Goal: Task Accomplishment & Management: Use online tool/utility

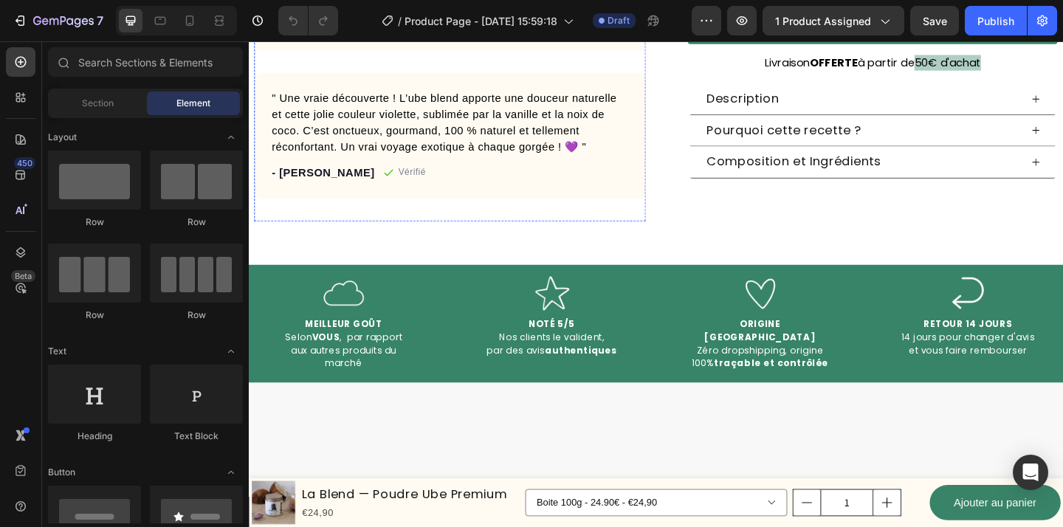
scroll to position [503, 0]
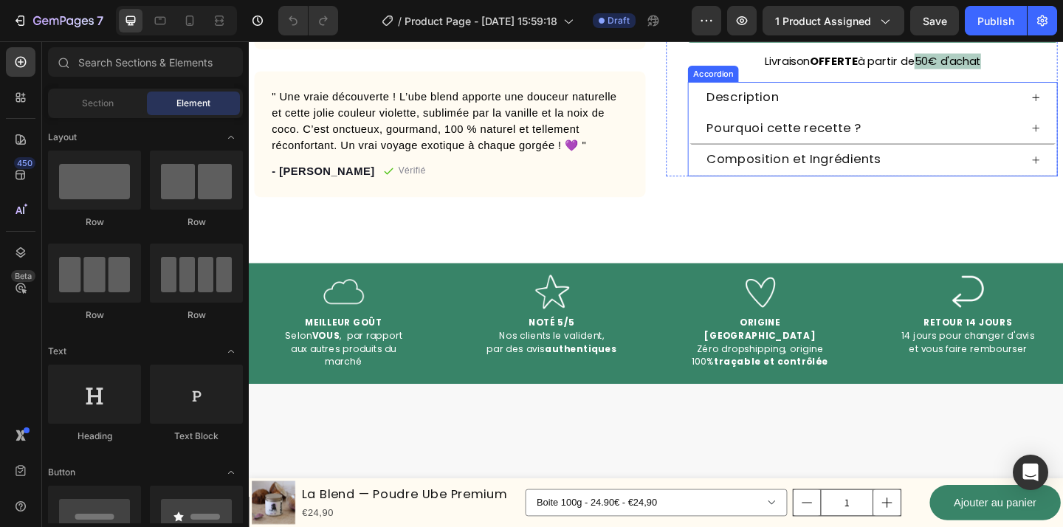
click at [792, 103] on div "Description Pourquoi cette recette ? Composition et Ingrédients Accordion" at bounding box center [928, 137] width 402 height 103
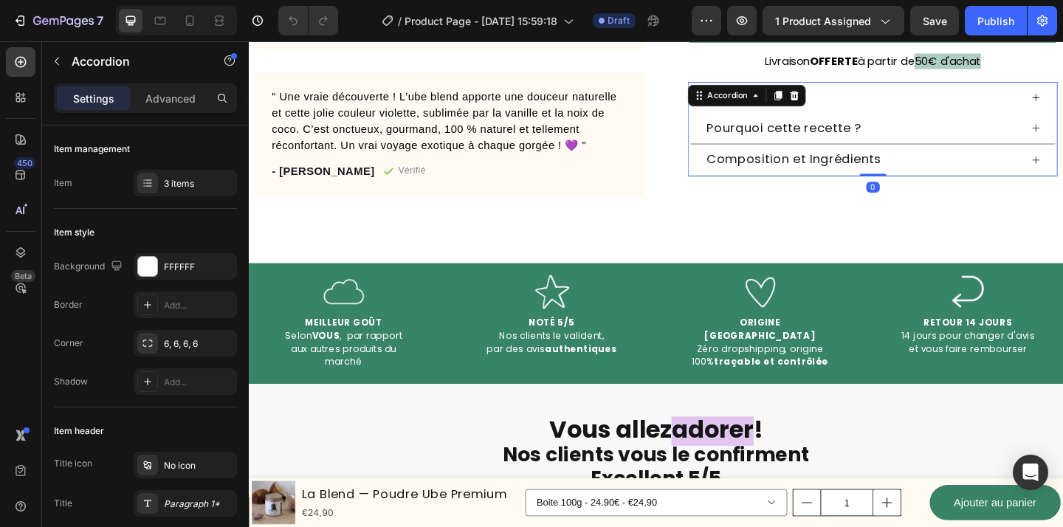
click at [1060, 103] on div "Description" at bounding box center [916, 103] width 343 height 22
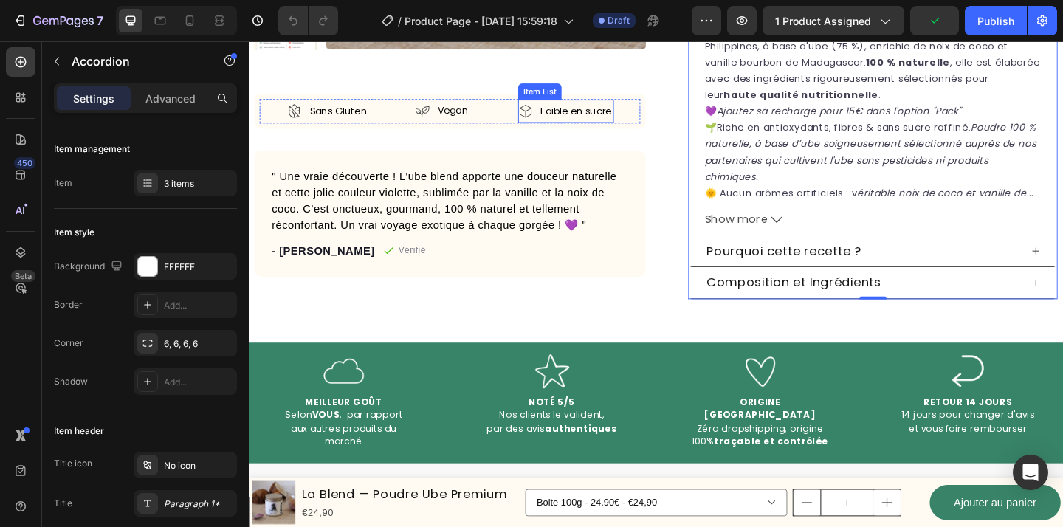
scroll to position [622, 0]
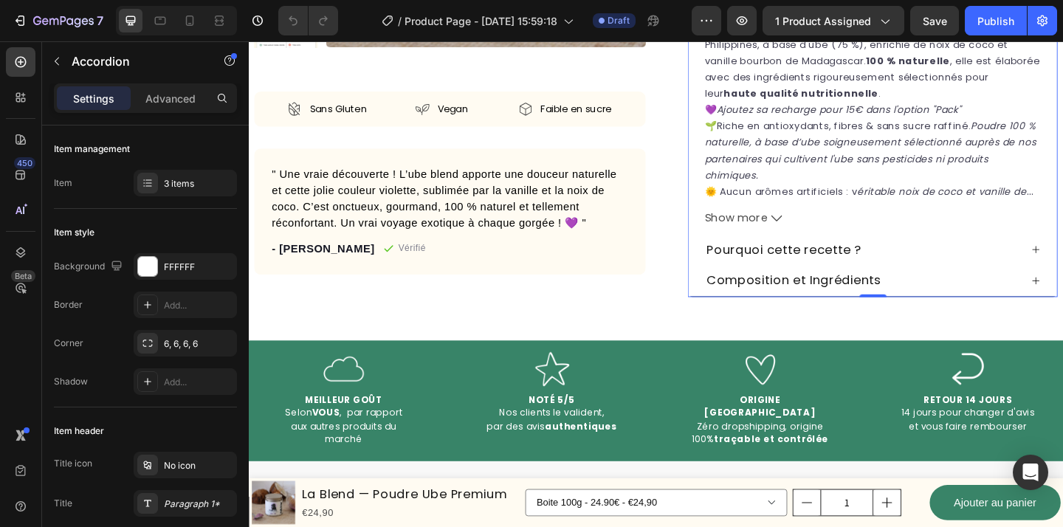
click at [1063, 270] on div "Pourquoi cette recette ?" at bounding box center [927, 269] width 401 height 34
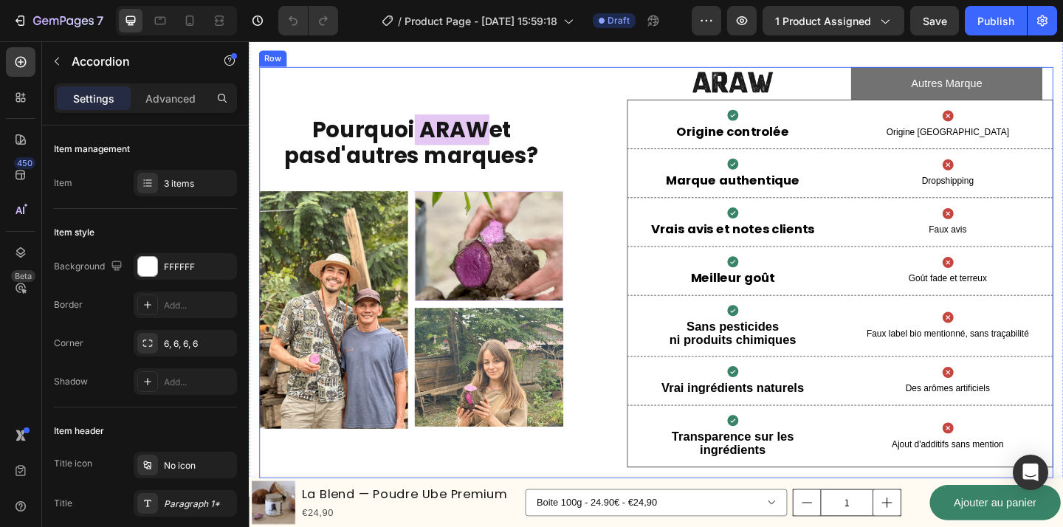
scroll to position [3075, 0]
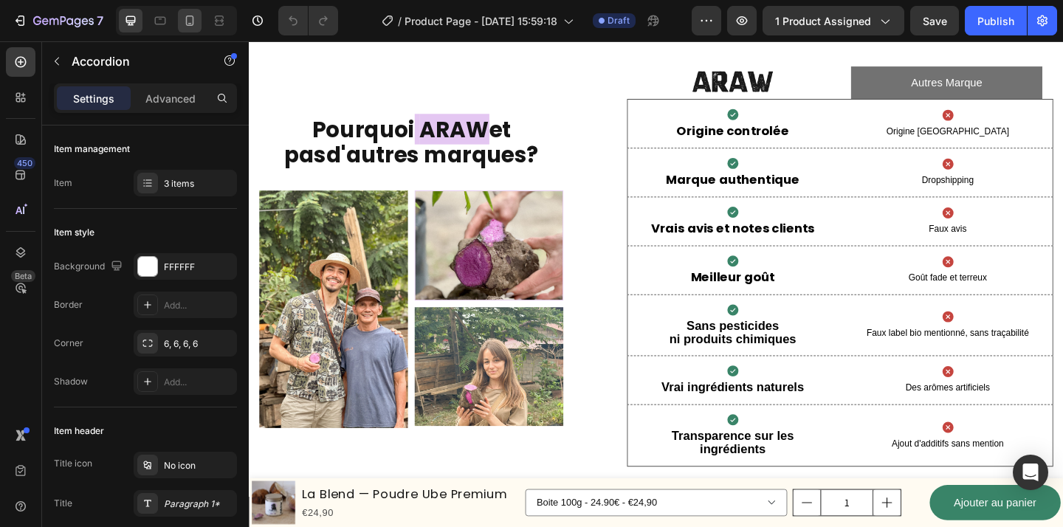
click at [195, 22] on icon at bounding box center [189, 20] width 15 height 15
type input "16"
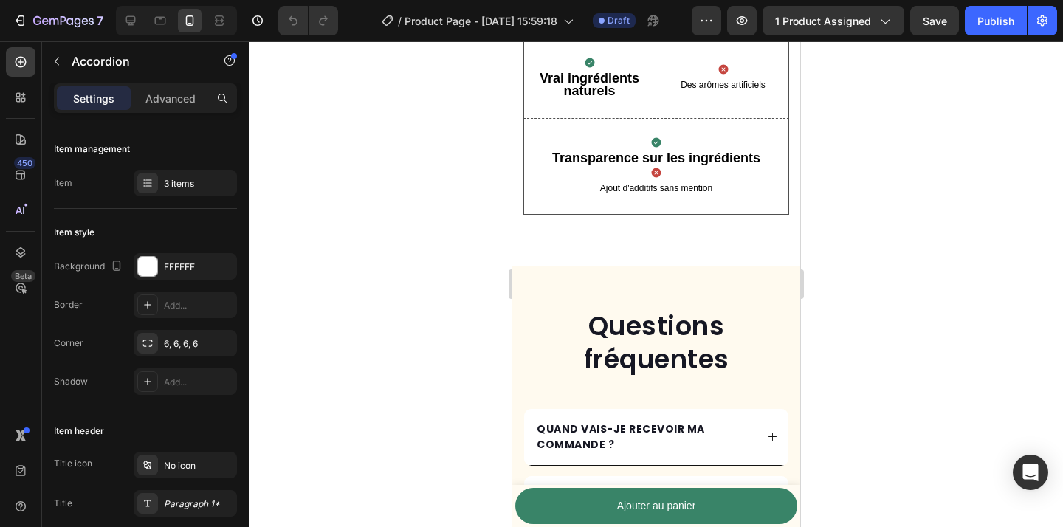
scroll to position [3985, 0]
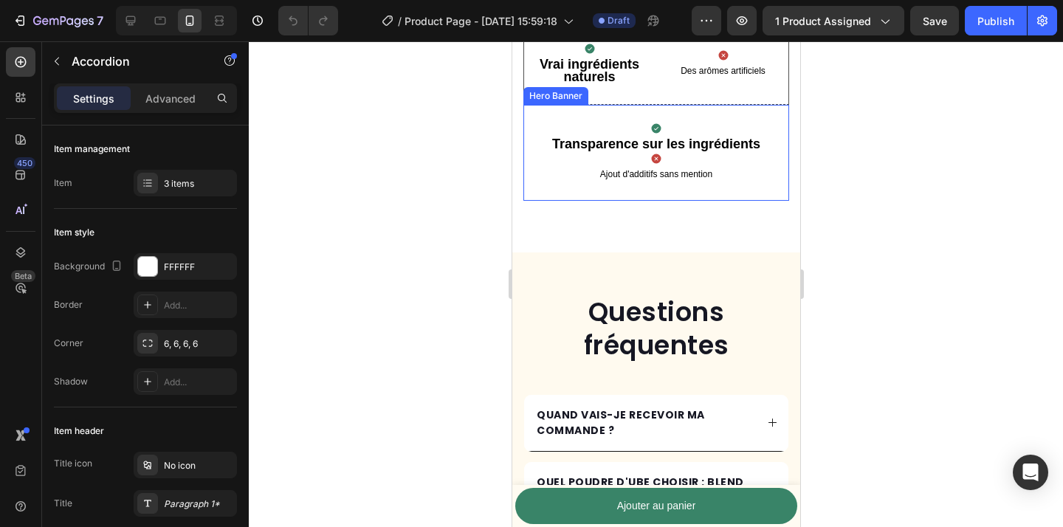
click at [749, 191] on div "Icon Transparence sur les ingrédients Text Block Icon Ajout d'additifs sans men…" at bounding box center [656, 152] width 264 height 95
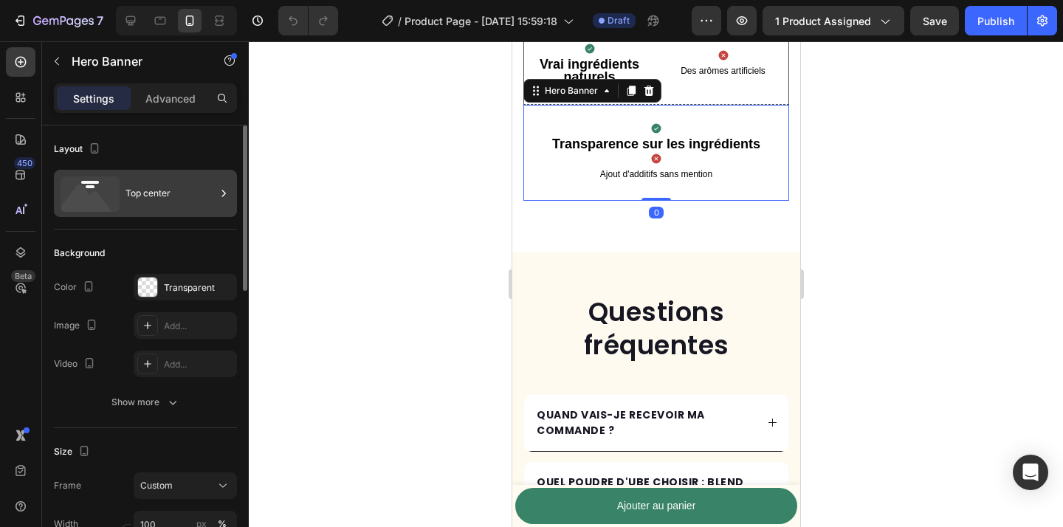
click at [166, 186] on div "Top center" at bounding box center [171, 193] width 90 height 34
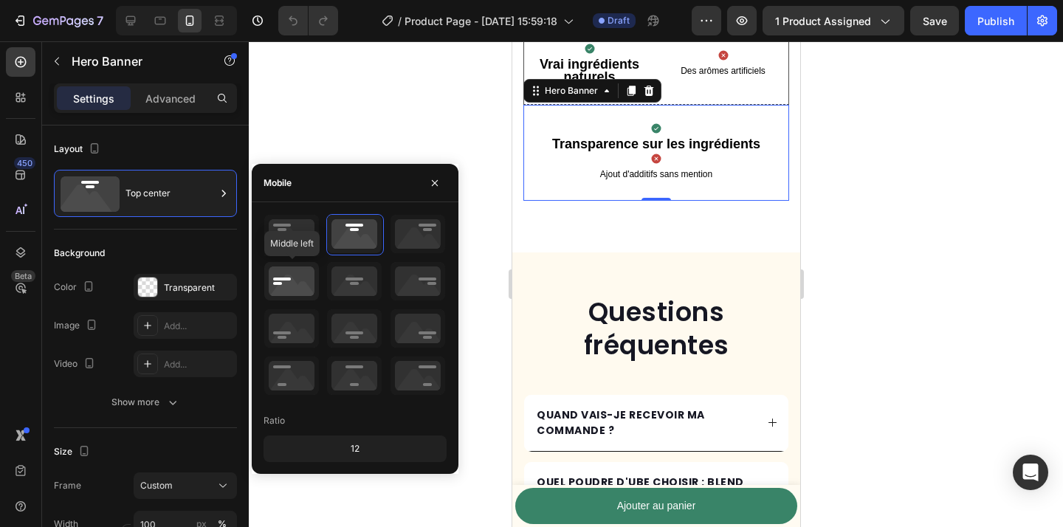
click at [298, 287] on icon at bounding box center [291, 281] width 55 height 38
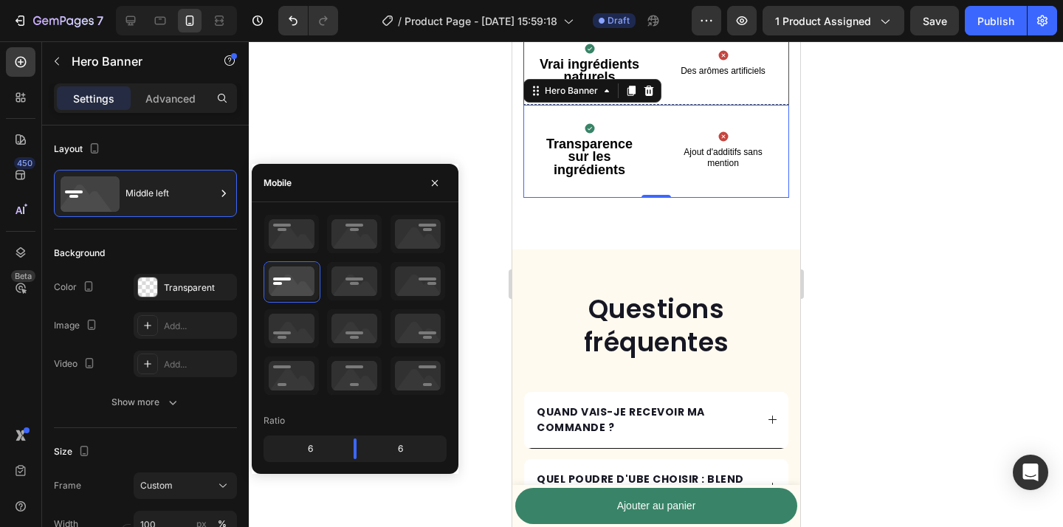
click at [851, 190] on div at bounding box center [656, 284] width 814 height 486
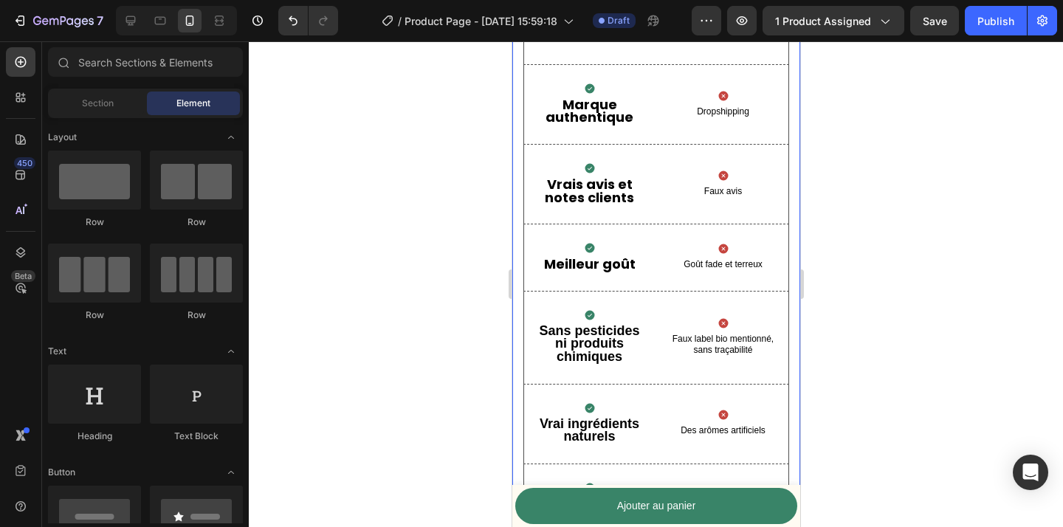
scroll to position [3624, 0]
click at [998, 336] on div at bounding box center [656, 284] width 814 height 486
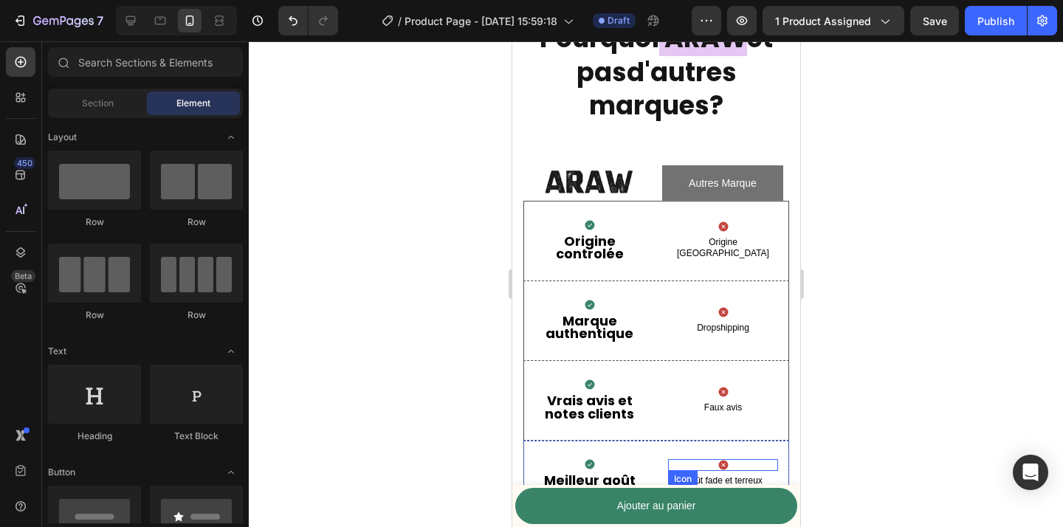
scroll to position [3405, 0]
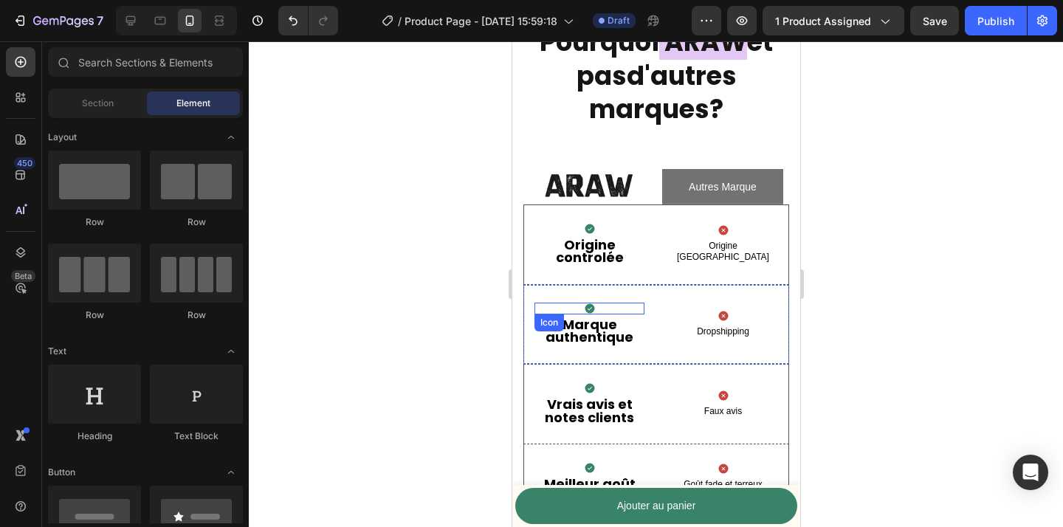
click at [608, 309] on div "Icon" at bounding box center [589, 309] width 110 height 12
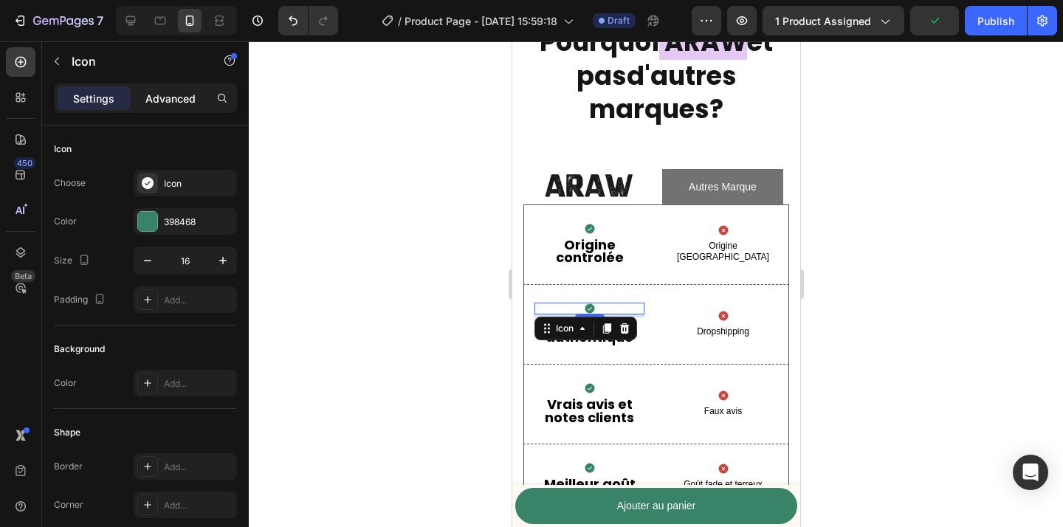
click at [177, 101] on p "Advanced" at bounding box center [170, 99] width 50 height 16
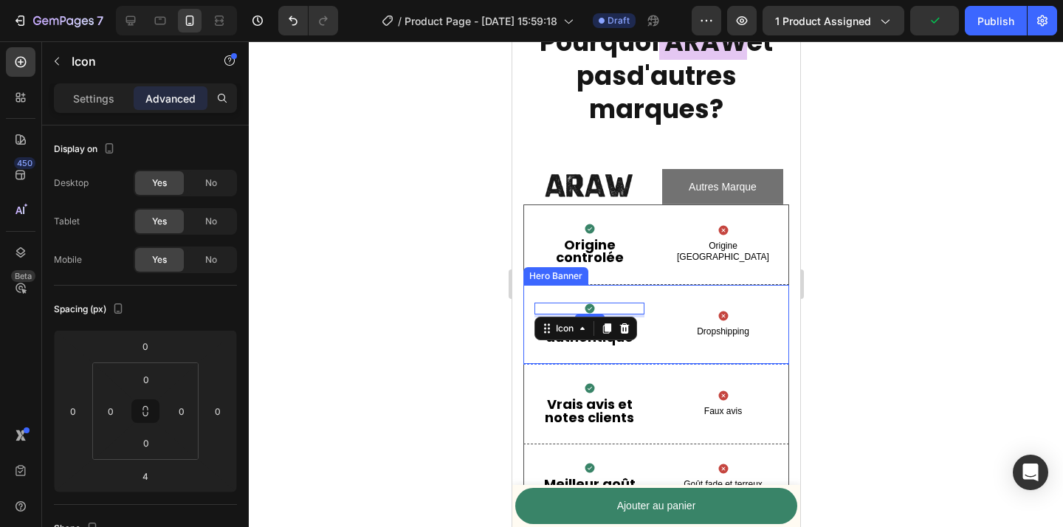
click at [666, 347] on div "Icon 4 Marque authentique Text Block Icon Dropshipping Text Block" at bounding box center [656, 324] width 264 height 79
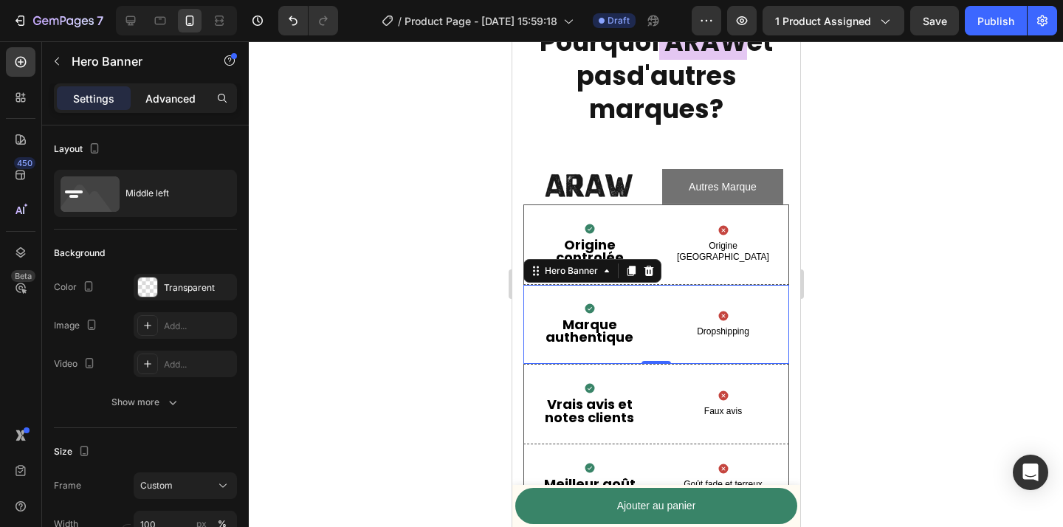
click at [150, 95] on p "Advanced" at bounding box center [170, 99] width 50 height 16
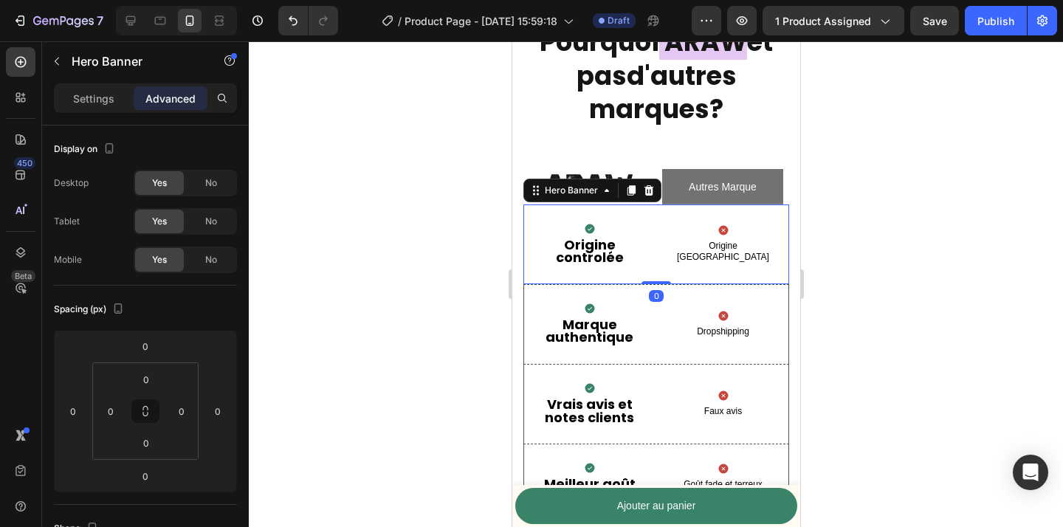
click at [665, 230] on div "Icon Origine controlée Text Block Icon Origine [GEOGRAPHIC_DATA] Text Block" at bounding box center [656, 244] width 264 height 79
click at [977, 224] on div at bounding box center [656, 284] width 814 height 486
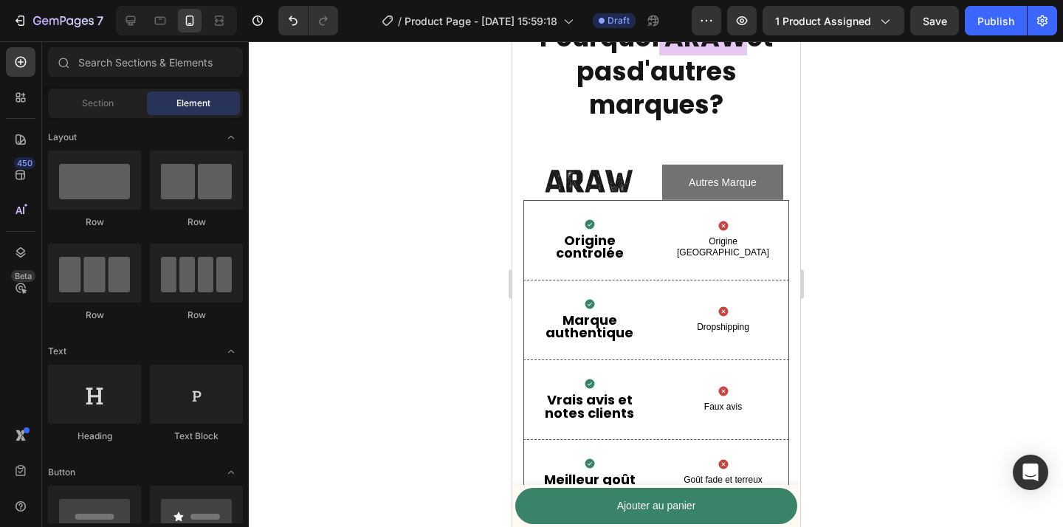
scroll to position [3305, 0]
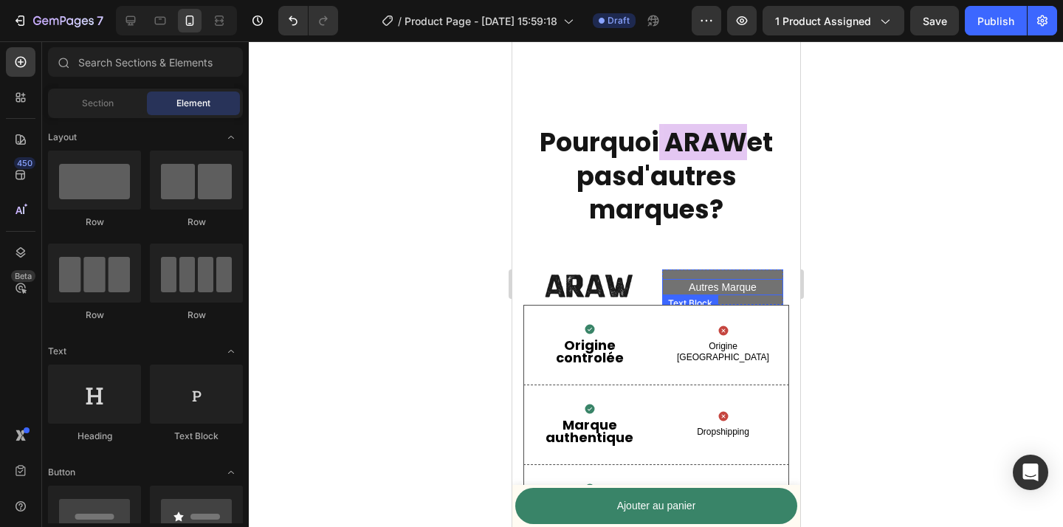
click at [710, 287] on p "Autres Marque" at bounding box center [722, 287] width 118 height 13
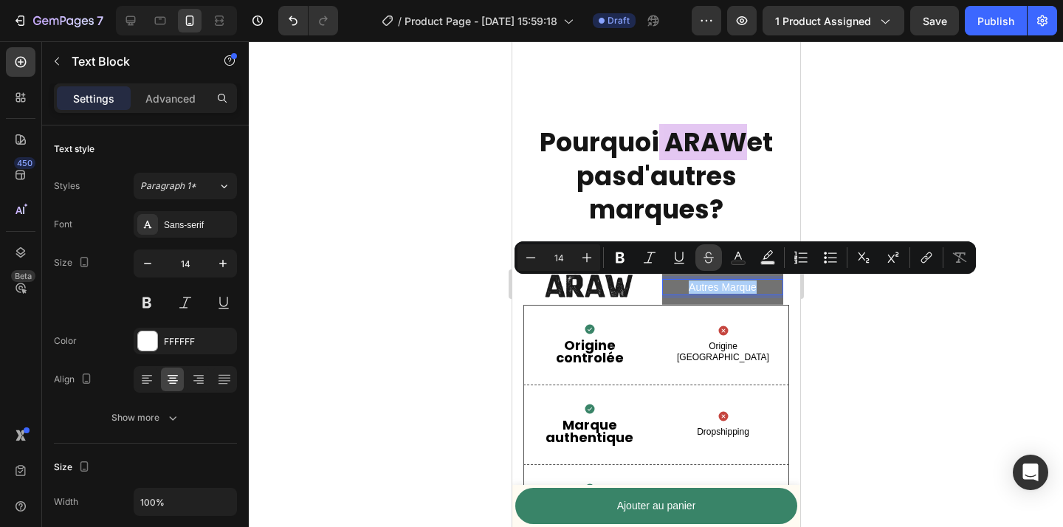
click at [707, 260] on icon "Editor contextual toolbar" at bounding box center [709, 257] width 15 height 15
click at [896, 360] on div at bounding box center [656, 284] width 814 height 486
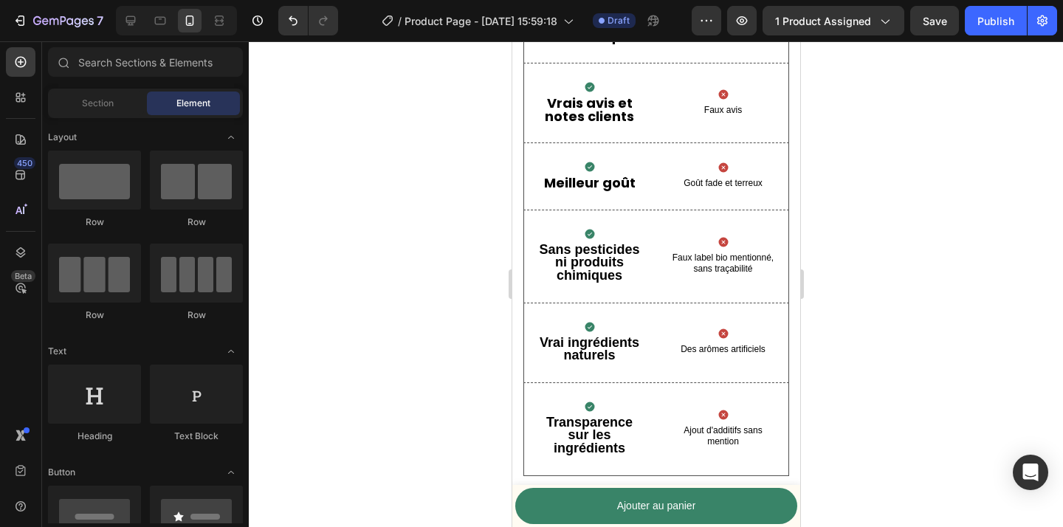
scroll to position [3770, 0]
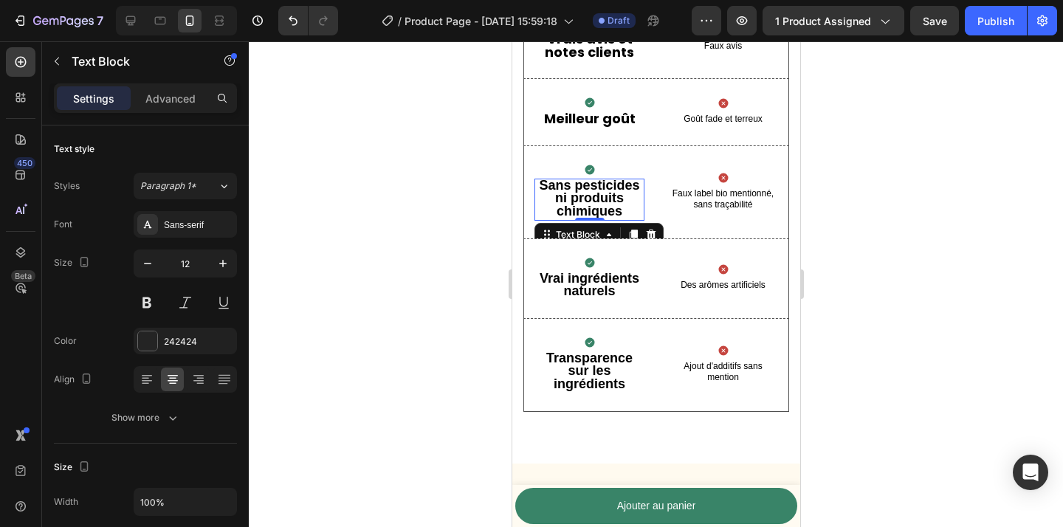
click at [594, 211] on strong "ni produits chimiques" at bounding box center [589, 205] width 69 height 28
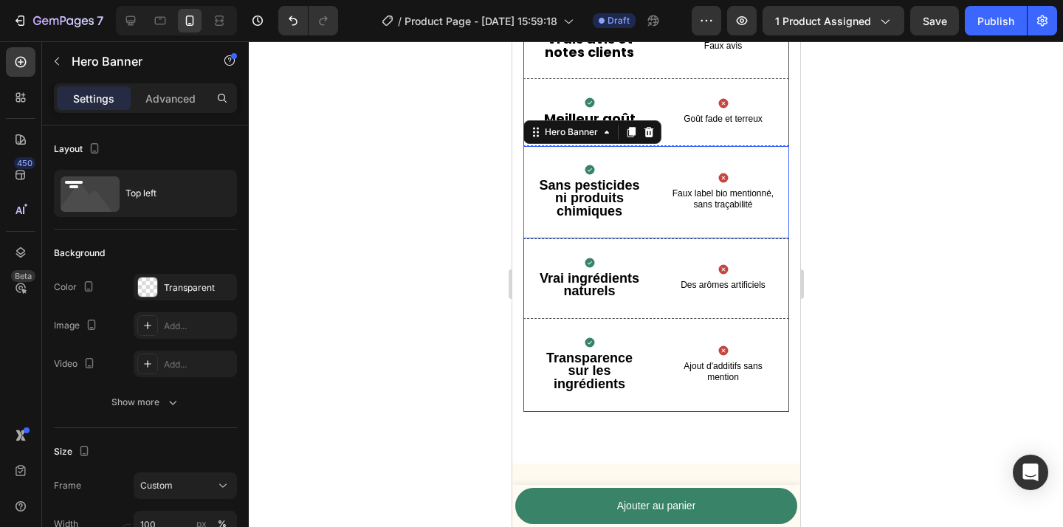
click at [657, 195] on div "Icon Sans pesticides ni produits chimiques Text Block Icon Faux label bio menti…" at bounding box center [656, 192] width 264 height 92
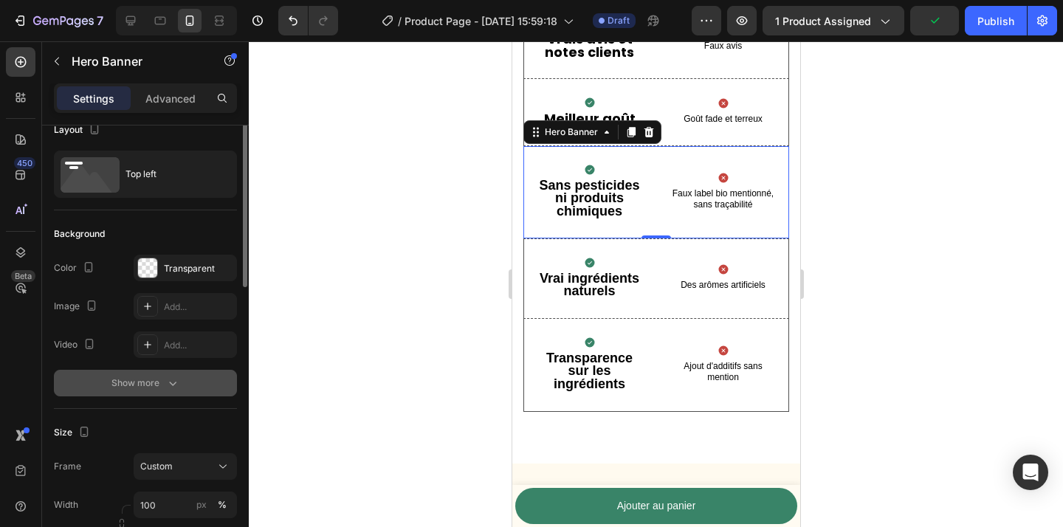
scroll to position [0, 0]
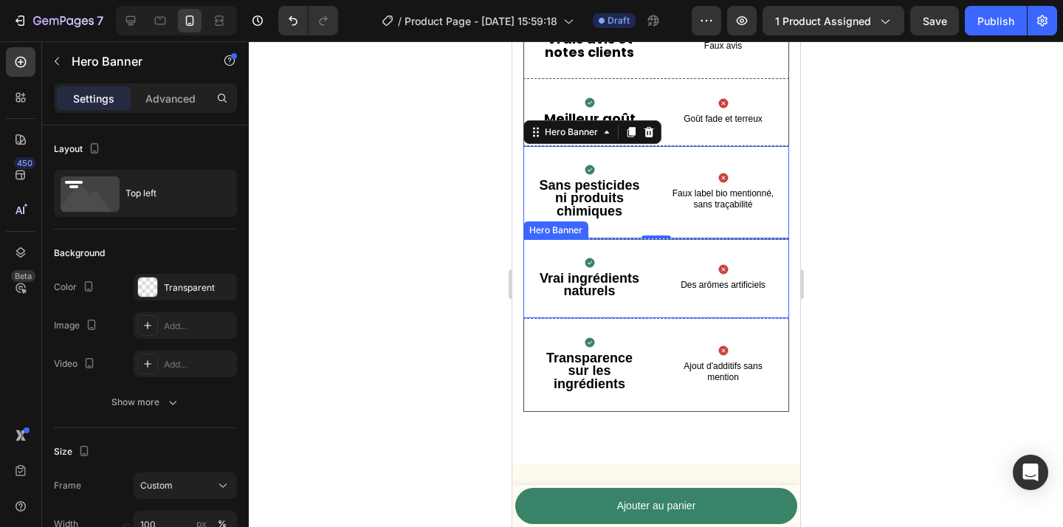
click at [659, 275] on div "Icon Vrai ingrédients naturels Text Block Icon Des arômes artificiels Text Block" at bounding box center [656, 278] width 264 height 79
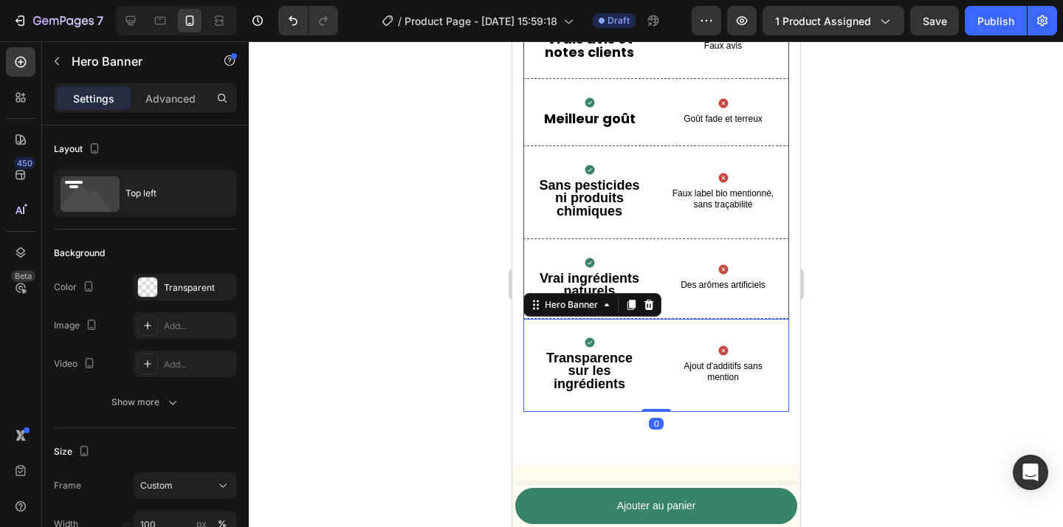
click at [654, 349] on div "Icon Transparence sur les ingrédients Text Block Icon Ajout d'additifs sans men…" at bounding box center [656, 365] width 264 height 92
click at [660, 255] on div "Icon Vrai ingrédients naturels Text Block Icon Des arômes artificiels Text Block" at bounding box center [656, 278] width 264 height 79
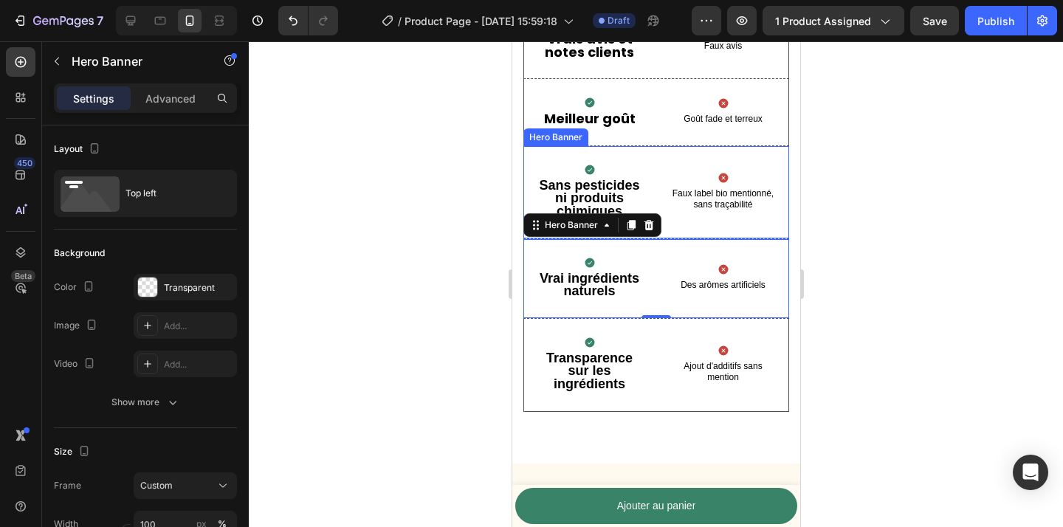
click at [653, 184] on div "Icon Sans pesticides ni produits chimiques Text Block Icon Faux label bio menti…" at bounding box center [656, 192] width 264 height 92
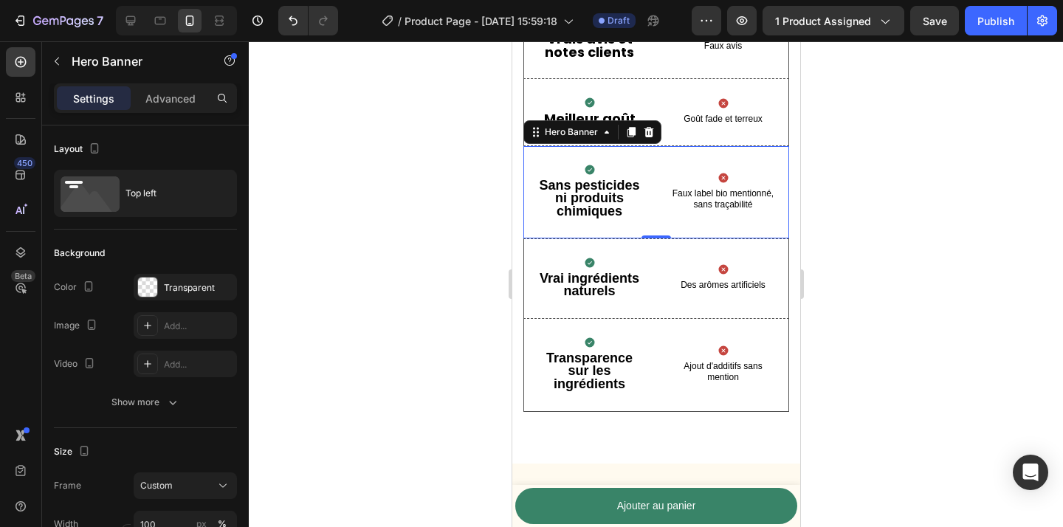
click at [653, 120] on div "Hero Banner" at bounding box center [592, 132] width 138 height 24
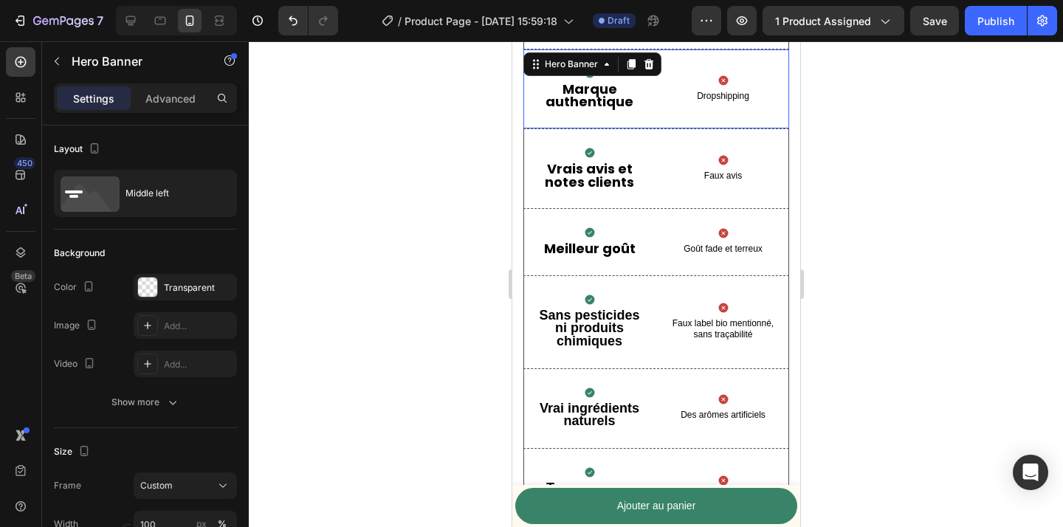
click at [653, 120] on div "Icon Marque authentique Text Block Icon Dropshipping Text Block" at bounding box center [656, 88] width 264 height 79
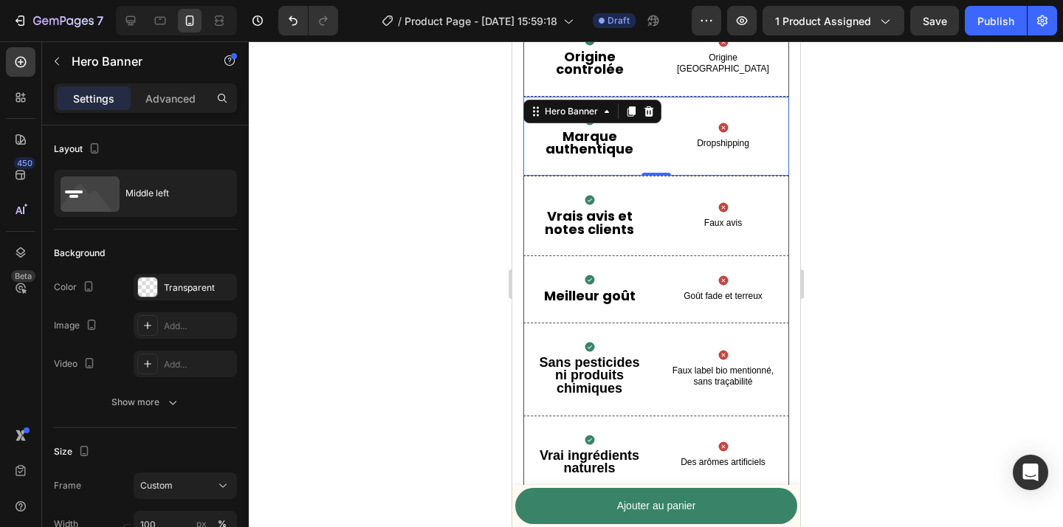
scroll to position [3583, 0]
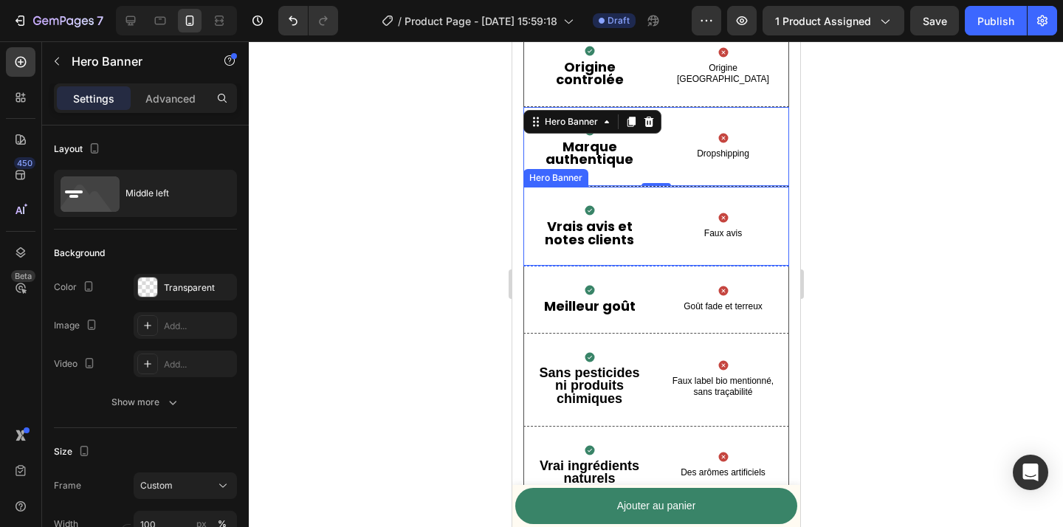
click at [657, 236] on div "Icon Vrais avis et notes clients Text Block Icon Faux avis Text Block" at bounding box center [656, 226] width 264 height 79
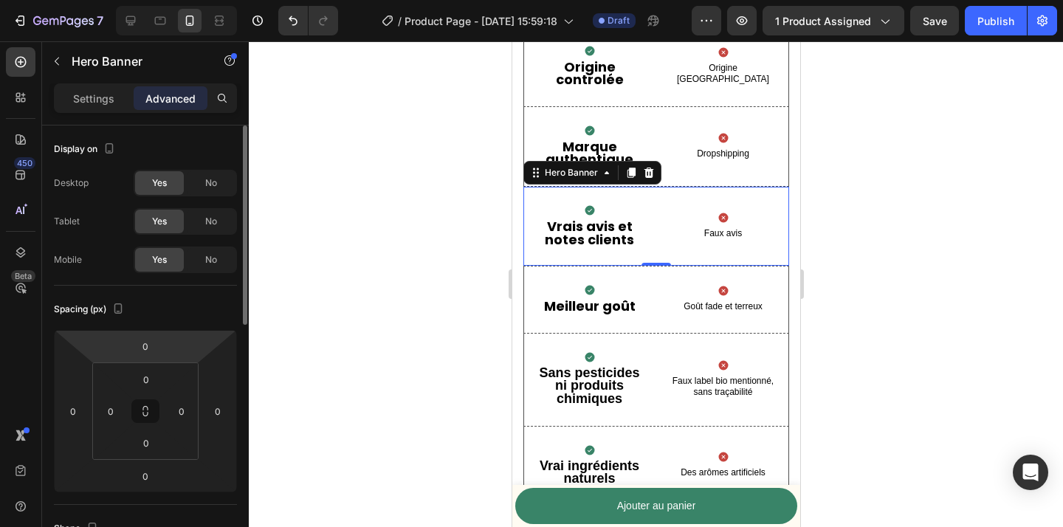
scroll to position [541, 0]
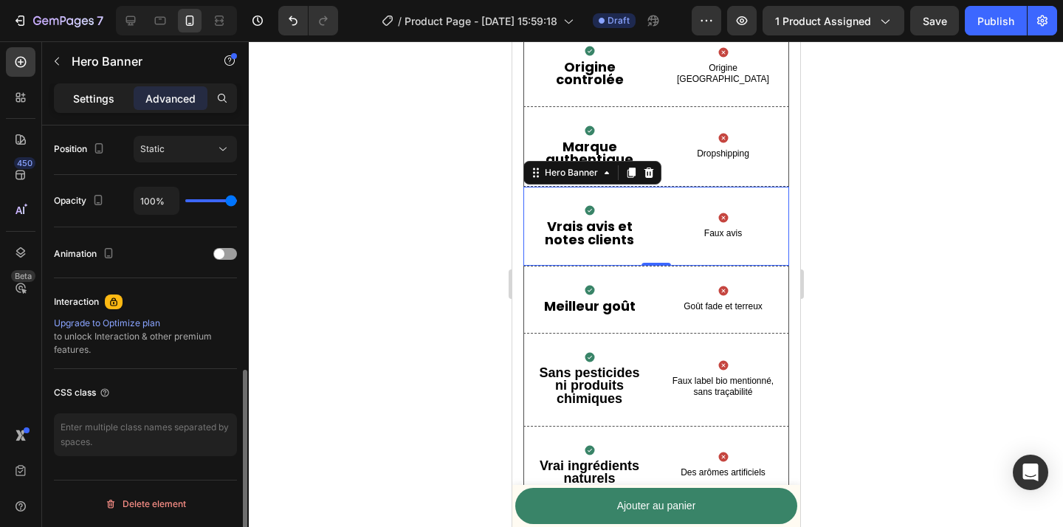
click at [70, 92] on div "Settings" at bounding box center [94, 98] width 74 height 24
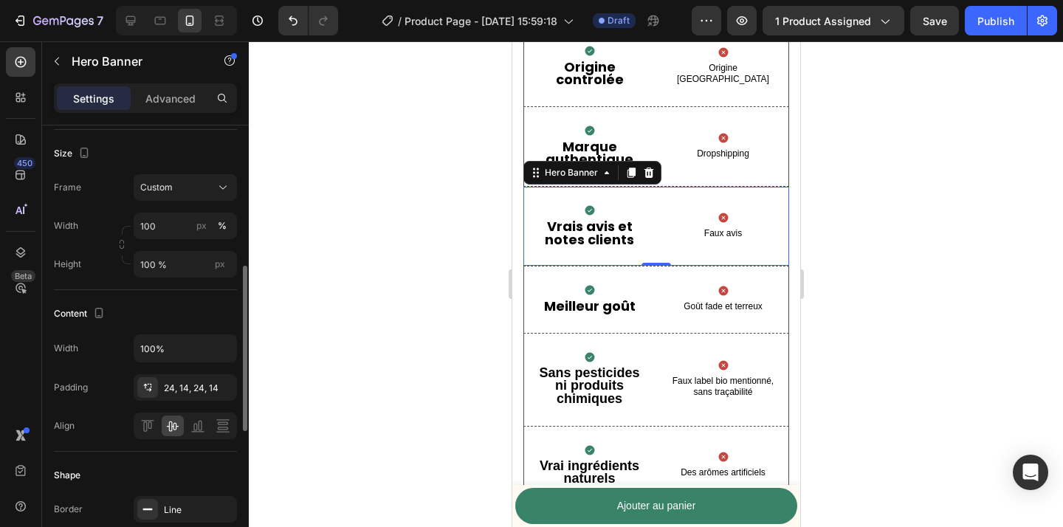
scroll to position [320, 0]
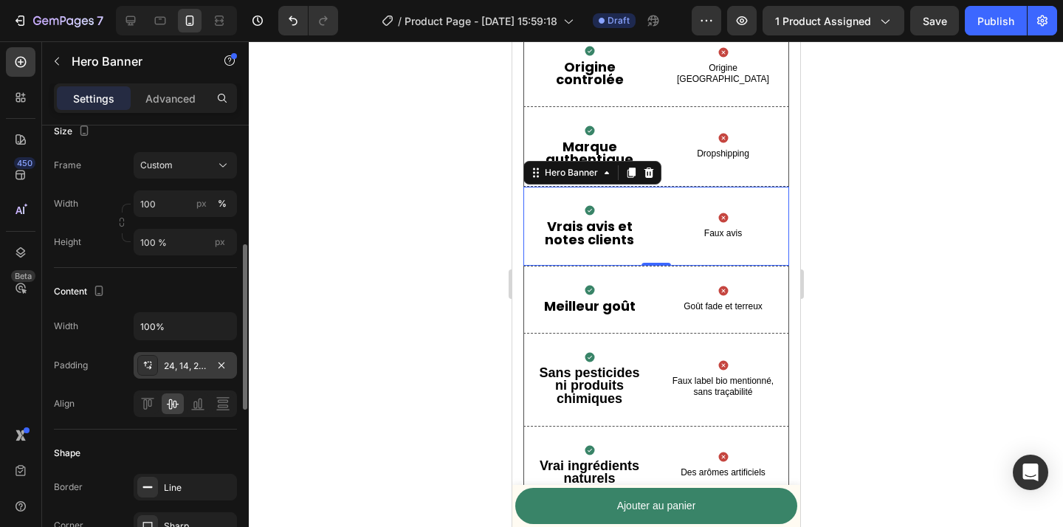
click at [193, 364] on div "24, 14, 24, 14" at bounding box center [185, 366] width 43 height 13
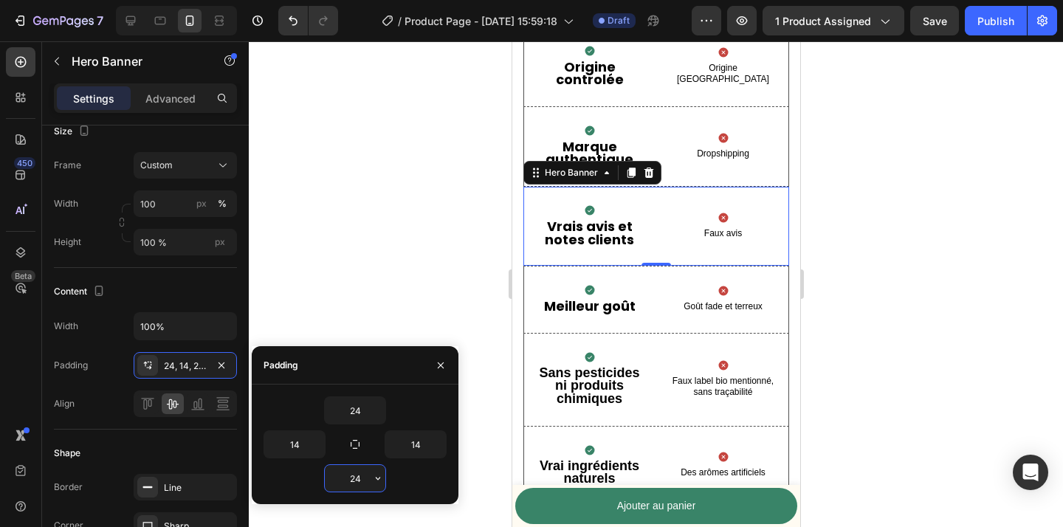
click at [363, 475] on input "24" at bounding box center [355, 478] width 61 height 27
click at [377, 475] on icon "button" at bounding box center [378, 479] width 12 height 12
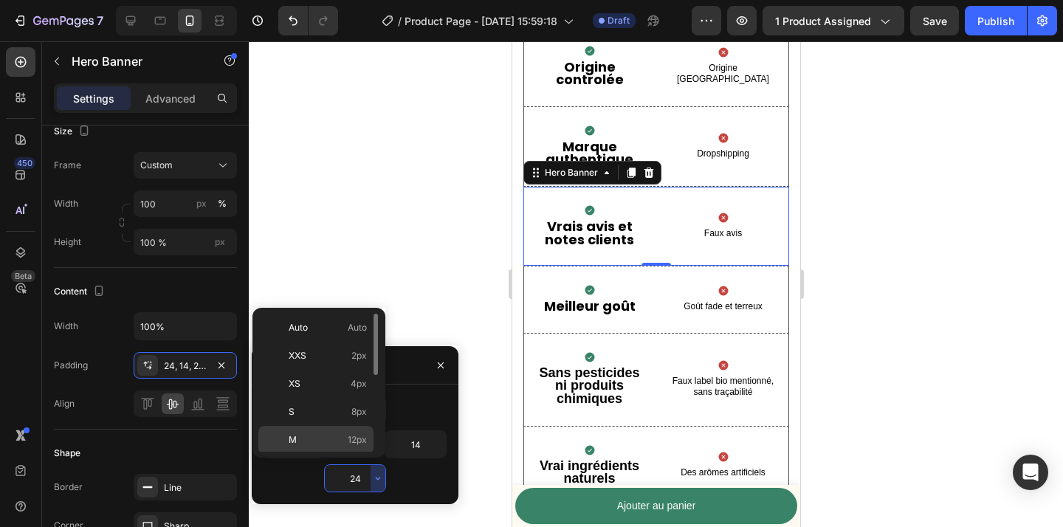
click at [342, 430] on div "M 12px" at bounding box center [315, 440] width 115 height 28
type input "12"
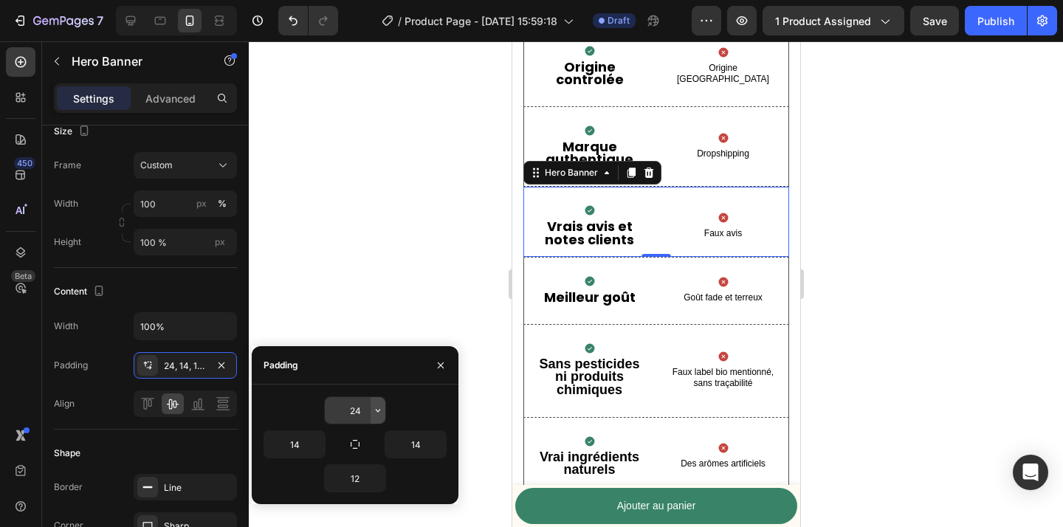
click at [373, 414] on icon "button" at bounding box center [378, 411] width 12 height 12
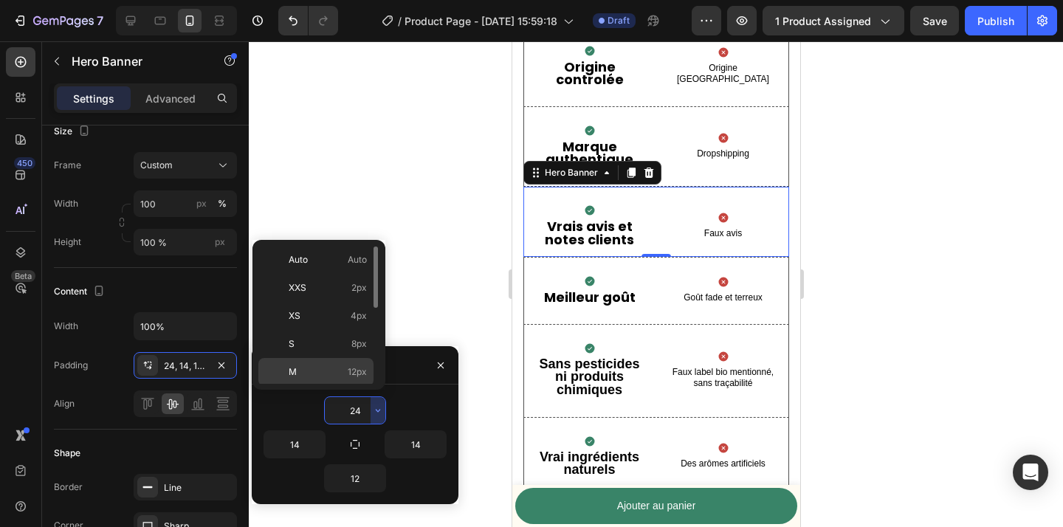
scroll to position [22, 0]
click at [334, 343] on p "M 12px" at bounding box center [328, 349] width 78 height 13
type input "12"
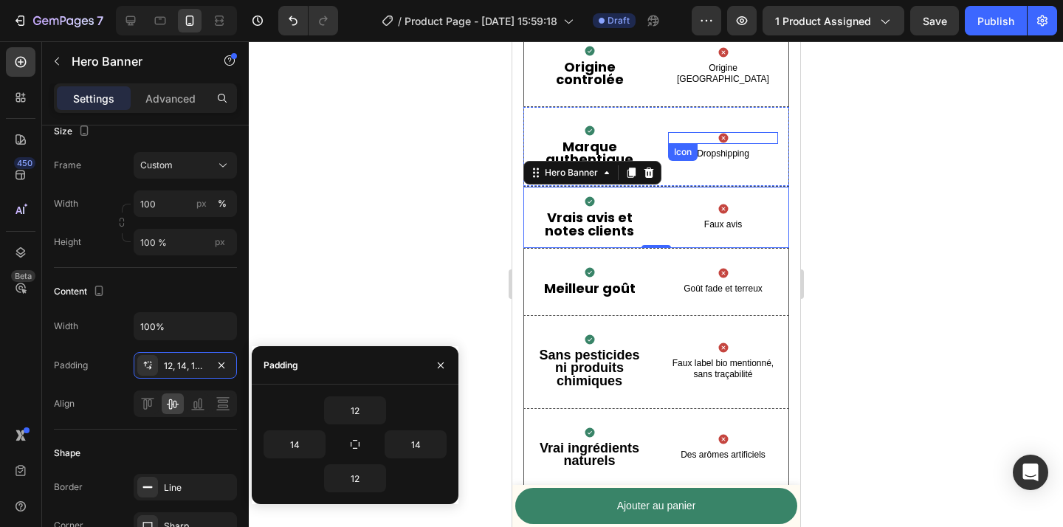
click at [668, 140] on div "Icon" at bounding box center [723, 138] width 110 height 12
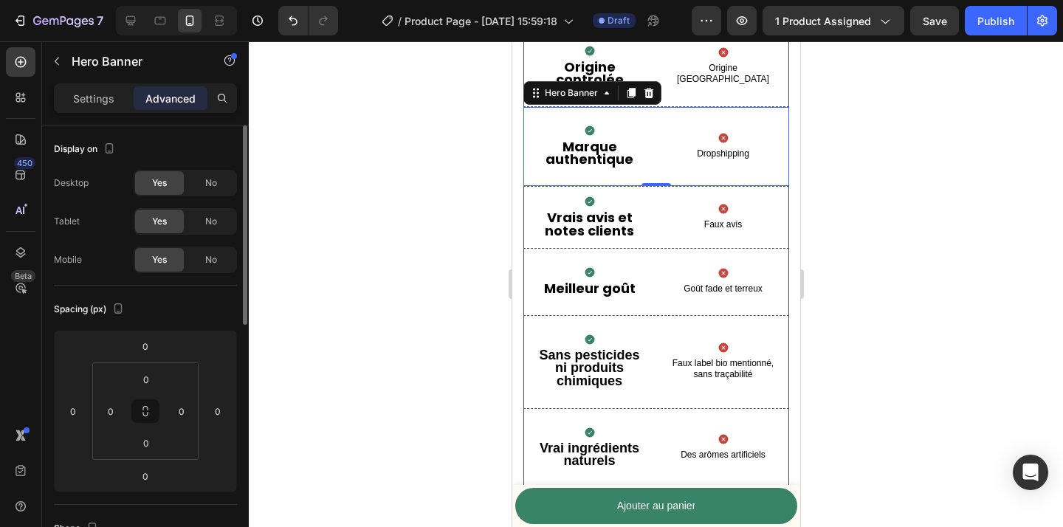
click at [656, 150] on div "Icon Marque authentique Text Block Icon Dropshipping Text Block" at bounding box center [656, 146] width 264 height 79
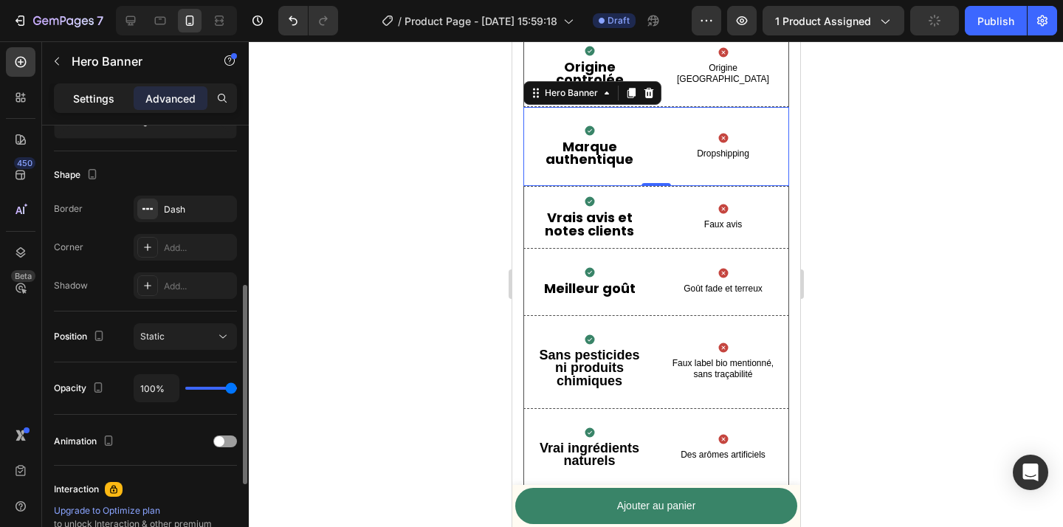
scroll to position [239, 0]
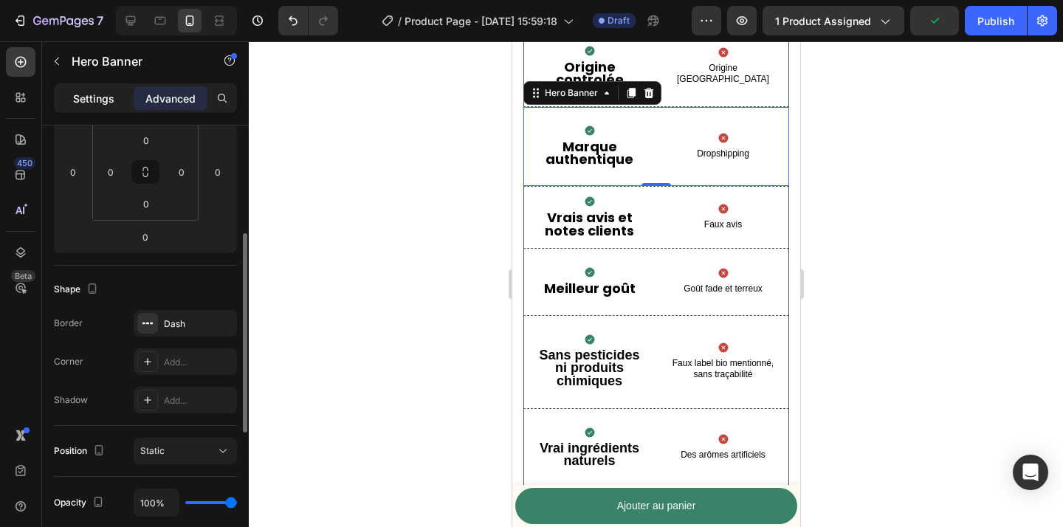
click at [76, 92] on p "Settings" at bounding box center [93, 99] width 41 height 16
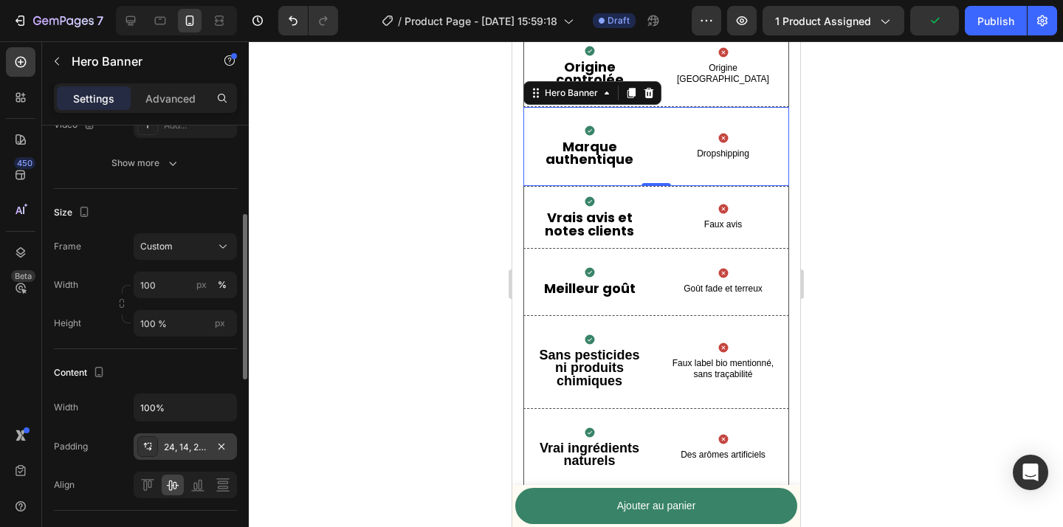
click at [176, 451] on div "24, 14, 24, 14" at bounding box center [185, 447] width 43 height 13
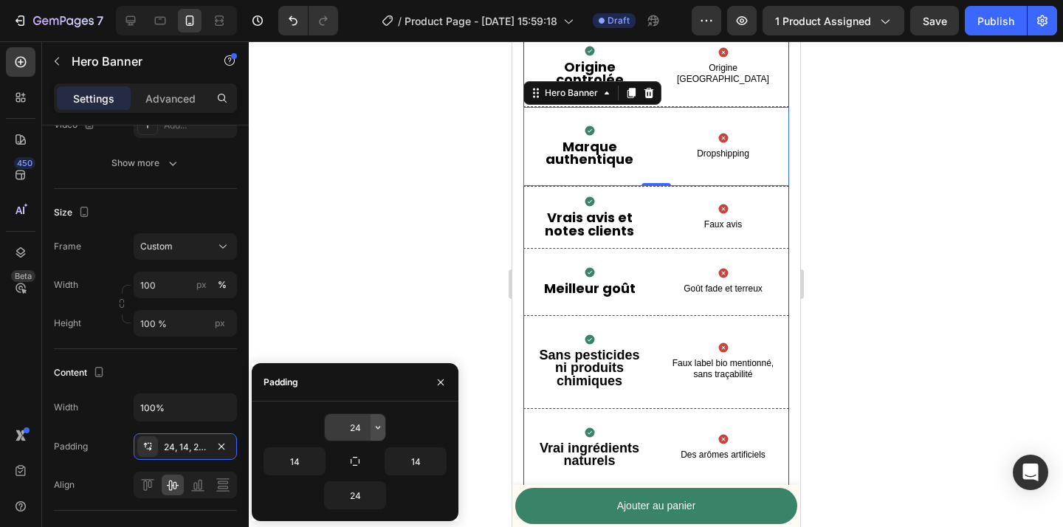
click at [378, 425] on icon "button" at bounding box center [378, 428] width 12 height 12
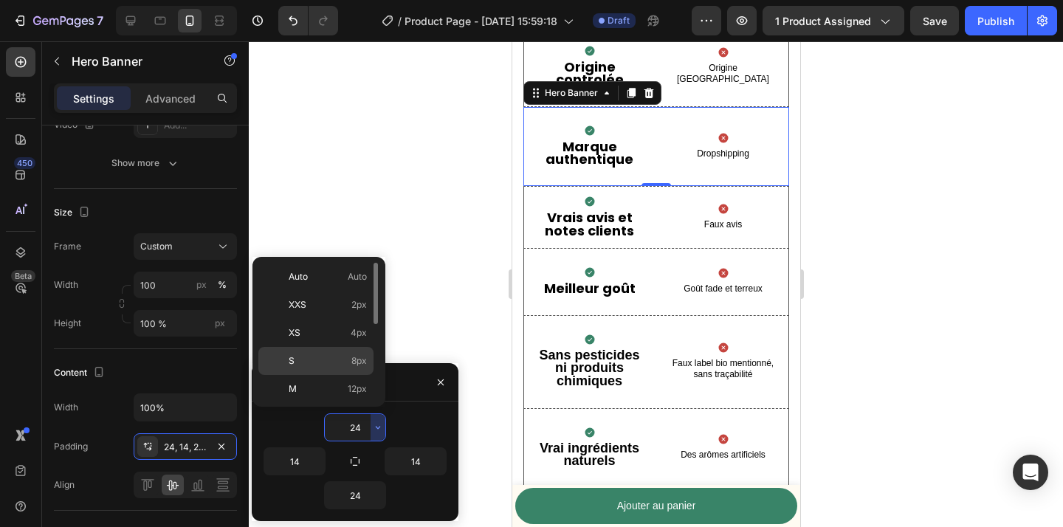
click at [344, 362] on p "S 8px" at bounding box center [328, 360] width 78 height 13
type input "8"
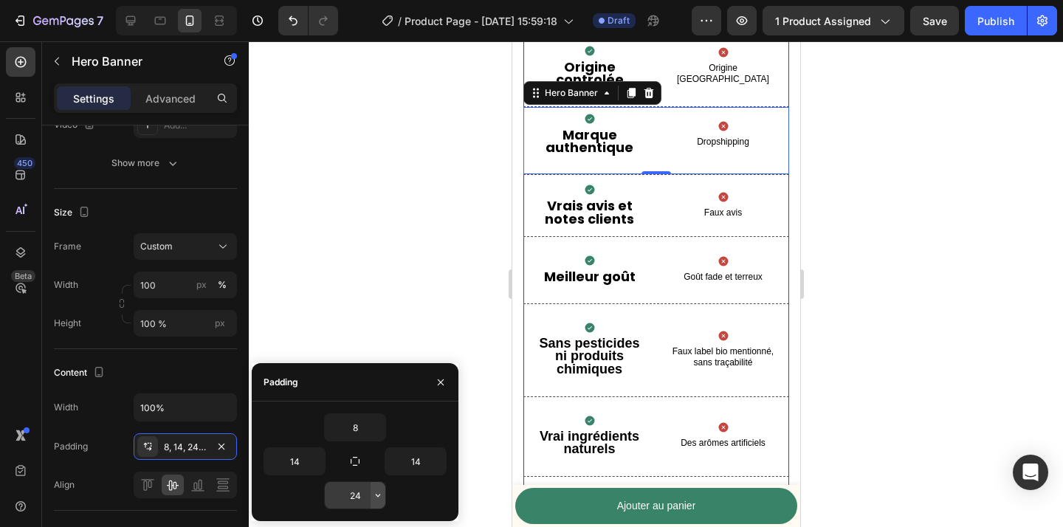
click at [373, 495] on icon "button" at bounding box center [378, 496] width 12 height 12
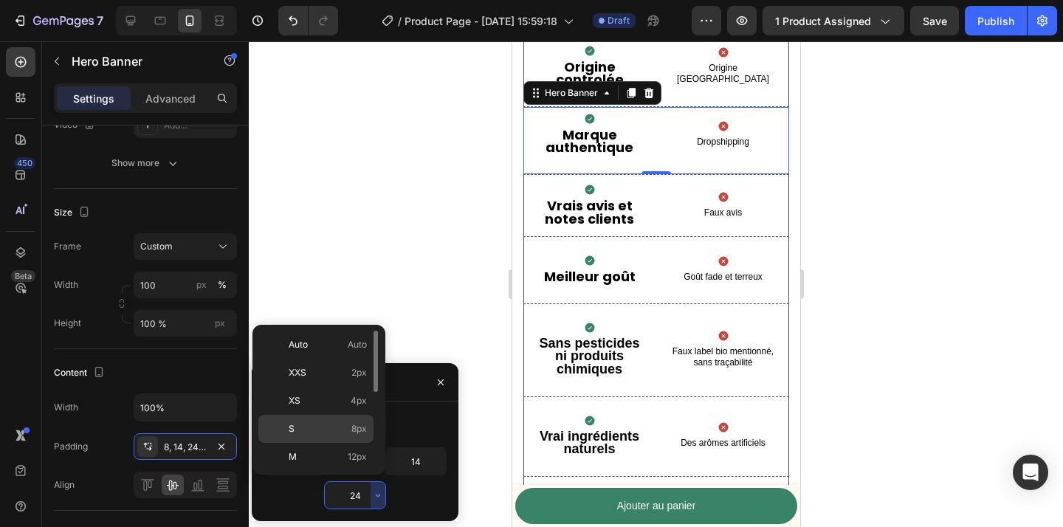
click at [341, 436] on div "S 8px" at bounding box center [315, 429] width 115 height 28
type input "8"
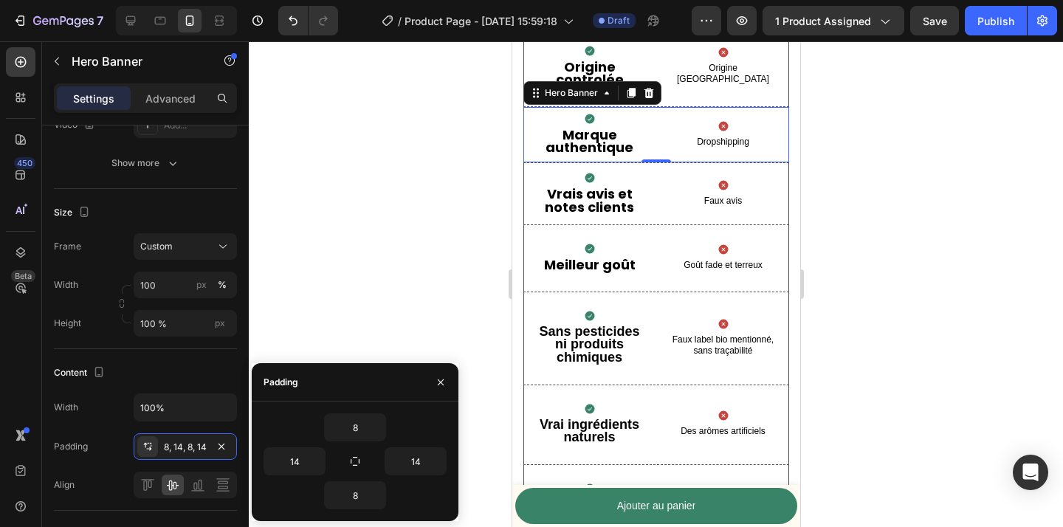
click at [444, 216] on div at bounding box center [656, 284] width 814 height 486
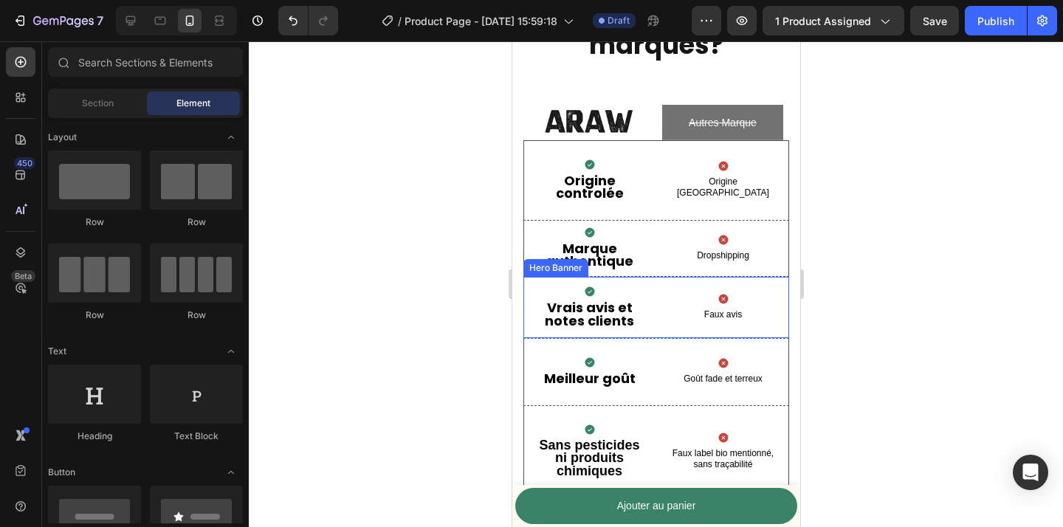
scroll to position [3468, 0]
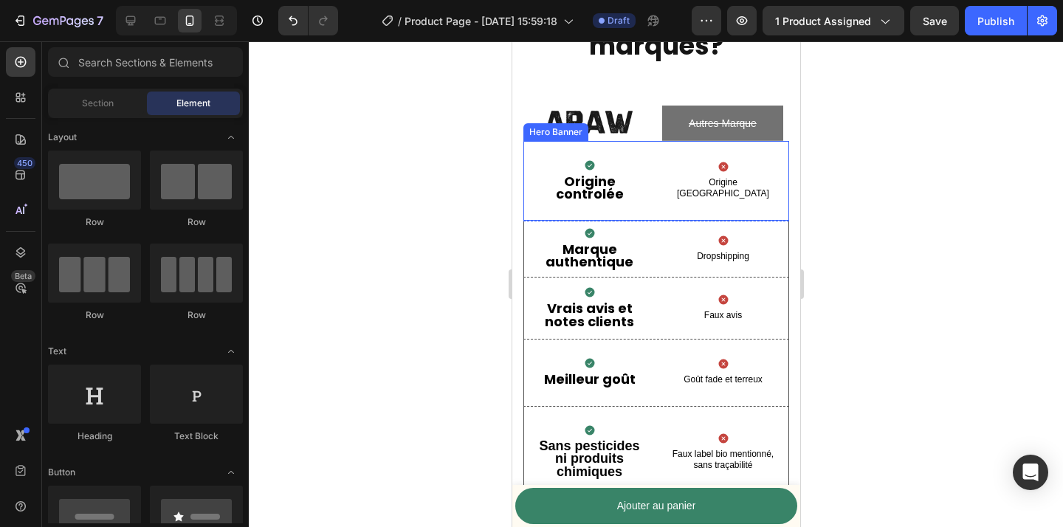
click at [658, 196] on div "Icon Origine controlée Text Block Icon Origine [GEOGRAPHIC_DATA] Text Block" at bounding box center [656, 181] width 264 height 79
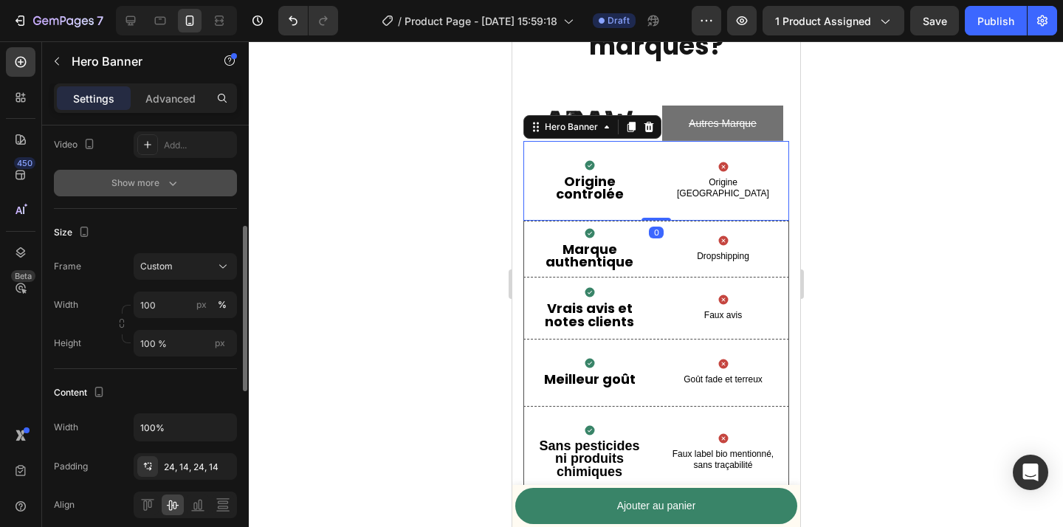
scroll to position [237, 0]
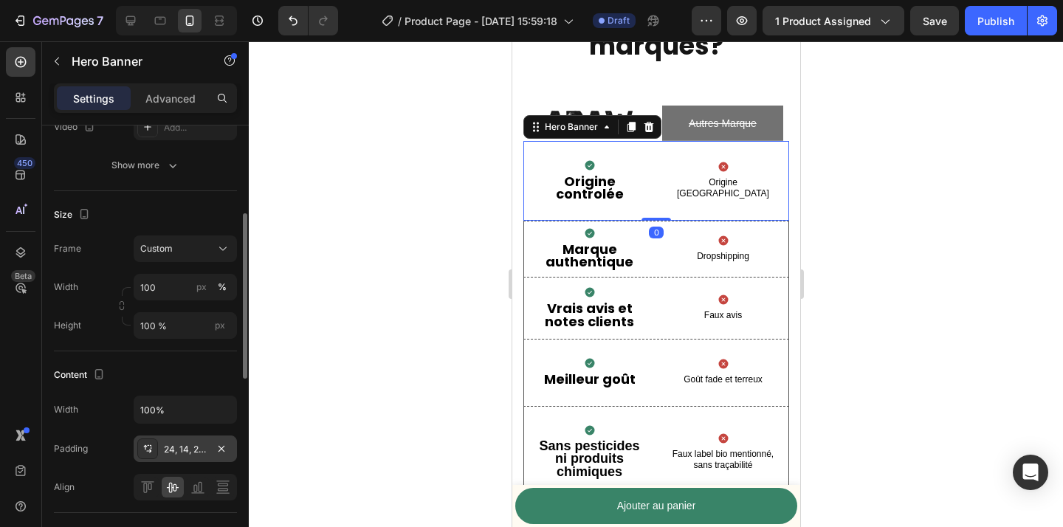
click at [189, 455] on div "24, 14, 24, 14" at bounding box center [185, 449] width 43 height 13
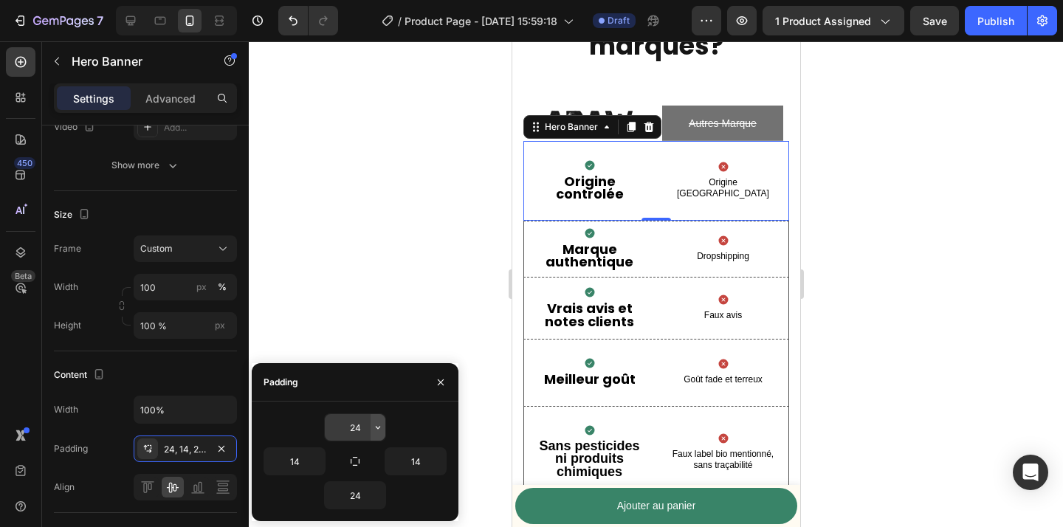
click at [377, 429] on icon "button" at bounding box center [378, 428] width 12 height 12
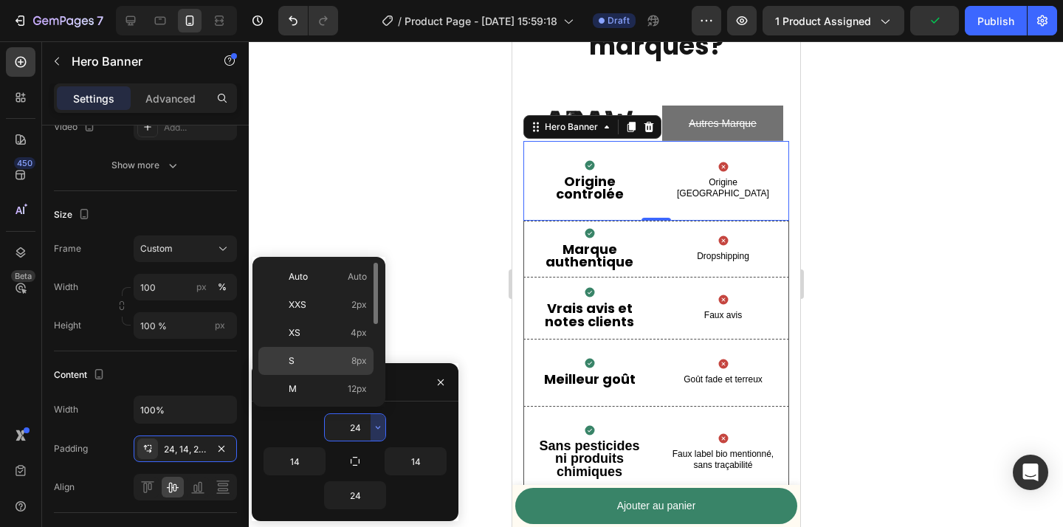
click at [335, 364] on p "S 8px" at bounding box center [328, 360] width 78 height 13
type input "8"
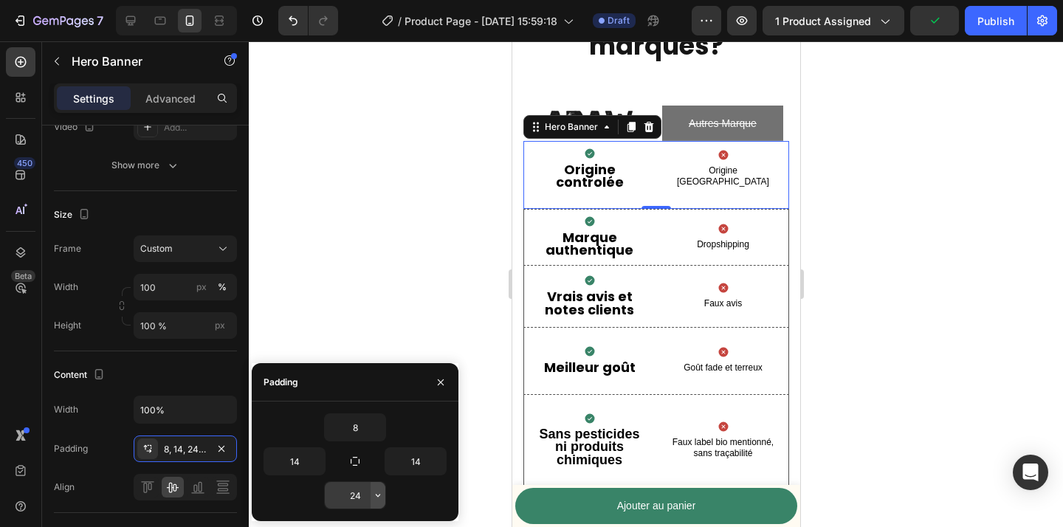
click at [374, 495] on icon "button" at bounding box center [378, 496] width 12 height 12
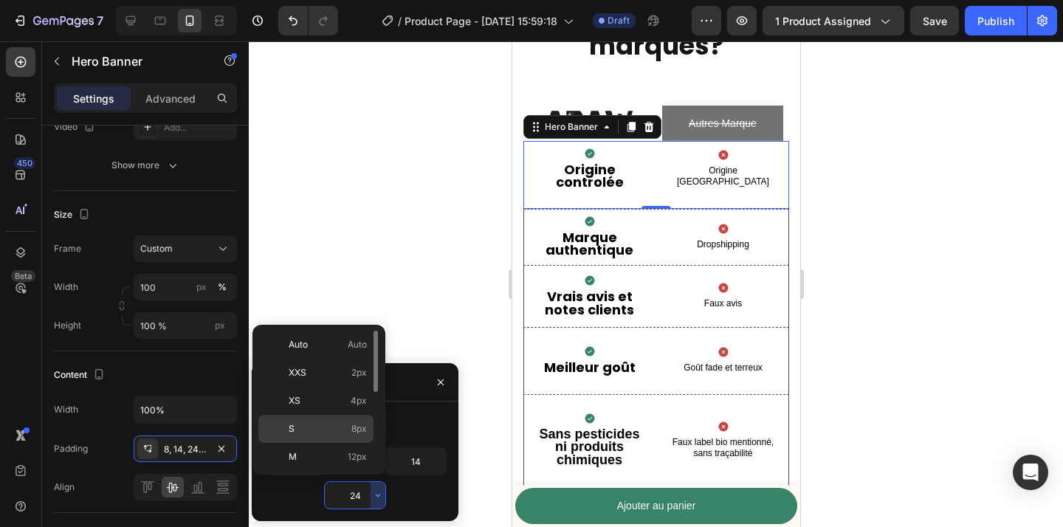
click at [337, 431] on p "S 8px" at bounding box center [328, 428] width 78 height 13
type input "8"
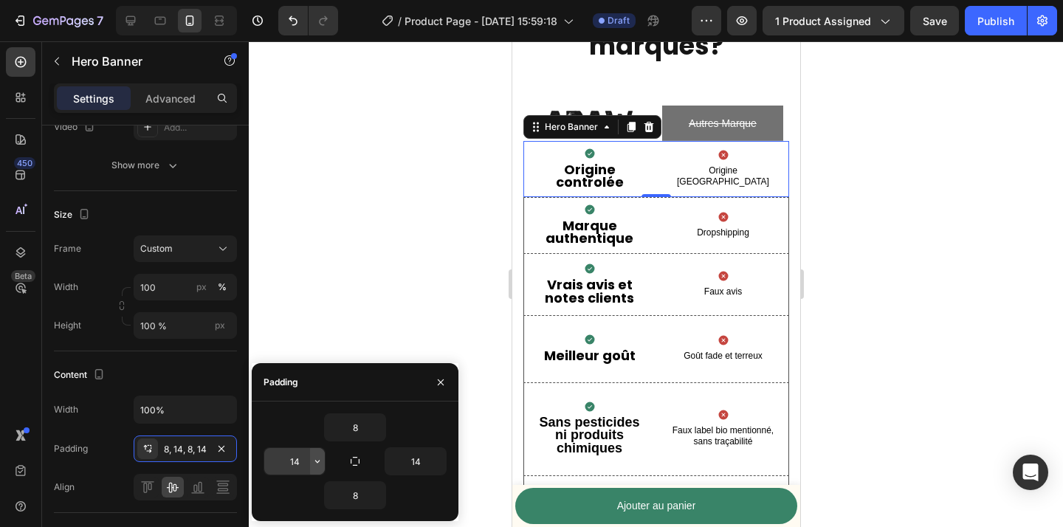
click at [316, 465] on icon "button" at bounding box center [318, 462] width 12 height 12
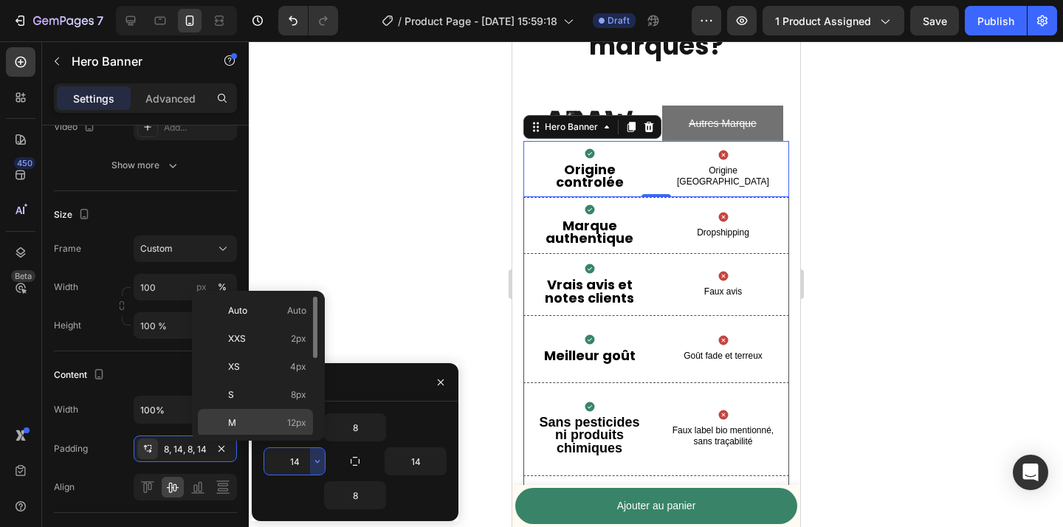
click at [263, 419] on p "M 12px" at bounding box center [267, 422] width 78 height 13
type input "12"
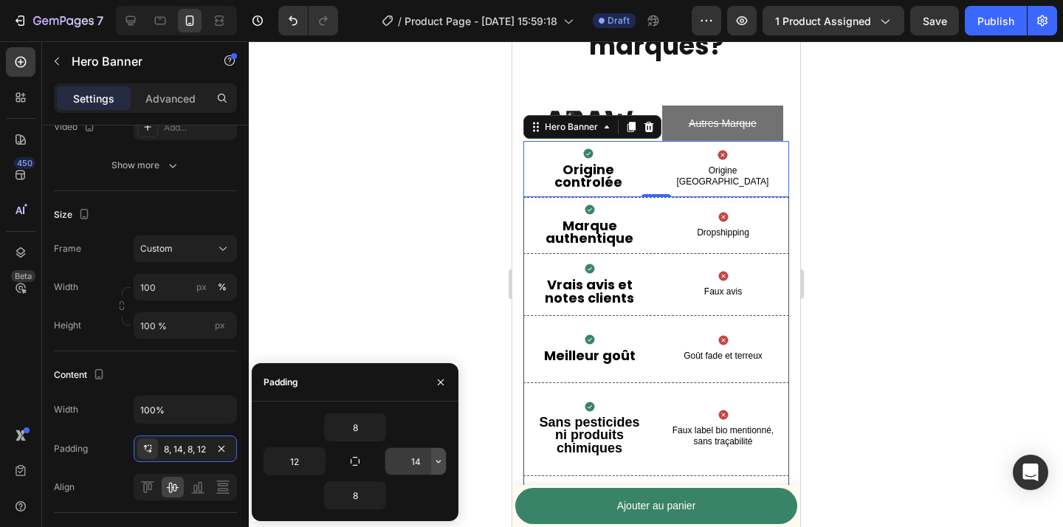
click at [440, 462] on icon "button" at bounding box center [439, 462] width 12 height 12
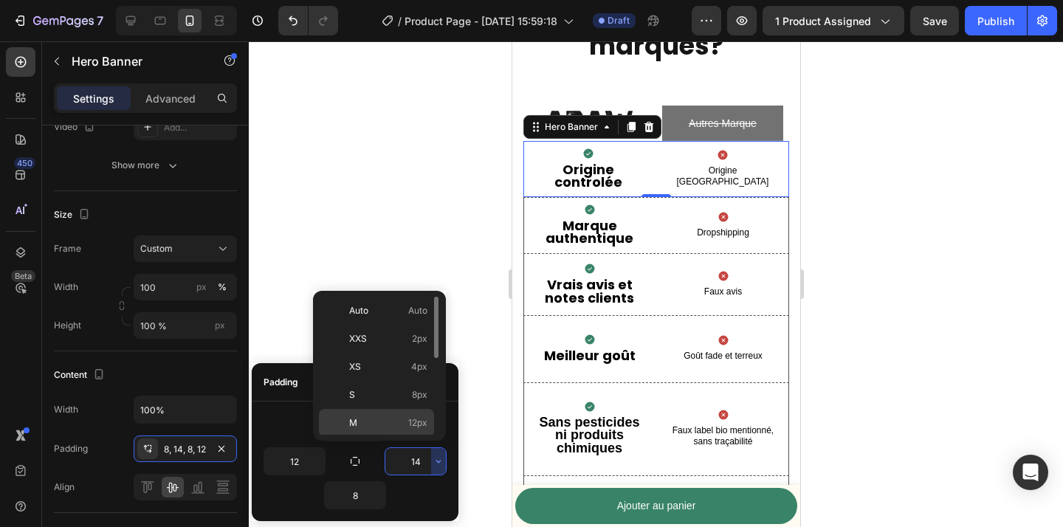
click at [410, 427] on span "12px" at bounding box center [417, 422] width 19 height 13
type input "12"
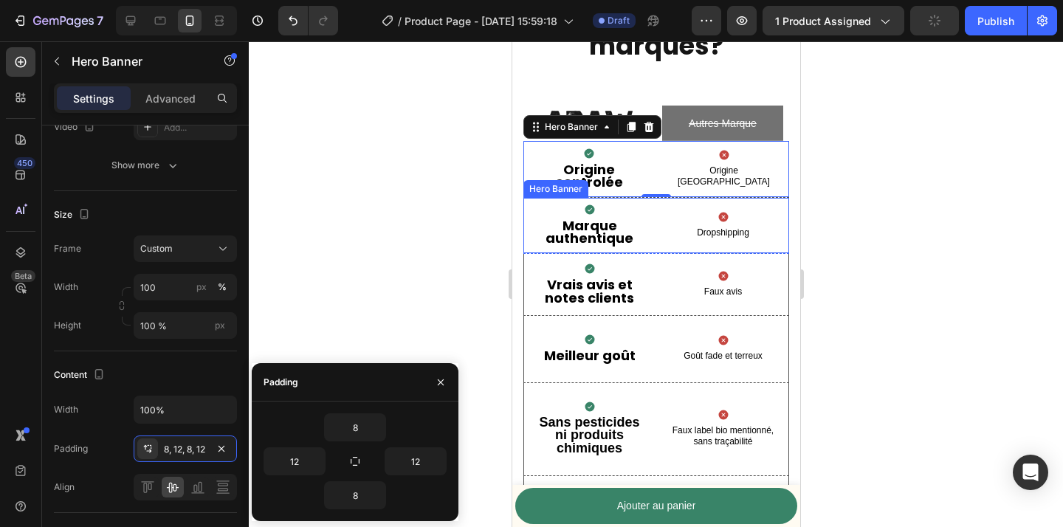
click at [662, 226] on div "Icon Marque authentique Text Block Icon Dropshipping Text Block" at bounding box center [656, 225] width 264 height 55
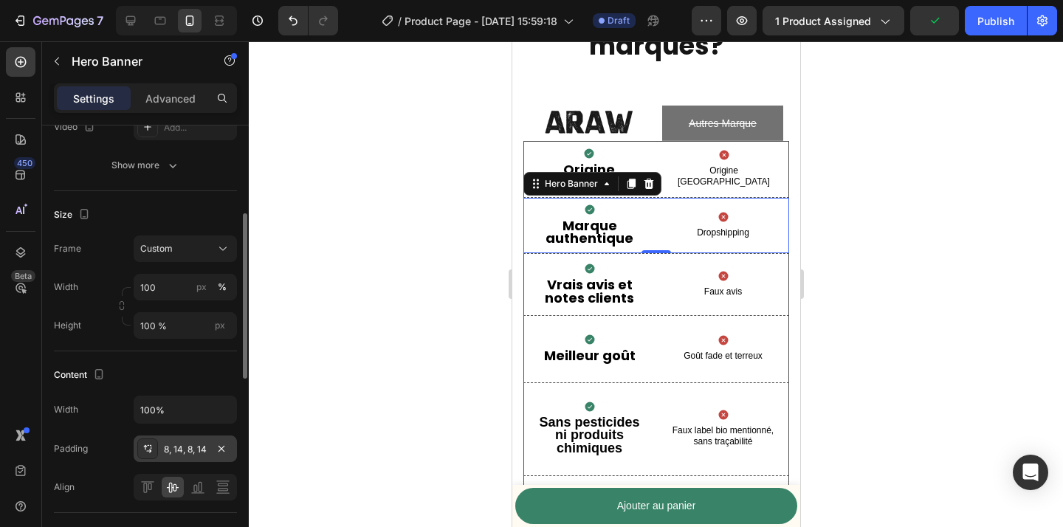
click at [182, 440] on div "8, 14, 8, 14" at bounding box center [185, 449] width 103 height 27
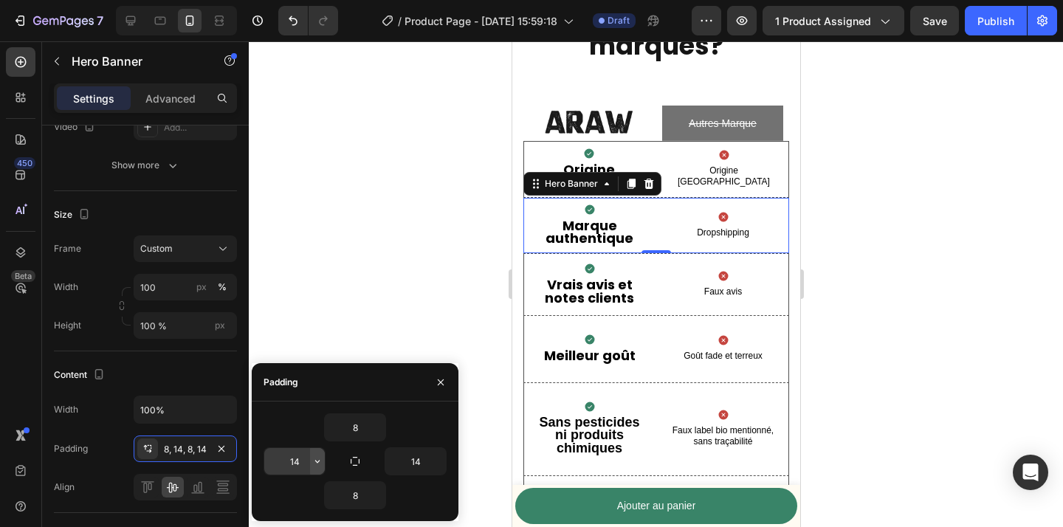
click at [312, 456] on icon "button" at bounding box center [318, 462] width 12 height 12
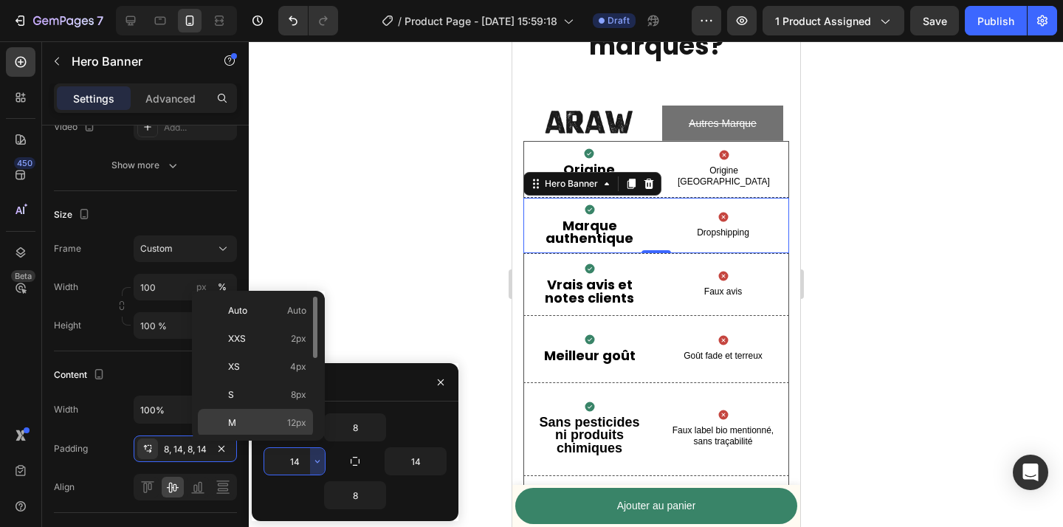
click at [292, 419] on span "12px" at bounding box center [296, 422] width 19 height 13
type input "12"
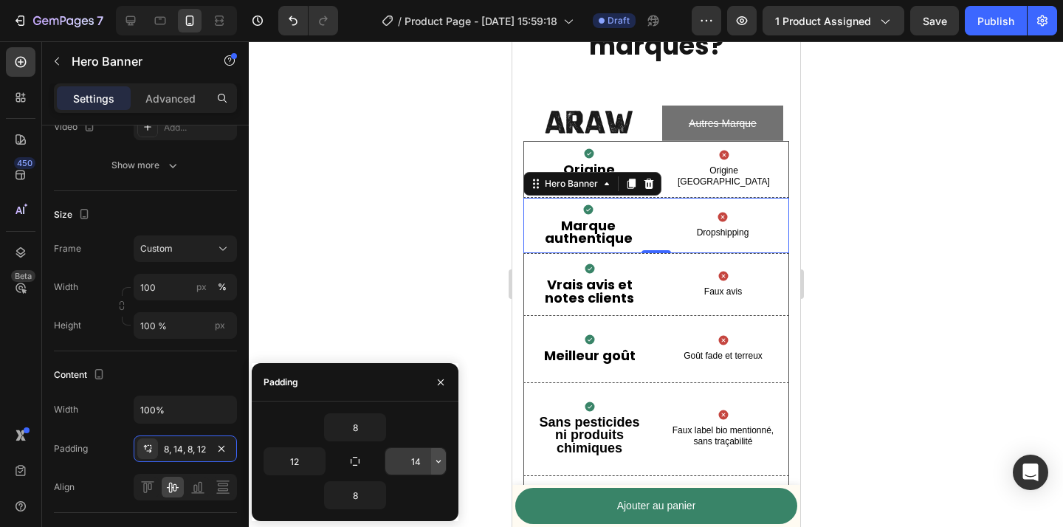
click at [433, 462] on icon "button" at bounding box center [439, 462] width 12 height 12
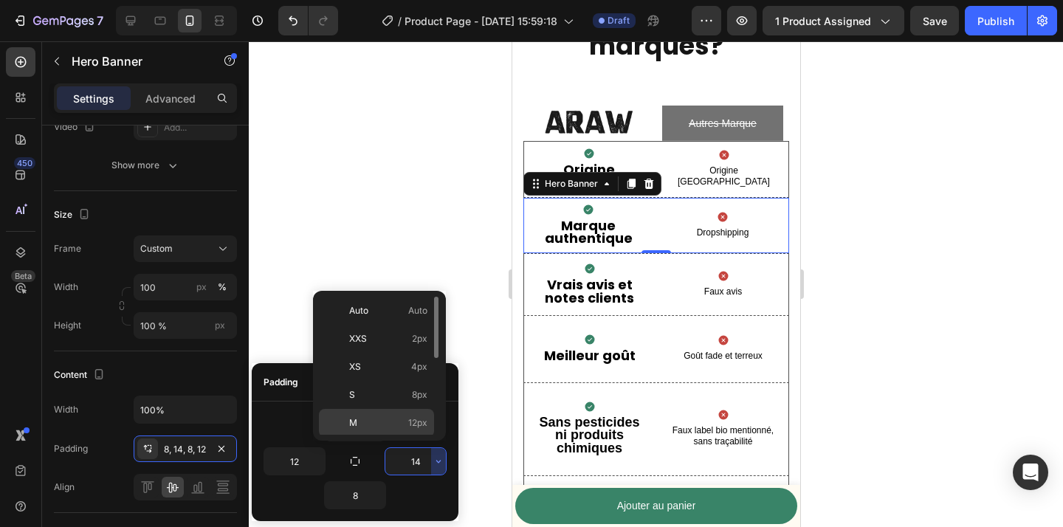
click at [391, 424] on p "M 12px" at bounding box center [388, 422] width 78 height 13
type input "12"
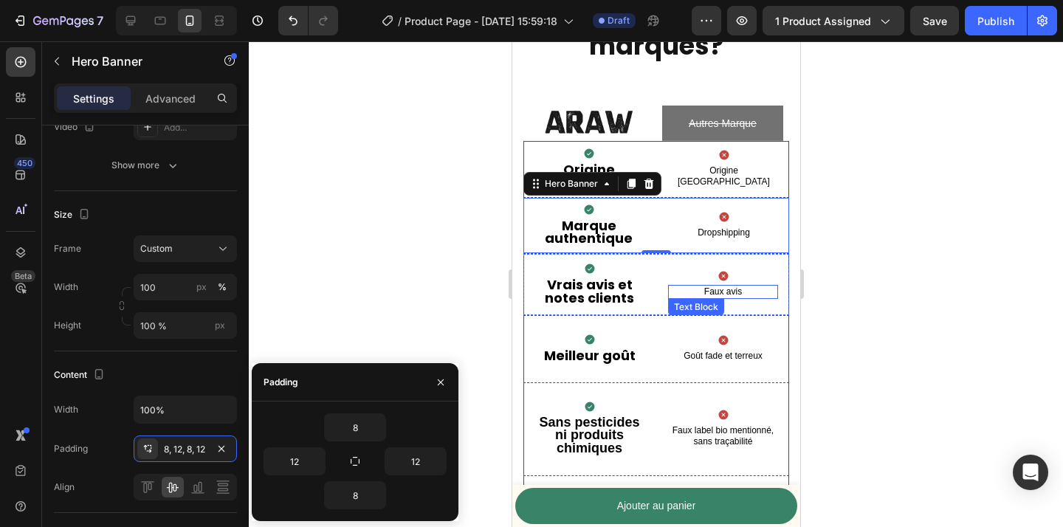
click at [670, 290] on p "Faux avis" at bounding box center [722, 293] width 107 height 12
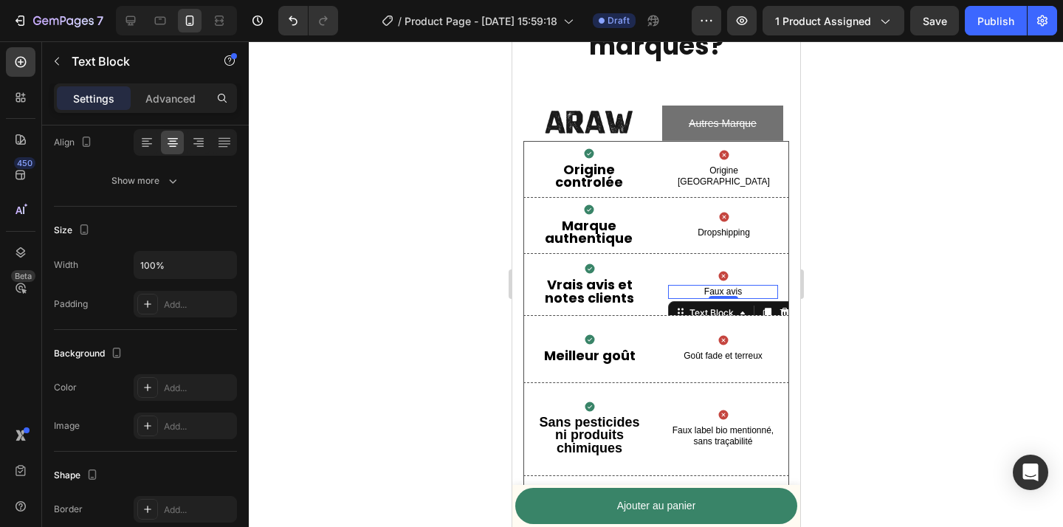
scroll to position [0, 0]
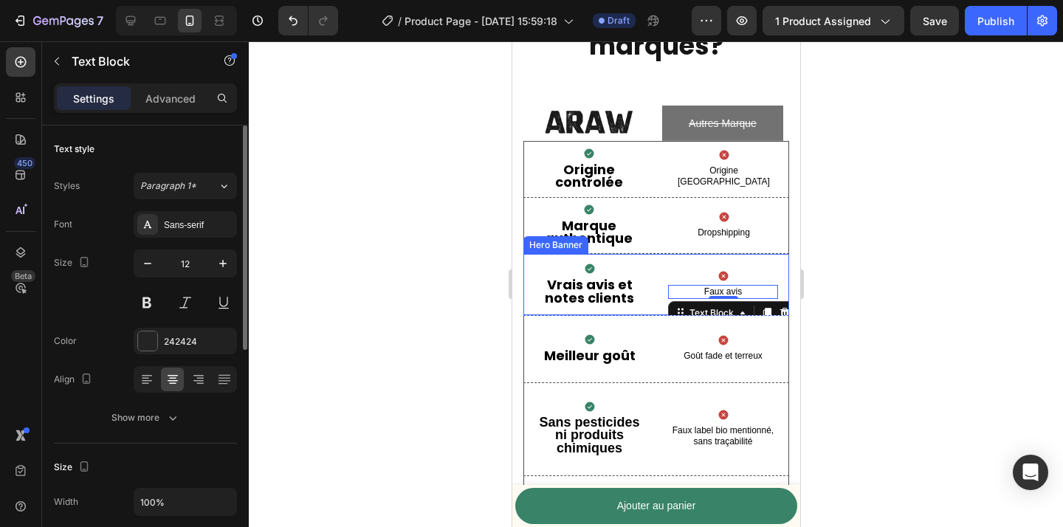
click at [656, 288] on div "Icon Vrais avis et notes clients Text Block Icon Faux avis Text Block 0" at bounding box center [656, 284] width 264 height 61
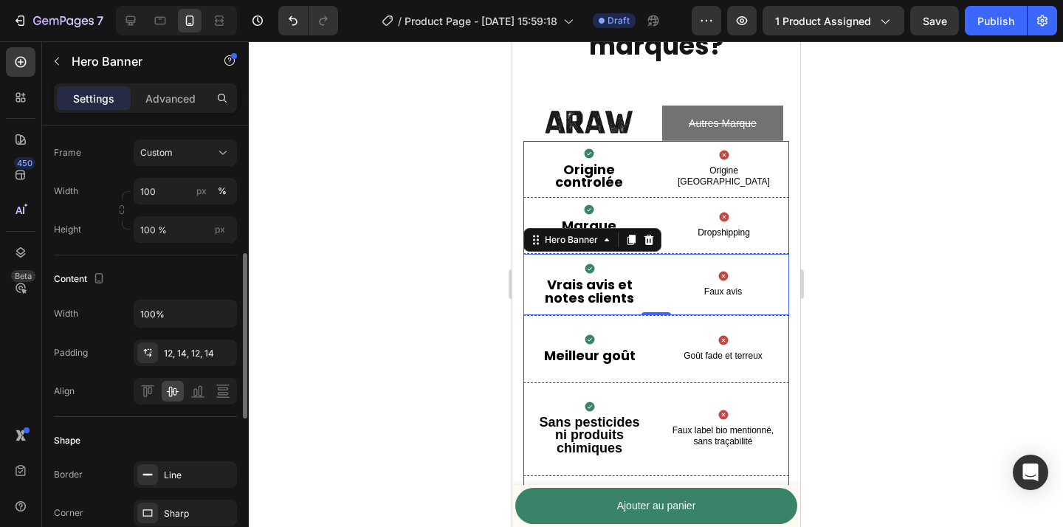
scroll to position [336, 0]
click at [181, 358] on div "12, 14, 12, 14" at bounding box center [185, 350] width 103 height 27
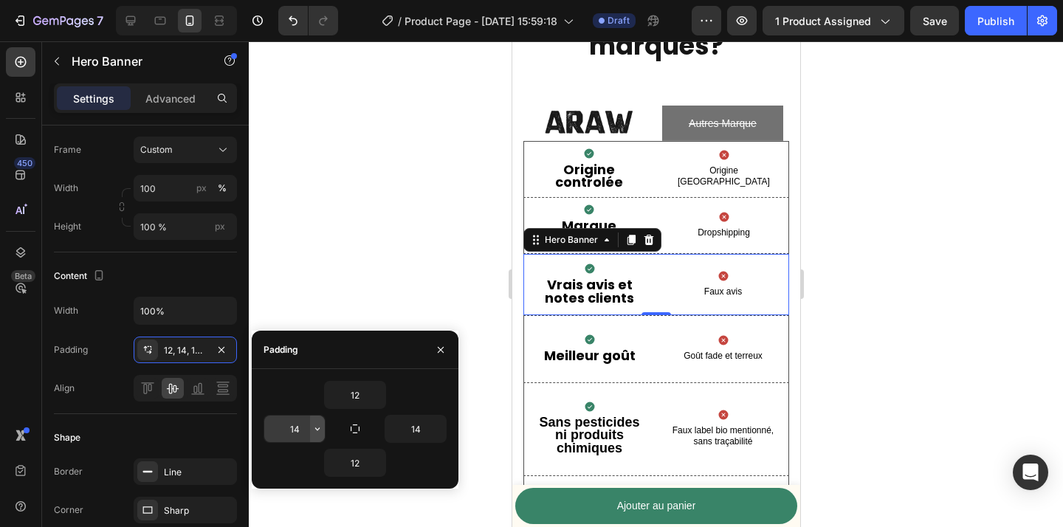
click at [318, 433] on icon "button" at bounding box center [318, 429] width 12 height 12
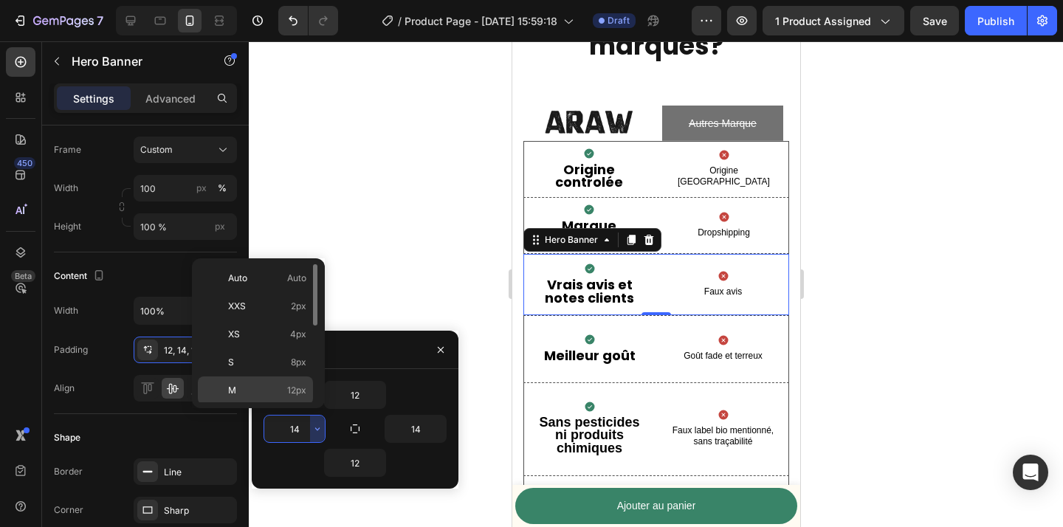
click at [287, 394] on span "12px" at bounding box center [296, 390] width 19 height 13
type input "12"
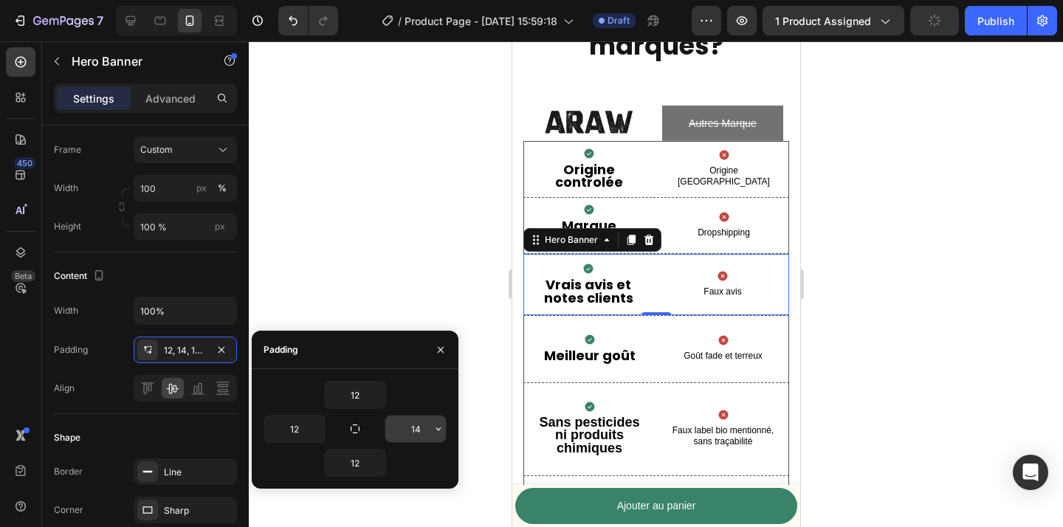
click at [445, 433] on button "button" at bounding box center [438, 429] width 15 height 27
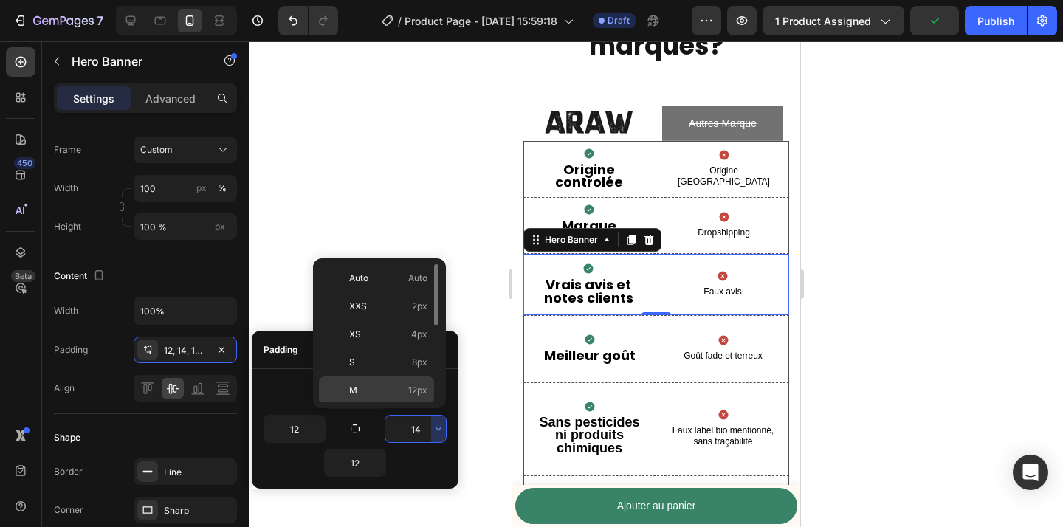
click at [398, 394] on p "M 12px" at bounding box center [388, 390] width 78 height 13
type input "12"
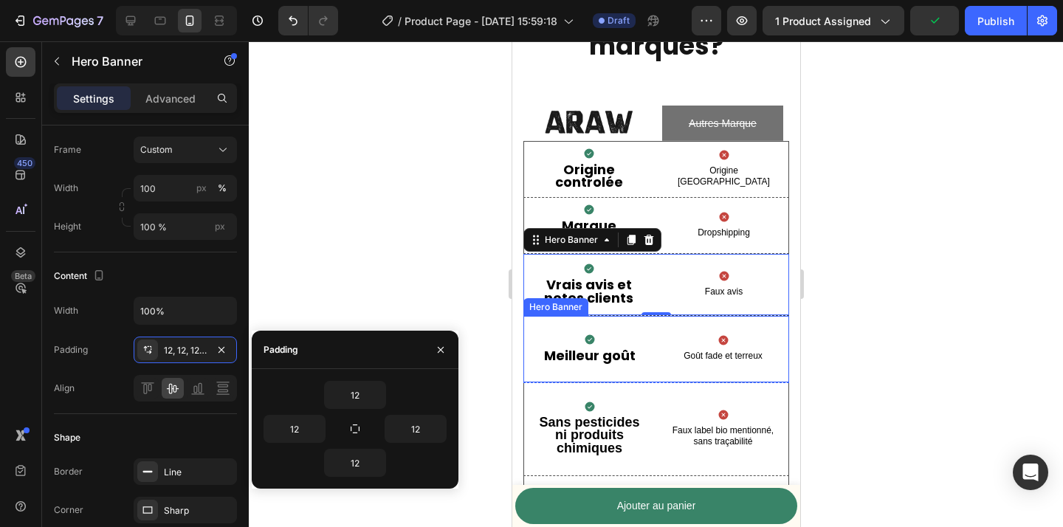
click at [657, 354] on div "Icon Meilleur goût Text Block Icon Goût fade et terreux Text Block" at bounding box center [656, 349] width 264 height 66
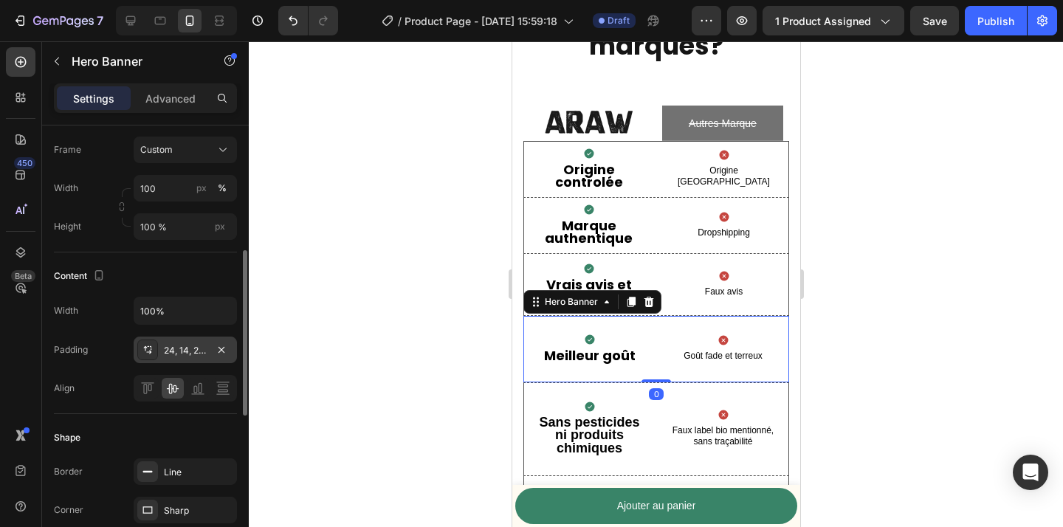
click at [174, 349] on div "24, 14, 24, 14" at bounding box center [185, 350] width 43 height 13
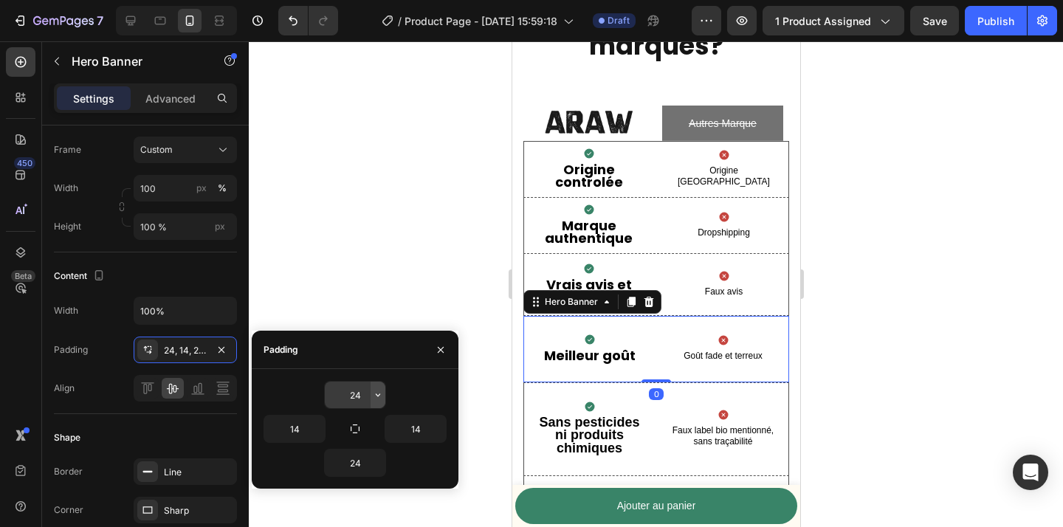
click at [374, 394] on icon "button" at bounding box center [378, 395] width 12 height 12
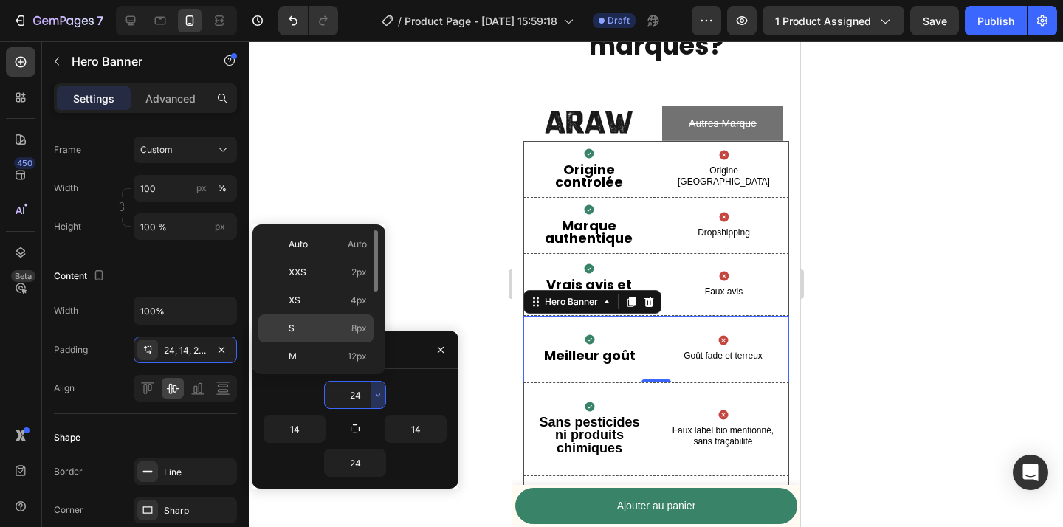
click at [343, 333] on p "S 8px" at bounding box center [328, 328] width 78 height 13
type input "8"
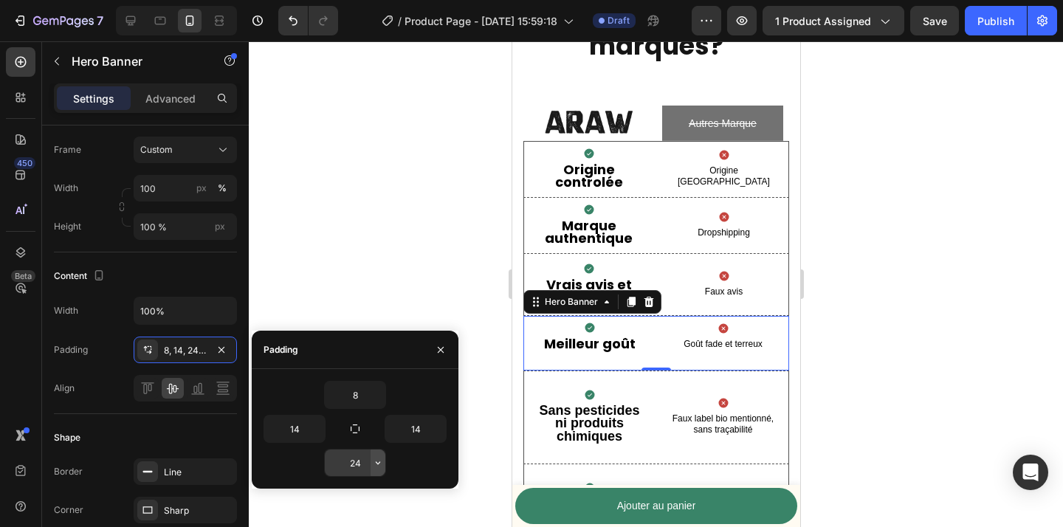
click at [379, 467] on icon "button" at bounding box center [378, 463] width 12 height 12
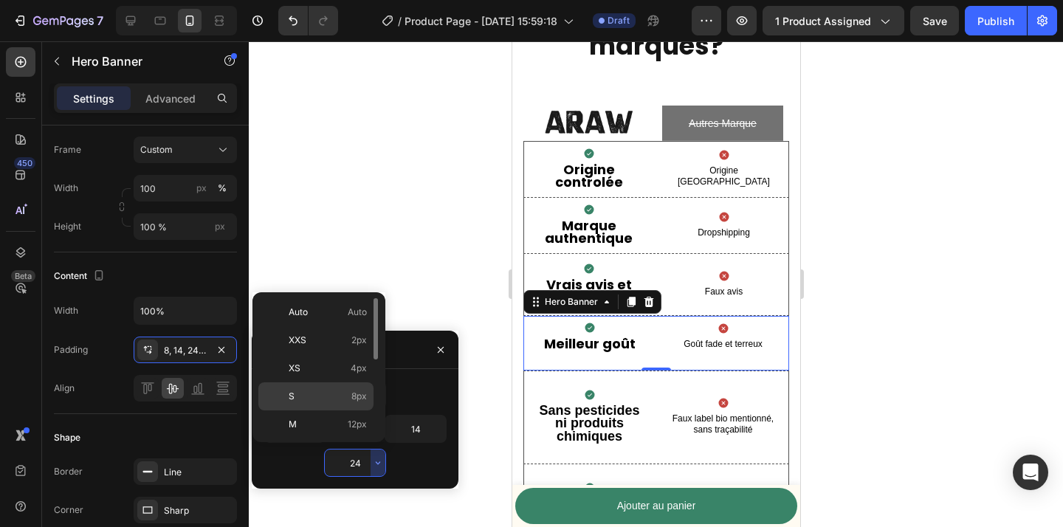
click at [340, 401] on p "S 8px" at bounding box center [328, 396] width 78 height 13
type input "8"
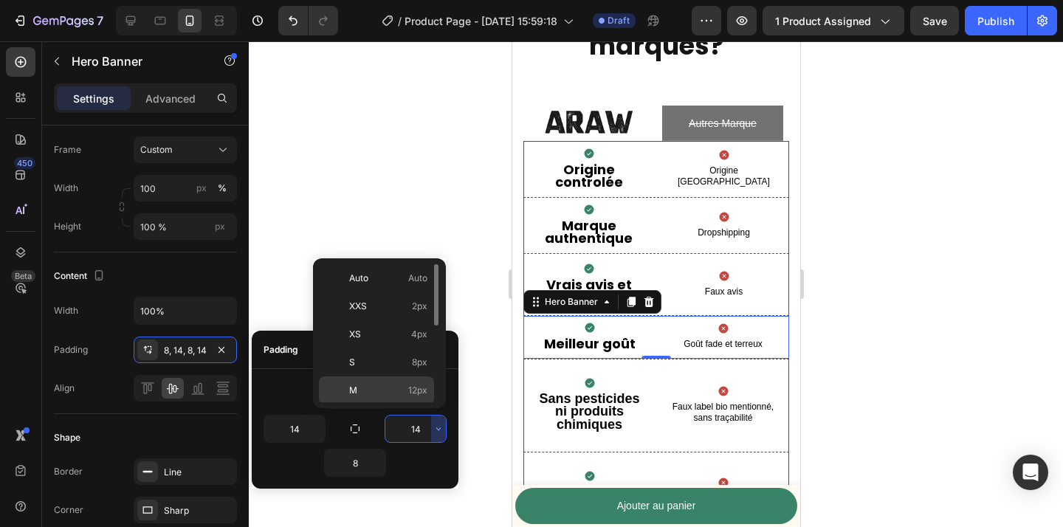
click at [409, 391] on span "12px" at bounding box center [417, 390] width 19 height 13
type input "12"
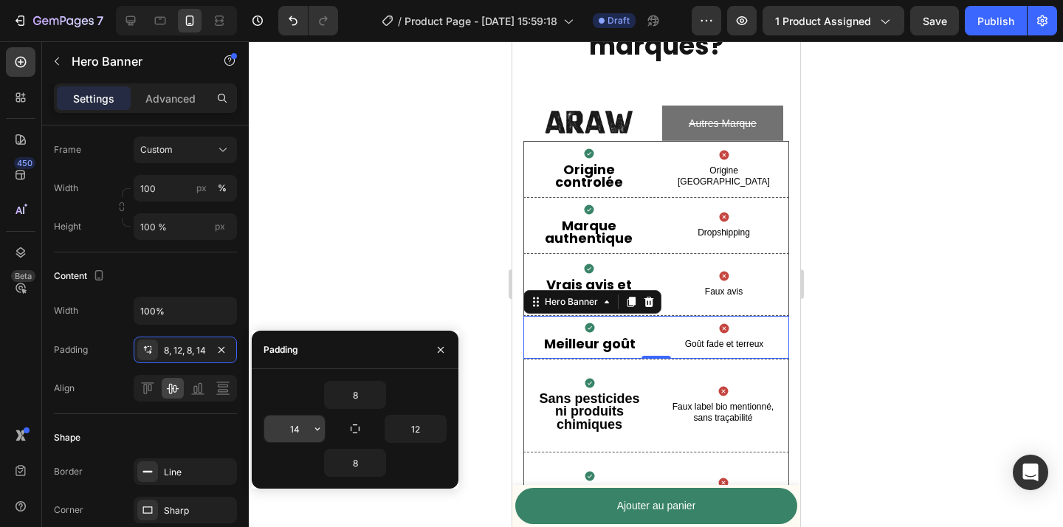
click at [319, 431] on icon "button" at bounding box center [318, 429] width 12 height 12
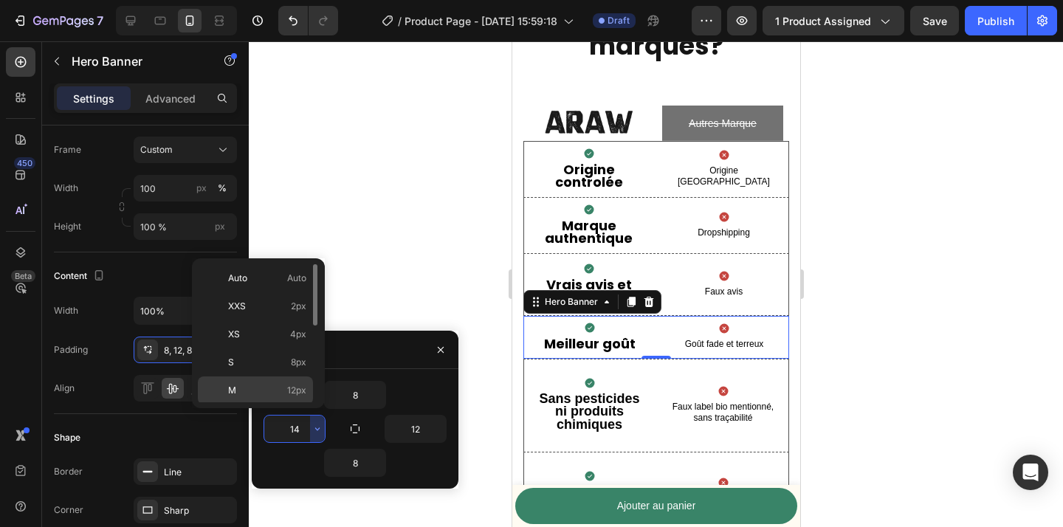
click at [277, 397] on div "M 12px" at bounding box center [255, 391] width 115 height 28
type input "12"
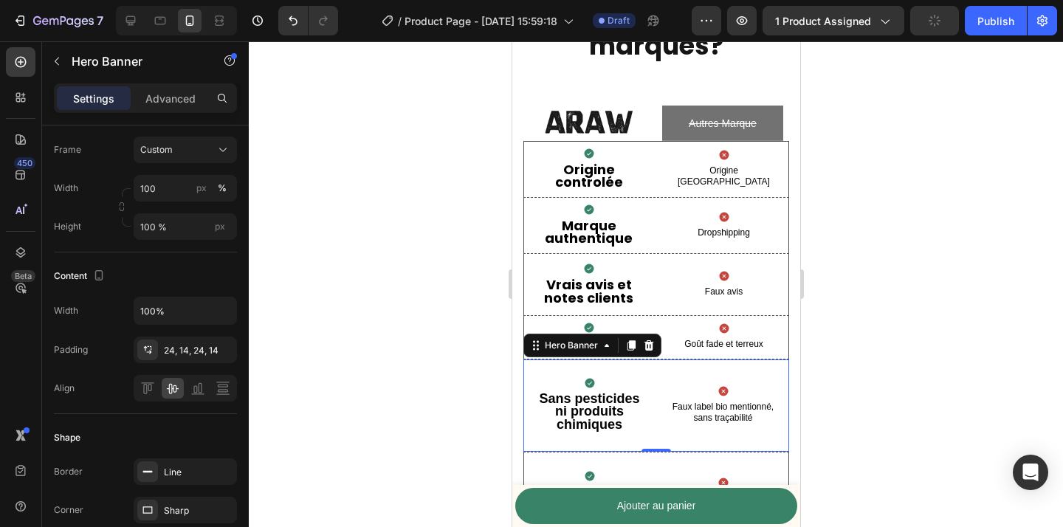
click at [665, 396] on div "Icon Sans pesticides ni produits chimiques Text Block Icon Faux label bio menti…" at bounding box center [656, 406] width 264 height 92
click at [655, 402] on div "Icon Sans pesticides ni produits chimiques Text Block Icon Faux label bio menti…" at bounding box center [656, 406] width 264 height 92
click at [909, 345] on div at bounding box center [656, 284] width 814 height 486
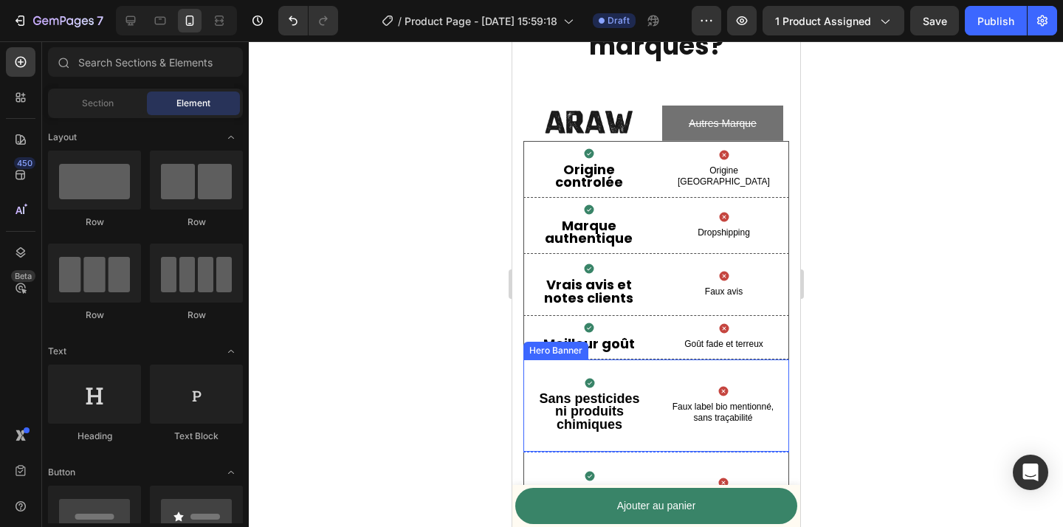
click at [655, 397] on div "Icon Sans pesticides ni produits chimiques Text Block Icon Faux label bio menti…" at bounding box center [656, 406] width 264 height 92
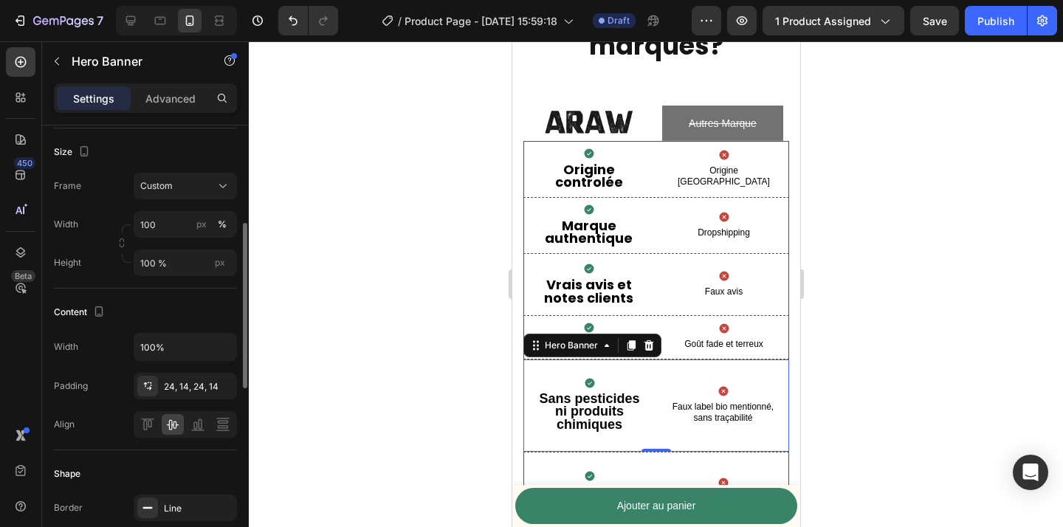
scroll to position [303, 0]
click at [193, 391] on div "24, 14, 24, 14" at bounding box center [185, 383] width 103 height 27
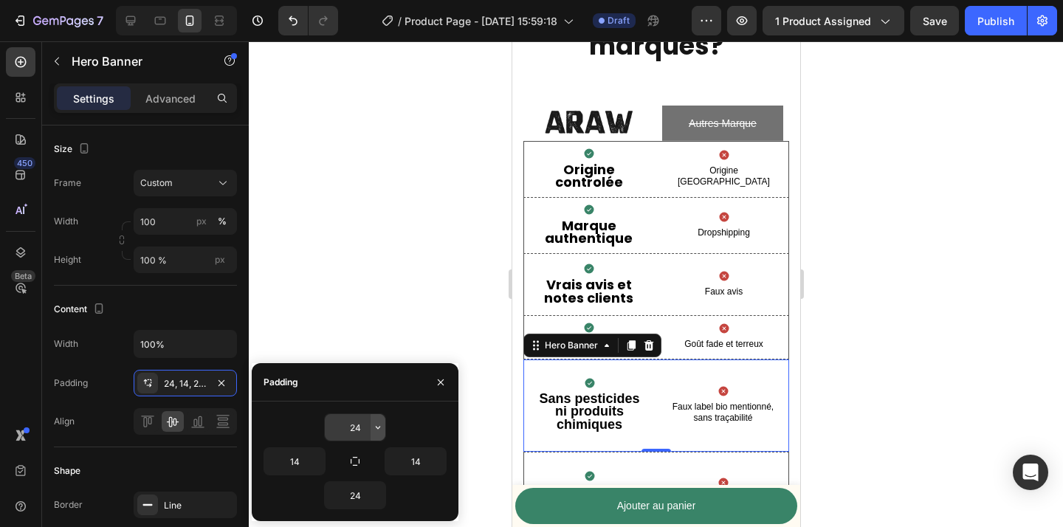
click at [376, 429] on icon "button" at bounding box center [378, 428] width 12 height 12
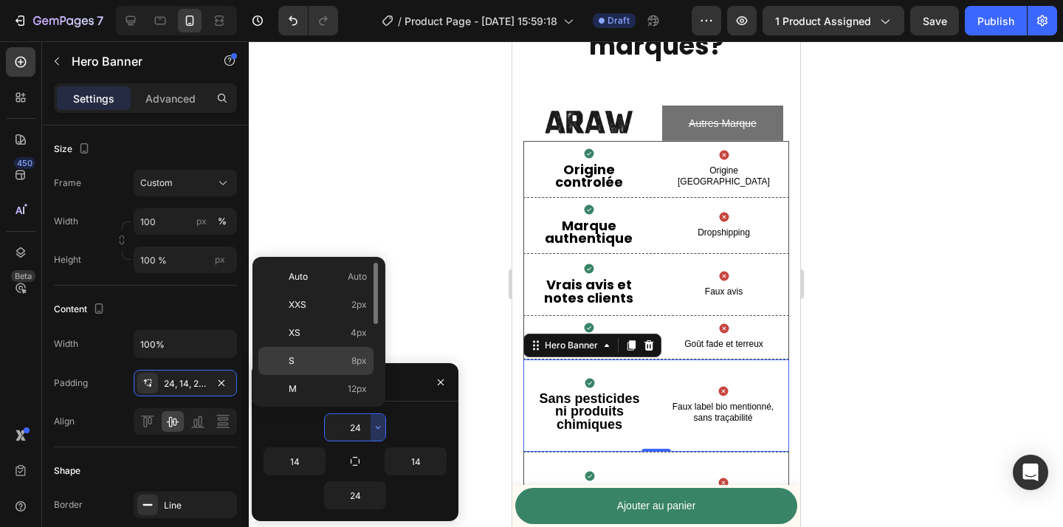
click at [343, 367] on p "S 8px" at bounding box center [328, 360] width 78 height 13
type input "8"
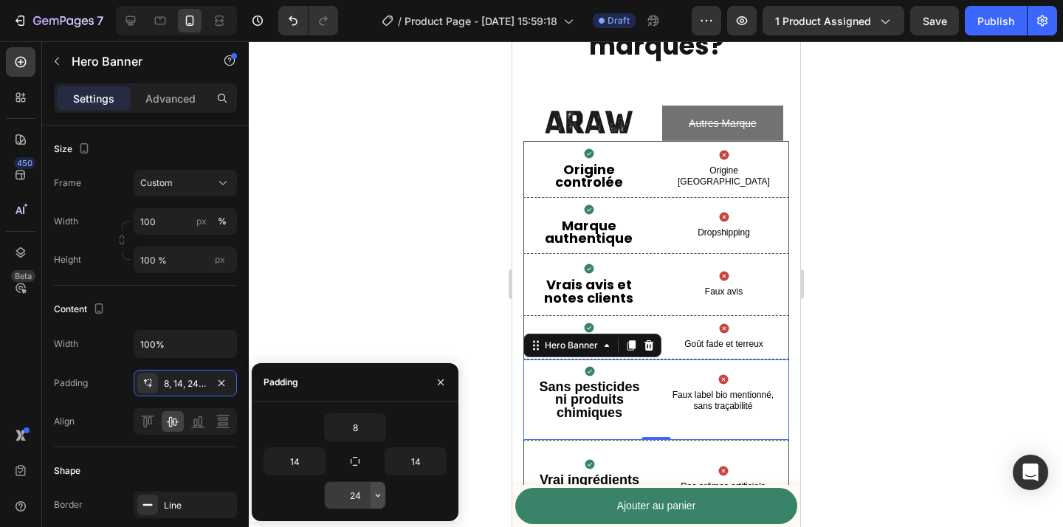
click at [379, 496] on icon "button" at bounding box center [378, 496] width 12 height 12
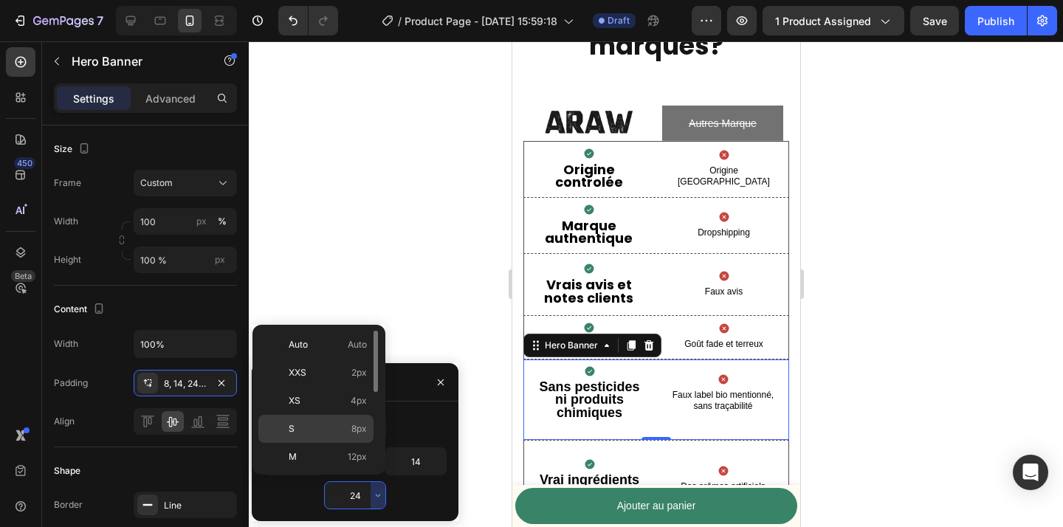
click at [348, 433] on p "S 8px" at bounding box center [328, 428] width 78 height 13
type input "8"
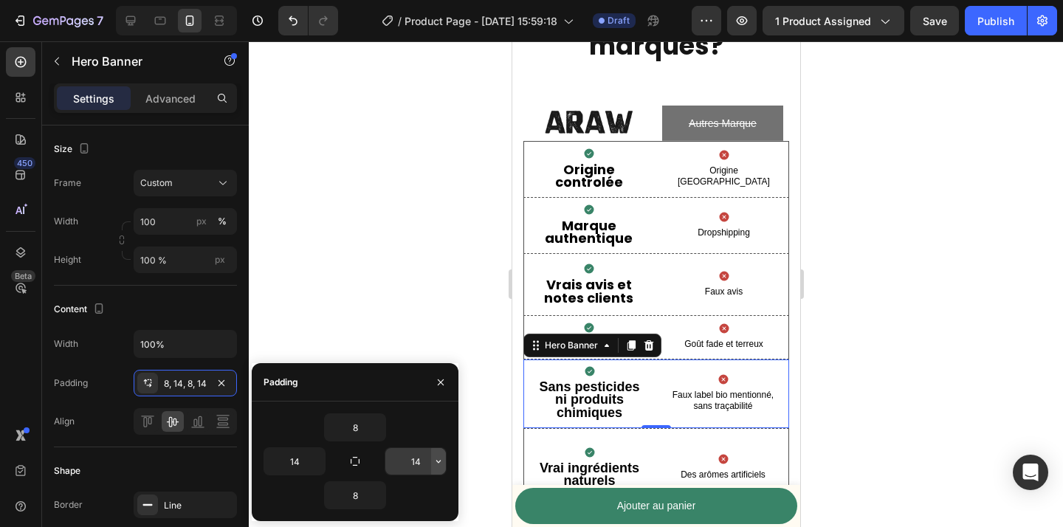
click at [442, 466] on icon "button" at bounding box center [439, 462] width 12 height 12
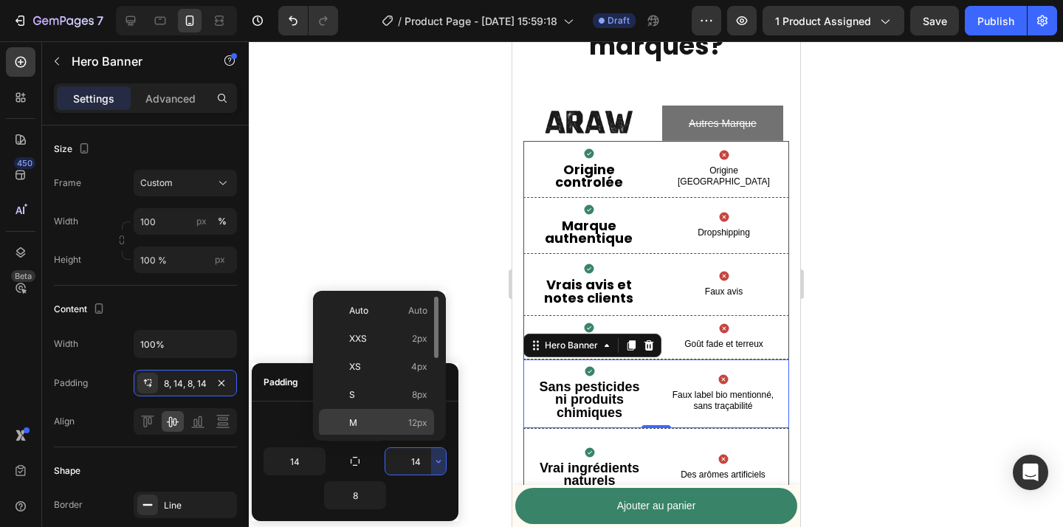
click at [383, 420] on p "M 12px" at bounding box center [388, 422] width 78 height 13
type input "12"
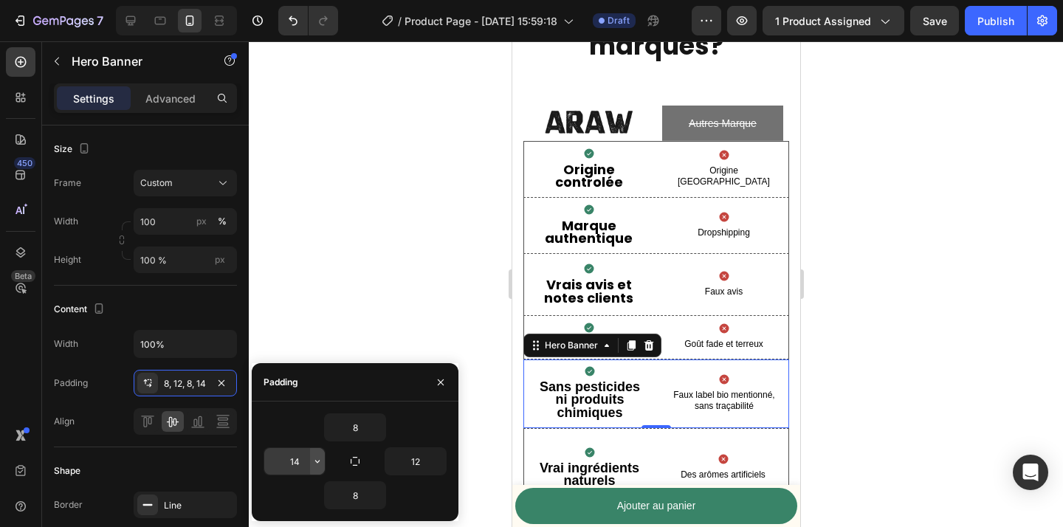
click at [317, 467] on icon "button" at bounding box center [318, 462] width 12 height 12
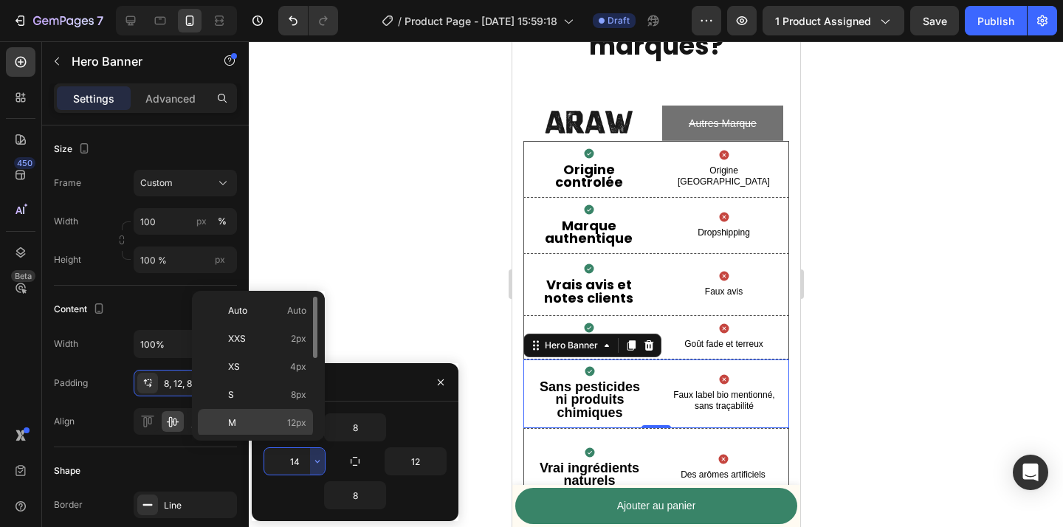
click at [262, 428] on p "M 12px" at bounding box center [267, 422] width 78 height 13
type input "12"
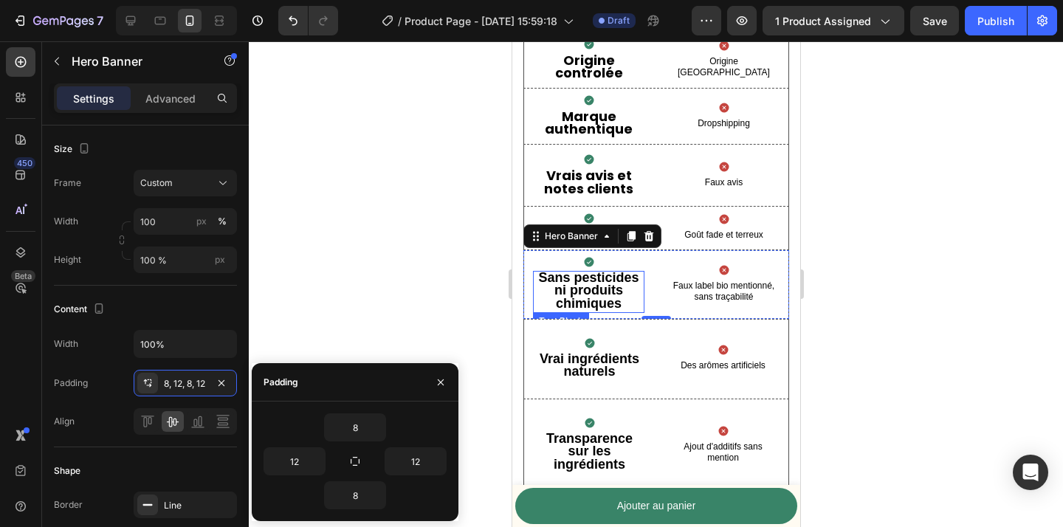
scroll to position [3593, 0]
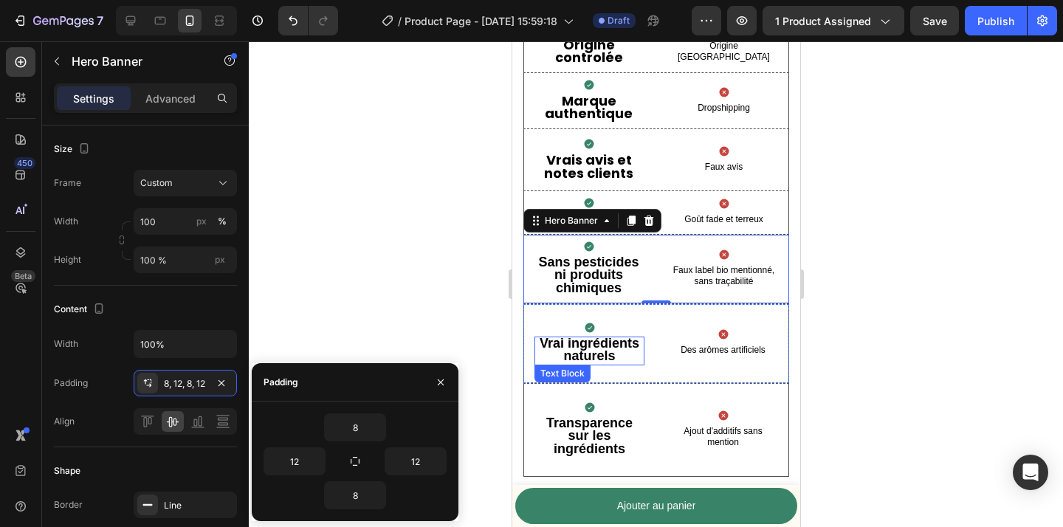
click at [657, 329] on div "Icon Vrai ingrédients naturels Text Block Icon Des arômes artificiels Text Block" at bounding box center [656, 343] width 264 height 79
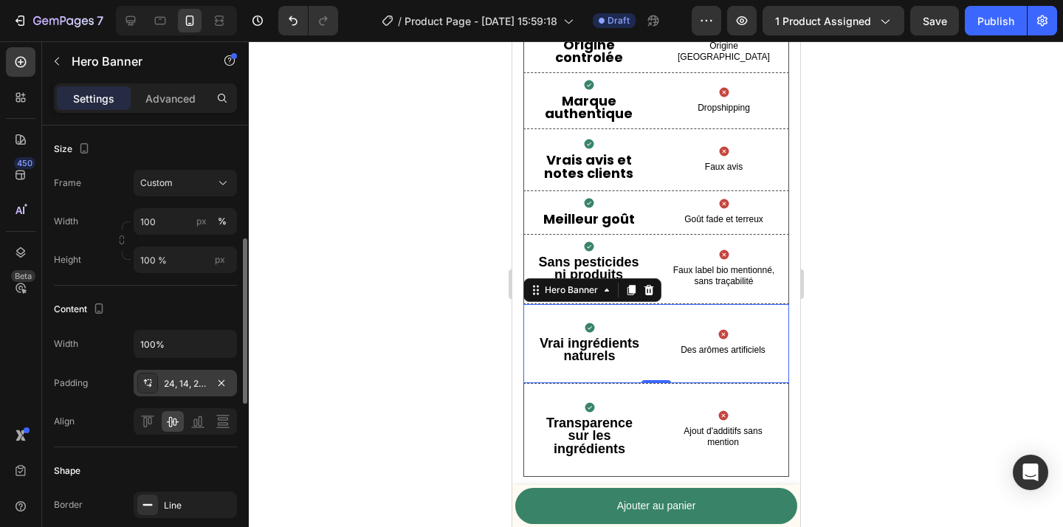
click at [194, 388] on div "24, 14, 24, 14" at bounding box center [185, 383] width 43 height 13
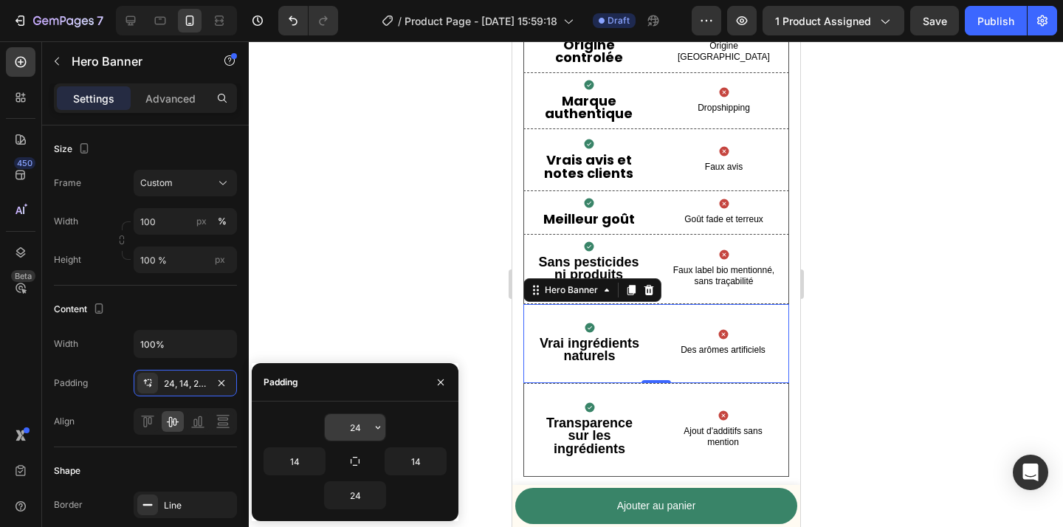
click at [382, 426] on icon "button" at bounding box center [378, 428] width 12 height 12
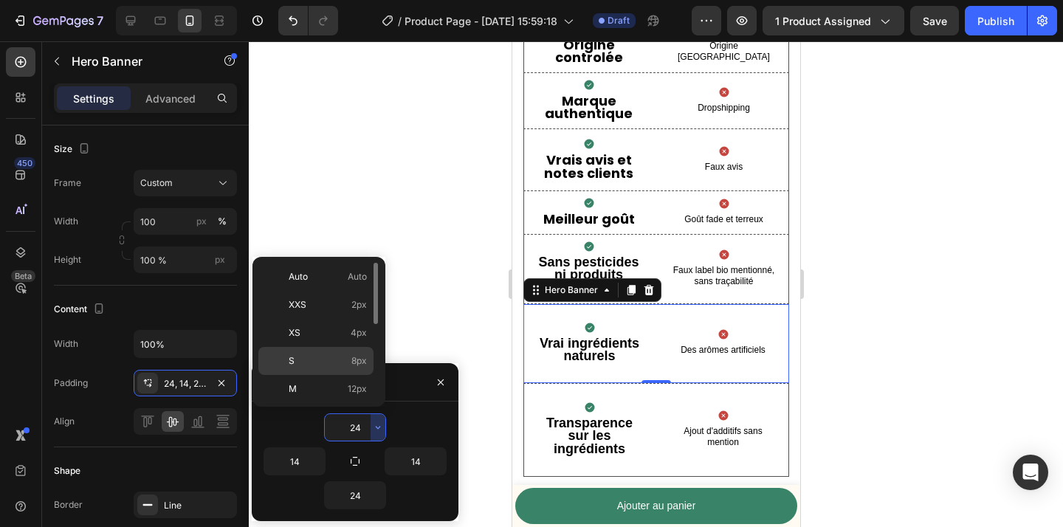
click at [344, 364] on p "S 8px" at bounding box center [328, 360] width 78 height 13
type input "8"
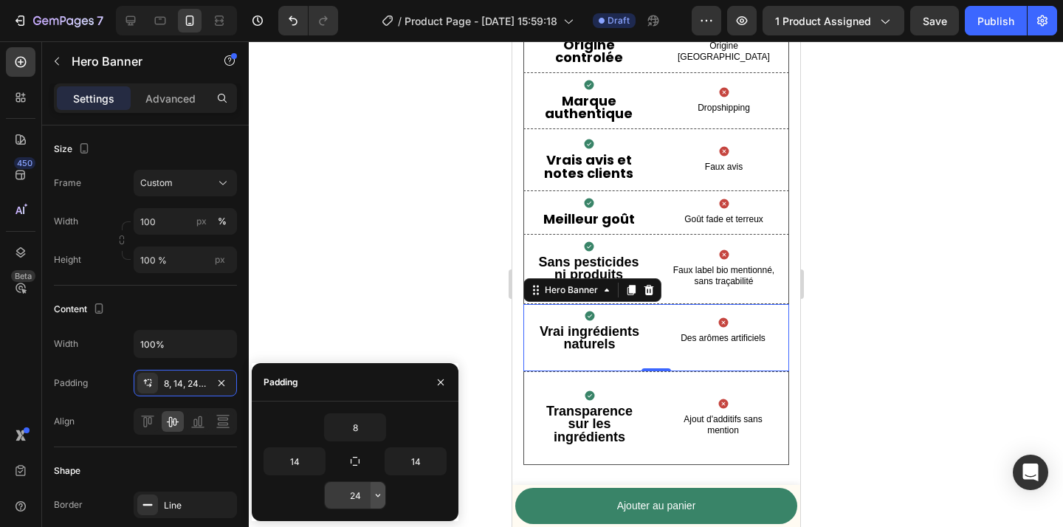
click at [380, 496] on icon "button" at bounding box center [378, 496] width 12 height 12
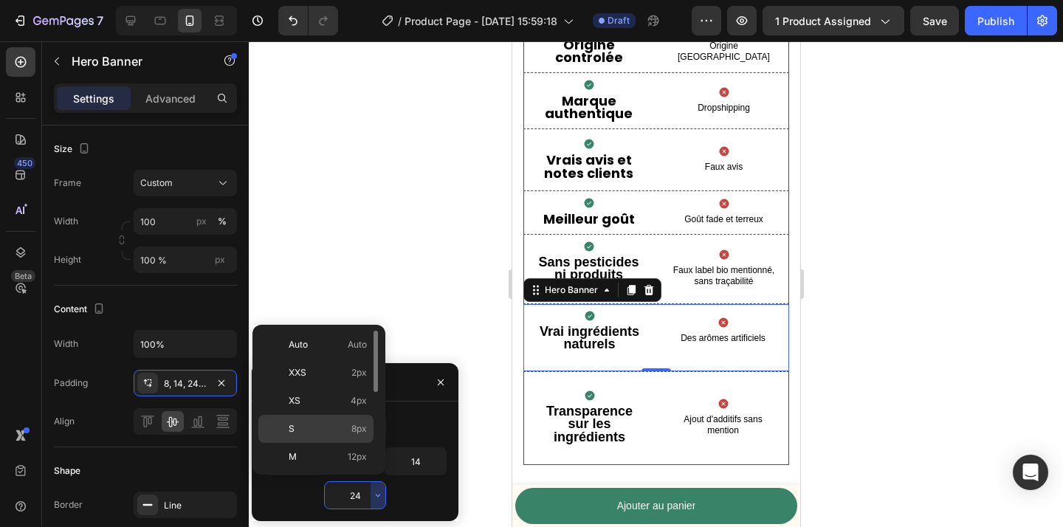
click at [346, 437] on div "S 8px" at bounding box center [315, 429] width 115 height 28
type input "8"
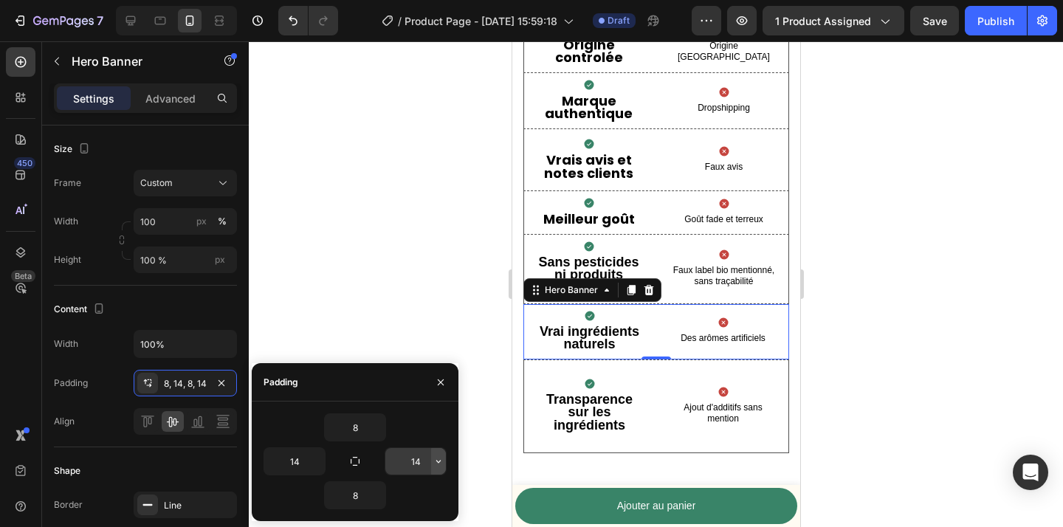
click at [442, 464] on icon "button" at bounding box center [439, 462] width 12 height 12
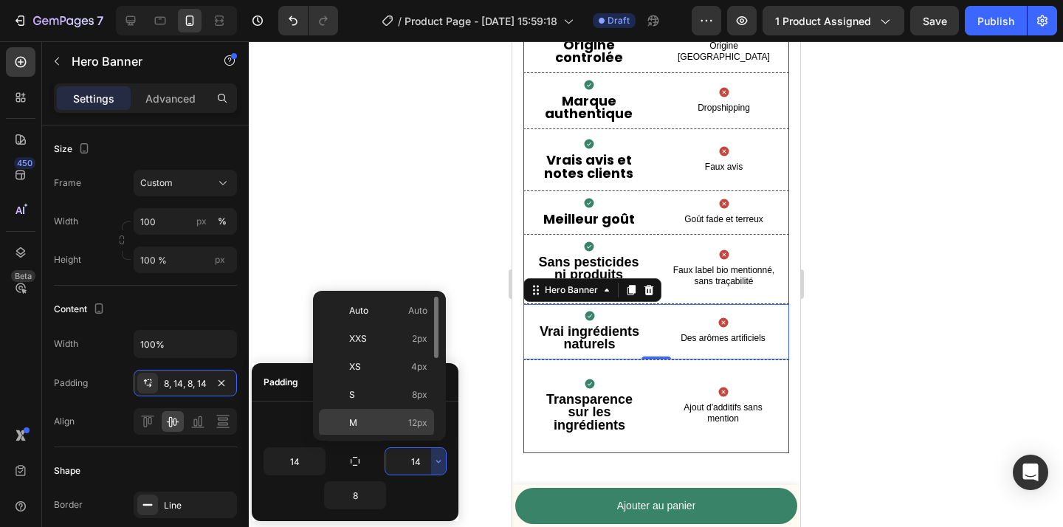
click at [399, 422] on p "M 12px" at bounding box center [388, 422] width 78 height 13
type input "12"
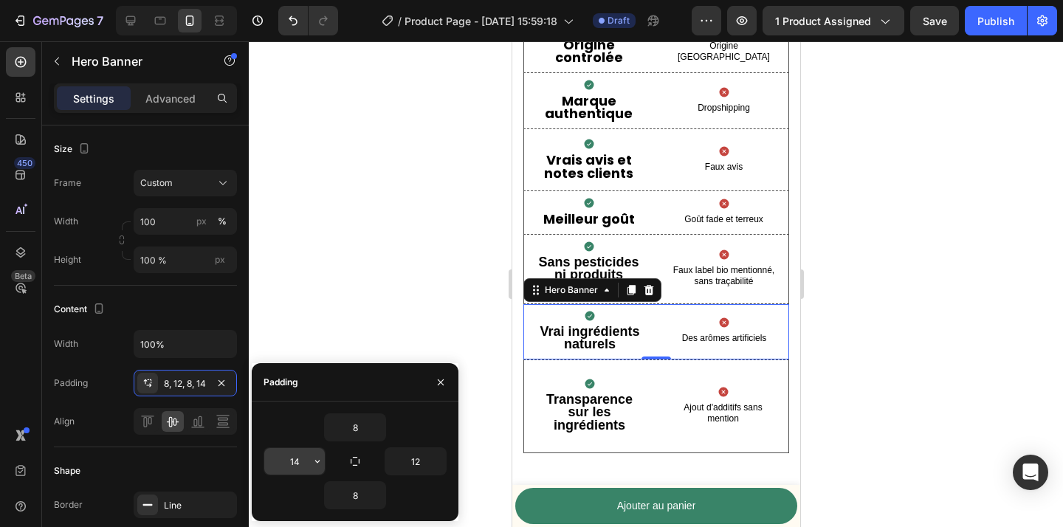
click at [317, 456] on icon "button" at bounding box center [318, 462] width 12 height 12
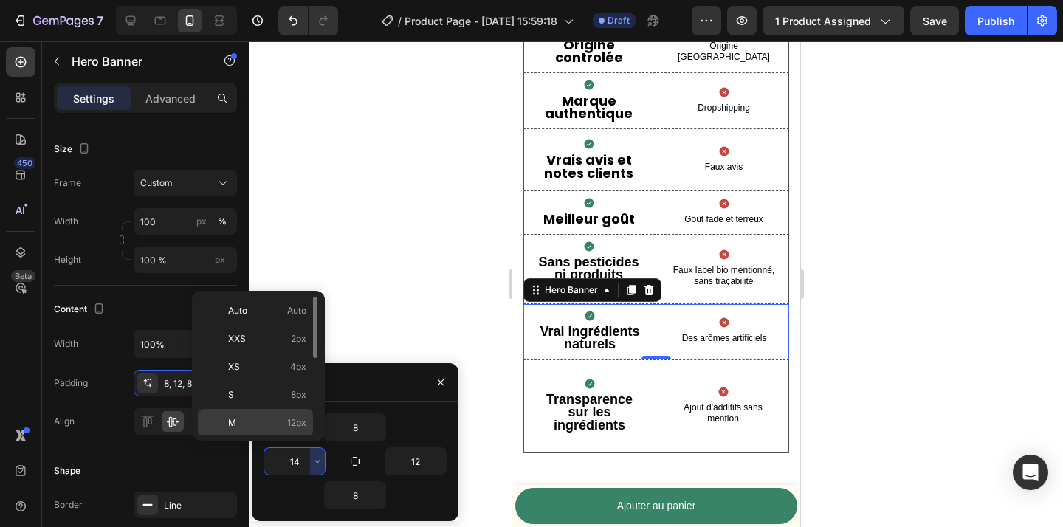
click at [278, 422] on p "M 12px" at bounding box center [267, 422] width 78 height 13
type input "12"
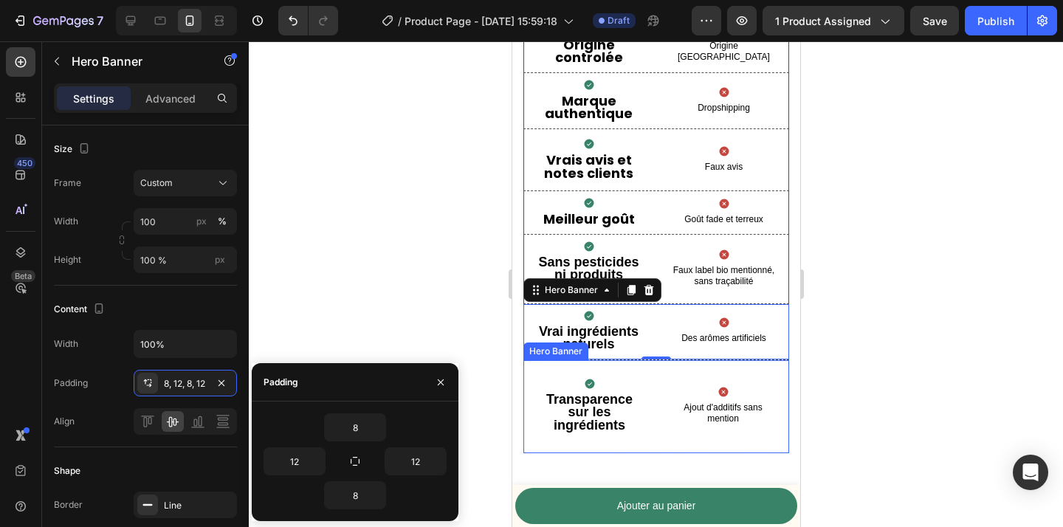
click at [659, 399] on div "Icon Transparence sur les ingrédients Text Block Icon Ajout d'additifs sans men…" at bounding box center [656, 406] width 264 height 92
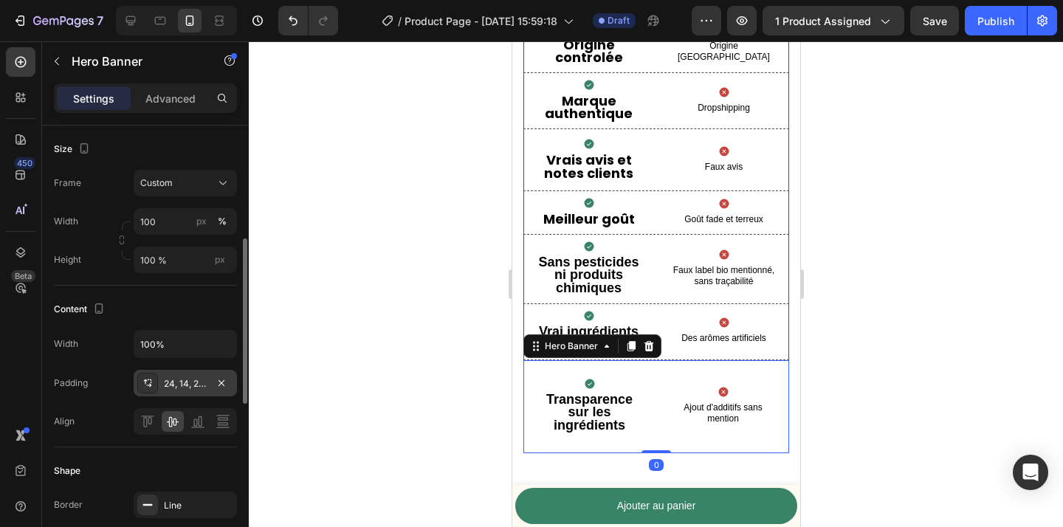
click at [197, 382] on div "24, 14, 24, 14" at bounding box center [185, 383] width 43 height 13
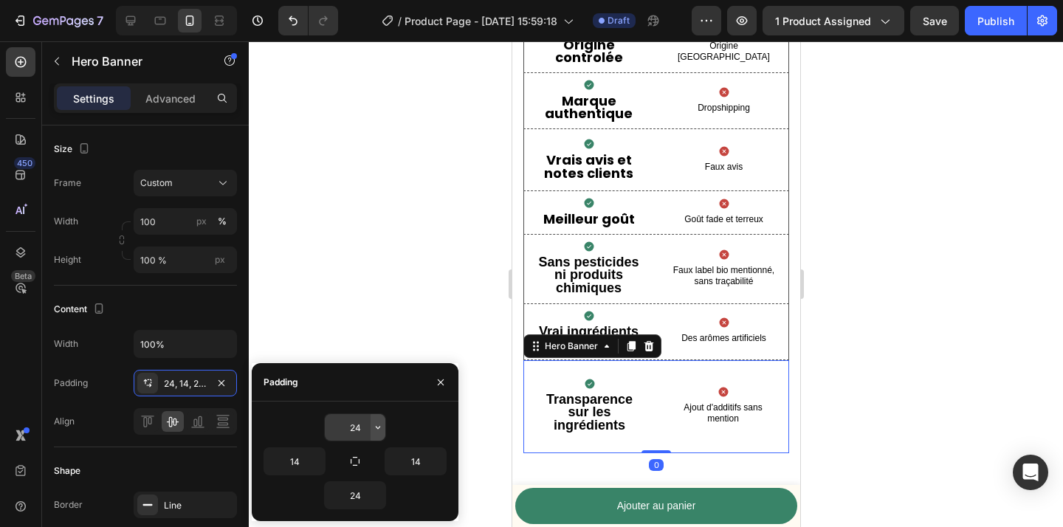
click at [373, 429] on icon "button" at bounding box center [378, 428] width 12 height 12
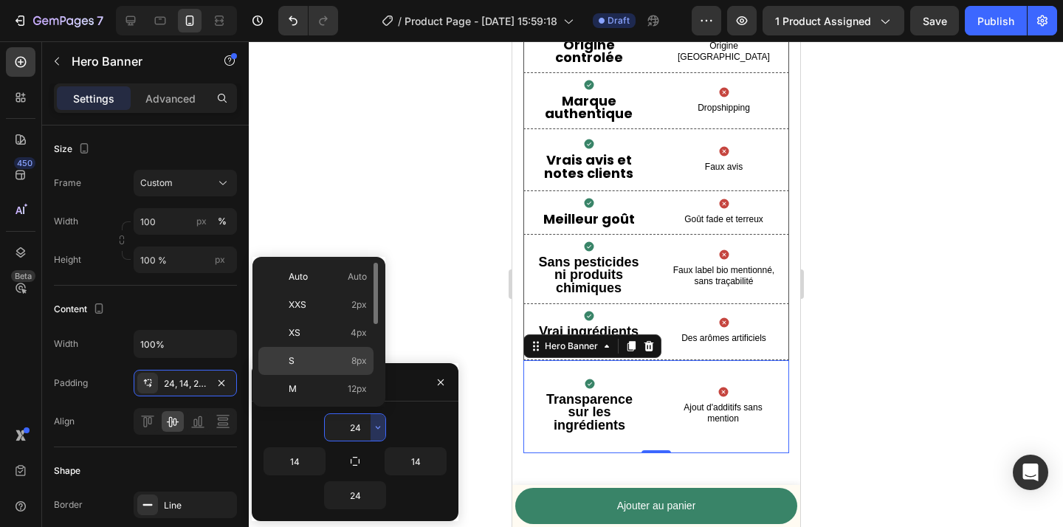
click at [337, 366] on p "S 8px" at bounding box center [328, 360] width 78 height 13
type input "8"
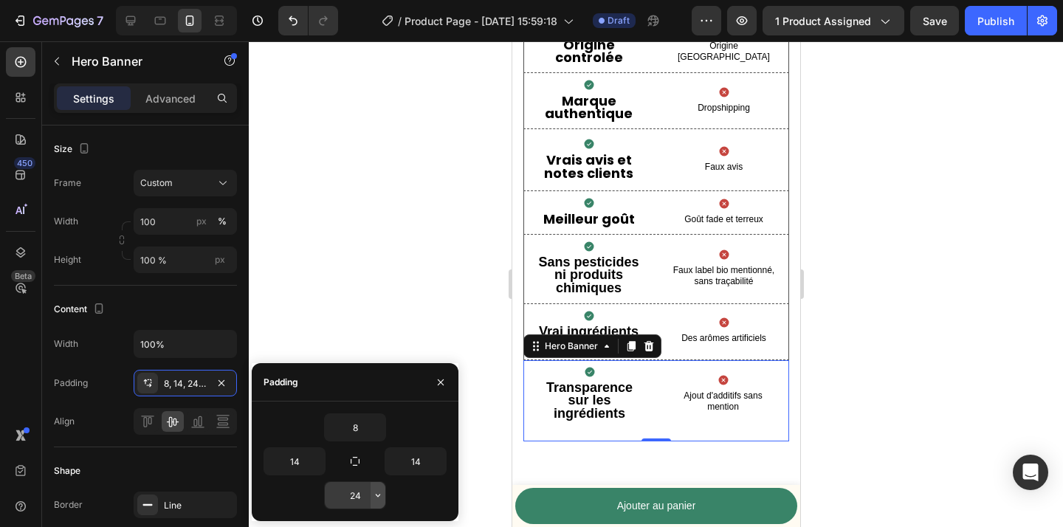
click at [376, 495] on icon "button" at bounding box center [378, 495] width 4 height 3
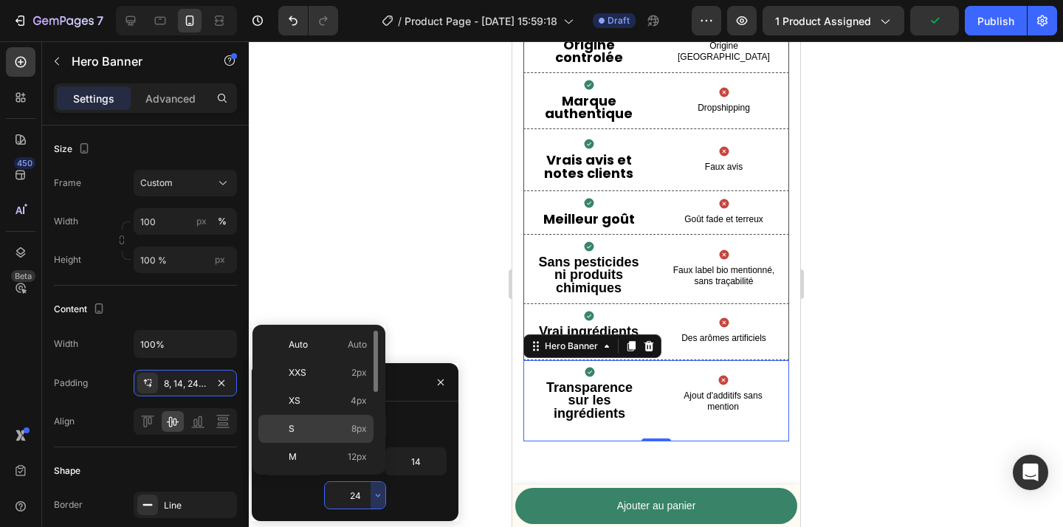
click at [326, 428] on p "S 8px" at bounding box center [328, 428] width 78 height 13
type input "8"
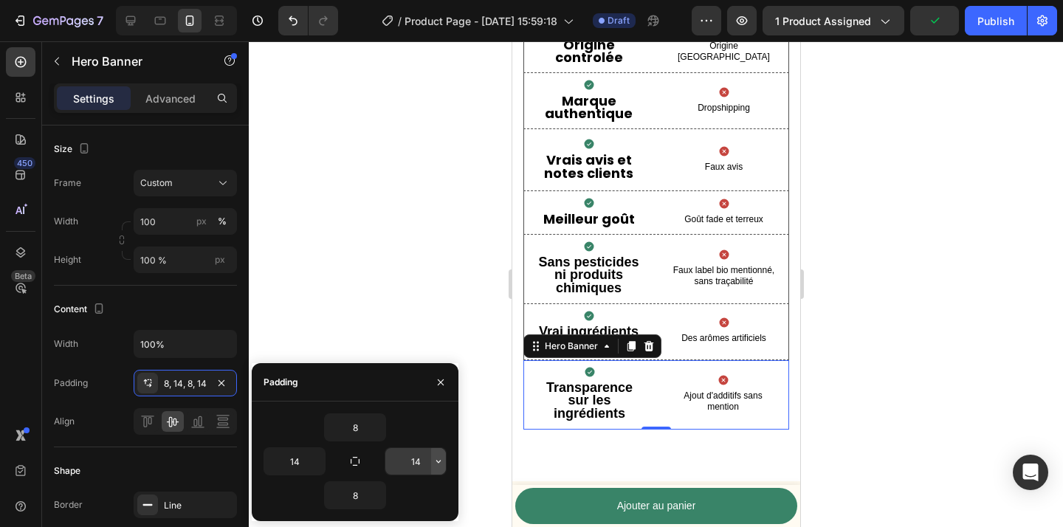
click at [442, 459] on icon "button" at bounding box center [439, 462] width 12 height 12
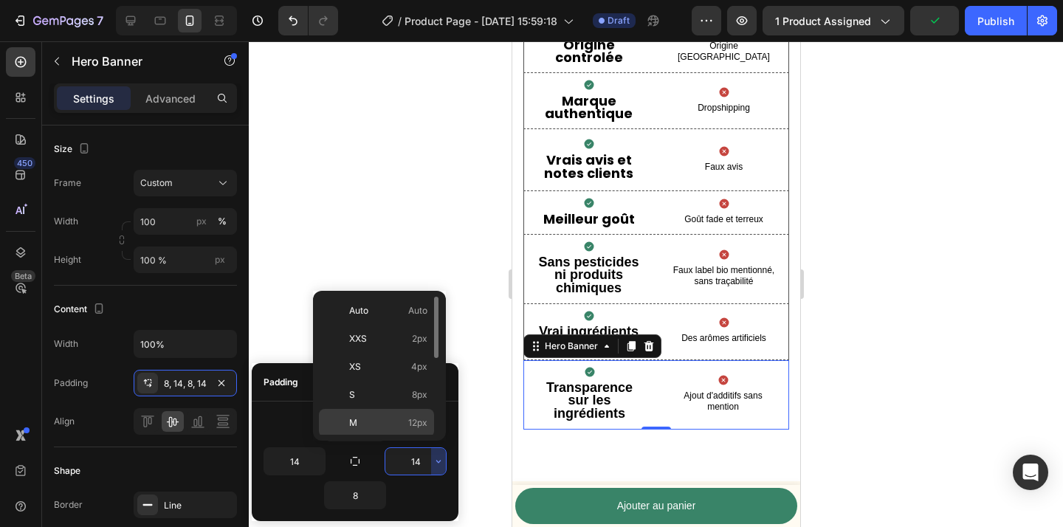
click at [408, 427] on span "12px" at bounding box center [417, 422] width 19 height 13
type input "12"
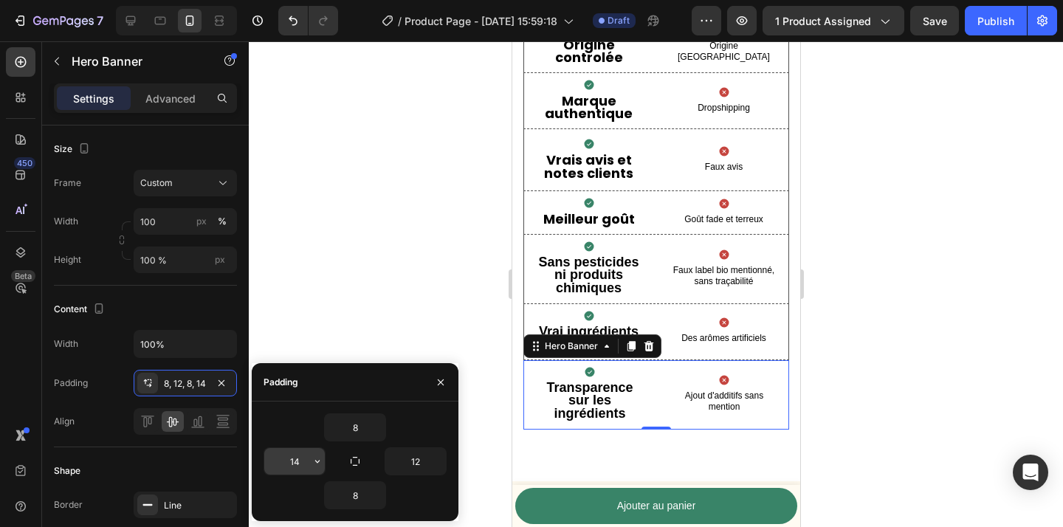
click at [315, 466] on icon "button" at bounding box center [318, 462] width 12 height 12
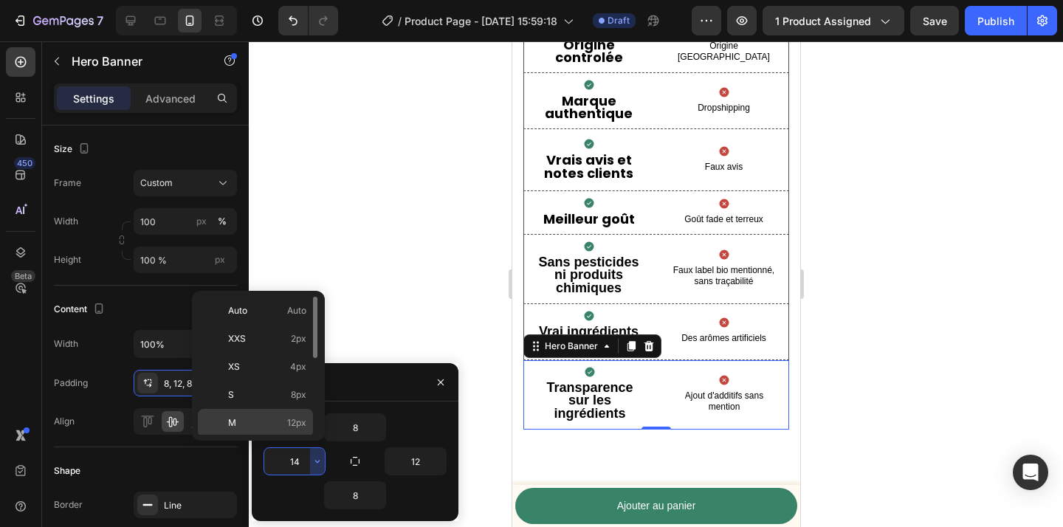
click at [283, 422] on p "M 12px" at bounding box center [267, 422] width 78 height 13
type input "12"
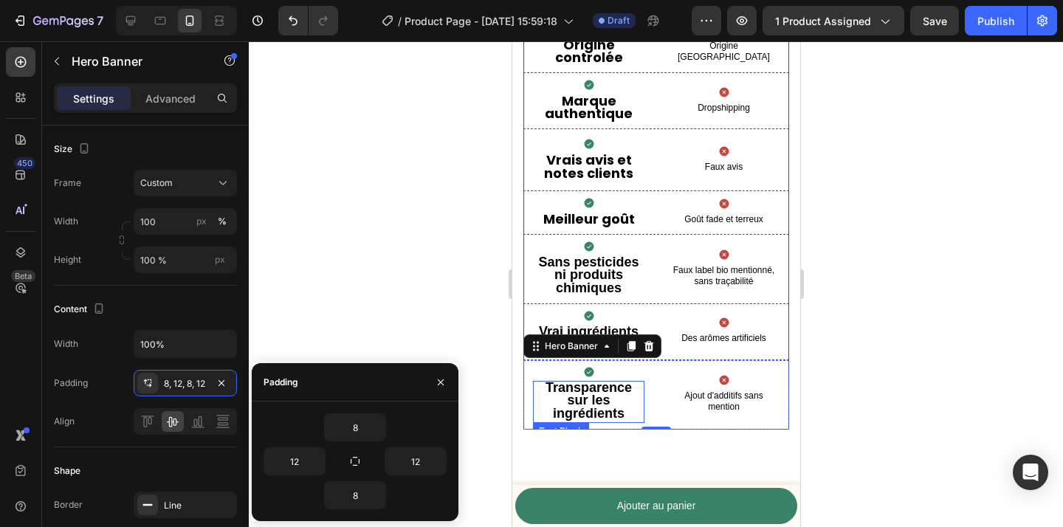
click at [575, 405] on strong "Transparence sur les ingrédients" at bounding box center [588, 400] width 86 height 41
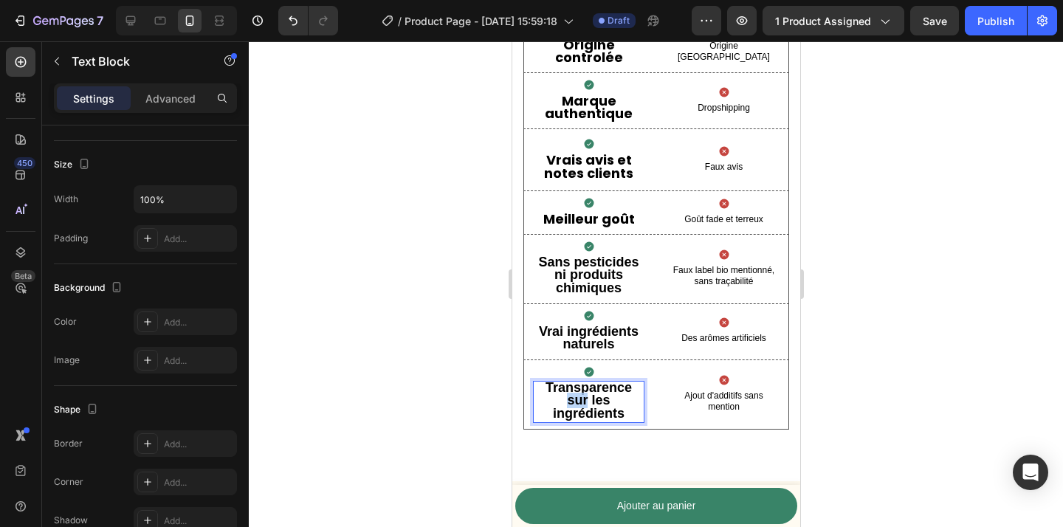
scroll to position [0, 0]
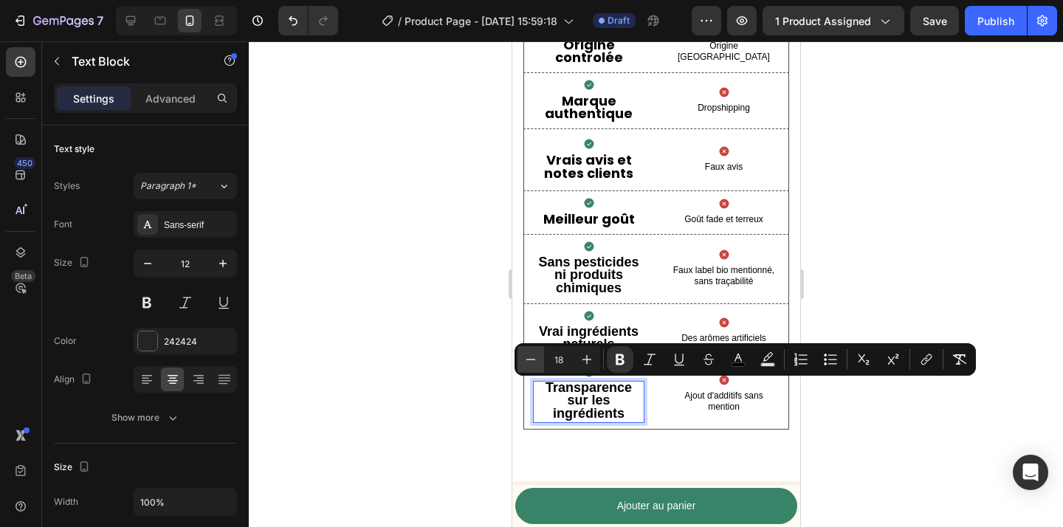
click at [532, 359] on icon "Editor contextual toolbar" at bounding box center [531, 359] width 10 height 1
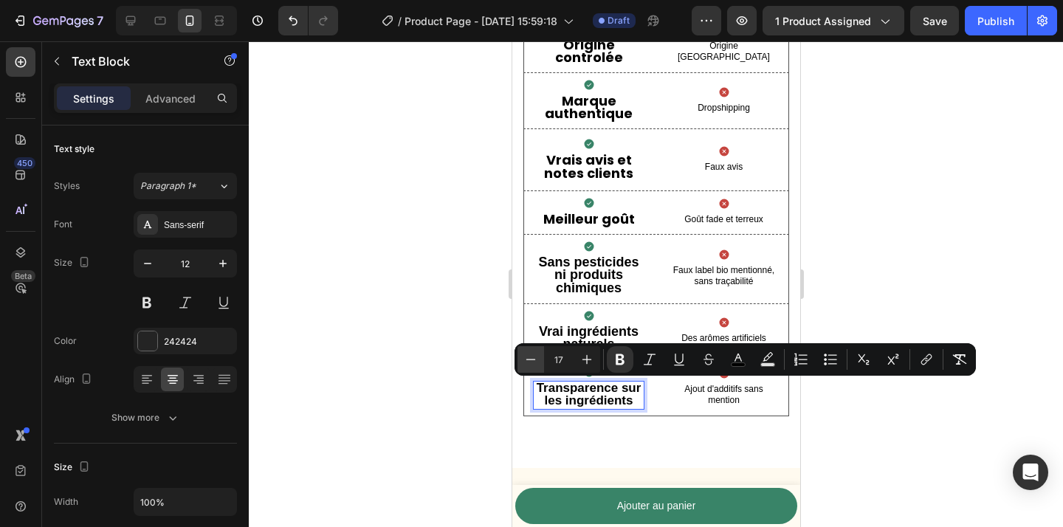
click at [532, 359] on icon "Editor contextual toolbar" at bounding box center [531, 359] width 10 height 1
click at [589, 363] on icon "Editor contextual toolbar" at bounding box center [587, 359] width 15 height 15
type input "16"
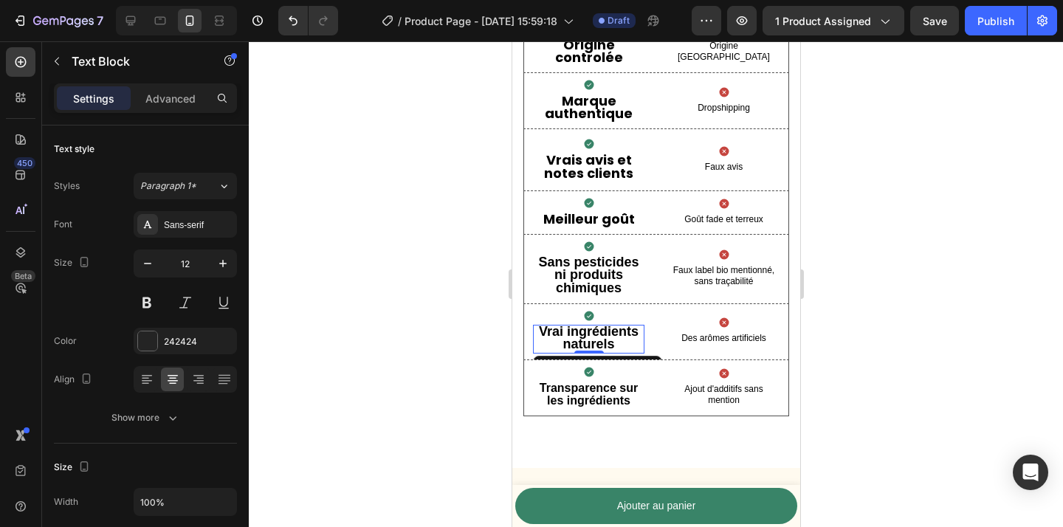
click at [589, 334] on strong "Vrai ingrédients naturels" at bounding box center [588, 338] width 100 height 28
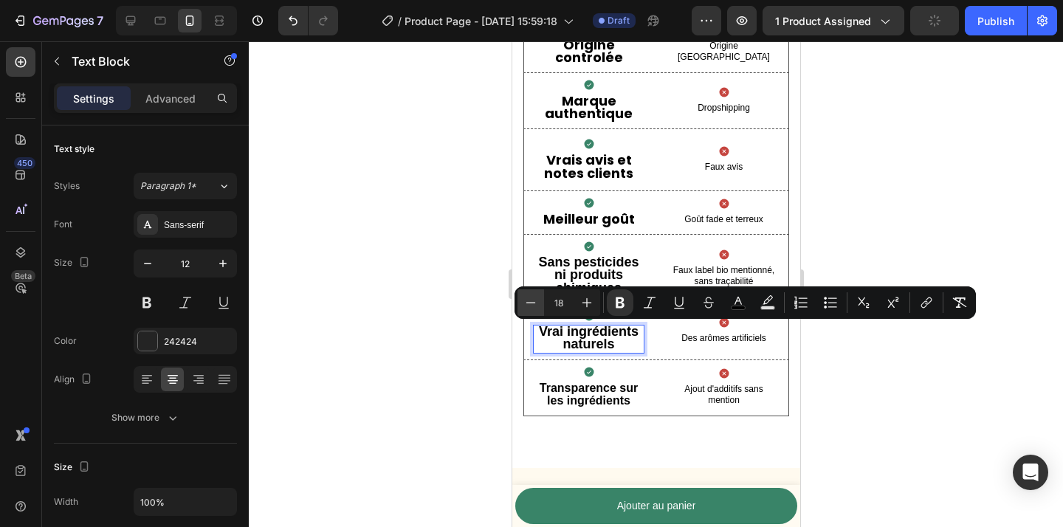
click at [537, 310] on button "Minus" at bounding box center [531, 302] width 27 height 27
type input "16"
click at [593, 278] on strong "ni produits chimiques" at bounding box center [588, 281] width 69 height 28
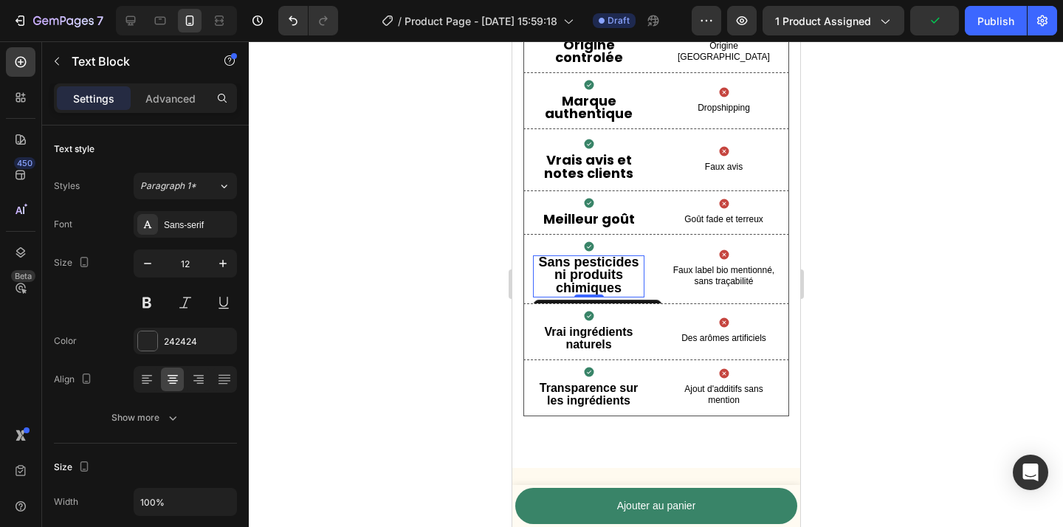
click at [593, 278] on strong "ni produits chimiques" at bounding box center [588, 281] width 69 height 28
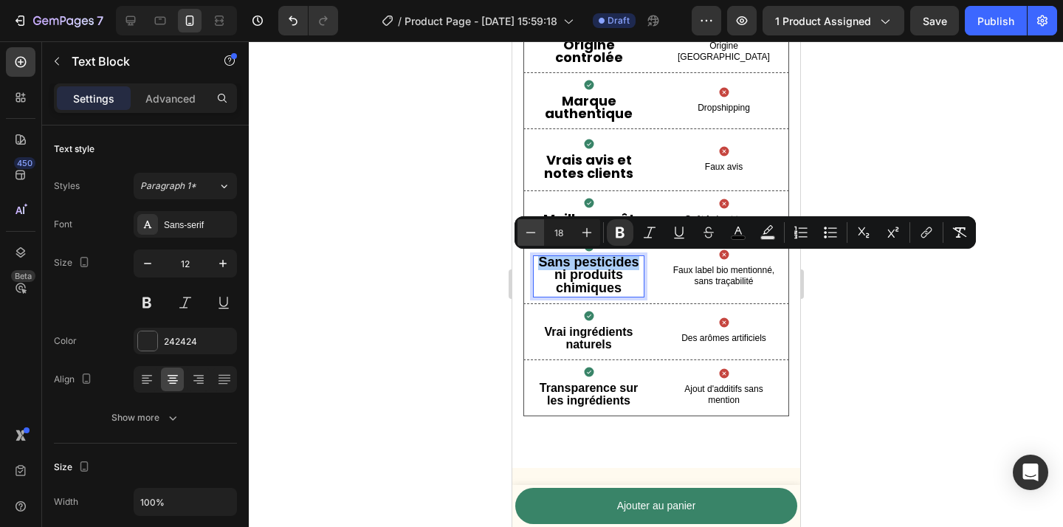
click at [529, 235] on icon "Editor contextual toolbar" at bounding box center [531, 232] width 15 height 15
click at [596, 236] on button "Plus" at bounding box center [587, 232] width 27 height 27
type input "16"
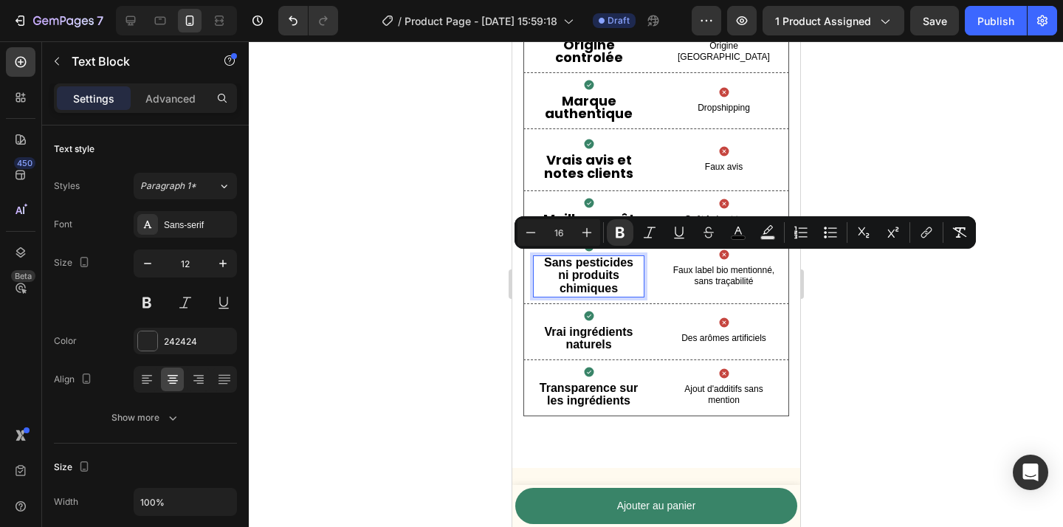
click at [563, 285] on strong "ni produits chimiques" at bounding box center [588, 282] width 61 height 26
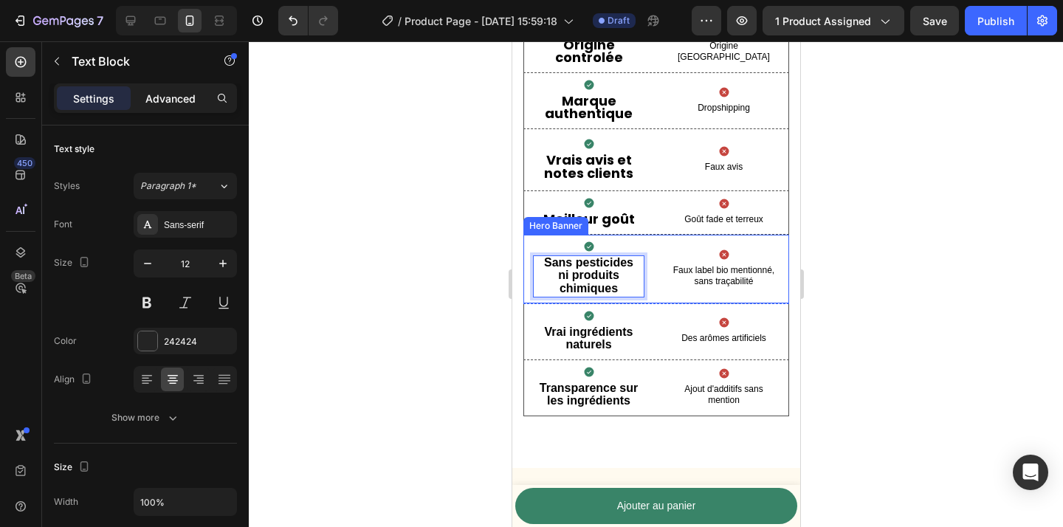
click at [167, 97] on p "Advanced" at bounding box center [170, 99] width 50 height 16
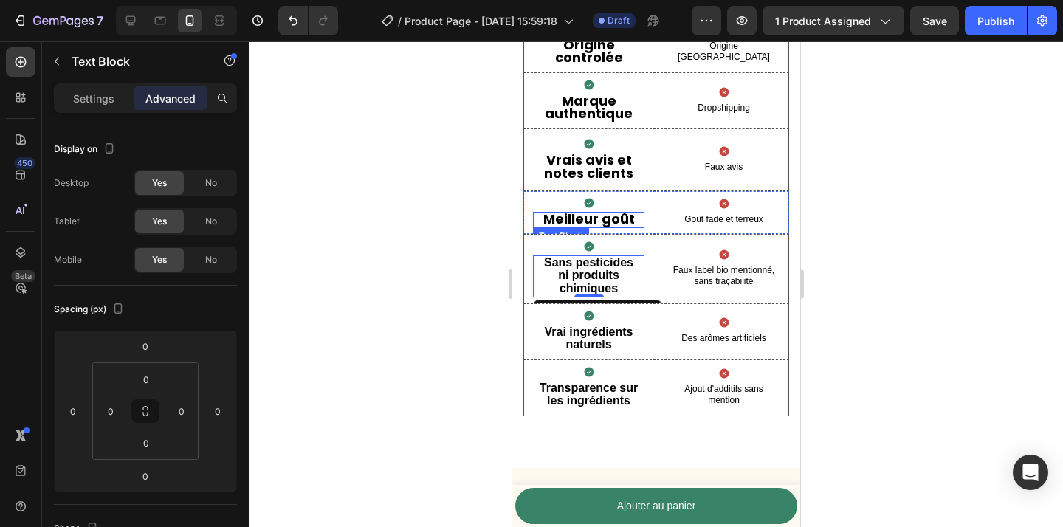
click at [610, 206] on div "Icon" at bounding box center [588, 203] width 112 height 12
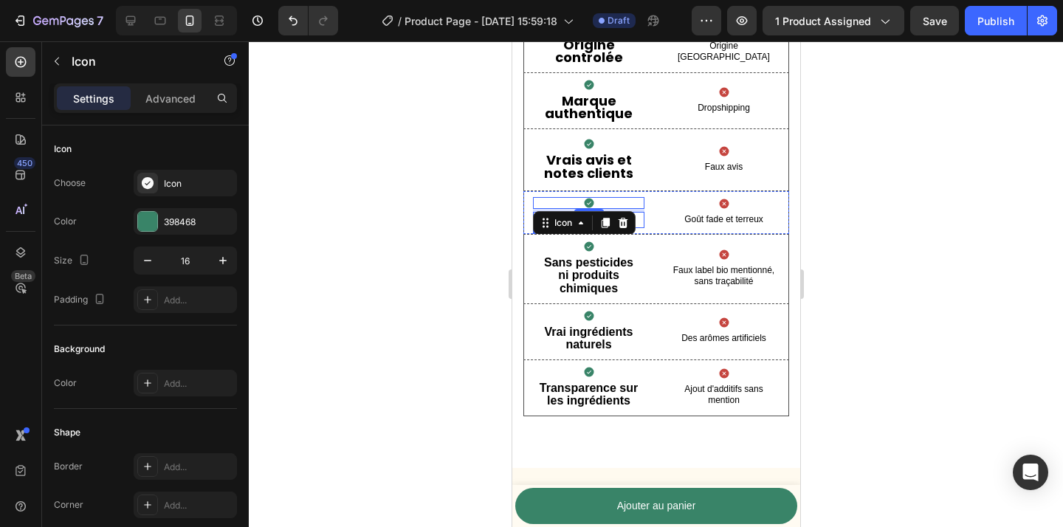
click at [637, 217] on p "Meilleur goût" at bounding box center [588, 219] width 109 height 13
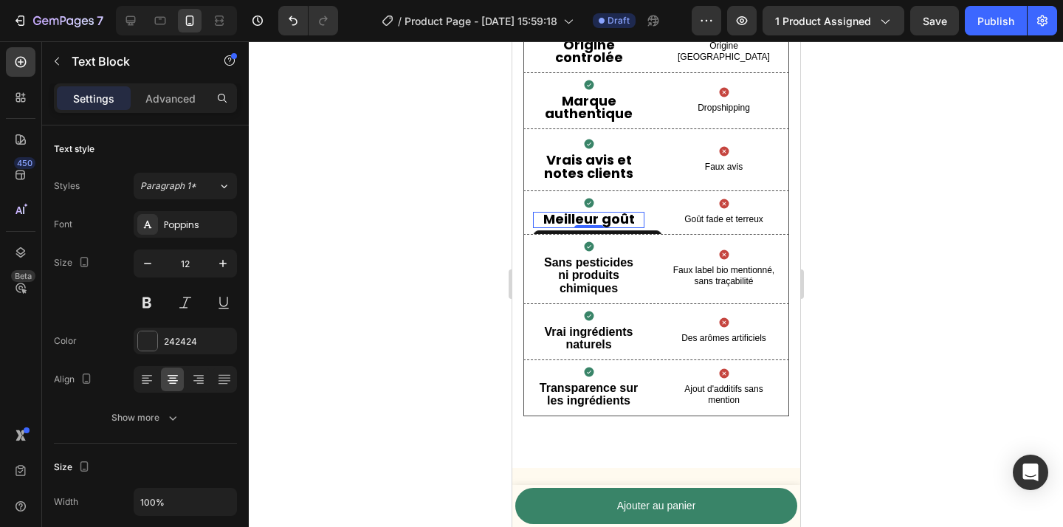
click at [629, 221] on strong "Meilleur goût" at bounding box center [589, 219] width 92 height 18
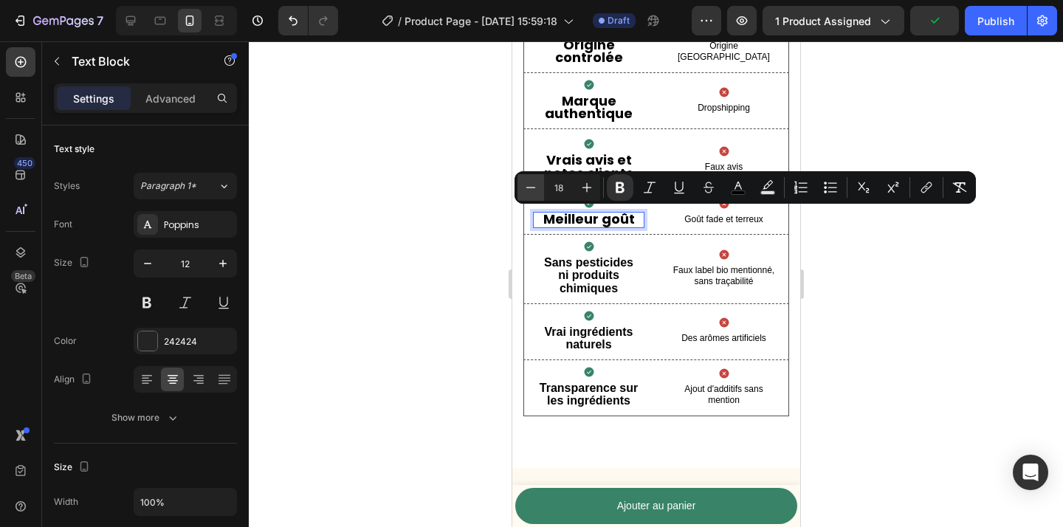
click at [540, 190] on button "Minus" at bounding box center [531, 187] width 27 height 27
type input "16"
click at [467, 251] on div at bounding box center [656, 284] width 814 height 486
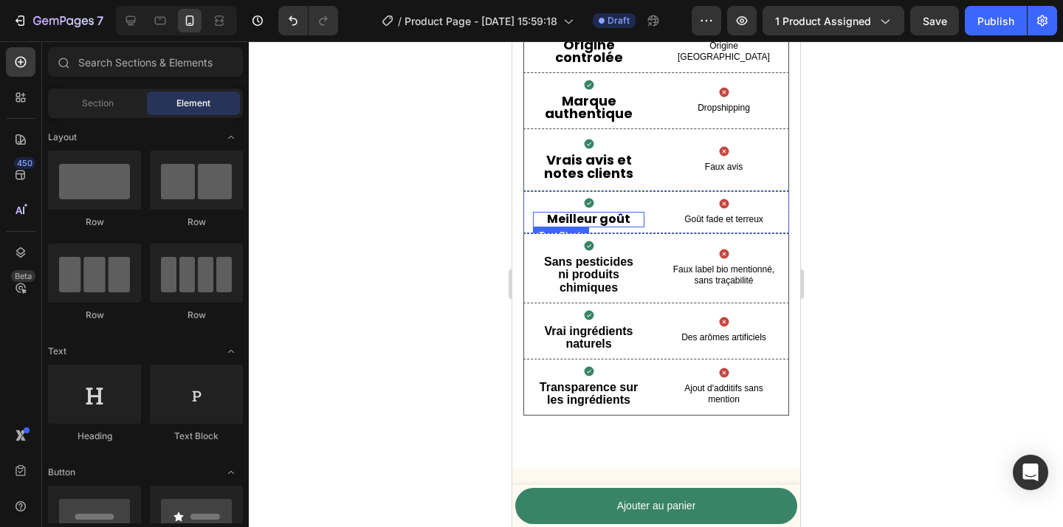
click at [607, 219] on strong "Meilleur goût" at bounding box center [587, 218] width 83 height 17
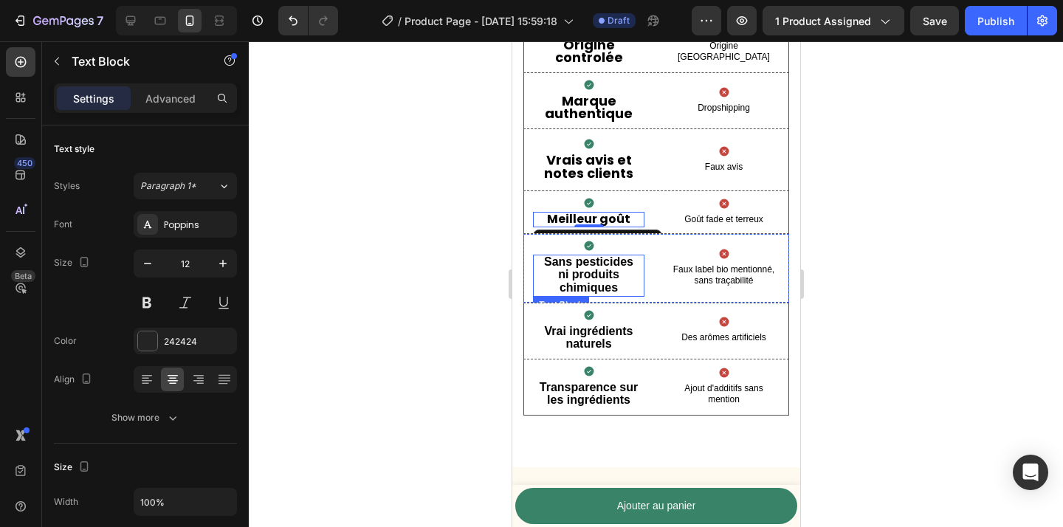
click at [601, 273] on strong "ni produits chimiques" at bounding box center [588, 281] width 61 height 26
click at [596, 280] on strong "ni produits chimiques" at bounding box center [588, 281] width 61 height 26
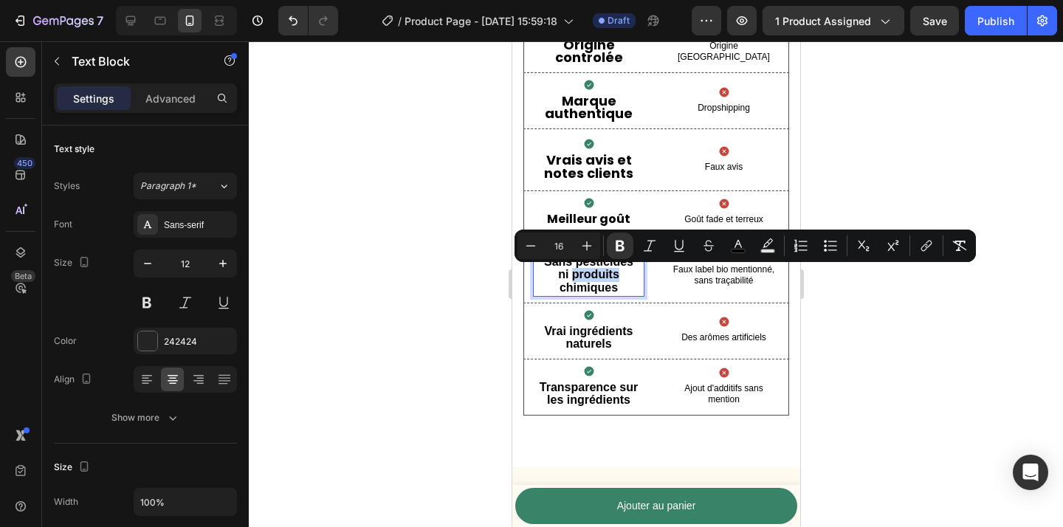
click at [595, 275] on strong "ni produits chimiques" at bounding box center [588, 281] width 61 height 26
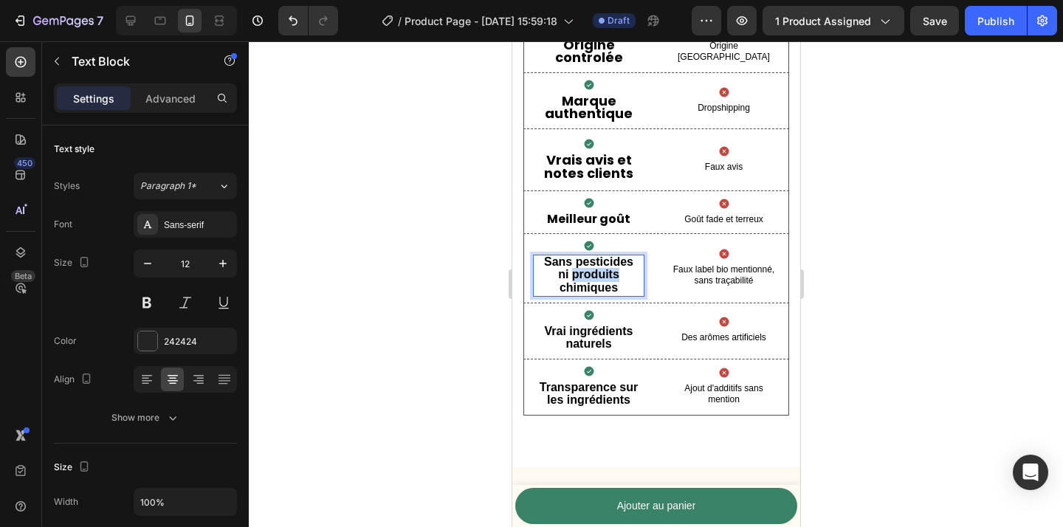
click at [595, 275] on strong "ni produits chimiques" at bounding box center [588, 281] width 61 height 26
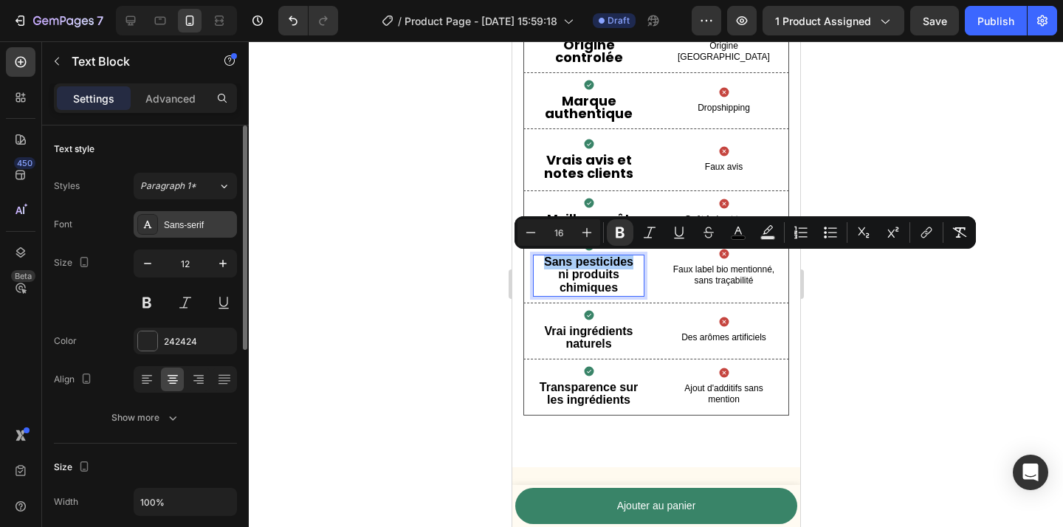
click at [185, 222] on div "Sans-serif" at bounding box center [198, 225] width 69 height 13
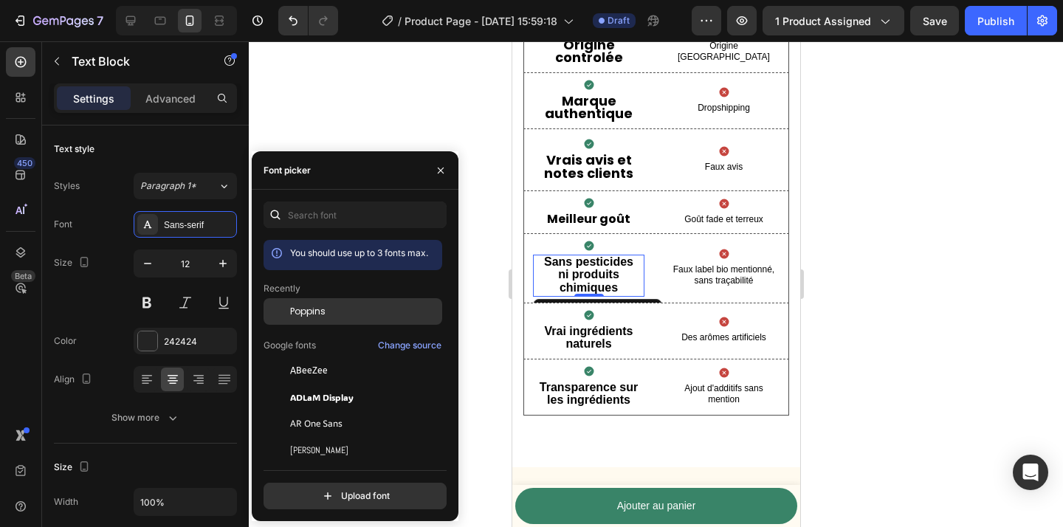
click at [326, 315] on div "Poppins" at bounding box center [364, 311] width 149 height 13
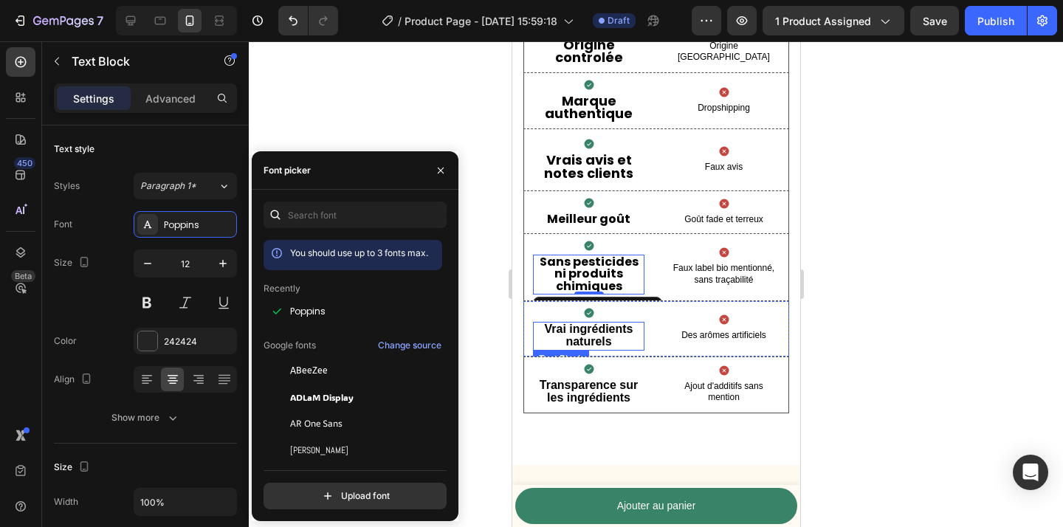
click at [590, 340] on strong "Vrai ingrédients naturels" at bounding box center [587, 336] width 89 height 26
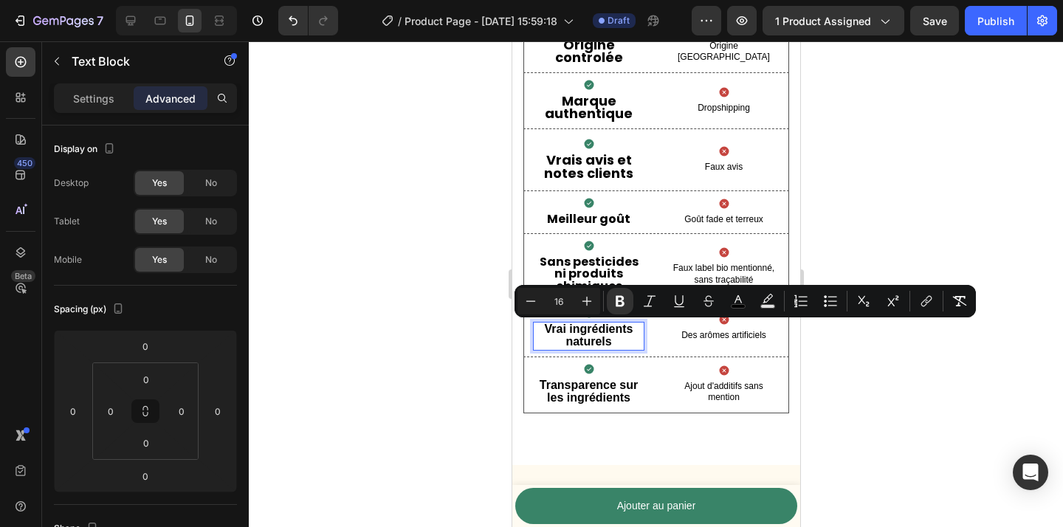
click at [90, 100] on p "Settings" at bounding box center [93, 99] width 41 height 16
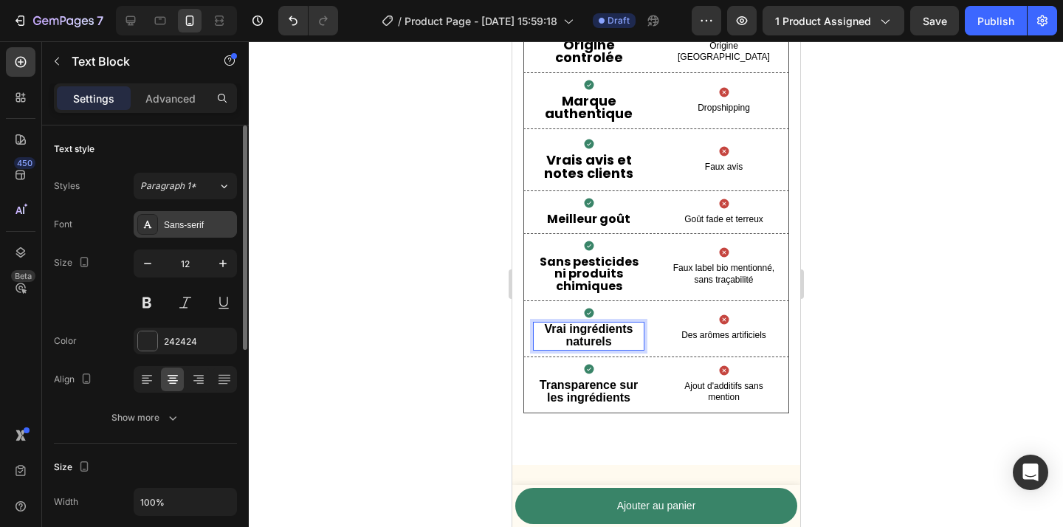
click at [180, 227] on div "Sans-serif" at bounding box center [198, 225] width 69 height 13
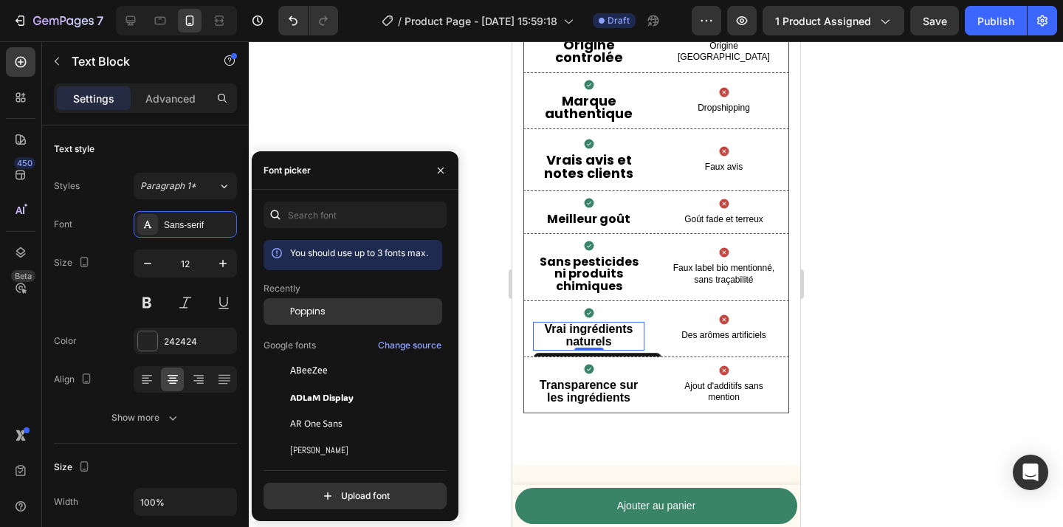
click at [323, 315] on span "Poppins" at bounding box center [307, 311] width 35 height 13
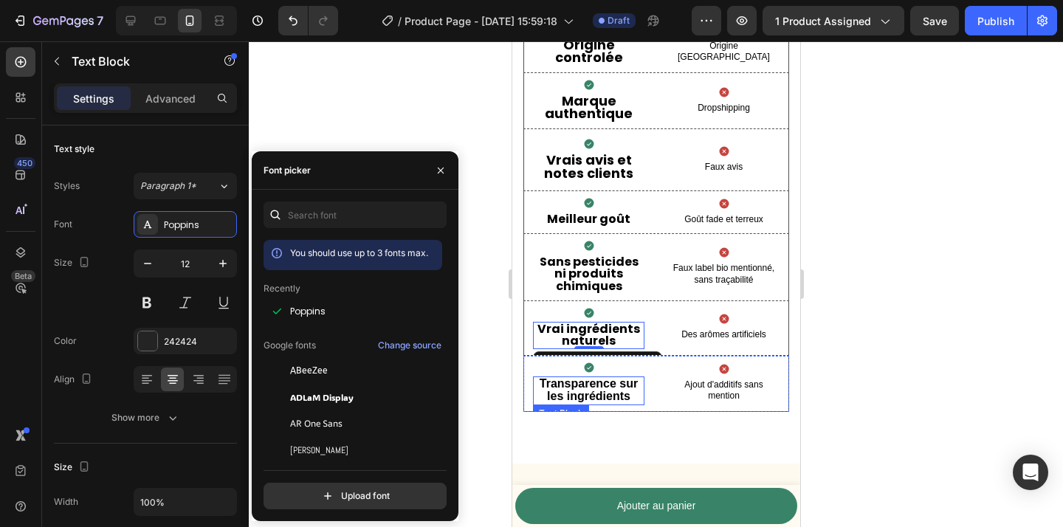
click at [596, 402] on strong "Transparence sur les ingrédients" at bounding box center [588, 390] width 98 height 26
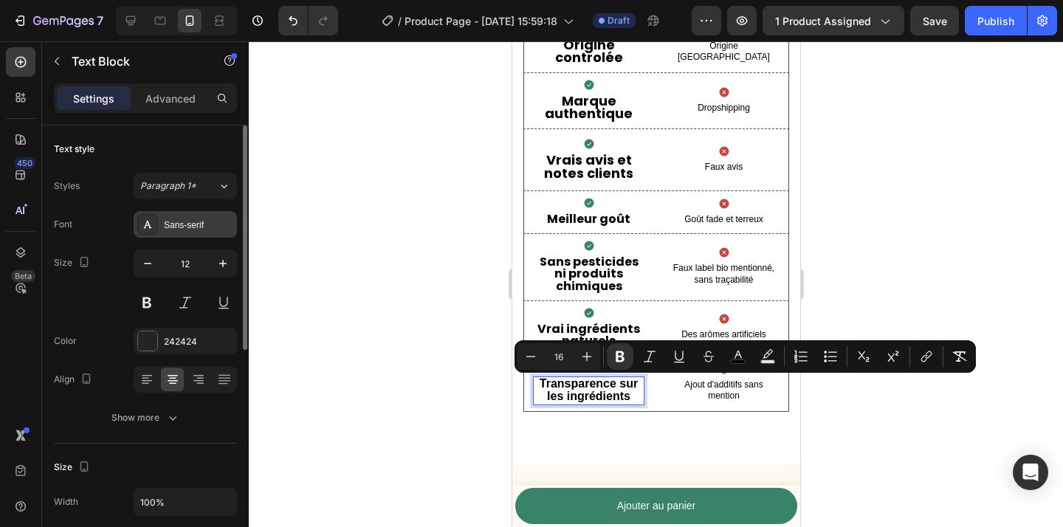
click at [178, 230] on div "Sans-serif" at bounding box center [198, 225] width 69 height 13
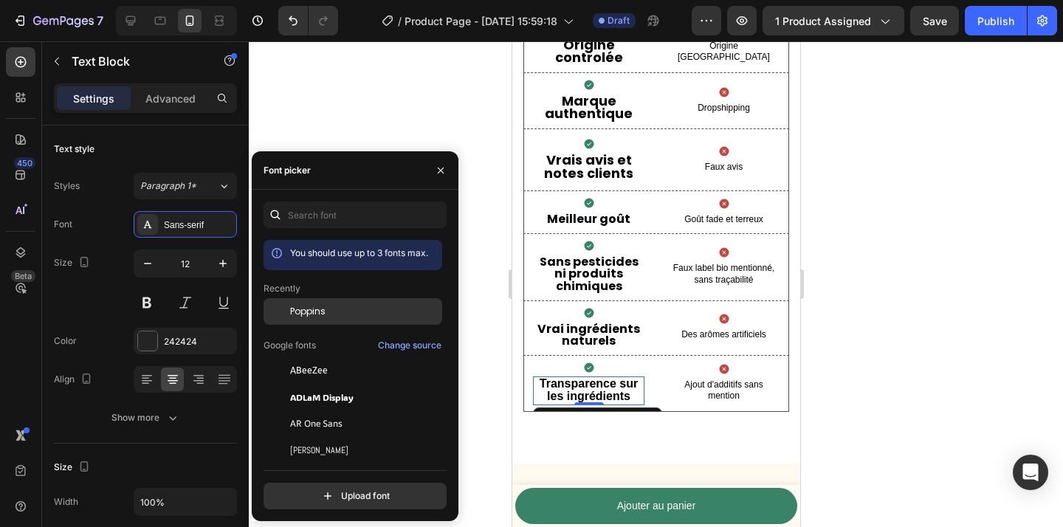
click at [319, 309] on span "Poppins" at bounding box center [307, 311] width 35 height 13
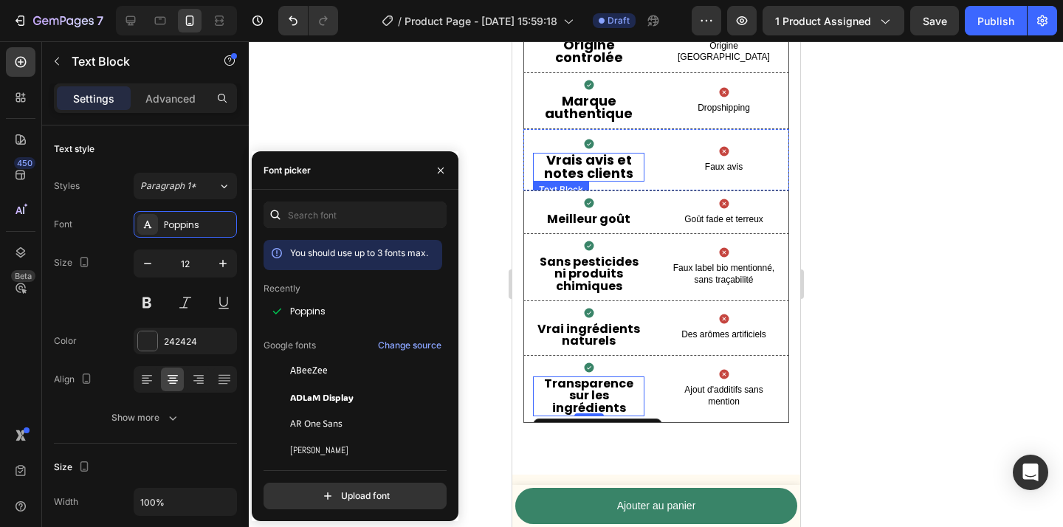
click at [600, 168] on strong "Vrais avis et notes clients" at bounding box center [587, 167] width 89 height 32
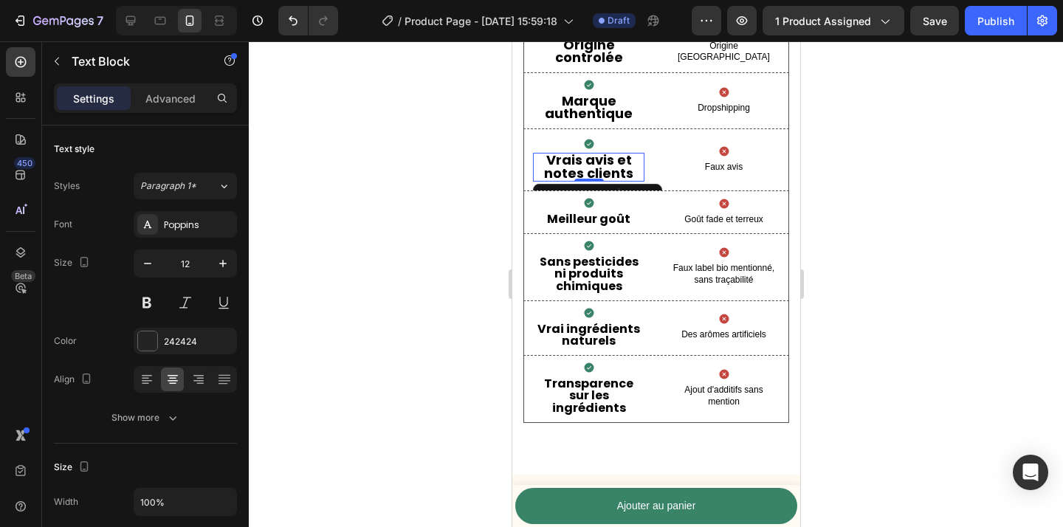
click at [600, 168] on strong "Vrais avis et notes clients" at bounding box center [587, 167] width 89 height 32
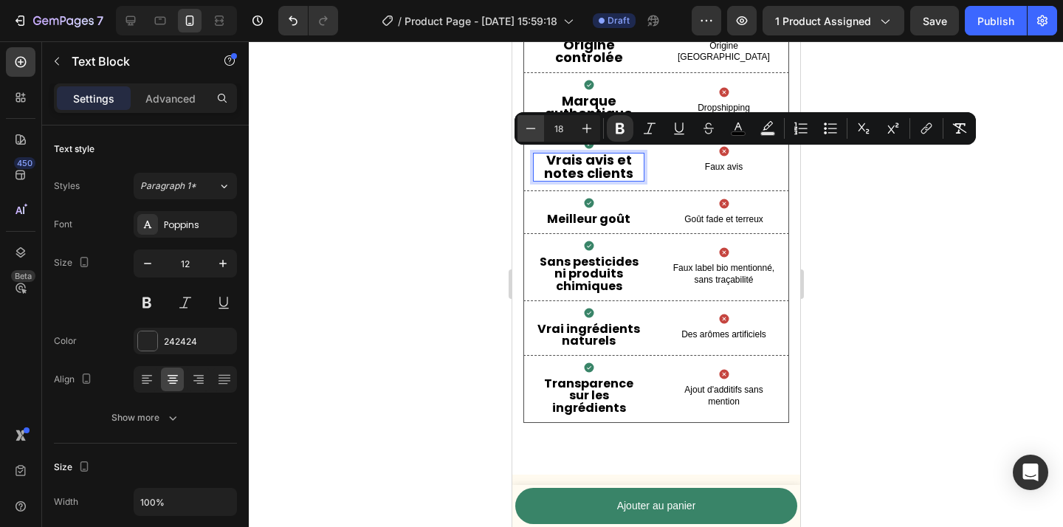
click at [537, 132] on icon "Editor contextual toolbar" at bounding box center [531, 128] width 15 height 15
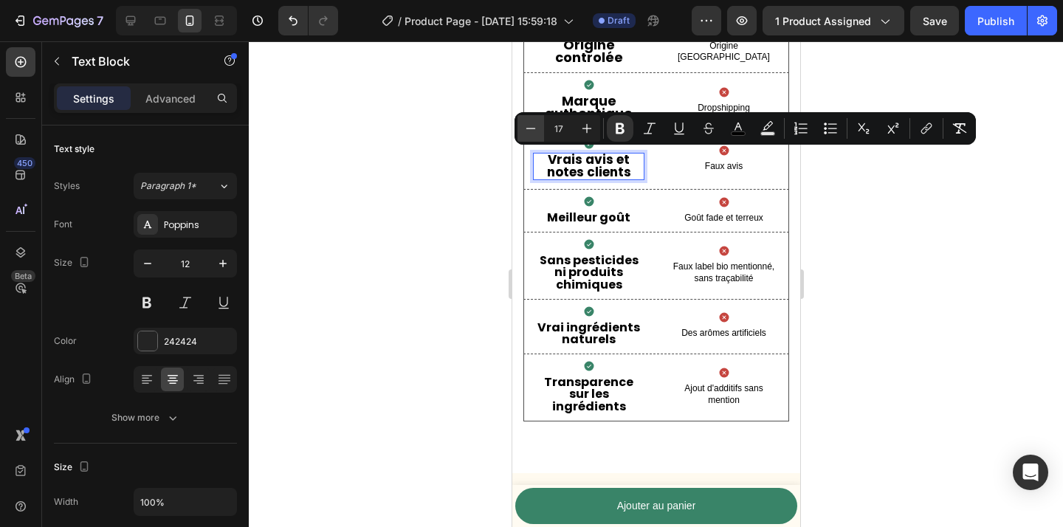
click at [537, 132] on icon "Editor contextual toolbar" at bounding box center [531, 128] width 15 height 15
type input "16"
click at [481, 205] on div at bounding box center [656, 284] width 814 height 486
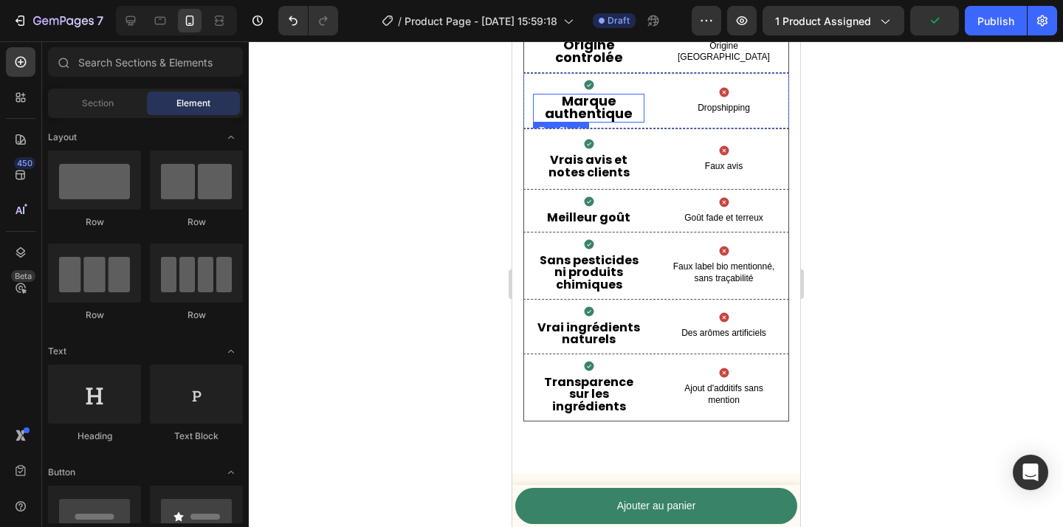
click at [586, 97] on strong "Marque authentique" at bounding box center [588, 108] width 88 height 32
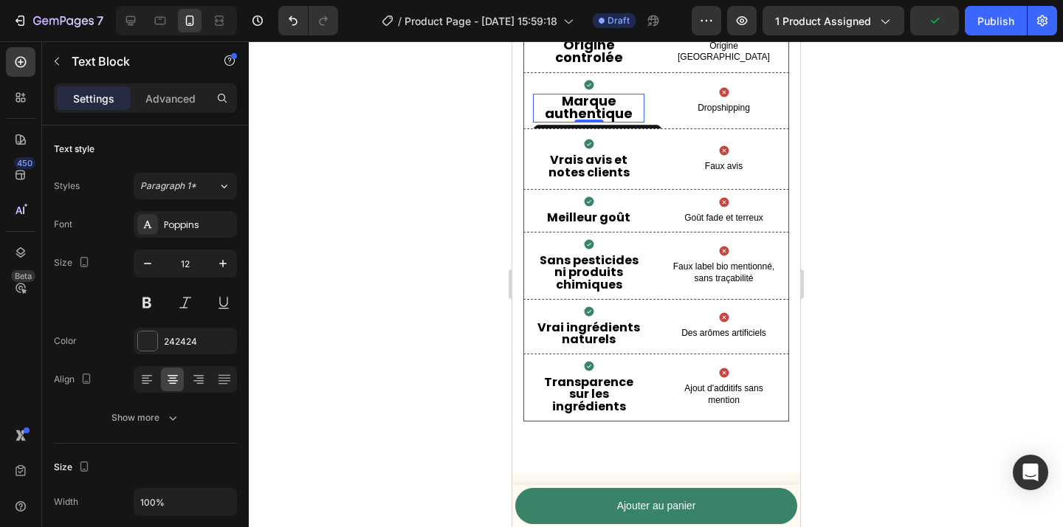
click at [586, 97] on strong "Marque authentique" at bounding box center [588, 108] width 88 height 32
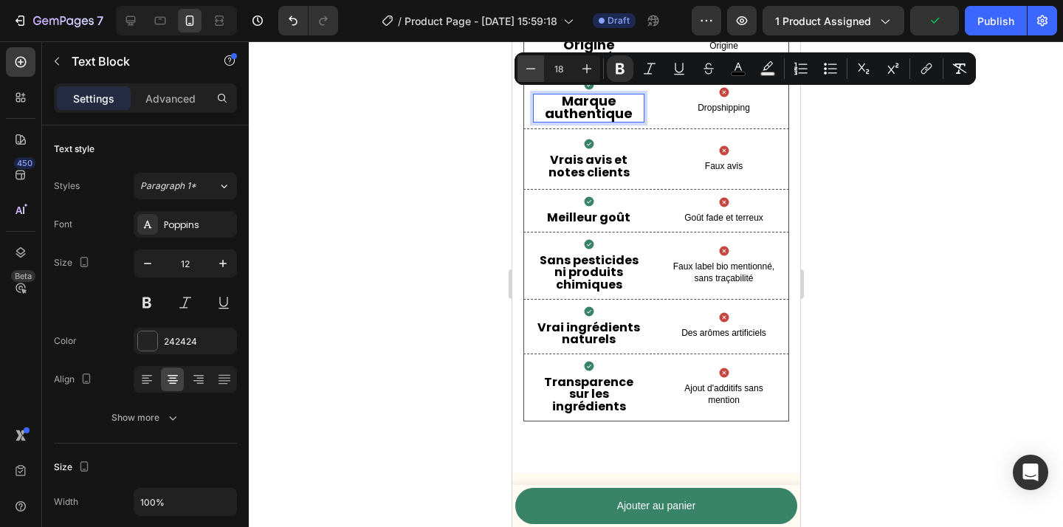
click at [528, 71] on icon "Editor contextual toolbar" at bounding box center [531, 68] width 15 height 15
type input "16"
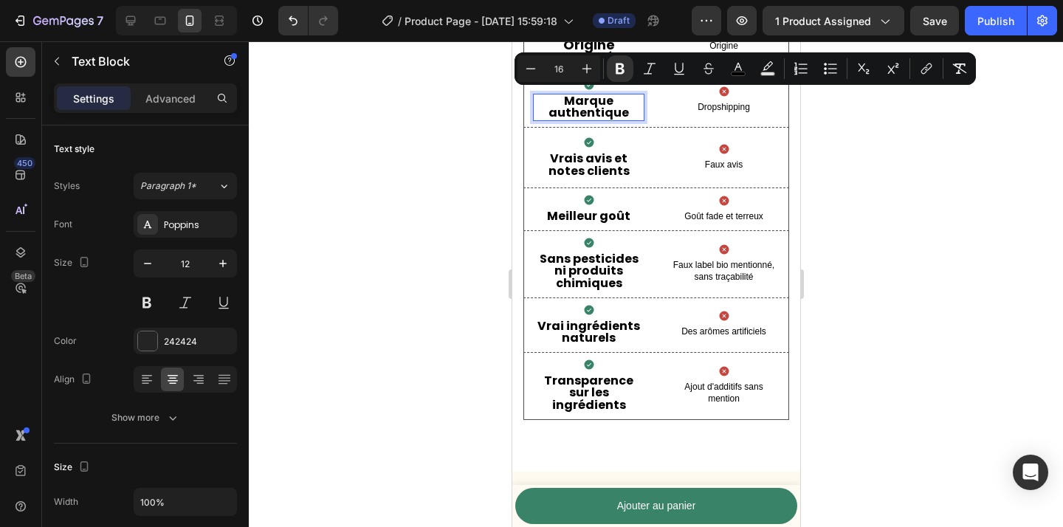
click at [908, 261] on div at bounding box center [656, 284] width 814 height 486
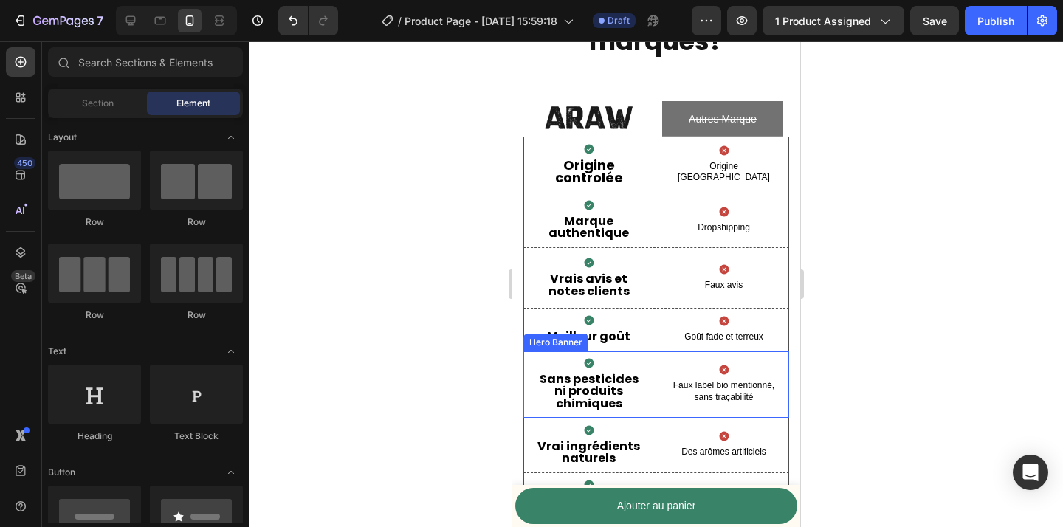
scroll to position [3462, 0]
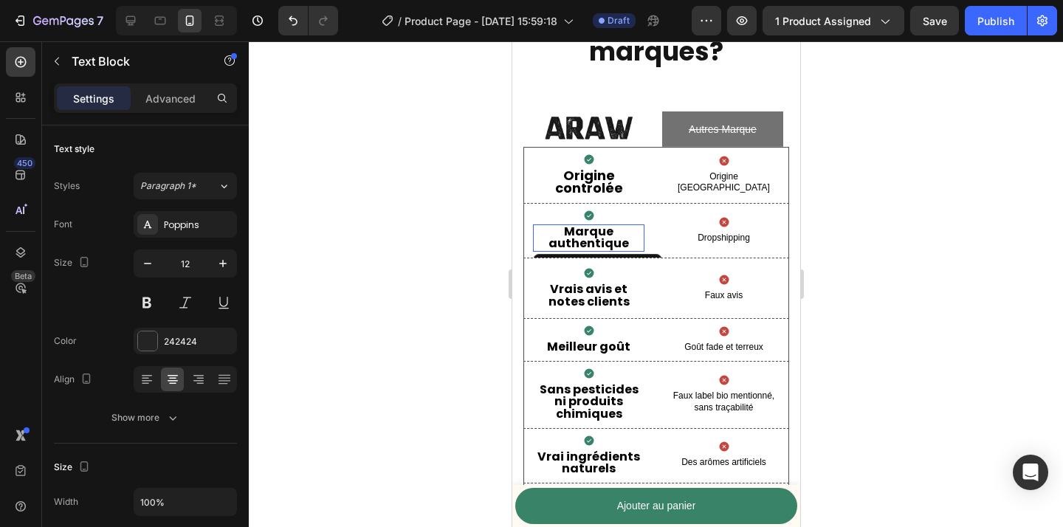
click at [574, 237] on strong "Marque authentique" at bounding box center [588, 238] width 80 height 30
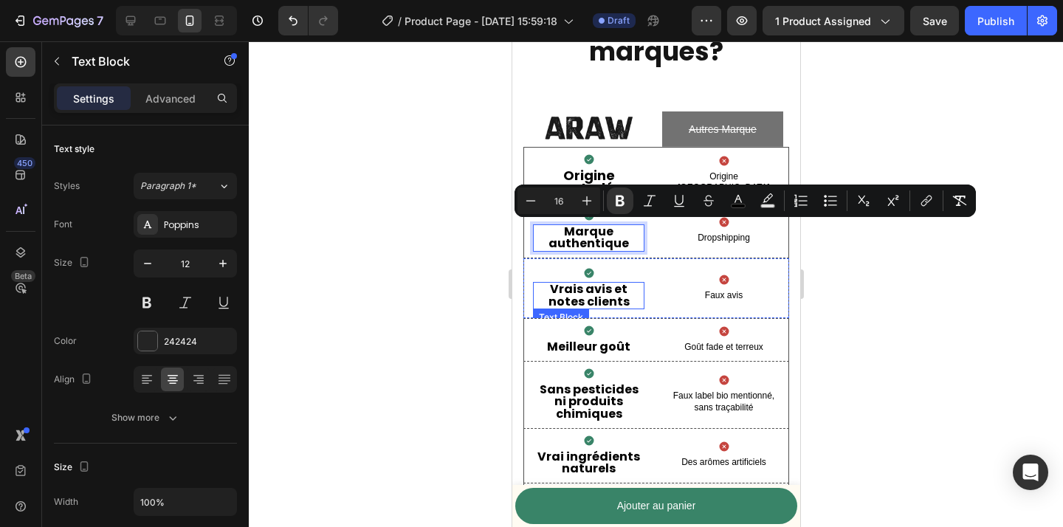
click at [585, 307] on strong "Vrais avis et notes clients" at bounding box center [588, 296] width 81 height 30
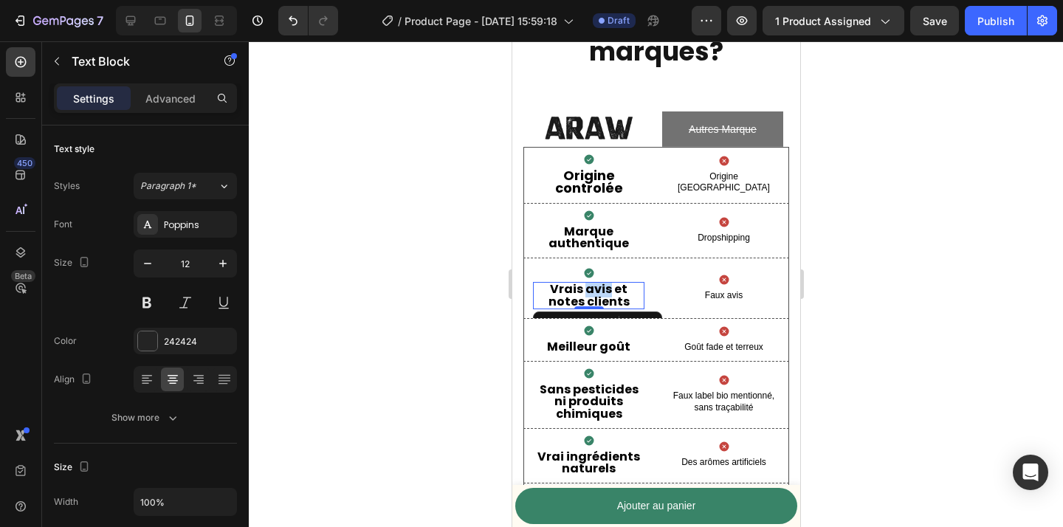
click at [597, 297] on strong "Vrais avis et notes clients" at bounding box center [588, 296] width 81 height 30
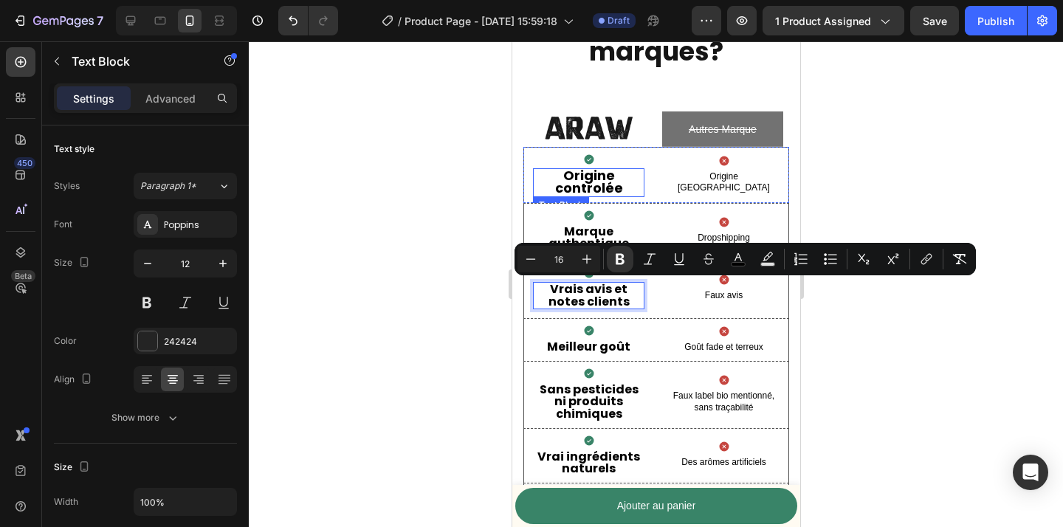
click at [578, 176] on strong "Origine controlée" at bounding box center [589, 182] width 68 height 32
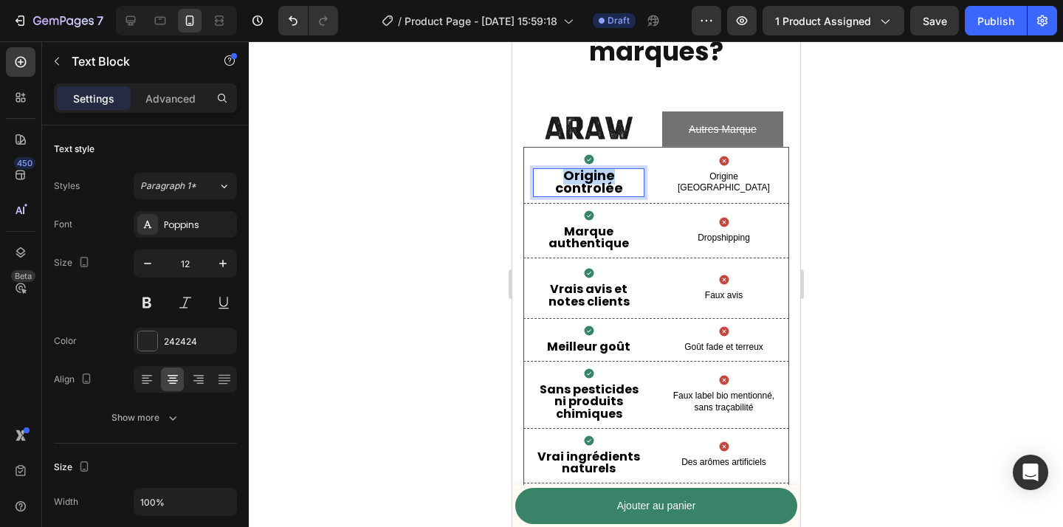
click at [578, 176] on strong "Origine controlée" at bounding box center [589, 182] width 68 height 32
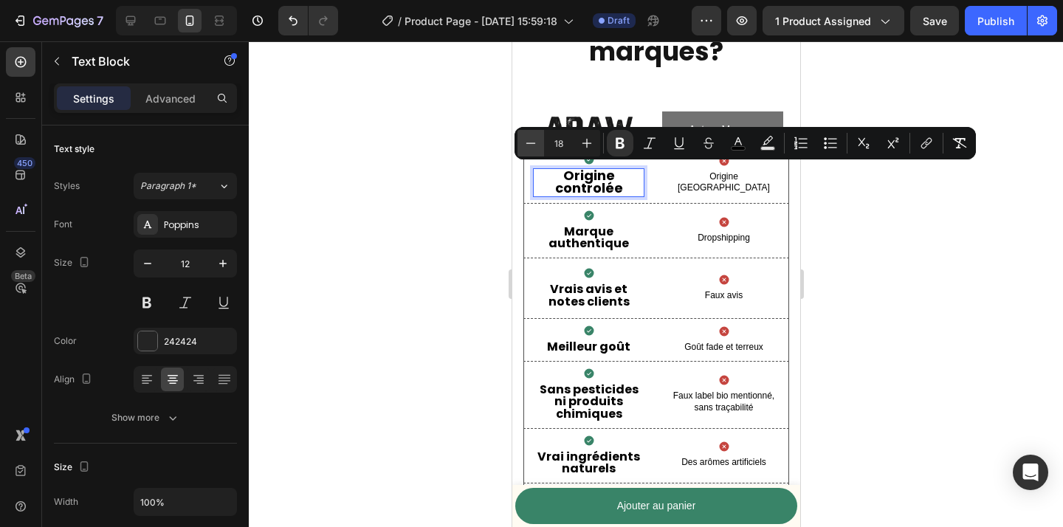
click at [526, 139] on icon "Editor contextual toolbar" at bounding box center [531, 143] width 15 height 15
type input "16"
click at [466, 248] on div at bounding box center [656, 284] width 814 height 486
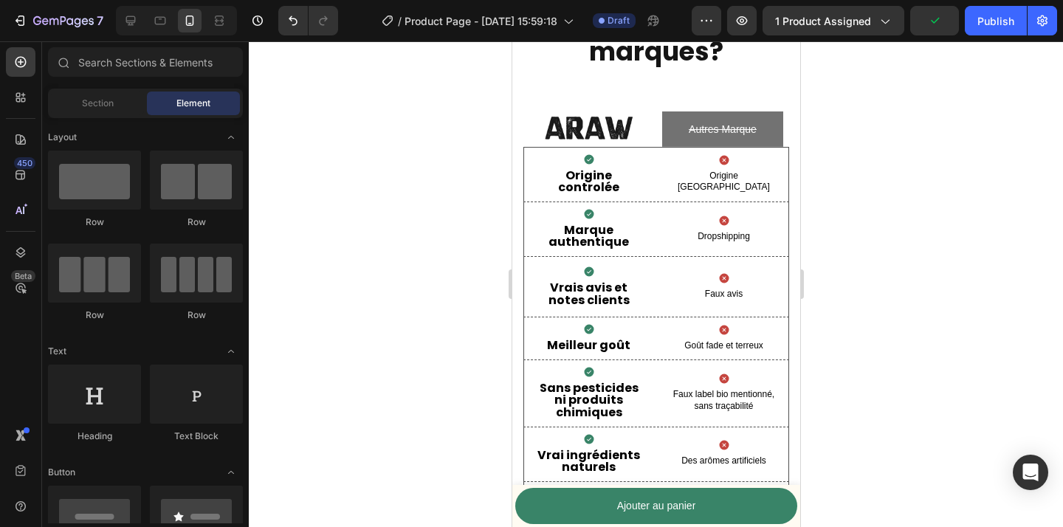
click at [857, 261] on div at bounding box center [656, 284] width 814 height 486
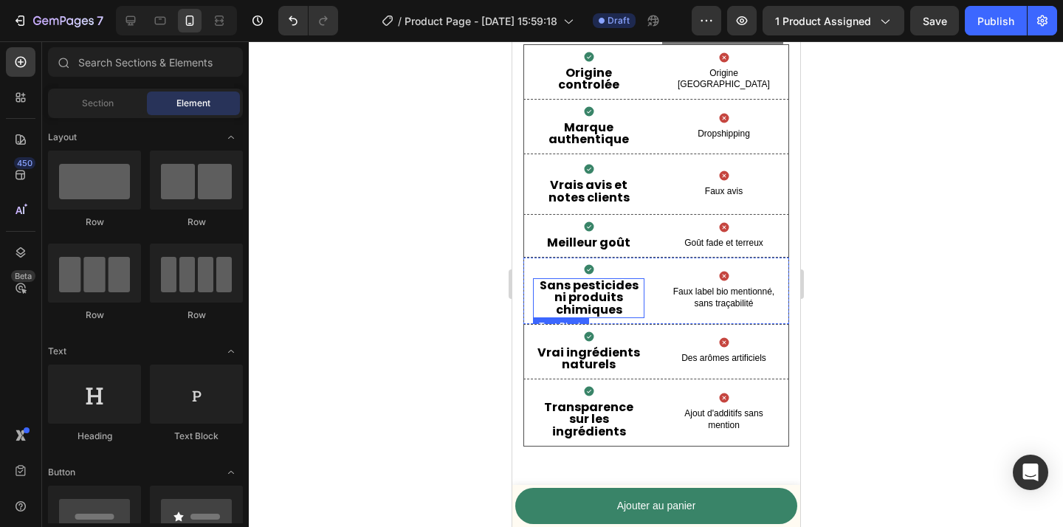
click at [568, 291] on strong "ni produits chimiques" at bounding box center [588, 304] width 69 height 30
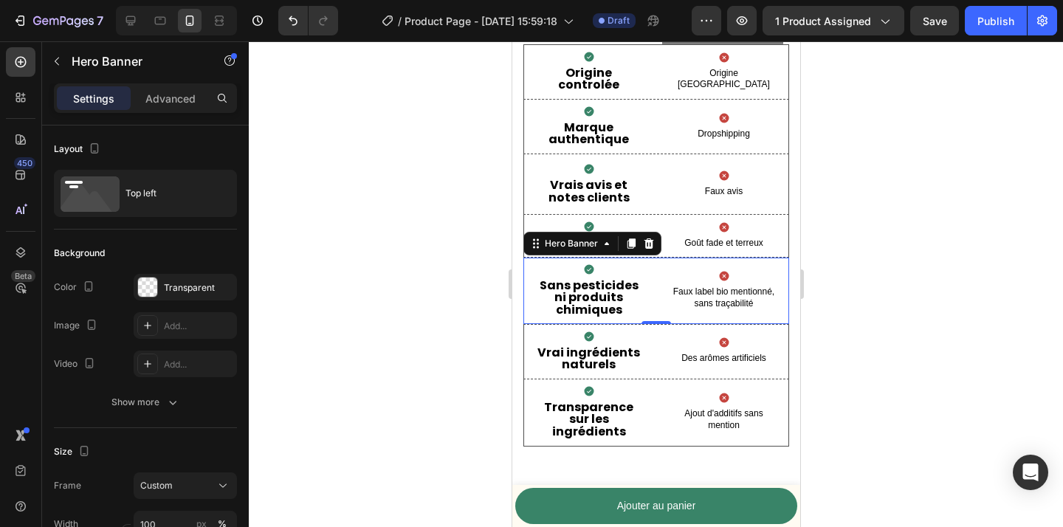
click at [663, 284] on div "Icon Sans pesticides ni produits chimiques Text Block Icon Faux label bio menti…" at bounding box center [656, 291] width 264 height 66
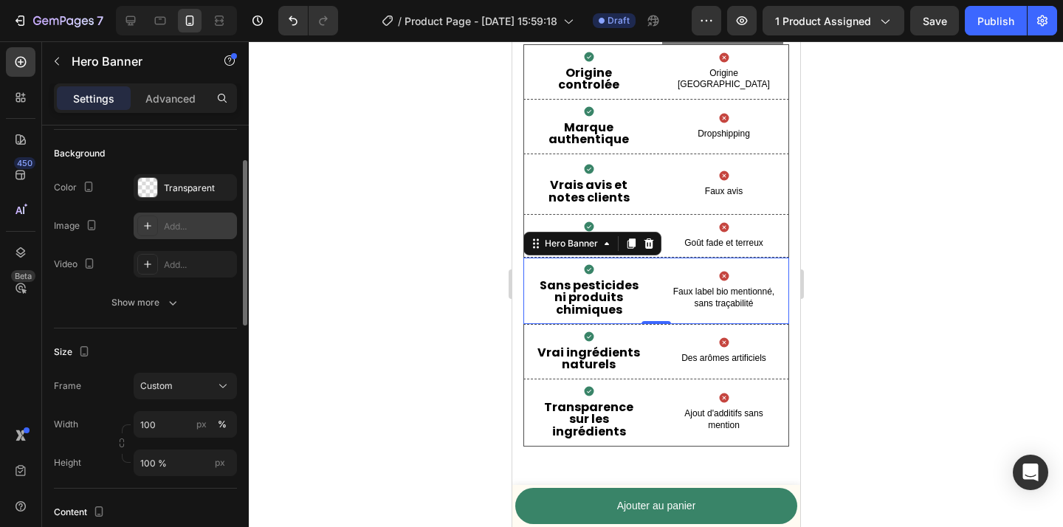
scroll to position [98, 0]
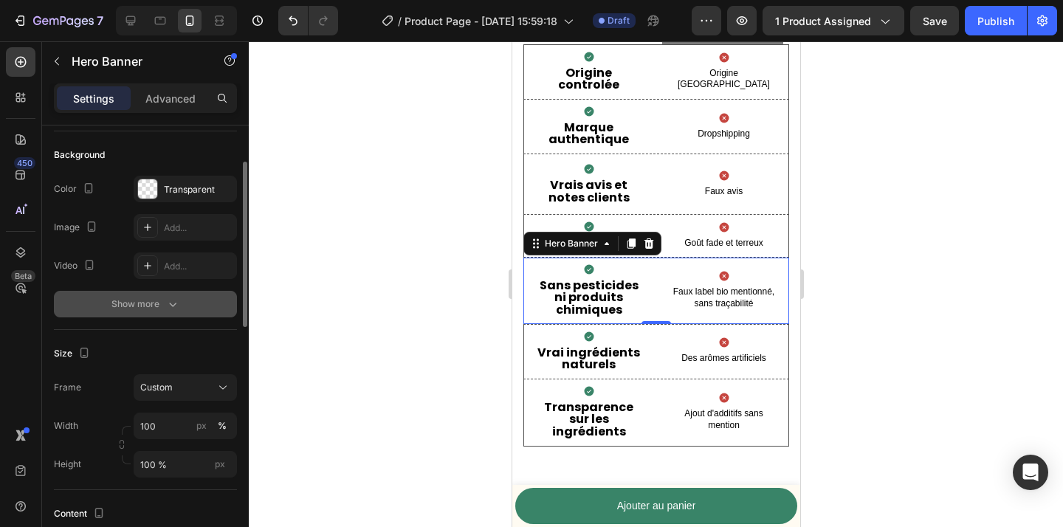
click at [157, 303] on div "Show more" at bounding box center [146, 304] width 69 height 15
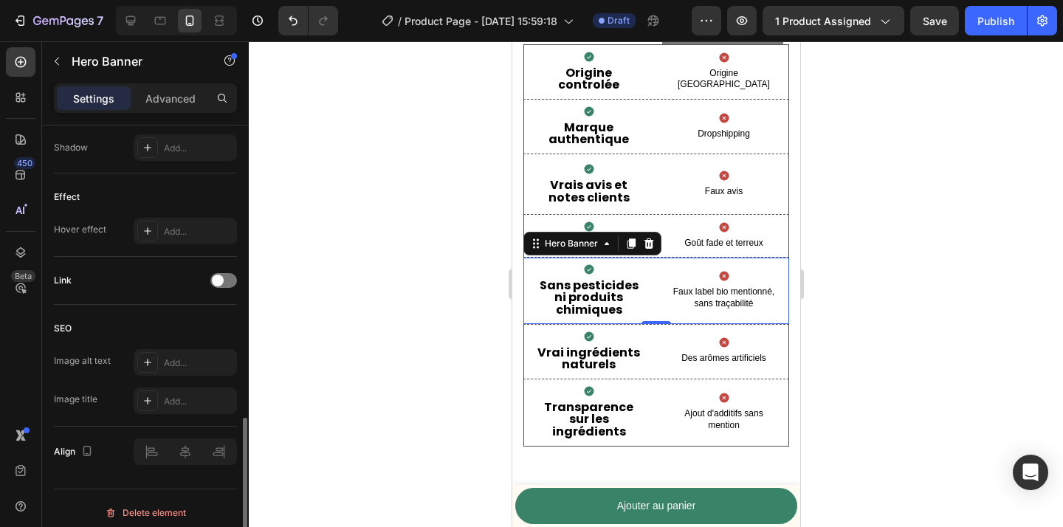
scroll to position [784, 0]
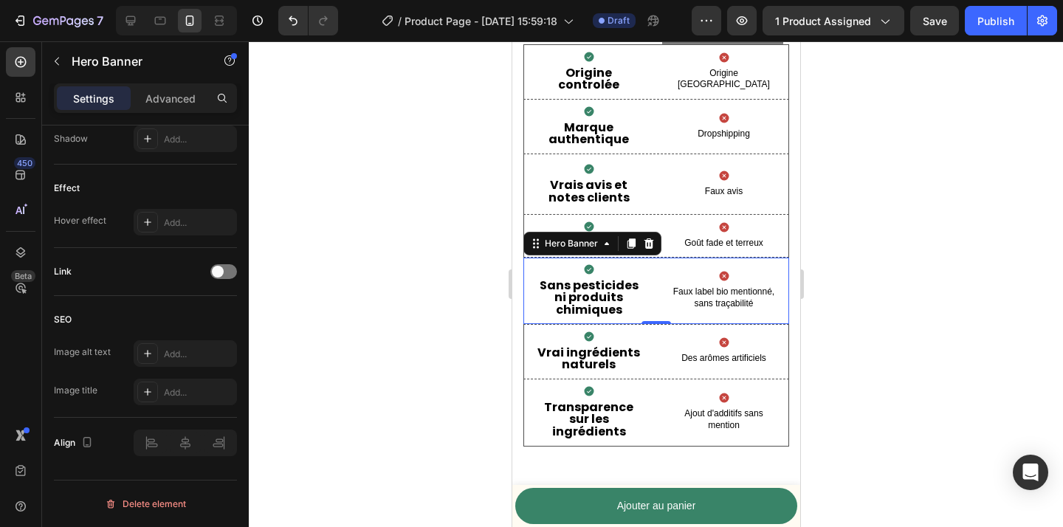
click at [417, 289] on div at bounding box center [656, 284] width 814 height 486
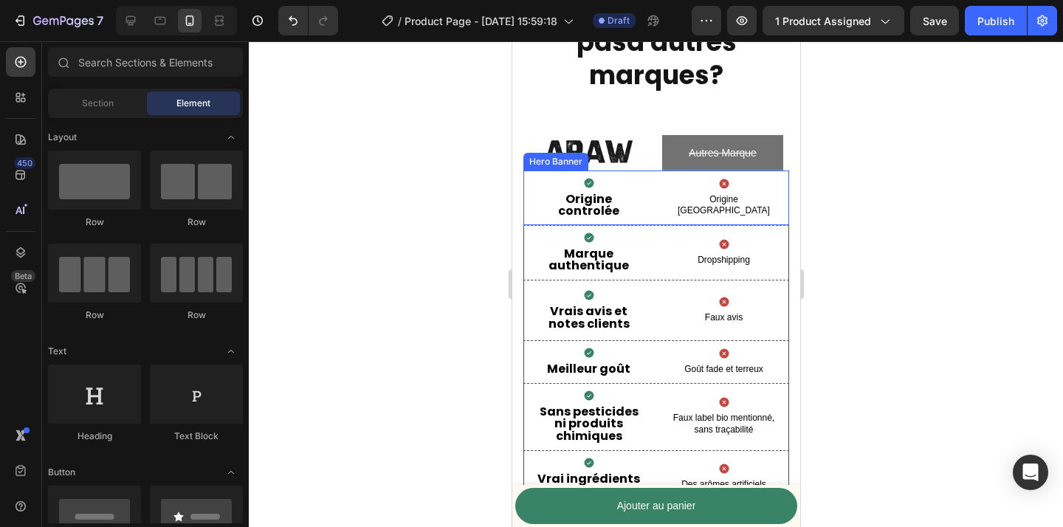
scroll to position [3383, 0]
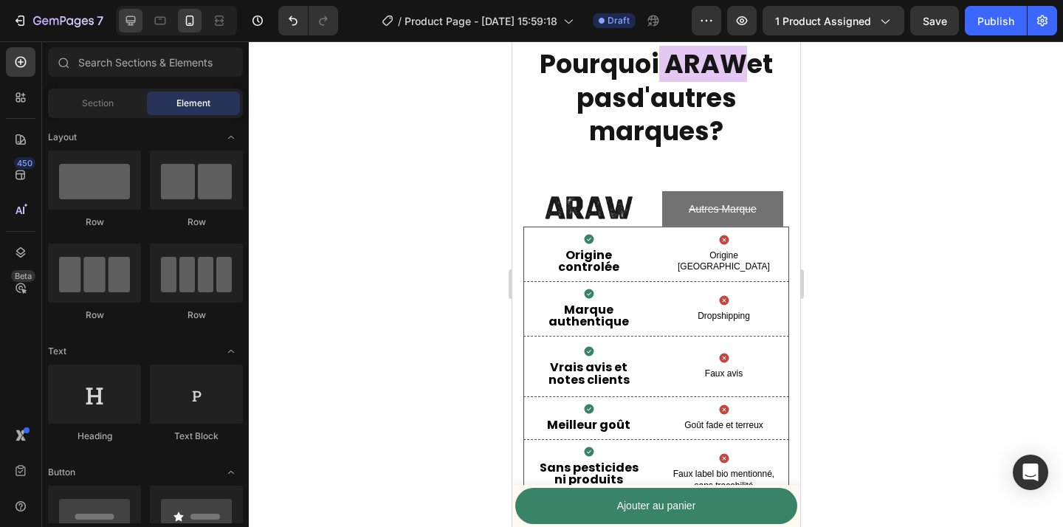
click at [133, 21] on icon at bounding box center [130, 20] width 15 height 15
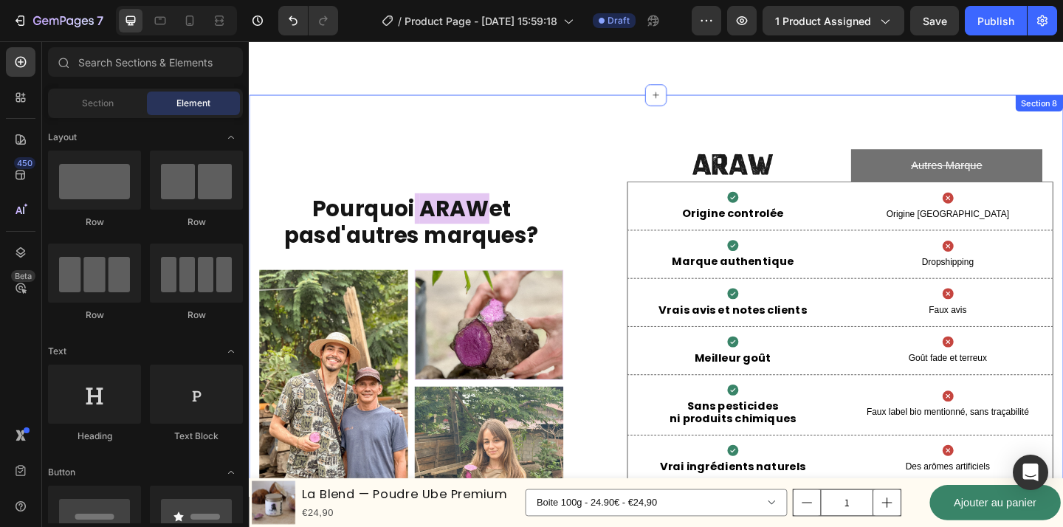
scroll to position [3257, 0]
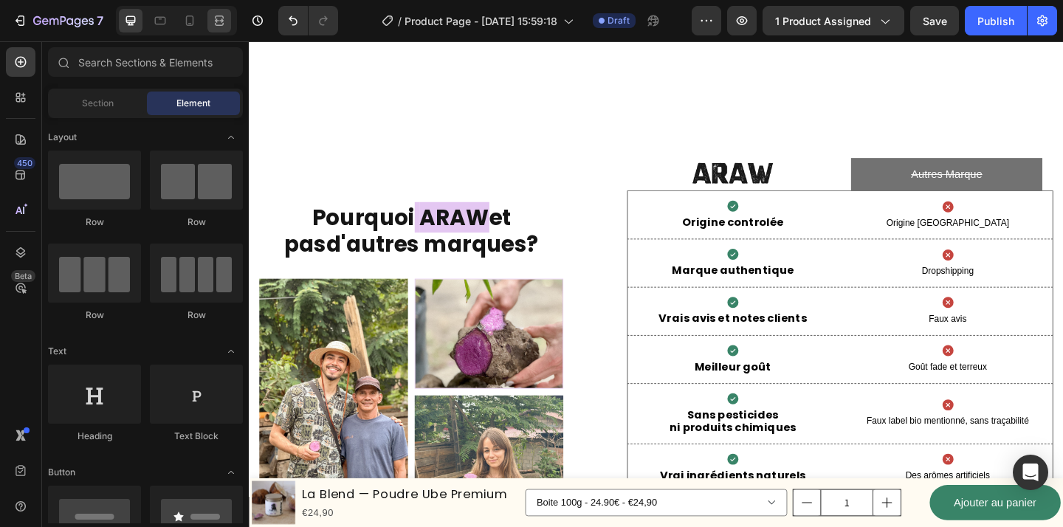
click at [229, 23] on div at bounding box center [219, 21] width 24 height 24
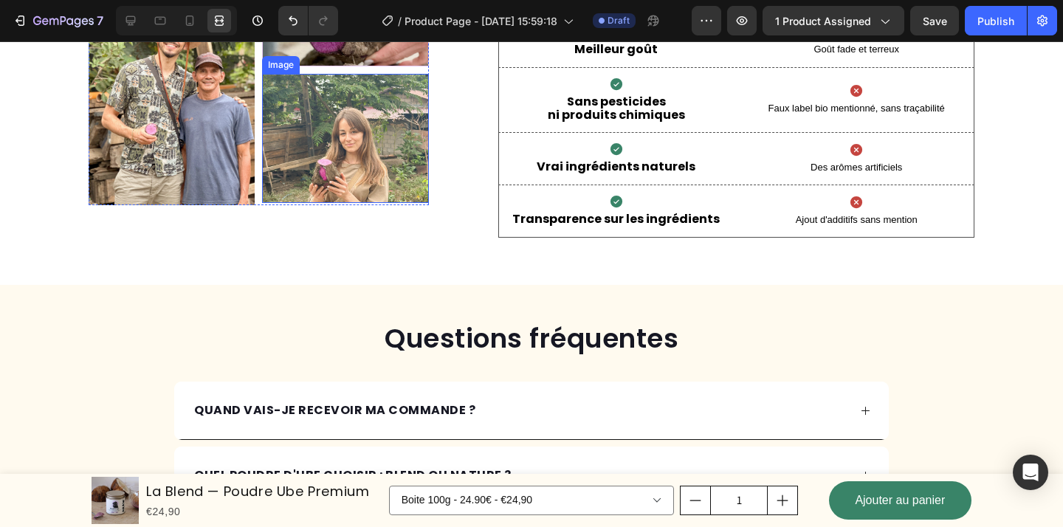
scroll to position [3420, 0]
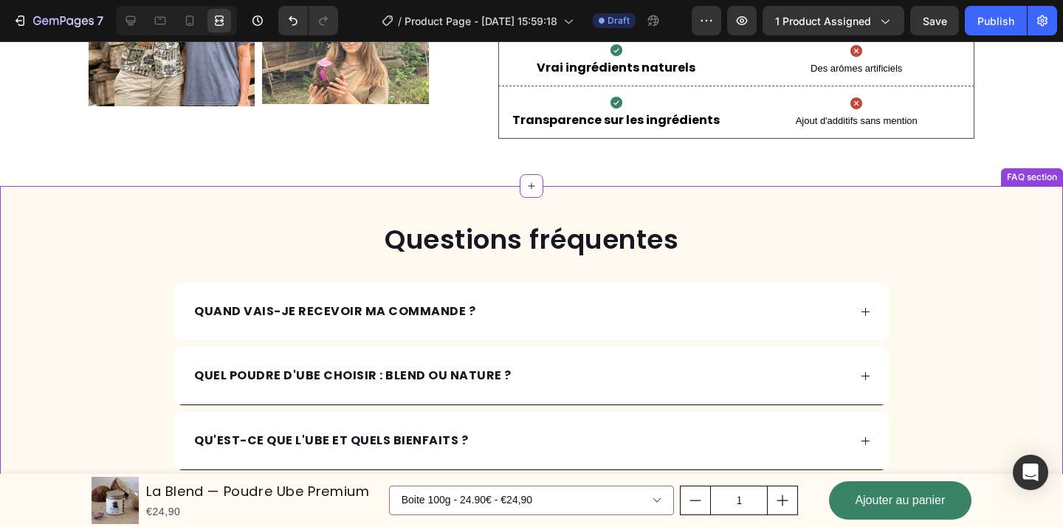
click at [709, 314] on div "QUAND VAIS-JE RECEVOIR MA COMMANDE ?" at bounding box center [520, 312] width 656 height 22
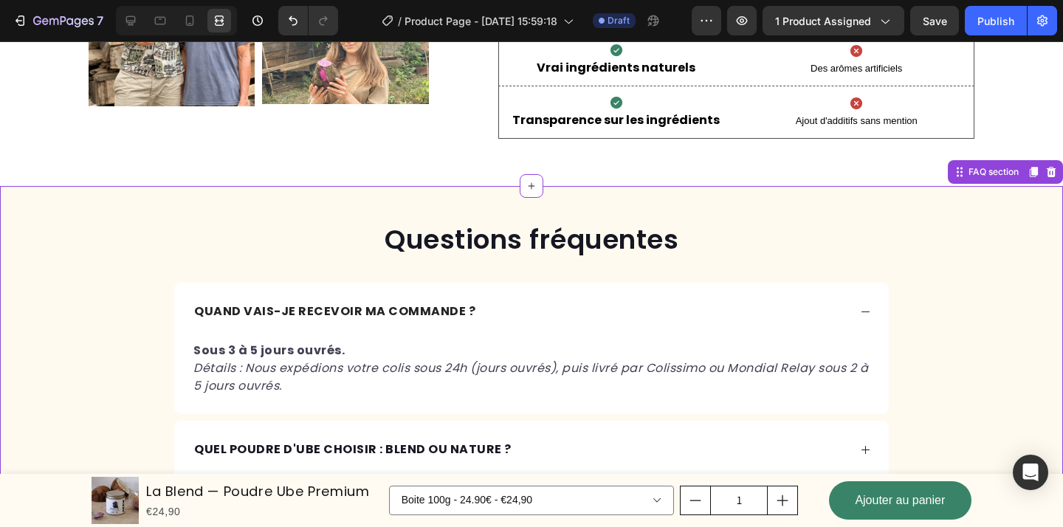
click at [709, 314] on div "QUAND VAIS-JE RECEVOIR MA COMMANDE ?" at bounding box center [520, 312] width 656 height 22
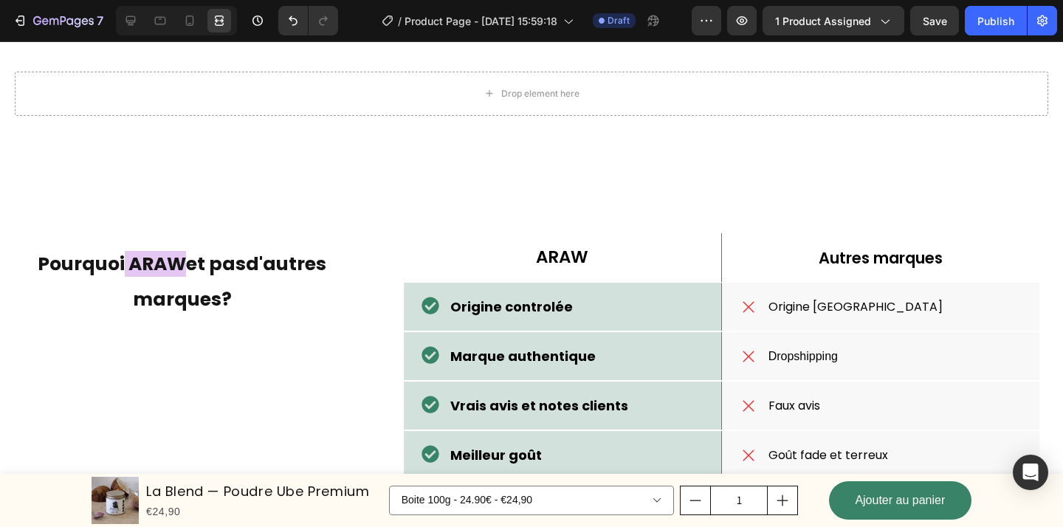
scroll to position [2342, 0]
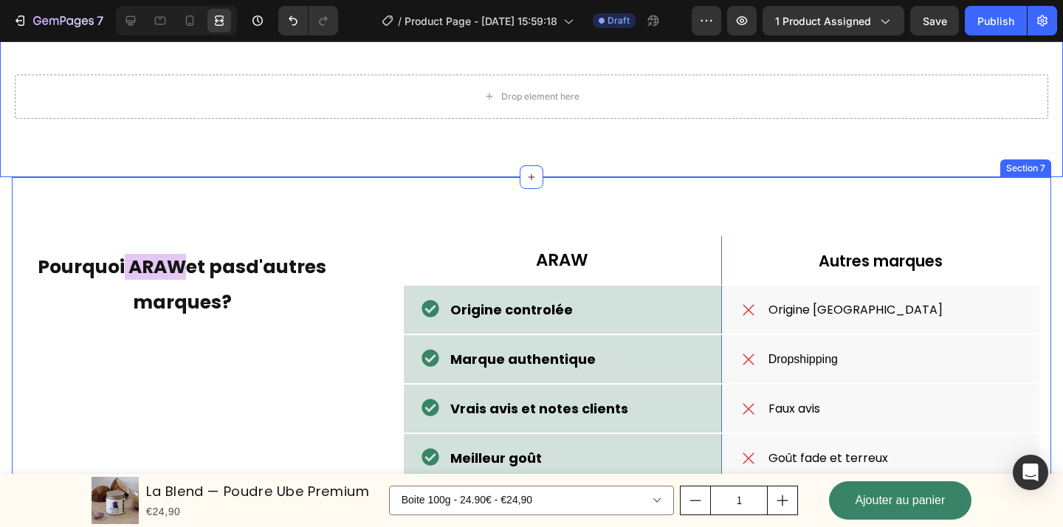
click at [707, 210] on div "ARAW Text Block Hero Banner Autres marques Text Block Row Origine controlée Ite…" at bounding box center [532, 450] width 1040 height 546
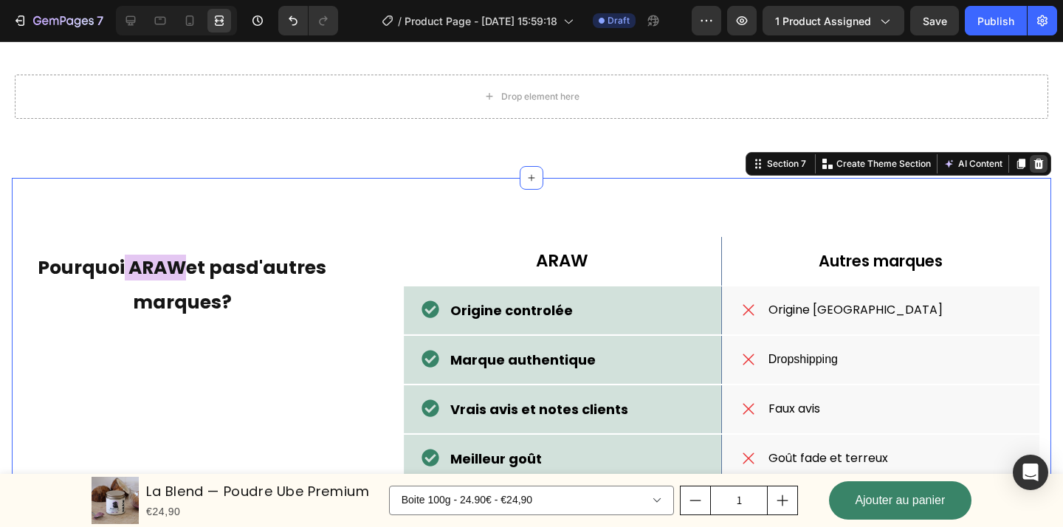
click at [1040, 163] on icon at bounding box center [1039, 164] width 12 height 12
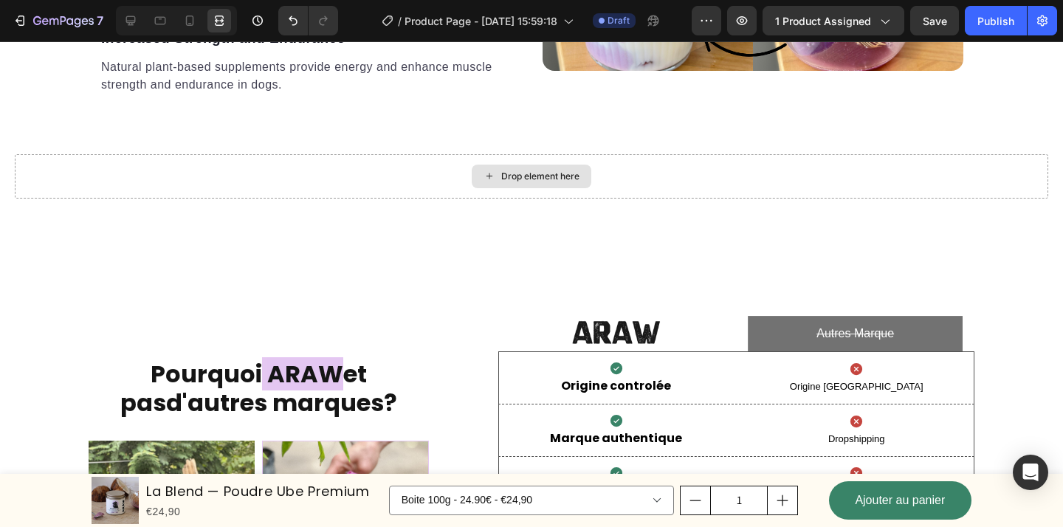
scroll to position [2231, 0]
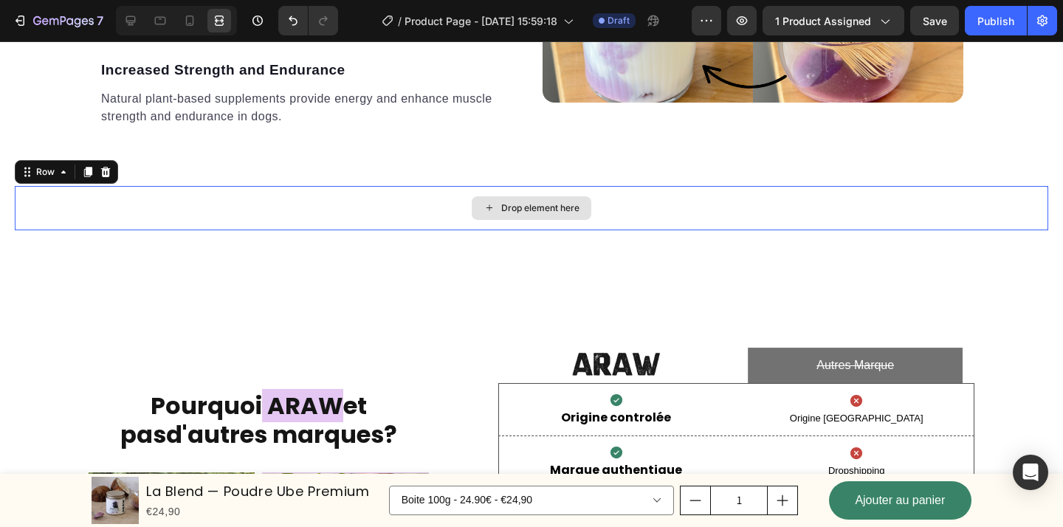
click at [730, 206] on div "Drop element here" at bounding box center [532, 208] width 1034 height 44
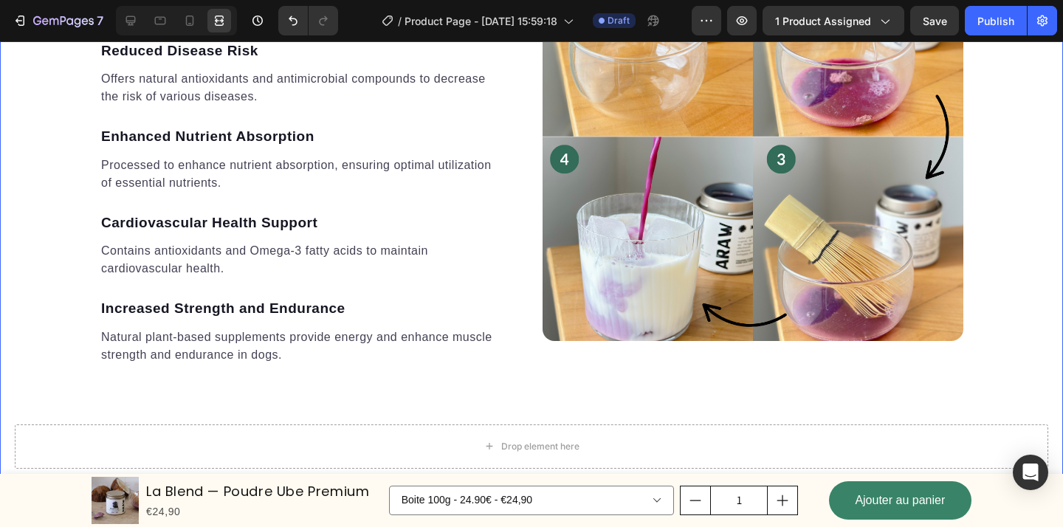
scroll to position [2116, 0]
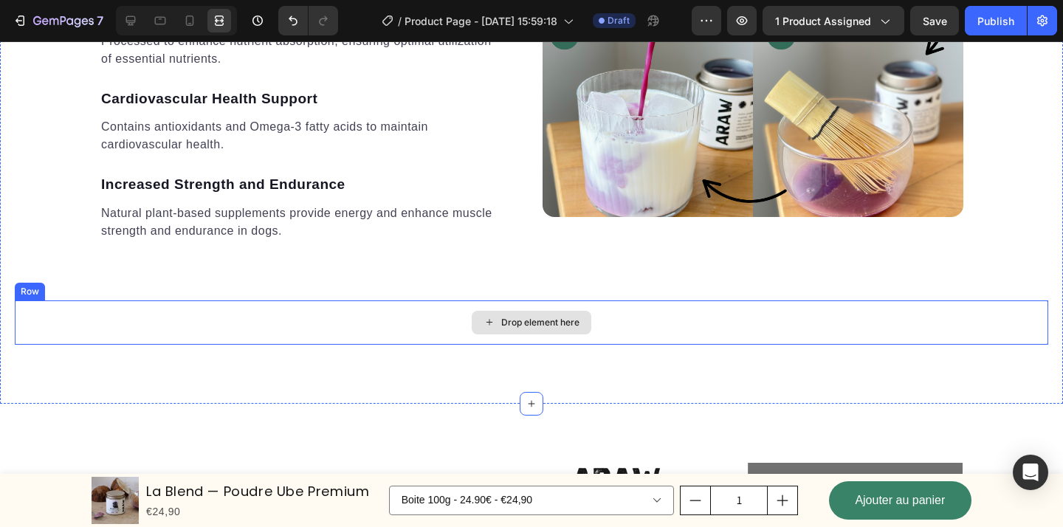
click at [710, 343] on div "Drop element here" at bounding box center [532, 323] width 1034 height 44
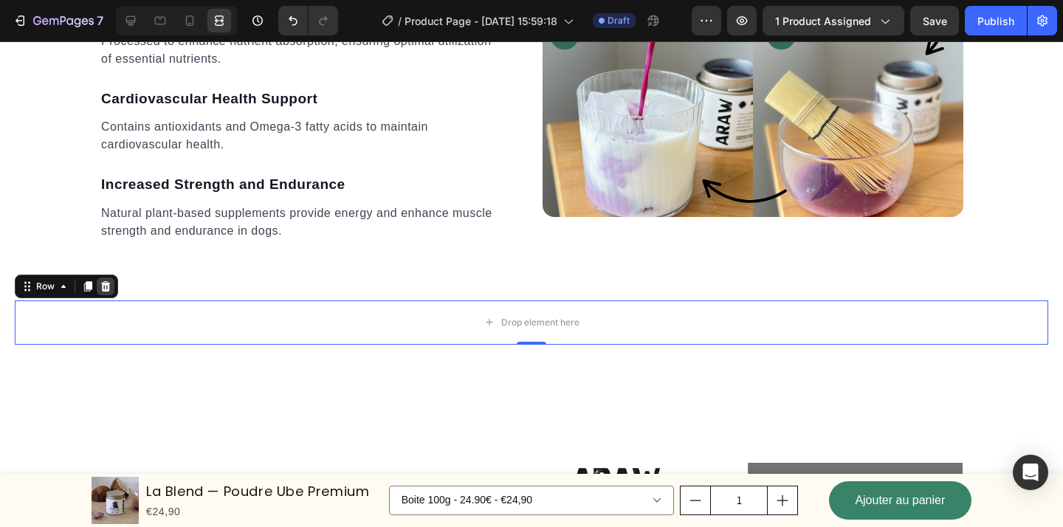
click at [103, 290] on icon at bounding box center [106, 286] width 10 height 10
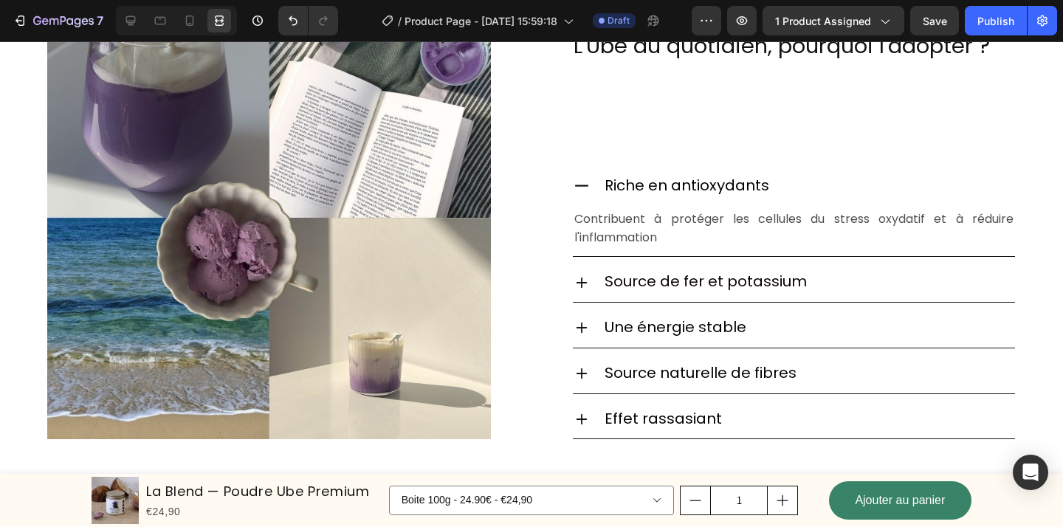
scroll to position [1290, 0]
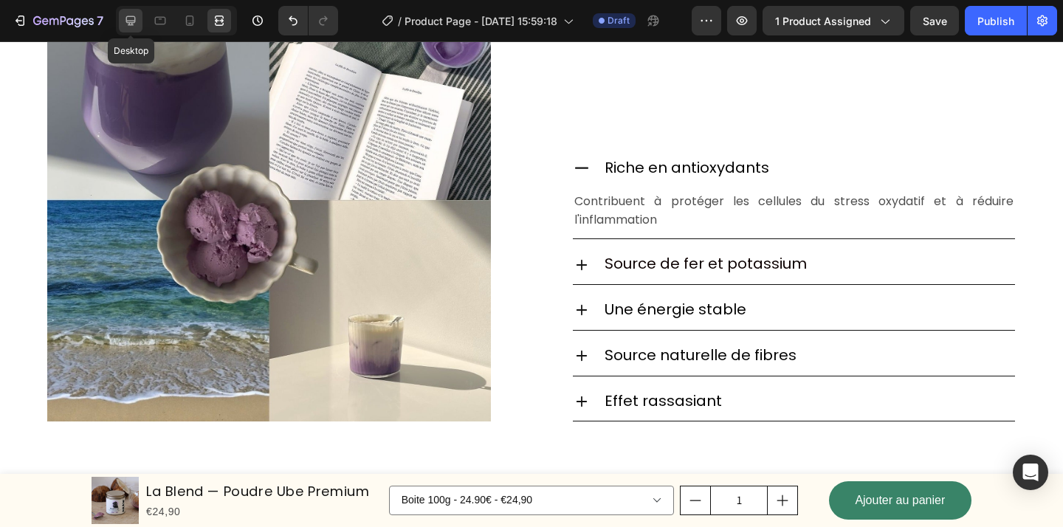
click at [126, 24] on icon at bounding box center [130, 20] width 15 height 15
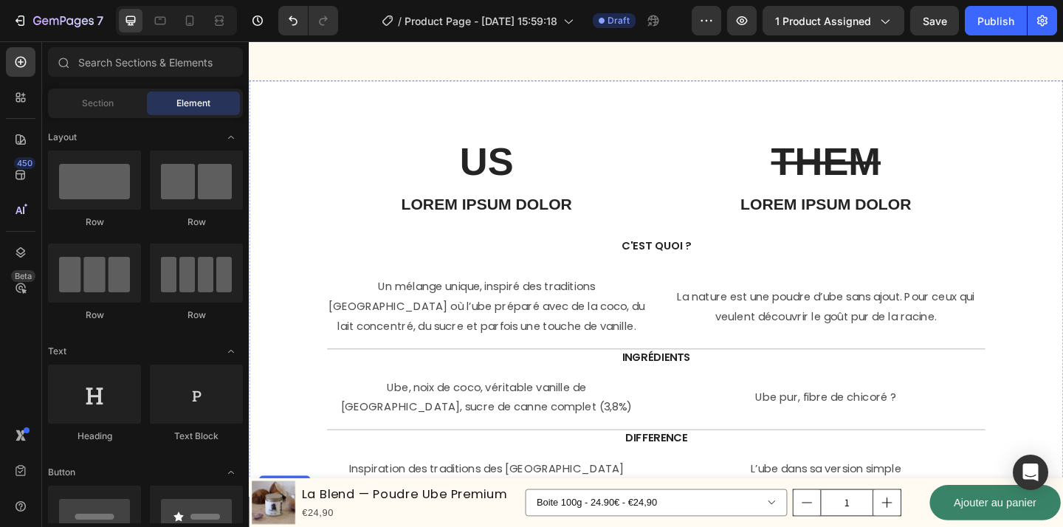
scroll to position [3464, 0]
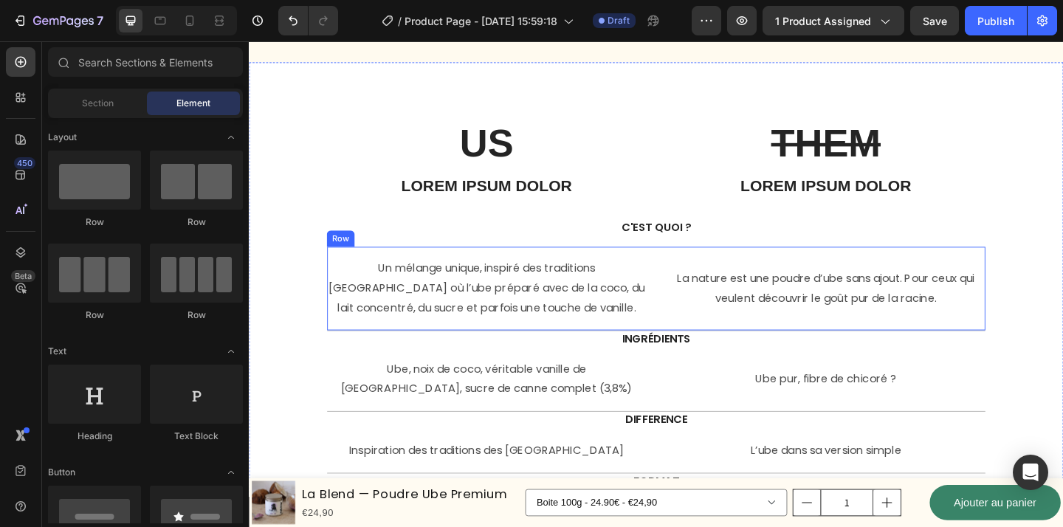
click at [697, 333] on div "Un mélange unique, inspiré des traditions [GEOGRAPHIC_DATA] où l’ube préparé av…" at bounding box center [692, 310] width 716 height 91
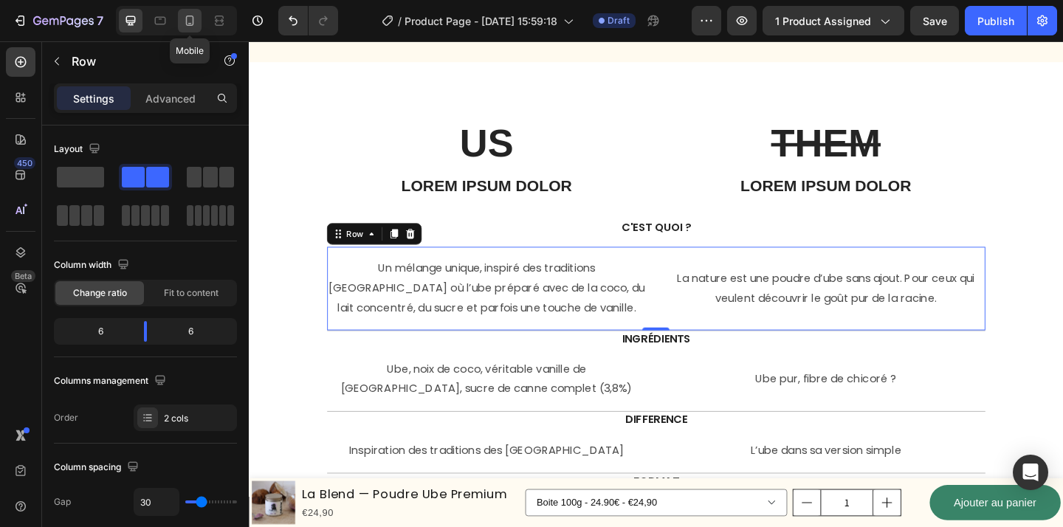
click at [183, 25] on icon at bounding box center [189, 20] width 15 height 15
type input "0"
type input "100%"
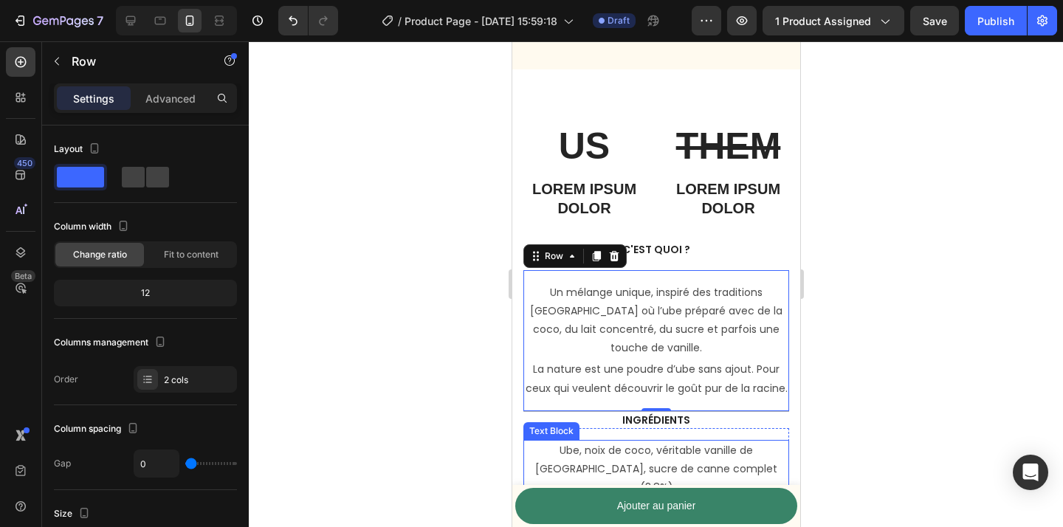
scroll to position [3362, 0]
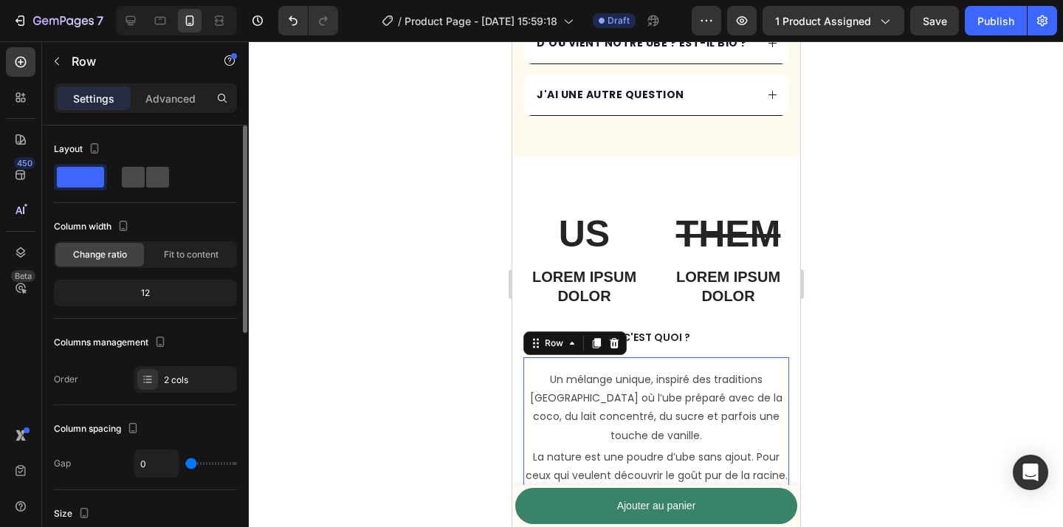
click at [142, 179] on span at bounding box center [133, 177] width 23 height 21
type input "30"
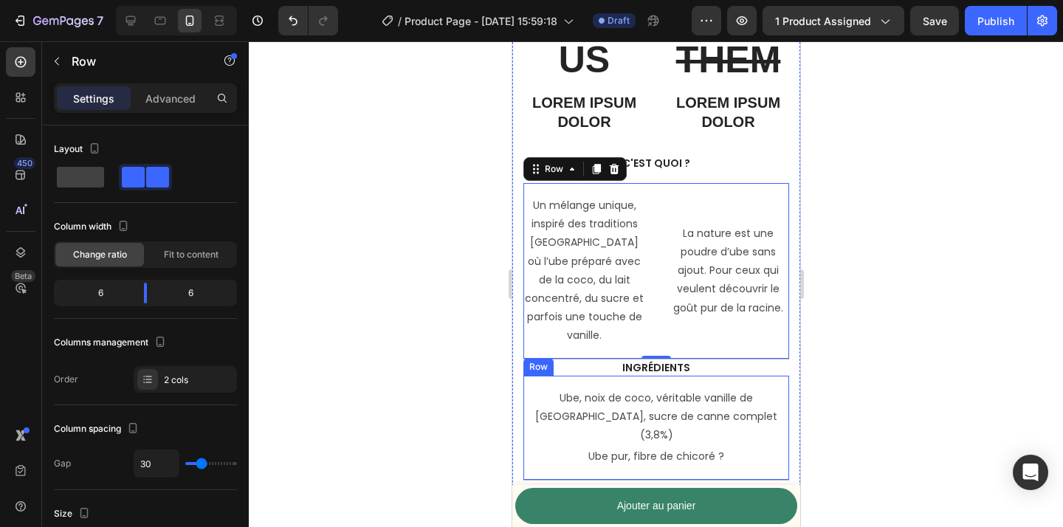
scroll to position [3539, 0]
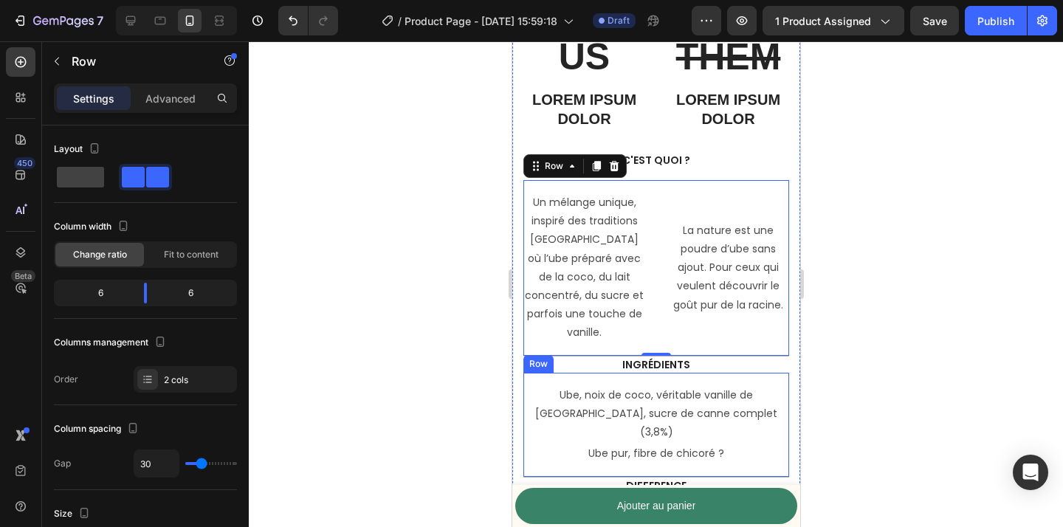
click at [774, 383] on div "Ube, noix de coco, véritable vanille de [GEOGRAPHIC_DATA], sucre de canne compl…" at bounding box center [656, 425] width 266 height 105
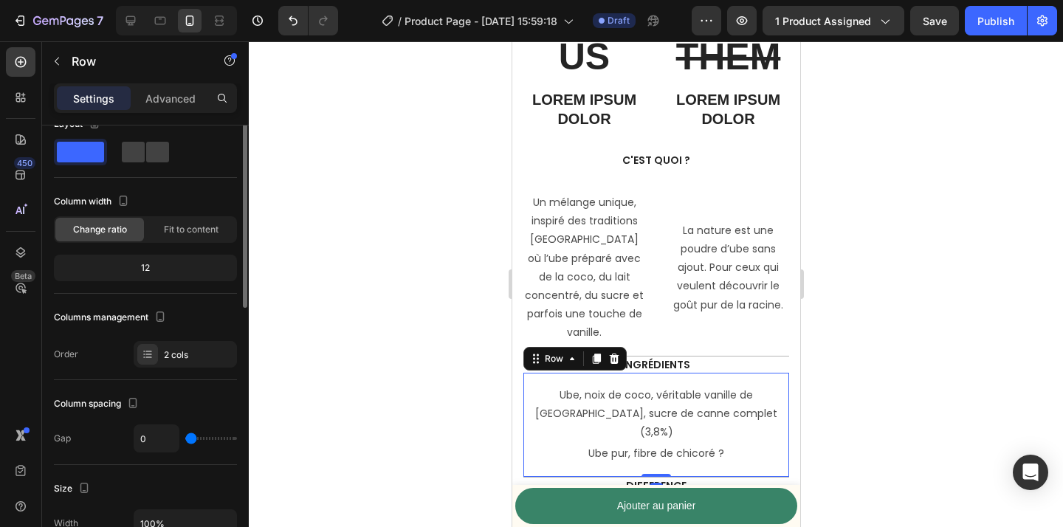
scroll to position [0, 0]
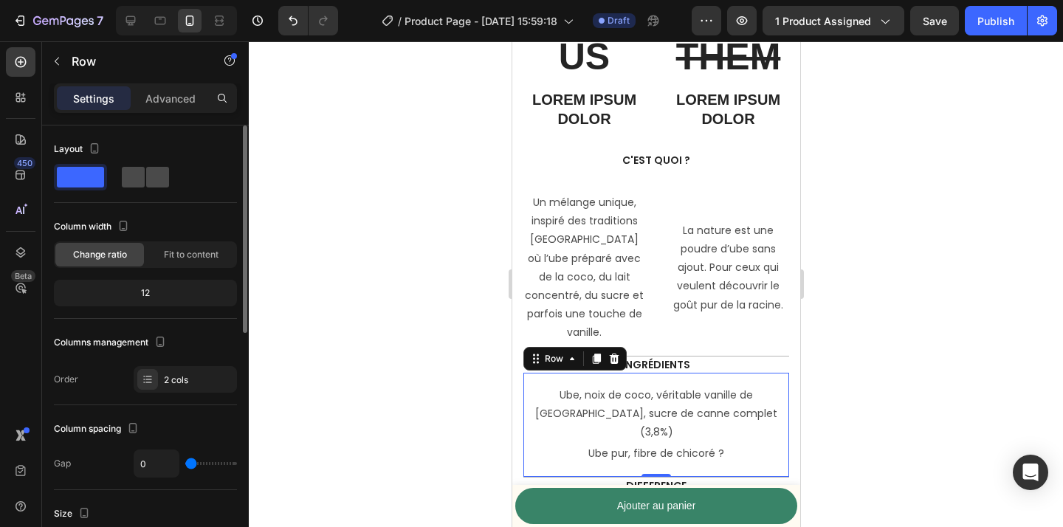
click at [134, 171] on span at bounding box center [133, 177] width 23 height 21
type input "30"
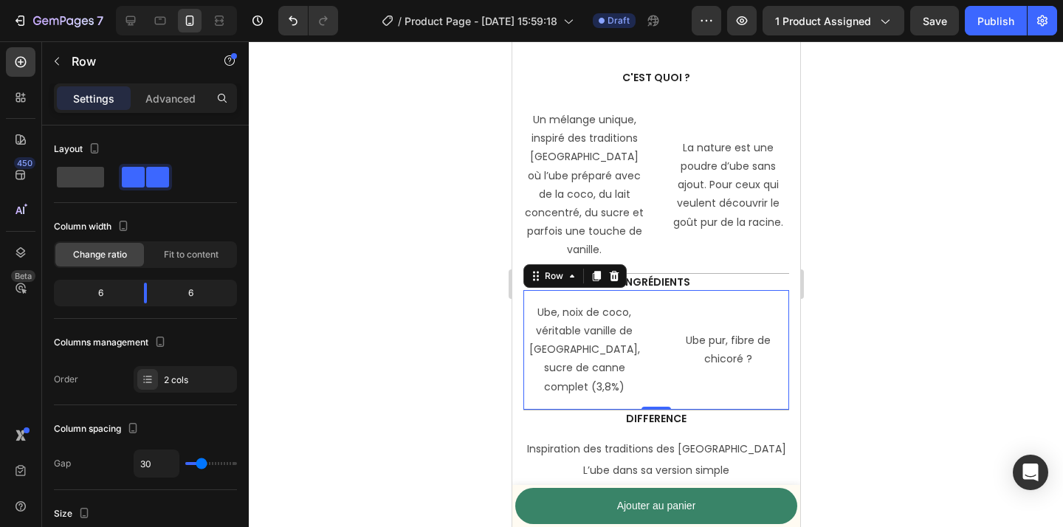
scroll to position [3675, 0]
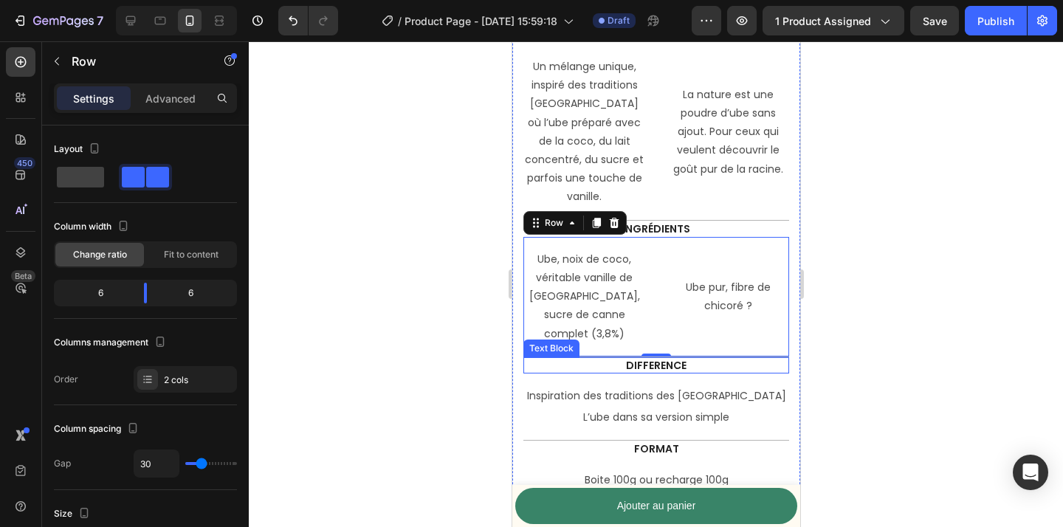
click at [766, 359] on p "DIFFERENCE" at bounding box center [655, 365] width 263 height 13
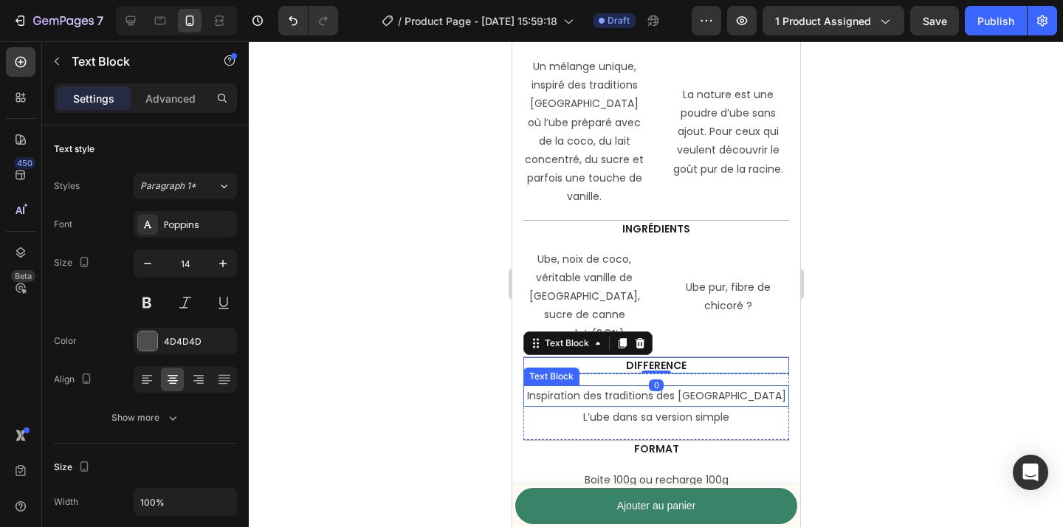
click at [776, 385] on div "Inspiration des traditions des [GEOGRAPHIC_DATA]" at bounding box center [656, 395] width 266 height 21
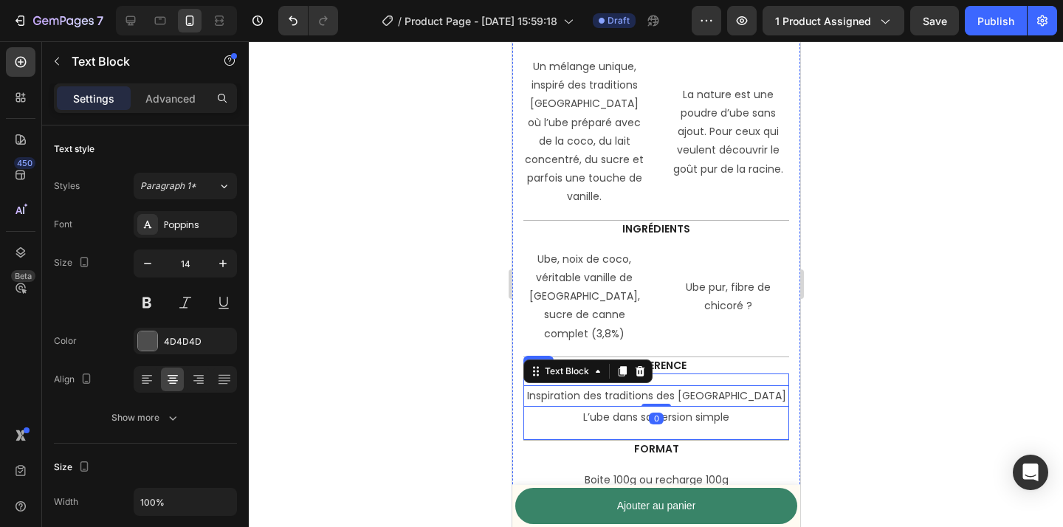
click at [776, 374] on div "Inspiration des traditions des philippines Text Block 0 L’ube dans sa version s…" at bounding box center [656, 407] width 266 height 67
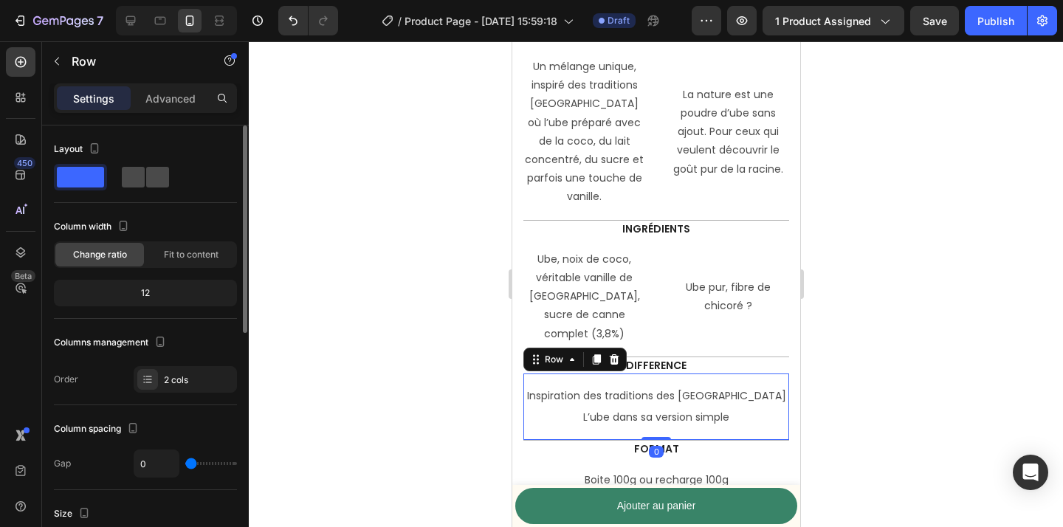
click at [151, 180] on span at bounding box center [157, 177] width 23 height 21
type input "30"
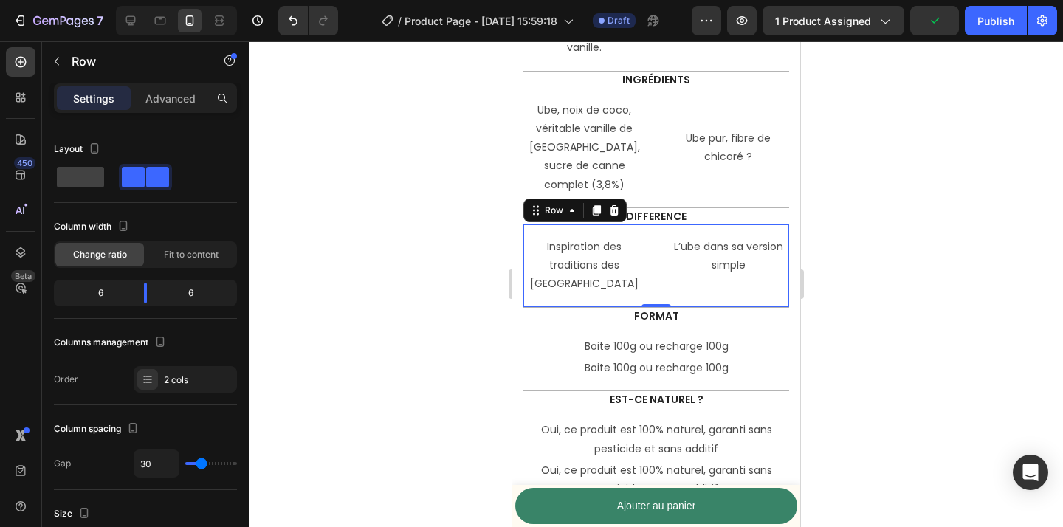
scroll to position [3860, 0]
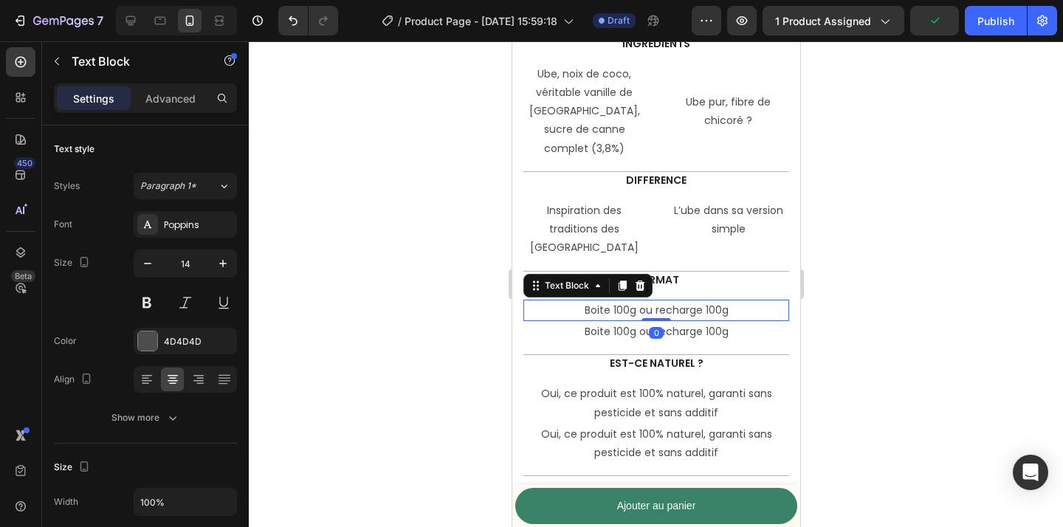
click at [778, 301] on p "Boite 100g ou recharge 100g" at bounding box center [655, 310] width 263 height 18
click at [772, 288] on div "Boite 100g ou recharge 100g Text Block 0 Boite 100g ou recharge 100g Text Block…" at bounding box center [656, 321] width 266 height 67
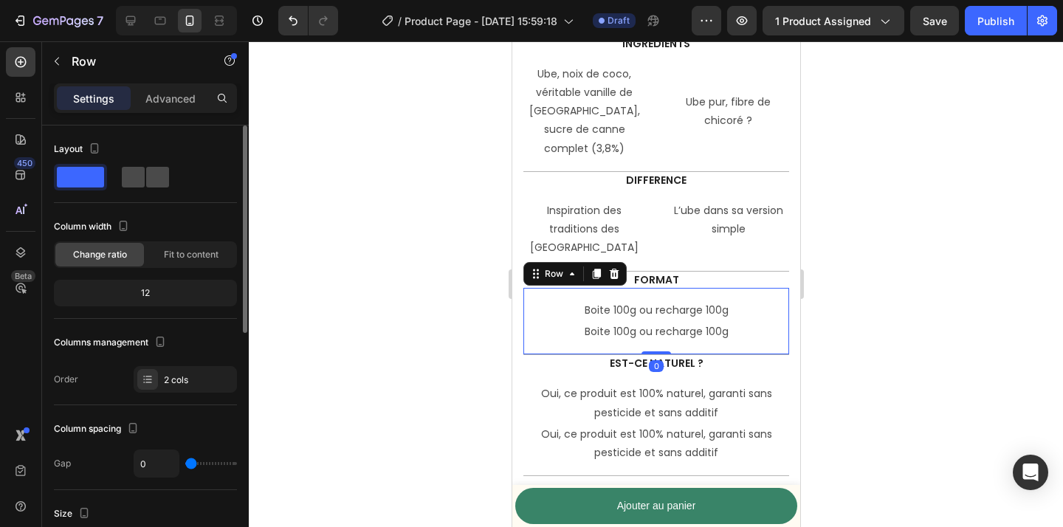
click at [148, 179] on span at bounding box center [157, 177] width 23 height 21
type input "30"
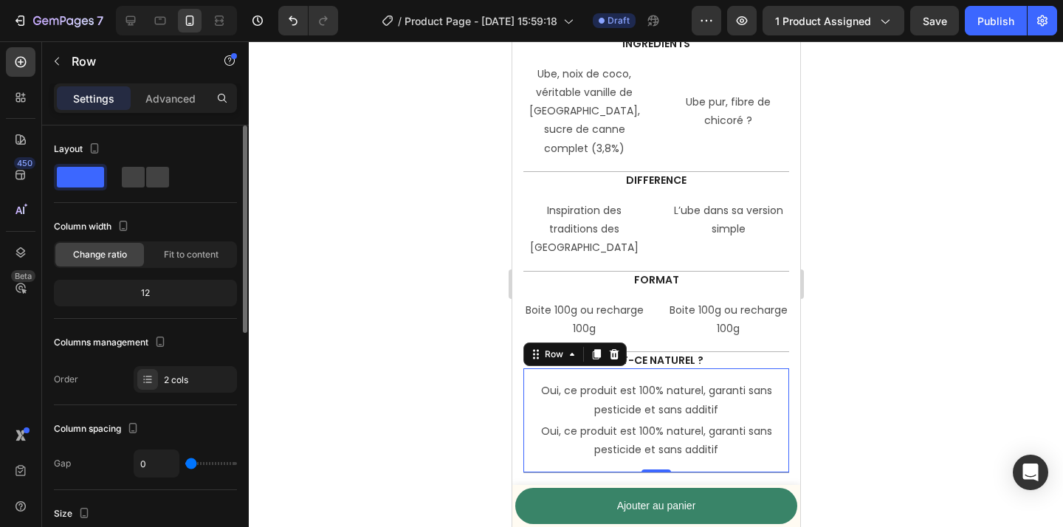
click at [762, 368] on div "Oui, ce produit est 100% naturel, garanti sans pesticide et sans additif Text B…" at bounding box center [656, 420] width 266 height 105
click at [155, 177] on span at bounding box center [157, 177] width 23 height 21
type input "30"
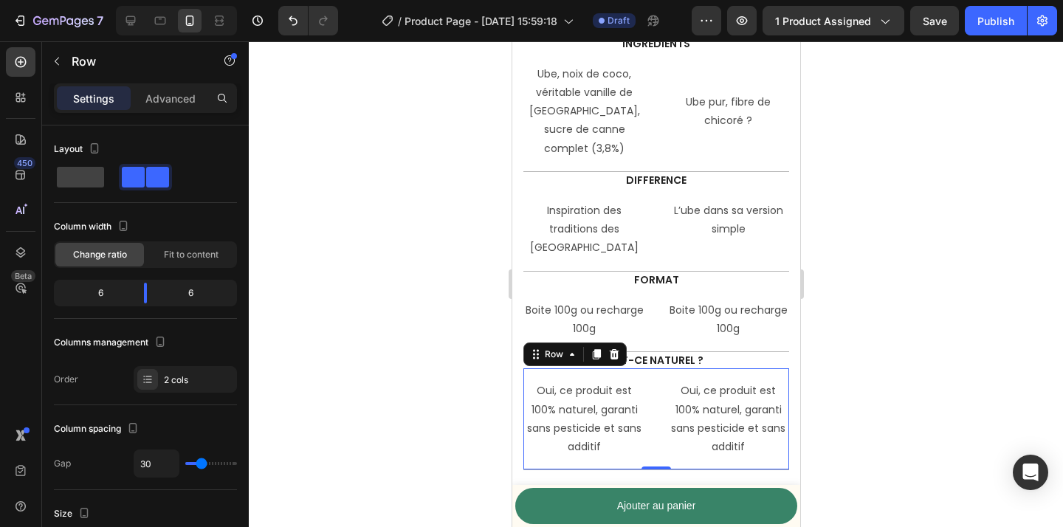
click at [405, 351] on div at bounding box center [656, 284] width 814 height 486
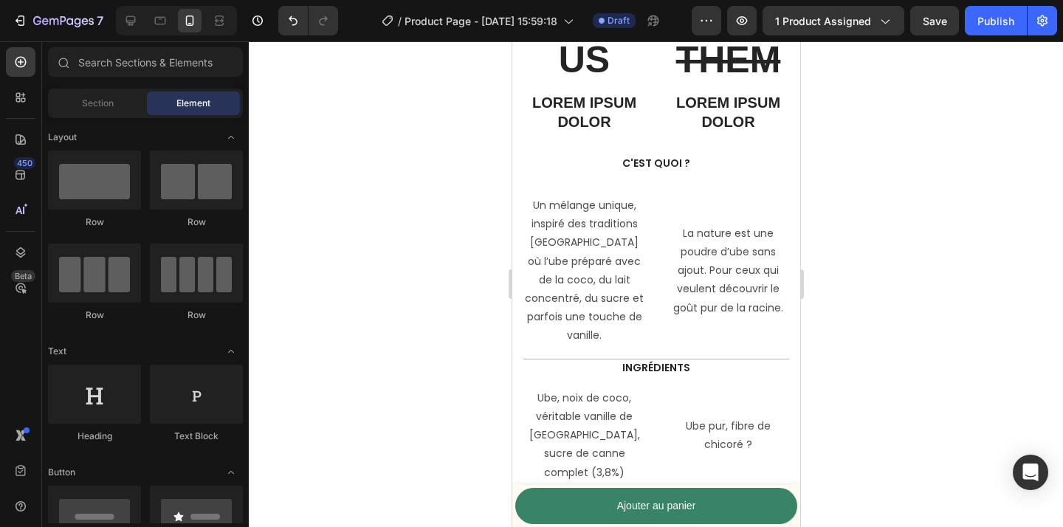
scroll to position [3516, 0]
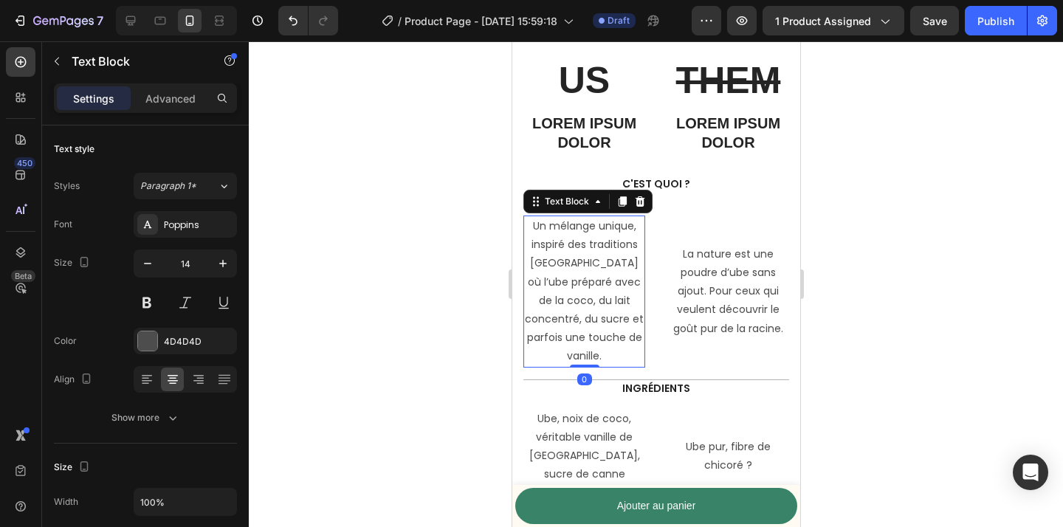
click at [559, 287] on p "Un mélange unique, inspiré des traditions [GEOGRAPHIC_DATA] où l’ube préparé av…" at bounding box center [583, 291] width 119 height 149
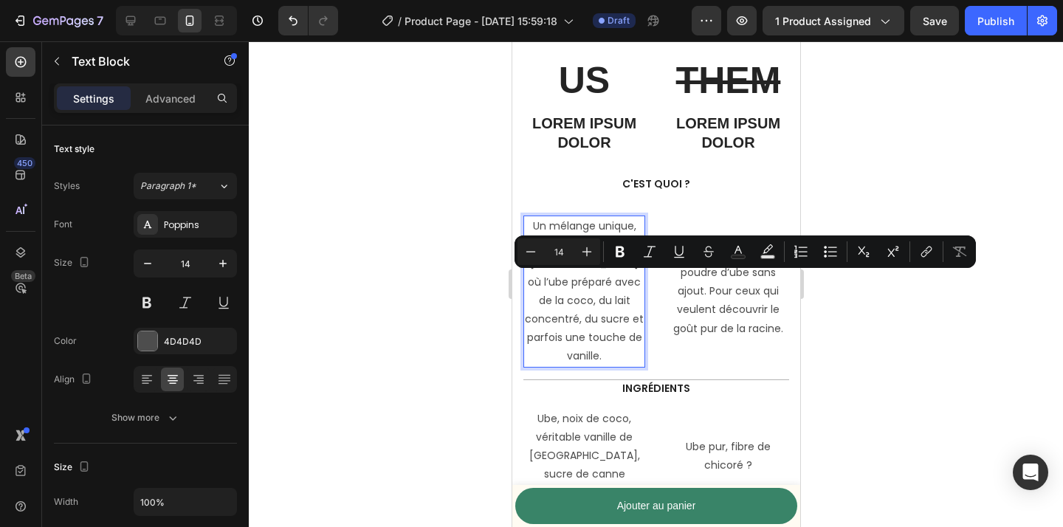
click at [583, 318] on p "Un mélange unique, inspiré des traditions [GEOGRAPHIC_DATA] où l’ube préparé av…" at bounding box center [583, 291] width 119 height 149
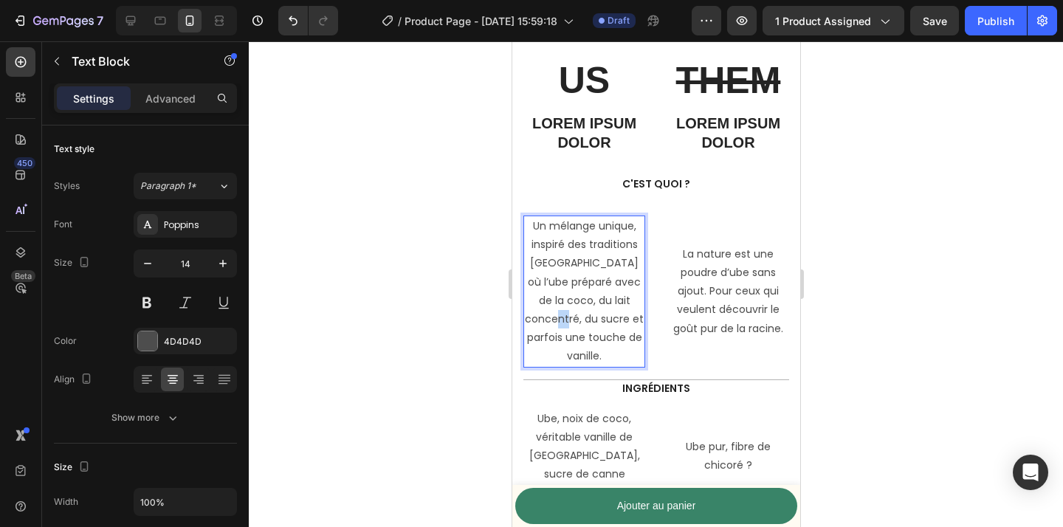
click at [583, 318] on p "Un mélange unique, inspiré des traditions [GEOGRAPHIC_DATA] où l’ube préparé av…" at bounding box center [583, 291] width 119 height 149
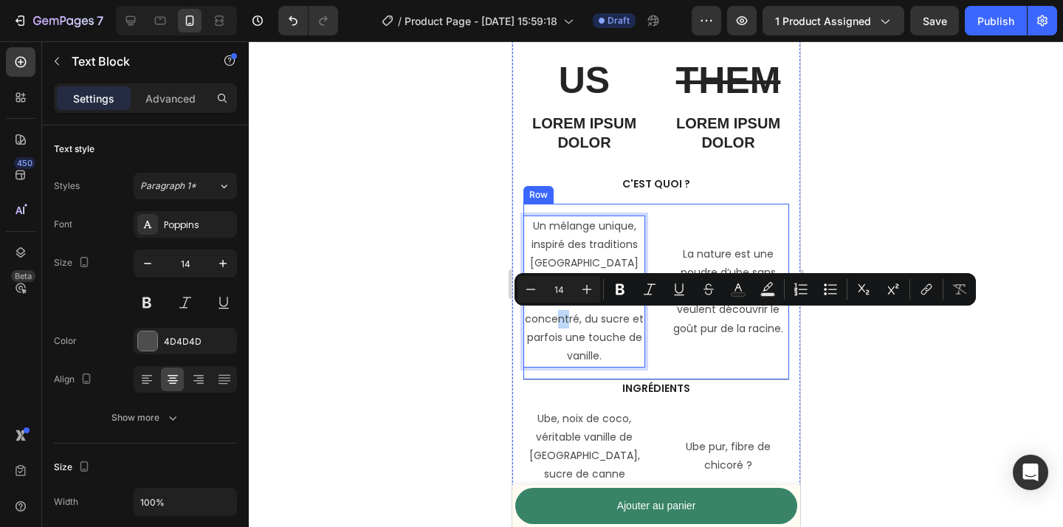
click at [665, 374] on div "Un mélange unique, inspiré des traditions [GEOGRAPHIC_DATA] où l’ube préparé av…" at bounding box center [656, 292] width 266 height 176
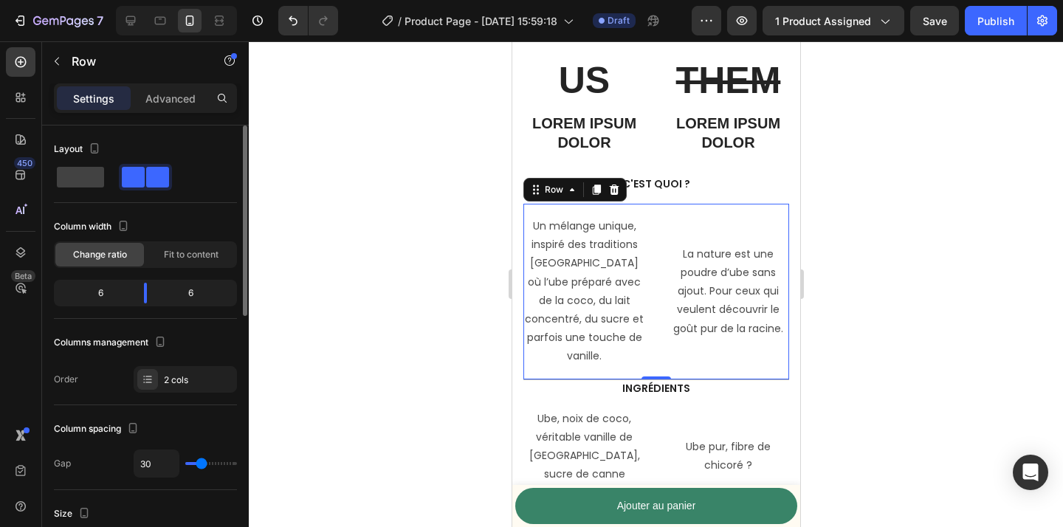
type input "19"
type input "16"
type input "12"
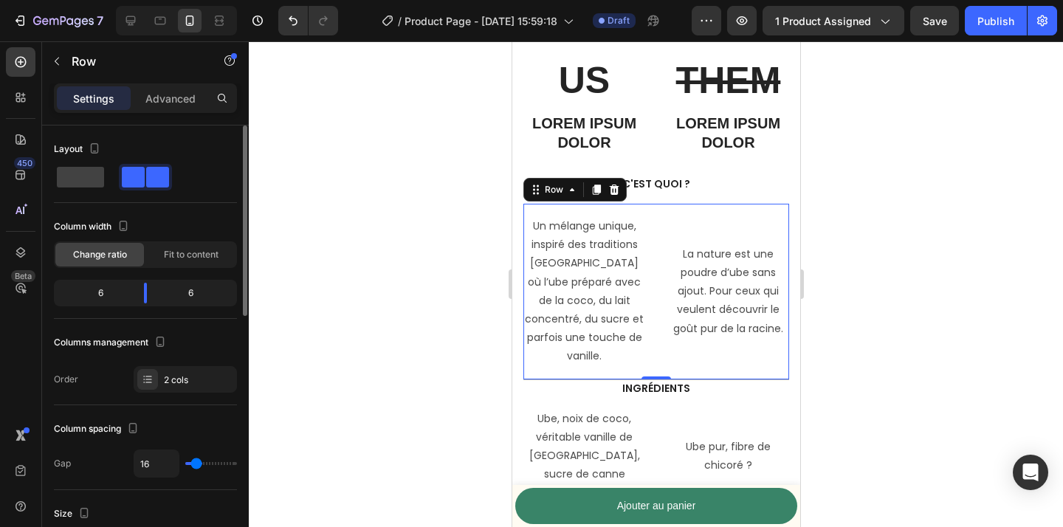
type input "12"
type input "8"
type input "6"
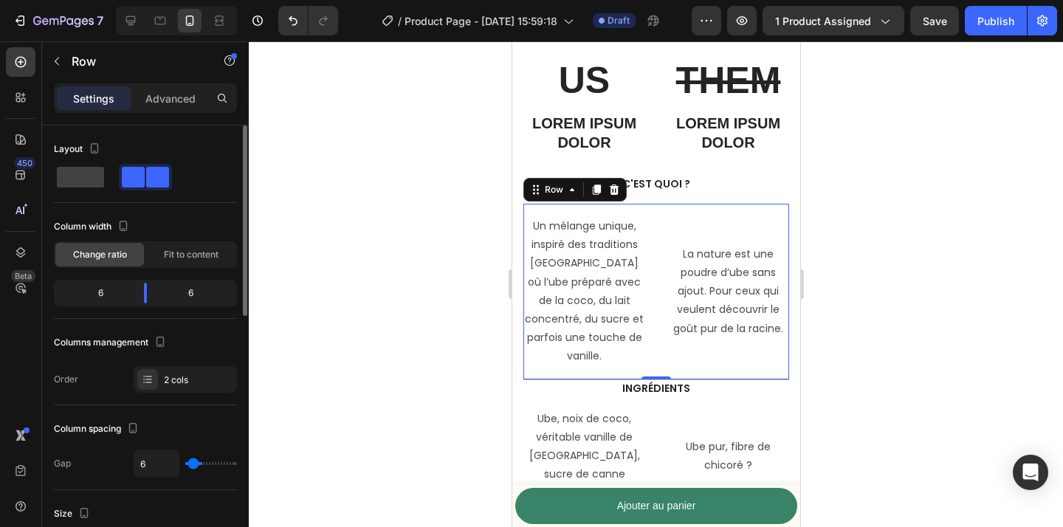
type input "3"
type input "0"
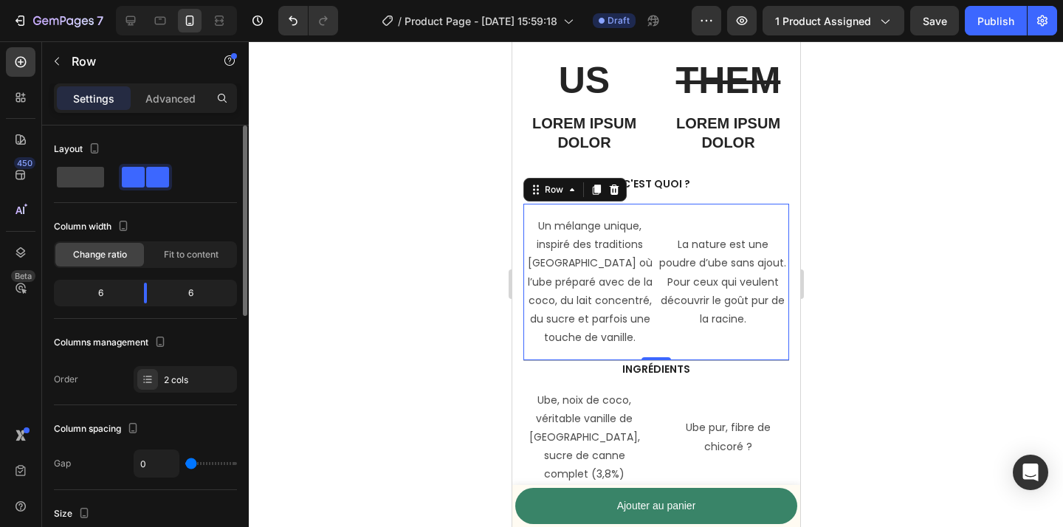
type input "1"
type input "2"
type input "3"
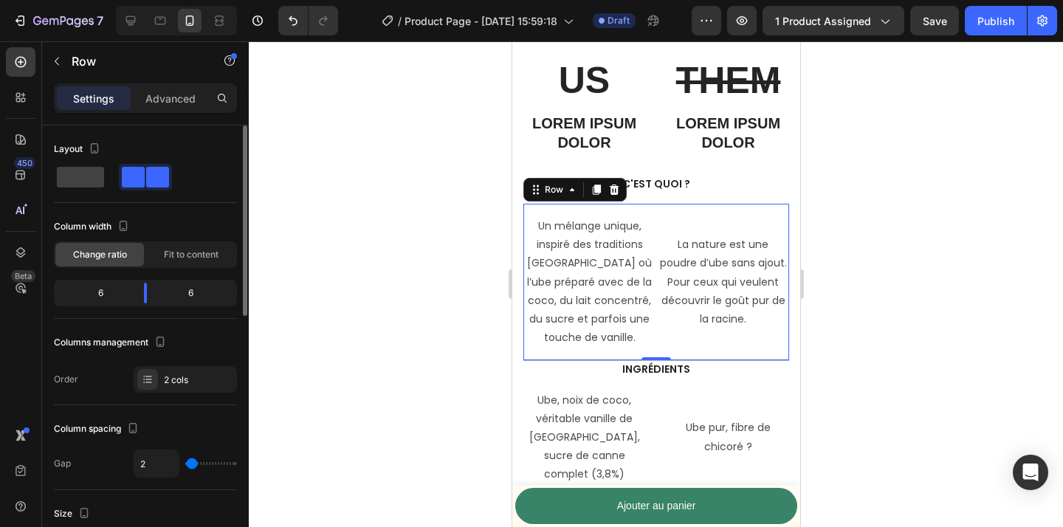
type input "3"
type input "4"
type input "5"
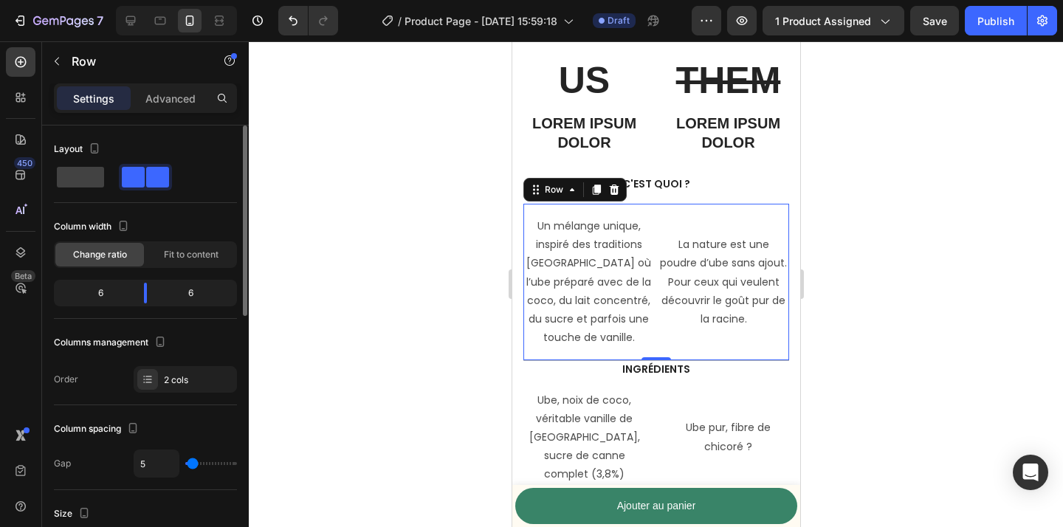
type input "4"
type input "3"
type input "2"
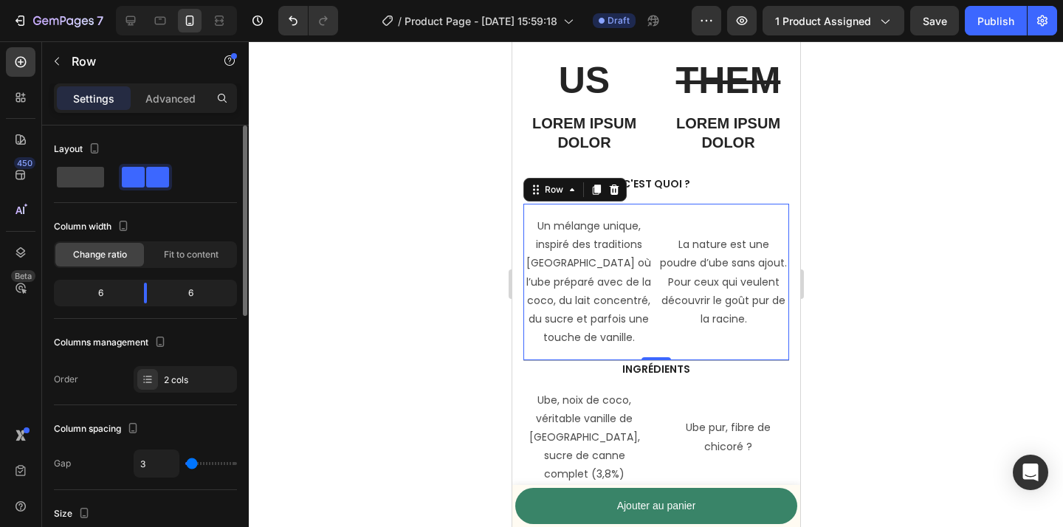
type input "2"
type input "1"
type input "0"
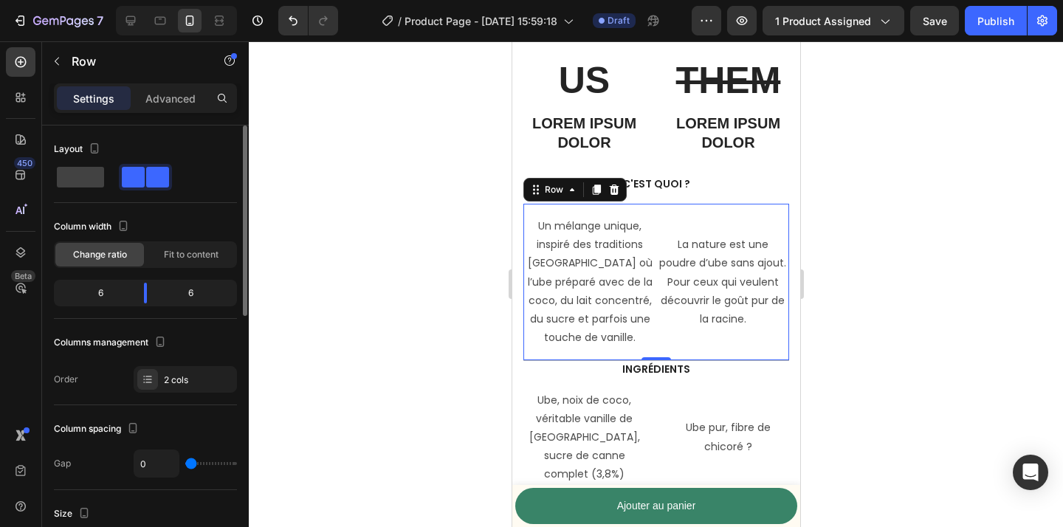
type input "1"
type input "2"
click at [191, 462] on input "range" at bounding box center [211, 463] width 52 height 3
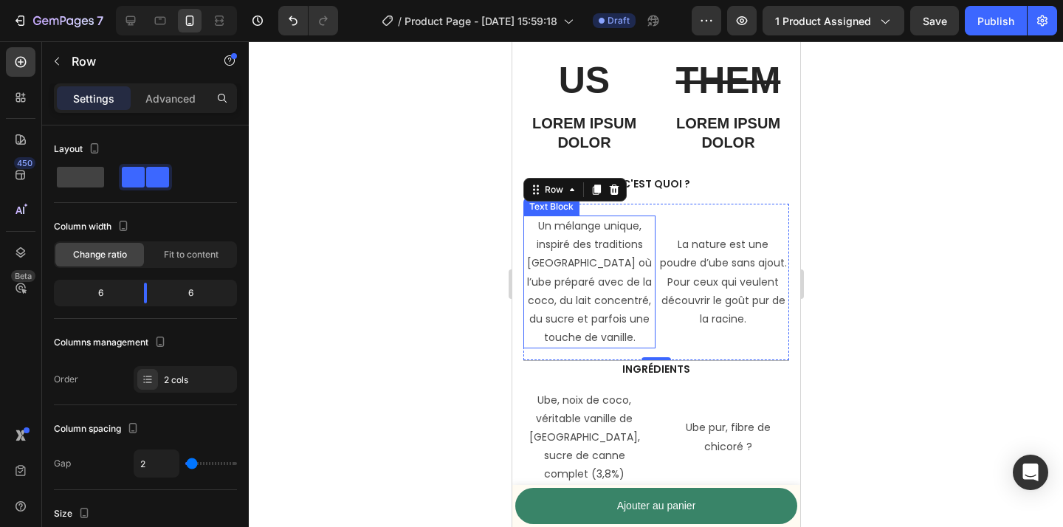
click at [577, 306] on p "Un mélange unique, inspiré des traditions [GEOGRAPHIC_DATA] où l’ube préparé av…" at bounding box center [588, 282] width 129 height 130
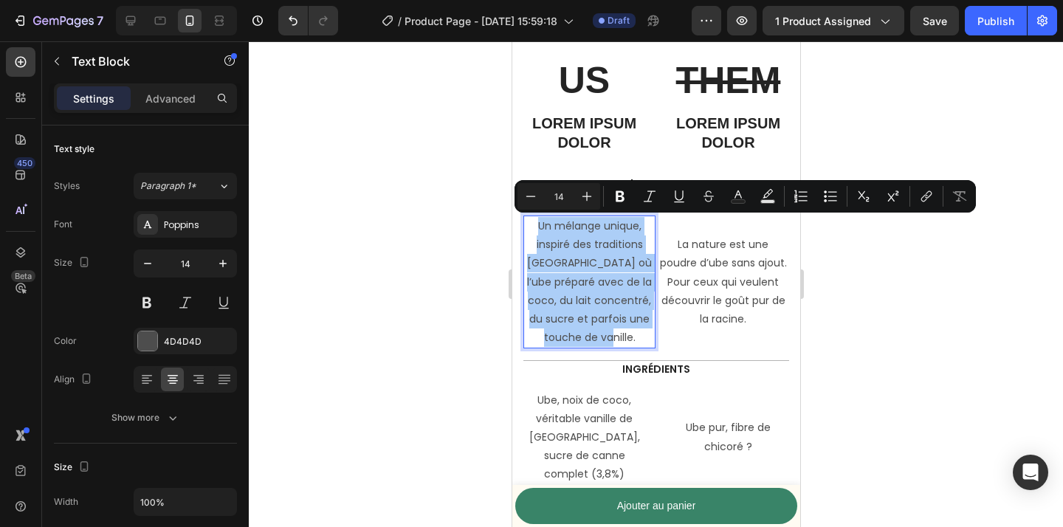
click at [404, 271] on div at bounding box center [656, 284] width 814 height 486
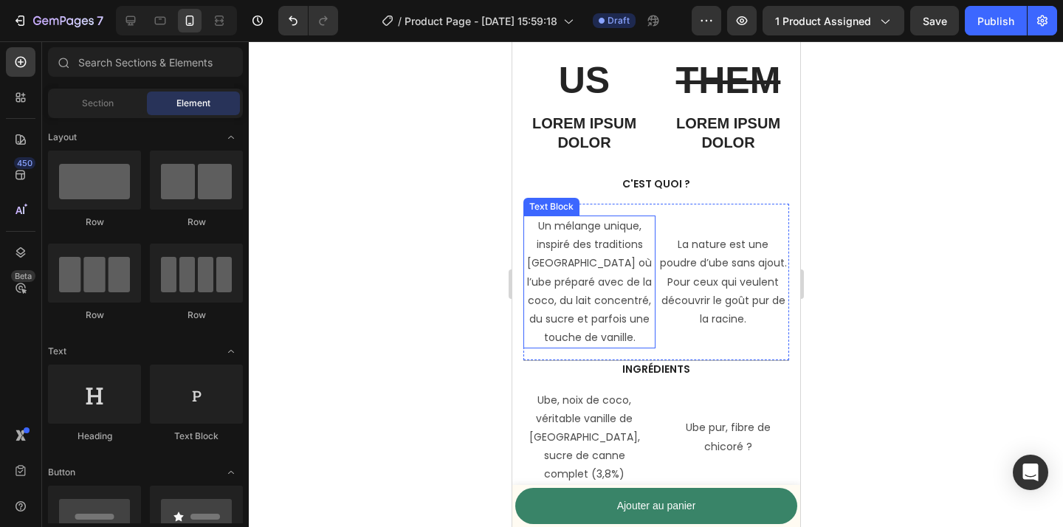
click at [619, 306] on p "Un mélange unique, inspiré des traditions [GEOGRAPHIC_DATA] où l’ube préparé av…" at bounding box center [588, 282] width 129 height 130
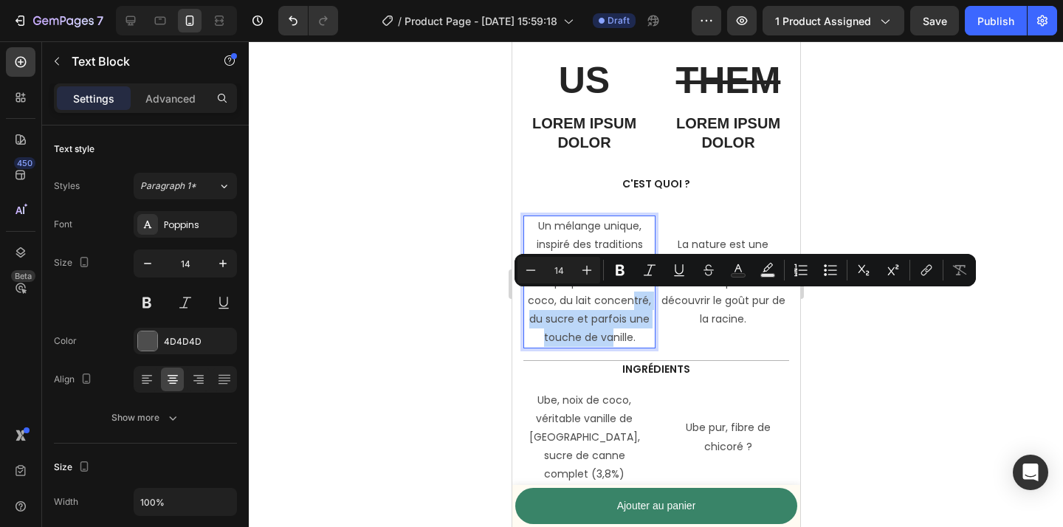
drag, startPoint x: 635, startPoint y: 339, endPoint x: 632, endPoint y: 302, distance: 37.0
click at [632, 302] on p "Un mélange unique, inspiré des traditions [GEOGRAPHIC_DATA] où l’ube préparé av…" at bounding box center [588, 282] width 129 height 130
click at [645, 322] on p "Un mélange unique, inspiré des traditions [GEOGRAPHIC_DATA] où l’ube préparé av…" at bounding box center [588, 282] width 129 height 130
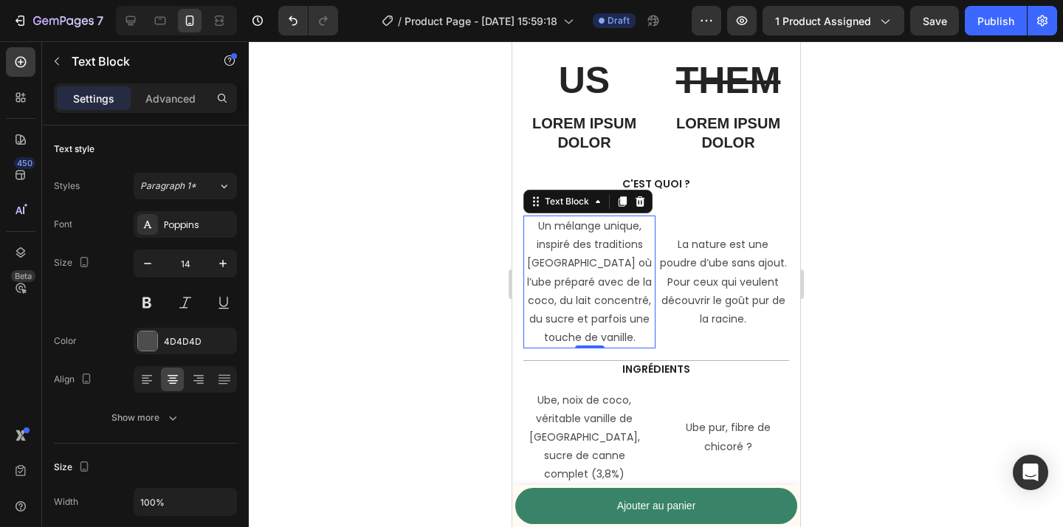
click at [925, 306] on div at bounding box center [656, 284] width 814 height 486
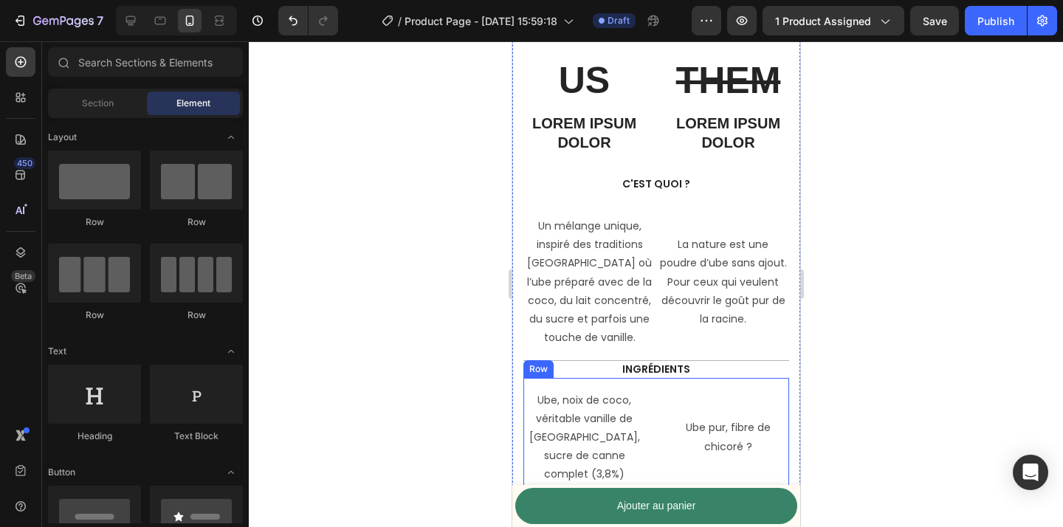
scroll to position [3570, 0]
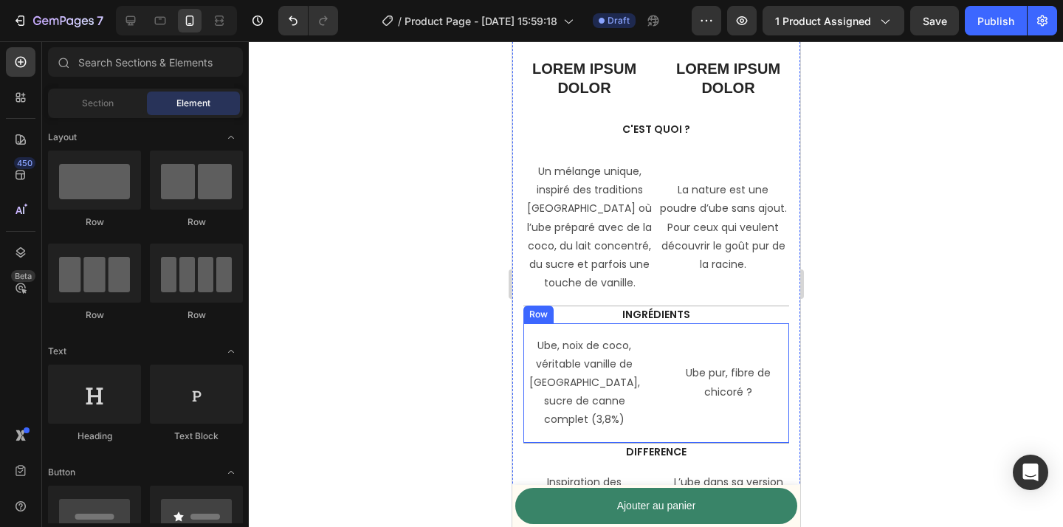
click at [657, 380] on div "Ube, noix de coco, véritable vanille de [GEOGRAPHIC_DATA], sucre de canne compl…" at bounding box center [656, 383] width 266 height 120
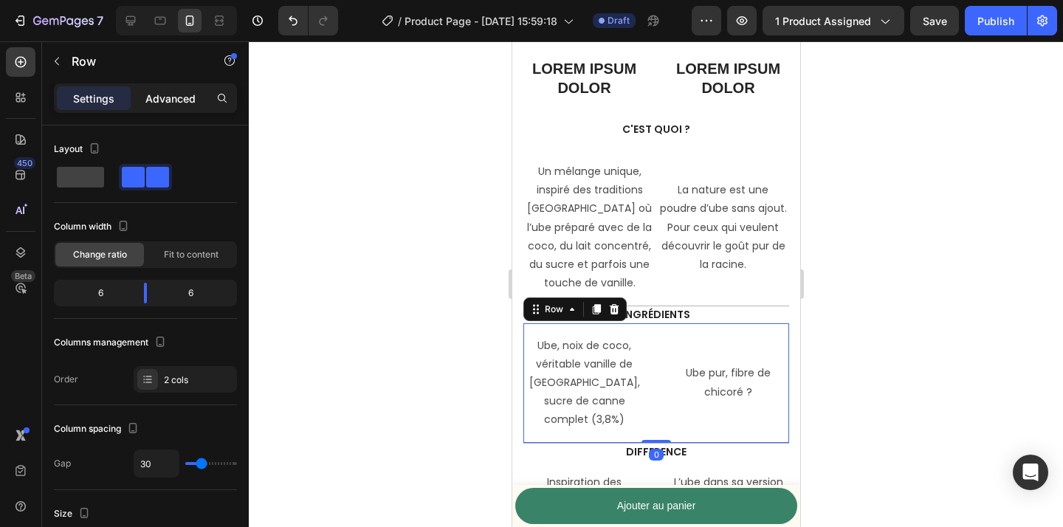
click at [162, 97] on p "Advanced" at bounding box center [170, 99] width 50 height 16
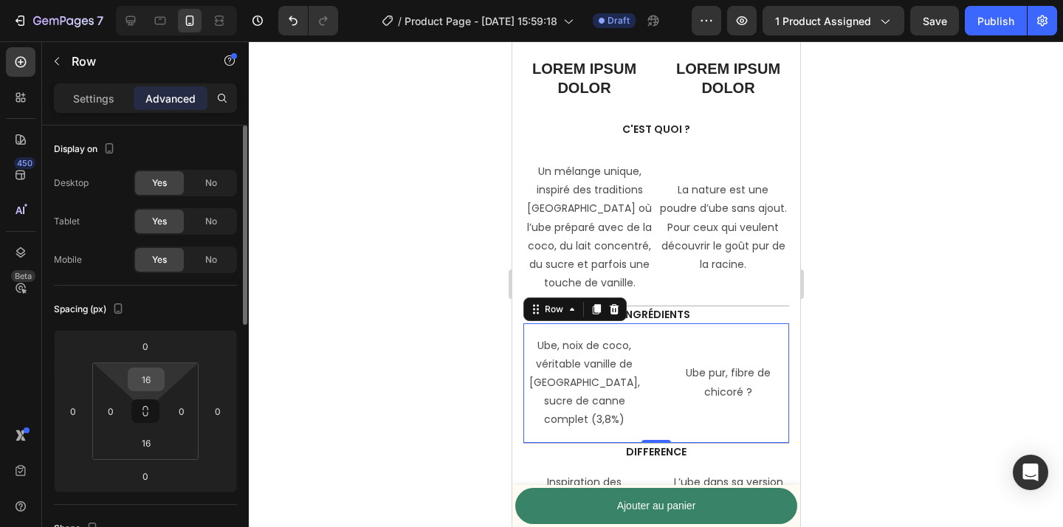
click at [154, 376] on input "16" at bounding box center [146, 379] width 30 height 22
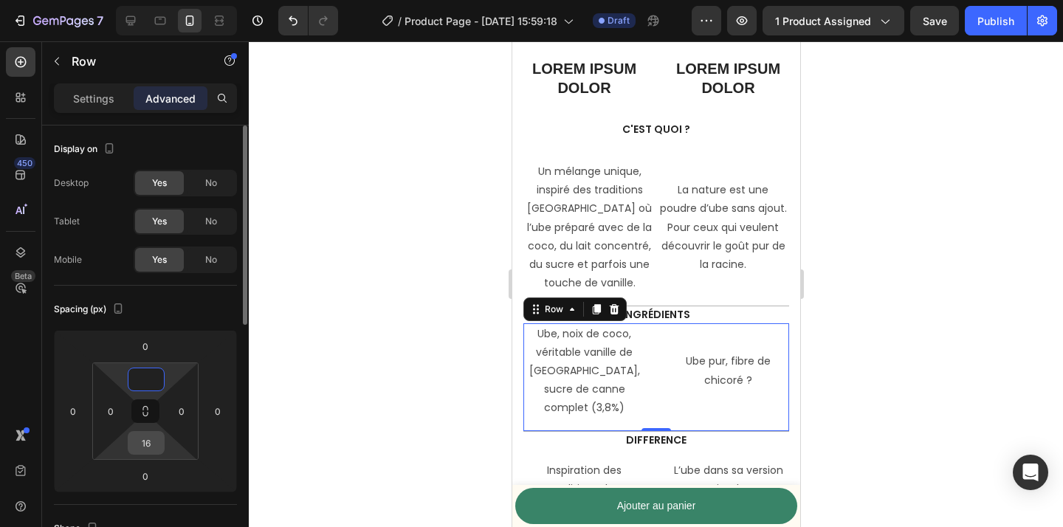
type input "0"
click at [152, 448] on input "16" at bounding box center [146, 443] width 30 height 22
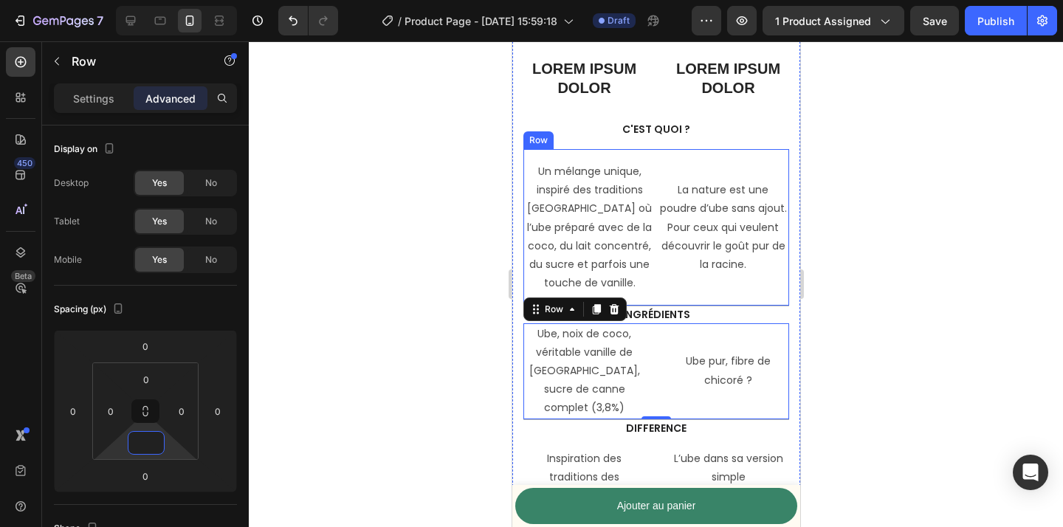
click at [662, 279] on div "La nature est une poudre d’ube sans ajout. Pour ceux qui veulent découvrir le g…" at bounding box center [722, 227] width 132 height 133
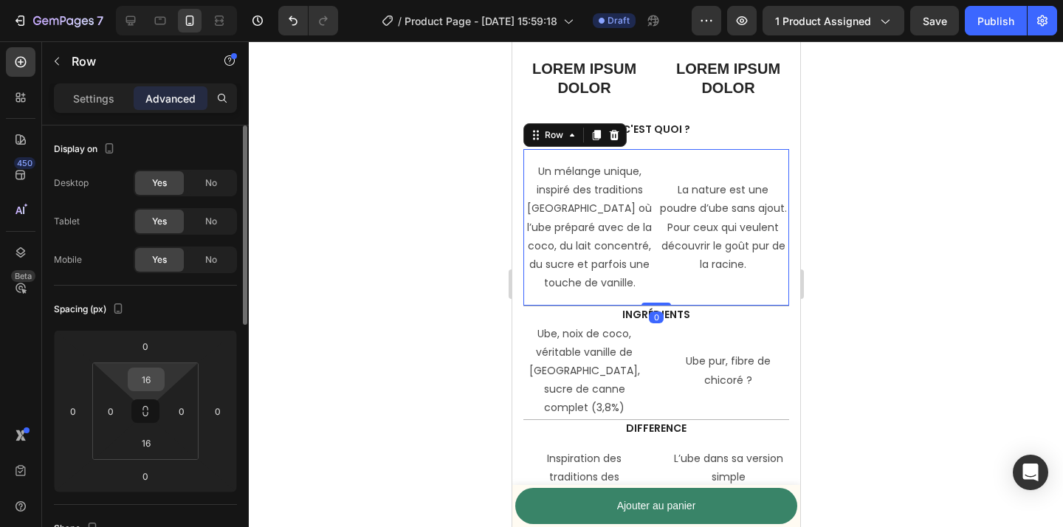
click at [156, 380] on input "16" at bounding box center [146, 379] width 30 height 22
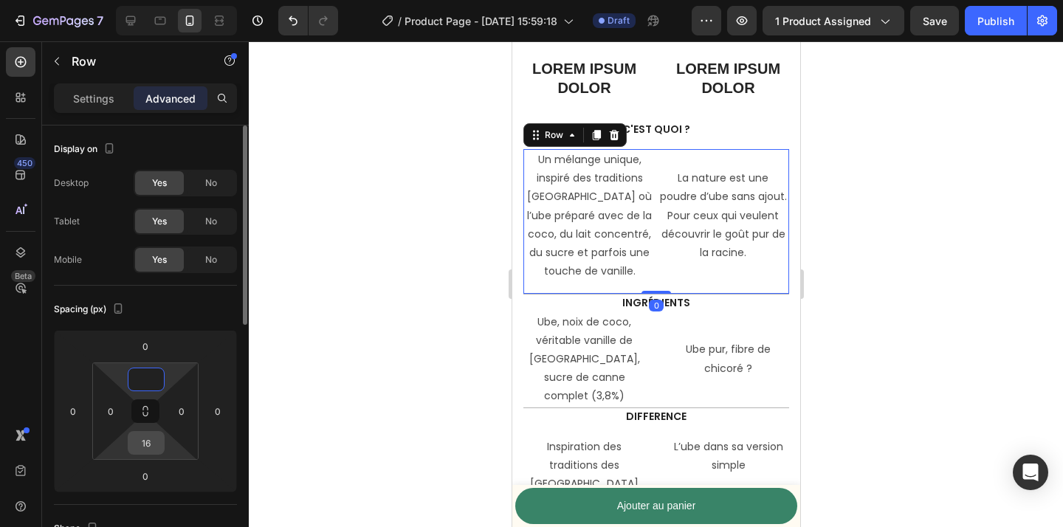
type input "0"
click at [153, 451] on input "16" at bounding box center [146, 443] width 30 height 22
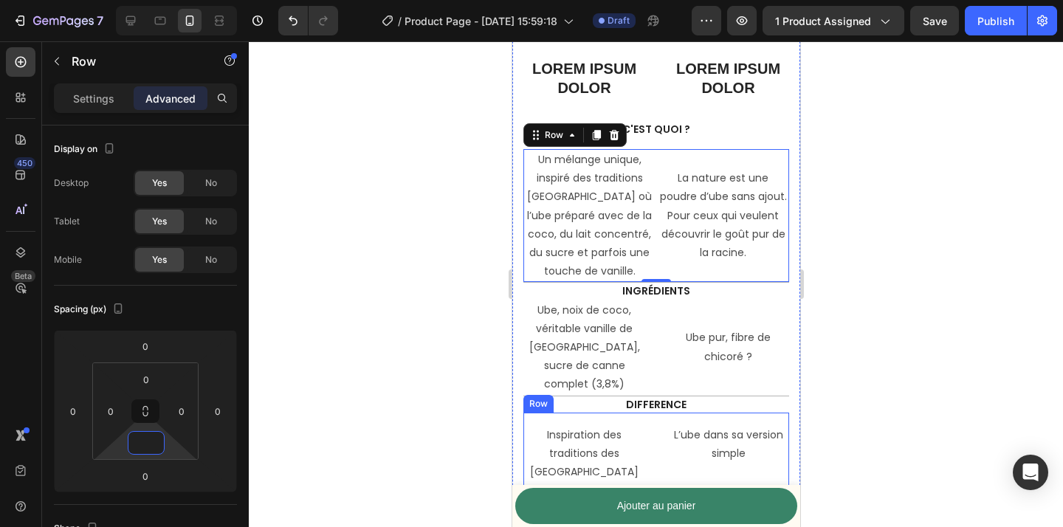
click at [654, 425] on div "Inspiration des traditions des philippines Text Block L’ube dans sa version sim…" at bounding box center [656, 454] width 266 height 83
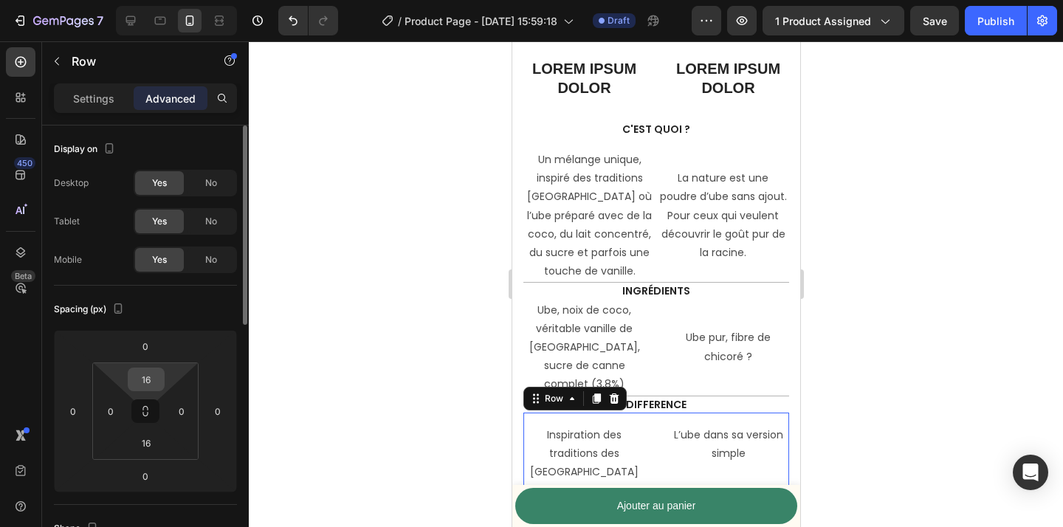
click at [148, 384] on input "16" at bounding box center [146, 379] width 30 height 22
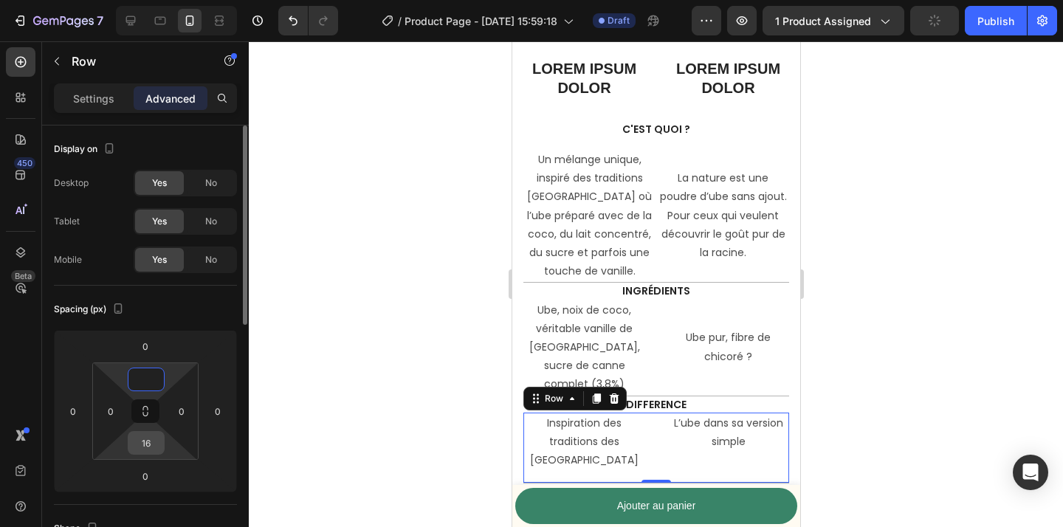
type input "0"
click at [146, 446] on input "16" at bounding box center [146, 443] width 30 height 22
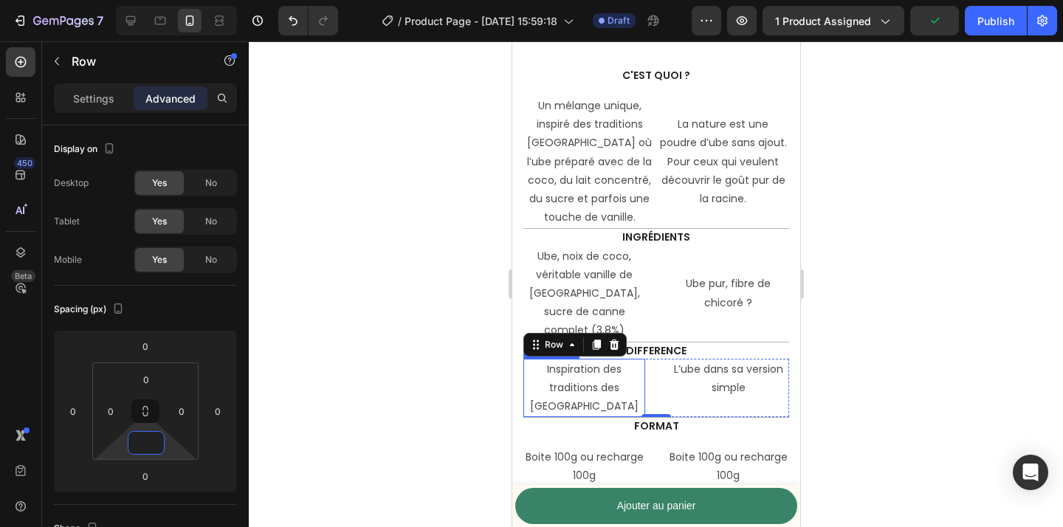
scroll to position [3685, 0]
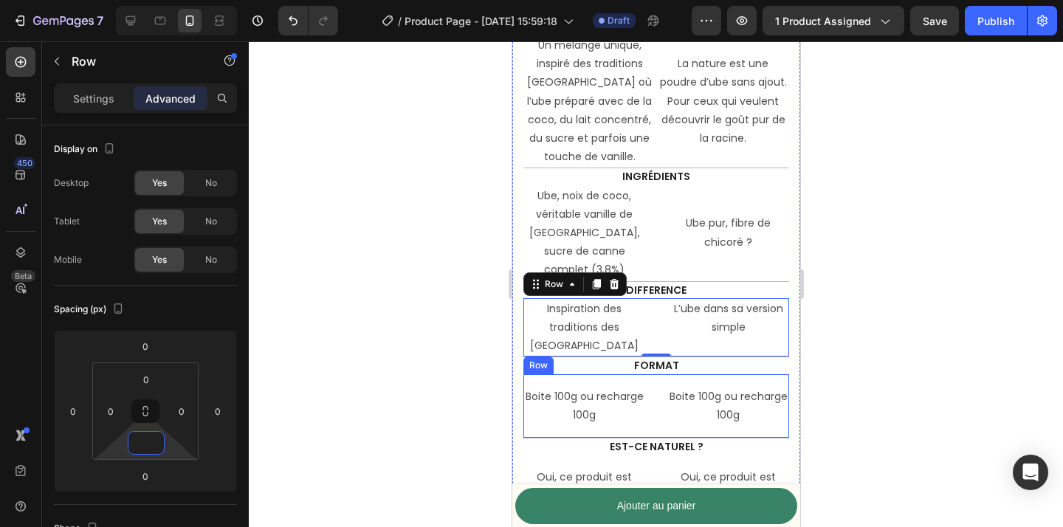
click at [662, 388] on div "Boite 100g ou recharge 100g Text Block Boite 100g ou recharge 100g Text Block R…" at bounding box center [656, 406] width 266 height 64
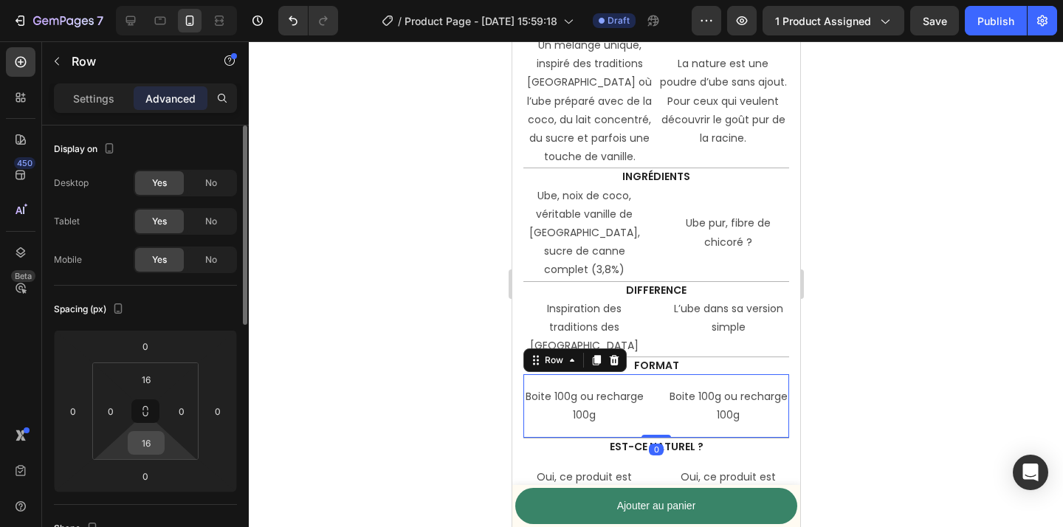
click at [155, 439] on input "16" at bounding box center [146, 443] width 30 height 22
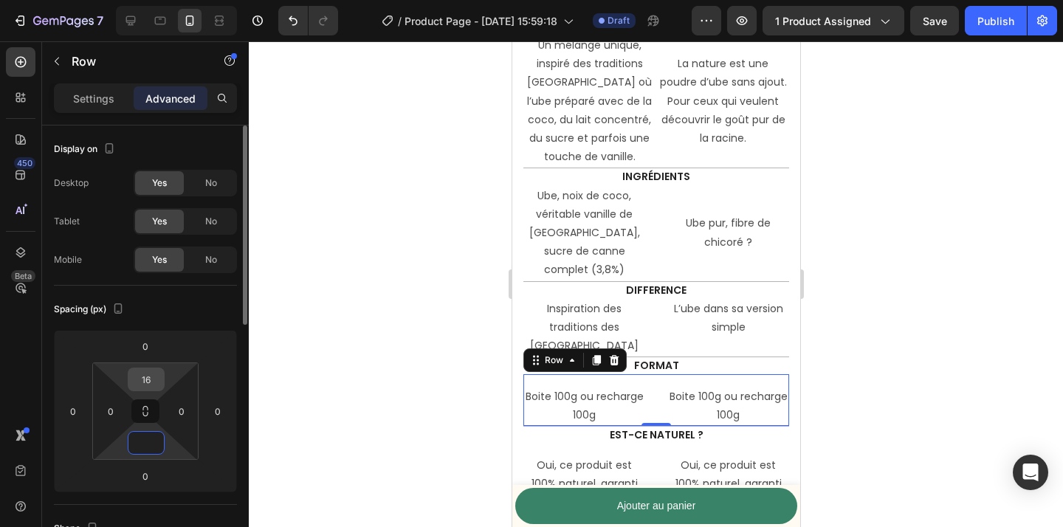
type input "0"
click at [151, 377] on input "16" at bounding box center [146, 379] width 30 height 22
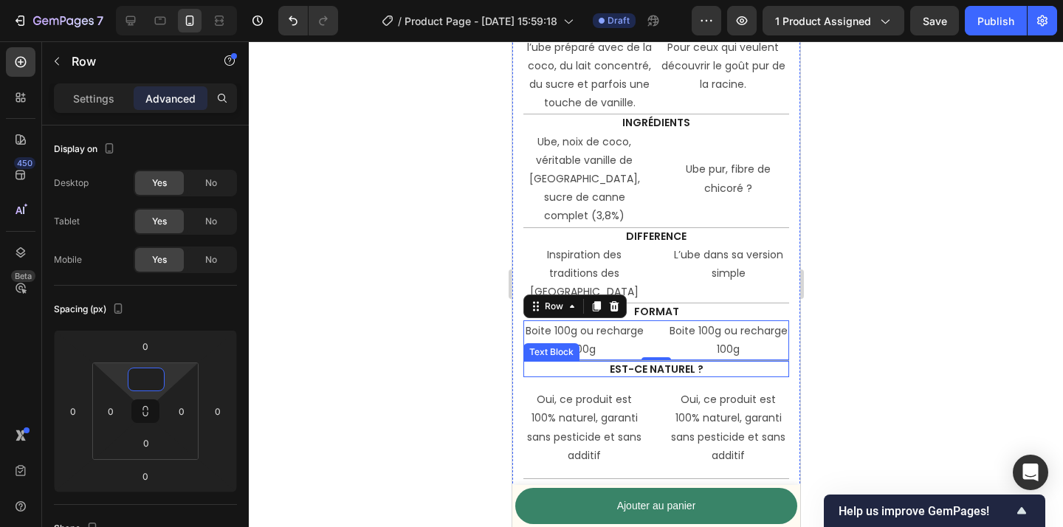
scroll to position [3761, 0]
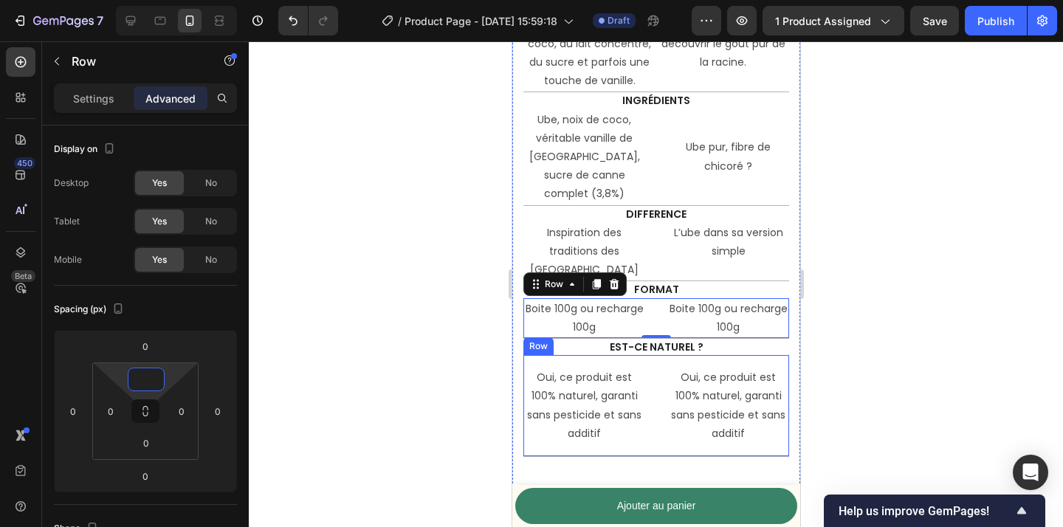
click at [655, 387] on div "Oui, ce produit est 100% naturel, garanti sans pesticide et sans additif Text B…" at bounding box center [656, 406] width 266 height 102
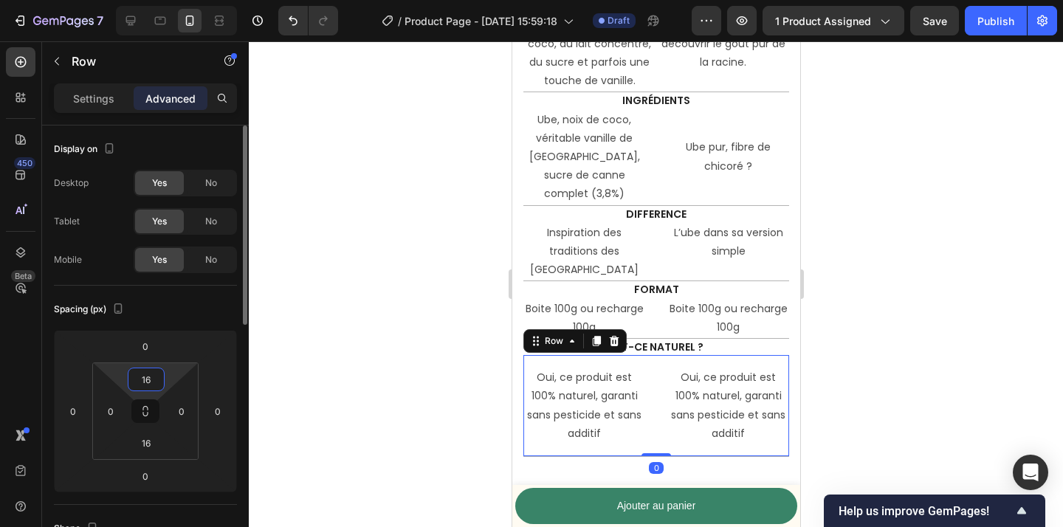
click at [148, 377] on input "16" at bounding box center [146, 379] width 30 height 22
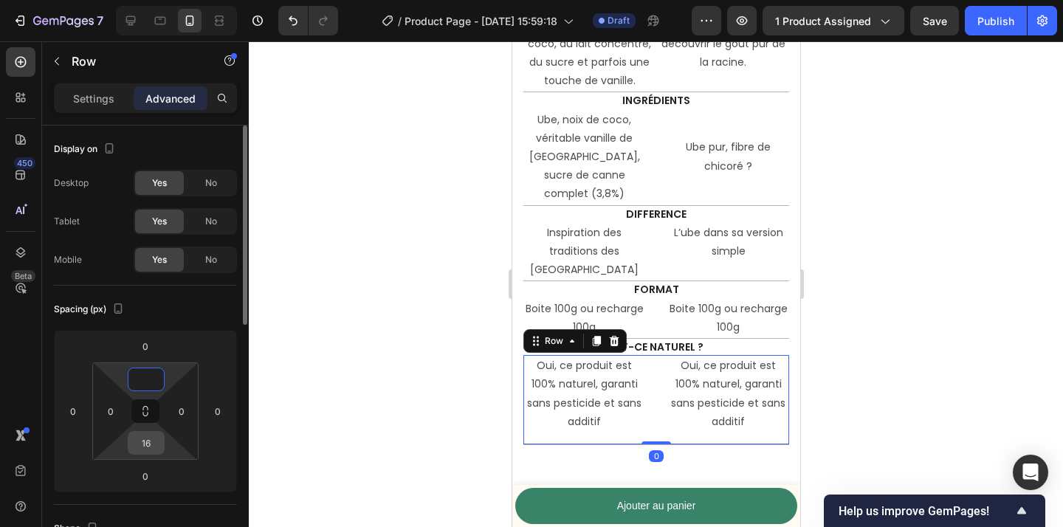
type input "0"
click at [150, 442] on input "16" at bounding box center [146, 443] width 30 height 22
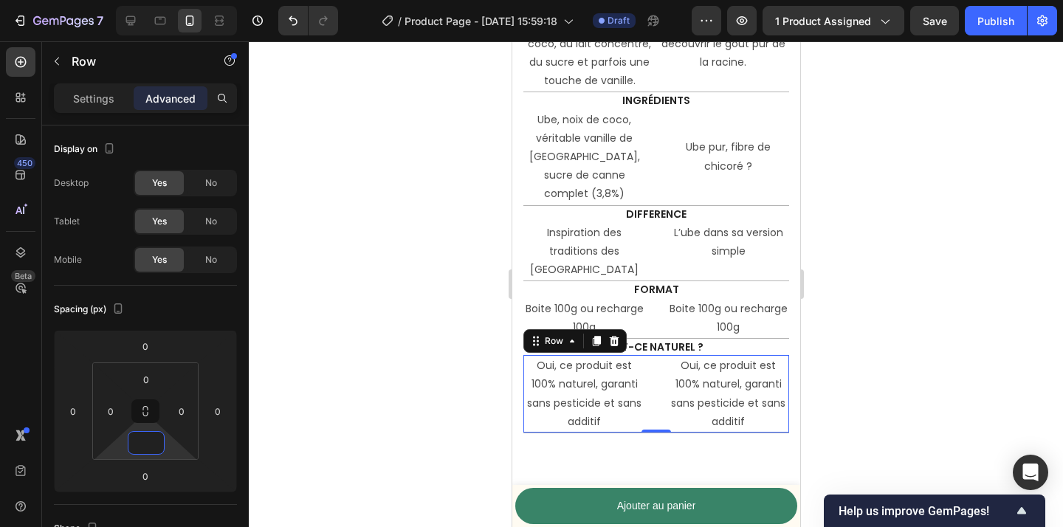
type input "0"
click at [383, 387] on div at bounding box center [656, 284] width 814 height 486
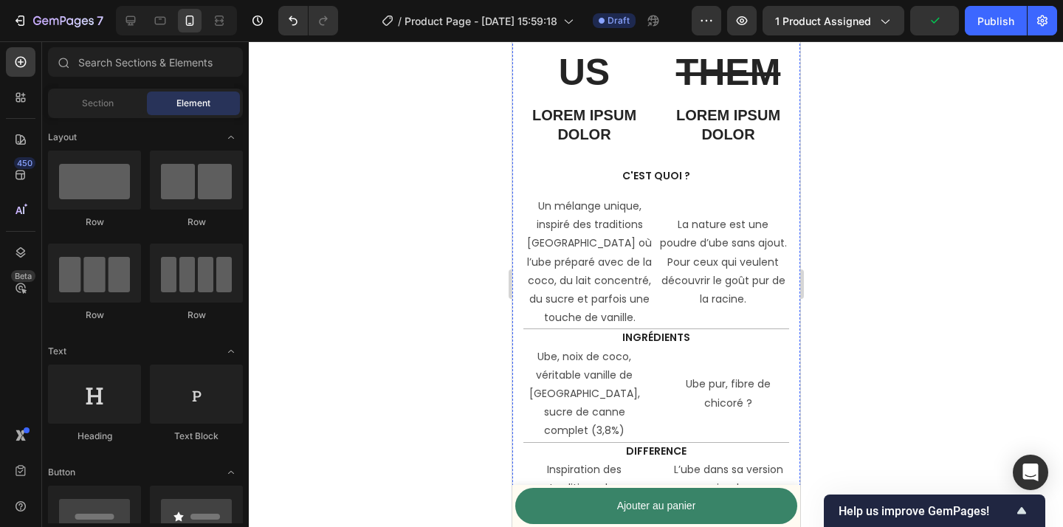
scroll to position [3486, 0]
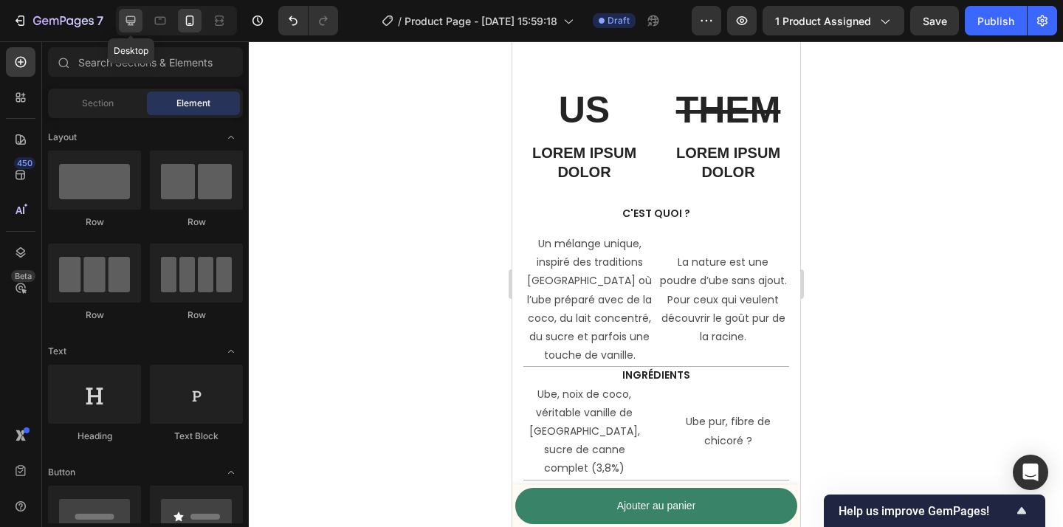
click at [126, 27] on icon at bounding box center [130, 20] width 15 height 15
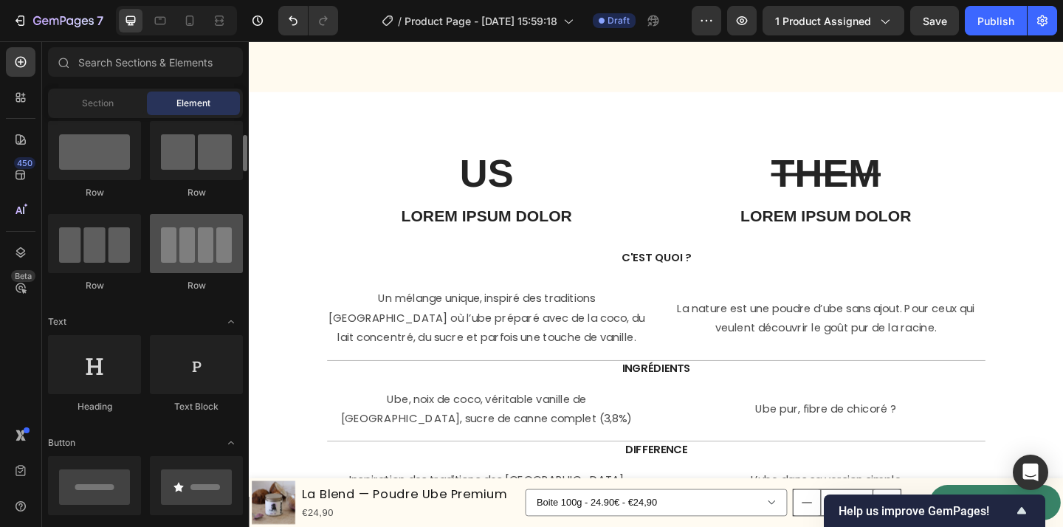
scroll to position [45, 0]
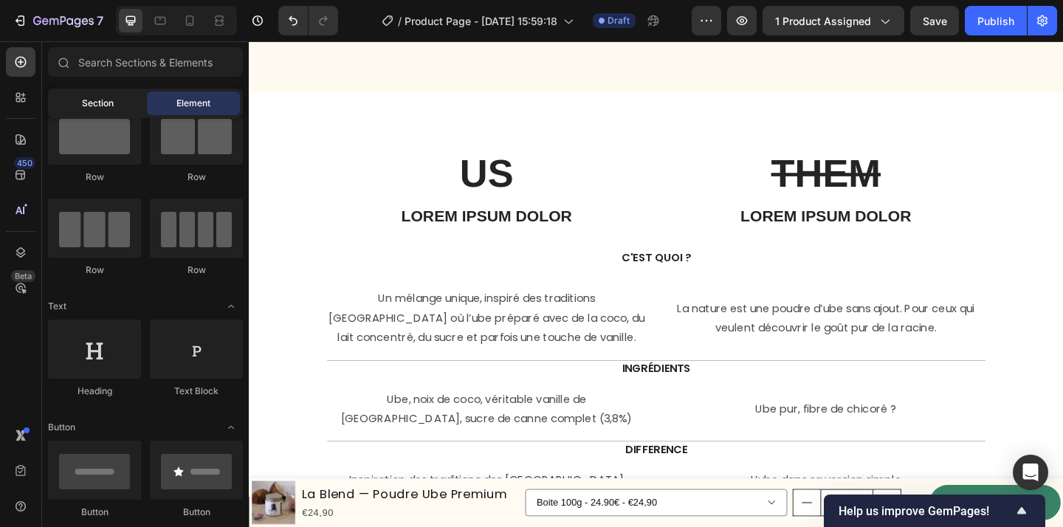
click at [107, 109] on span "Section" at bounding box center [98, 103] width 32 height 13
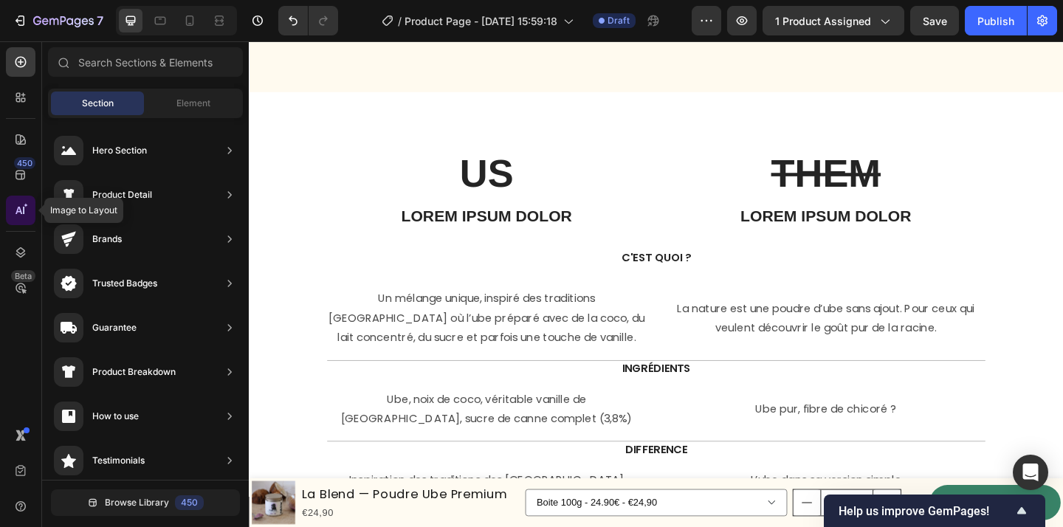
click at [24, 211] on icon at bounding box center [20, 210] width 15 height 15
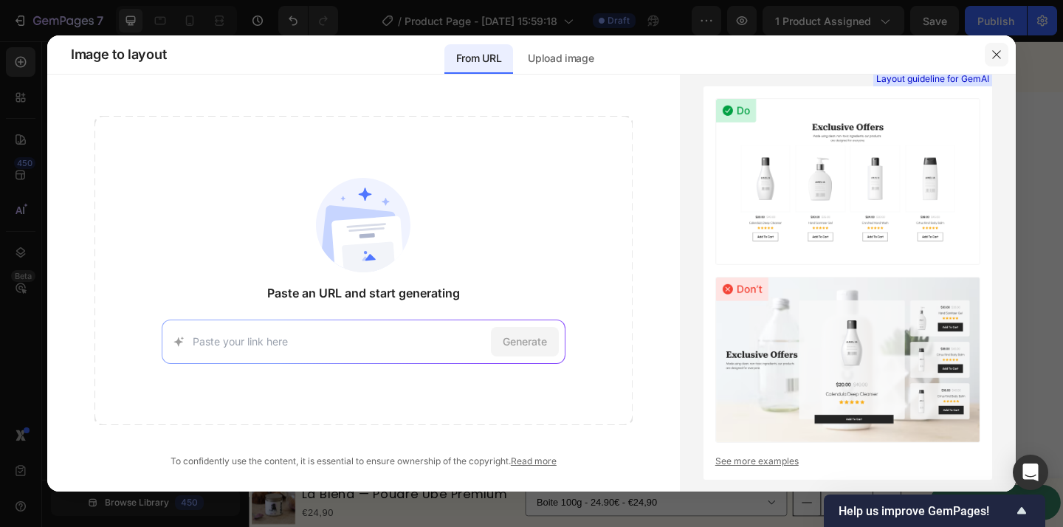
click at [995, 59] on icon "button" at bounding box center [997, 55] width 12 height 12
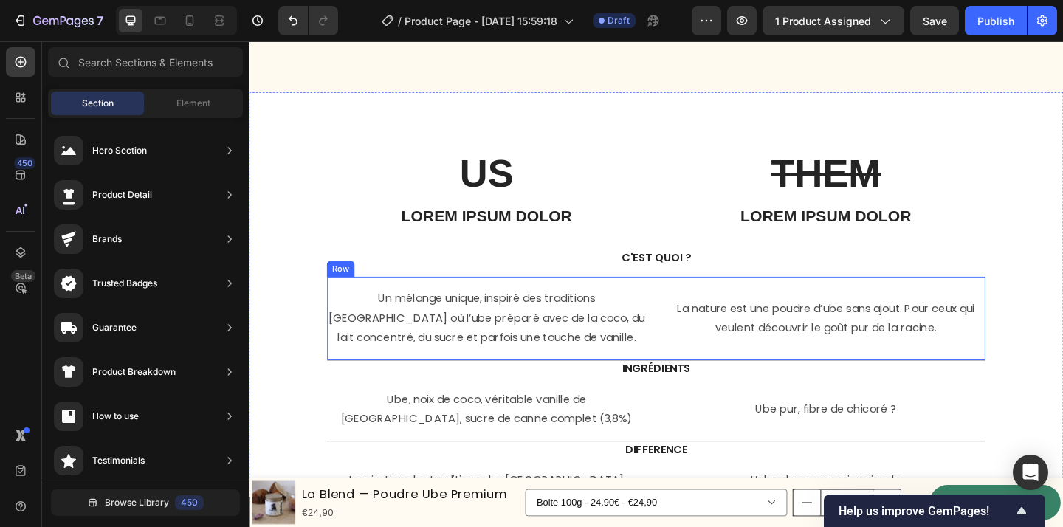
click at [702, 296] on div "US Text Block Lorem ipsum dolor Text Block THEM Text Block Lorem ipsum dolor Te…" at bounding box center [692, 427] width 864 height 543
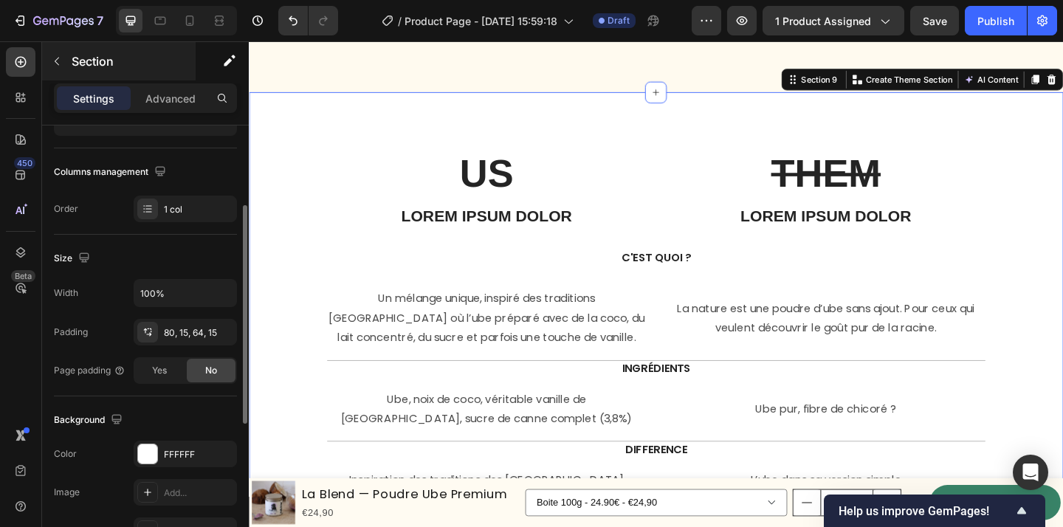
scroll to position [225, 0]
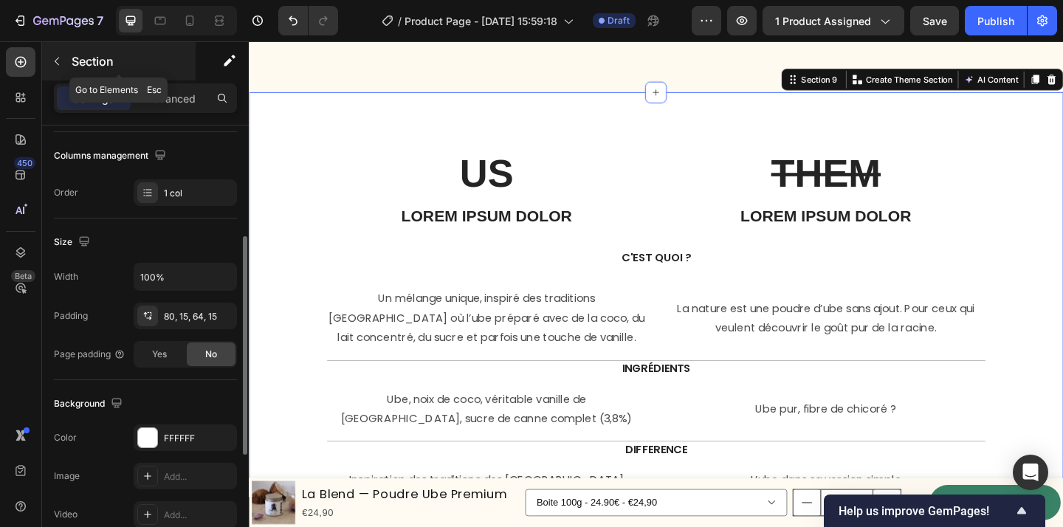
click at [58, 64] on icon "button" at bounding box center [57, 61] width 12 height 12
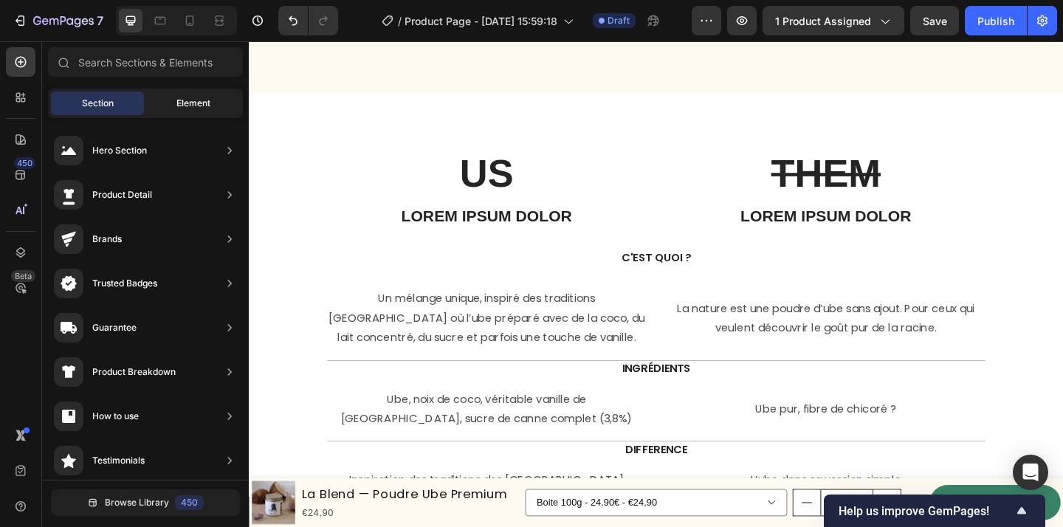
click at [182, 103] on span "Element" at bounding box center [193, 103] width 34 height 13
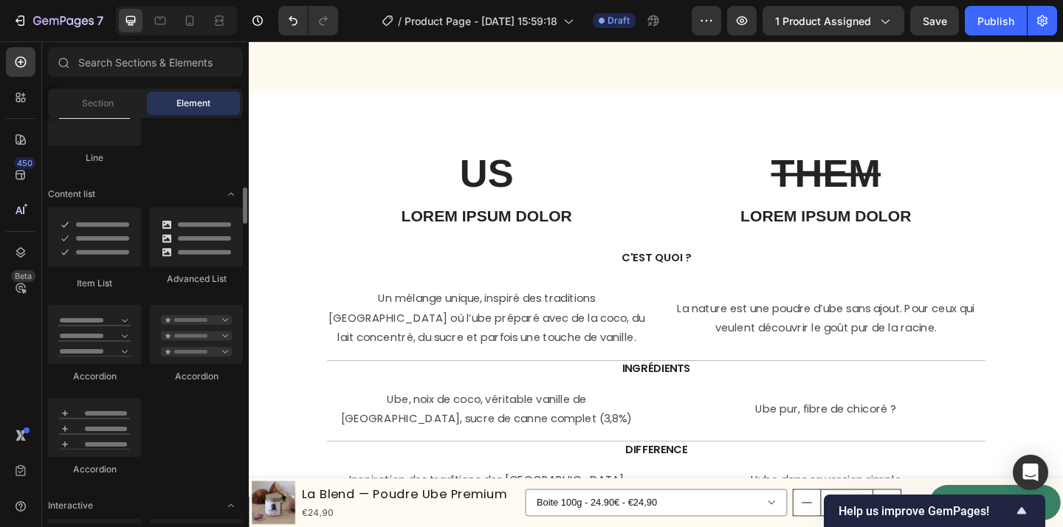
scroll to position [1108, 0]
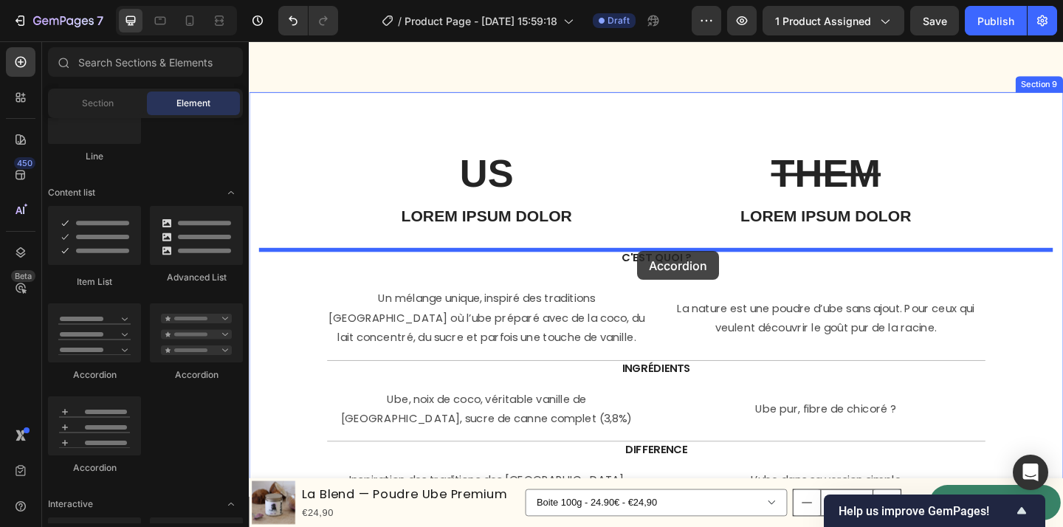
drag, startPoint x: 344, startPoint y: 393, endPoint x: 671, endPoint y: 270, distance: 349.6
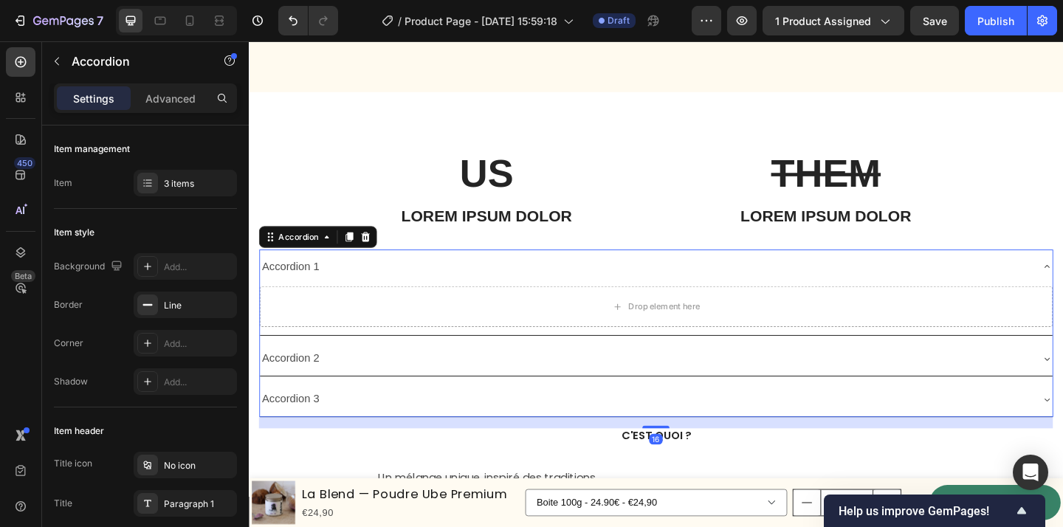
click at [792, 291] on div "Accordion 1" at bounding box center [680, 287] width 839 height 26
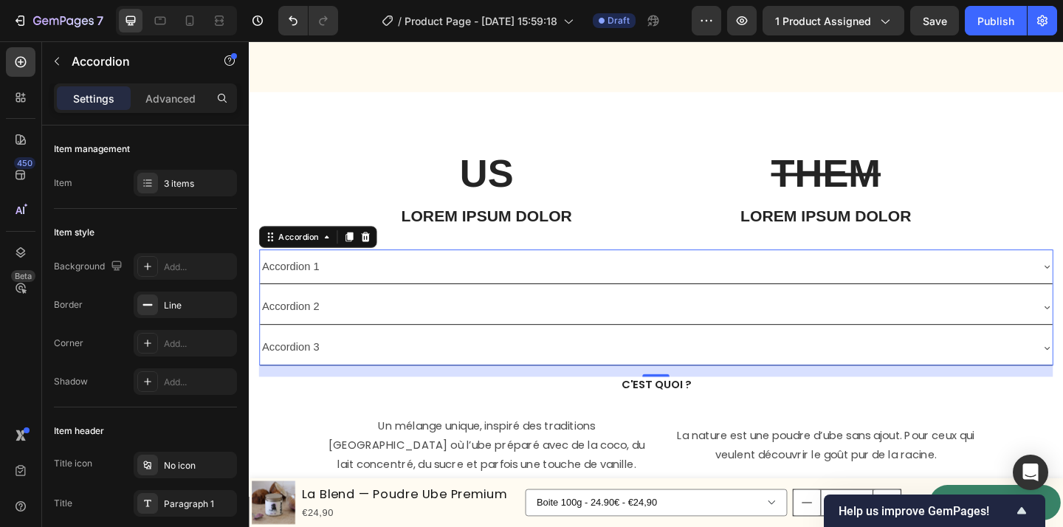
click at [309, 282] on div "Accordion 1" at bounding box center [294, 287] width 67 height 26
click at [309, 282] on p "Accordion 1" at bounding box center [294, 286] width 63 height 21
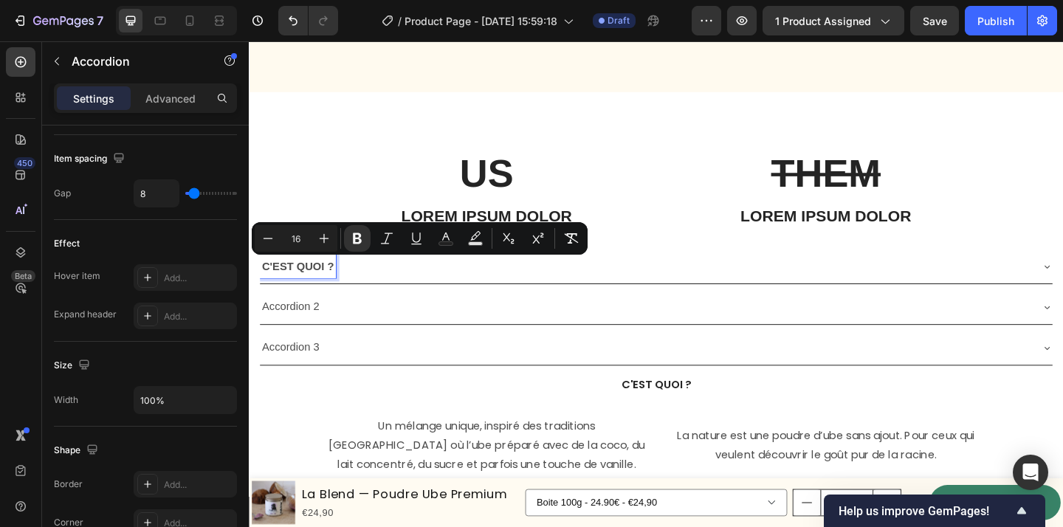
scroll to position [1001, 0]
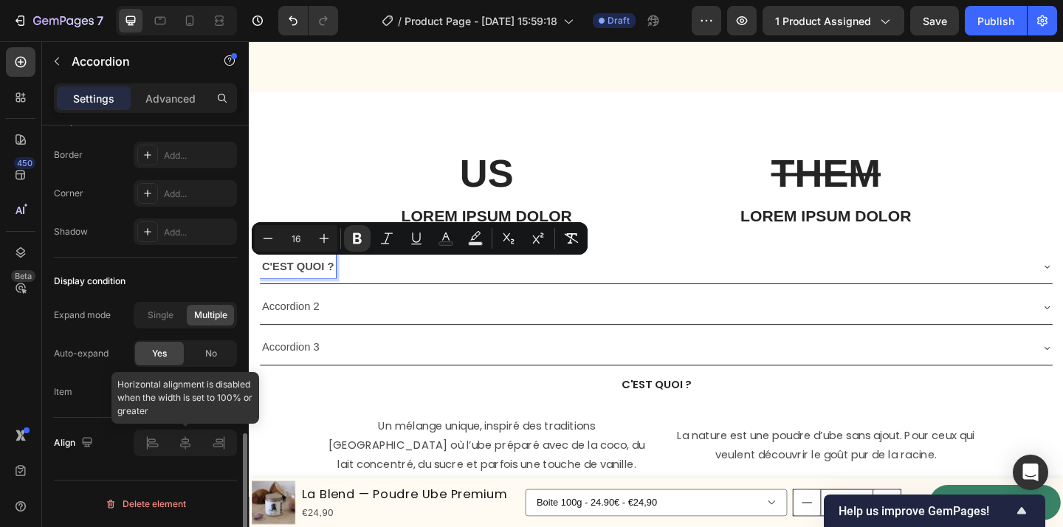
click at [190, 437] on div at bounding box center [185, 443] width 103 height 27
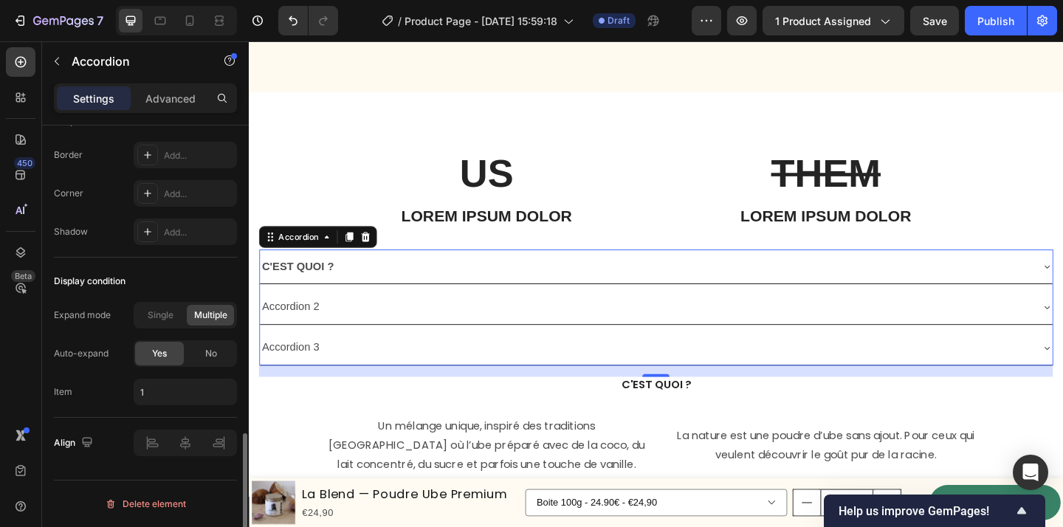
click at [207, 459] on div "Align" at bounding box center [145, 443] width 183 height 50
click at [383, 283] on div "C'EST QUOI ?" at bounding box center [680, 287] width 839 height 26
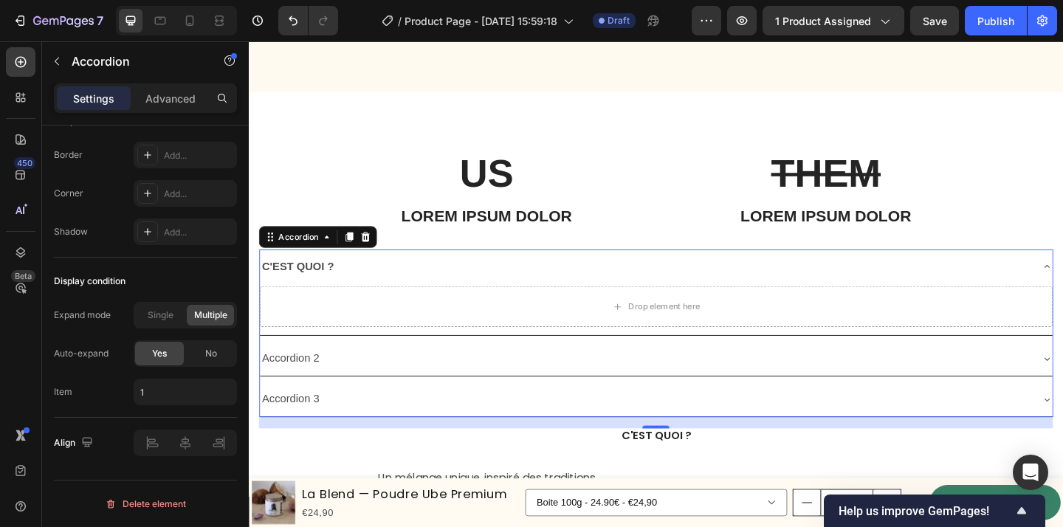
click at [385, 282] on div "C'EST QUOI ?" at bounding box center [680, 287] width 839 height 26
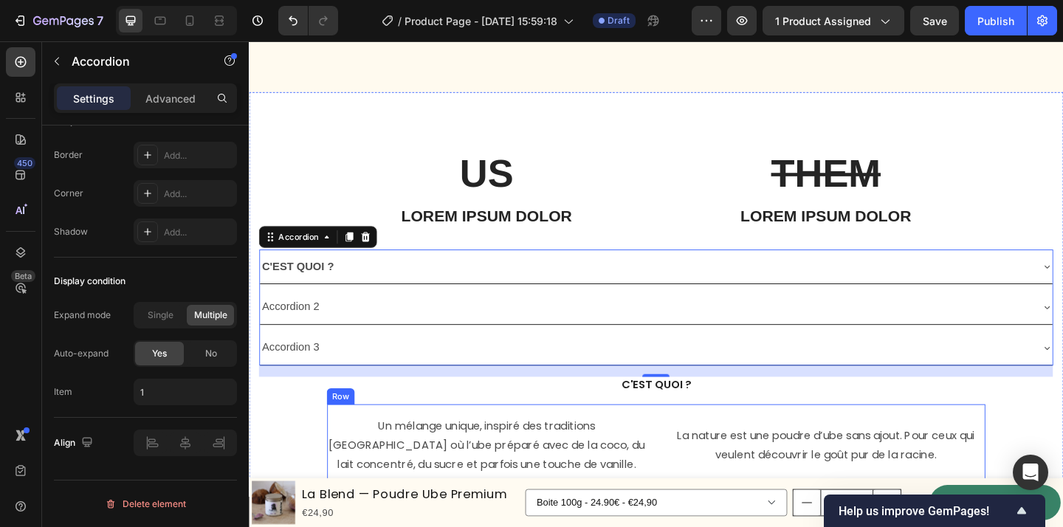
click at [694, 489] on div "Un mélange unique, inspiré des traditions [GEOGRAPHIC_DATA] où l’ube préparé av…" at bounding box center [692, 481] width 716 height 91
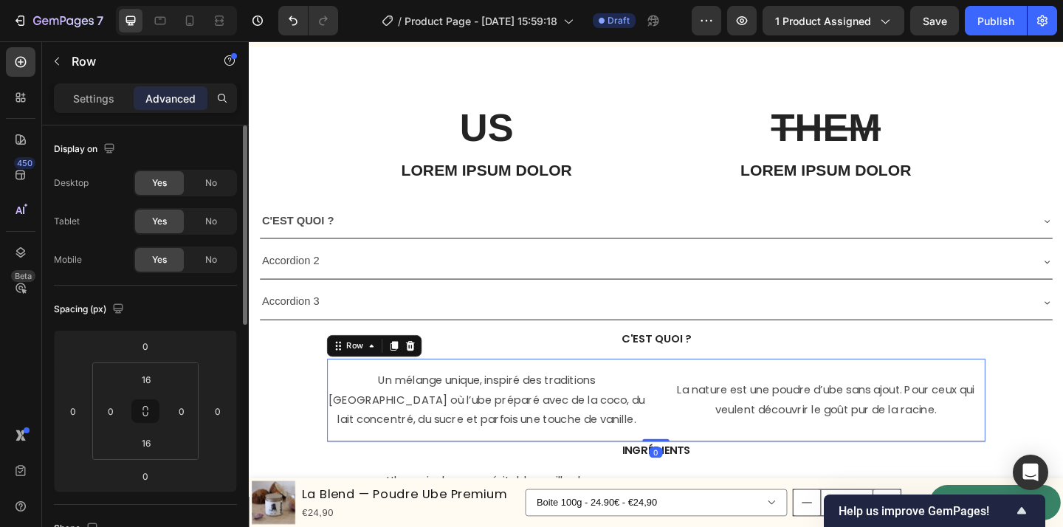
scroll to position [3485, 0]
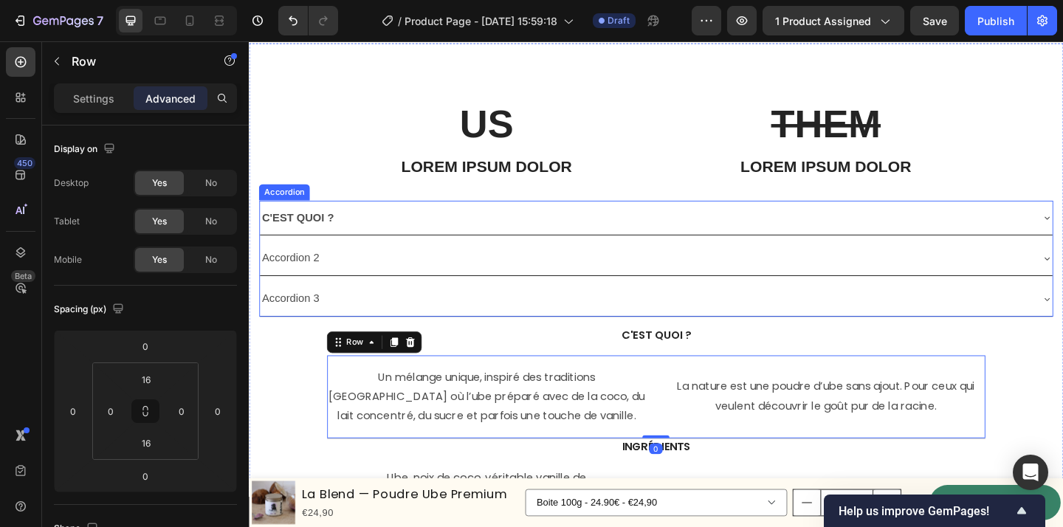
click at [446, 239] on div "C'EST QUOI ?" at bounding box center [680, 234] width 839 height 26
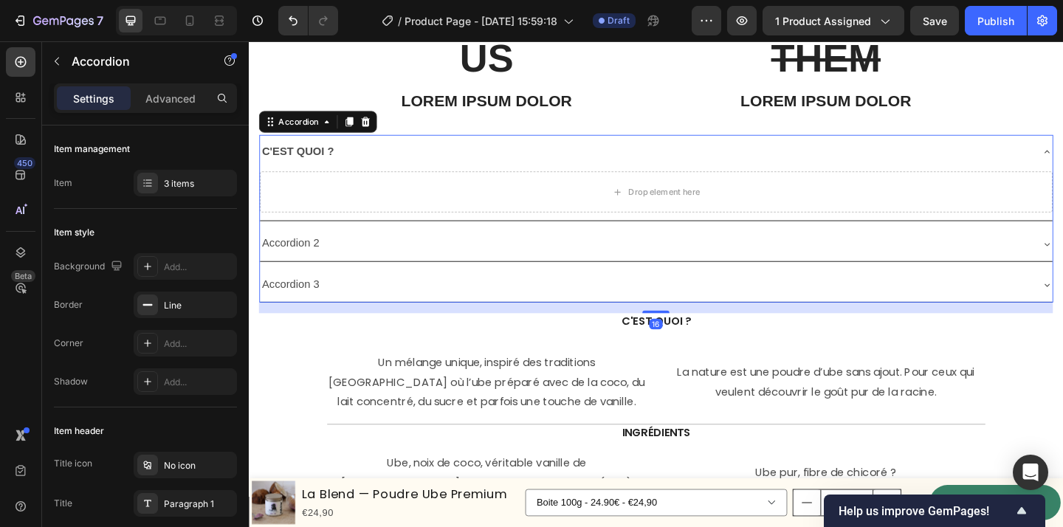
scroll to position [3570, 0]
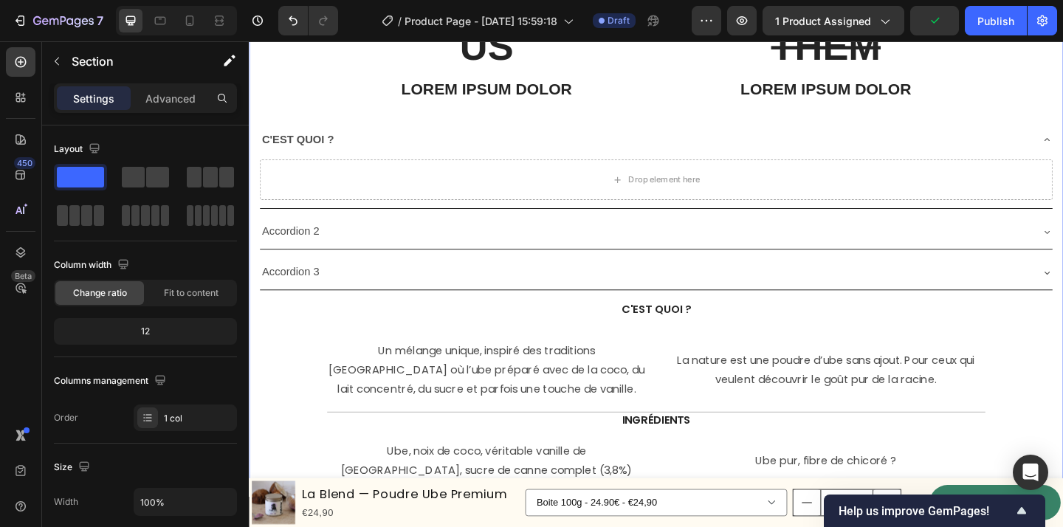
click at [329, 417] on div "US Text Block Lorem ipsum dolor Text Block THEM Text Block Lorem ipsum dolor Te…" at bounding box center [692, 387] width 864 height 738
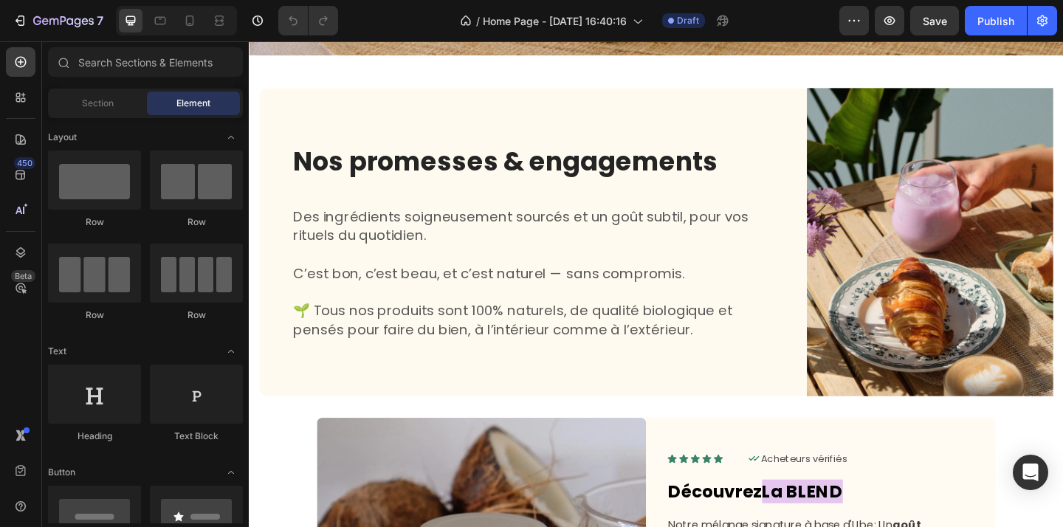
scroll to position [481, 0]
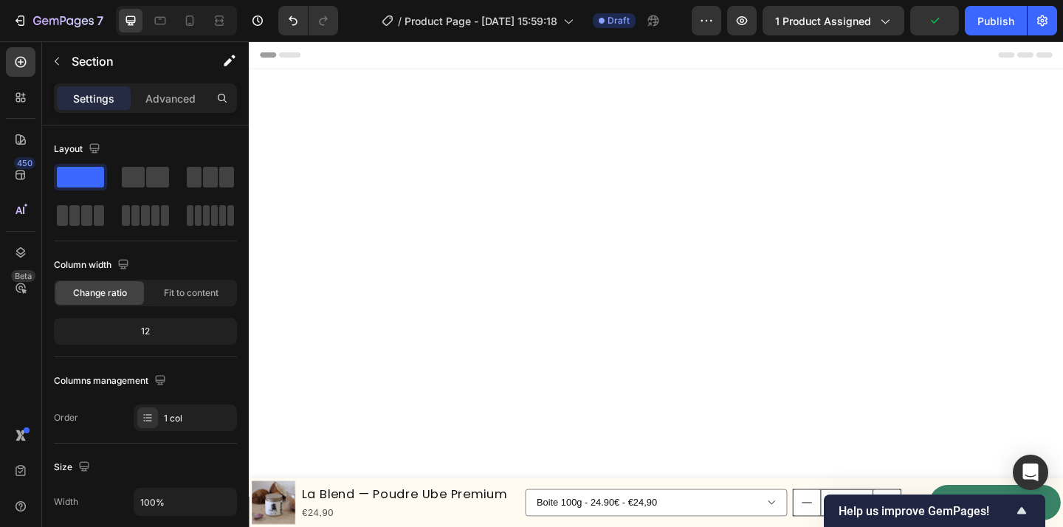
scroll to position [3570, 0]
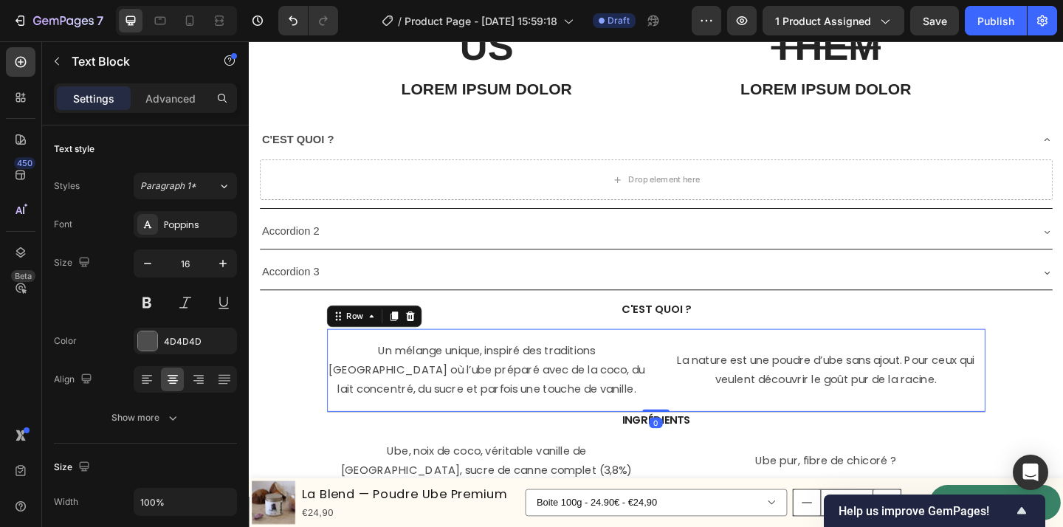
click at [698, 404] on div "Un mélange unique, inspiré des traditions [GEOGRAPHIC_DATA] où l’ube préparé av…" at bounding box center [692, 399] width 716 height 91
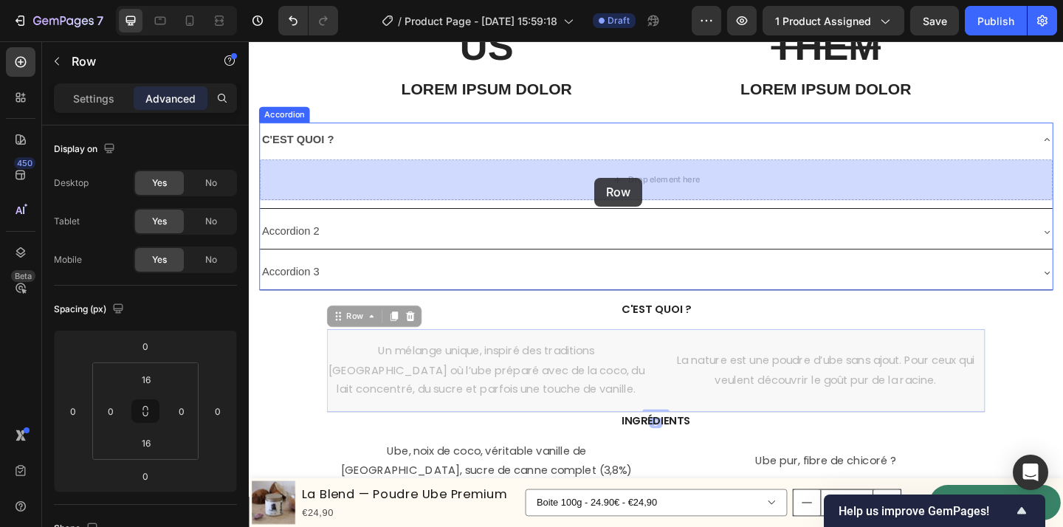
drag, startPoint x: 363, startPoint y: 340, endPoint x: 625, endPoint y: 190, distance: 301.7
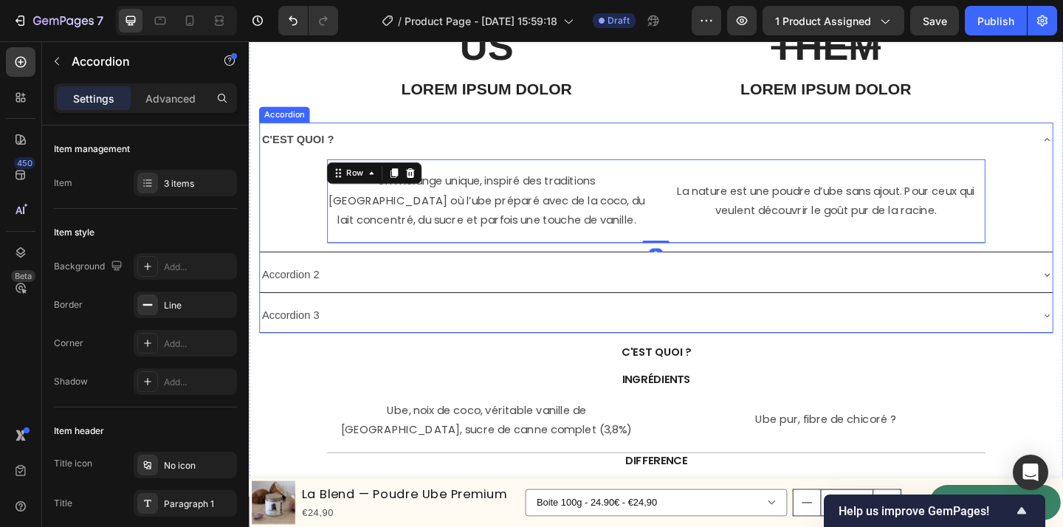
click at [769, 147] on div "C'EST QUOI ?" at bounding box center [680, 149] width 839 height 26
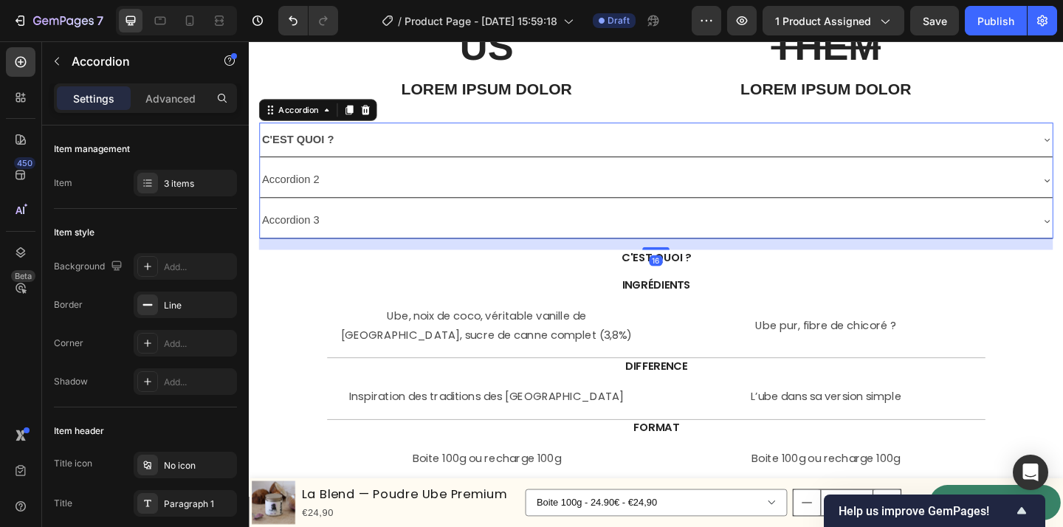
click at [769, 147] on div "C'EST QUOI ?" at bounding box center [680, 149] width 839 height 26
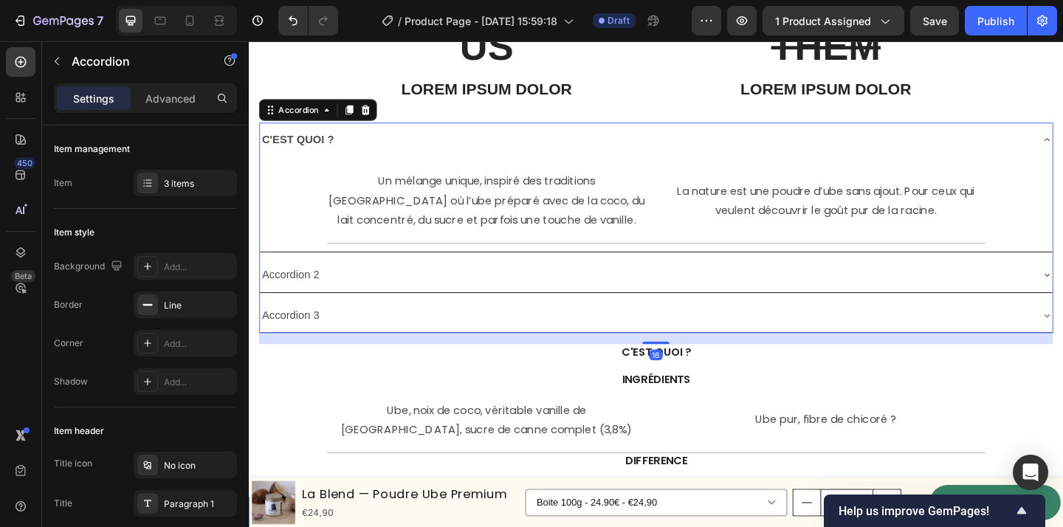
click at [769, 147] on div "C'EST QUOI ?" at bounding box center [680, 149] width 839 height 26
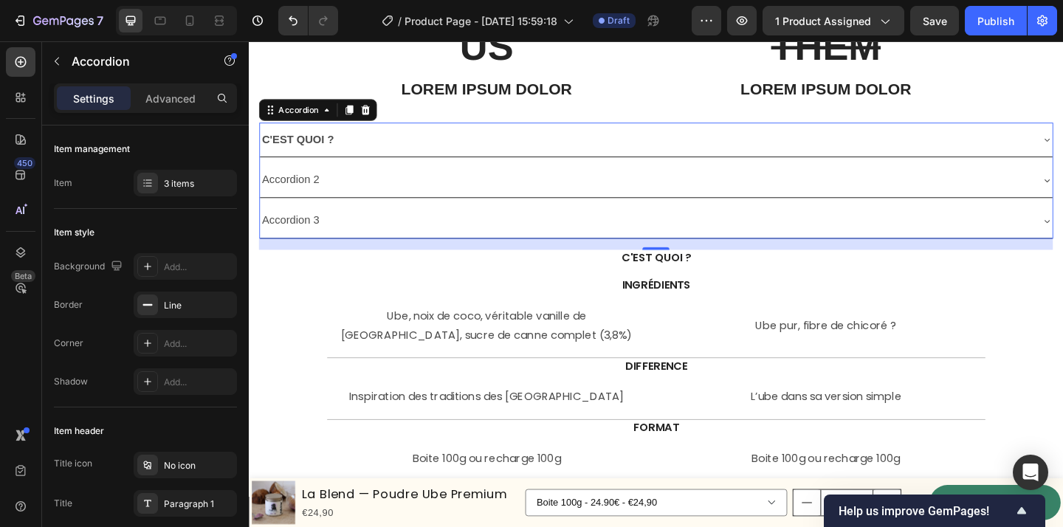
click at [357, 157] on div "C'EST QUOI ?" at bounding box center [680, 149] width 839 height 26
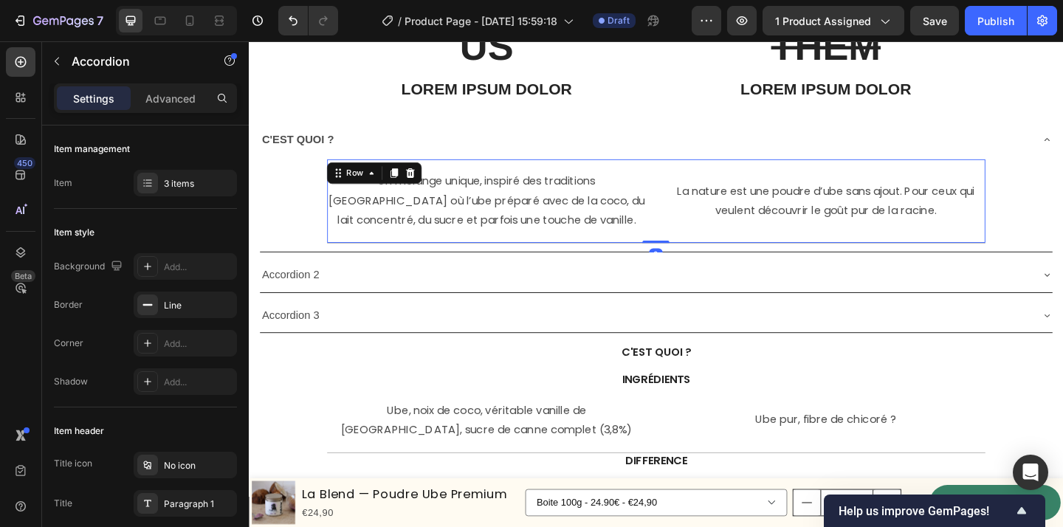
click at [687, 216] on div "Un mélange unique, inspiré des traditions [GEOGRAPHIC_DATA] où l’ube préparé av…" at bounding box center [692, 215] width 716 height 91
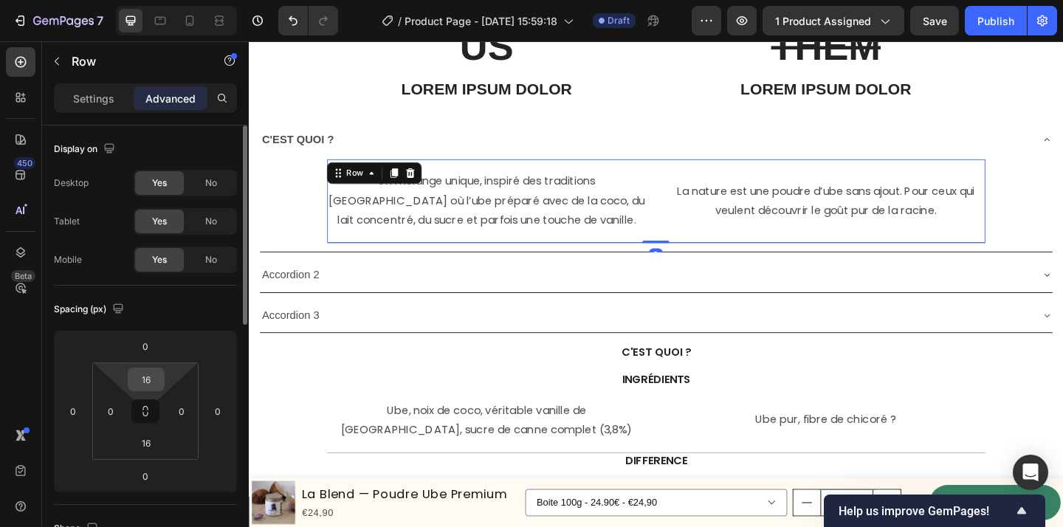
click at [153, 383] on input "16" at bounding box center [146, 379] width 30 height 22
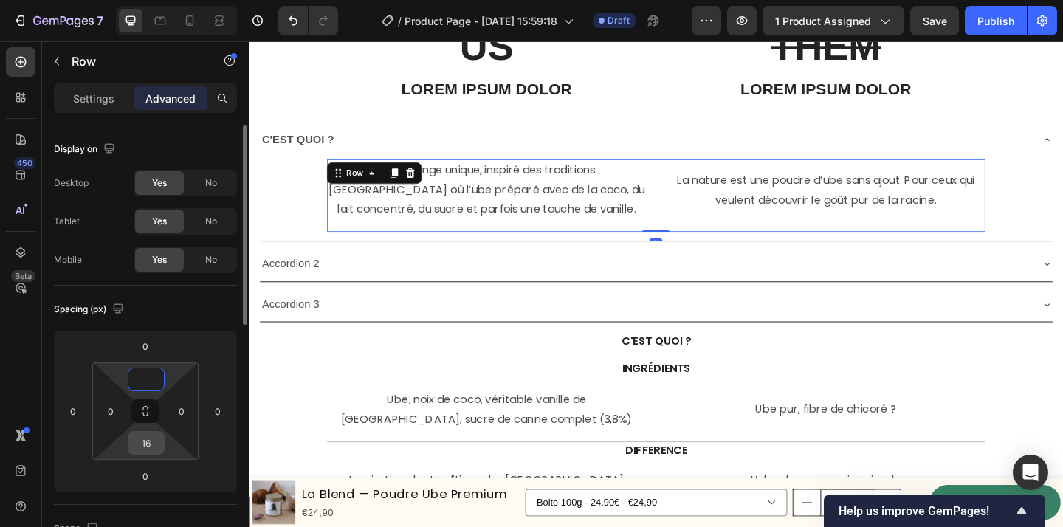
type input "0"
click at [157, 435] on input "16" at bounding box center [146, 443] width 30 height 22
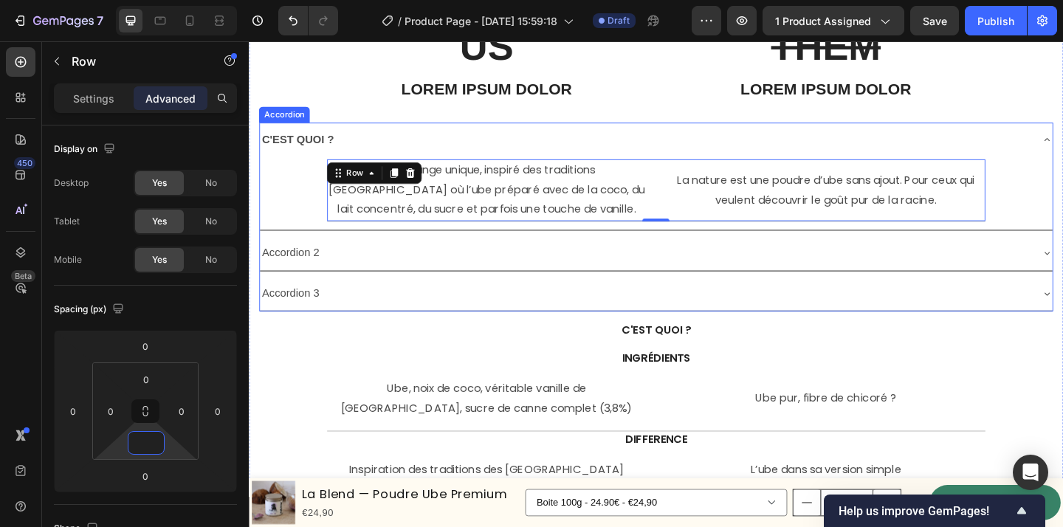
click at [702, 260] on div "Accordion 2" at bounding box center [680, 272] width 839 height 26
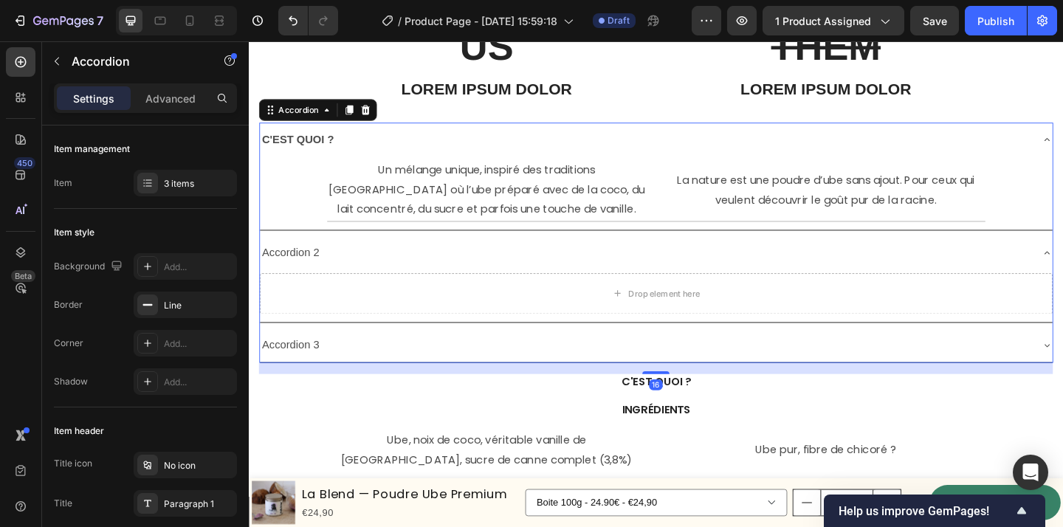
scroll to position [3536, 0]
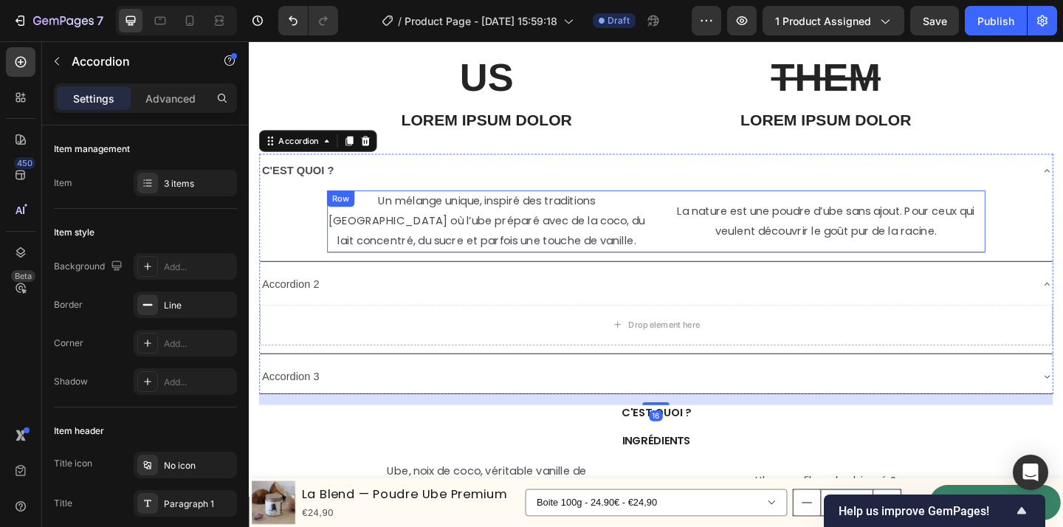
click at [699, 231] on div "Un mélange unique, inspiré des traditions [GEOGRAPHIC_DATA] où l’ube préparé av…" at bounding box center [692, 237] width 716 height 67
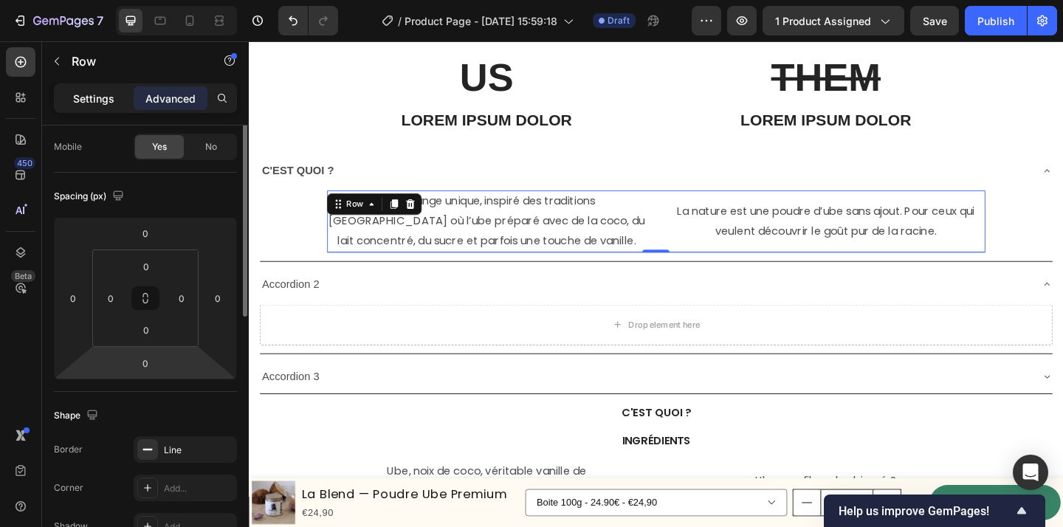
scroll to position [29, 0]
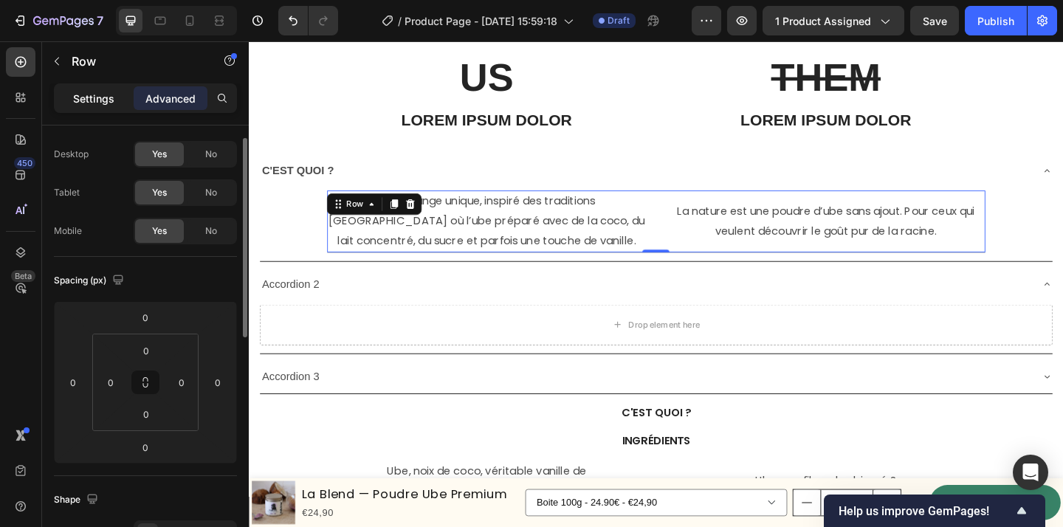
click at [81, 95] on p "Settings" at bounding box center [93, 99] width 41 height 16
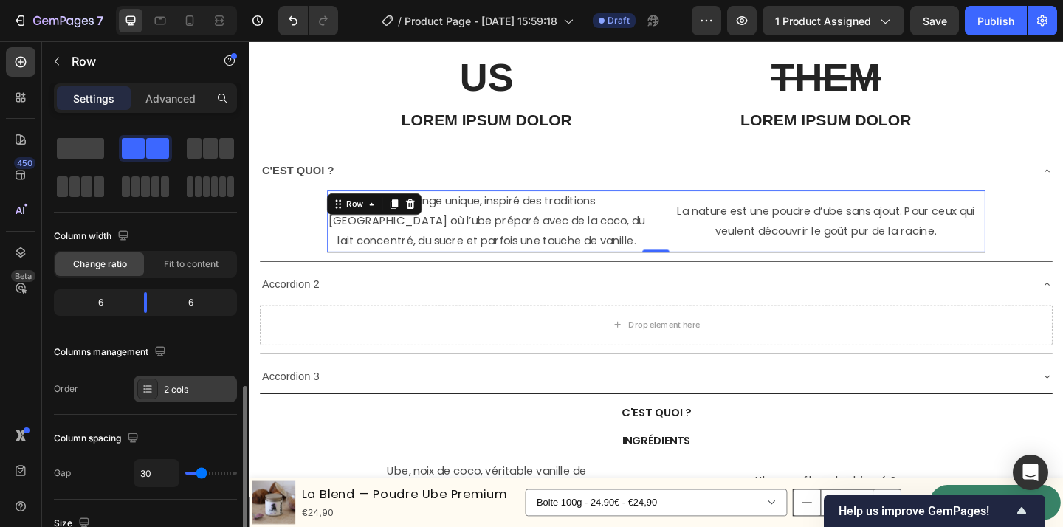
scroll to position [625, 0]
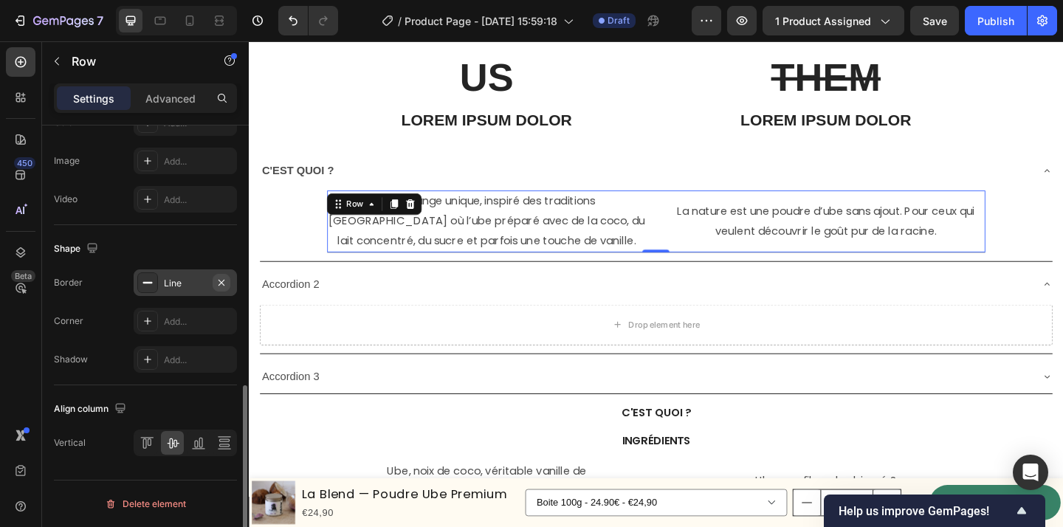
click at [227, 281] on button "button" at bounding box center [222, 283] width 18 height 18
click at [155, 93] on p "Advanced" at bounding box center [170, 99] width 50 height 16
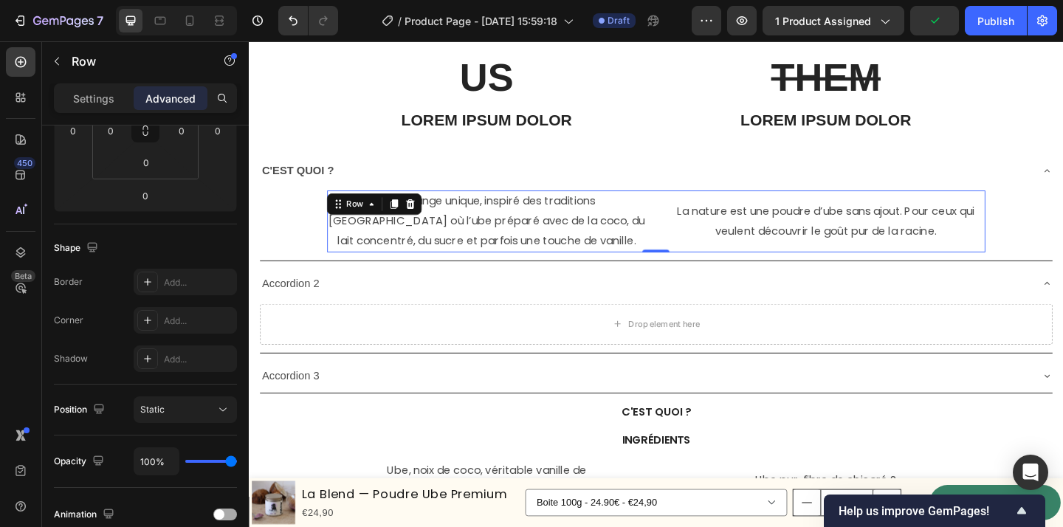
scroll to position [0, 0]
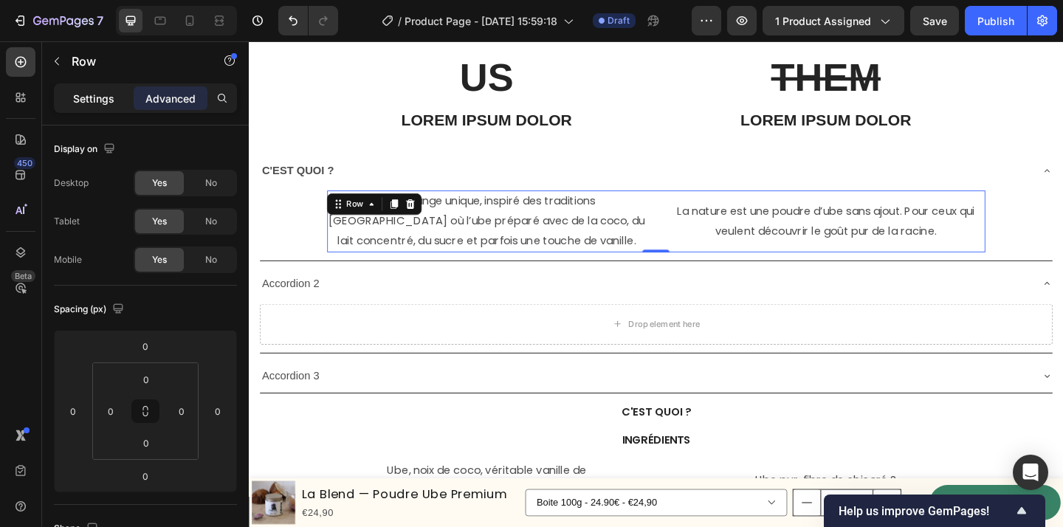
click at [90, 86] on div "Settings" at bounding box center [94, 98] width 74 height 24
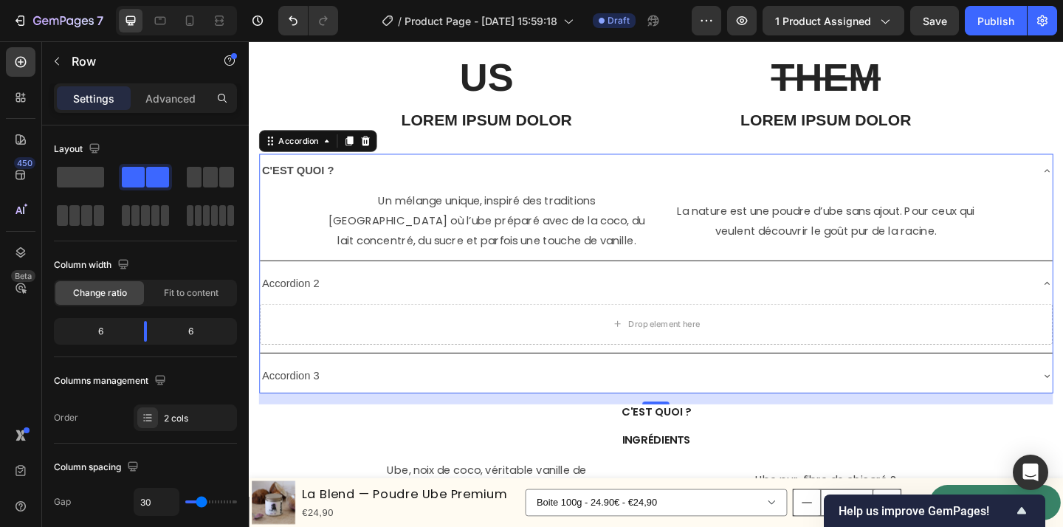
click at [302, 189] on p "C'EST QUOI ?" at bounding box center [302, 182] width 78 height 21
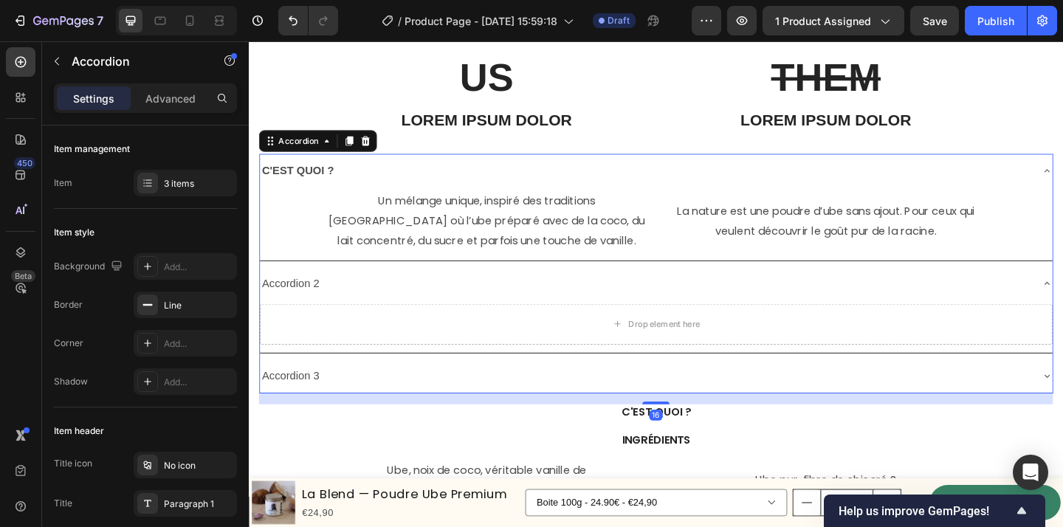
click at [430, 183] on div "C'EST QUOI ?" at bounding box center [680, 183] width 839 height 26
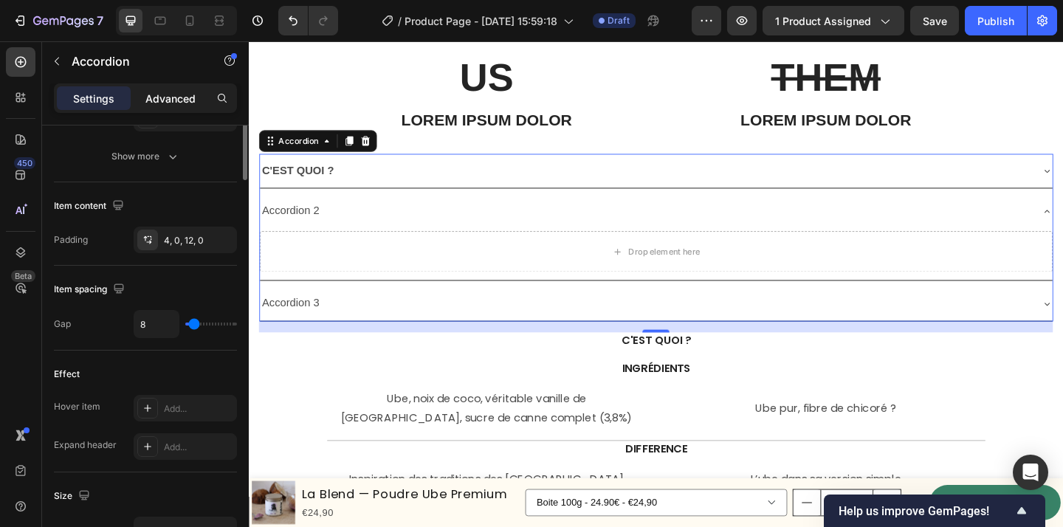
scroll to position [351, 0]
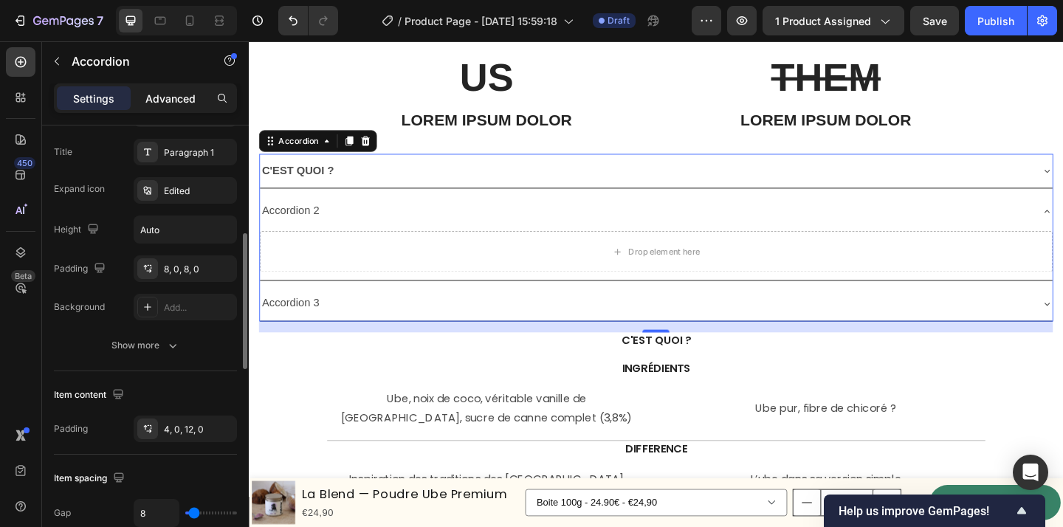
click at [159, 101] on p "Advanced" at bounding box center [170, 99] width 50 height 16
type input "100%"
type input "100"
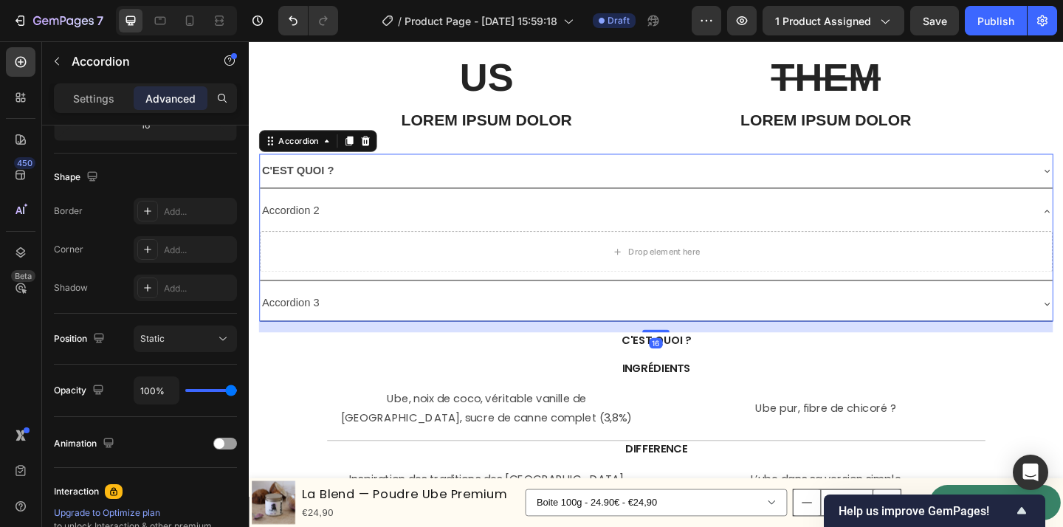
click at [343, 193] on div "C'EST QUOI ?" at bounding box center [302, 183] width 83 height 26
click at [424, 185] on div "C'EST QUOI ?" at bounding box center [680, 183] width 839 height 26
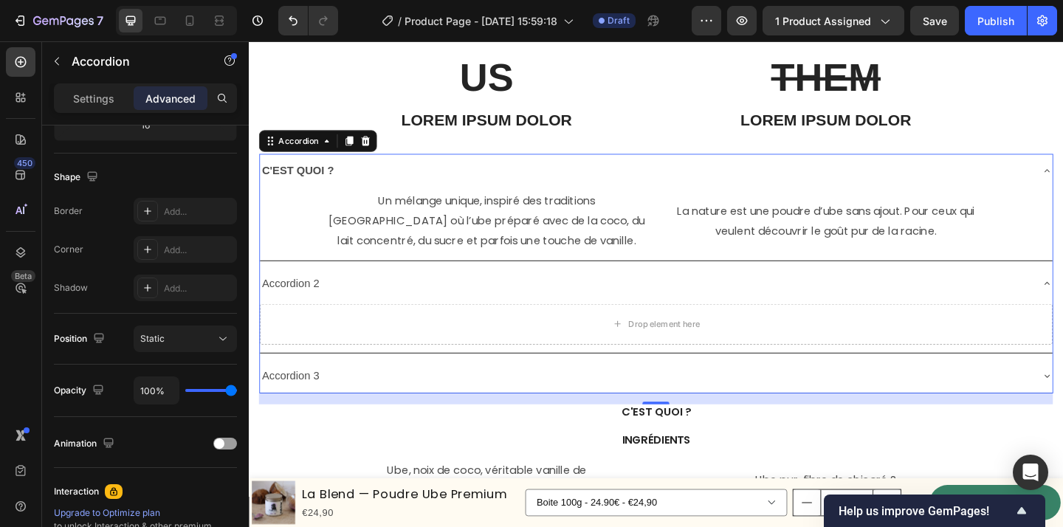
click at [309, 168] on div "C'EST QUOI ?" at bounding box center [692, 183] width 862 height 38
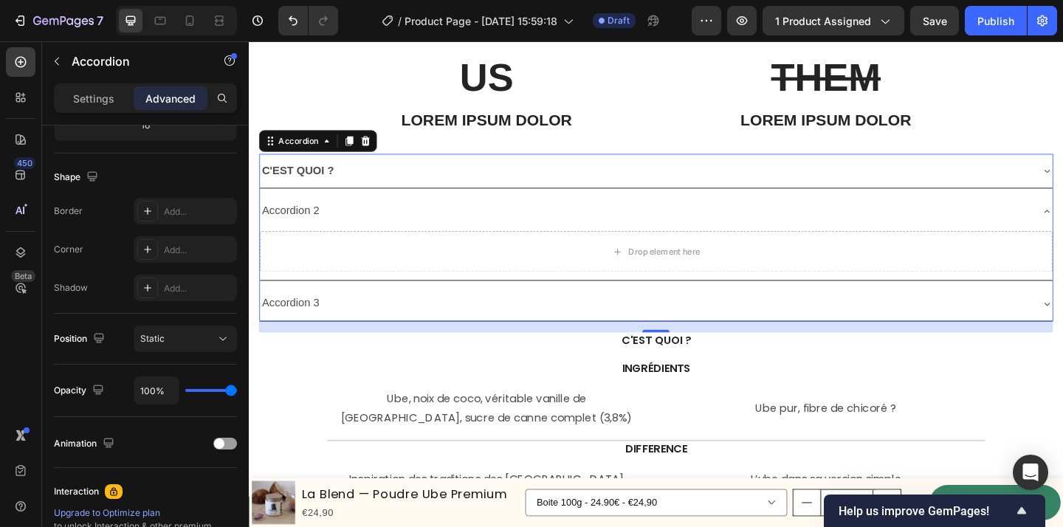
click at [314, 182] on strong "C'EST QUOI ?" at bounding box center [302, 182] width 78 height 13
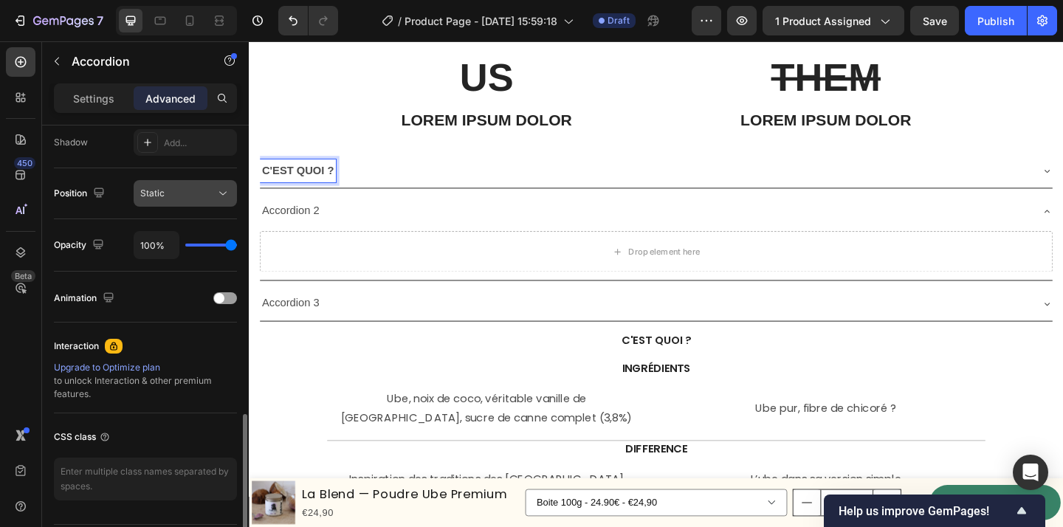
scroll to position [541, 0]
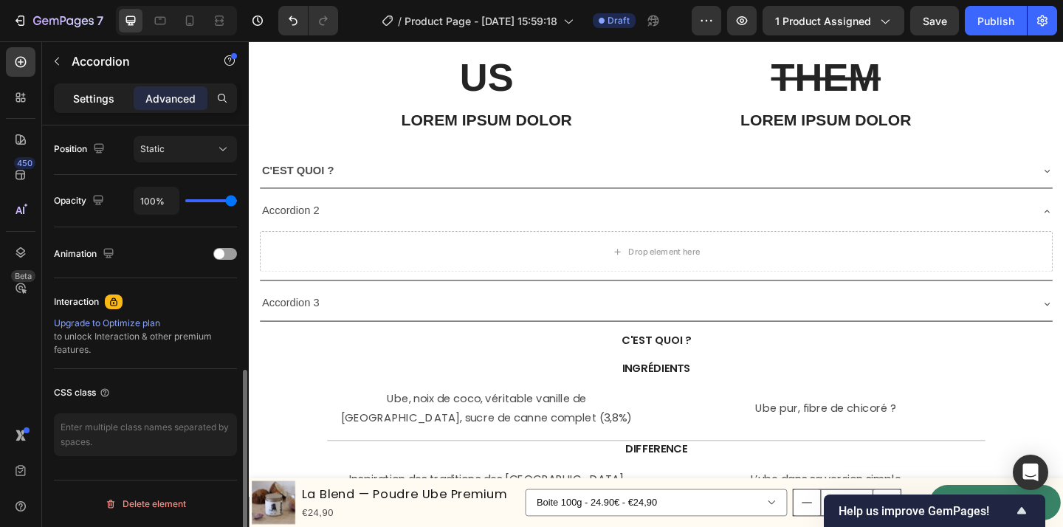
click at [106, 103] on p "Settings" at bounding box center [93, 99] width 41 height 16
type input "8"
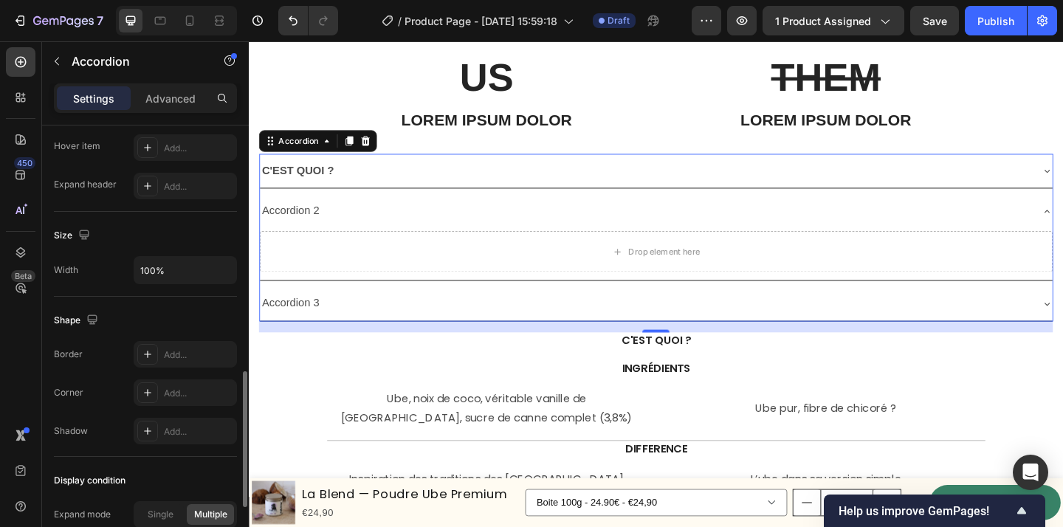
scroll to position [1001, 0]
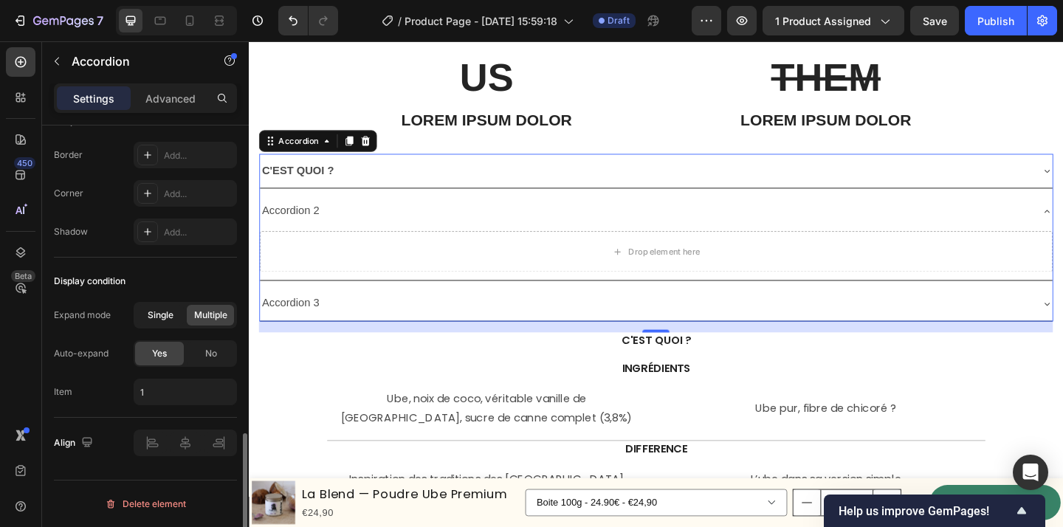
click at [165, 312] on span "Single" at bounding box center [161, 315] width 26 height 13
click at [198, 320] on span "Multiple" at bounding box center [210, 315] width 33 height 13
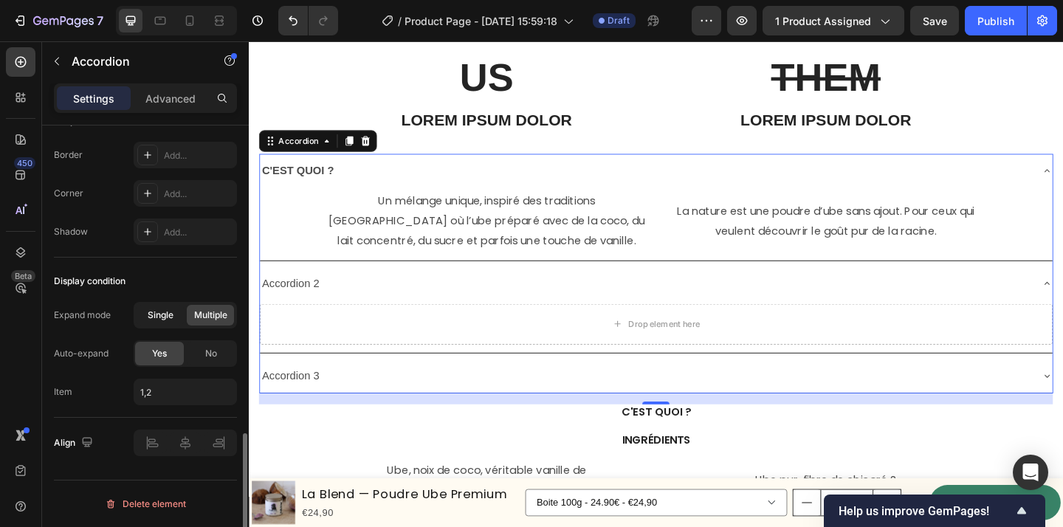
click at [151, 309] on span "Single" at bounding box center [161, 315] width 26 height 13
type input "1"
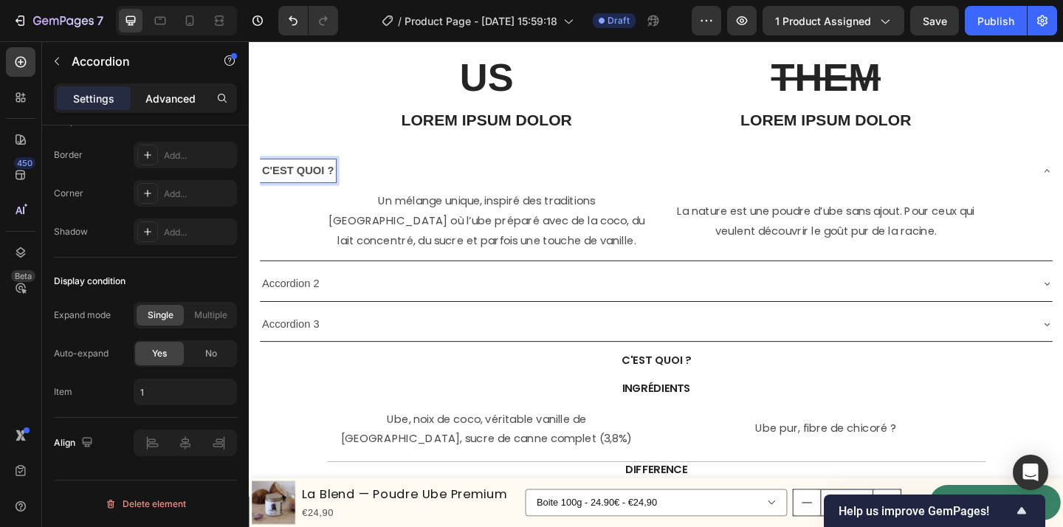
click at [165, 97] on p "Advanced" at bounding box center [170, 99] width 50 height 16
type input "100%"
type input "100"
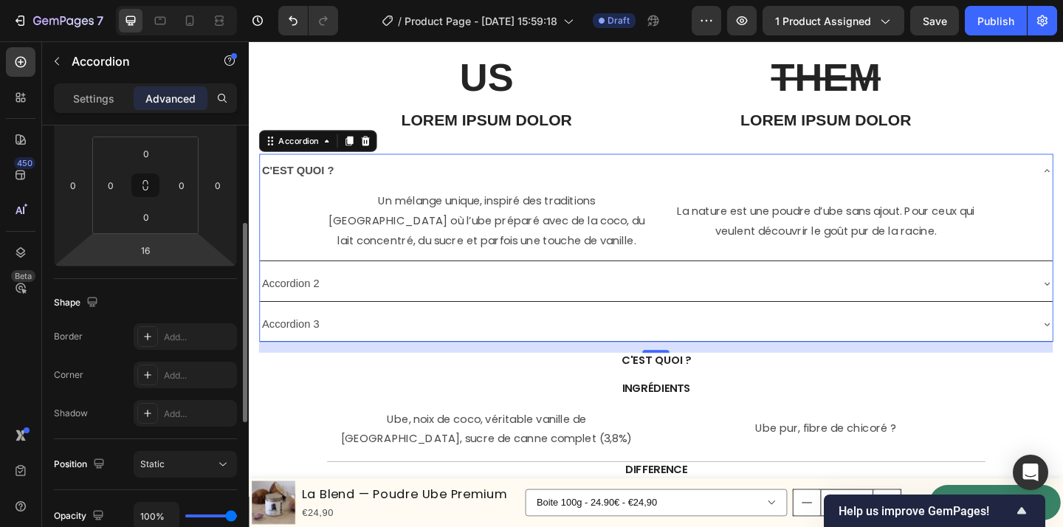
scroll to position [216, 0]
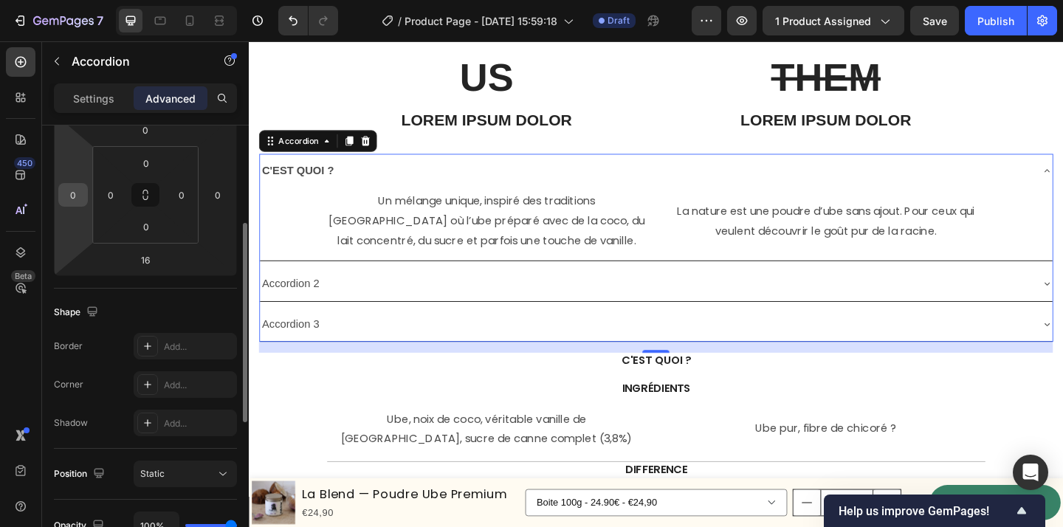
click at [61, 194] on div "0" at bounding box center [73, 195] width 30 height 24
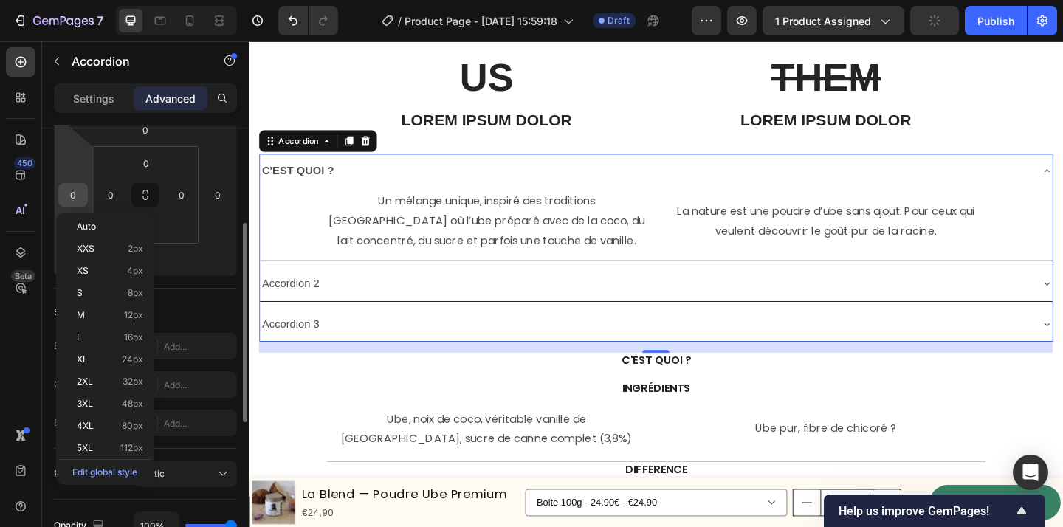
click at [78, 196] on input "0" at bounding box center [73, 195] width 22 height 22
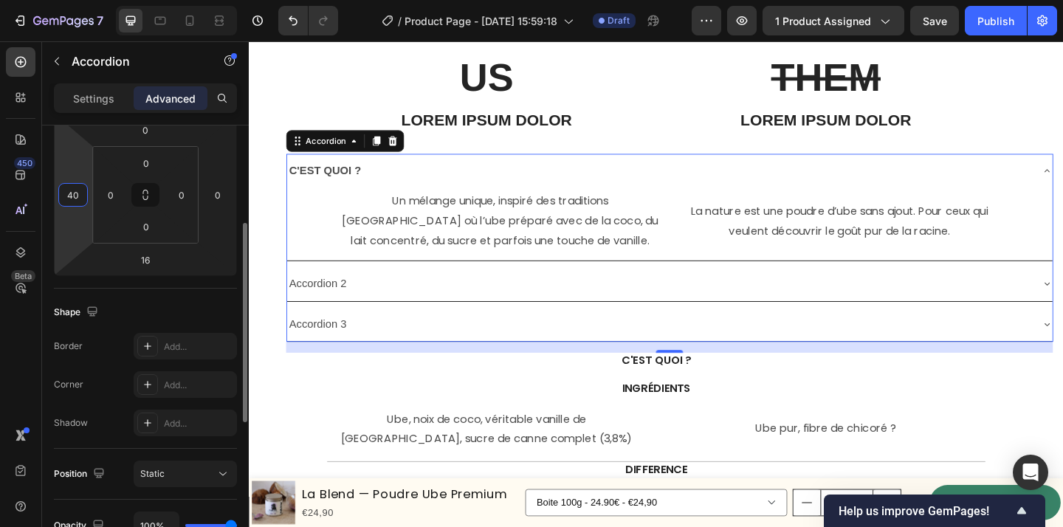
type input "4"
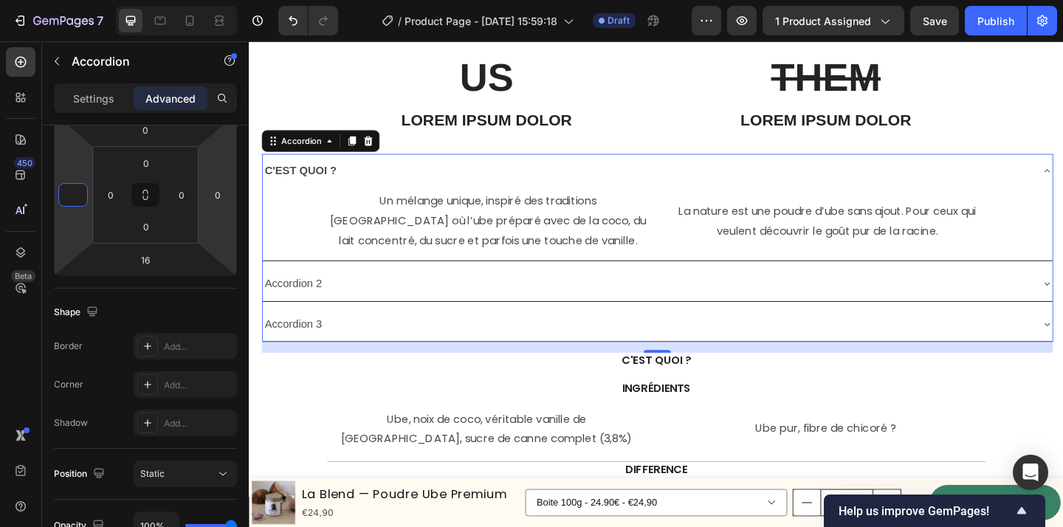
type input "0"
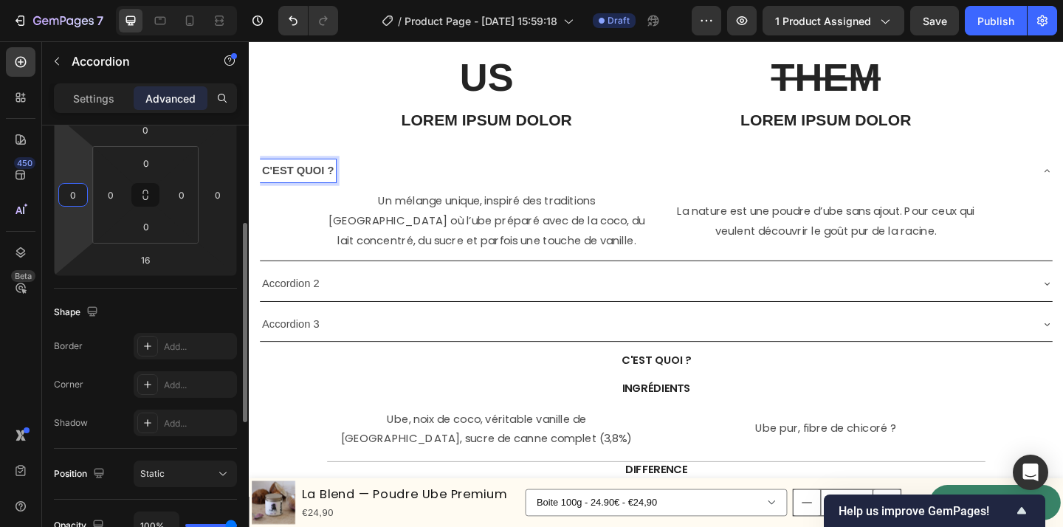
click at [80, 199] on input "0" at bounding box center [73, 195] width 22 height 22
click at [117, 192] on input "0" at bounding box center [111, 195] width 22 height 22
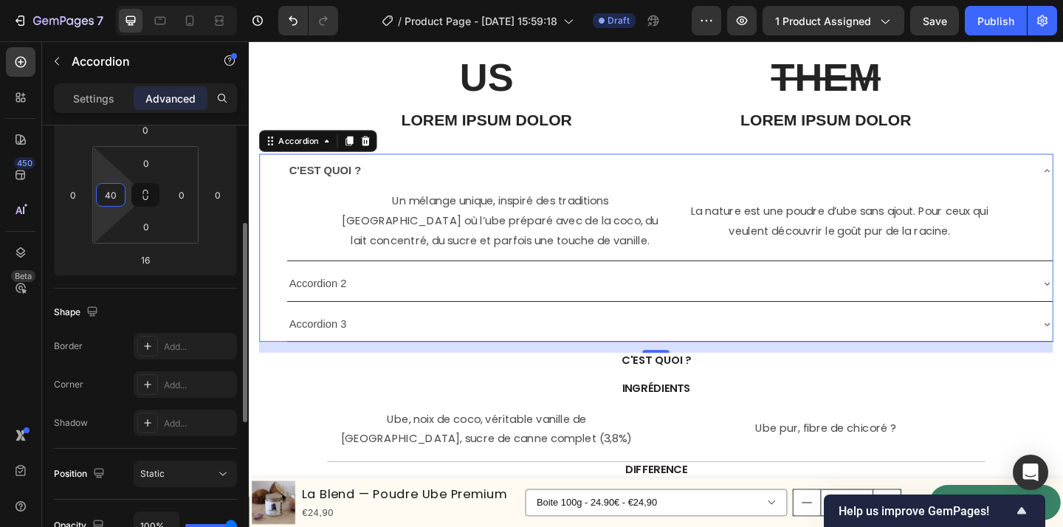
type input "4"
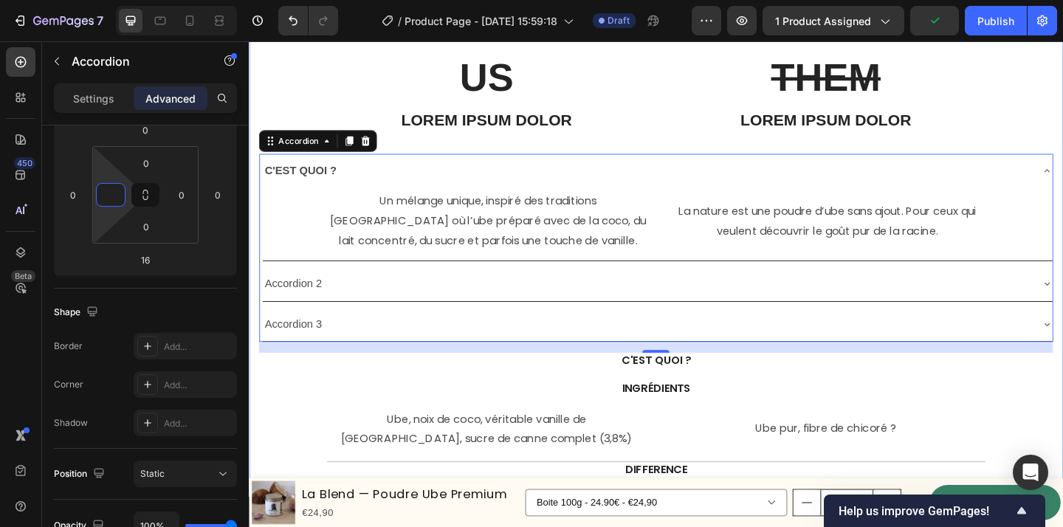
click at [984, 174] on div "C'EST QUOI ?" at bounding box center [682, 183] width 836 height 26
type input "0"
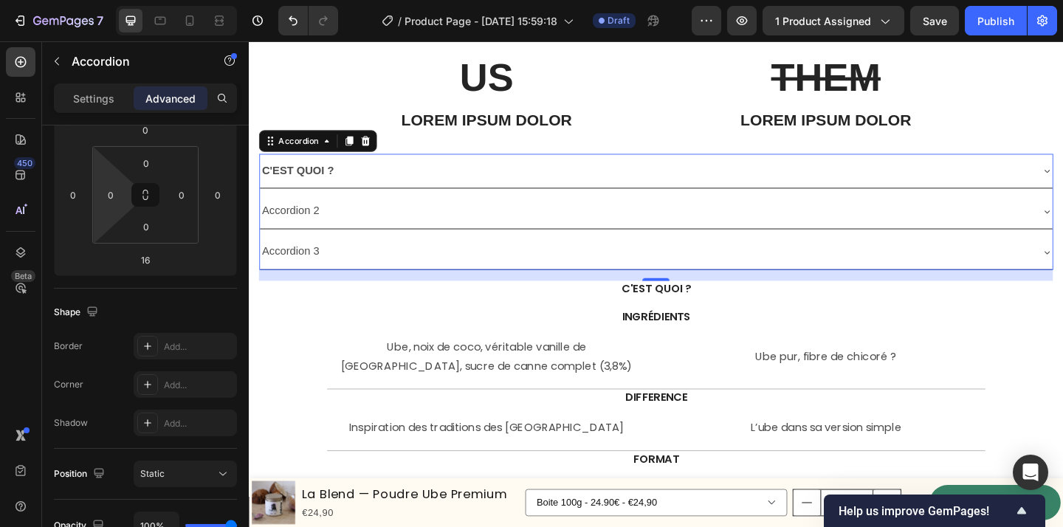
click at [981, 188] on div "C'EST QUOI ?" at bounding box center [680, 183] width 839 height 26
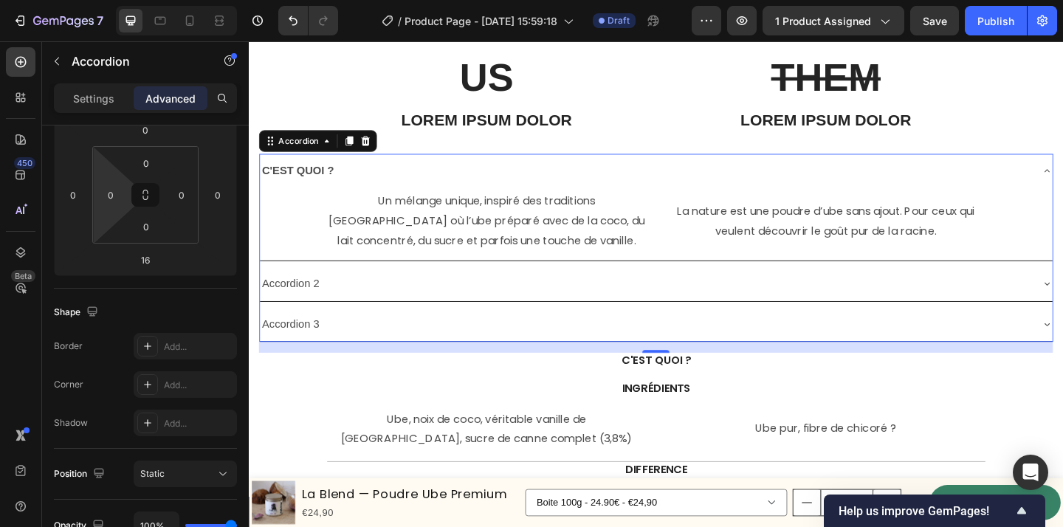
click at [981, 188] on div "C'EST QUOI ?" at bounding box center [680, 183] width 839 height 26
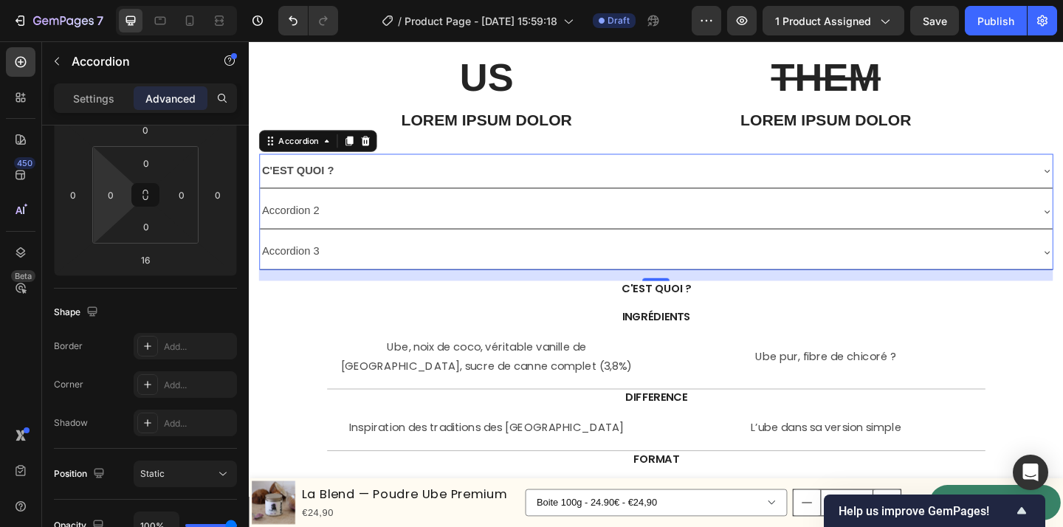
click at [962, 180] on div "C'EST QUOI ?" at bounding box center [680, 183] width 839 height 26
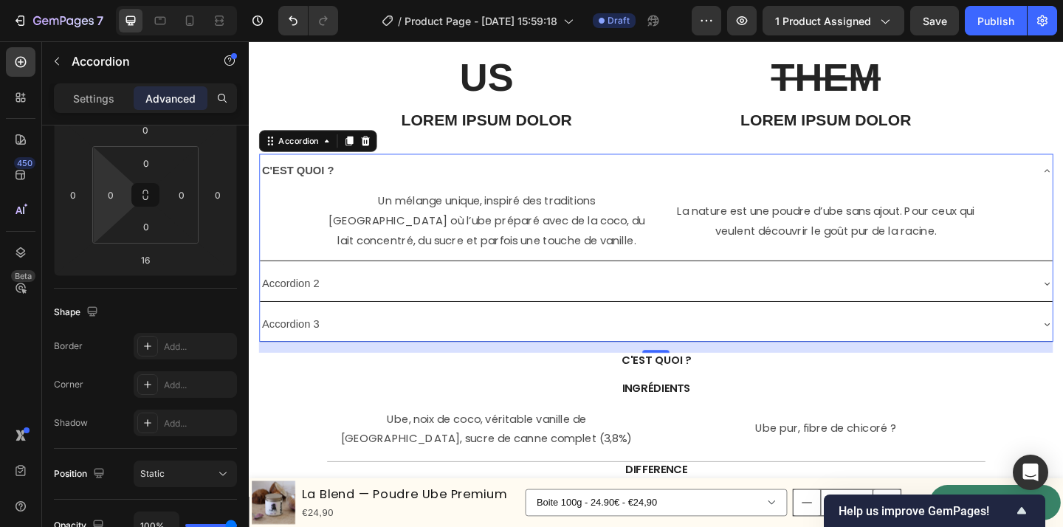
click at [962, 180] on div "C'EST QUOI ?" at bounding box center [680, 183] width 839 height 26
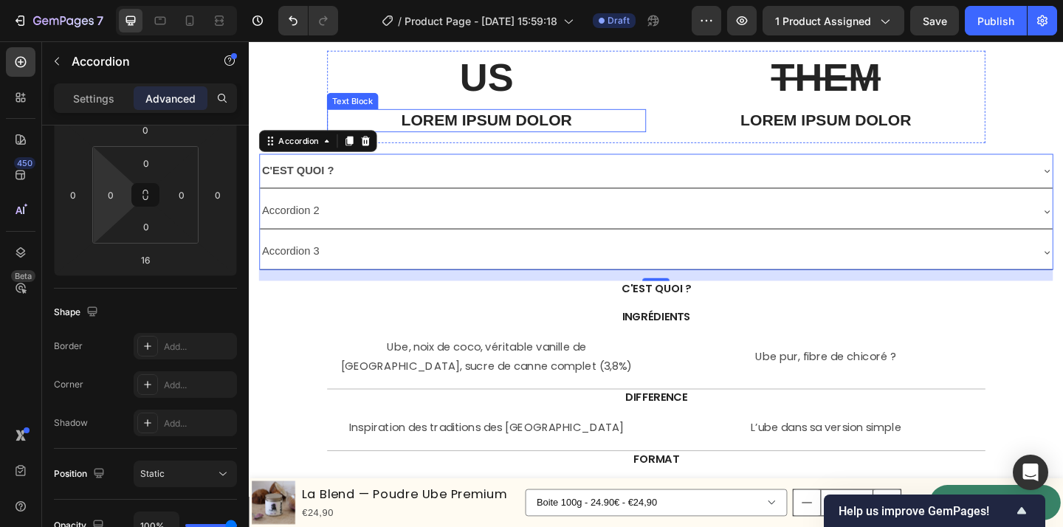
click at [549, 115] on div "Lorem ipsum dolor" at bounding box center [507, 127] width 347 height 25
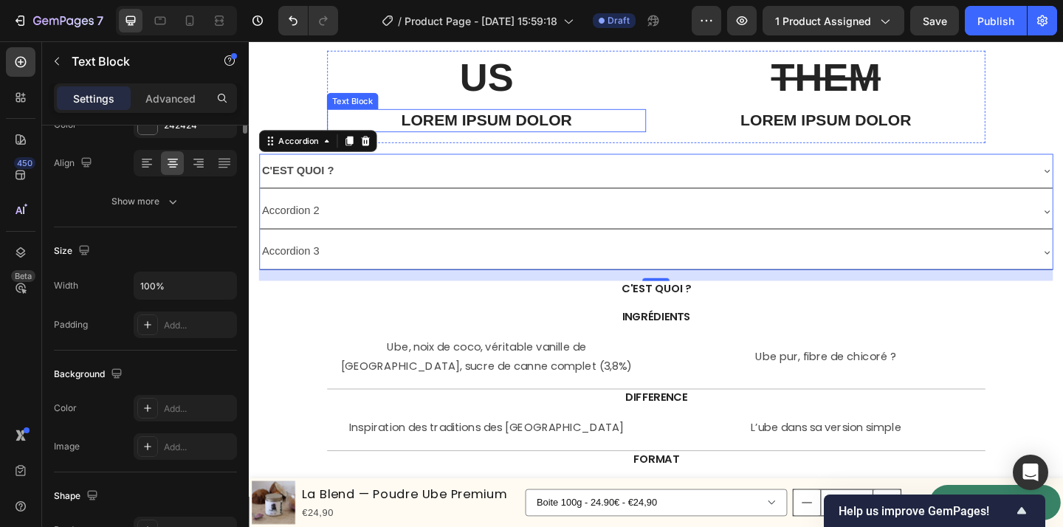
scroll to position [0, 0]
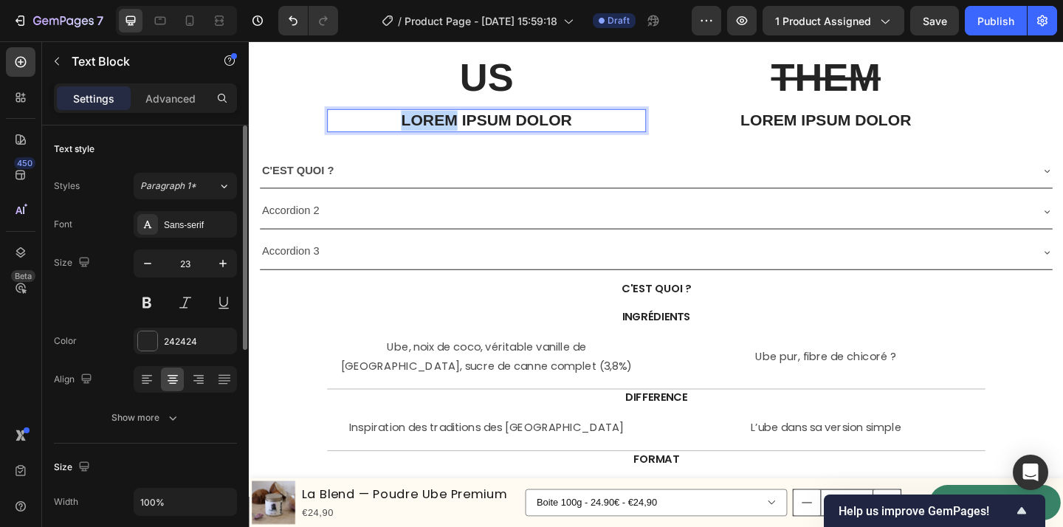
click at [549, 115] on div "Lorem ipsum dolor" at bounding box center [507, 127] width 347 height 25
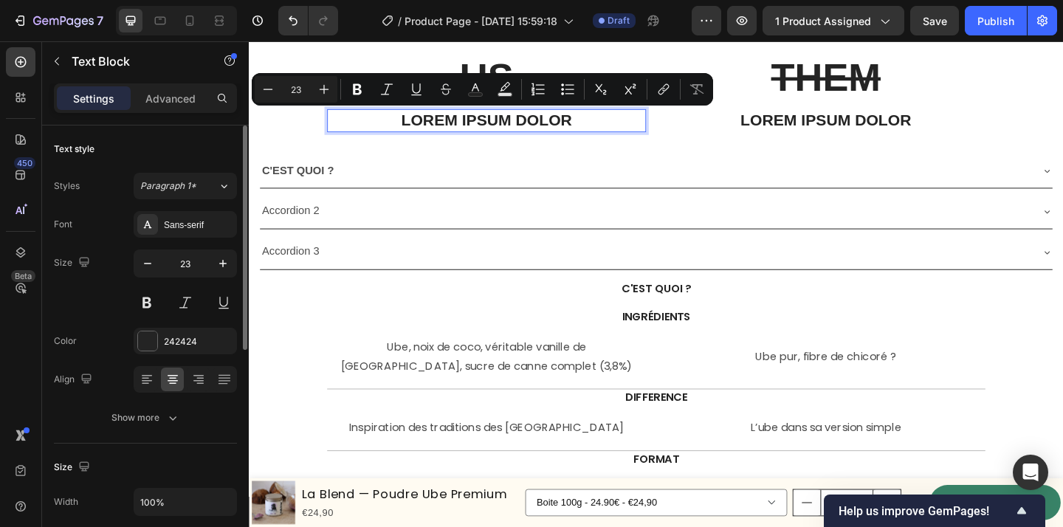
click at [643, 139] on div "Lorem ipsum dolor" at bounding box center [507, 127] width 347 height 25
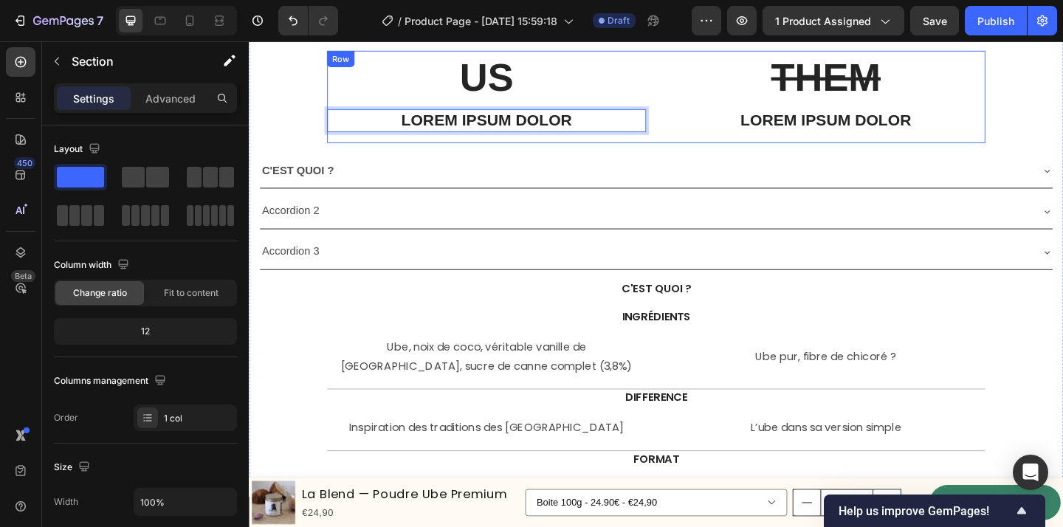
click at [734, 154] on div "US Text Block Lorem ipsum dolor Text Block 16 THEM Text Block Lorem ipsum dolor…" at bounding box center [692, 347] width 864 height 591
click at [628, 128] on p "Lorem ipsum dolor" at bounding box center [507, 128] width 344 height 22
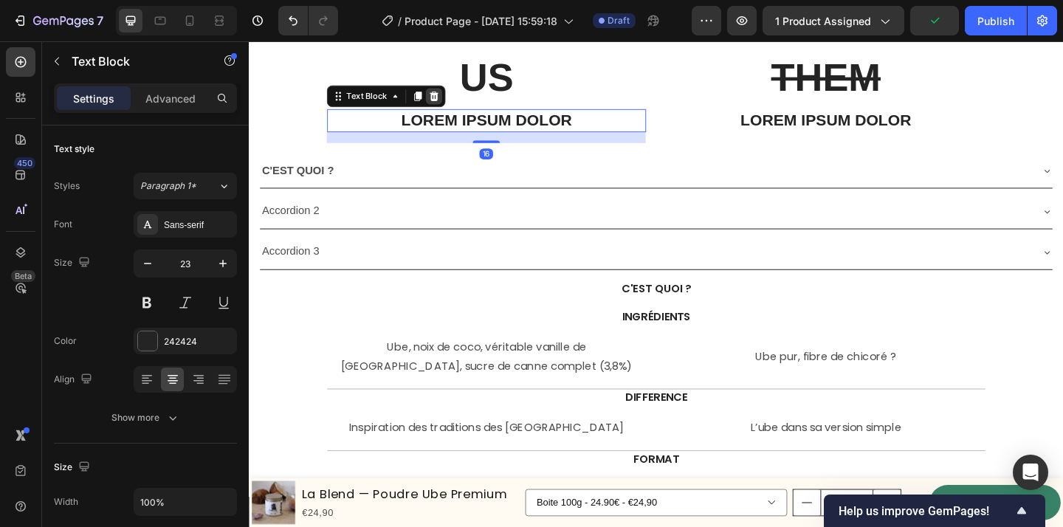
click at [456, 95] on icon at bounding box center [451, 101] width 12 height 12
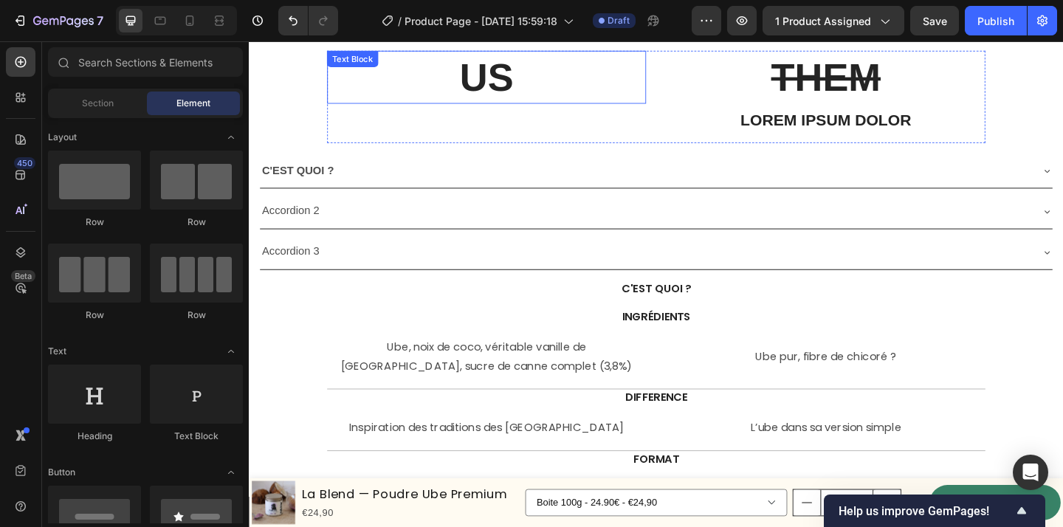
click at [534, 89] on p "US" at bounding box center [507, 80] width 344 height 55
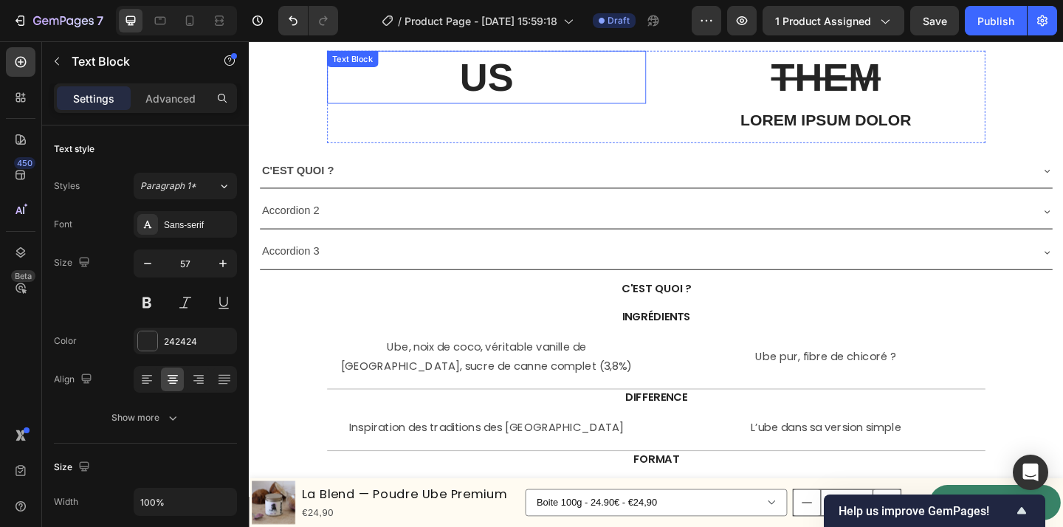
click at [534, 89] on p "US" at bounding box center [507, 80] width 344 height 55
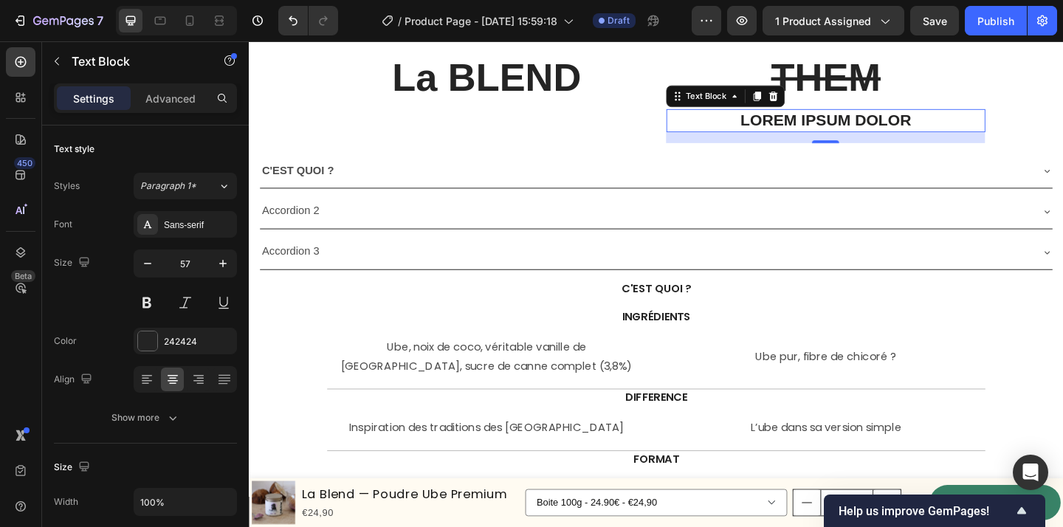
click at [921, 137] on p "Lorem ipsum dolor" at bounding box center [876, 128] width 344 height 22
click at [814, 103] on icon at bounding box center [820, 101] width 12 height 12
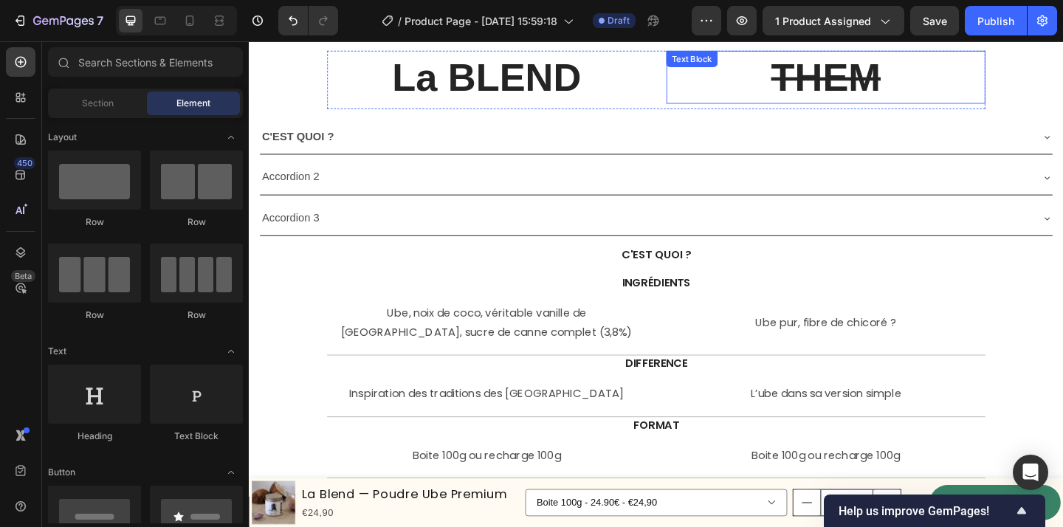
click at [858, 87] on s "THEM" at bounding box center [876, 80] width 119 height 47
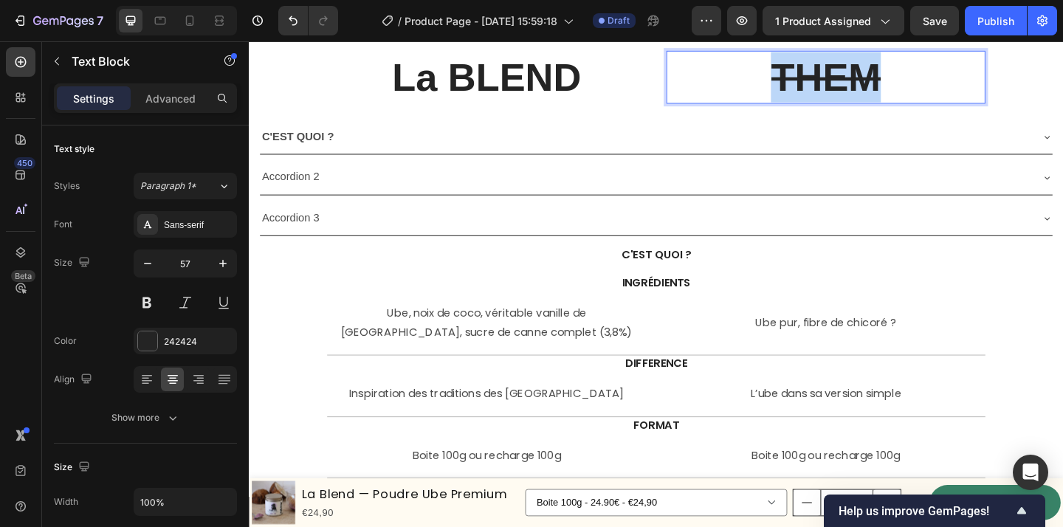
click at [858, 87] on s "THEM" at bounding box center [876, 80] width 119 height 47
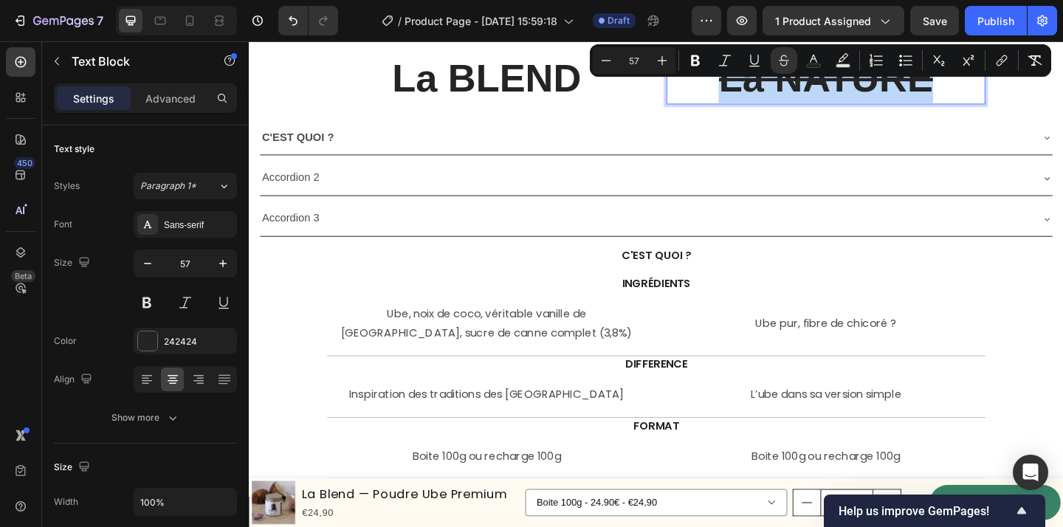
drag, startPoint x: 1004, startPoint y: 82, endPoint x: 761, endPoint y: 78, distance: 243.0
click at [761, 78] on p "La NATURE" at bounding box center [876, 81] width 344 height 55
click at [784, 64] on icon "Editor contextual toolbar" at bounding box center [784, 60] width 15 height 15
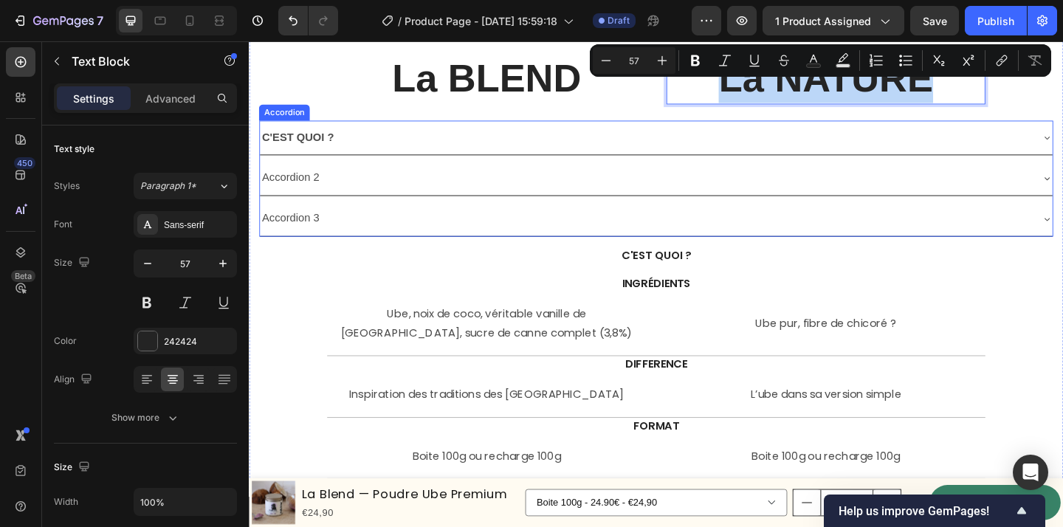
click at [846, 152] on div "C'EST QUOI ?" at bounding box center [680, 147] width 839 height 26
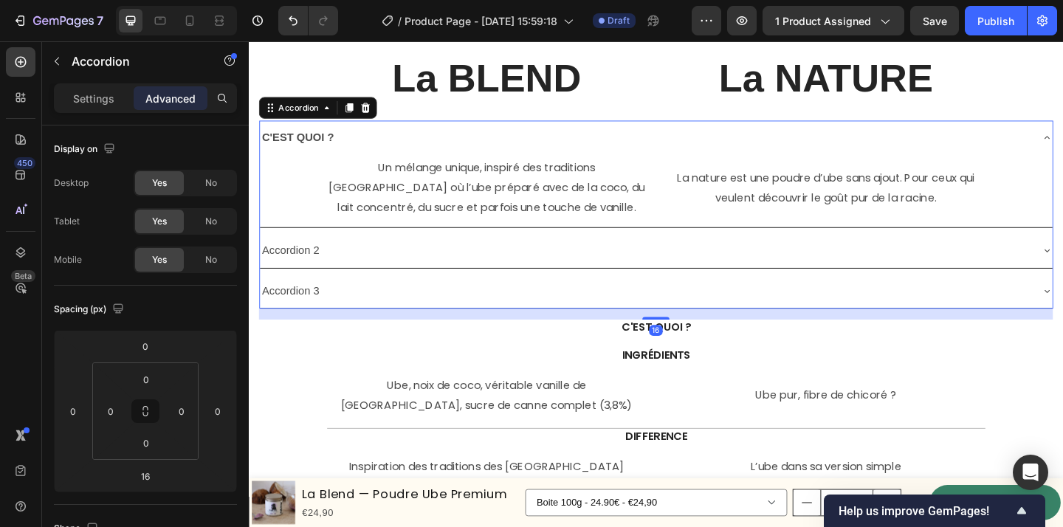
click at [846, 152] on div "C'EST QUOI ?" at bounding box center [680, 147] width 839 height 26
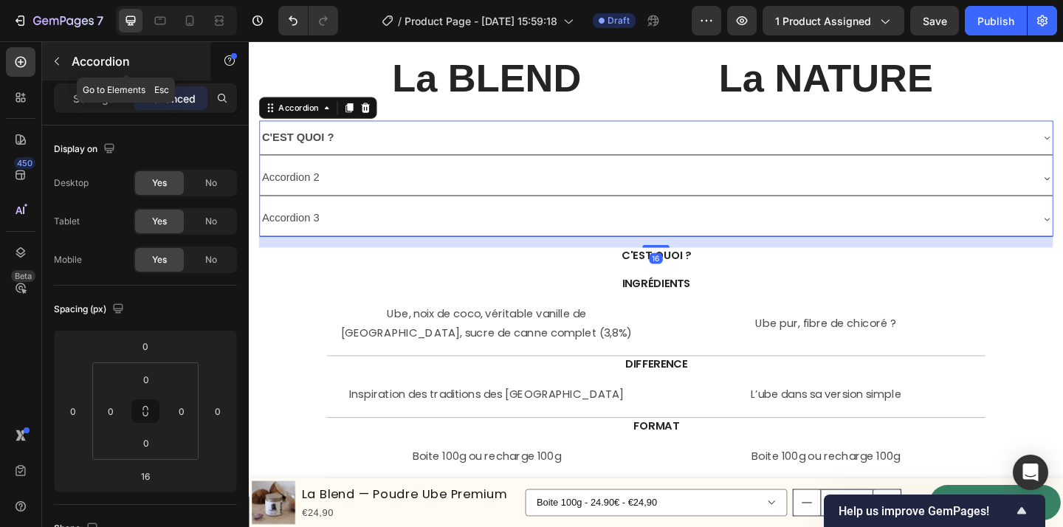
click at [59, 60] on icon "button" at bounding box center [57, 61] width 12 height 12
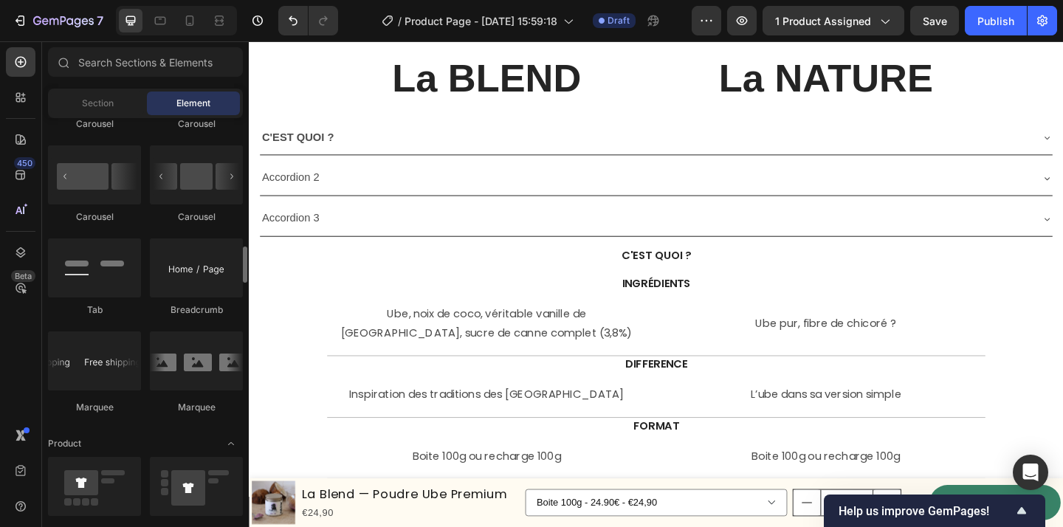
scroll to position [1561, 0]
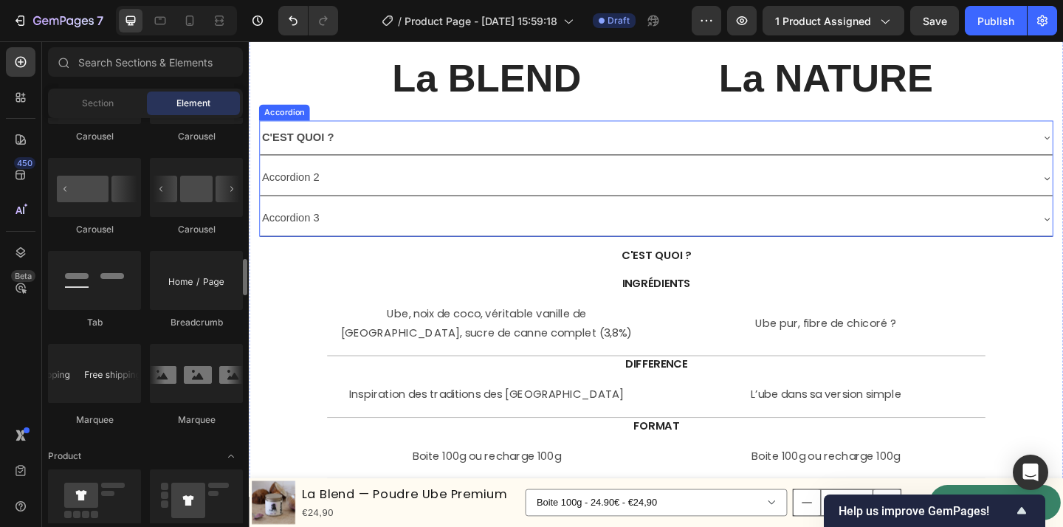
click at [333, 143] on strong "C'EST QUOI ?" at bounding box center [302, 146] width 78 height 13
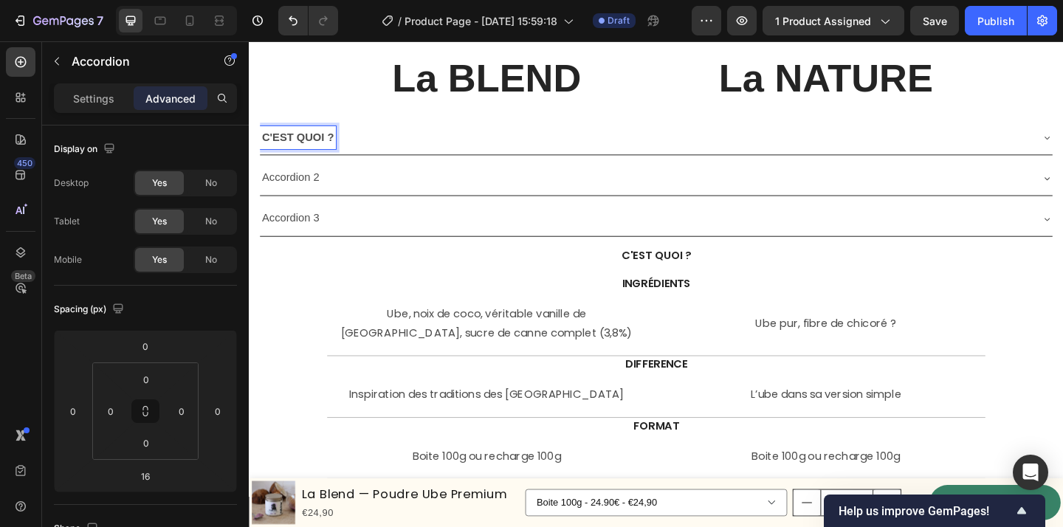
click at [380, 153] on div "C'EST QUOI ?" at bounding box center [680, 147] width 839 height 26
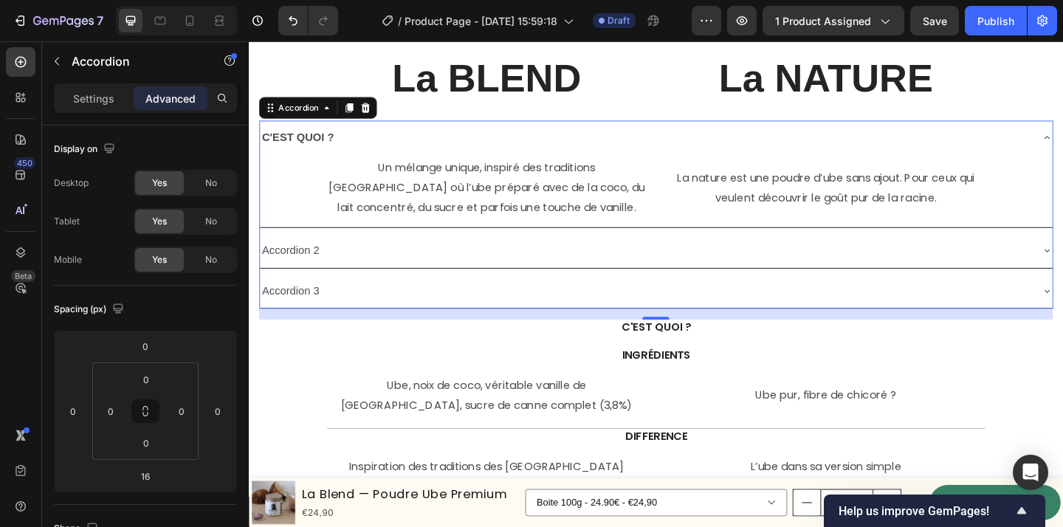
click at [397, 151] on div "C'EST QUOI ?" at bounding box center [680, 147] width 839 height 26
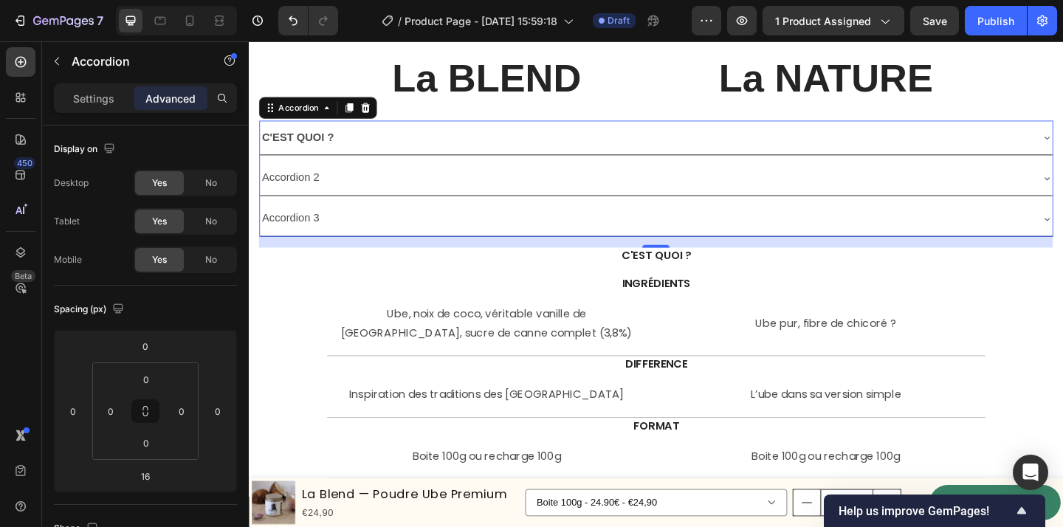
click at [317, 150] on strong "C'EST QUOI ?" at bounding box center [302, 146] width 78 height 13
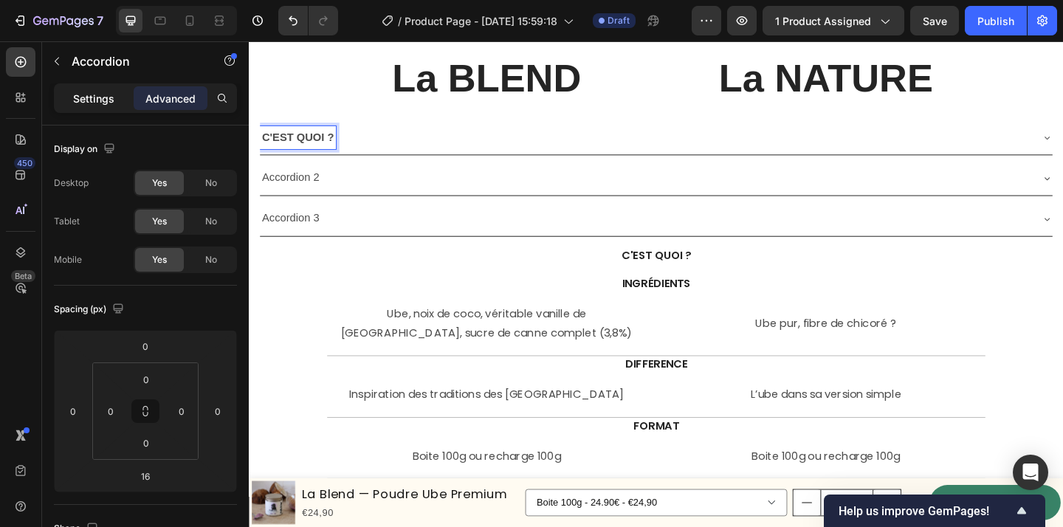
click at [114, 102] on div "Settings" at bounding box center [94, 98] width 74 height 24
type input "8"
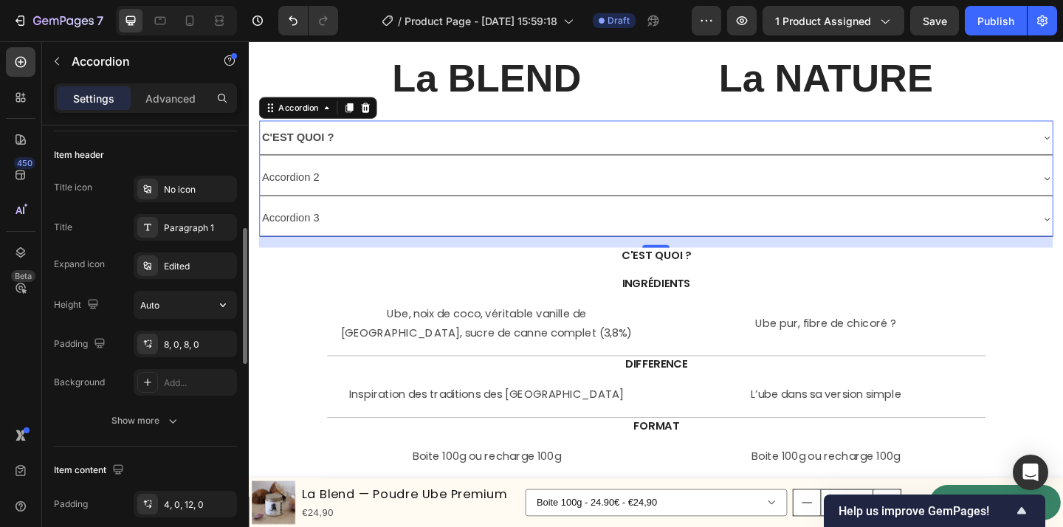
scroll to position [294, 0]
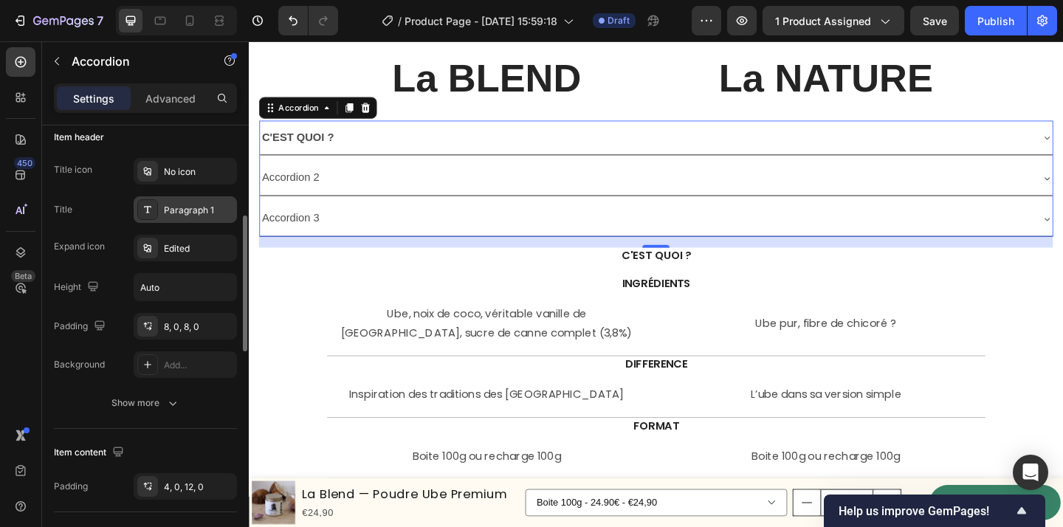
click at [182, 207] on div "Paragraph 1" at bounding box center [198, 210] width 69 height 13
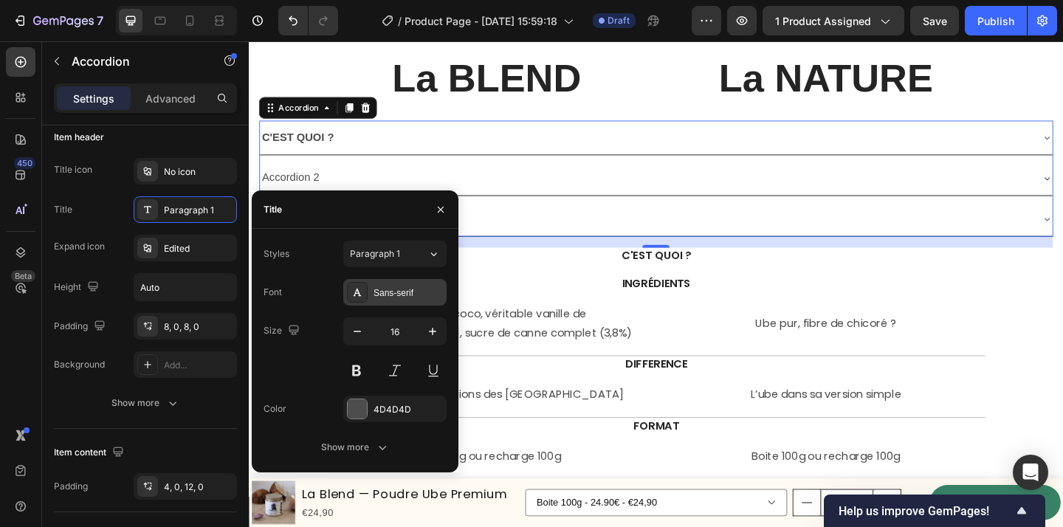
click at [394, 298] on div "Sans-serif" at bounding box center [408, 293] width 69 height 13
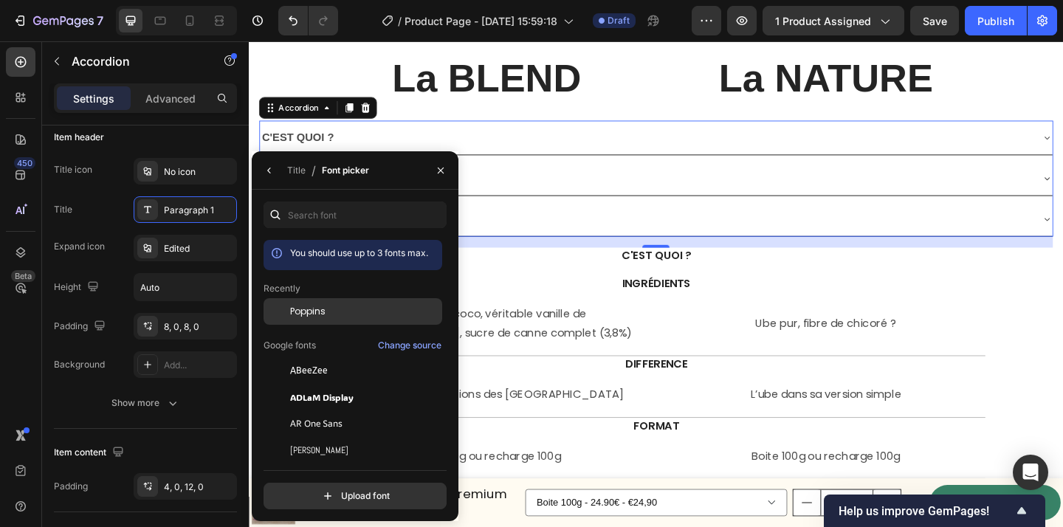
click at [360, 320] on div "Poppins" at bounding box center [353, 311] width 179 height 27
click at [437, 165] on icon "button" at bounding box center [441, 171] width 12 height 12
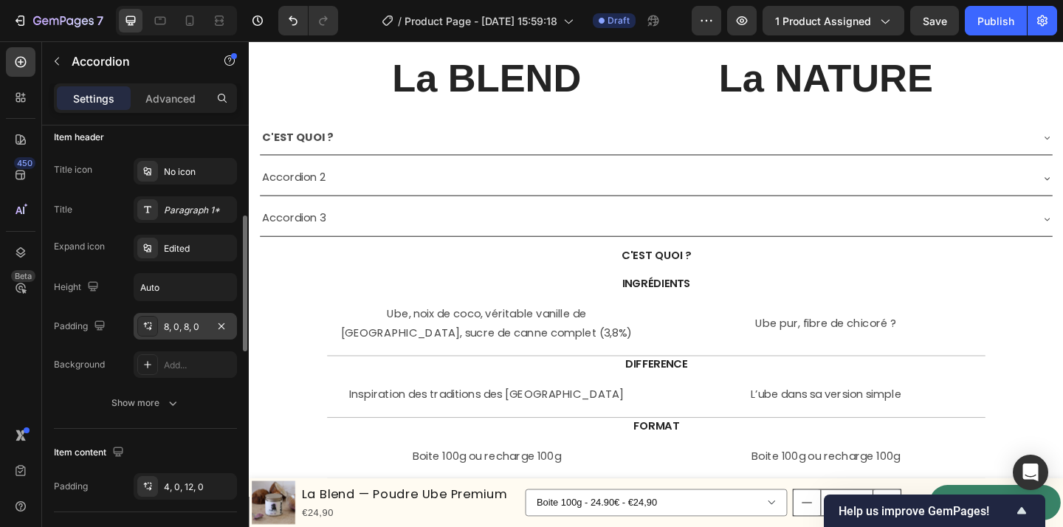
click at [171, 326] on div "8, 0, 8, 0" at bounding box center [185, 326] width 43 height 13
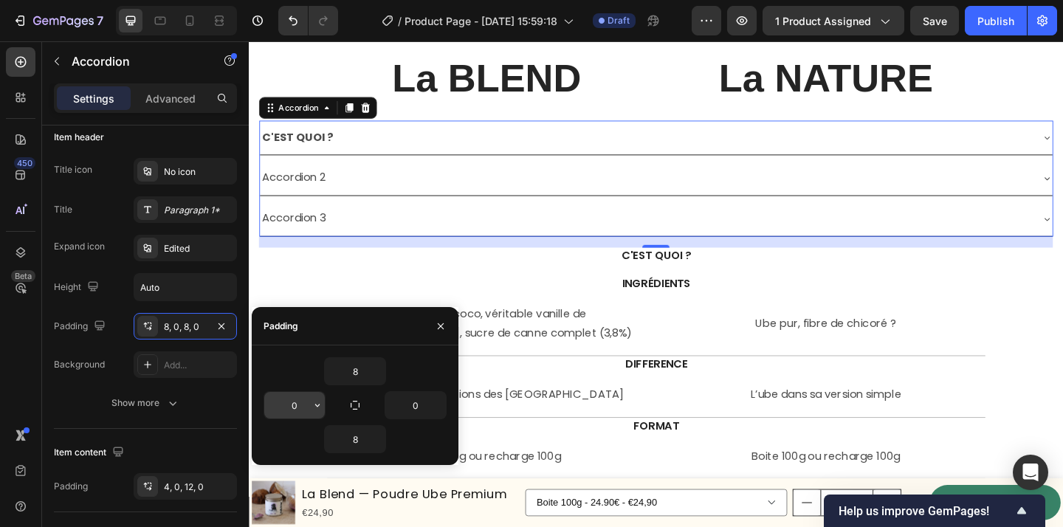
click at [309, 403] on input "0" at bounding box center [294, 405] width 61 height 27
type input "4"
type input "5"
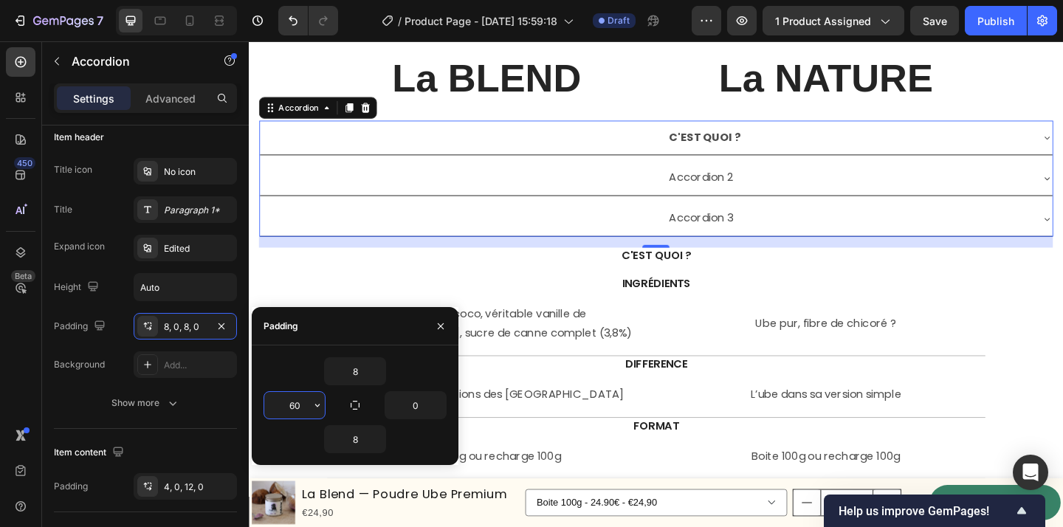
type input "6"
type input "5"
type input "520"
click at [445, 329] on icon "button" at bounding box center [441, 326] width 12 height 12
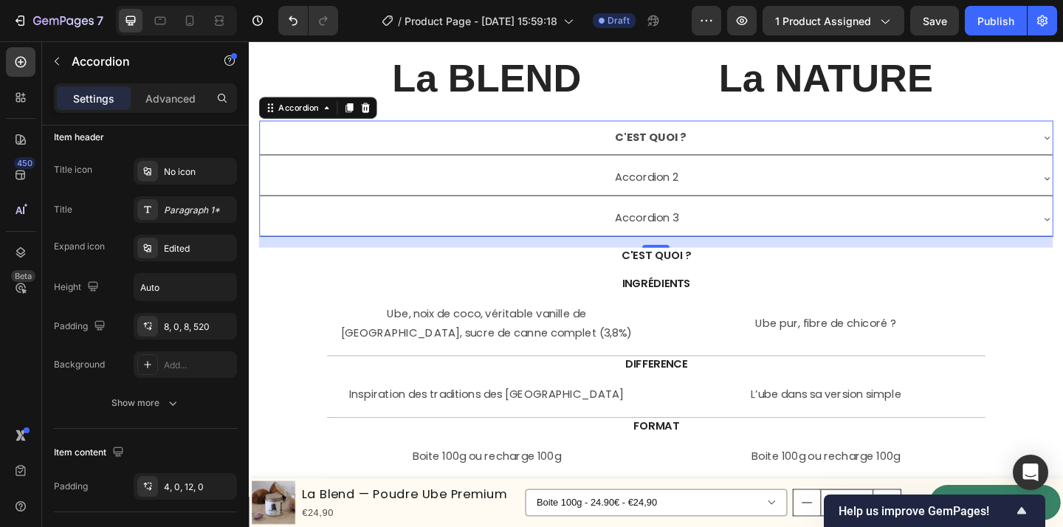
click at [829, 142] on div "C'EST QUOI ?" at bounding box center [872, 147] width 455 height 26
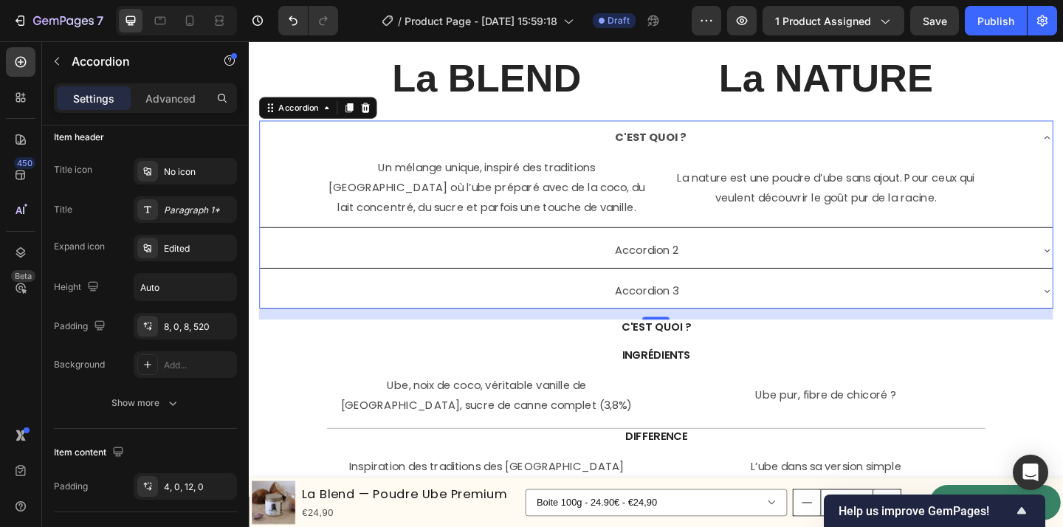
click at [829, 142] on div "C'EST QUOI ?" at bounding box center [872, 147] width 455 height 26
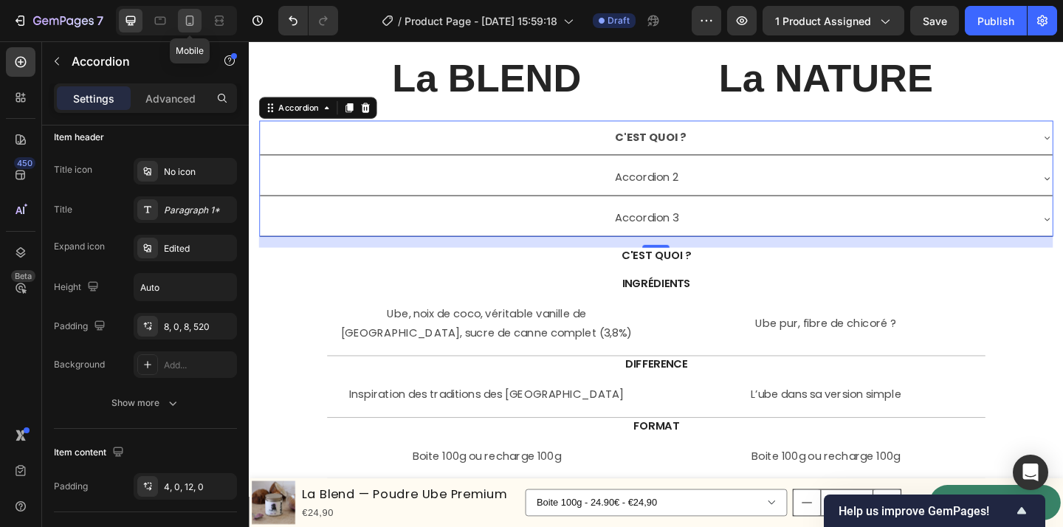
click at [191, 21] on icon at bounding box center [189, 20] width 15 height 15
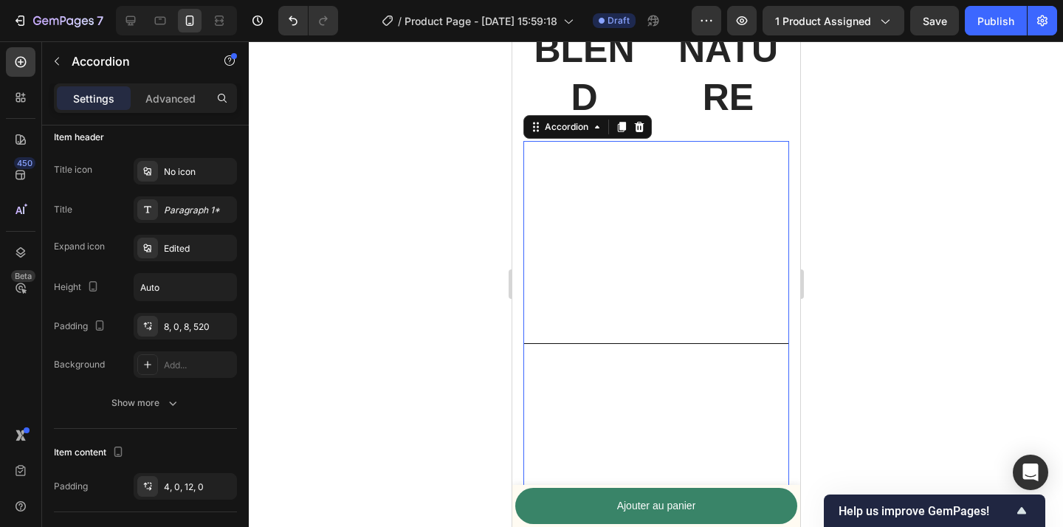
scroll to position [3605, 0]
click at [710, 242] on div "C'EST QUOI ?" at bounding box center [716, 241] width 384 height 202
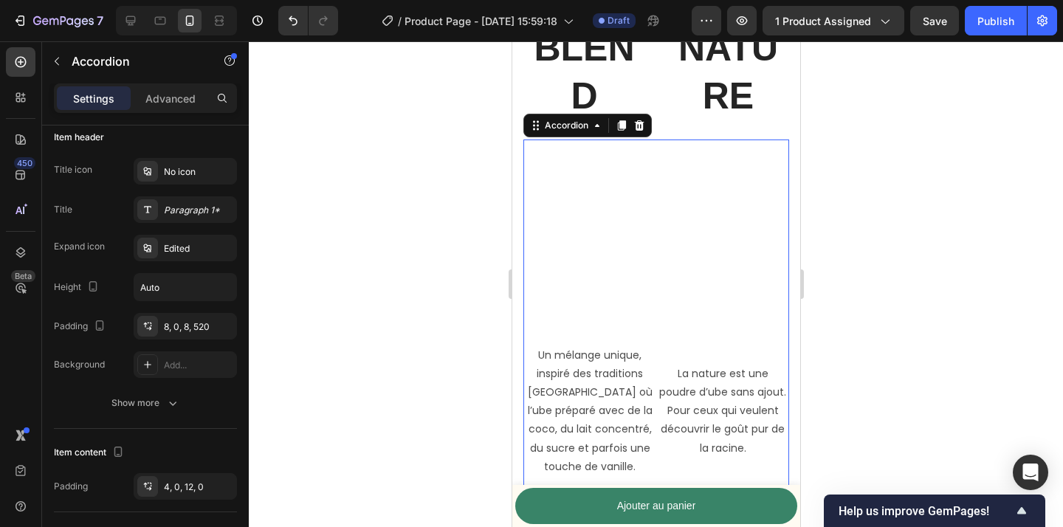
click at [456, 273] on div at bounding box center [656, 284] width 814 height 486
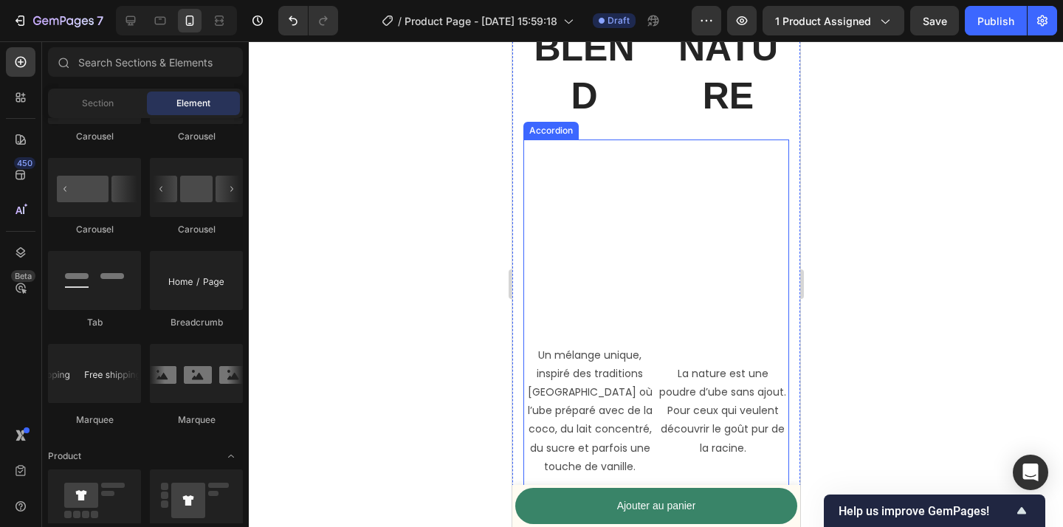
click at [670, 240] on div "C'EST QUOI ?" at bounding box center [716, 241] width 384 height 202
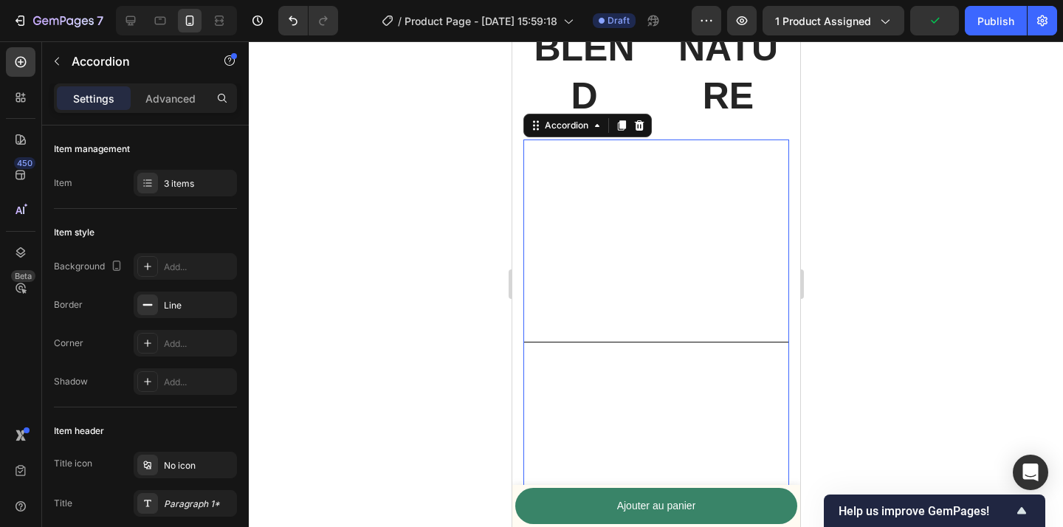
click at [368, 304] on div at bounding box center [656, 284] width 814 height 486
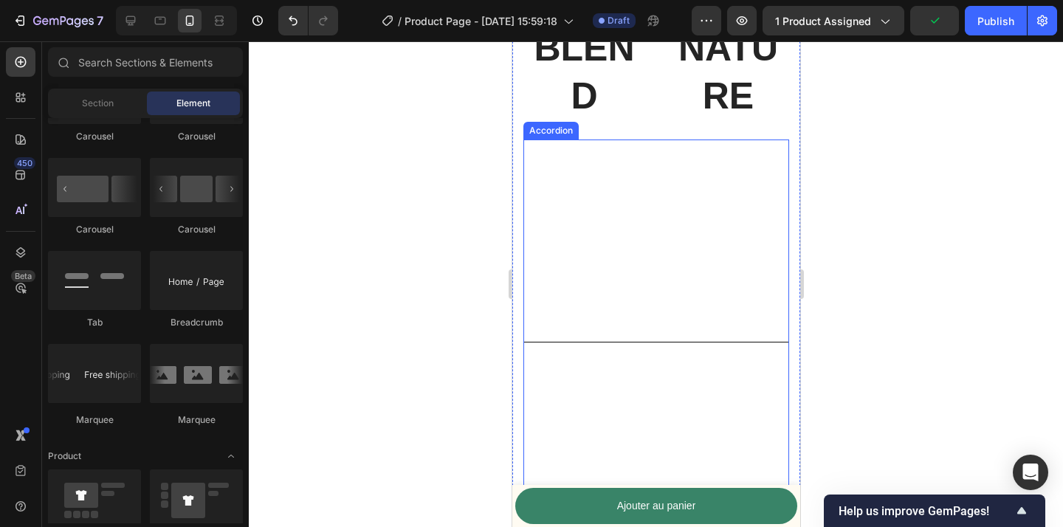
click at [643, 233] on div "C'EST QUOI ?" at bounding box center [716, 241] width 384 height 202
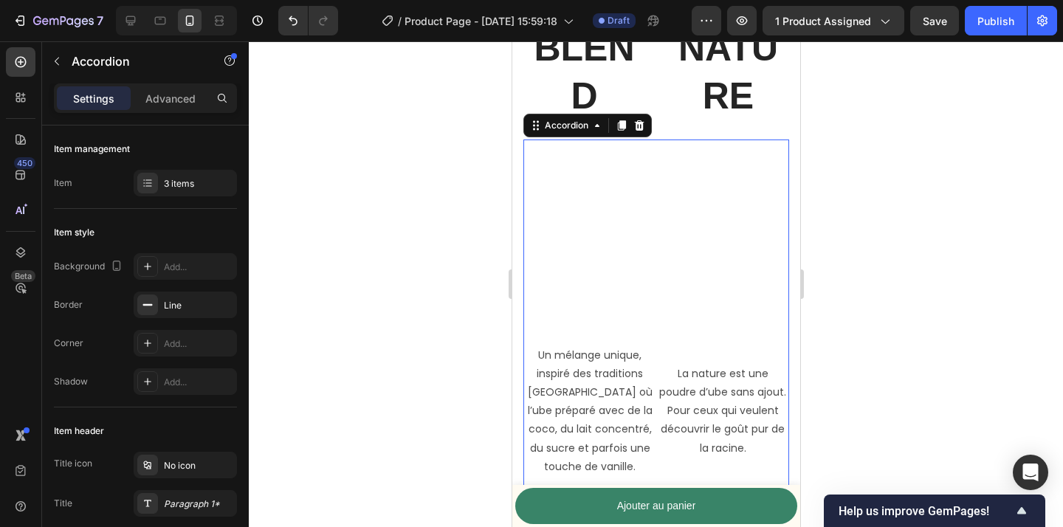
click at [643, 233] on div "C'EST QUOI ?" at bounding box center [716, 241] width 384 height 202
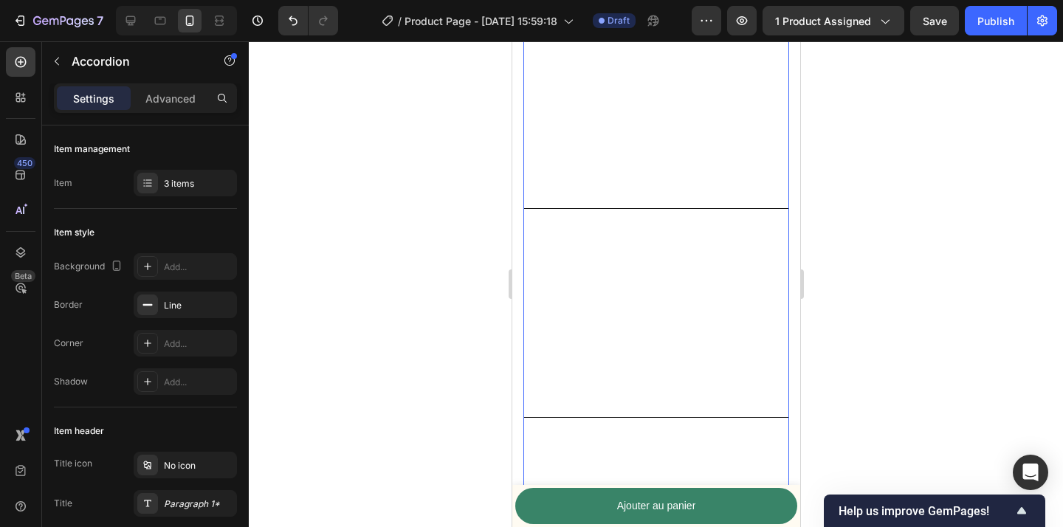
scroll to position [3722, 0]
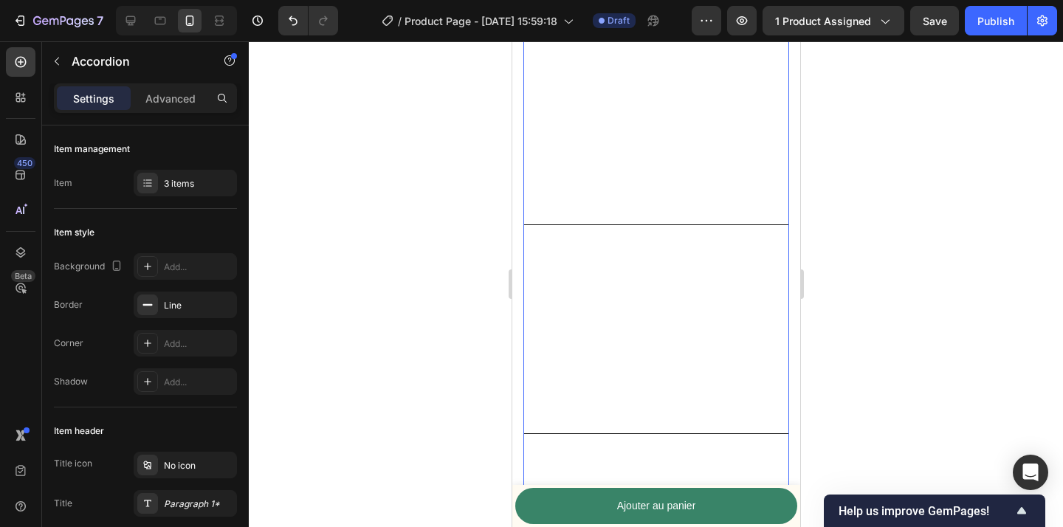
click at [586, 140] on div "C'EST QUOI ?" at bounding box center [716, 123] width 384 height 202
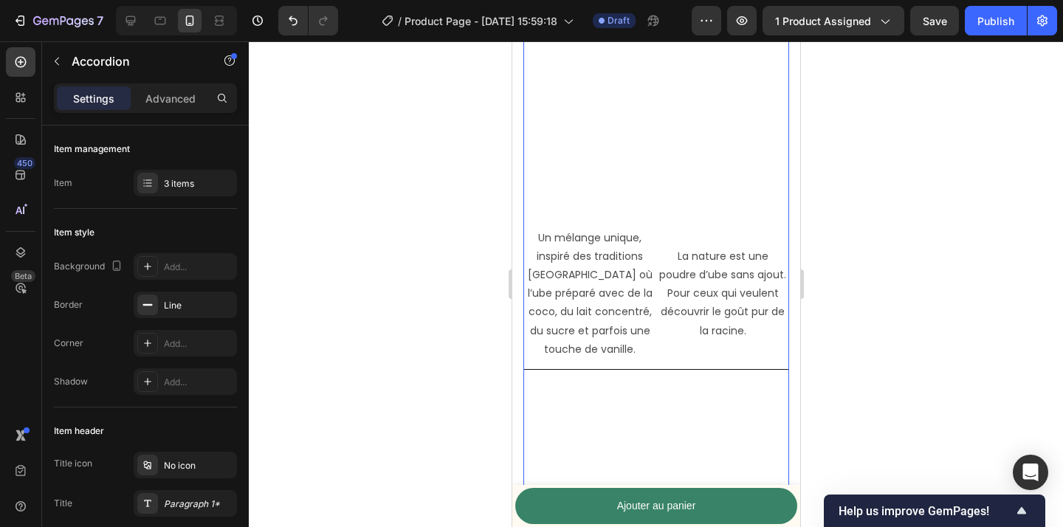
click at [622, 175] on div "C'EST QUOI ?" at bounding box center [716, 123] width 384 height 202
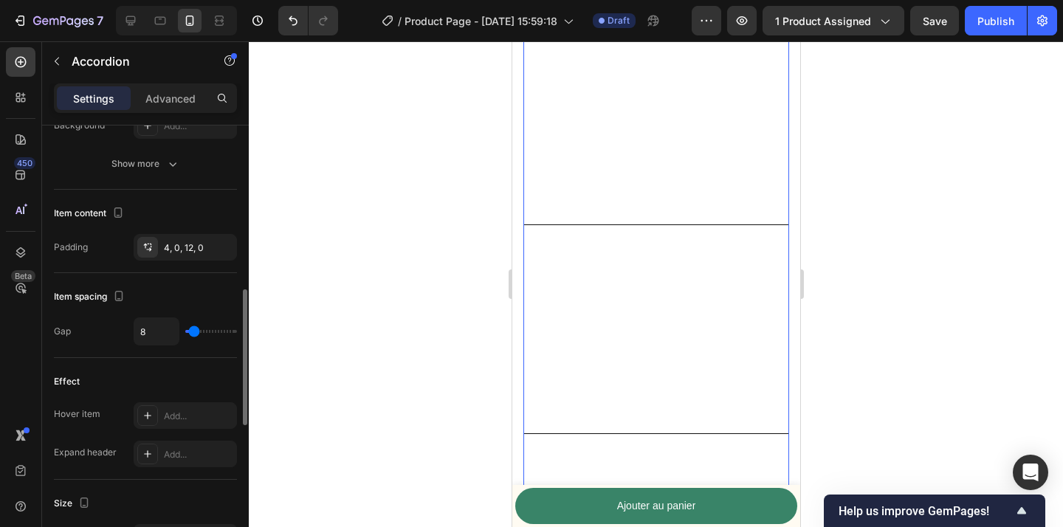
scroll to position [524, 0]
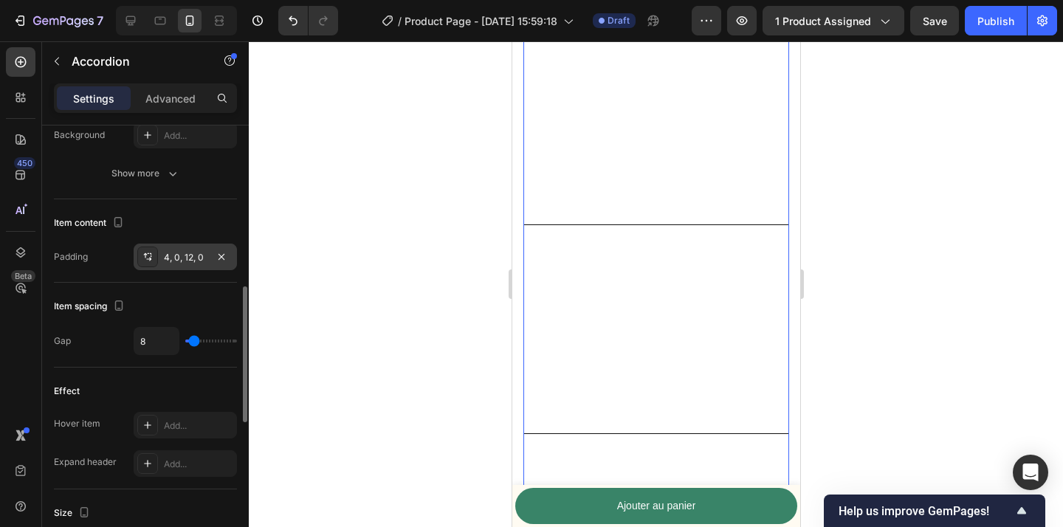
click at [180, 260] on div "4, 0, 12, 0" at bounding box center [185, 257] width 43 height 13
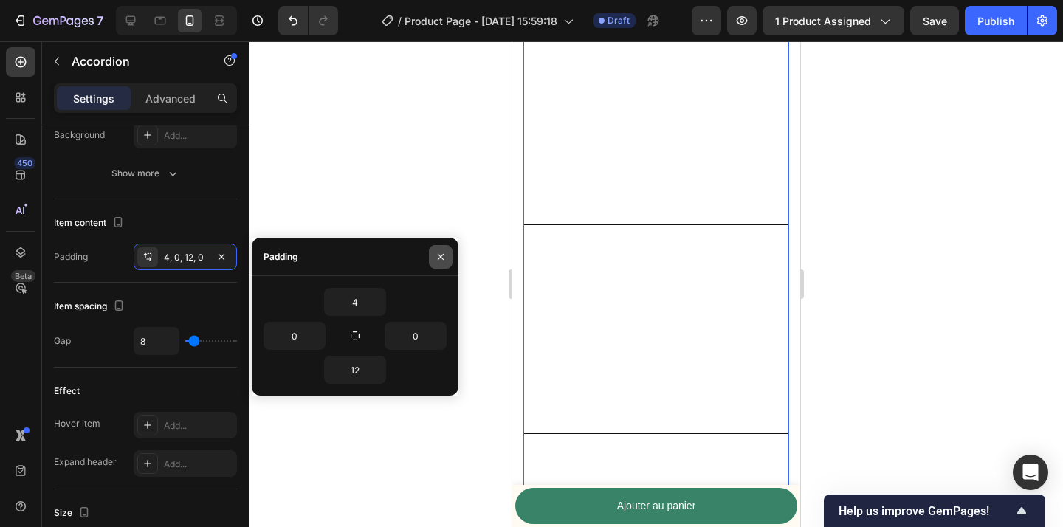
click at [439, 260] on icon "button" at bounding box center [441, 257] width 12 height 12
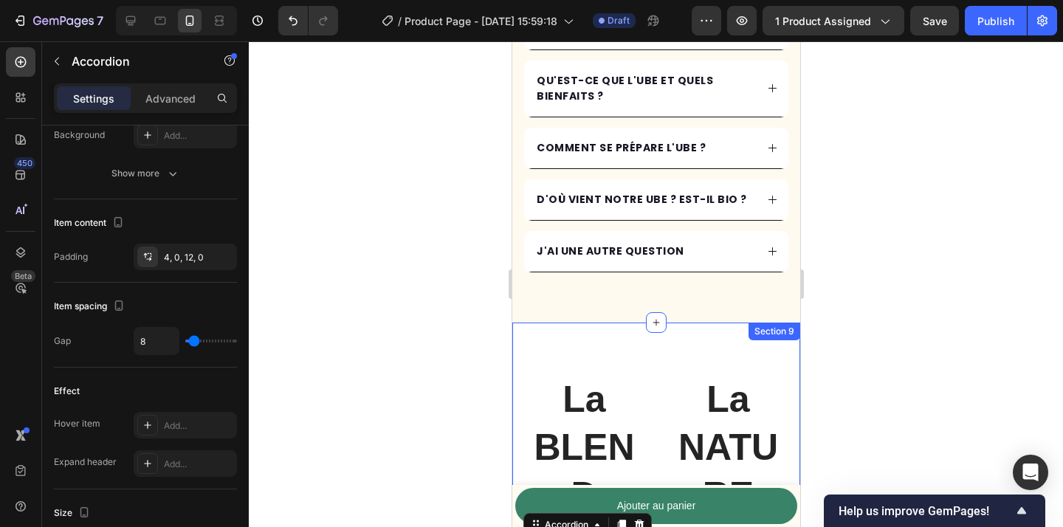
scroll to position [3061, 0]
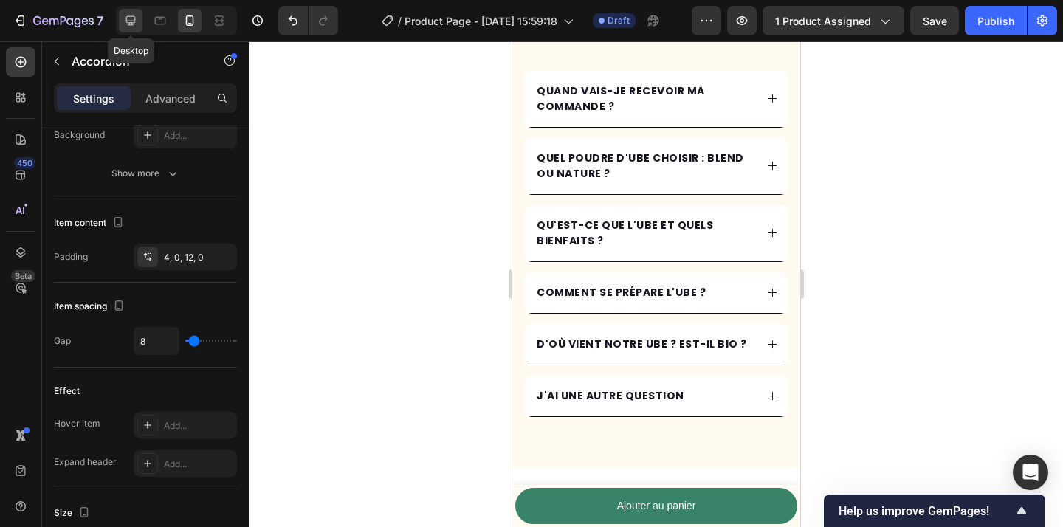
click at [134, 22] on icon at bounding box center [131, 21] width 10 height 10
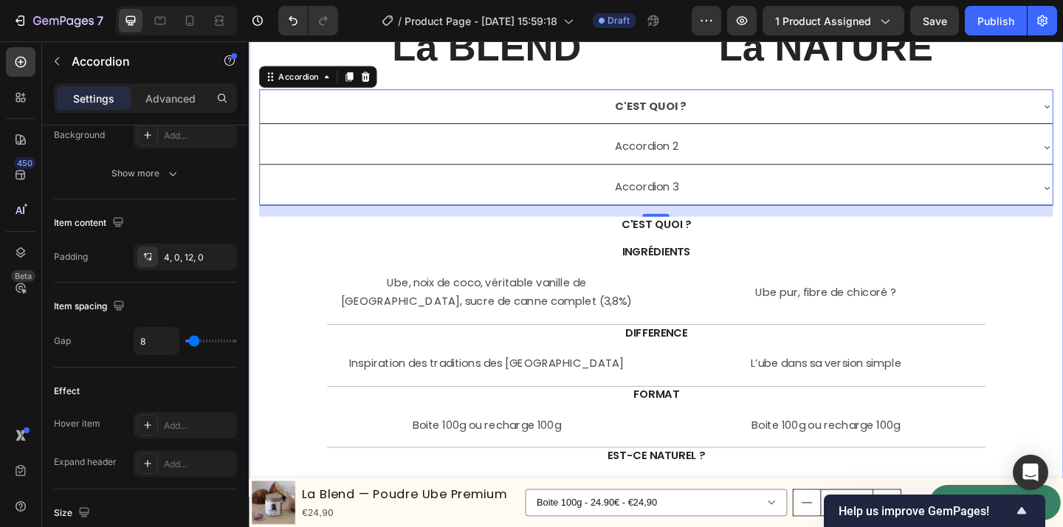
scroll to position [3581, 0]
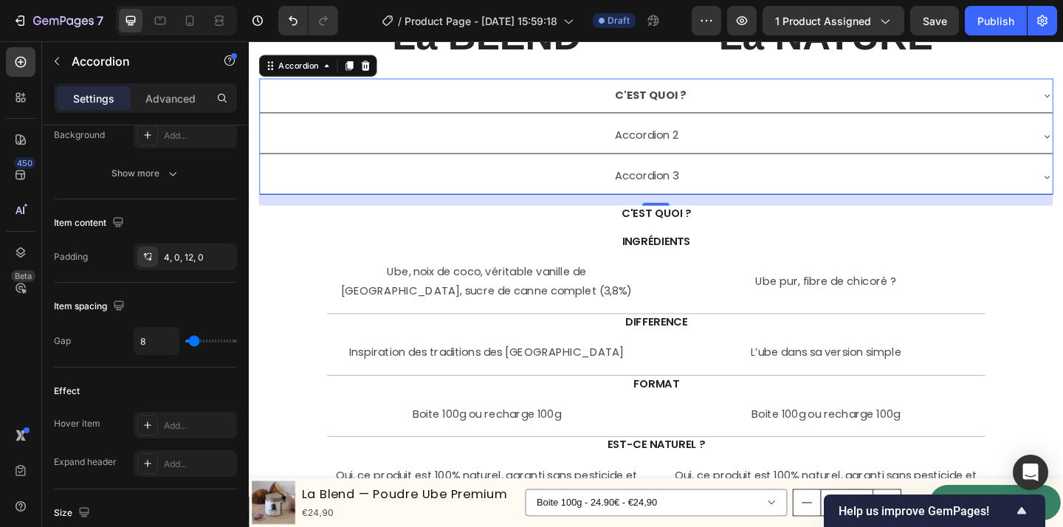
click at [786, 113] on div "C'EST QUOI ?" at bounding box center [692, 101] width 862 height 38
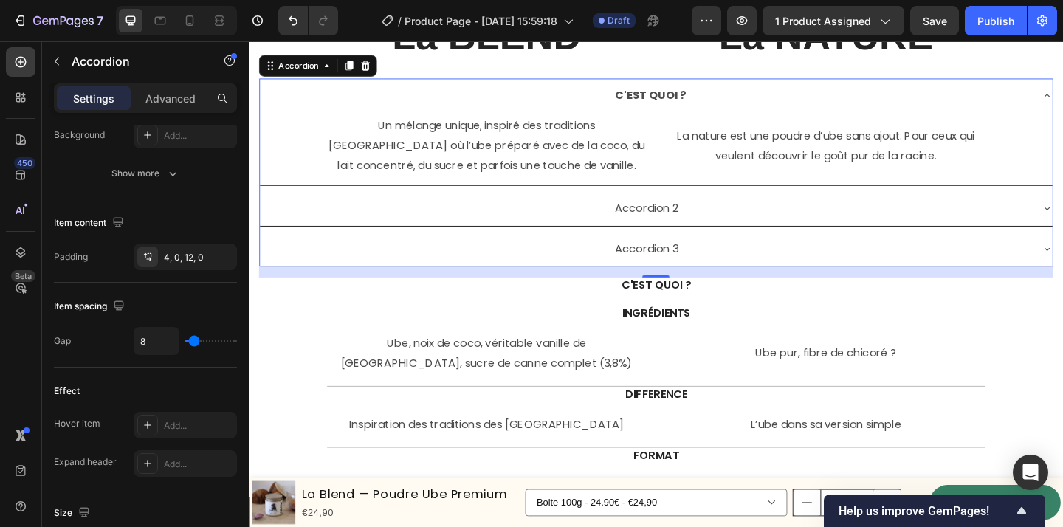
click at [786, 113] on div "C'EST QUOI ?" at bounding box center [692, 101] width 862 height 38
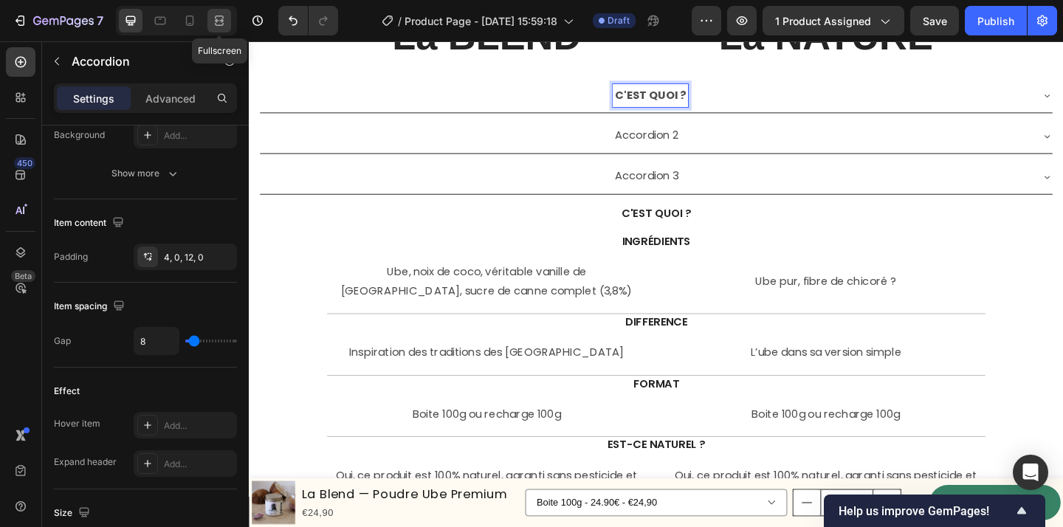
click at [222, 26] on icon at bounding box center [219, 20] width 15 height 15
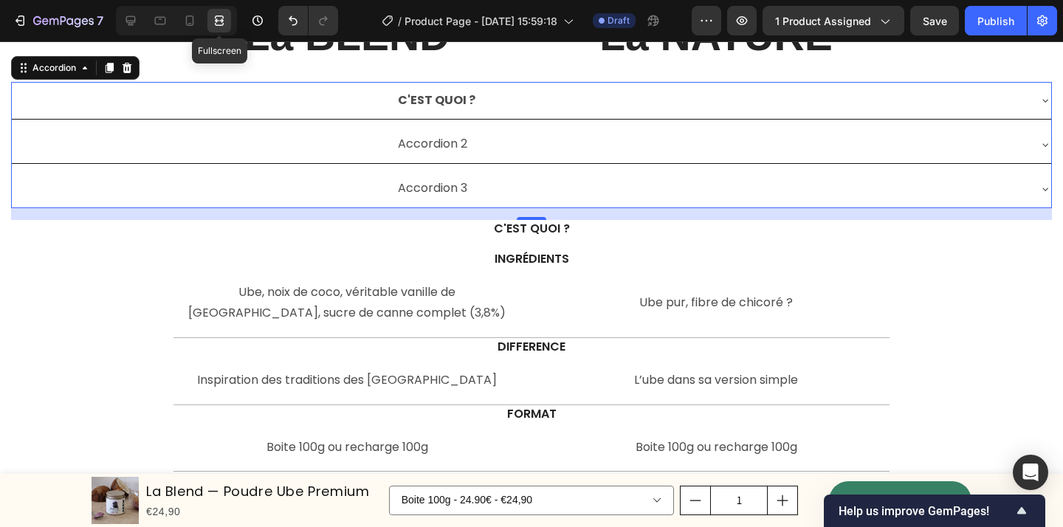
click at [221, 23] on icon at bounding box center [219, 20] width 15 height 15
click at [185, 20] on icon at bounding box center [189, 20] width 15 height 15
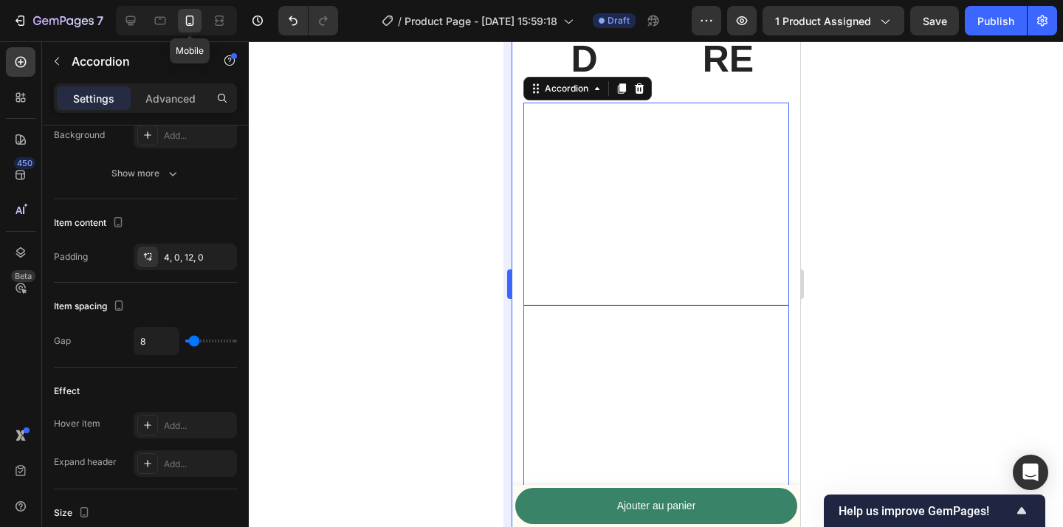
scroll to position [3651, 0]
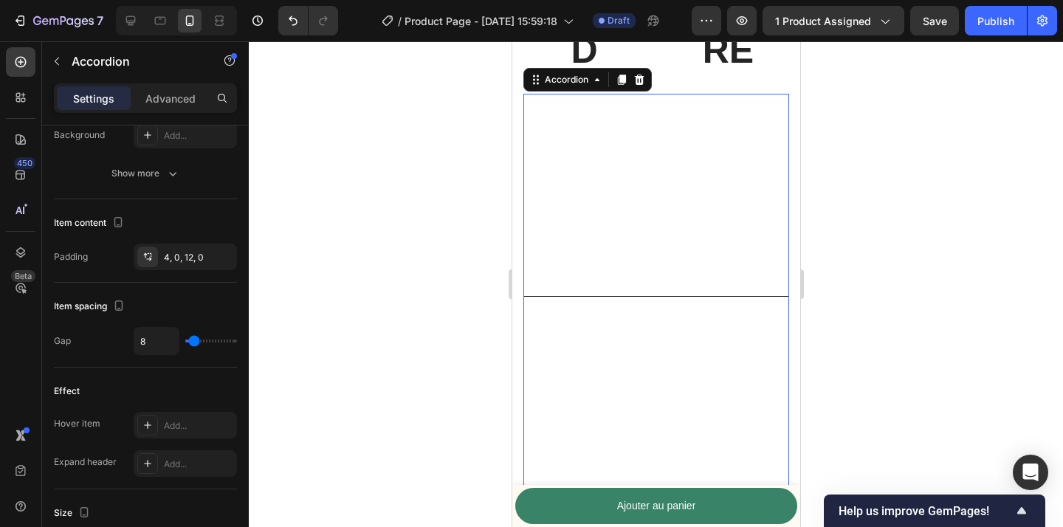
click at [712, 205] on div "C'EST QUOI ?" at bounding box center [716, 195] width 384 height 202
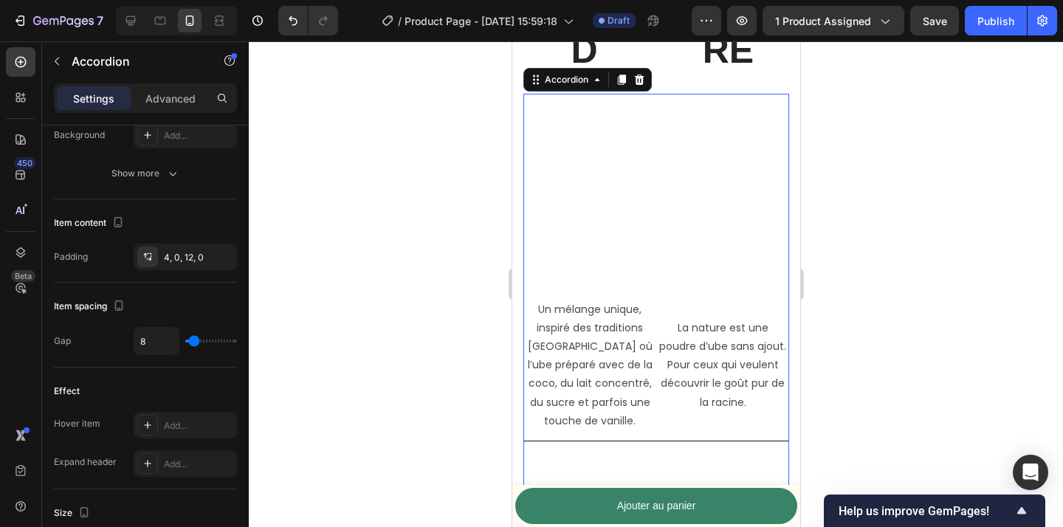
click at [712, 205] on div "C'EST QUOI ?" at bounding box center [716, 195] width 384 height 202
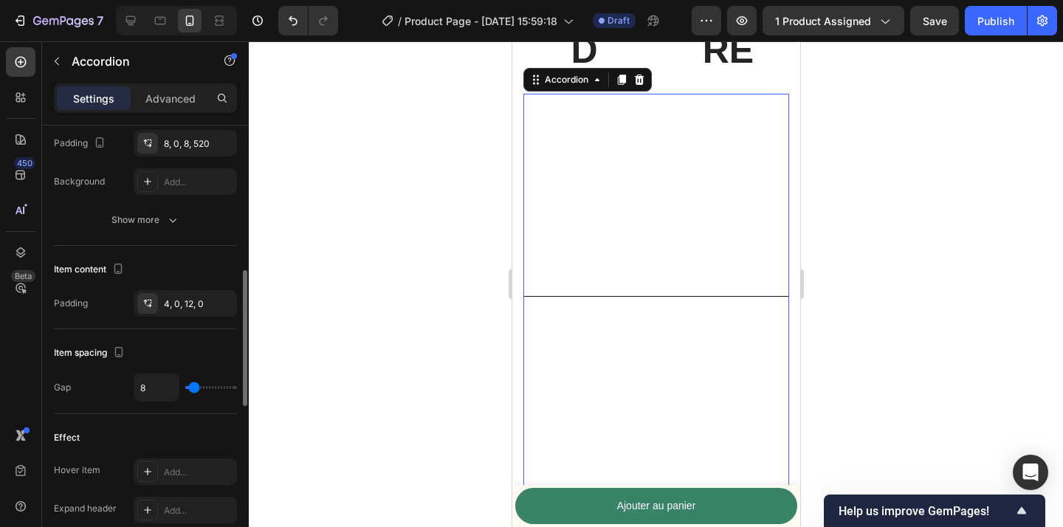
scroll to position [476, 0]
click at [195, 303] on div "4, 0, 12, 0" at bounding box center [185, 305] width 43 height 13
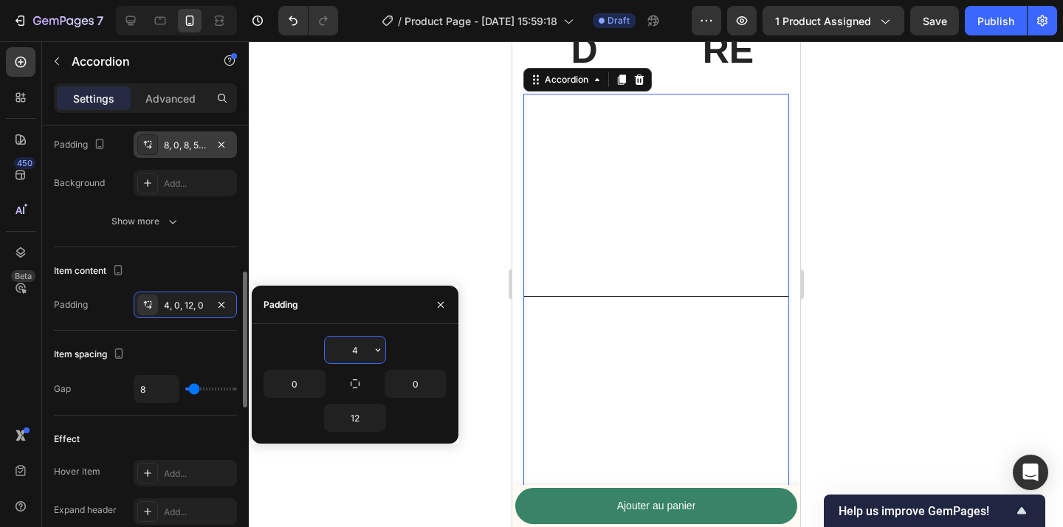
click at [188, 151] on div "8, 0, 8, 520" at bounding box center [185, 145] width 43 height 13
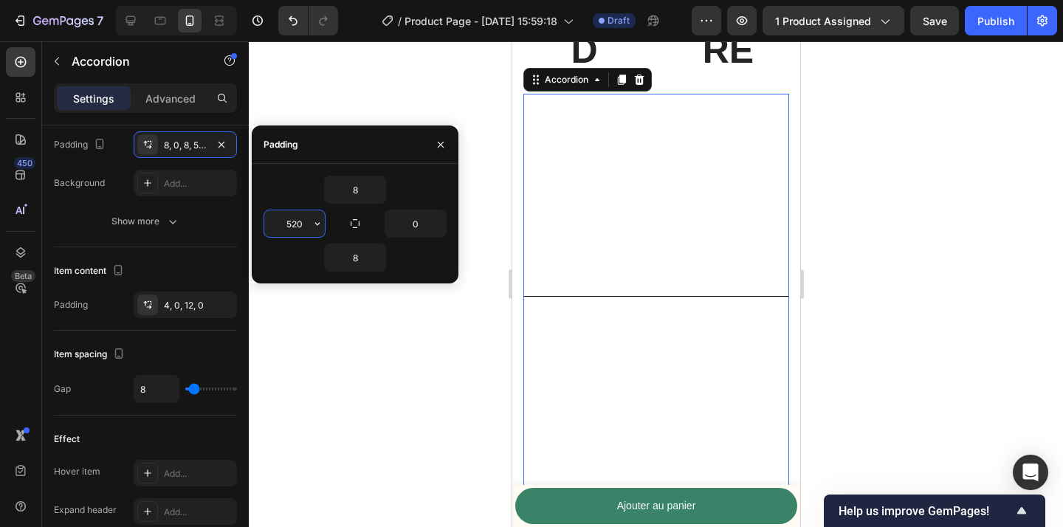
click at [298, 223] on input "520" at bounding box center [294, 223] width 61 height 27
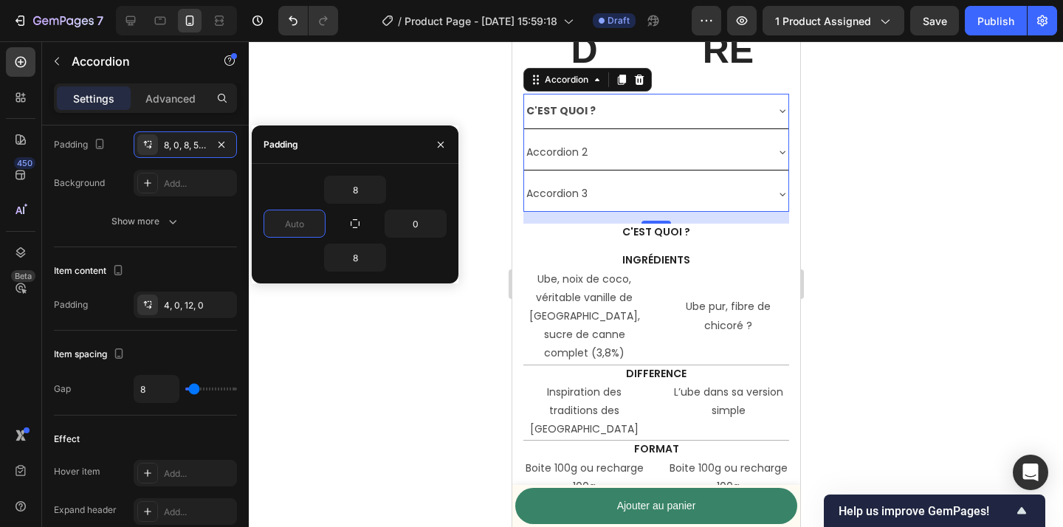
click at [383, 90] on div at bounding box center [656, 284] width 814 height 486
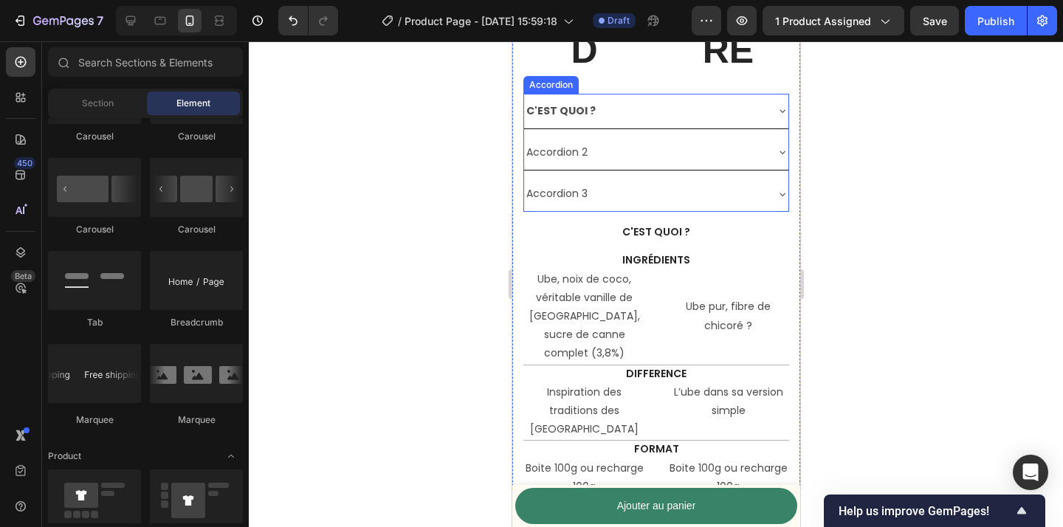
click at [561, 109] on strong "C'EST QUOI ?" at bounding box center [560, 110] width 69 height 15
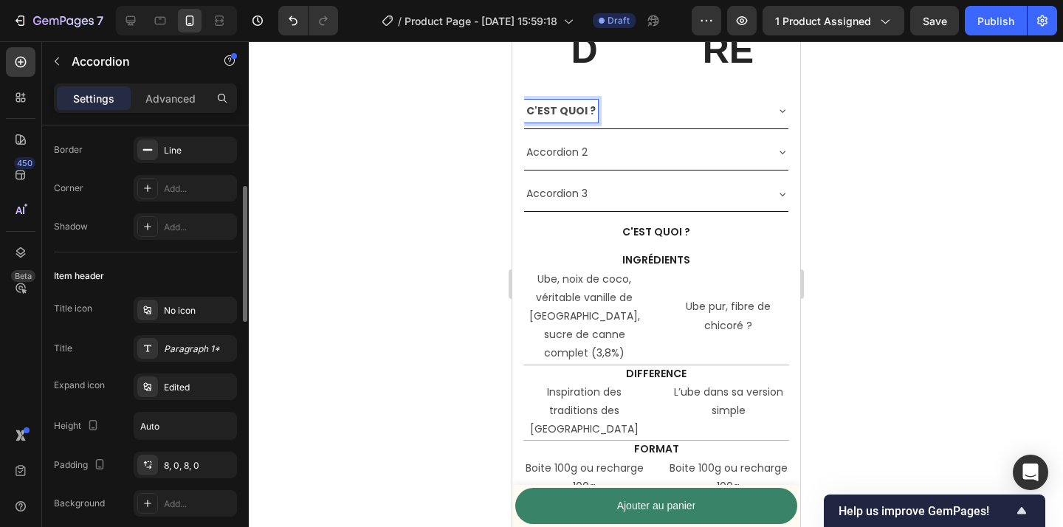
scroll to position [166, 0]
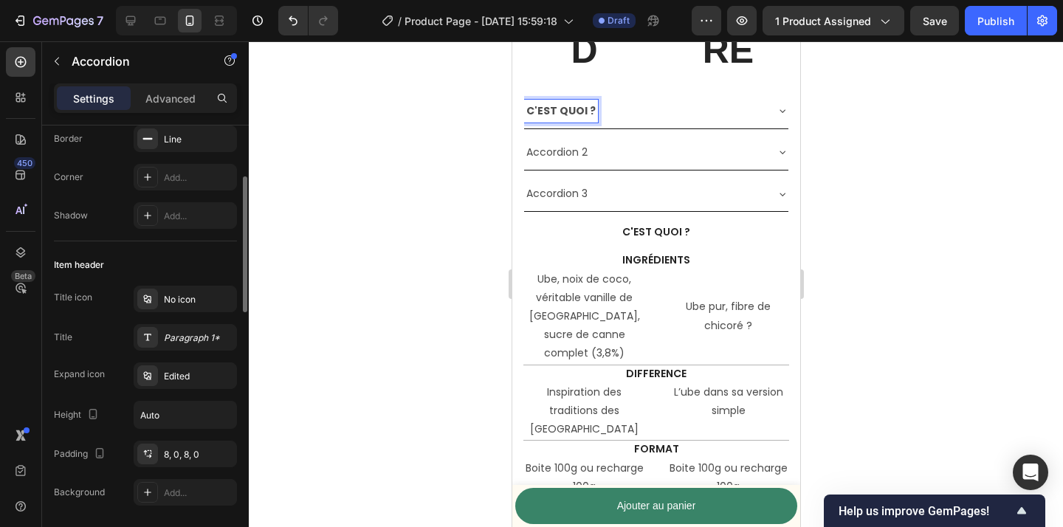
click at [643, 110] on div "C'EST QUOI ?" at bounding box center [644, 111] width 241 height 23
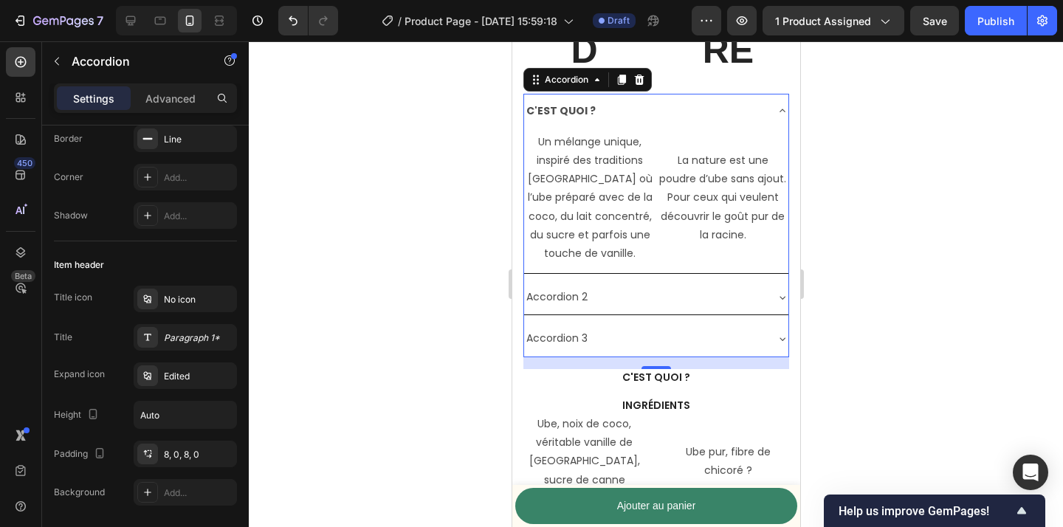
click at [651, 109] on div "C'EST QUOI ?" at bounding box center [644, 111] width 241 height 23
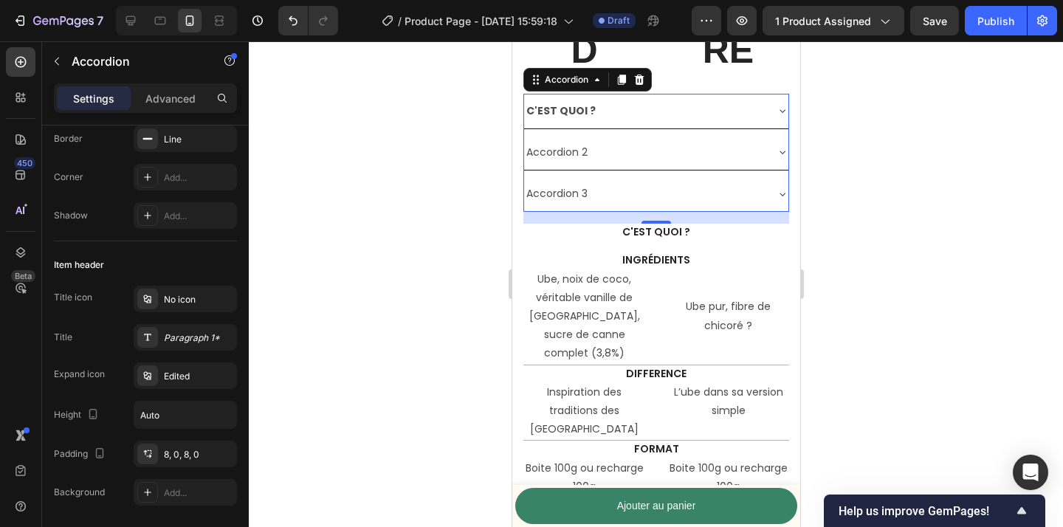
click at [676, 160] on div "Accordion 2" at bounding box center [644, 152] width 241 height 23
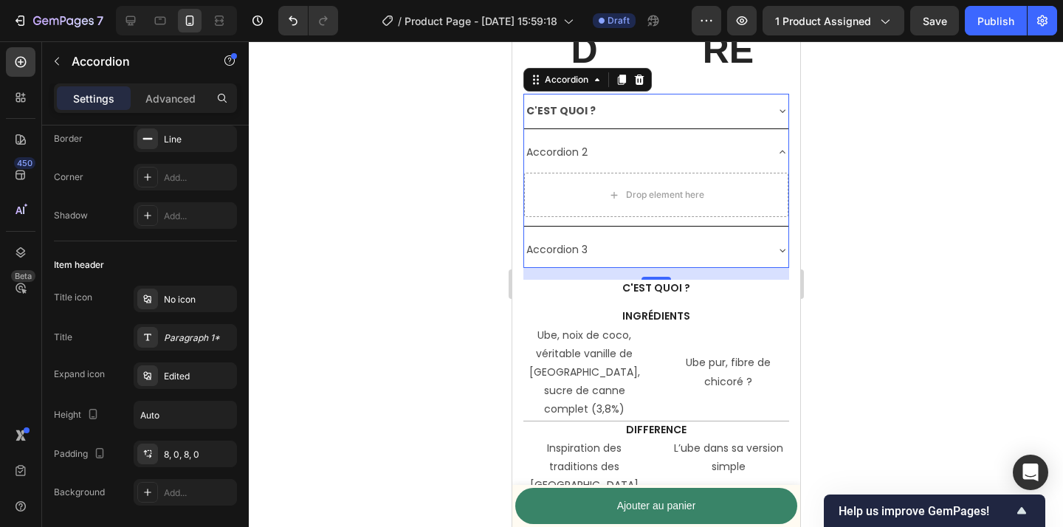
click at [676, 160] on div "Accordion 2" at bounding box center [644, 152] width 241 height 23
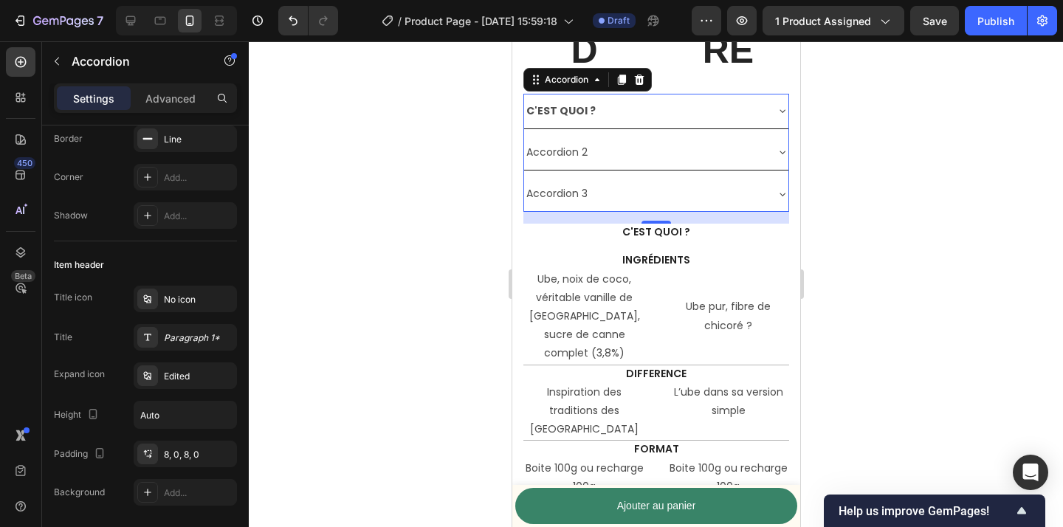
click at [709, 151] on div "Accordion 2" at bounding box center [644, 152] width 241 height 23
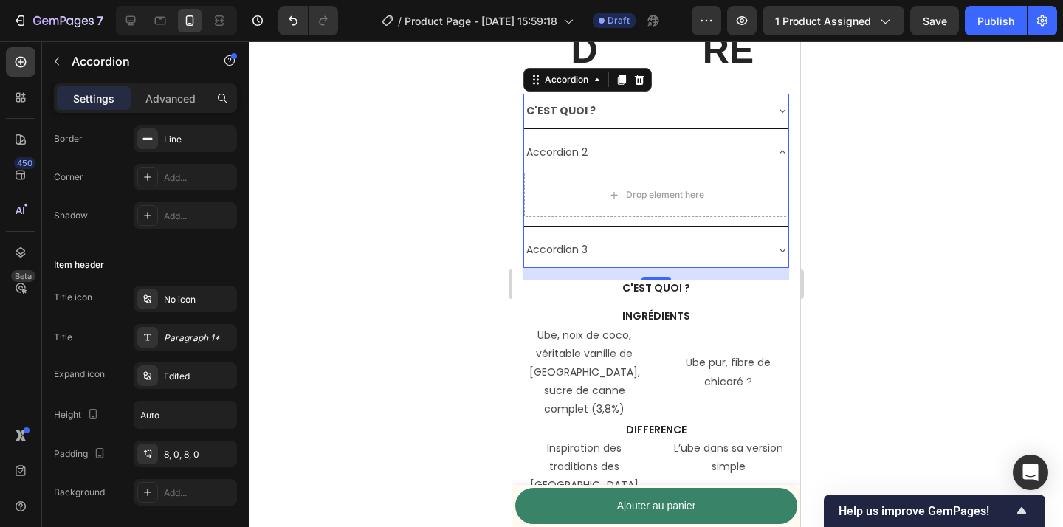
click at [709, 156] on div "Accordion 2" at bounding box center [644, 152] width 241 height 23
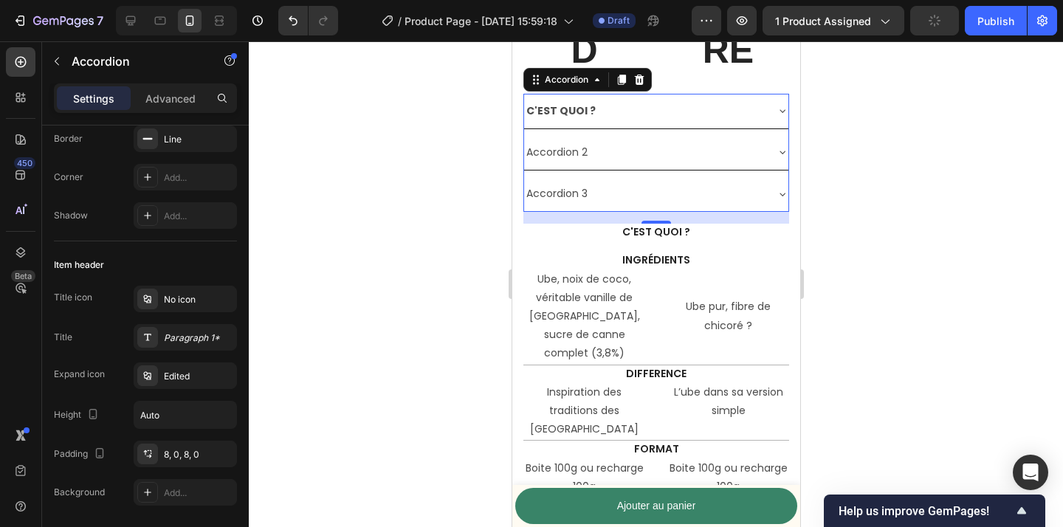
click at [708, 108] on div "C'EST QUOI ?" at bounding box center [644, 111] width 241 height 23
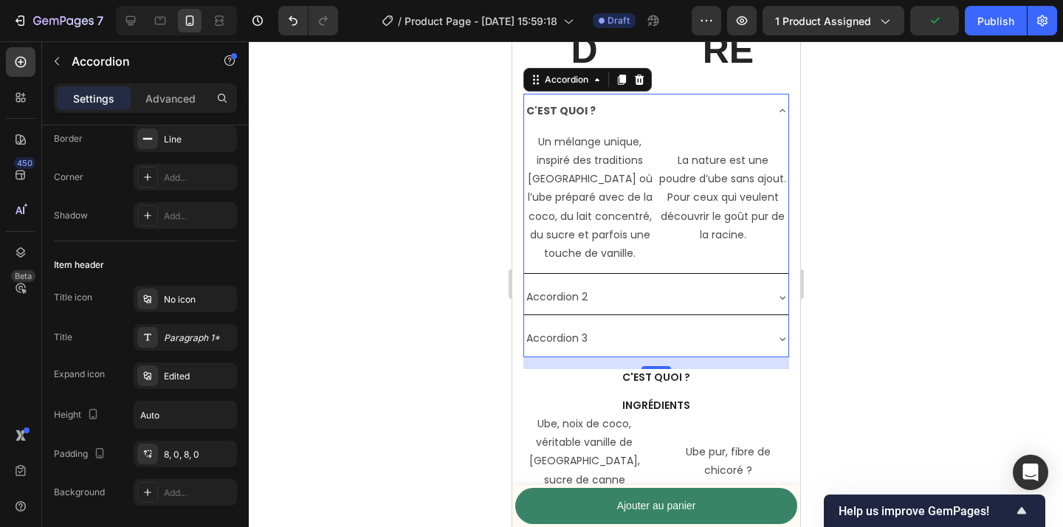
click at [708, 108] on div "C'EST QUOI ?" at bounding box center [644, 111] width 241 height 23
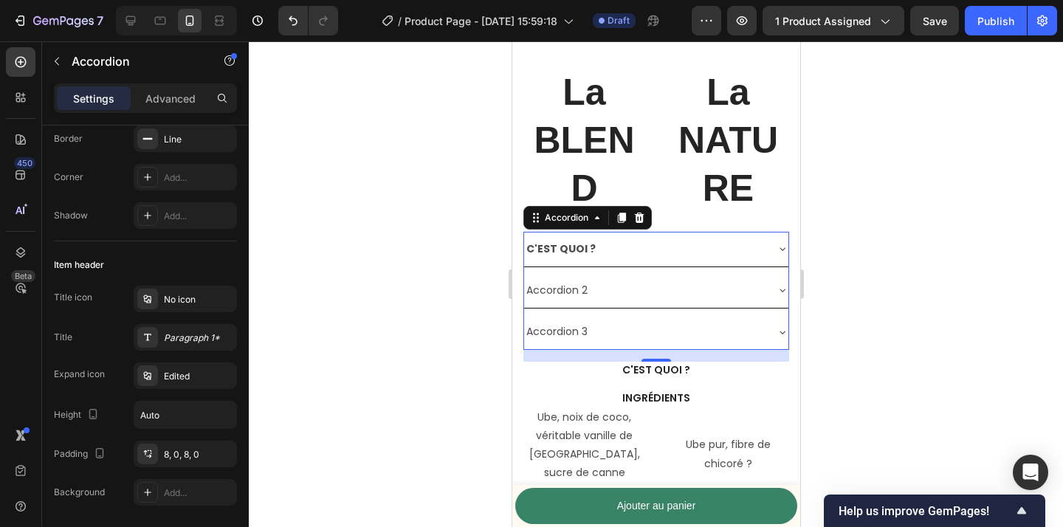
scroll to position [3510, 0]
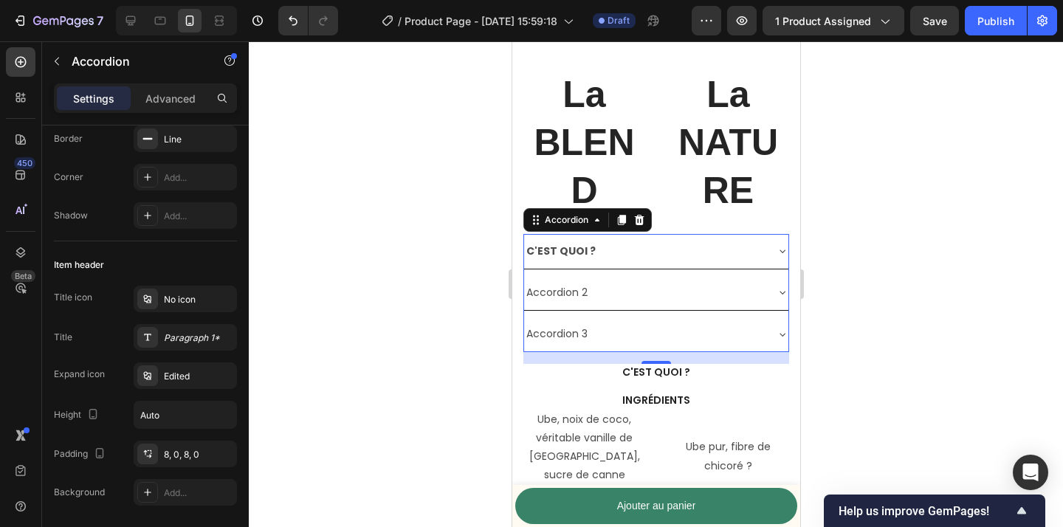
click at [706, 241] on div "C'EST QUOI ?" at bounding box center [644, 251] width 241 height 23
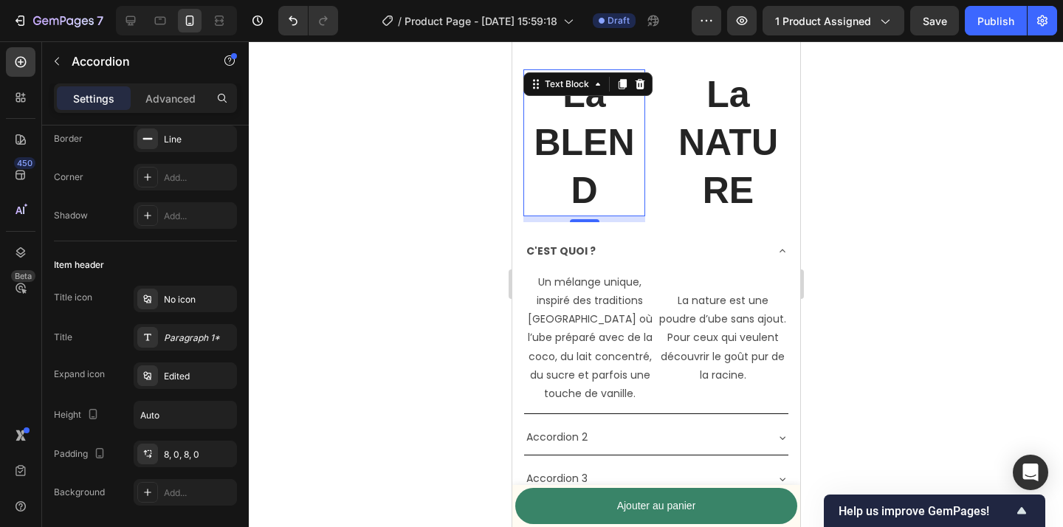
click at [591, 126] on p "La BLEND" at bounding box center [583, 143] width 119 height 144
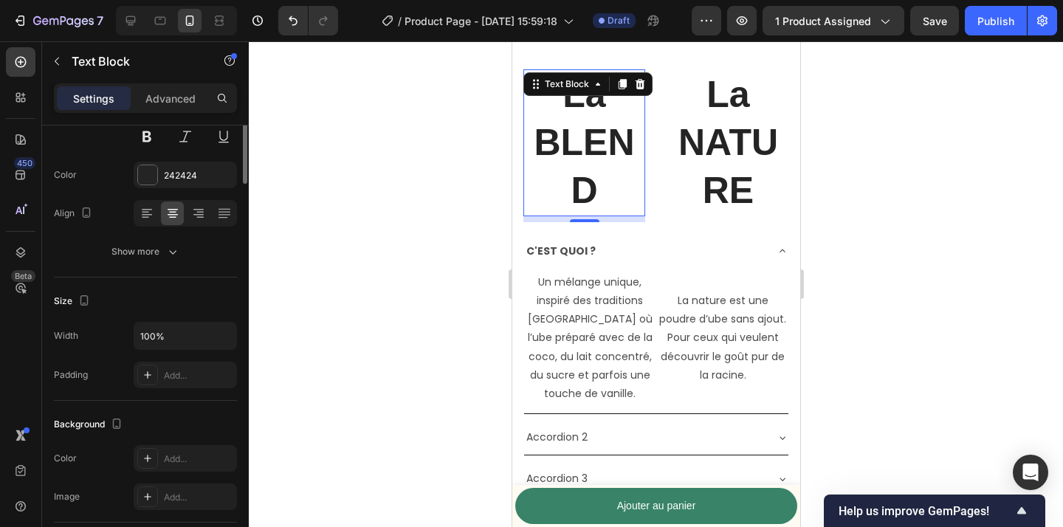
scroll to position [0, 0]
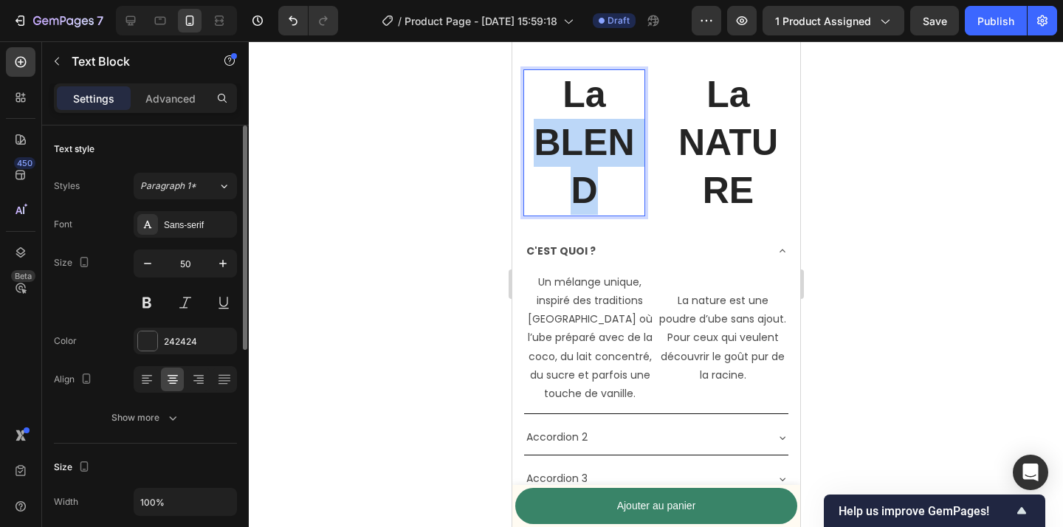
click at [591, 161] on p "La BLEND" at bounding box center [583, 143] width 119 height 144
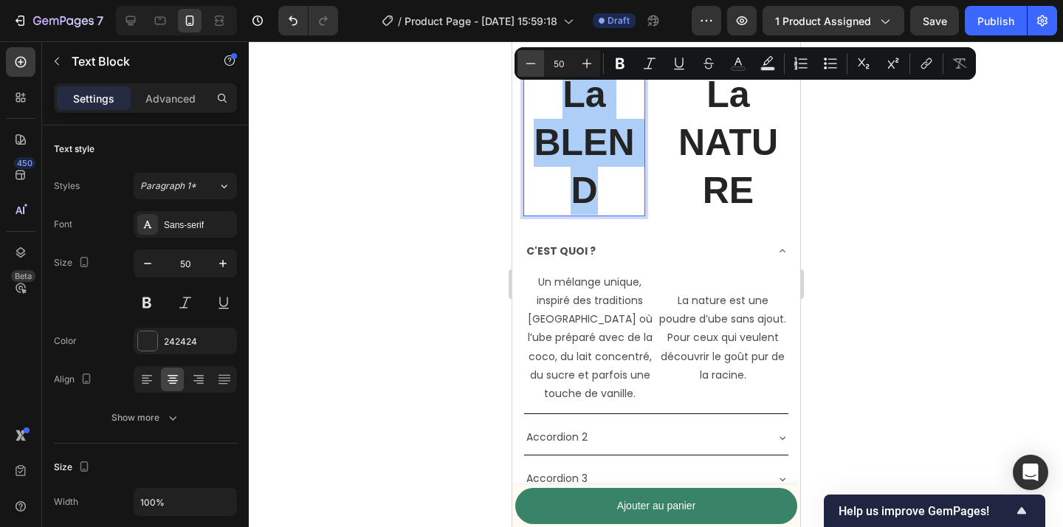
click at [527, 63] on icon "Editor contextual toolbar" at bounding box center [531, 63] width 10 height 1
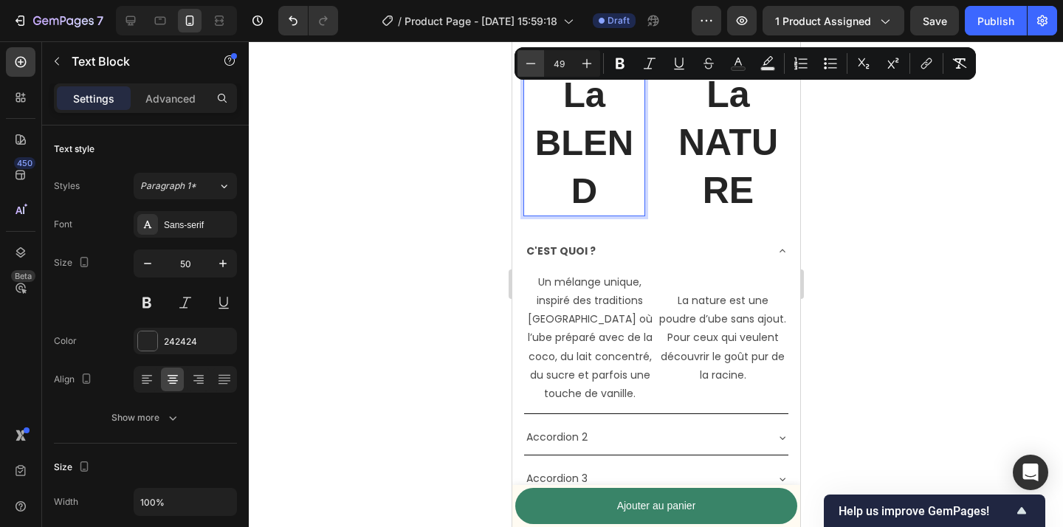
click at [527, 63] on icon "Editor contextual toolbar" at bounding box center [531, 63] width 10 height 1
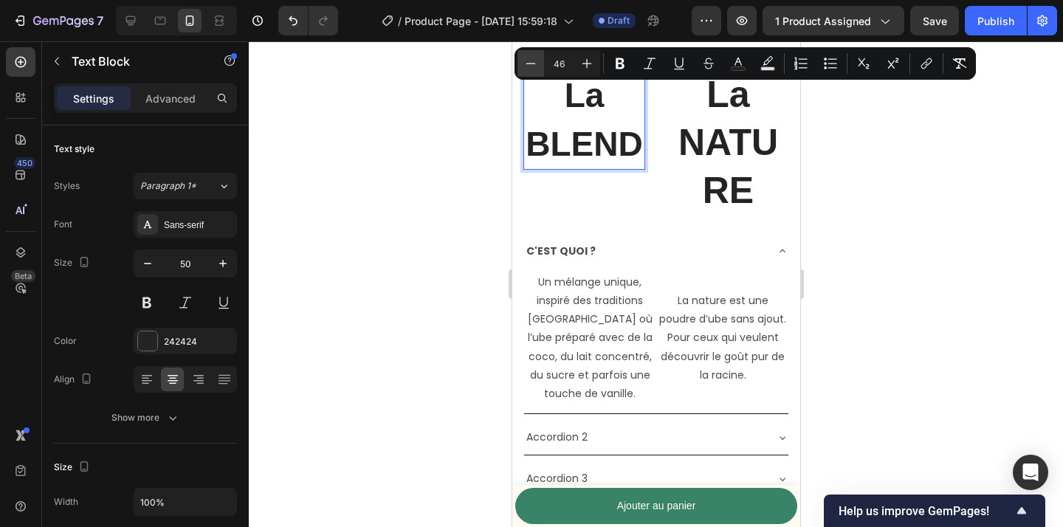
click at [527, 63] on icon "Editor contextual toolbar" at bounding box center [531, 63] width 10 height 1
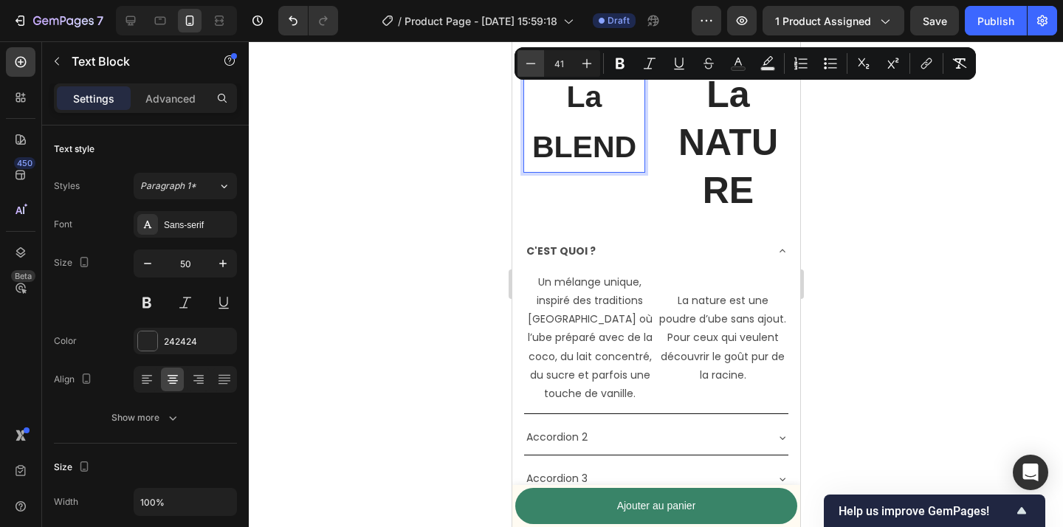
click at [527, 63] on icon "Editor contextual toolbar" at bounding box center [531, 63] width 10 height 1
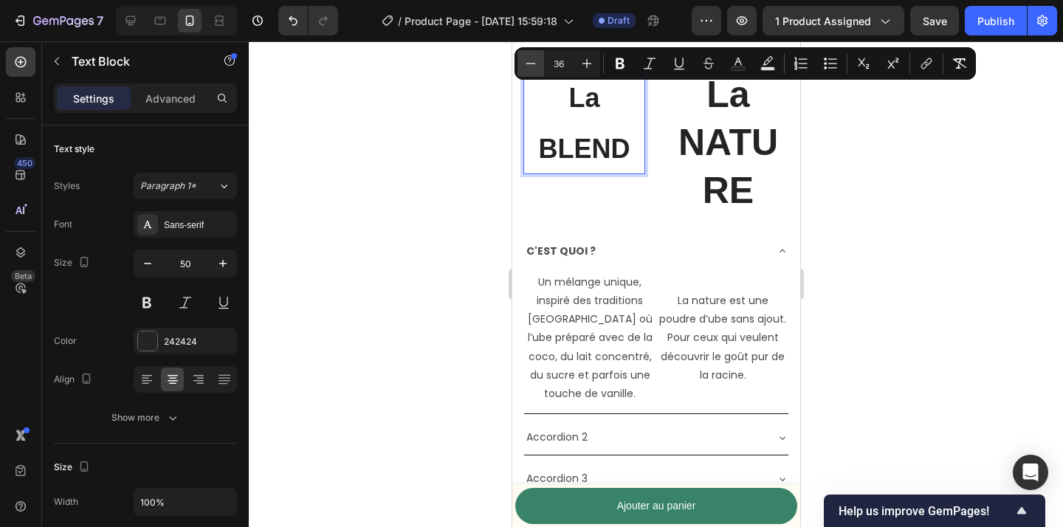
click at [527, 63] on icon "Editor contextual toolbar" at bounding box center [531, 63] width 10 height 1
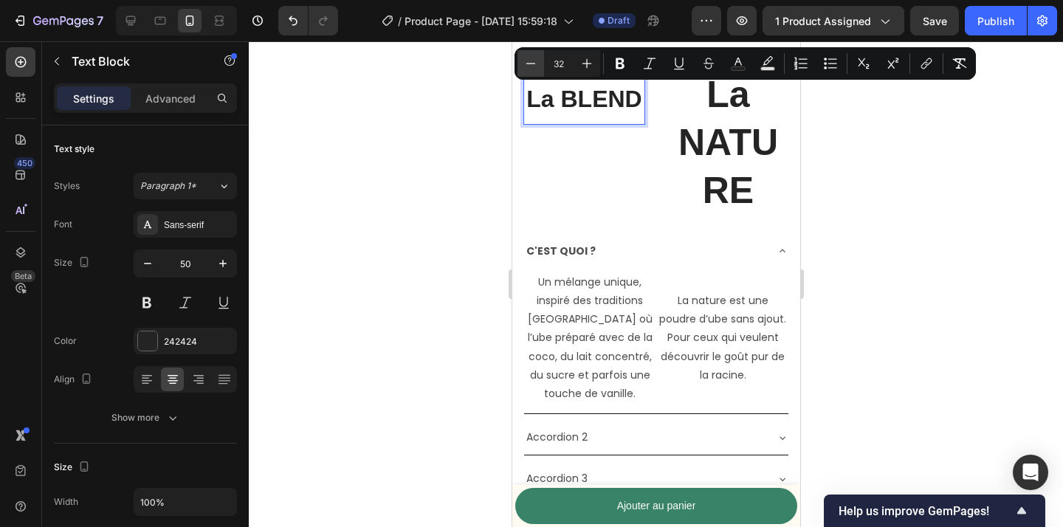
click at [527, 63] on icon "Editor contextual toolbar" at bounding box center [531, 63] width 10 height 1
click at [584, 64] on icon "Editor contextual toolbar" at bounding box center [587, 63] width 15 height 15
type input "31"
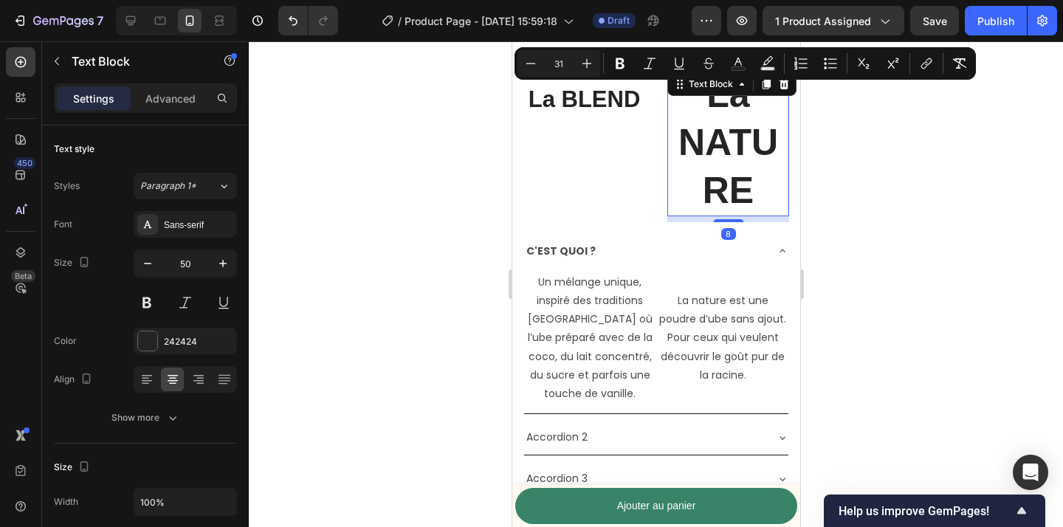
click at [721, 150] on p "La NATURE" at bounding box center [727, 143] width 119 height 144
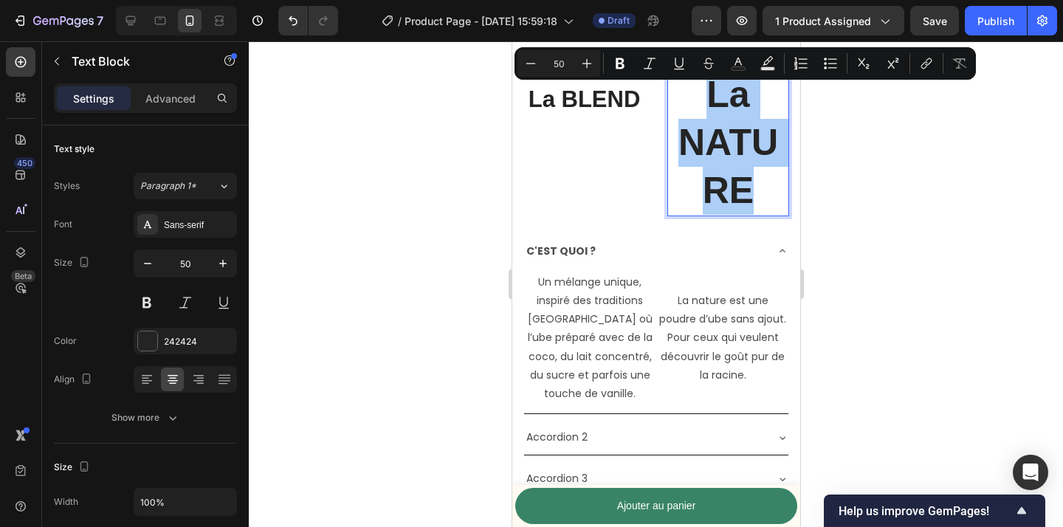
click at [565, 64] on input "50" at bounding box center [559, 64] width 30 height 18
drag, startPoint x: 565, startPoint y: 64, endPoint x: 541, endPoint y: 64, distance: 23.6
click at [541, 64] on div "Minus 50 Plus" at bounding box center [559, 63] width 83 height 27
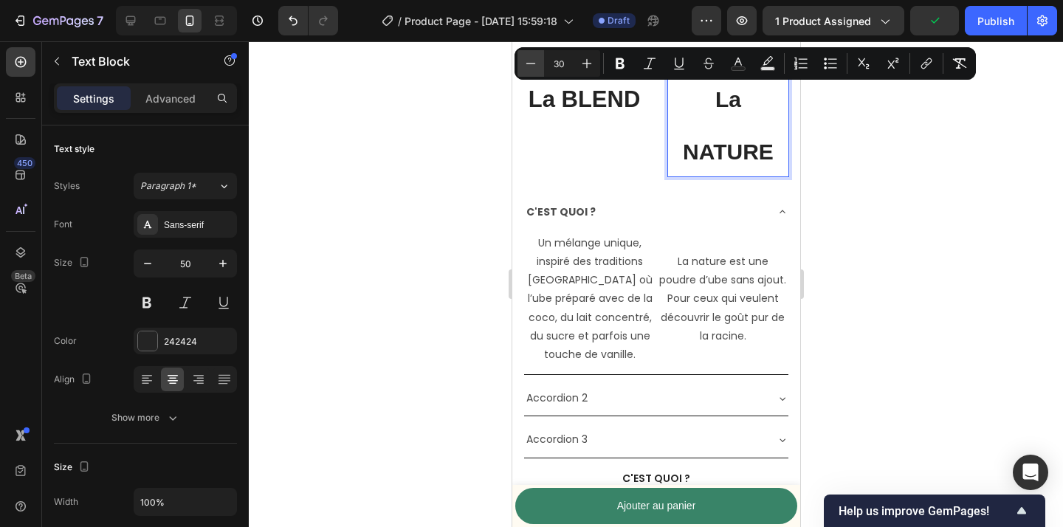
click at [535, 67] on icon "Editor contextual toolbar" at bounding box center [531, 63] width 15 height 15
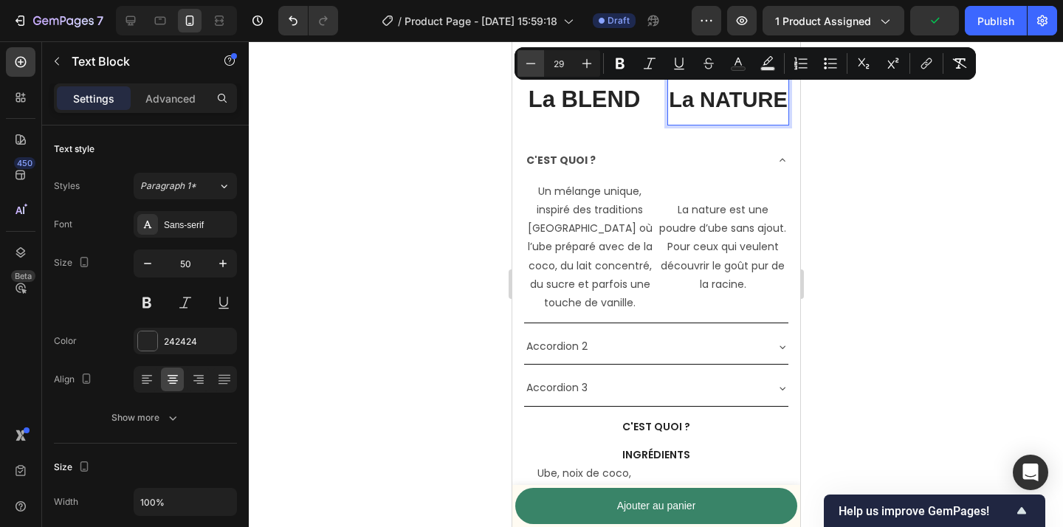
click at [535, 67] on icon "Editor contextual toolbar" at bounding box center [531, 63] width 15 height 15
type input "27"
click at [975, 214] on div at bounding box center [656, 284] width 814 height 486
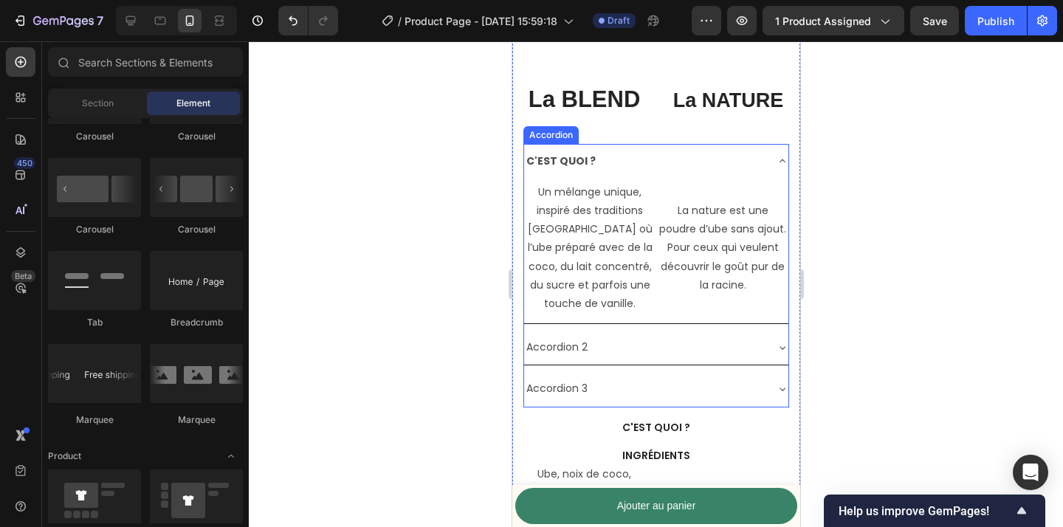
click at [716, 164] on div "C'EST QUOI ?" at bounding box center [644, 161] width 241 height 23
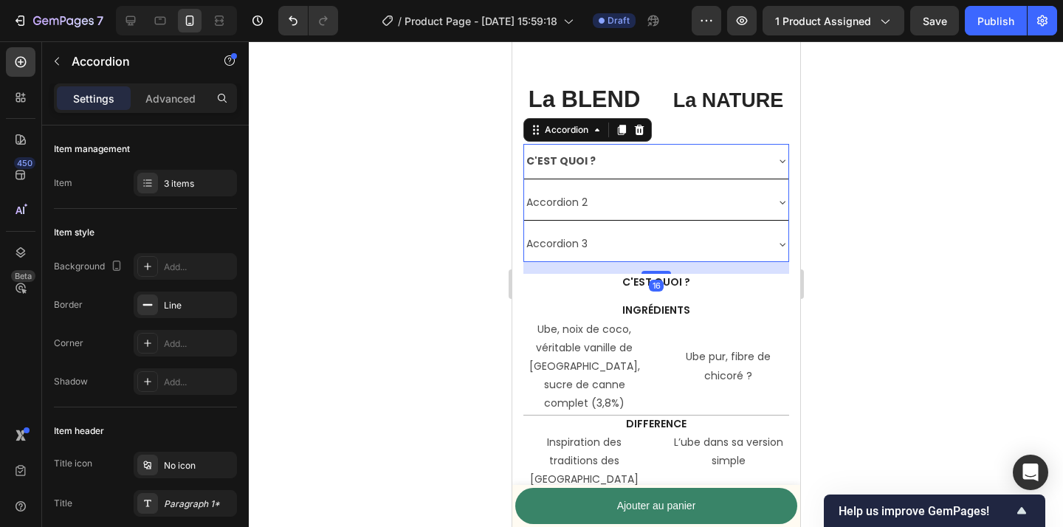
click at [755, 207] on div "Accordion 2" at bounding box center [644, 202] width 241 height 23
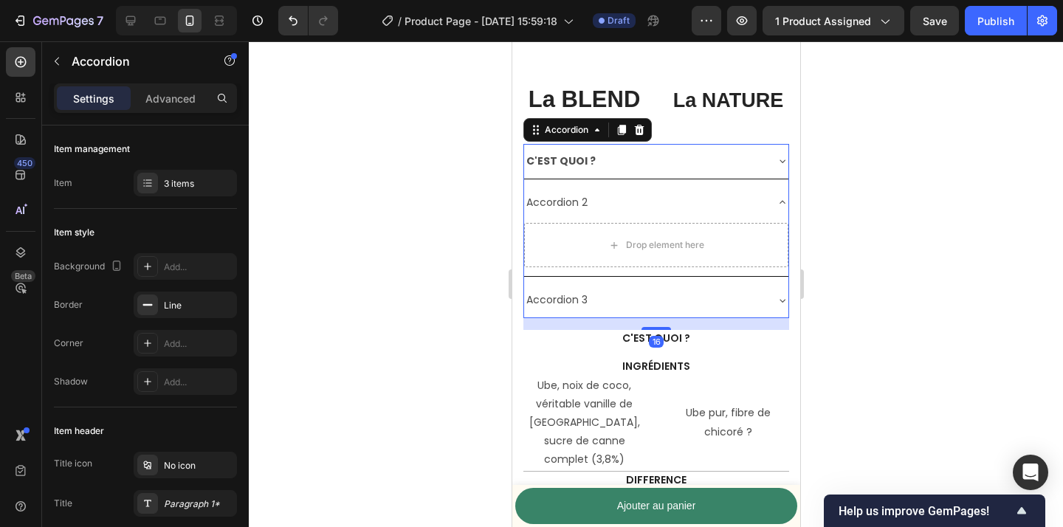
click at [755, 207] on div "Accordion 2" at bounding box center [644, 202] width 241 height 23
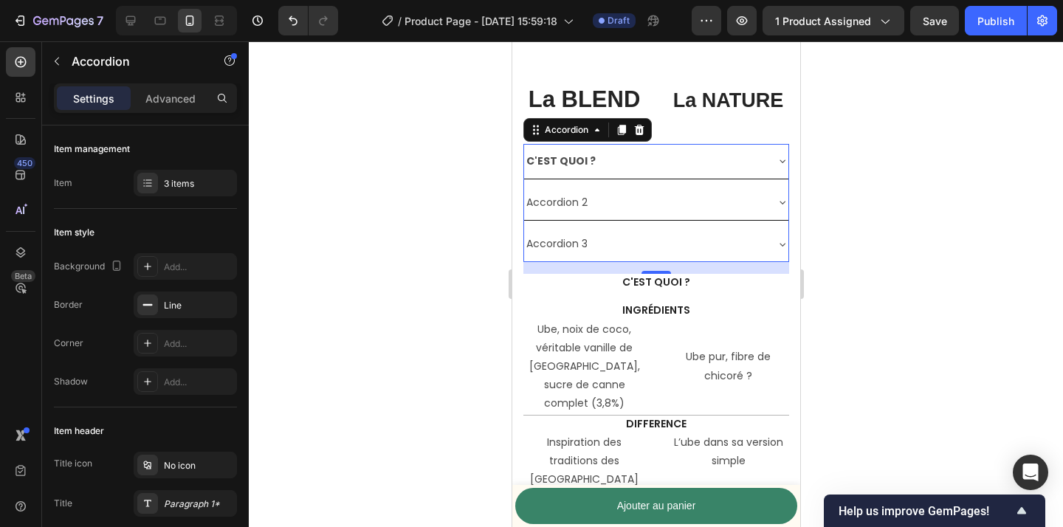
click at [769, 168] on div "C'EST QUOI ?" at bounding box center [656, 161] width 264 height 35
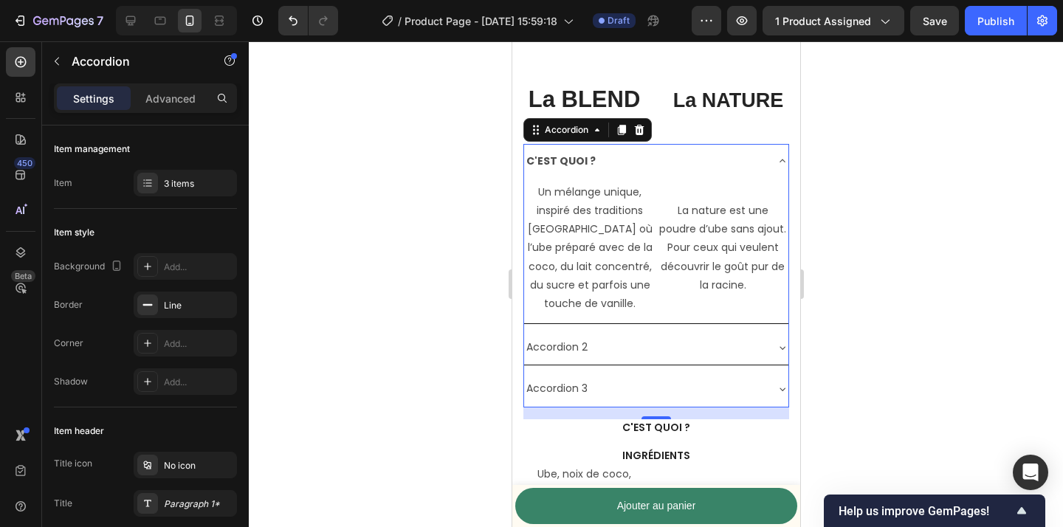
click at [769, 168] on div "C'EST QUOI ?" at bounding box center [656, 161] width 264 height 35
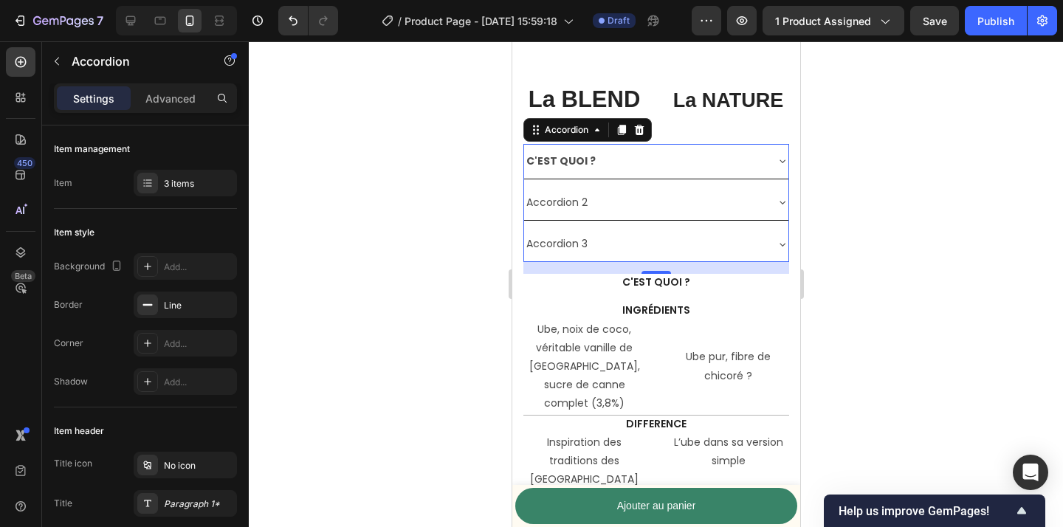
click at [764, 194] on div "Accordion 2" at bounding box center [644, 202] width 241 height 23
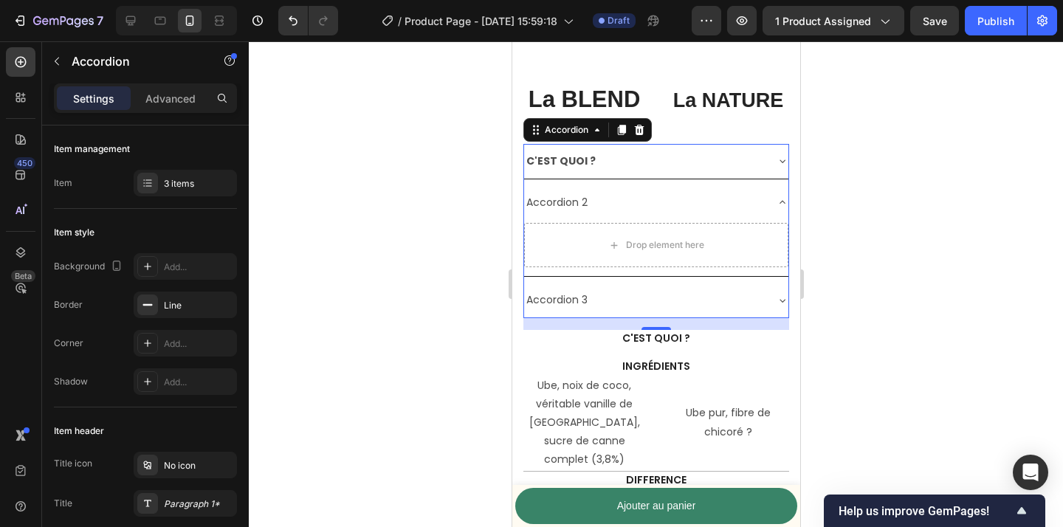
click at [764, 194] on div "Accordion 2" at bounding box center [644, 202] width 241 height 23
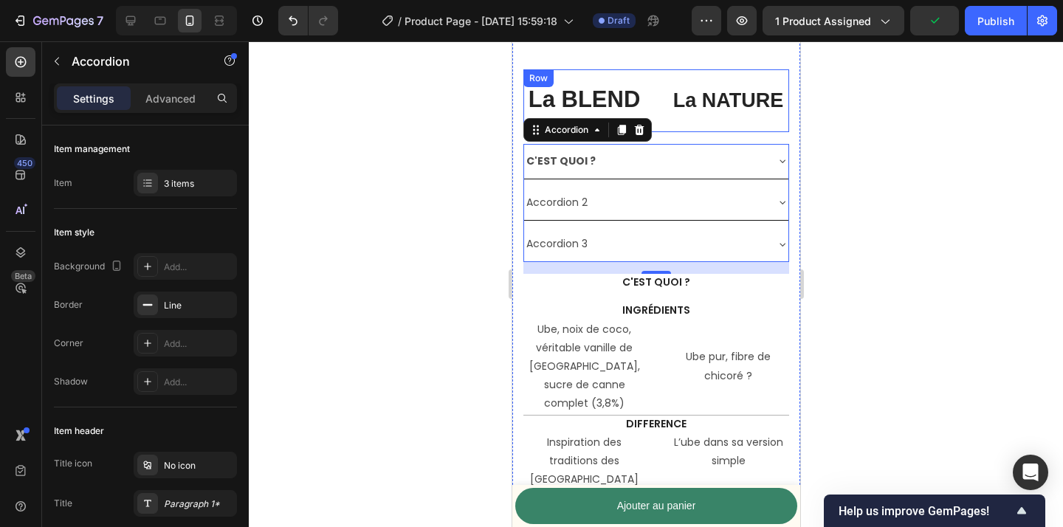
click at [746, 128] on div "La NATURE Text Block" at bounding box center [728, 100] width 122 height 63
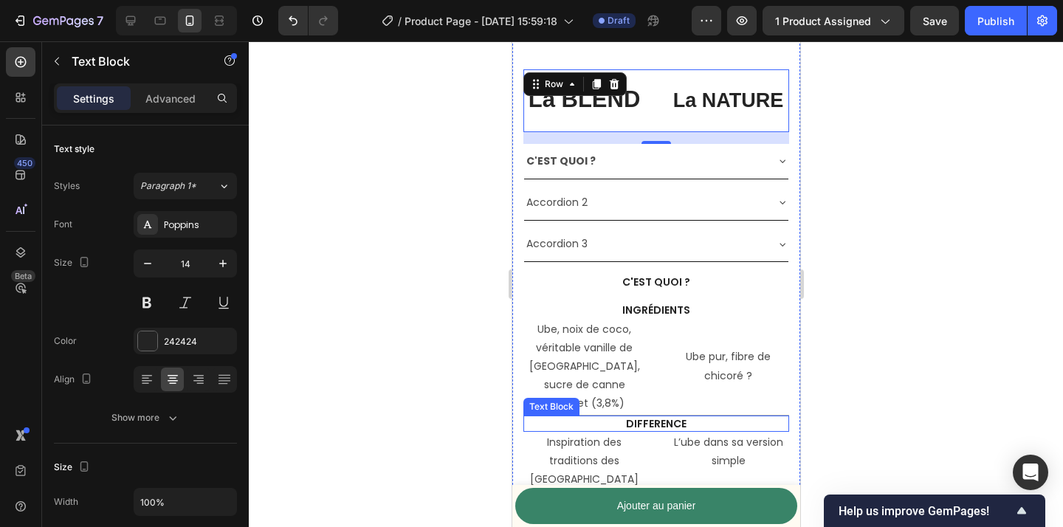
click at [651, 417] on p "DIFFERENCE" at bounding box center [655, 423] width 263 height 13
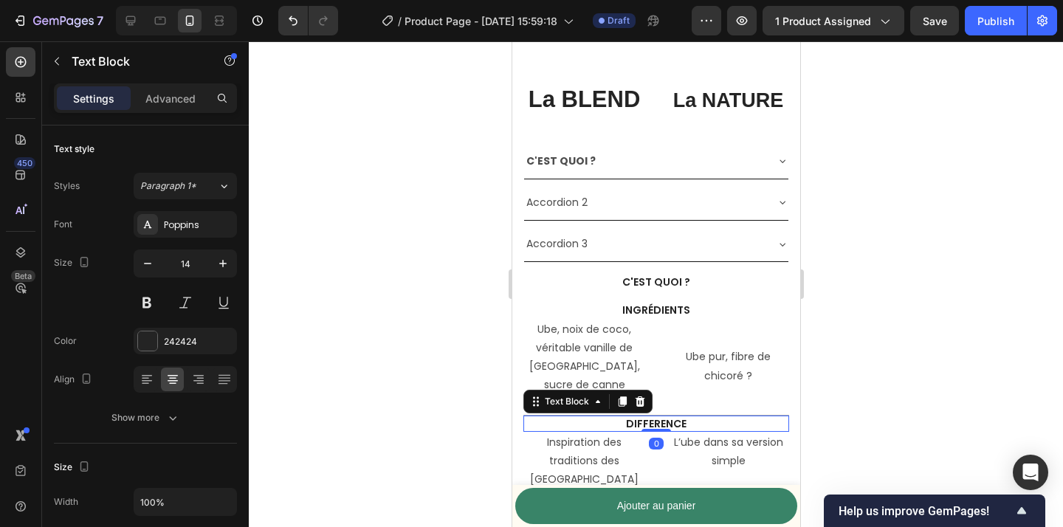
click at [651, 417] on p "DIFFERENCE" at bounding box center [655, 423] width 263 height 13
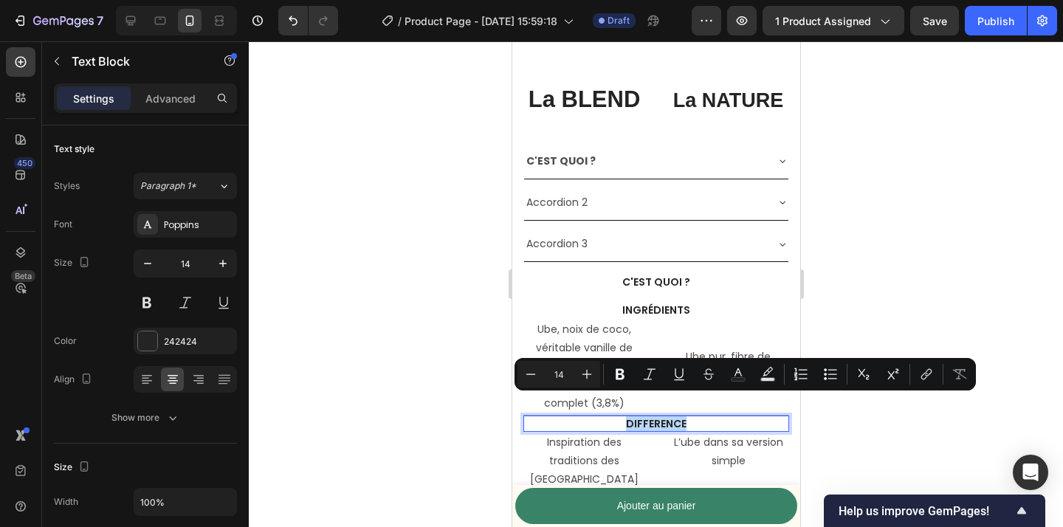
copy p "DIFFERENCE"
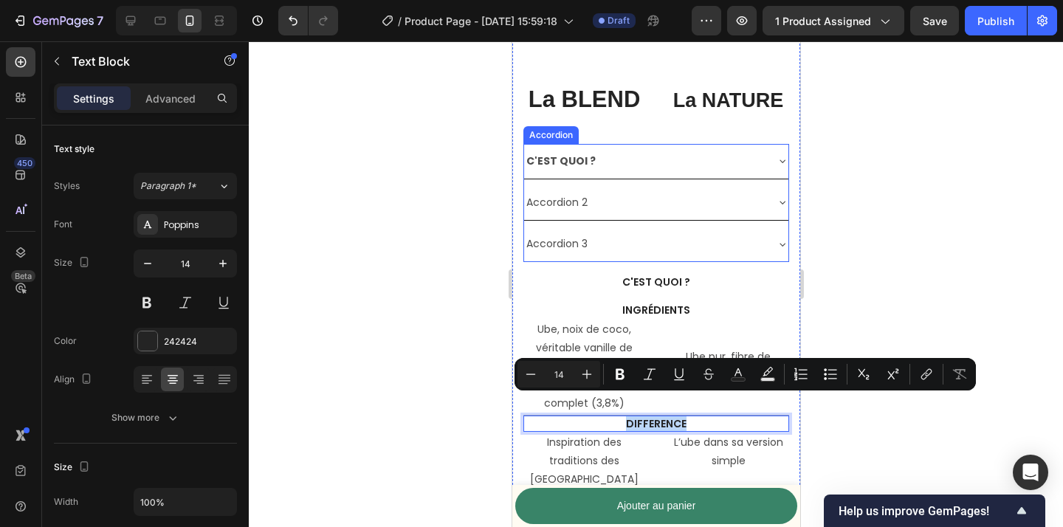
click at [546, 206] on p "Accordion 2" at bounding box center [556, 202] width 61 height 18
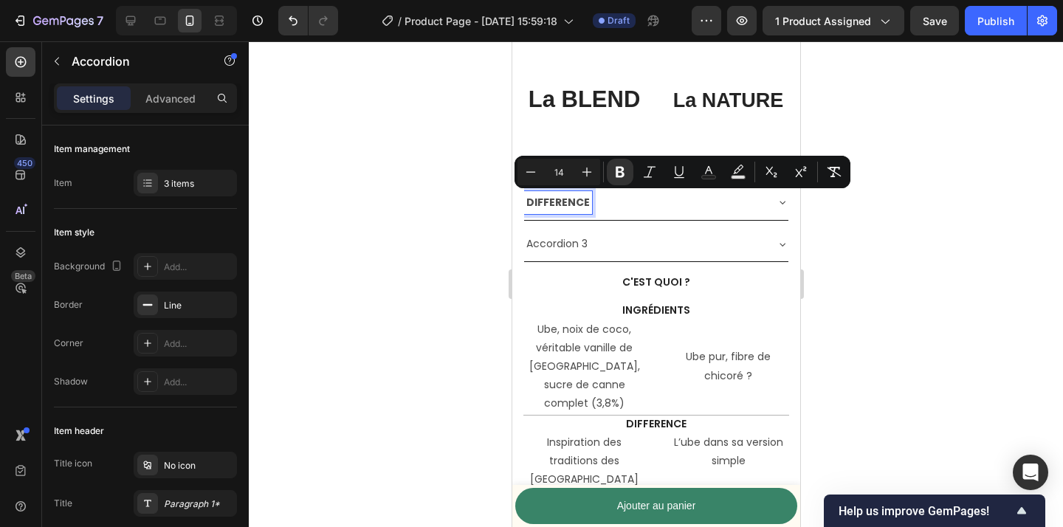
click at [779, 207] on icon at bounding box center [782, 202] width 12 height 12
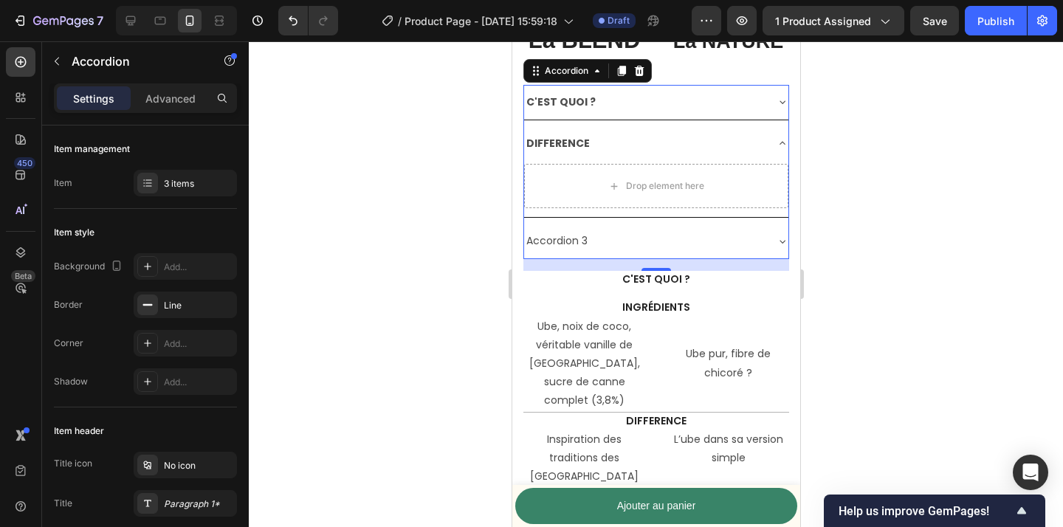
scroll to position [3593, 0]
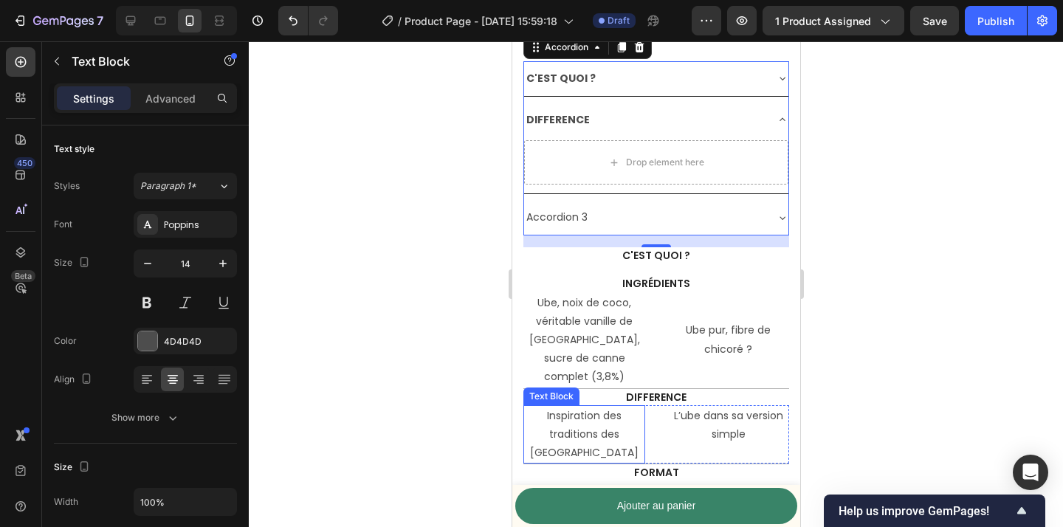
click at [643, 405] on div "Inspiration des traditions des [GEOGRAPHIC_DATA]" at bounding box center [584, 434] width 122 height 59
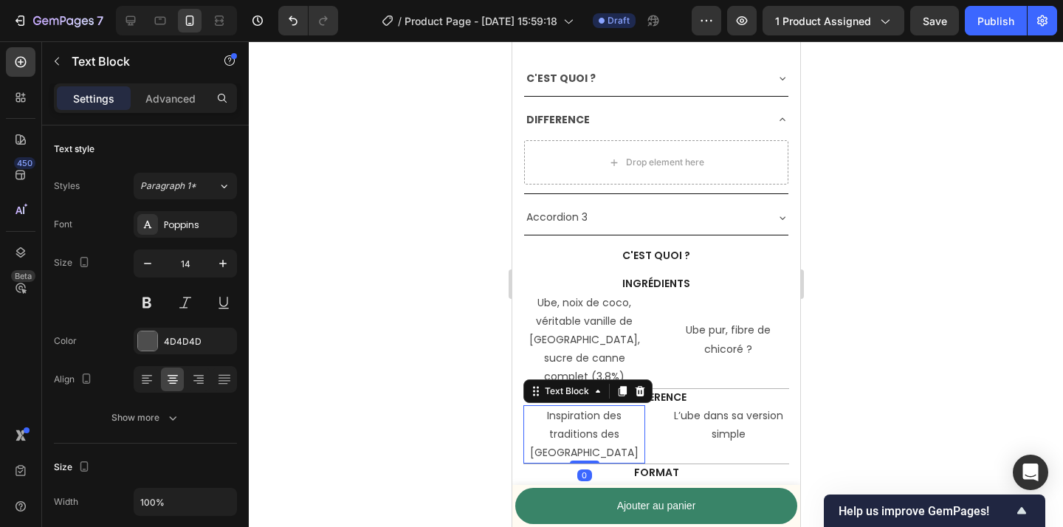
click at [645, 405] on div "Inspiration des traditions des philippines Text Block 0 L’ube dans sa version s…" at bounding box center [656, 435] width 266 height 60
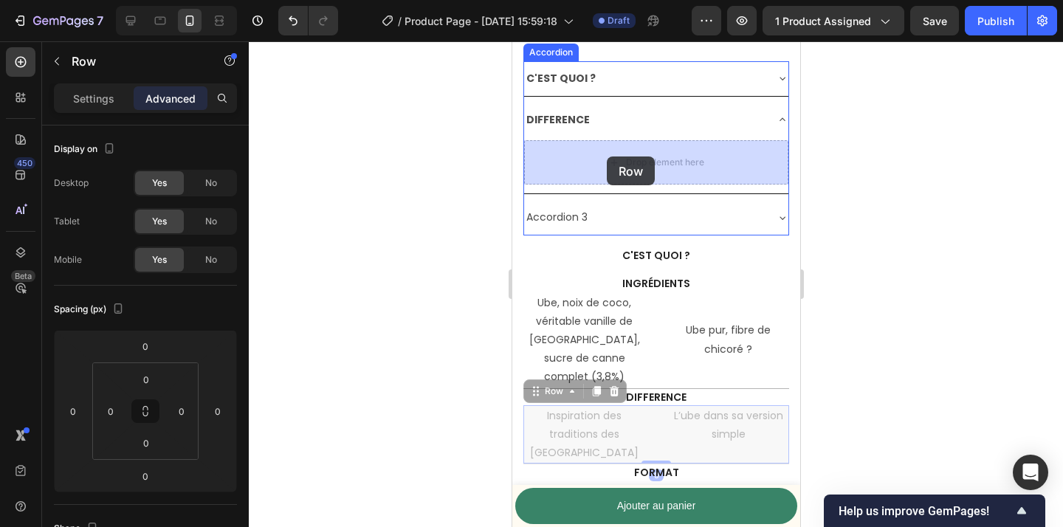
drag, startPoint x: 555, startPoint y: 376, endPoint x: 606, endPoint y: 157, distance: 225.3
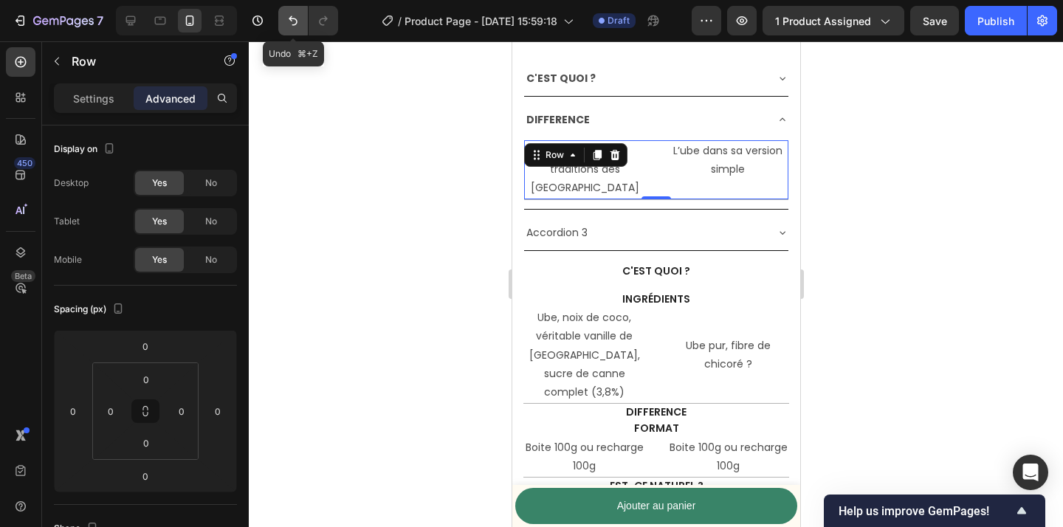
click at [295, 15] on icon "Undo/Redo" at bounding box center [293, 20] width 15 height 15
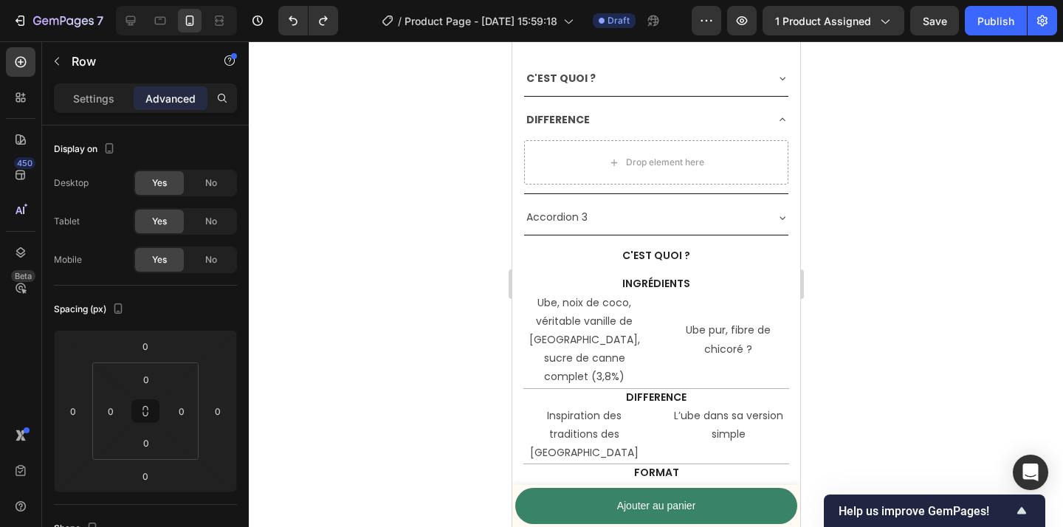
click at [662, 411] on div "Inspiration des traditions des philippines Text Block L’ube dans sa version sim…" at bounding box center [656, 435] width 266 height 60
click at [651, 410] on div "Inspiration des traditions des philippines Text Block L’ube dans sa version sim…" at bounding box center [656, 435] width 266 height 60
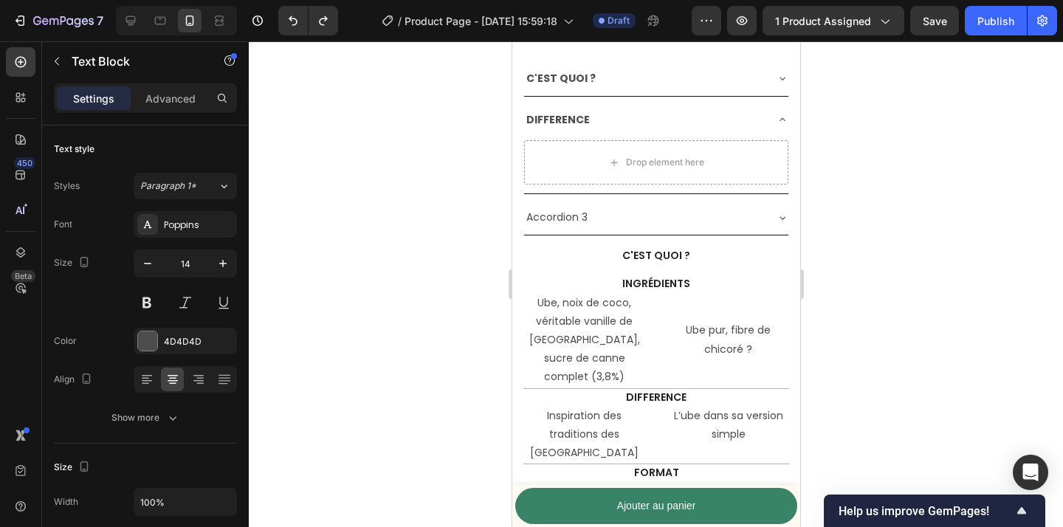
click at [643, 411] on div "Inspiration des traditions des [GEOGRAPHIC_DATA]" at bounding box center [584, 434] width 122 height 59
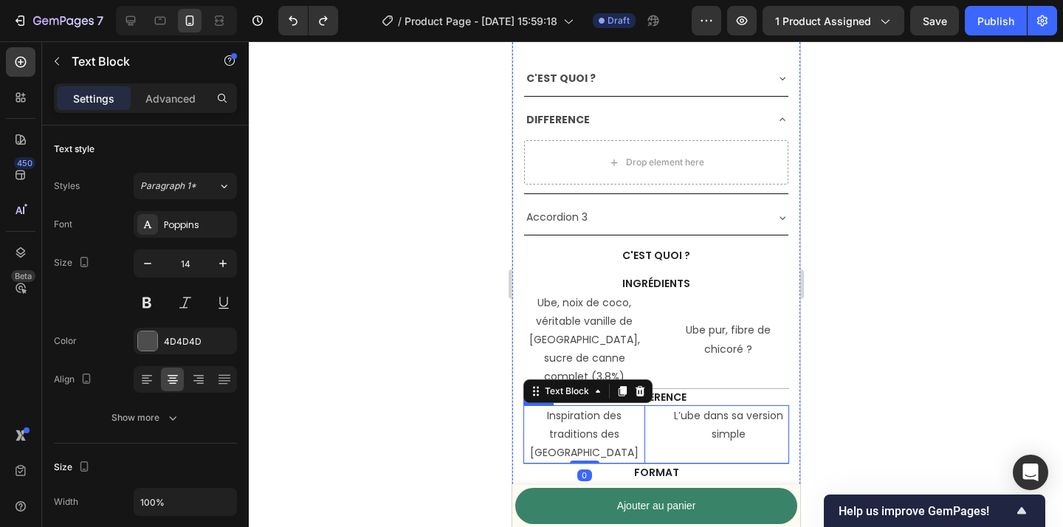
click at [651, 411] on div "Inspiration des traditions des philippines Text Block 0 L’ube dans sa version s…" at bounding box center [656, 435] width 266 height 60
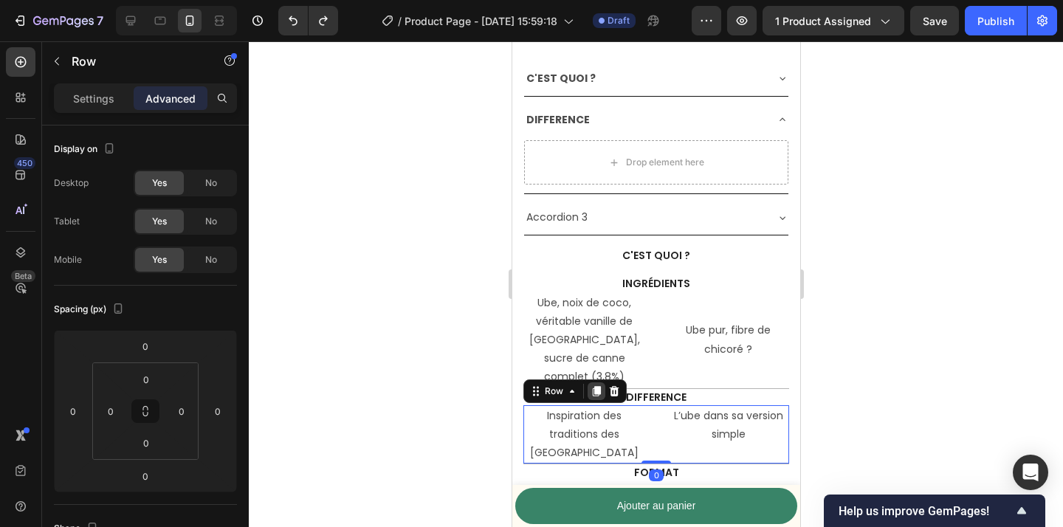
click at [594, 386] on icon at bounding box center [596, 391] width 8 height 10
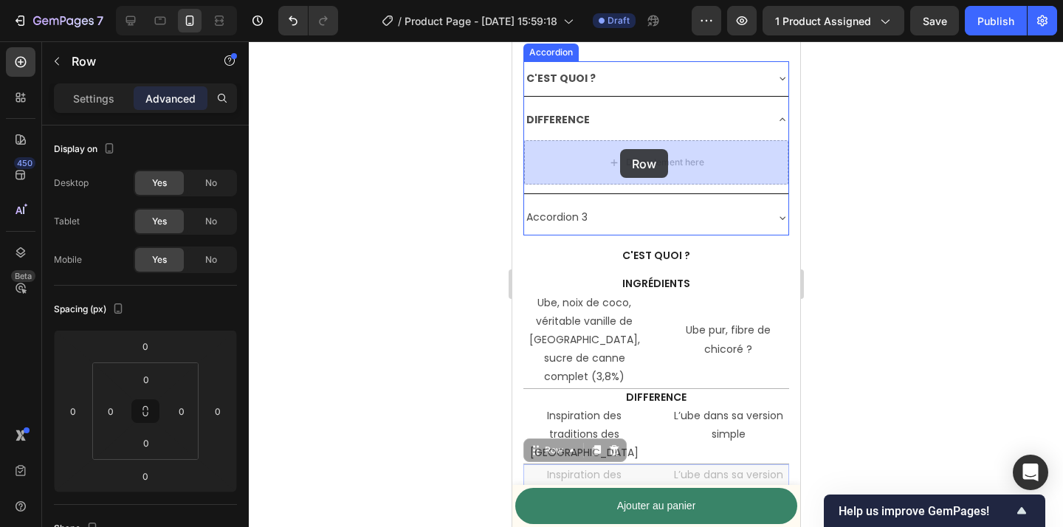
drag, startPoint x: 549, startPoint y: 430, endPoint x: 620, endPoint y: 149, distance: 289.4
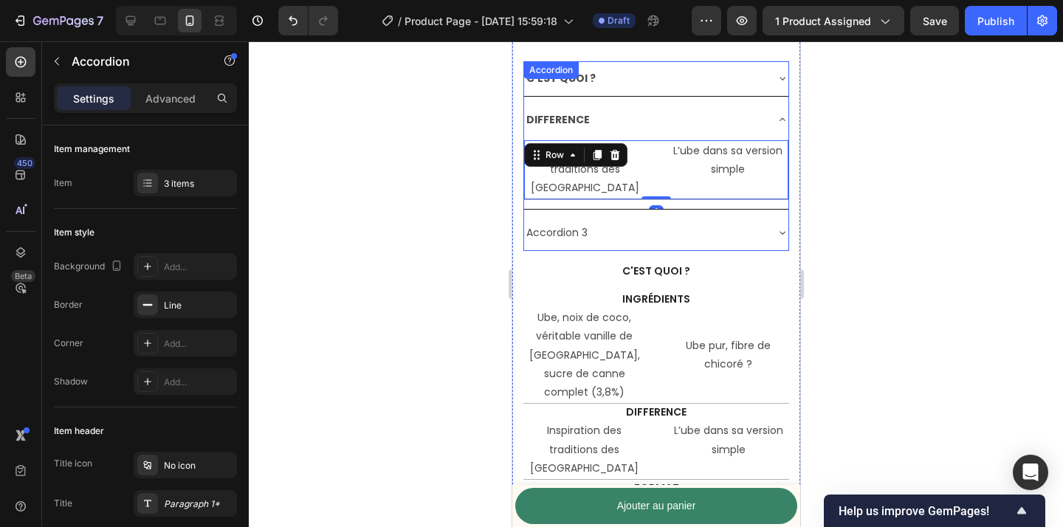
click at [762, 120] on div "DIFFERENCE" at bounding box center [644, 120] width 241 height 23
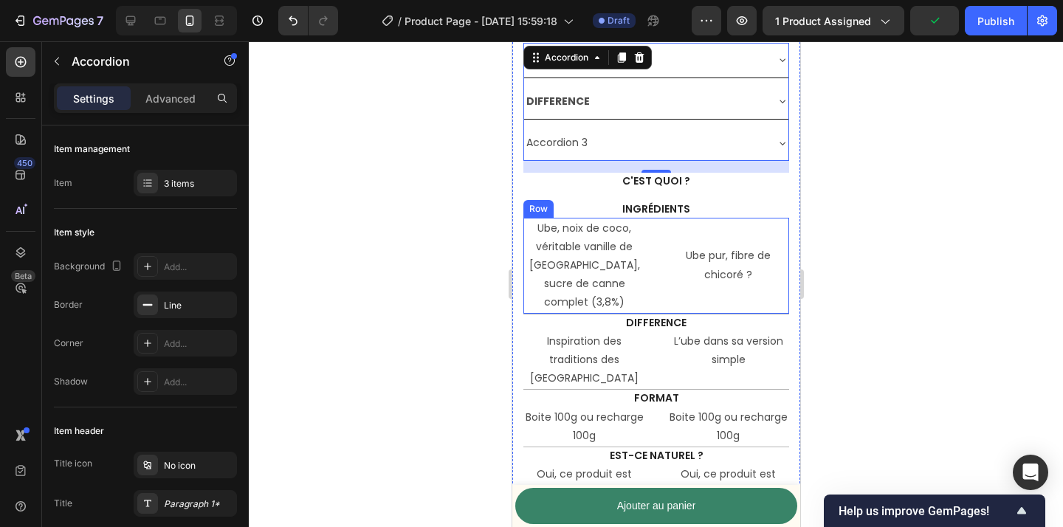
scroll to position [3615, 0]
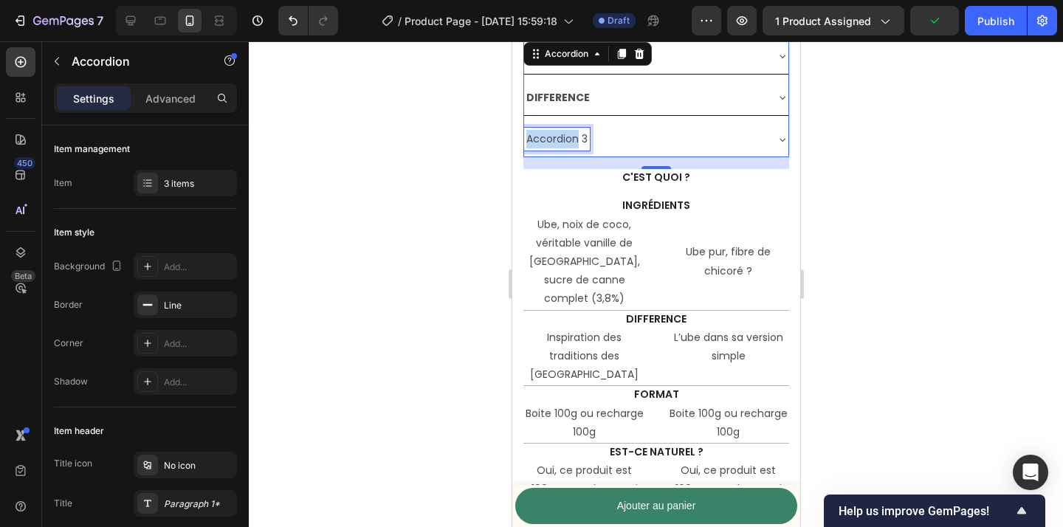
click at [570, 134] on p "Accordion 3" at bounding box center [556, 139] width 61 height 18
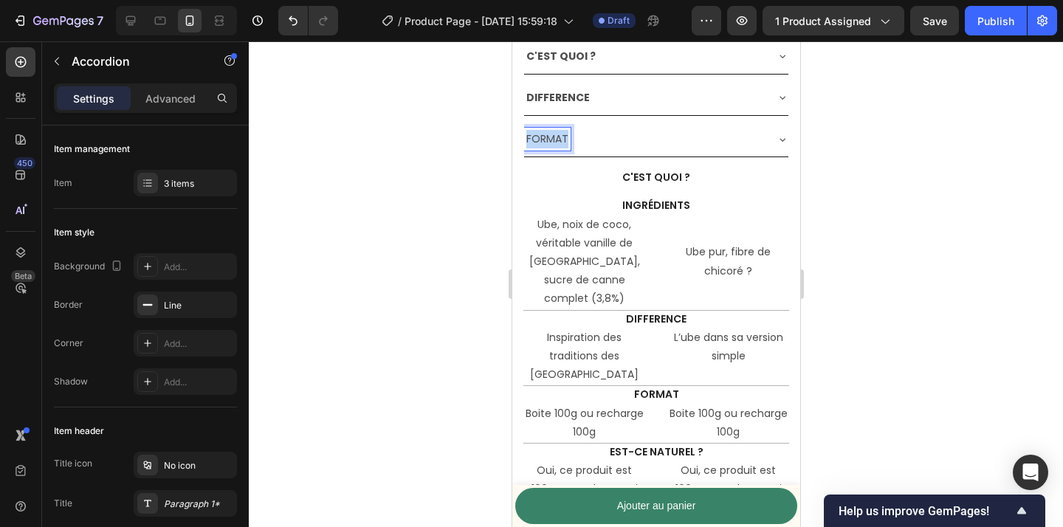
copy p "FORMAT"
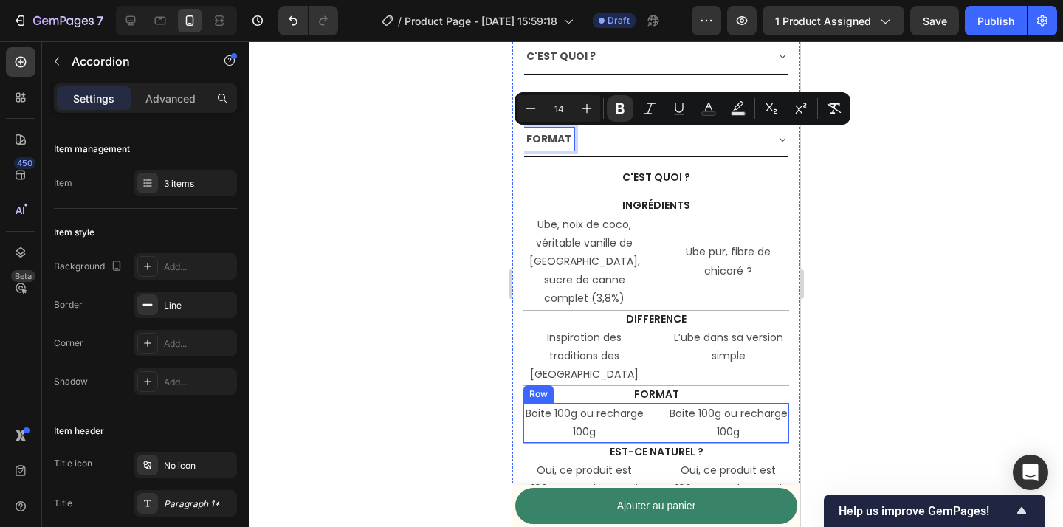
click at [659, 403] on div "Boite 100g ou recharge 100g Text Block Boite 100g ou recharge 100g Text Block R…" at bounding box center [656, 423] width 266 height 41
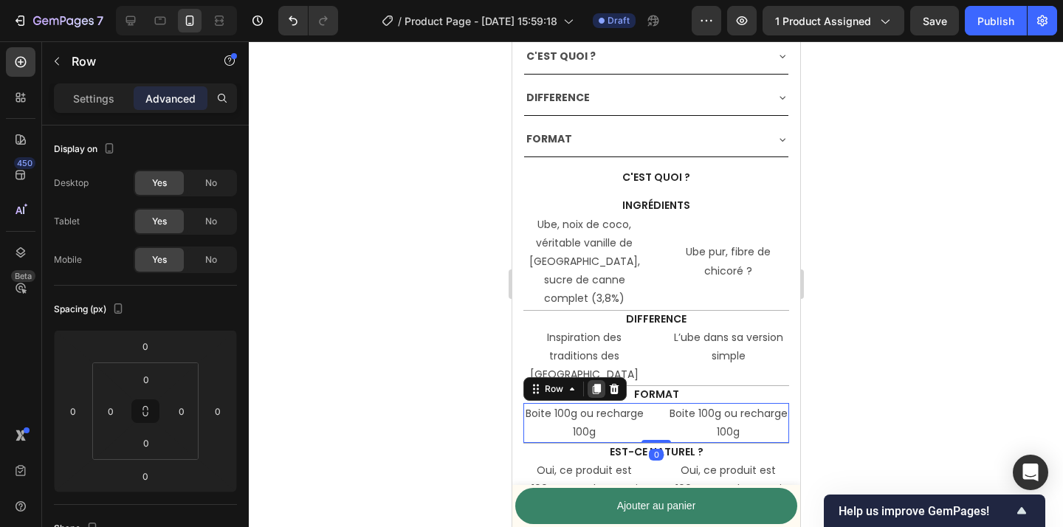
click at [597, 383] on icon at bounding box center [596, 389] width 12 height 12
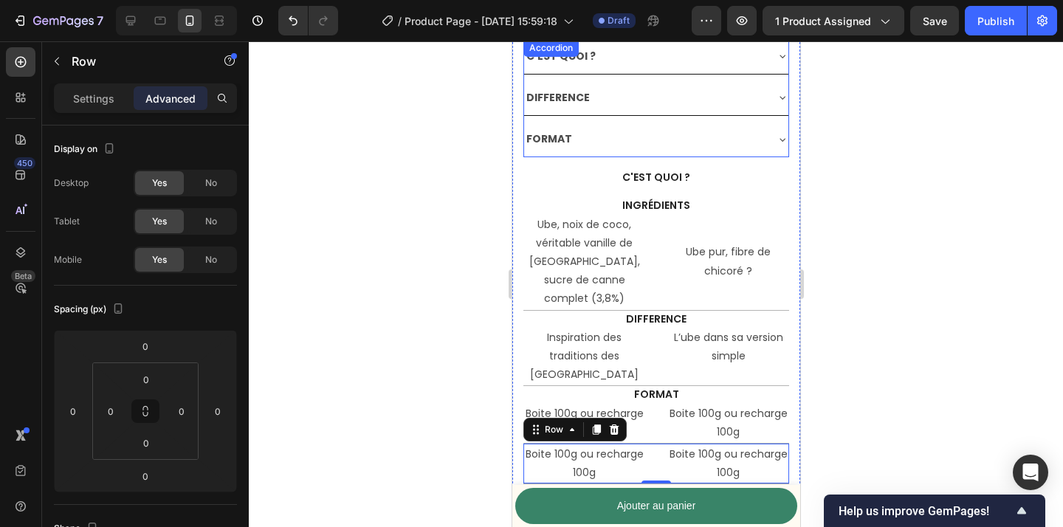
click at [783, 141] on icon at bounding box center [782, 140] width 12 height 12
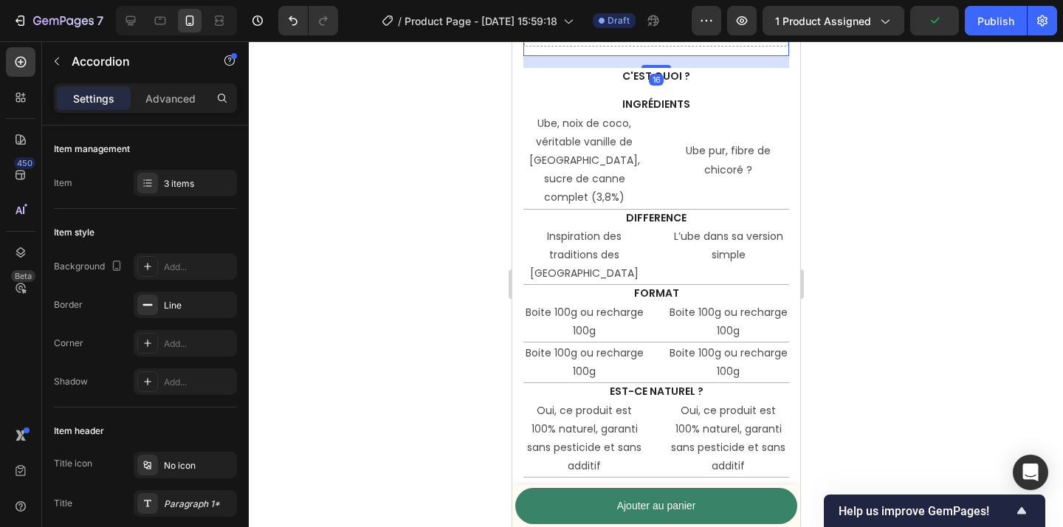
scroll to position [3779, 0]
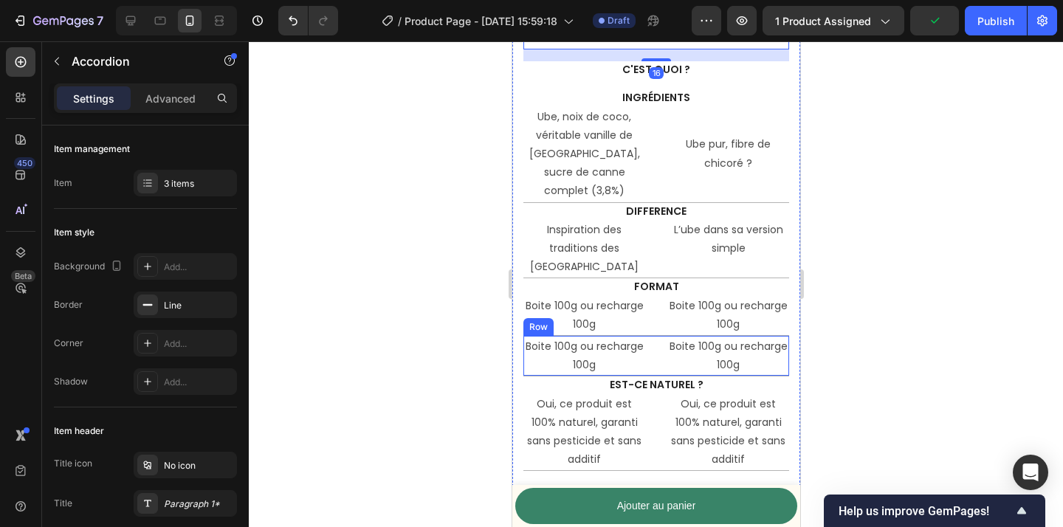
click at [662, 336] on div "Boite 100g ou recharge 100g Text Block Boite 100g ou recharge 100g Text Block R…" at bounding box center [656, 356] width 266 height 41
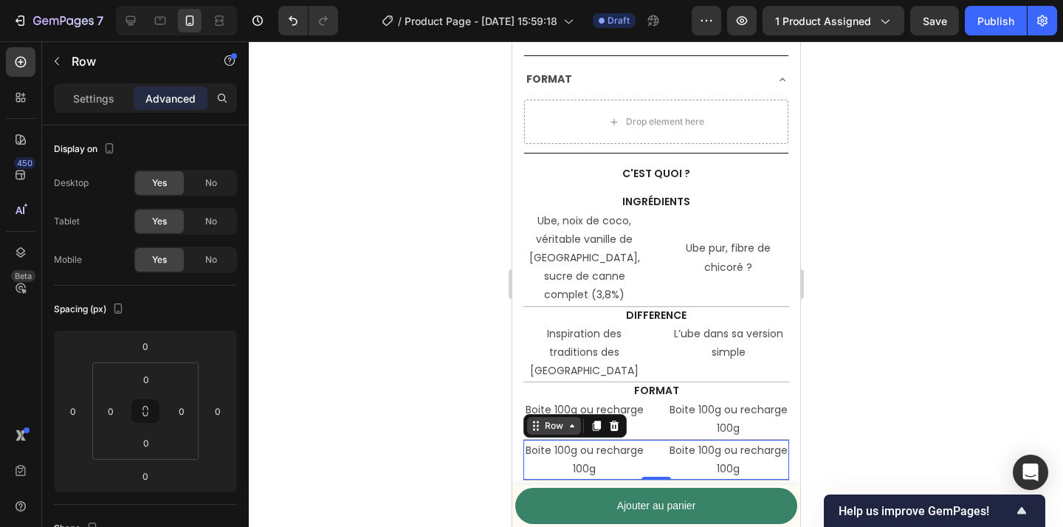
scroll to position [3668, 0]
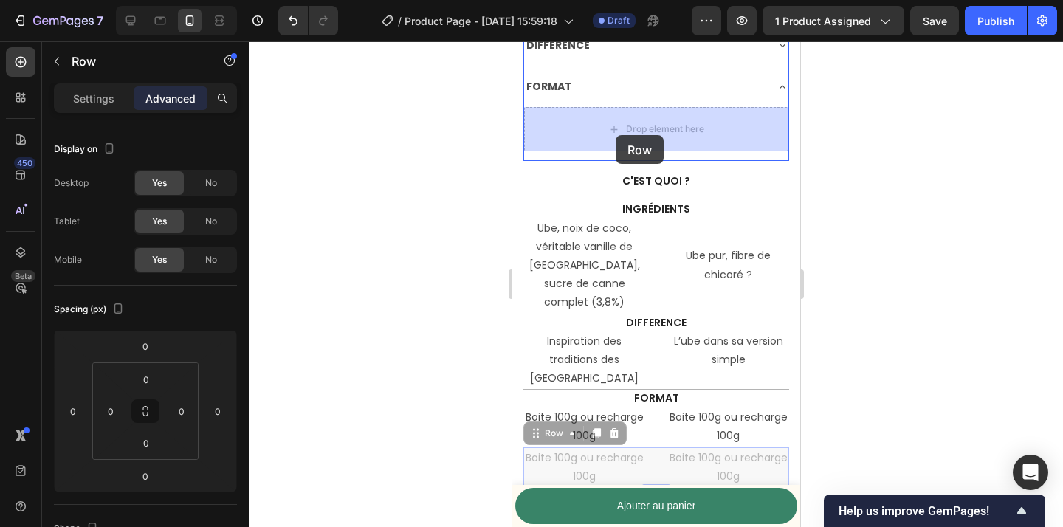
drag, startPoint x: 543, startPoint y: 415, endPoint x: 615, endPoint y: 135, distance: 289.1
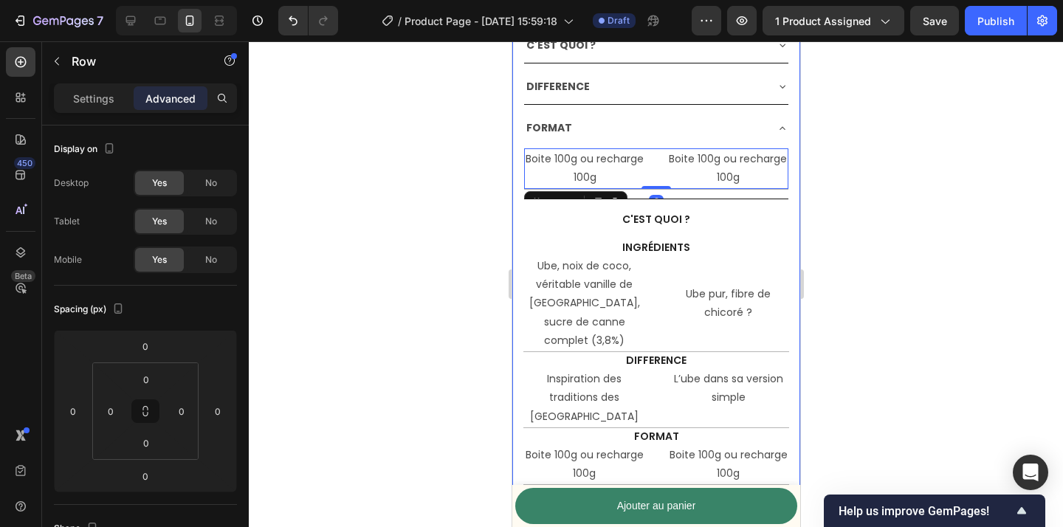
scroll to position [3615, 0]
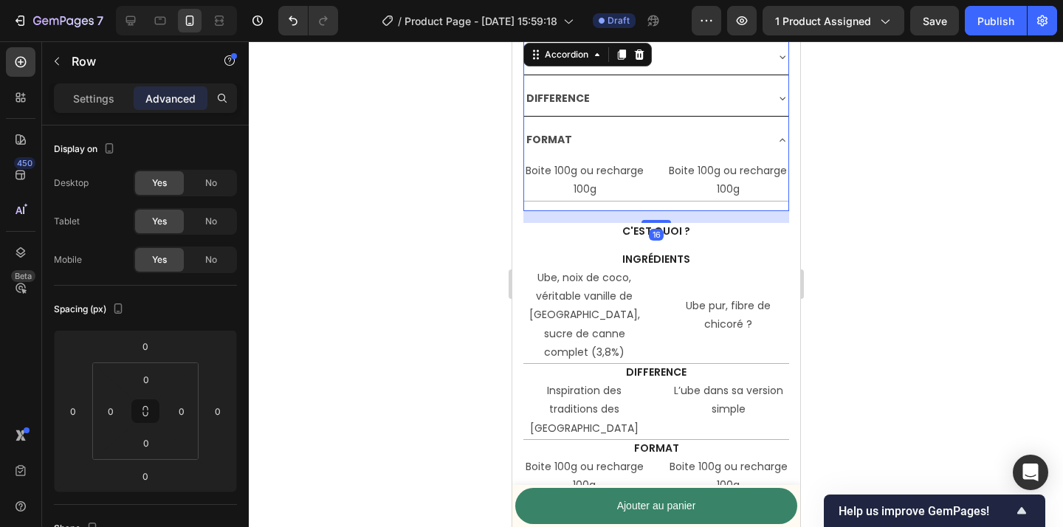
click at [778, 145] on div "FORMAT" at bounding box center [656, 140] width 264 height 35
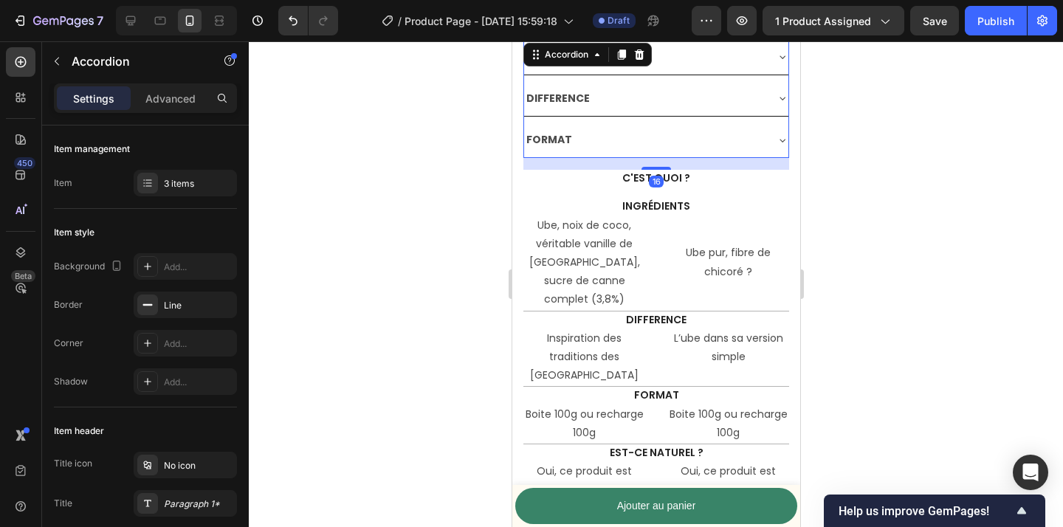
click at [778, 145] on div "FORMAT" at bounding box center [656, 140] width 264 height 35
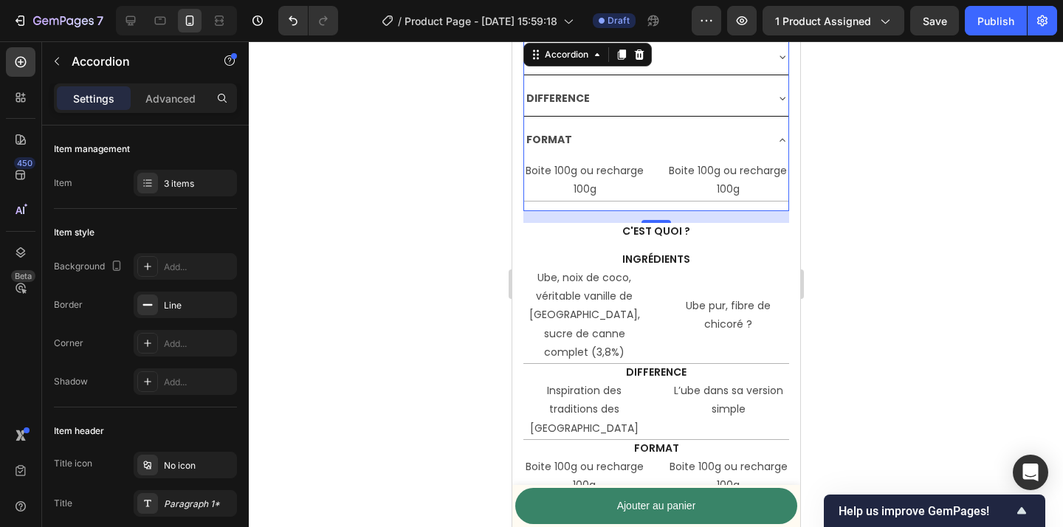
click at [778, 145] on div "FORMAT" at bounding box center [656, 140] width 264 height 35
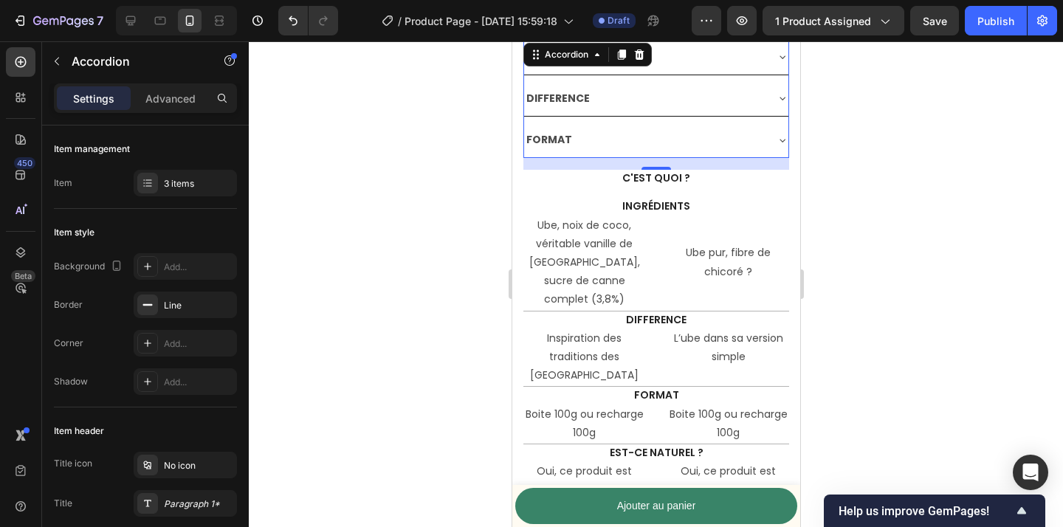
click at [881, 165] on div at bounding box center [656, 284] width 814 height 486
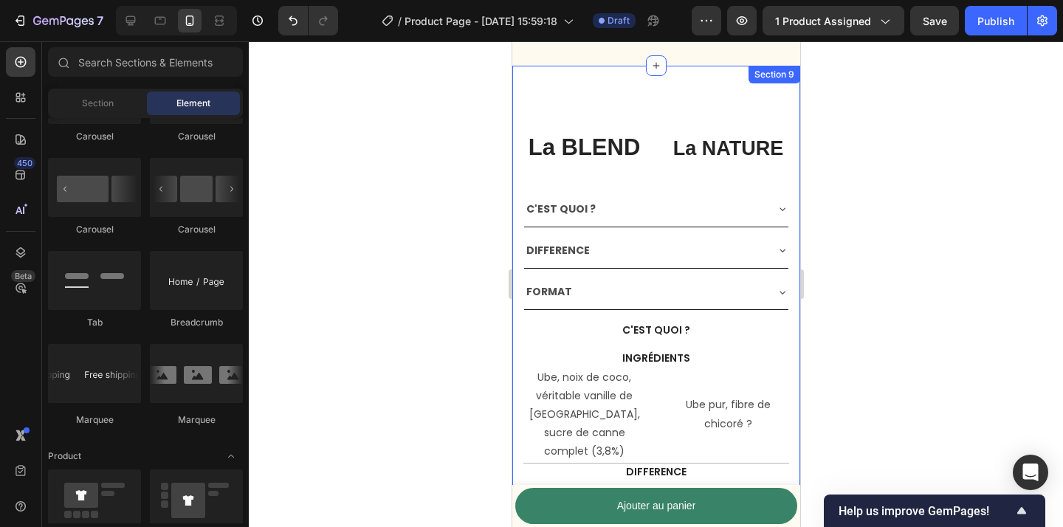
scroll to position [3471, 0]
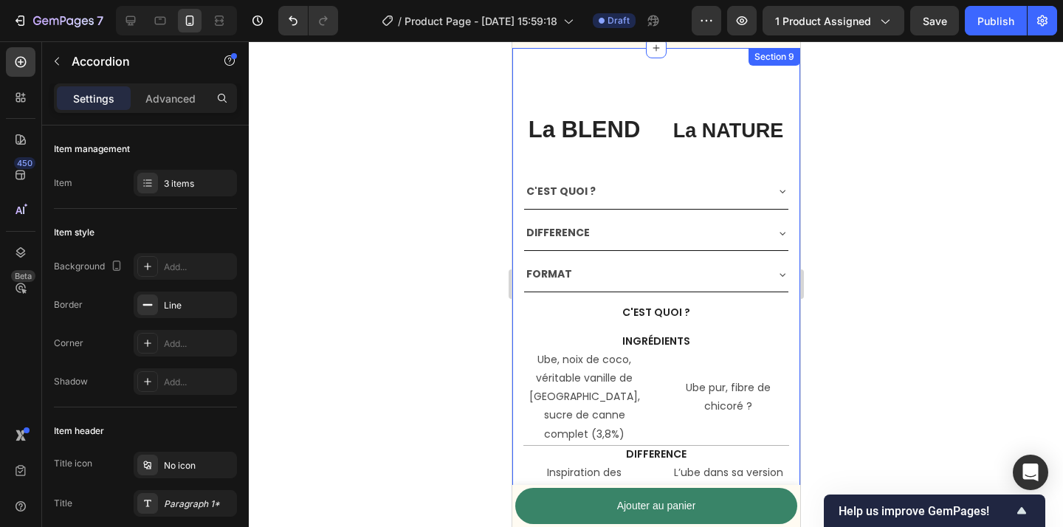
click at [668, 190] on div "C'EST QUOI ?" at bounding box center [644, 191] width 241 height 23
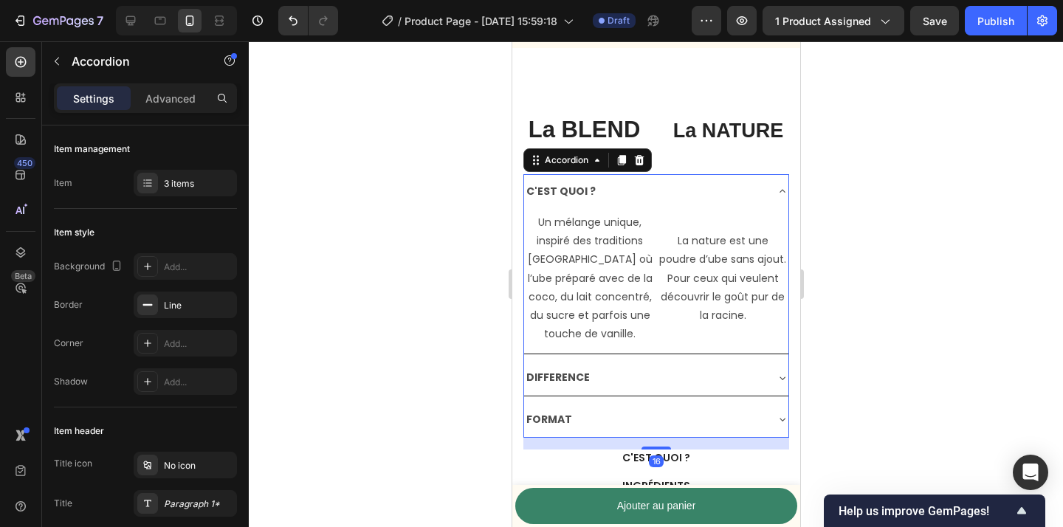
click at [668, 190] on div "C'EST QUOI ?" at bounding box center [644, 191] width 241 height 23
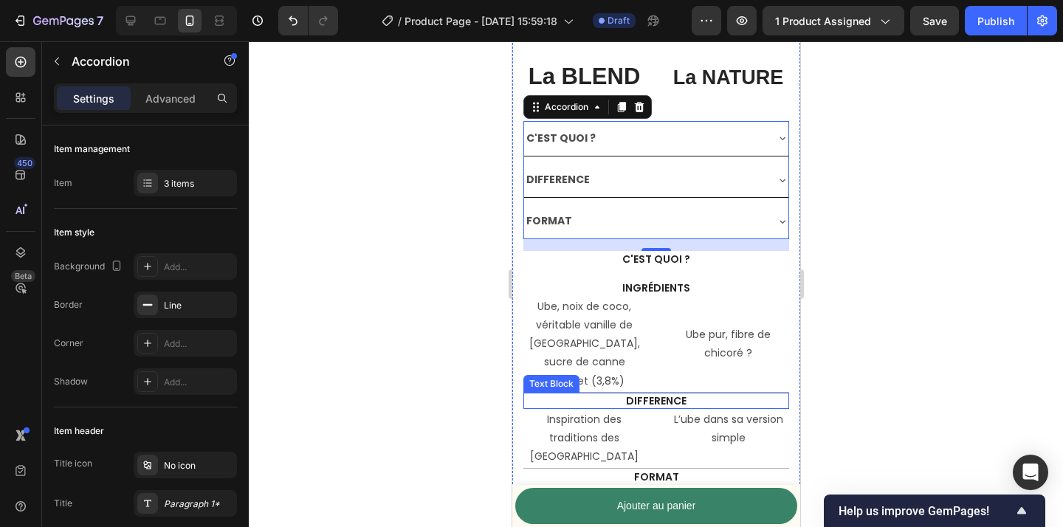
scroll to position [3524, 0]
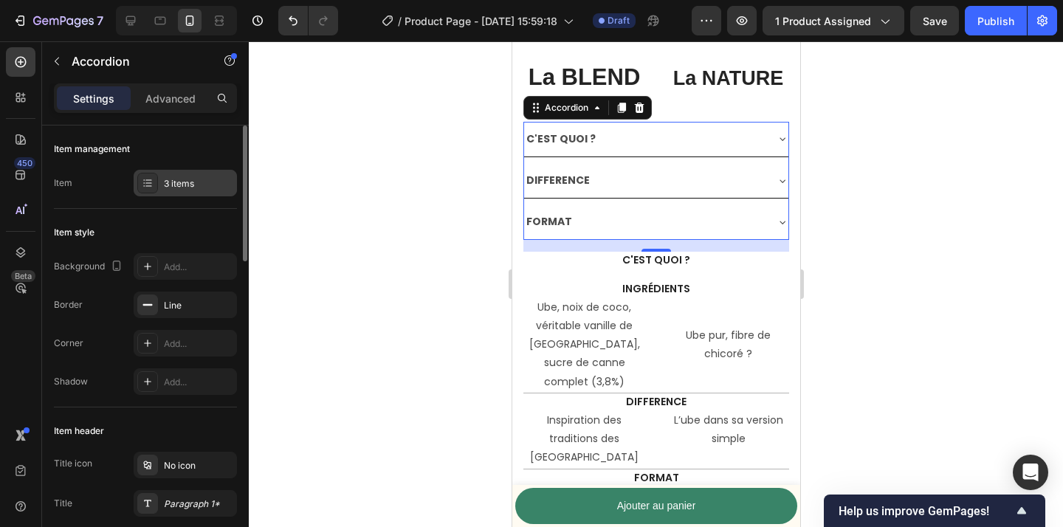
click at [162, 179] on div "3 items" at bounding box center [185, 183] width 103 height 27
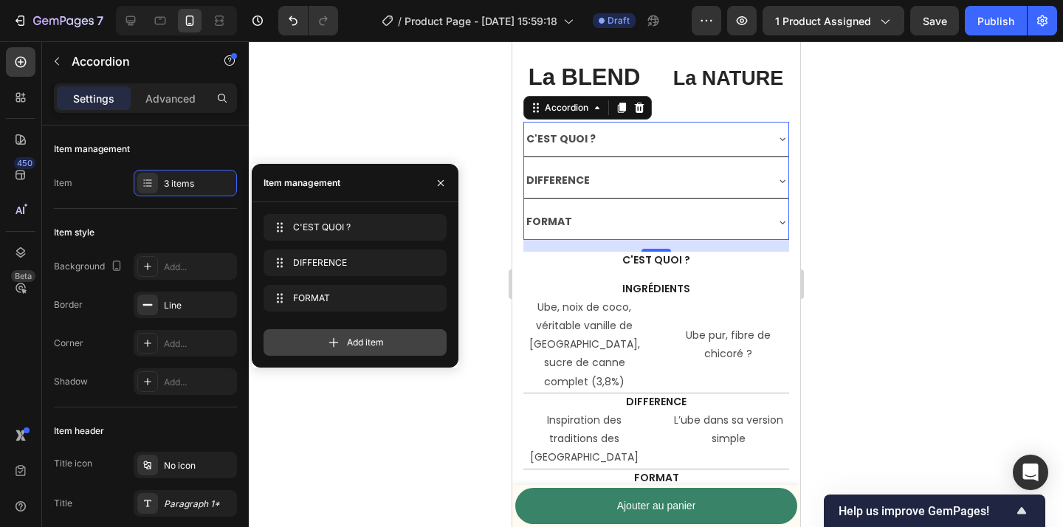
click at [361, 337] on span "Add item" at bounding box center [365, 342] width 37 height 13
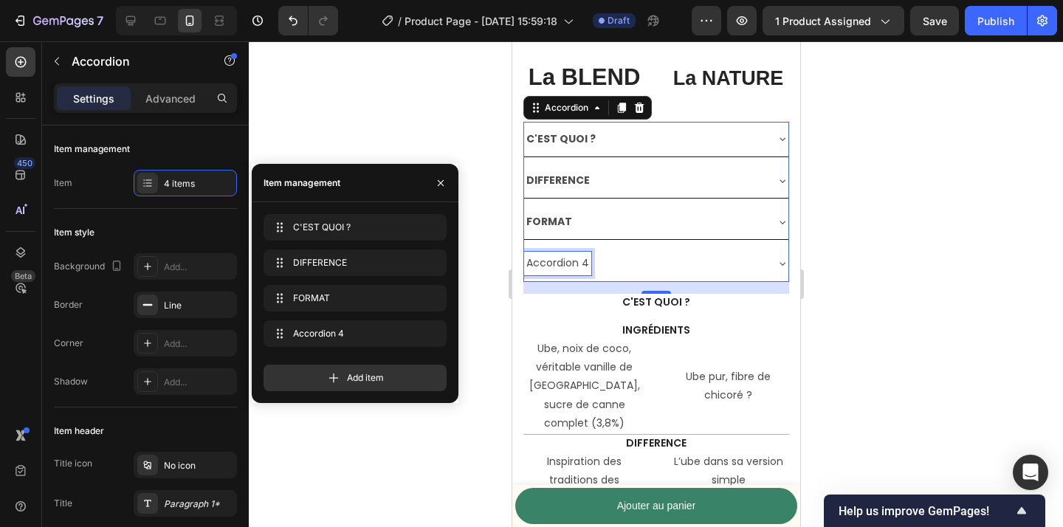
click at [549, 267] on div "Accordion 4" at bounding box center [557, 263] width 67 height 23
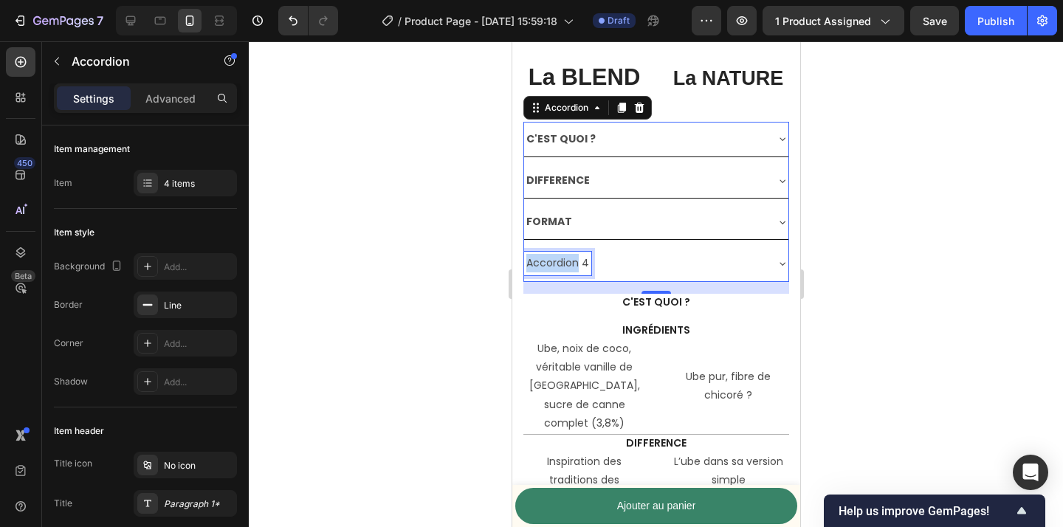
click at [549, 267] on p "Accordion 4" at bounding box center [557, 263] width 63 height 18
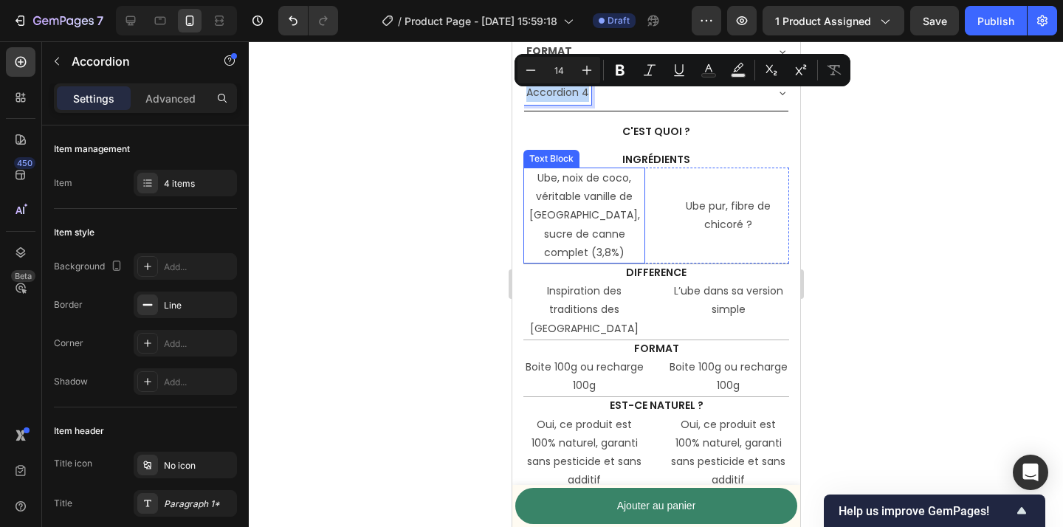
scroll to position [3712, 0]
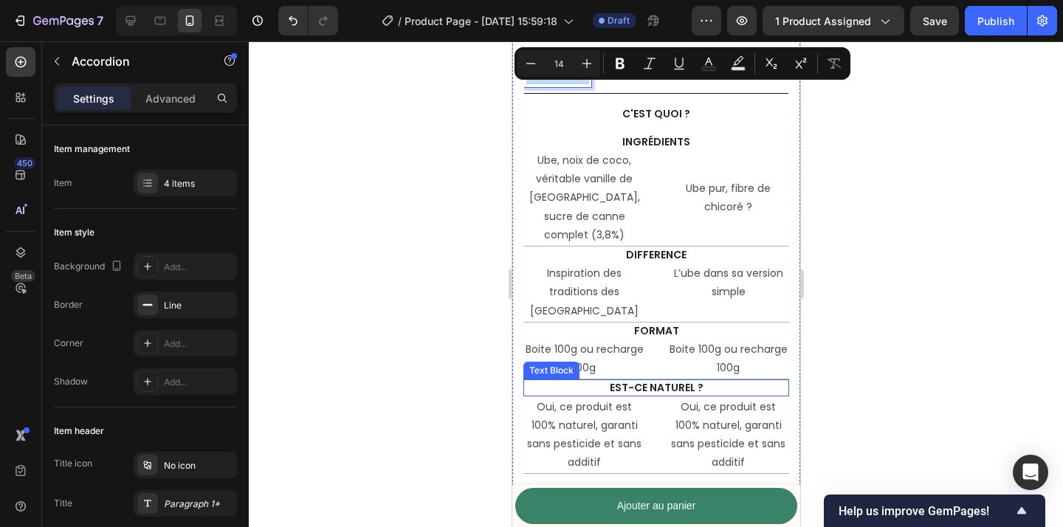
click at [650, 381] on p "EST-ce naturel ?" at bounding box center [655, 387] width 263 height 13
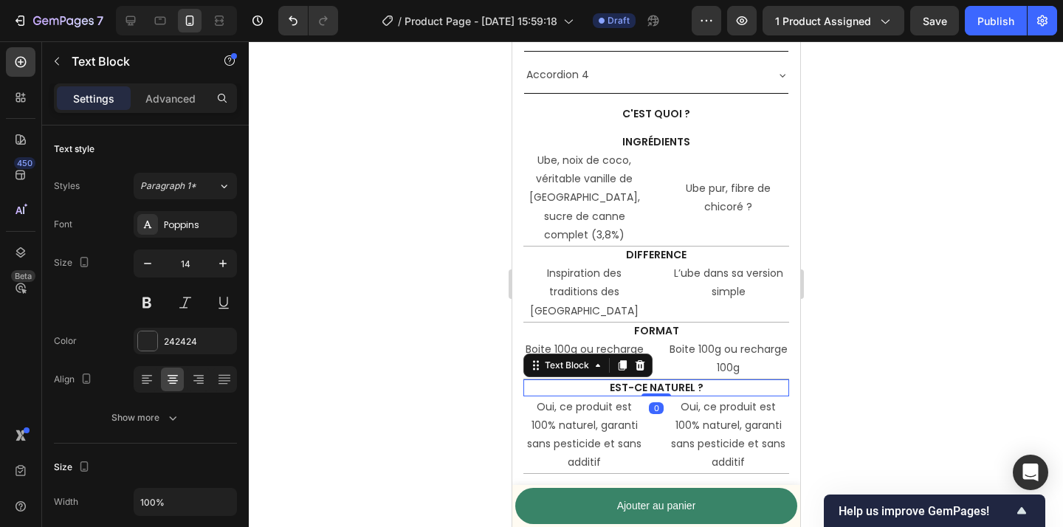
click at [650, 381] on p "EST-ce naturel ?" at bounding box center [655, 387] width 263 height 13
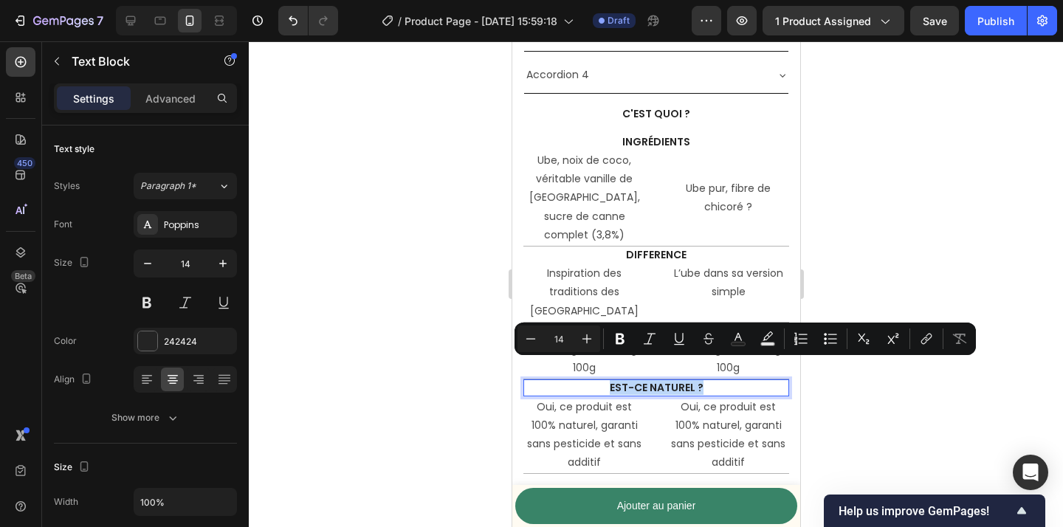
copy p "EST-ce naturel ?"
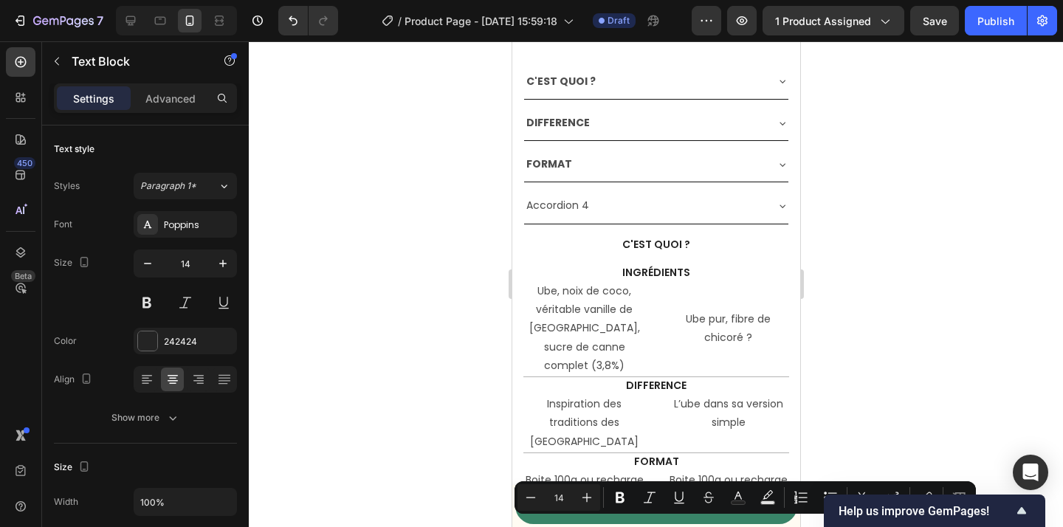
scroll to position [3536, 0]
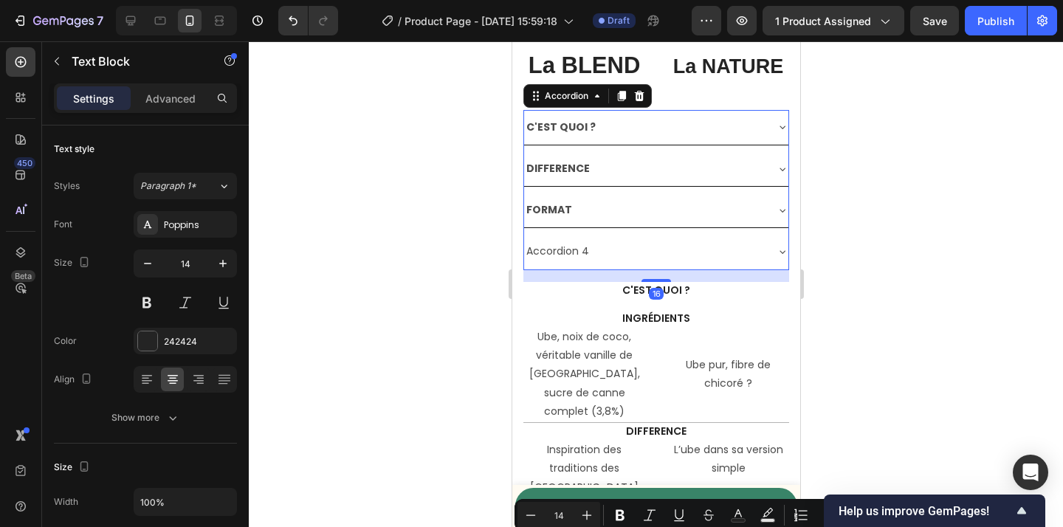
click at [571, 255] on p "Accordion 4" at bounding box center [557, 251] width 63 height 18
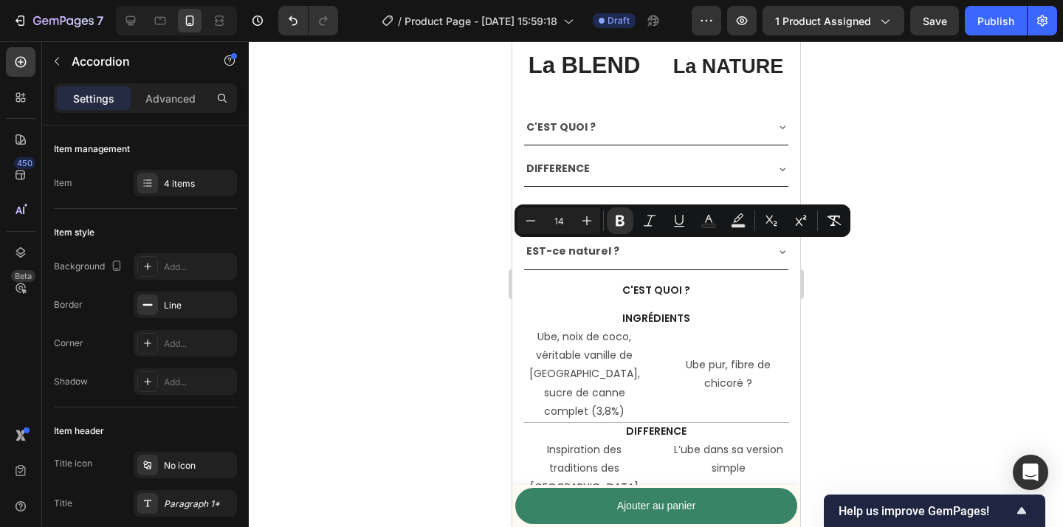
click at [776, 250] on icon at bounding box center [782, 252] width 12 height 12
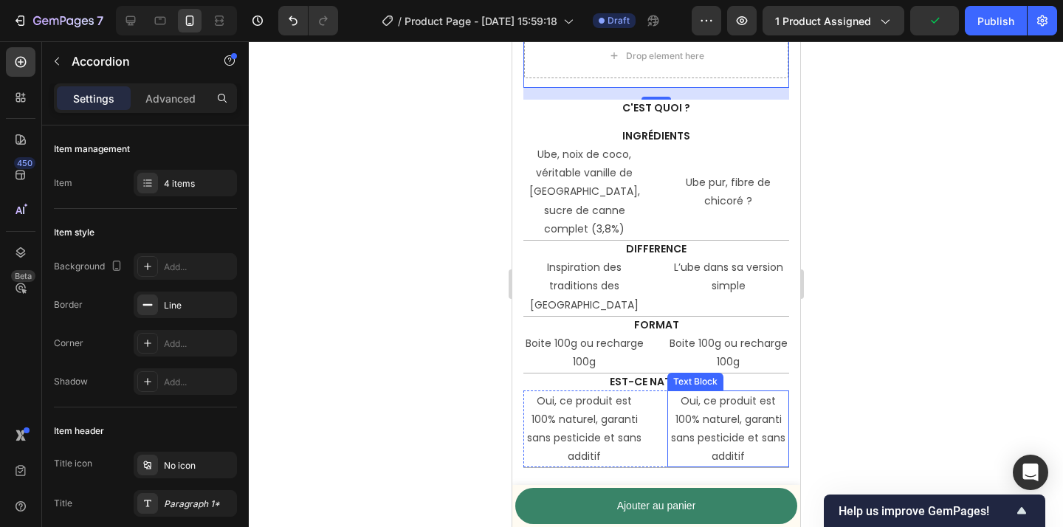
scroll to position [3770, 0]
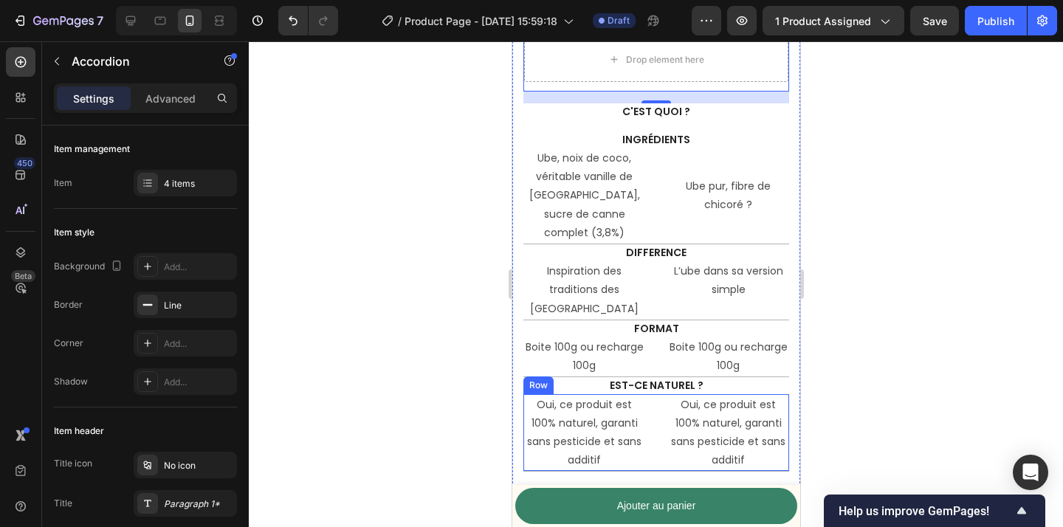
click at [655, 394] on div "Oui, ce produit est 100% naturel, garanti sans pesticide et sans additif Text B…" at bounding box center [656, 433] width 266 height 78
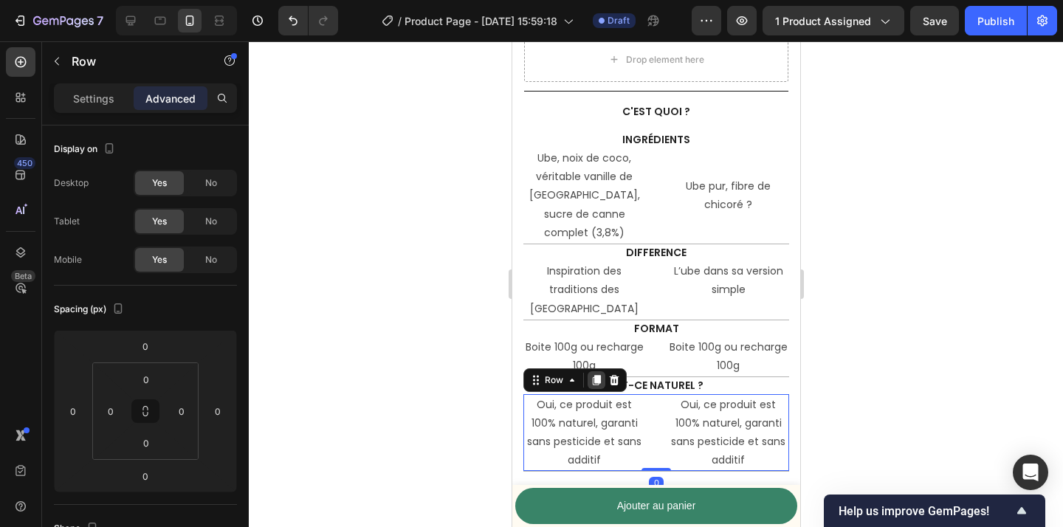
click at [597, 375] on icon at bounding box center [596, 380] width 8 height 10
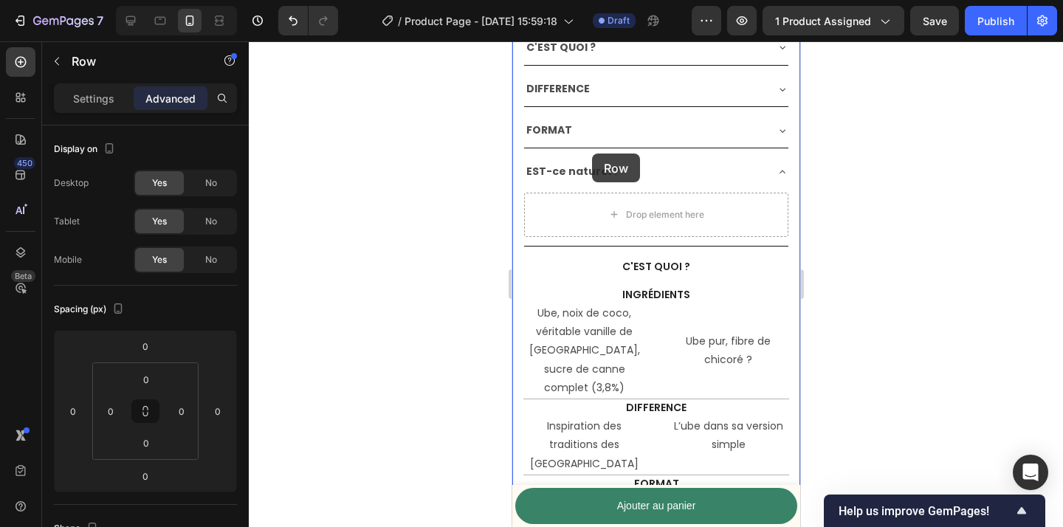
scroll to position [3612, 0]
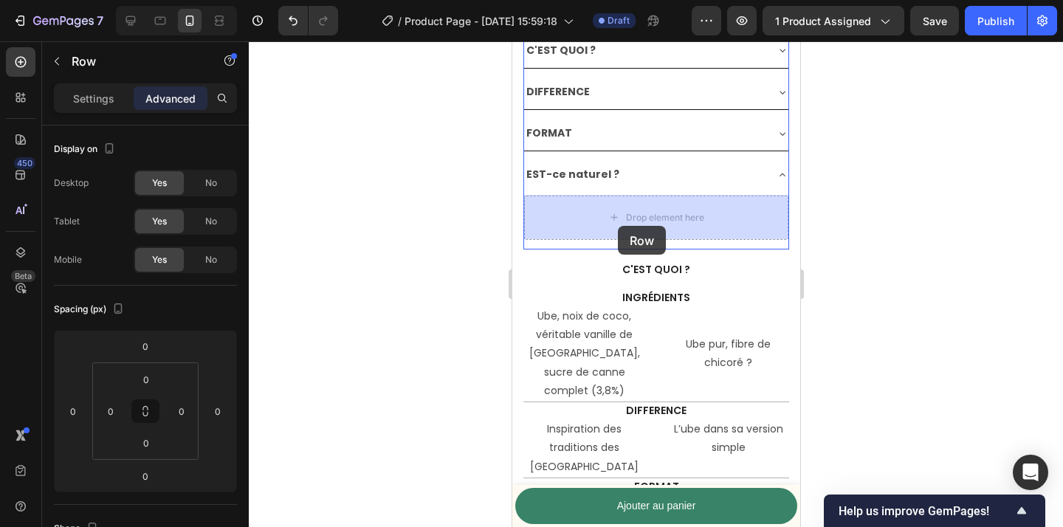
drag, startPoint x: 541, startPoint y: 464, endPoint x: 617, endPoint y: 226, distance: 250.6
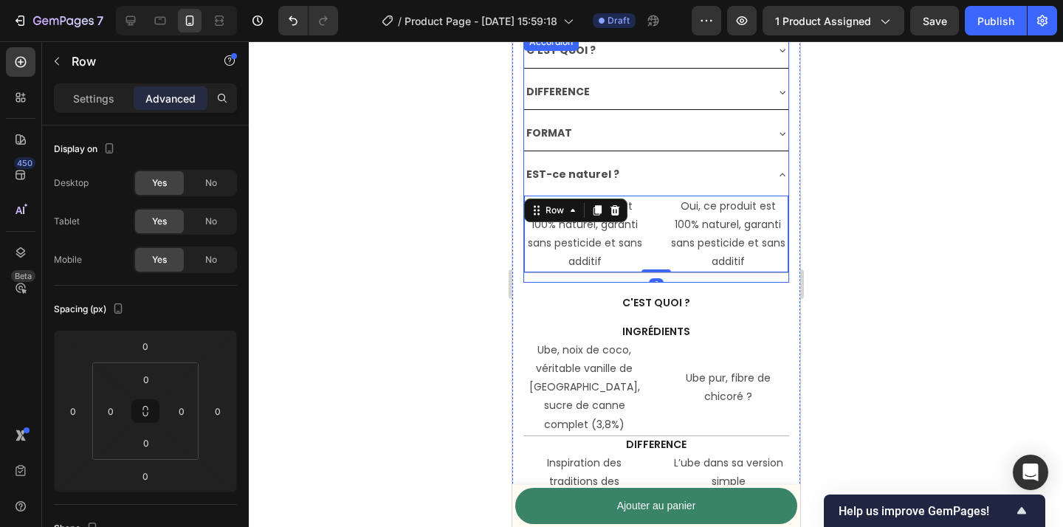
click at [754, 173] on div "EST-ce naturel ?" at bounding box center [644, 174] width 241 height 23
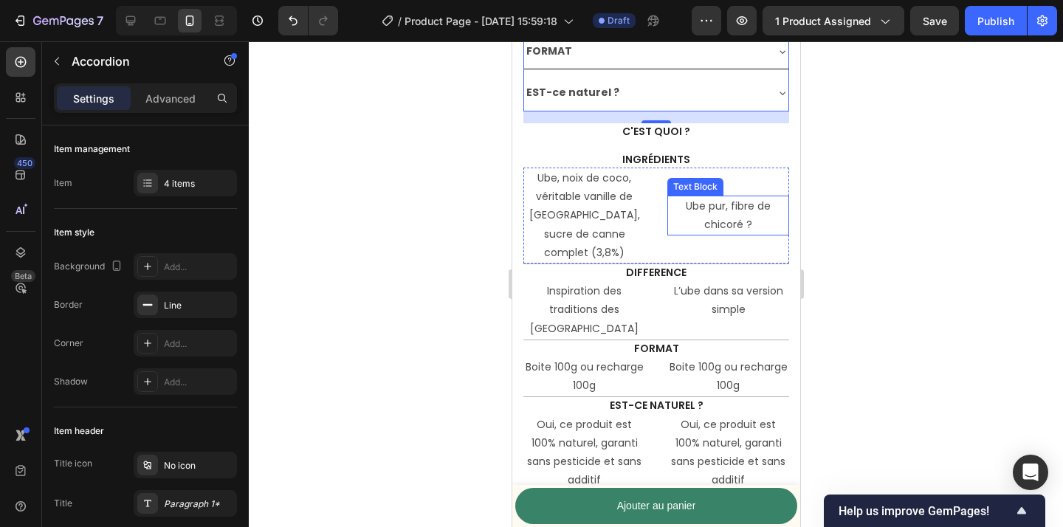
scroll to position [3678, 0]
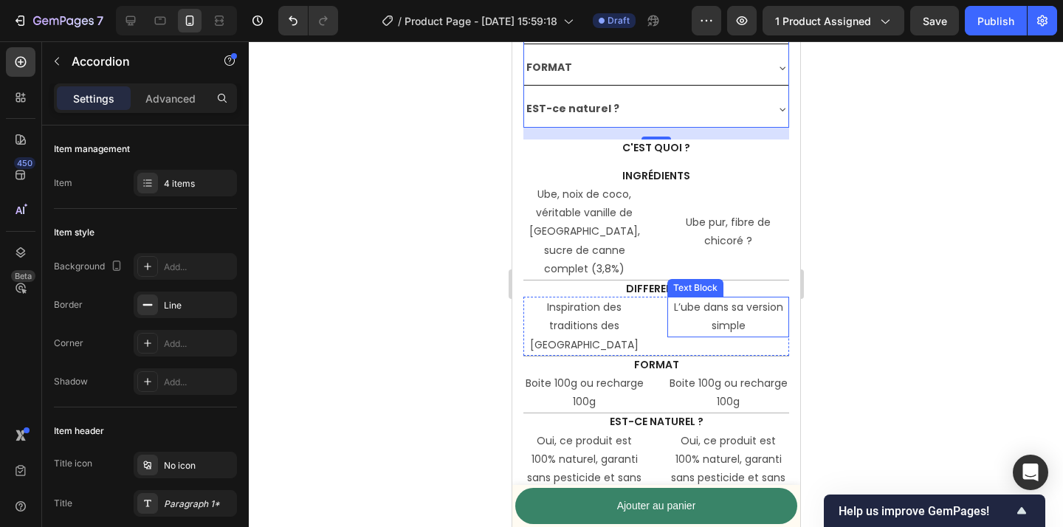
click at [874, 269] on div at bounding box center [656, 284] width 814 height 486
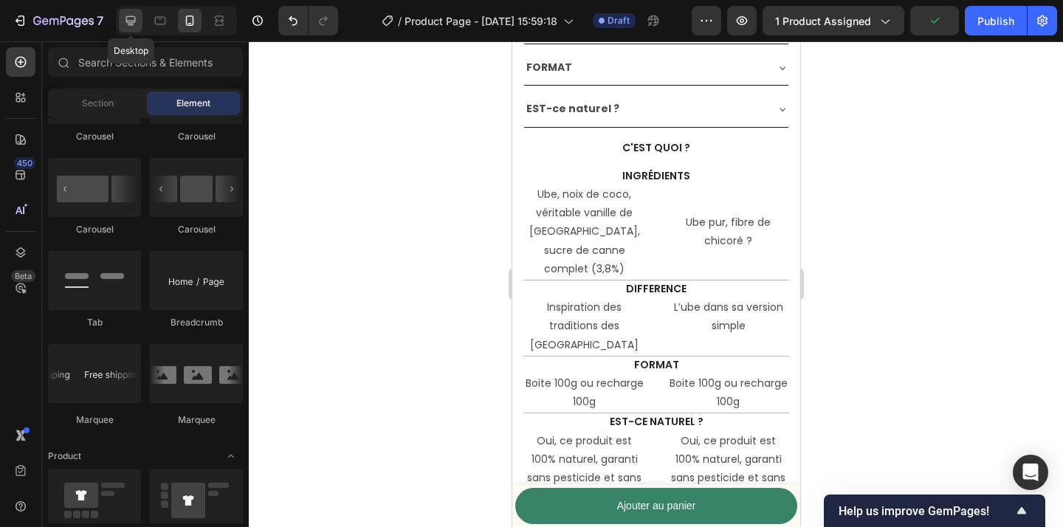
click at [134, 24] on icon at bounding box center [130, 20] width 15 height 15
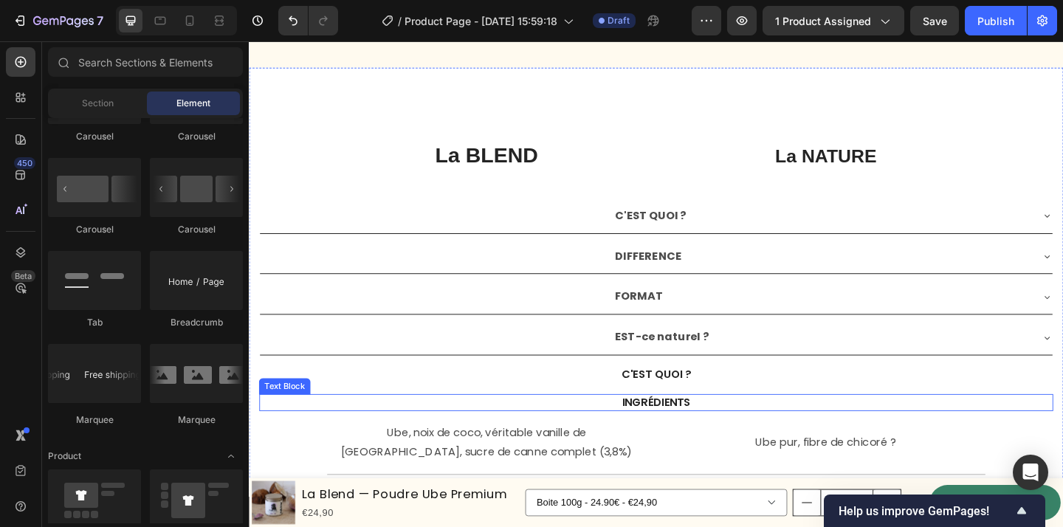
scroll to position [3448, 0]
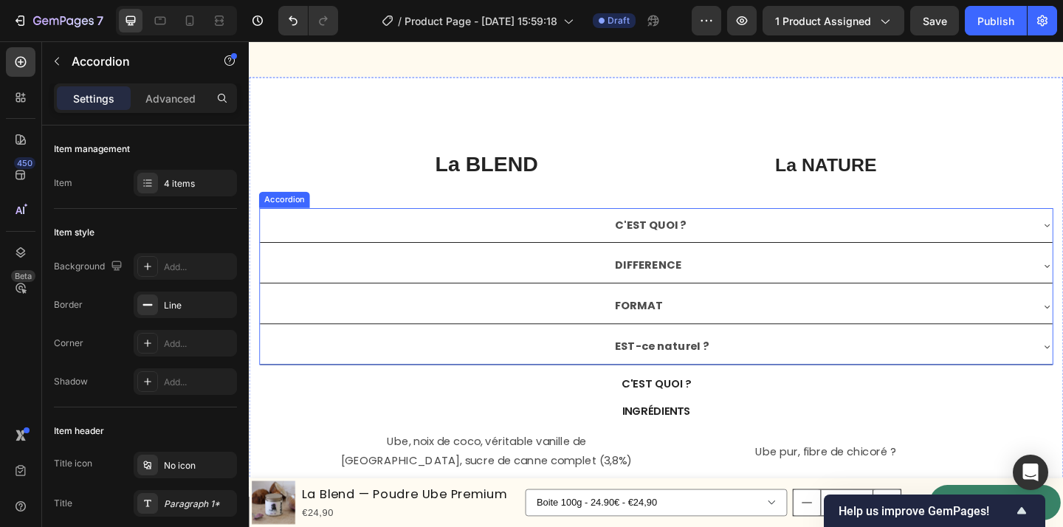
click at [914, 371] on div "EST-ce naturel ?" at bounding box center [872, 374] width 455 height 26
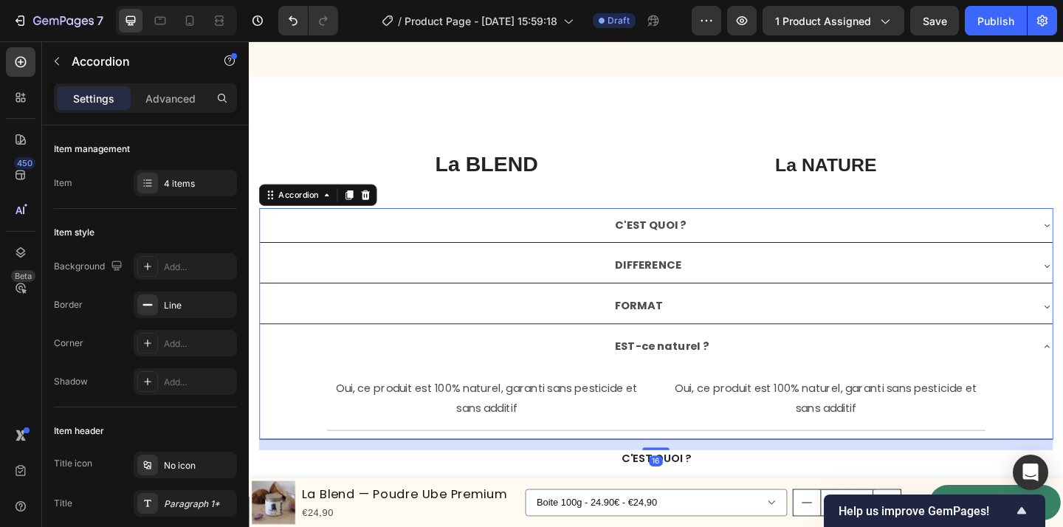
click at [914, 371] on div "EST-ce naturel ?" at bounding box center [872, 374] width 455 height 26
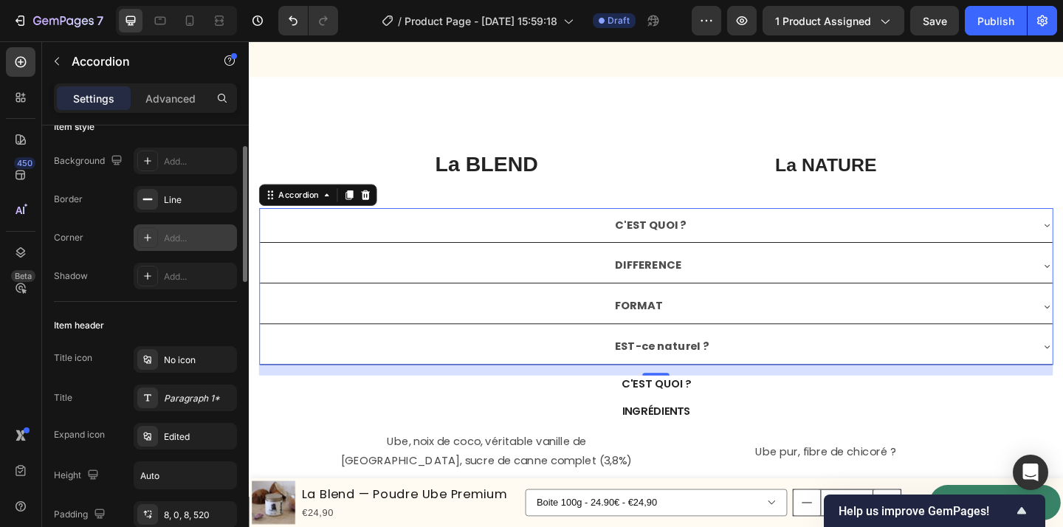
scroll to position [80, 0]
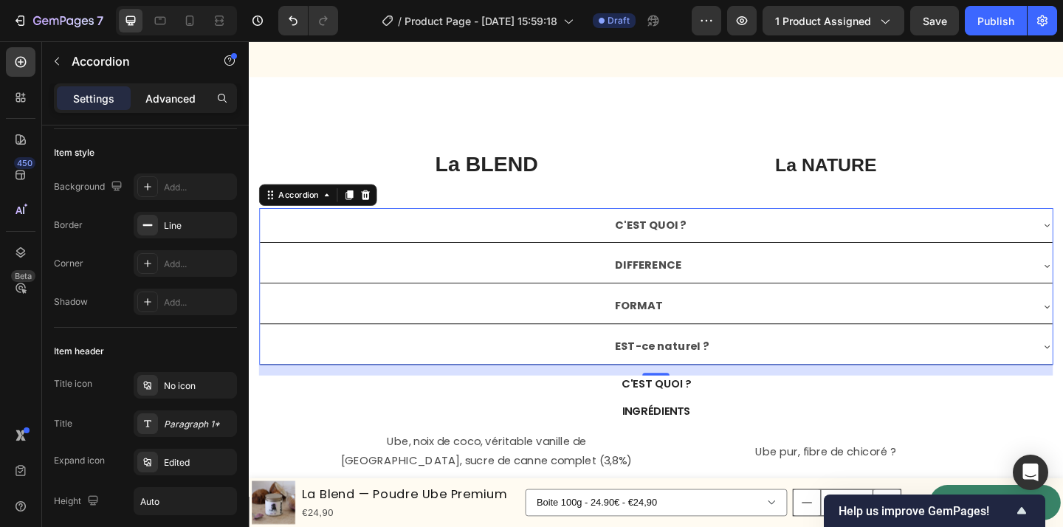
click at [176, 87] on div "Advanced" at bounding box center [171, 98] width 74 height 24
type input "100%"
type input "100"
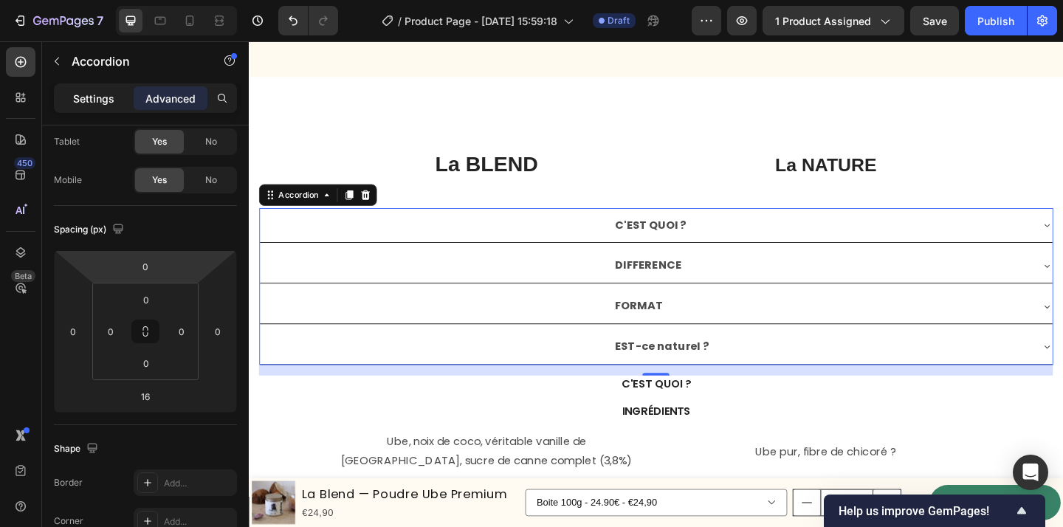
click at [94, 95] on p "Settings" at bounding box center [93, 99] width 41 height 16
type input "8"
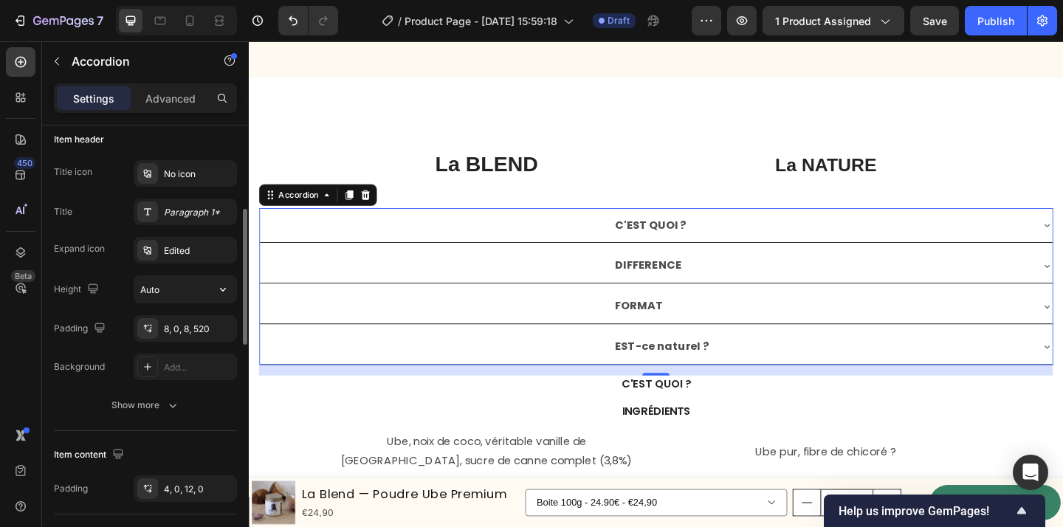
scroll to position [295, 0]
click at [301, 382] on div "EST-ce naturel ?" at bounding box center [692, 374] width 862 height 38
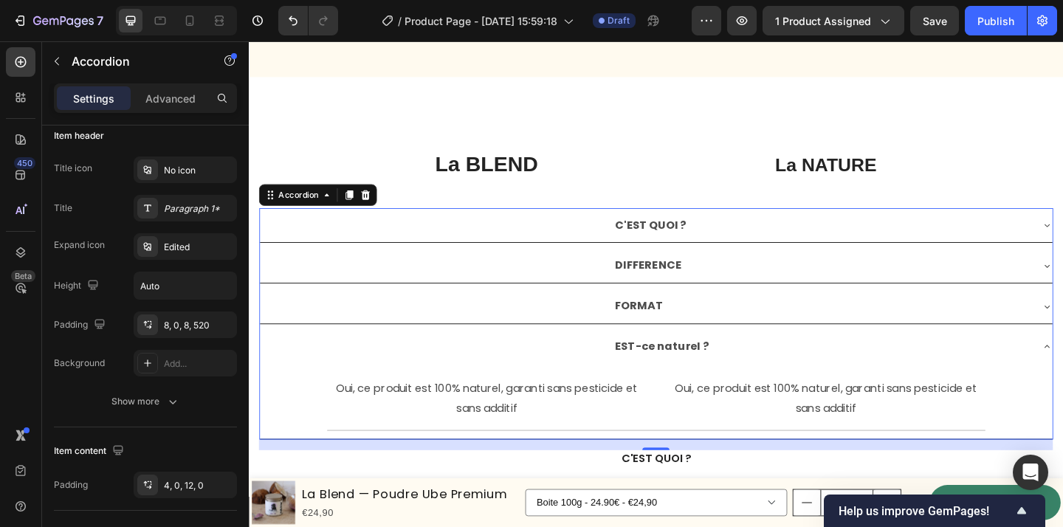
click at [312, 371] on div "EST-ce naturel ?" at bounding box center [692, 374] width 862 height 38
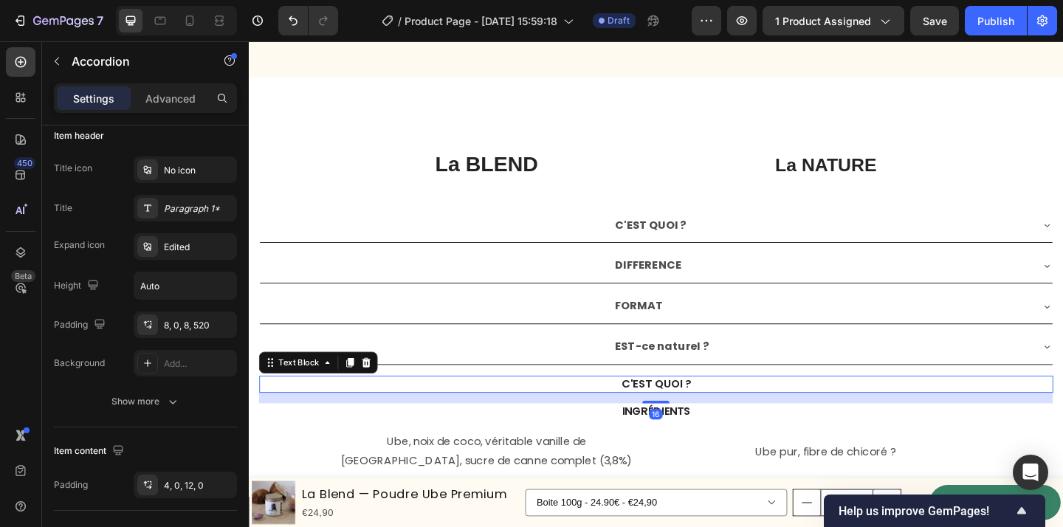
click at [373, 414] on p "C'est quoi ?" at bounding box center [691, 415] width 861 height 16
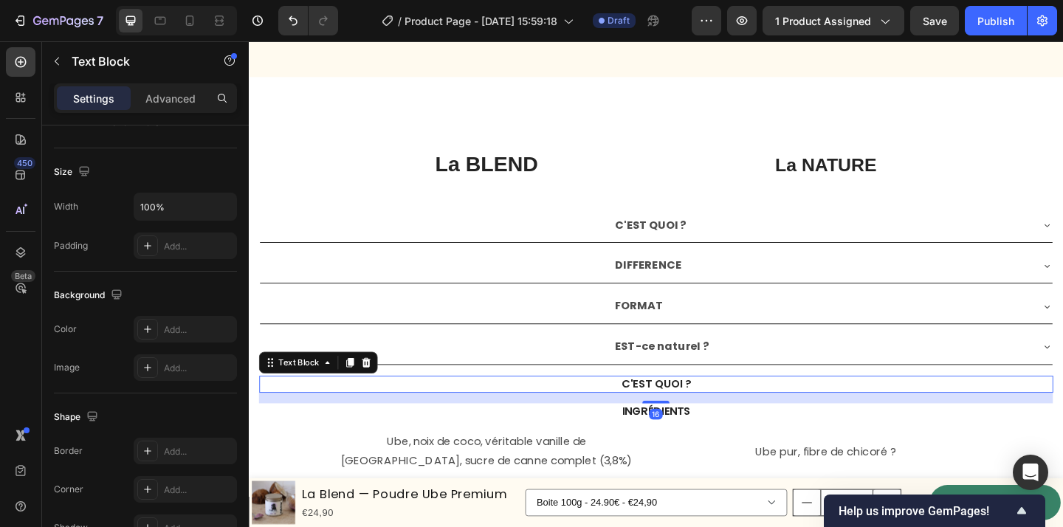
scroll to position [0, 0]
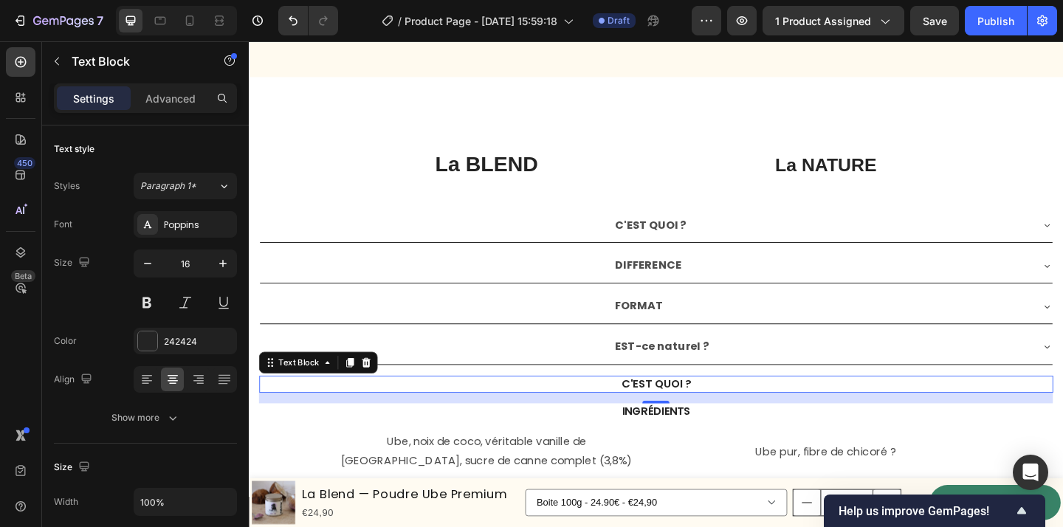
click at [445, 414] on p "C'est quoi ?" at bounding box center [691, 415] width 861 height 16
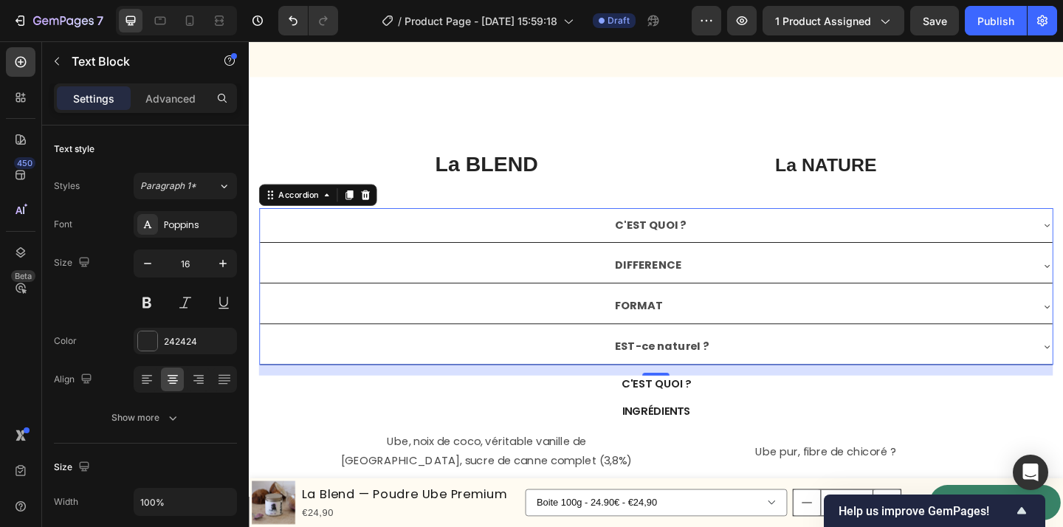
click at [656, 243] on strong "C'EST QUOI ?" at bounding box center [686, 241] width 78 height 17
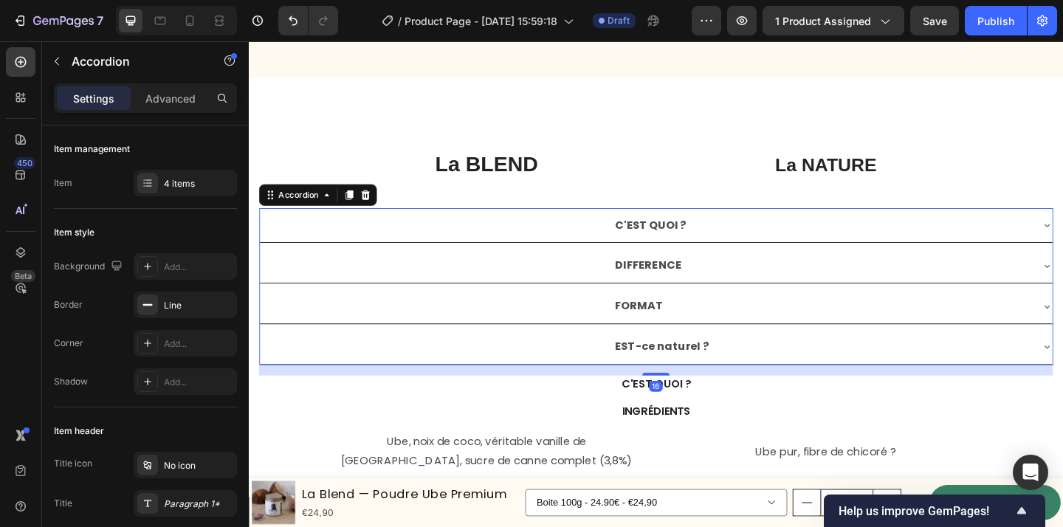
click at [595, 244] on div "C'EST QUOI ?" at bounding box center [692, 242] width 862 height 38
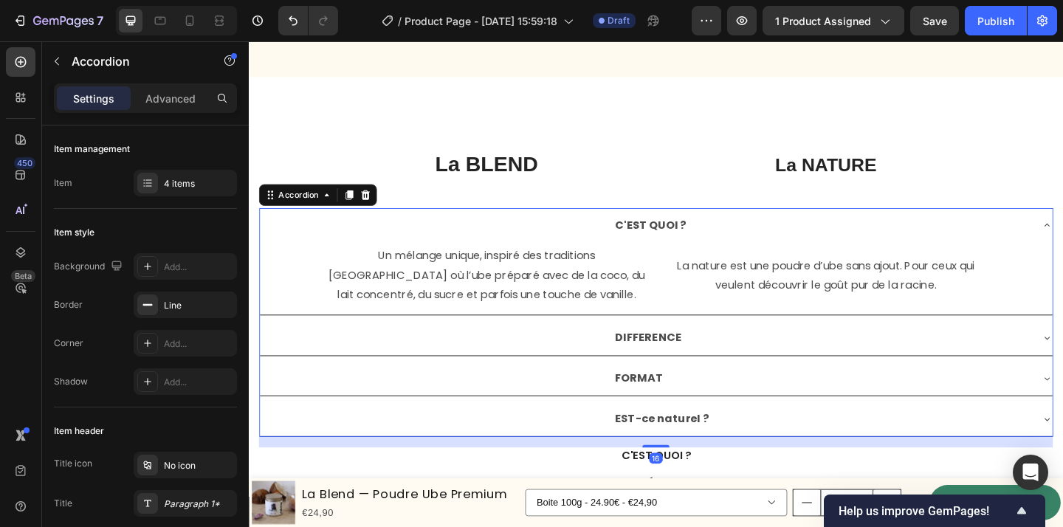
click at [595, 244] on div "C'EST QUOI ?" at bounding box center [692, 242] width 862 height 38
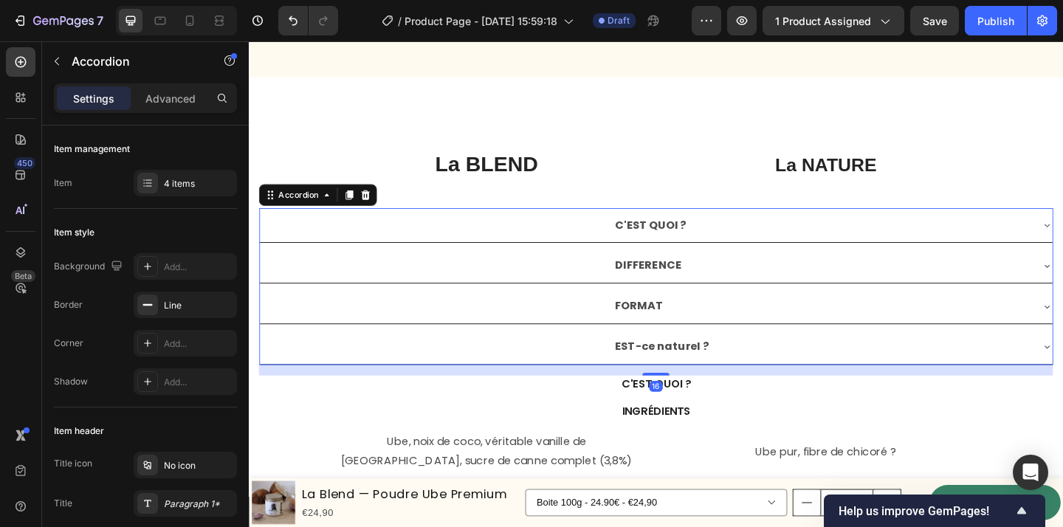
click at [579, 283] on div "DIFFERENCE" at bounding box center [692, 286] width 862 height 38
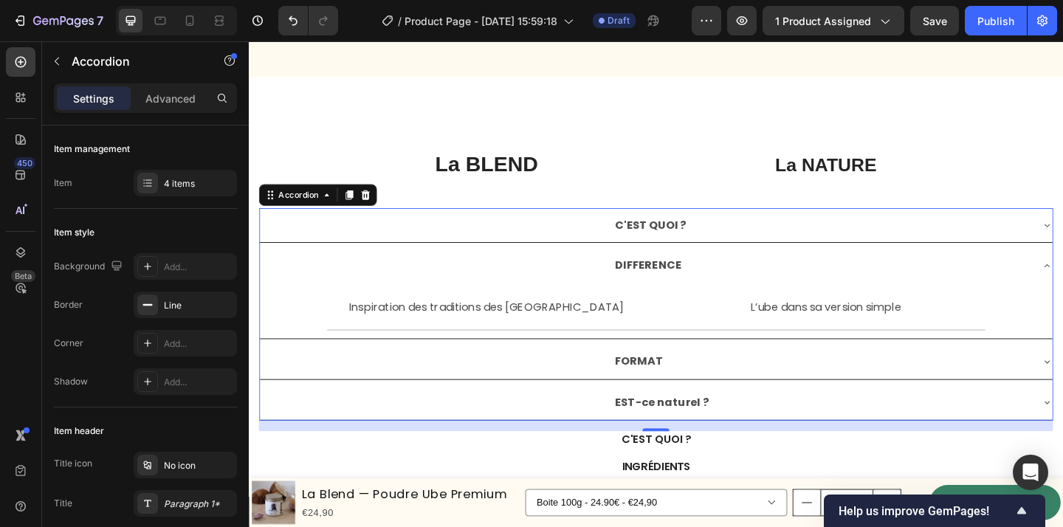
click at [579, 283] on div "DIFFERENCE" at bounding box center [692, 286] width 862 height 38
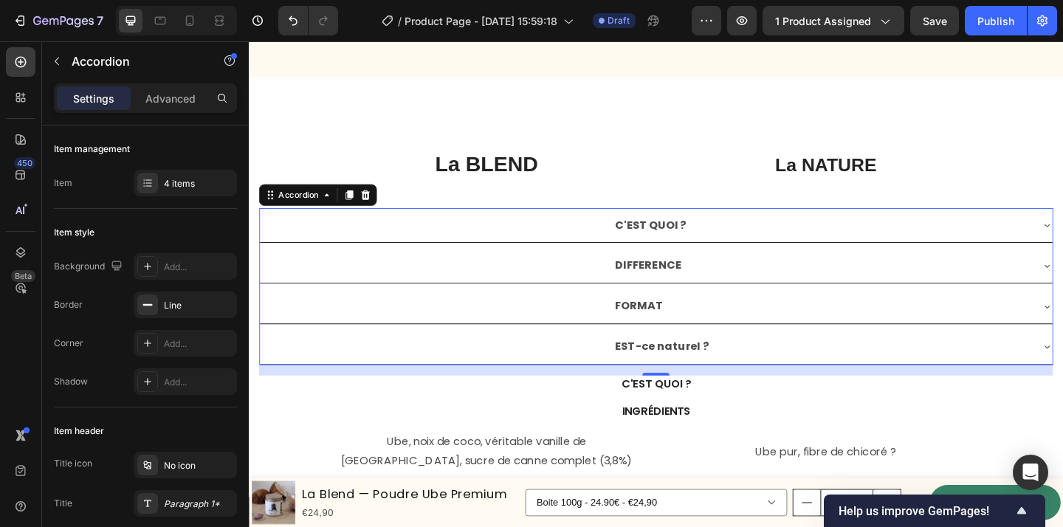
click at [557, 315] on div "FORMAT" at bounding box center [692, 330] width 862 height 38
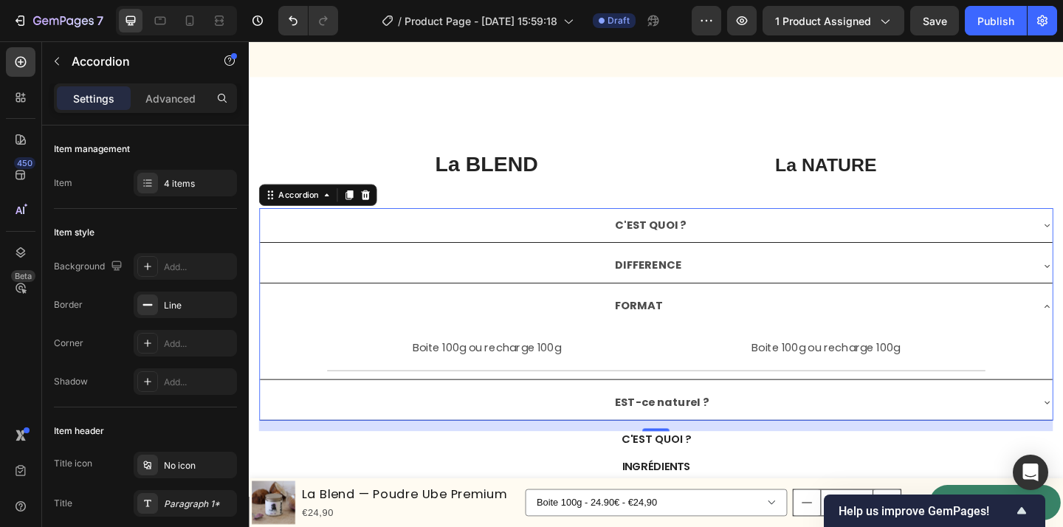
click at [558, 341] on div "FORMAT" at bounding box center [692, 330] width 862 height 38
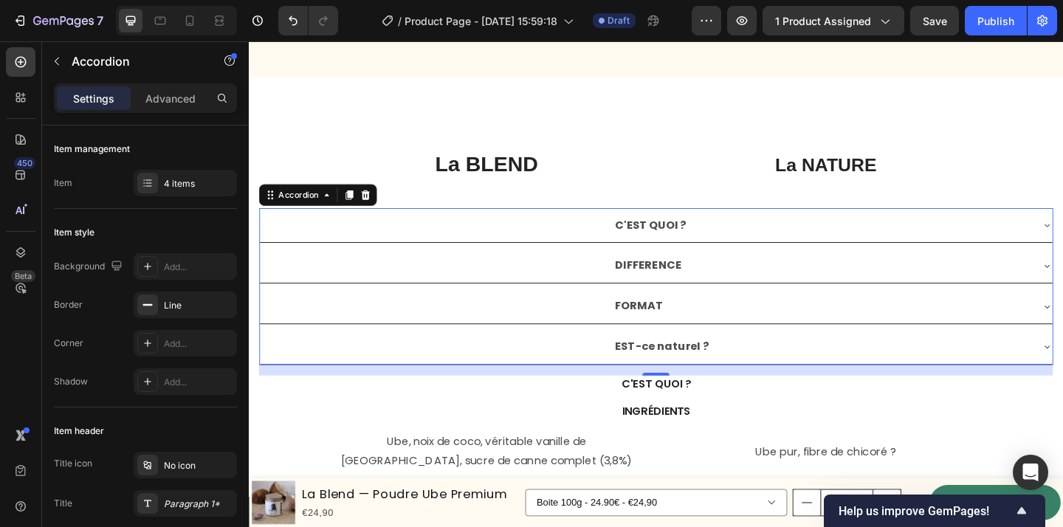
click at [565, 381] on div "EST-ce naturel ?" at bounding box center [692, 374] width 862 height 38
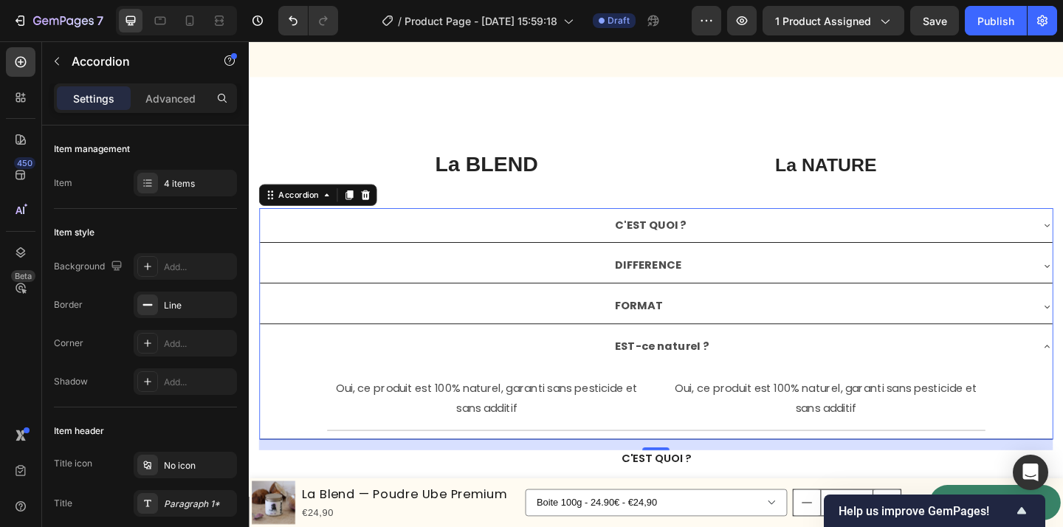
click at [565, 381] on div "EST-ce naturel ?" at bounding box center [692, 374] width 862 height 38
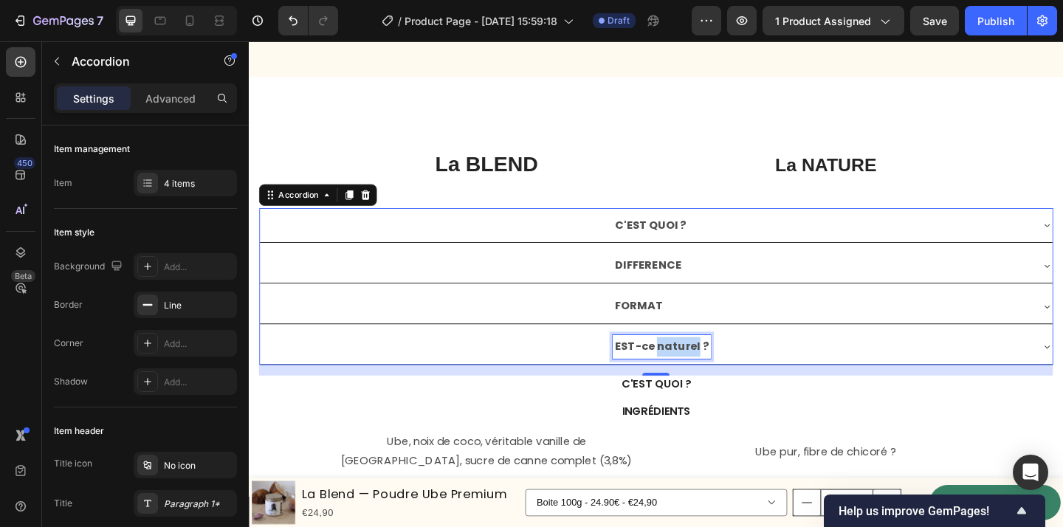
click at [697, 372] on strong "EST-ce naturel ?" at bounding box center [698, 373] width 102 height 17
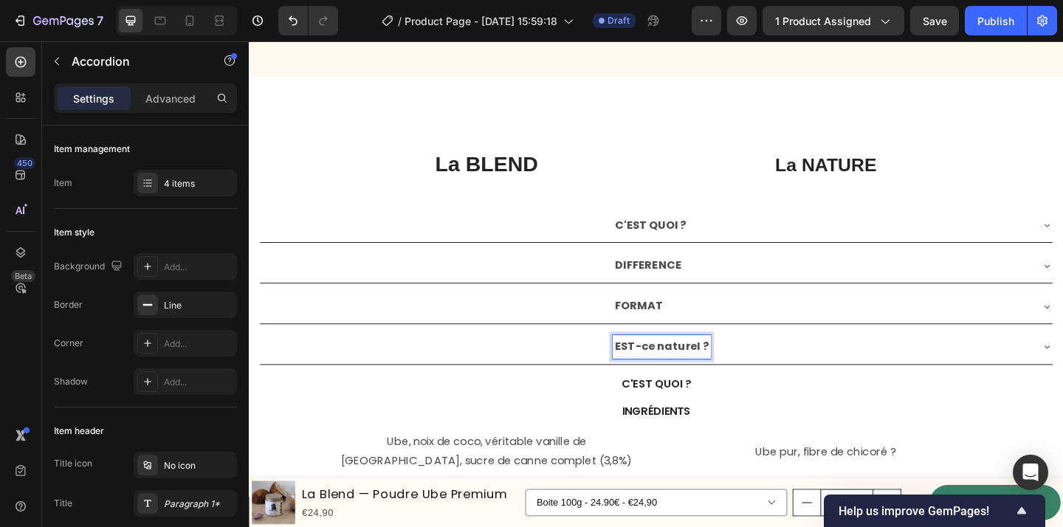
click at [683, 375] on strong "EST-ce naturel ?" at bounding box center [698, 373] width 102 height 17
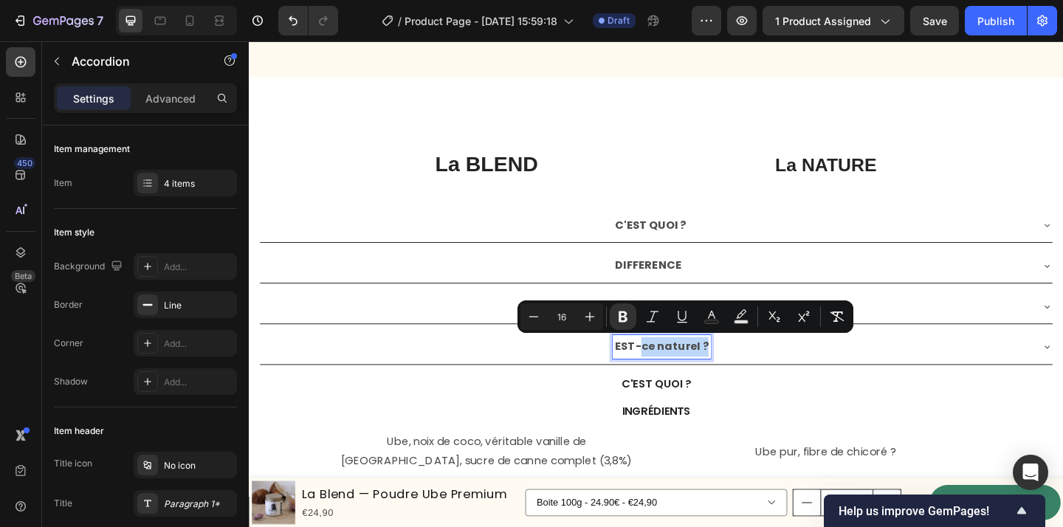
drag, startPoint x: 676, startPoint y: 376, endPoint x: 744, endPoint y: 376, distance: 67.9
click at [744, 376] on strong "EST-ce naturel ?" at bounding box center [698, 373] width 102 height 17
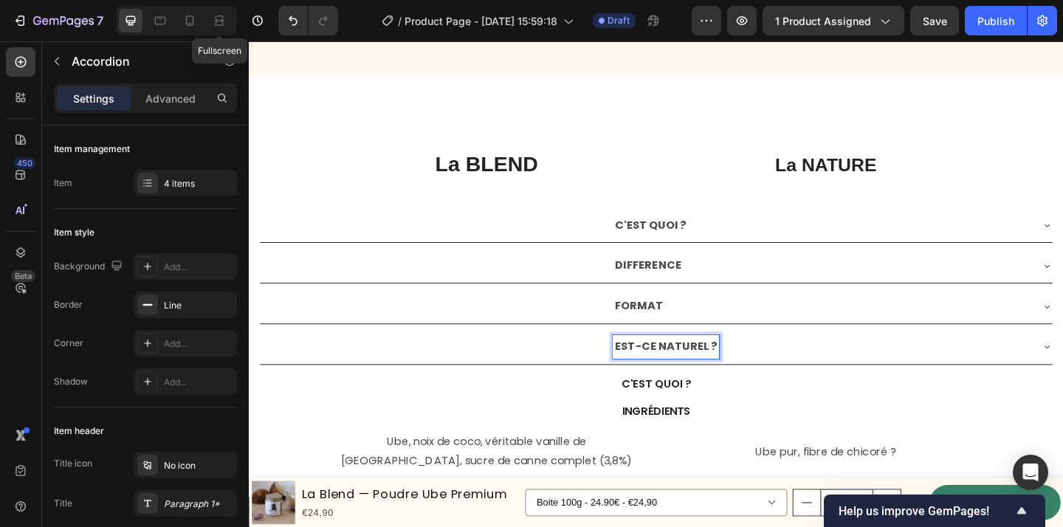
click at [230, 32] on div at bounding box center [219, 21] width 24 height 24
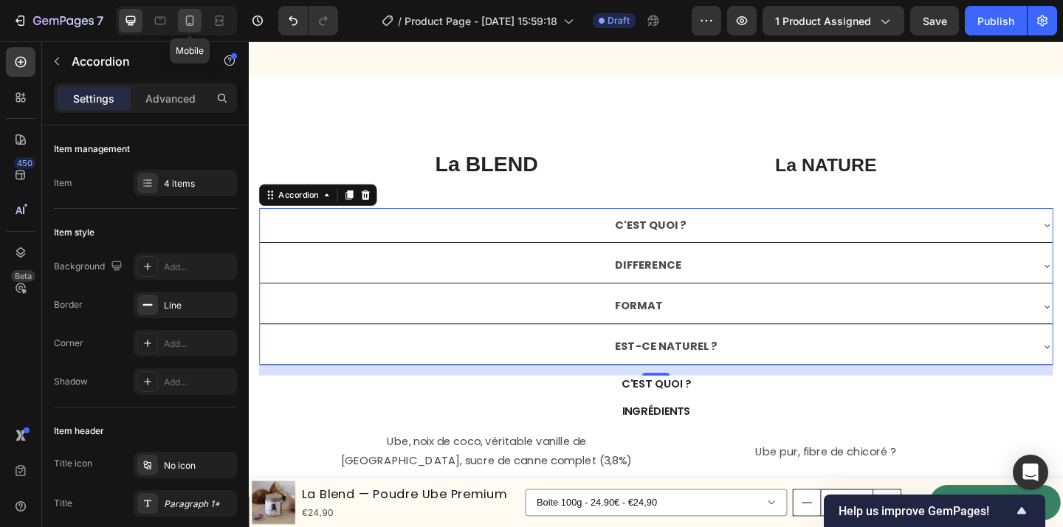
click at [187, 18] on icon at bounding box center [189, 20] width 15 height 15
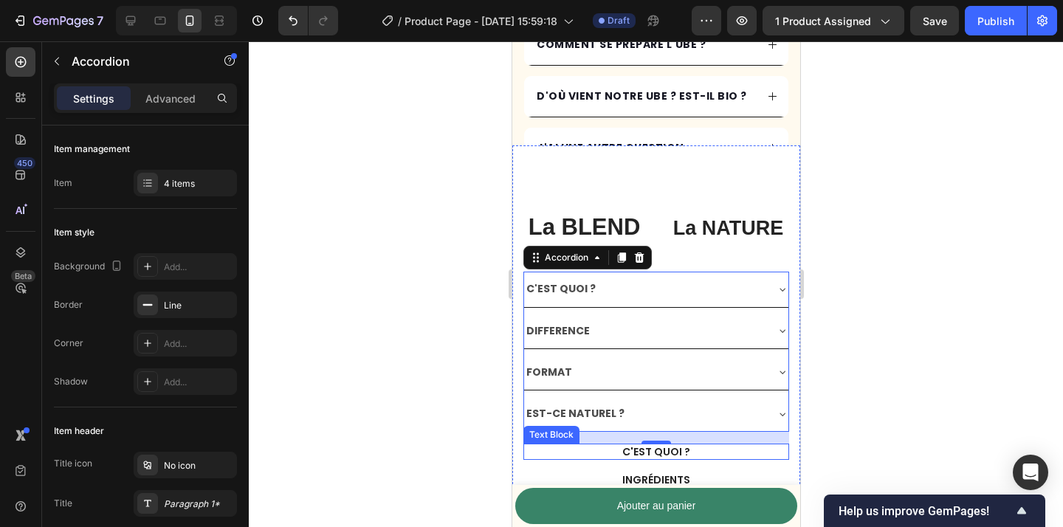
scroll to position [3306, 0]
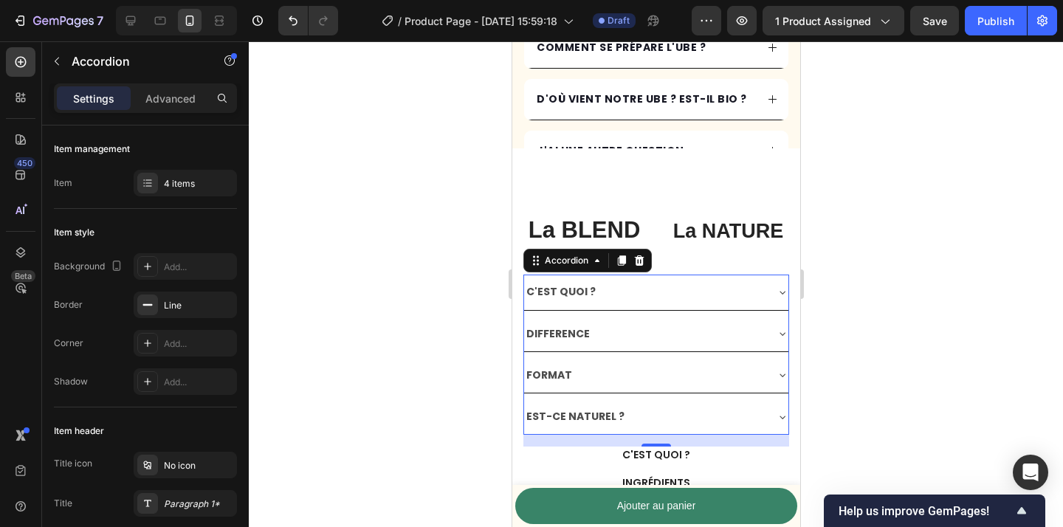
click at [854, 292] on div at bounding box center [656, 284] width 814 height 486
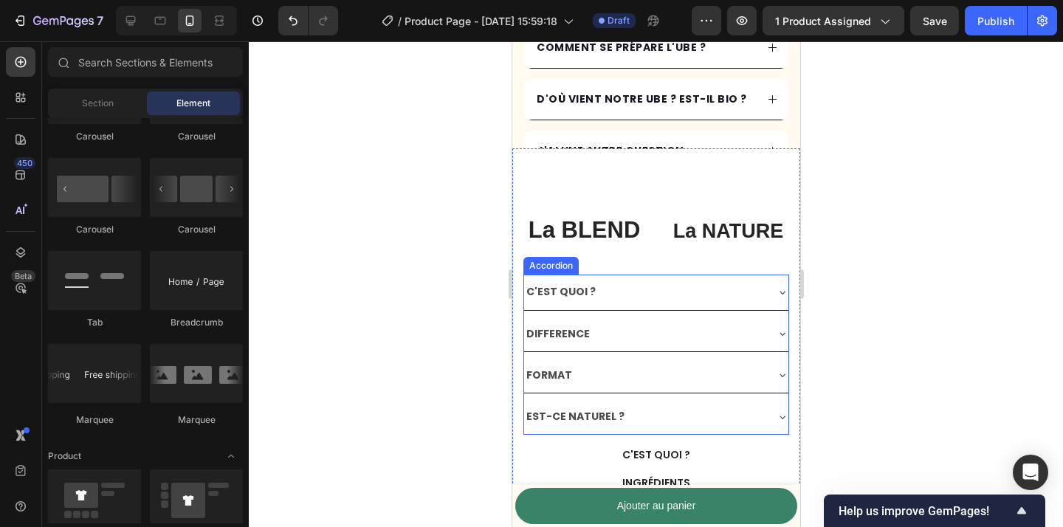
click at [753, 298] on div "C'EST QUOI ?" at bounding box center [644, 292] width 241 height 23
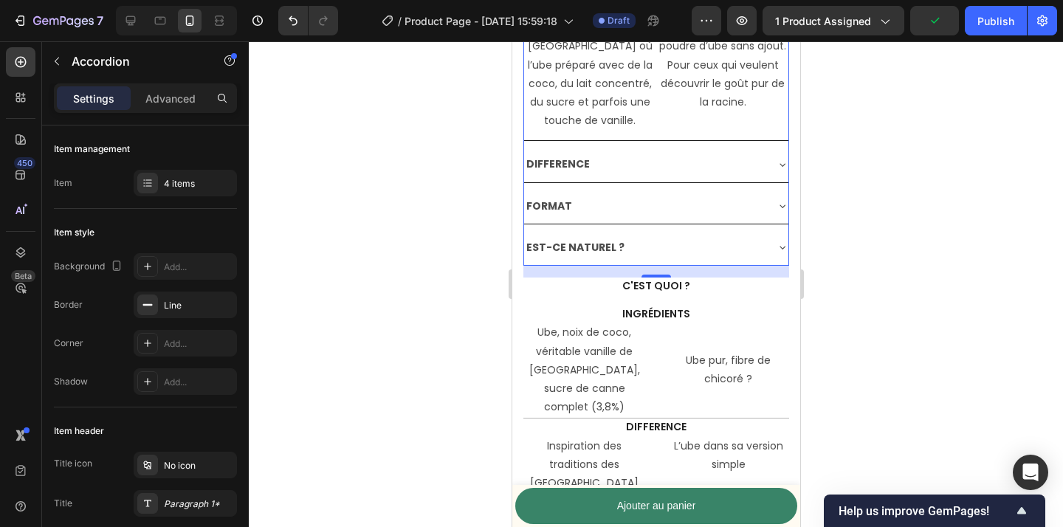
scroll to position [3685, 0]
click at [704, 213] on div "FORMAT" at bounding box center [644, 205] width 241 height 23
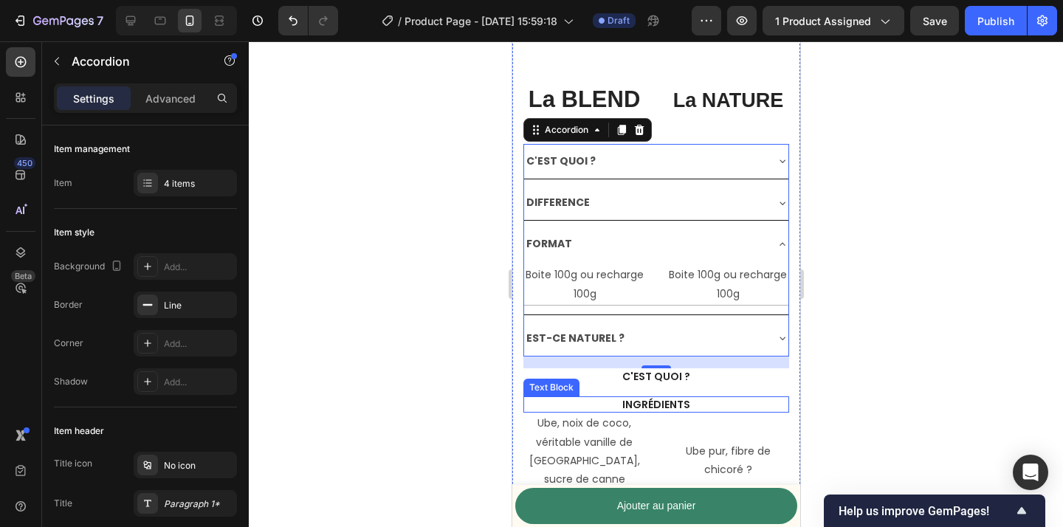
scroll to position [3445, 0]
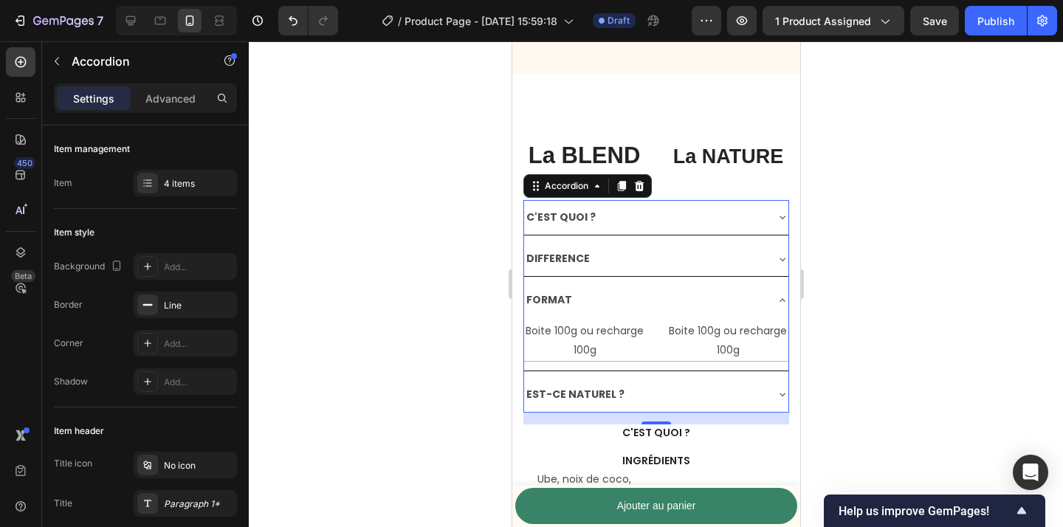
click at [755, 296] on div "FORMAT" at bounding box center [644, 300] width 241 height 23
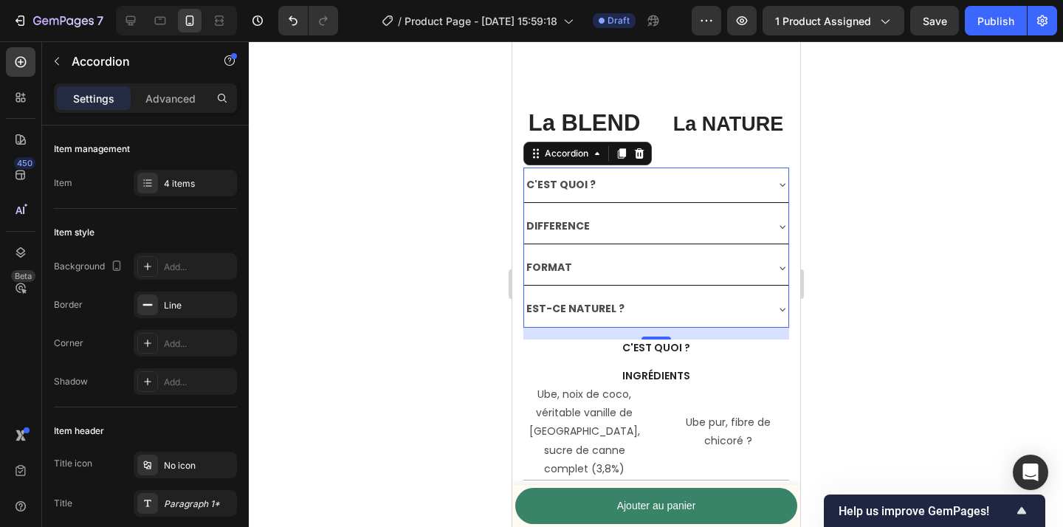
scroll to position [3435, 0]
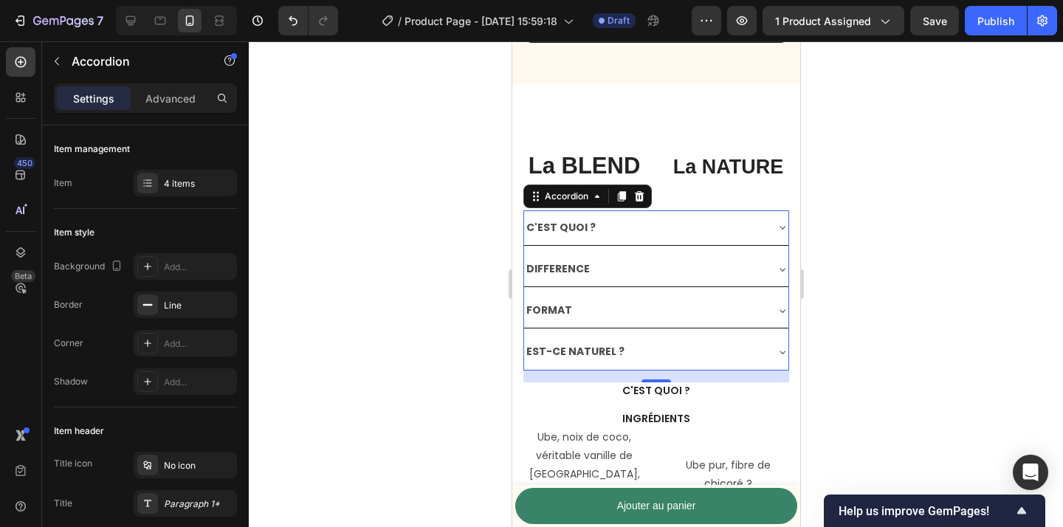
click at [719, 368] on div "EST-CE NATUREL ?" at bounding box center [656, 352] width 264 height 35
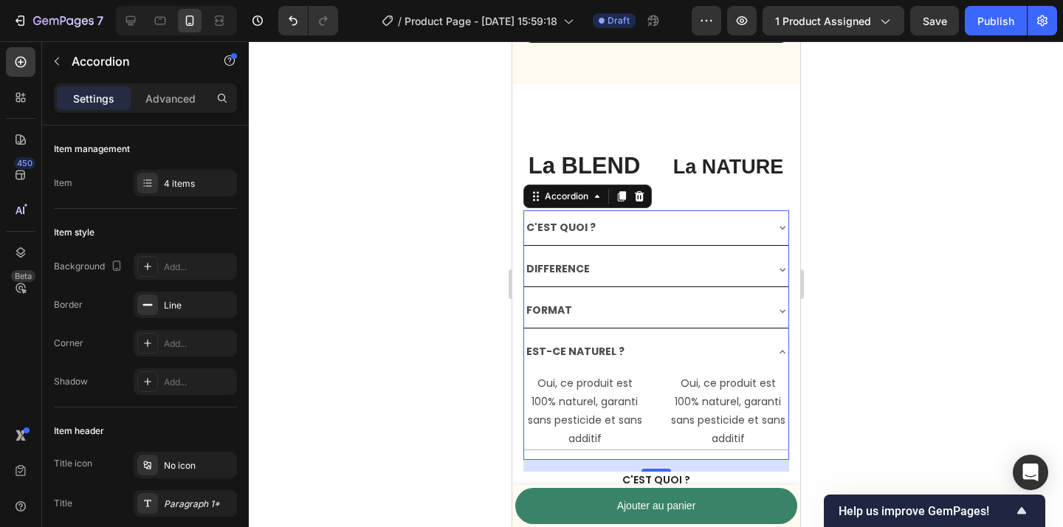
click at [736, 346] on div "EST-CE NATUREL ?" at bounding box center [644, 351] width 241 height 23
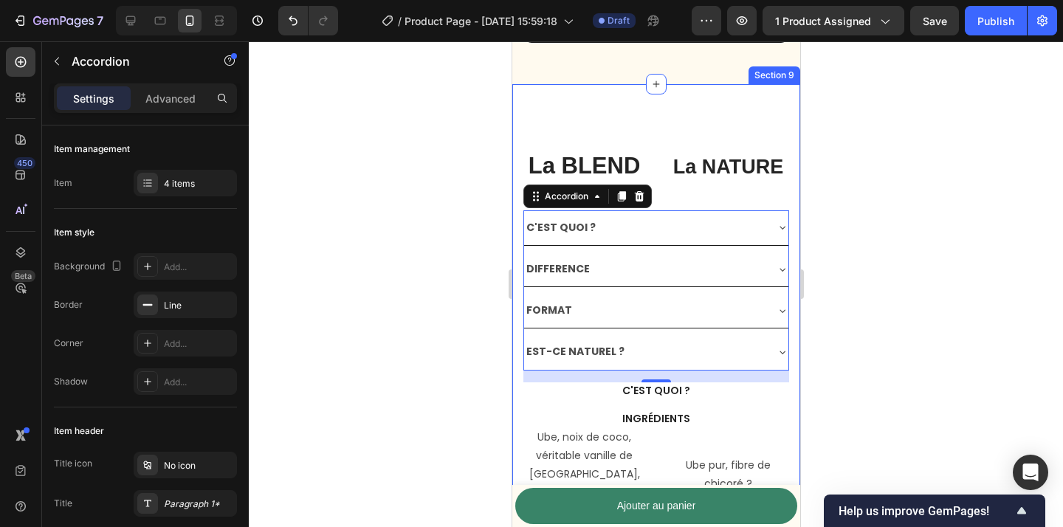
click at [865, 206] on div at bounding box center [656, 284] width 814 height 486
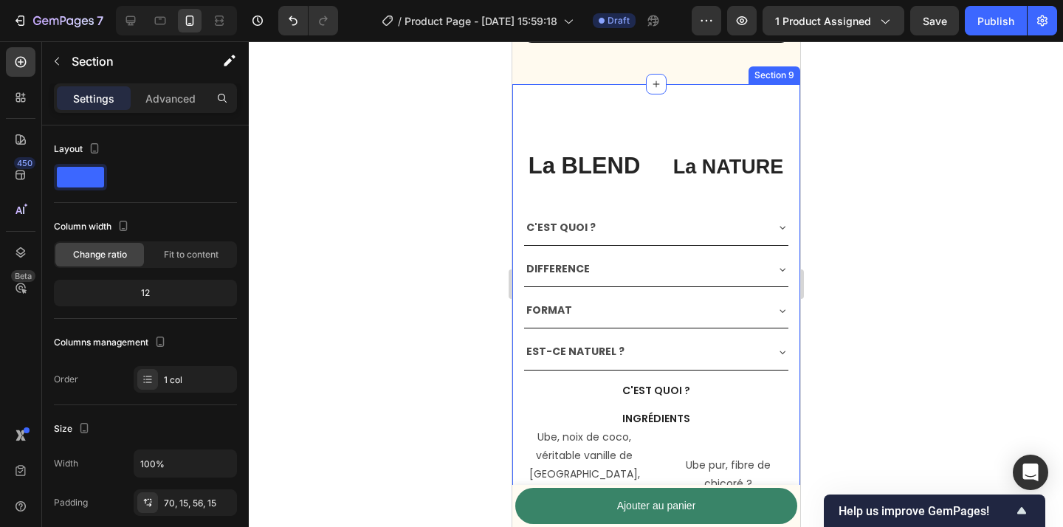
click at [771, 207] on div "La BLEND Text Block La NATURE Text Block Row C'EST QUOI ? DIFFERENCE FORMAT EST…" at bounding box center [656, 444] width 266 height 616
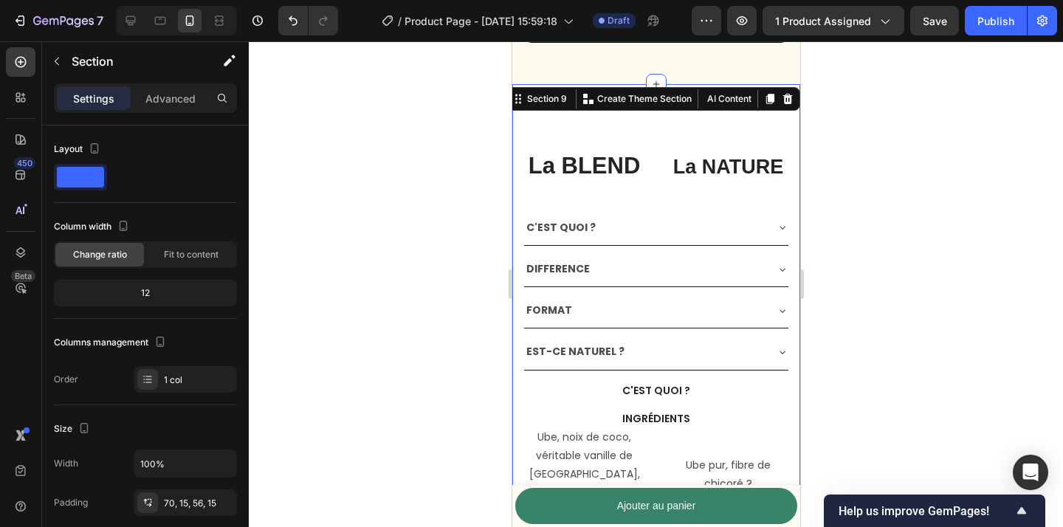
click at [761, 218] on div "C'EST QUOI ?" at bounding box center [644, 227] width 241 height 23
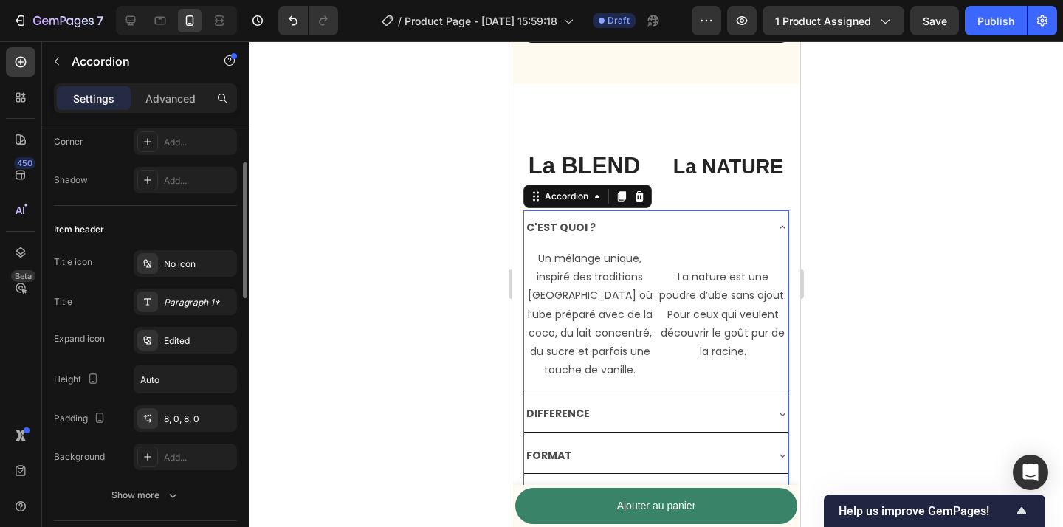
scroll to position [0, 0]
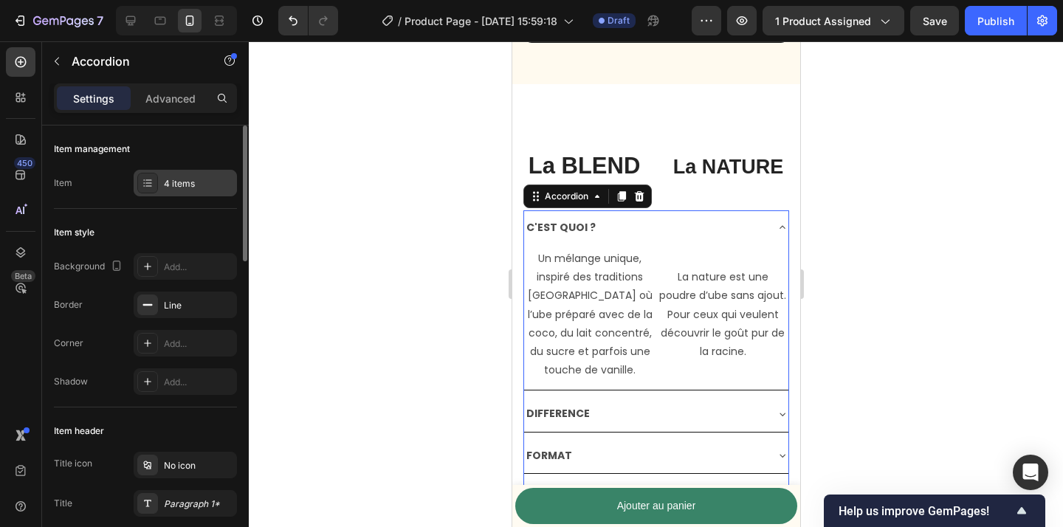
click at [197, 185] on div "4 items" at bounding box center [198, 183] width 69 height 13
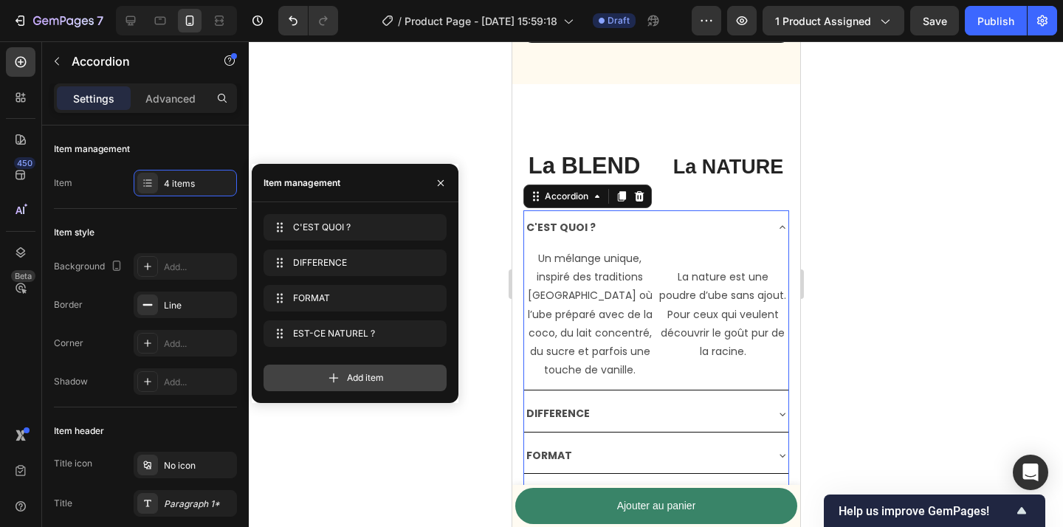
click at [338, 383] on icon at bounding box center [333, 378] width 15 height 15
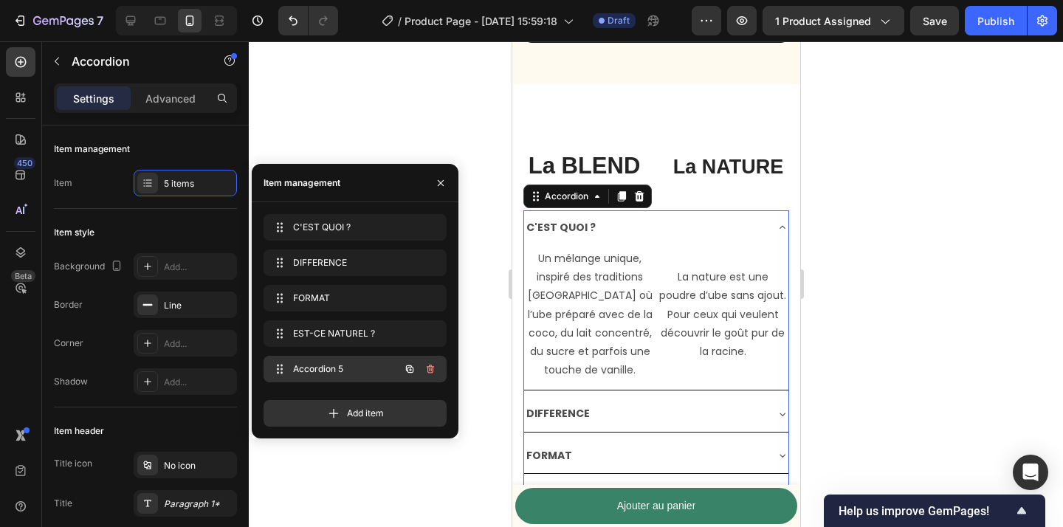
click at [318, 366] on span "Accordion 5" at bounding box center [334, 369] width 83 height 13
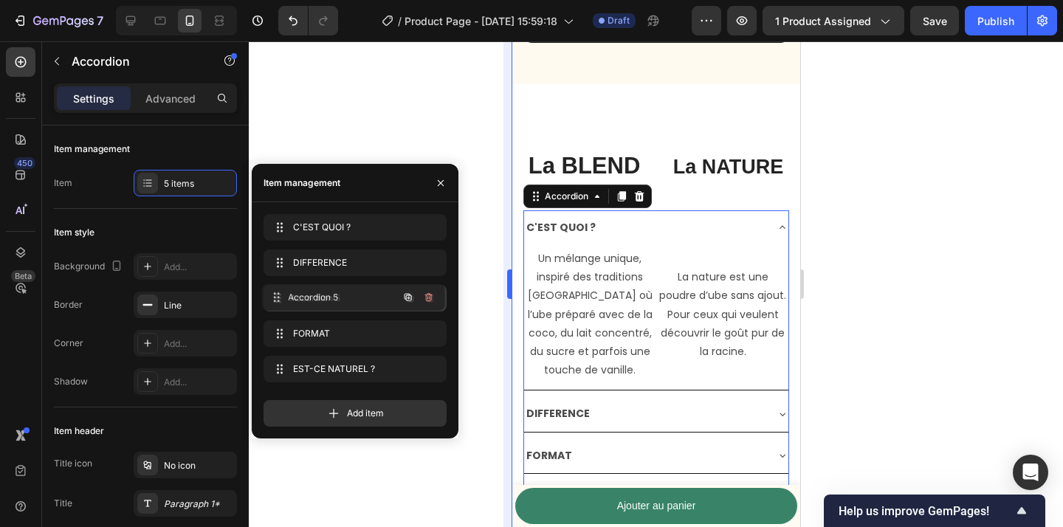
drag, startPoint x: 273, startPoint y: 368, endPoint x: 505, endPoint y: 213, distance: 278.5
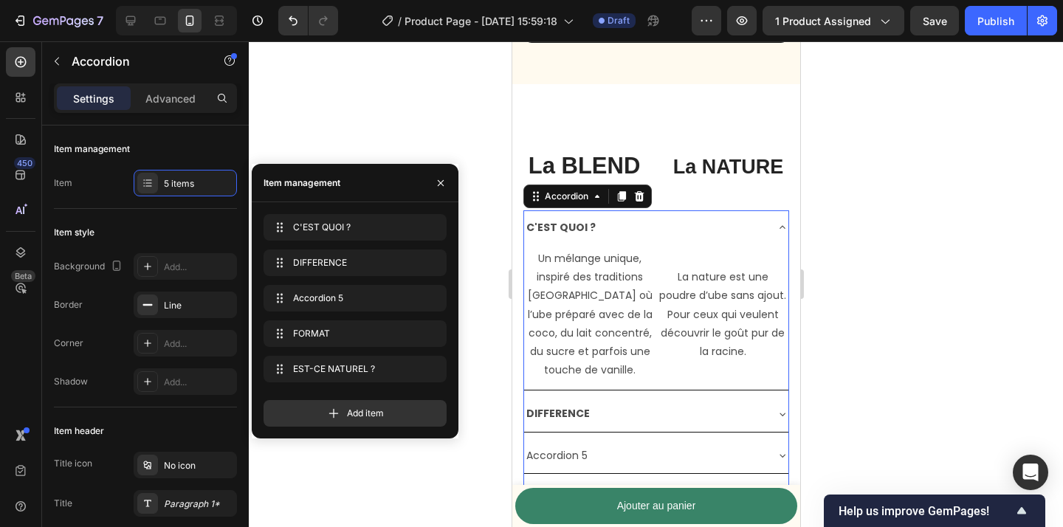
click at [569, 453] on div "Accordion 5" at bounding box center [557, 456] width 66 height 23
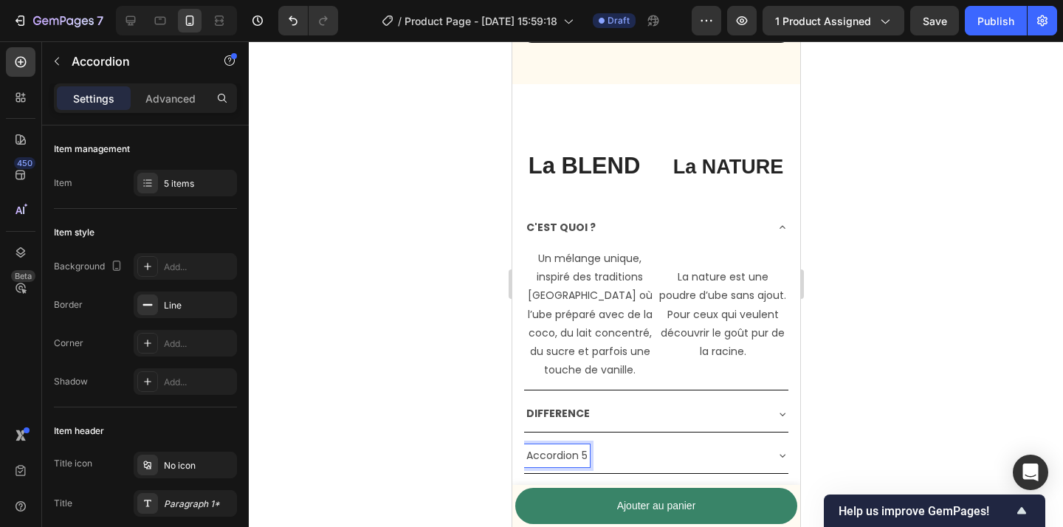
click at [569, 453] on p "Accordion 5" at bounding box center [556, 456] width 61 height 18
click at [879, 395] on div at bounding box center [656, 284] width 814 height 486
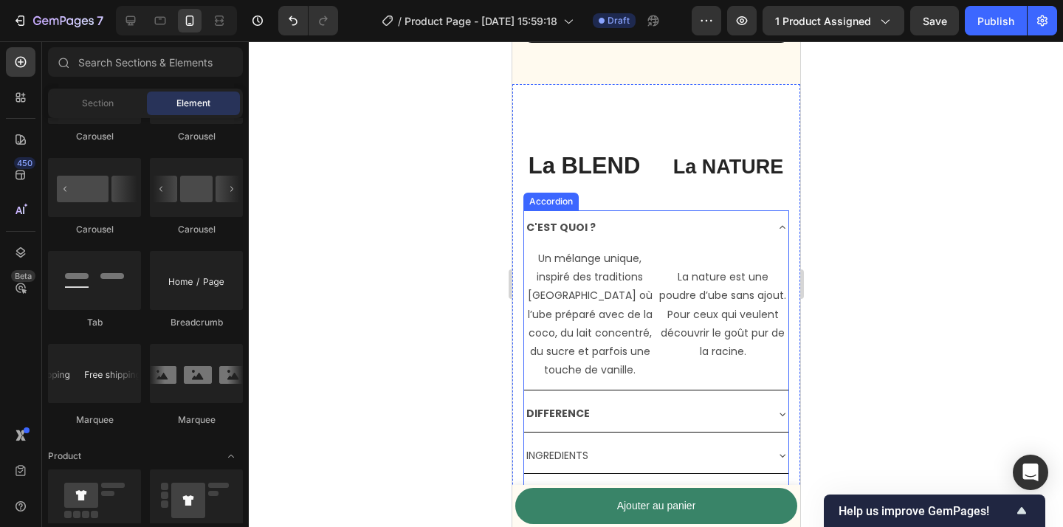
click at [641, 414] on div "DIFFERENCE" at bounding box center [644, 413] width 241 height 23
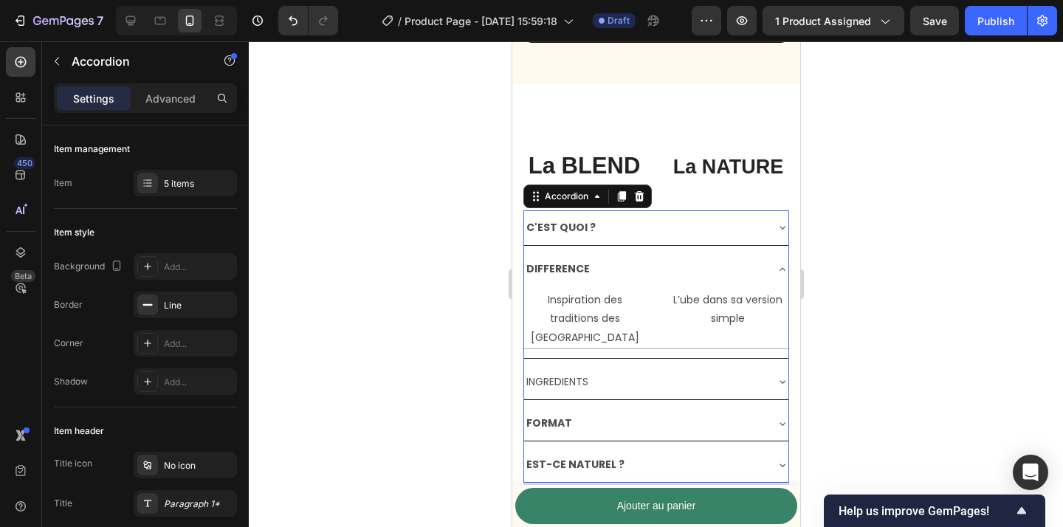
click at [637, 383] on div "INGREDIENTS" at bounding box center [644, 382] width 241 height 23
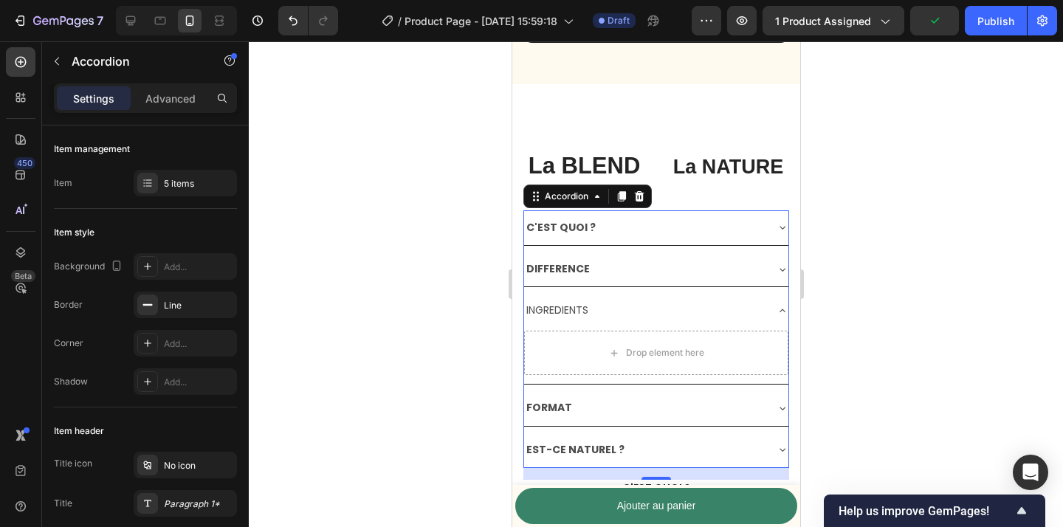
click at [675, 413] on div "FORMAT" at bounding box center [644, 408] width 241 height 23
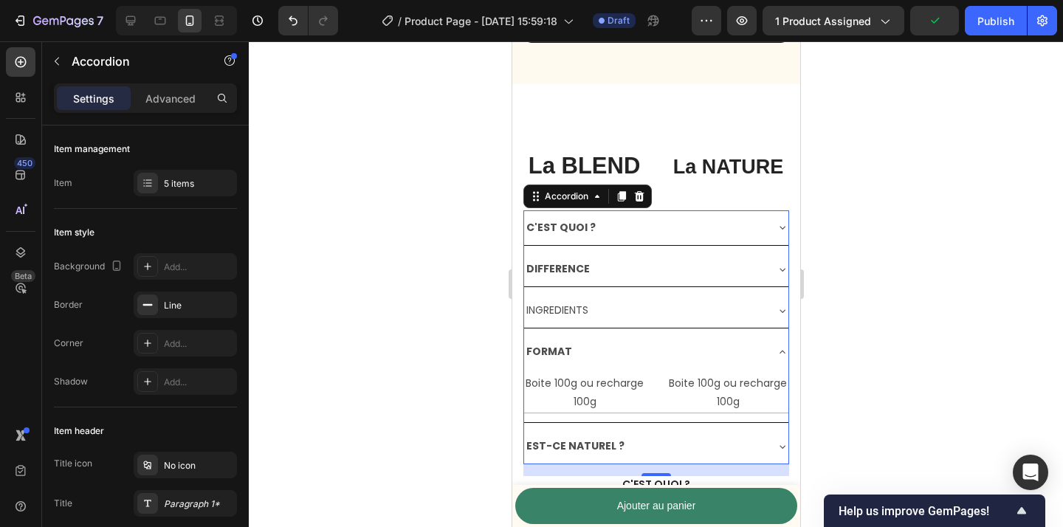
click at [660, 357] on div "FORMAT" at bounding box center [644, 351] width 241 height 23
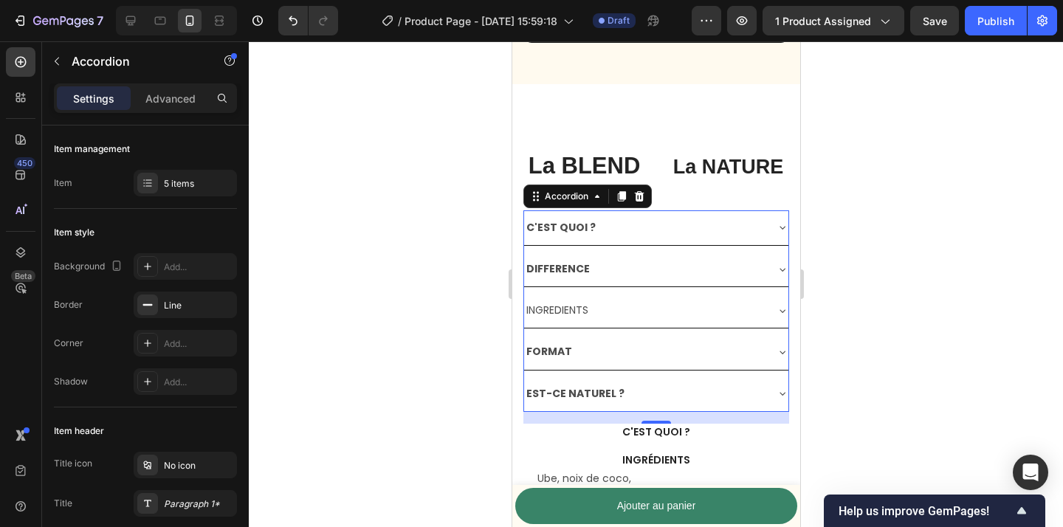
click at [655, 401] on div "EST-CE NATUREL ?" at bounding box center [644, 394] width 241 height 23
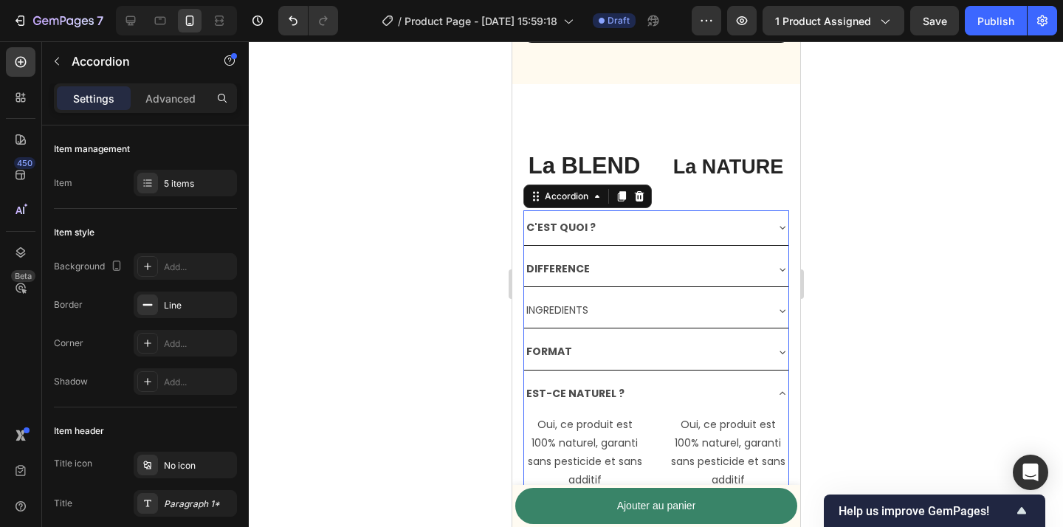
click at [655, 401] on div "EST-CE NATUREL ?" at bounding box center [644, 394] width 241 height 23
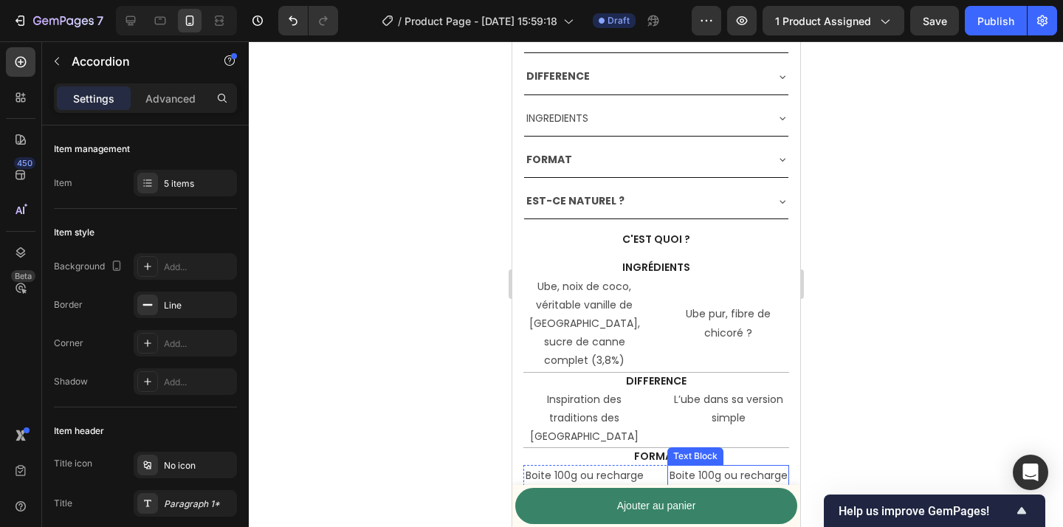
scroll to position [3746, 0]
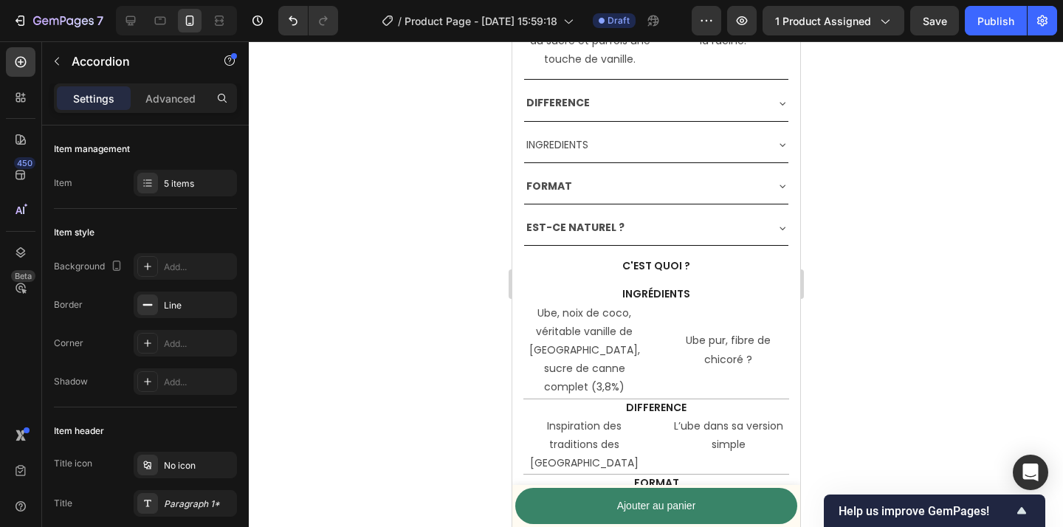
click at [676, 141] on div "INGREDIENTS" at bounding box center [644, 145] width 241 height 23
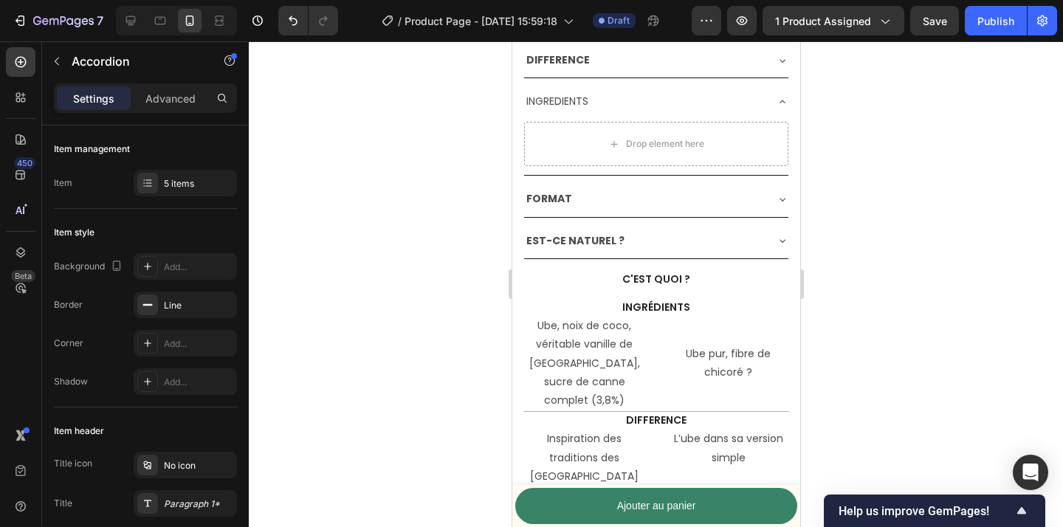
scroll to position [3663, 0]
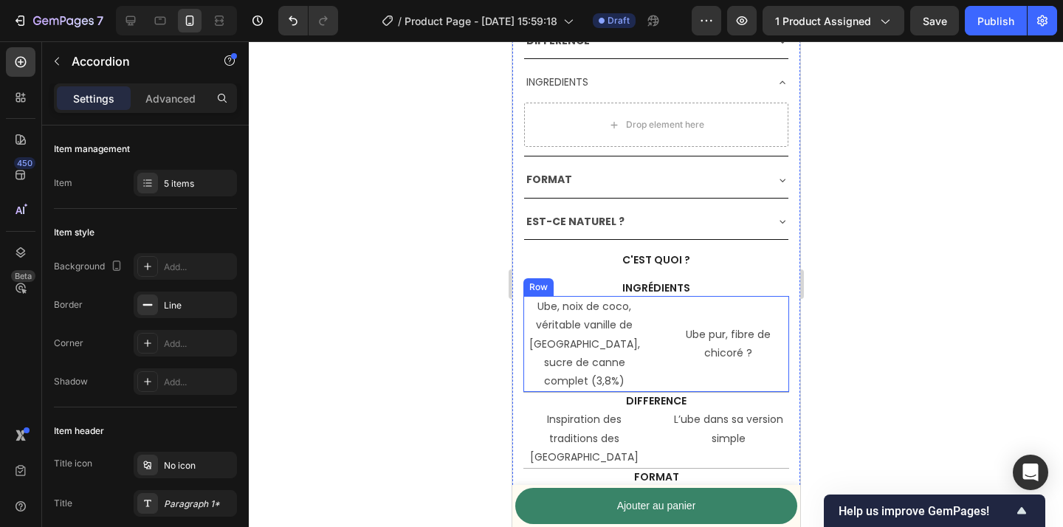
click at [650, 330] on div "Ube, noix de coco, véritable vanille de [GEOGRAPHIC_DATA], sucre de canne compl…" at bounding box center [656, 344] width 266 height 97
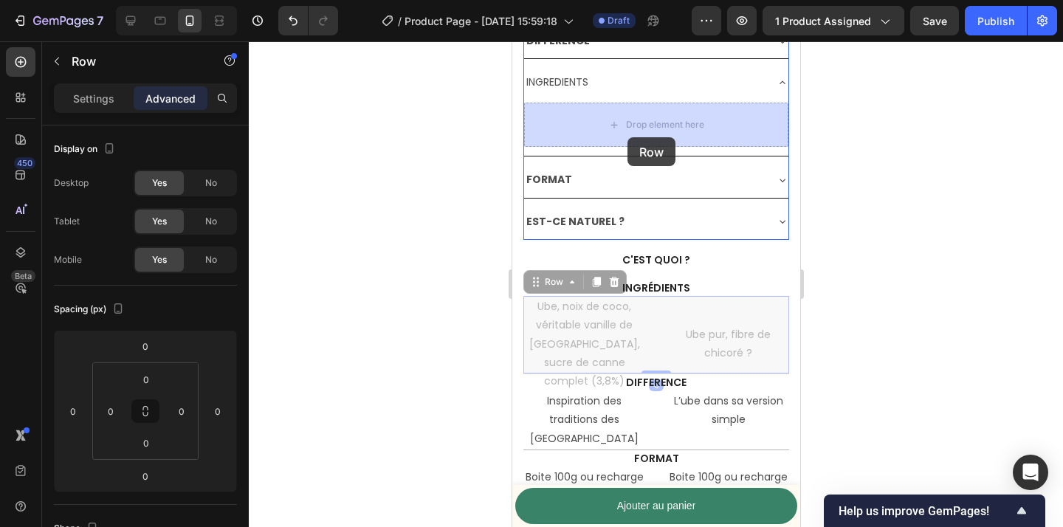
drag, startPoint x: 549, startPoint y: 282, endPoint x: 627, endPoint y: 137, distance: 164.5
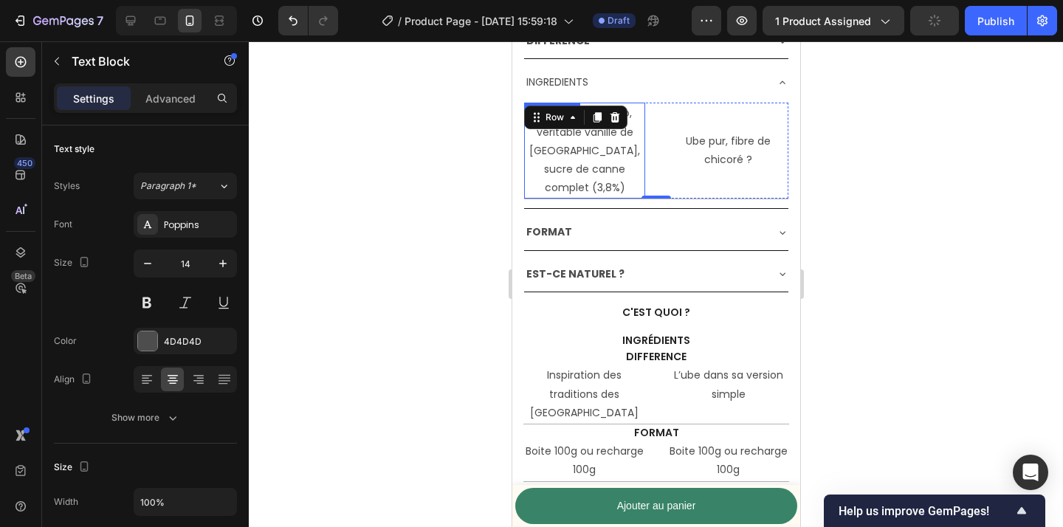
click at [574, 151] on p "Ube, noix de coco, véritable vanille de [GEOGRAPHIC_DATA], sucre de canne compl…" at bounding box center [584, 150] width 118 height 93
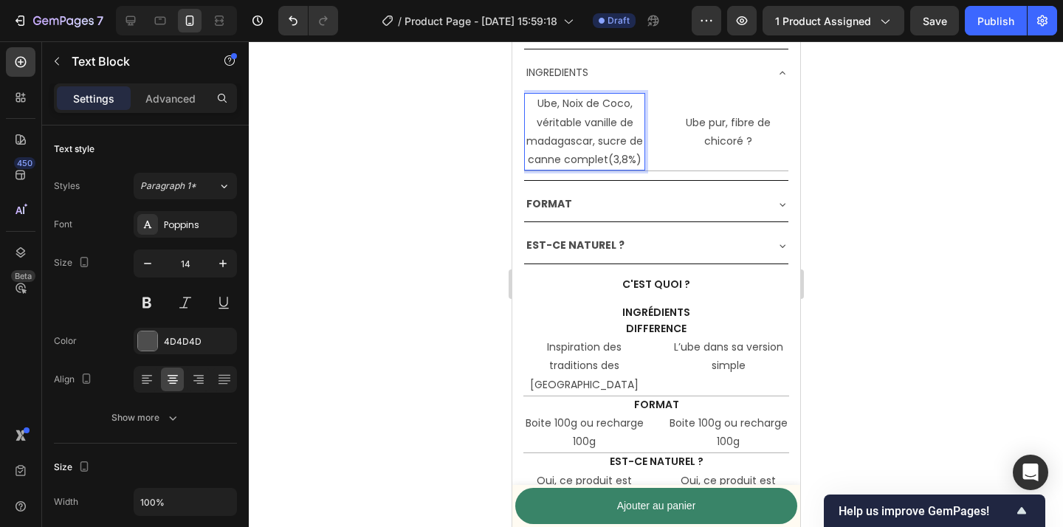
click at [462, 189] on div at bounding box center [656, 284] width 814 height 486
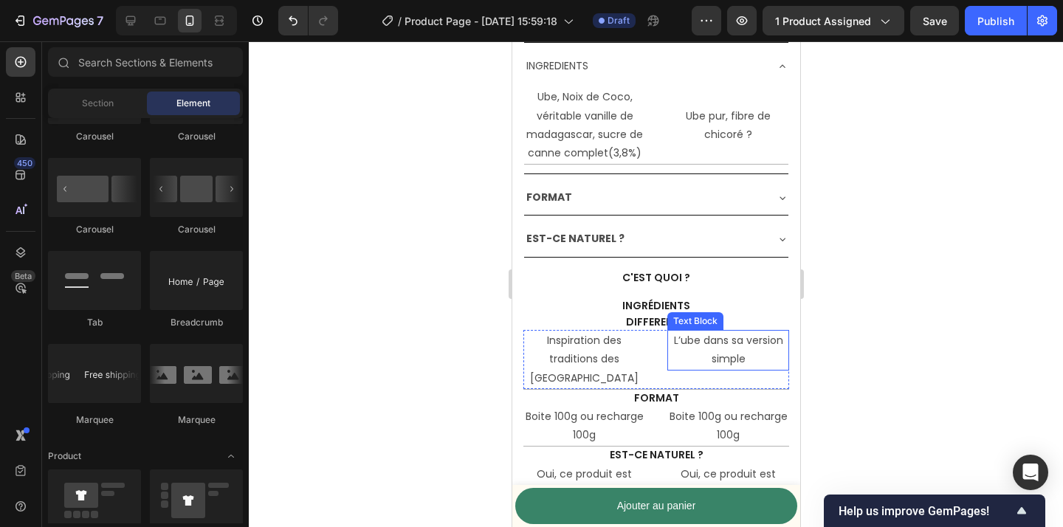
scroll to position [3657, 0]
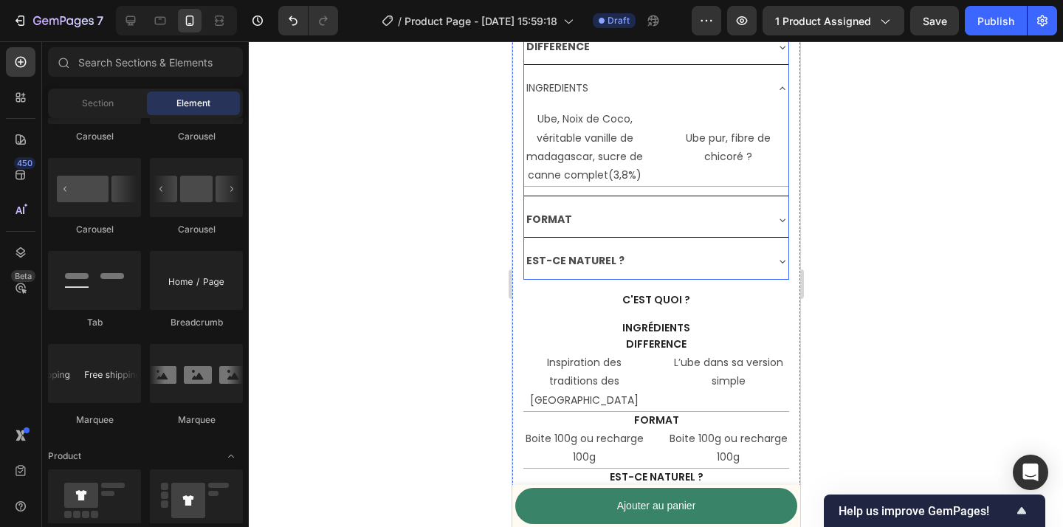
click at [730, 87] on div "INGREDIENTS" at bounding box center [644, 88] width 241 height 23
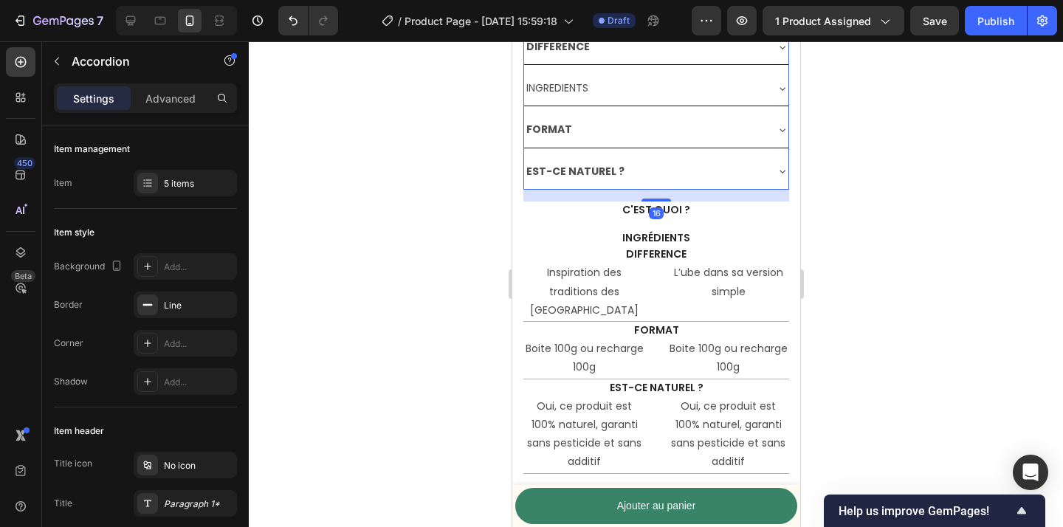
click at [730, 87] on div "INGREDIENTS" at bounding box center [644, 88] width 241 height 23
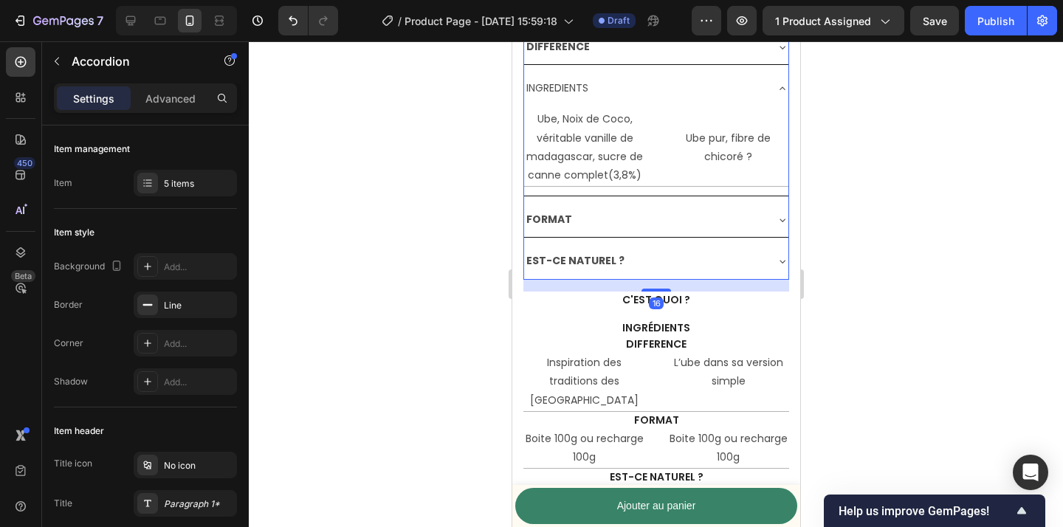
click at [721, 201] on div "C'EST QUOI ? DIFFERENCE INGREDIENTS Ube, Noix de Coco, véritable vanille de mad…" at bounding box center [656, 134] width 266 height 292
click at [732, 215] on div "FORMAT" at bounding box center [644, 219] width 241 height 23
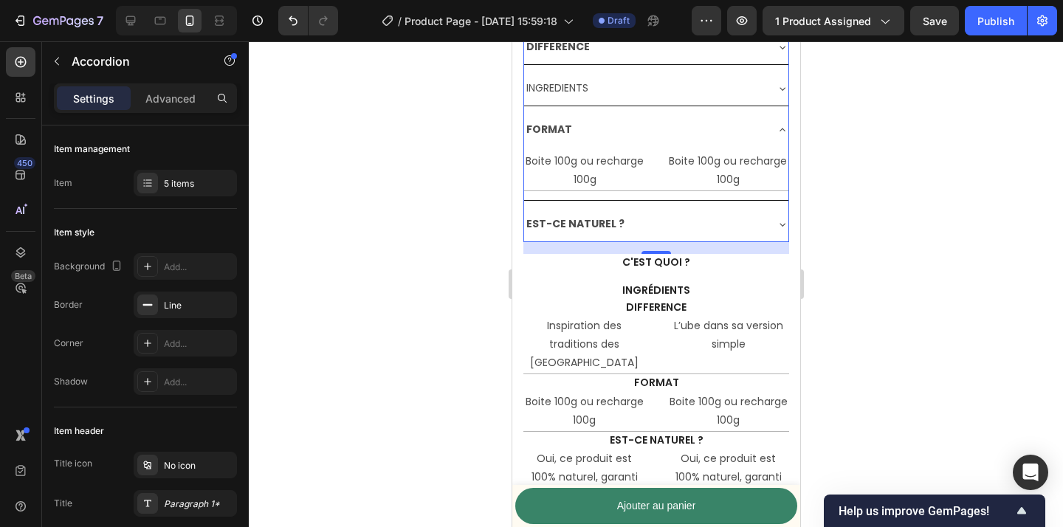
click at [731, 91] on div "INGREDIENTS" at bounding box center [644, 88] width 241 height 23
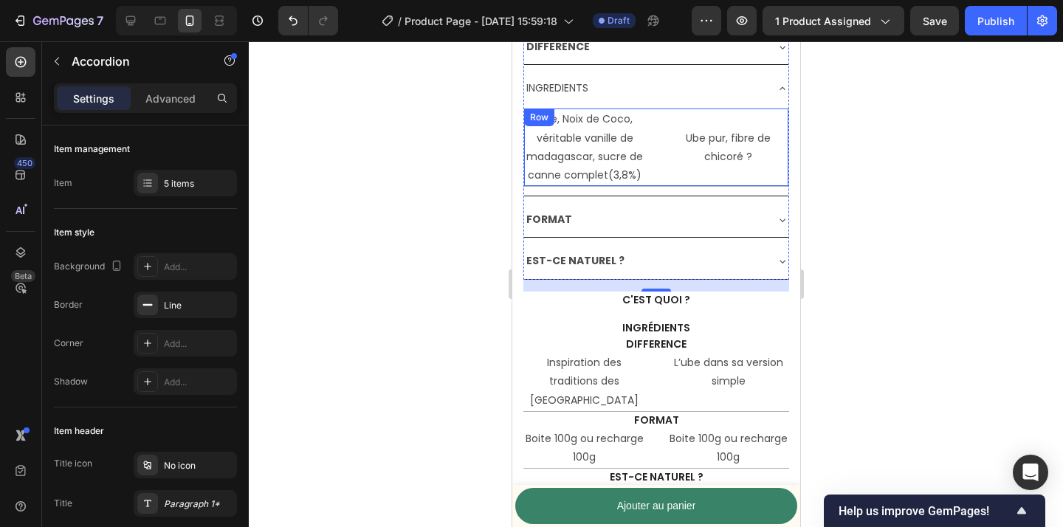
click at [659, 146] on div "Ube, Noix de Coco, véritable vanille de madagascar, sucre de canne complet(3,8%…" at bounding box center [656, 148] width 264 height 78
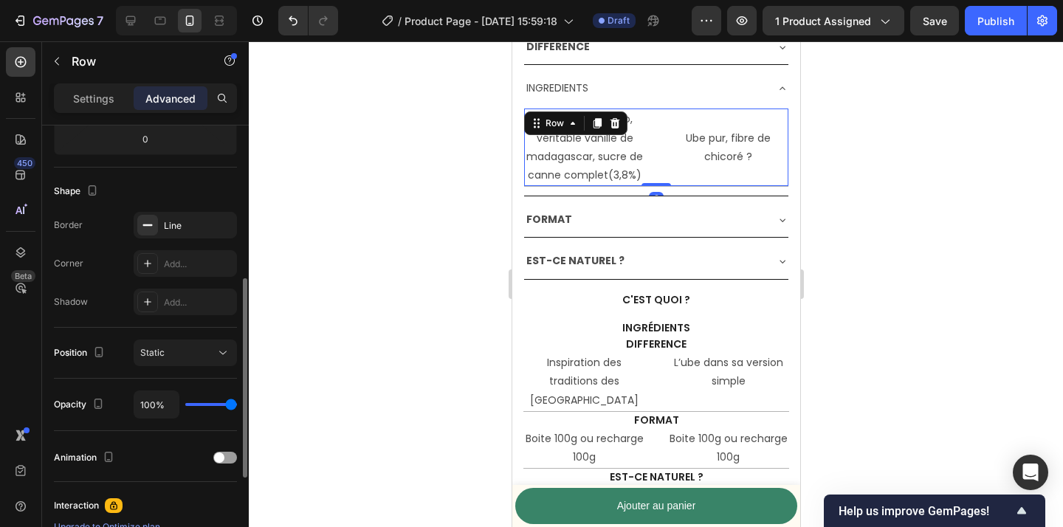
scroll to position [338, 0]
click at [222, 224] on icon "button" at bounding box center [222, 225] width 12 height 12
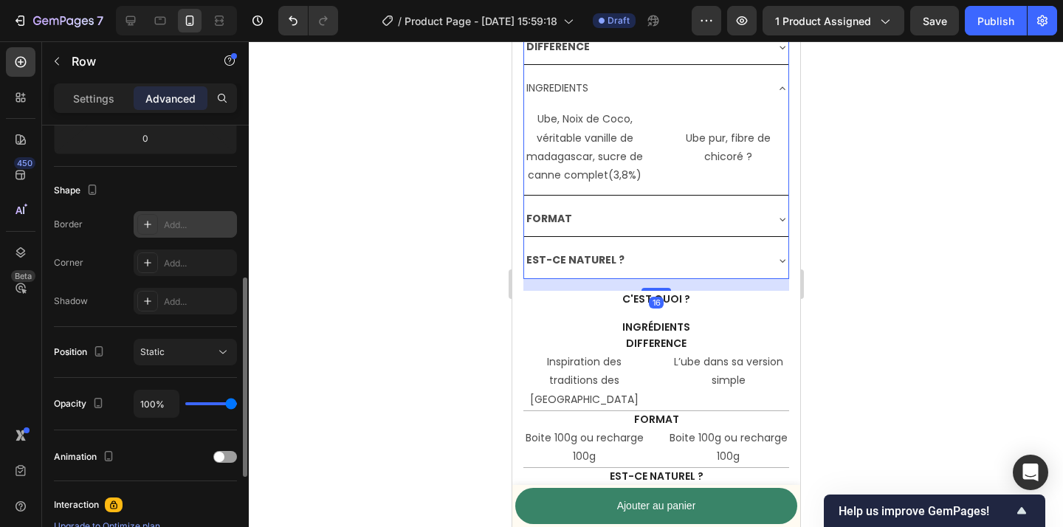
click at [659, 210] on div "FORMAT" at bounding box center [644, 218] width 241 height 23
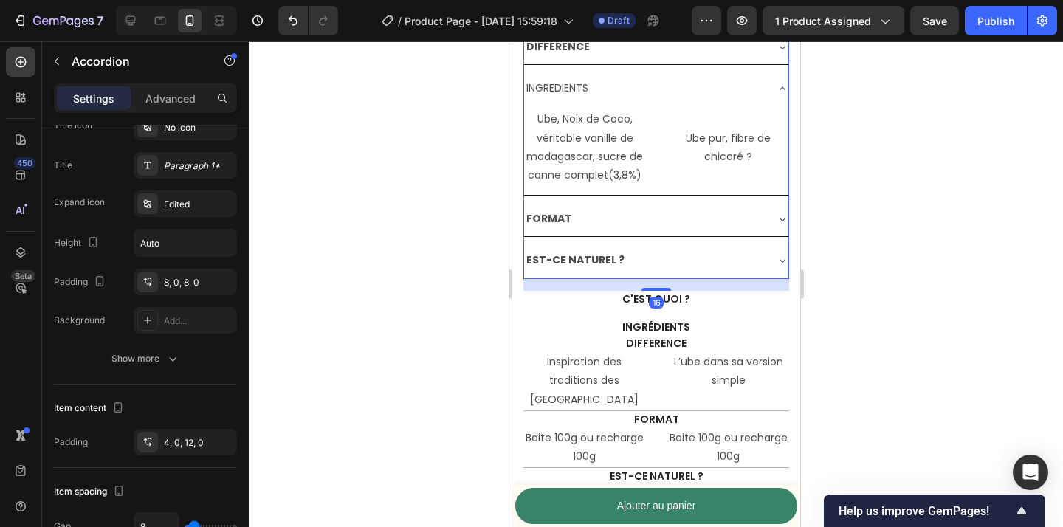
scroll to position [0, 0]
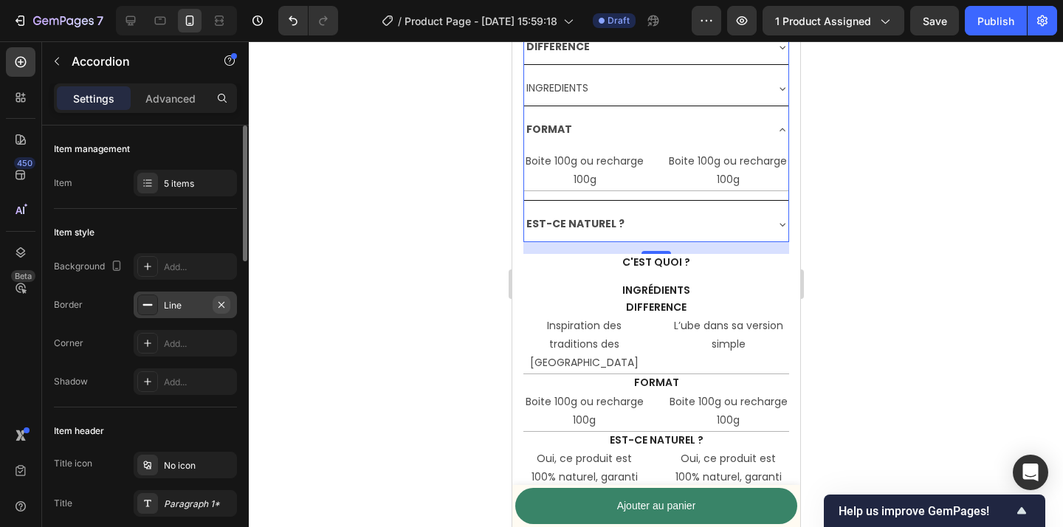
click at [221, 306] on icon "button" at bounding box center [222, 305] width 12 height 12
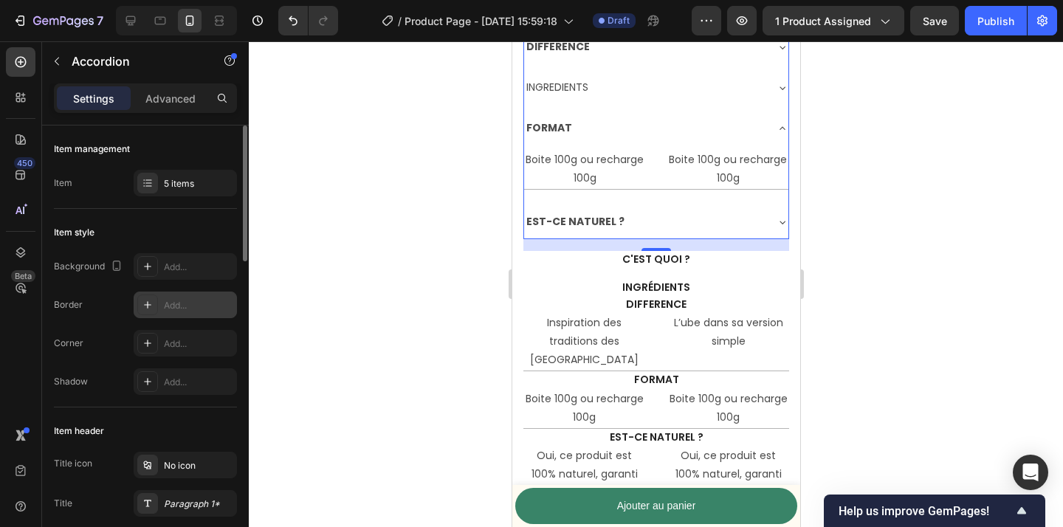
click at [670, 229] on div "EST-CE NATUREL ?" at bounding box center [644, 221] width 241 height 23
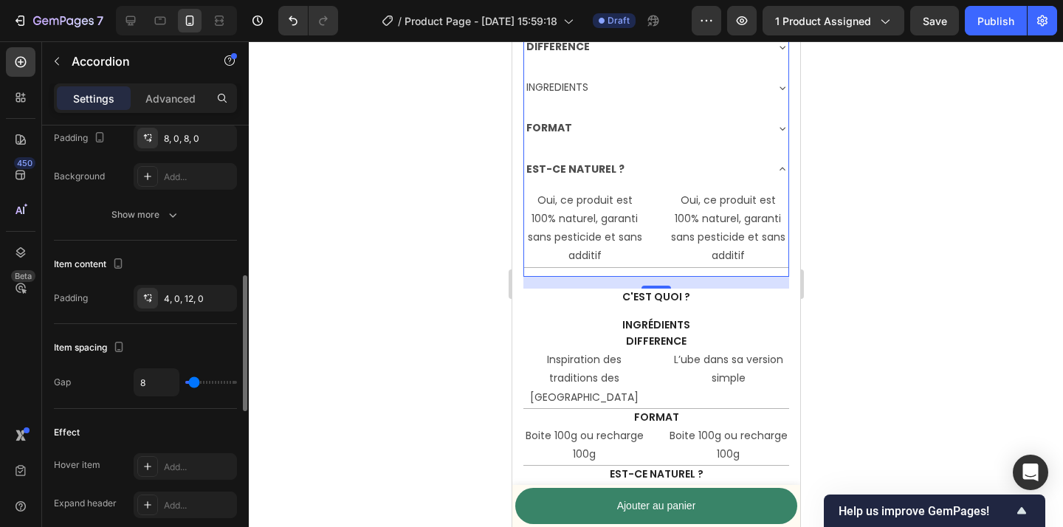
scroll to position [484, 0]
click at [653, 230] on div "Oui, ce produit est 100% naturel, garanti sans pesticide et sans additif Text B…" at bounding box center [656, 229] width 264 height 78
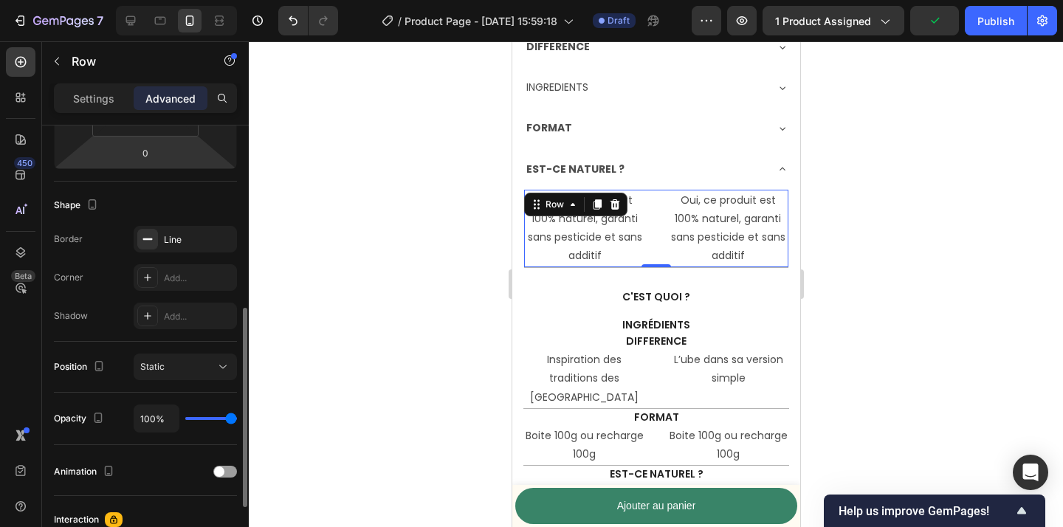
scroll to position [274, 0]
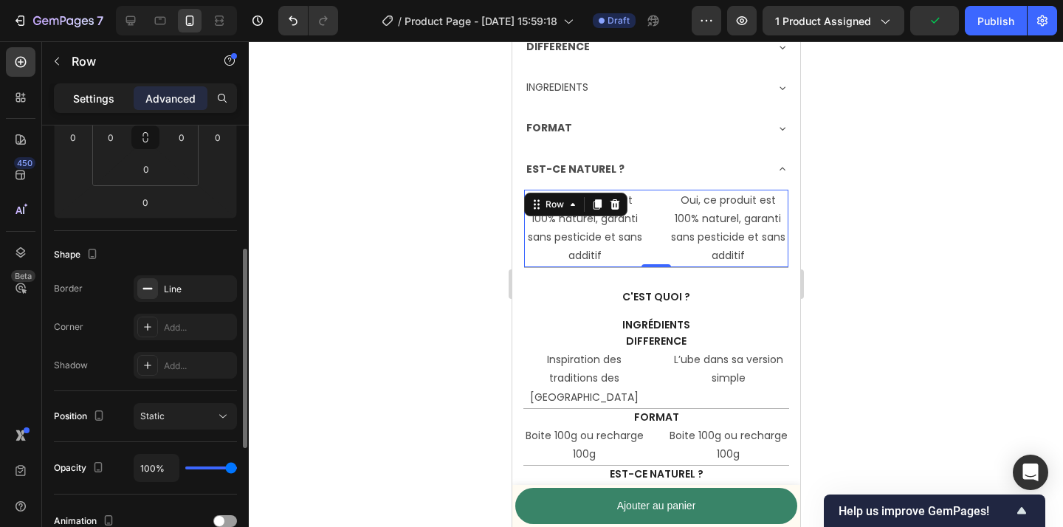
click at [104, 97] on p "Settings" at bounding box center [93, 99] width 41 height 16
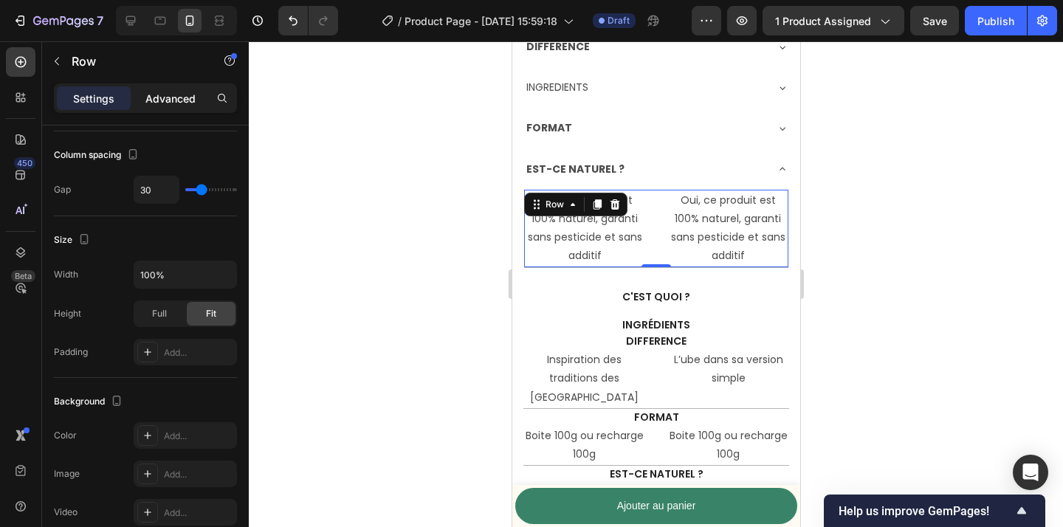
click at [165, 87] on div "Advanced" at bounding box center [171, 98] width 74 height 24
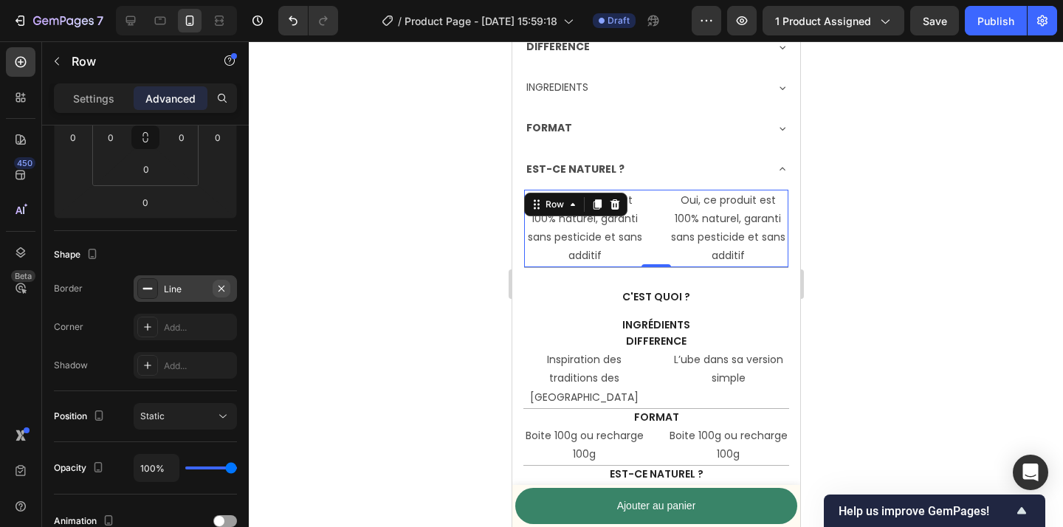
click at [224, 289] on icon "button" at bounding box center [222, 289] width 12 height 12
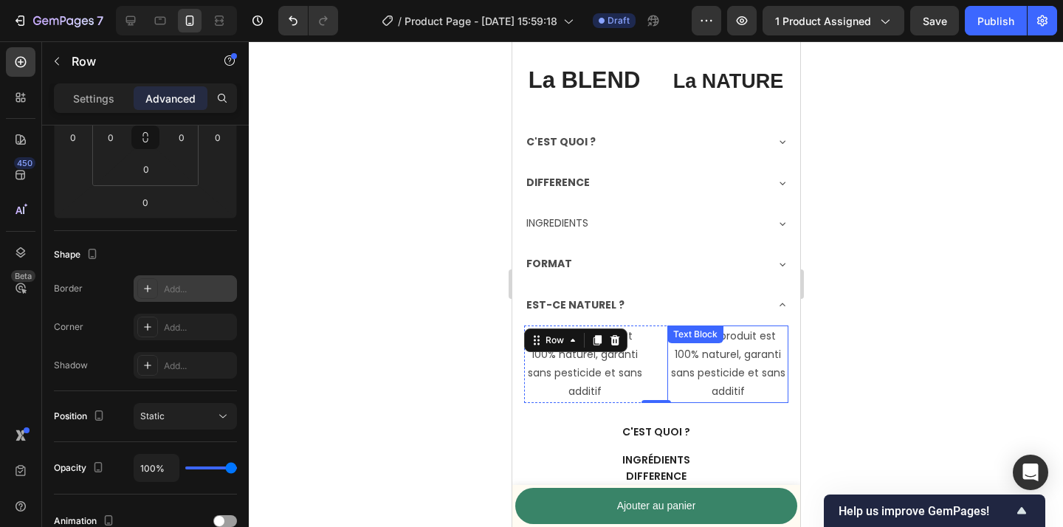
scroll to position [3494, 0]
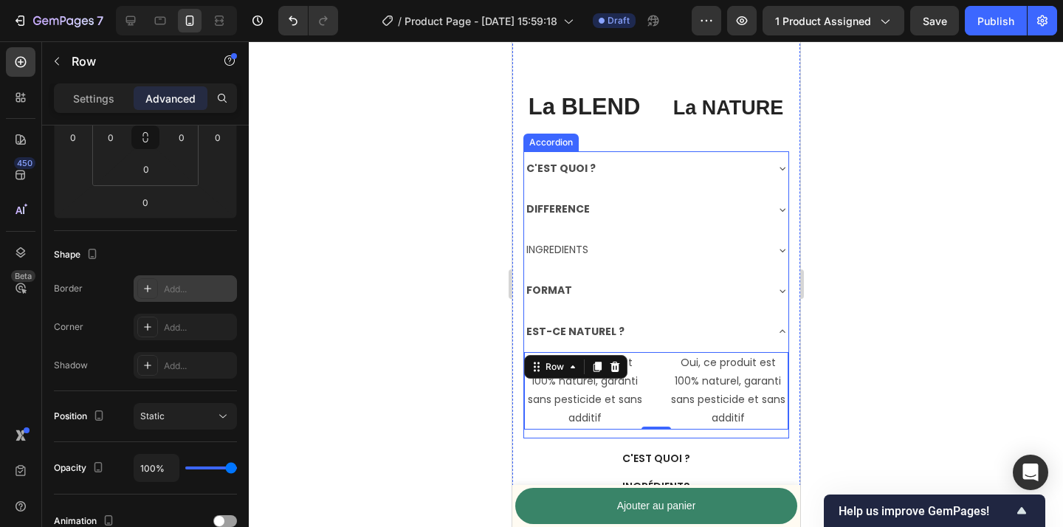
click at [574, 255] on p "INGREDIENTS" at bounding box center [557, 250] width 62 height 18
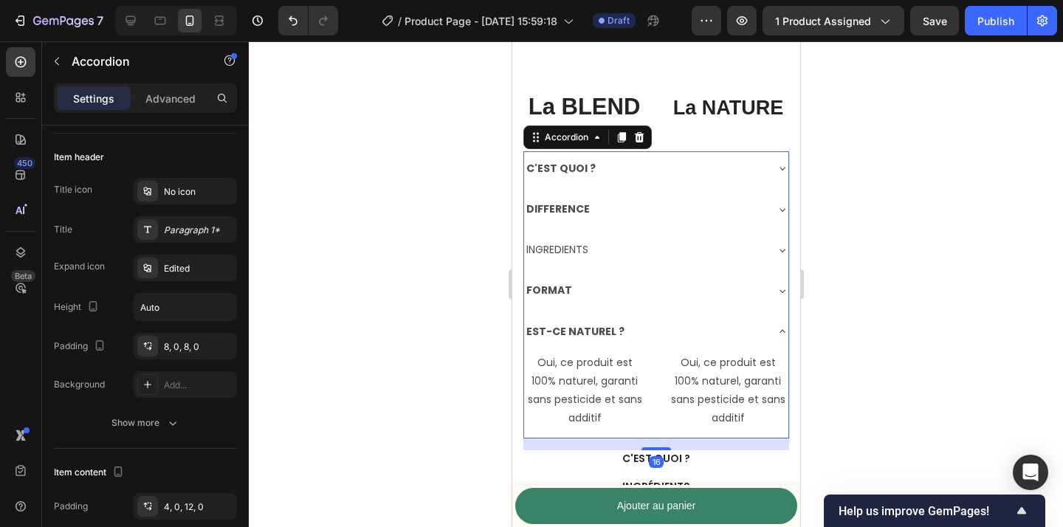
scroll to position [0, 0]
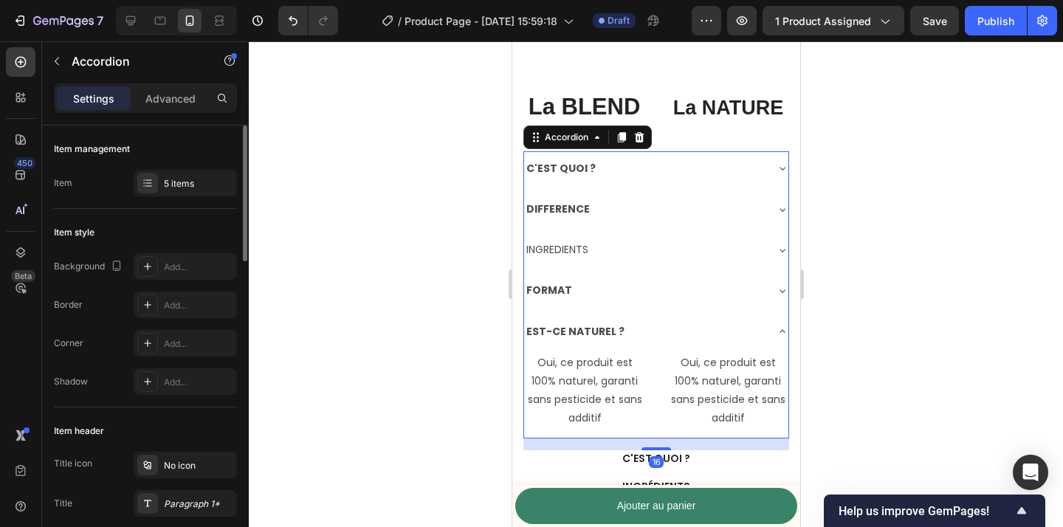
click at [557, 252] on p "INGREDIENTS" at bounding box center [557, 250] width 62 height 18
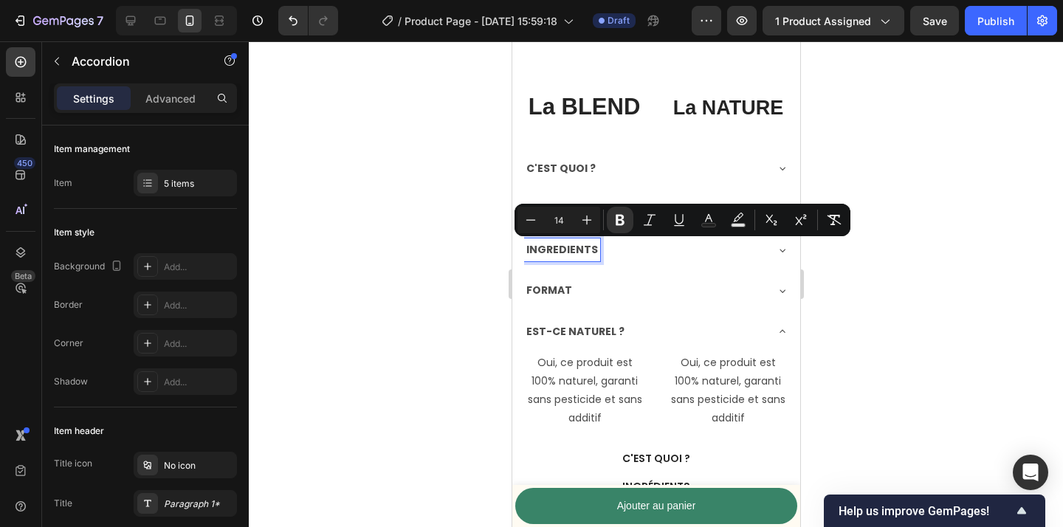
click at [661, 162] on div "C'EST QUOI ?" at bounding box center [644, 168] width 241 height 23
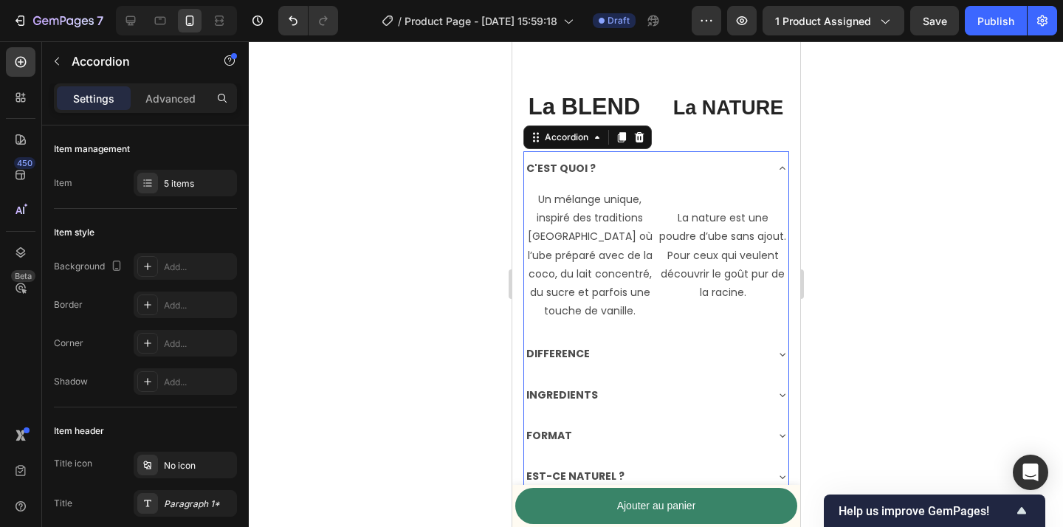
click at [661, 162] on div "C'EST QUOI ?" at bounding box center [644, 168] width 241 height 23
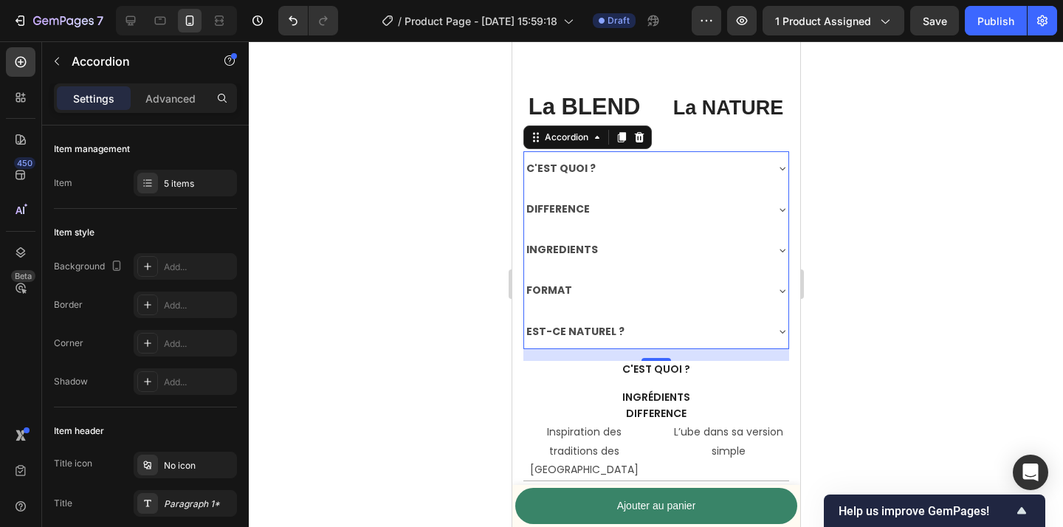
click at [663, 233] on div "INGREDIENTS" at bounding box center [656, 250] width 264 height 35
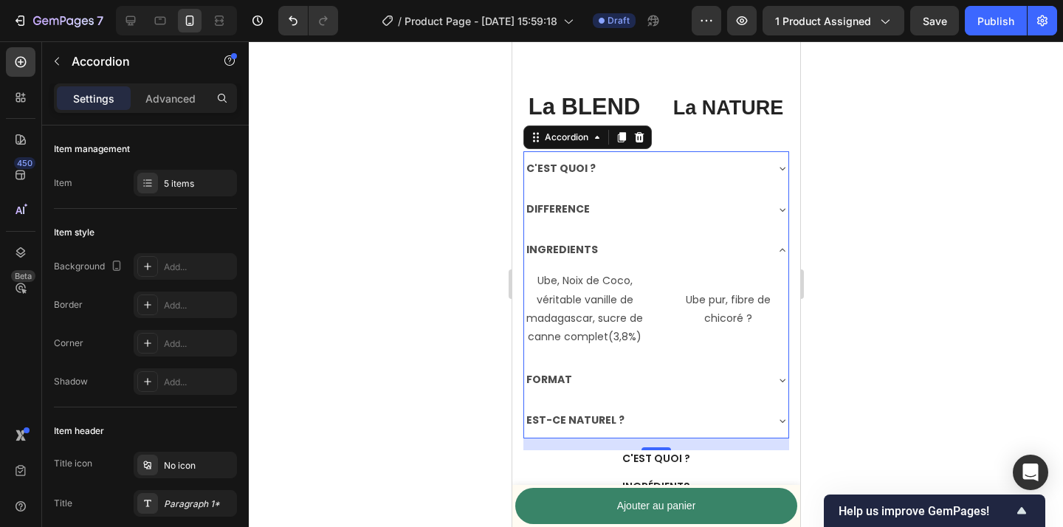
click at [670, 211] on div "DIFFERENCE" at bounding box center [644, 209] width 241 height 23
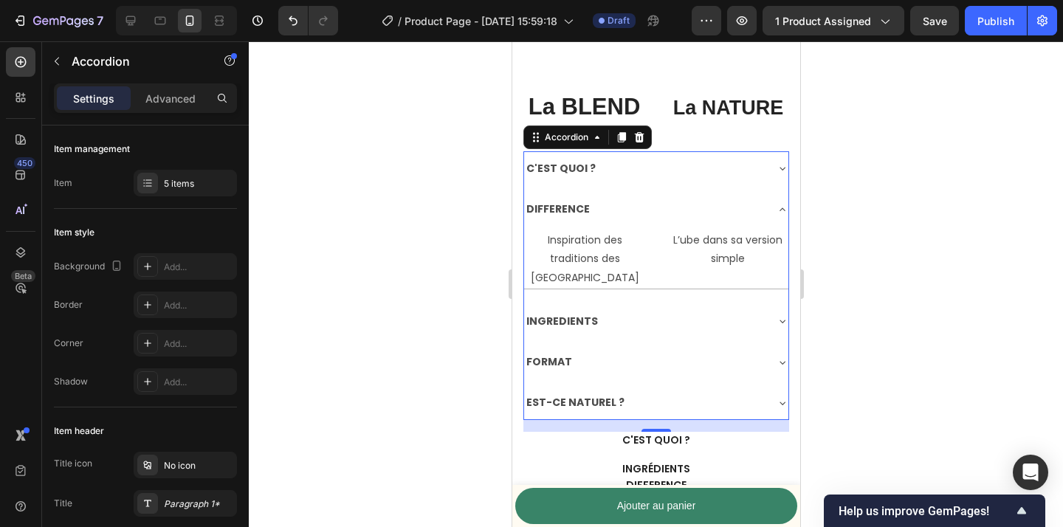
click at [670, 211] on div "DIFFERENCE" at bounding box center [644, 209] width 241 height 23
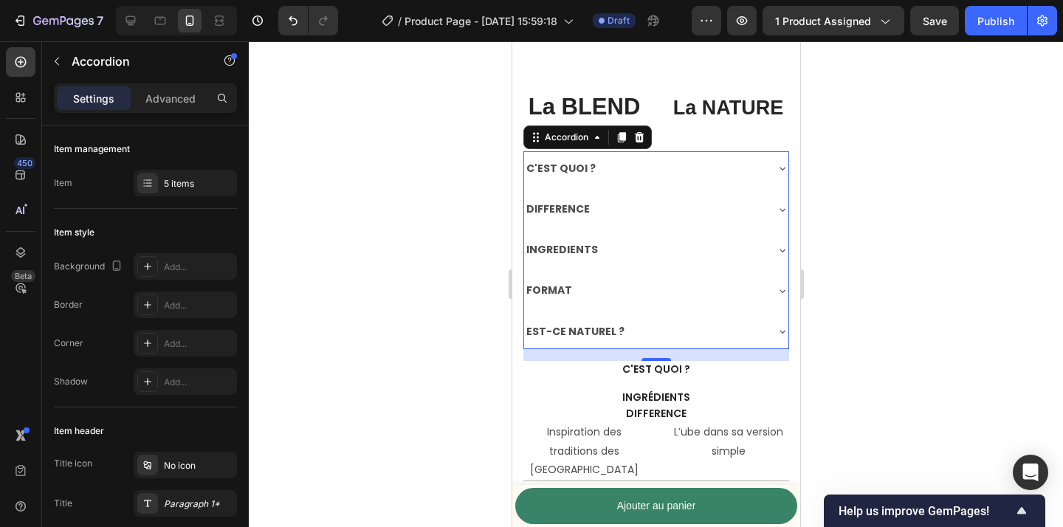
click at [670, 211] on div "DIFFERENCE" at bounding box center [644, 209] width 241 height 23
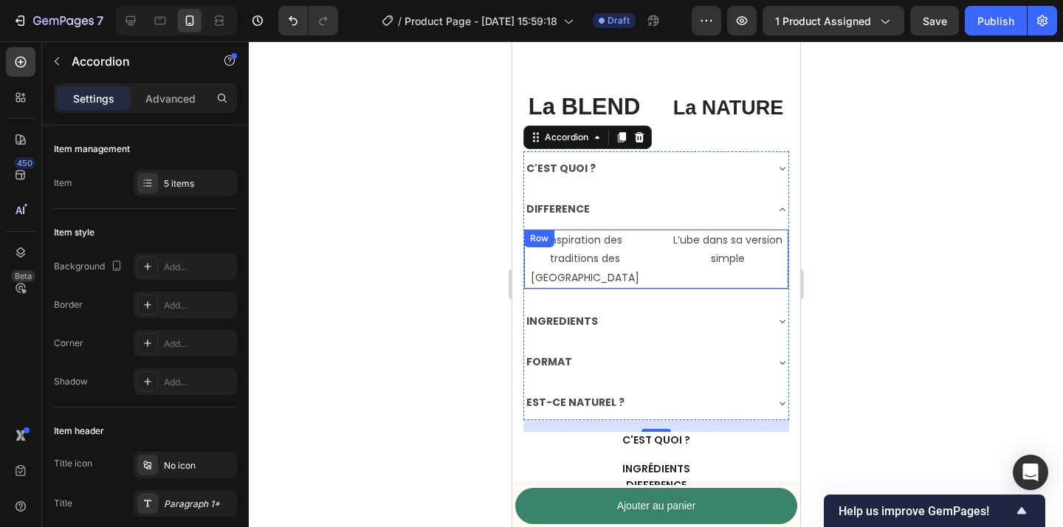
click at [656, 261] on div "Inspiration des traditions des philippines Text Block L’ube dans sa version sim…" at bounding box center [656, 260] width 264 height 60
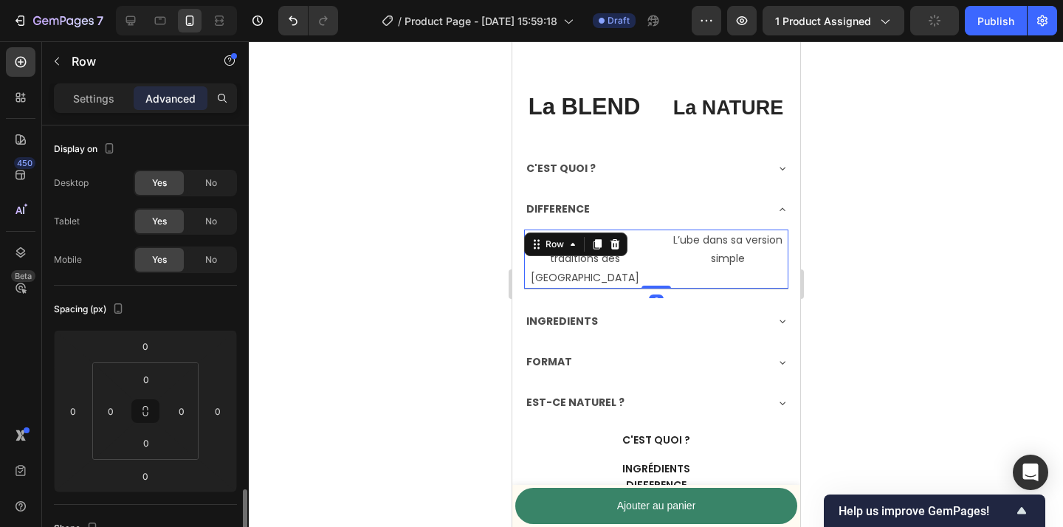
scroll to position [251, 0]
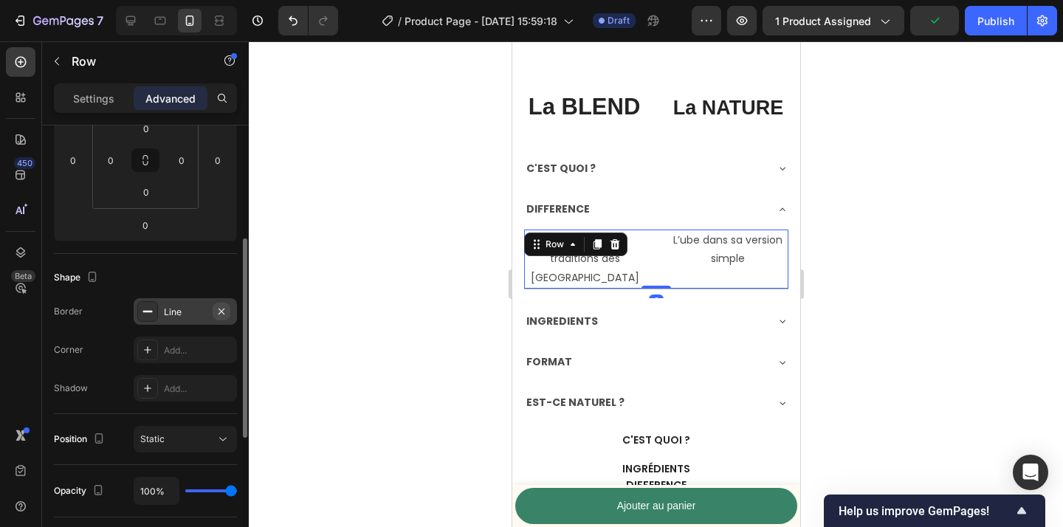
click at [226, 312] on icon "button" at bounding box center [222, 312] width 12 height 12
click at [478, 281] on div at bounding box center [656, 284] width 814 height 486
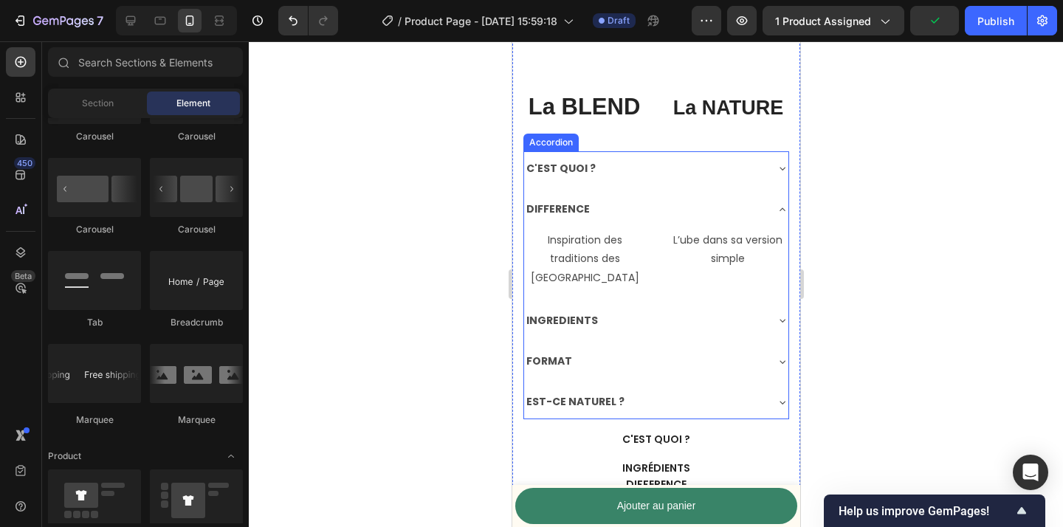
click at [665, 321] on div "INGREDIENTS" at bounding box center [644, 320] width 241 height 23
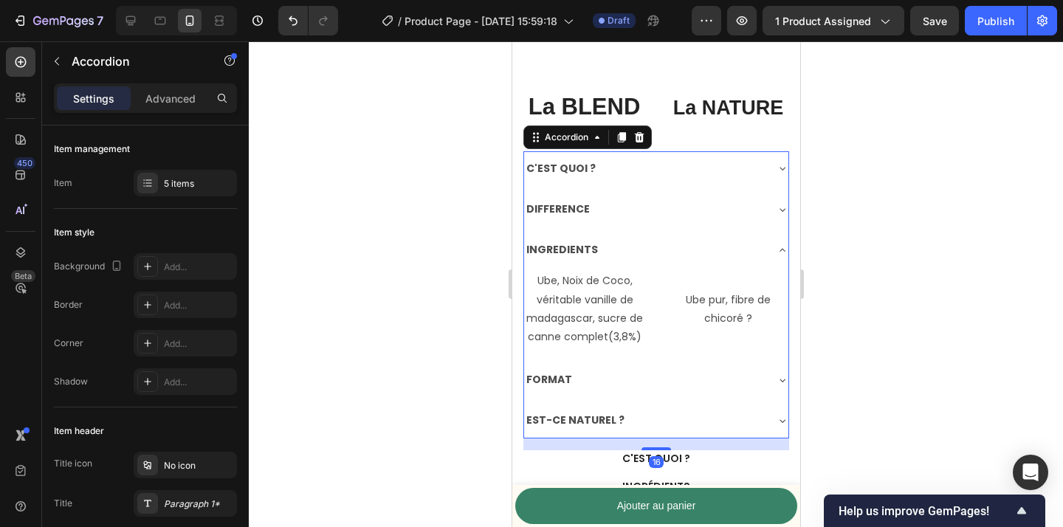
click at [661, 258] on div "INGREDIENTS" at bounding box center [644, 250] width 241 height 23
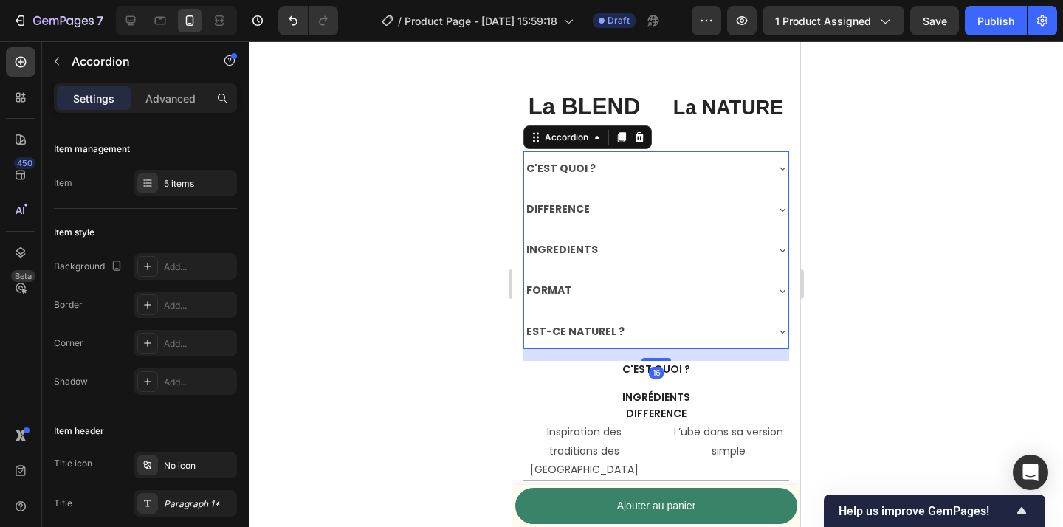
click at [659, 304] on div "FORMAT" at bounding box center [656, 290] width 264 height 35
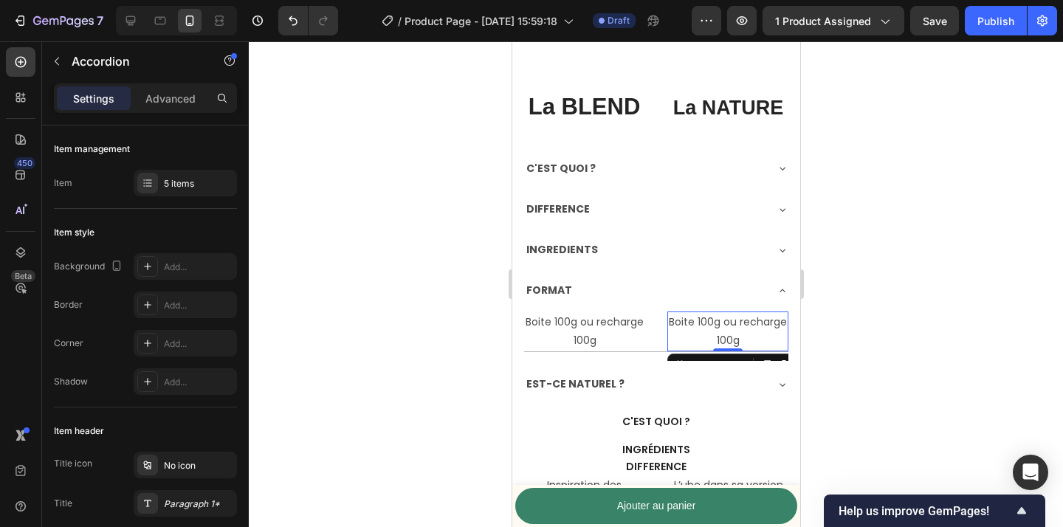
click at [670, 335] on p "Boite 100g ou recharge 100g" at bounding box center [727, 331] width 118 height 37
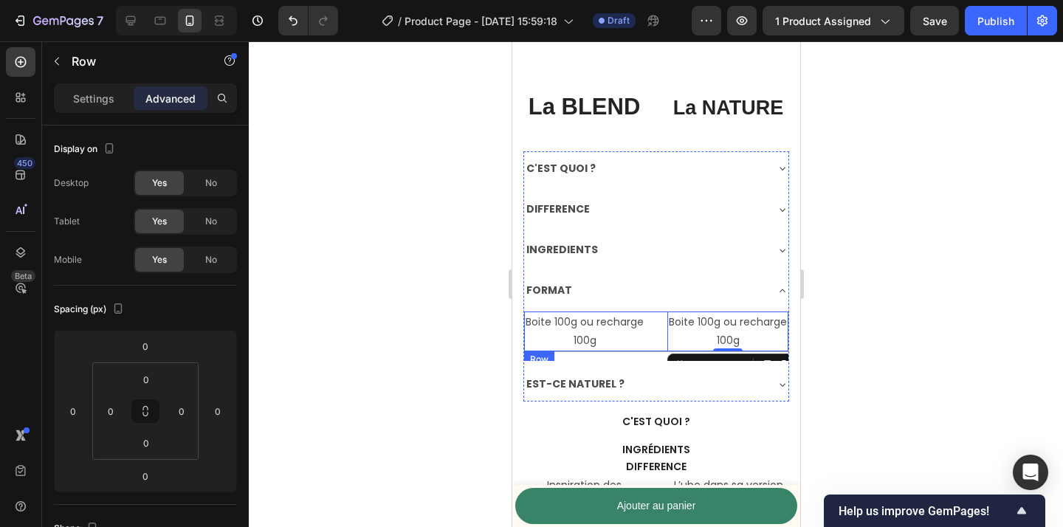
click at [659, 337] on div "Boite 100g ou recharge 100g Text Block Boite 100g ou recharge 100g Text Block 0…" at bounding box center [656, 332] width 264 height 41
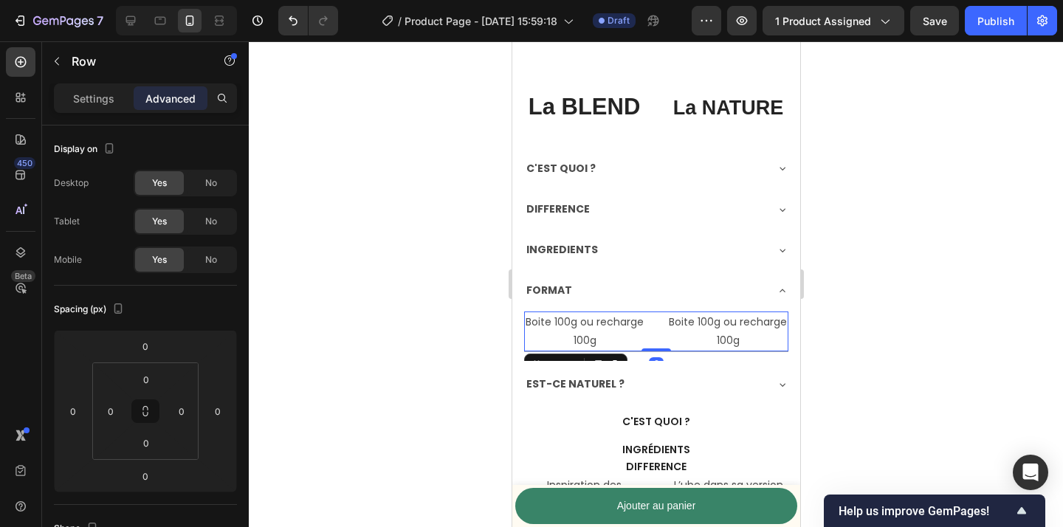
click at [662, 337] on div "Boite 100g ou recharge 100g Text Block Boite 100g ou recharge 100g Text Block R…" at bounding box center [656, 332] width 264 height 41
click at [414, 337] on div at bounding box center [656, 284] width 814 height 486
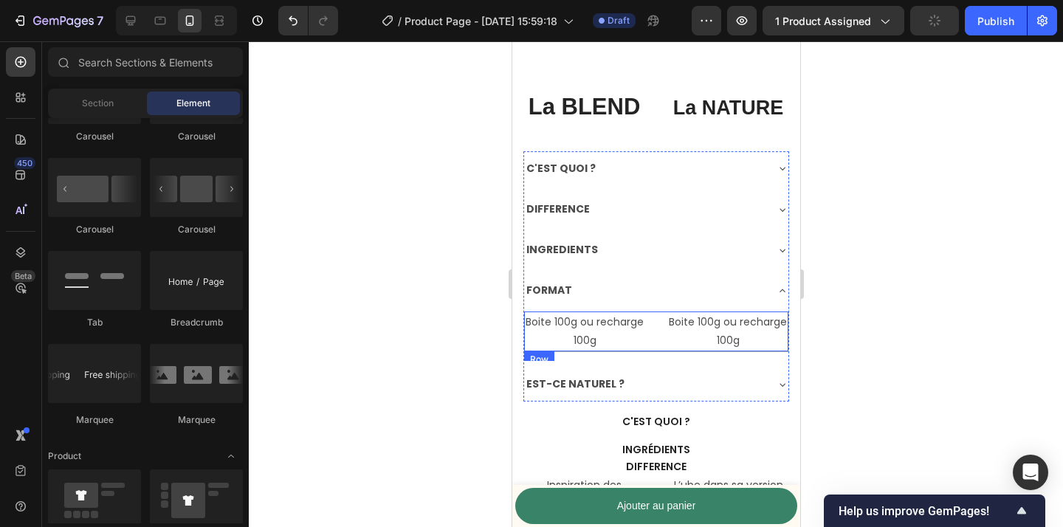
click at [662, 323] on div "Boite 100g ou recharge 100g Text Block Boite 100g ou recharge 100g Text Block R…" at bounding box center [656, 332] width 264 height 41
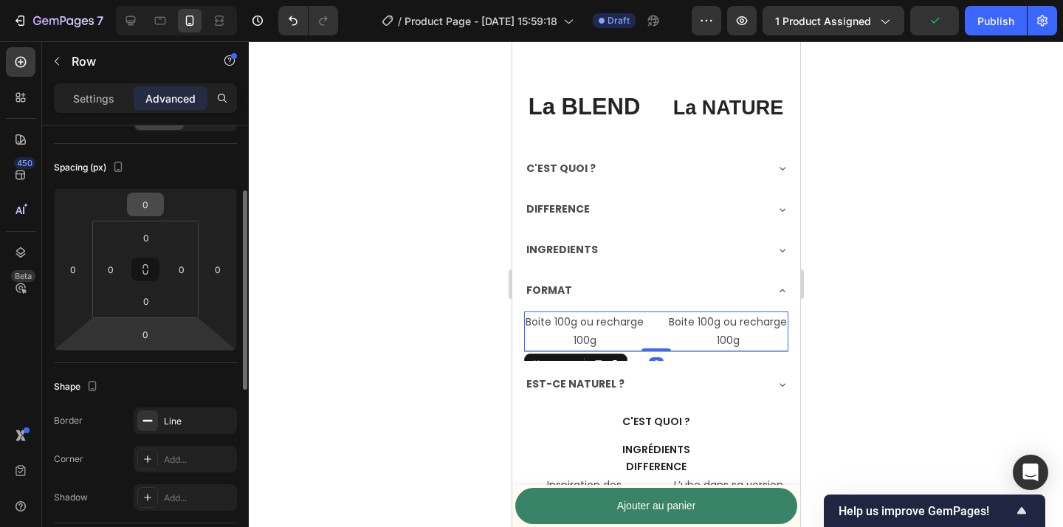
scroll to position [143, 0]
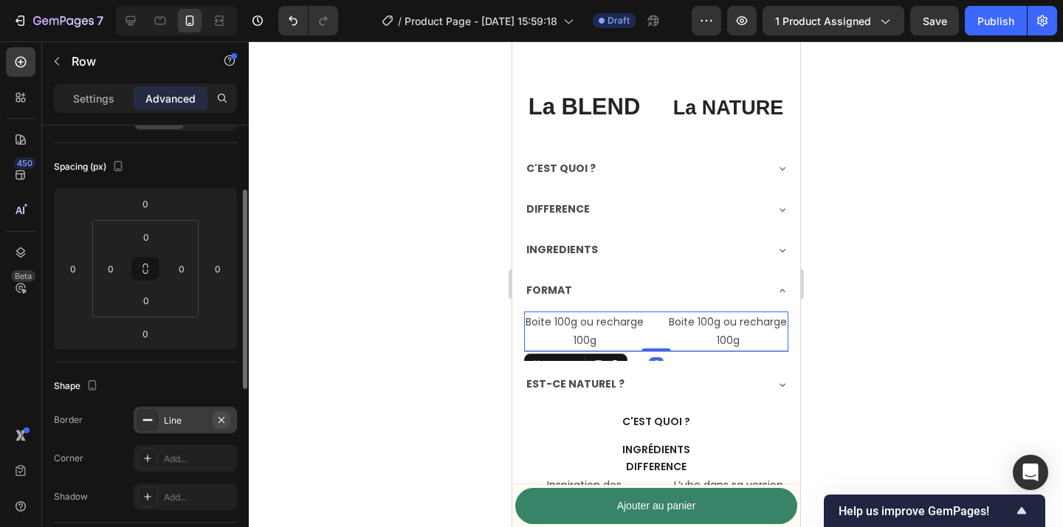
click at [225, 421] on icon "button" at bounding box center [222, 420] width 12 height 12
click at [360, 367] on div at bounding box center [656, 284] width 814 height 486
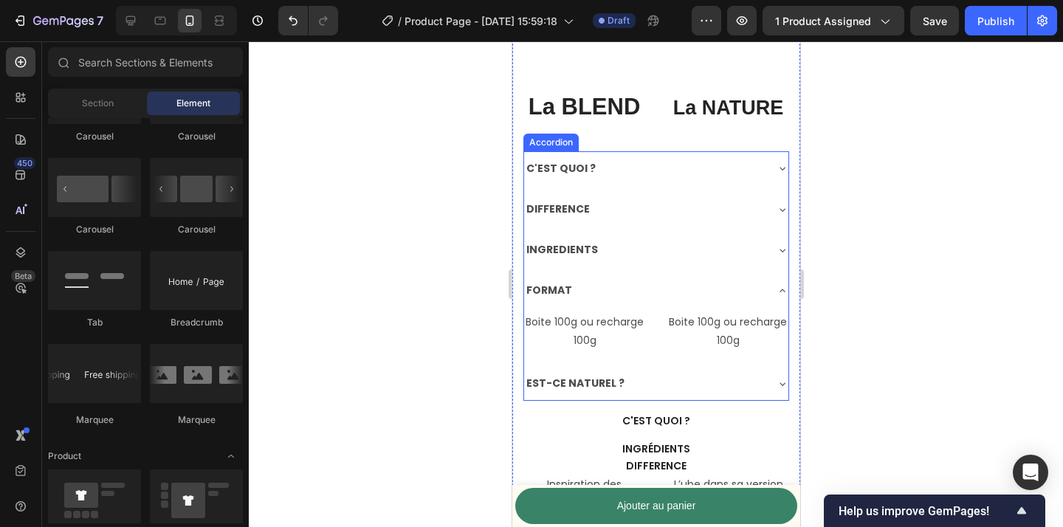
click at [673, 290] on div "FORMAT" at bounding box center [644, 290] width 241 height 23
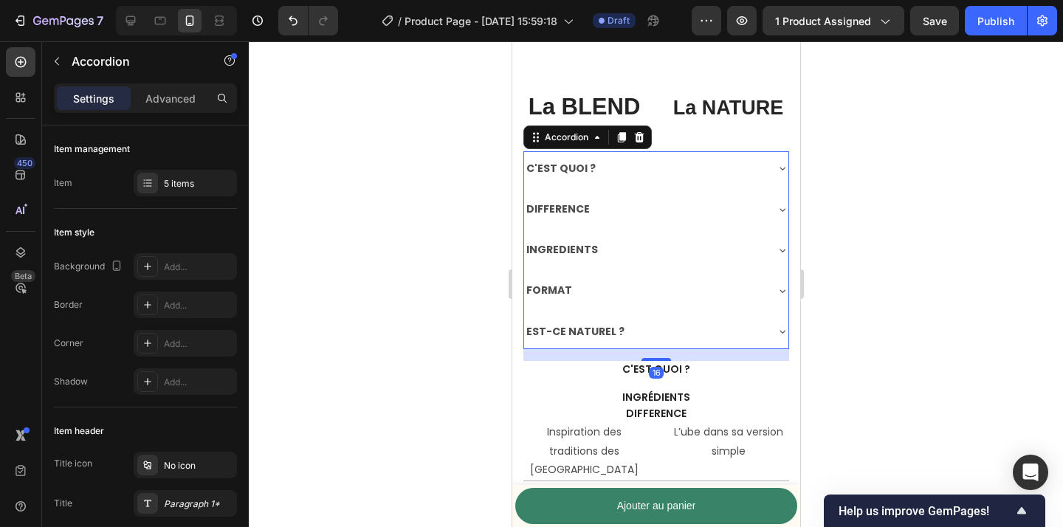
click at [918, 200] on div at bounding box center [656, 284] width 814 height 486
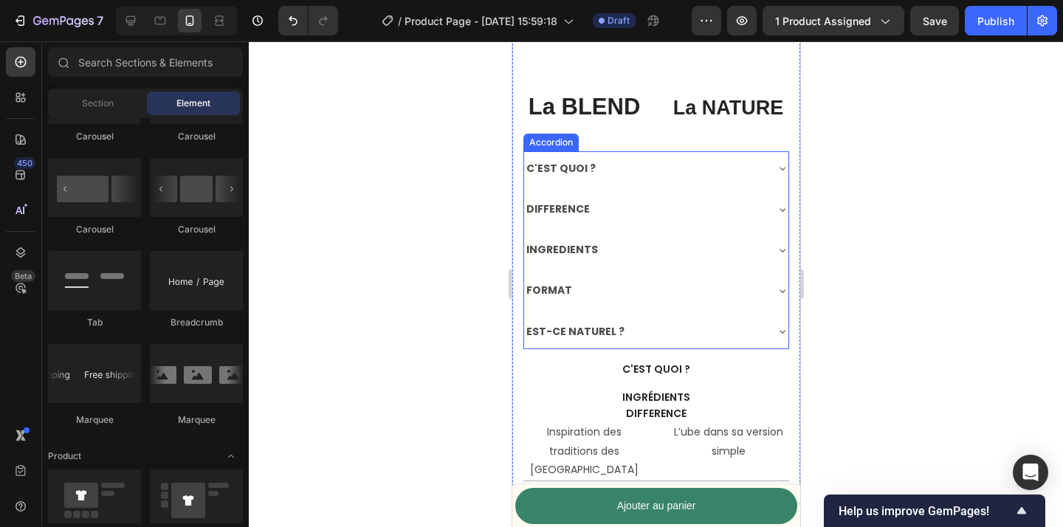
click at [732, 183] on div "C'EST QUOI ?" at bounding box center [656, 168] width 264 height 35
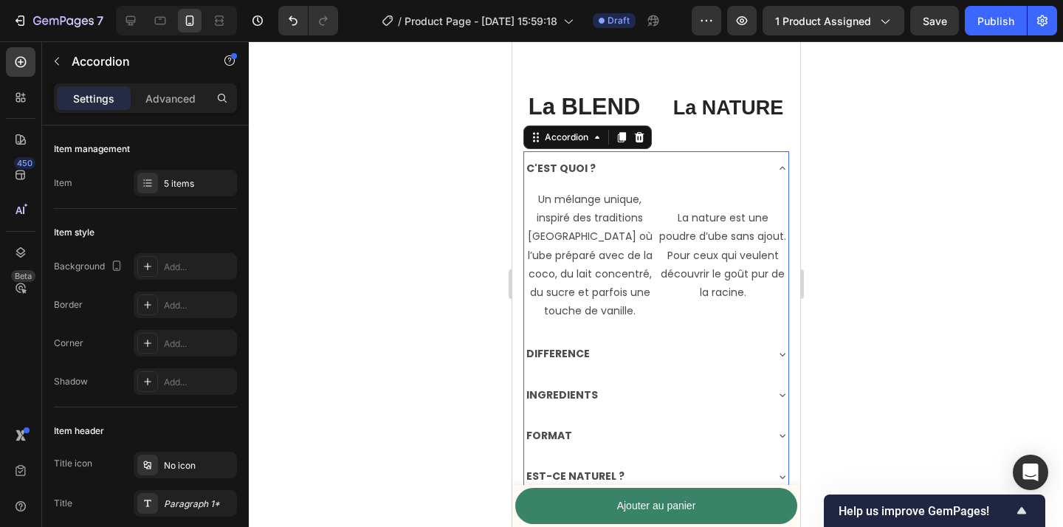
click at [741, 160] on div "C'EST QUOI ?" at bounding box center [644, 168] width 241 height 23
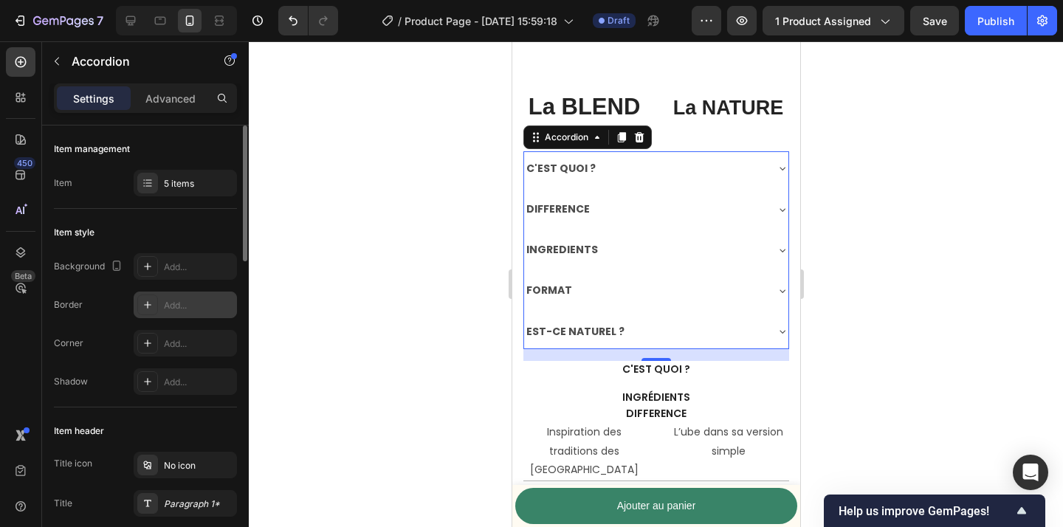
click at [145, 298] on div at bounding box center [147, 305] width 21 height 21
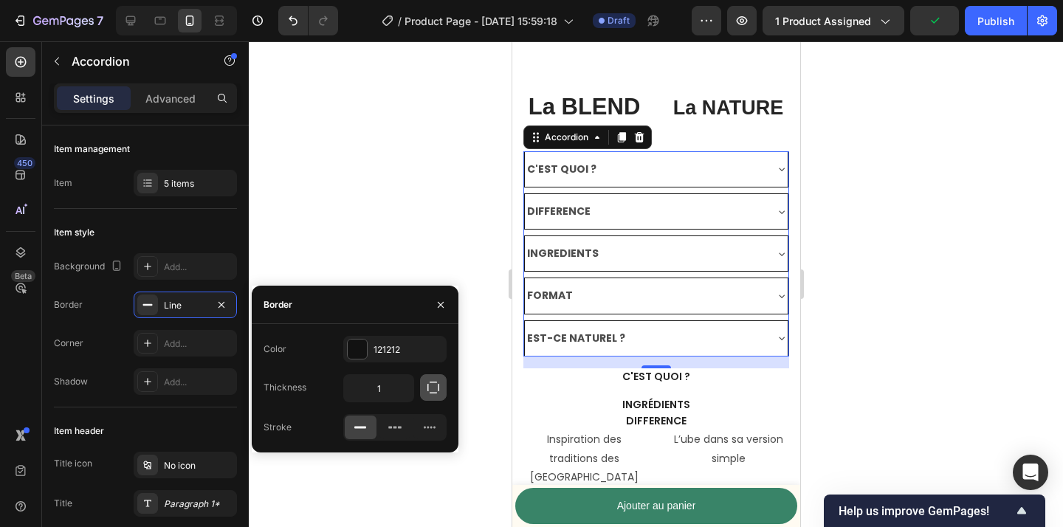
click at [432, 385] on icon "button" at bounding box center [433, 387] width 15 height 15
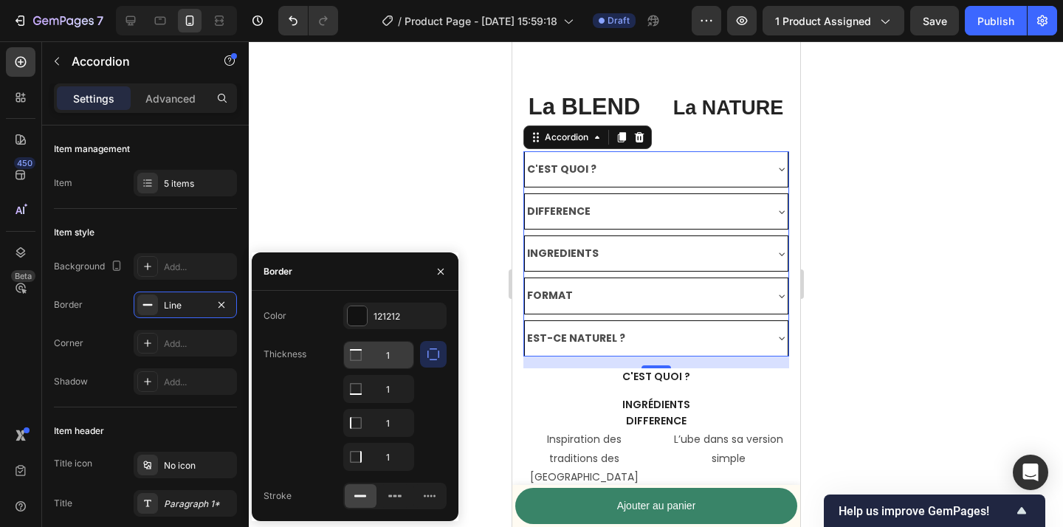
click at [391, 359] on input "1" at bounding box center [378, 355] width 69 height 27
click at [392, 422] on input "1" at bounding box center [378, 423] width 69 height 27
type input "0"
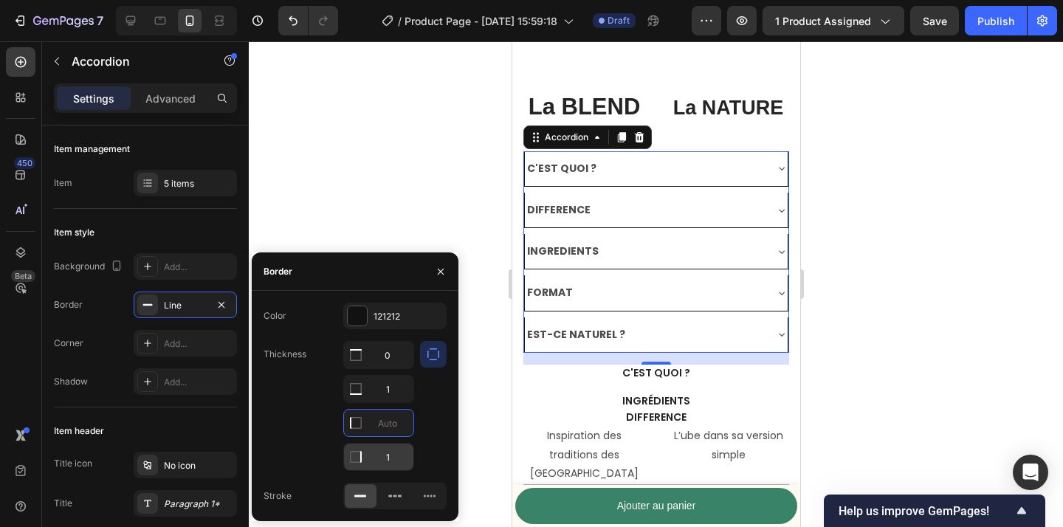
click at [392, 457] on input "1" at bounding box center [378, 457] width 69 height 27
type input "0"
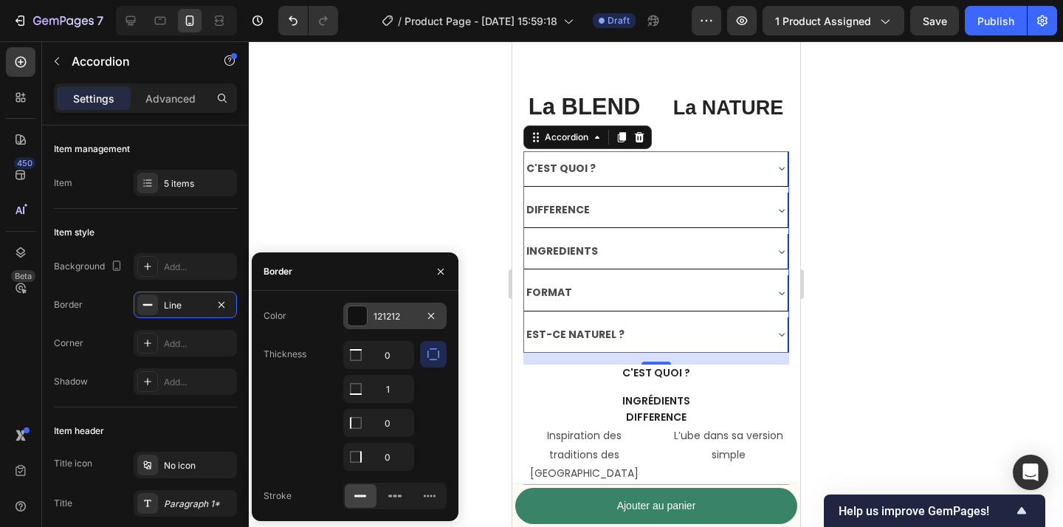
click at [365, 323] on div at bounding box center [357, 315] width 19 height 19
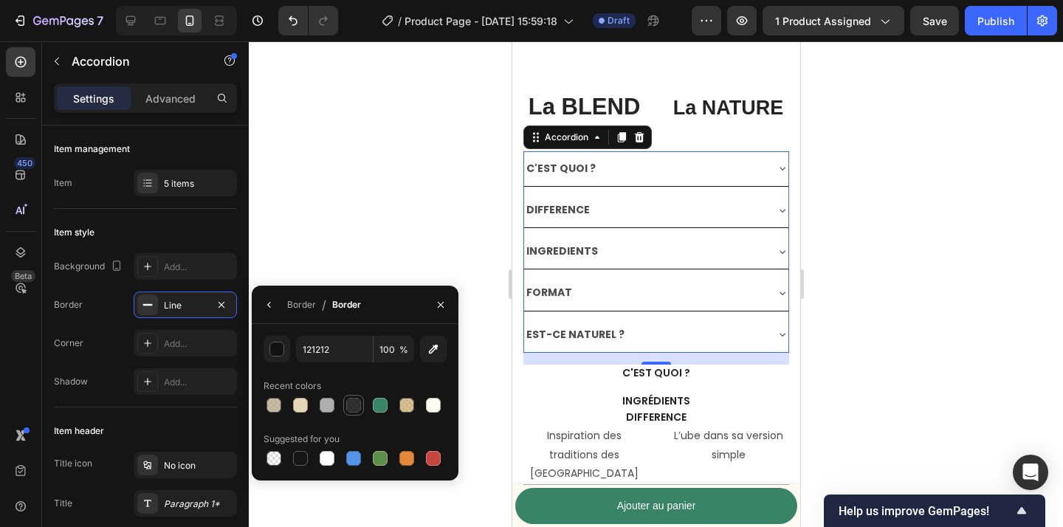
click at [346, 408] on div at bounding box center [353, 405] width 15 height 15
type input "000000"
type input "80"
click at [272, 216] on div at bounding box center [656, 284] width 814 height 486
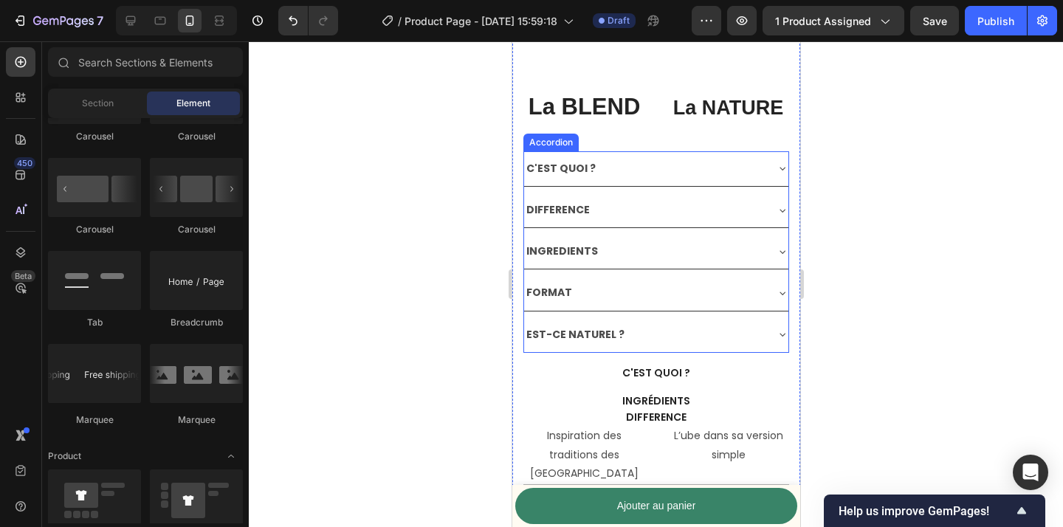
click at [738, 178] on div "C'EST QUOI ?" at bounding box center [644, 168] width 241 height 23
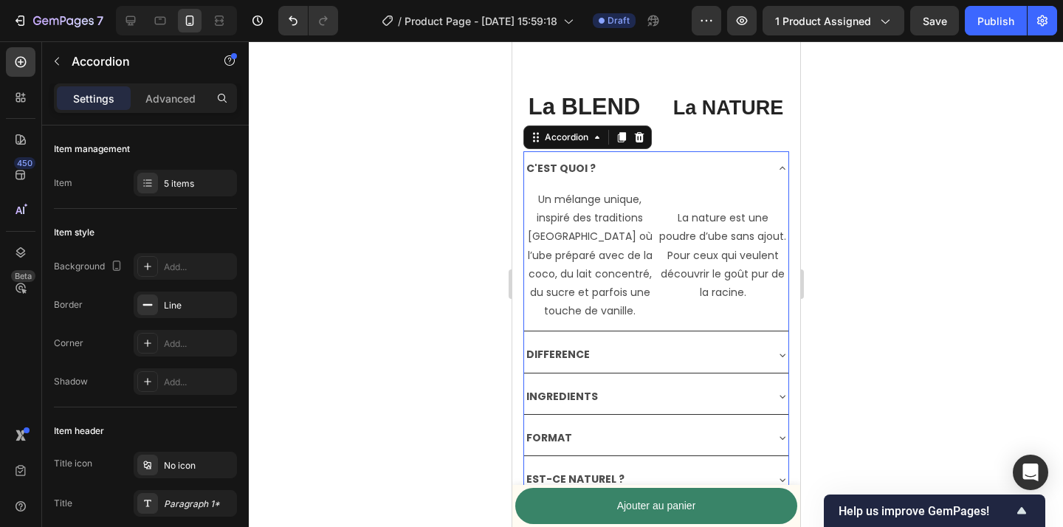
click at [738, 178] on div "C'EST QUOI ?" at bounding box center [644, 168] width 241 height 23
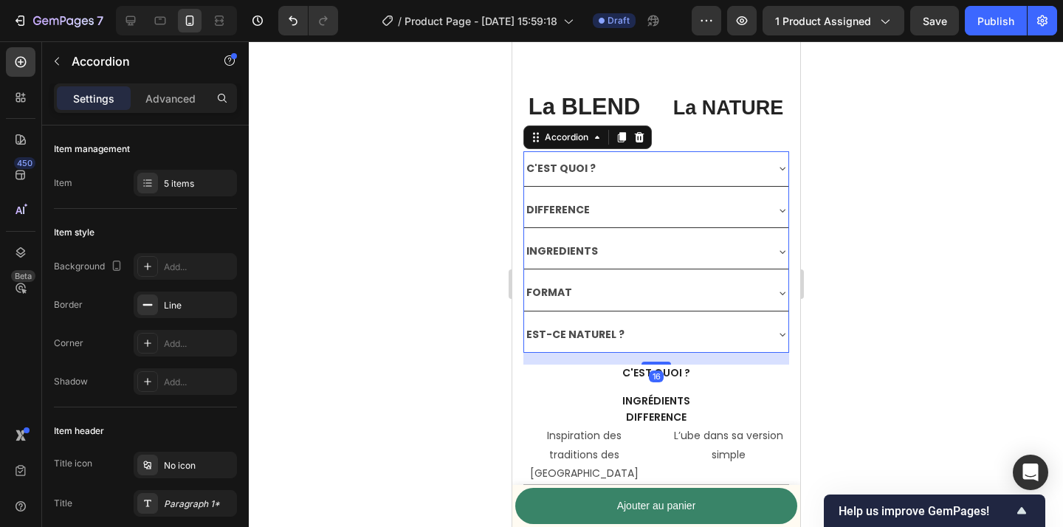
click at [896, 219] on div at bounding box center [656, 284] width 814 height 486
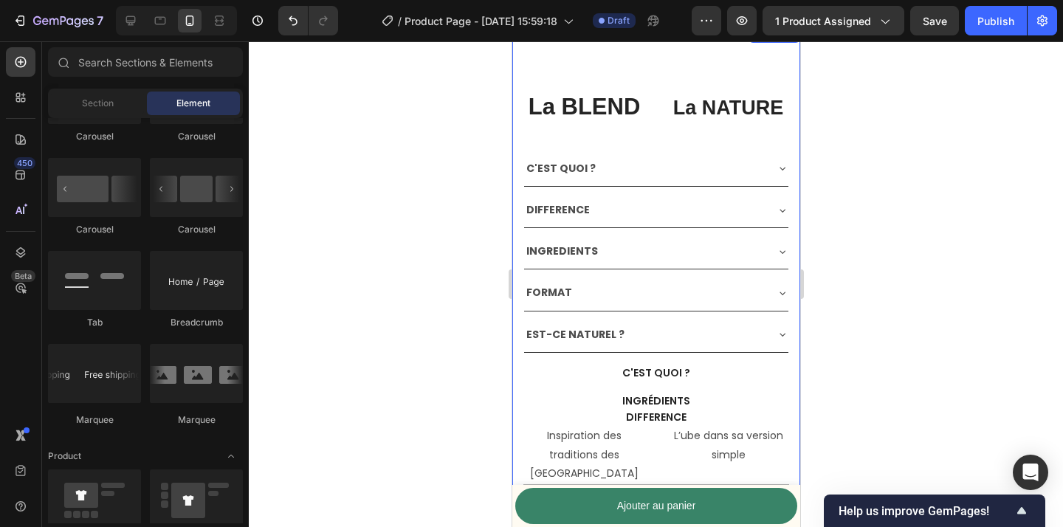
click at [677, 145] on div "La BLEND Text Block La NATURE Text Block Row C'EST QUOI ? DIFFERENCE INGREDIENT…" at bounding box center [656, 357] width 266 height 560
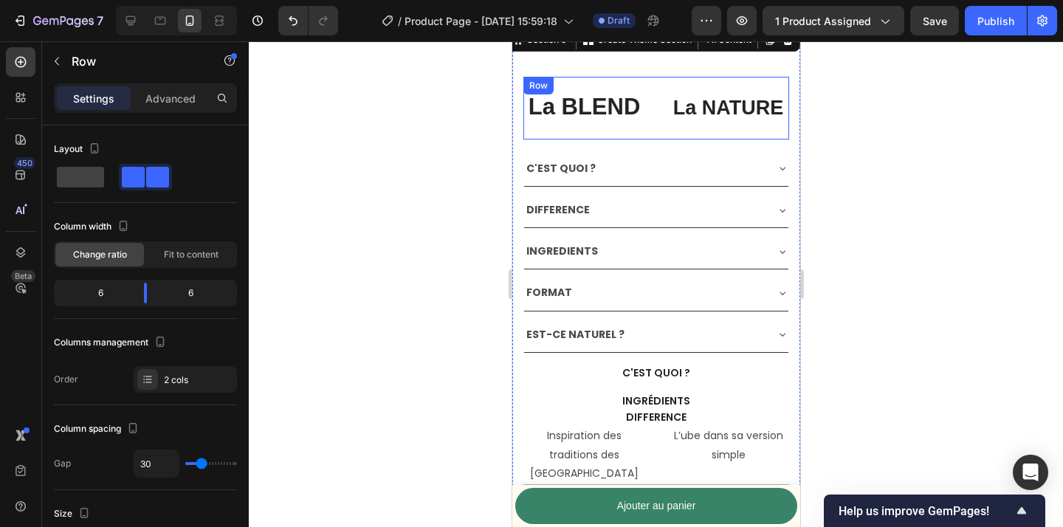
click at [659, 130] on div "La BLEND Text Block La NATURE Text Block Row" at bounding box center [656, 108] width 266 height 63
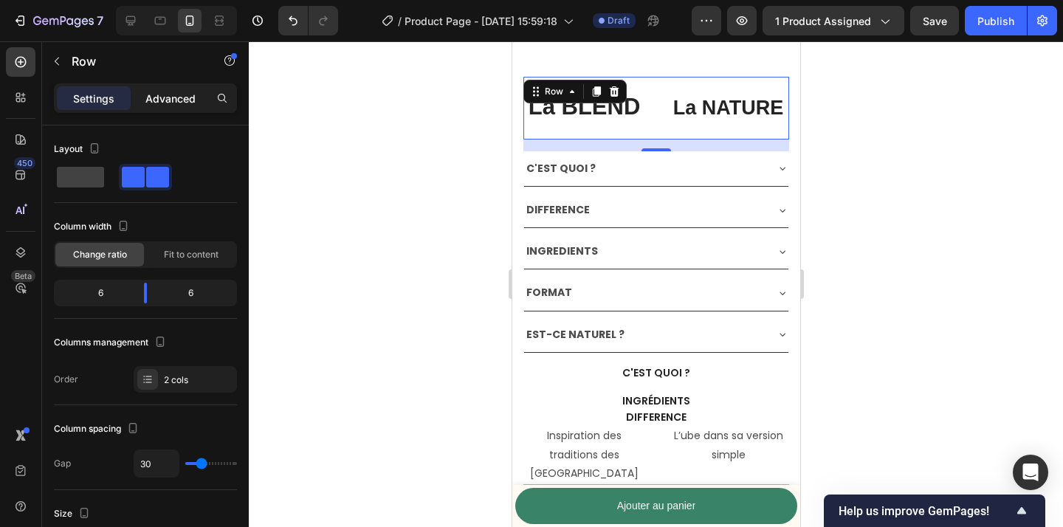
click at [165, 105] on p "Advanced" at bounding box center [170, 99] width 50 height 16
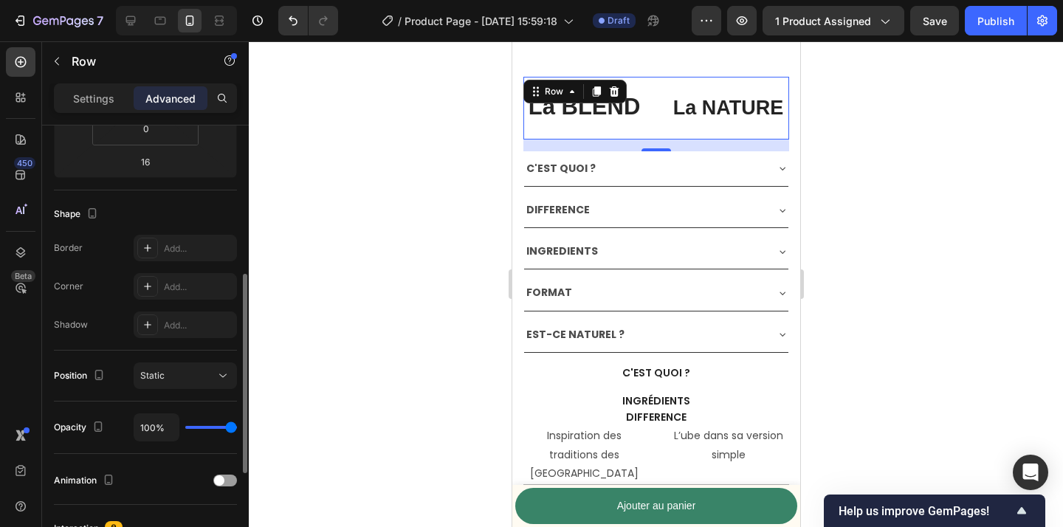
scroll to position [319, 0]
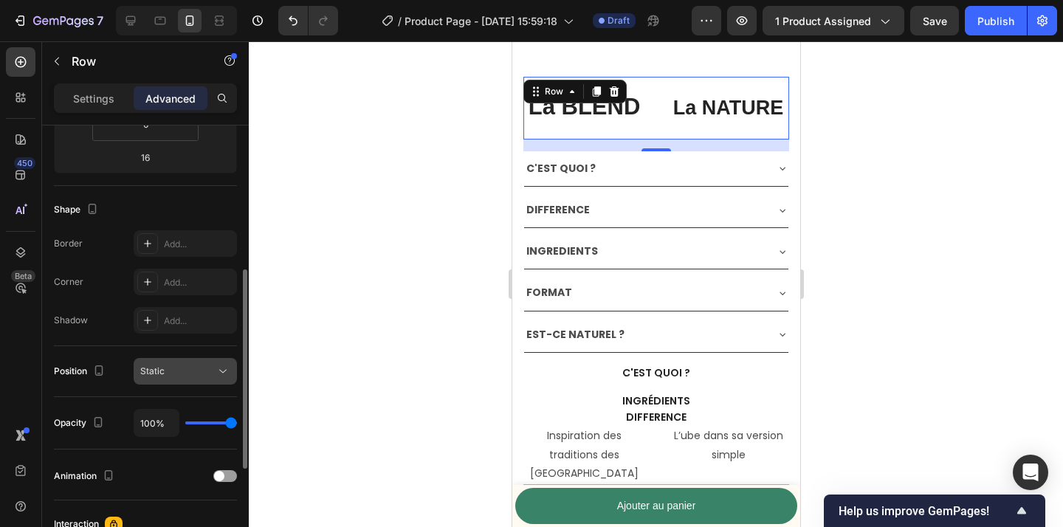
click at [186, 366] on div "Static" at bounding box center [177, 371] width 75 height 13
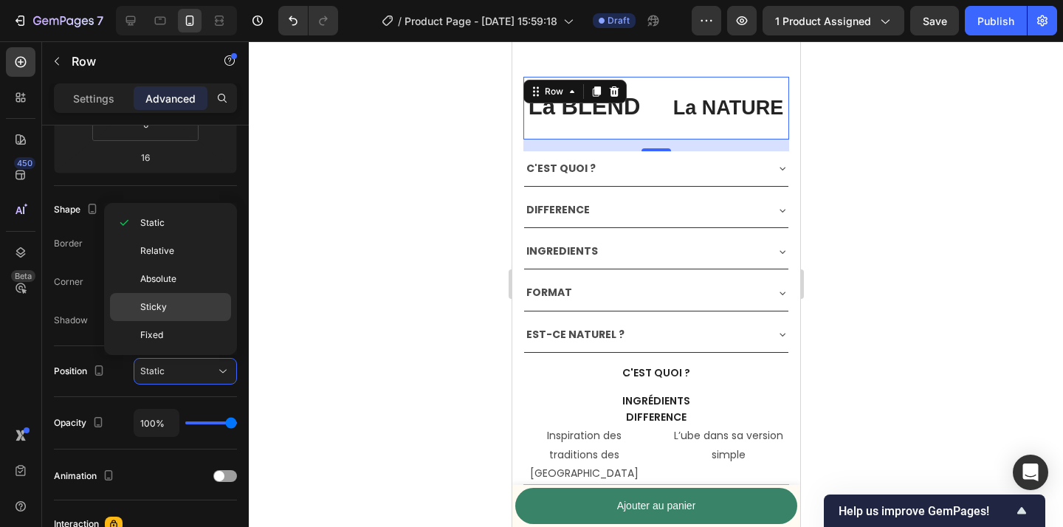
click at [202, 302] on p "Sticky" at bounding box center [182, 307] width 84 height 13
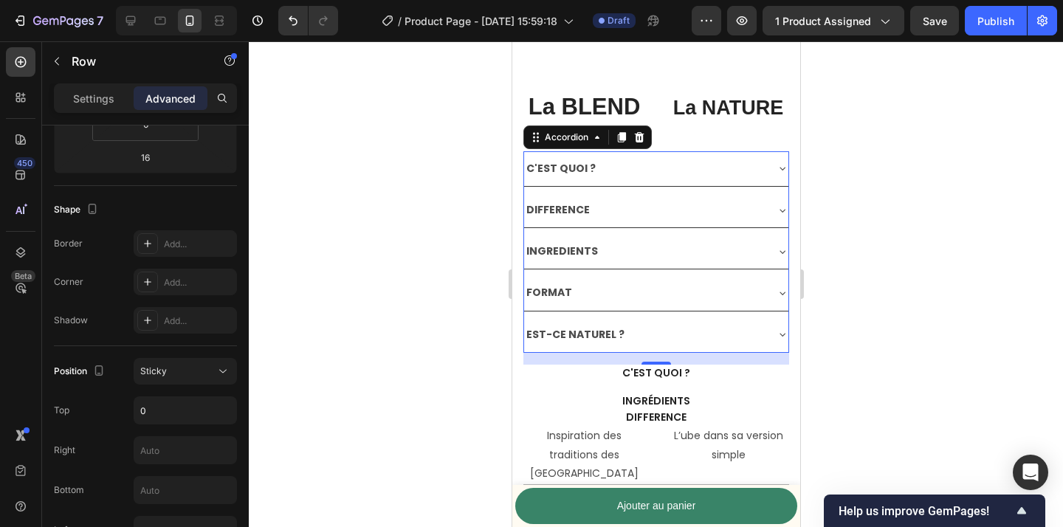
click at [753, 174] on div "C'EST QUOI ?" at bounding box center [644, 168] width 241 height 23
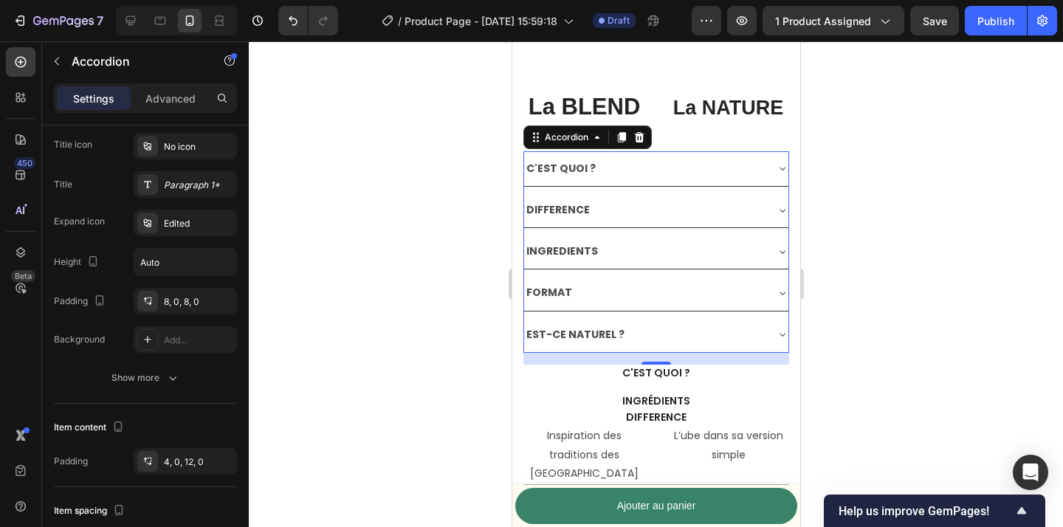
scroll to position [0, 0]
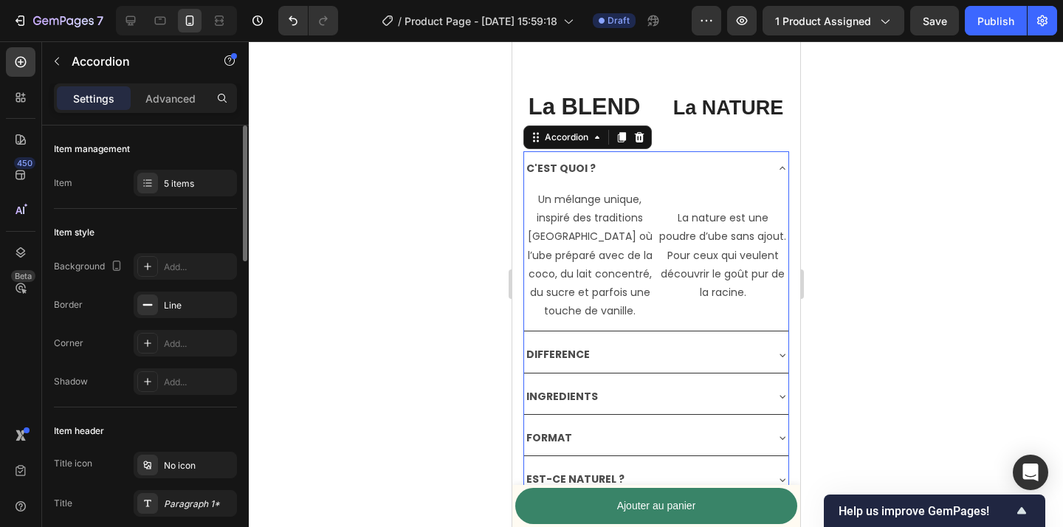
click at [934, 200] on div at bounding box center [656, 284] width 814 height 486
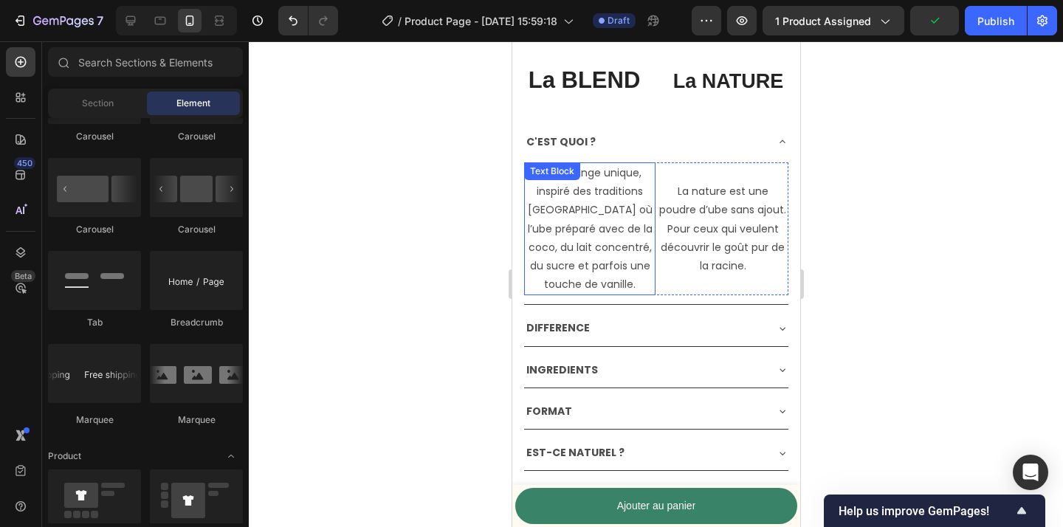
scroll to position [3494, 0]
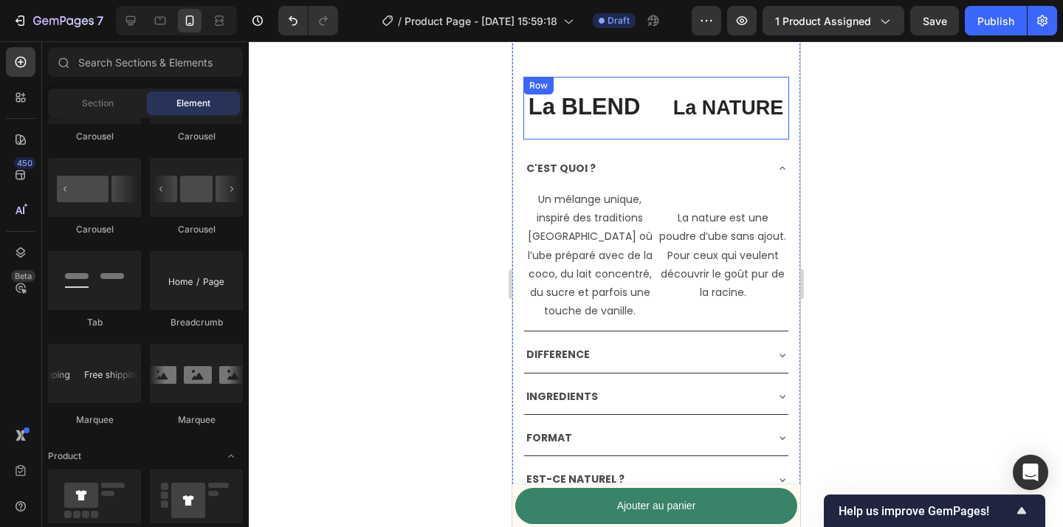
click at [657, 122] on div "La BLEND Text Block La NATURE Text Block Row" at bounding box center [656, 108] width 266 height 63
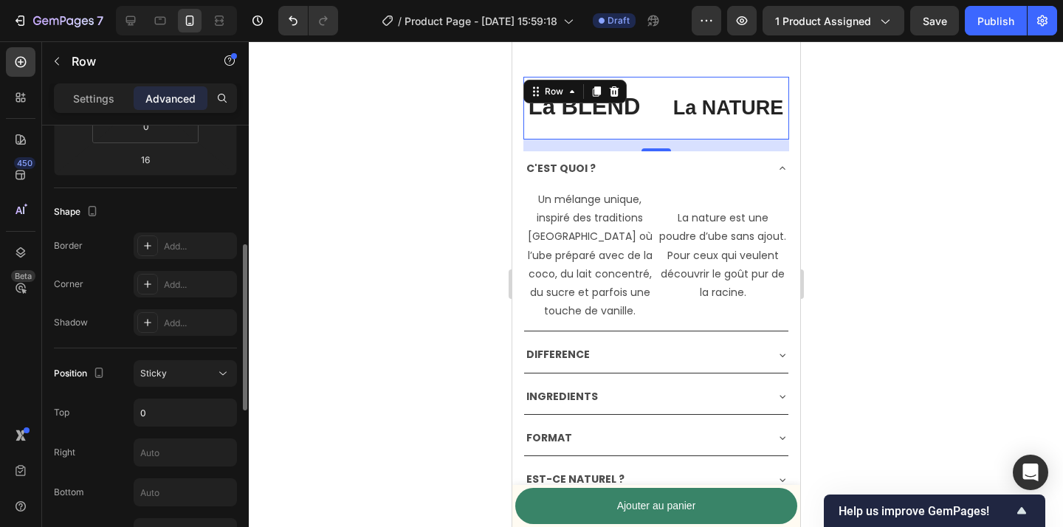
scroll to position [318, 0]
click at [186, 374] on div "Sticky" at bounding box center [177, 372] width 75 height 13
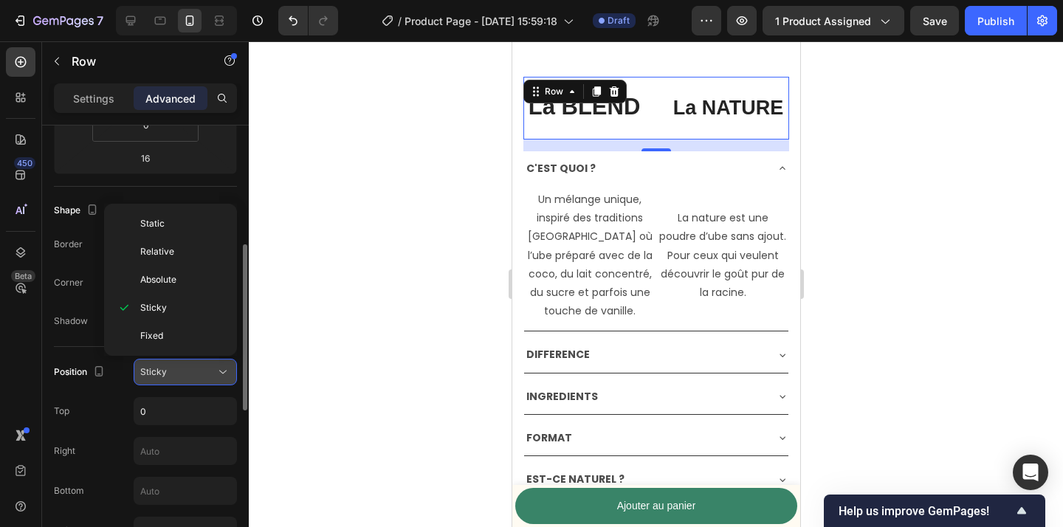
click at [221, 376] on icon at bounding box center [223, 372] width 15 height 15
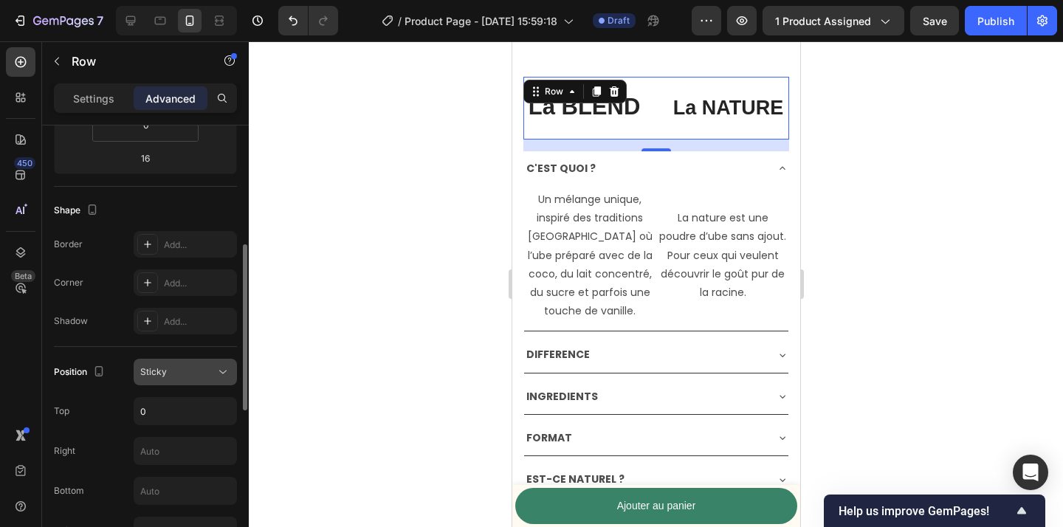
click at [221, 376] on icon at bounding box center [223, 372] width 15 height 15
click at [312, 293] on div at bounding box center [656, 284] width 814 height 486
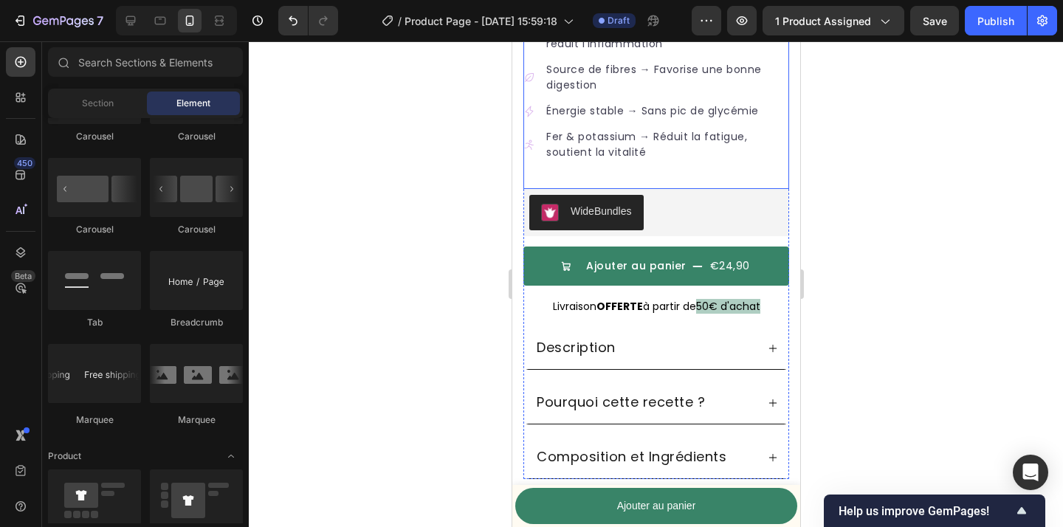
scroll to position [896, 0]
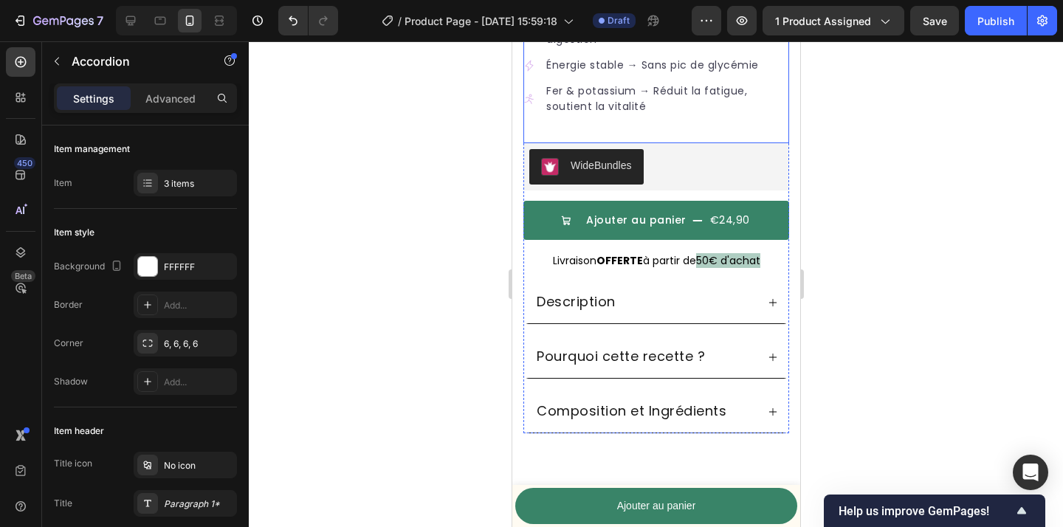
click at [681, 319] on div "Description" at bounding box center [656, 302] width 264 height 43
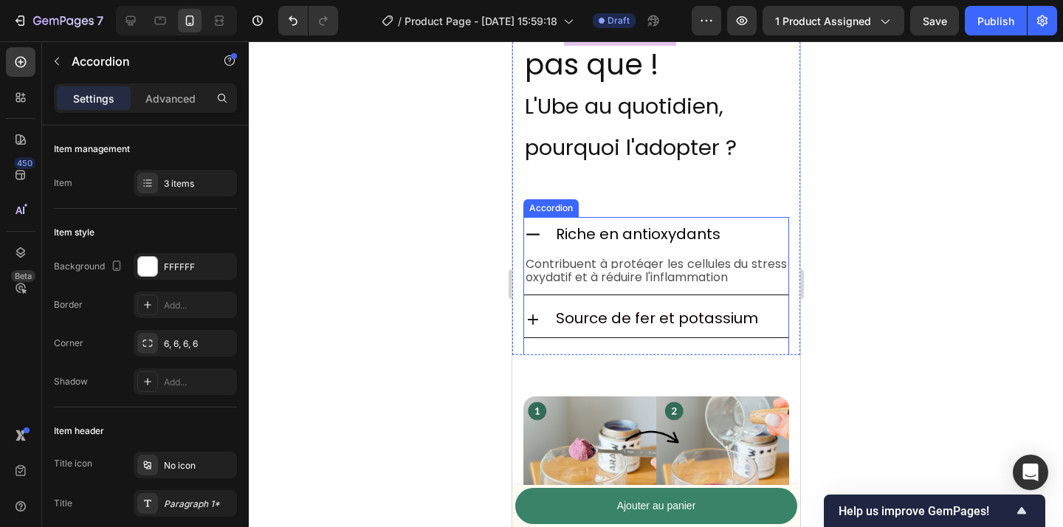
scroll to position [2276, 0]
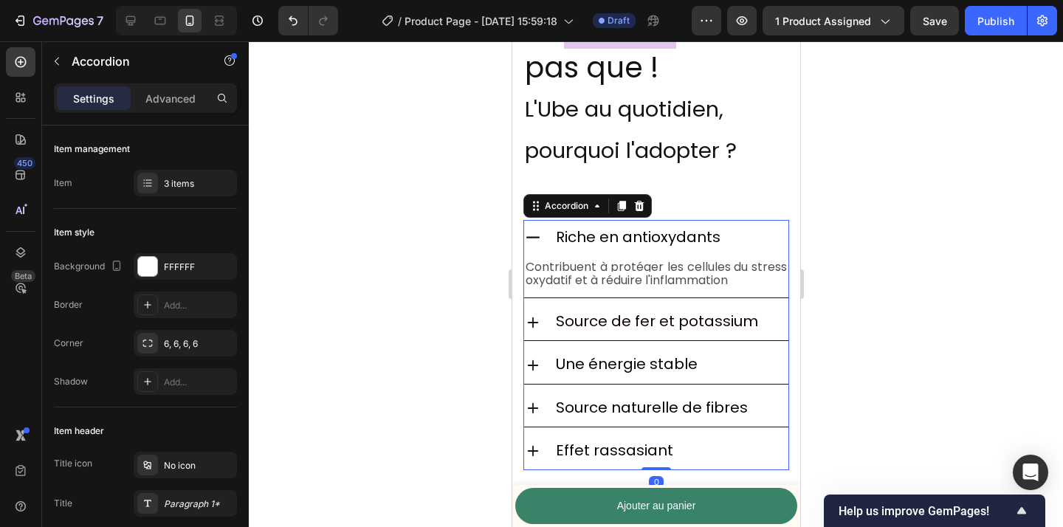
click at [546, 236] on div "Riche en antioxydants" at bounding box center [656, 238] width 264 height 36
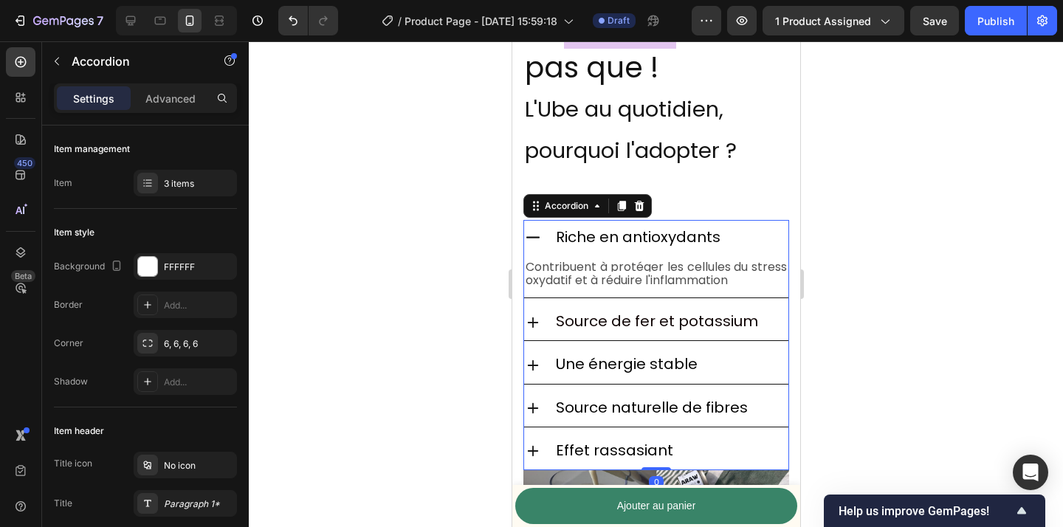
scroll to position [318, 0]
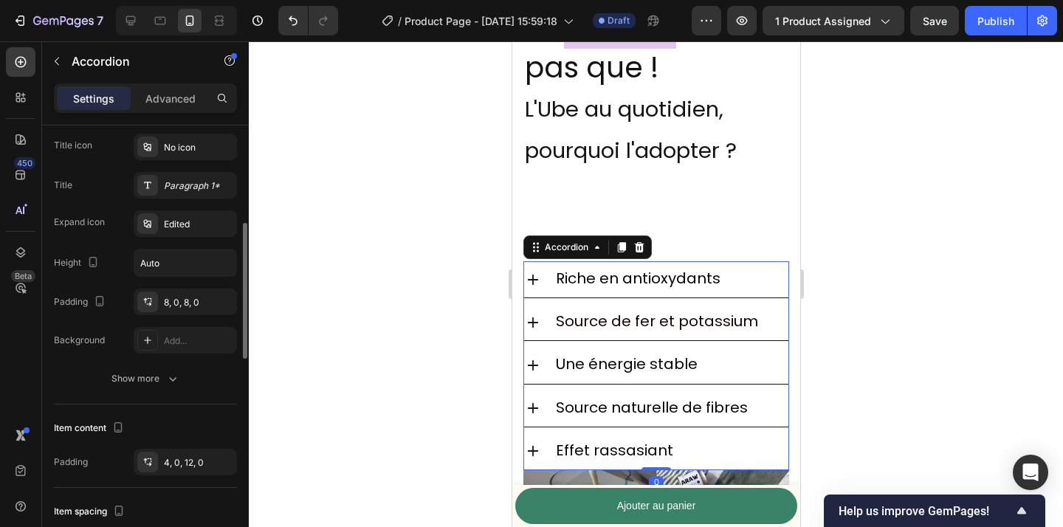
click at [622, 268] on span "Riche en antioxydants" at bounding box center [637, 278] width 165 height 21
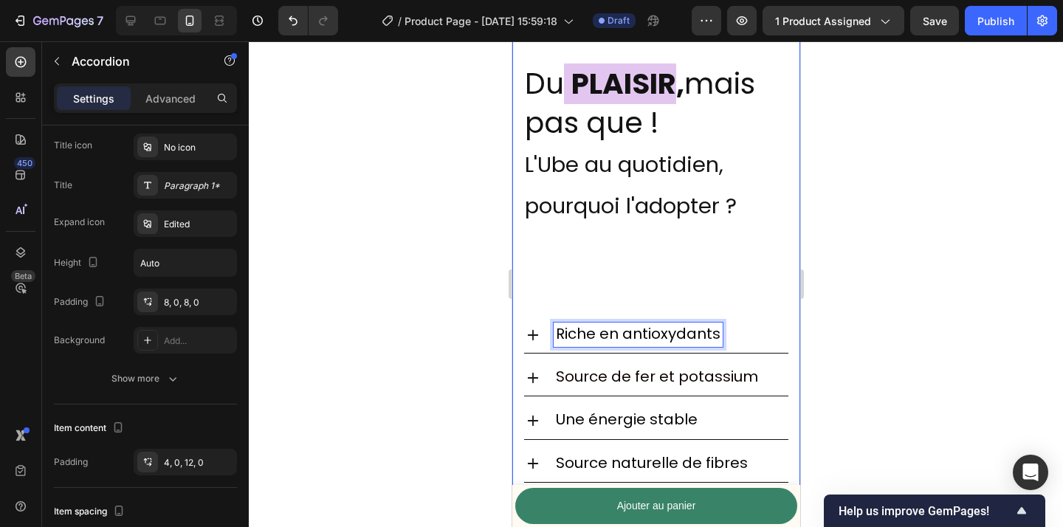
scroll to position [2223, 0]
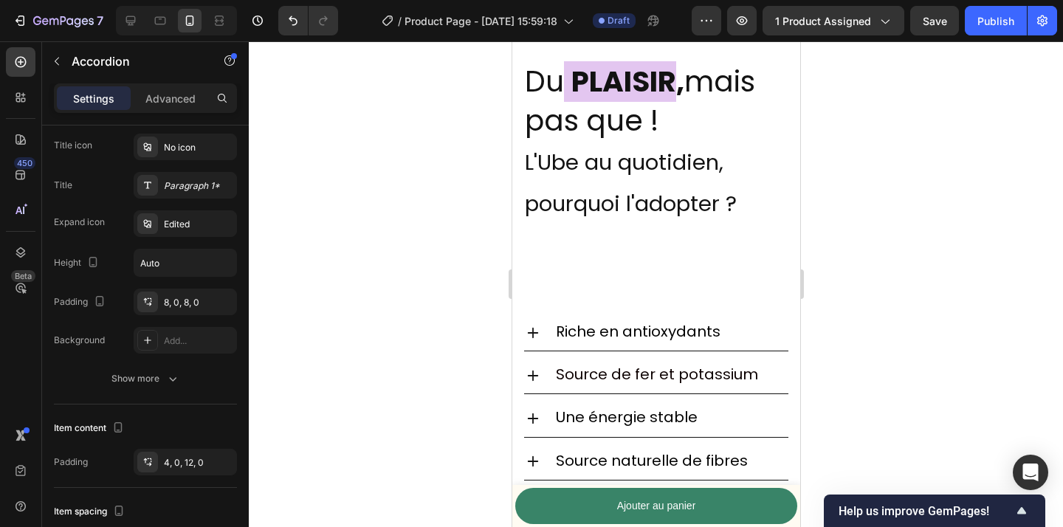
click at [529, 326] on icon at bounding box center [533, 333] width 18 height 18
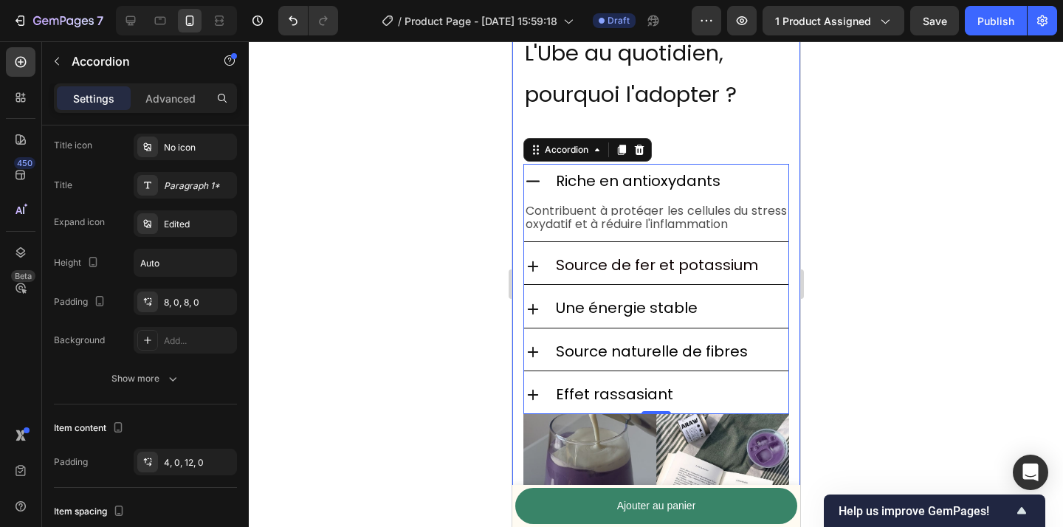
scroll to position [2322, 0]
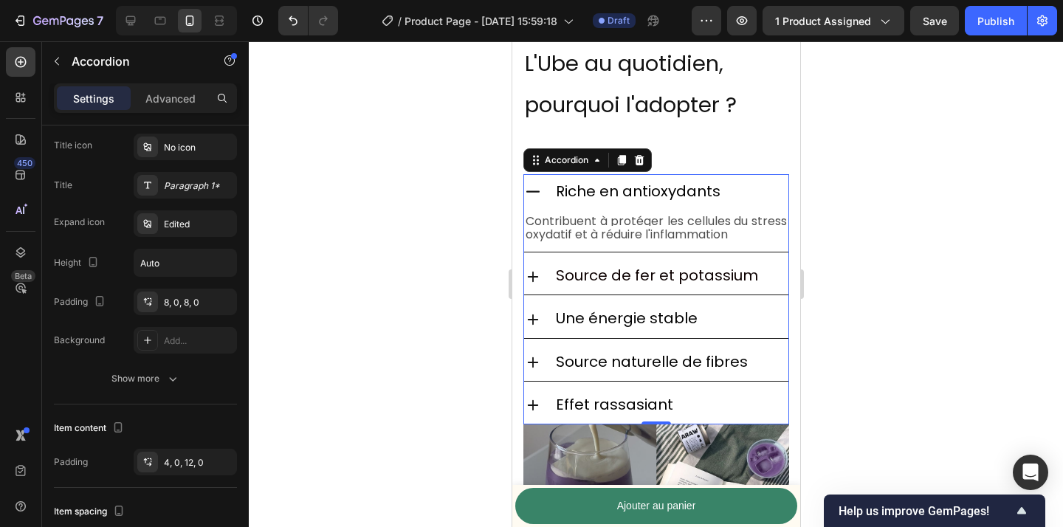
click at [535, 280] on icon at bounding box center [533, 277] width 18 height 18
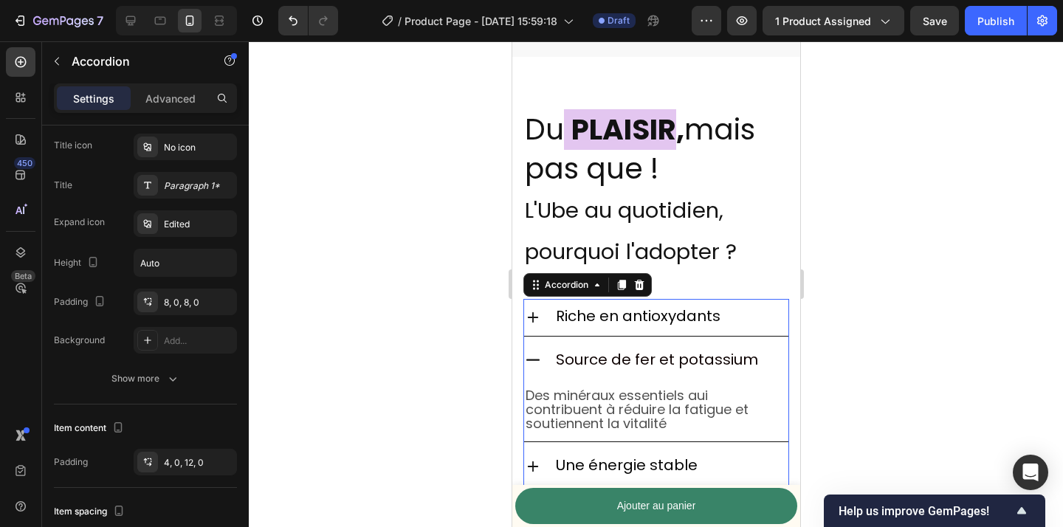
scroll to position [2192, 0]
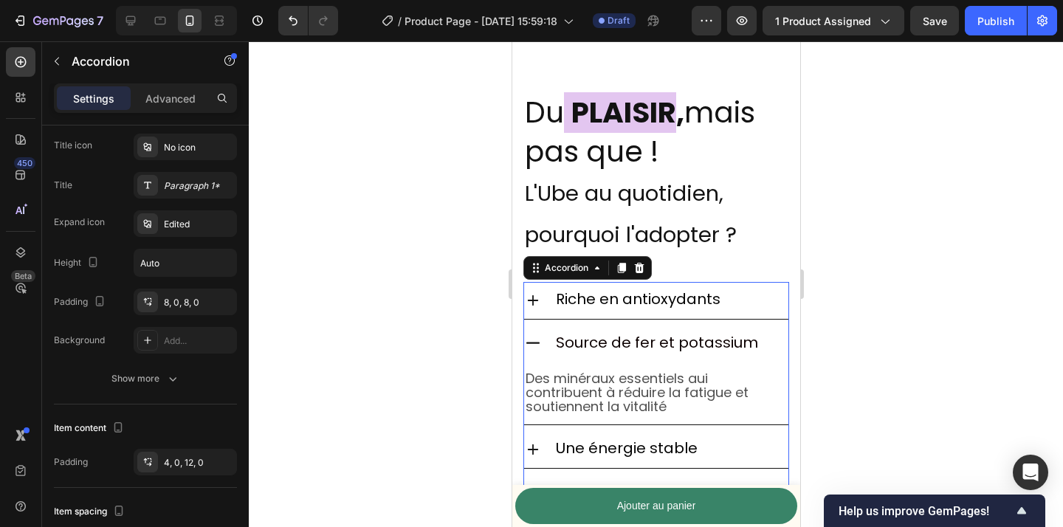
click at [538, 335] on icon at bounding box center [533, 344] width 18 height 18
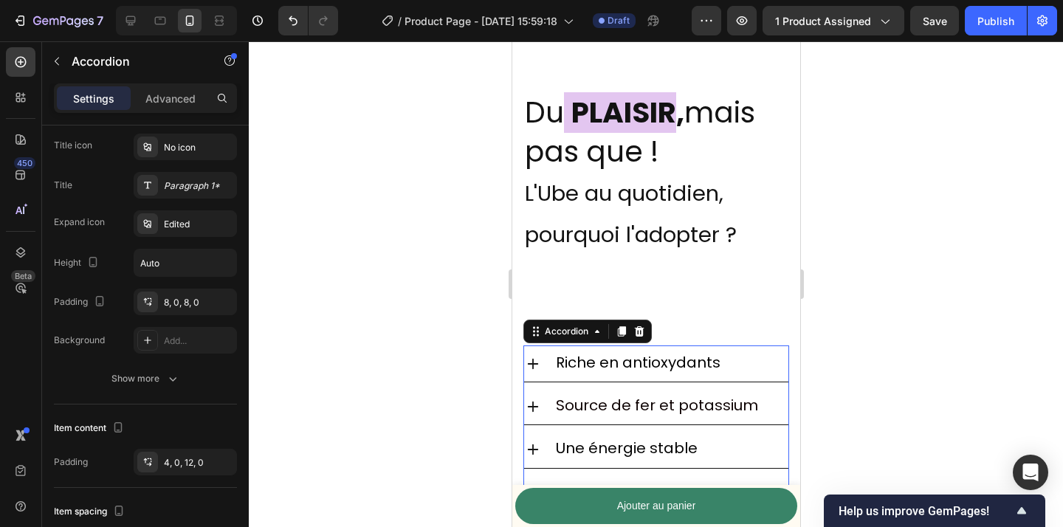
click at [541, 433] on div "Une énergie stable" at bounding box center [656, 449] width 264 height 36
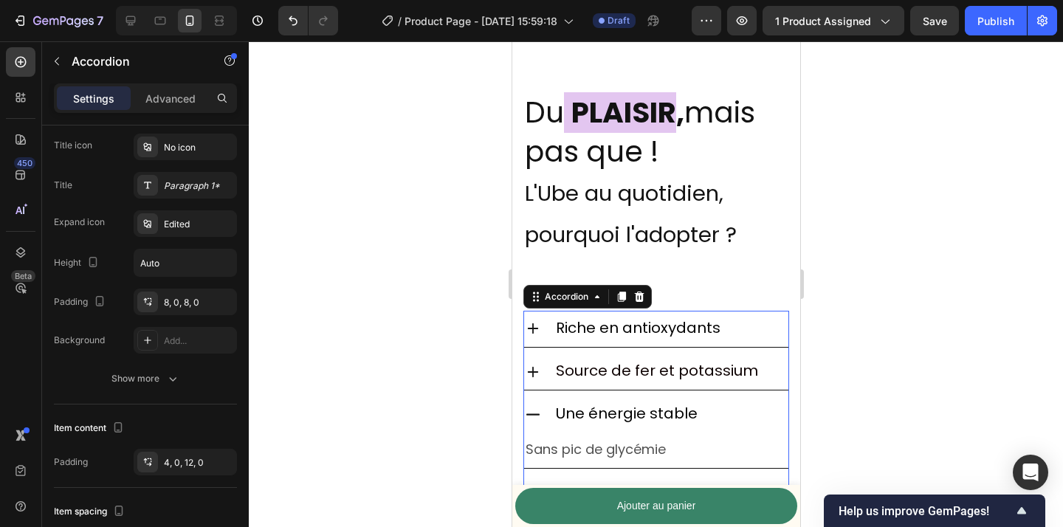
scroll to position [2237, 0]
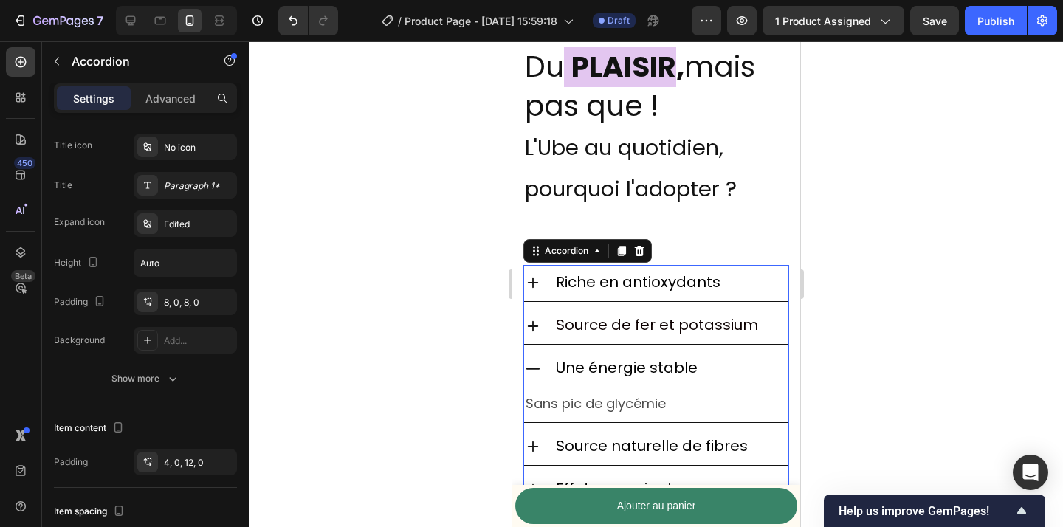
click at [536, 438] on icon at bounding box center [533, 447] width 18 height 18
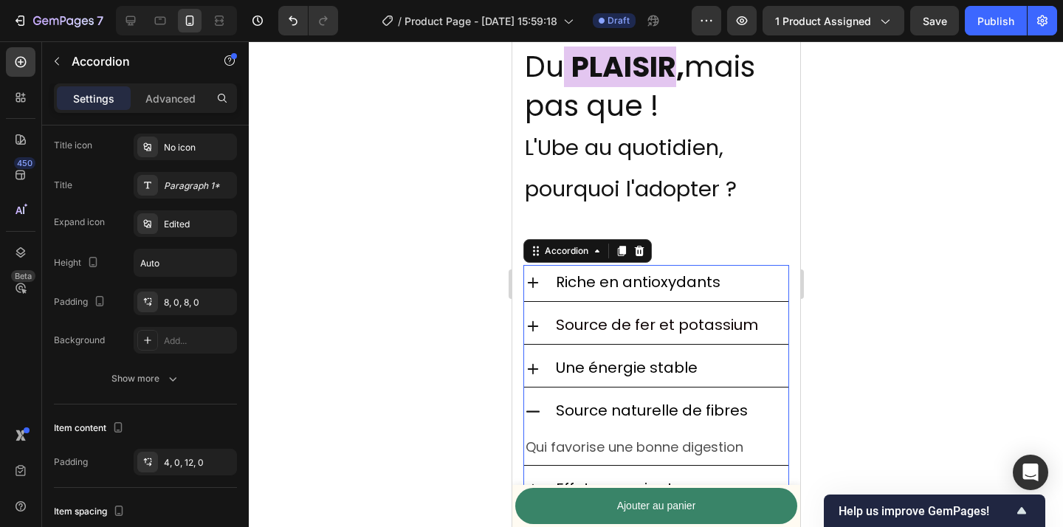
click at [532, 411] on icon at bounding box center [533, 412] width 18 height 18
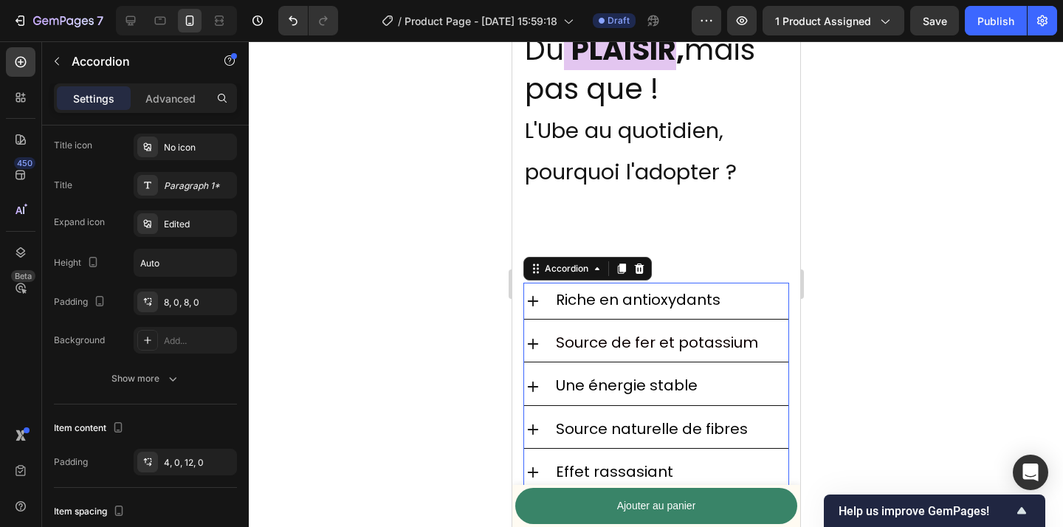
scroll to position [2316, 0]
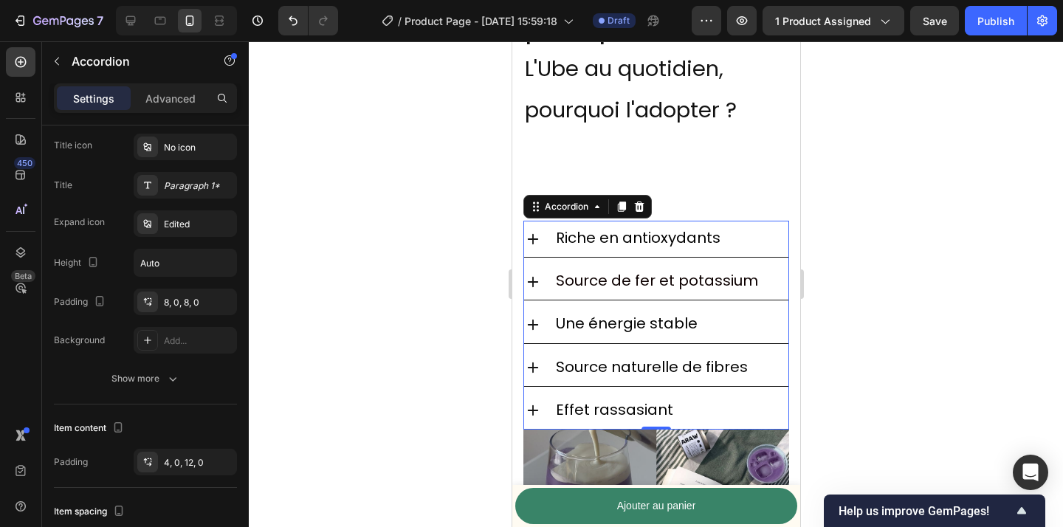
click at [532, 408] on icon at bounding box center [533, 411] width 18 height 18
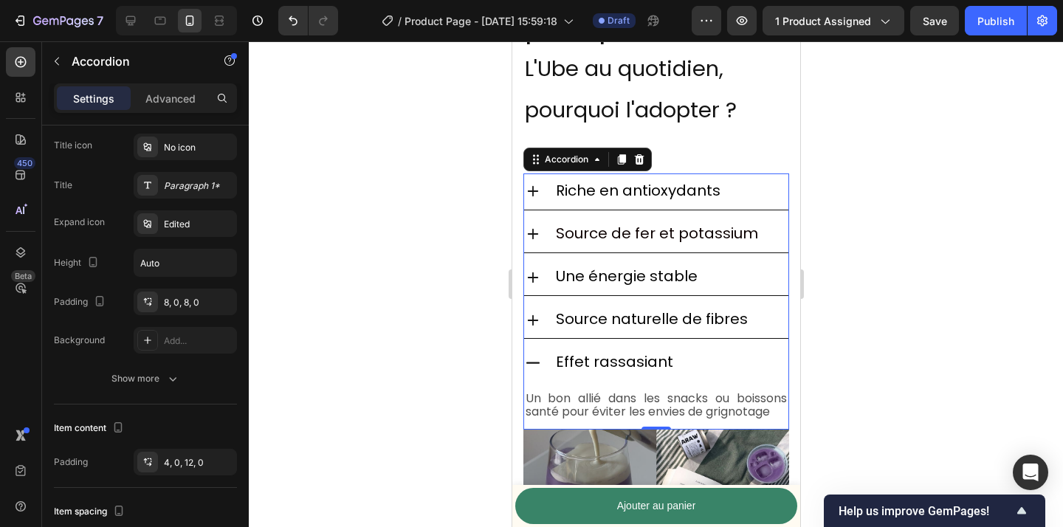
click at [532, 357] on icon at bounding box center [533, 363] width 18 height 18
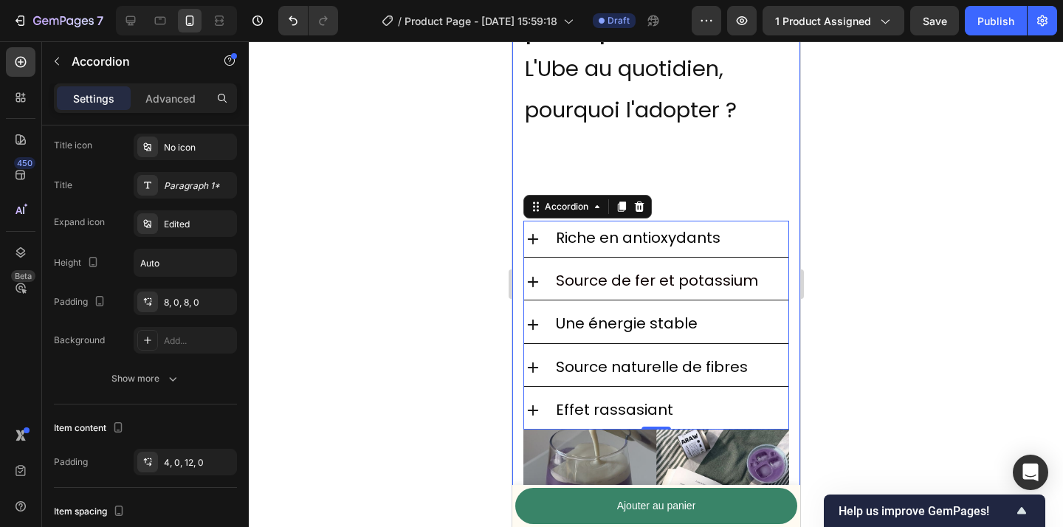
click at [453, 343] on div at bounding box center [656, 284] width 814 height 486
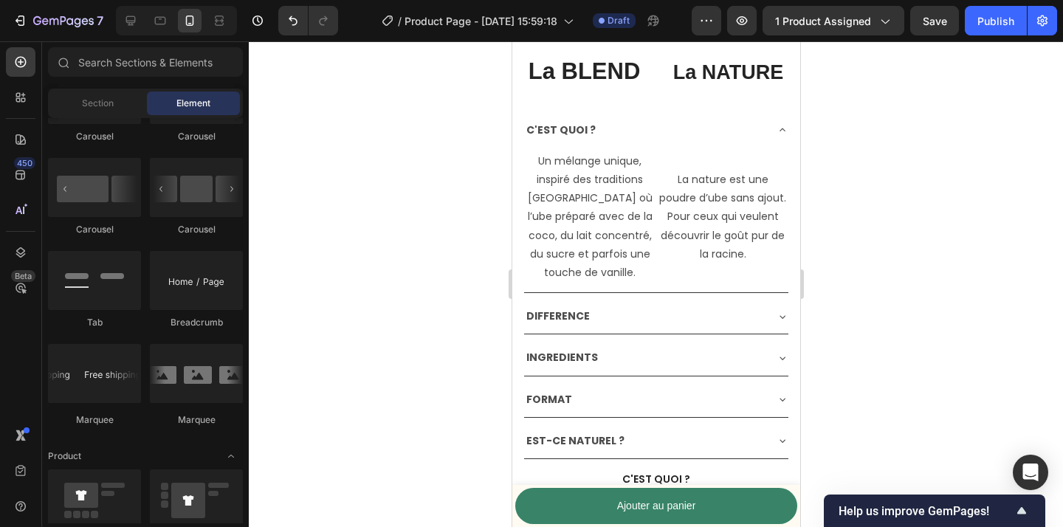
scroll to position [5161, 0]
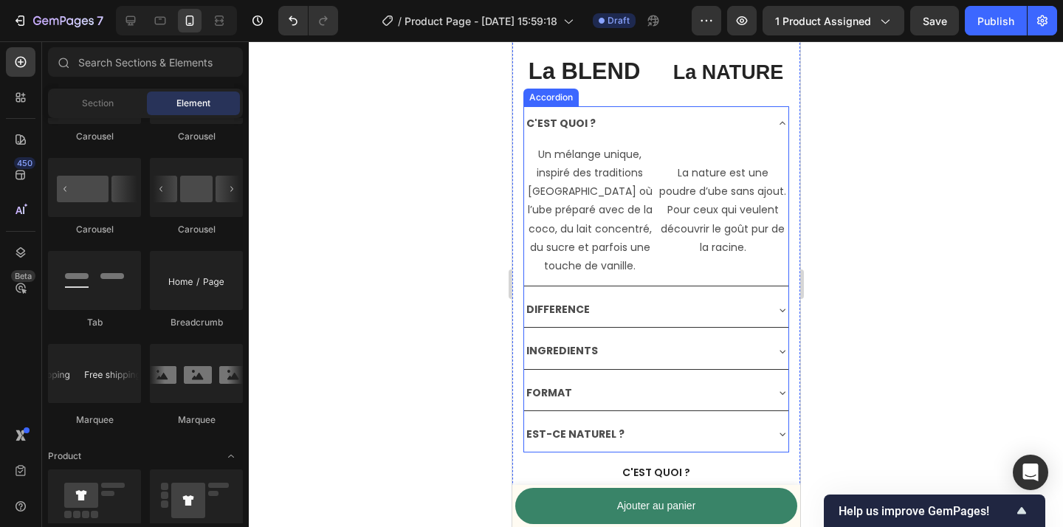
click at [764, 132] on div "C'EST QUOI ?" at bounding box center [656, 123] width 264 height 35
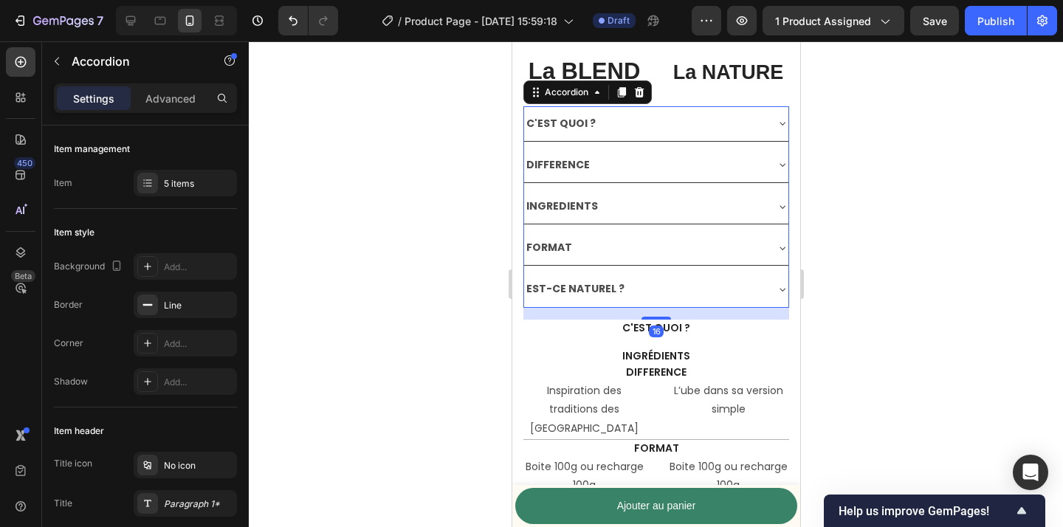
click at [758, 132] on div "C'EST QUOI ?" at bounding box center [644, 123] width 241 height 23
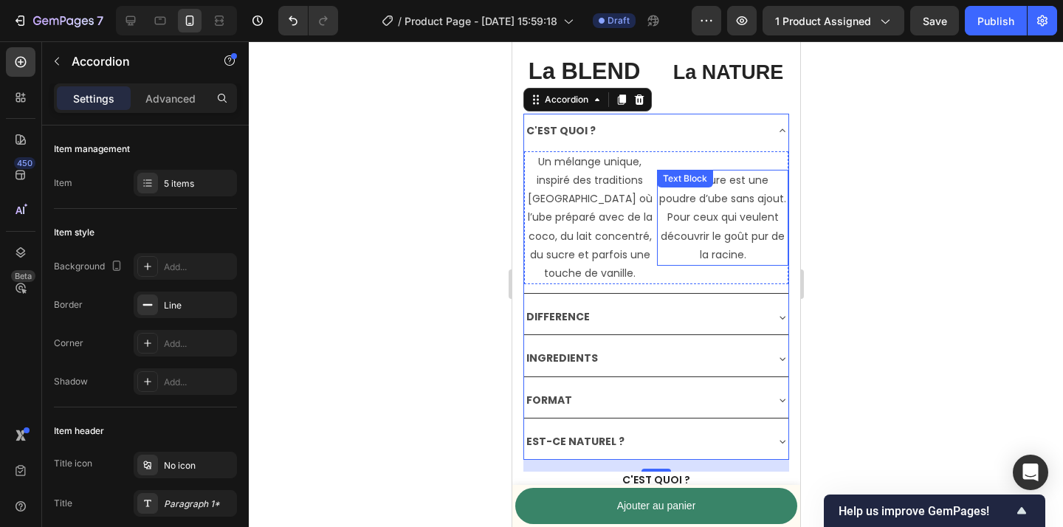
scroll to position [5148, 0]
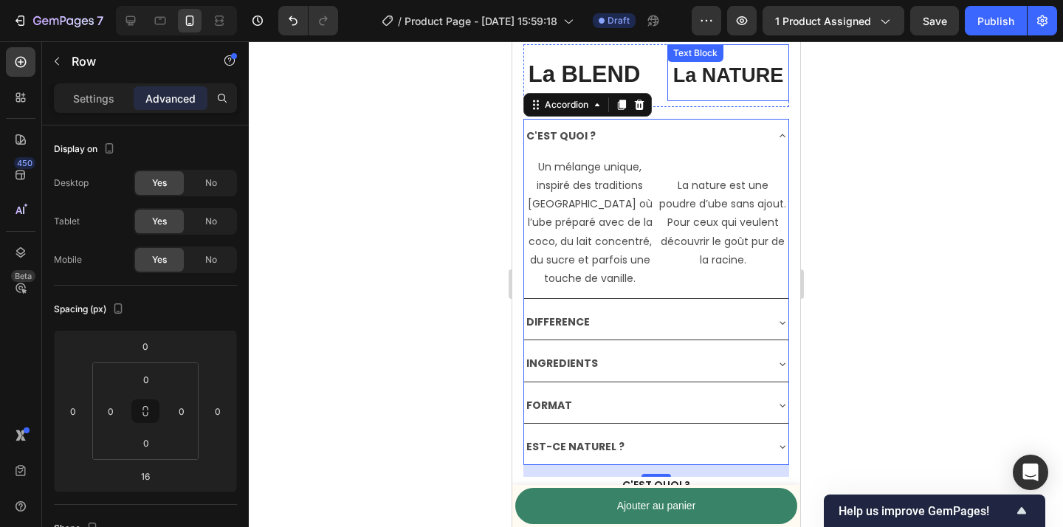
click at [669, 103] on div "La NATURE Text Block" at bounding box center [728, 75] width 122 height 63
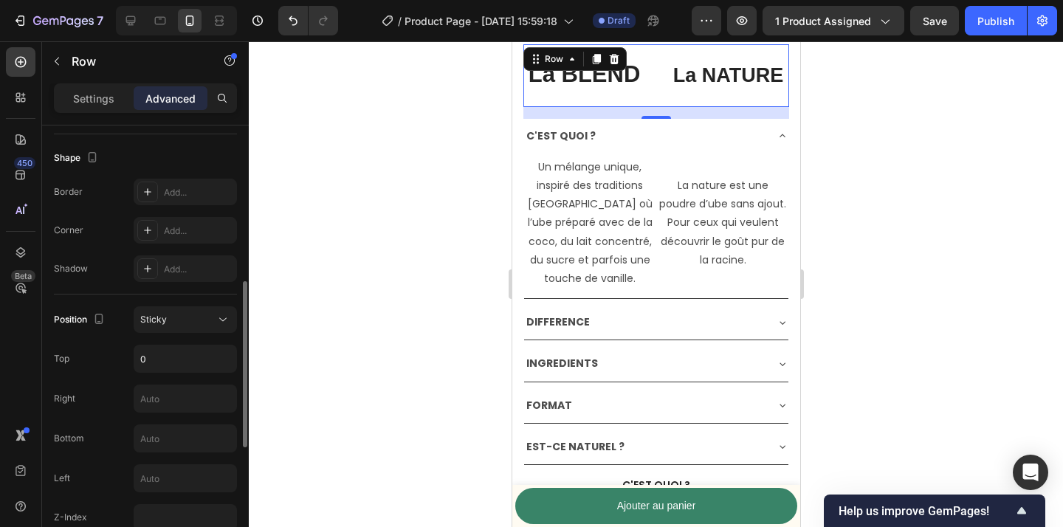
scroll to position [385, 0]
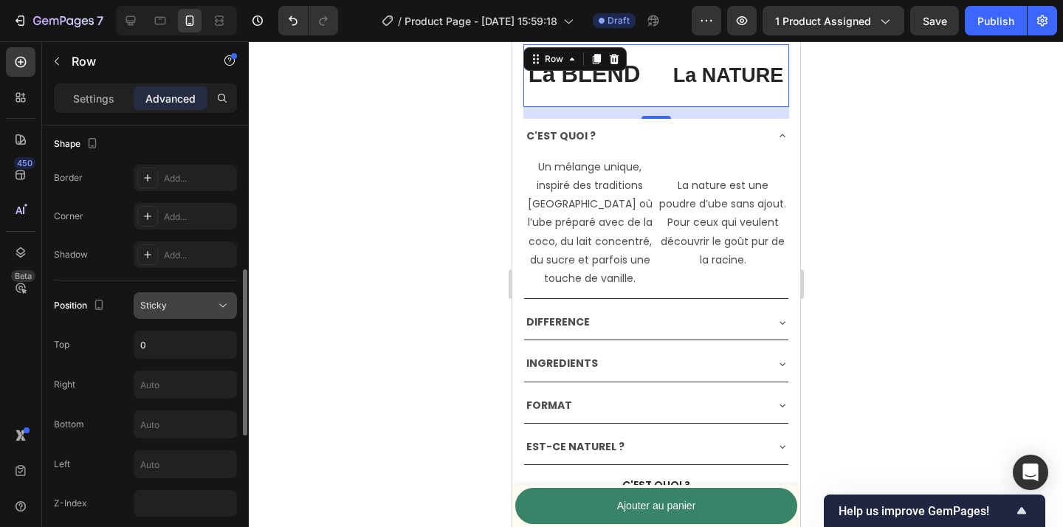
click at [182, 301] on div "Sticky" at bounding box center [177, 305] width 75 height 13
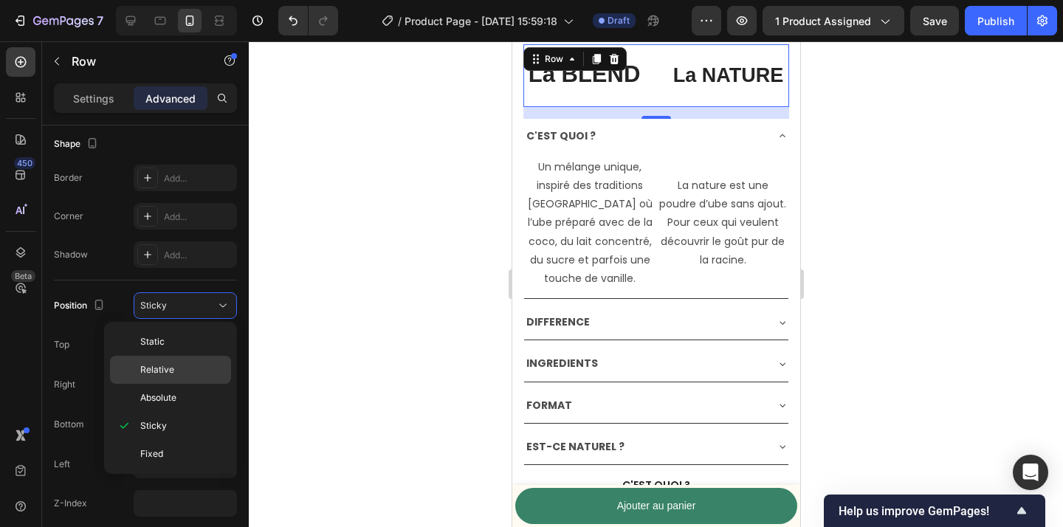
click at [188, 371] on p "Relative" at bounding box center [182, 369] width 84 height 13
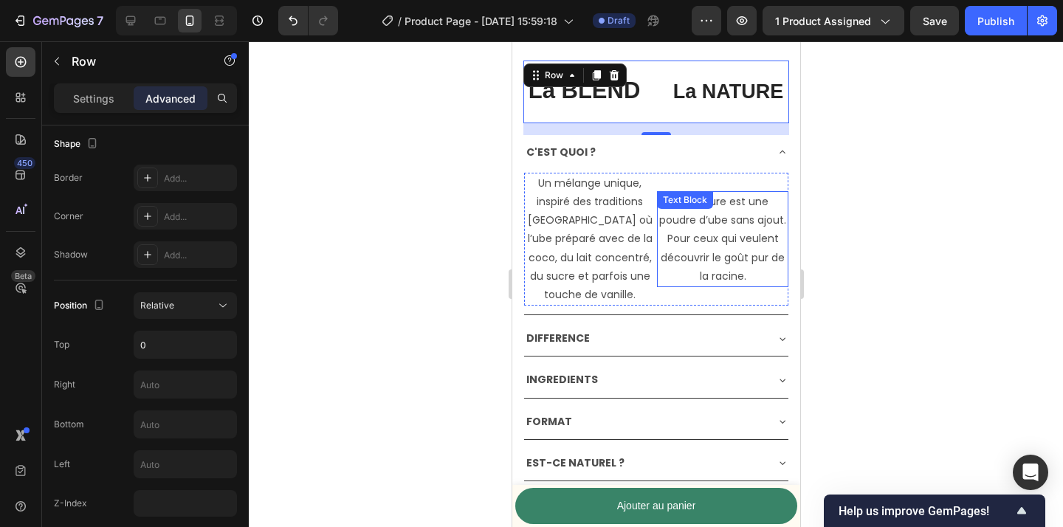
scroll to position [5128, 0]
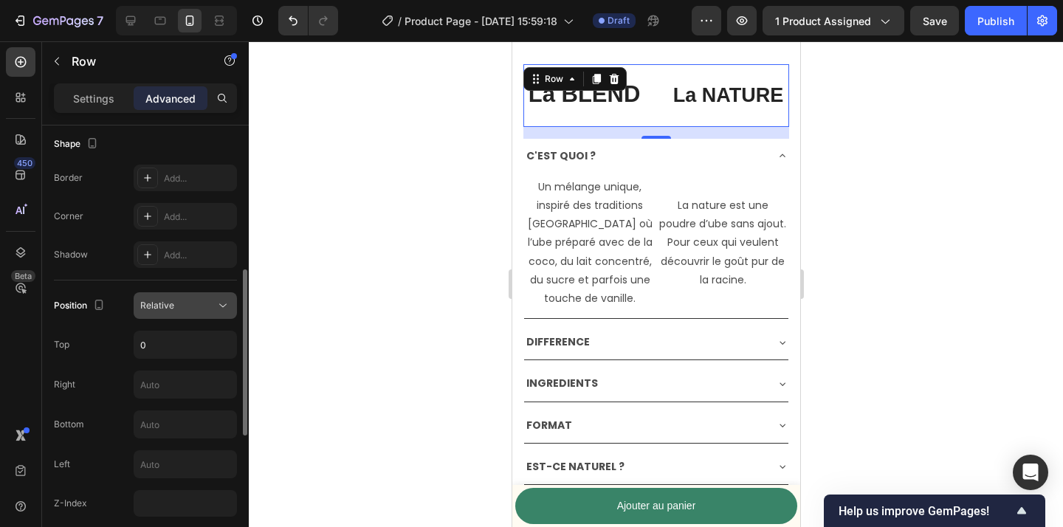
click at [222, 307] on icon at bounding box center [223, 305] width 15 height 15
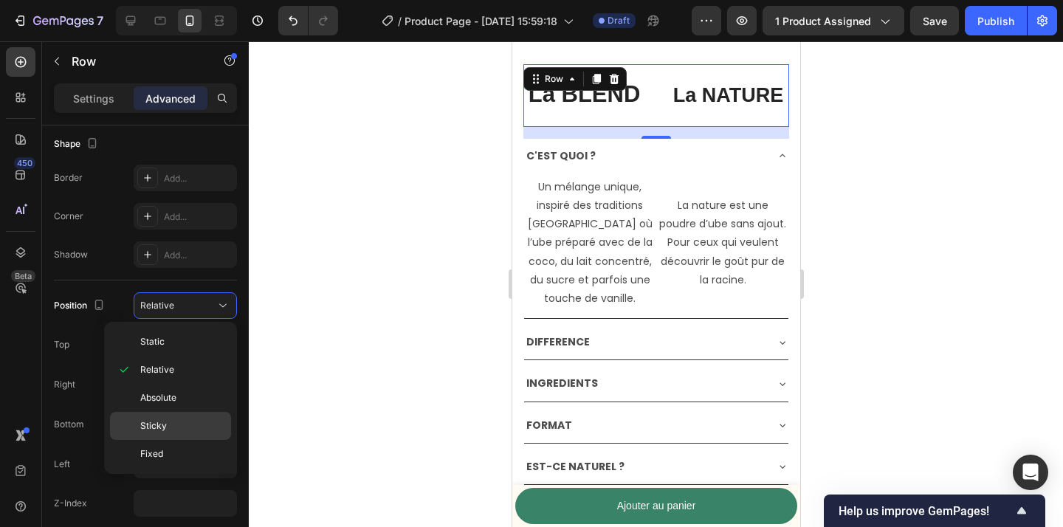
click at [193, 416] on div "Sticky" at bounding box center [170, 426] width 121 height 28
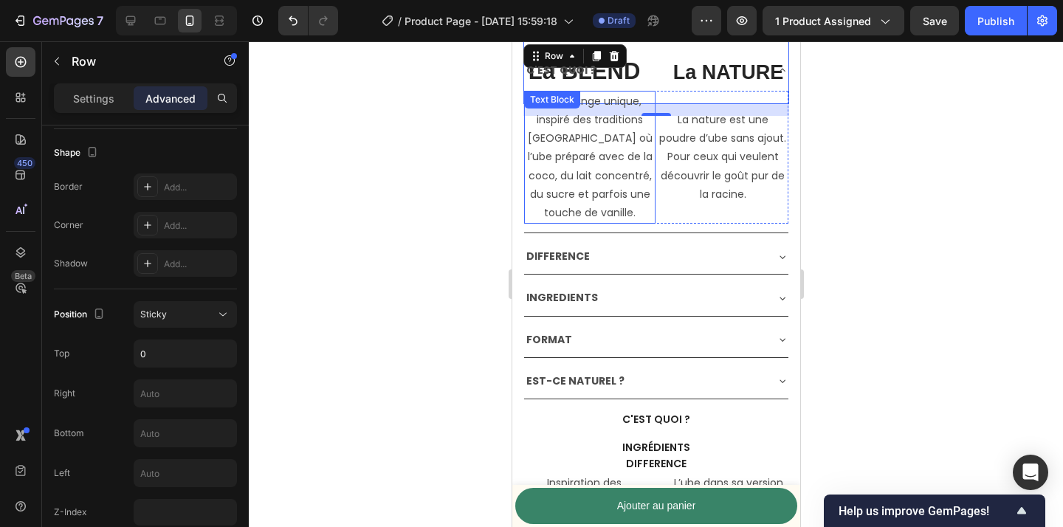
scroll to position [5216, 0]
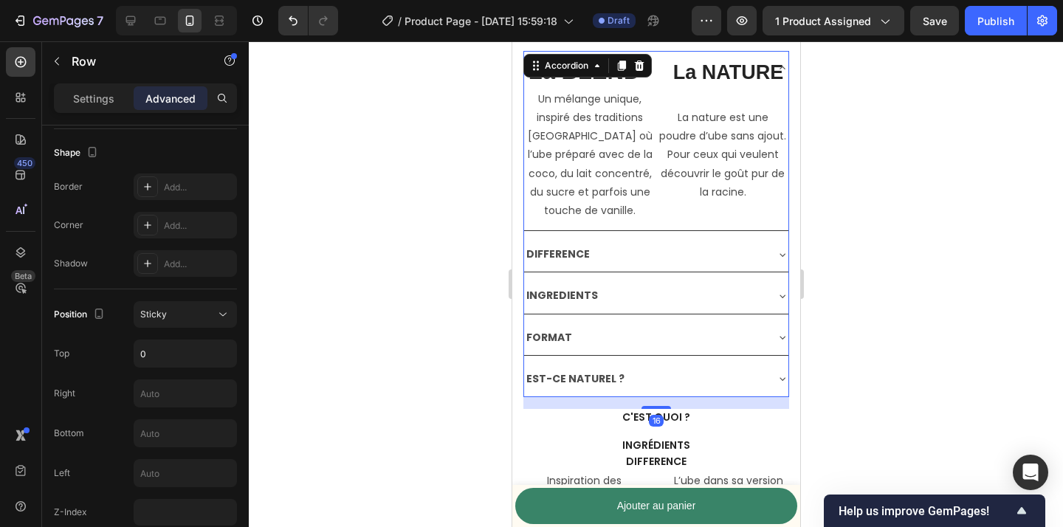
click at [647, 255] on div "DIFFERENCE" at bounding box center [644, 254] width 241 height 23
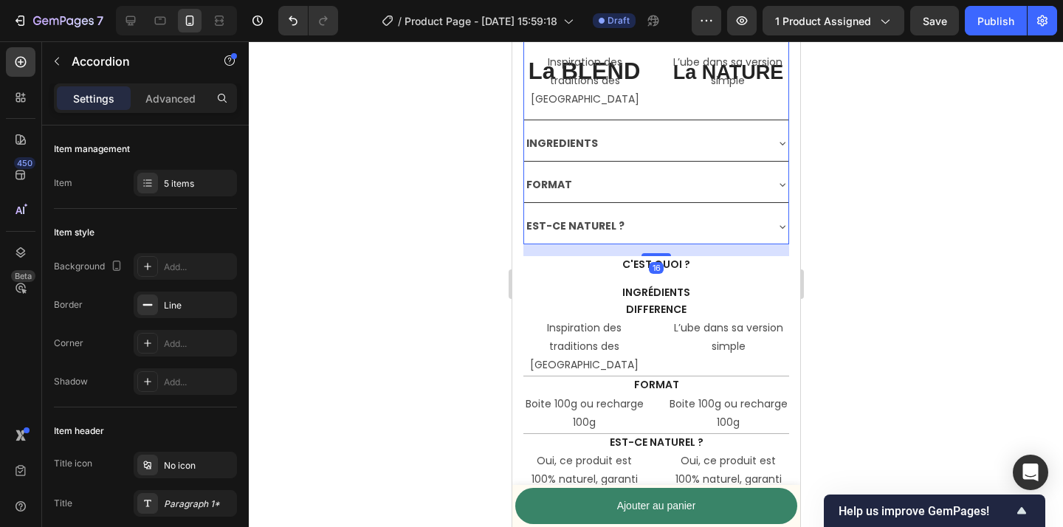
scroll to position [5298, 0]
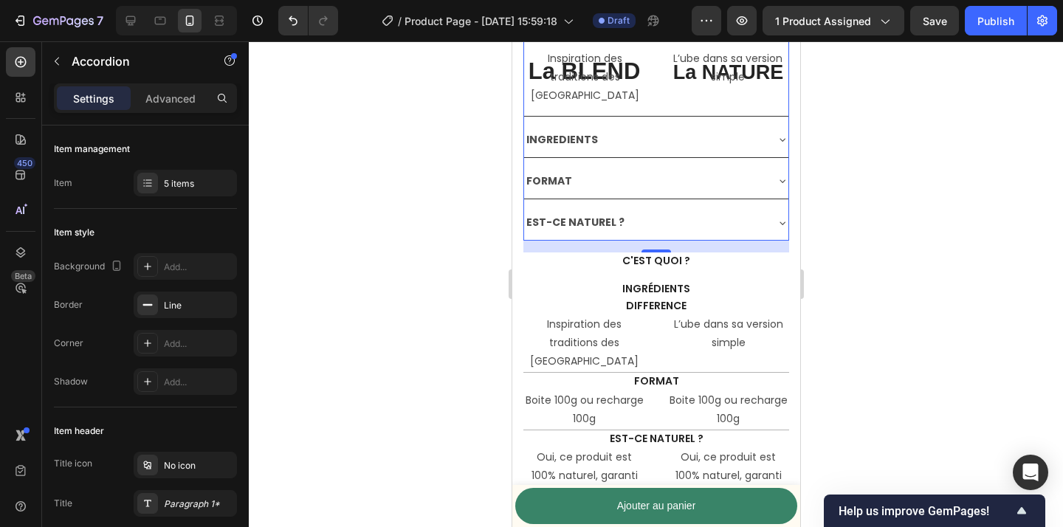
click at [670, 145] on div "INGREDIENTS" at bounding box center [644, 139] width 241 height 23
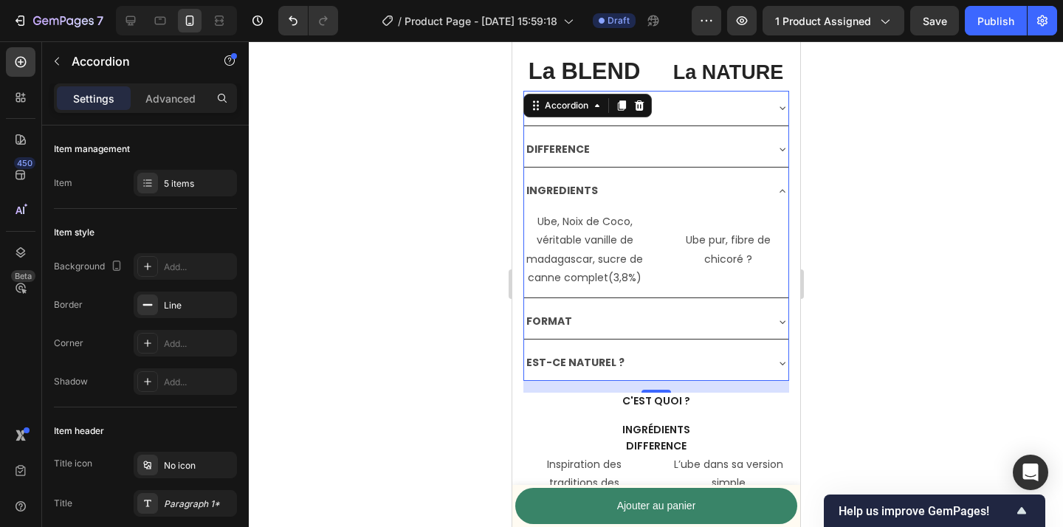
scroll to position [5130, 0]
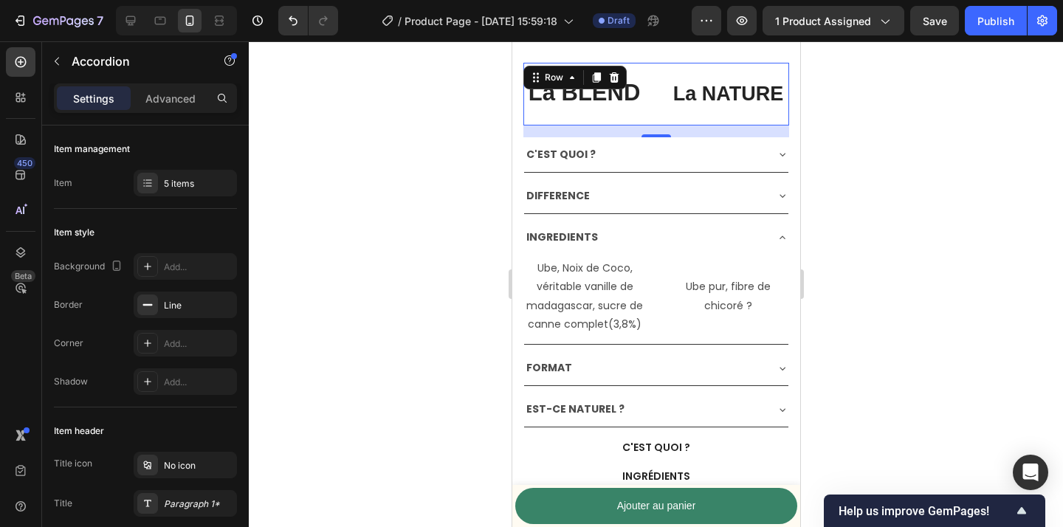
click at [656, 108] on div "La BLEND Text Block La NATURE Text Block Row 0" at bounding box center [656, 94] width 266 height 63
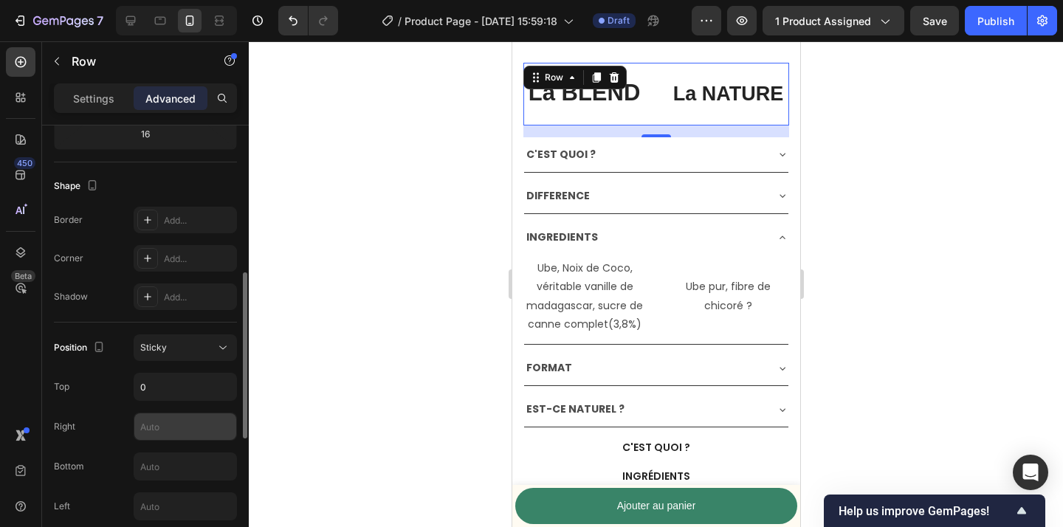
scroll to position [368, 0]
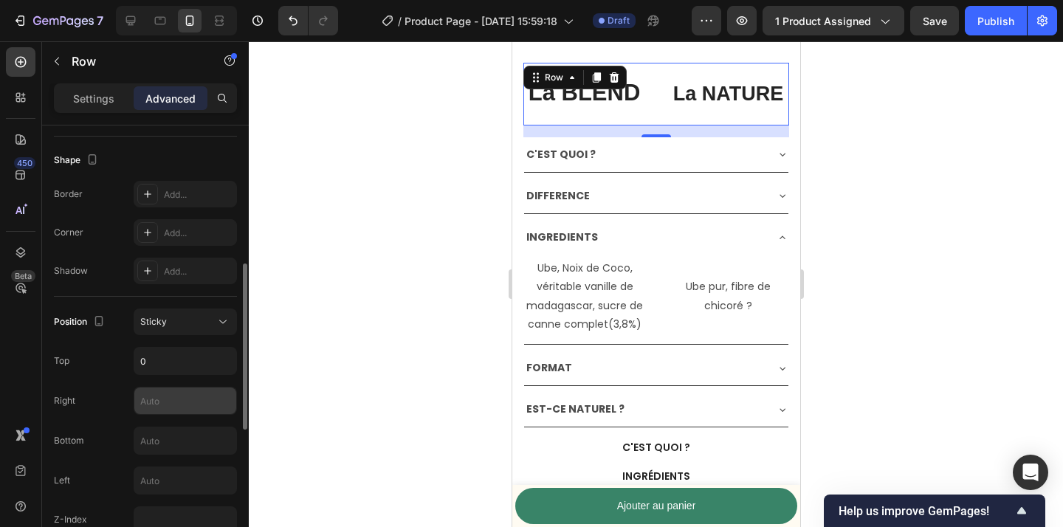
click at [171, 435] on input "text" at bounding box center [185, 441] width 102 height 27
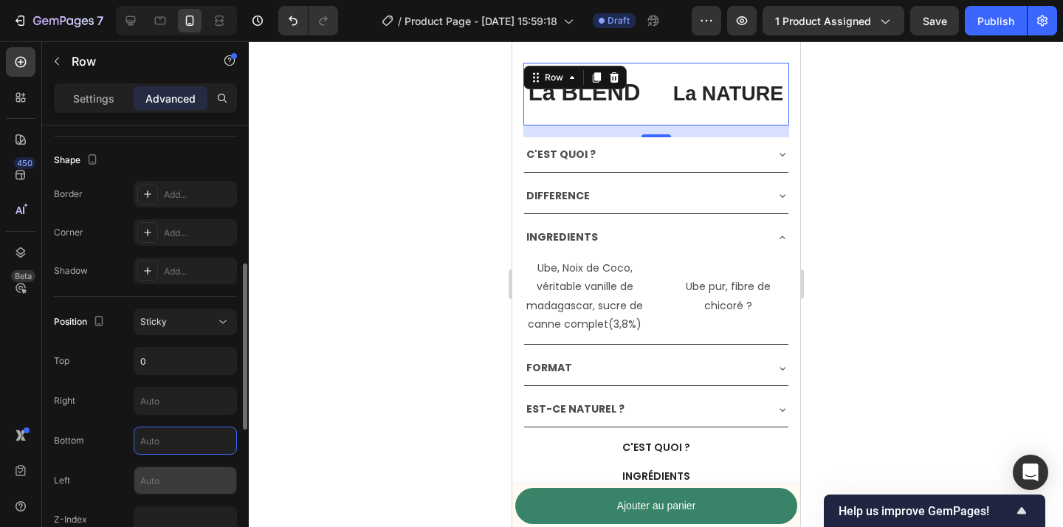
click at [173, 478] on input "text" at bounding box center [185, 480] width 102 height 27
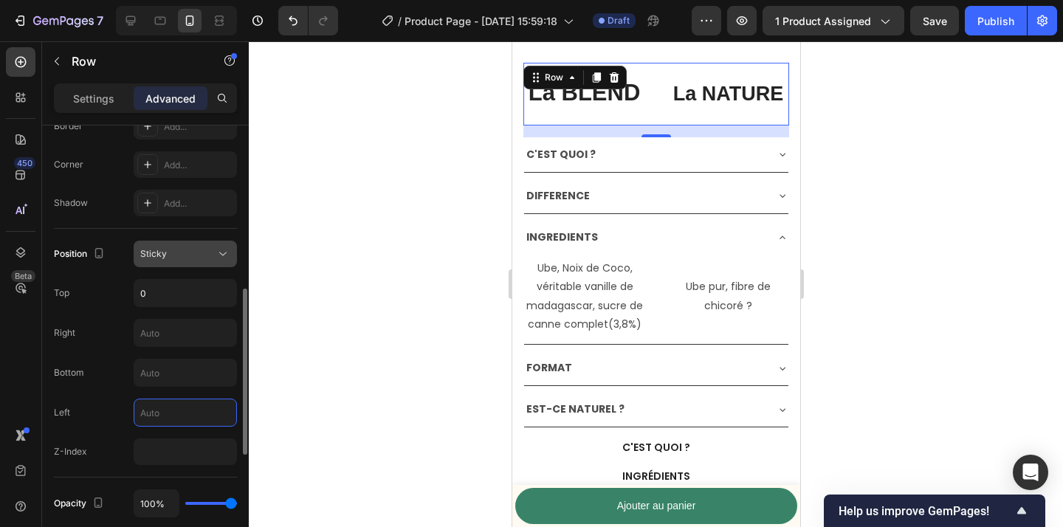
click at [213, 260] on div "Sticky" at bounding box center [177, 253] width 75 height 13
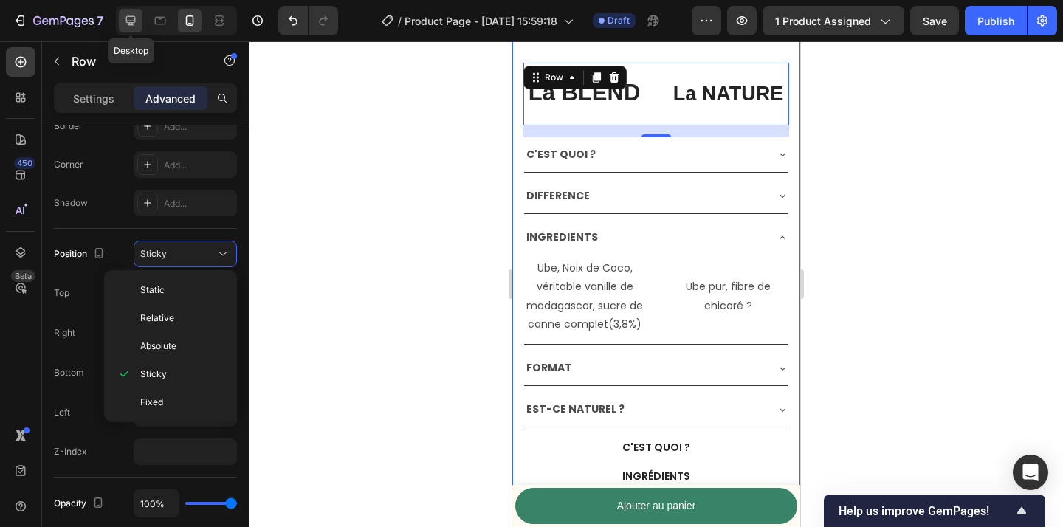
click at [140, 13] on div at bounding box center [131, 21] width 24 height 24
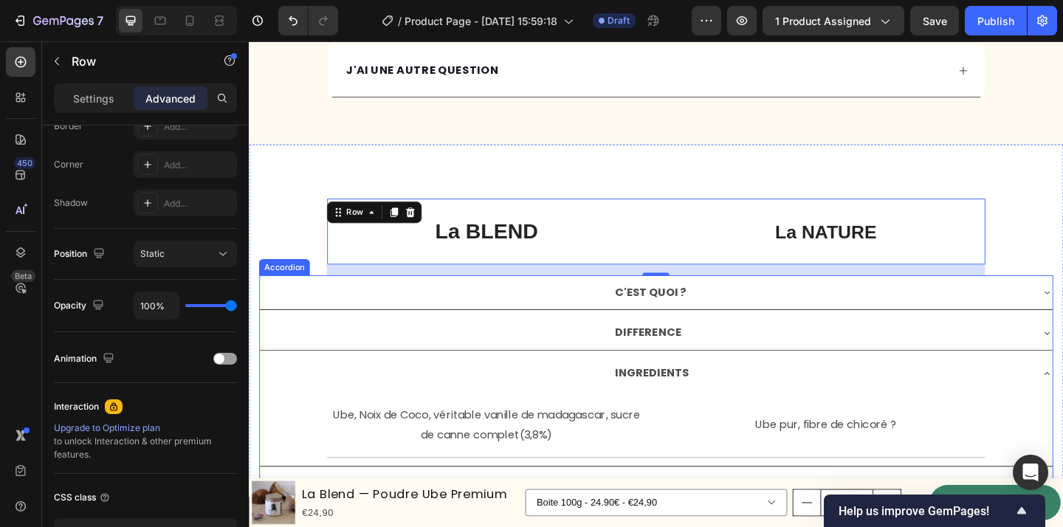
scroll to position [4990, 0]
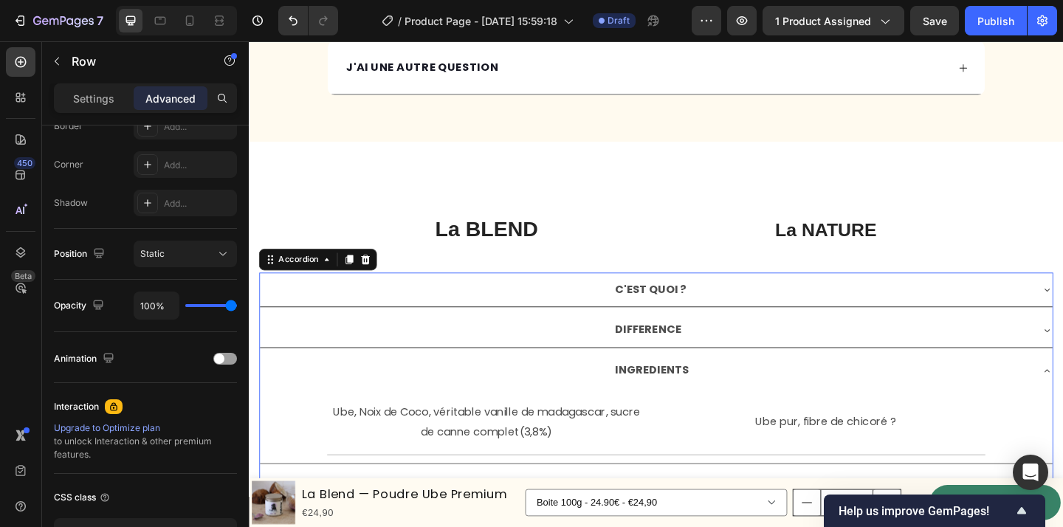
click at [996, 378] on div "C'EST QUOI ? DIFFERENCE INGREDIENTS Ube, Noix de Coco, véritable vanille de mad…" at bounding box center [692, 441] width 864 height 297
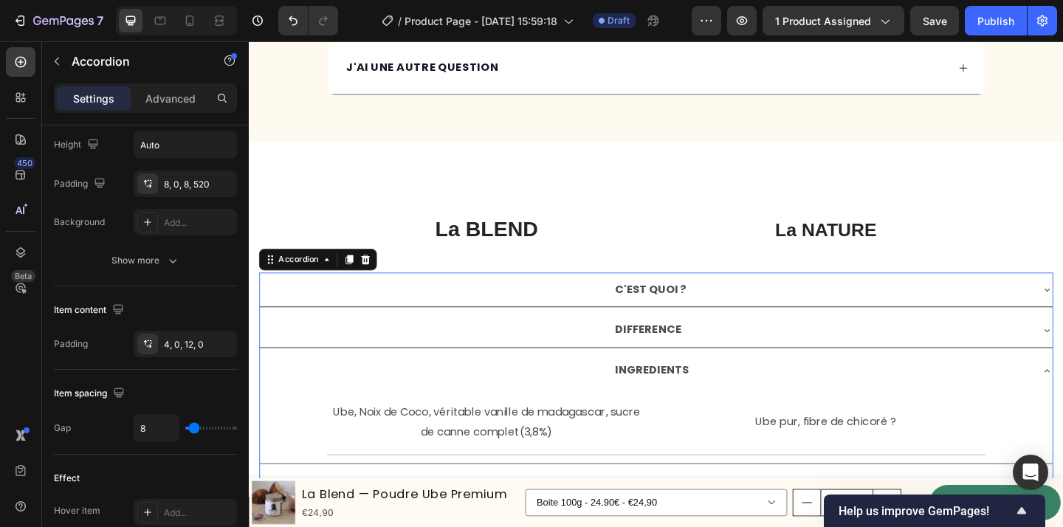
scroll to position [0, 0]
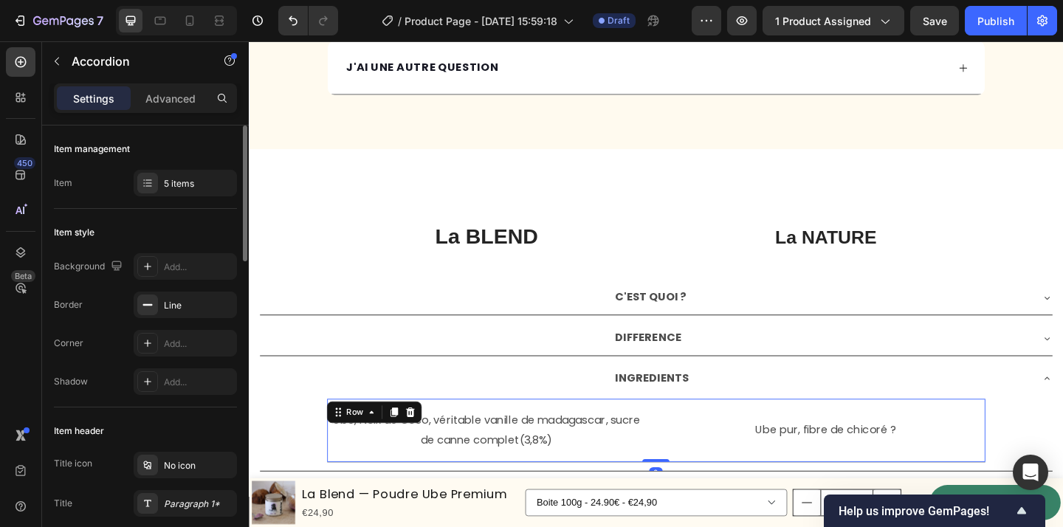
click at [1018, 436] on div "Ube, Noix de Coco, véritable vanille de madagascar, sucre de canne complet(3,8%…" at bounding box center [692, 466] width 716 height 70
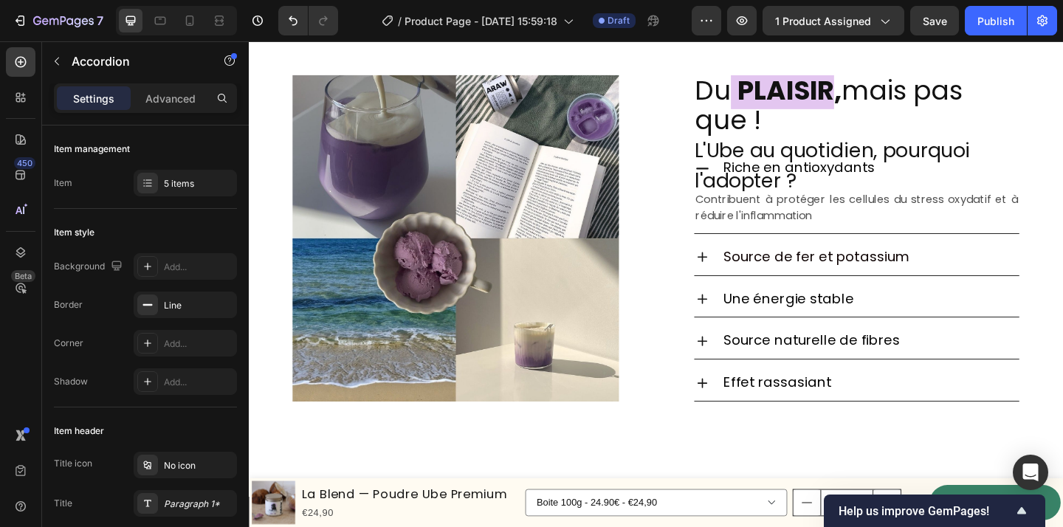
scroll to position [2017, 0]
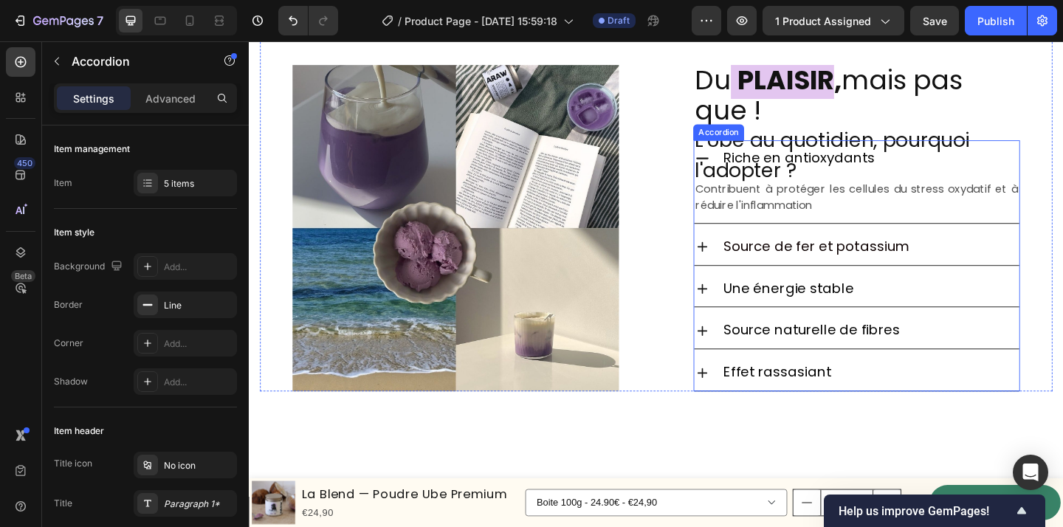
click at [743, 270] on icon at bounding box center [742, 265] width 10 height 10
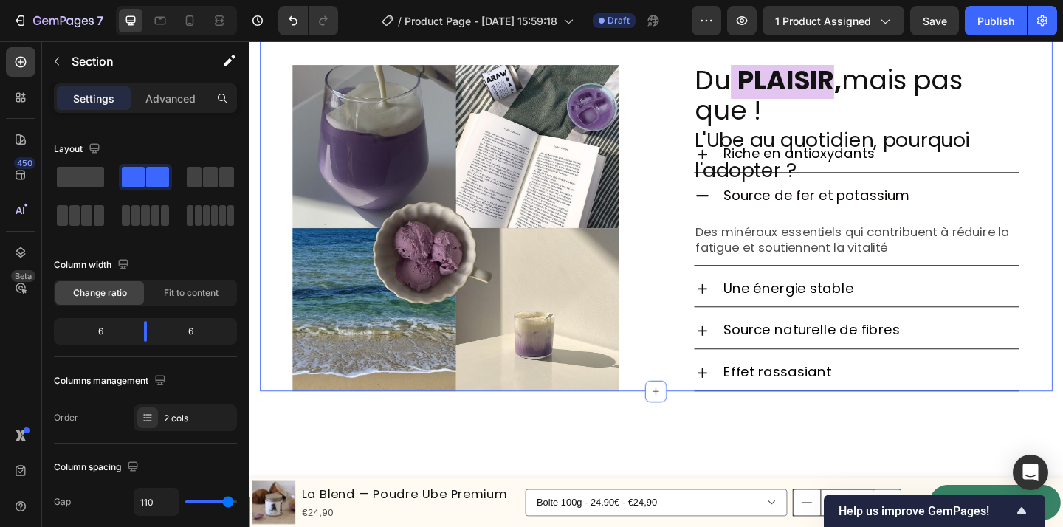
click at [761, 260] on div "Image Du PLAISIR , mais pas que ! L'Ube au quotidien, pourquoi l'adopter ? Head…" at bounding box center [692, 221] width 862 height 402
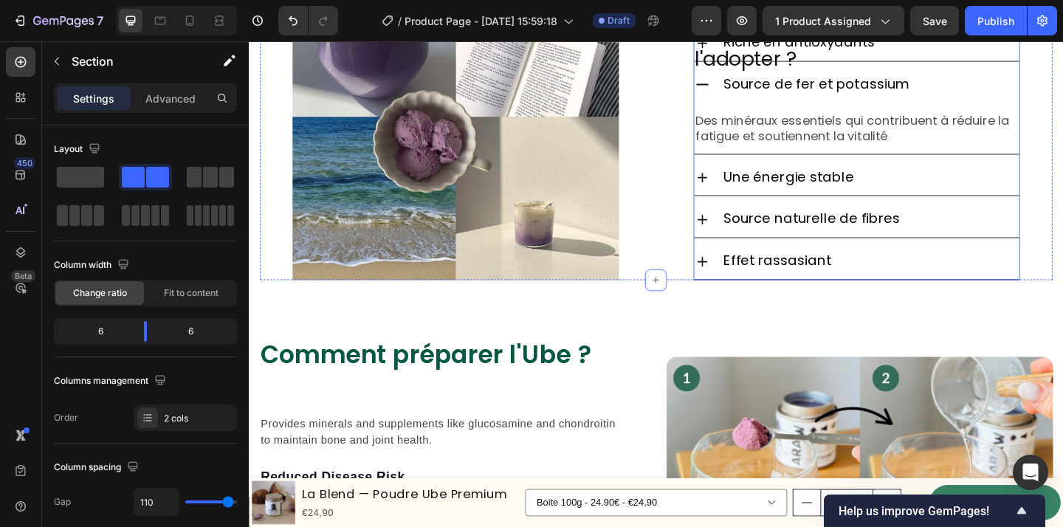
scroll to position [2151, 0]
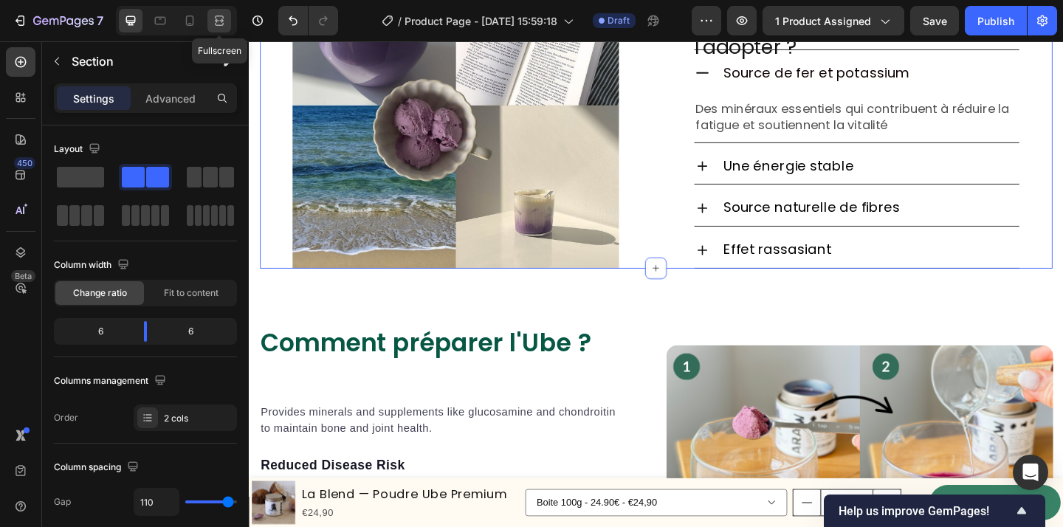
click at [219, 21] on icon at bounding box center [219, 20] width 15 height 15
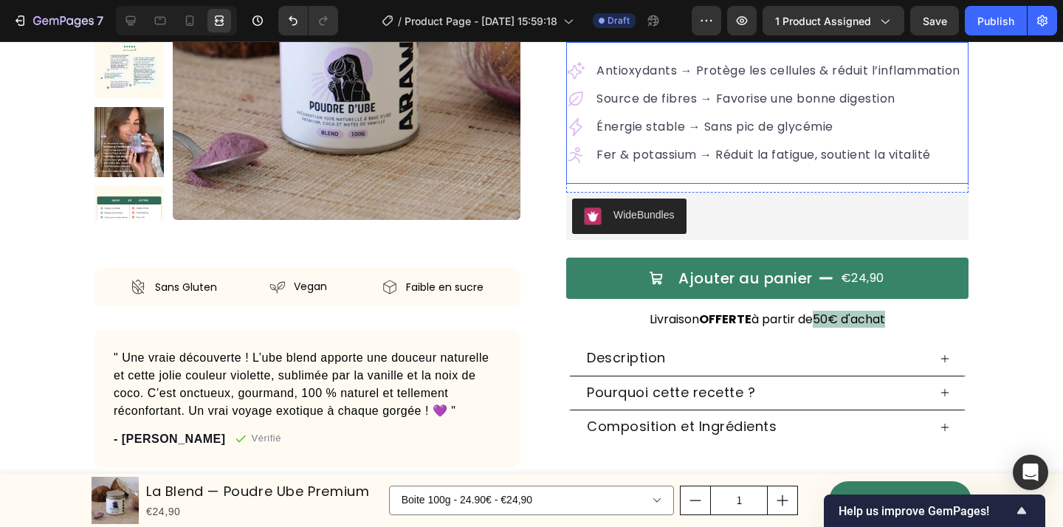
scroll to position [285, 0]
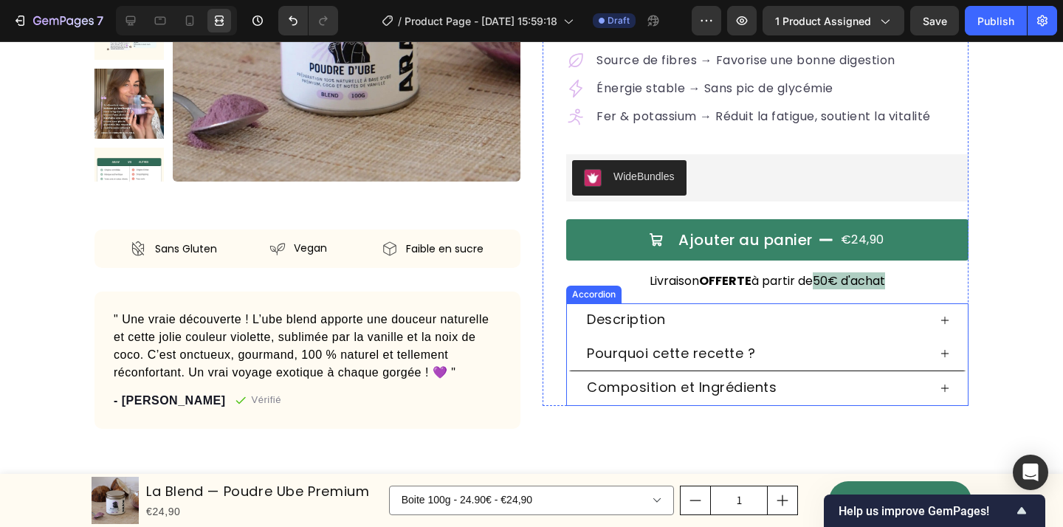
click at [822, 326] on div "Description" at bounding box center [756, 320] width 343 height 22
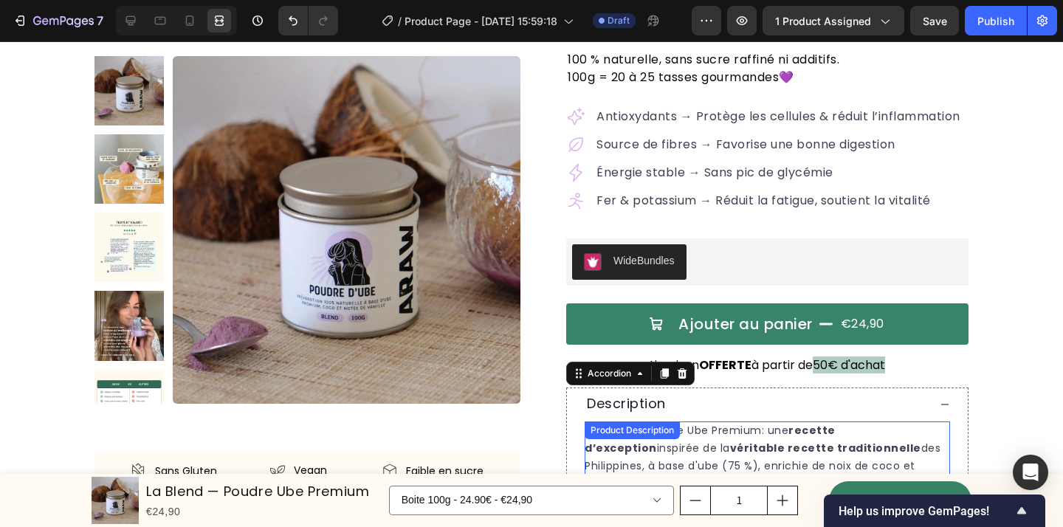
scroll to position [212, 0]
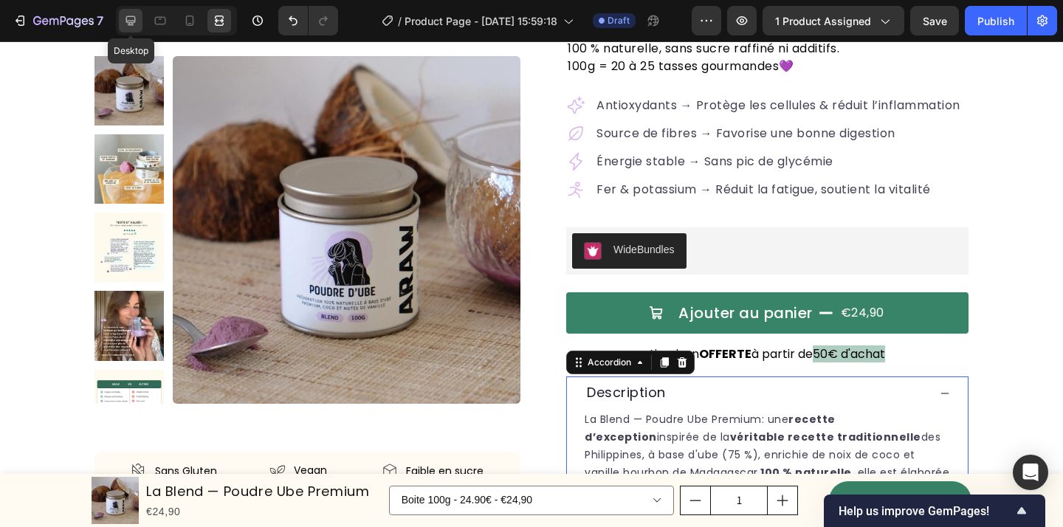
click at [134, 15] on icon at bounding box center [130, 20] width 15 height 15
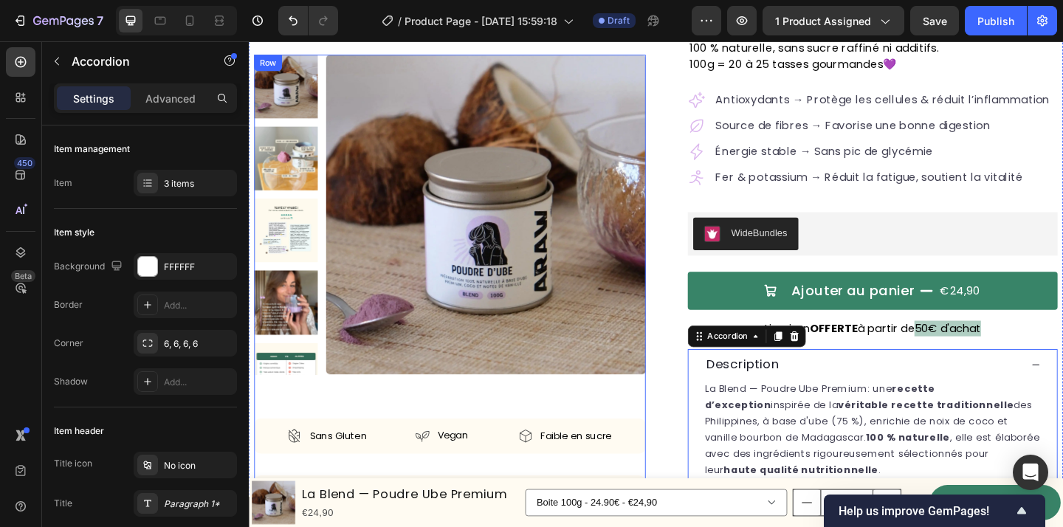
click at [665, 421] on div "Product Images Sans Gluten Item List Vegan Item List Faible en sucre Item List …" at bounding box center [468, 366] width 426 height 620
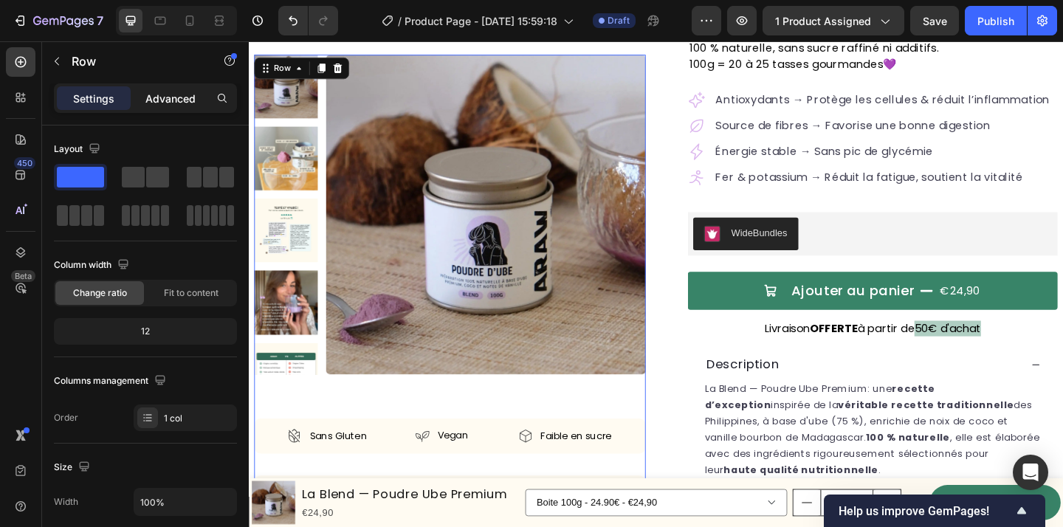
click at [167, 103] on p "Advanced" at bounding box center [170, 99] width 50 height 16
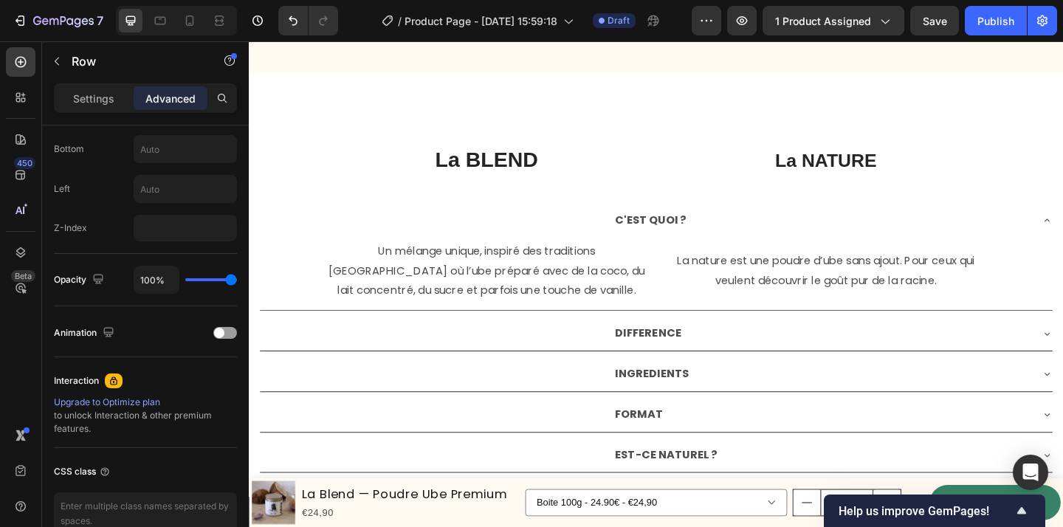
scroll to position [3883, 0]
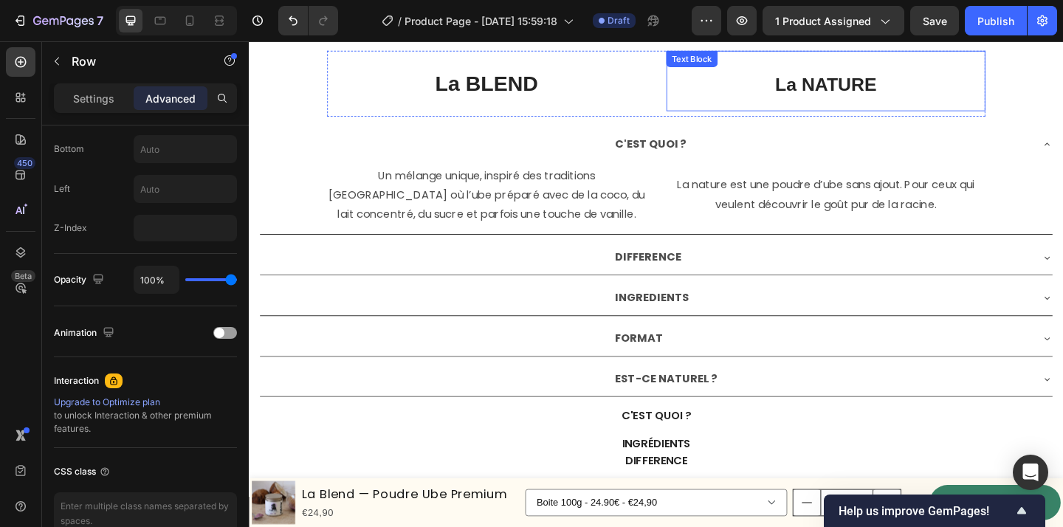
click at [718, 98] on p "La NATURE" at bounding box center [876, 84] width 344 height 63
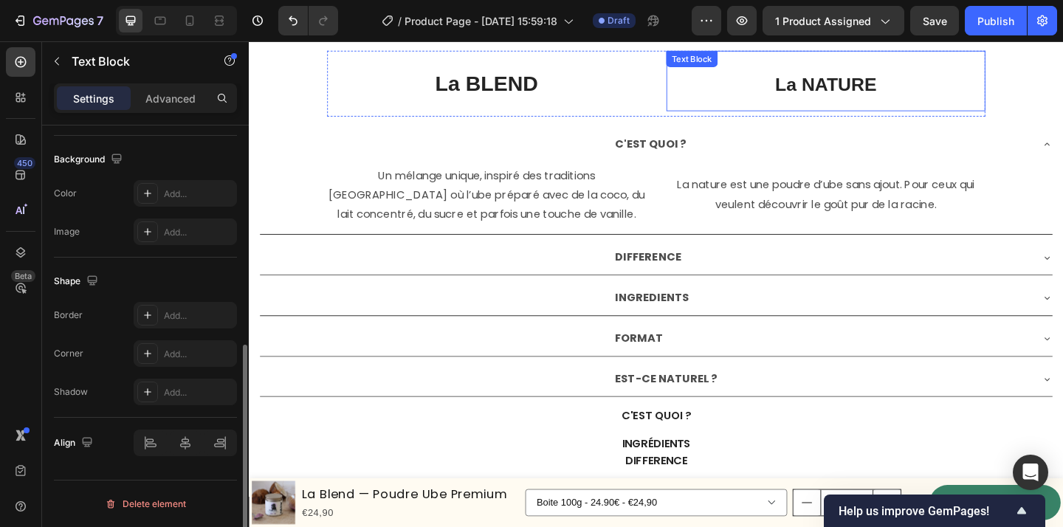
scroll to position [0, 0]
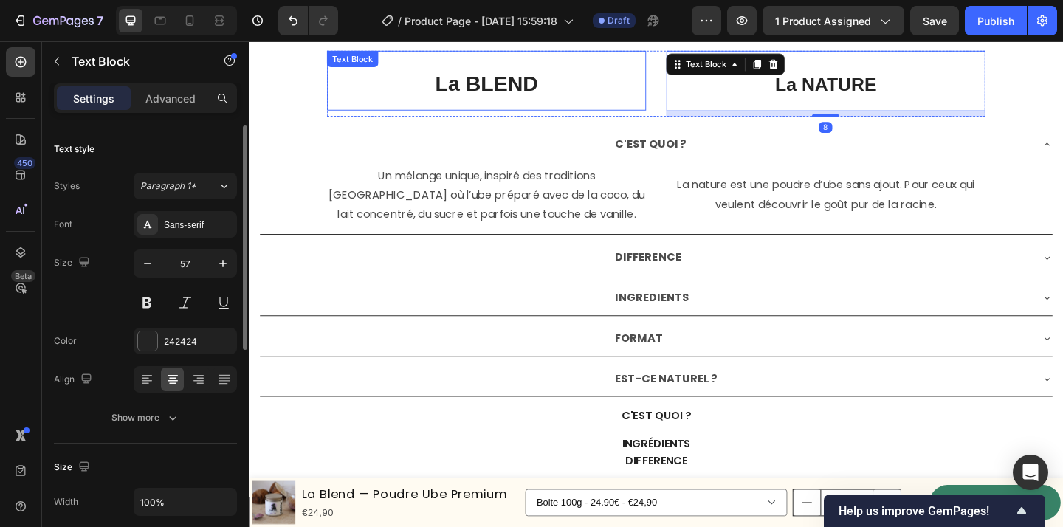
click at [651, 112] on p "La BLEND" at bounding box center [507, 84] width 344 height 62
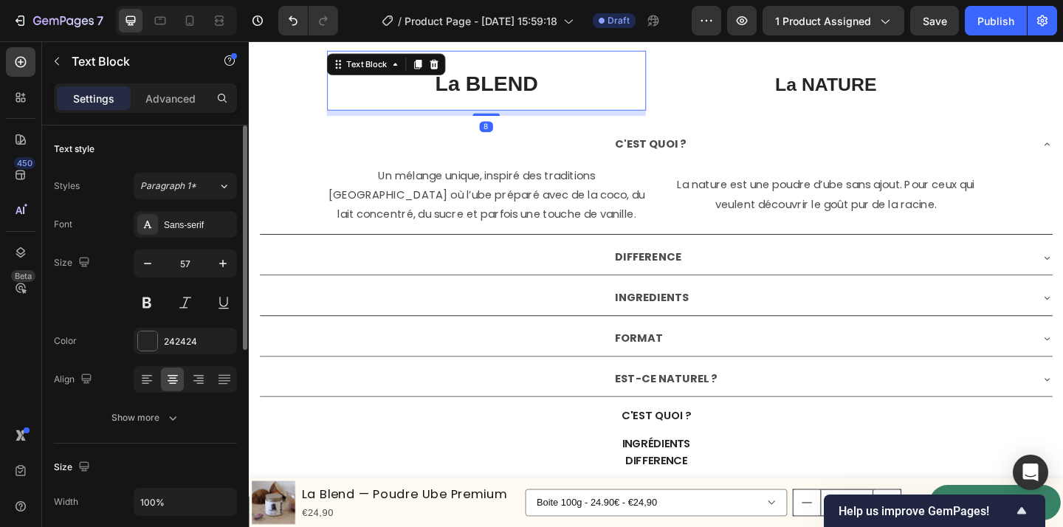
click at [670, 120] on div "8" at bounding box center [507, 120] width 347 height 6
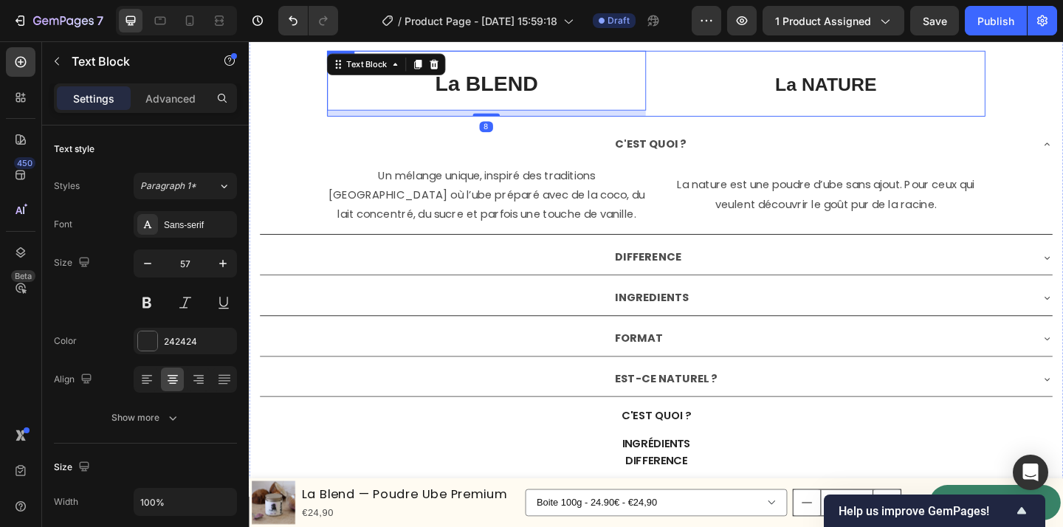
click at [699, 113] on div "La BLEND Text Block 8 La NATURE Text Block Row" at bounding box center [692, 88] width 716 height 72
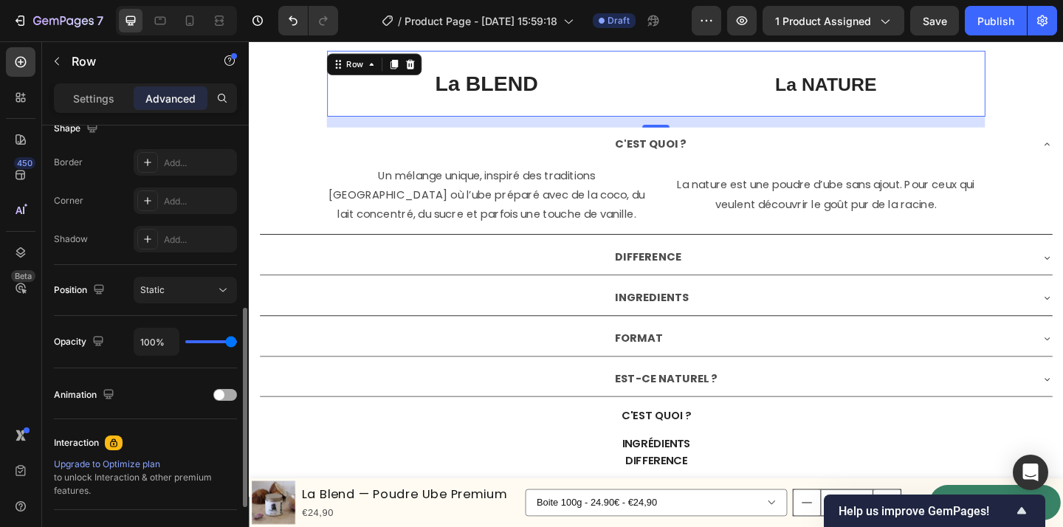
scroll to position [402, 0]
click at [194, 287] on div "Static" at bounding box center [177, 288] width 75 height 13
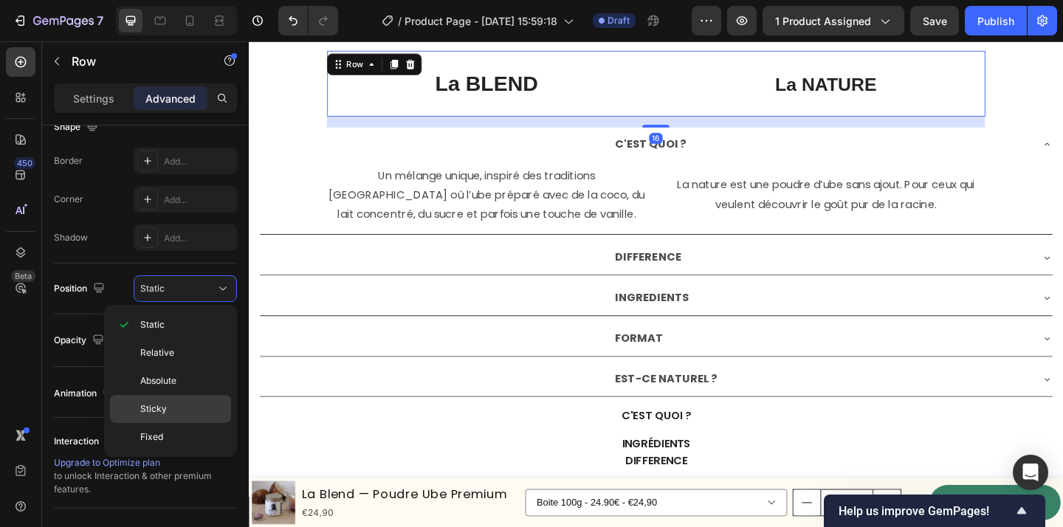
click at [184, 418] on div "Sticky" at bounding box center [170, 409] width 121 height 28
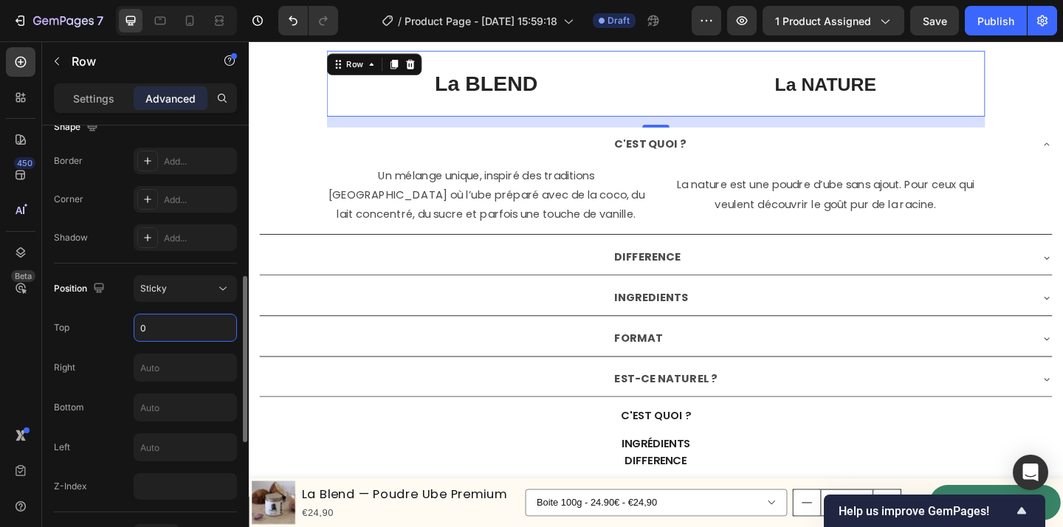
click at [167, 329] on input "0" at bounding box center [185, 328] width 102 height 27
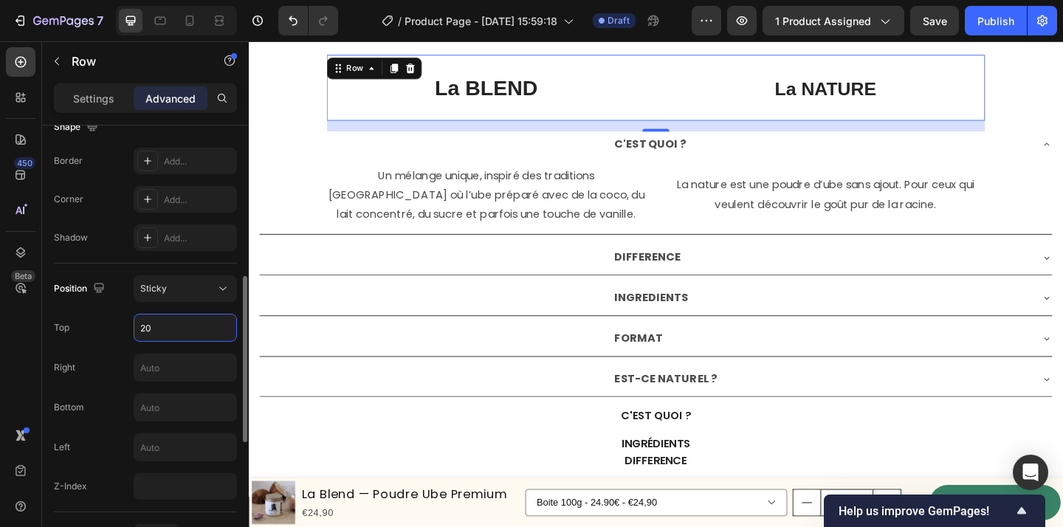
type input "20"
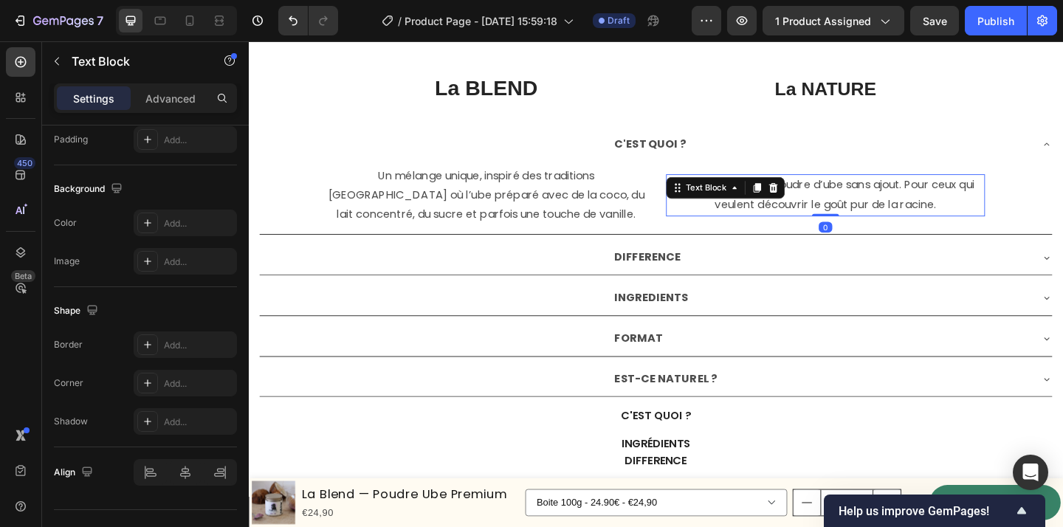
click at [719, 224] on p "La nature est une poudre d’ube sans ajout. Pour ceux qui veulent découvrir le g…" at bounding box center [876, 209] width 344 height 43
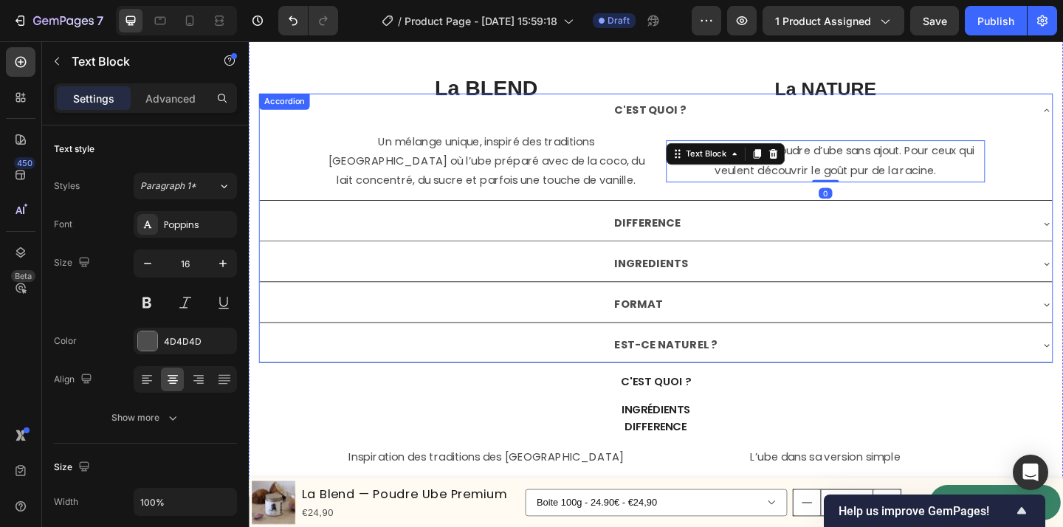
scroll to position [3894, 0]
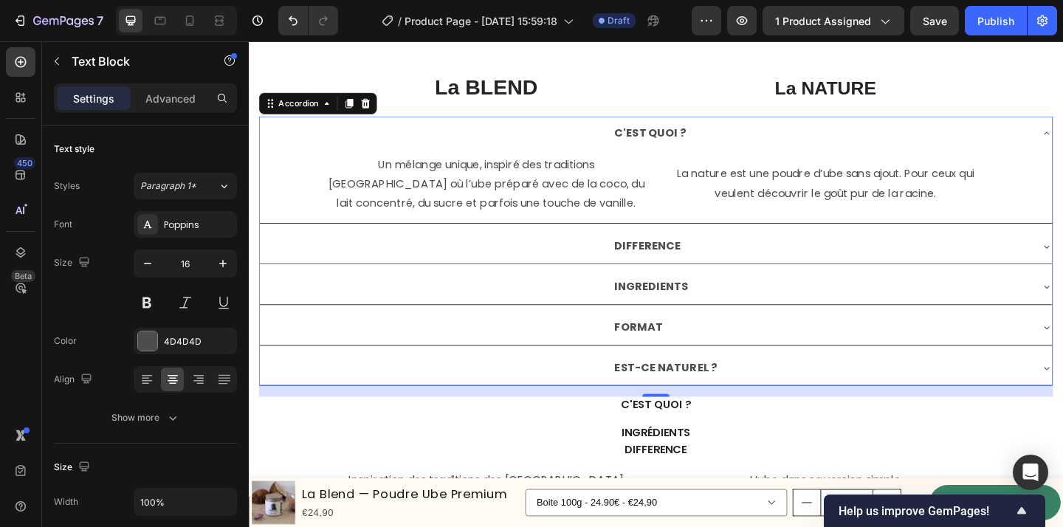
click at [702, 262] on strong "DIFFERENCE" at bounding box center [683, 263] width 72 height 17
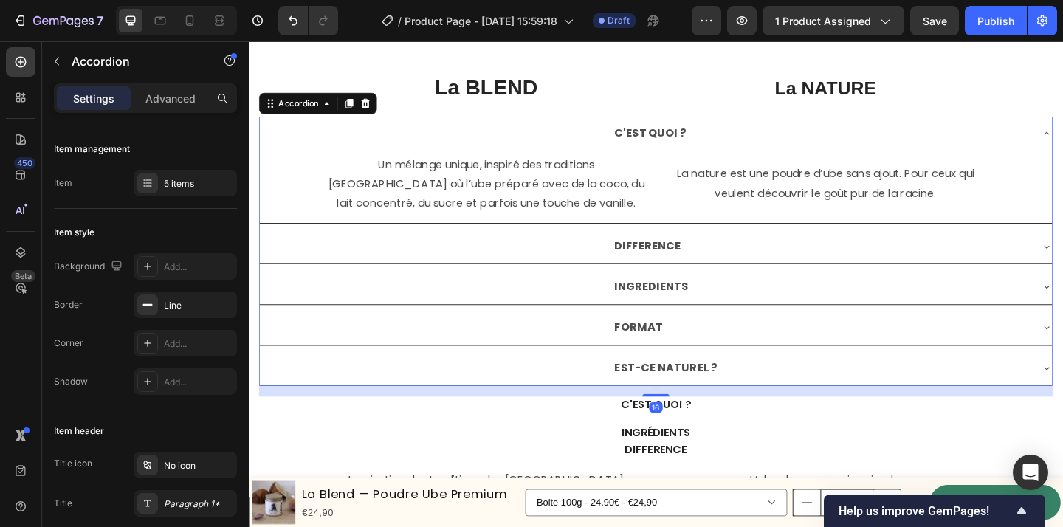
click at [954, 250] on div "DIFFERENCE" at bounding box center [692, 265] width 862 height 38
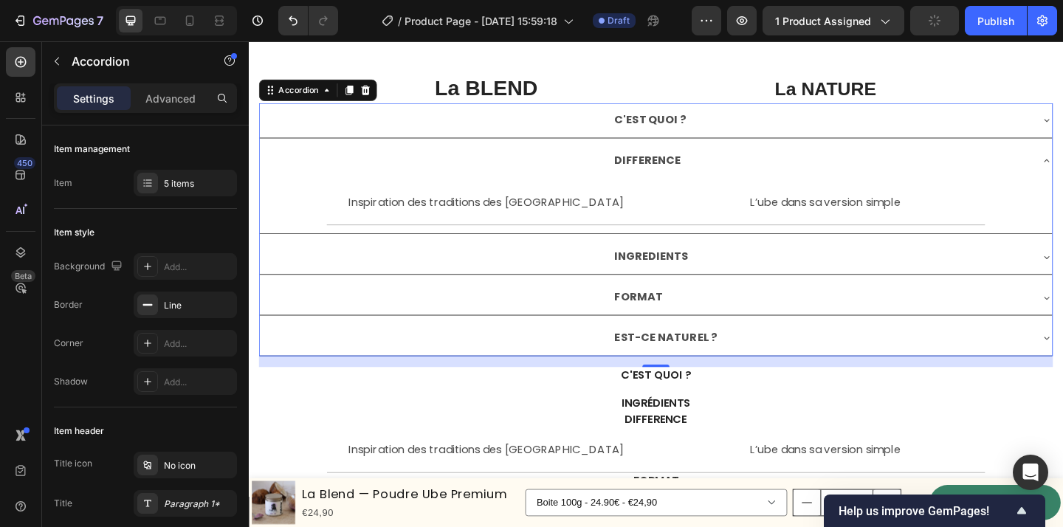
scroll to position [3635, 0]
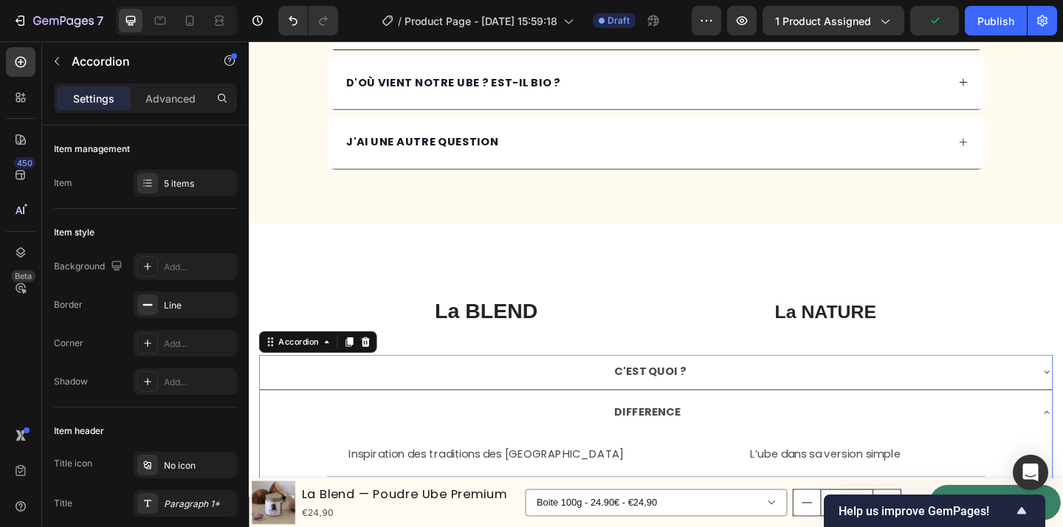
click at [1045, 436] on div "DIFFERENCE" at bounding box center [872, 446] width 455 height 26
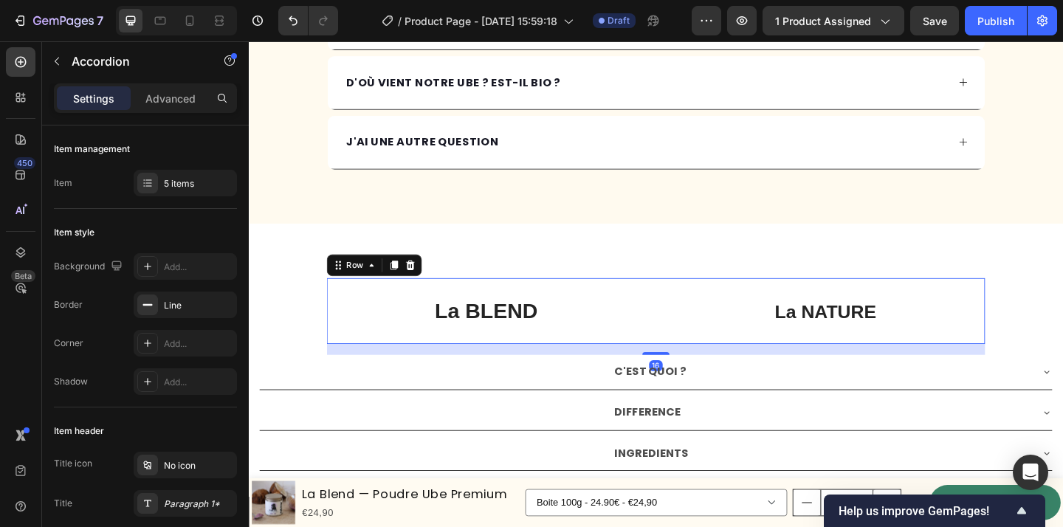
click at [695, 326] on div "La BLEND Text Block La NATURE Text Block Row 16" at bounding box center [692, 335] width 716 height 72
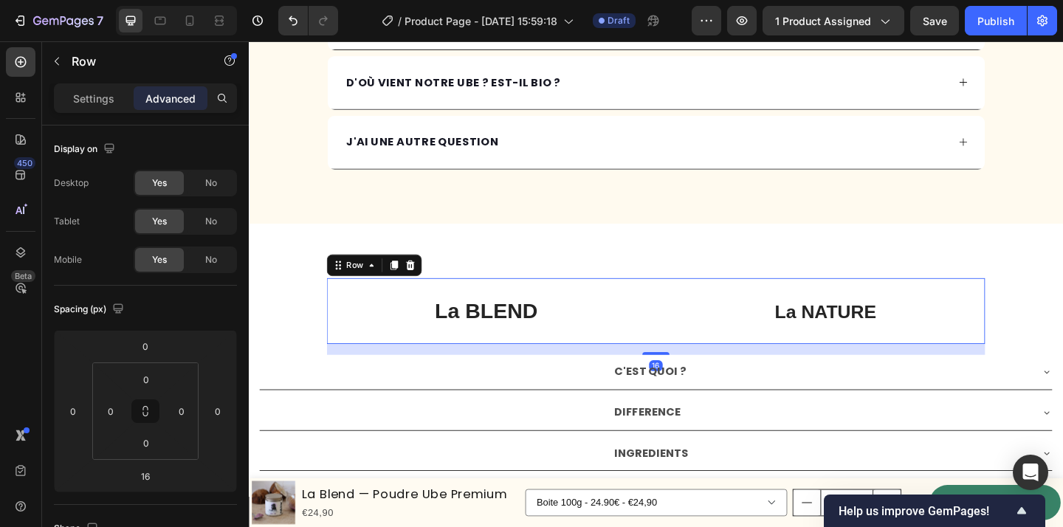
click at [697, 309] on div "La BLEND Text Block La NATURE Text Block Row 16" at bounding box center [692, 335] width 716 height 72
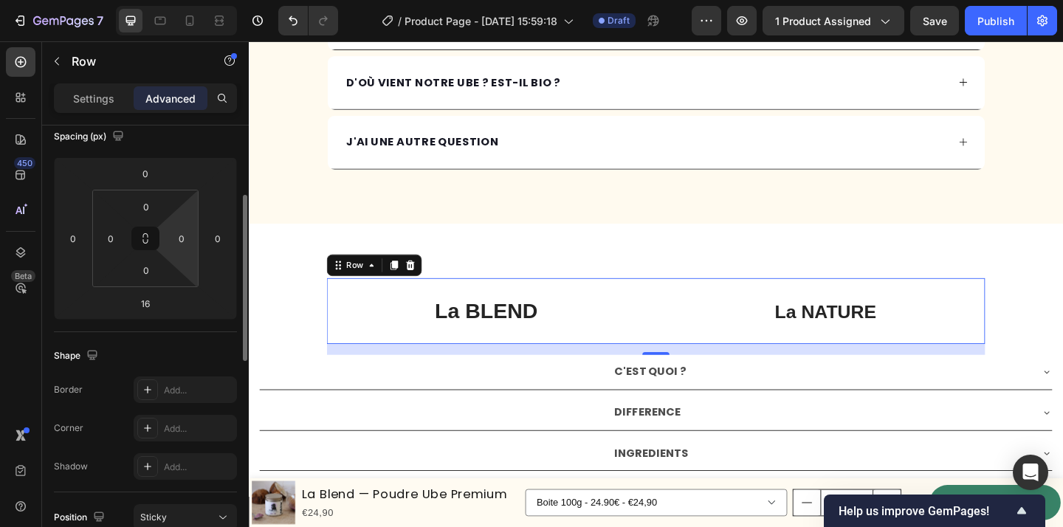
scroll to position [176, 0]
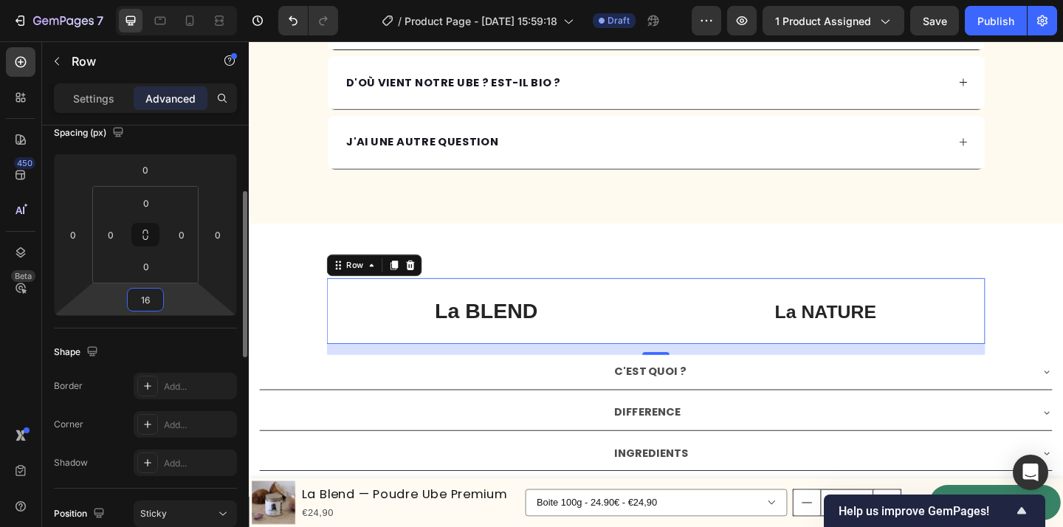
click at [157, 295] on input "16" at bounding box center [146, 300] width 30 height 22
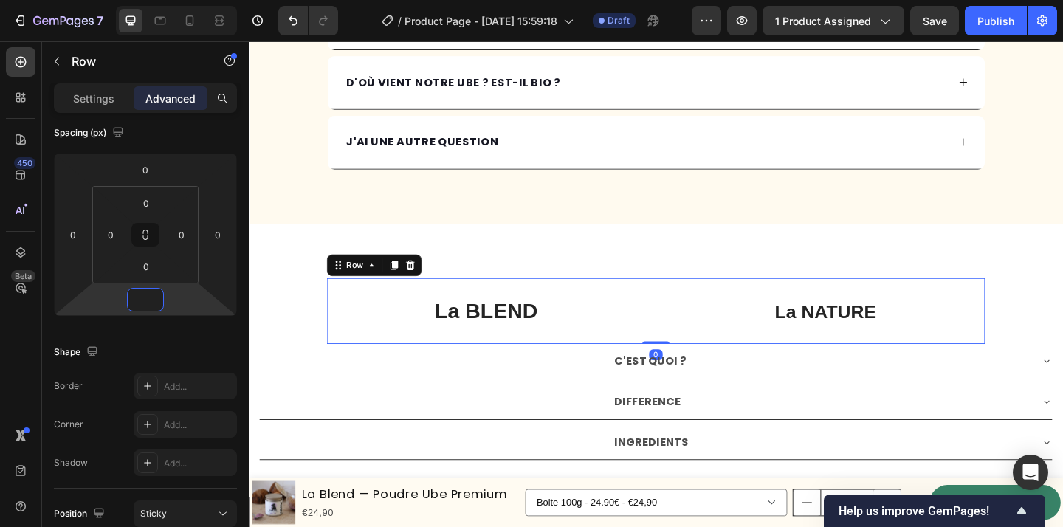
click at [702, 323] on div "La BLEND Text Block La NATURE Text Block Row 0" at bounding box center [692, 335] width 716 height 72
type input "0"
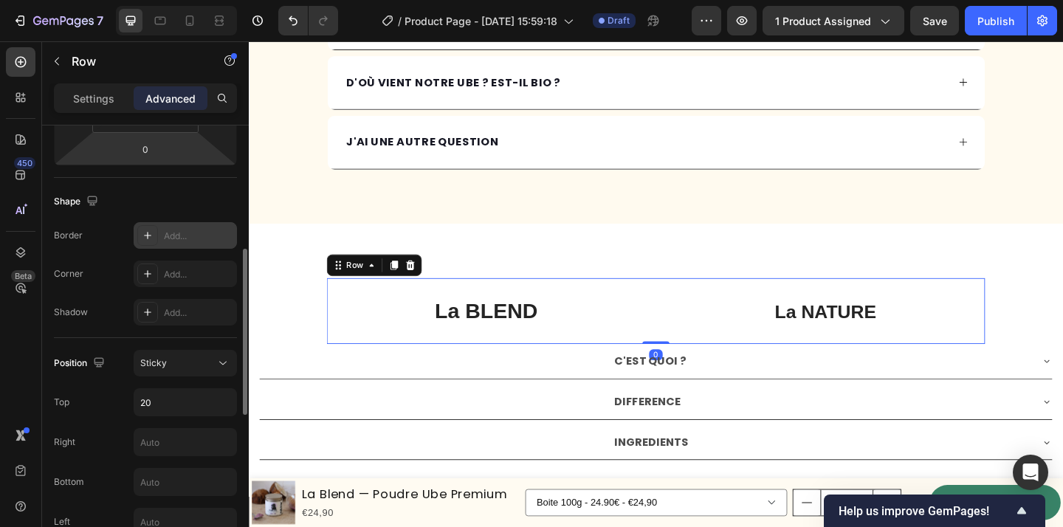
scroll to position [329, 0]
click at [212, 359] on div "Sticky" at bounding box center [177, 361] width 75 height 13
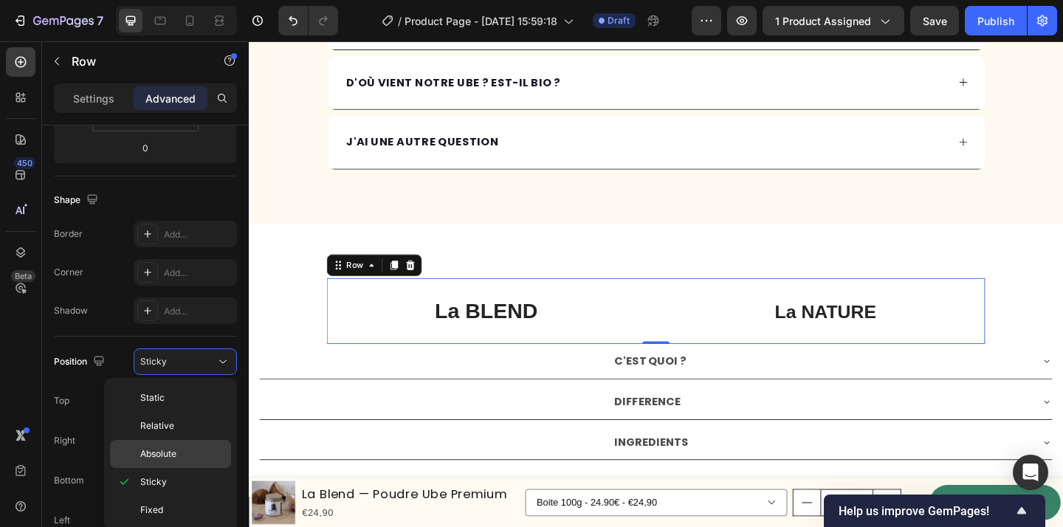
click at [206, 441] on div "Absolute" at bounding box center [170, 454] width 121 height 28
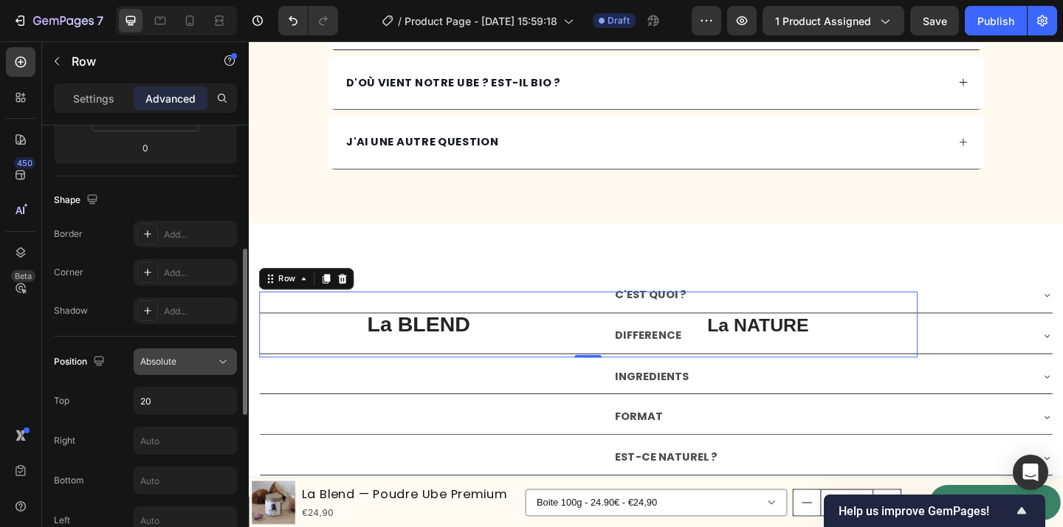
click at [212, 368] on div "Absolute" at bounding box center [177, 361] width 75 height 13
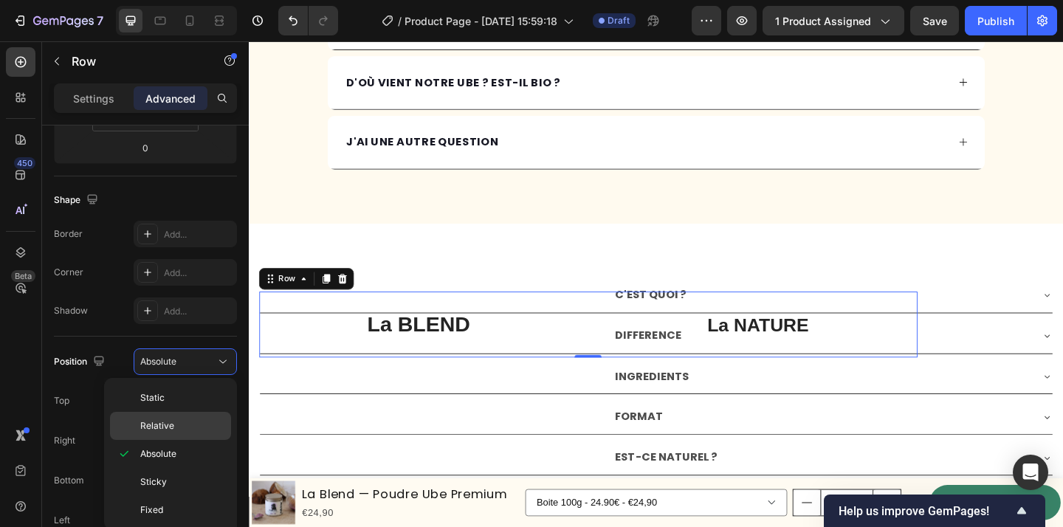
click at [194, 422] on p "Relative" at bounding box center [182, 425] width 84 height 13
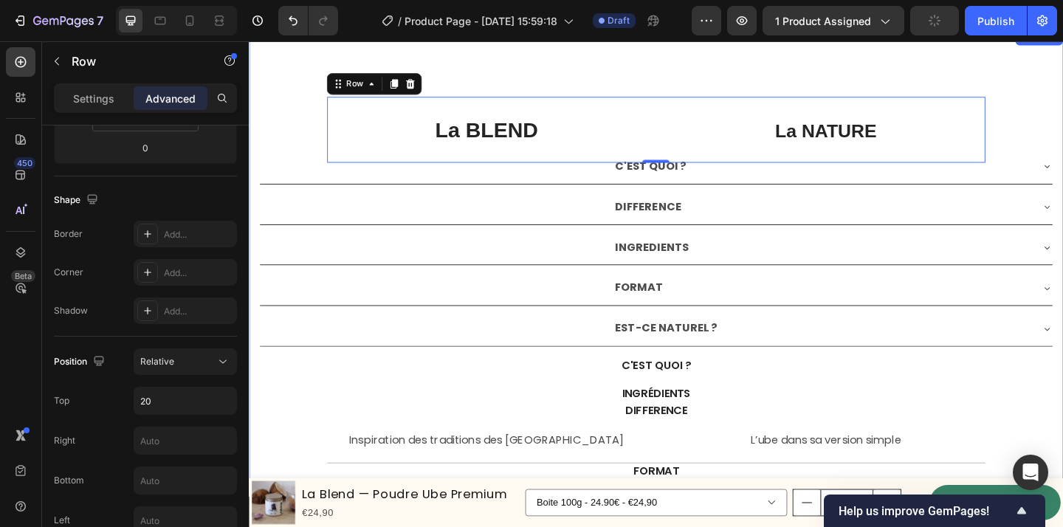
scroll to position [3842, 0]
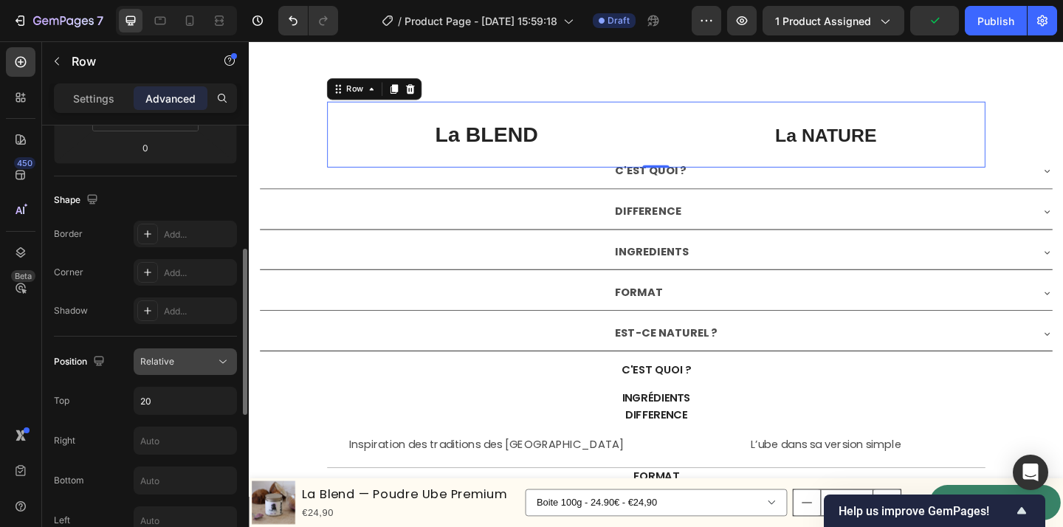
click at [200, 364] on div "Relative" at bounding box center [177, 361] width 75 height 13
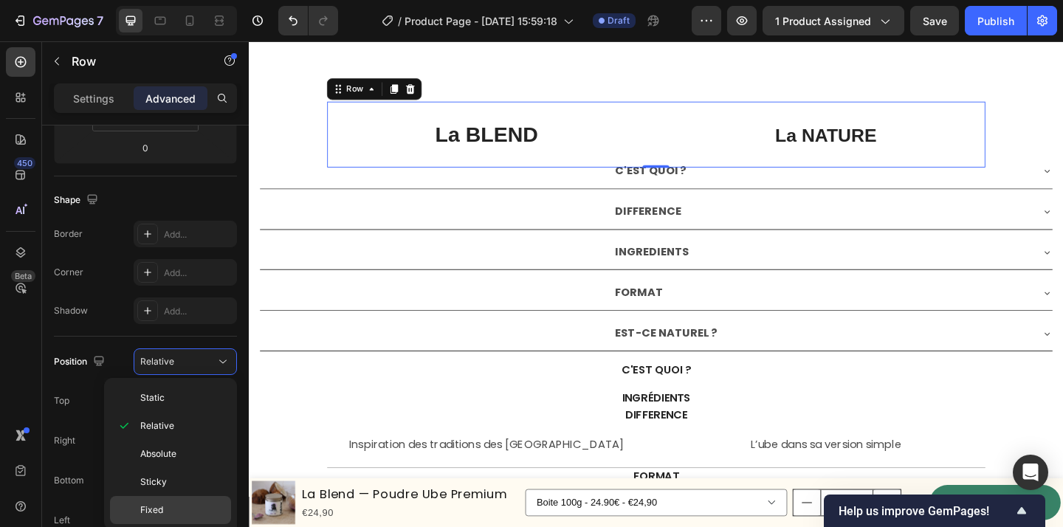
click at [201, 498] on div "Fixed" at bounding box center [170, 510] width 121 height 28
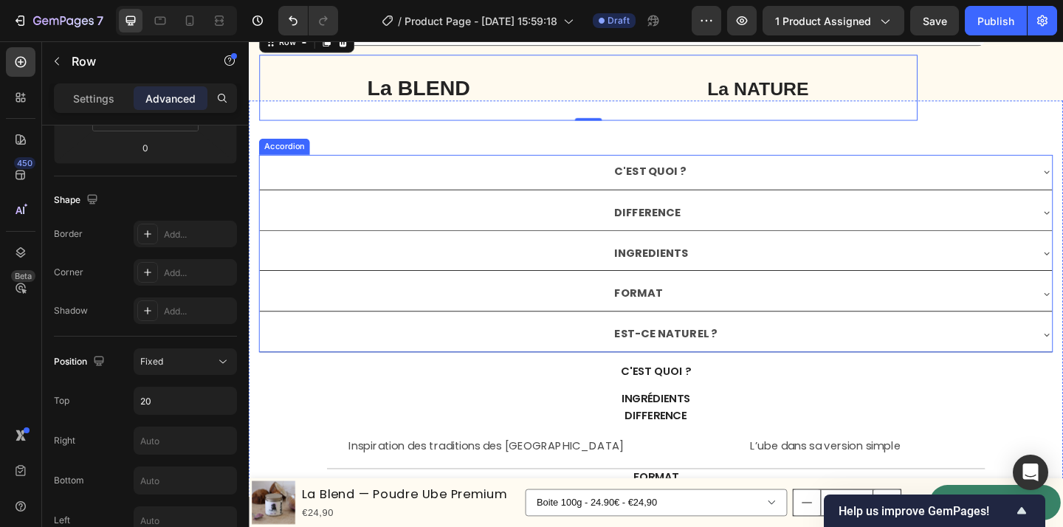
scroll to position [3772, 0]
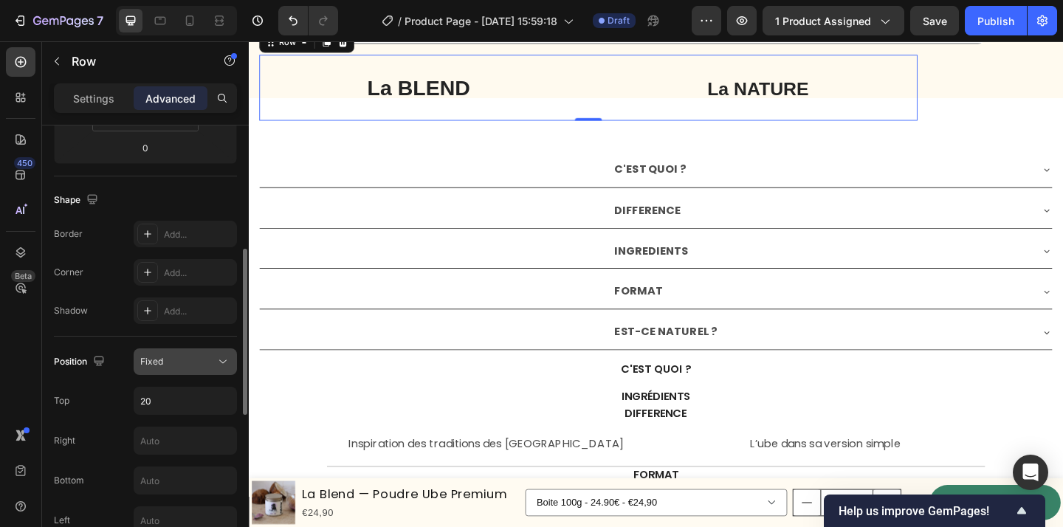
click at [205, 355] on div "Fixed" at bounding box center [177, 361] width 75 height 13
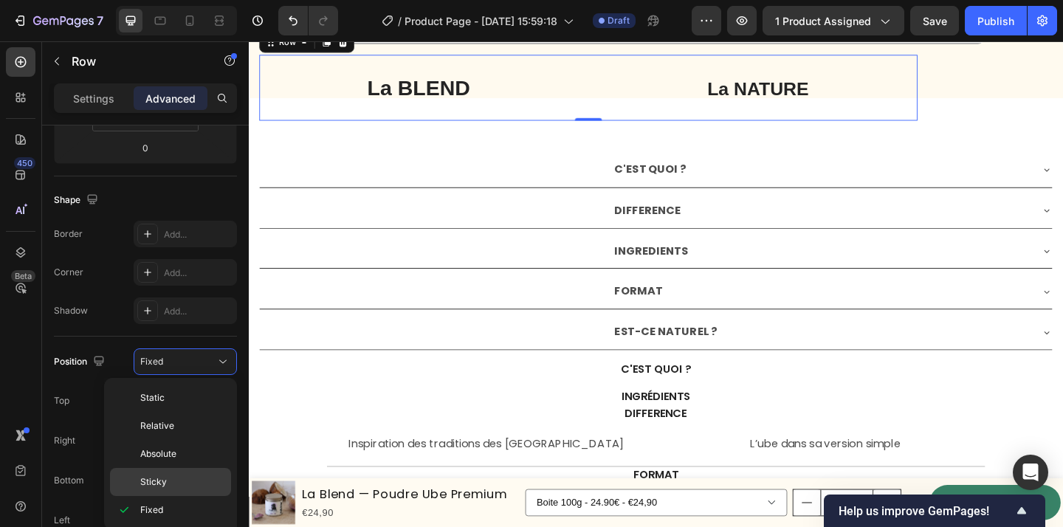
click at [205, 473] on div "Sticky" at bounding box center [170, 482] width 121 height 28
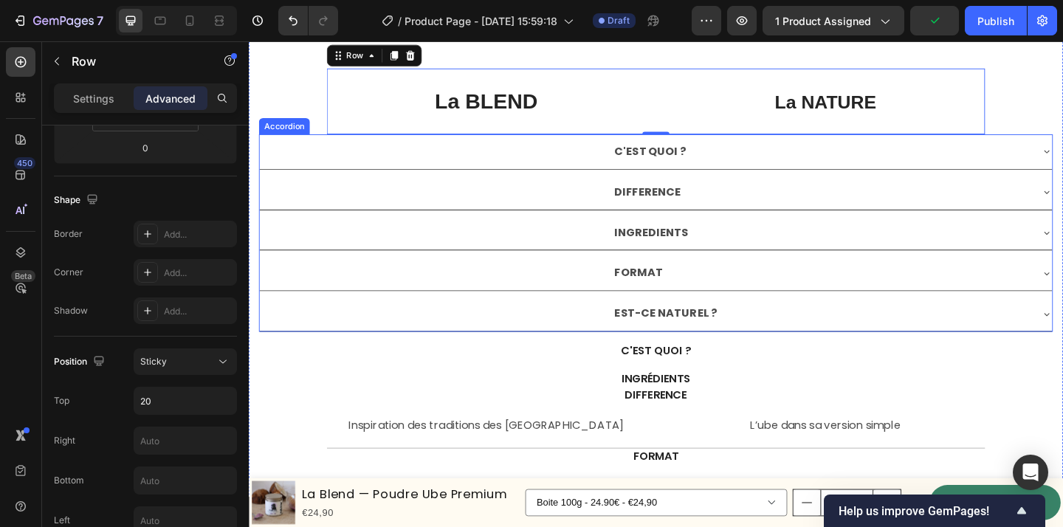
scroll to position [3870, 0]
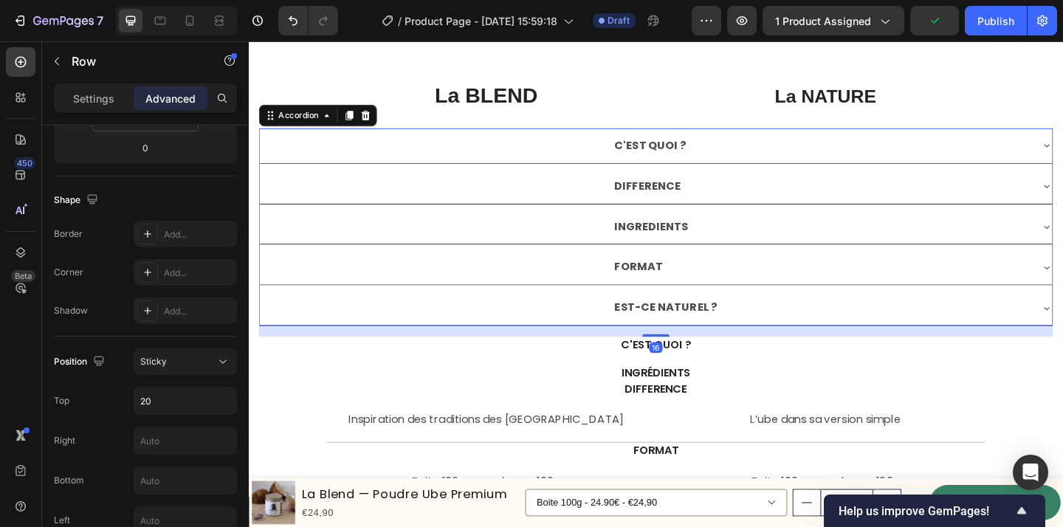
click at [724, 282] on div "FORMAT" at bounding box center [872, 287] width 455 height 26
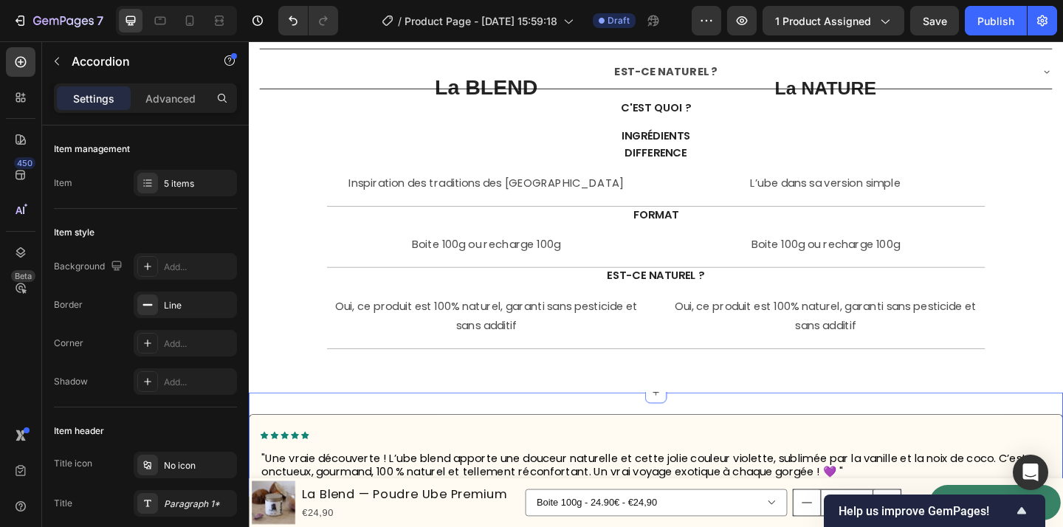
scroll to position [4264, 0]
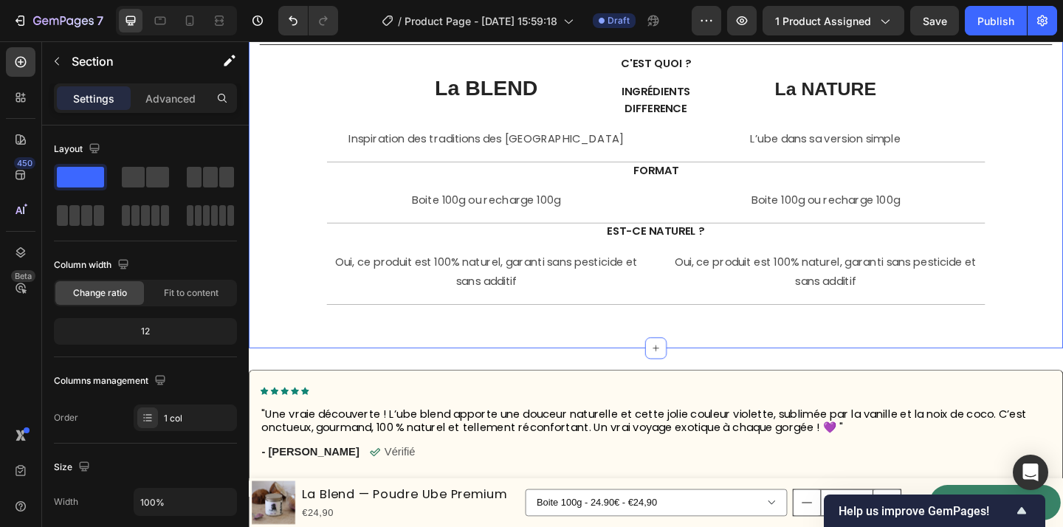
scroll to position [4262, 0]
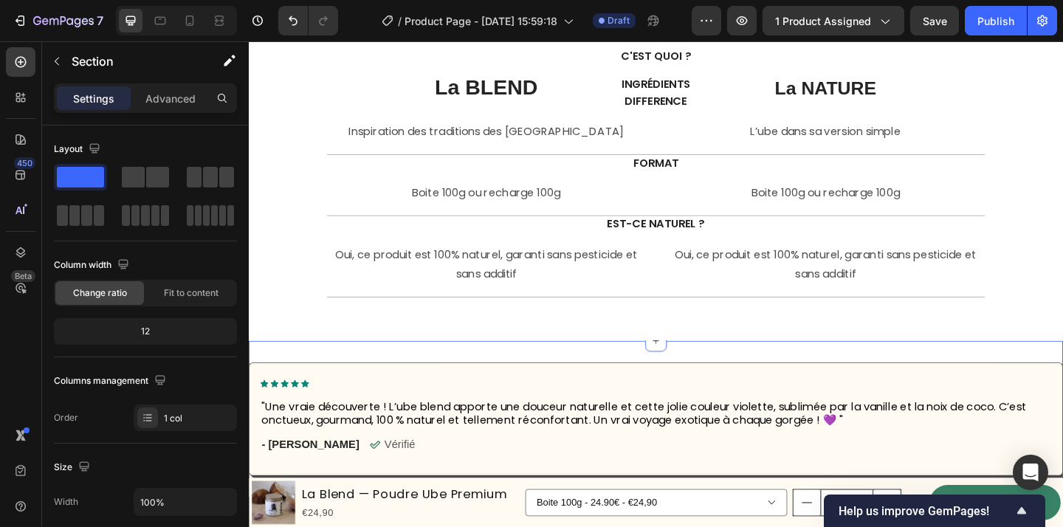
click at [599, 377] on div "Icon Icon Icon Icon Icon Icon List "Une vraie découverte ! L’ube blend apporte …" at bounding box center [692, 455] width 886 height 176
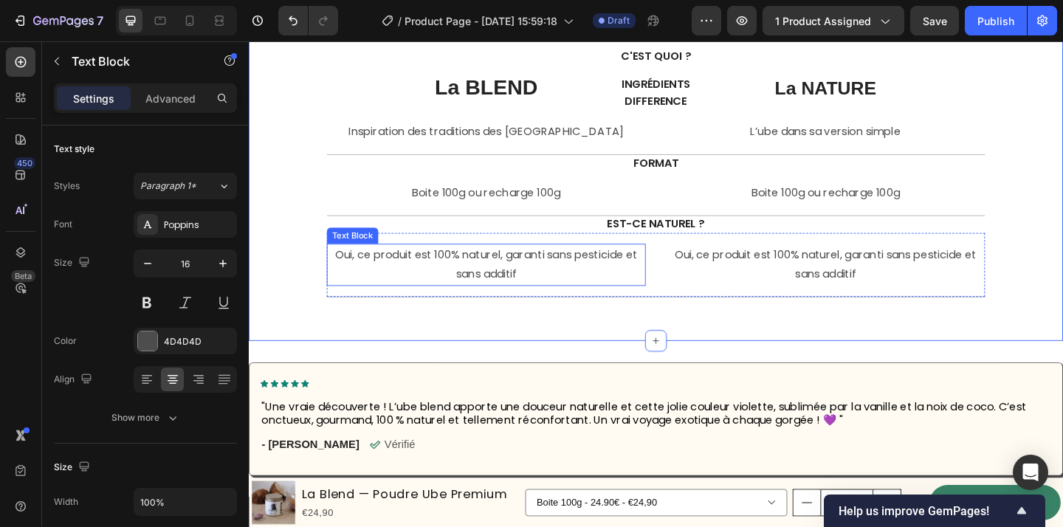
click at [678, 276] on p "Oui, ce produit est 100% naturel, garanti sans pesticide et sans additif" at bounding box center [507, 284] width 344 height 43
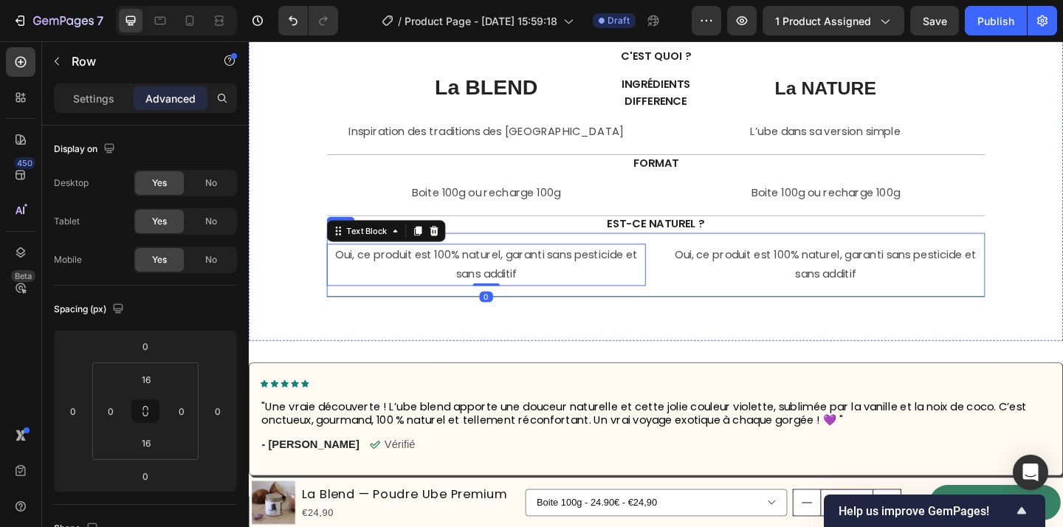
click at [688, 307] on div "Oui, ce produit est 100% naturel, garanti sans pesticide et sans additif Text B…" at bounding box center [692, 285] width 716 height 70
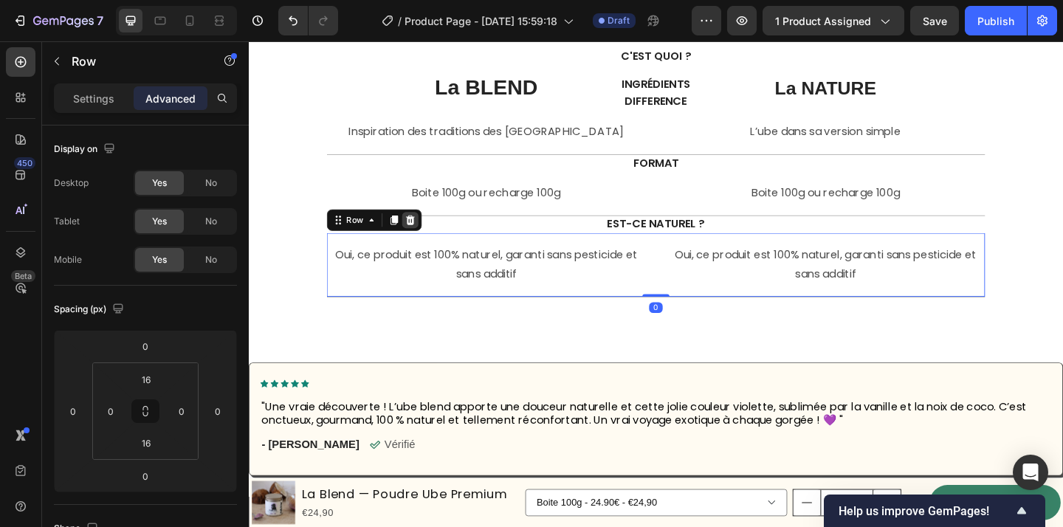
click at [422, 234] on icon at bounding box center [425, 235] width 10 height 10
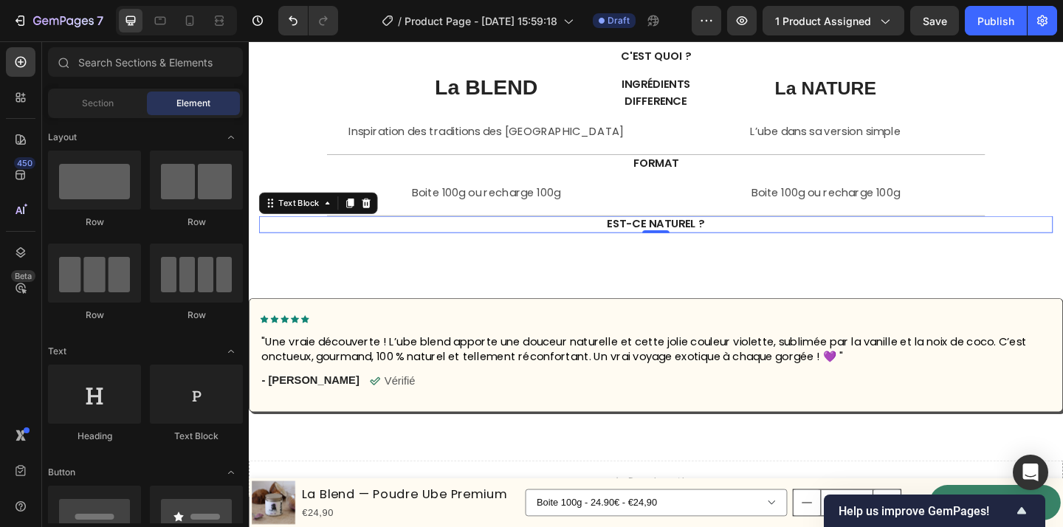
click at [606, 235] on p "EST-ce naturel ?" at bounding box center [691, 241] width 861 height 16
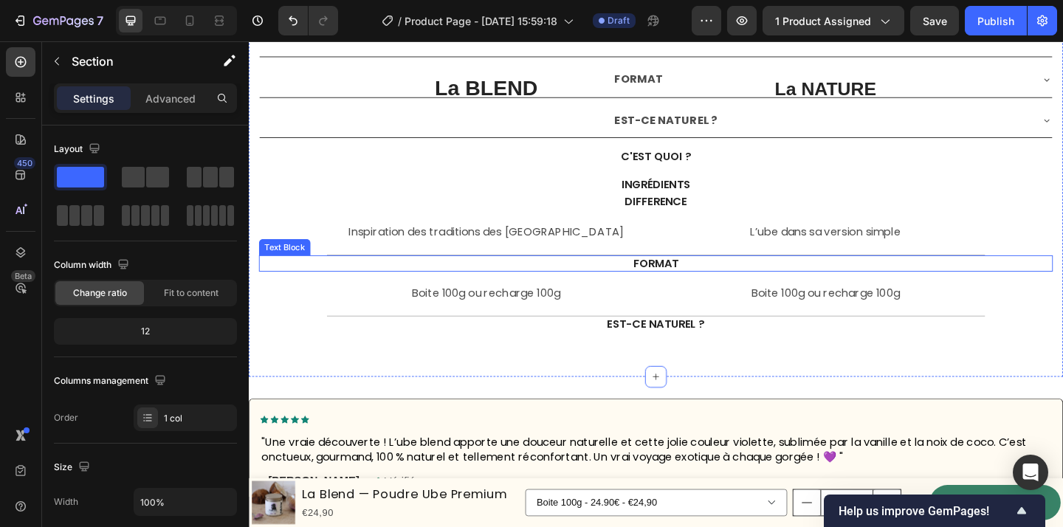
scroll to position [4162, 0]
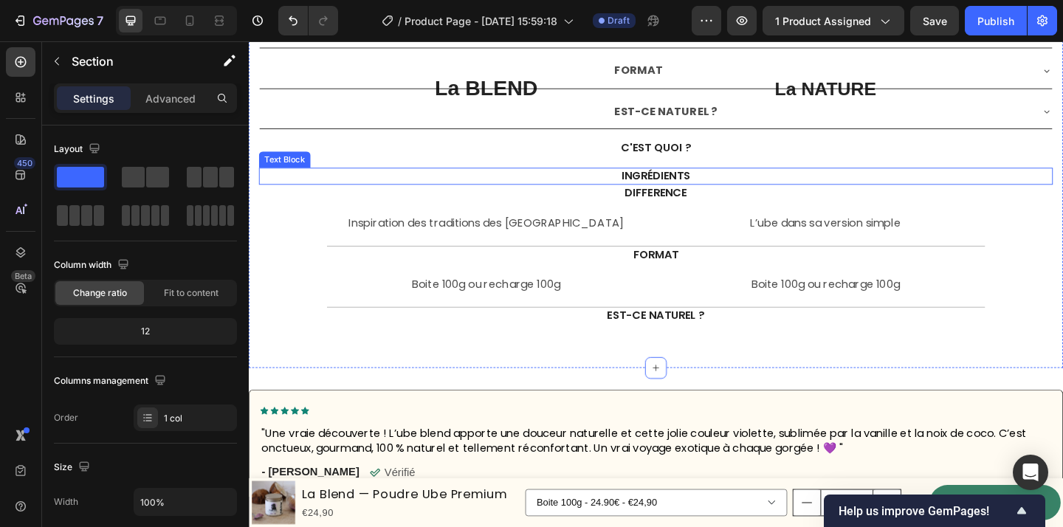
click at [674, 180] on p "ingrédients" at bounding box center [691, 188] width 861 height 16
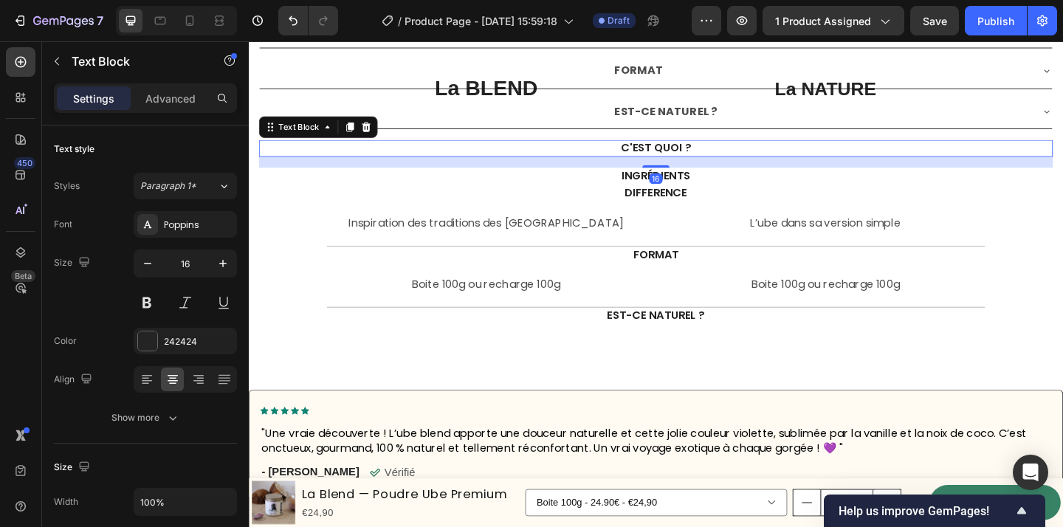
click at [705, 156] on p "C'est quoi ?" at bounding box center [691, 158] width 861 height 16
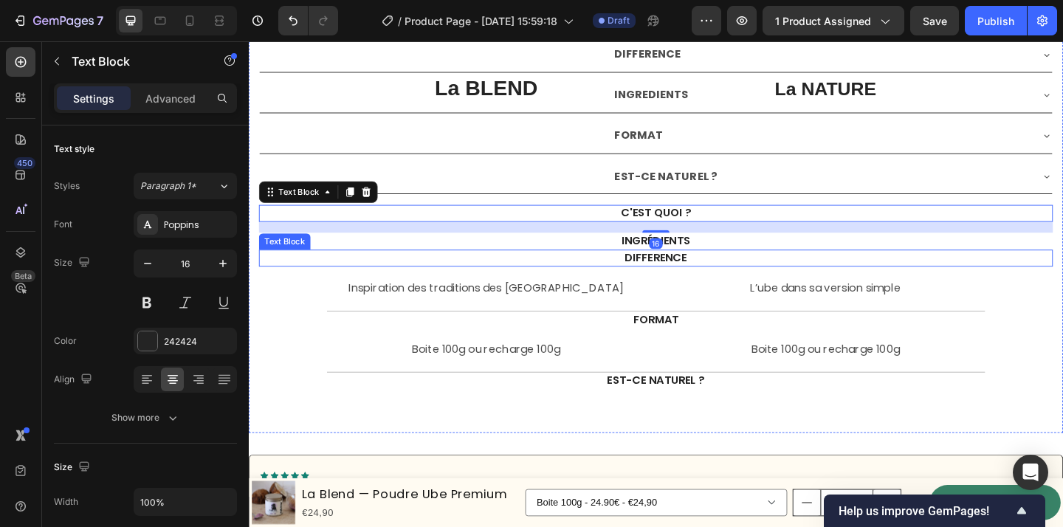
scroll to position [4072, 0]
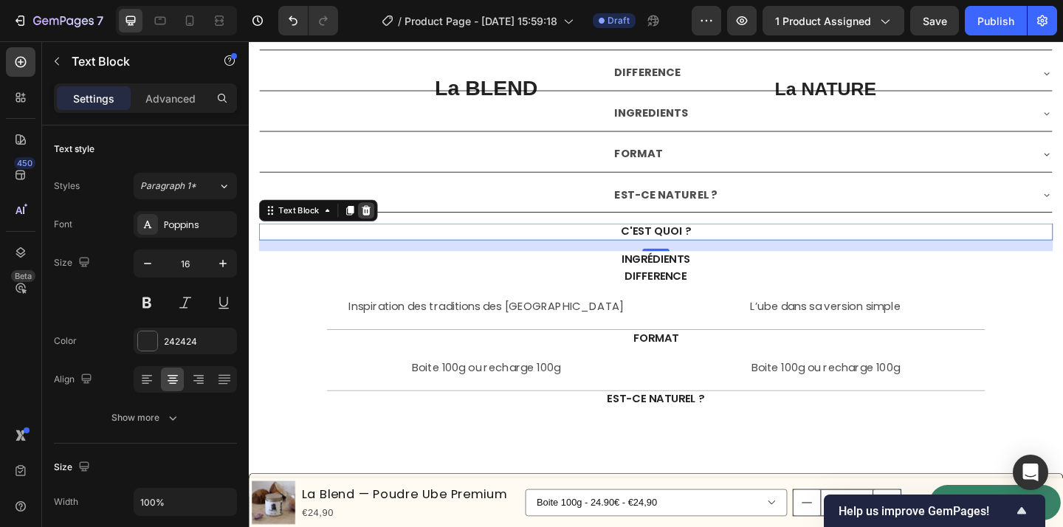
click at [378, 225] on icon at bounding box center [377, 225] width 10 height 10
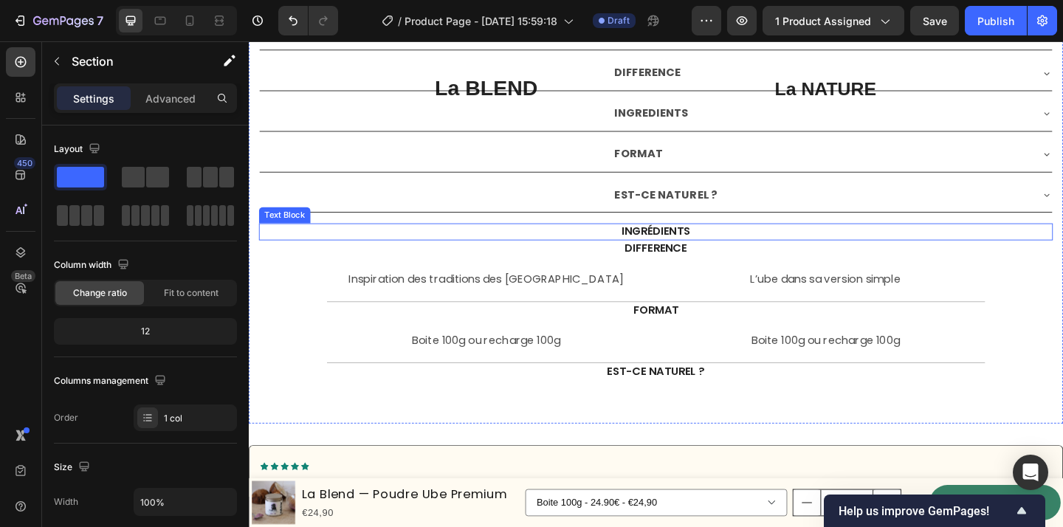
click at [710, 238] on div "La BLEND Text Block La NATURE Text Block Row C'EST QUOI ? Un mélange unique, in…" at bounding box center [692, 136] width 864 height 547
click at [710, 256] on div "ingrédients" at bounding box center [692, 248] width 864 height 18
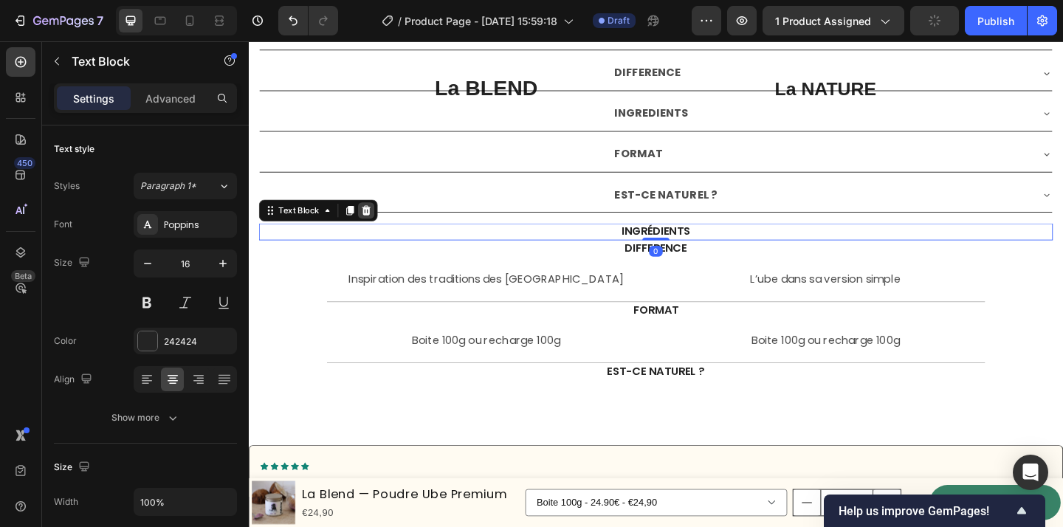
click at [373, 232] on div at bounding box center [377, 225] width 18 height 18
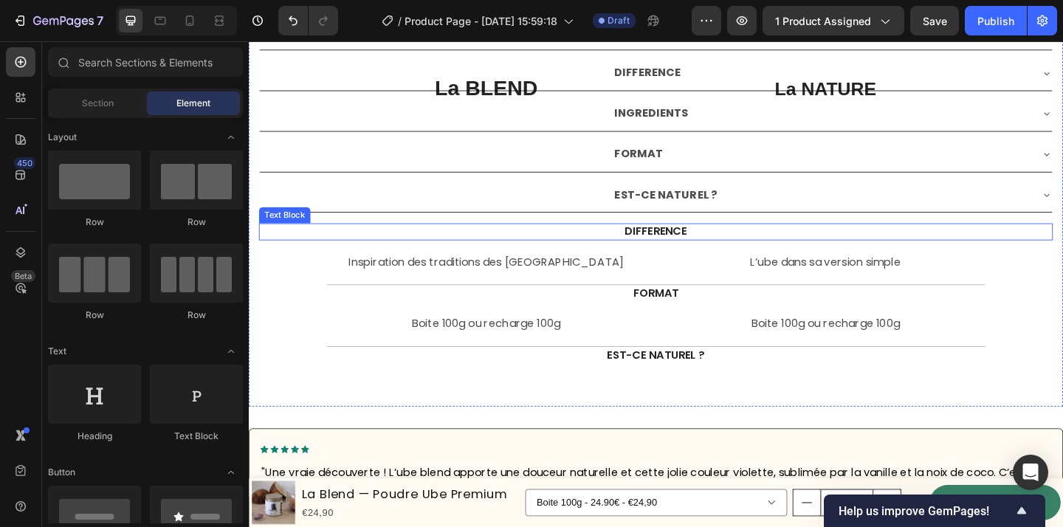
click at [673, 244] on p "DIFFERENCE" at bounding box center [691, 249] width 861 height 16
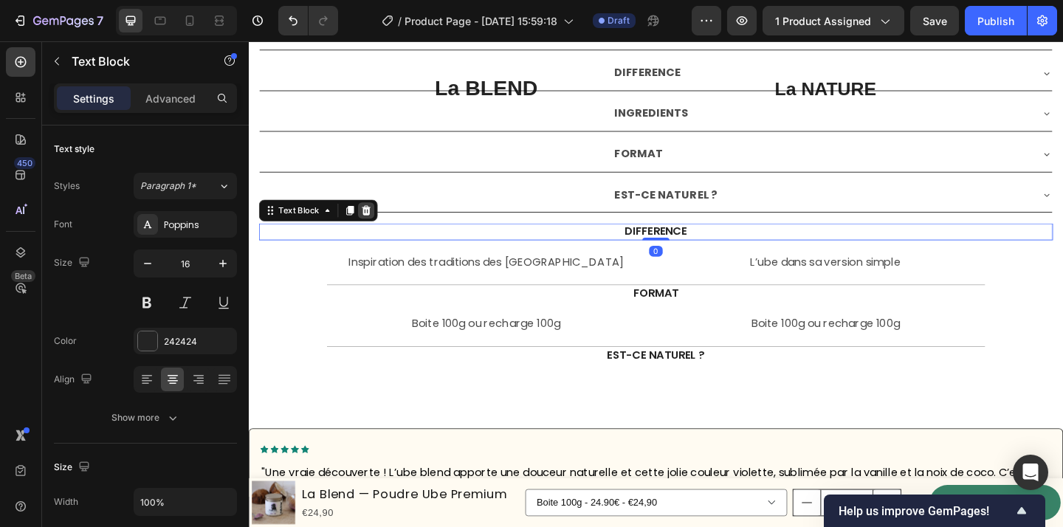
click at [374, 224] on icon at bounding box center [377, 225] width 12 height 12
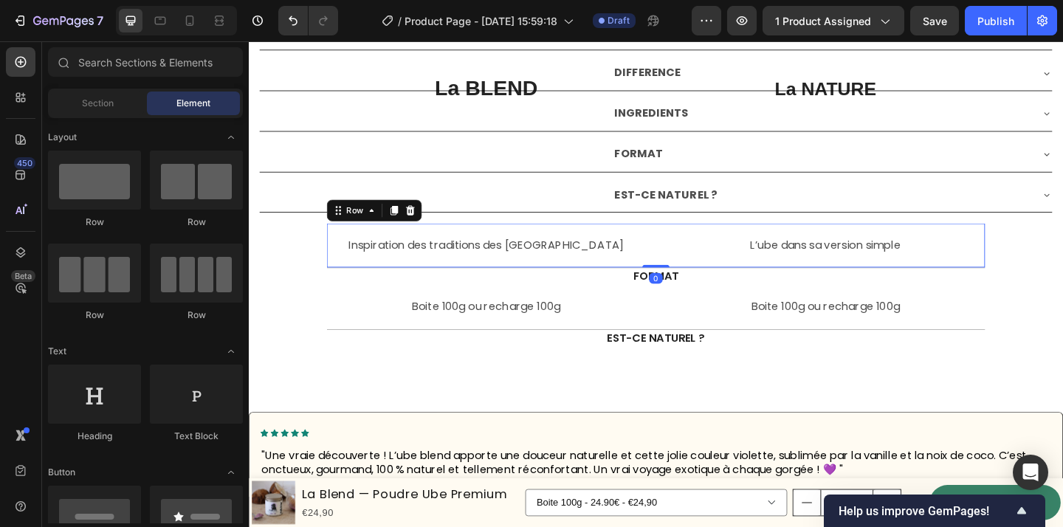
click at [699, 264] on div "Inspiration des traditions des philippines Text Block L’ube dans sa version sim…" at bounding box center [692, 263] width 716 height 49
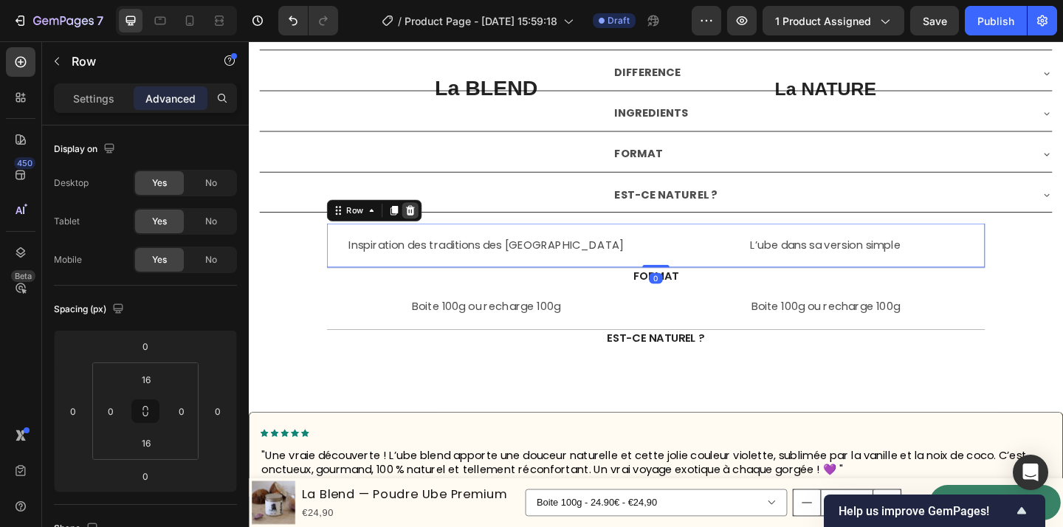
click at [423, 231] on div at bounding box center [425, 225] width 18 height 18
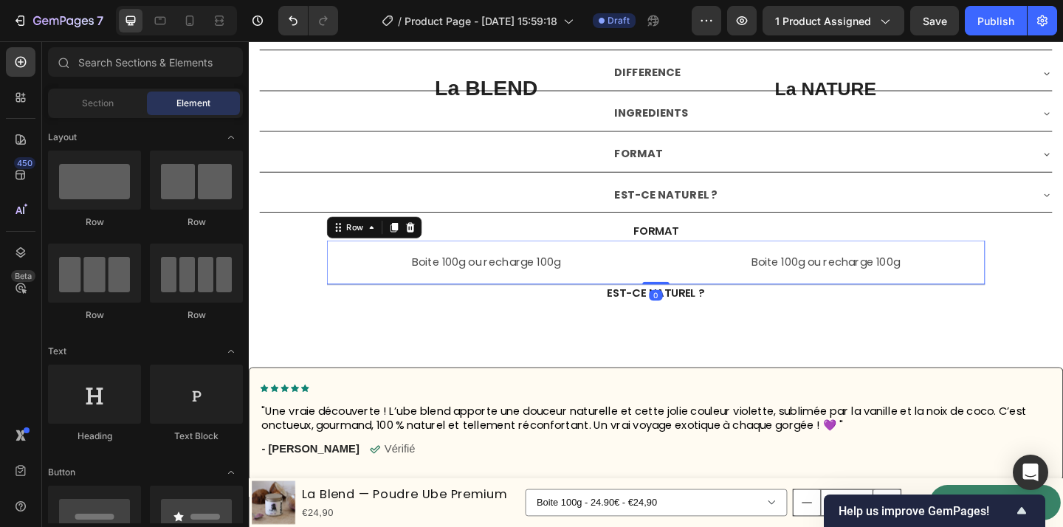
click at [696, 287] on div "Boite 100g ou recharge 100g Text Block Boite 100g ou recharge 100g Text Block R…" at bounding box center [692, 282] width 716 height 49
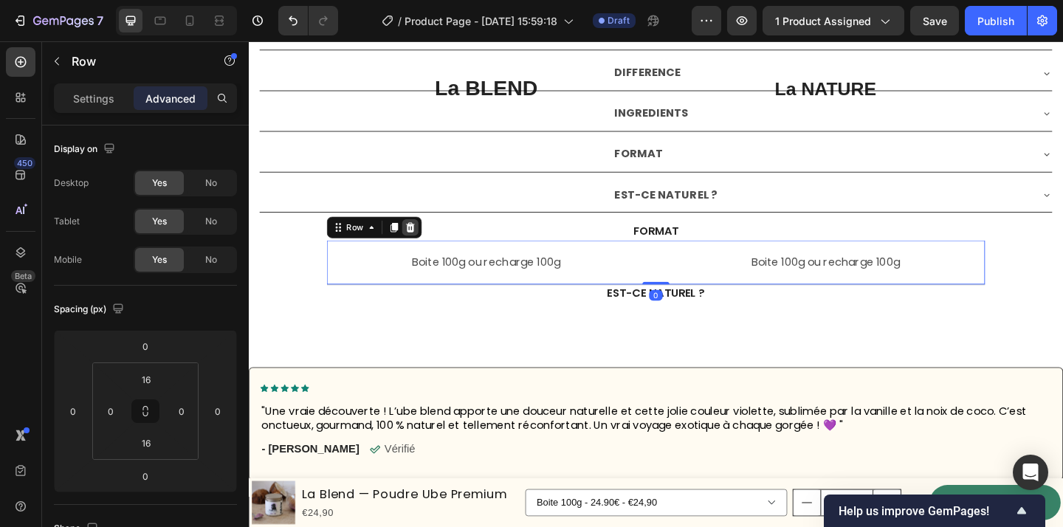
click at [425, 246] on icon at bounding box center [425, 244] width 10 height 10
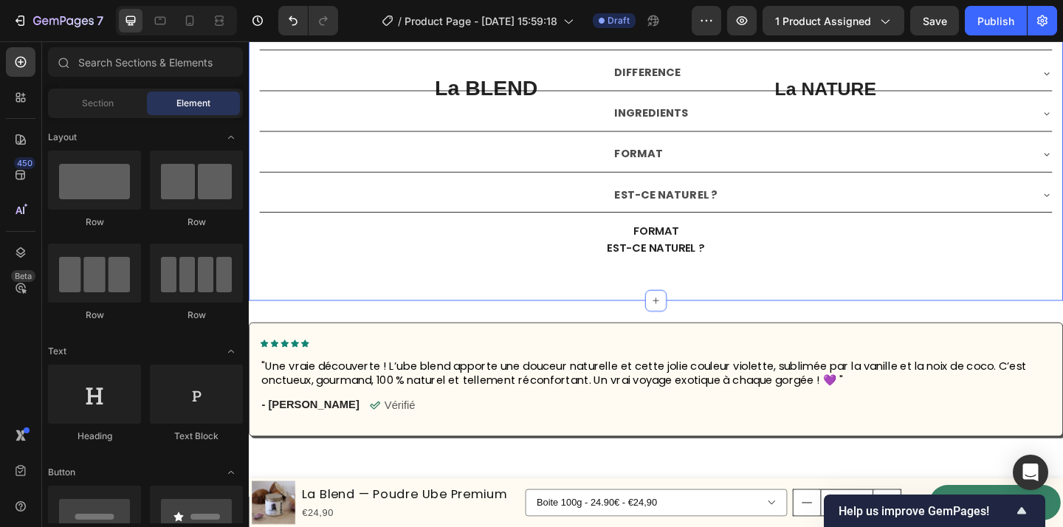
click at [697, 295] on div "La BLEND Text Block La NATURE Text Block Row C'EST QUOI ? Un mélange unique, in…" at bounding box center [692, 64] width 886 height 520
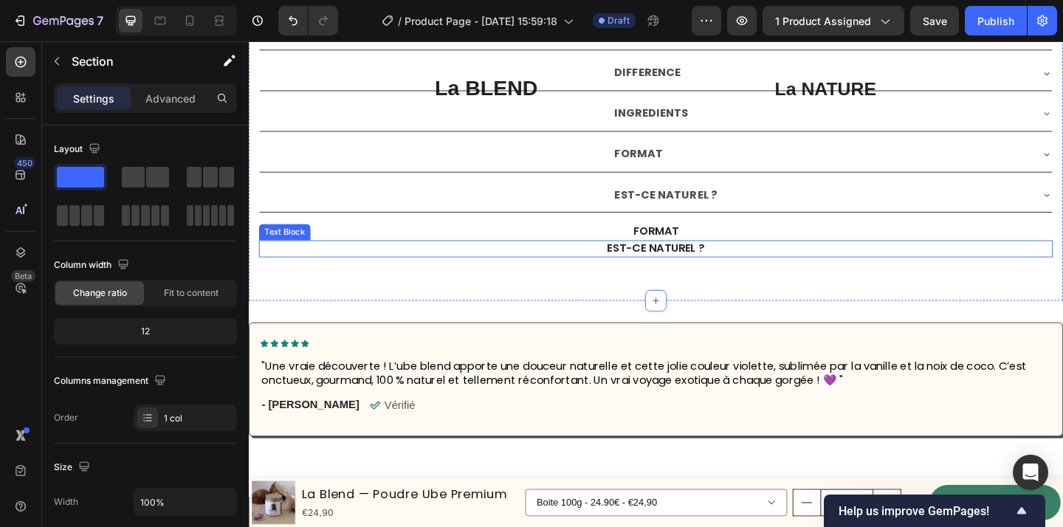
click at [690, 269] on p "EST-ce naturel ?" at bounding box center [691, 267] width 861 height 16
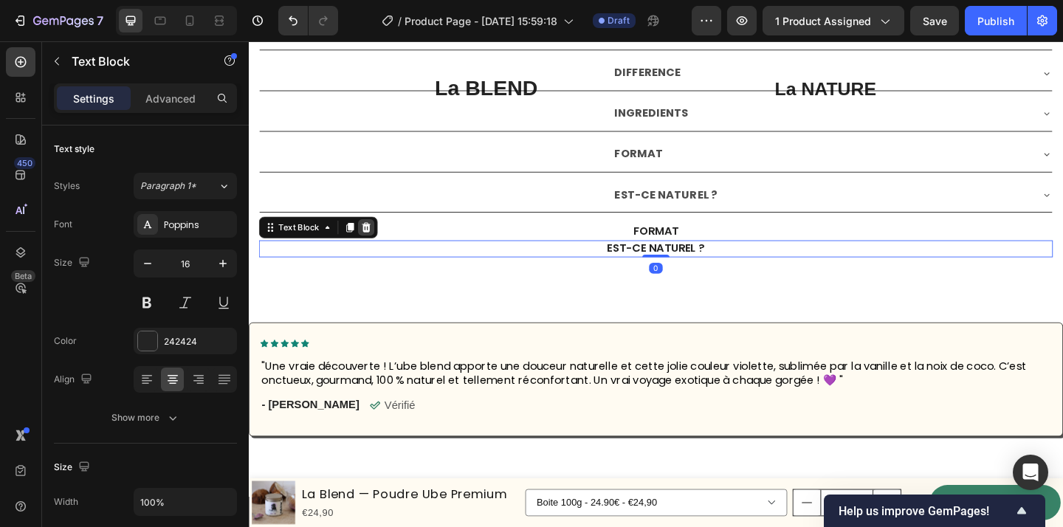
click at [377, 248] on icon at bounding box center [377, 244] width 12 height 12
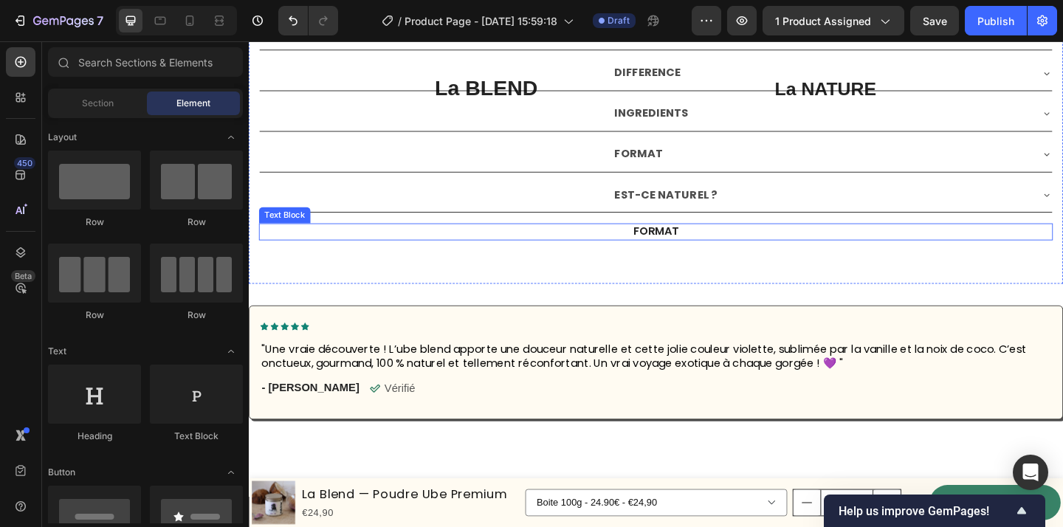
click at [665, 247] on p "FORMAT" at bounding box center [691, 249] width 861 height 16
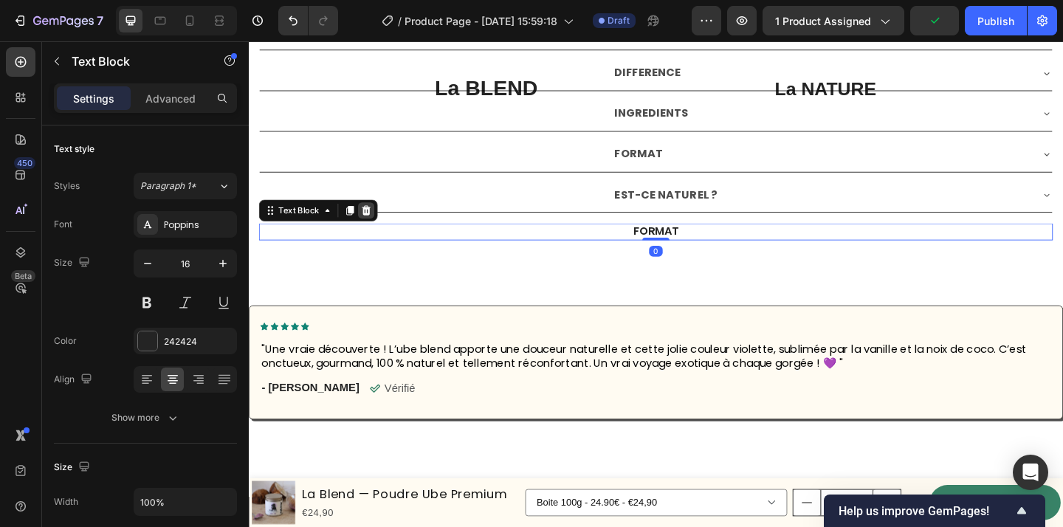
click at [373, 218] on div at bounding box center [377, 225] width 18 height 18
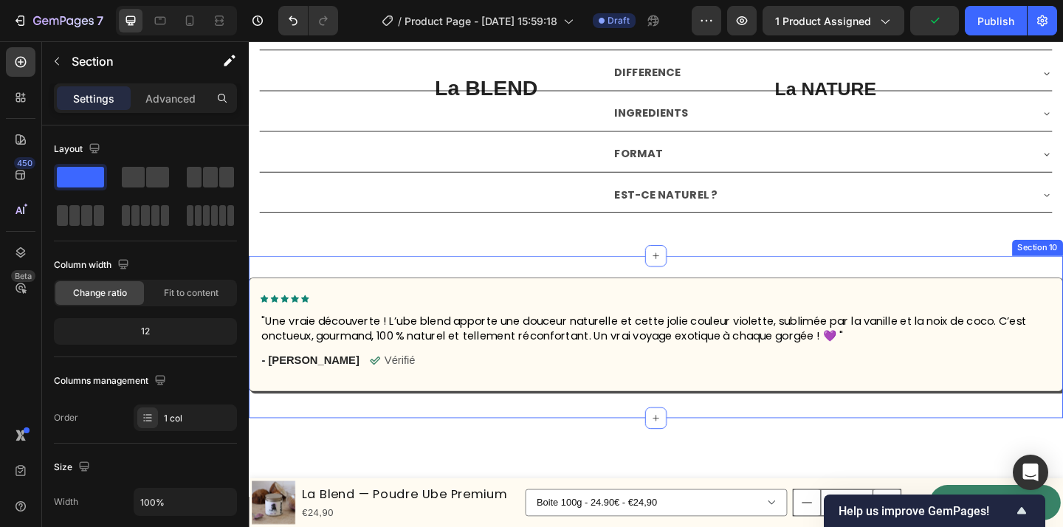
click at [707, 279] on div "Icon Icon Icon Icon Icon Icon List "Une vraie découverte ! L’ube blend apporte …" at bounding box center [692, 363] width 886 height 176
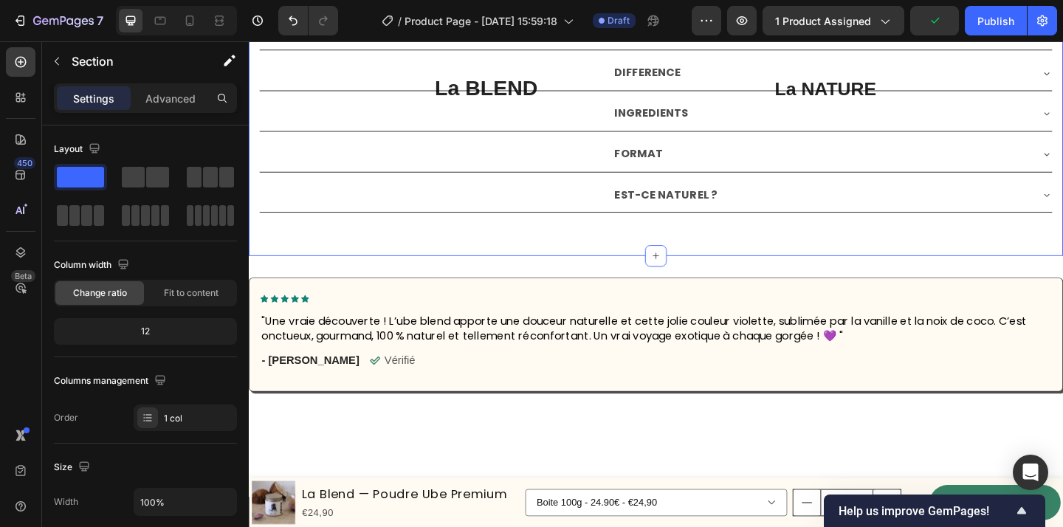
click at [704, 240] on div "La BLEND Text Block La NATURE Text Block Row C'EST QUOI ? Un mélange unique, in…" at bounding box center [692, 39] width 886 height 471
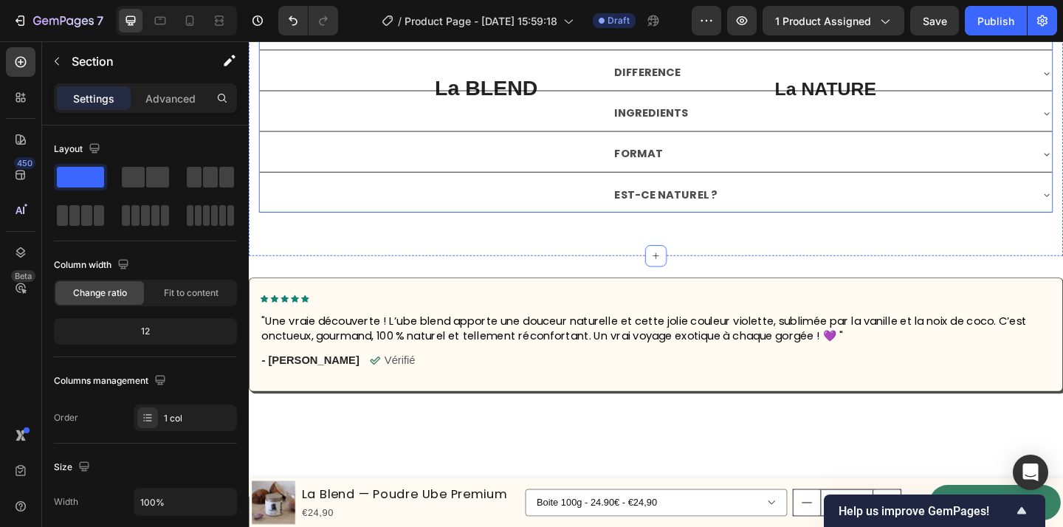
click at [802, 204] on div "EST-CE NATUREL ?" at bounding box center [872, 209] width 455 height 26
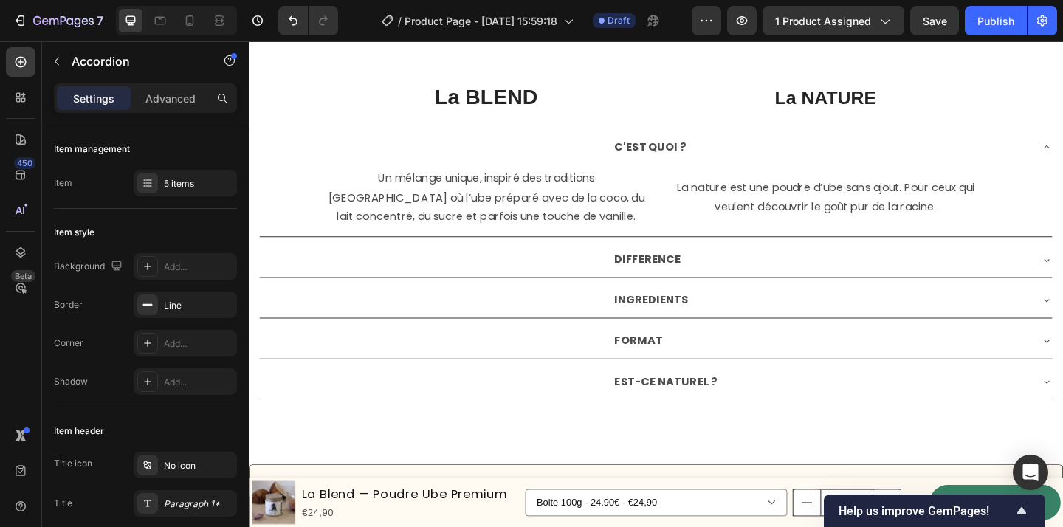
scroll to position [3864, 0]
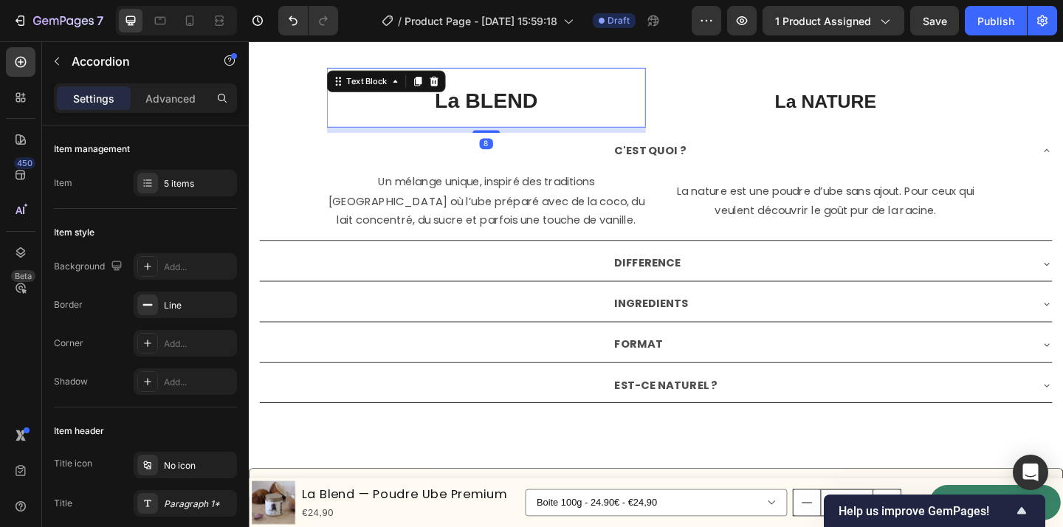
click at [546, 101] on span "La BLEND" at bounding box center [507, 106] width 112 height 26
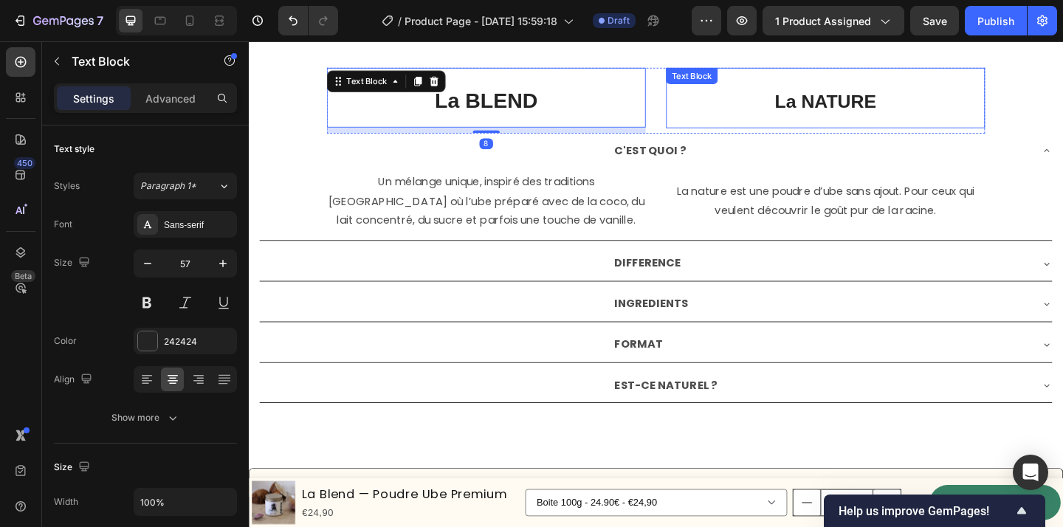
click at [727, 103] on p "La NATURE" at bounding box center [876, 103] width 344 height 63
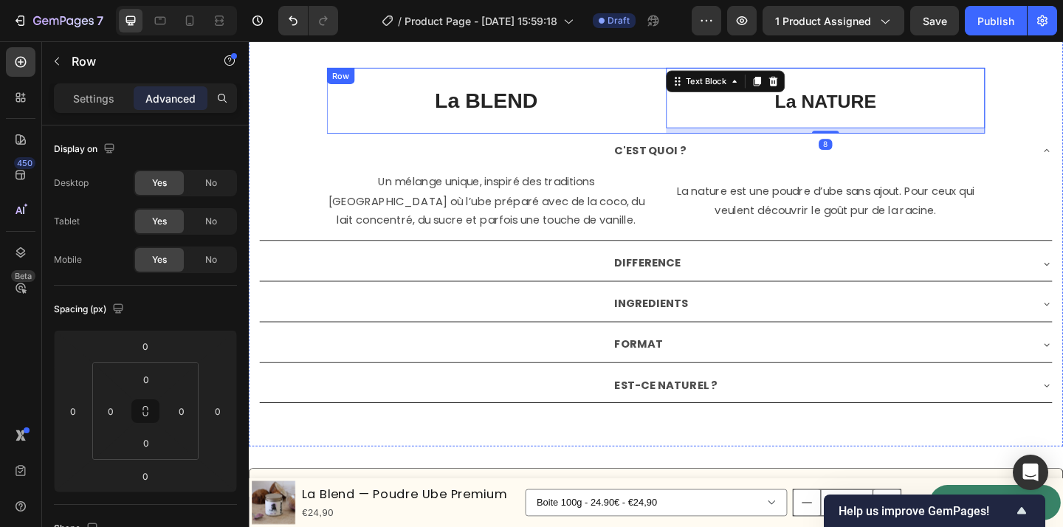
click at [702, 130] on div "La BLEND Text Block La NATURE Text Block 8 Row" at bounding box center [692, 106] width 716 height 72
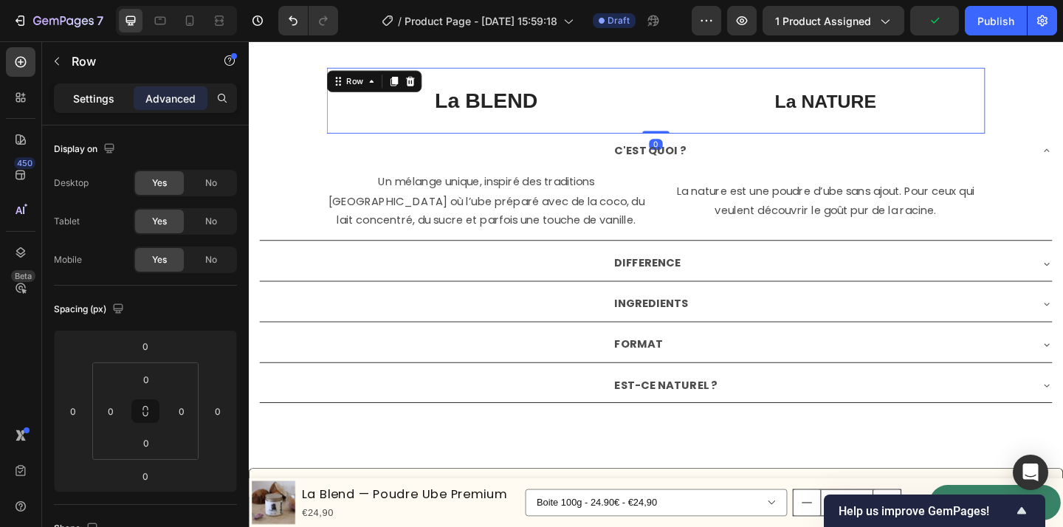
click at [78, 105] on p "Settings" at bounding box center [93, 99] width 41 height 16
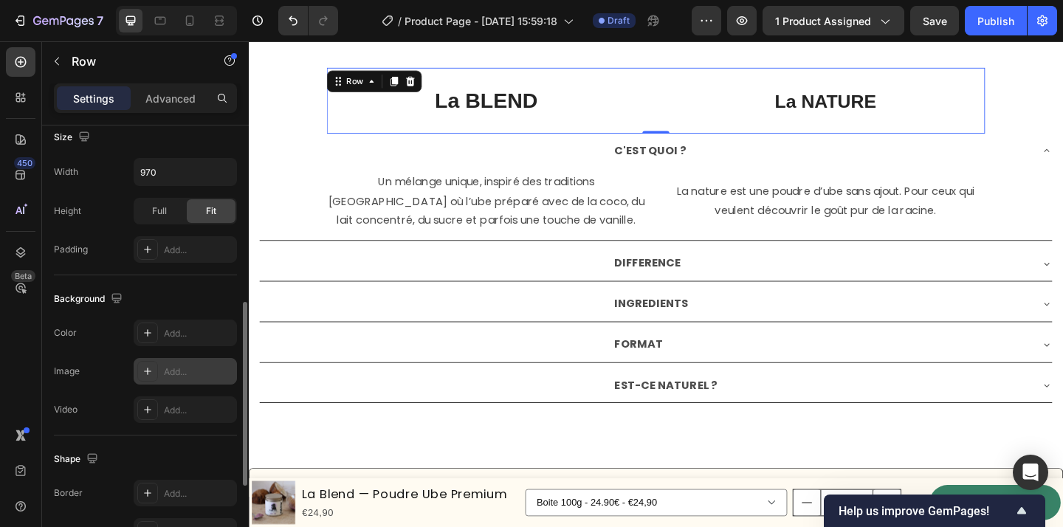
scroll to position [423, 0]
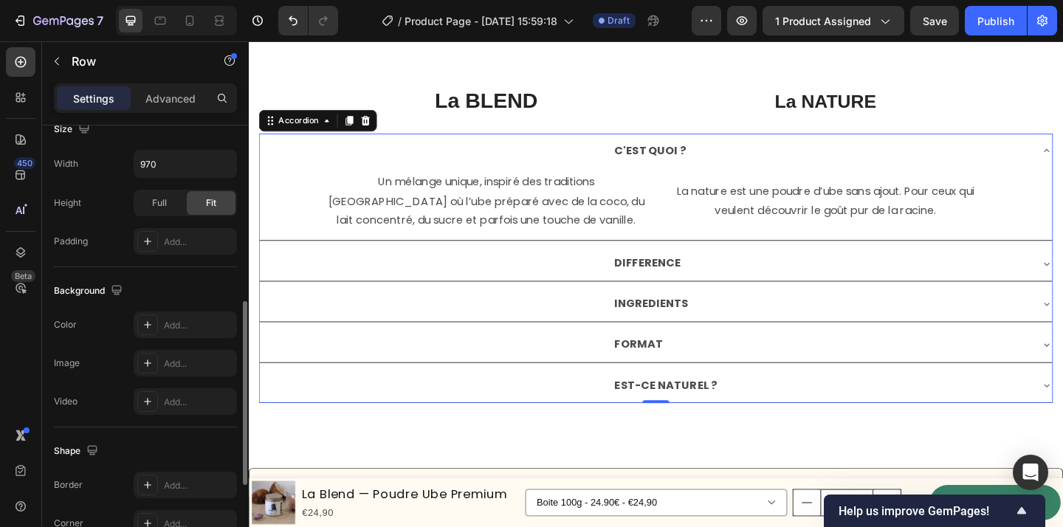
click at [941, 168] on div "C'EST QUOI ?" at bounding box center [872, 161] width 455 height 26
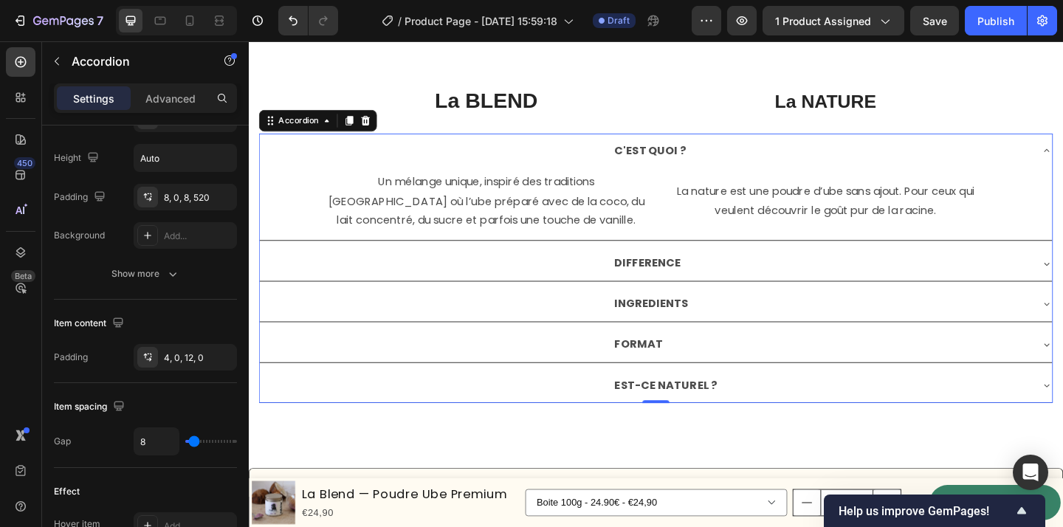
scroll to position [0, 0]
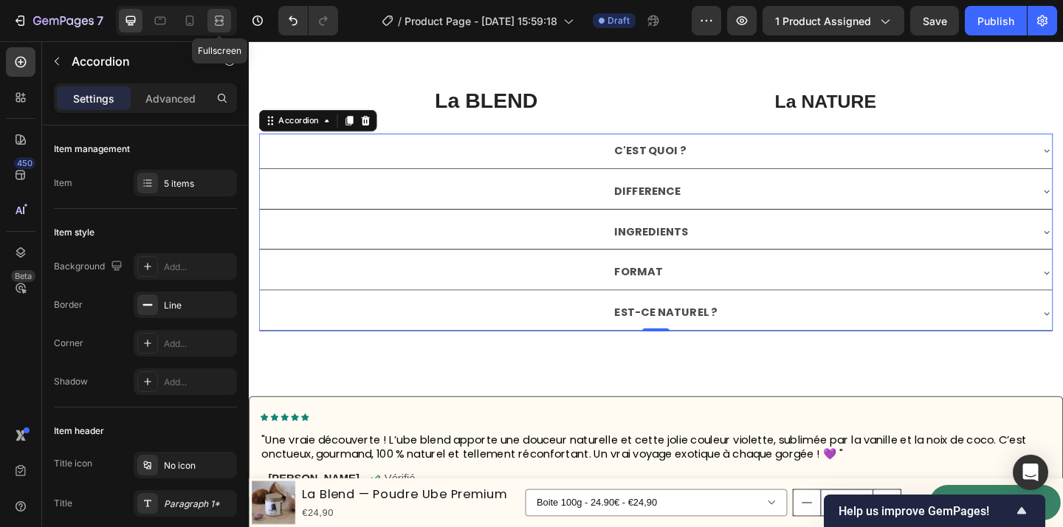
click at [222, 26] on icon at bounding box center [219, 20] width 15 height 15
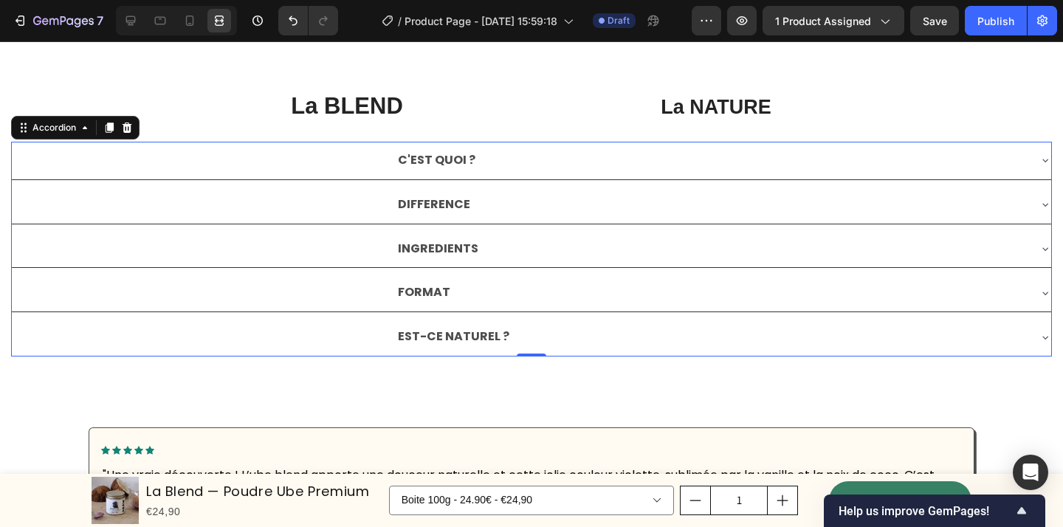
click at [473, 168] on strong "C'EST QUOI ?" at bounding box center [437, 159] width 78 height 17
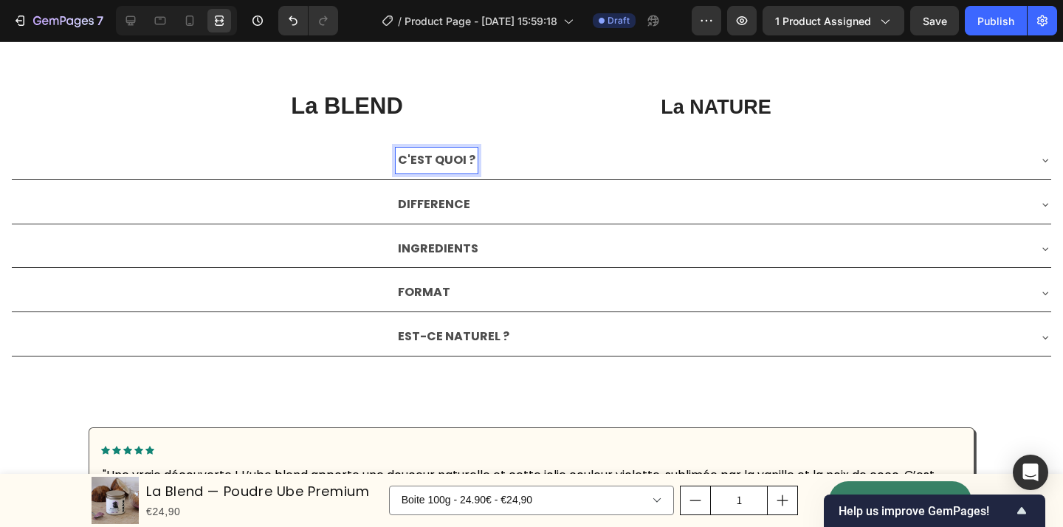
click at [113, 145] on div "C'EST QUOI ?" at bounding box center [532, 161] width 1040 height 38
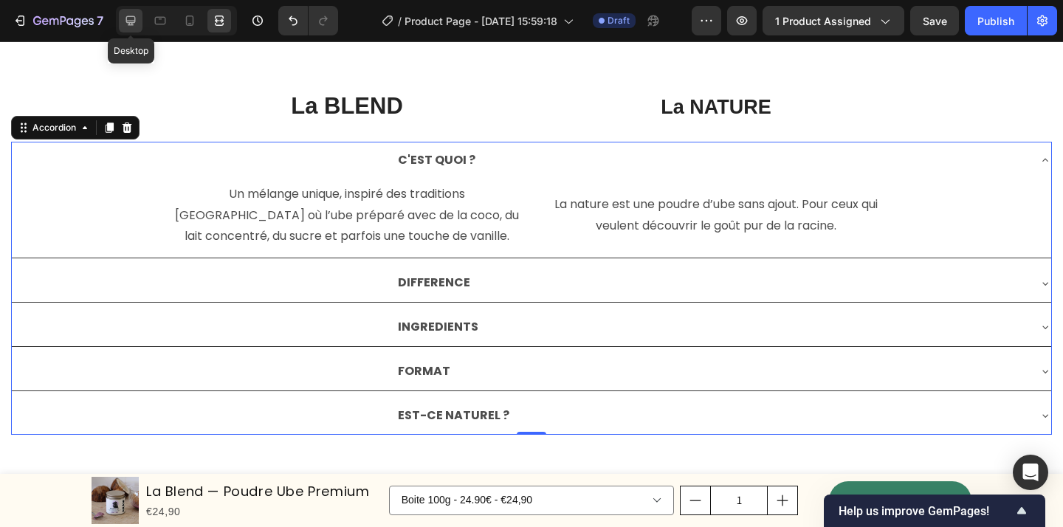
click at [131, 26] on icon at bounding box center [130, 20] width 15 height 15
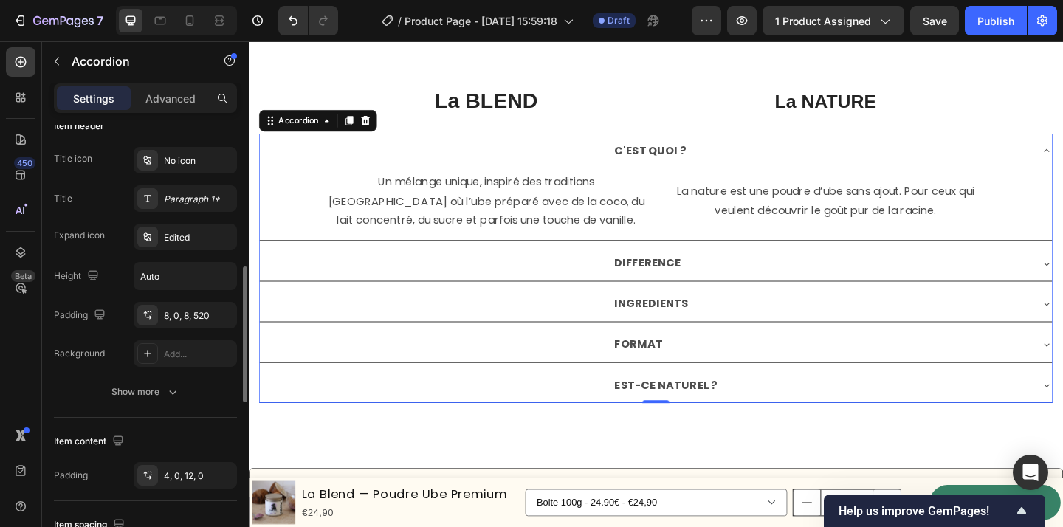
scroll to position [343, 0]
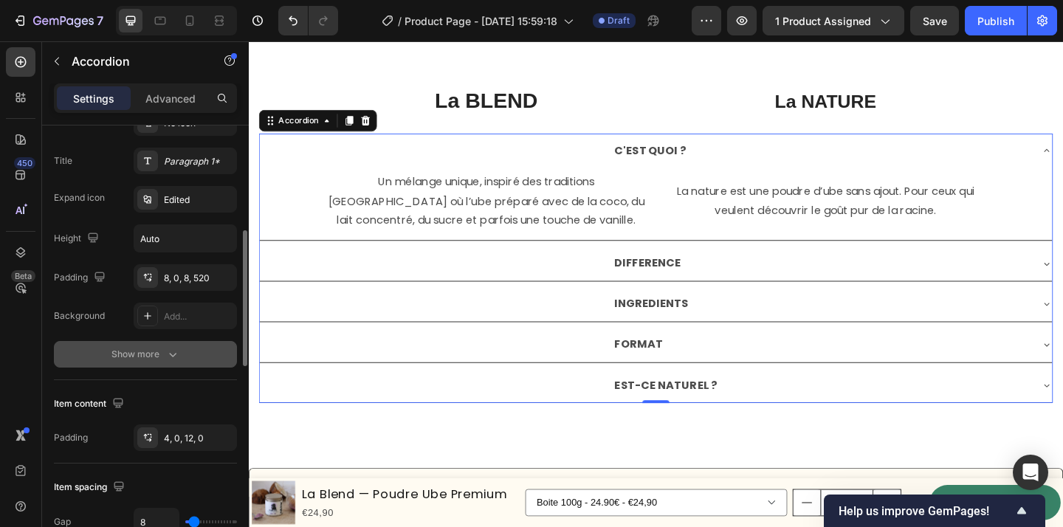
click at [171, 353] on icon "button" at bounding box center [172, 354] width 15 height 15
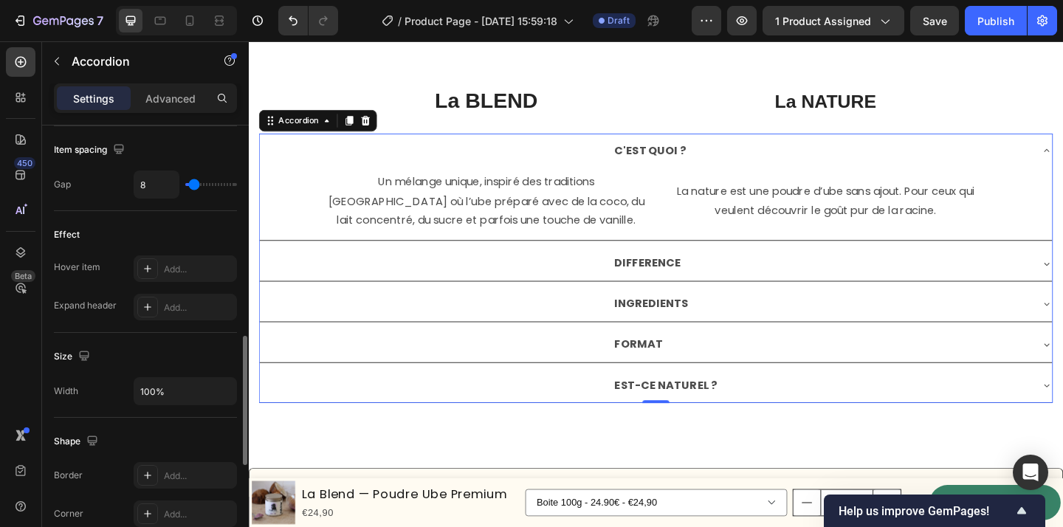
scroll to position [759, 0]
click at [174, 399] on input "100%" at bounding box center [185, 389] width 102 height 27
click at [226, 397] on button "button" at bounding box center [223, 389] width 27 height 27
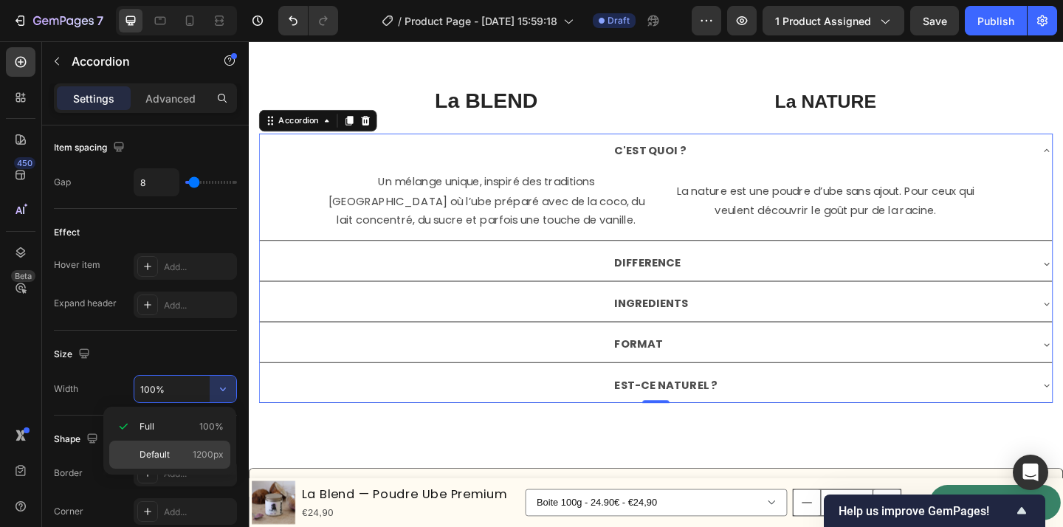
click at [193, 461] on p "Default 1200px" at bounding box center [182, 454] width 84 height 13
type input "1200"
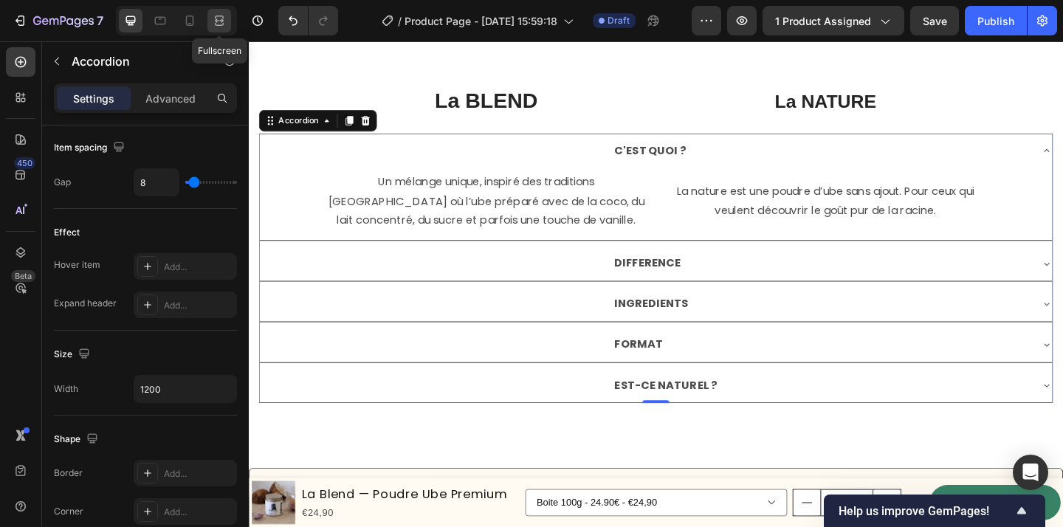
click at [221, 23] on icon at bounding box center [219, 20] width 15 height 15
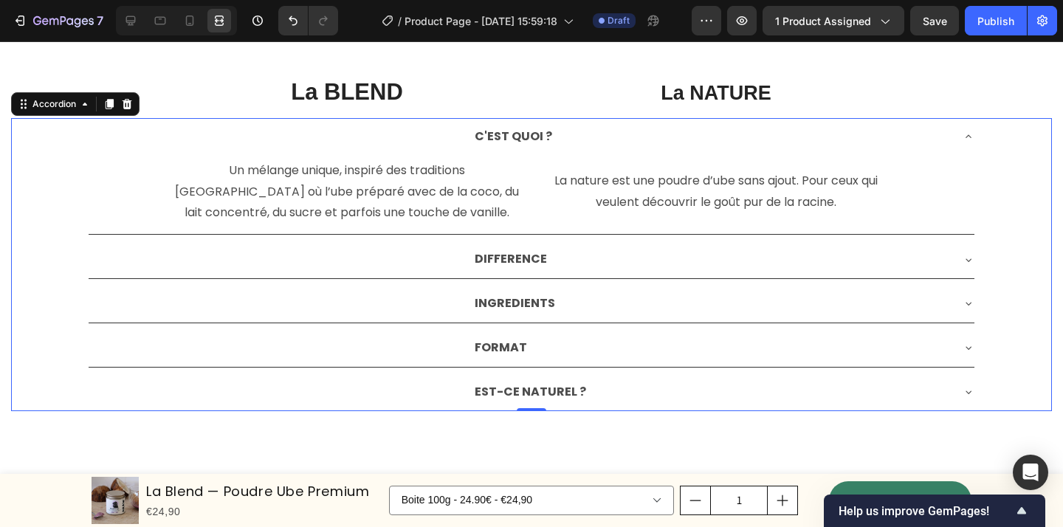
scroll to position [3879, 0]
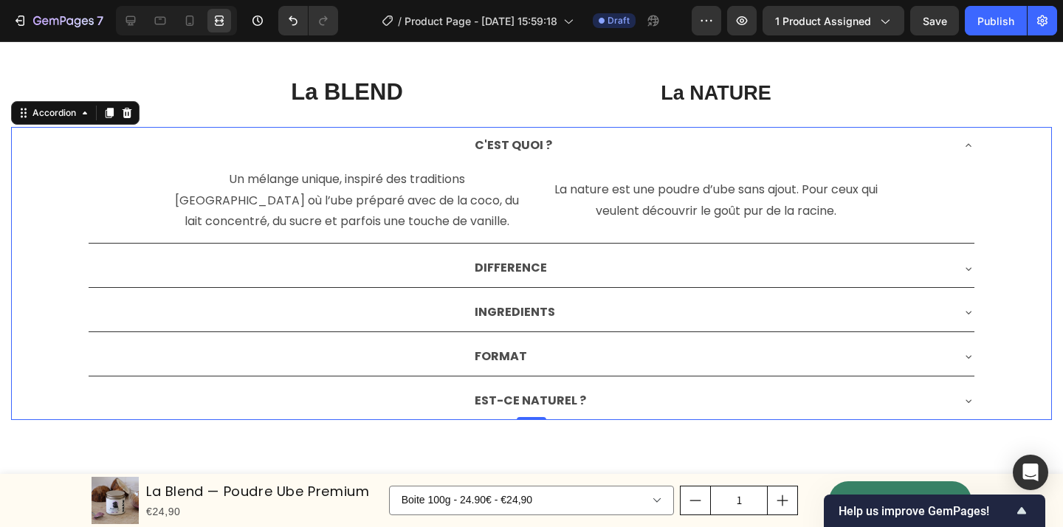
click at [611, 142] on div "C'EST QUOI ?" at bounding box center [712, 146] width 478 height 26
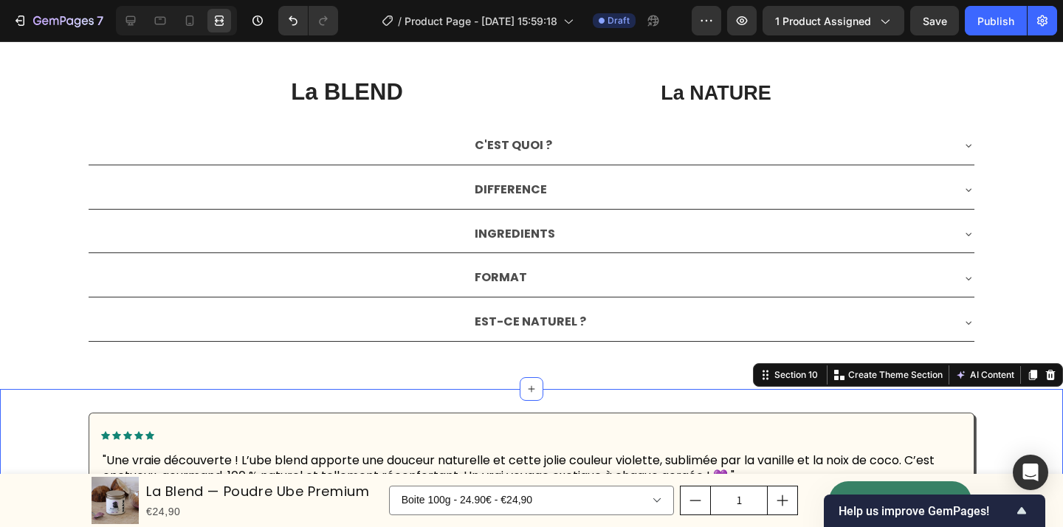
click at [680, 392] on div "Icon Icon Icon Icon Icon Icon List "Une vraie découverte ! L’ube blend apporte …" at bounding box center [531, 477] width 1063 height 176
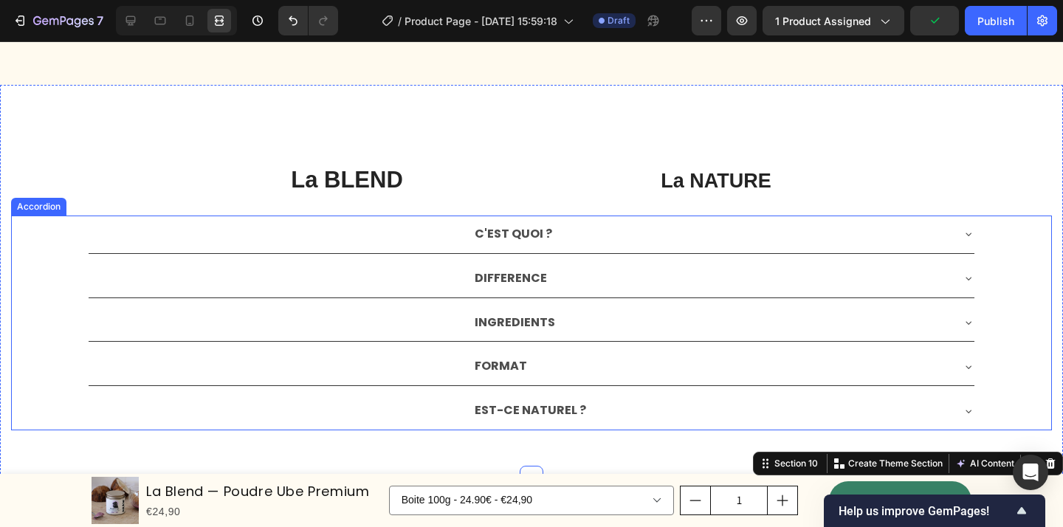
scroll to position [3789, 0]
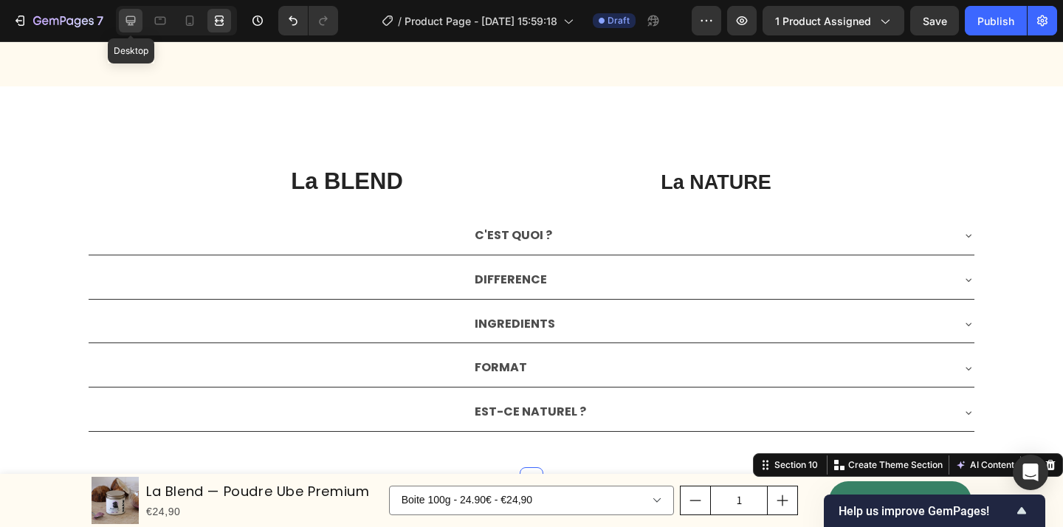
click at [137, 16] on icon at bounding box center [130, 20] width 15 height 15
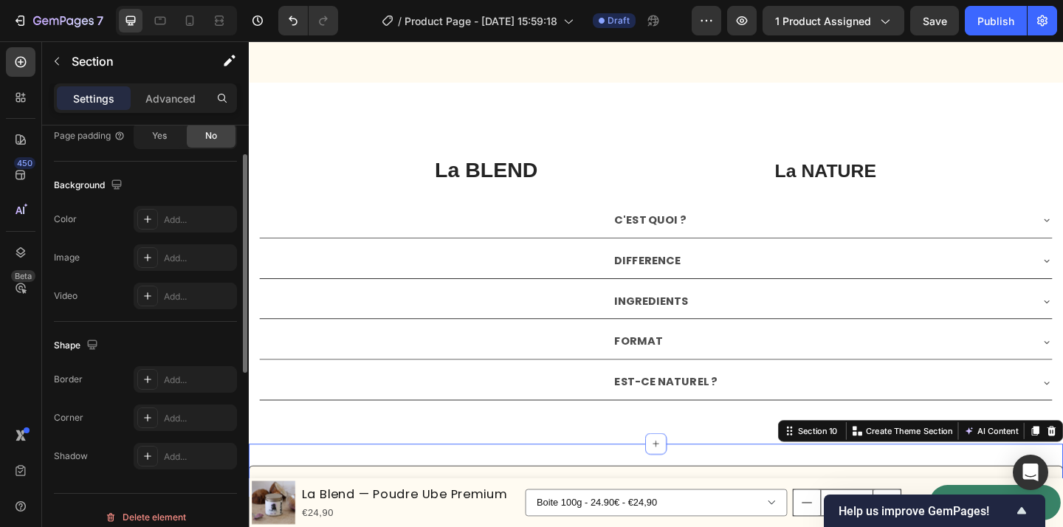
scroll to position [457, 0]
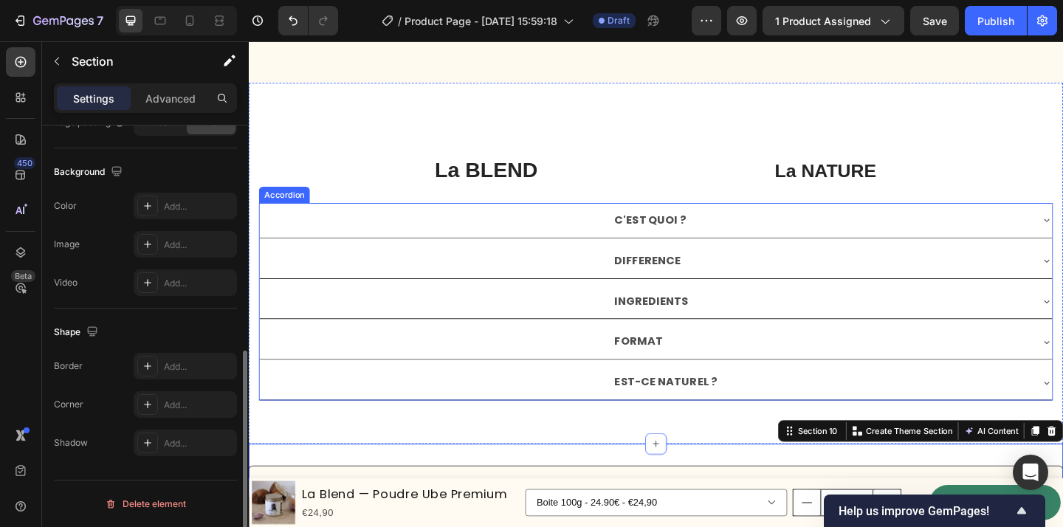
click at [366, 228] on div "C'EST QUOI ?" at bounding box center [692, 236] width 862 height 38
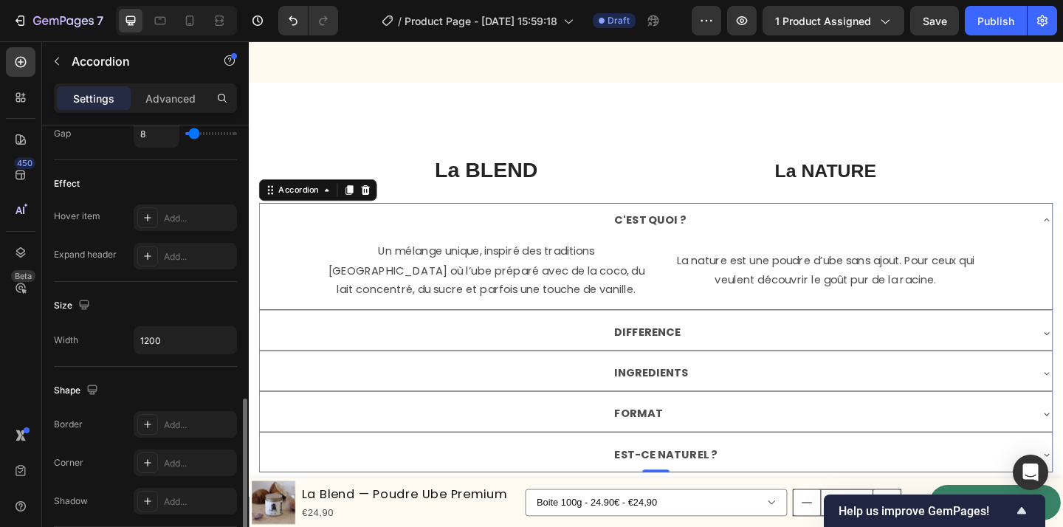
scroll to position [774, 0]
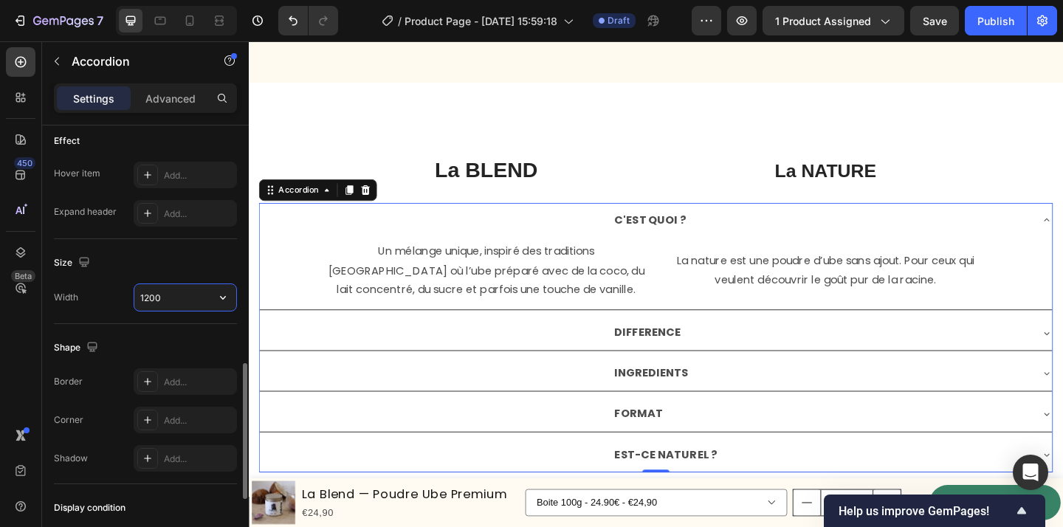
click at [186, 291] on input "1200" at bounding box center [185, 297] width 102 height 27
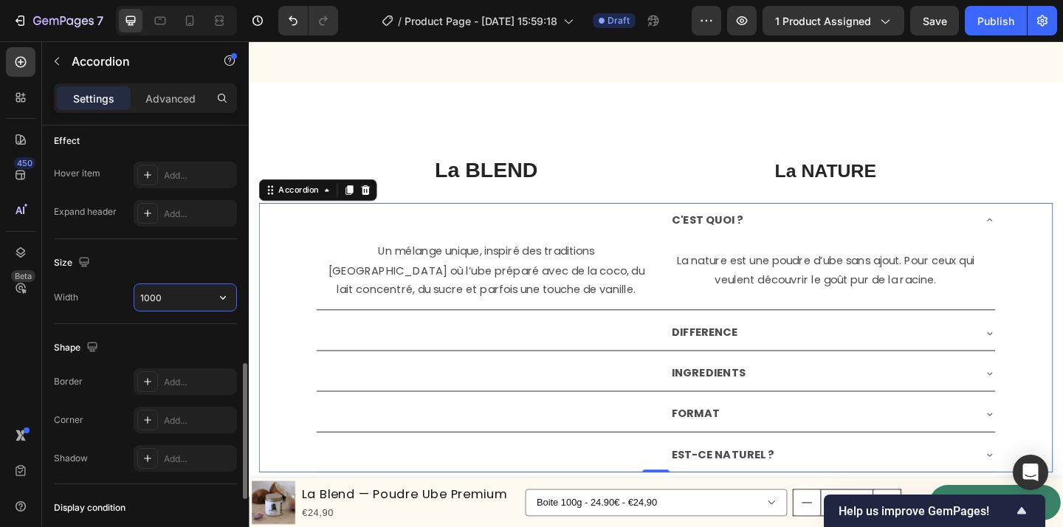
type input "1000"
click at [908, 247] on div "C'EST QUOI ?" at bounding box center [872, 236] width 331 height 26
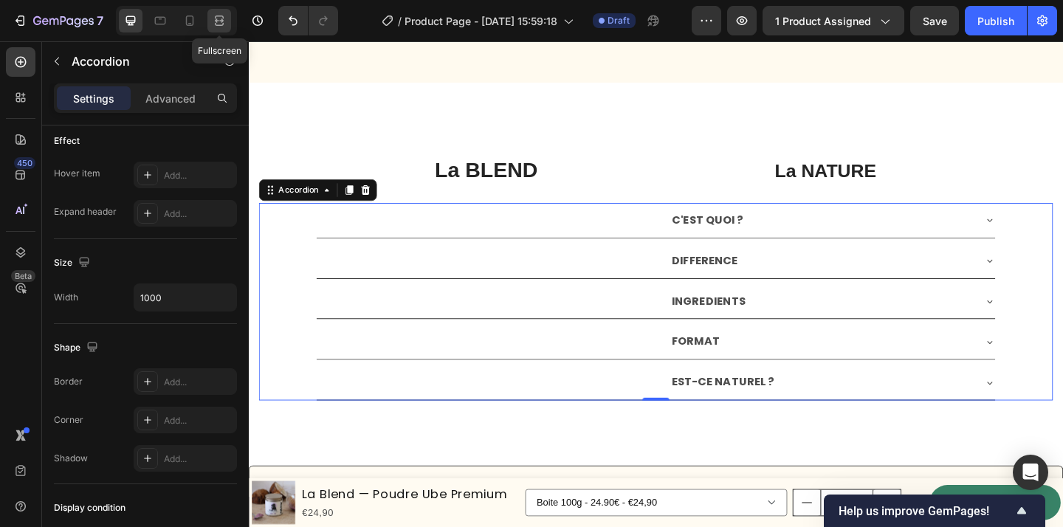
click at [219, 10] on div at bounding box center [219, 21] width 24 height 24
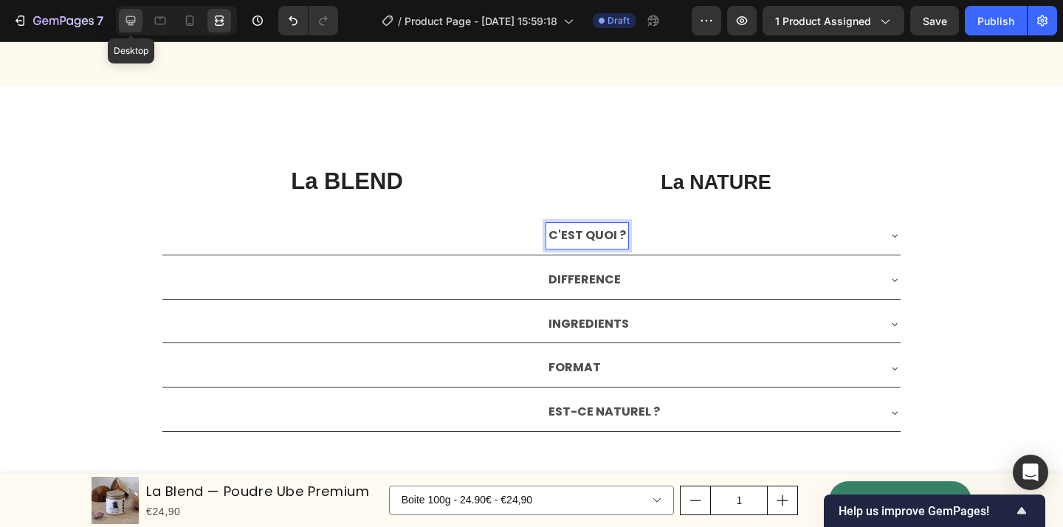
click at [125, 19] on icon at bounding box center [130, 20] width 15 height 15
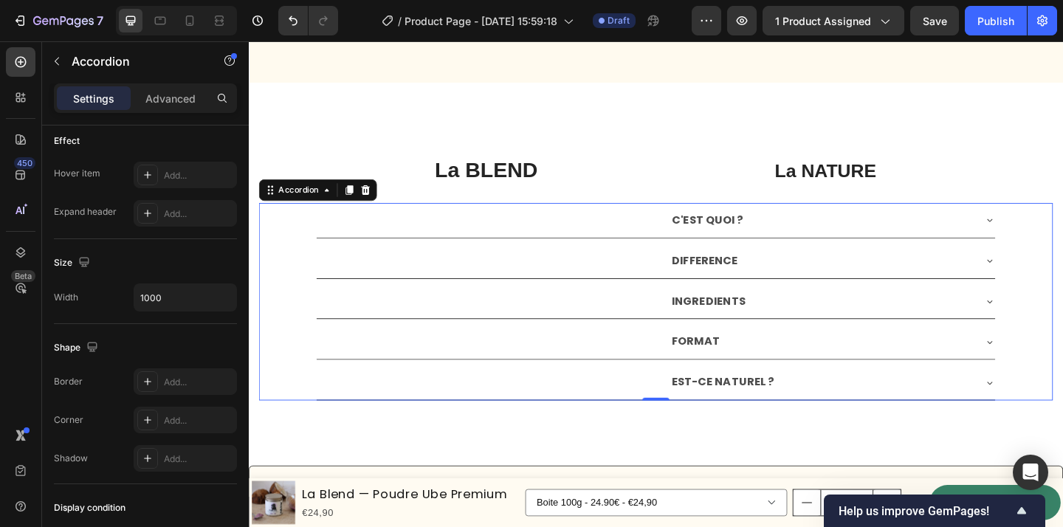
click at [786, 232] on div "C'EST QUOI ?" at bounding box center [748, 236] width 82 height 26
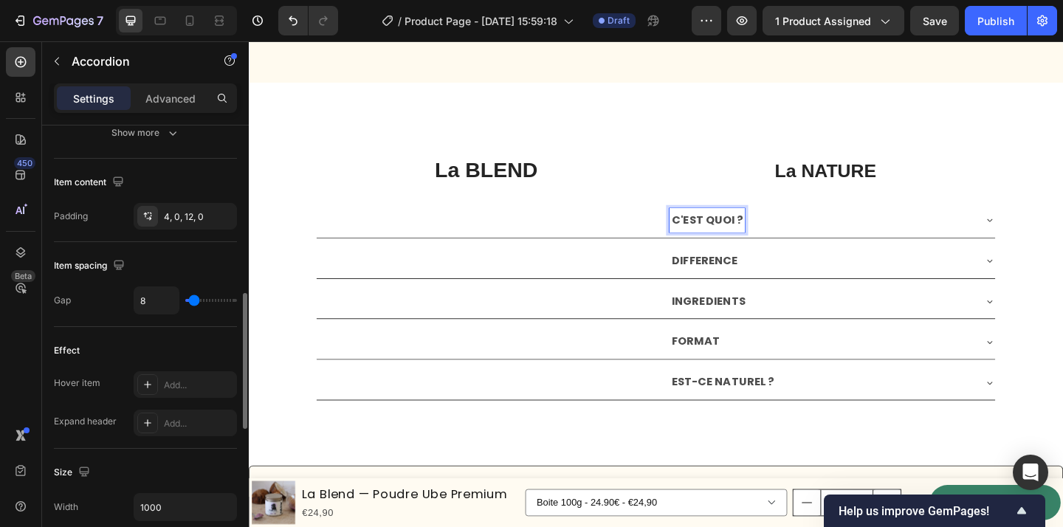
scroll to position [560, 0]
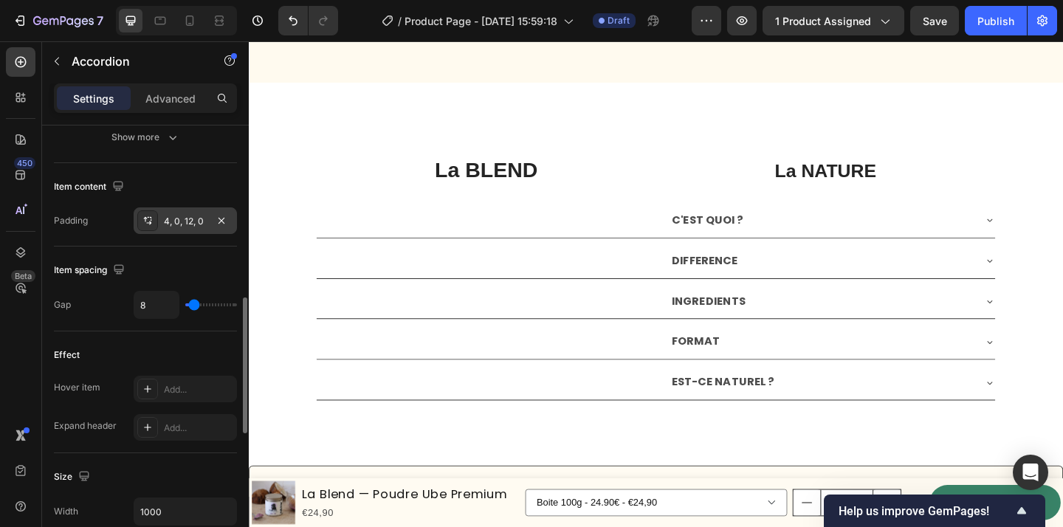
click at [183, 213] on div "4, 0, 12, 0" at bounding box center [185, 220] width 103 height 27
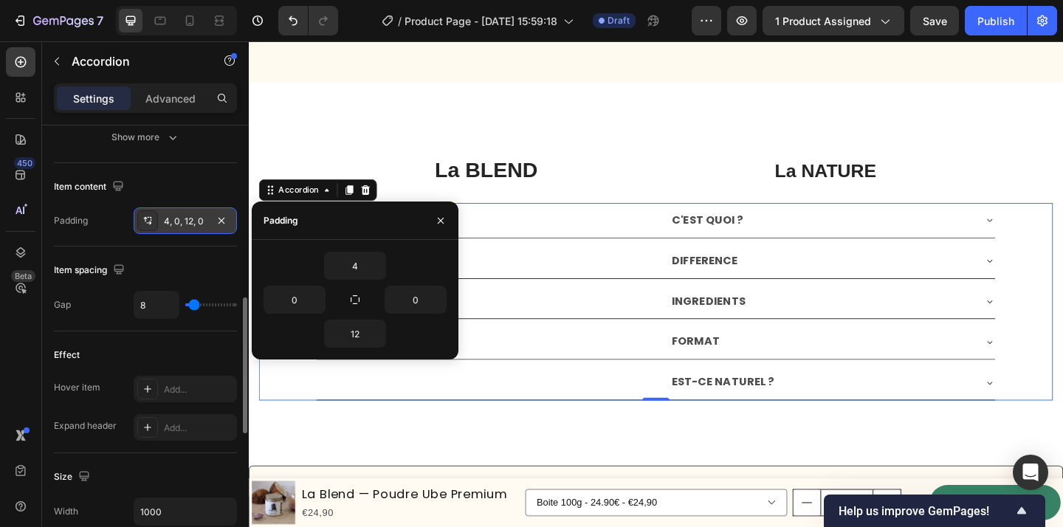
click at [188, 223] on div "4, 0, 12, 0" at bounding box center [185, 221] width 43 height 13
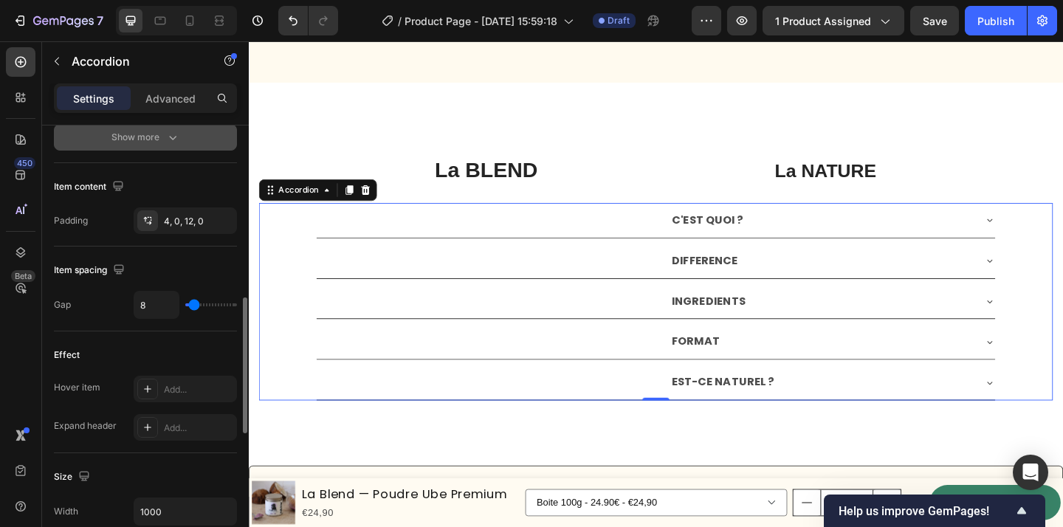
click at [171, 138] on icon "button" at bounding box center [172, 138] width 7 height 4
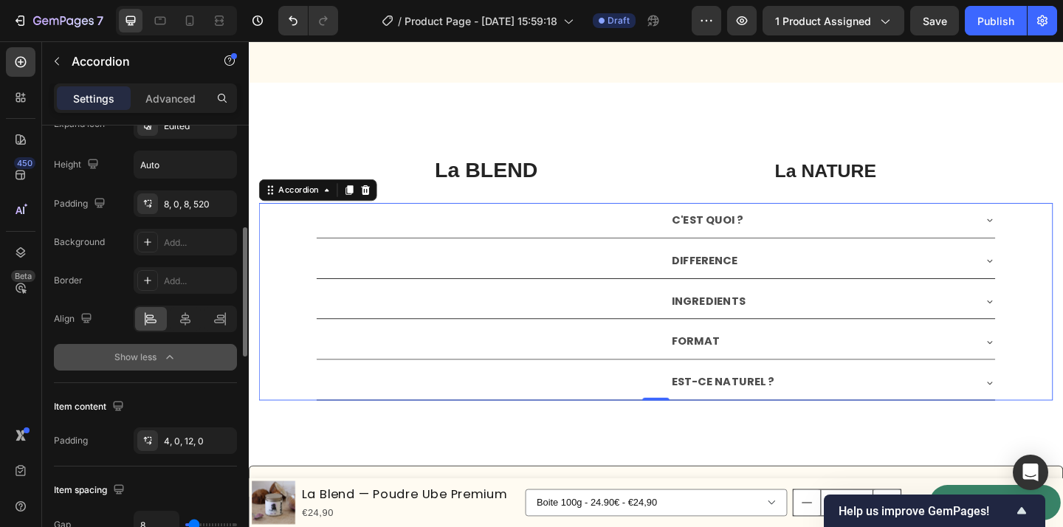
scroll to position [398, 0]
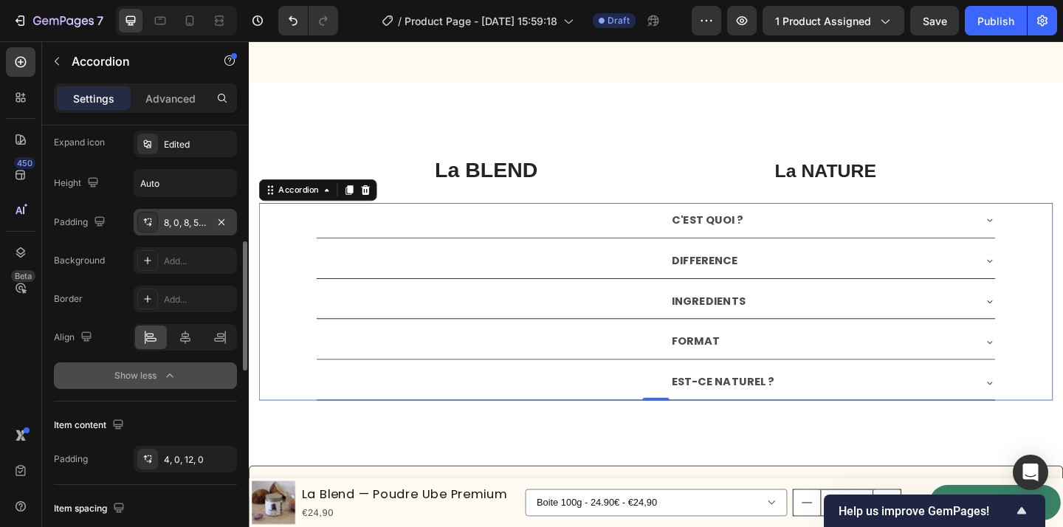
click at [185, 219] on div "8, 0, 8, 520" at bounding box center [185, 222] width 43 height 13
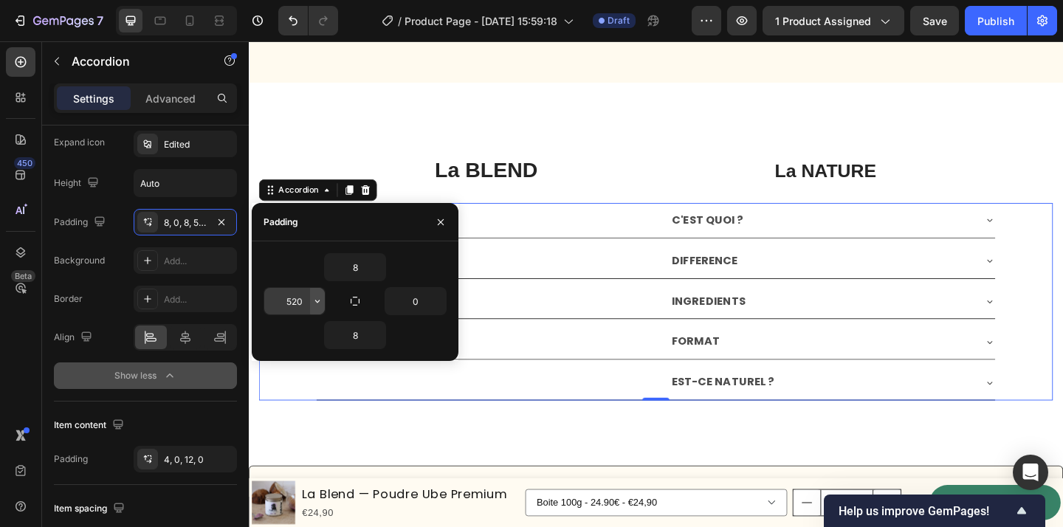
click at [310, 303] on button "button" at bounding box center [317, 301] width 15 height 27
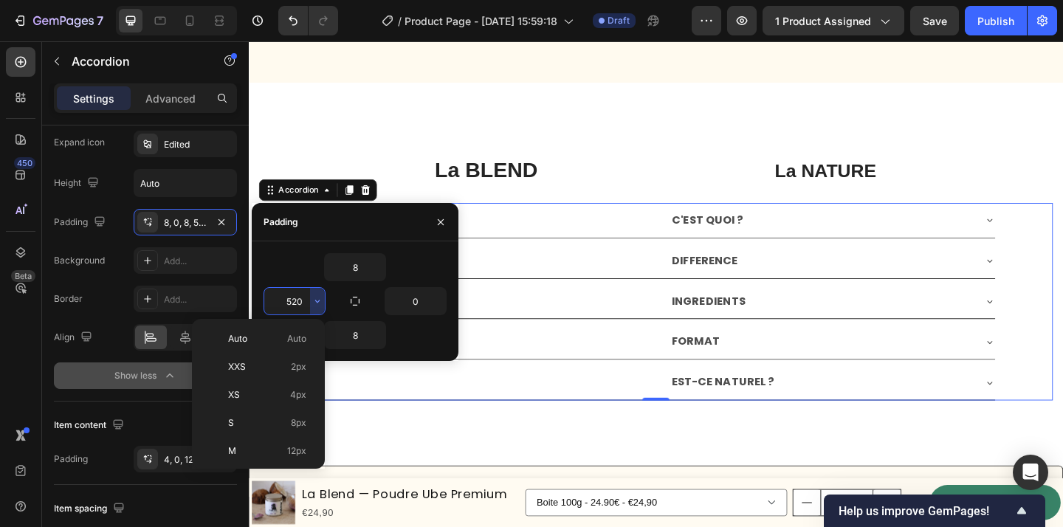
click at [301, 299] on input "520" at bounding box center [294, 301] width 61 height 27
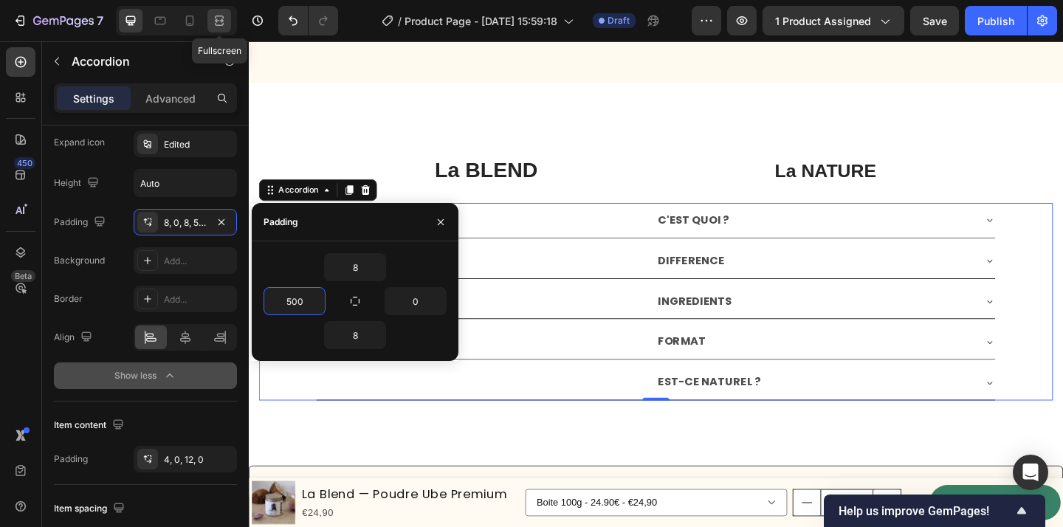
click at [227, 18] on div at bounding box center [219, 21] width 24 height 24
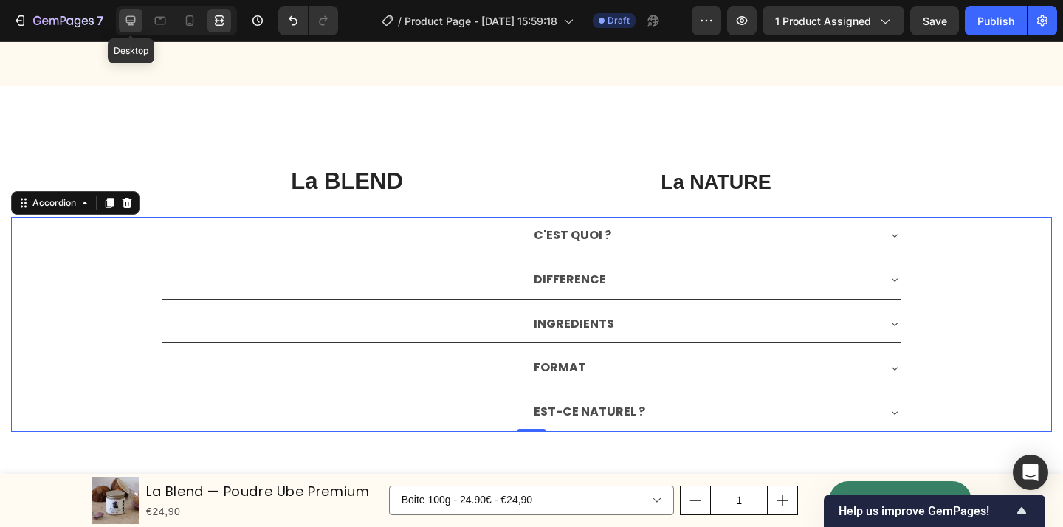
click at [127, 22] on icon at bounding box center [131, 21] width 10 height 10
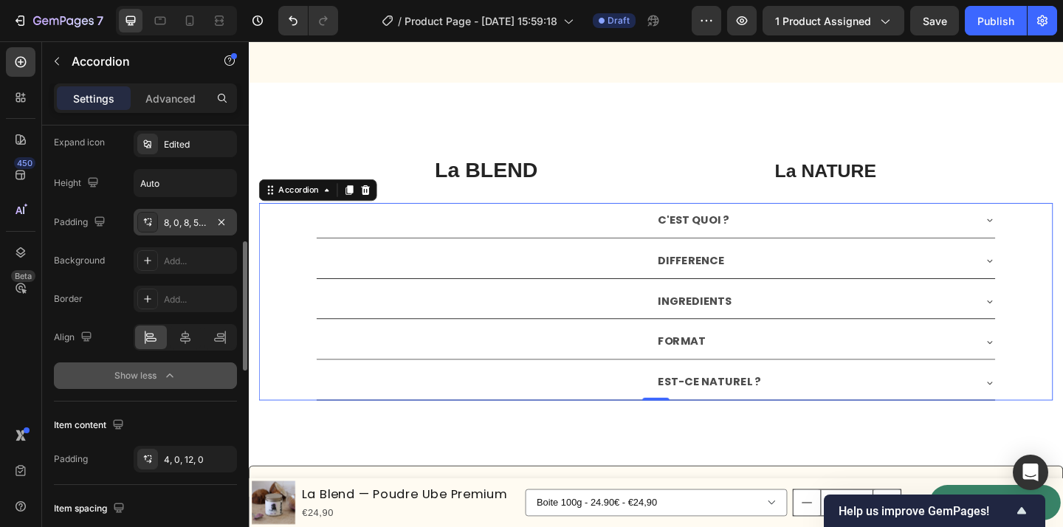
click at [202, 219] on div "8, 0, 8, 500" at bounding box center [185, 222] width 43 height 13
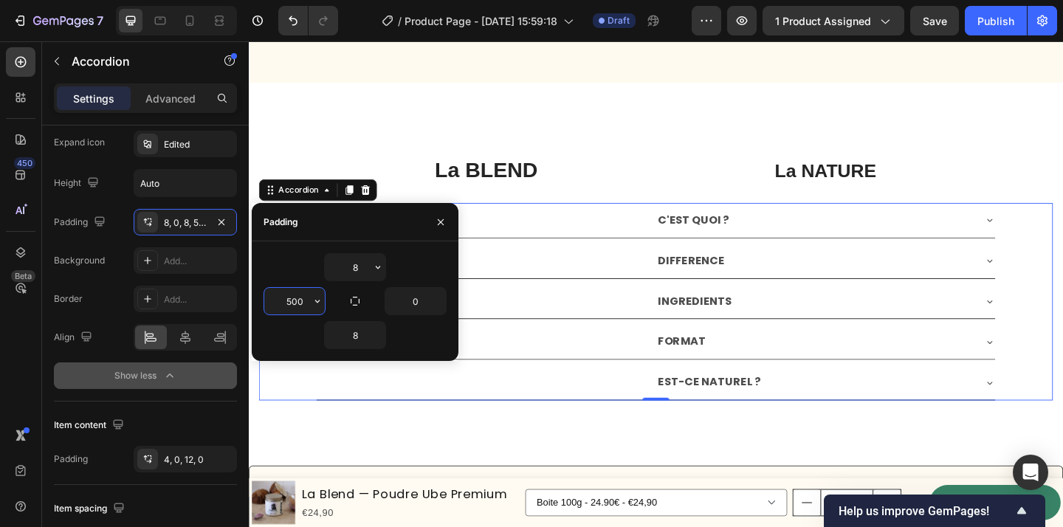
click at [301, 297] on input "500" at bounding box center [294, 301] width 61 height 27
click at [319, 300] on icon "button" at bounding box center [318, 301] width 12 height 12
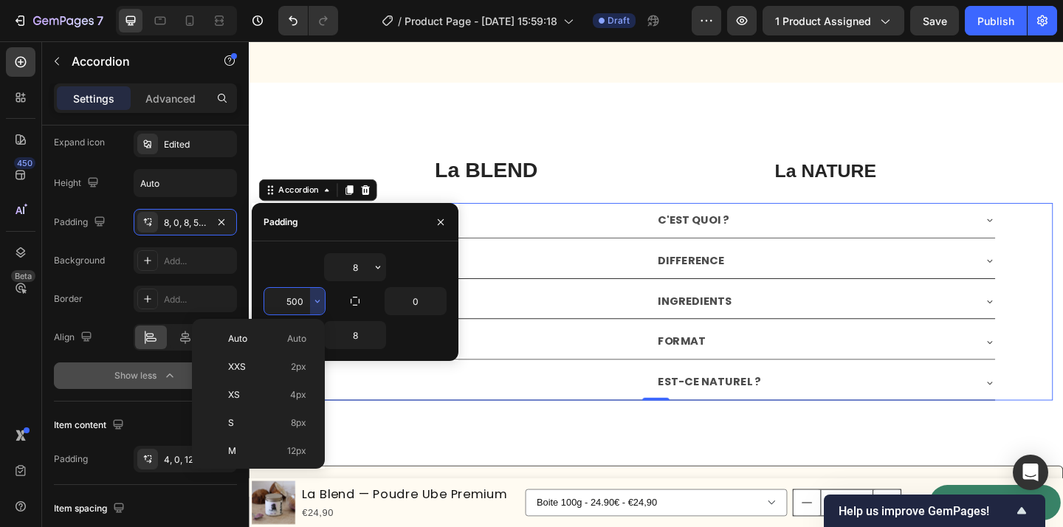
click at [295, 306] on input "500" at bounding box center [294, 301] width 61 height 27
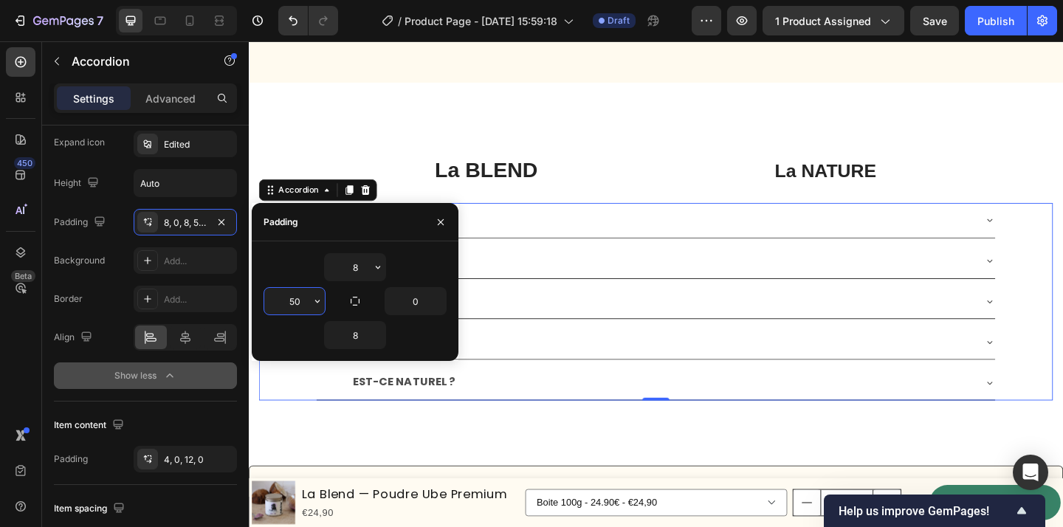
type input "5"
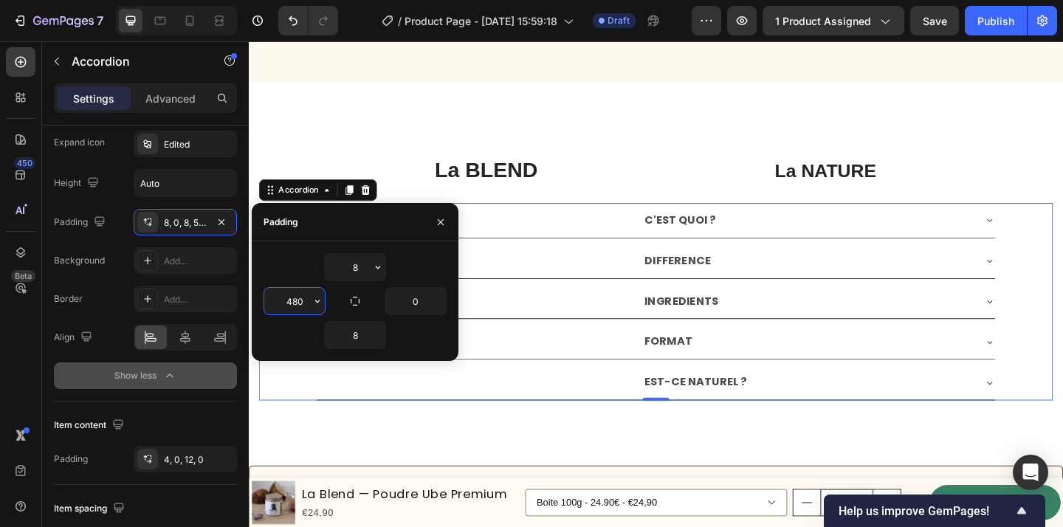
type input "480"
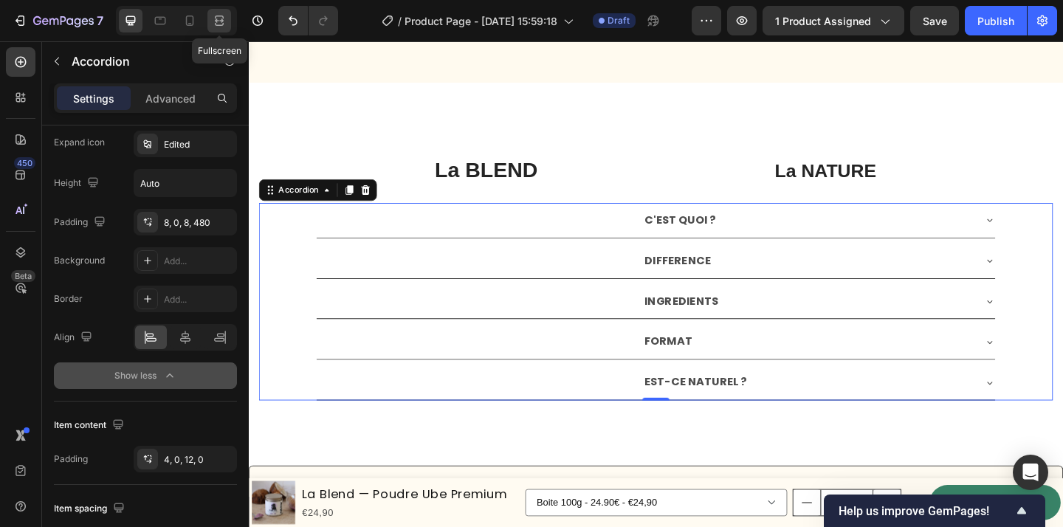
click at [219, 19] on icon at bounding box center [219, 20] width 15 height 15
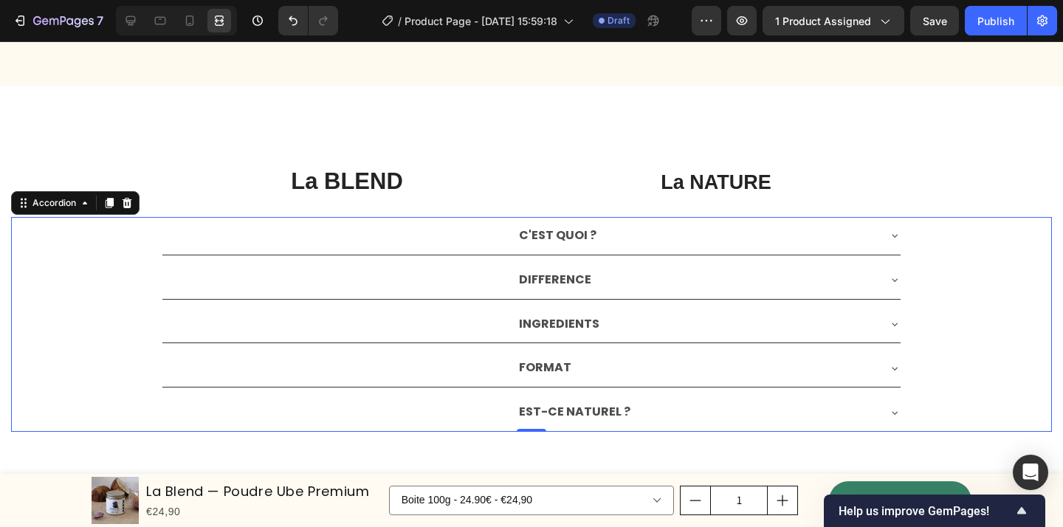
click at [890, 316] on div "INGREDIENTS" at bounding box center [531, 325] width 738 height 38
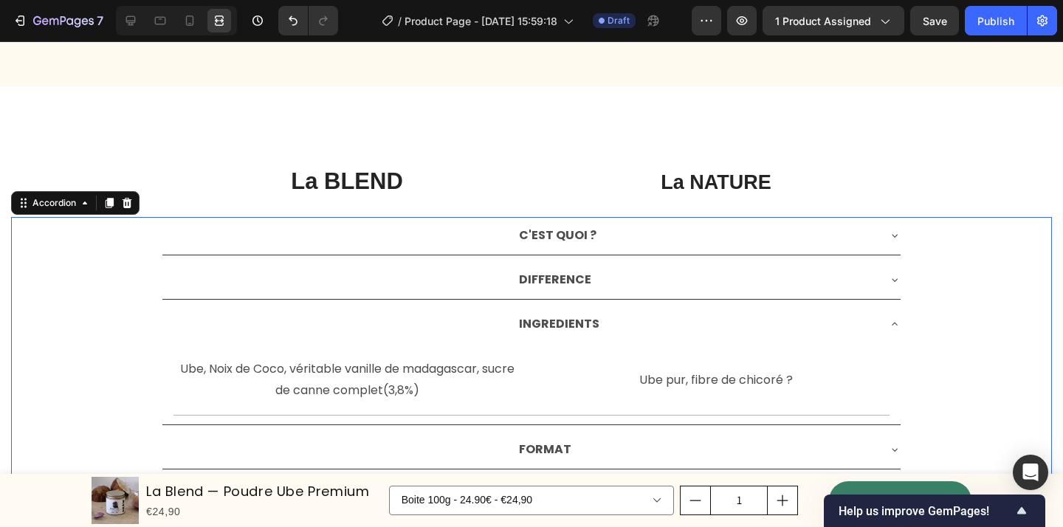
click at [884, 291] on div "DIFFERENCE" at bounding box center [531, 280] width 738 height 38
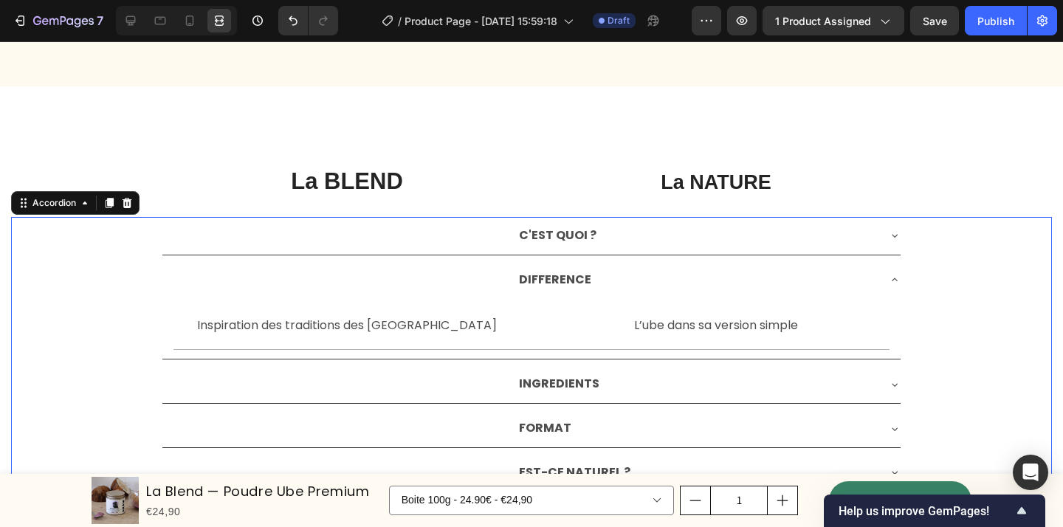
click at [884, 291] on div "DIFFERENCE" at bounding box center [531, 280] width 738 height 38
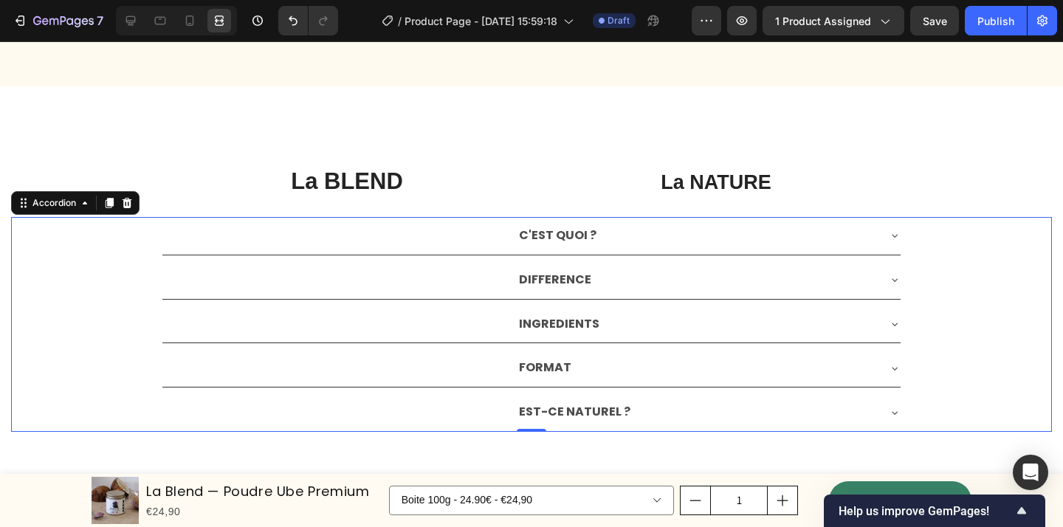
click at [892, 250] on div "C'EST QUOI ?" at bounding box center [531, 236] width 738 height 38
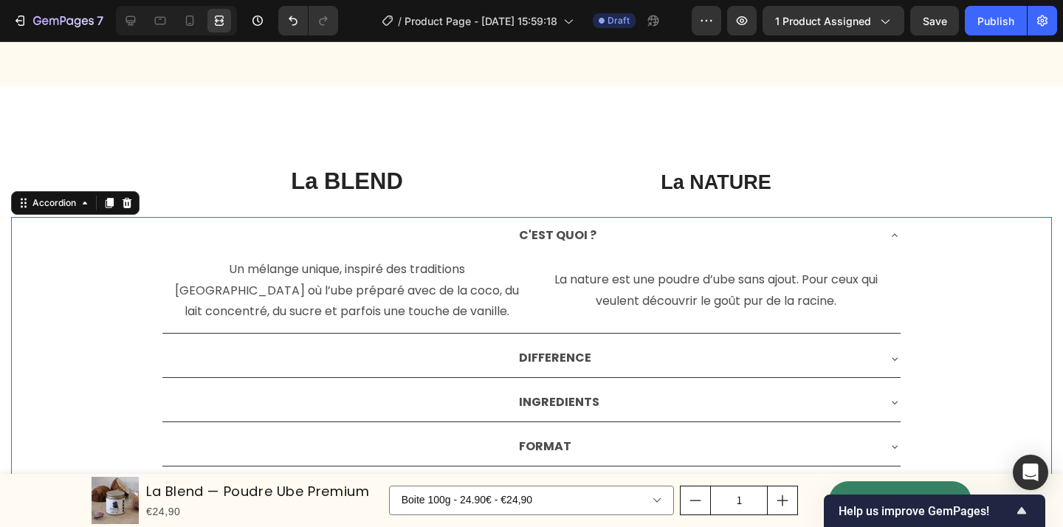
click at [863, 346] on div "DIFFERENCE" at bounding box center [697, 359] width 360 height 26
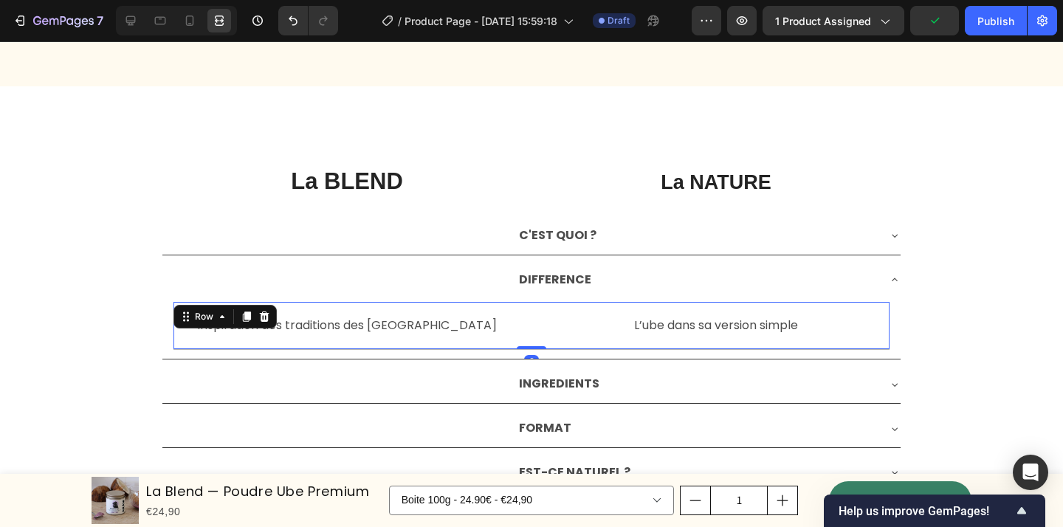
click at [533, 335] on div "Inspiration des traditions des philippines Text Block L’ube dans sa version sim…" at bounding box center [532, 326] width 716 height 49
click at [128, 20] on icon at bounding box center [131, 21] width 10 height 10
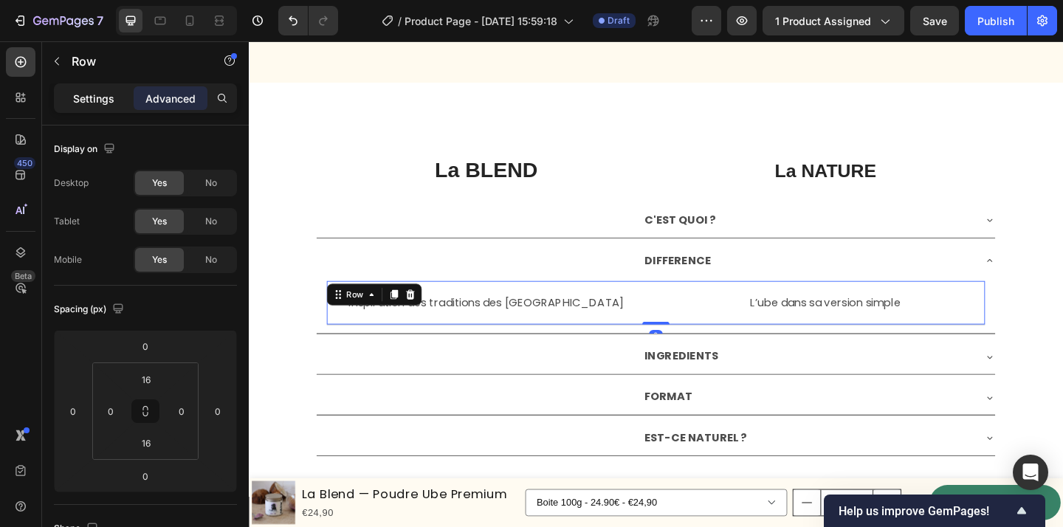
click at [80, 97] on p "Settings" at bounding box center [93, 99] width 41 height 16
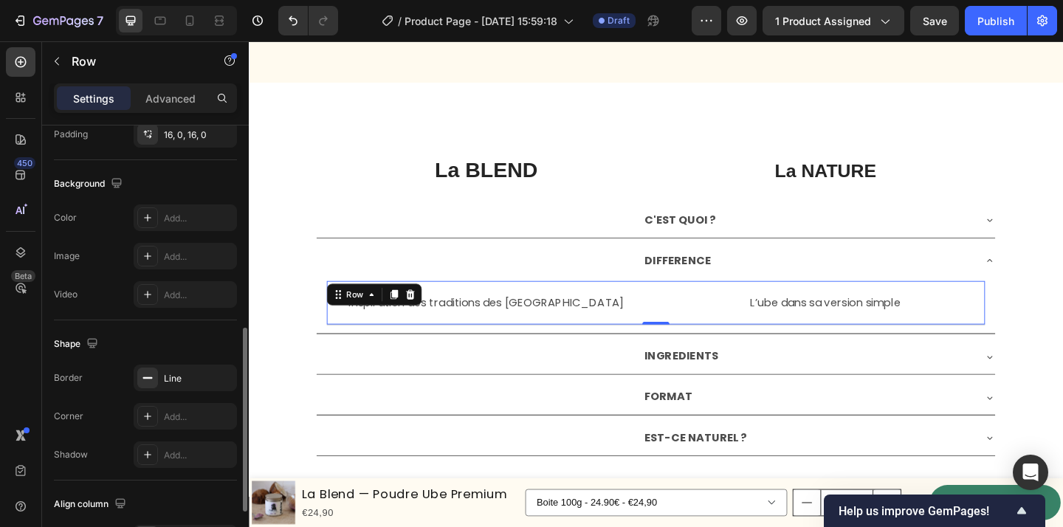
scroll to position [532, 0]
click at [224, 380] on icon "button" at bounding box center [222, 376] width 12 height 12
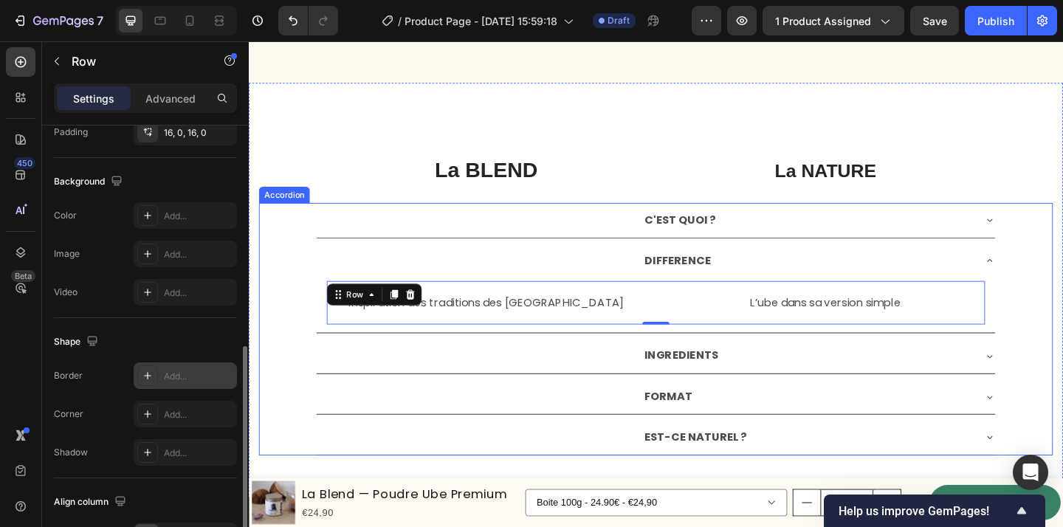
click at [664, 388] on div "INGREDIENTS" at bounding box center [692, 384] width 738 height 38
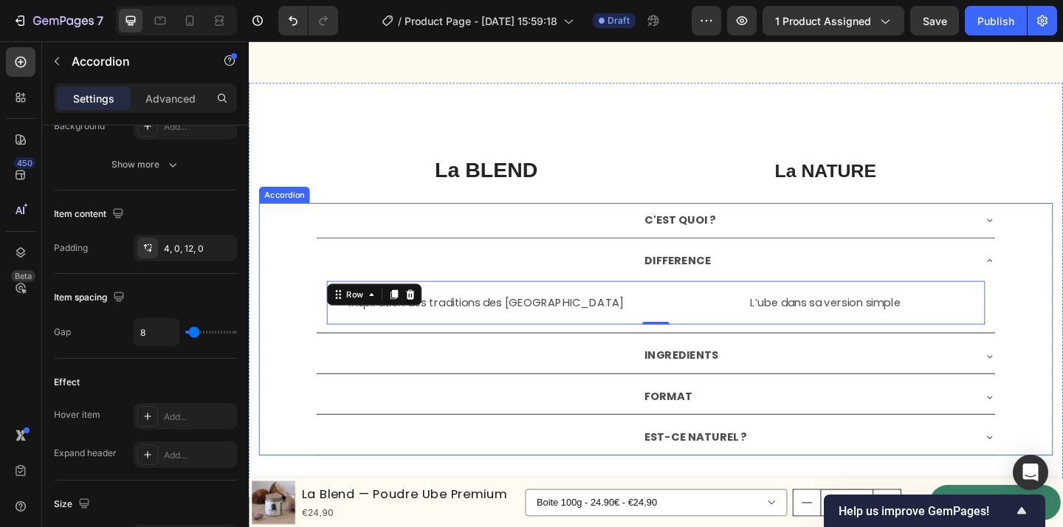
scroll to position [0, 0]
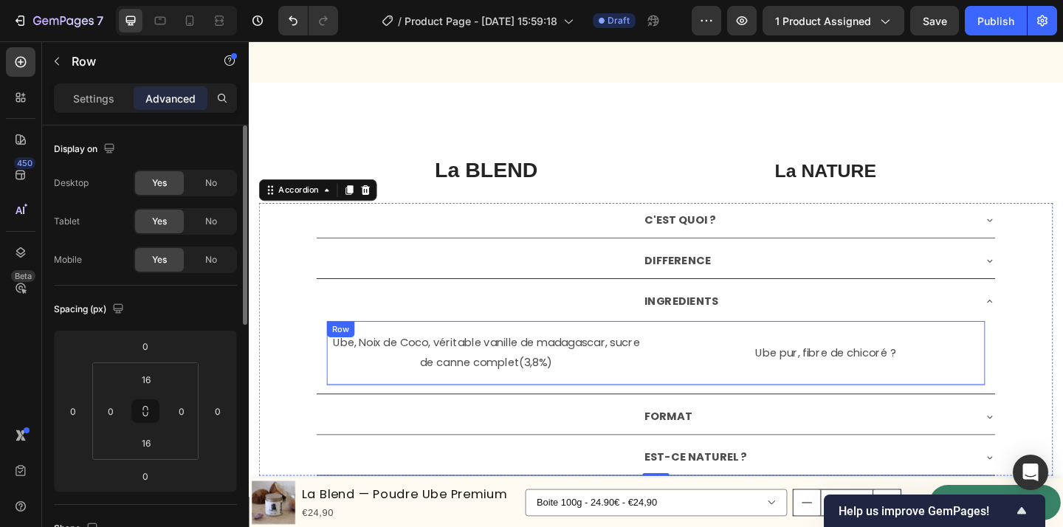
click at [700, 381] on div "Ube, Noix de Coco, véritable vanille de madagascar, sucre de canne complet(3,8%…" at bounding box center [692, 381] width 716 height 70
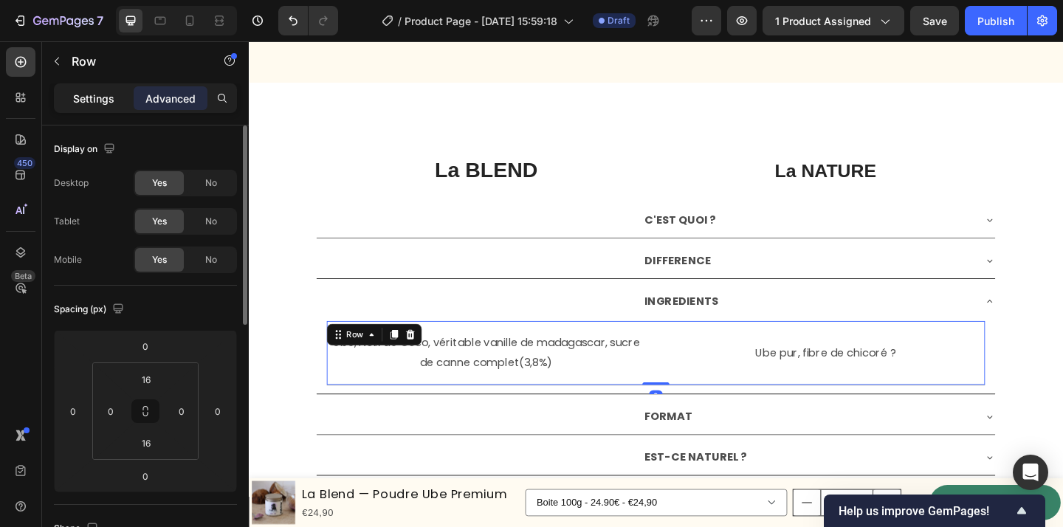
click at [88, 91] on p "Settings" at bounding box center [93, 99] width 41 height 16
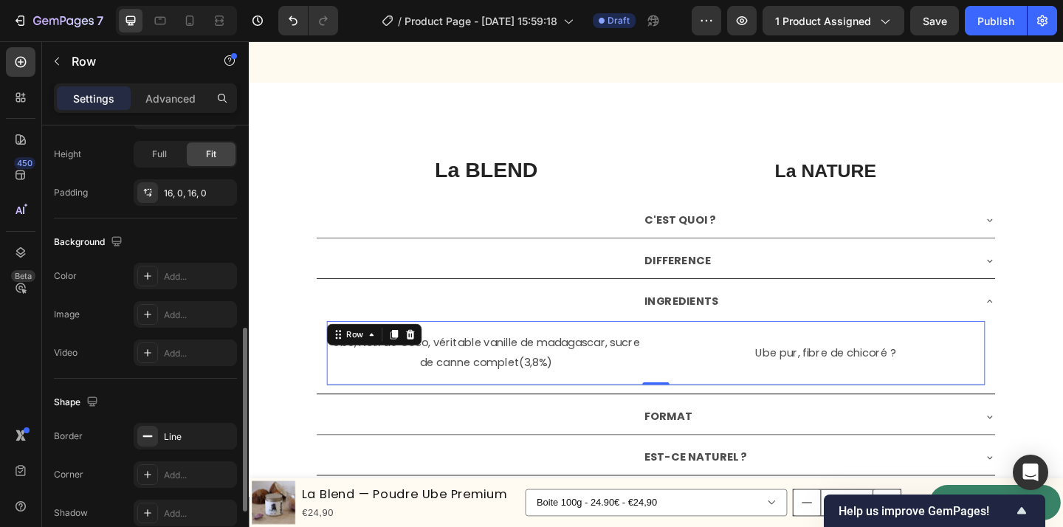
scroll to position [480, 0]
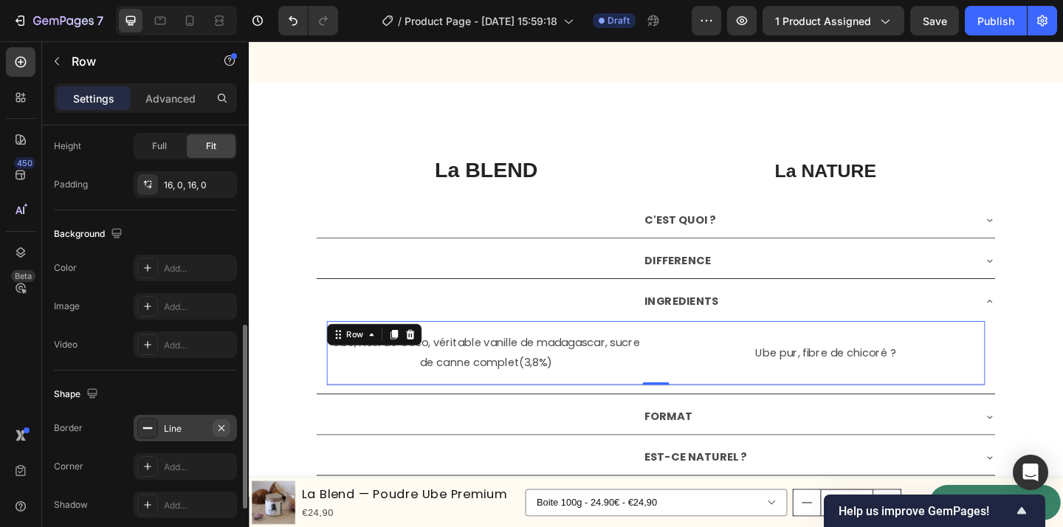
click at [220, 428] on icon "button" at bounding box center [222, 428] width 6 height 6
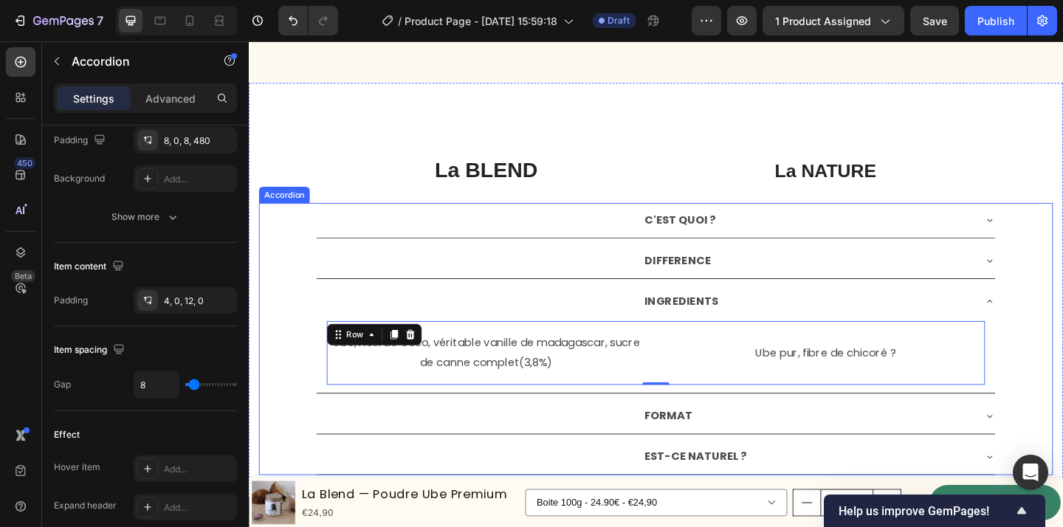
click at [655, 450] on div "FORMAT" at bounding box center [692, 450] width 738 height 38
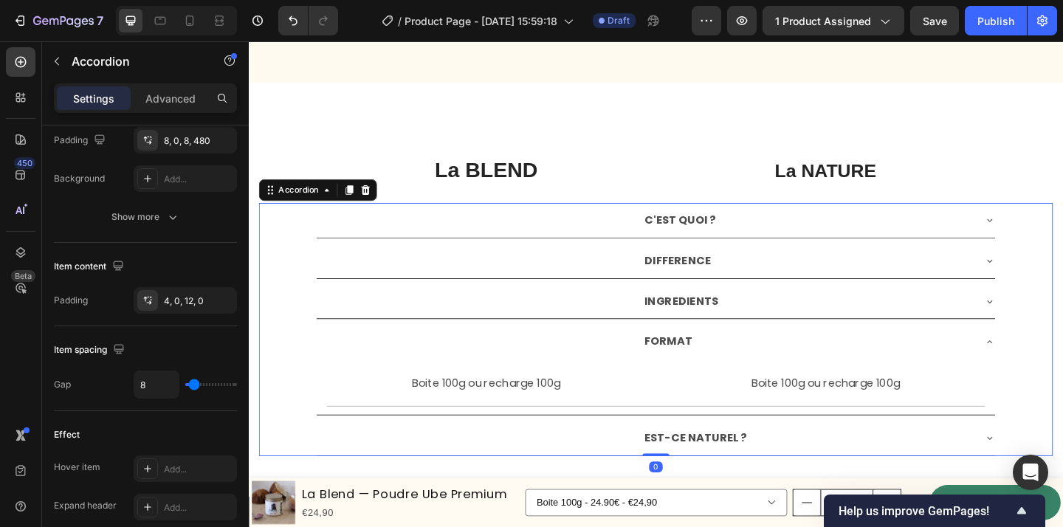
scroll to position [0, 0]
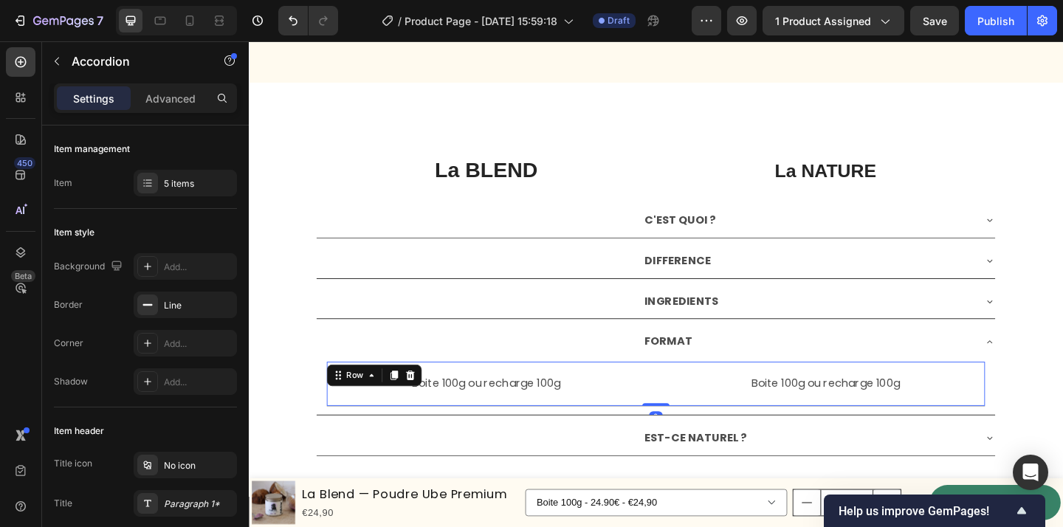
click at [685, 402] on div "Boite 100g ou recharge 100g Text Block Boite 100g ou recharge 100g Text Block R…" at bounding box center [692, 414] width 716 height 49
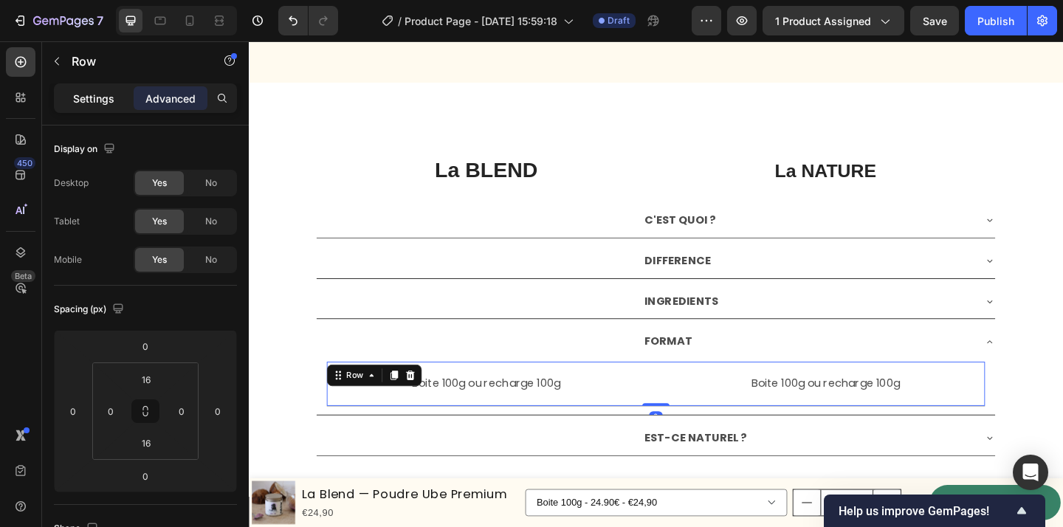
click at [75, 97] on p "Settings" at bounding box center [93, 99] width 41 height 16
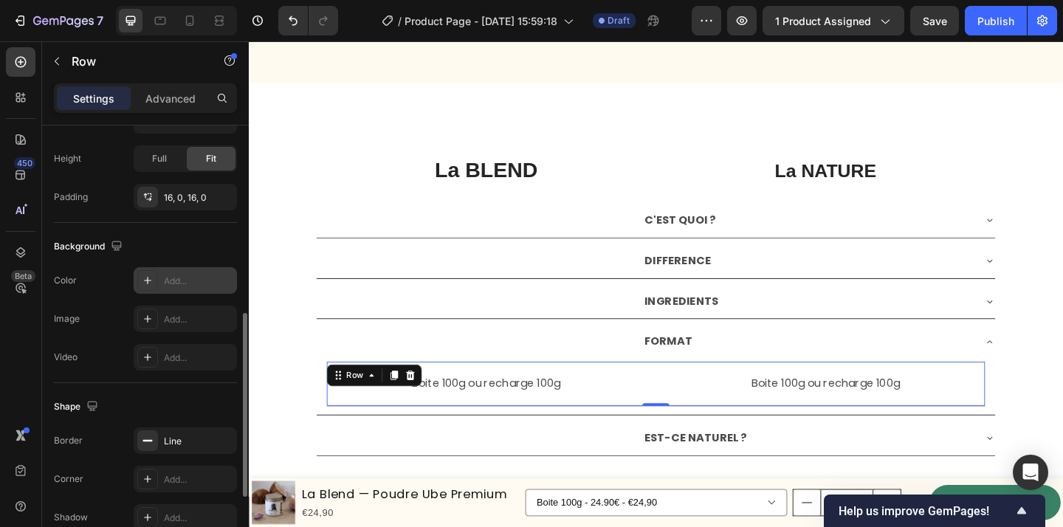
scroll to position [489, 0]
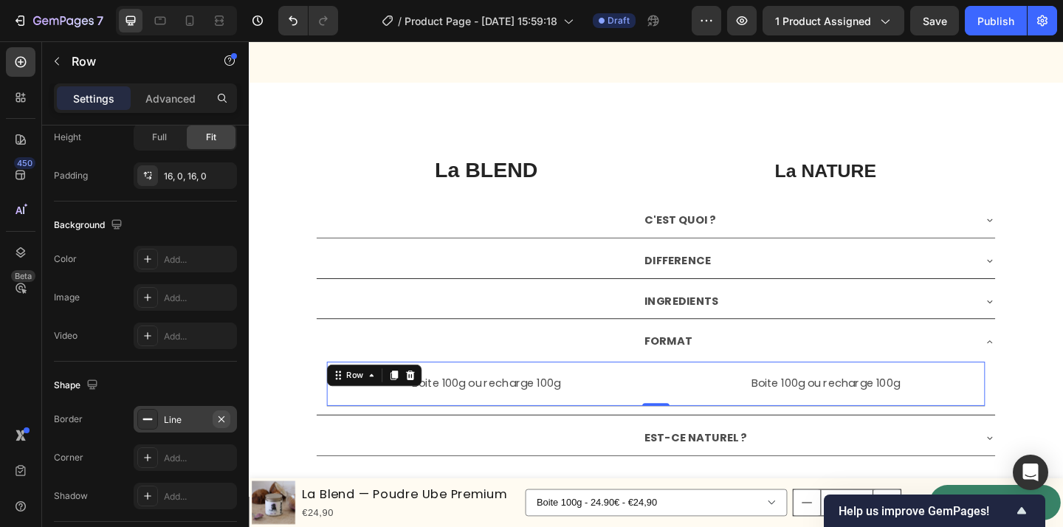
click at [222, 419] on icon "button" at bounding box center [222, 419] width 6 height 6
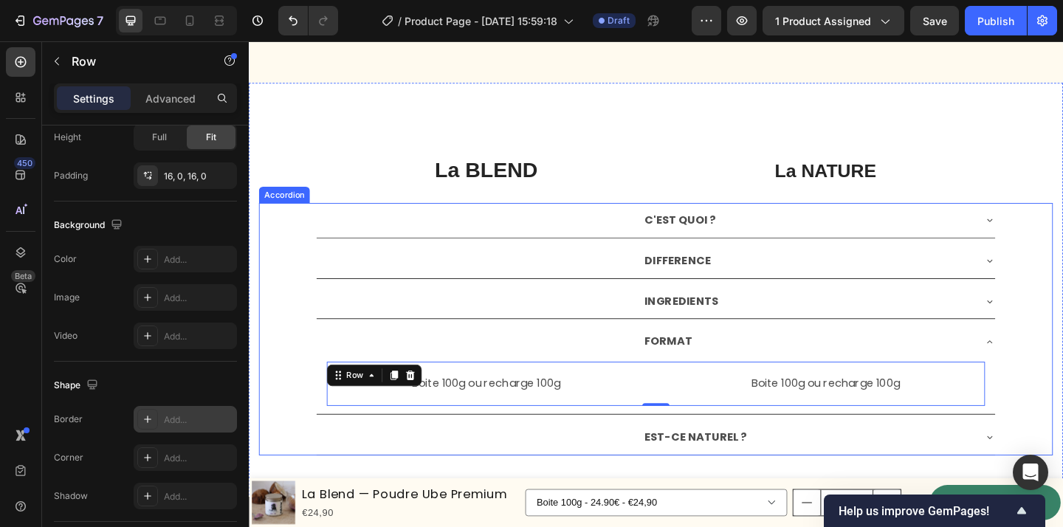
click at [634, 468] on div "EST-CE NATUREL ?" at bounding box center [692, 472] width 738 height 38
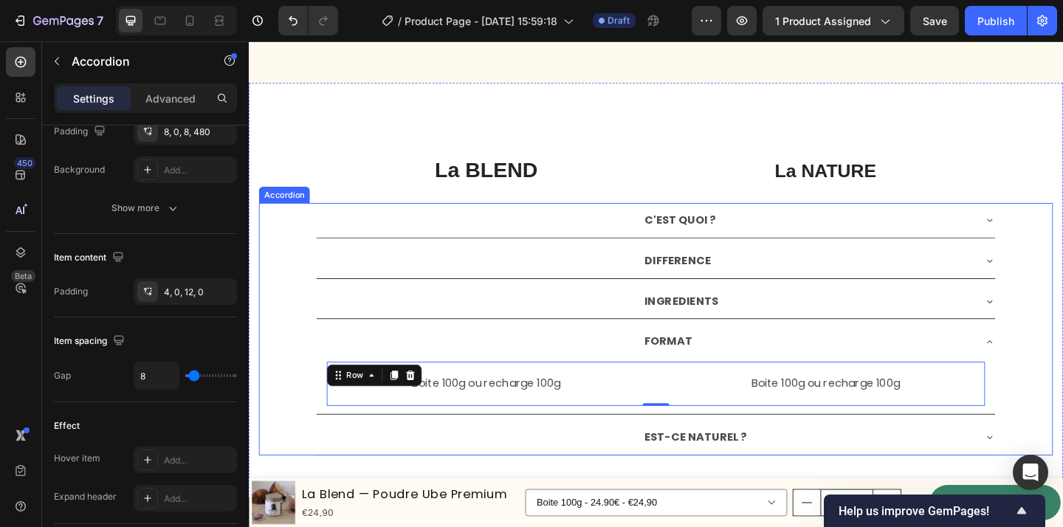
scroll to position [0, 0]
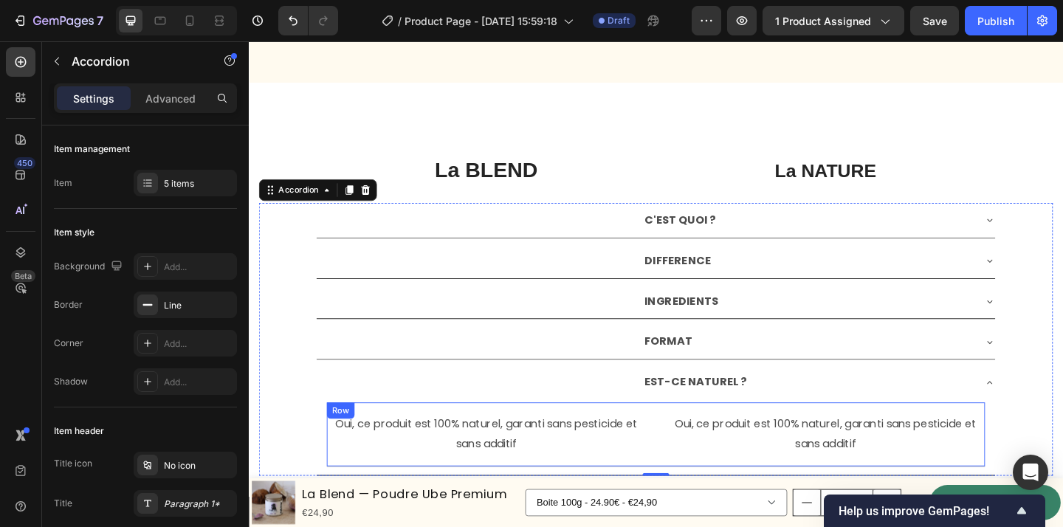
click at [673, 438] on div "Oui, ce produit est 100% naturel, garanti sans pesticide et sans additif Text B…" at bounding box center [692, 469] width 716 height 70
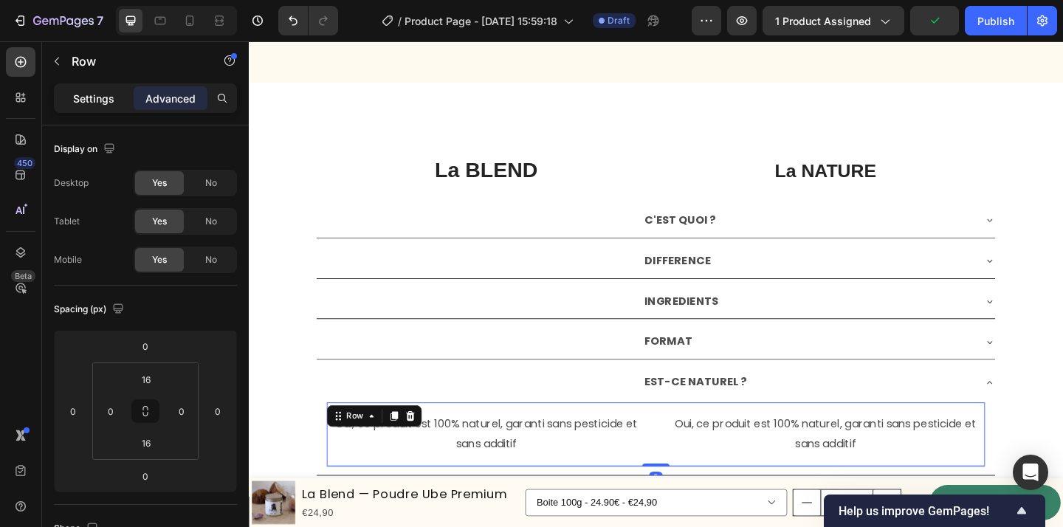
click at [95, 102] on p "Settings" at bounding box center [93, 99] width 41 height 16
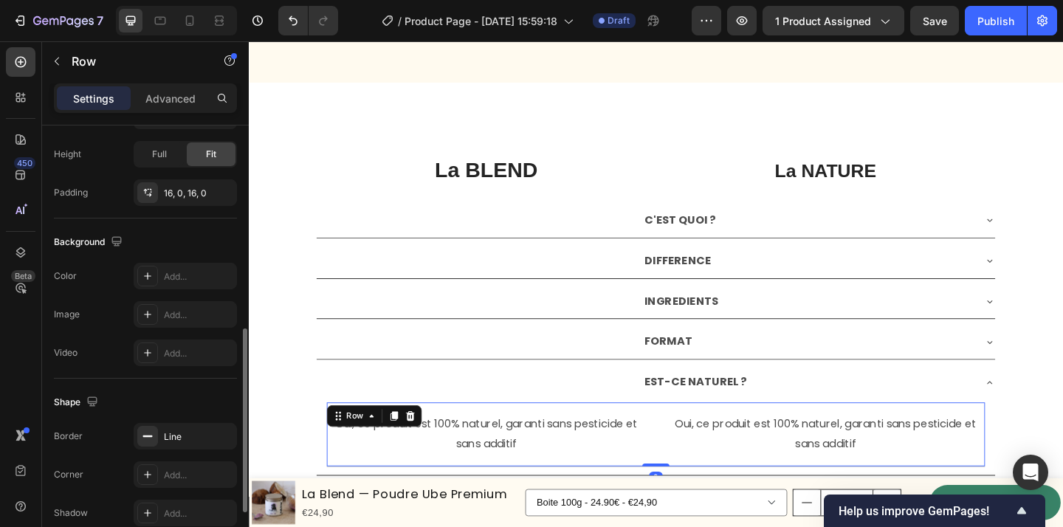
scroll to position [477, 0]
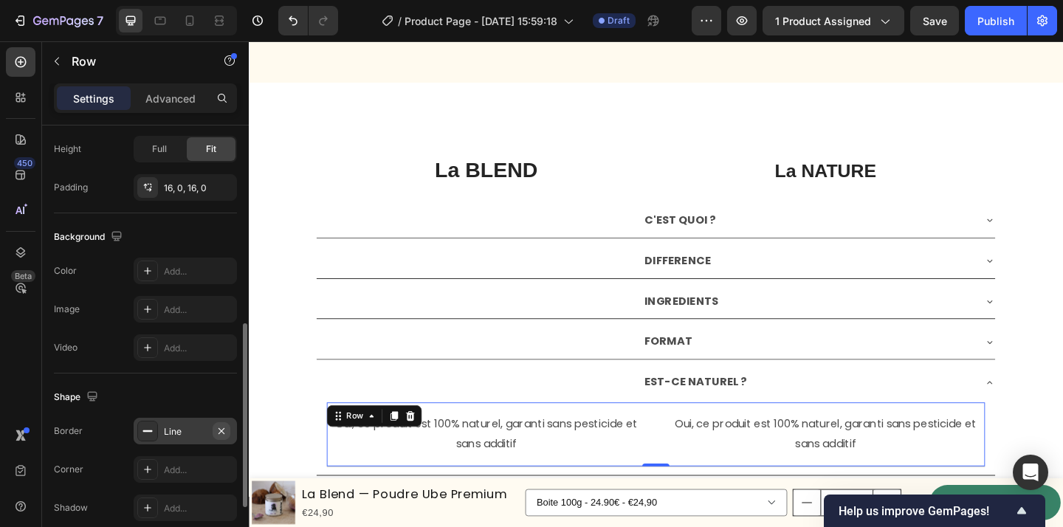
click at [217, 428] on icon "button" at bounding box center [222, 431] width 12 height 12
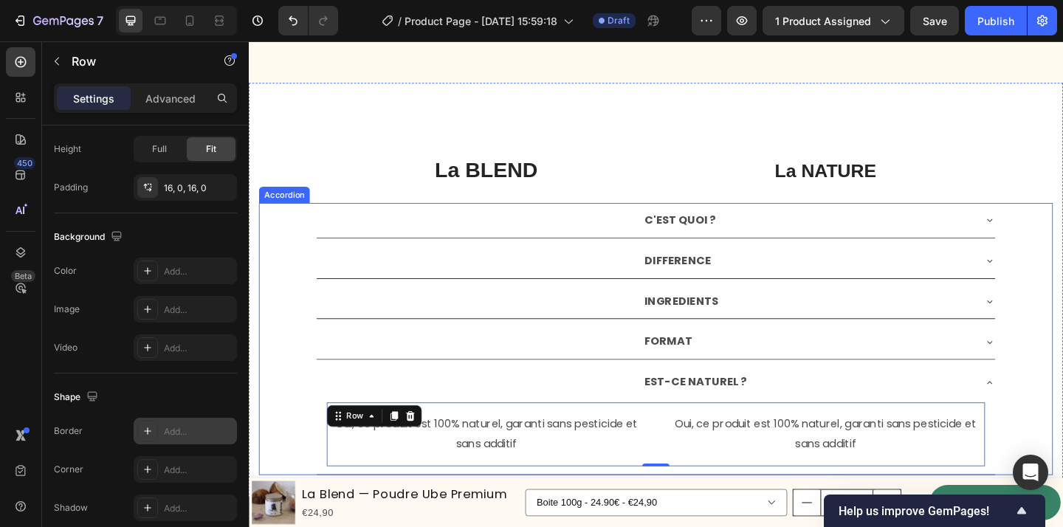
click at [797, 242] on div "C'EST QUOI ?" at bounding box center [857, 236] width 360 height 26
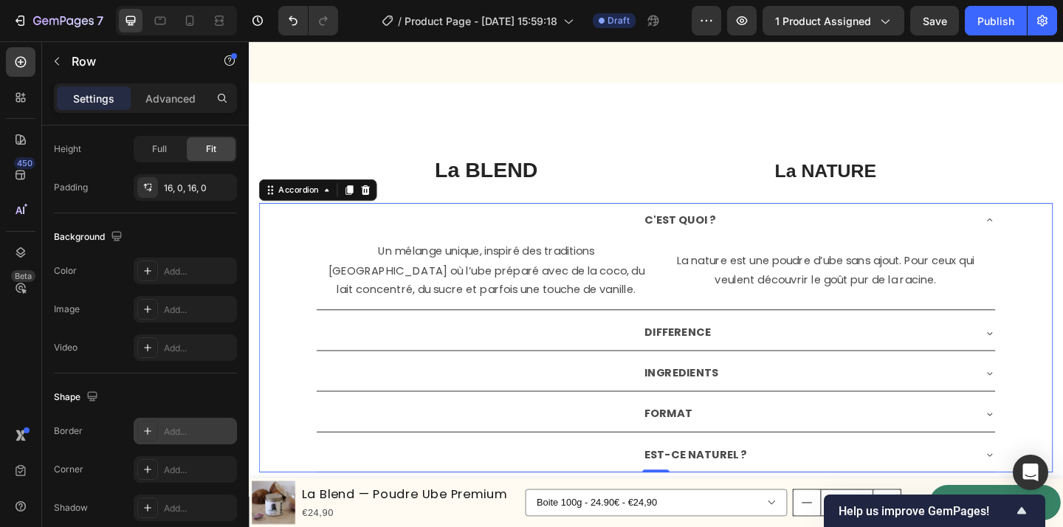
scroll to position [0, 0]
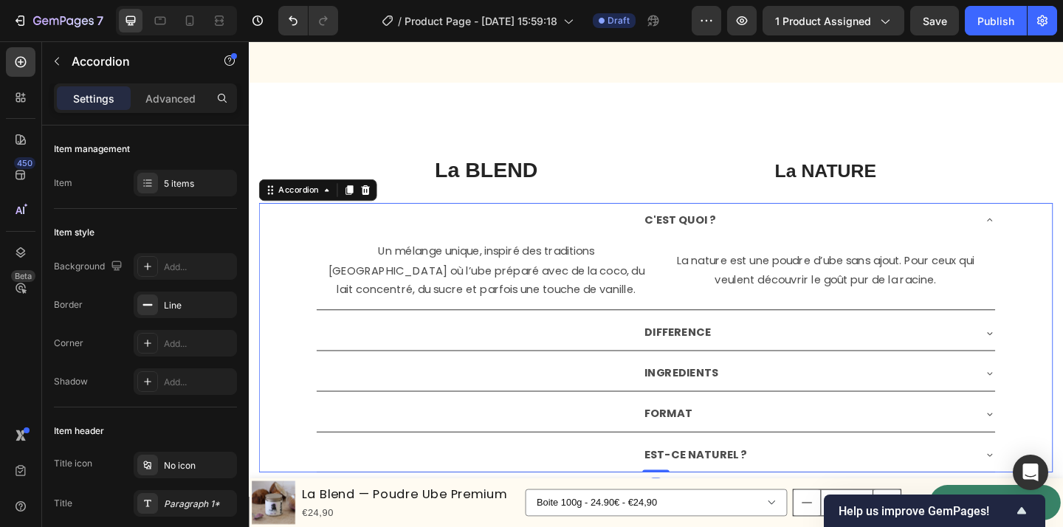
click at [800, 350] on div "DIFFERENCE" at bounding box center [857, 359] width 360 height 26
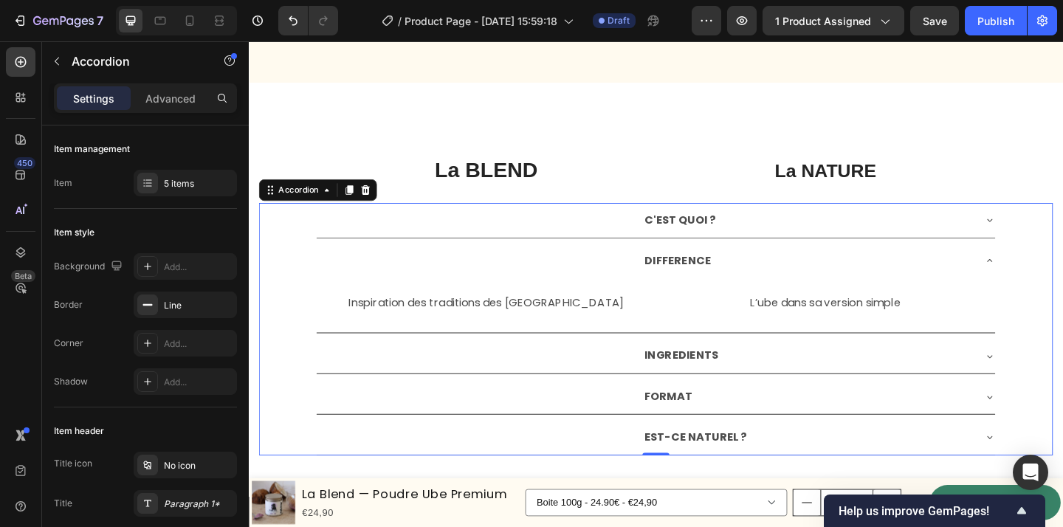
click at [821, 386] on div "INGREDIENTS" at bounding box center [857, 384] width 360 height 26
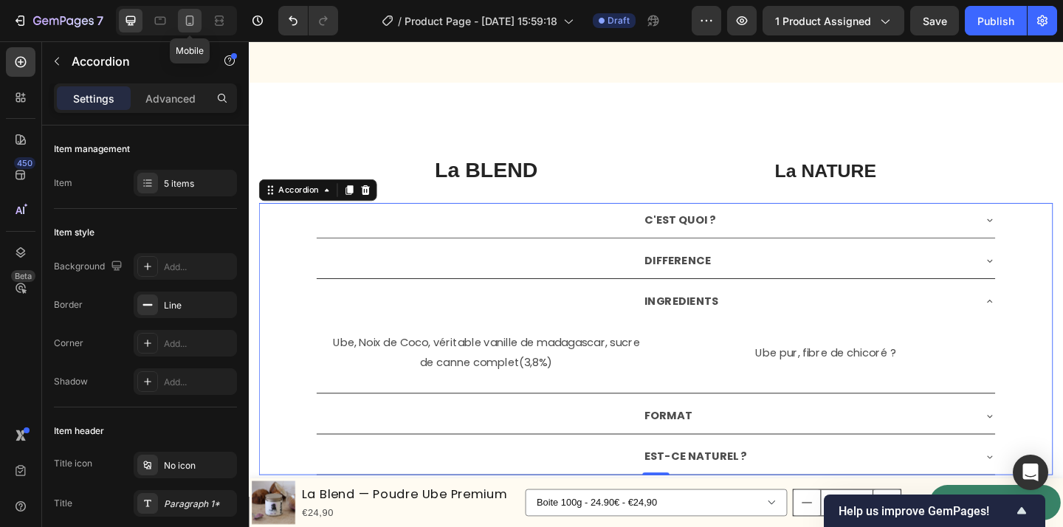
click at [193, 24] on icon at bounding box center [190, 21] width 8 height 10
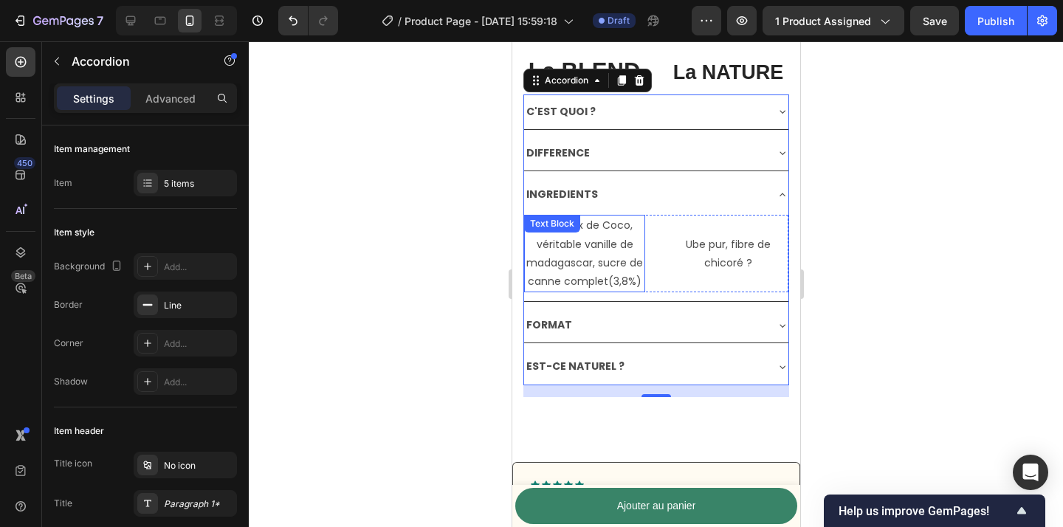
scroll to position [3819, 0]
click at [762, 182] on div "INGREDIENTS" at bounding box center [644, 193] width 241 height 23
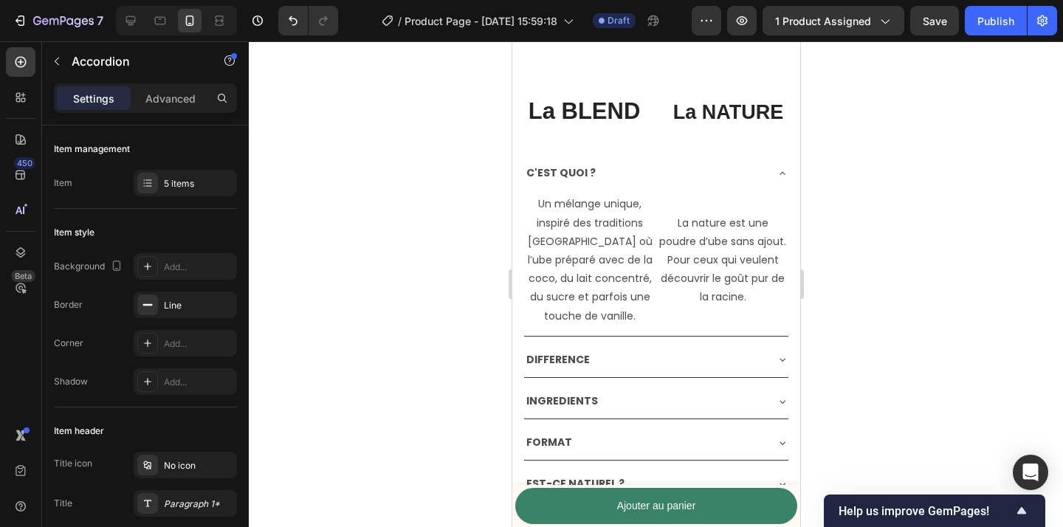
scroll to position [3838, 0]
click at [724, 165] on div "C'EST QUOI ?" at bounding box center [644, 171] width 241 height 23
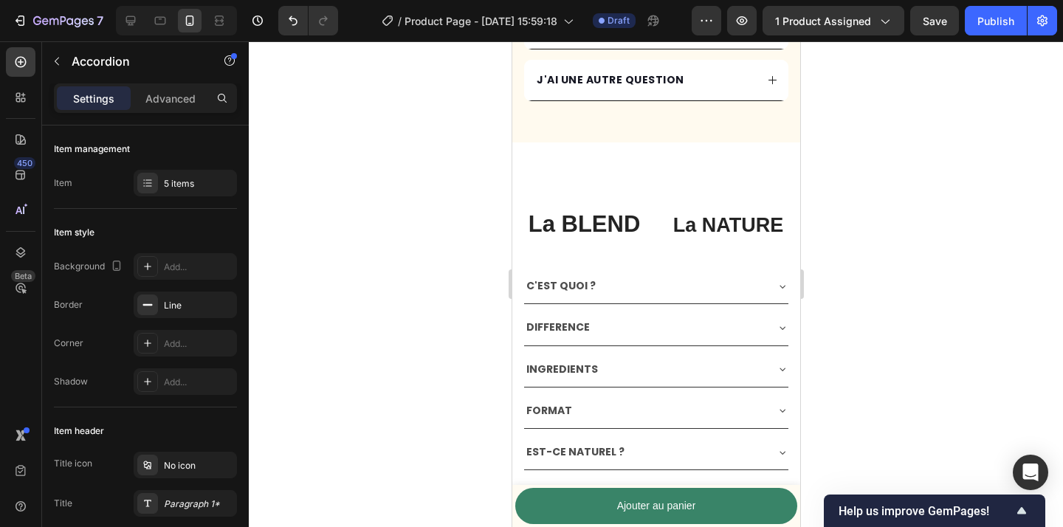
scroll to position [3723, 0]
click at [595, 250] on div "La BLEND" at bounding box center [584, 222] width 122 height 55
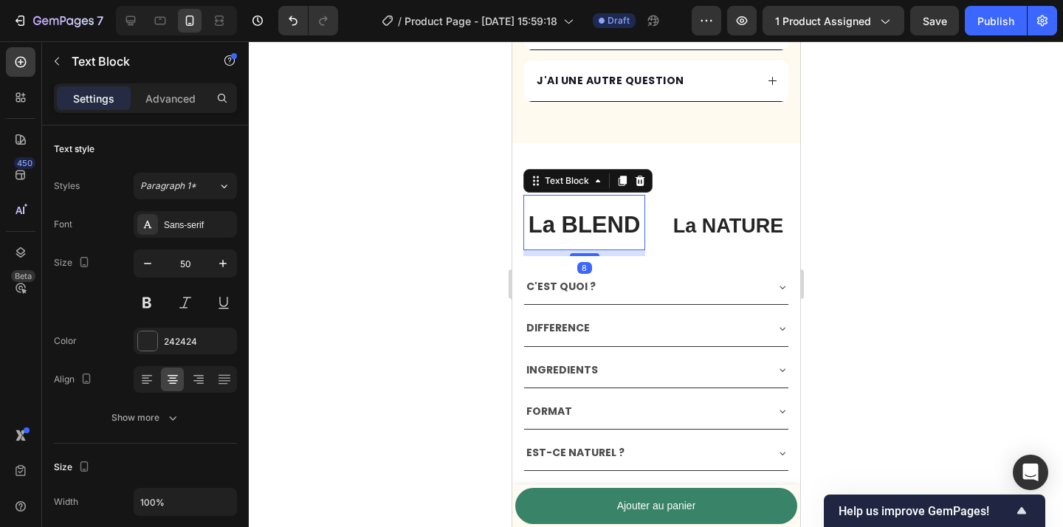
click at [611, 245] on p "La BLEND" at bounding box center [583, 222] width 119 height 52
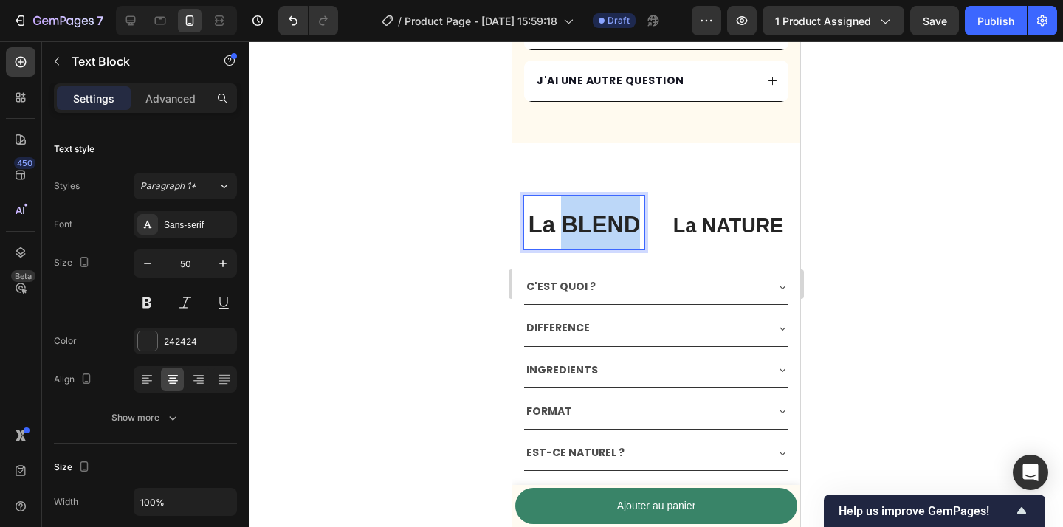
click at [611, 245] on p "La BLEND" at bounding box center [583, 222] width 119 height 52
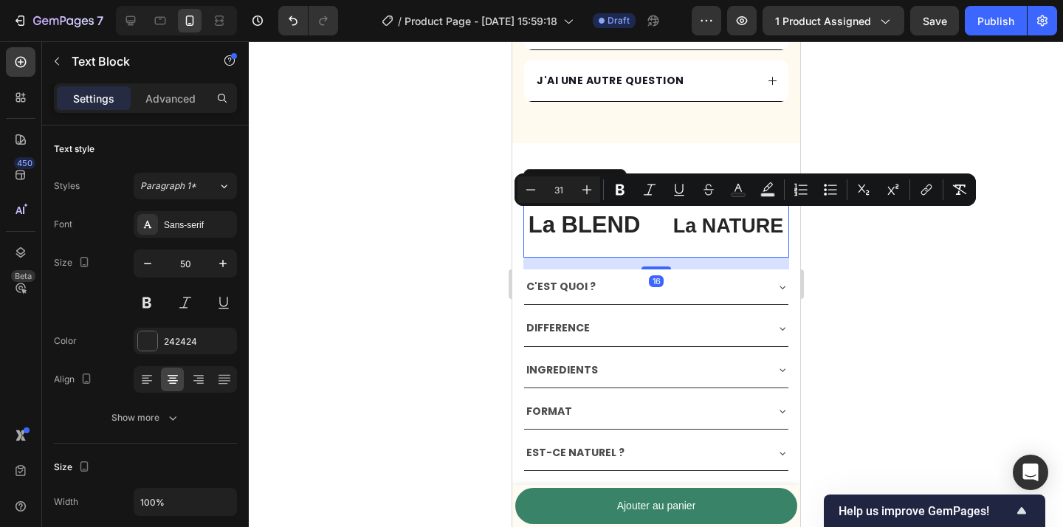
click at [649, 231] on div "La BLEND Text Block La NATURE Text Block Row 16" at bounding box center [656, 226] width 266 height 63
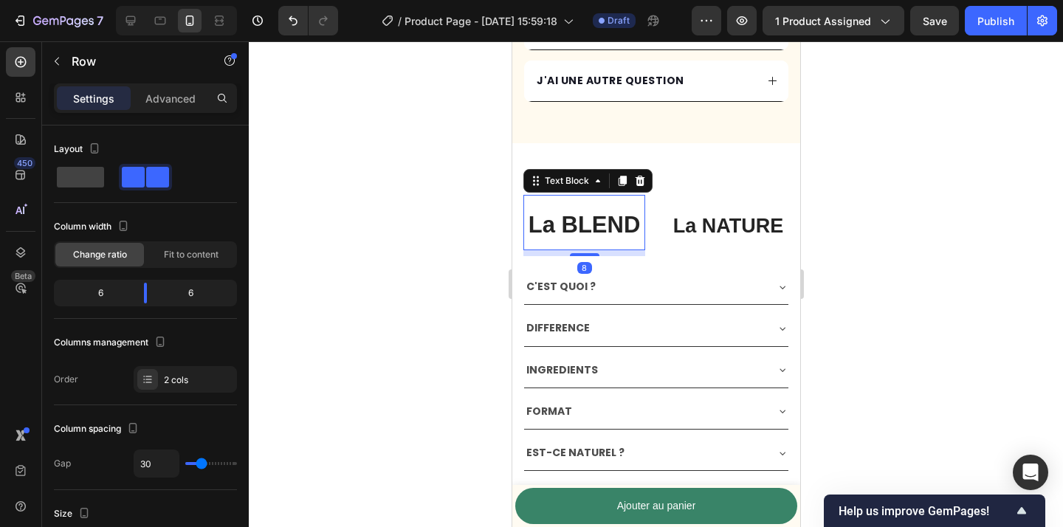
click at [637, 231] on span "La BLEND" at bounding box center [584, 225] width 112 height 26
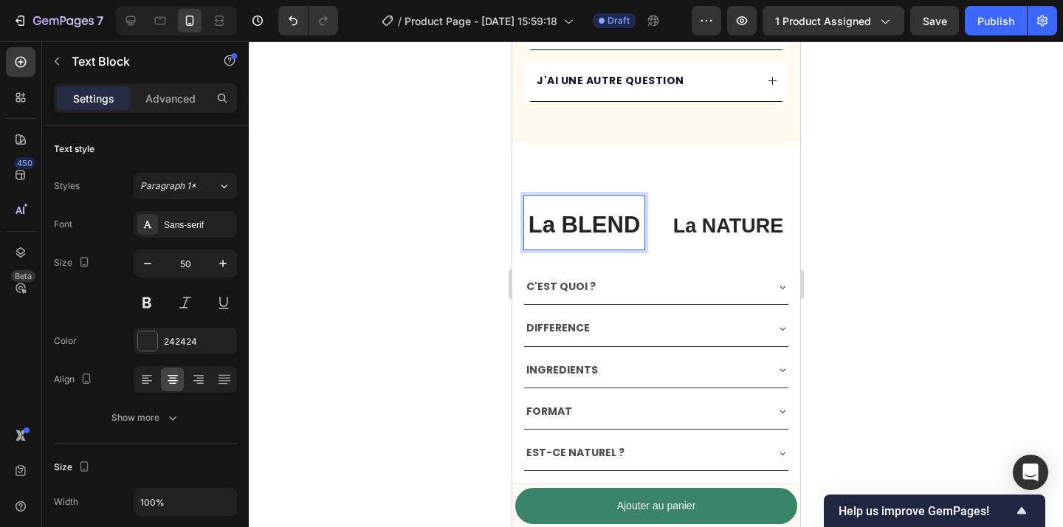
click at [612, 231] on span "La BLEND" at bounding box center [584, 225] width 112 height 26
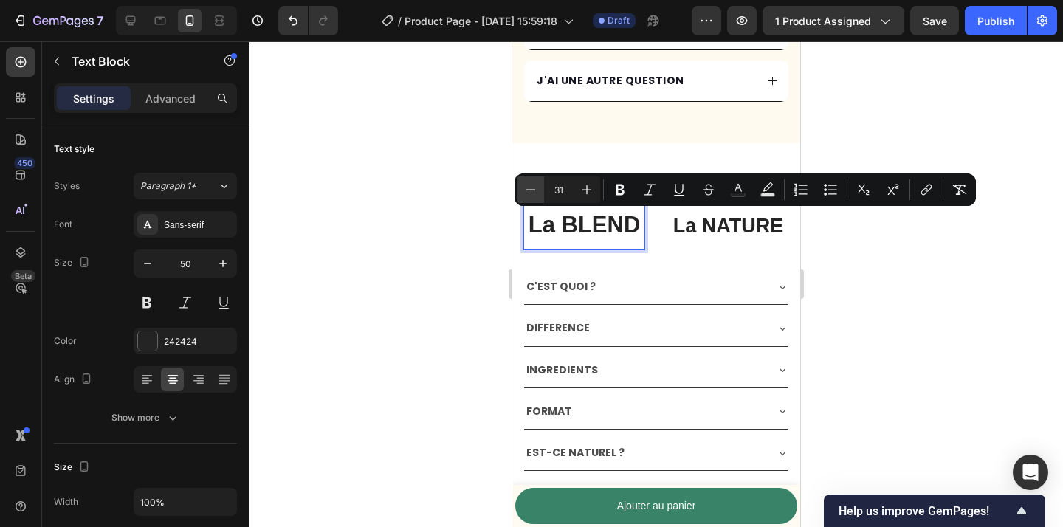
click at [534, 195] on icon "Editor contextual toolbar" at bounding box center [531, 189] width 15 height 15
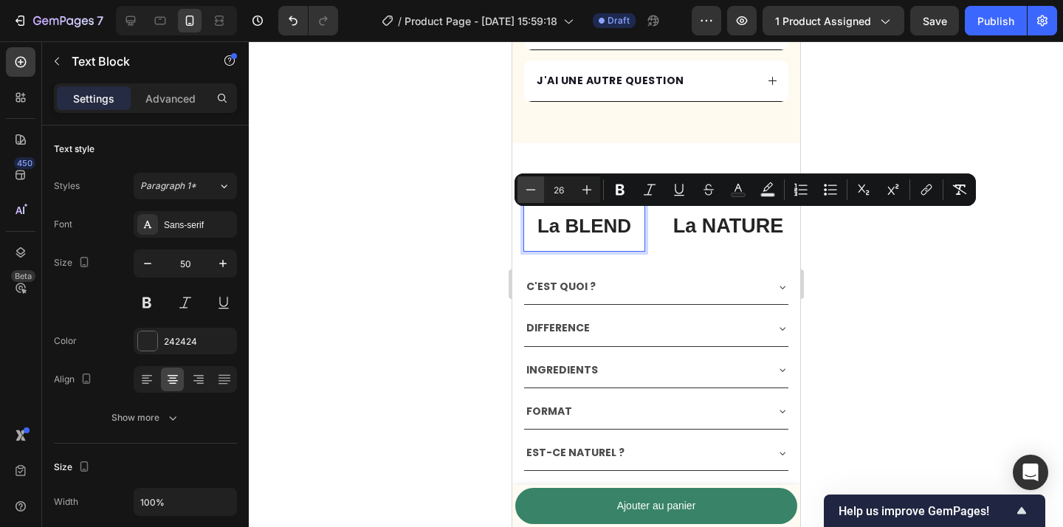
click at [534, 195] on icon "Editor contextual toolbar" at bounding box center [531, 189] width 15 height 15
type input "22"
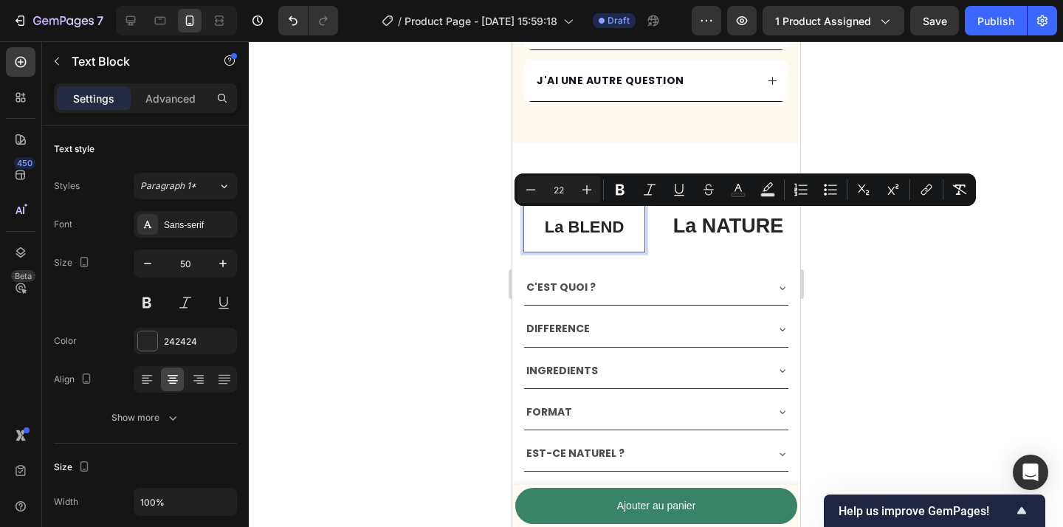
click at [623, 237] on p "La BLEND" at bounding box center [583, 223] width 119 height 55
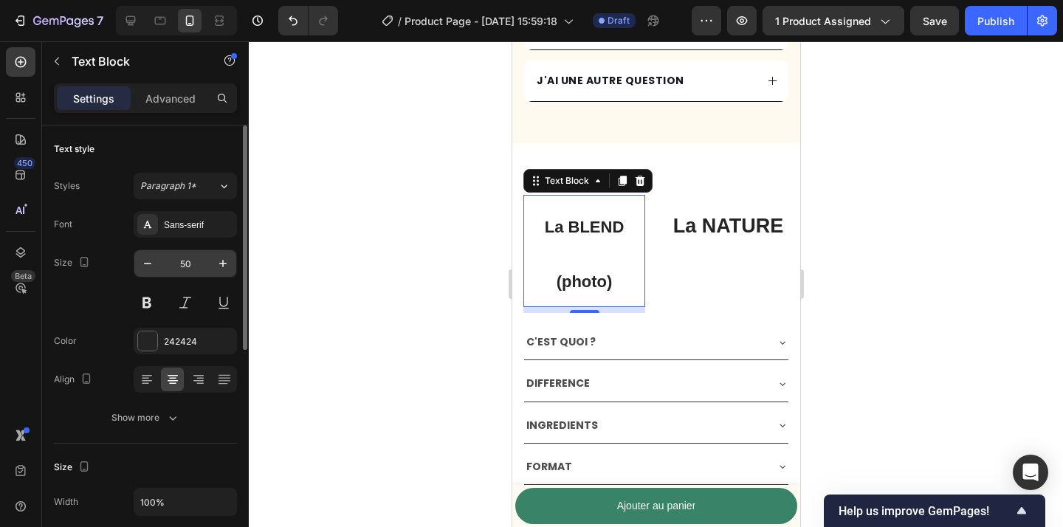
click at [164, 262] on input "50" at bounding box center [185, 263] width 49 height 27
click at [153, 264] on icon "button" at bounding box center [147, 263] width 15 height 15
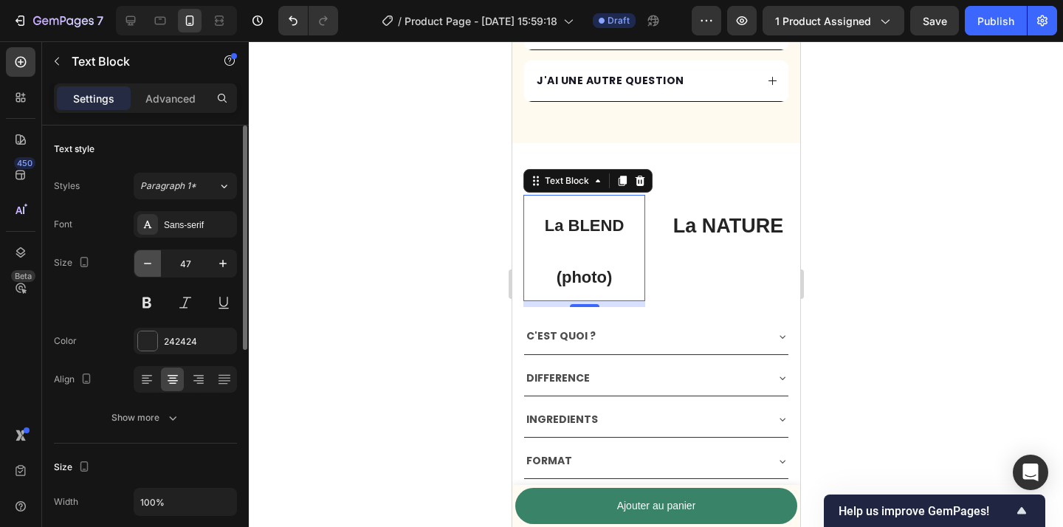
click at [153, 264] on icon "button" at bounding box center [147, 263] width 15 height 15
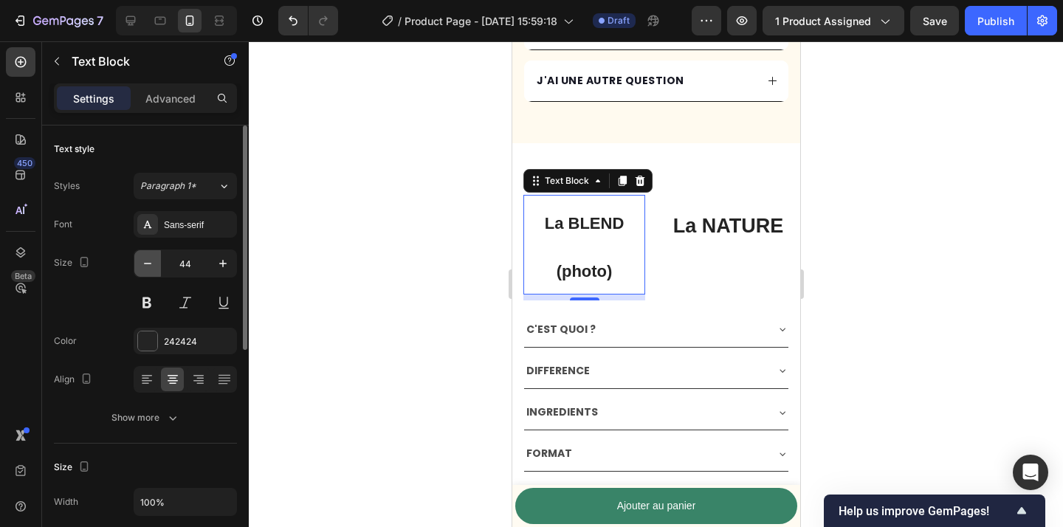
click at [153, 264] on icon "button" at bounding box center [147, 263] width 15 height 15
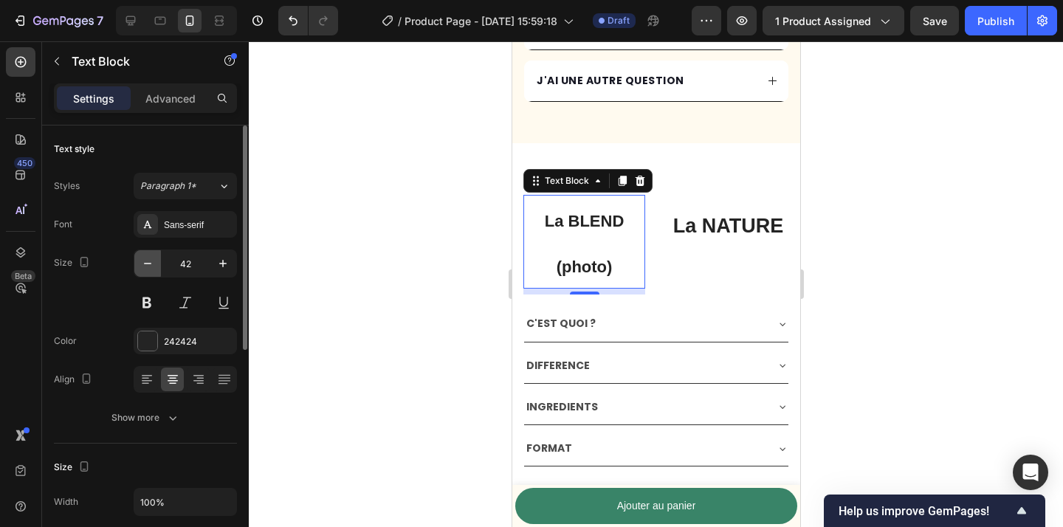
click at [153, 264] on icon "button" at bounding box center [147, 263] width 15 height 15
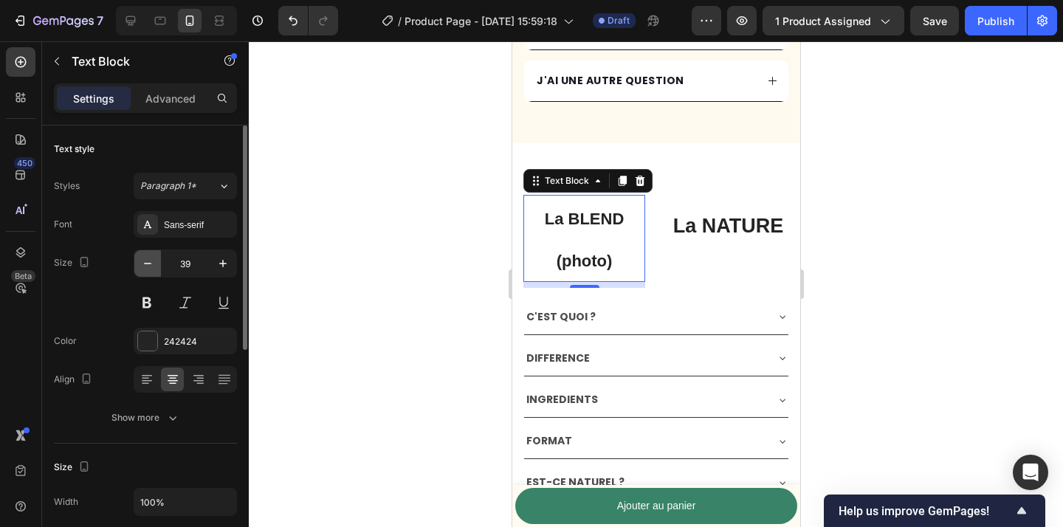
click at [153, 264] on icon "button" at bounding box center [147, 263] width 15 height 15
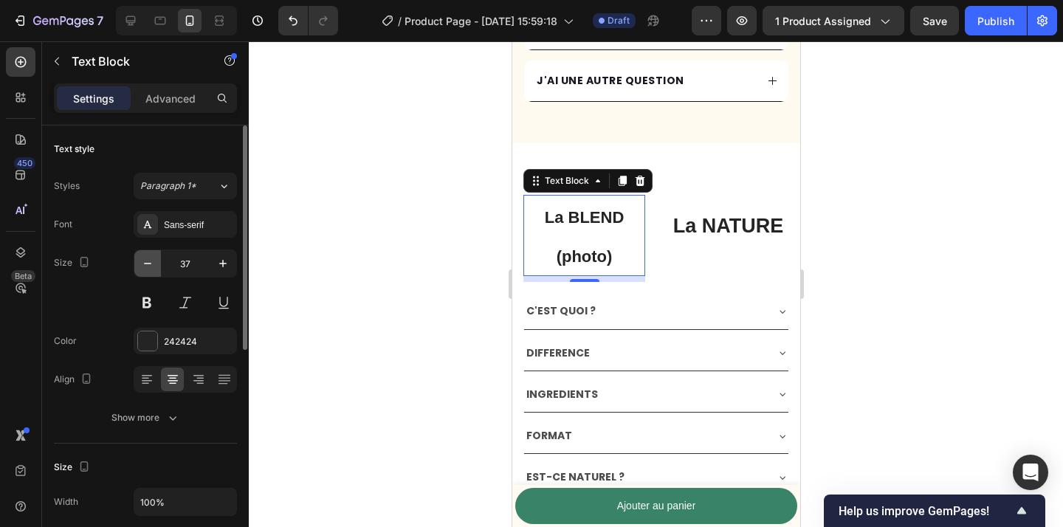
click at [153, 264] on icon "button" at bounding box center [147, 263] width 15 height 15
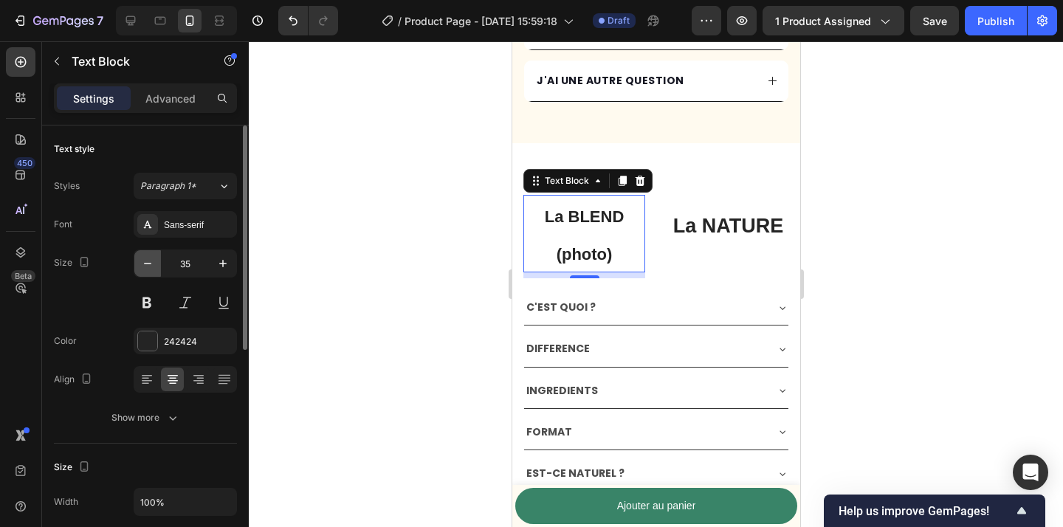
click at [153, 264] on icon "button" at bounding box center [147, 263] width 15 height 15
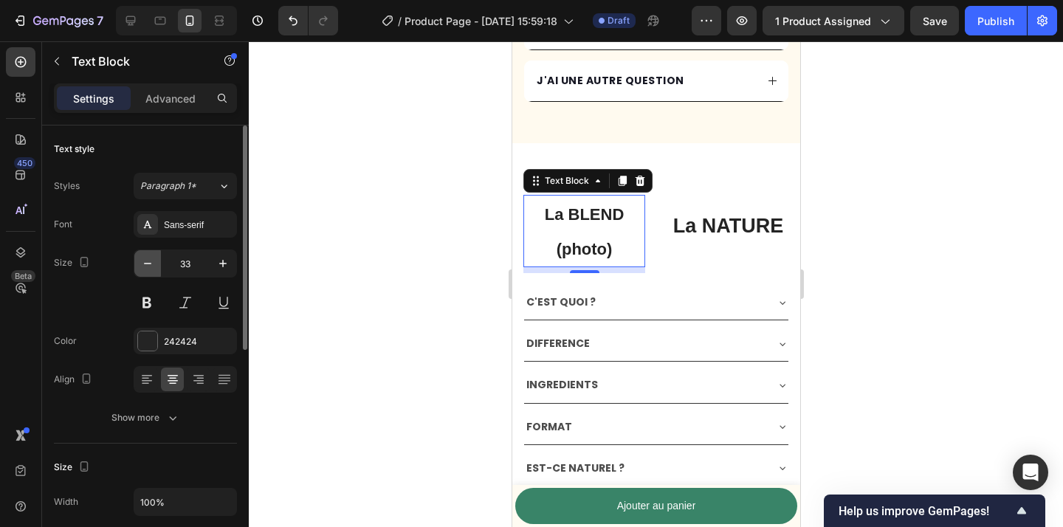
click at [153, 264] on icon "button" at bounding box center [147, 263] width 15 height 15
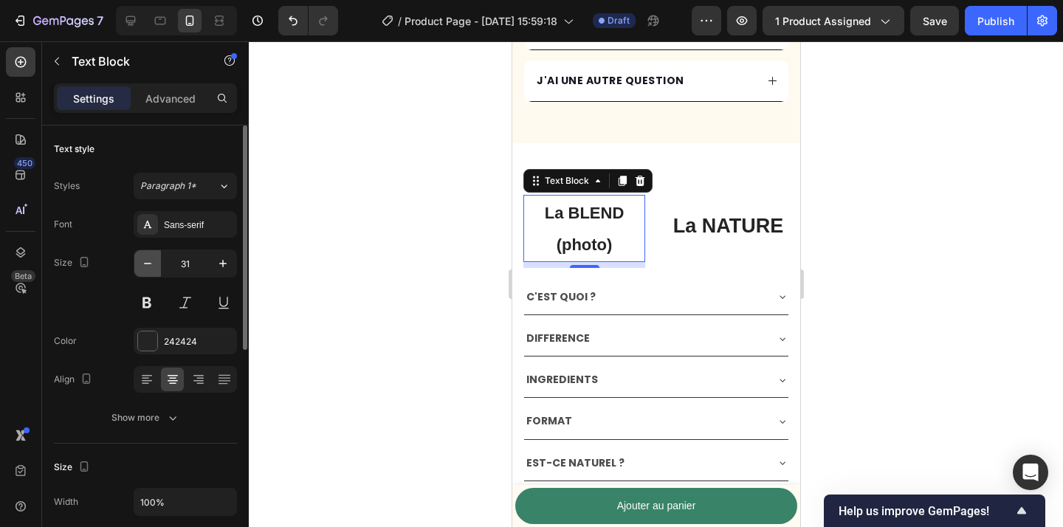
click at [153, 264] on icon "button" at bounding box center [147, 263] width 15 height 15
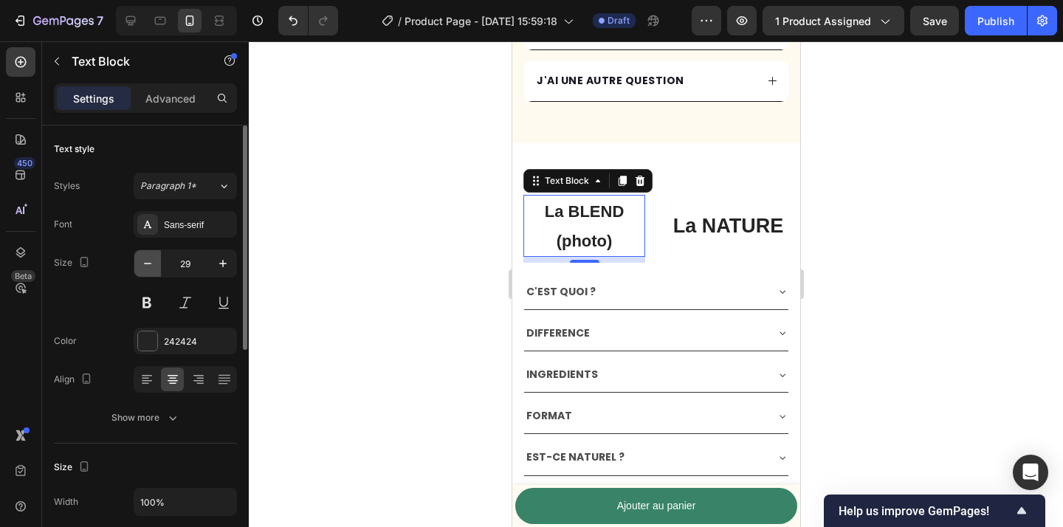
click at [153, 264] on icon "button" at bounding box center [147, 263] width 15 height 15
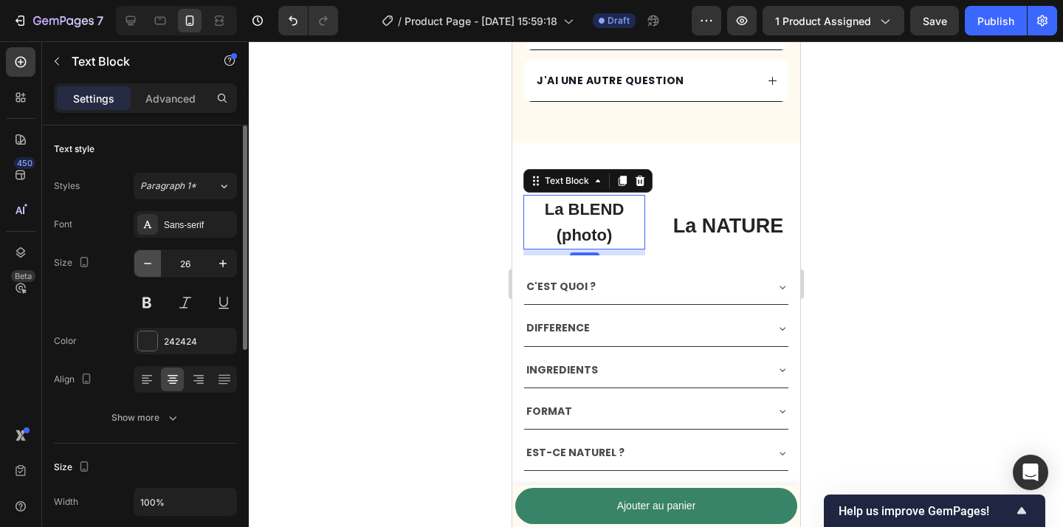
click at [153, 264] on icon "button" at bounding box center [147, 263] width 15 height 15
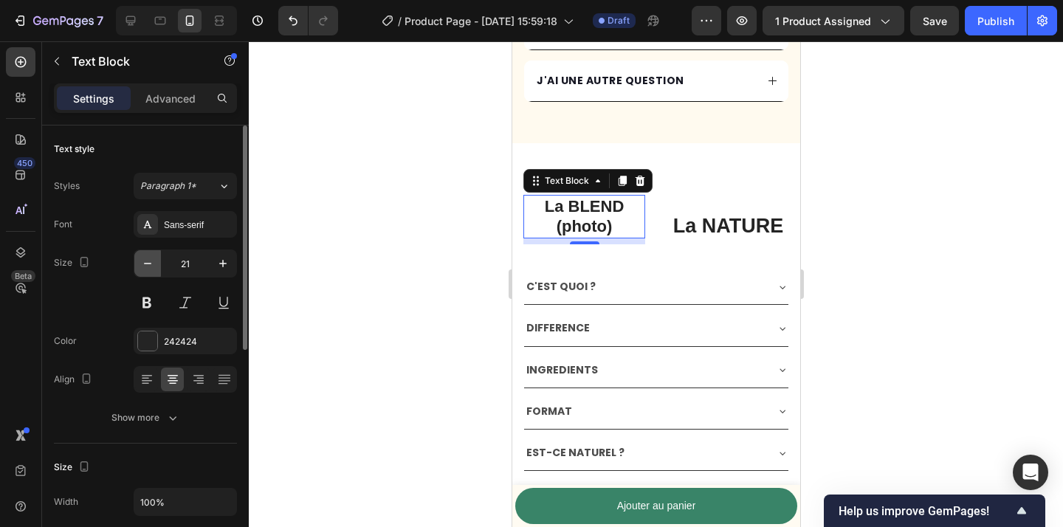
click at [153, 264] on icon "button" at bounding box center [147, 263] width 15 height 15
type input "20"
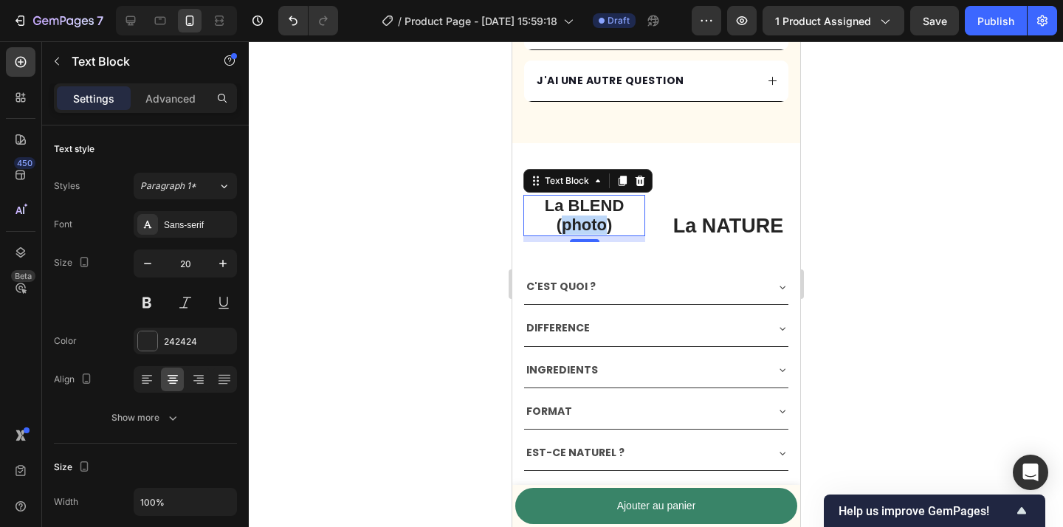
click at [569, 223] on span "(photo)" at bounding box center [584, 225] width 56 height 18
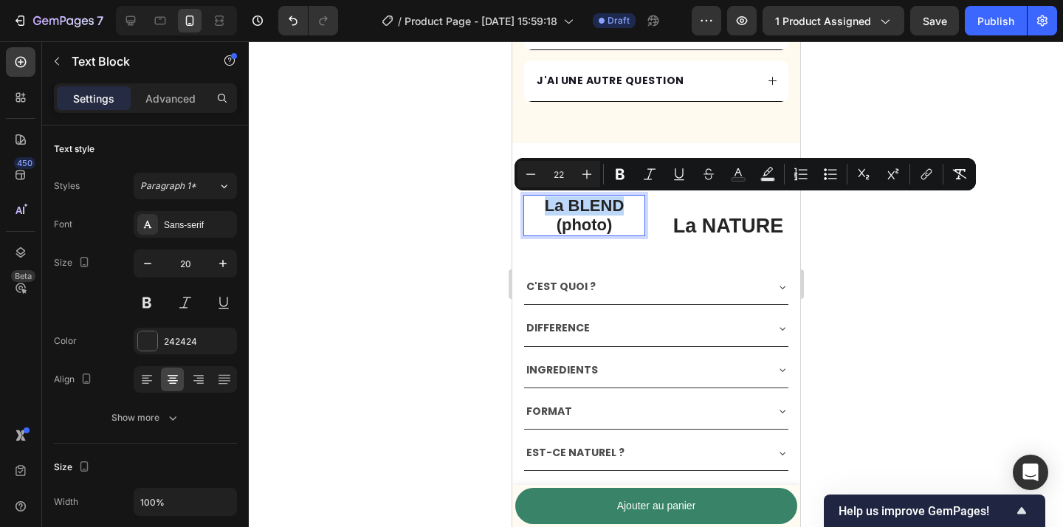
copy span "La BLEND"
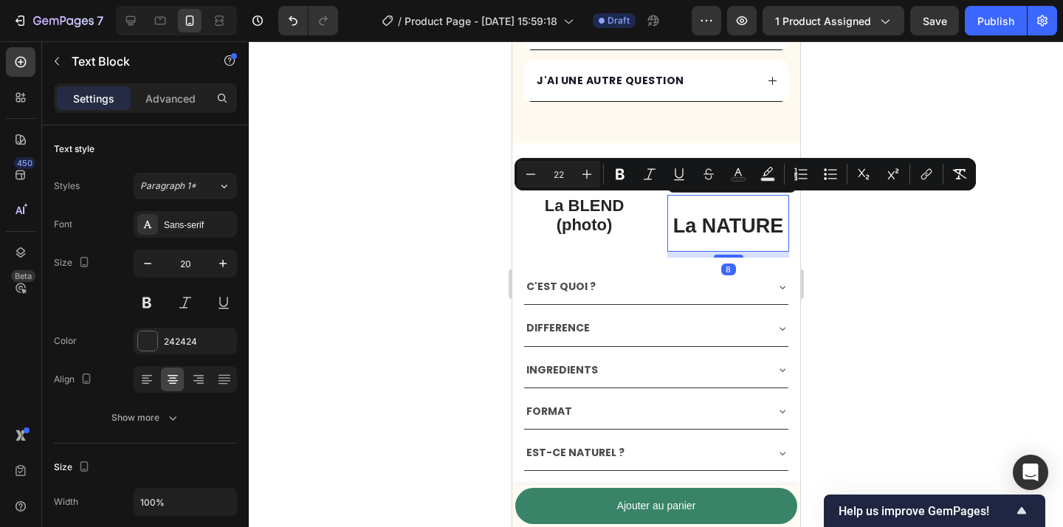
click at [740, 230] on span "La NATURE" at bounding box center [728, 226] width 111 height 22
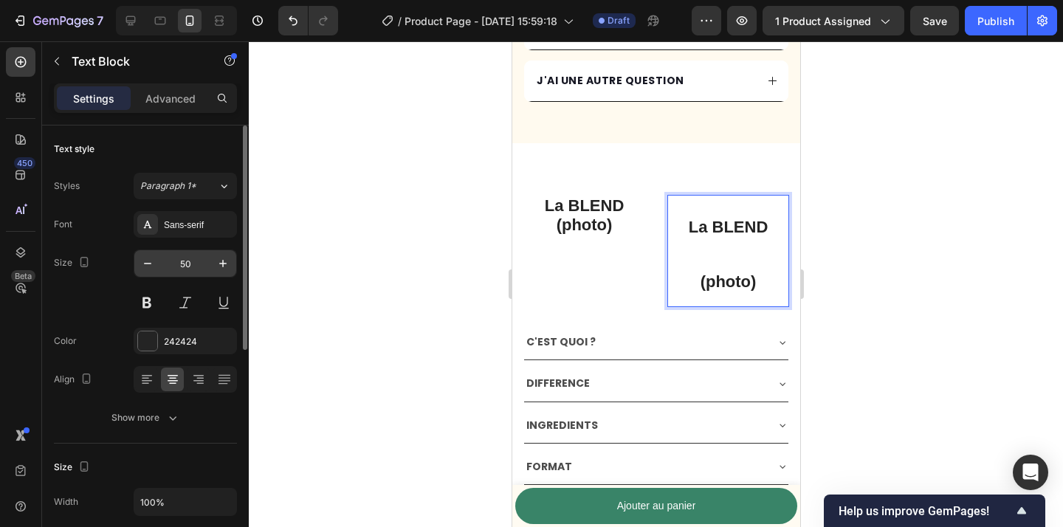
click at [185, 267] on input "50" at bounding box center [185, 263] width 49 height 27
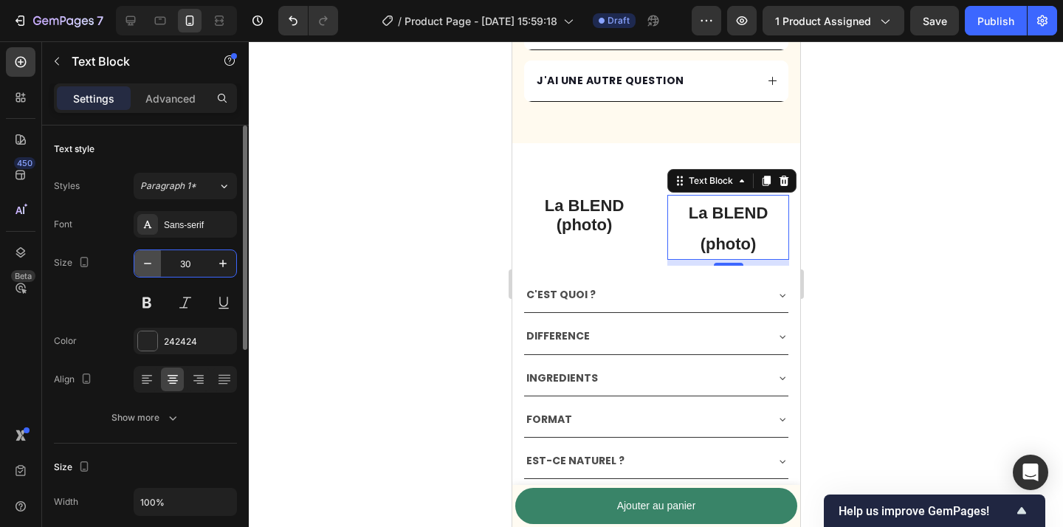
click at [147, 271] on button "button" at bounding box center [147, 263] width 27 height 27
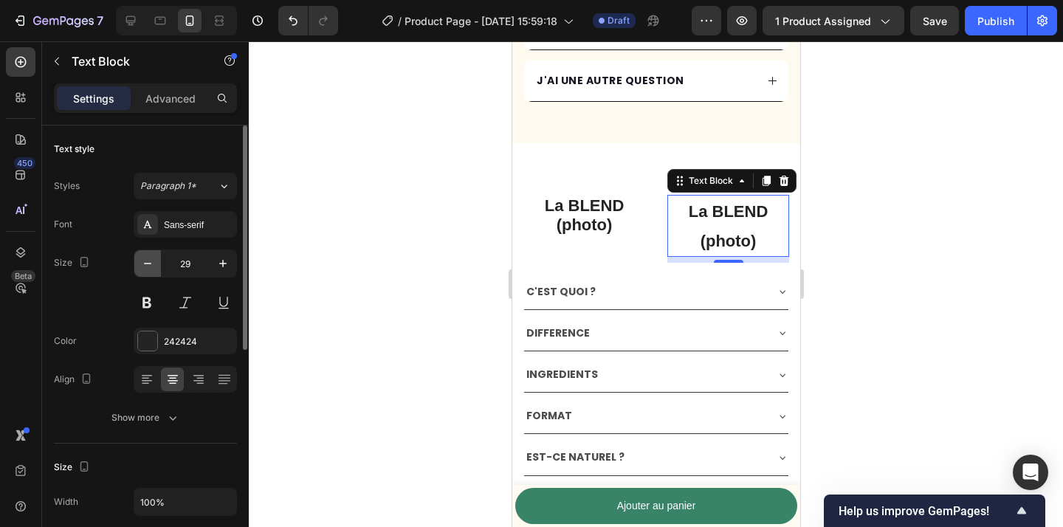
click at [147, 271] on button "button" at bounding box center [147, 263] width 27 height 27
click at [147, 267] on icon "button" at bounding box center [147, 263] width 15 height 15
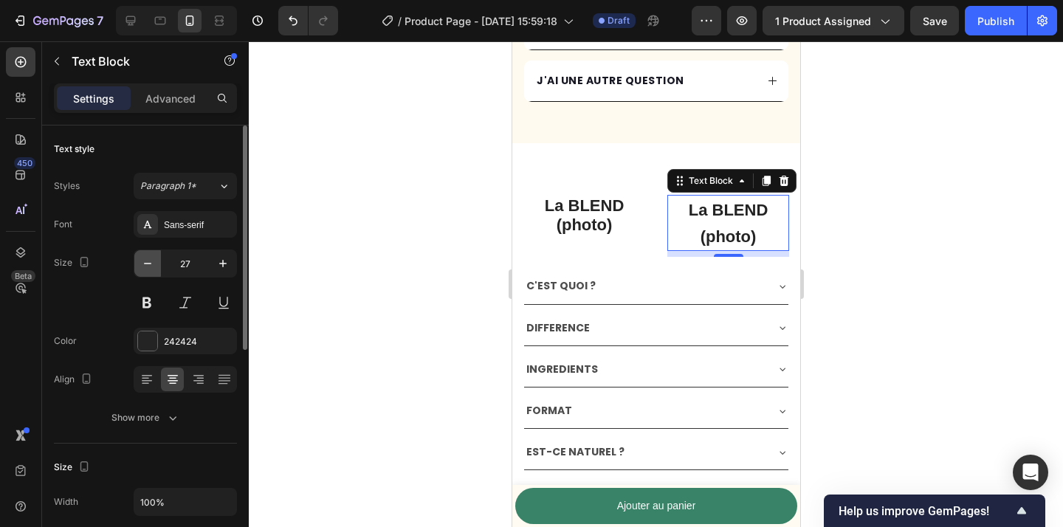
click at [147, 267] on icon "button" at bounding box center [147, 263] width 15 height 15
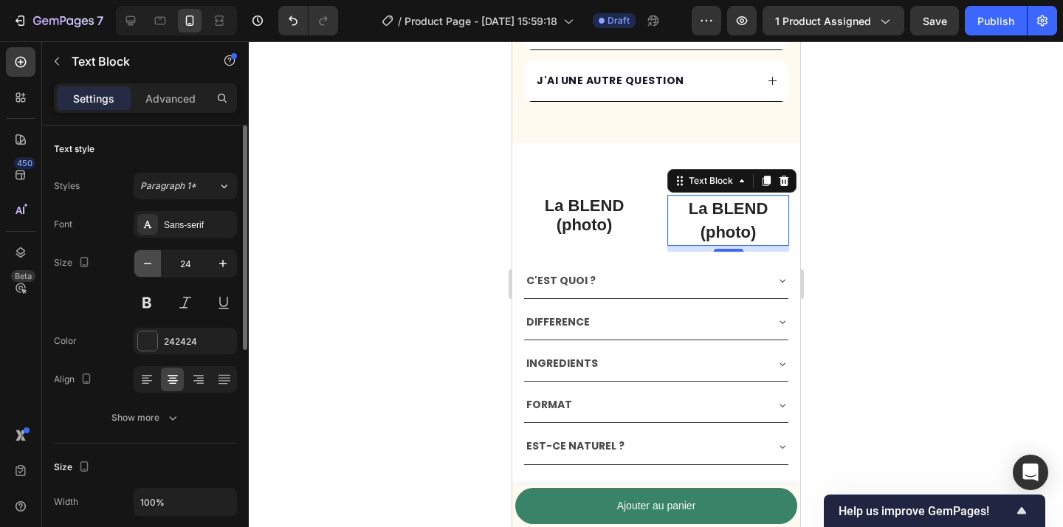
click at [147, 267] on icon "button" at bounding box center [147, 263] width 15 height 15
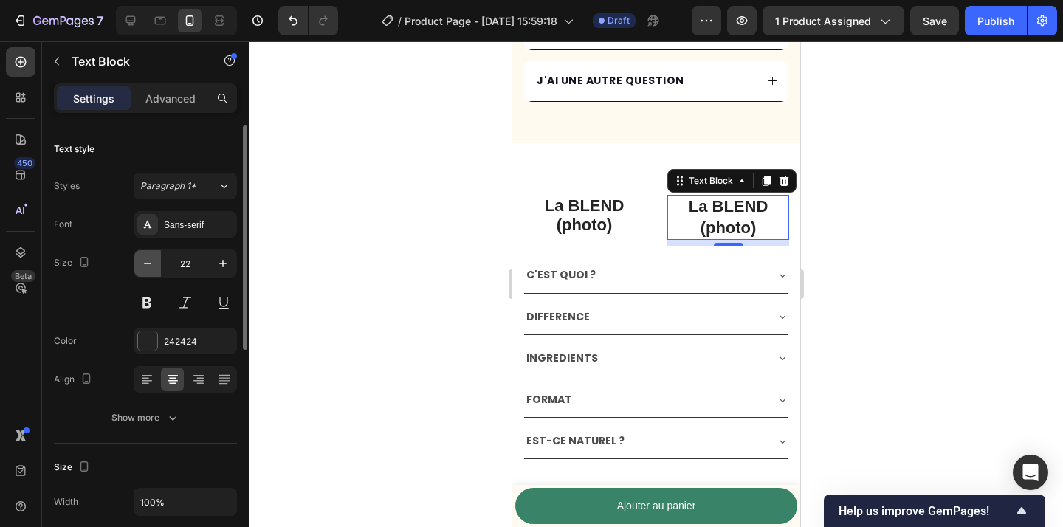
click at [147, 267] on icon "button" at bounding box center [147, 263] width 15 height 15
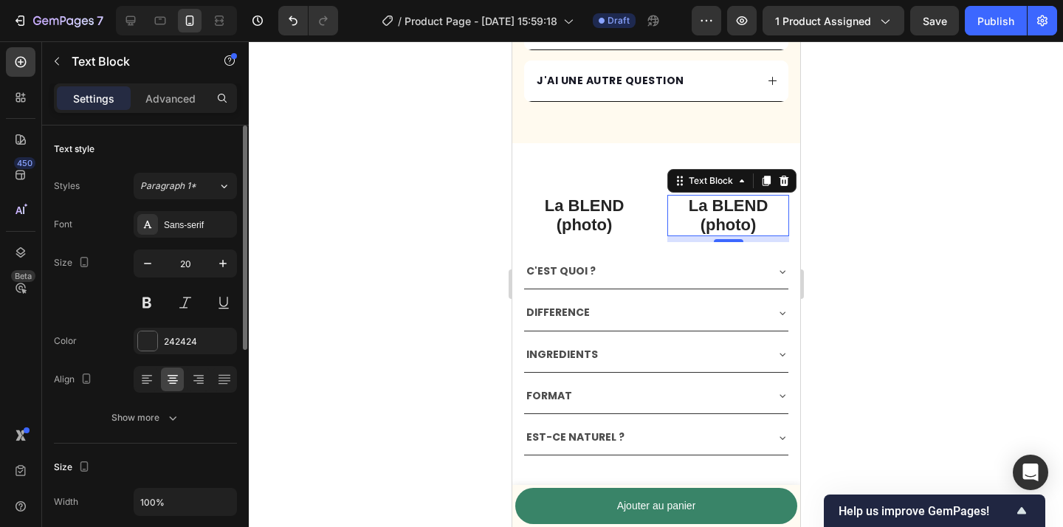
type input "19"
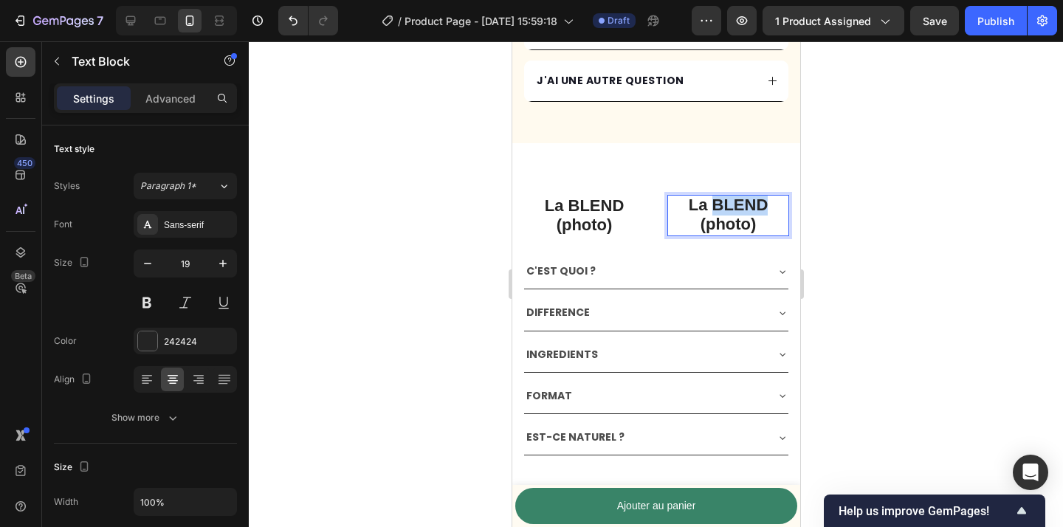
click at [719, 213] on span "La BLEND" at bounding box center [728, 205] width 80 height 18
click at [962, 247] on div at bounding box center [656, 284] width 814 height 486
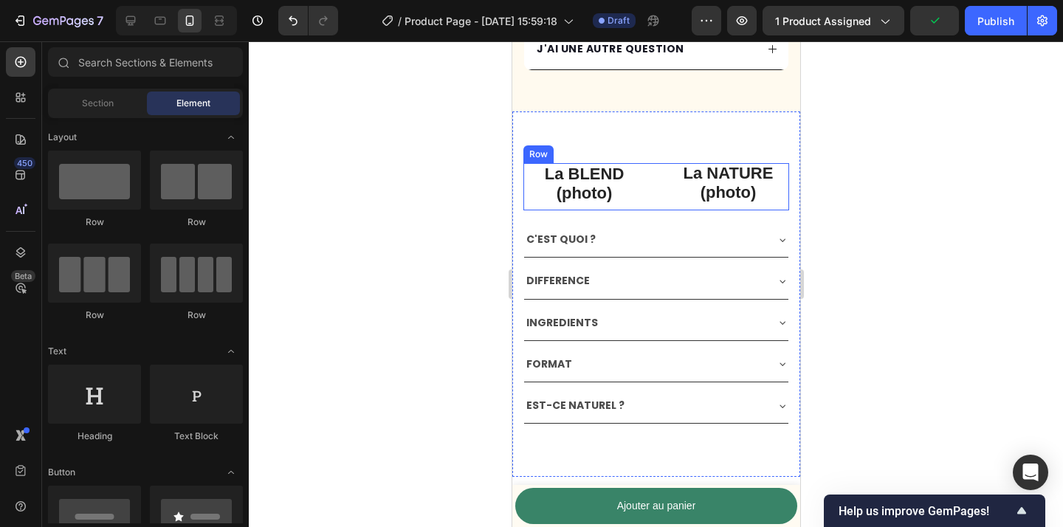
scroll to position [3756, 0]
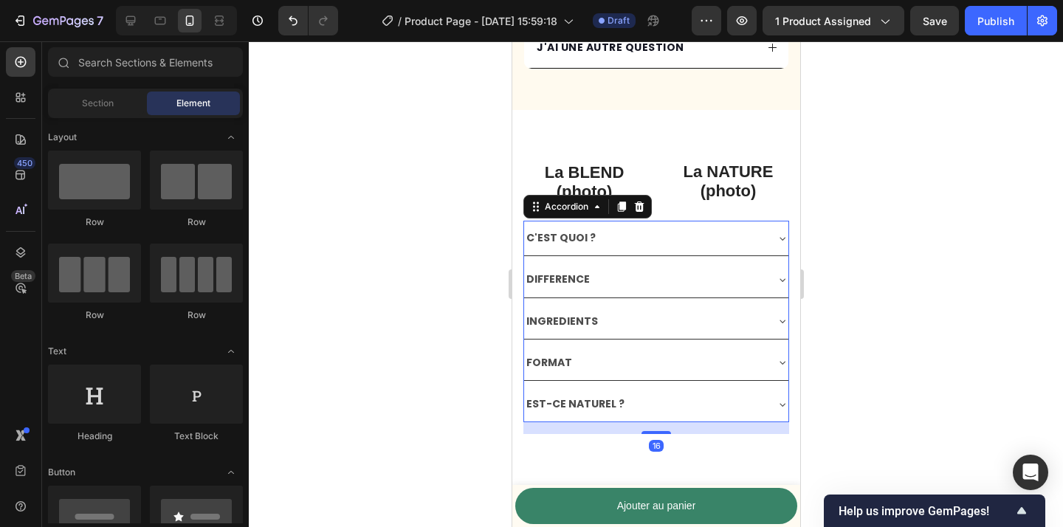
click at [750, 237] on div "C'EST QUOI ?" at bounding box center [644, 238] width 241 height 23
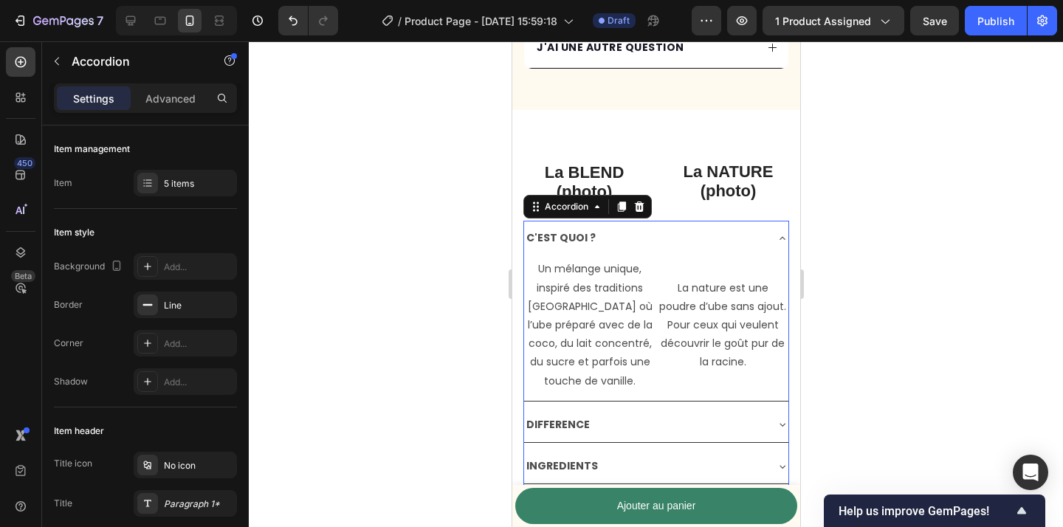
click at [750, 237] on div "C'EST QUOI ?" at bounding box center [644, 238] width 241 height 23
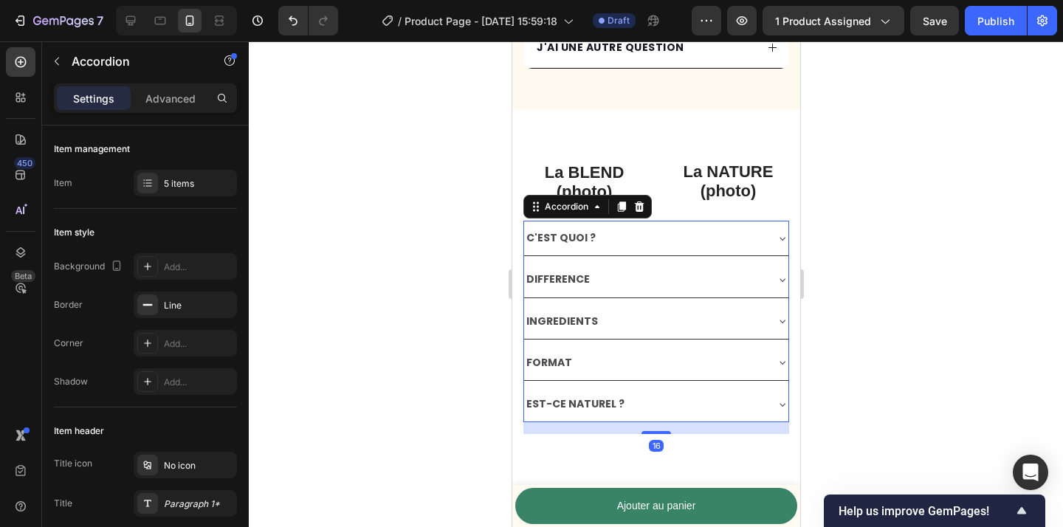
click at [699, 267] on div "DIFFERENCE" at bounding box center [656, 279] width 264 height 35
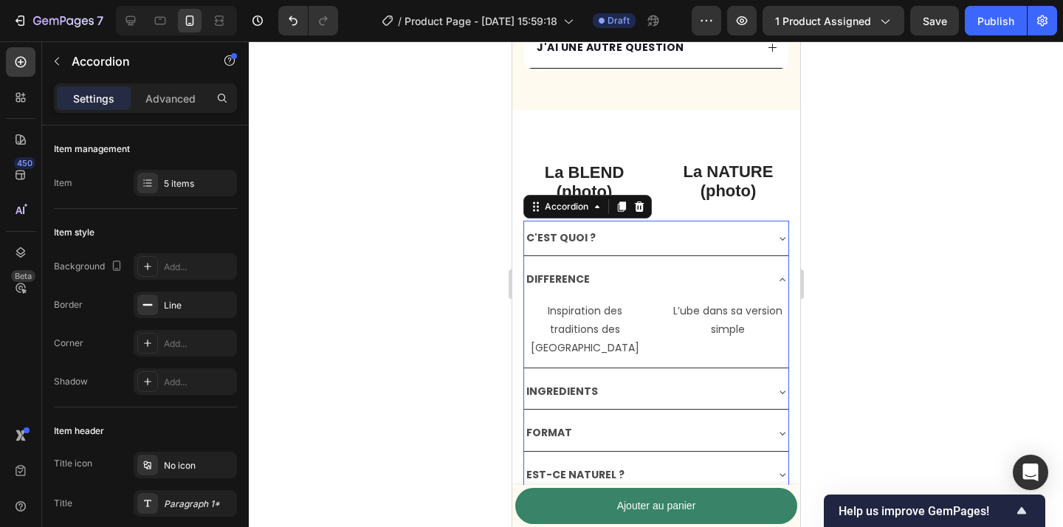
click at [699, 267] on div "DIFFERENCE" at bounding box center [656, 279] width 264 height 35
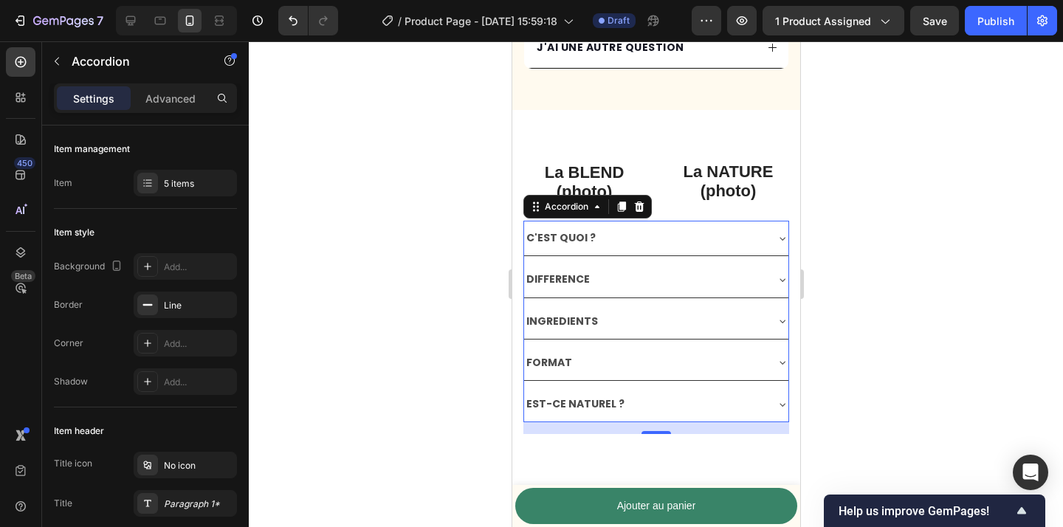
click at [693, 316] on div "INGREDIENTS" at bounding box center [644, 321] width 241 height 23
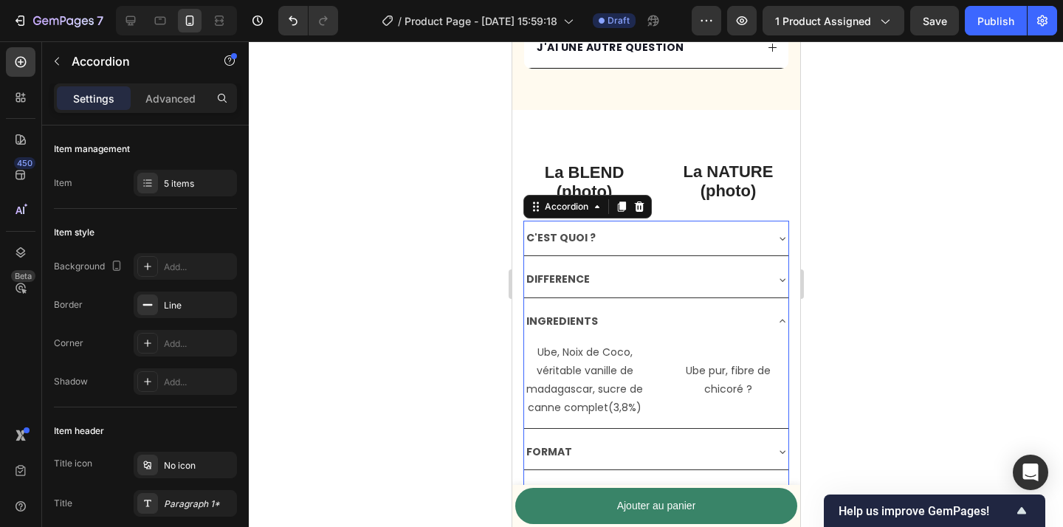
click at [693, 316] on div "INGREDIENTS" at bounding box center [644, 321] width 241 height 23
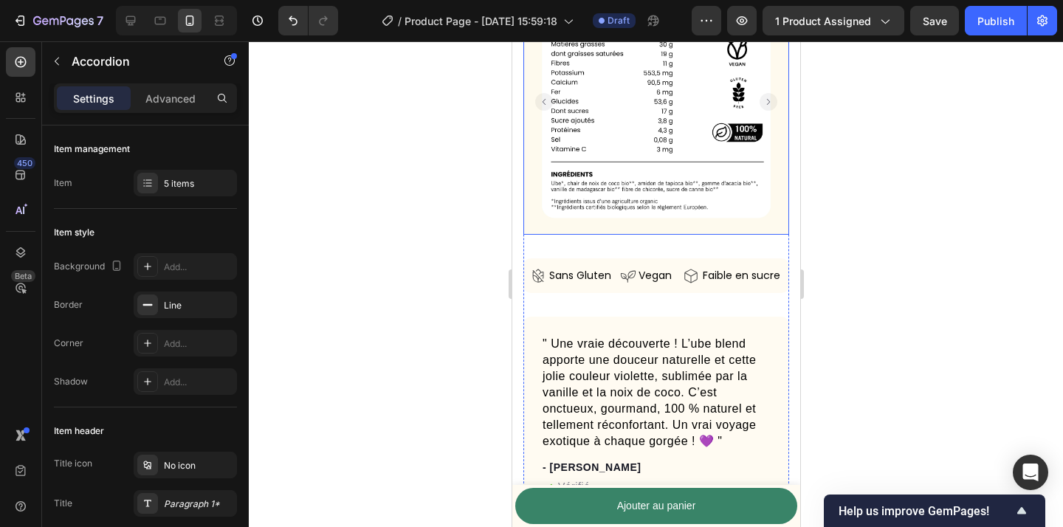
scroll to position [0, 0]
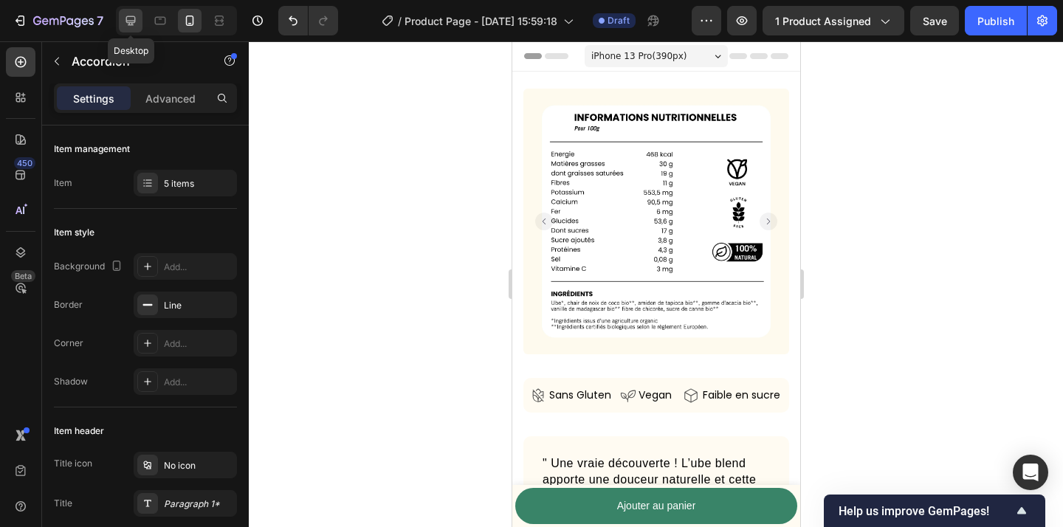
click at [132, 18] on icon at bounding box center [130, 20] width 15 height 15
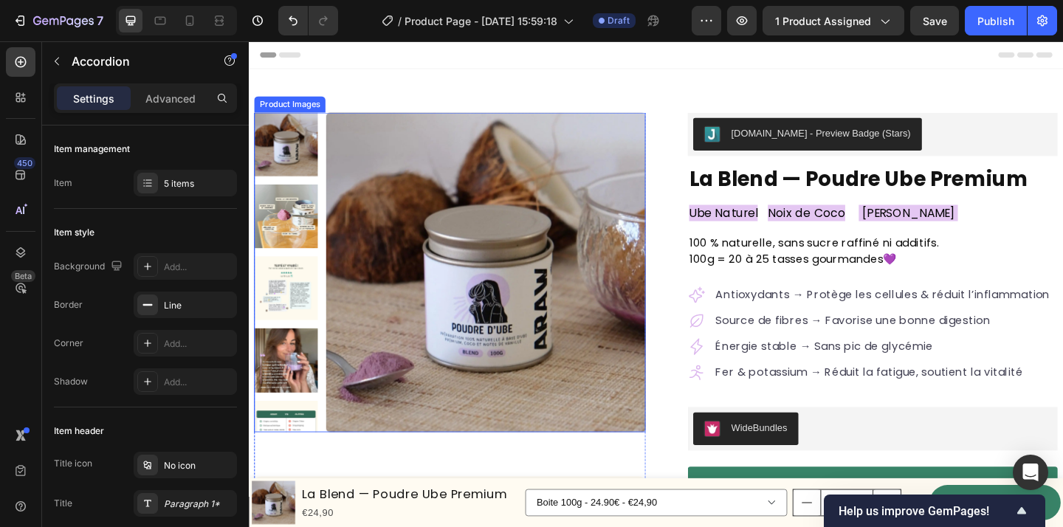
click at [503, 240] on img at bounding box center [507, 293] width 348 height 348
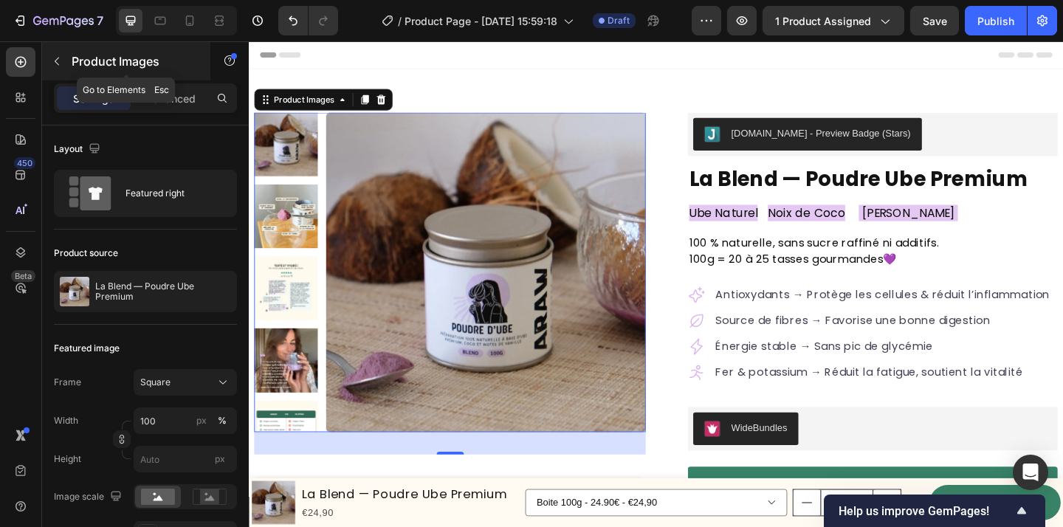
click at [54, 61] on icon "button" at bounding box center [57, 61] width 12 height 12
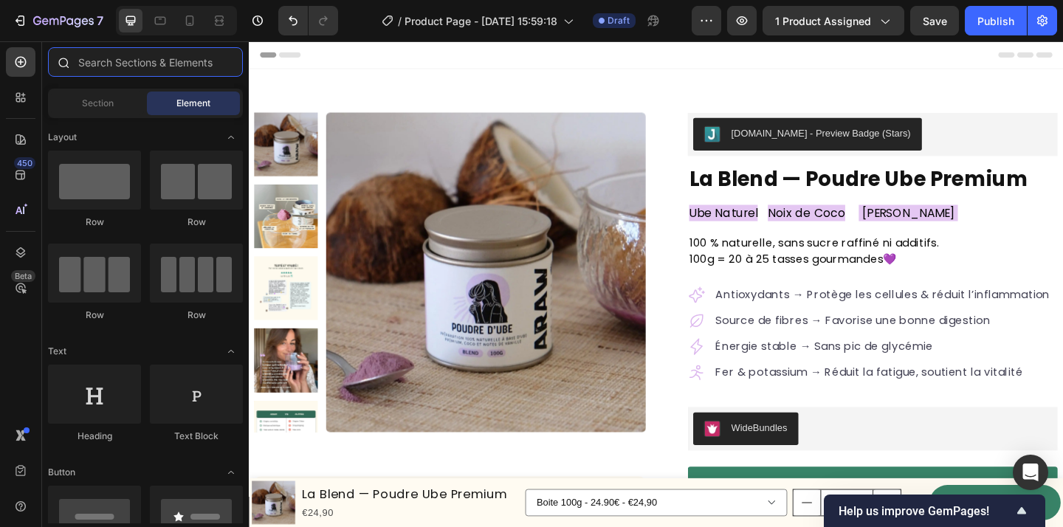
click at [129, 72] on input "text" at bounding box center [145, 62] width 195 height 30
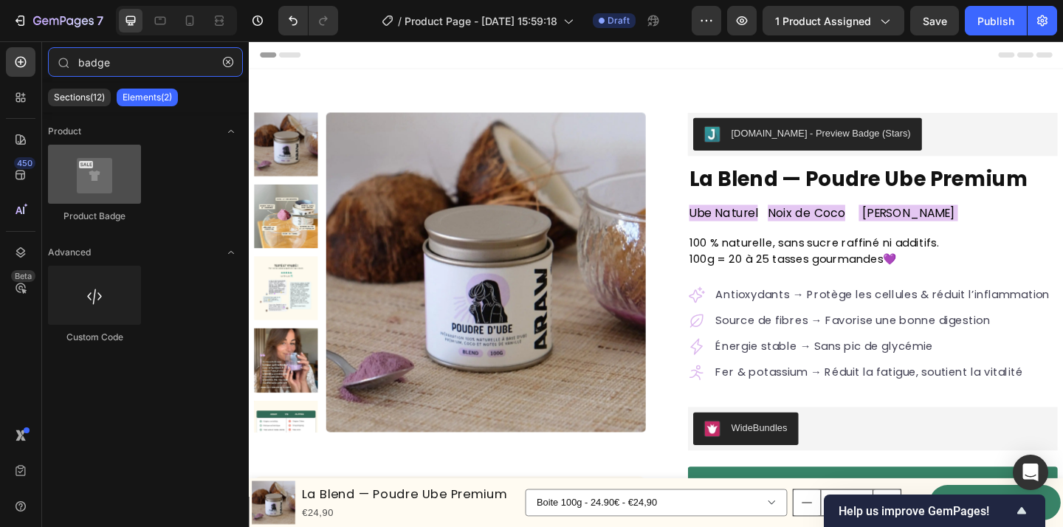
type input "badge"
click at [103, 188] on div at bounding box center [94, 174] width 93 height 59
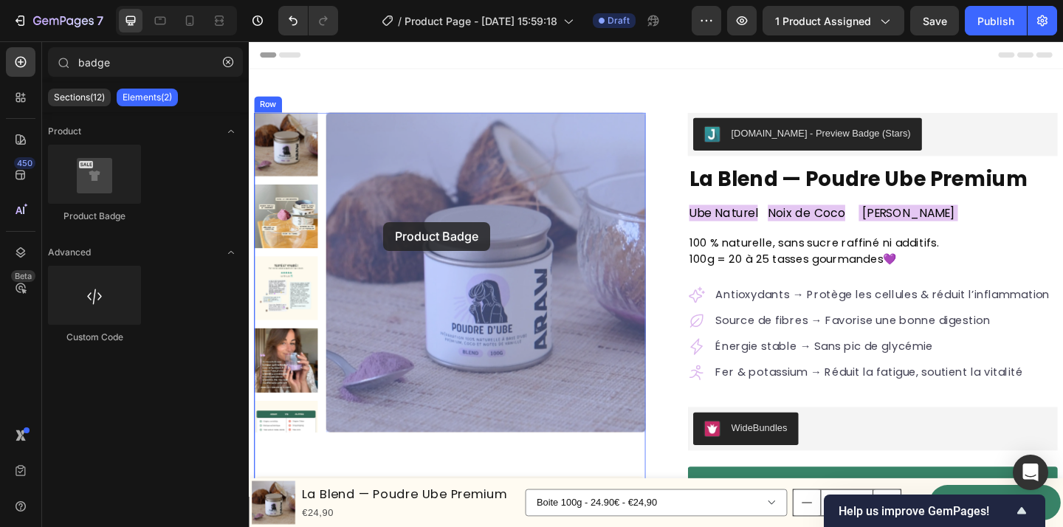
drag, startPoint x: 351, startPoint y: 229, endPoint x: 398, endPoint y: 236, distance: 47.0
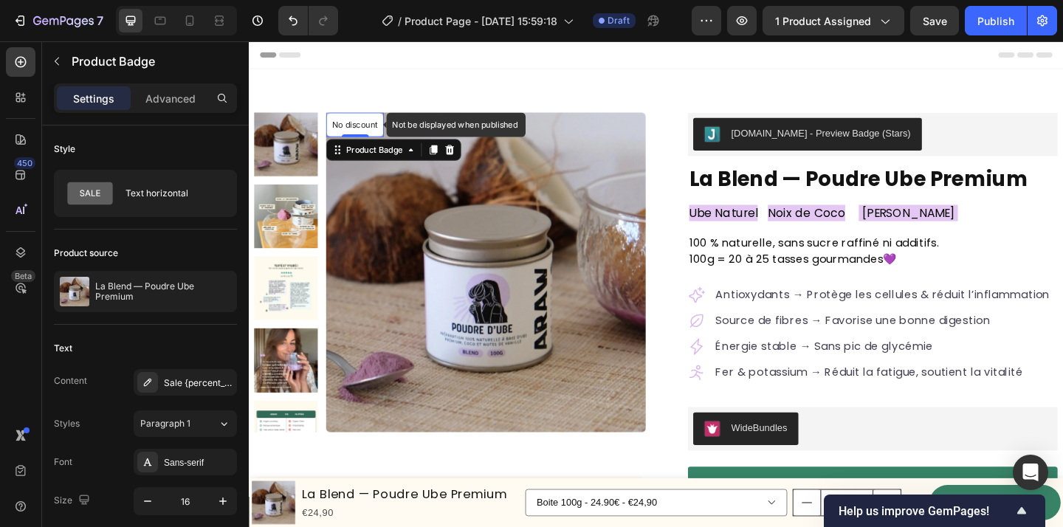
click at [366, 132] on p "No discount" at bounding box center [364, 132] width 49 height 13
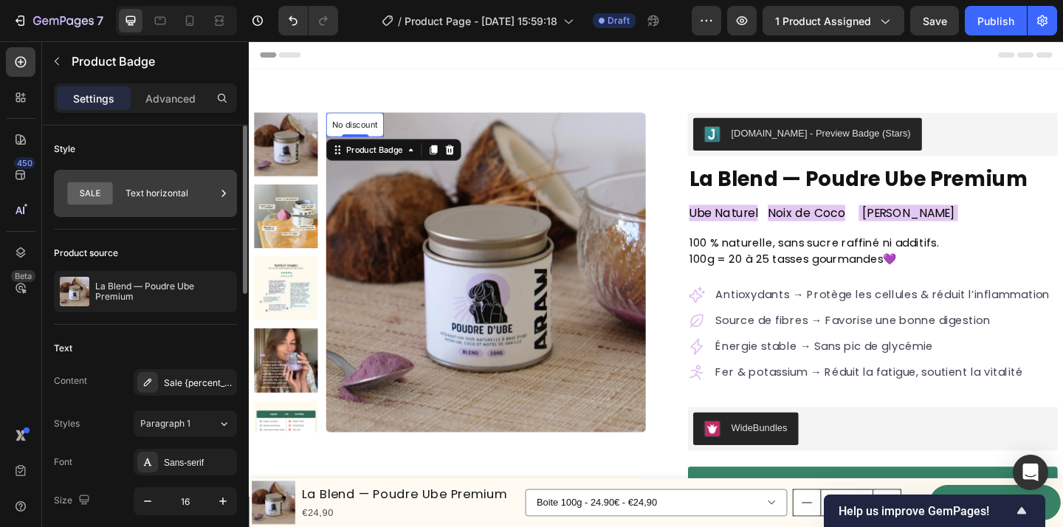
click at [176, 194] on div "Text horizontal" at bounding box center [171, 193] width 90 height 34
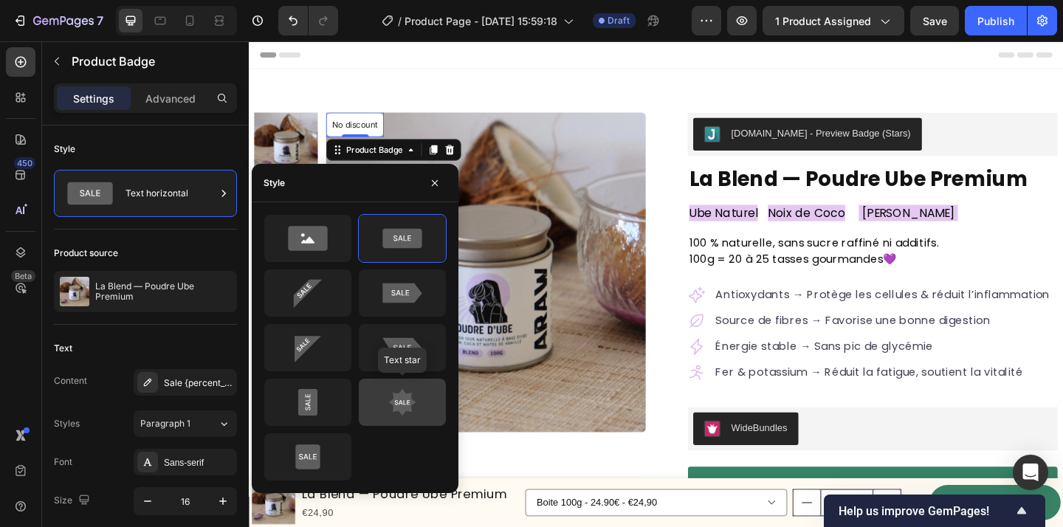
click at [399, 394] on icon at bounding box center [402, 402] width 27 height 27
click at [402, 400] on icon at bounding box center [402, 402] width 27 height 27
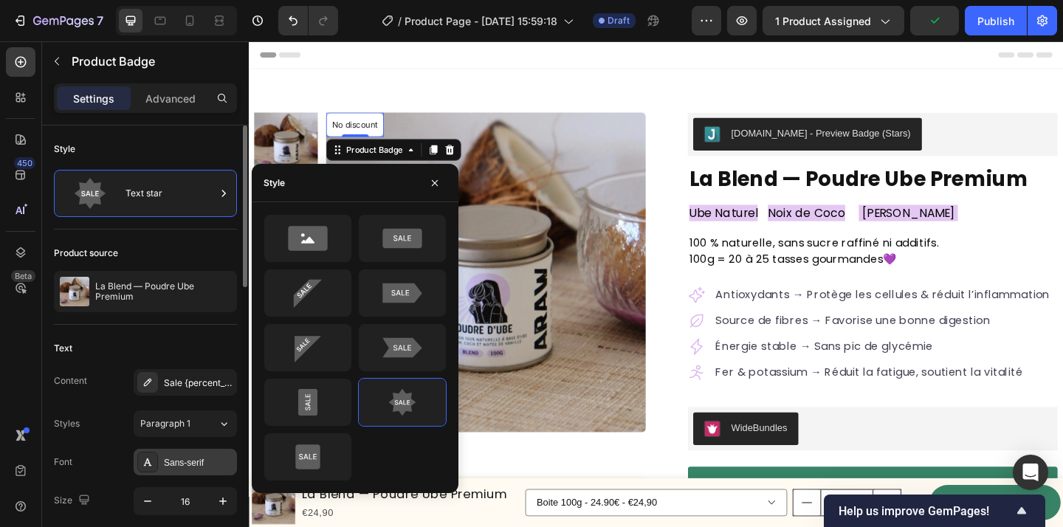
click at [186, 456] on div "Sans-serif" at bounding box center [198, 462] width 69 height 13
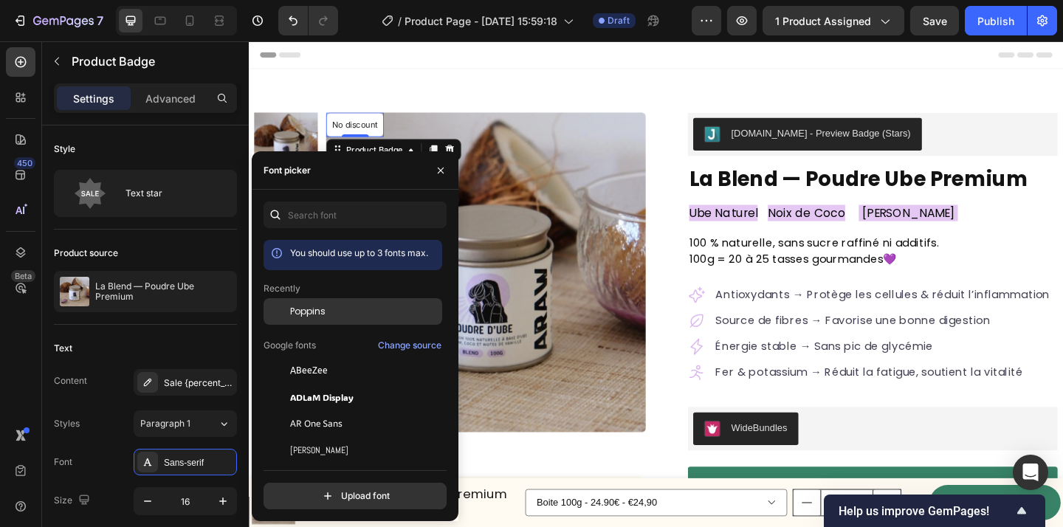
click at [325, 312] on span "Poppins" at bounding box center [307, 311] width 35 height 13
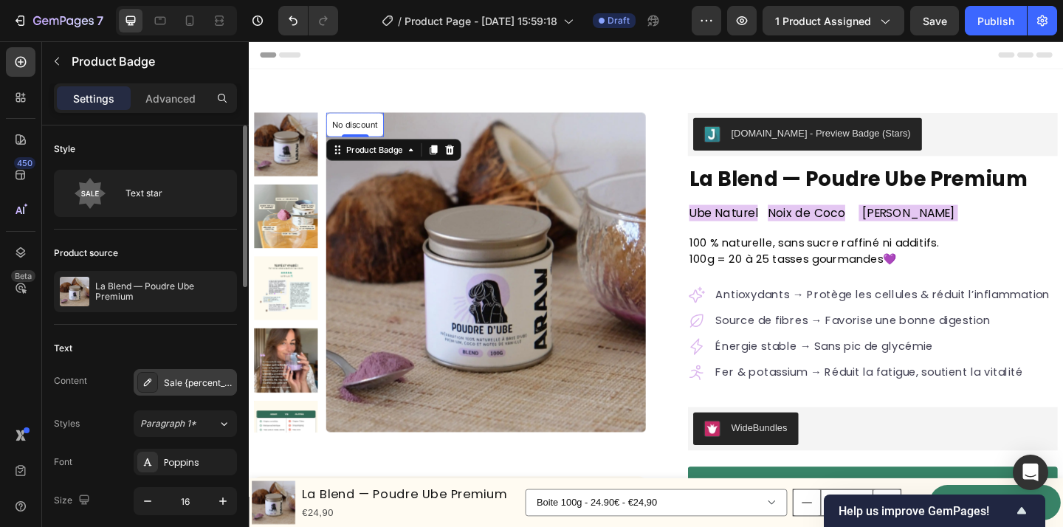
click at [171, 380] on div "Sale {percent_discount} off" at bounding box center [198, 383] width 69 height 13
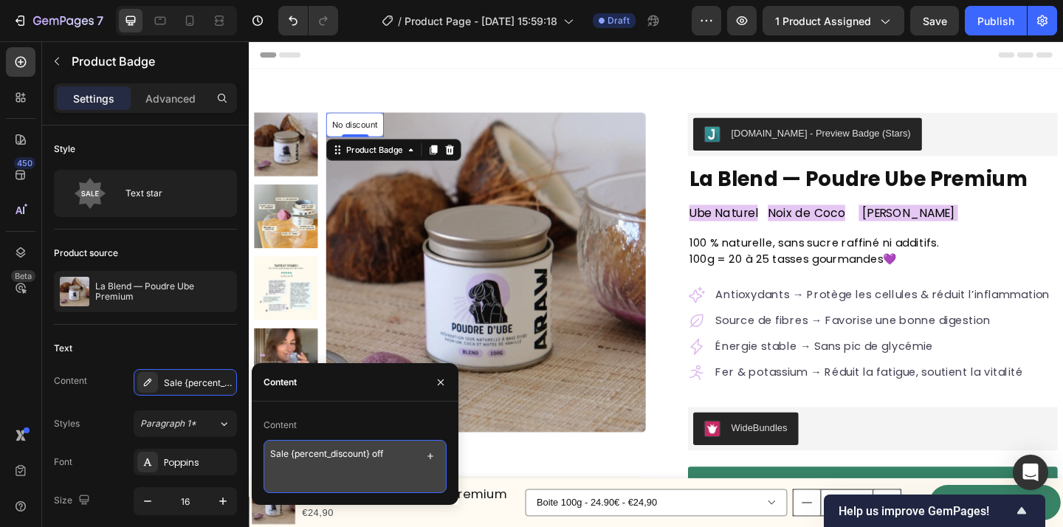
click at [389, 470] on textarea "Sale {percent_discount} off" at bounding box center [355, 466] width 183 height 53
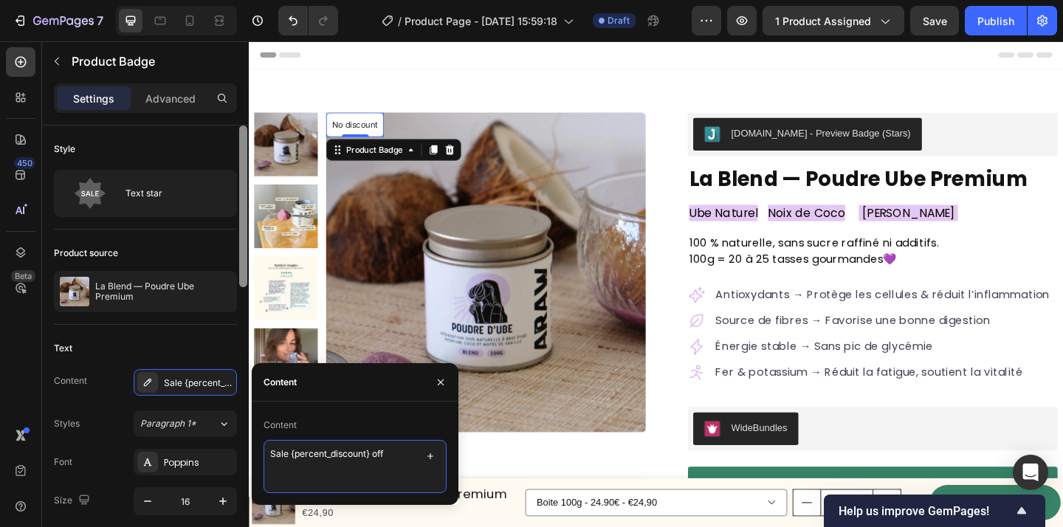
drag, startPoint x: 394, startPoint y: 462, endPoint x: 1, endPoint y: 442, distance: 393.3
click at [243, 447] on div "450 Beta badge Sections(12) Elements(2) Product Product Badge Advanced Custom C…" at bounding box center [124, 284] width 249 height 486
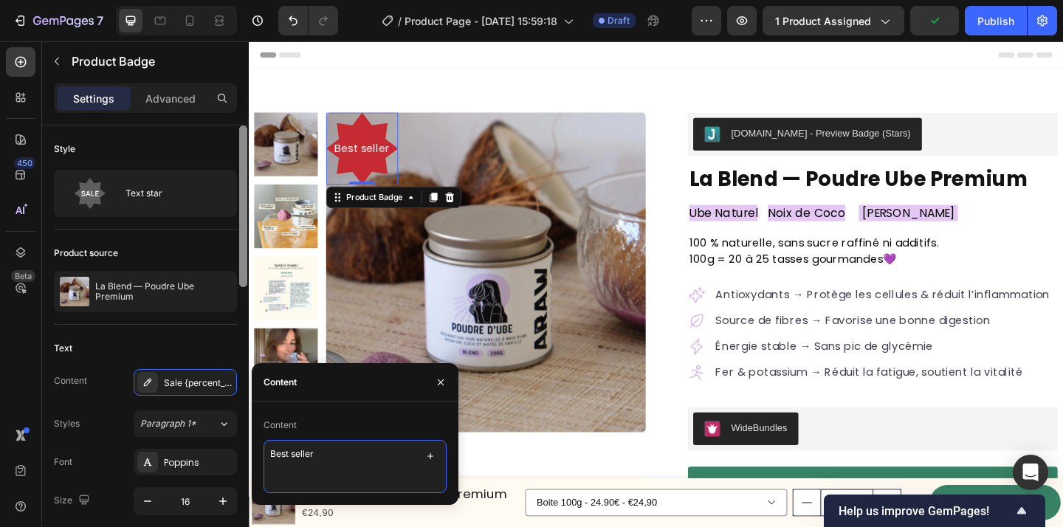
type textarea "Best seller"
click at [144, 165] on div "Style Text star" at bounding box center [145, 178] width 183 height 104
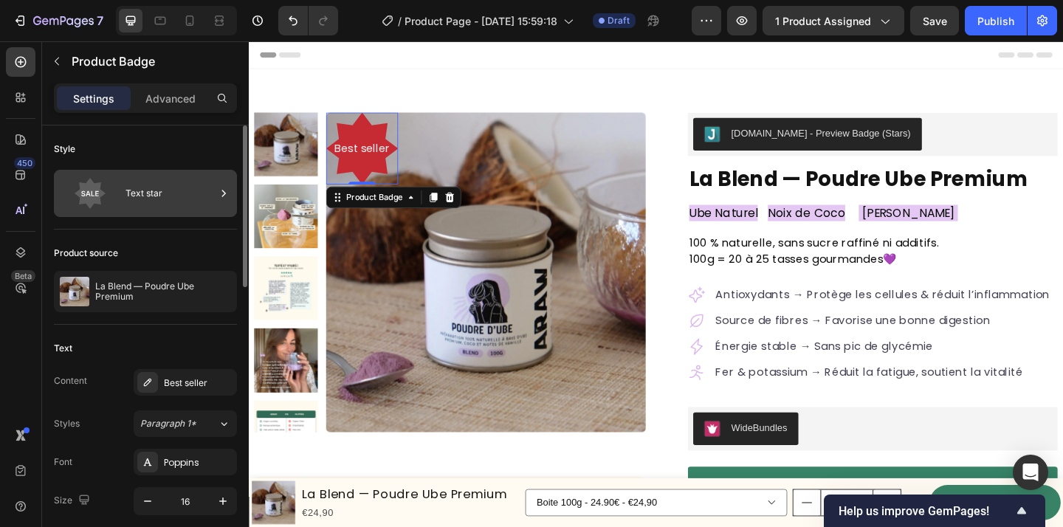
click at [170, 190] on div "Text star" at bounding box center [171, 193] width 90 height 34
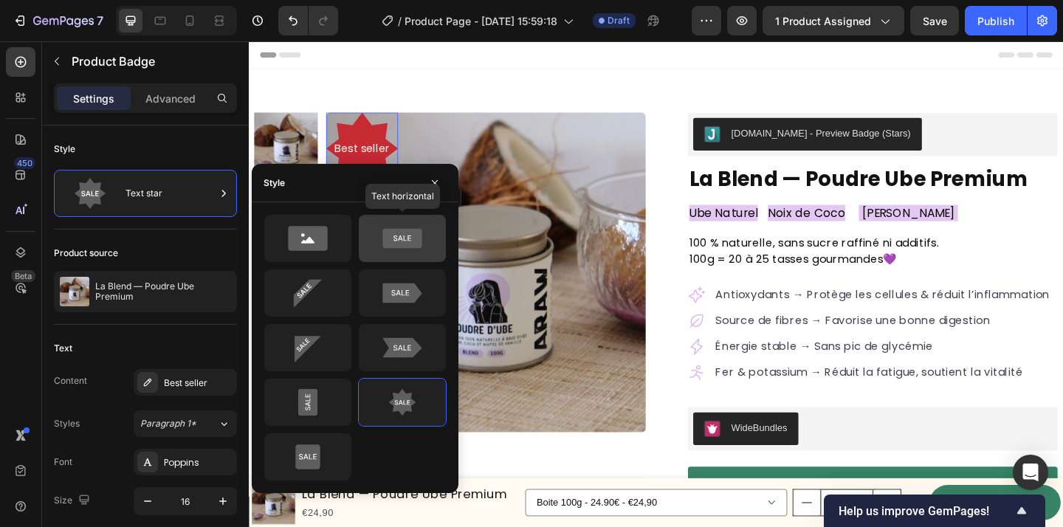
click at [401, 250] on icon at bounding box center [402, 239] width 69 height 30
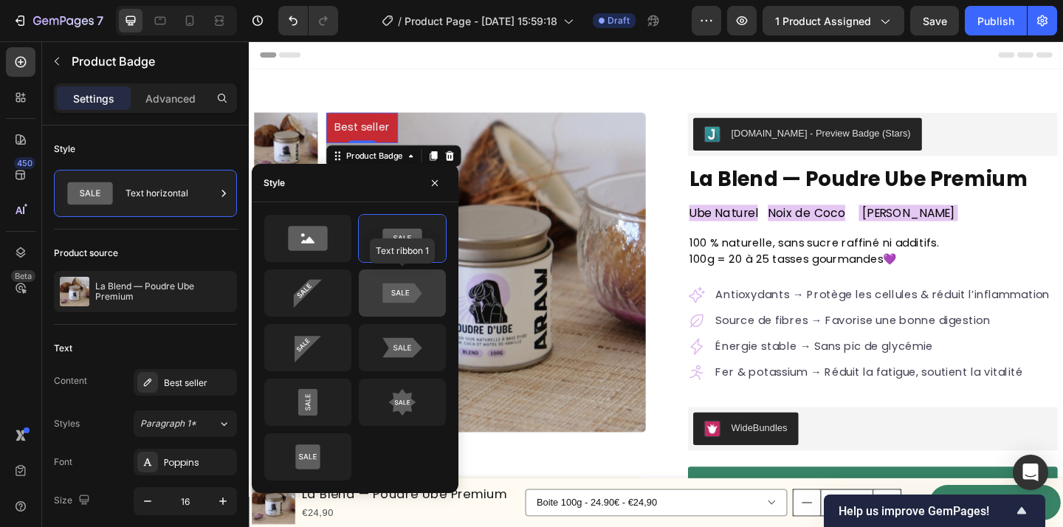
click at [430, 298] on icon at bounding box center [402, 293] width 69 height 30
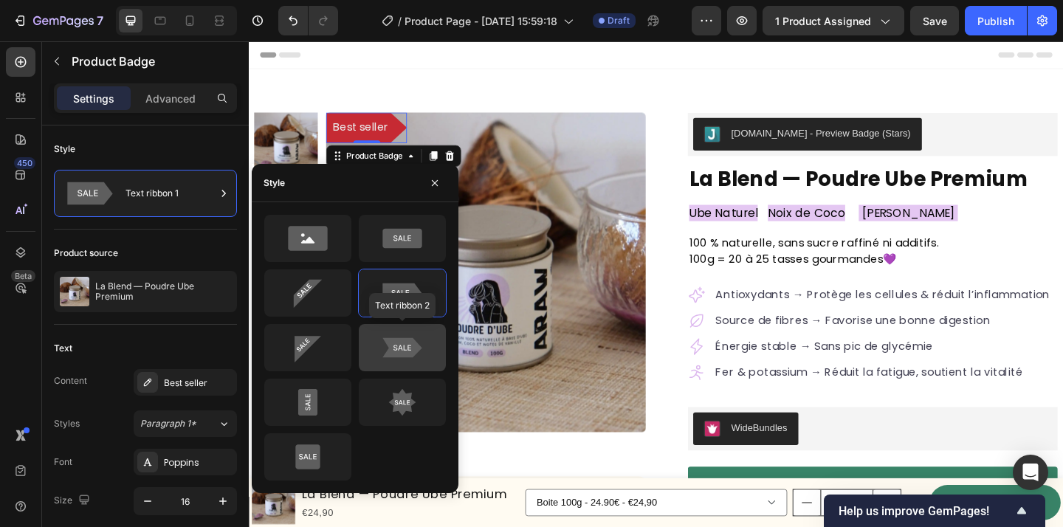
click at [427, 340] on icon at bounding box center [402, 348] width 69 height 30
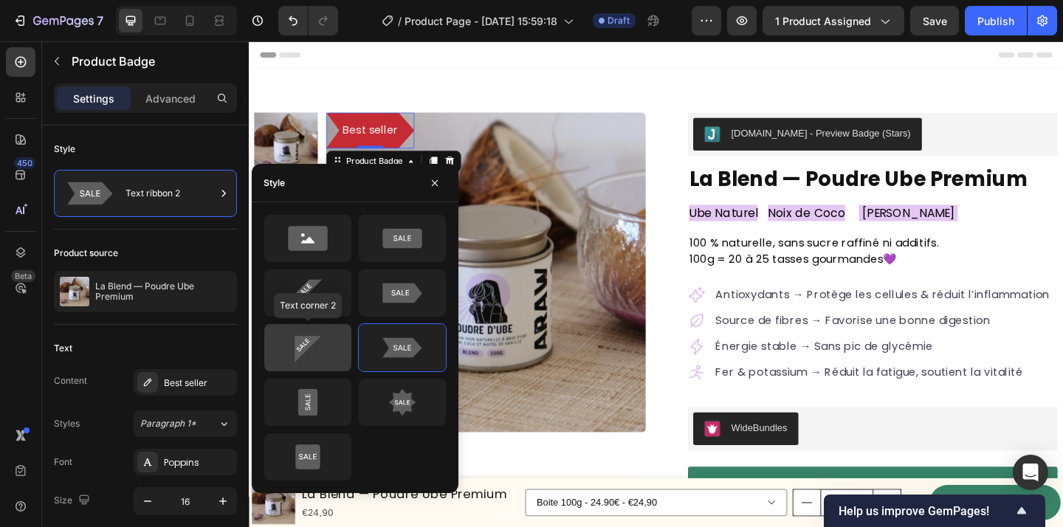
click at [332, 341] on icon at bounding box center [307, 348] width 69 height 30
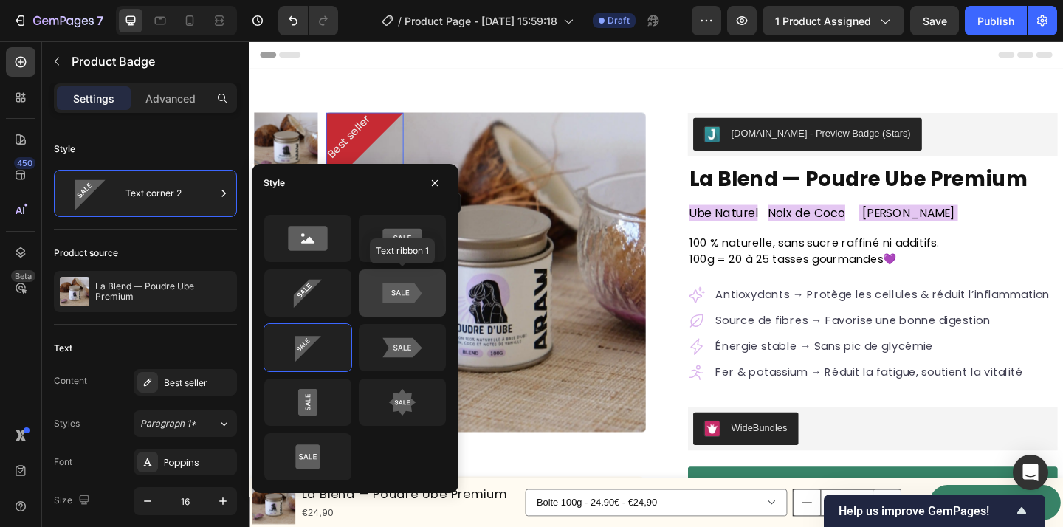
click at [422, 273] on div at bounding box center [402, 293] width 87 height 47
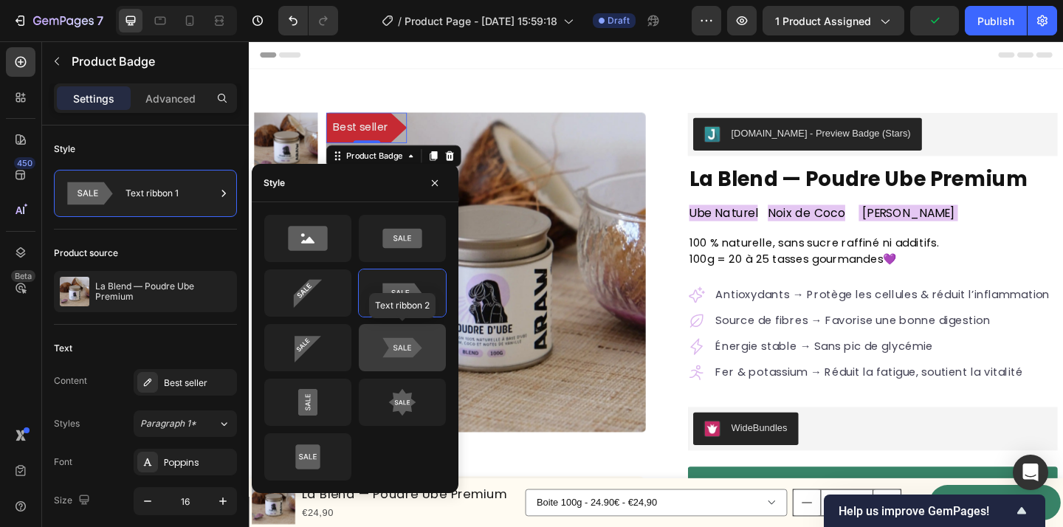
click at [419, 347] on icon at bounding box center [402, 348] width 39 height 20
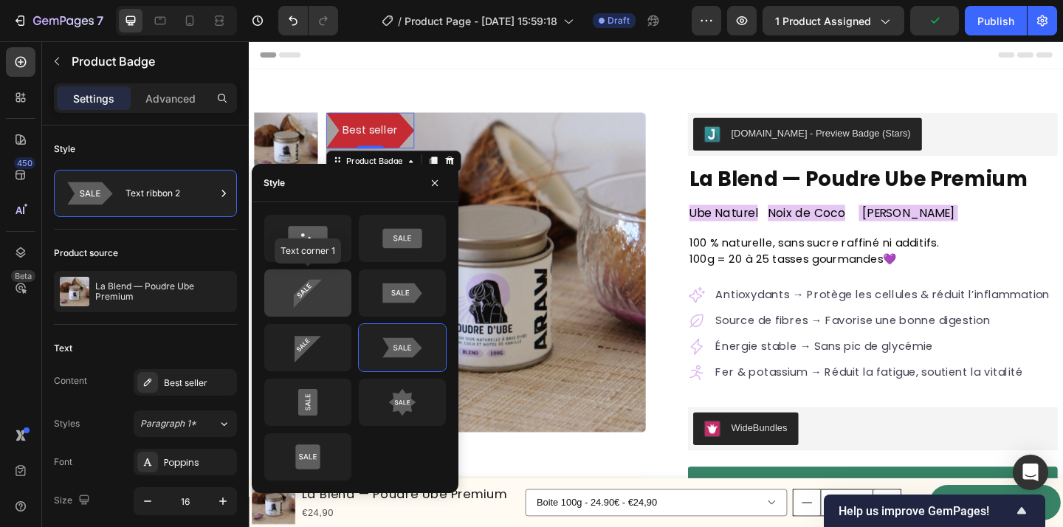
click at [333, 305] on icon at bounding box center [307, 293] width 69 height 30
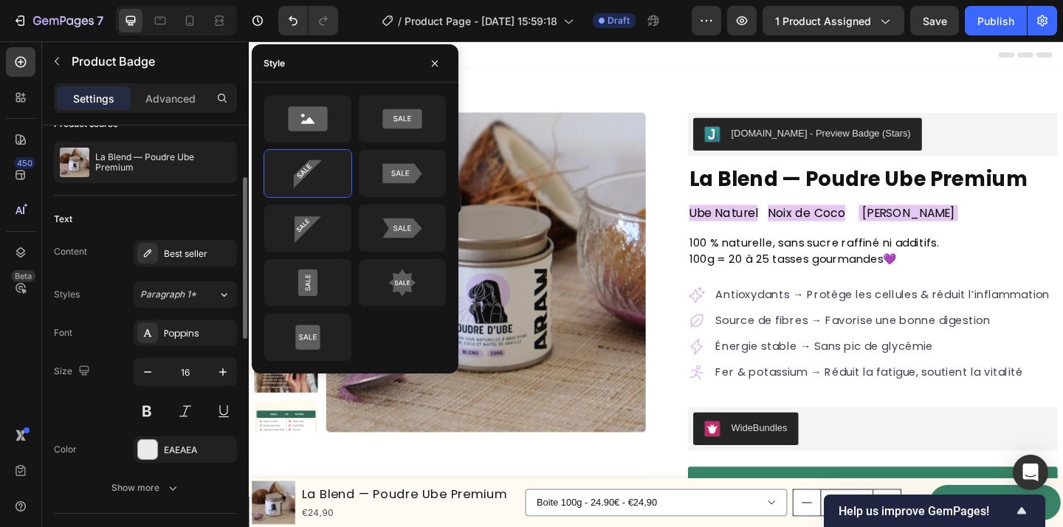
scroll to position [133, 0]
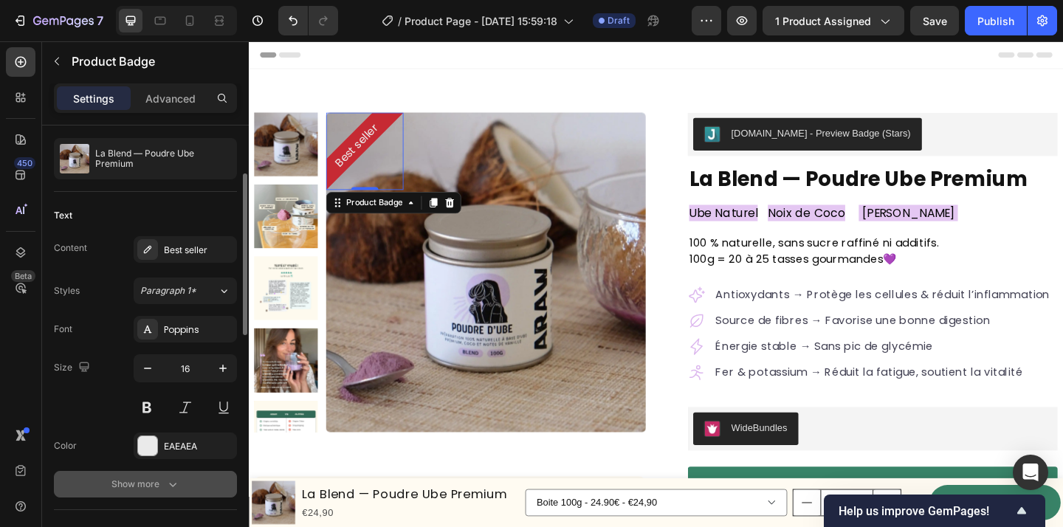
click at [157, 487] on div "Show more" at bounding box center [146, 484] width 69 height 15
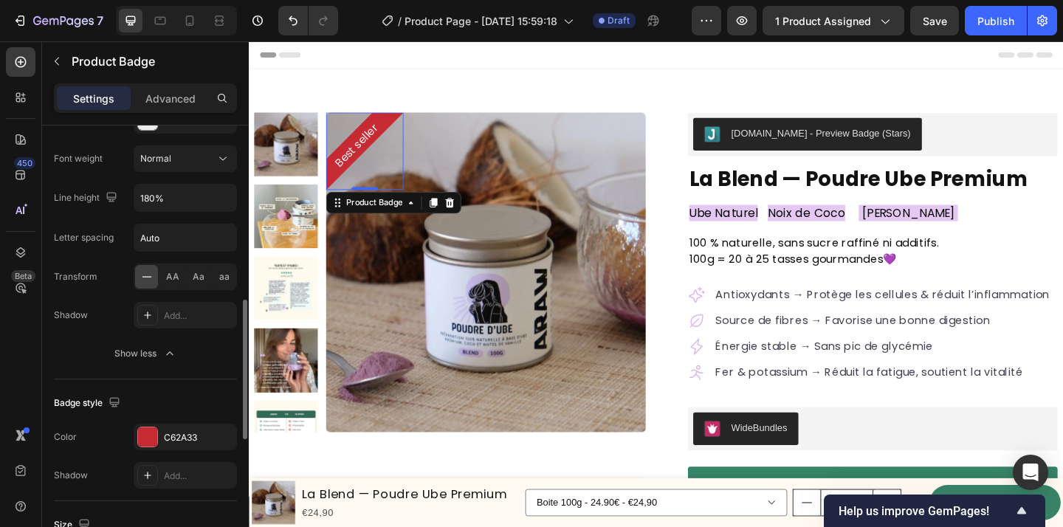
scroll to position [519, 0]
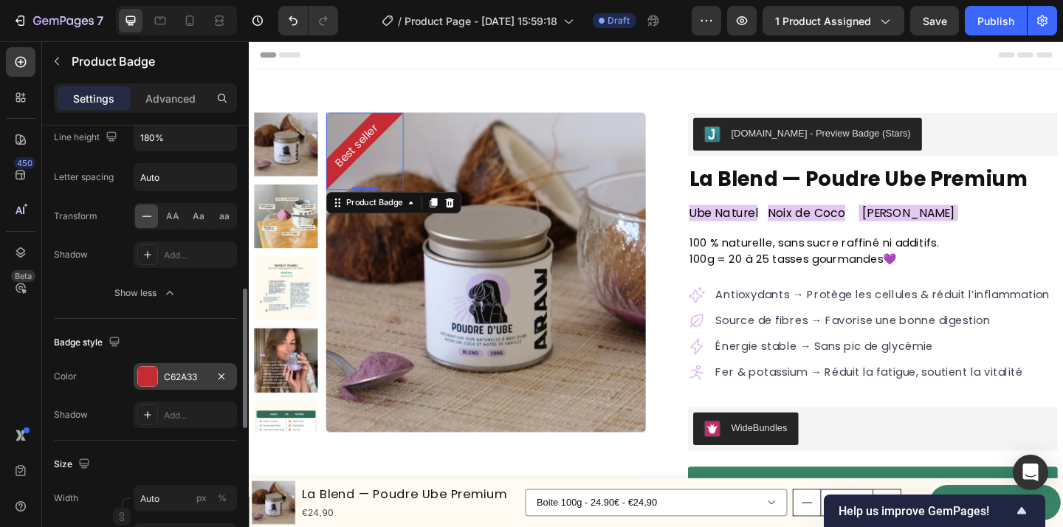
click at [149, 381] on div at bounding box center [147, 376] width 19 height 19
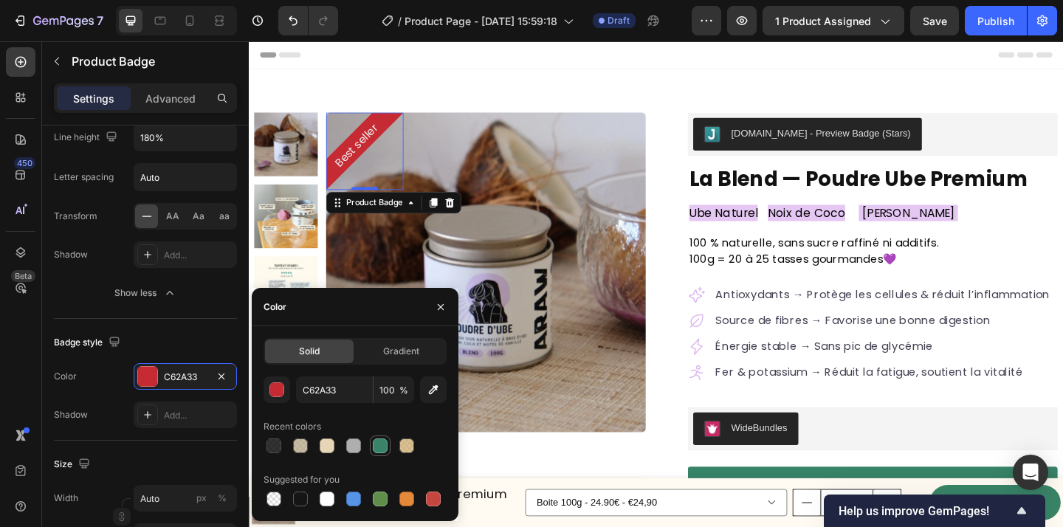
click at [374, 445] on div at bounding box center [380, 446] width 15 height 15
type input "398468"
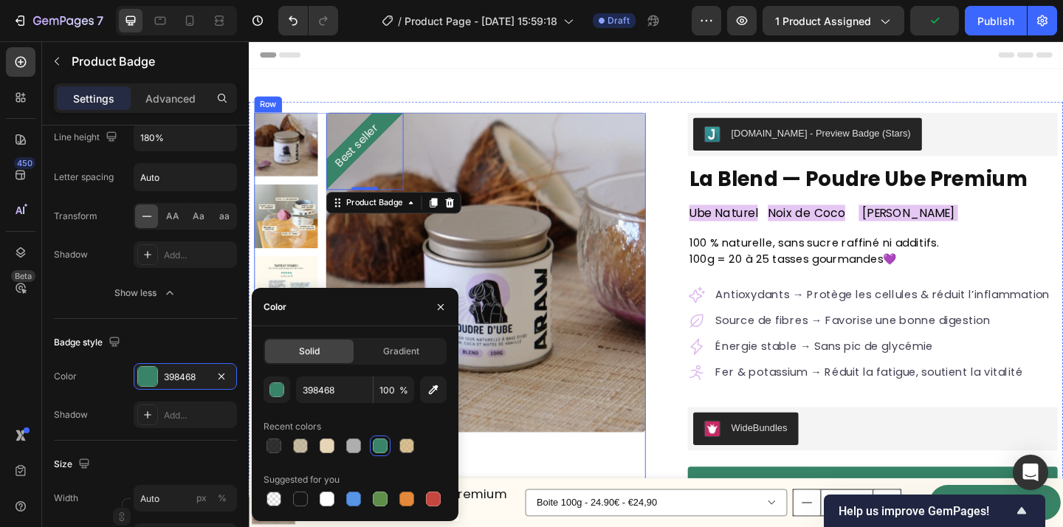
click at [554, 481] on div "Best seller Product Badge 0 Product Images Sans Gluten Item List Vegan Item Lis…" at bounding box center [468, 429] width 426 height 620
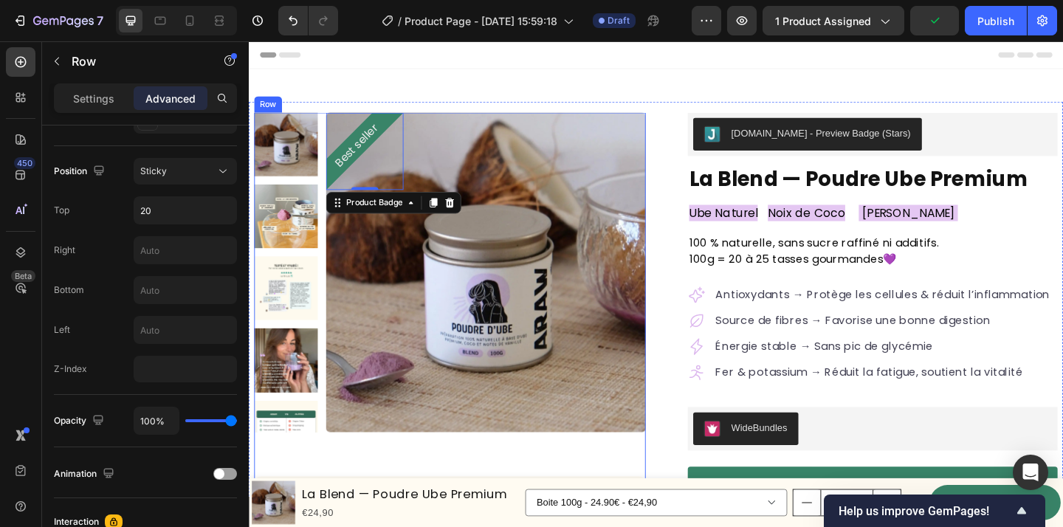
scroll to position [0, 0]
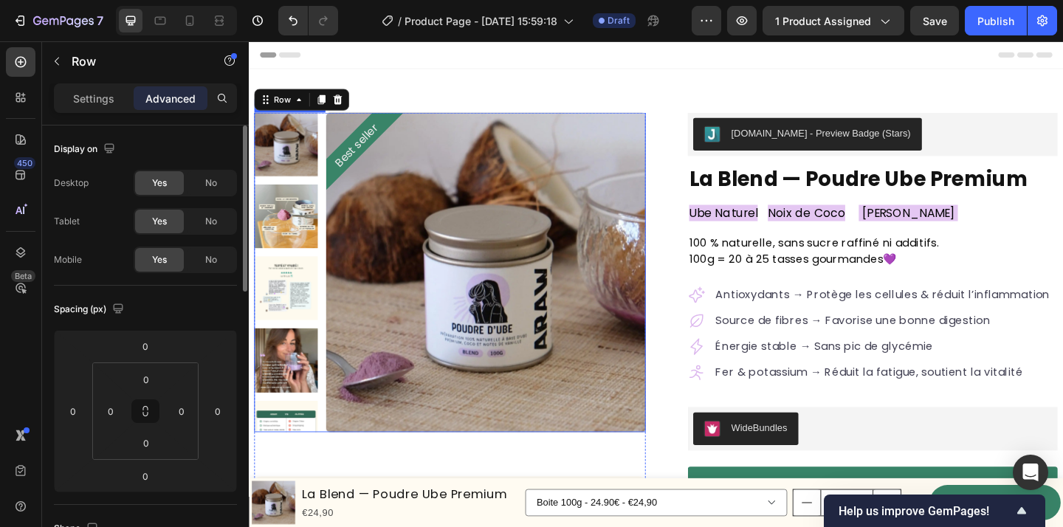
click at [655, 299] on img at bounding box center [507, 293] width 348 height 348
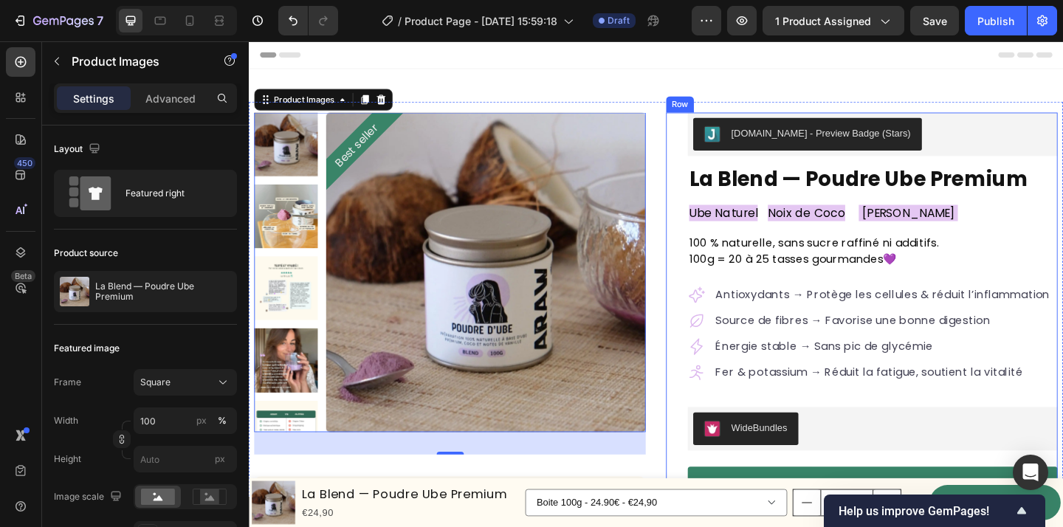
click at [701, 253] on div "Best seller Product Badge Product Images 33 Sans Gluten Item List Vegan Item Li…" at bounding box center [692, 428] width 886 height 643
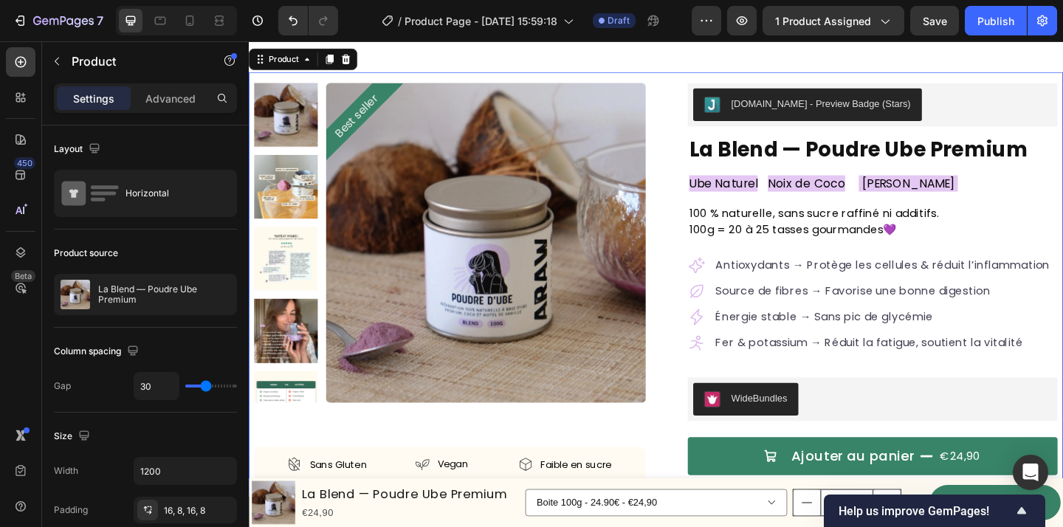
scroll to position [32, 0]
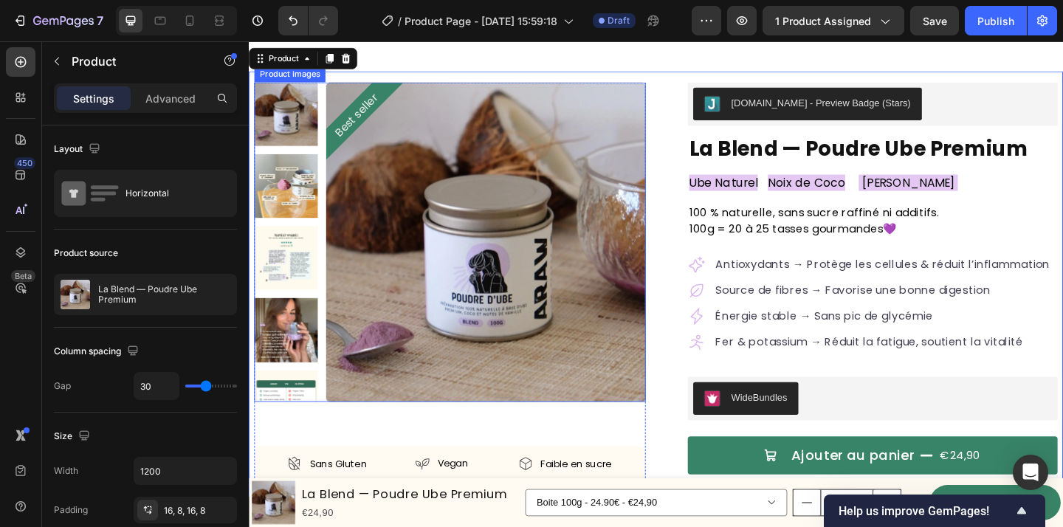
click at [507, 184] on img at bounding box center [507, 260] width 348 height 348
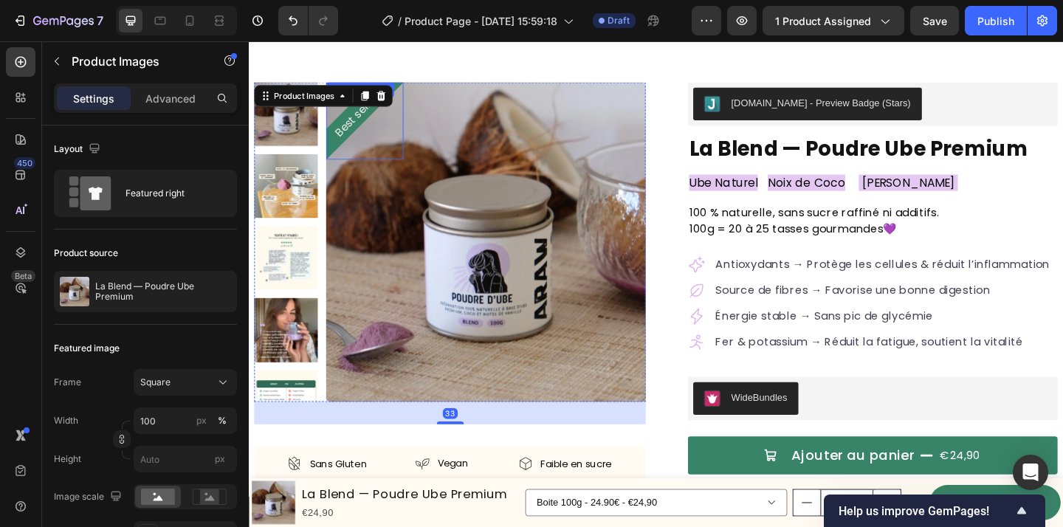
click at [357, 124] on pre "Best seller" at bounding box center [366, 122] width 75 height 75
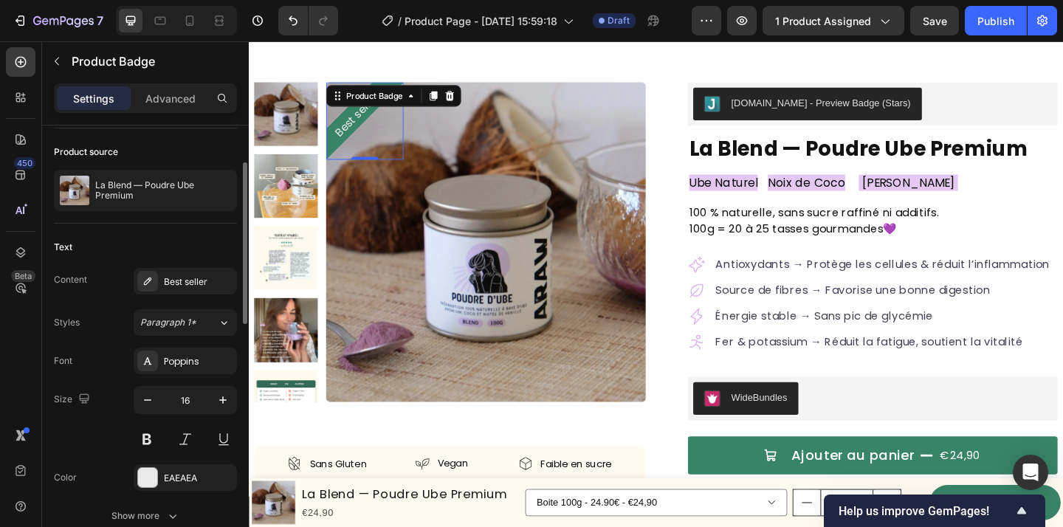
scroll to position [109, 0]
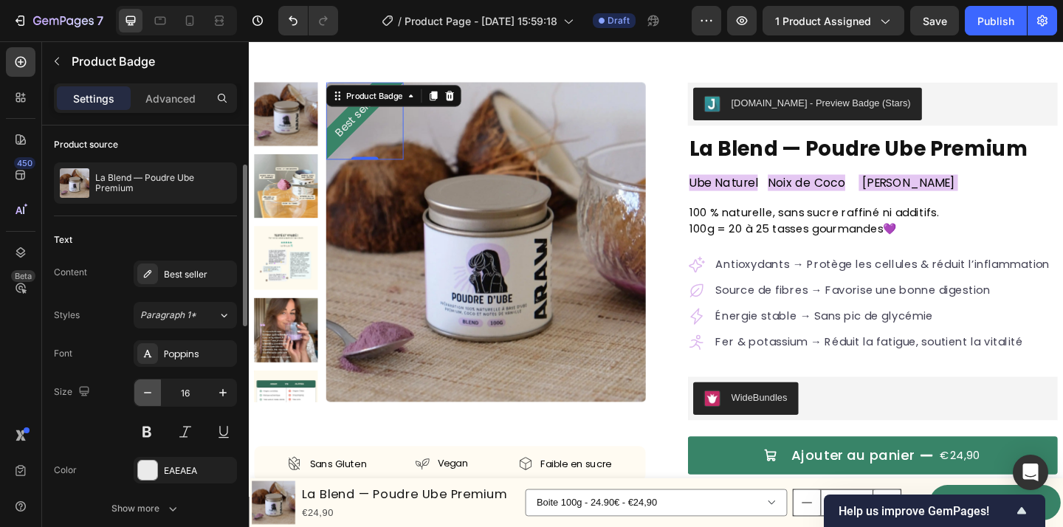
click at [142, 394] on icon "button" at bounding box center [147, 392] width 15 height 15
type input "13"
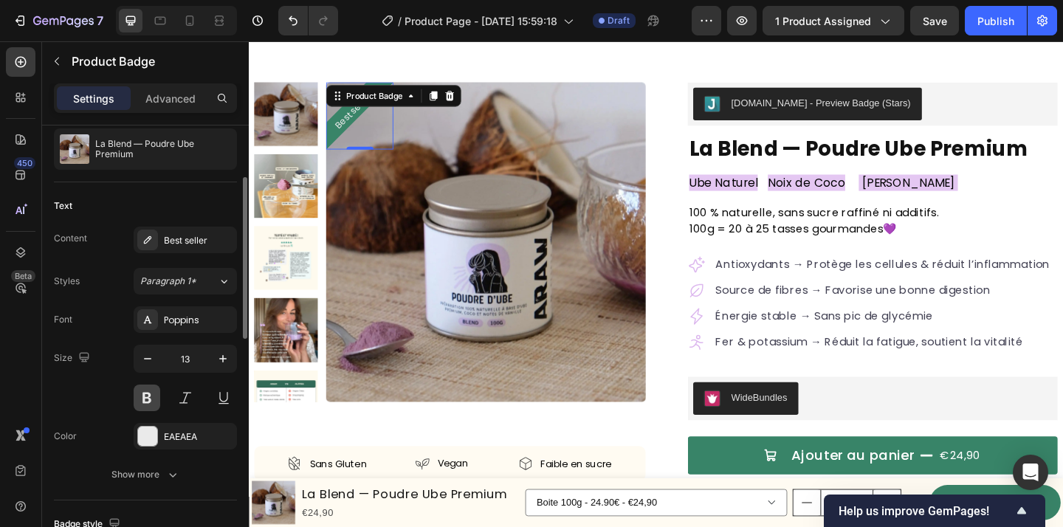
scroll to position [168, 0]
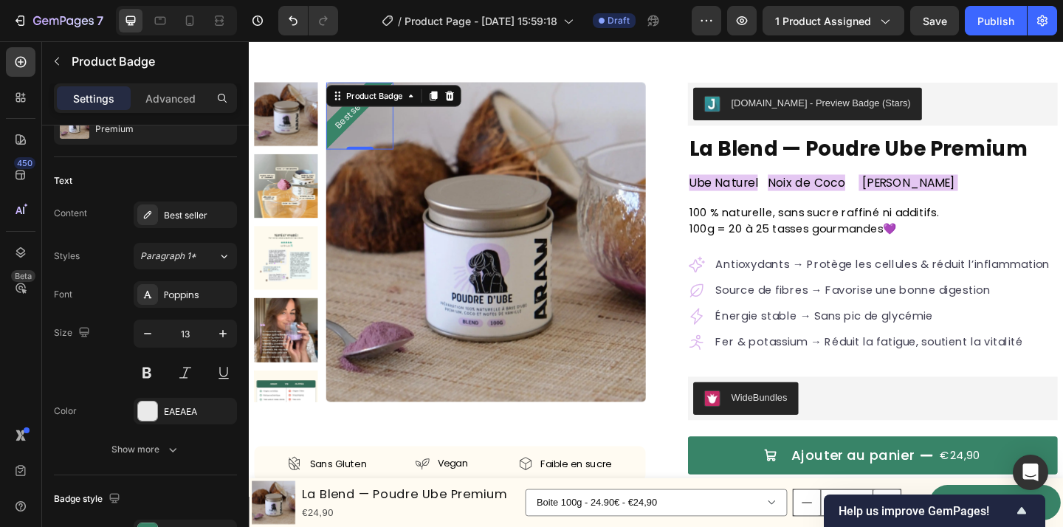
click at [362, 118] on pre "Best seller" at bounding box center [362, 118] width 64 height 64
click at [149, 378] on button at bounding box center [147, 373] width 27 height 27
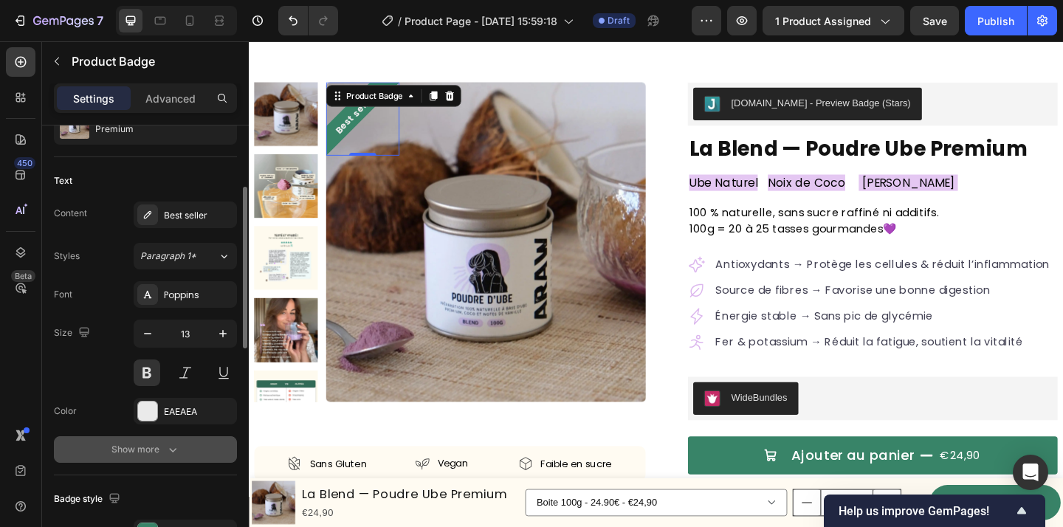
click at [162, 456] on div "Show more" at bounding box center [146, 449] width 69 height 15
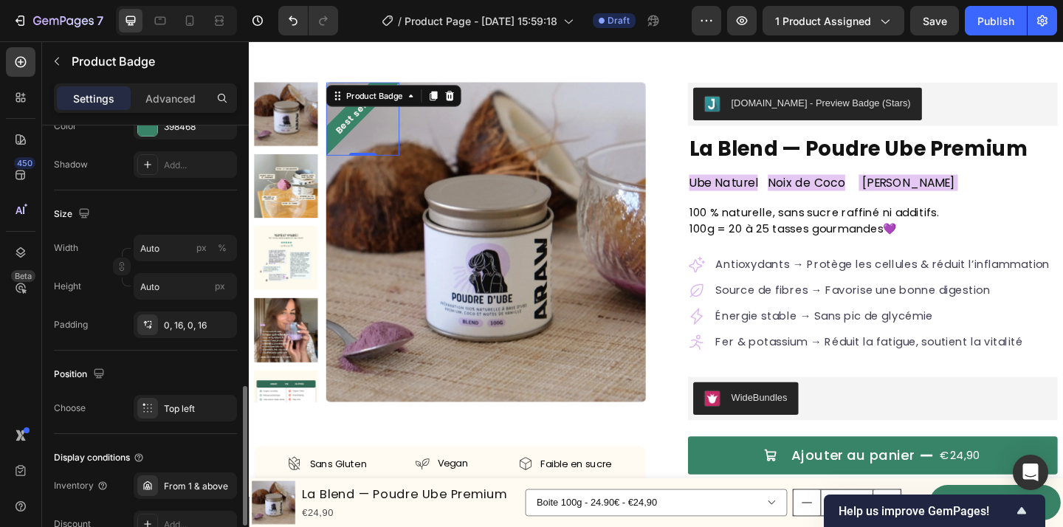
scroll to position [834, 0]
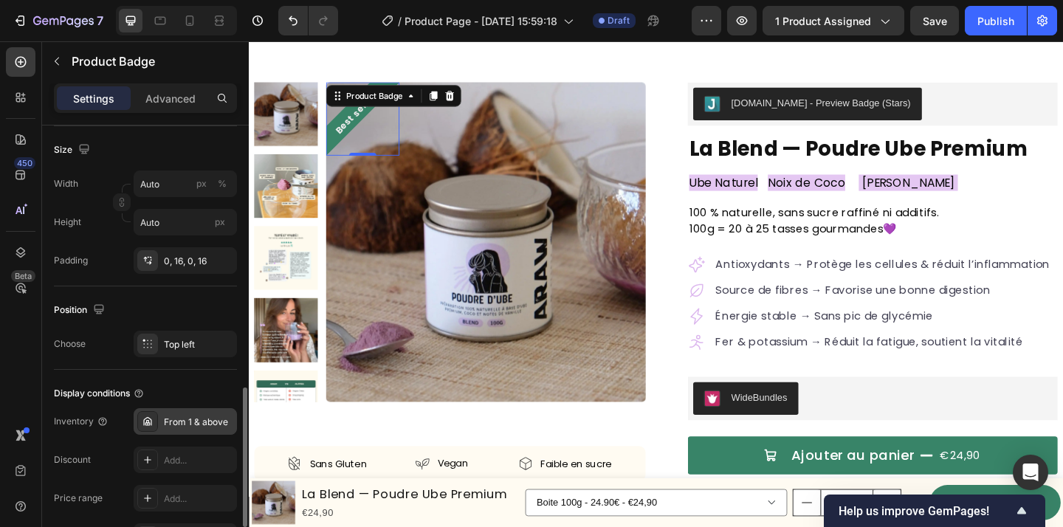
click at [191, 425] on div "From 1 & above" at bounding box center [198, 422] width 69 height 13
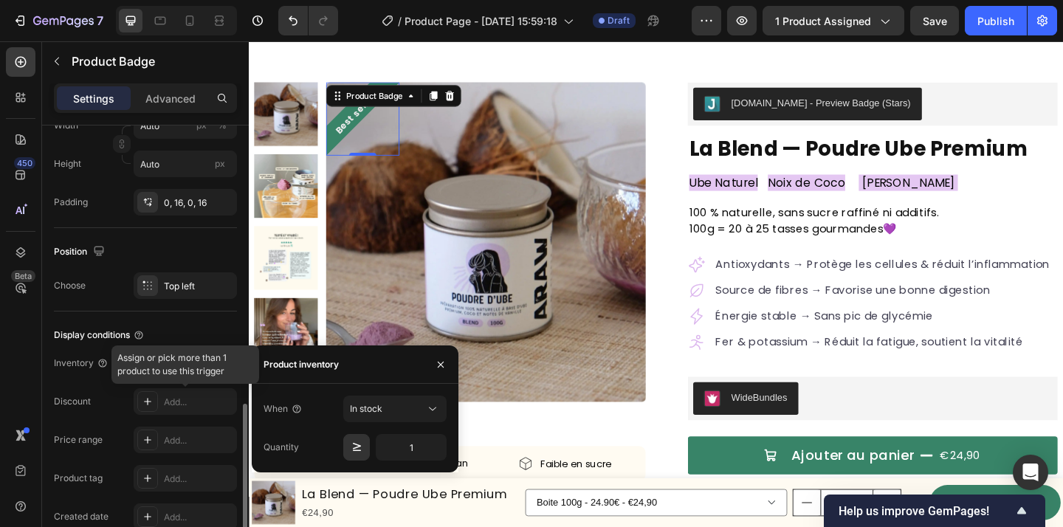
scroll to position [896, 0]
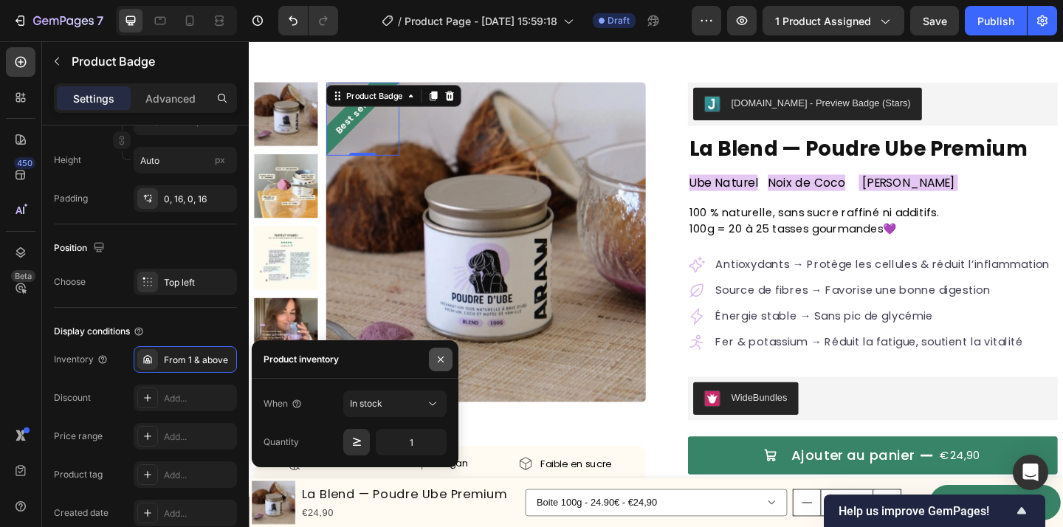
click at [439, 362] on icon "button" at bounding box center [441, 360] width 12 height 12
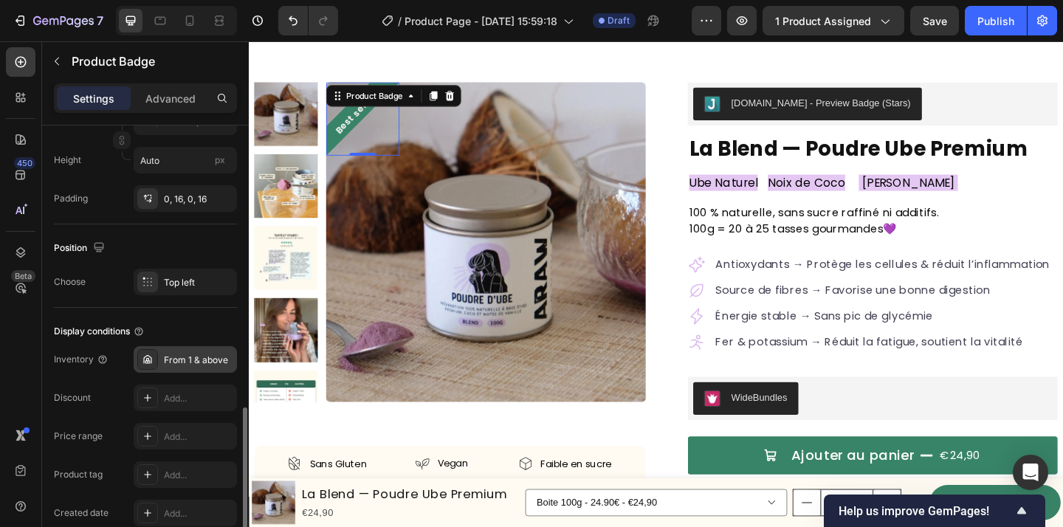
click at [188, 367] on div "From 1 & above" at bounding box center [185, 359] width 103 height 27
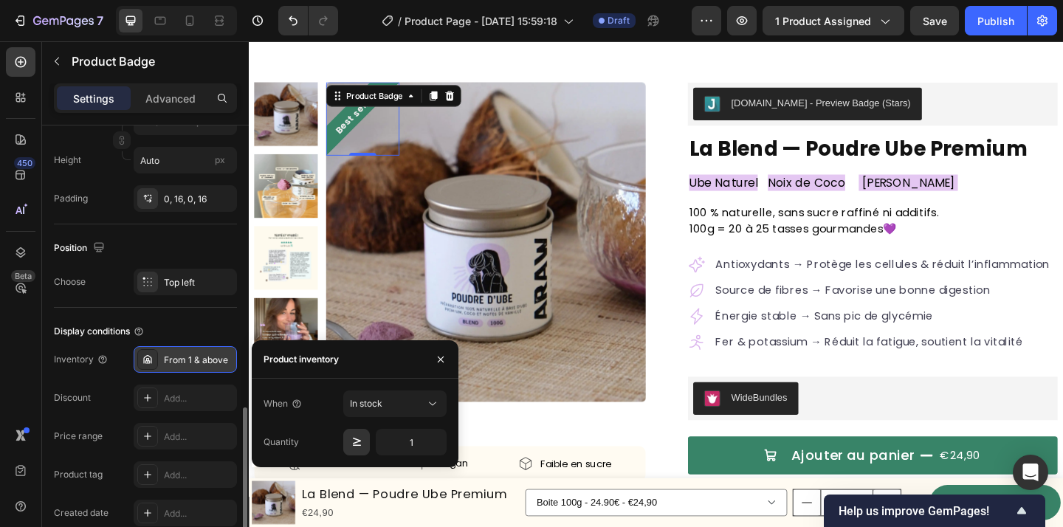
click at [188, 367] on div "From 1 & above" at bounding box center [185, 359] width 103 height 27
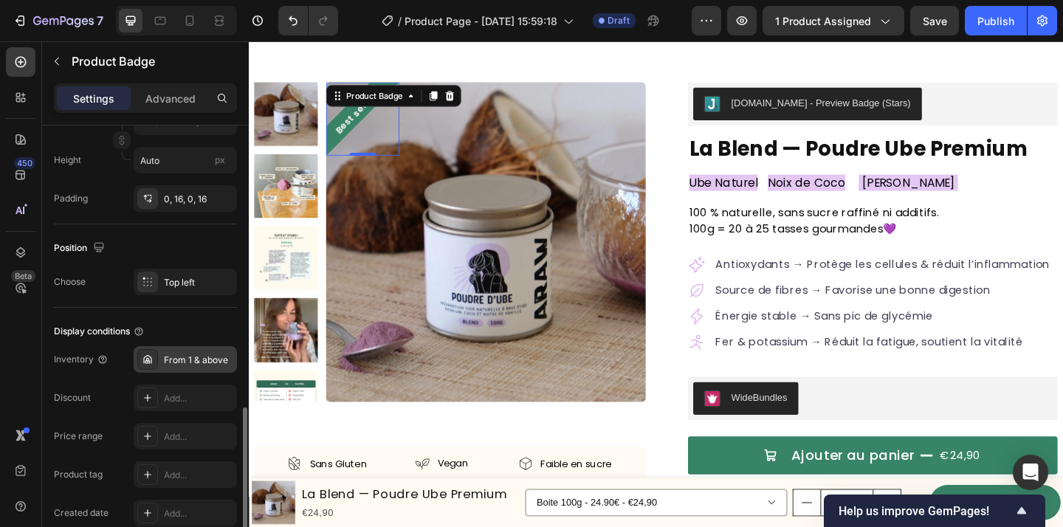
click at [188, 367] on div "From 1 & above" at bounding box center [185, 359] width 103 height 27
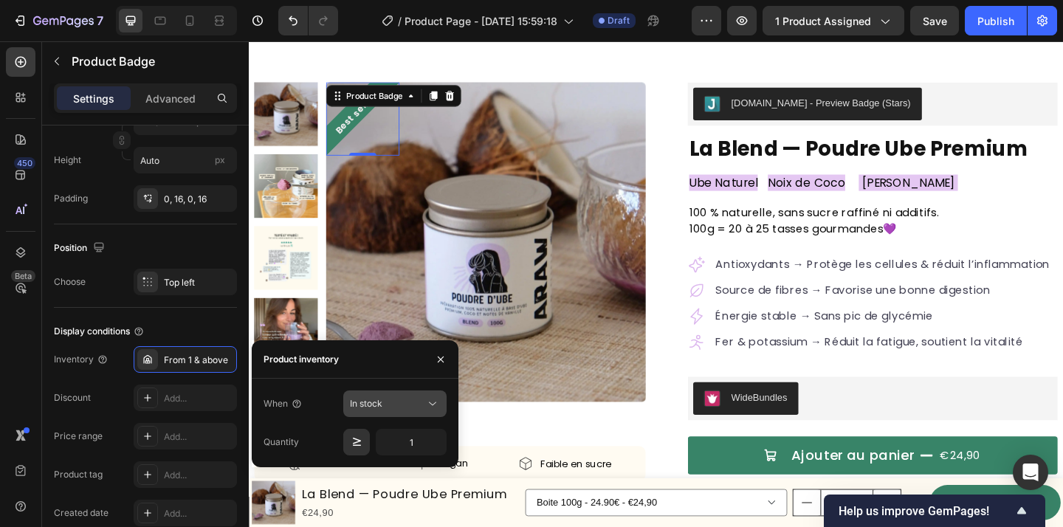
click at [425, 405] on icon at bounding box center [432, 404] width 15 height 15
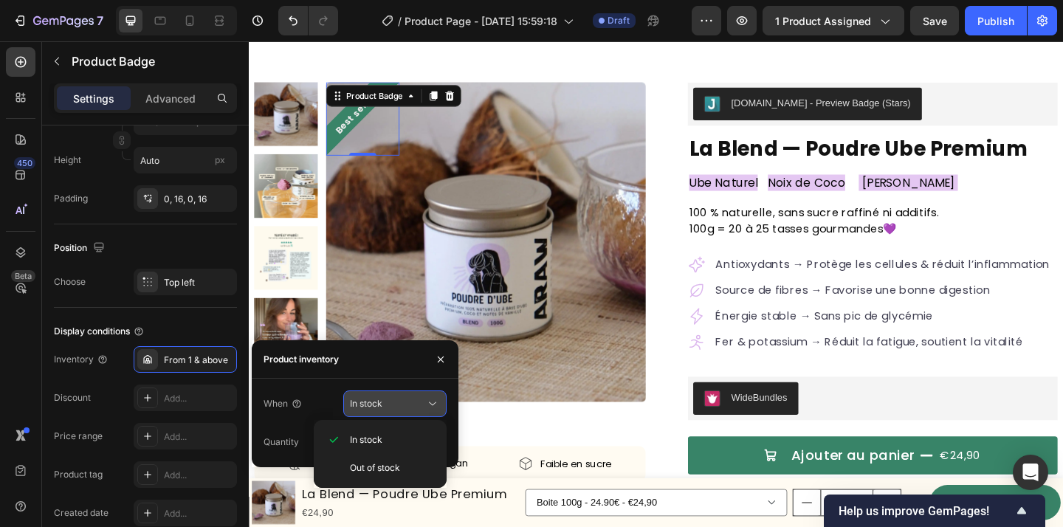
click at [425, 405] on icon at bounding box center [432, 404] width 15 height 15
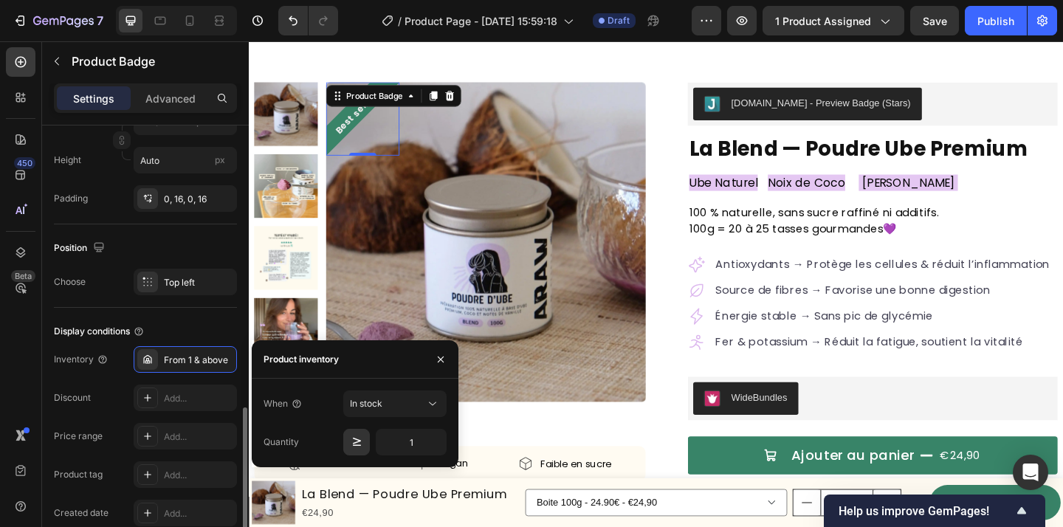
click at [217, 327] on div "Display conditions" at bounding box center [145, 332] width 183 height 24
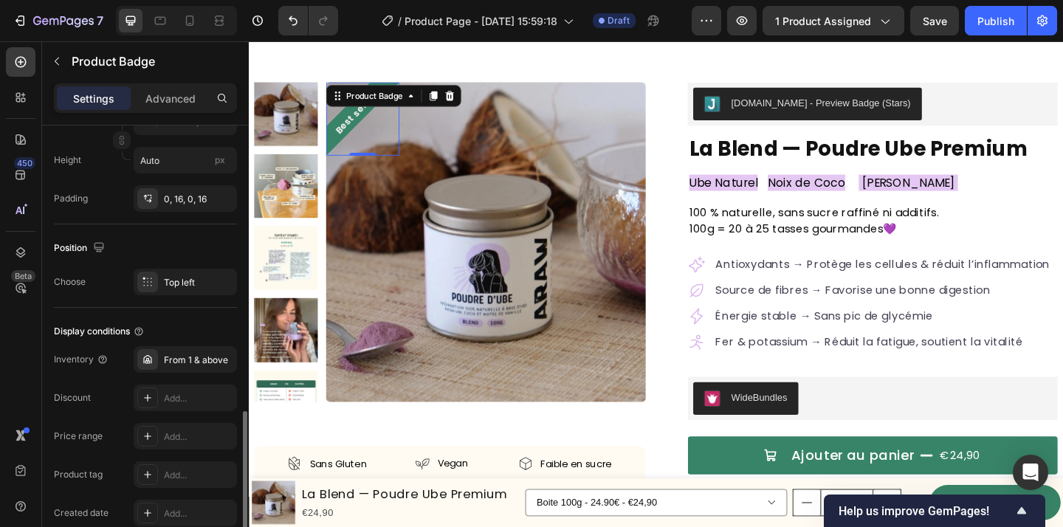
scroll to position [966, 0]
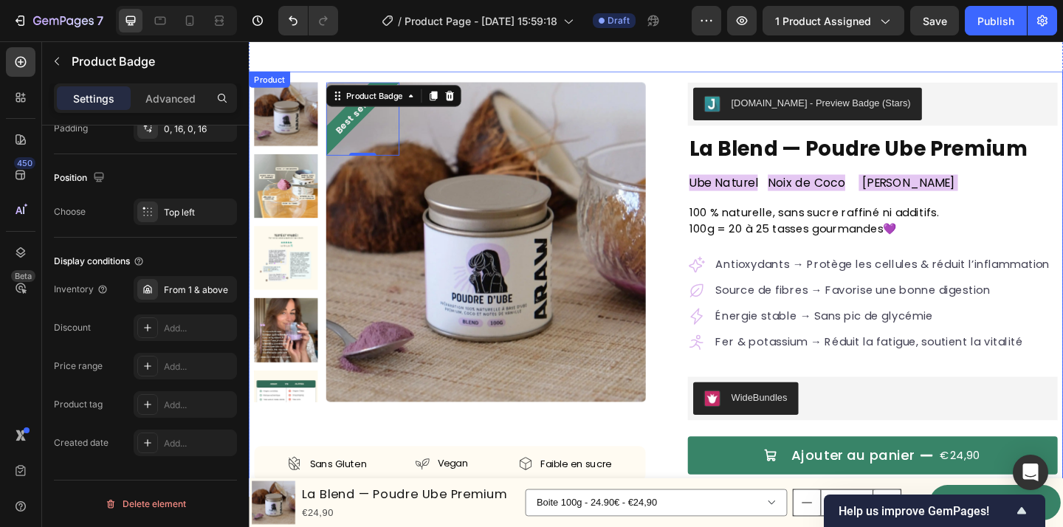
click at [693, 440] on div "Best seller Product Badge 0 Product Images Sans Gluten Item List Vegan Item Lis…" at bounding box center [692, 396] width 886 height 643
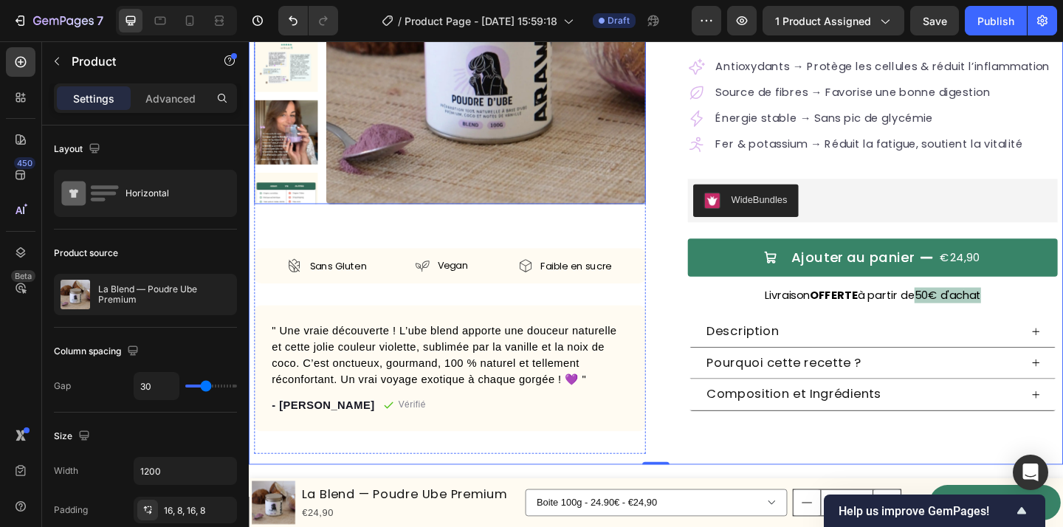
scroll to position [249, 0]
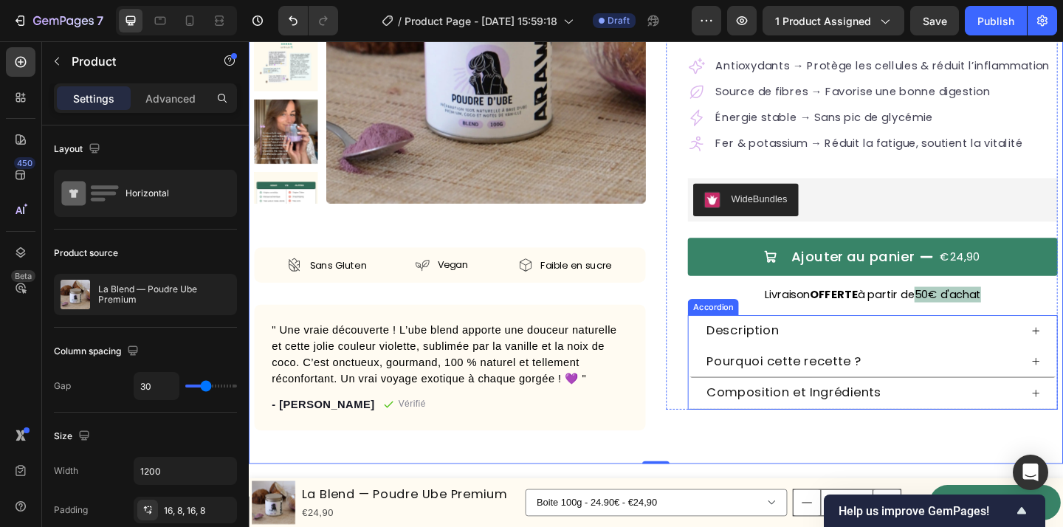
click at [1063, 355] on div "Description" at bounding box center [916, 357] width 343 height 22
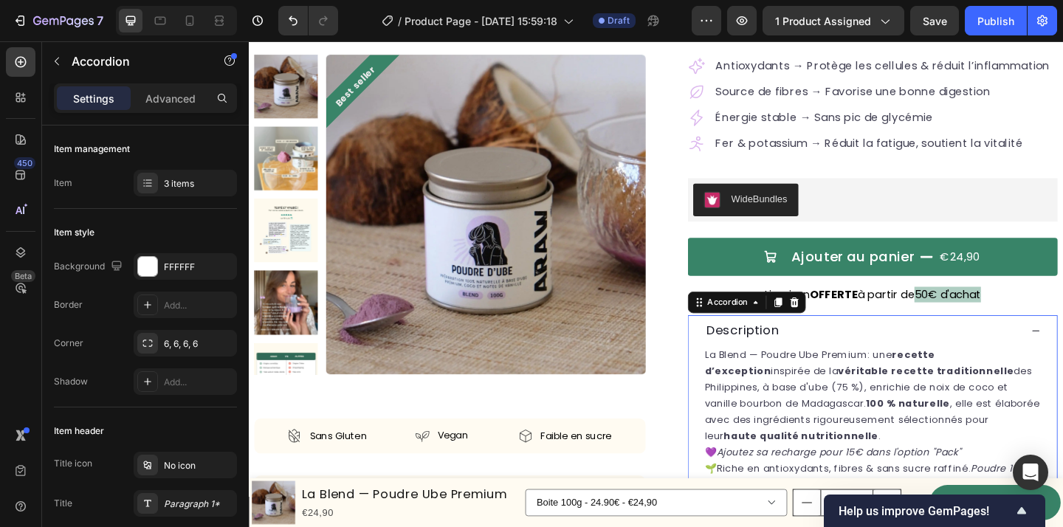
click at [1063, 355] on div "Description" at bounding box center [916, 357] width 343 height 22
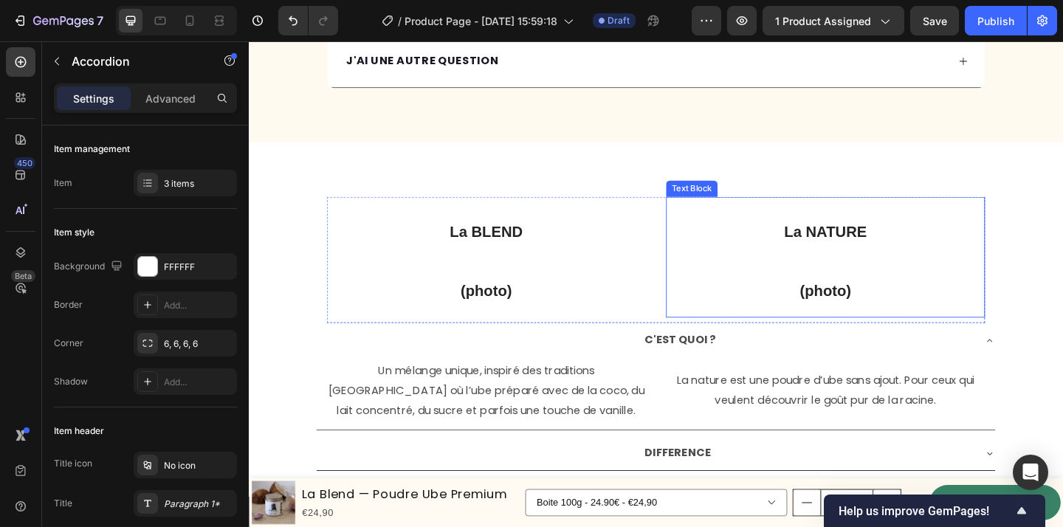
scroll to position [3361, 0]
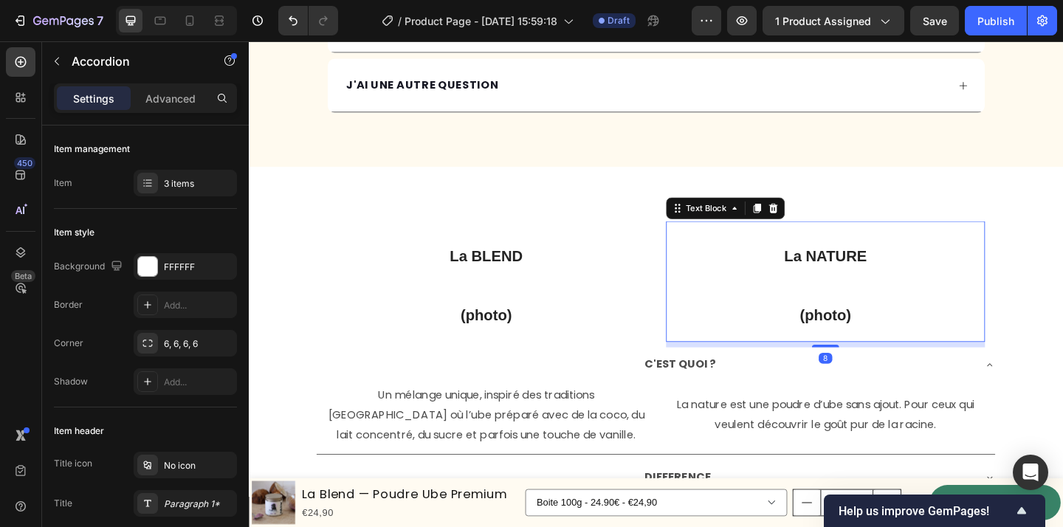
click at [778, 337] on p "(photo)" at bounding box center [876, 335] width 344 height 64
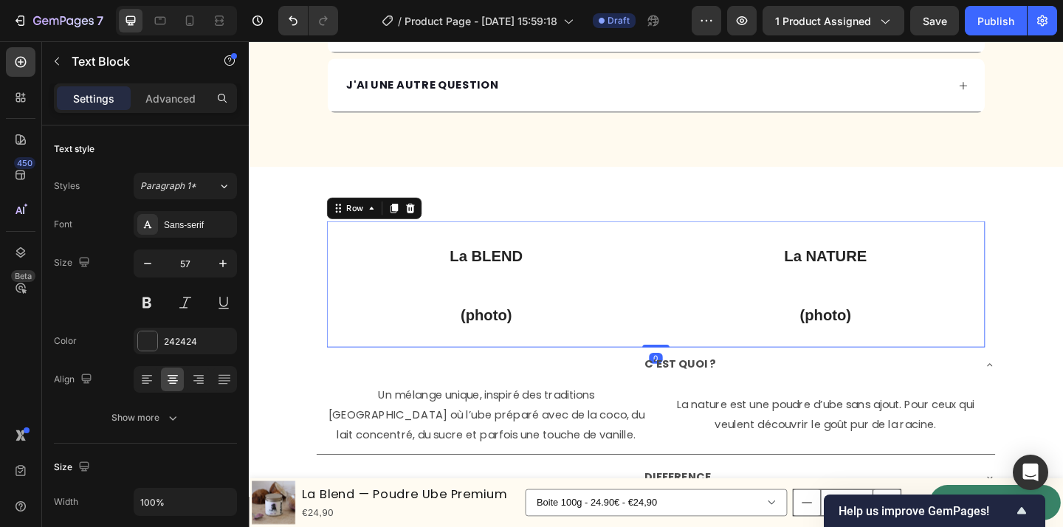
click at [691, 324] on div "La BLEND (photo) Text Block La NATURE (photo) Text Block Row 0" at bounding box center [692, 305] width 716 height 137
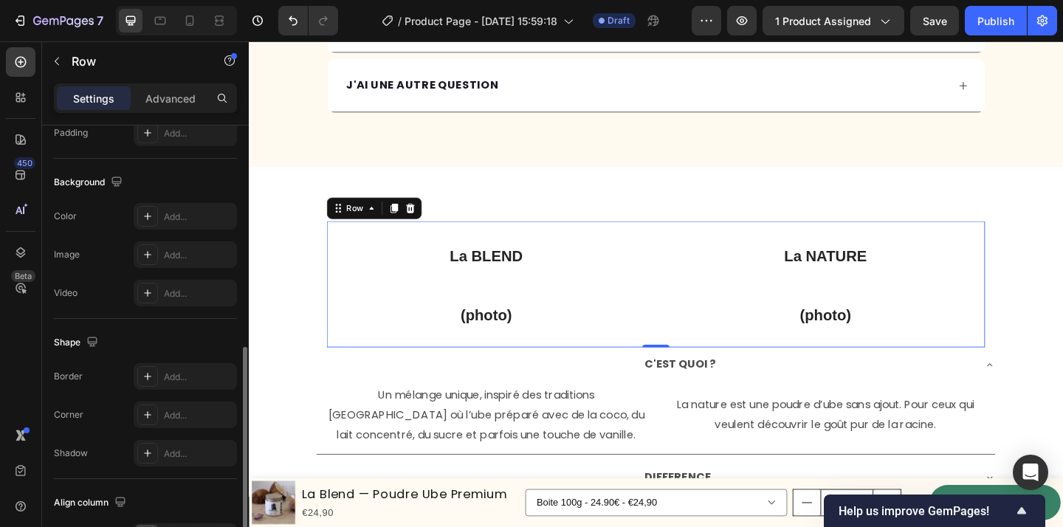
scroll to position [625, 0]
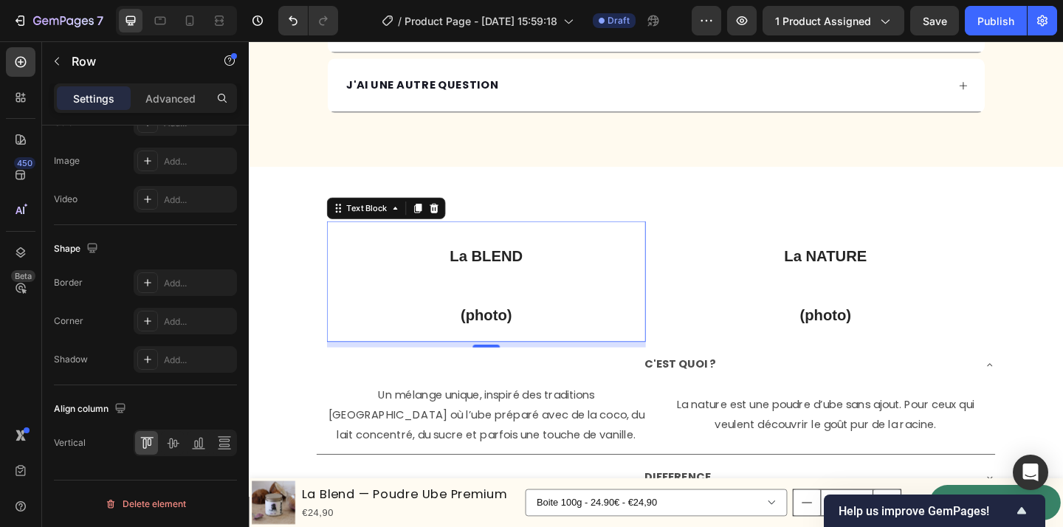
click at [532, 320] on p "(photo)" at bounding box center [507, 335] width 344 height 64
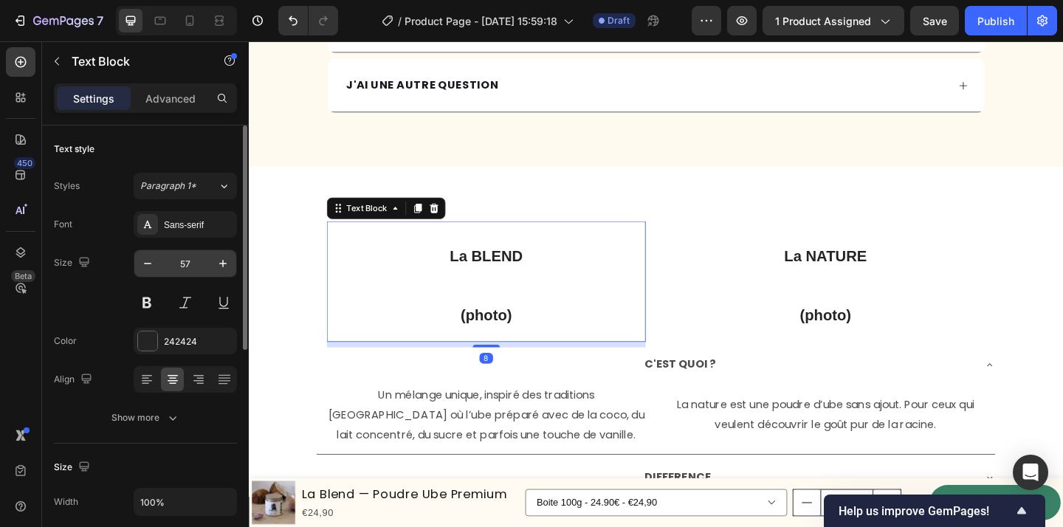
click at [179, 268] on input "57" at bounding box center [185, 263] width 49 height 27
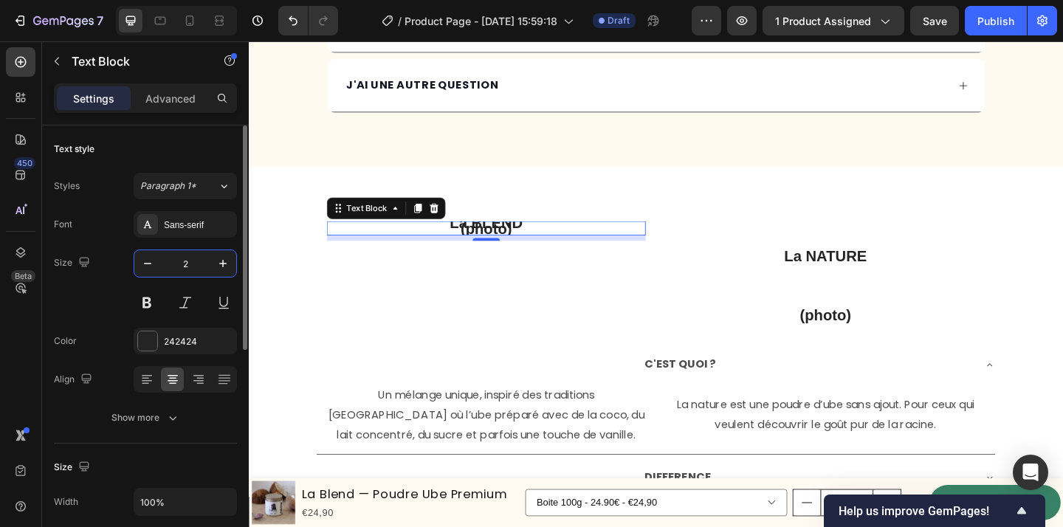
type input "25"
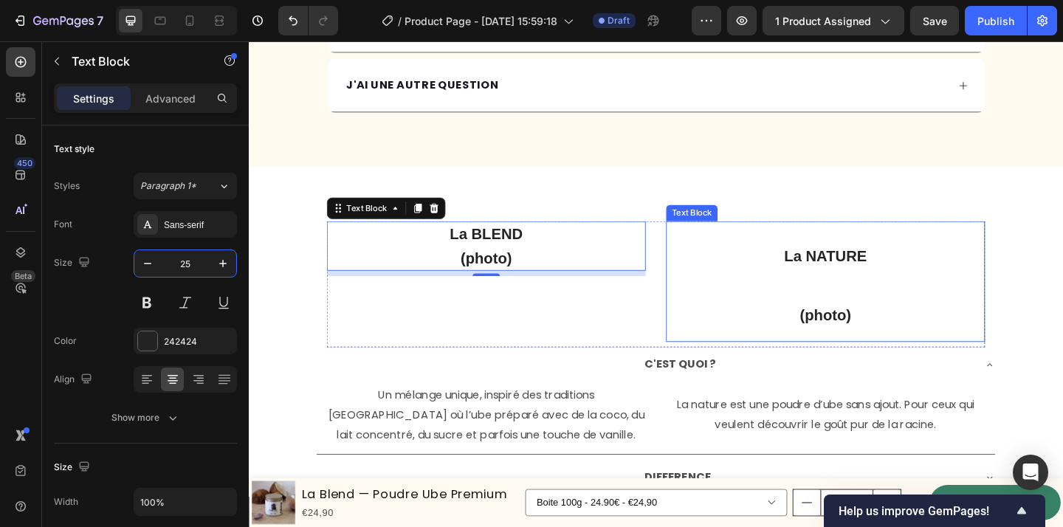
click at [898, 325] on p "(photo)" at bounding box center [876, 335] width 344 height 64
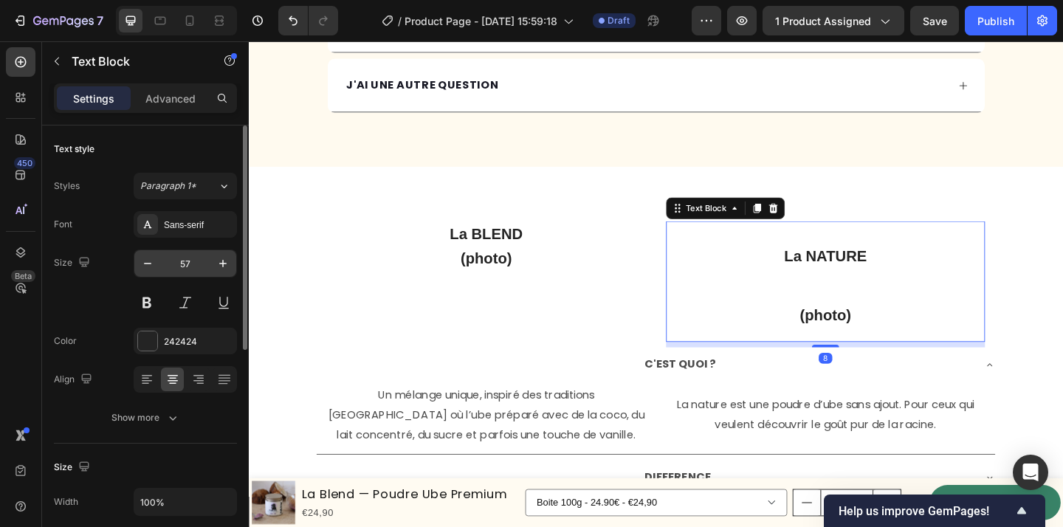
click at [188, 267] on input "57" at bounding box center [185, 263] width 49 height 27
type input "7"
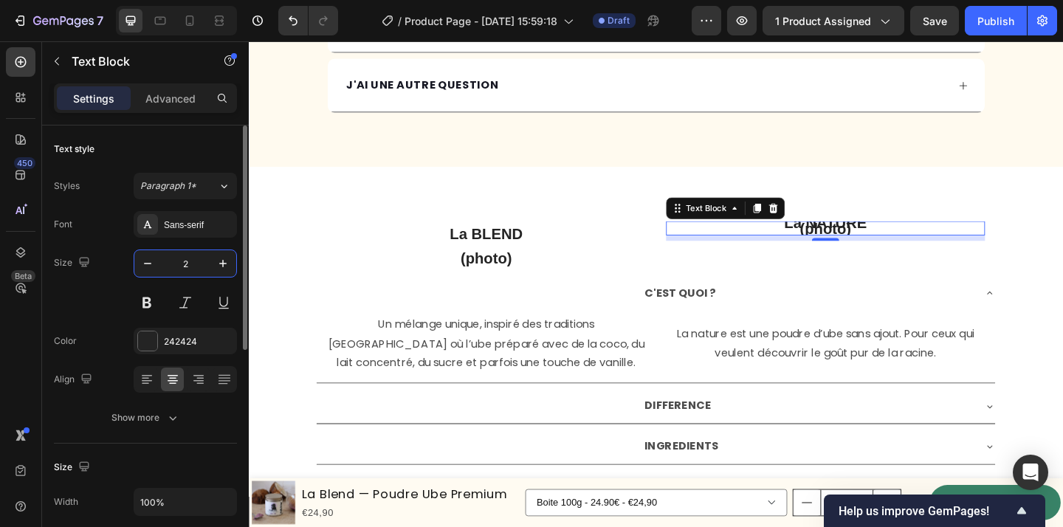
type input "25"
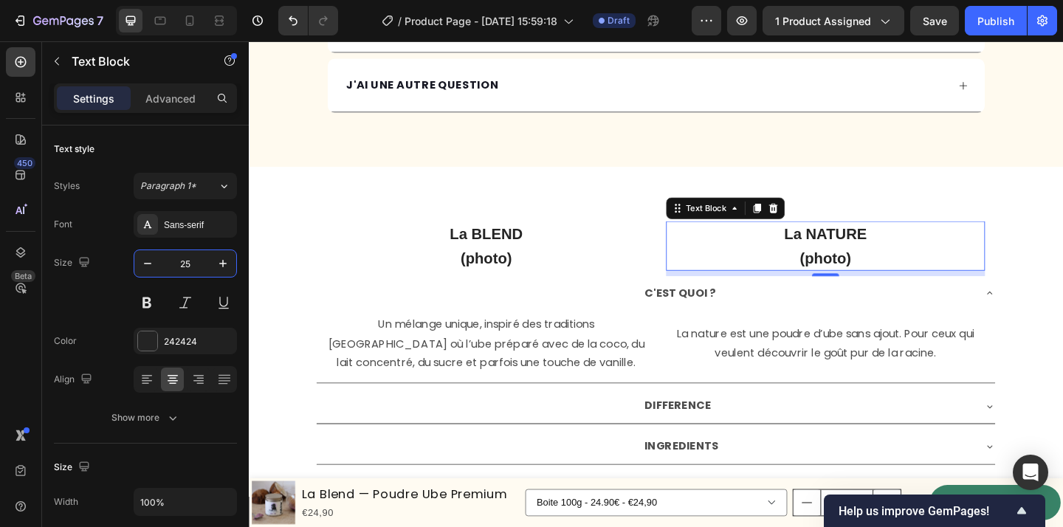
click at [1063, 311] on div "C'EST QUOI ? Un mélange unique, inspiré des traditions philippines où l’ube pré…" at bounding box center [692, 355] width 862 height 117
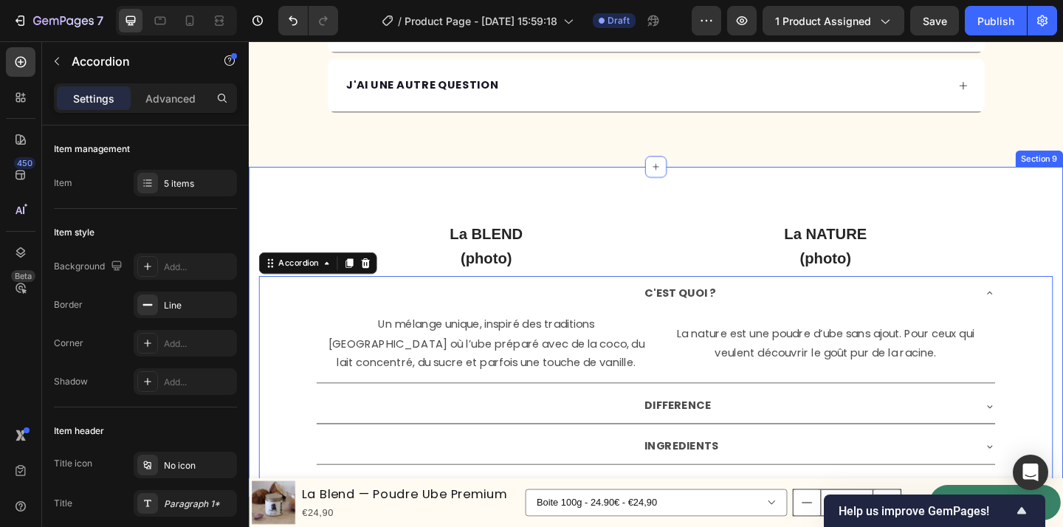
click at [1063, 255] on div "La BLEND (photo) Text Block La NATURE (photo) Text Block Row C'EST QUOI ? Un mé…" at bounding box center [692, 413] width 864 height 353
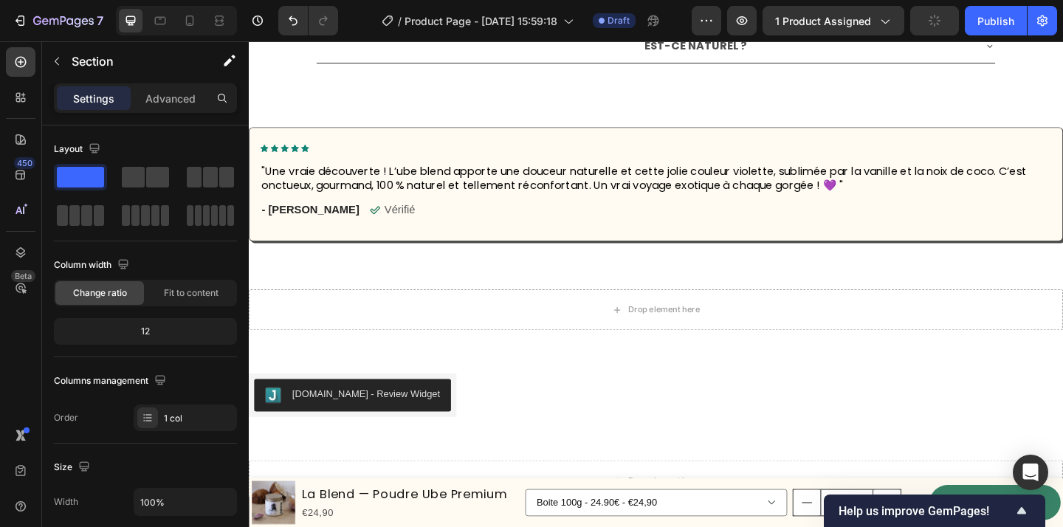
scroll to position [3870, 0]
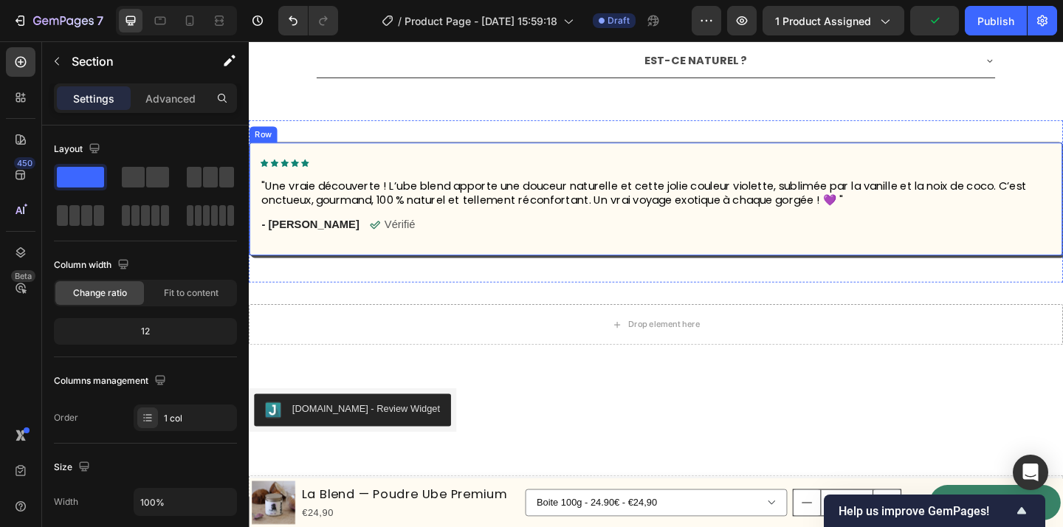
click at [1031, 258] on div "Icon Icon Icon Icon Icon Icon List "Une vraie découverte ! L’ube blend apporte …" at bounding box center [692, 213] width 886 height 124
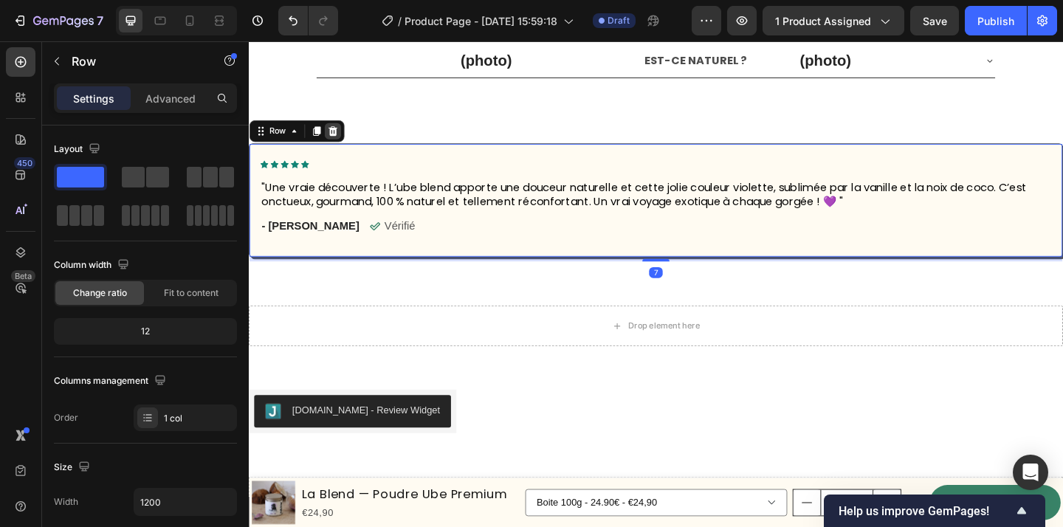
click at [342, 138] on icon at bounding box center [341, 139] width 10 height 10
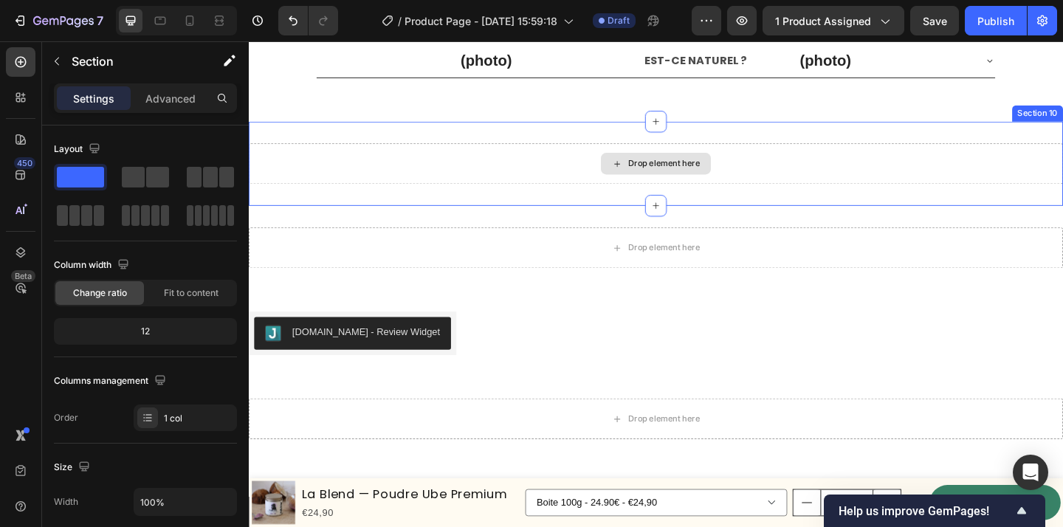
click at [496, 166] on div "Drop element here" at bounding box center [692, 174] width 886 height 44
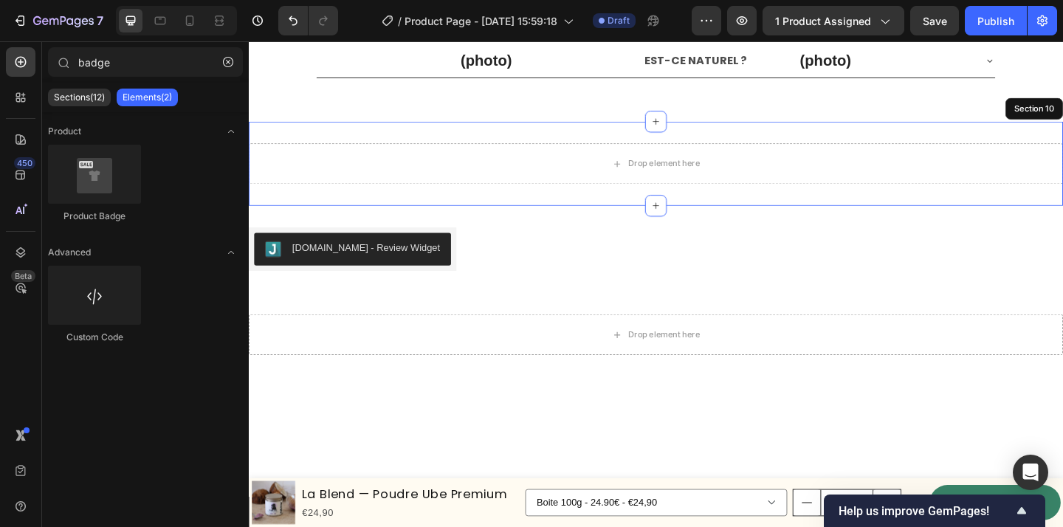
click at [857, 217] on div "Drop element here Section 10" at bounding box center [692, 174] width 886 height 92
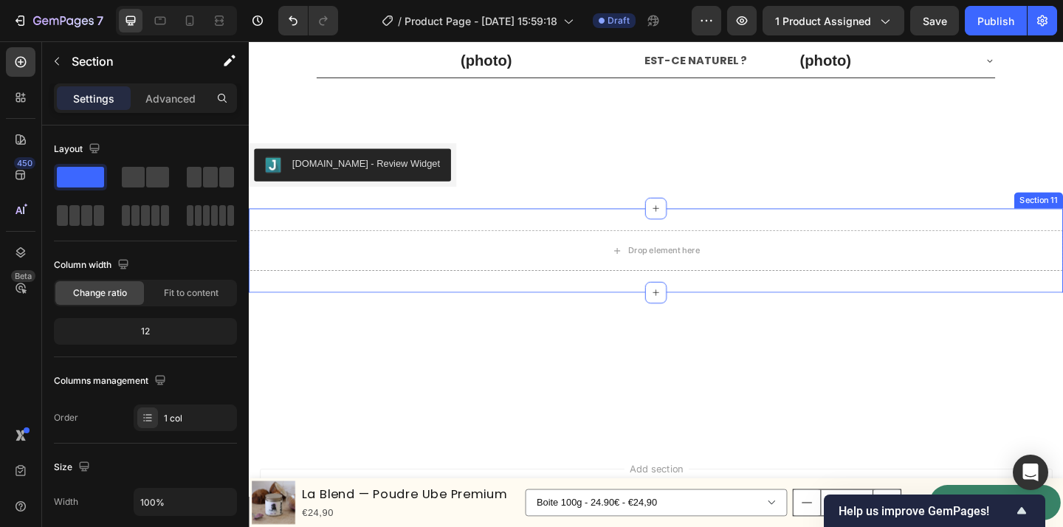
click at [975, 238] on div "Drop element here Section 11" at bounding box center [692, 269] width 886 height 92
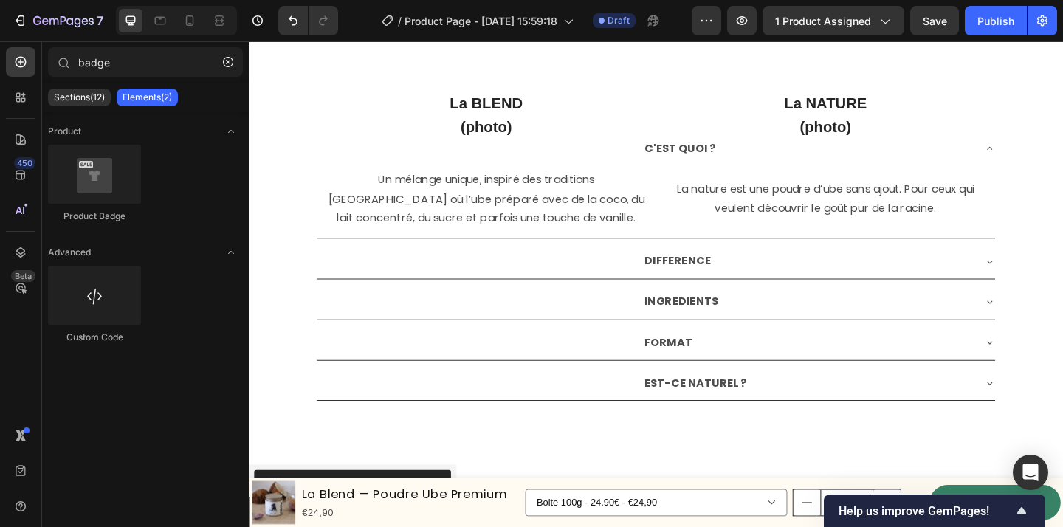
scroll to position [3530, 0]
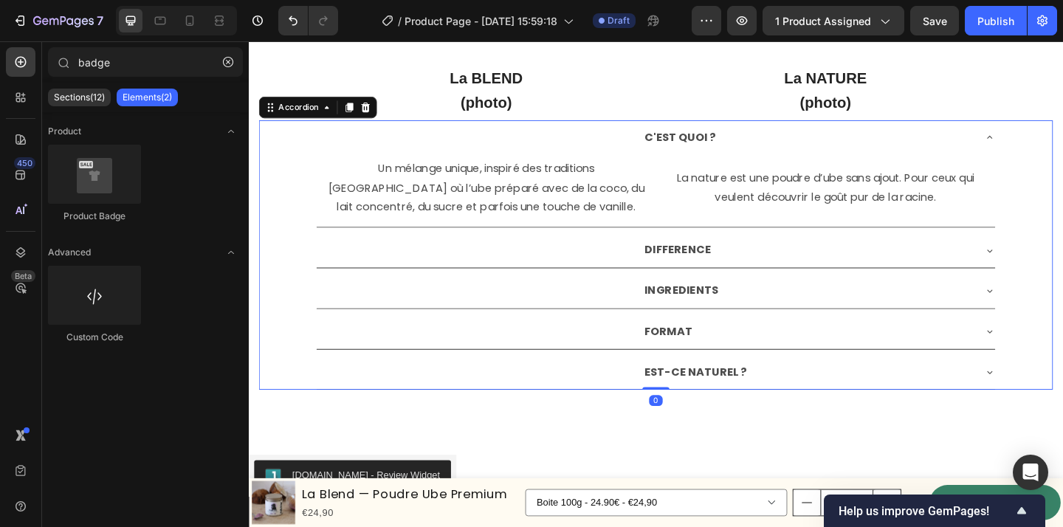
click at [788, 274] on div "DIFFERENCE" at bounding box center [857, 269] width 360 height 26
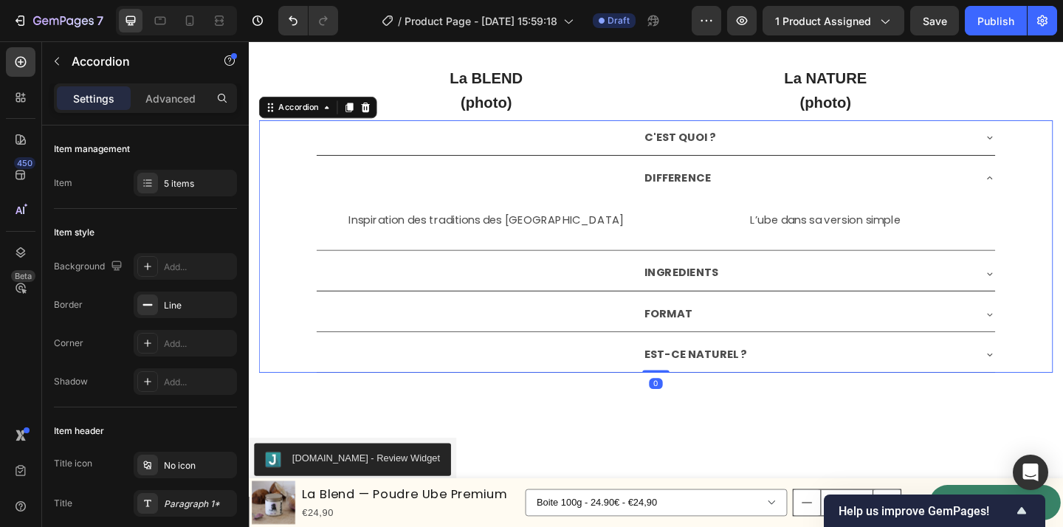
click at [813, 194] on div "DIFFERENCE" at bounding box center [857, 191] width 360 height 26
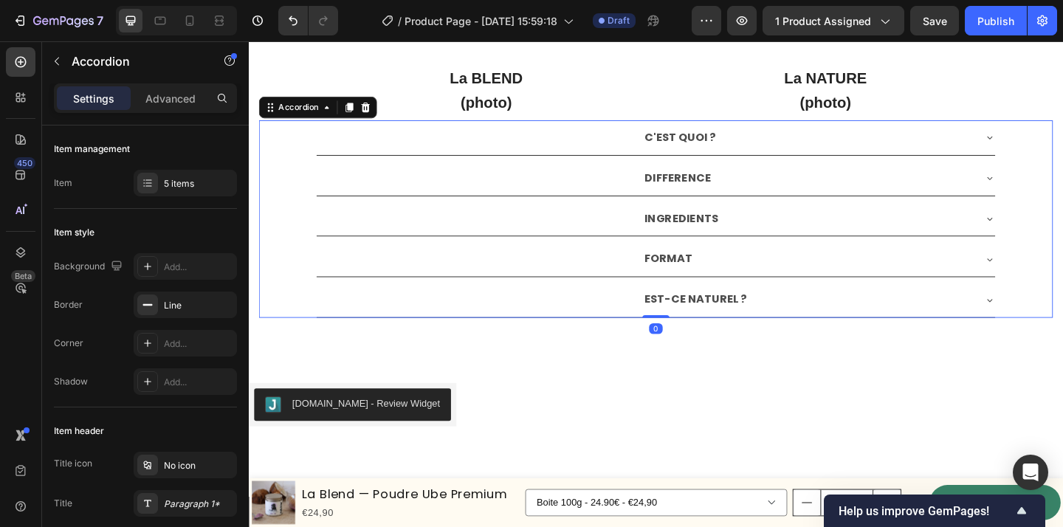
click at [817, 223] on div "INGREDIENTS" at bounding box center [857, 235] width 360 height 26
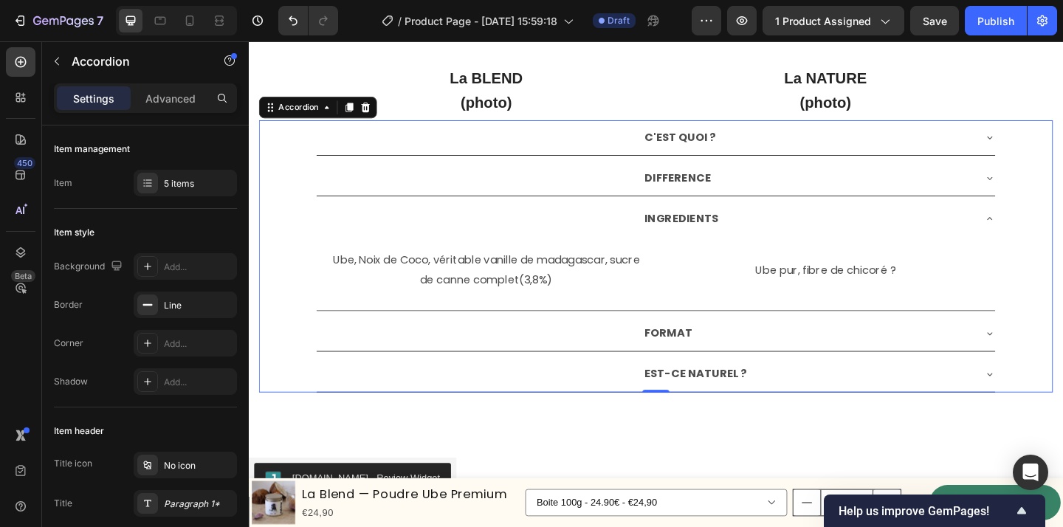
click at [817, 223] on div "INGREDIENTS" at bounding box center [857, 235] width 360 height 26
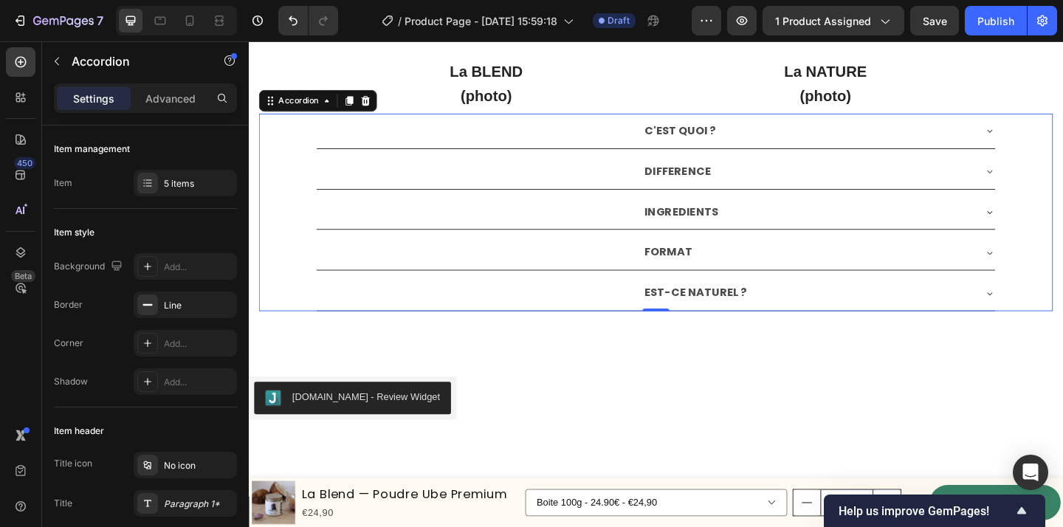
scroll to position [3539, 0]
click at [820, 312] on div "EST-CE NATUREL ?" at bounding box center [857, 315] width 360 height 26
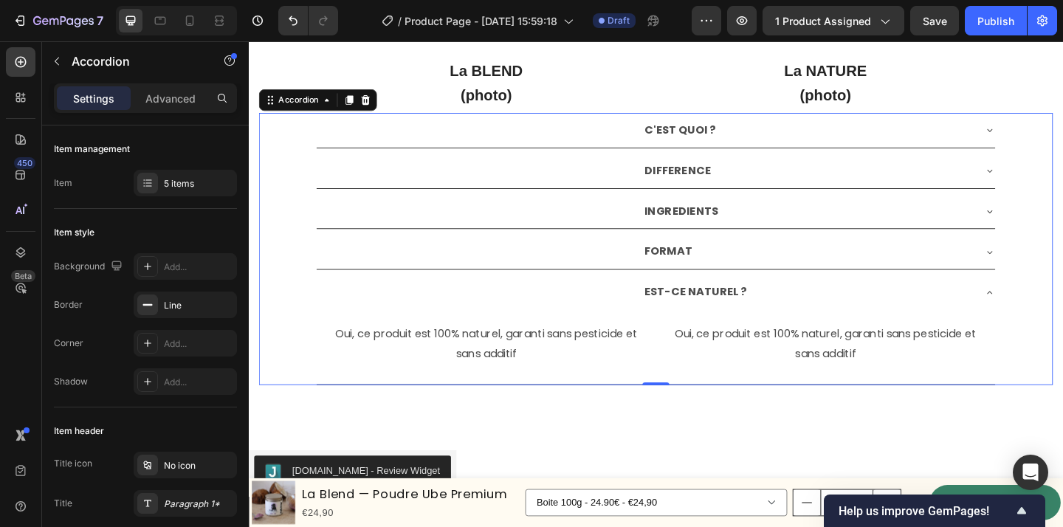
click at [687, 312] on strong "EST-CE NATUREL ?" at bounding box center [735, 314] width 112 height 17
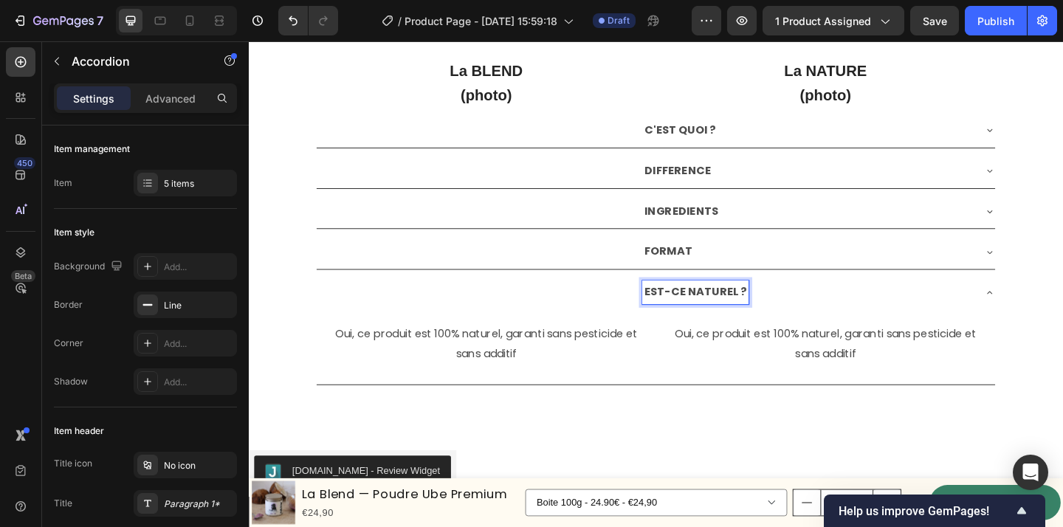
click at [677, 302] on div "EST-CE NATUREL ?" at bounding box center [735, 315] width 116 height 26
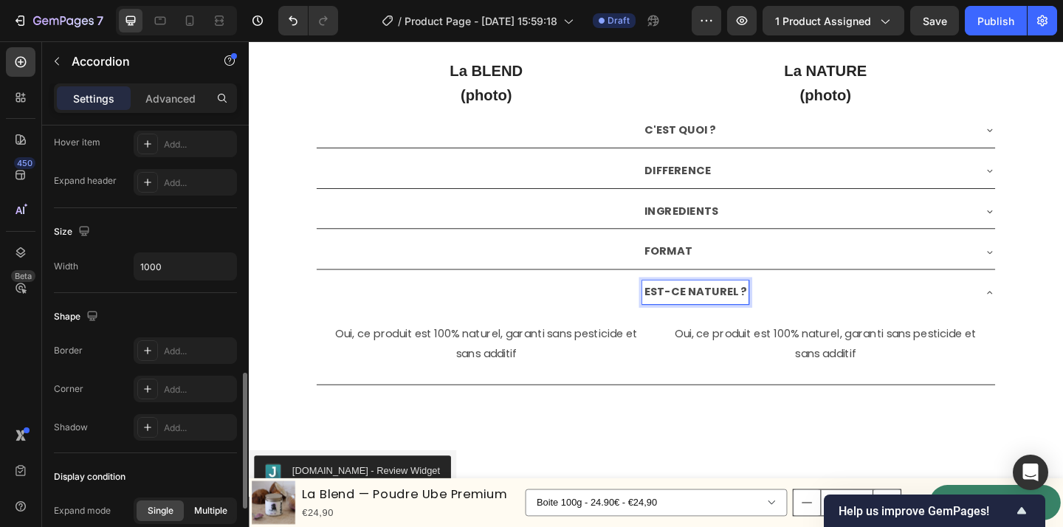
scroll to position [1001, 0]
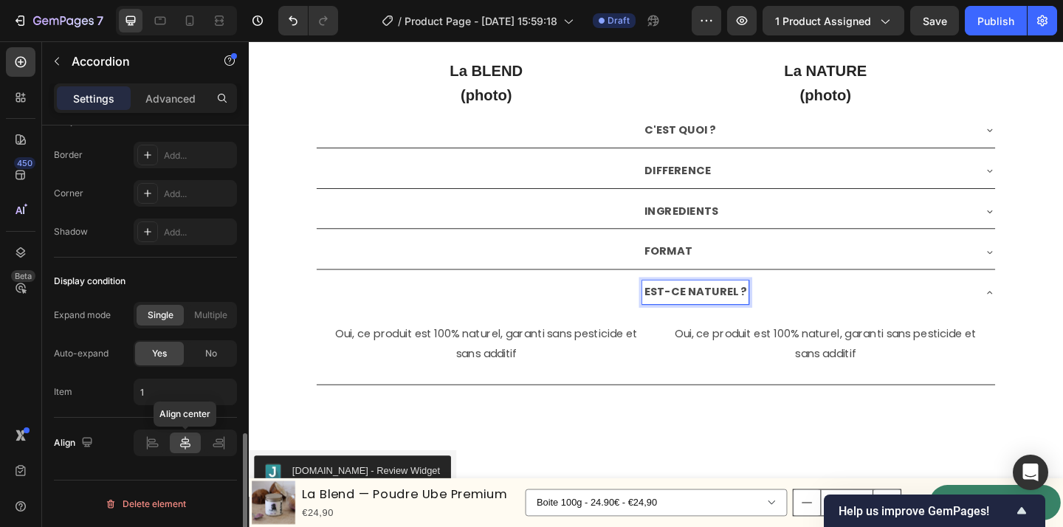
click at [185, 445] on icon at bounding box center [185, 443] width 15 height 15
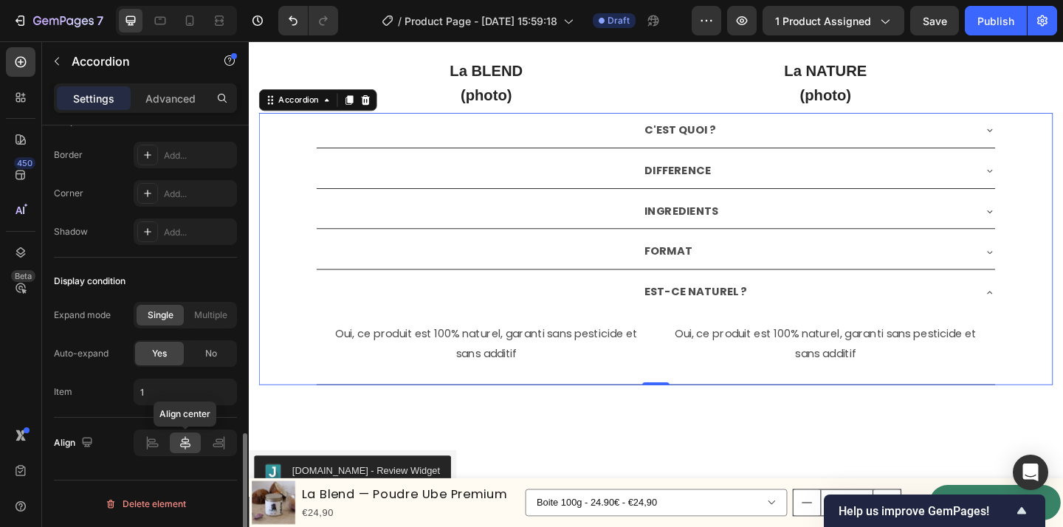
click at [185, 445] on icon at bounding box center [185, 443] width 15 height 15
click at [469, 315] on div "EST-CE NATUREL ?" at bounding box center [692, 315] width 738 height 38
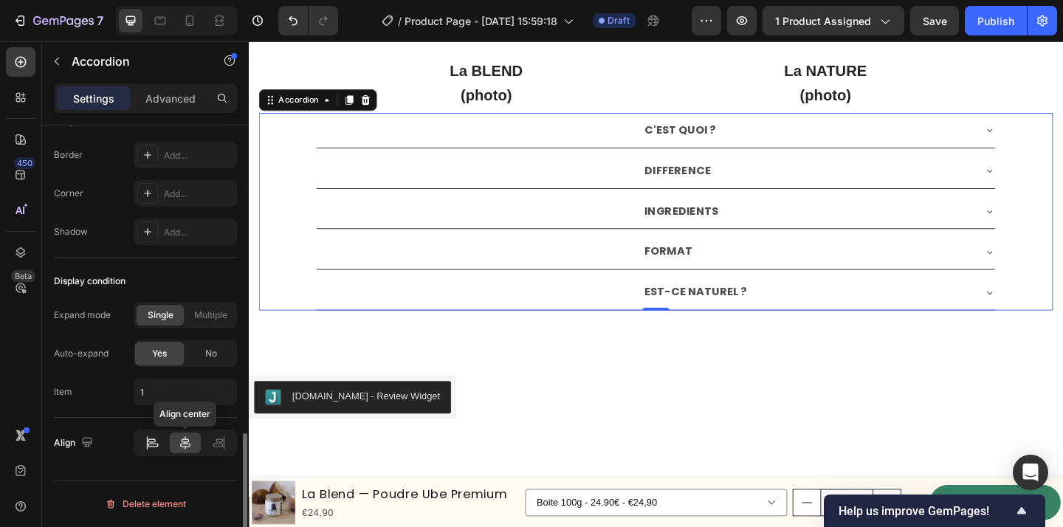
click at [157, 446] on icon at bounding box center [153, 446] width 10 height 4
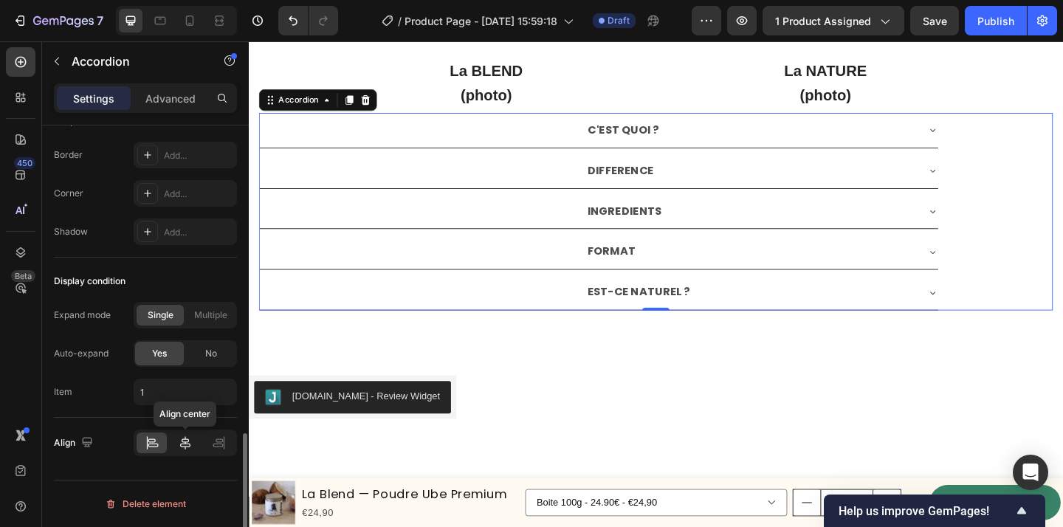
click at [187, 447] on icon at bounding box center [185, 442] width 10 height 13
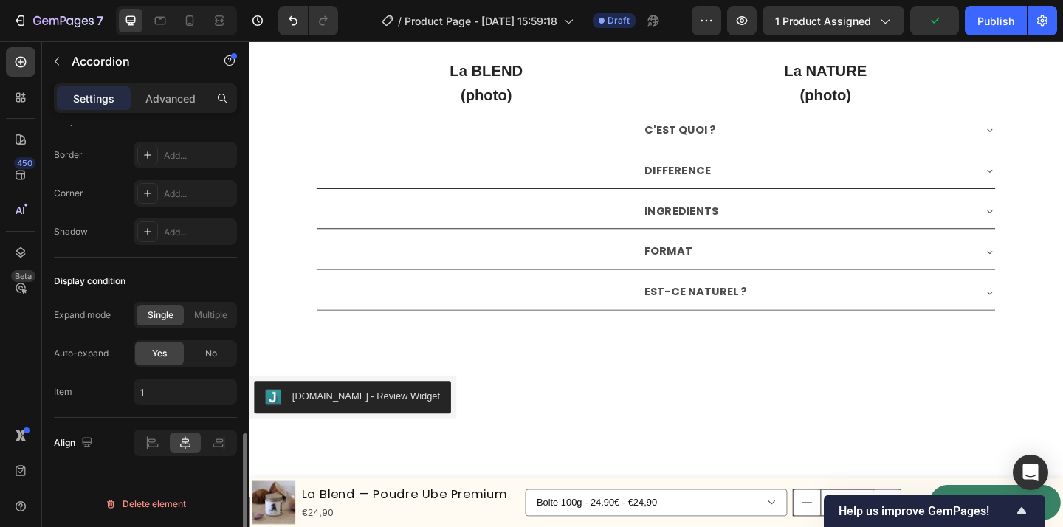
click at [114, 340] on div "Auto-expand Yes No" at bounding box center [145, 353] width 183 height 27
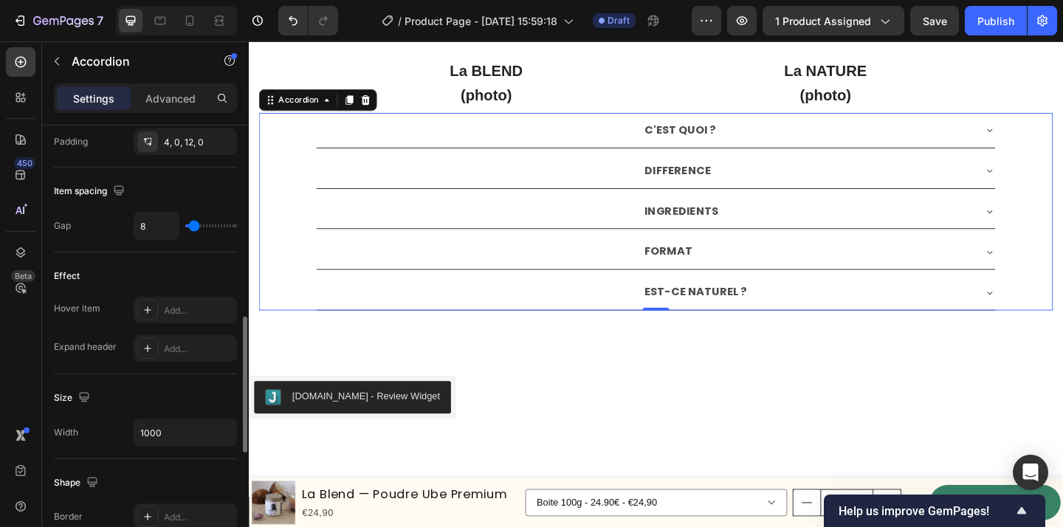
scroll to position [634, 0]
type input "13"
type input "17"
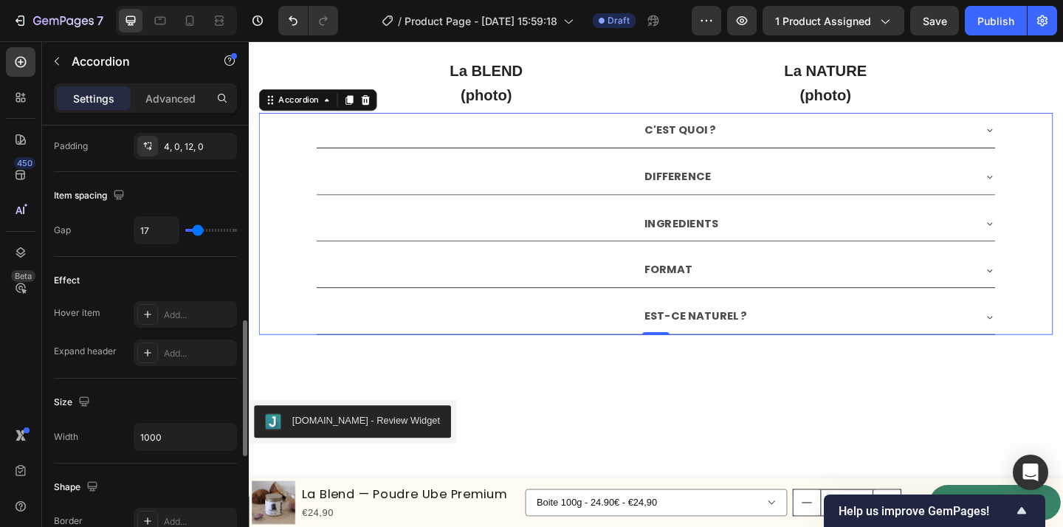
type input "20"
type input "28"
type input "29"
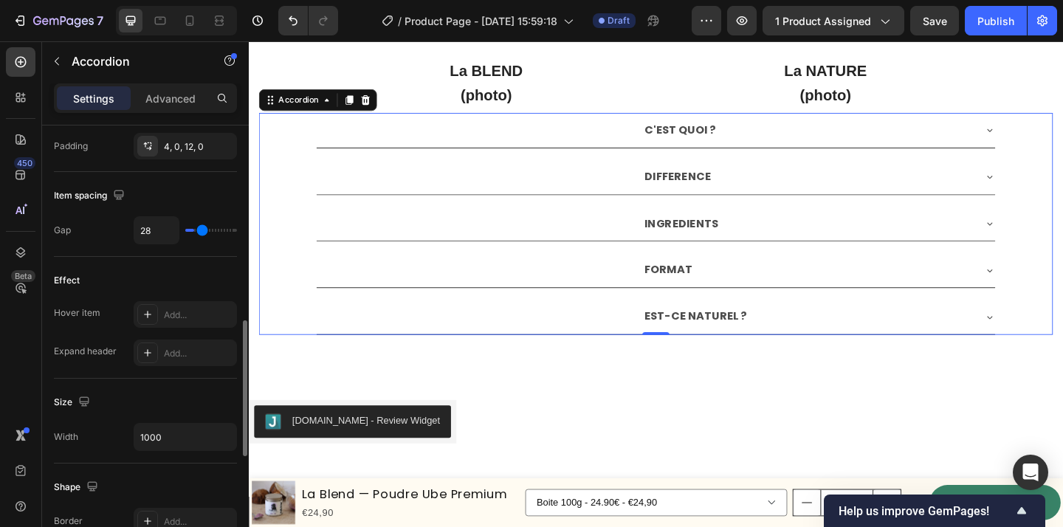
type input "29"
type input "32"
type input "33"
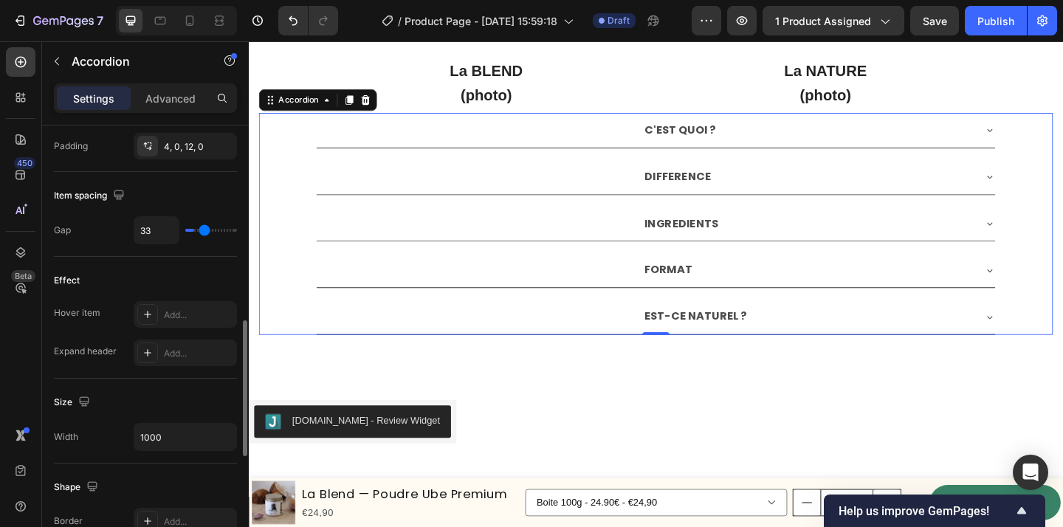
type input "34"
type input "35"
type input "37"
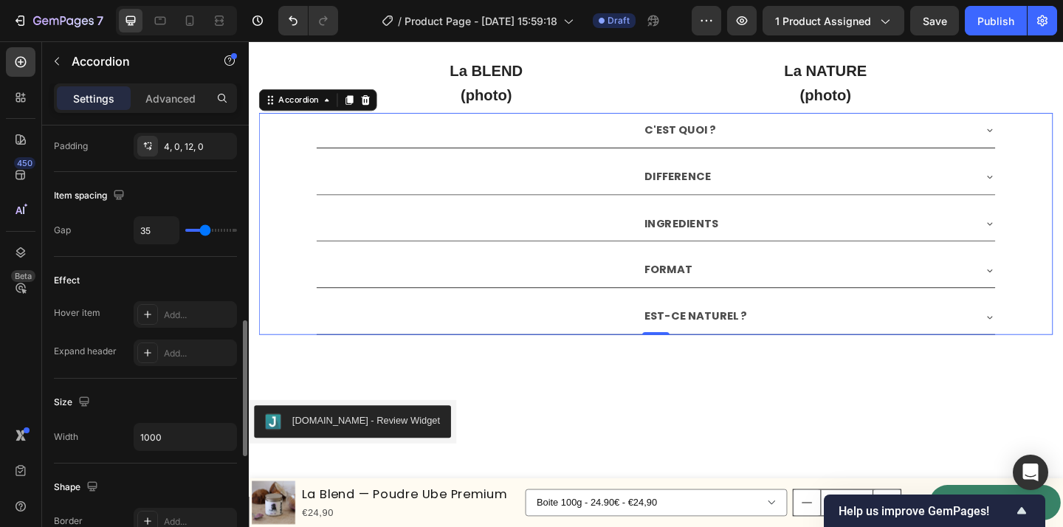
type input "37"
type input "40"
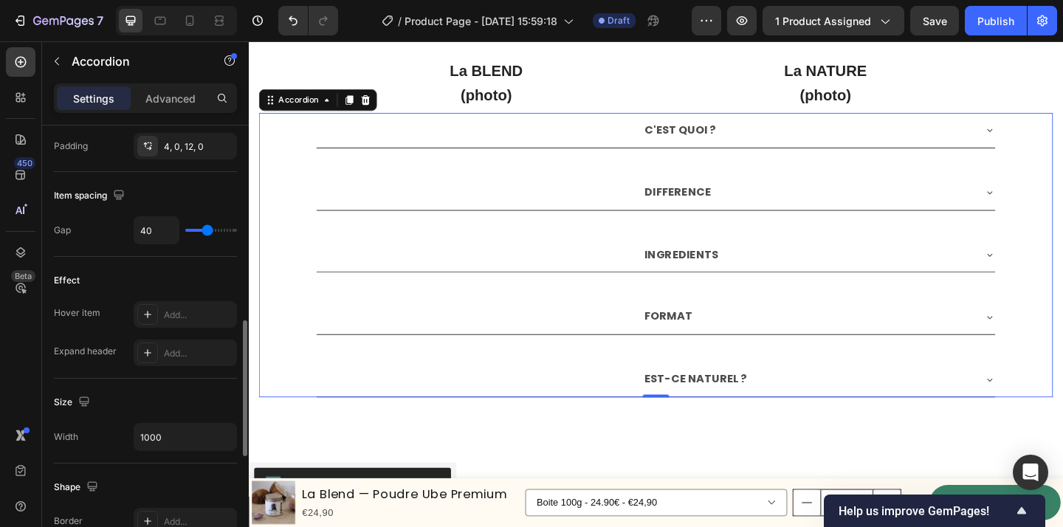
type input "41"
type input "42"
type input "43"
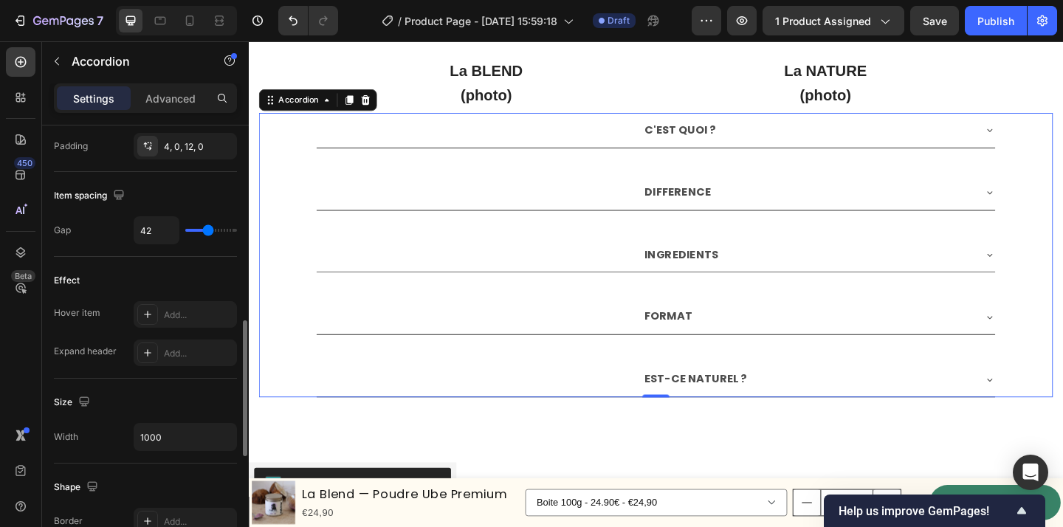
type input "43"
type input "41"
type input "40"
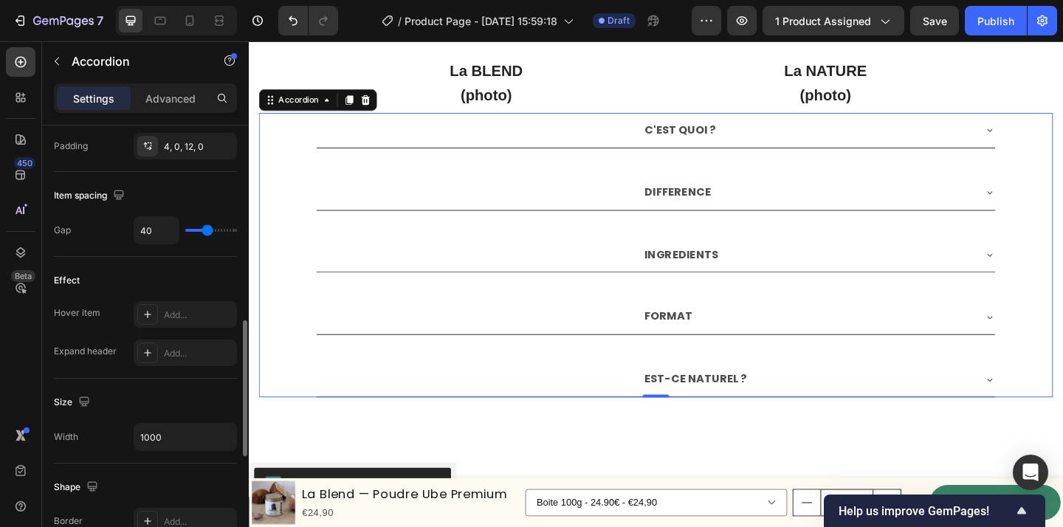
type input "36"
type input "33"
type input "30"
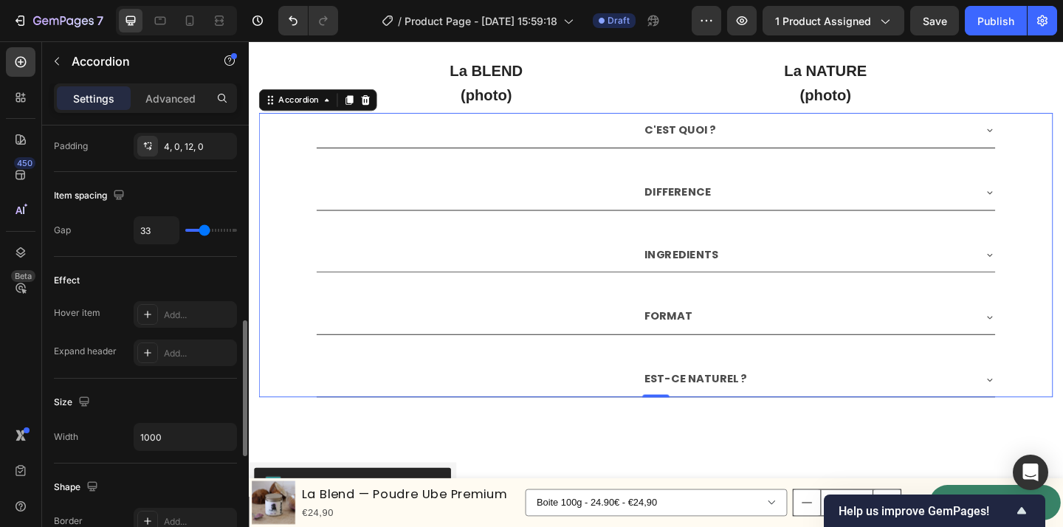
type input "30"
type input "26"
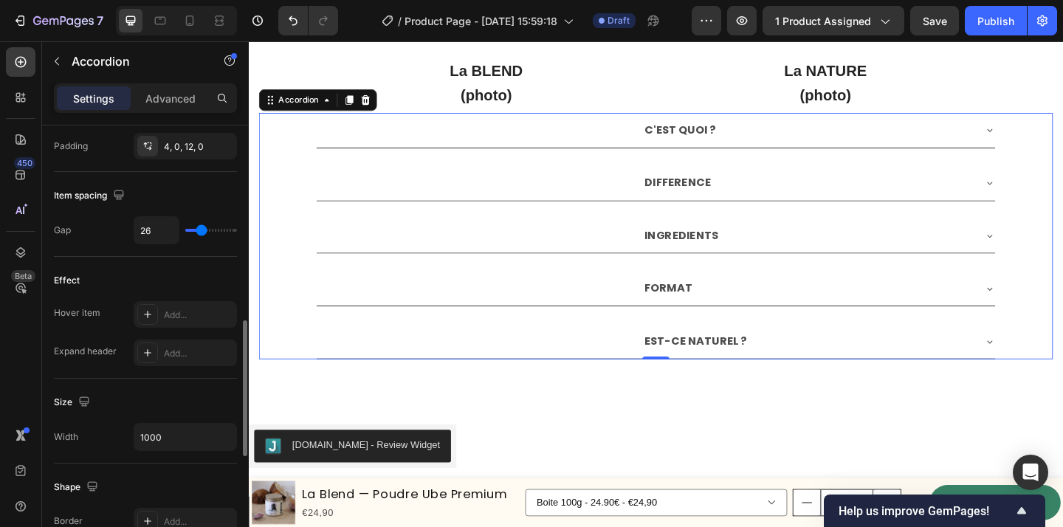
type input "21"
type input "17"
type input "13"
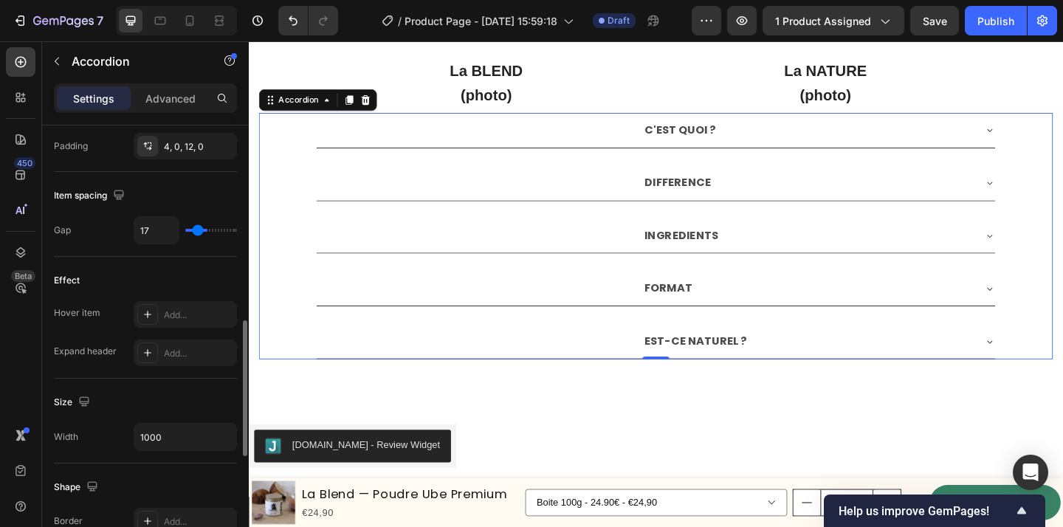
type input "13"
type input "10"
type input "7"
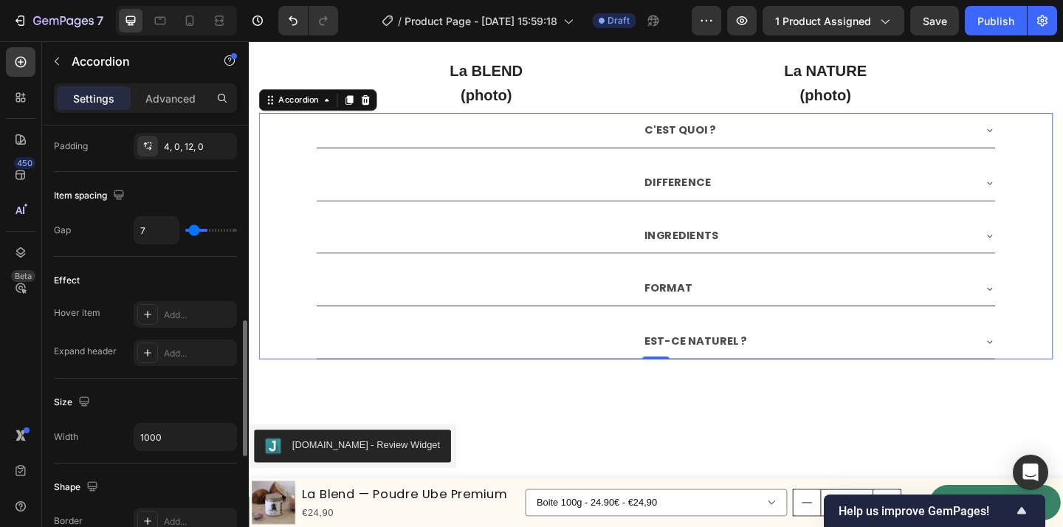
type input "5"
type input "3"
type input "2"
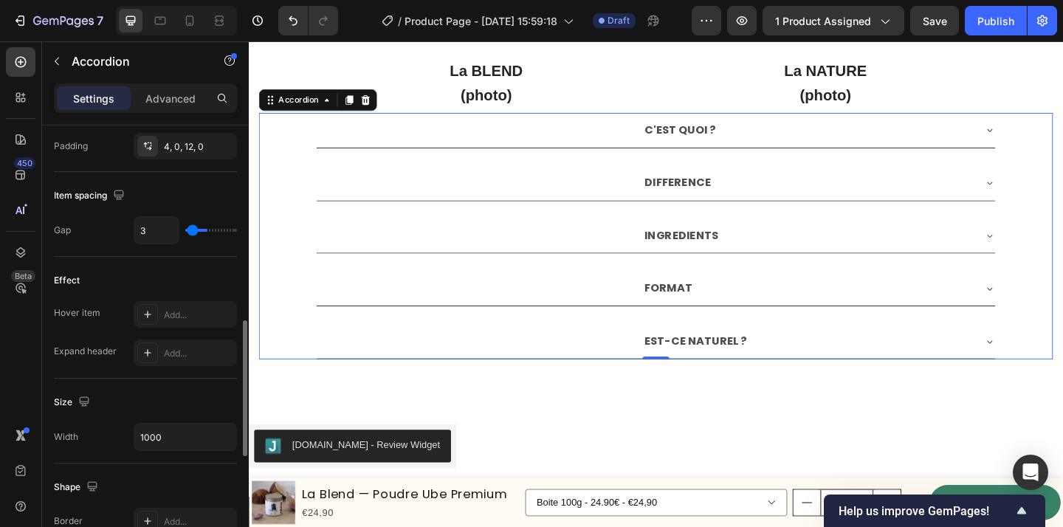
type input "2"
type input "0"
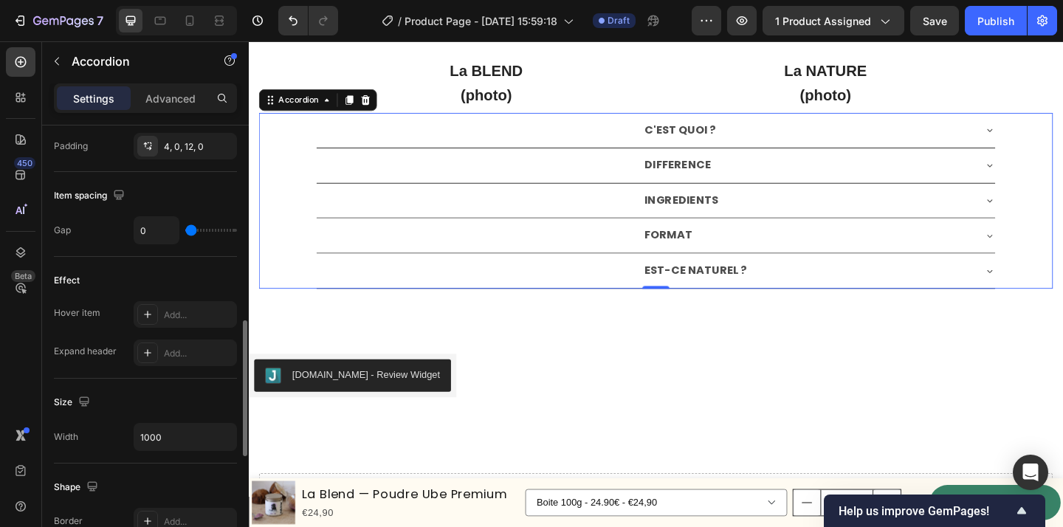
drag, startPoint x: 194, startPoint y: 230, endPoint x: 186, endPoint y: 230, distance: 8.2
type input "0"
click at [186, 230] on input "range" at bounding box center [211, 230] width 52 height 3
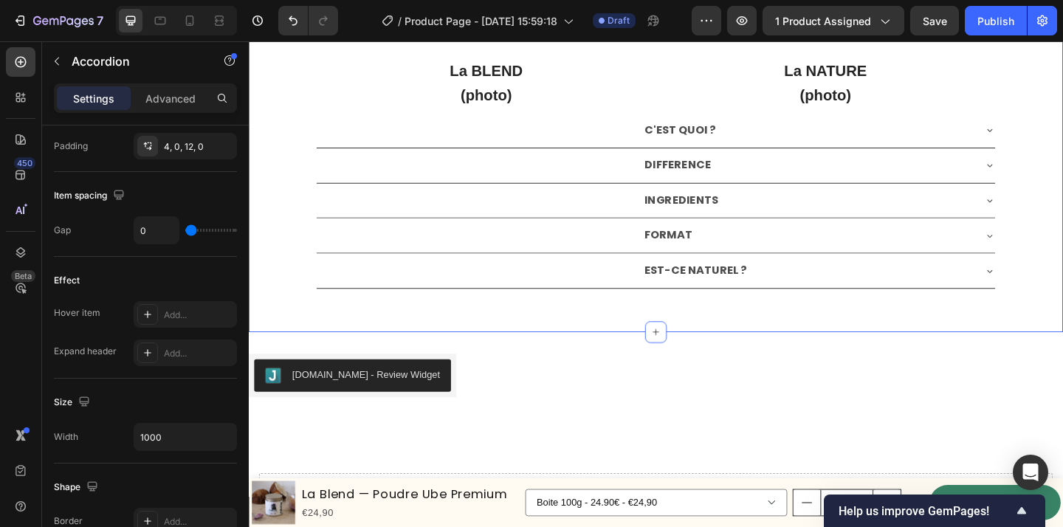
click at [614, 350] on div "La BLEND (photo) Text Block La NATURE (photo) Text Block Row C'EST QUOI ? DIFFE…" at bounding box center [692, 179] width 886 height 357
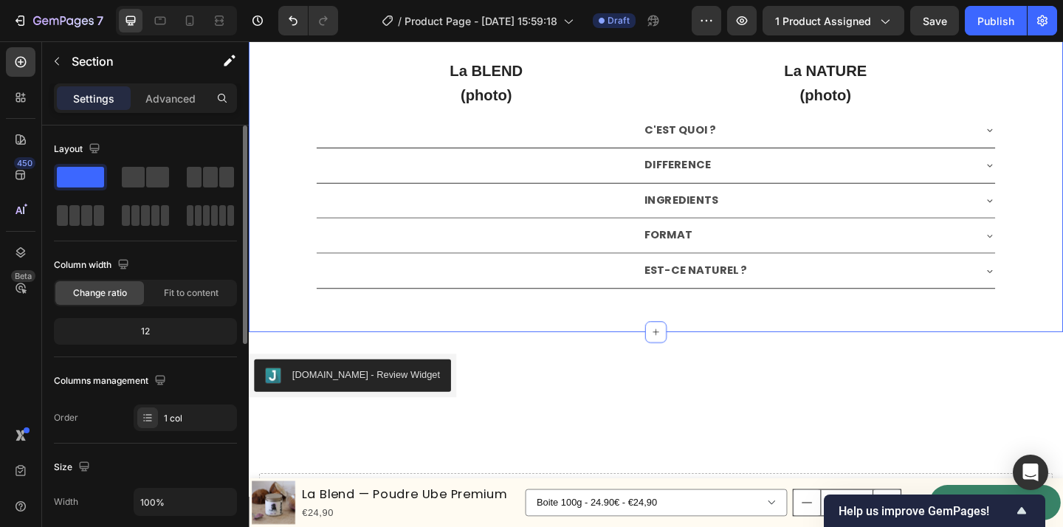
click at [590, 343] on div "La BLEND (photo) Text Block La NATURE (photo) Text Block Row C'EST QUOI ? DIFFE…" at bounding box center [692, 179] width 886 height 357
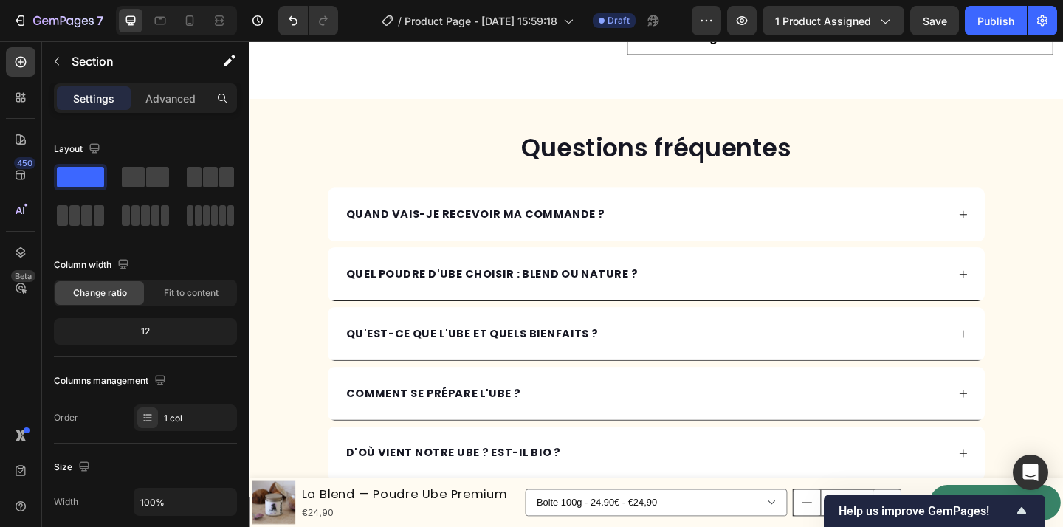
scroll to position [2906, 0]
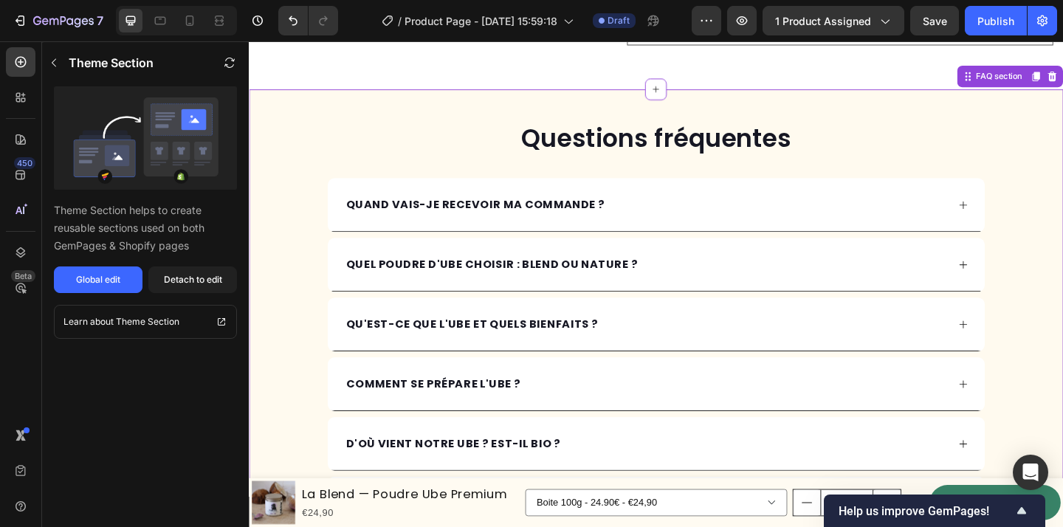
click at [484, 131] on h2 "Questions fréquentes" at bounding box center [692, 148] width 716 height 38
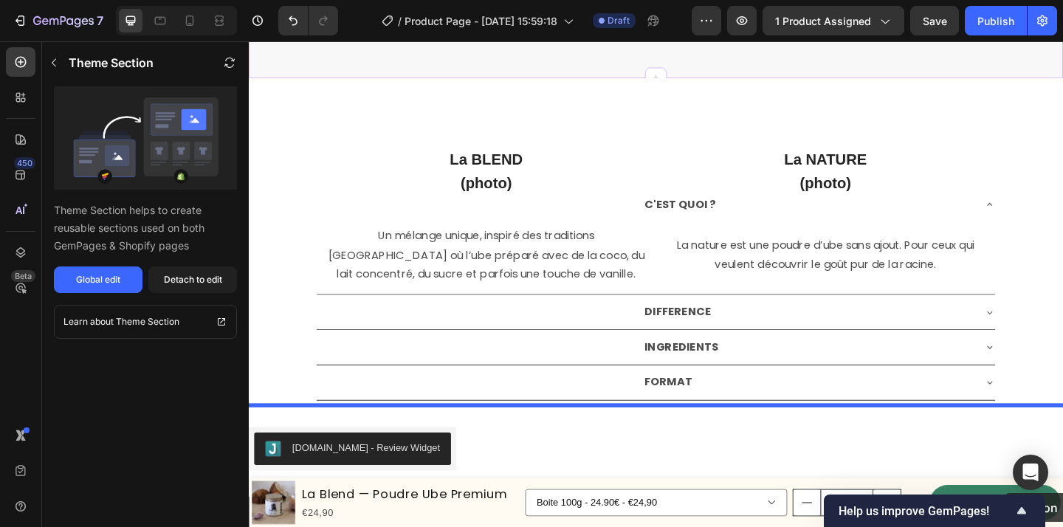
scroll to position [3510, 0]
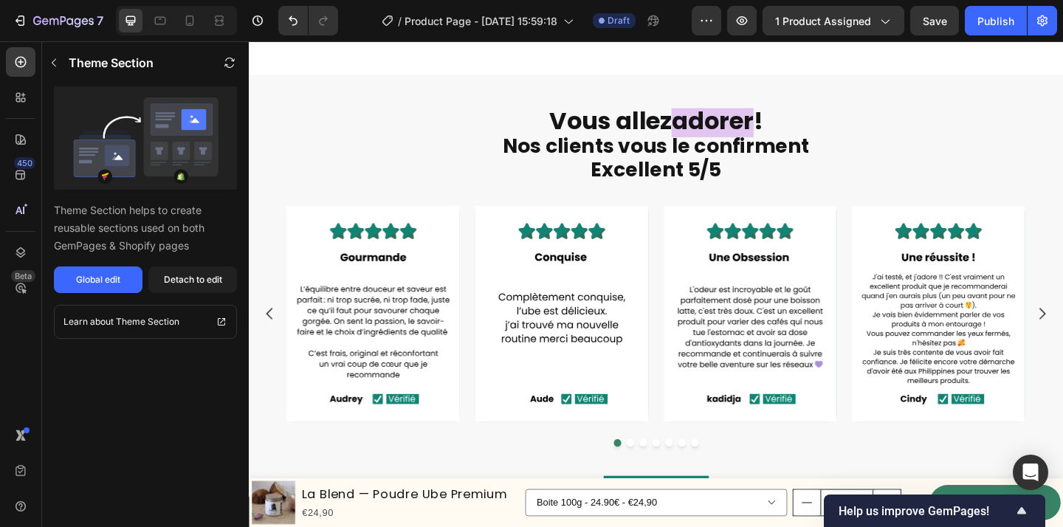
scroll to position [635, 0]
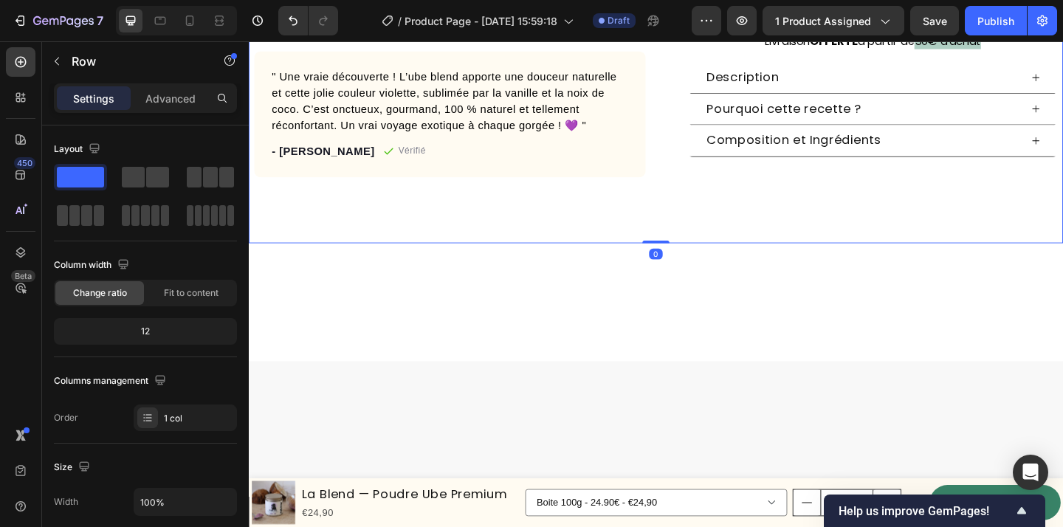
scroll to position [0, 0]
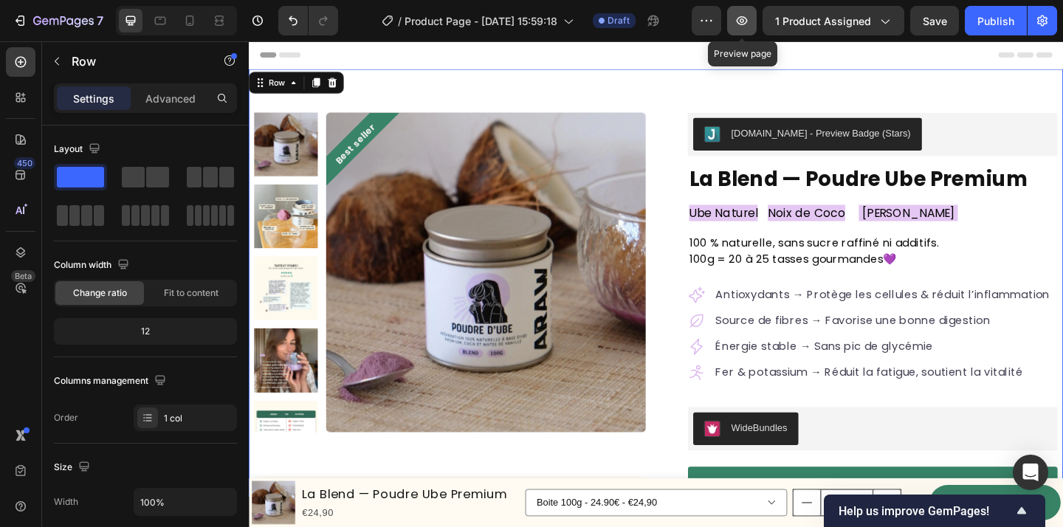
click at [747, 21] on icon "button" at bounding box center [742, 20] width 15 height 15
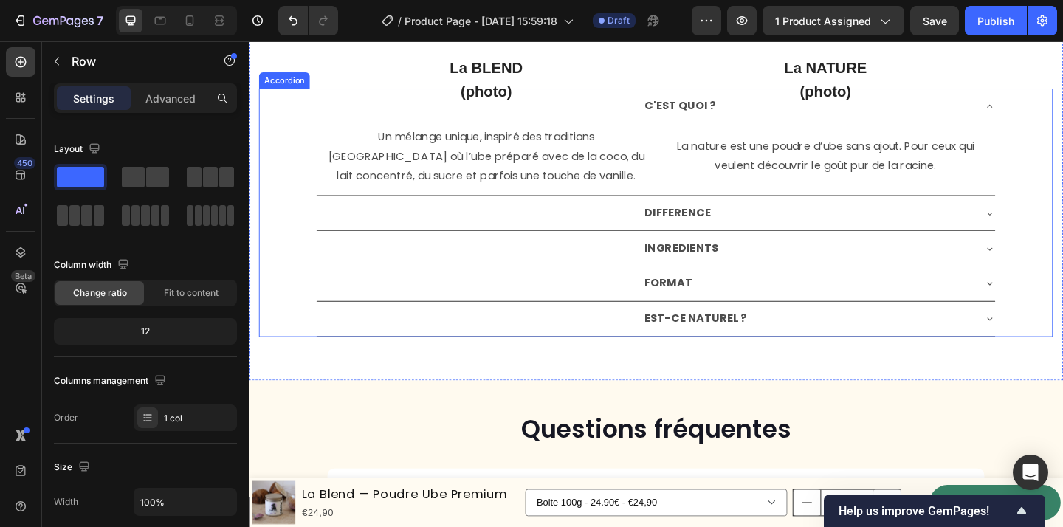
scroll to position [3143, 0]
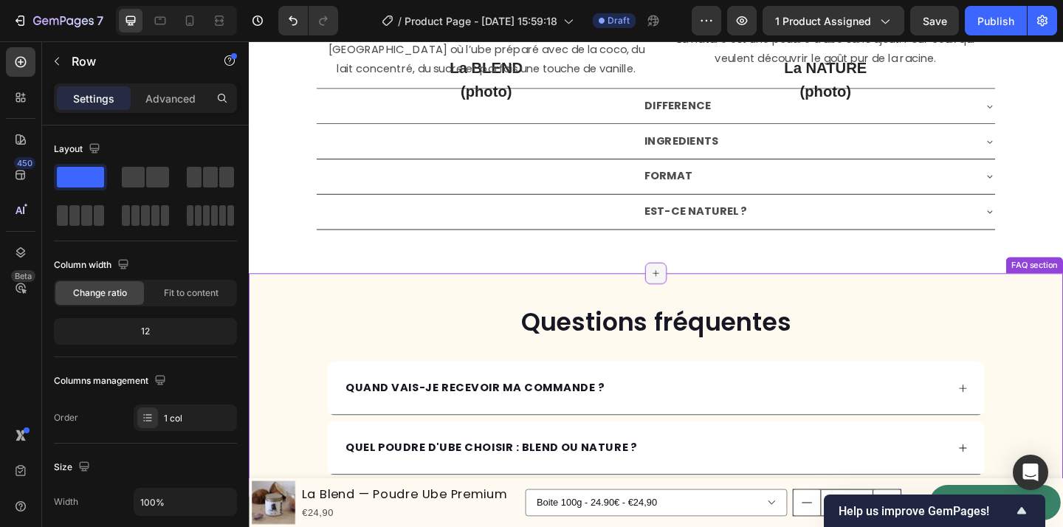
click at [699, 294] on div at bounding box center [692, 294] width 24 height 24
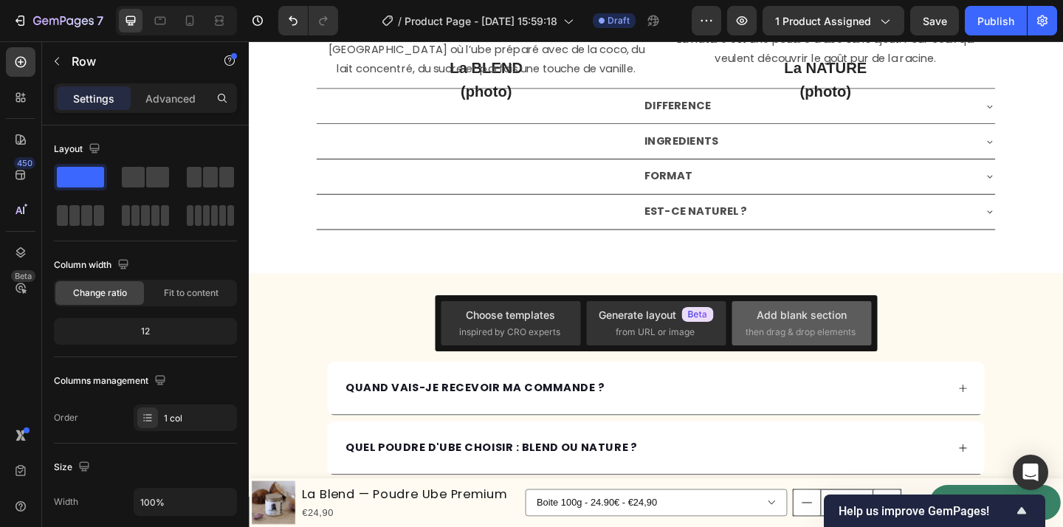
click at [781, 326] on span "then drag & drop elements" at bounding box center [801, 332] width 110 height 13
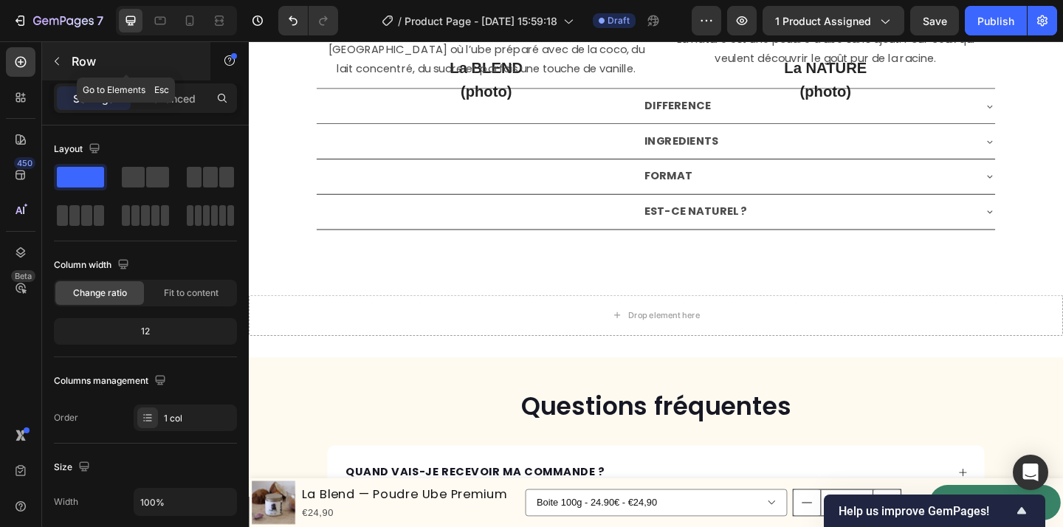
click at [61, 61] on icon "button" at bounding box center [57, 61] width 12 height 12
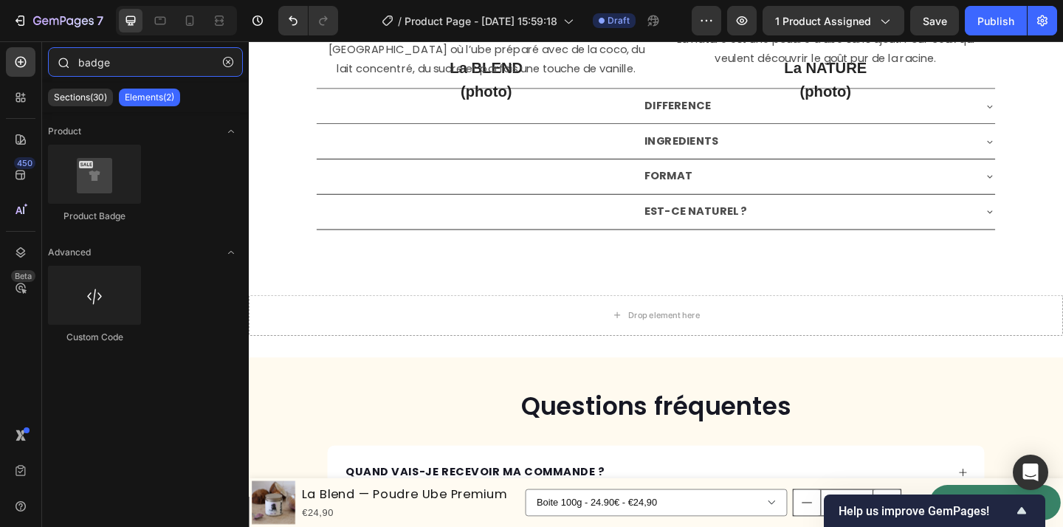
click at [157, 72] on input "badge" at bounding box center [145, 62] width 195 height 30
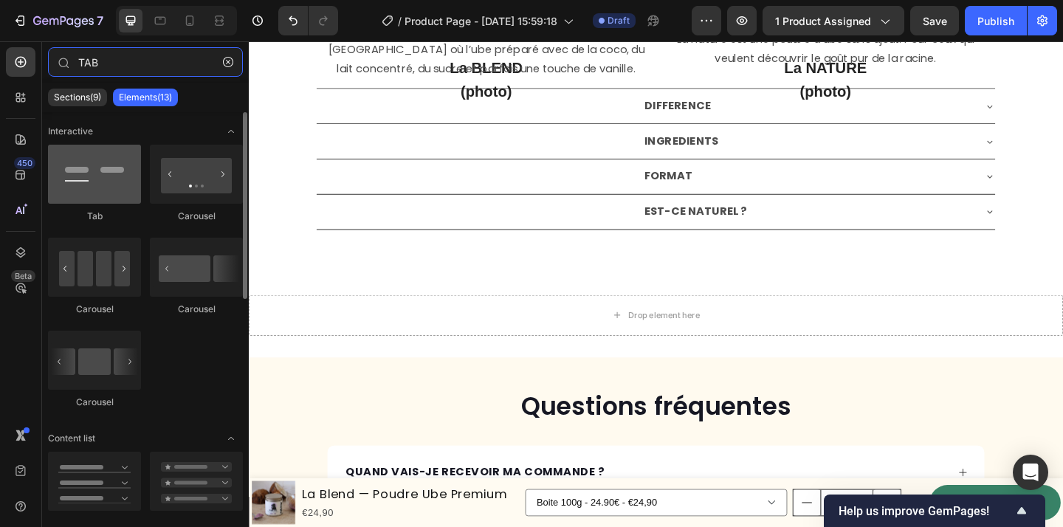
type input "TAB"
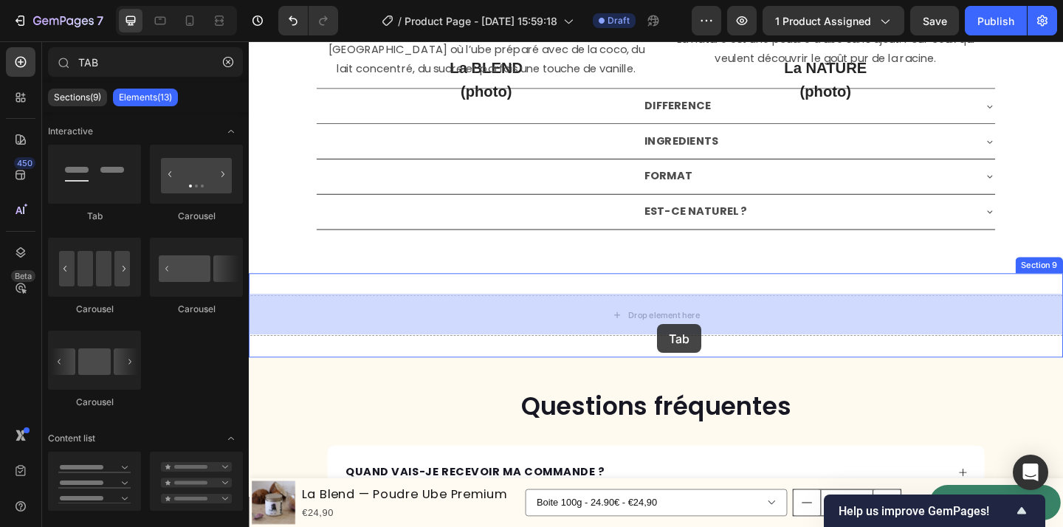
drag, startPoint x: 358, startPoint y: 231, endPoint x: 693, endPoint y: 349, distance: 355.5
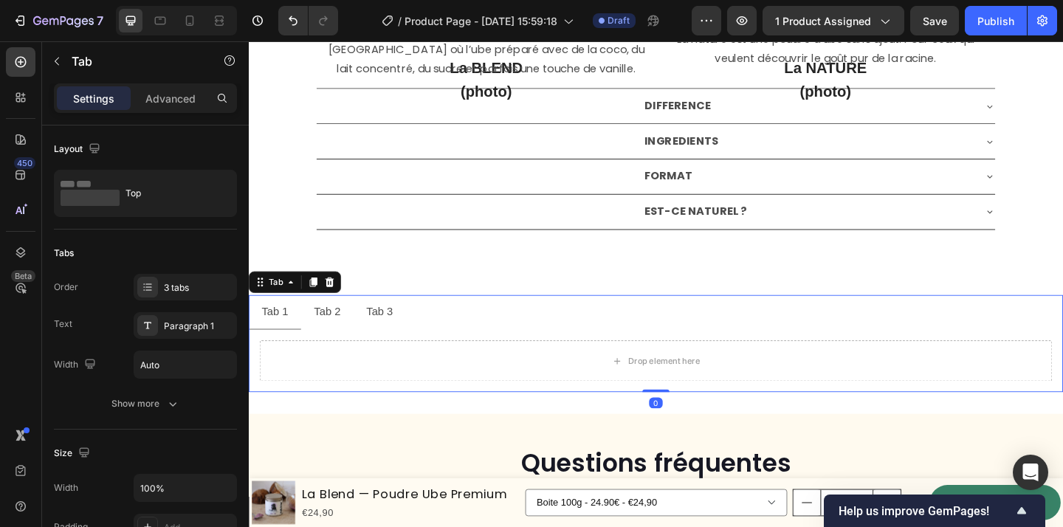
click at [273, 338] on div "Tab 1" at bounding box center [277, 336] width 33 height 26
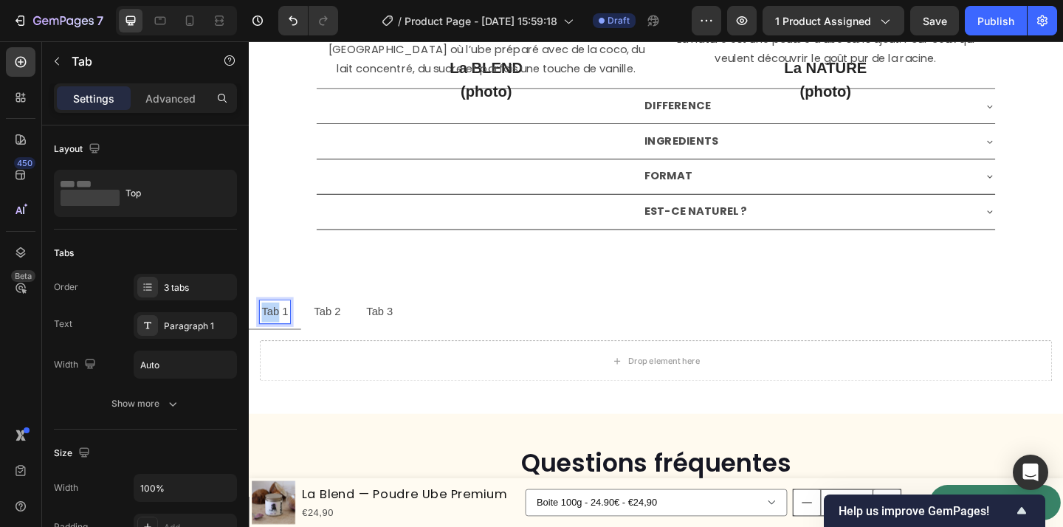
click at [273, 338] on p "Tab 1" at bounding box center [277, 336] width 29 height 21
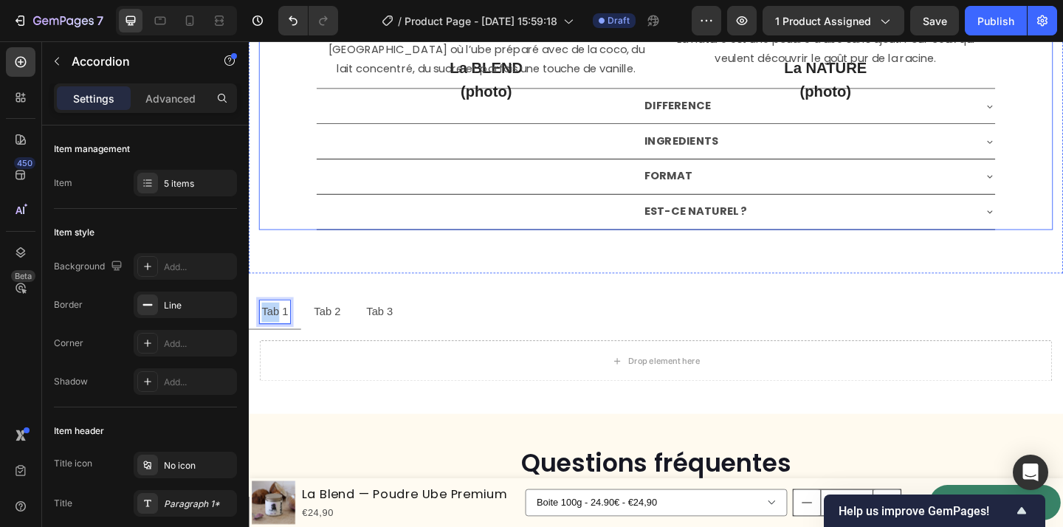
click at [712, 112] on strong "DIFFERENCE" at bounding box center [715, 111] width 72 height 17
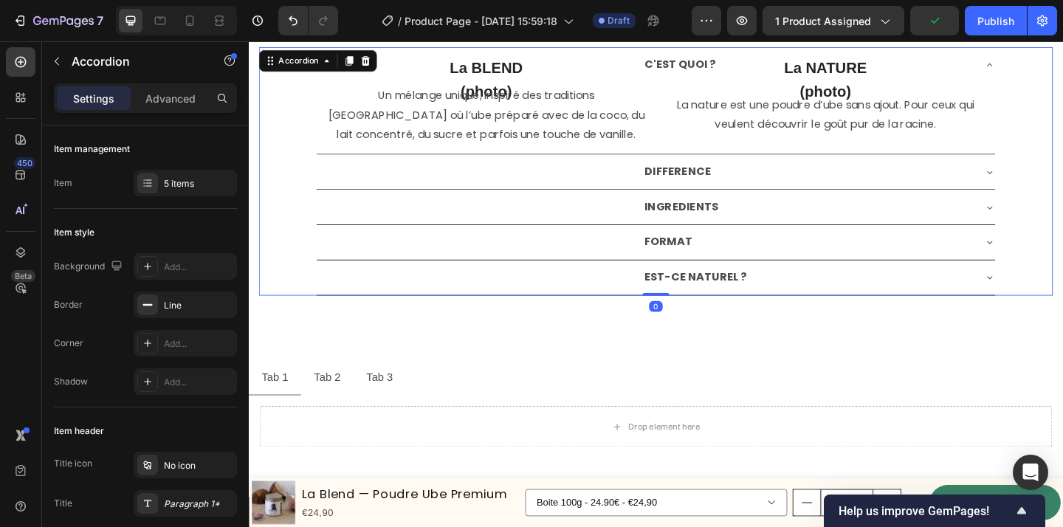
click at [706, 184] on strong "DIFFERENCE" at bounding box center [715, 182] width 72 height 17
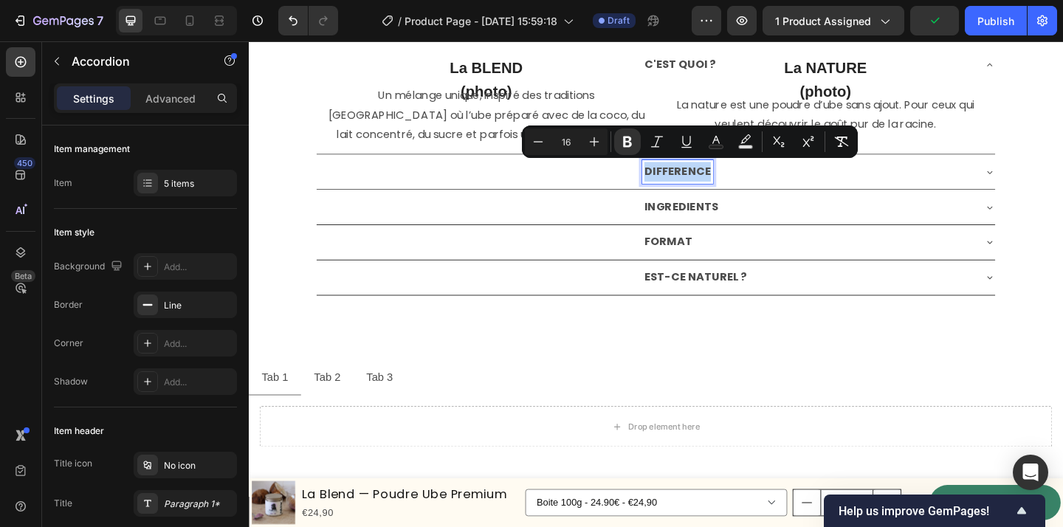
copy strong "DIFFERENCE"
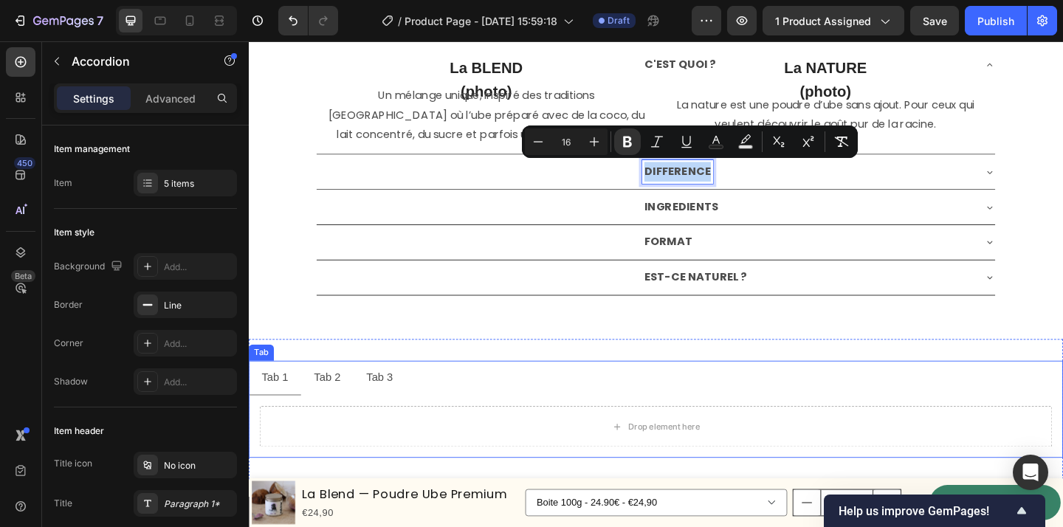
click at [289, 403] on p "Tab 1" at bounding box center [277, 407] width 29 height 21
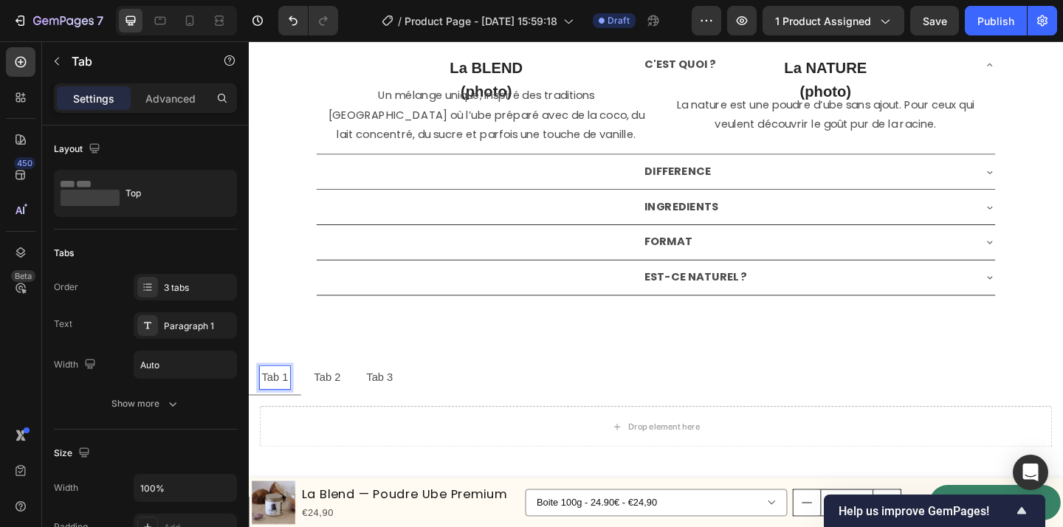
click at [272, 411] on p "Tab 1" at bounding box center [277, 407] width 29 height 21
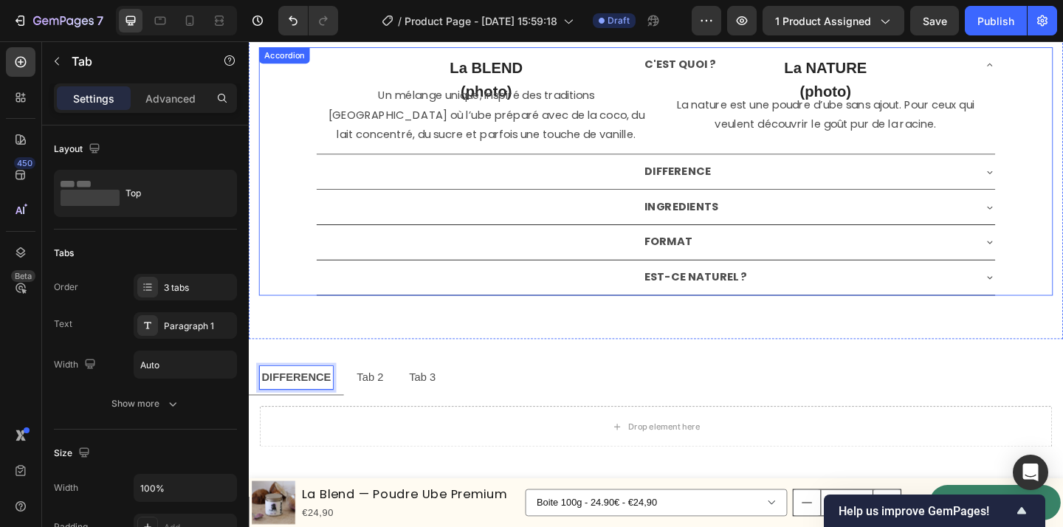
click at [933, 187] on div "DIFFERENCE" at bounding box center [857, 184] width 360 height 26
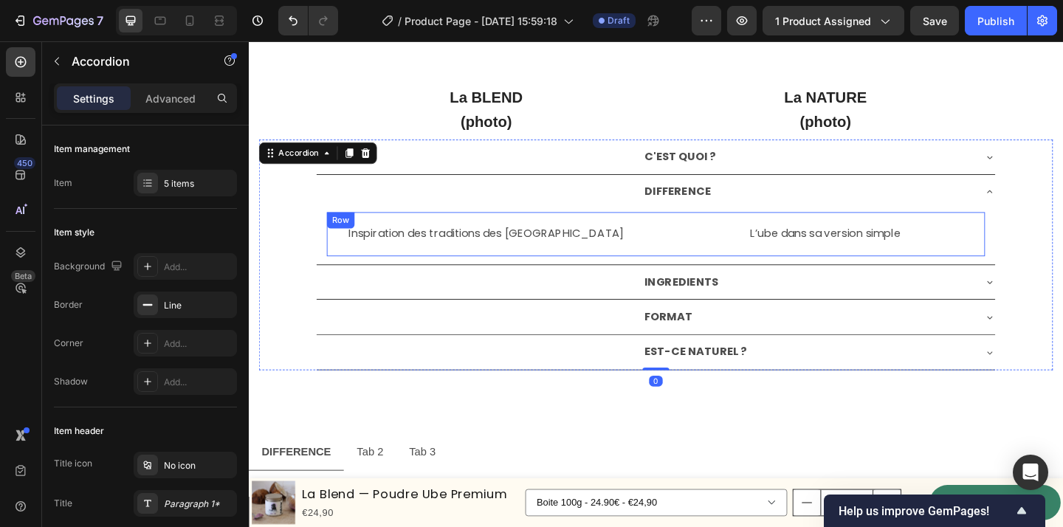
scroll to position [2957, 0]
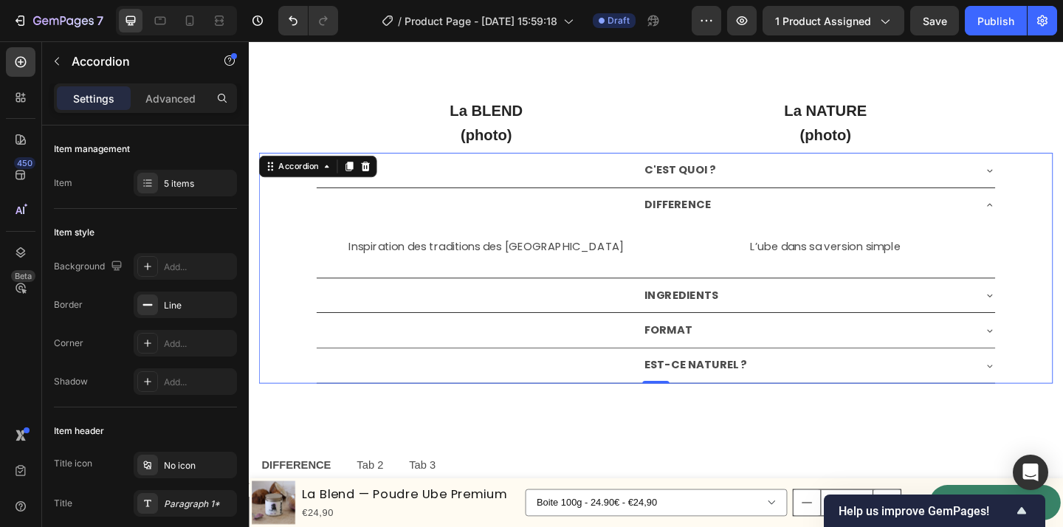
click at [625, 175] on div "C'EST QUOI ?" at bounding box center [692, 181] width 738 height 38
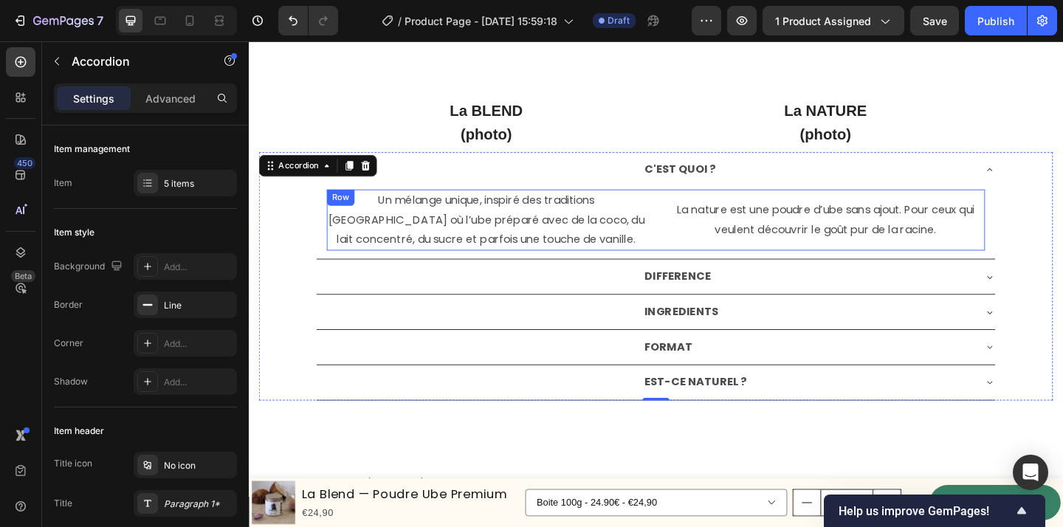
click at [686, 230] on div "Un mélange unique, inspiré des traditions [GEOGRAPHIC_DATA] où l’ube préparé av…" at bounding box center [692, 235] width 716 height 66
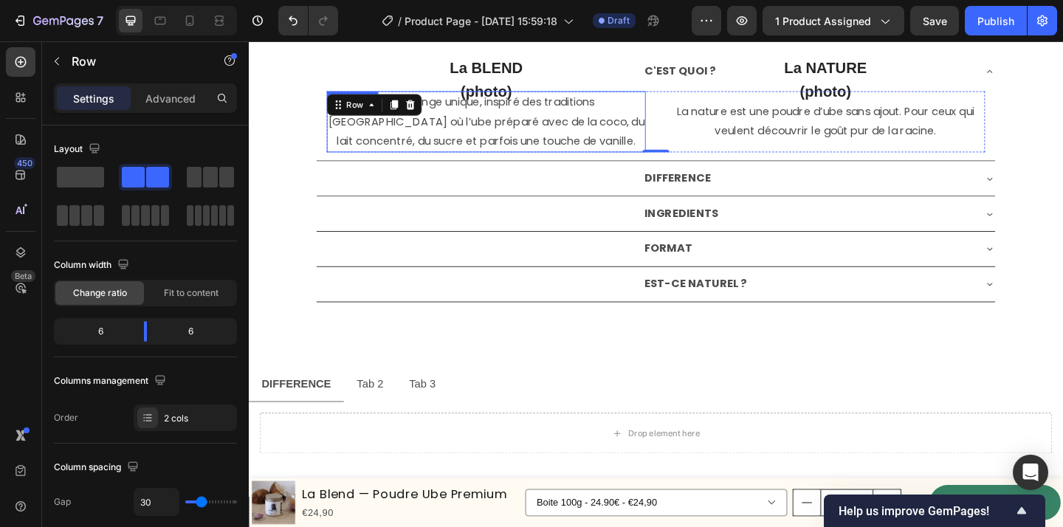
scroll to position [3087, 0]
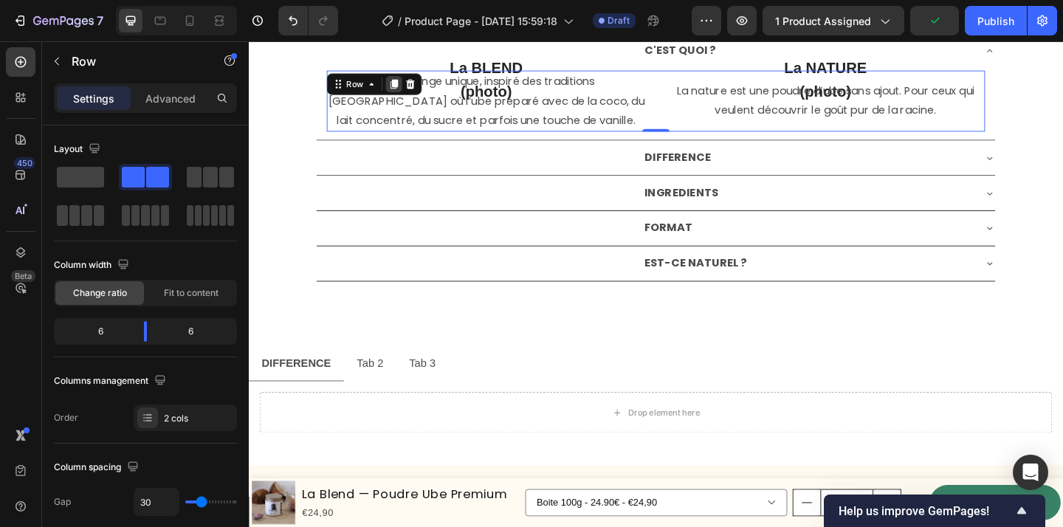
click at [404, 92] on icon at bounding box center [407, 88] width 12 height 12
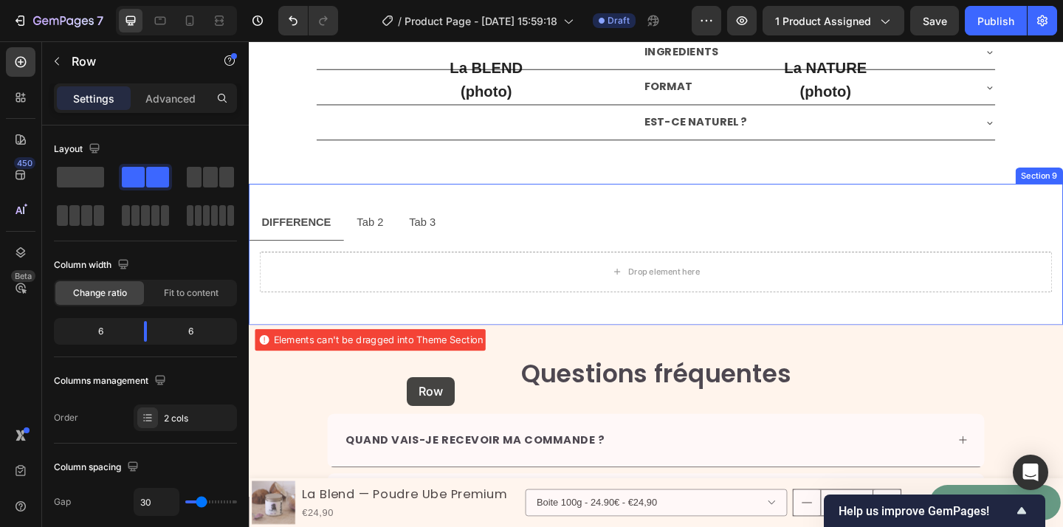
scroll to position [3316, 0]
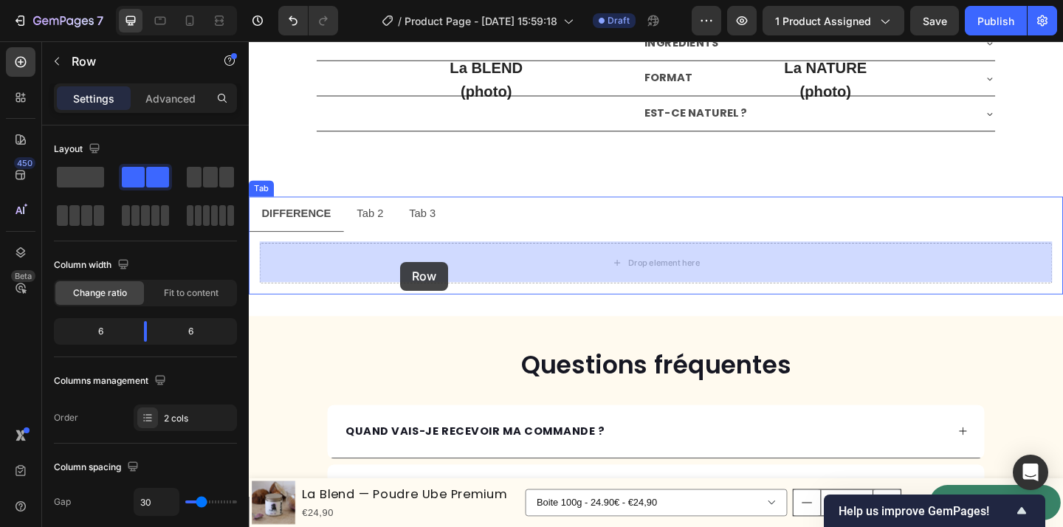
drag, startPoint x: 371, startPoint y: 95, endPoint x: 414, endPoint y: 281, distance: 190.8
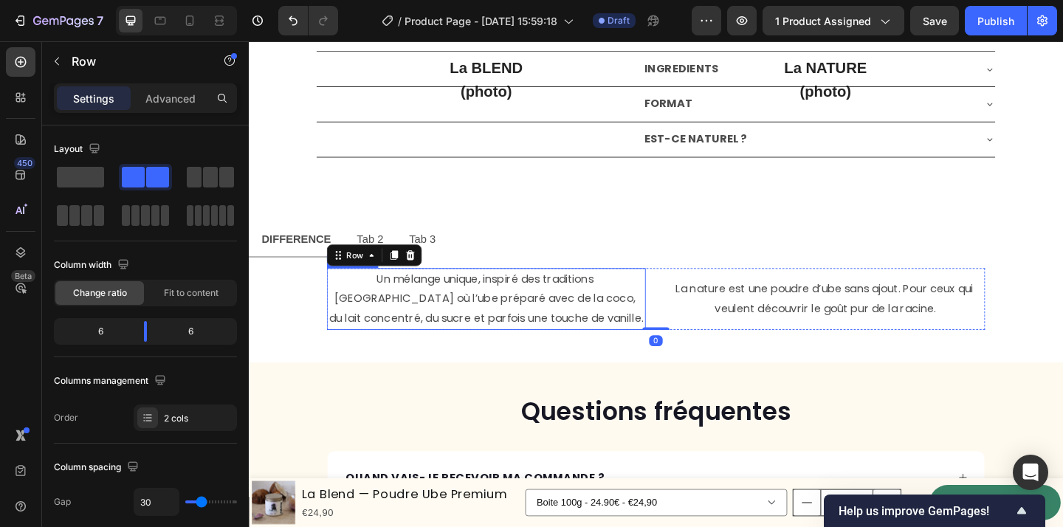
scroll to position [3221, 0]
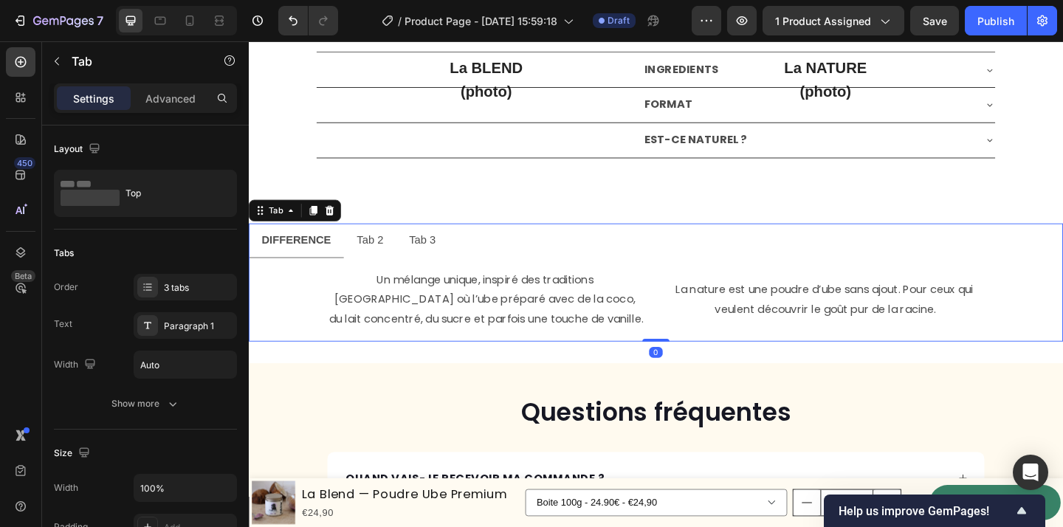
click at [377, 254] on p "Tab 2" at bounding box center [380, 257] width 29 height 21
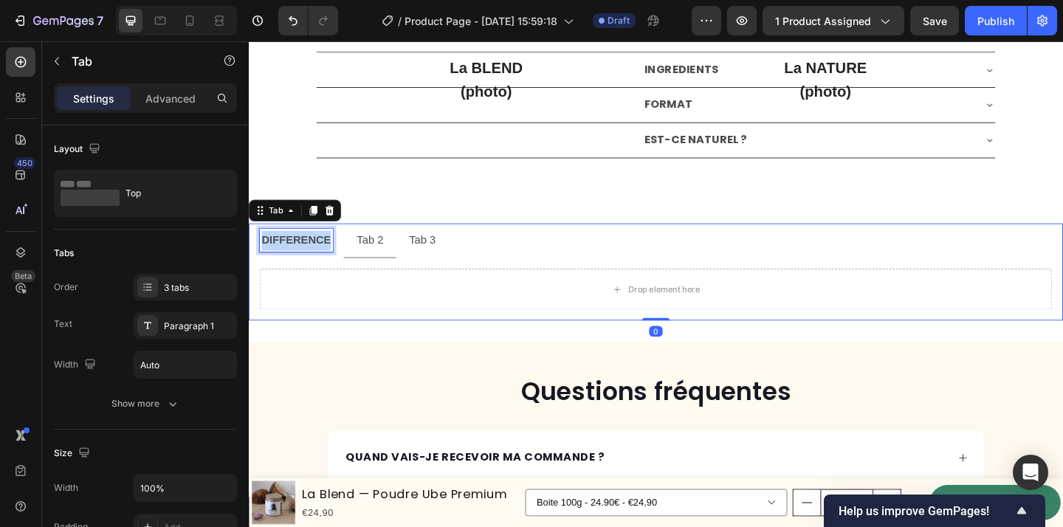
click at [306, 256] on strong "DIFFERENCE" at bounding box center [300, 257] width 75 height 13
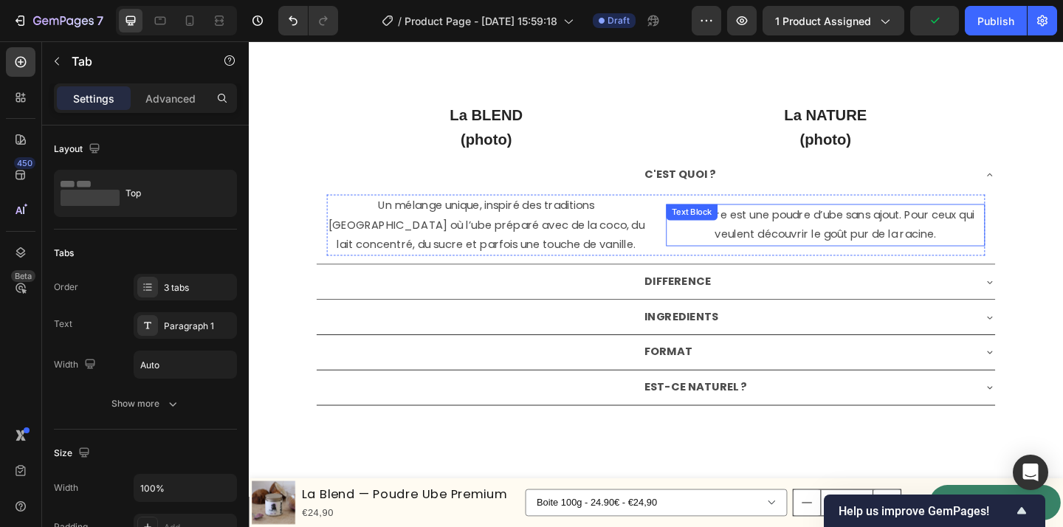
scroll to position [3120, 0]
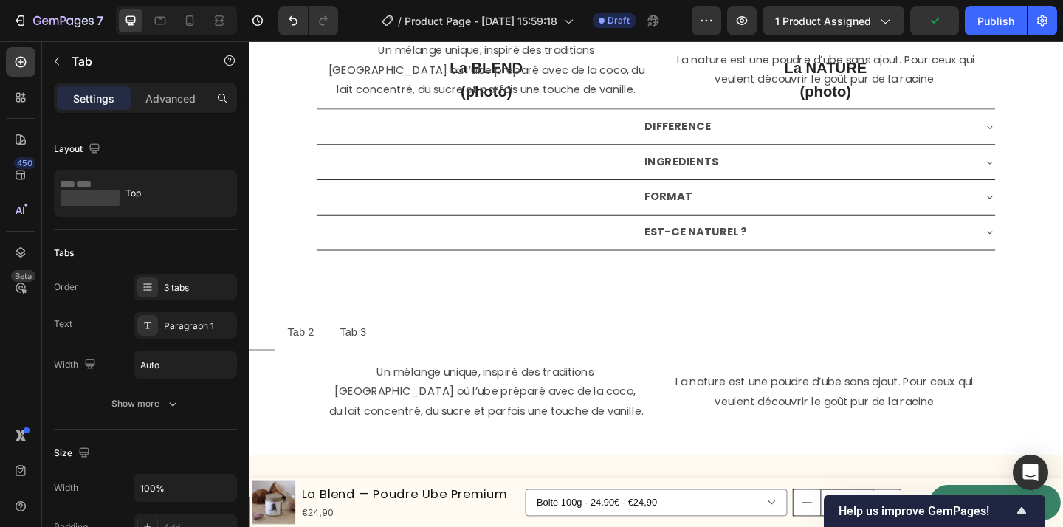
click at [260, 358] on li at bounding box center [263, 359] width 28 height 38
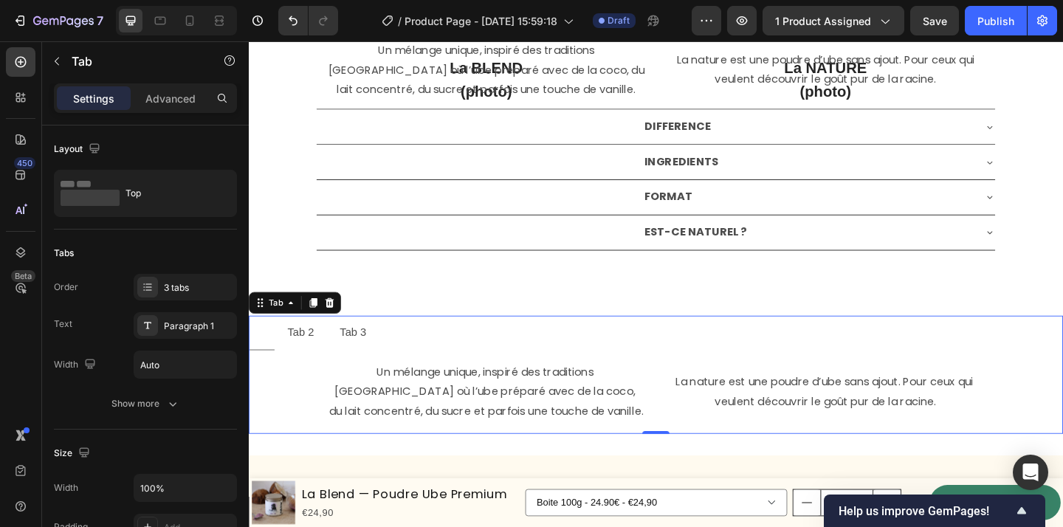
click at [267, 358] on li at bounding box center [263, 359] width 28 height 38
click at [265, 358] on li at bounding box center [263, 359] width 28 height 38
click at [264, 358] on div "Rich Text Editor. Editing area: main" at bounding box center [263, 359] width 4 height 26
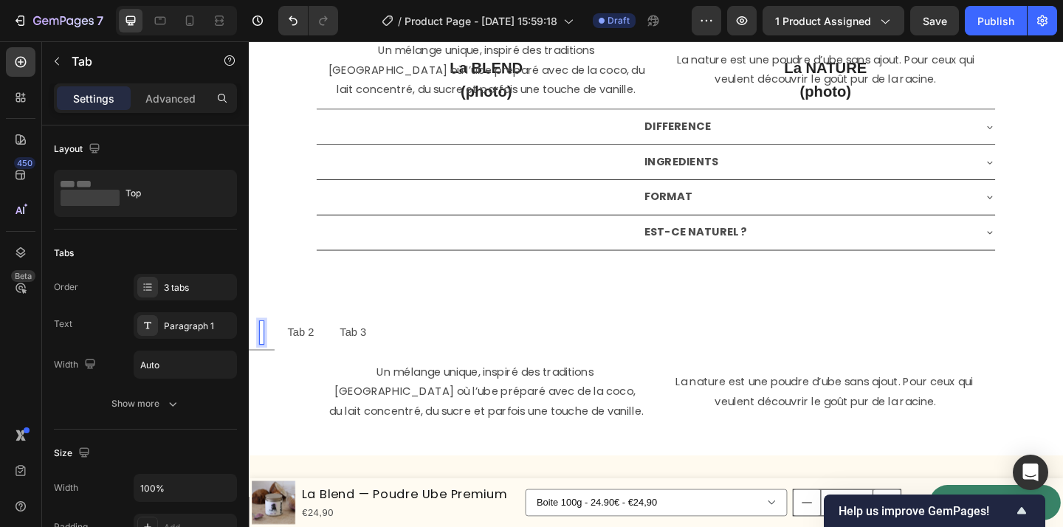
click at [264, 358] on div "Rich Text Editor. Editing area: main" at bounding box center [263, 359] width 4 height 26
click at [262, 358] on div "Rich Text Editor. Editing area: main" at bounding box center [263, 359] width 4 height 26
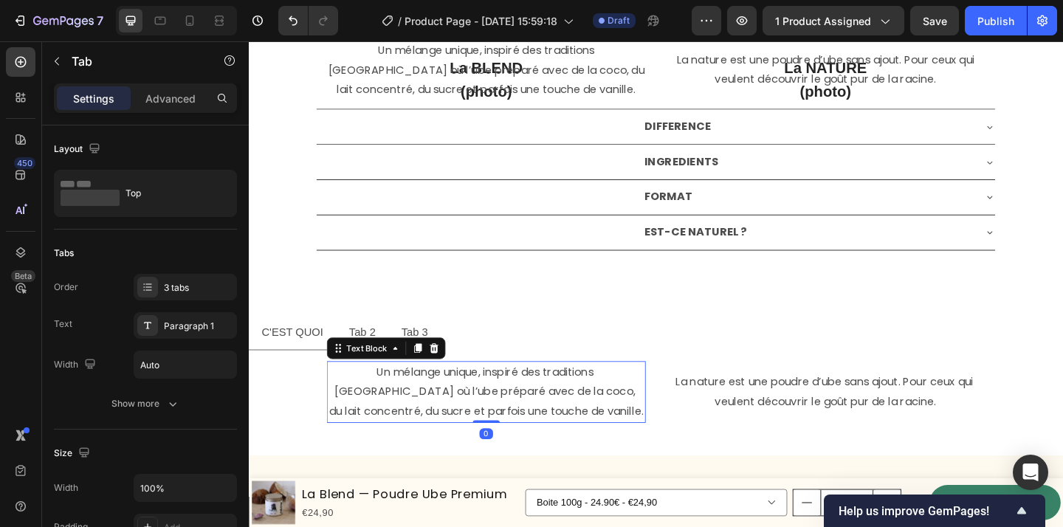
click at [678, 420] on p "Un mélange unique, inspiré des traditions [GEOGRAPHIC_DATA] où l’ube préparé av…" at bounding box center [507, 423] width 344 height 64
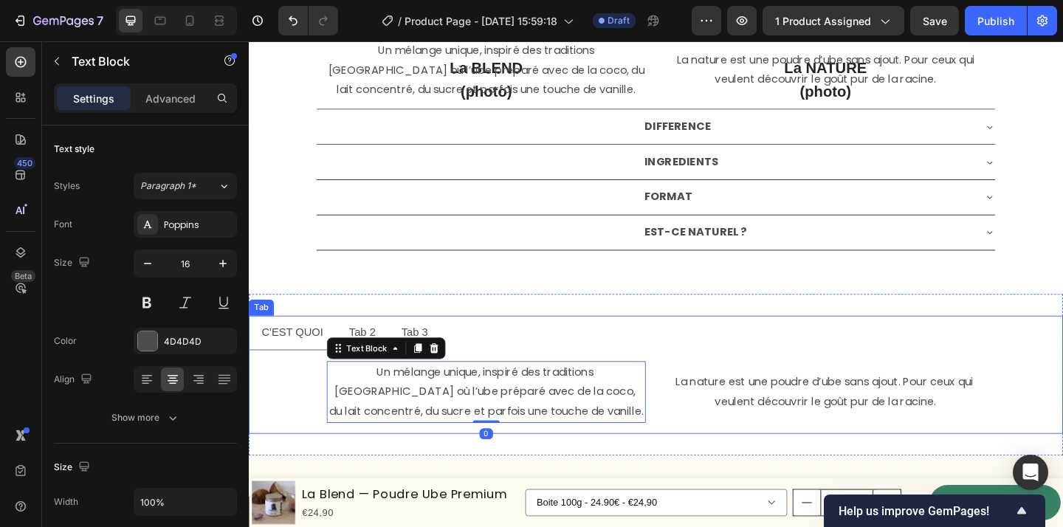
click at [380, 350] on p "Tab 2" at bounding box center [372, 359] width 29 height 21
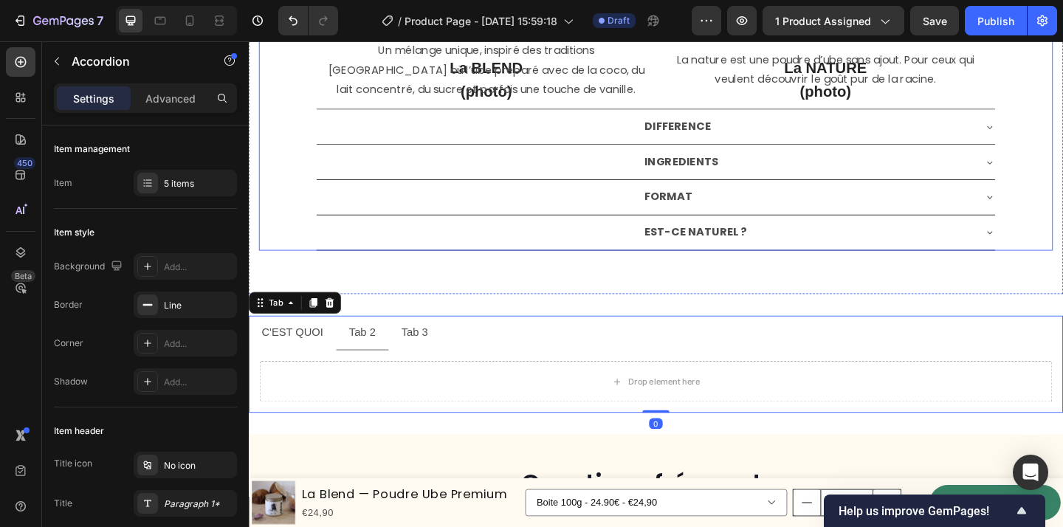
click at [715, 138] on strong "DIFFERENCE" at bounding box center [715, 134] width 72 height 17
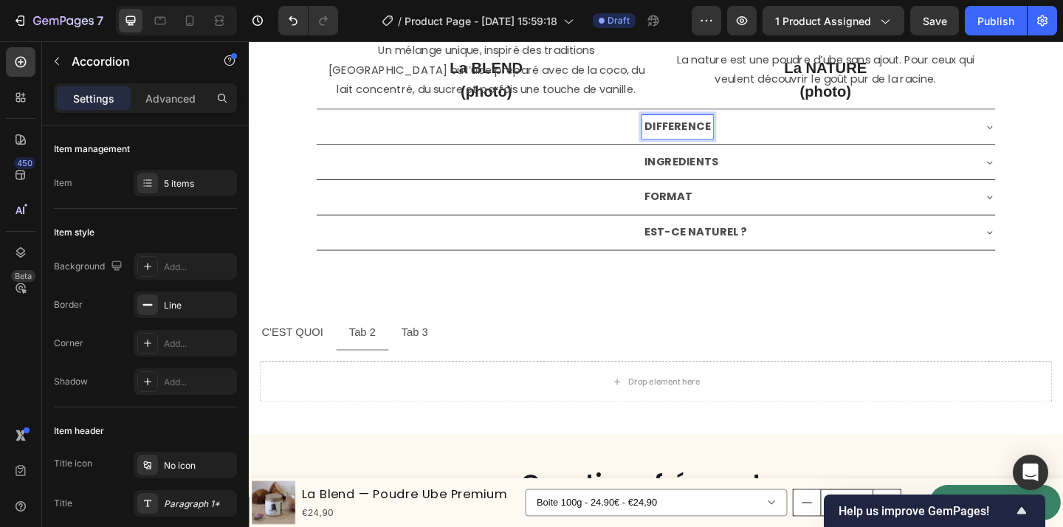
click at [709, 134] on strong "DIFFERENCE" at bounding box center [715, 134] width 72 height 17
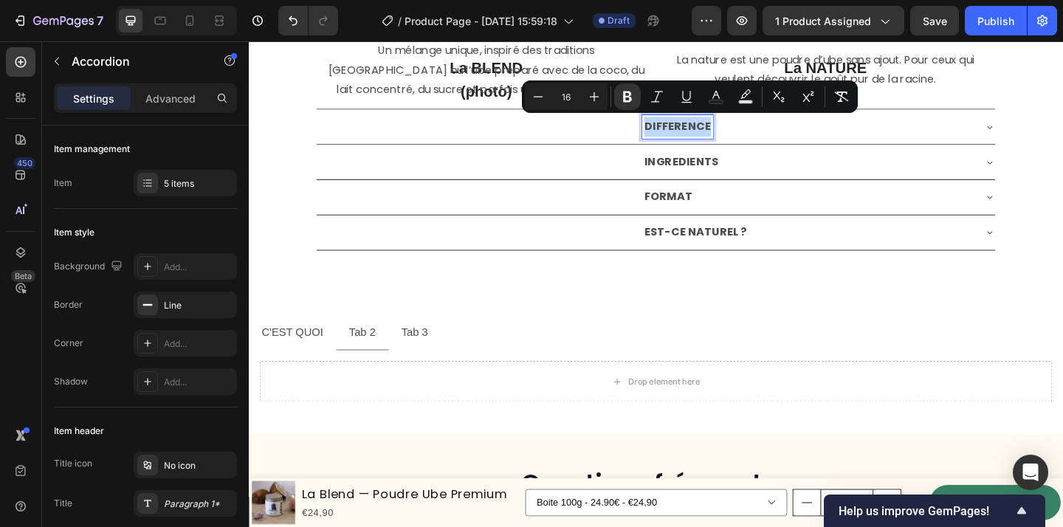
copy strong "DIFFERENCE"
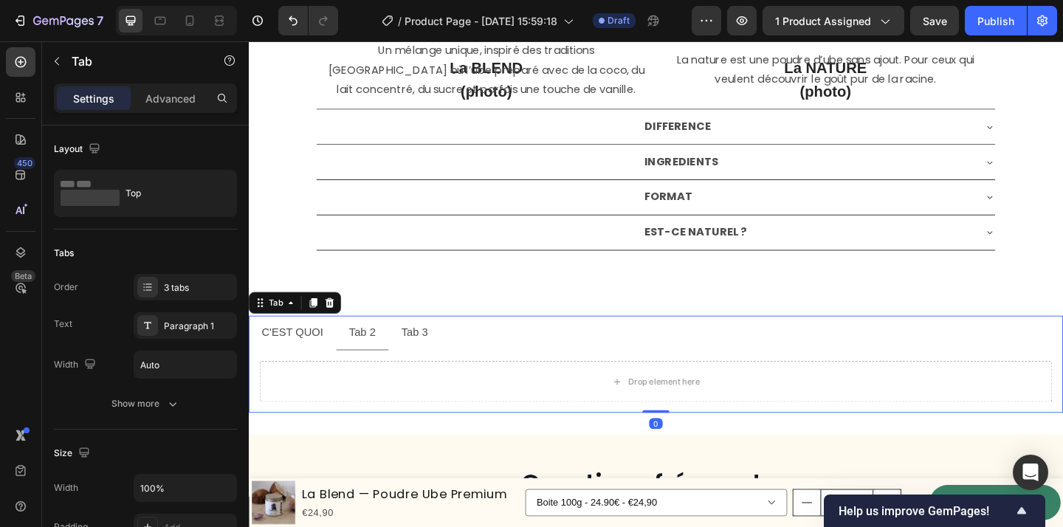
click at [371, 359] on p "Tab 2" at bounding box center [372, 359] width 29 height 21
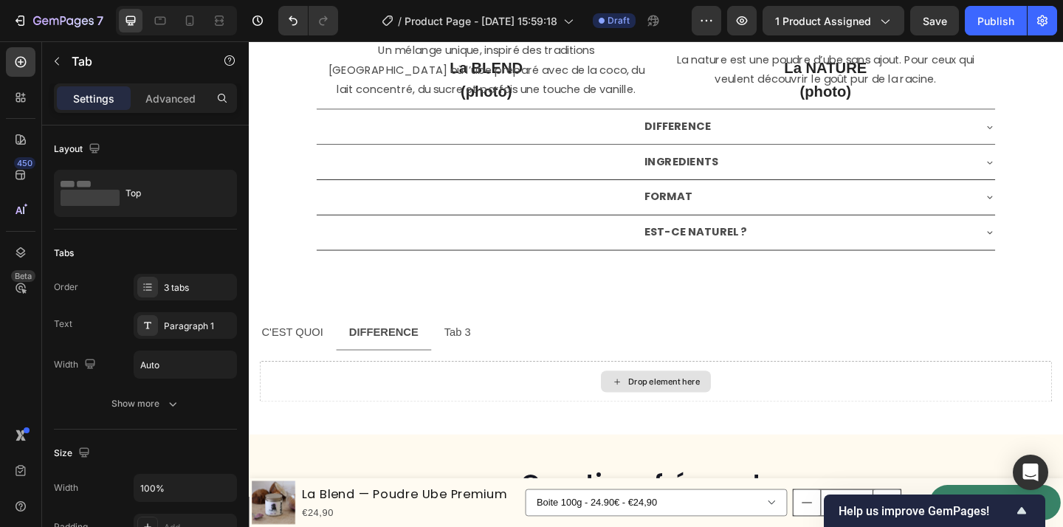
click at [521, 413] on div "Drop element here" at bounding box center [692, 412] width 862 height 44
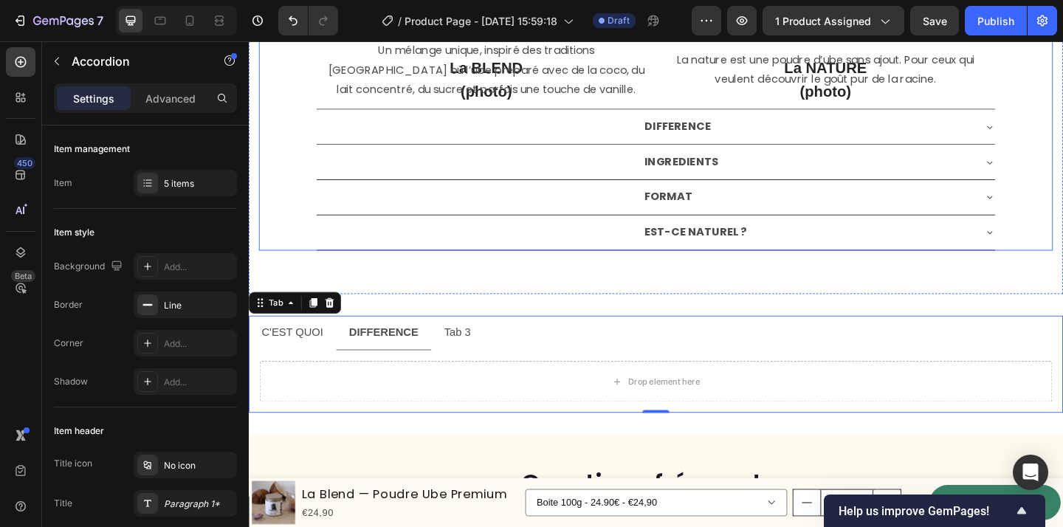
click at [939, 143] on div "DIFFERENCE" at bounding box center [857, 135] width 360 height 26
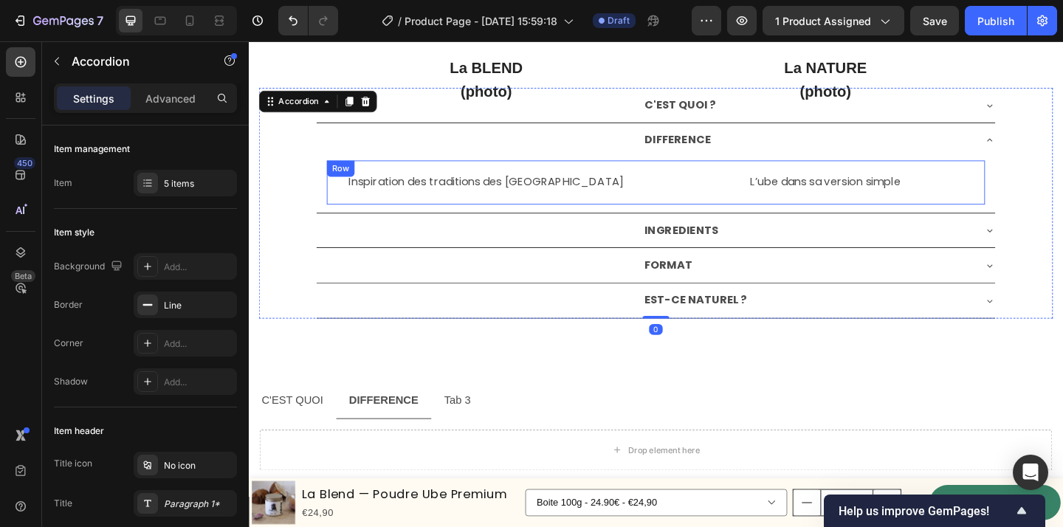
scroll to position [3023, 0]
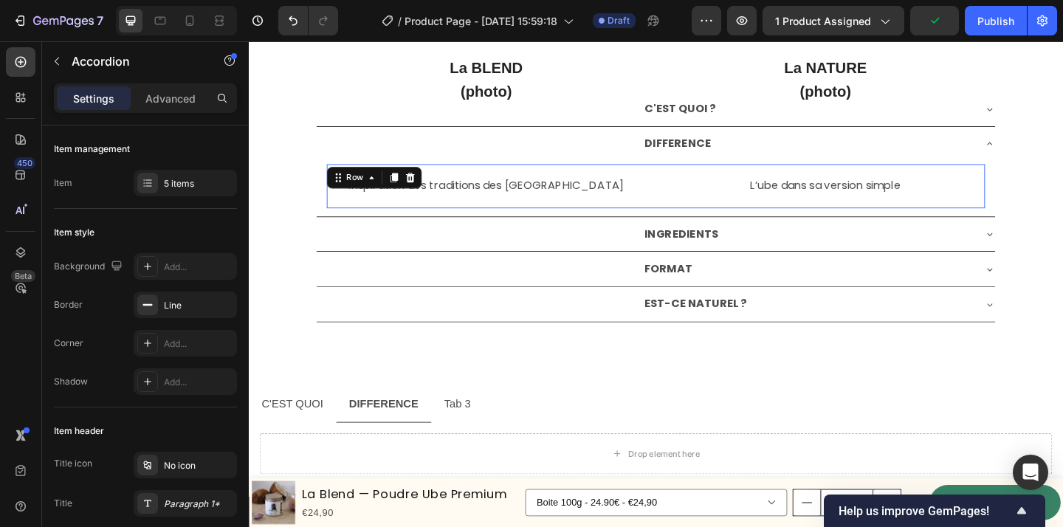
click at [700, 204] on div "Inspiration des traditions des philippines Text Block L’ube dans sa version sim…" at bounding box center [692, 199] width 716 height 48
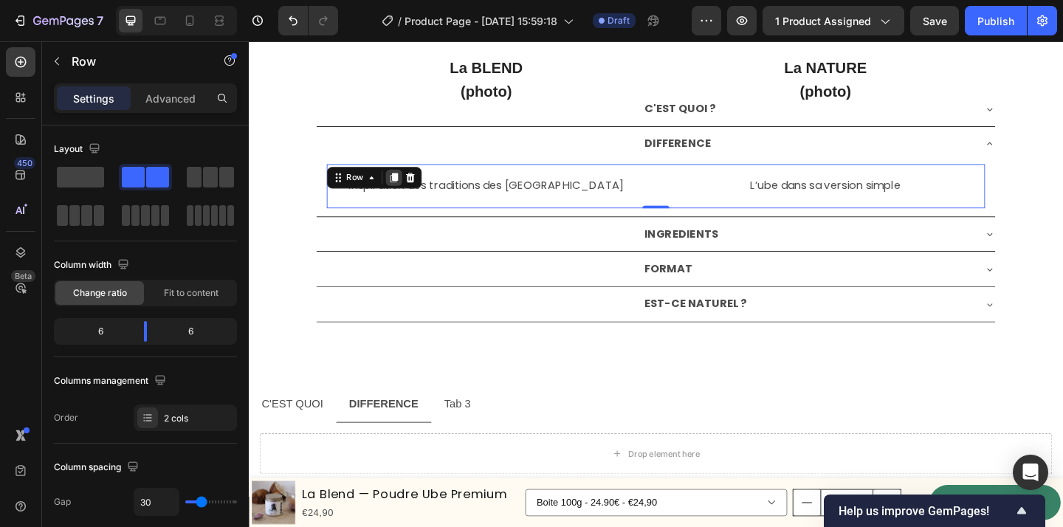
click at [403, 190] on icon at bounding box center [407, 190] width 8 height 10
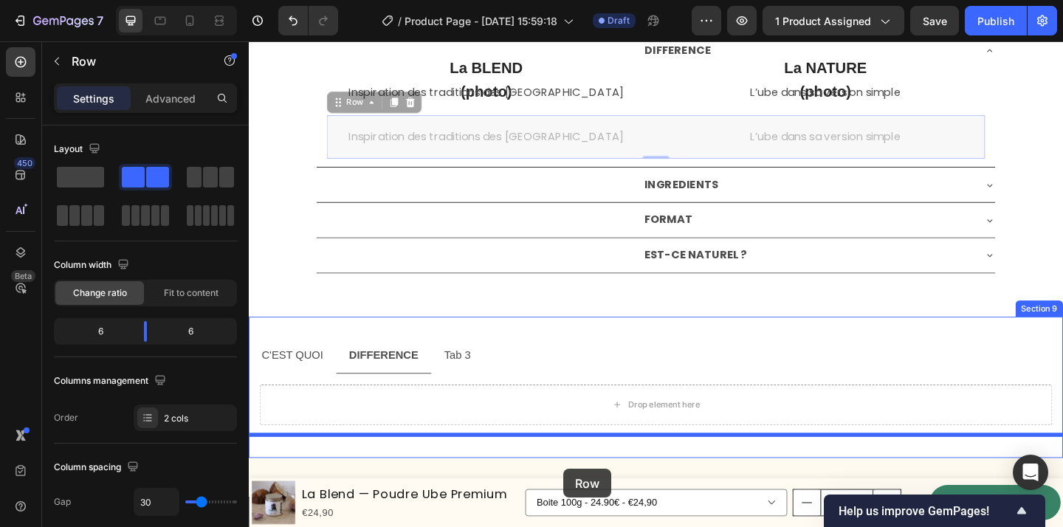
scroll to position [3231, 0]
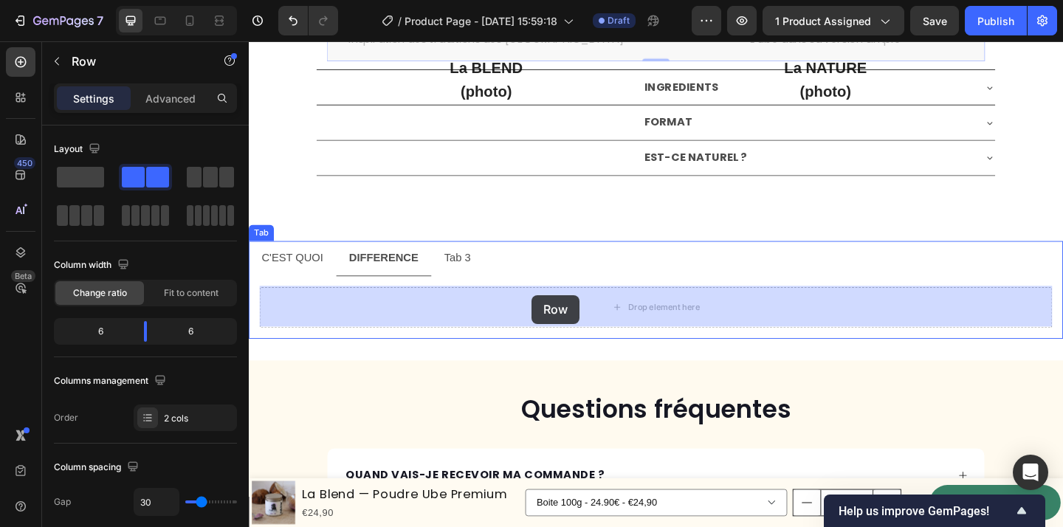
drag, startPoint x: 358, startPoint y: 207, endPoint x: 557, endPoint y: 318, distance: 227.1
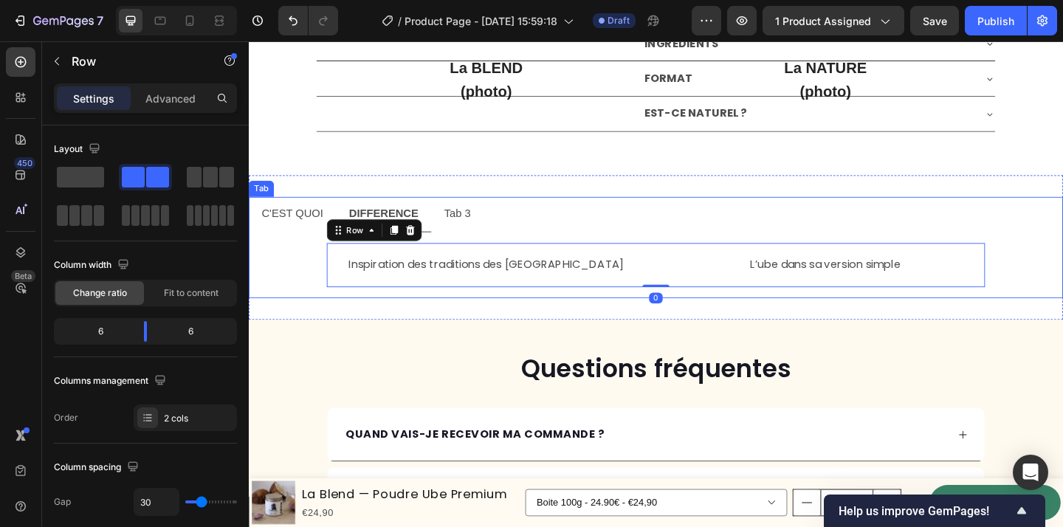
click at [310, 230] on p "C'EST QUOI" at bounding box center [296, 229] width 67 height 21
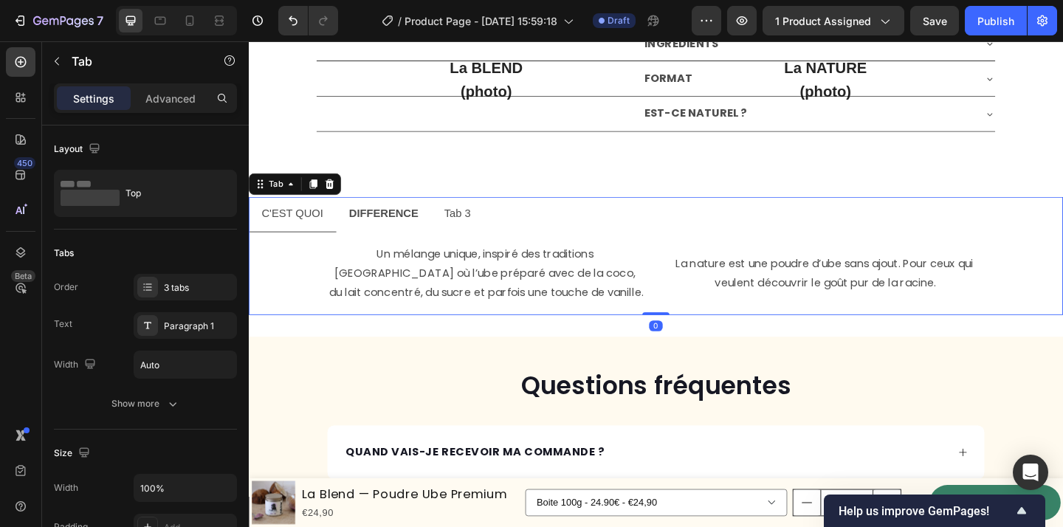
click at [355, 233] on li "DIFFERENCE" at bounding box center [395, 229] width 103 height 38
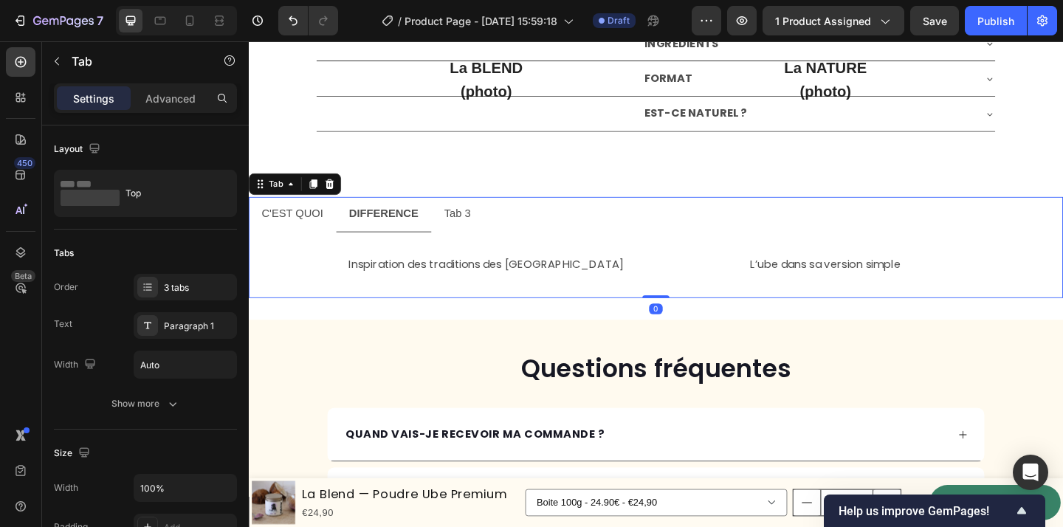
click at [497, 229] on li "Tab 3" at bounding box center [475, 229] width 57 height 38
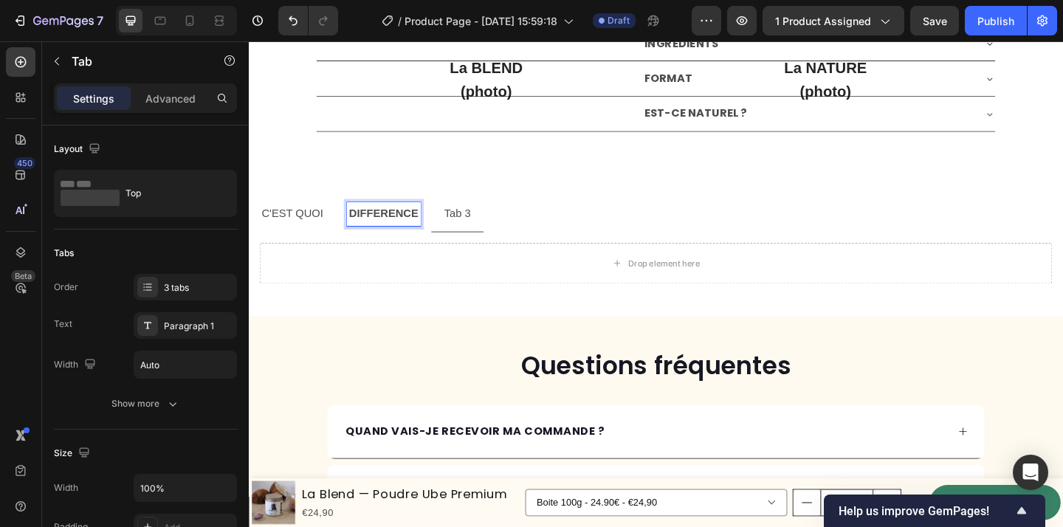
click at [331, 234] on div "C'EST QUOI" at bounding box center [297, 229] width 72 height 26
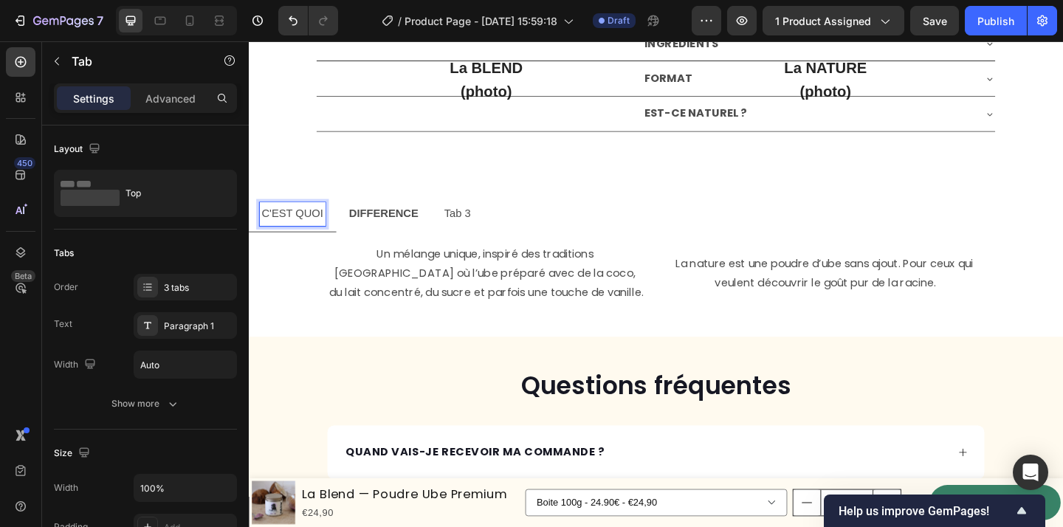
click at [385, 239] on div "DIFFERENCE" at bounding box center [396, 229] width 80 height 26
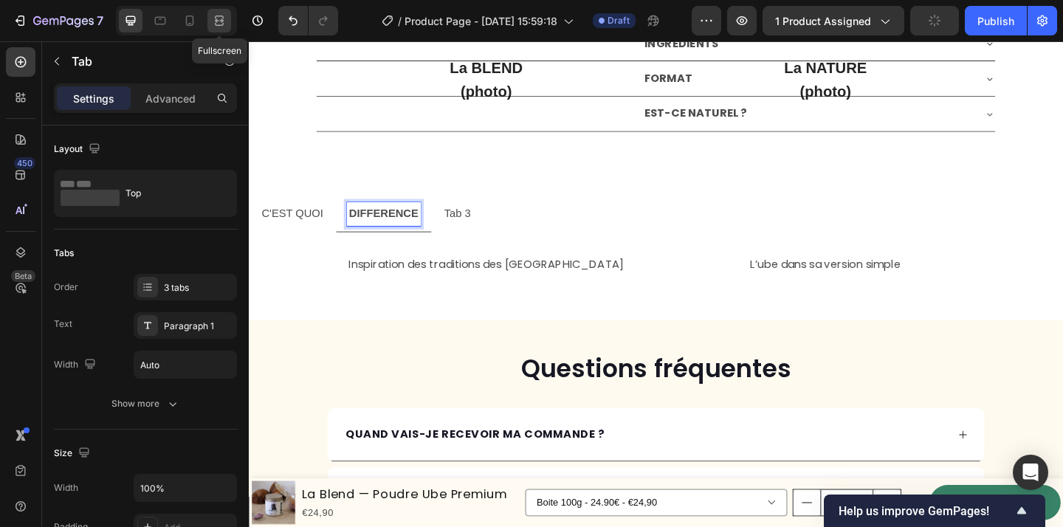
click at [225, 11] on div at bounding box center [219, 21] width 24 height 24
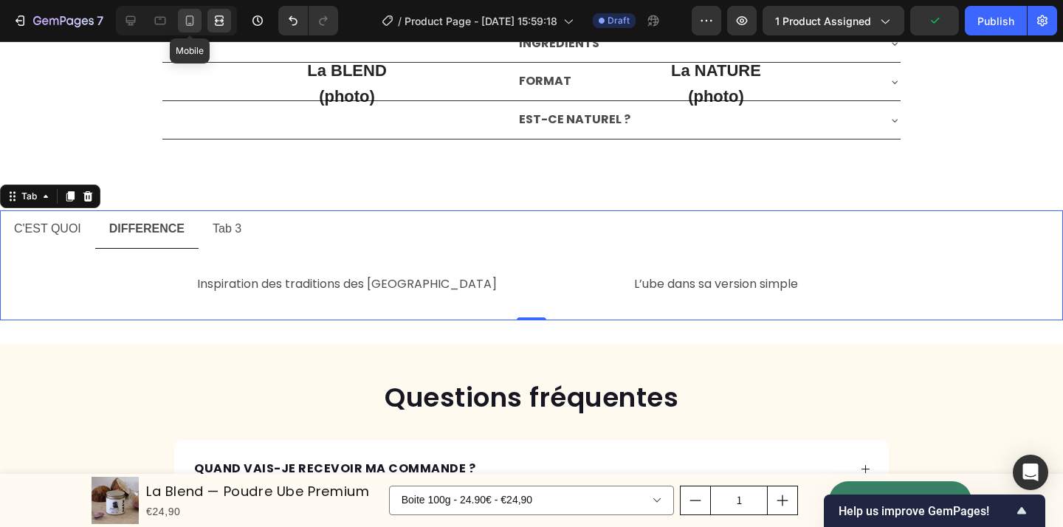
click at [189, 23] on icon at bounding box center [190, 23] width 4 height 1
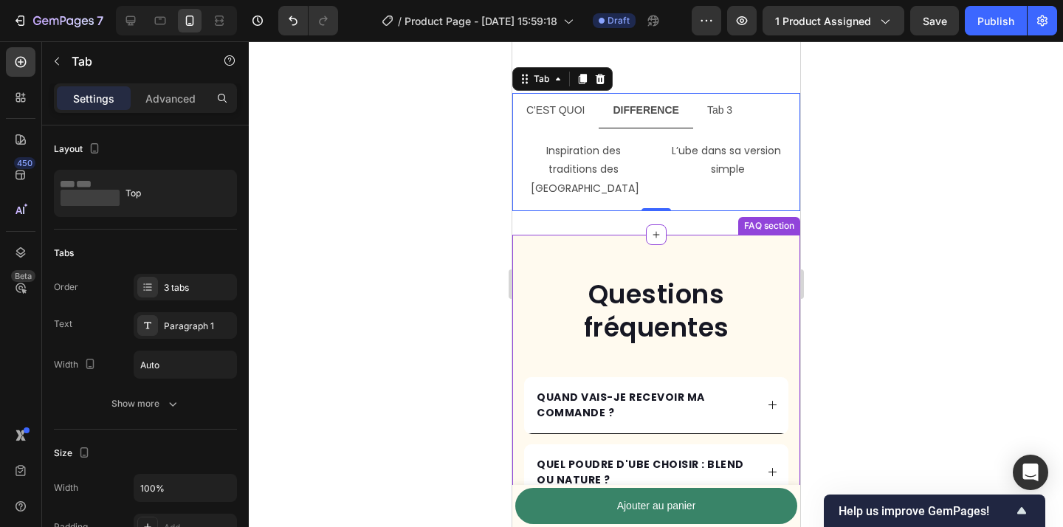
scroll to position [3344, 0]
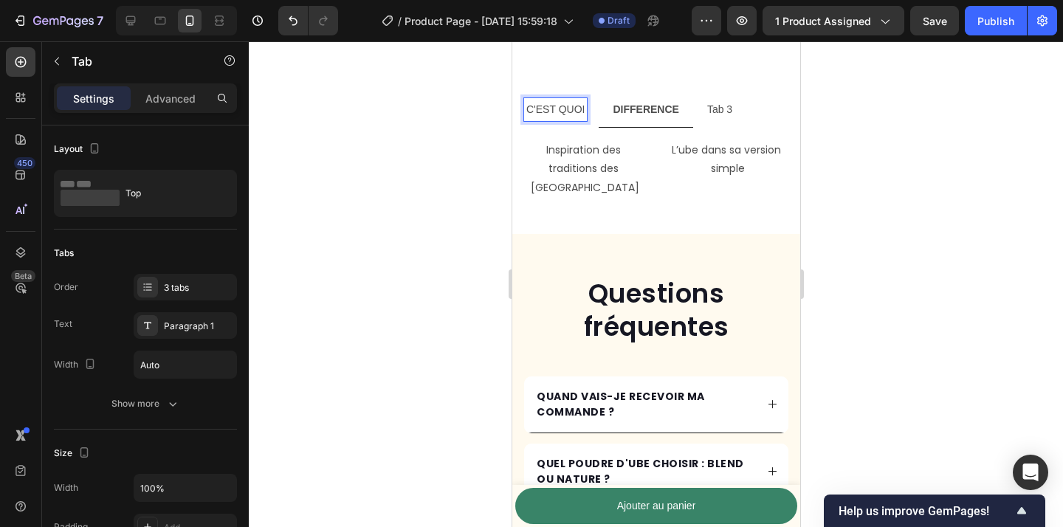
click at [712, 113] on p "Tab 3" at bounding box center [719, 109] width 25 height 18
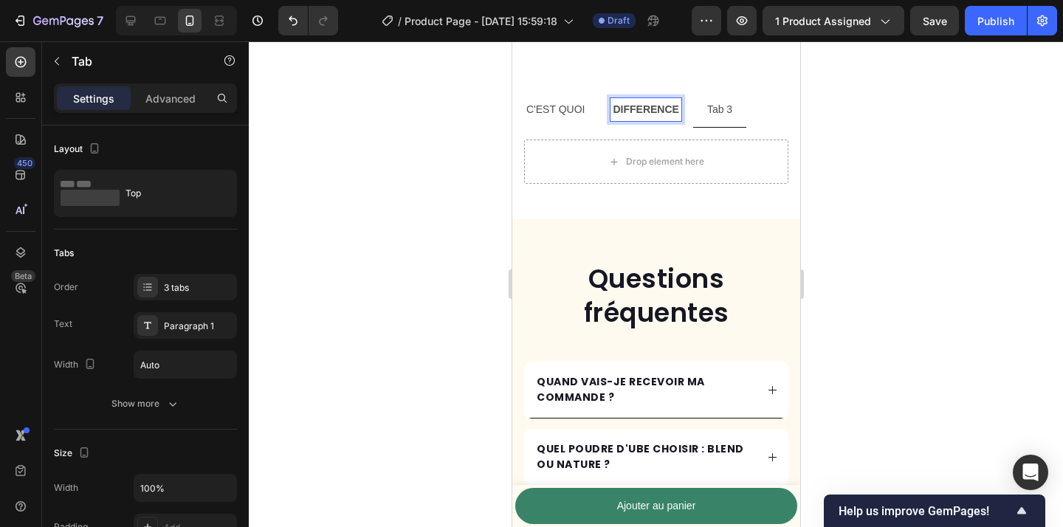
click at [664, 110] on strong "DIFFERENCE" at bounding box center [645, 109] width 66 height 12
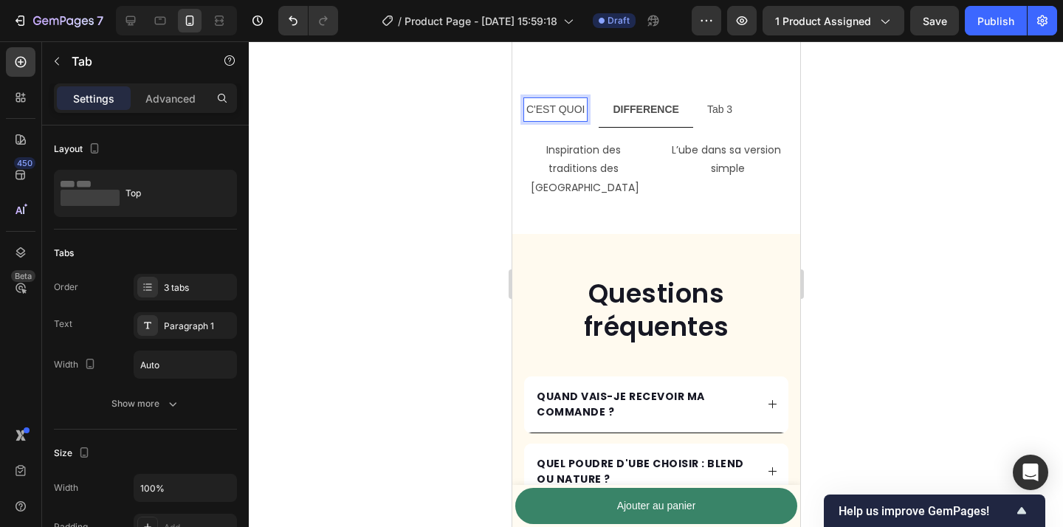
click at [564, 110] on p "C'EST QUOI" at bounding box center [555, 109] width 58 height 18
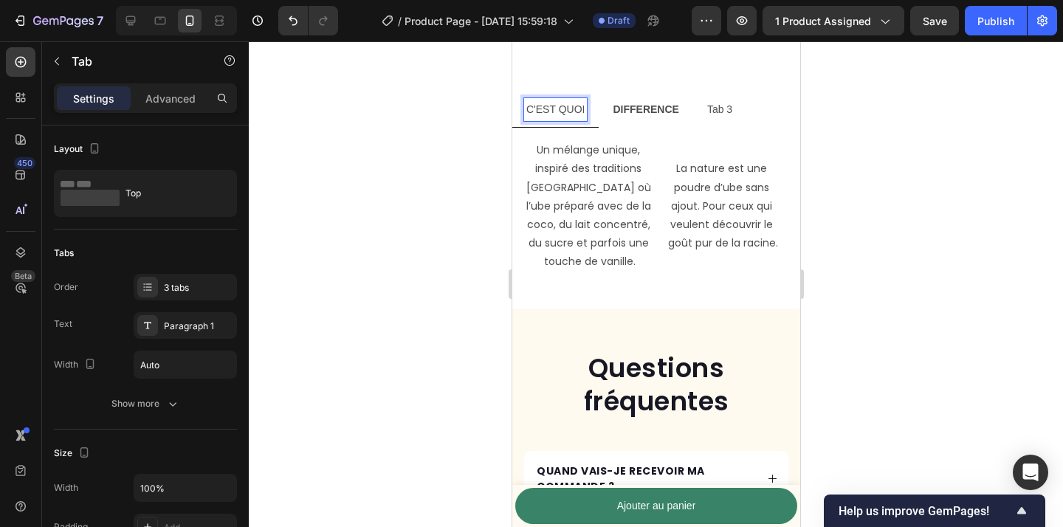
click at [719, 117] on p "Tab 3" at bounding box center [719, 109] width 25 height 18
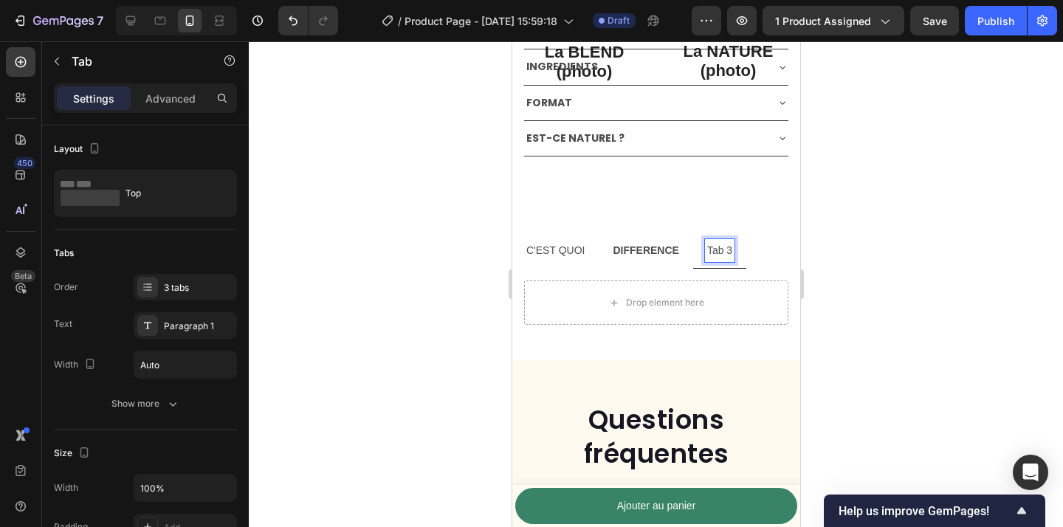
scroll to position [3205, 0]
click at [645, 254] on strong "DIFFERENCE" at bounding box center [645, 249] width 66 height 12
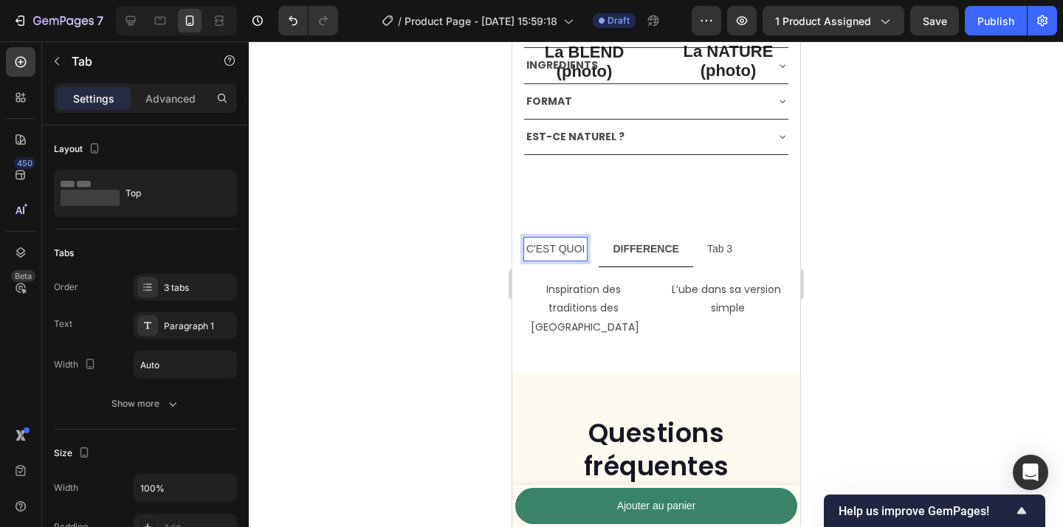
click at [553, 255] on p "C'EST QUOI" at bounding box center [555, 249] width 58 height 18
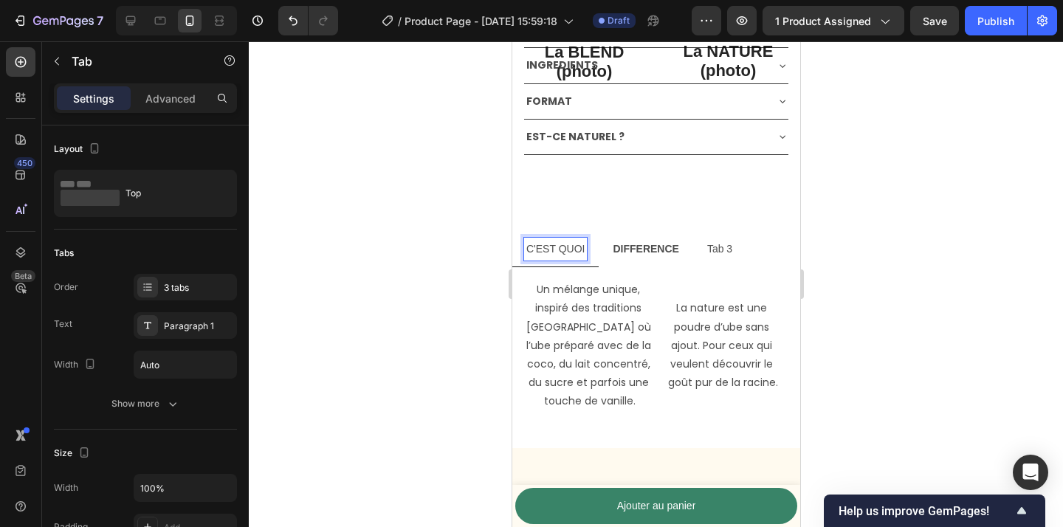
click at [651, 249] on strong "DIFFERENCE" at bounding box center [645, 249] width 66 height 12
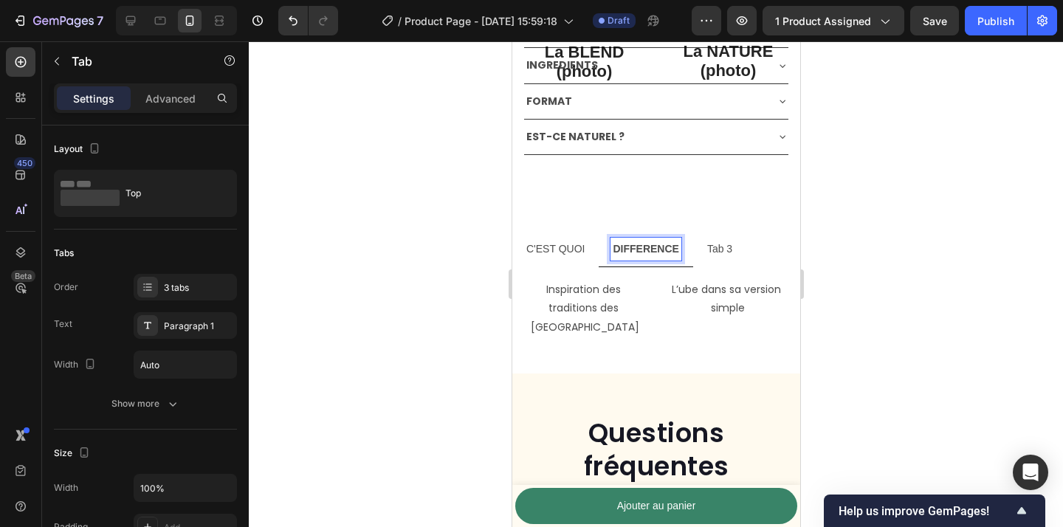
click at [596, 247] on li "C'EST QUOI" at bounding box center [555, 249] width 86 height 35
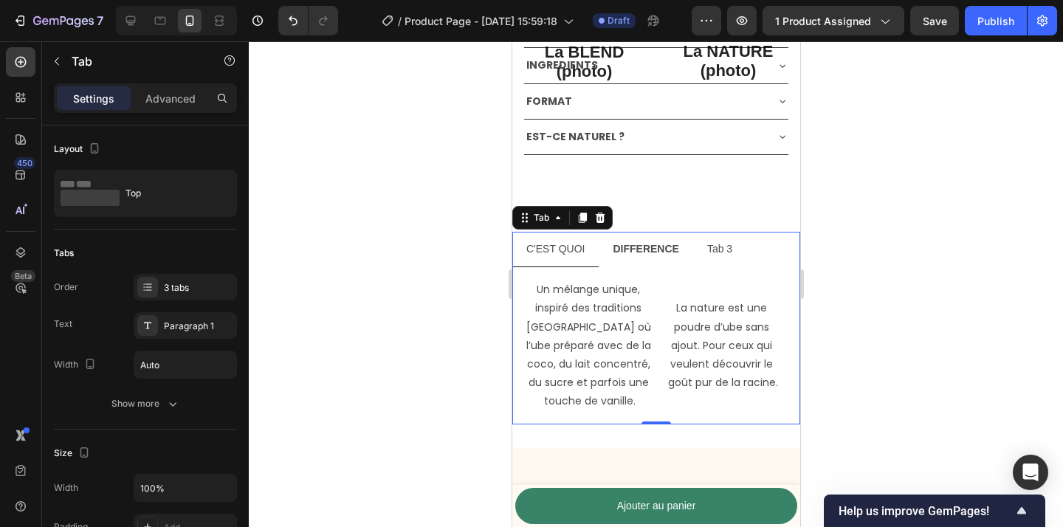
click at [734, 255] on li "Tab 3" at bounding box center [719, 249] width 53 height 35
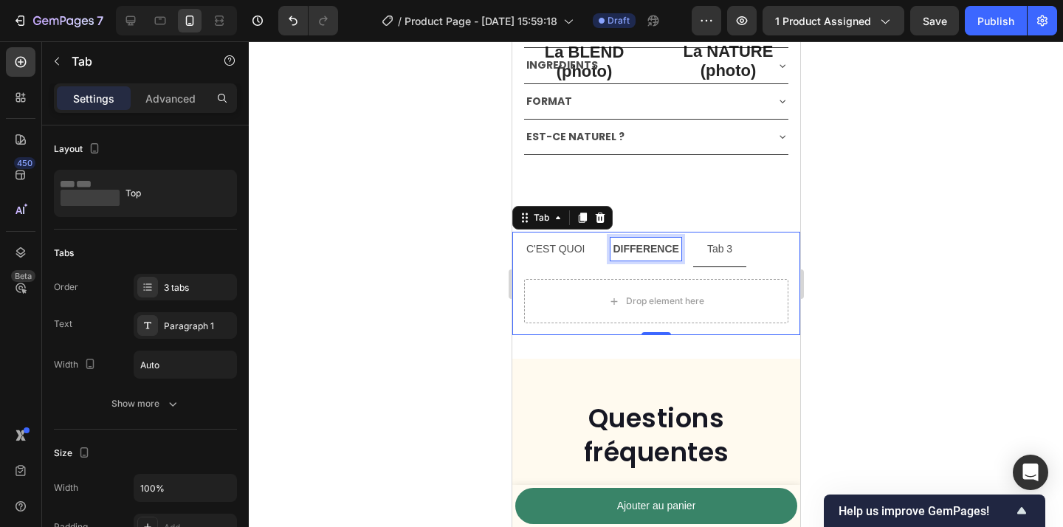
click at [639, 244] on strong "DIFFERENCE" at bounding box center [645, 249] width 66 height 12
